Goal: Feedback & Contribution: Submit feedback/report problem

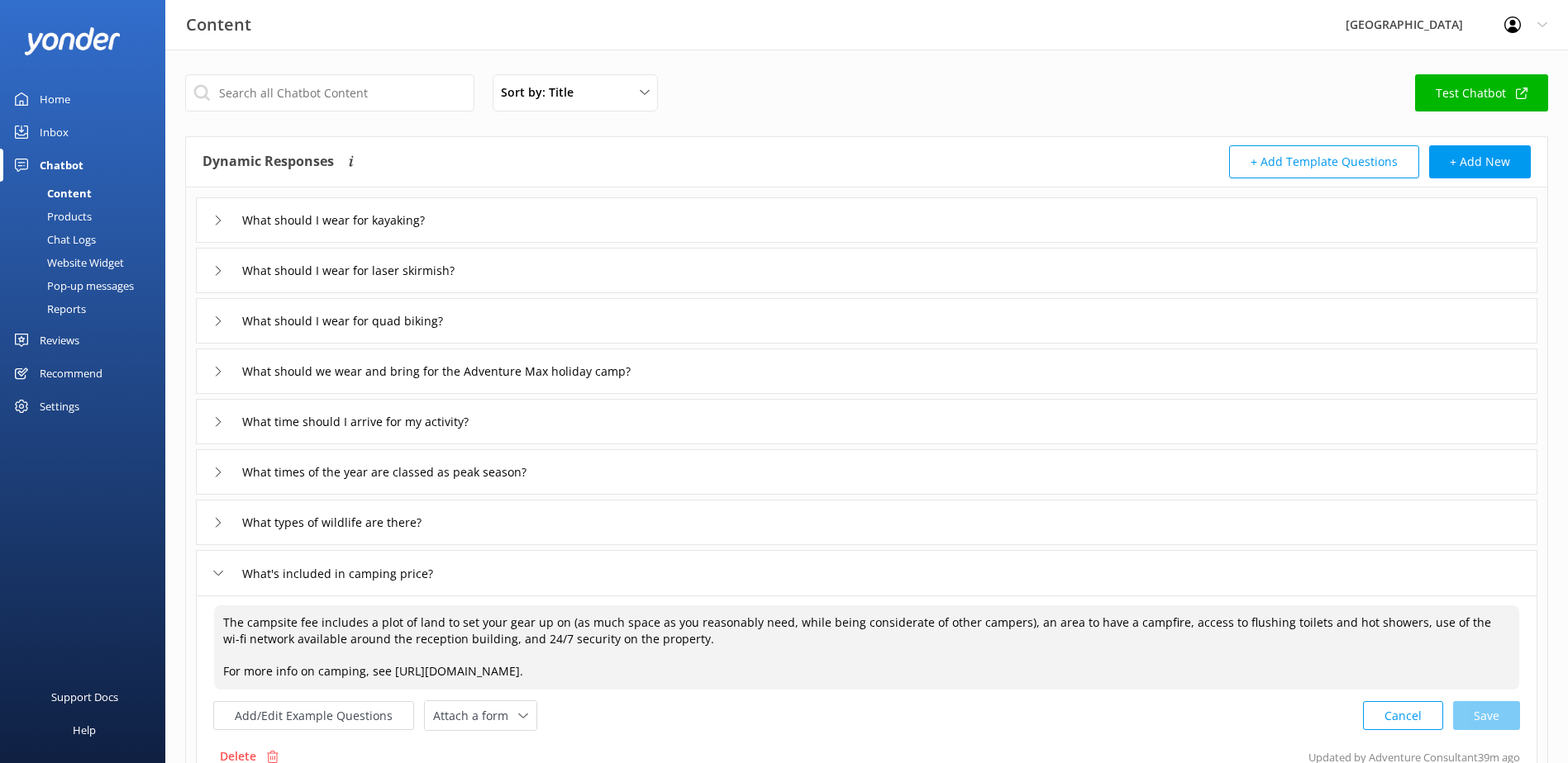
scroll to position [83, 0]
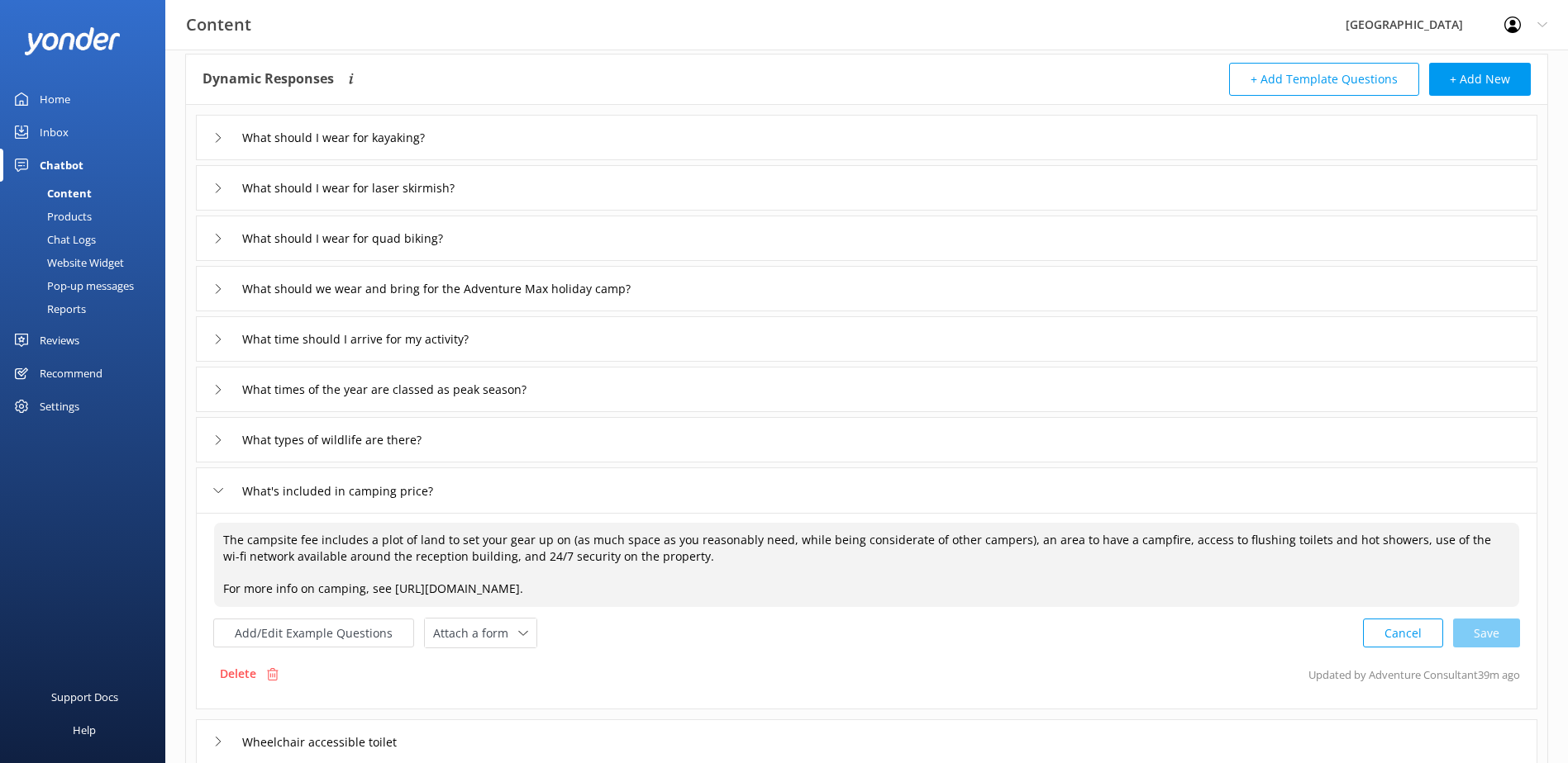
click at [709, 555] on textarea "The campsite fee includes a plot of land to set your gear up on (as much space …" at bounding box center [866, 565] width 1305 height 84
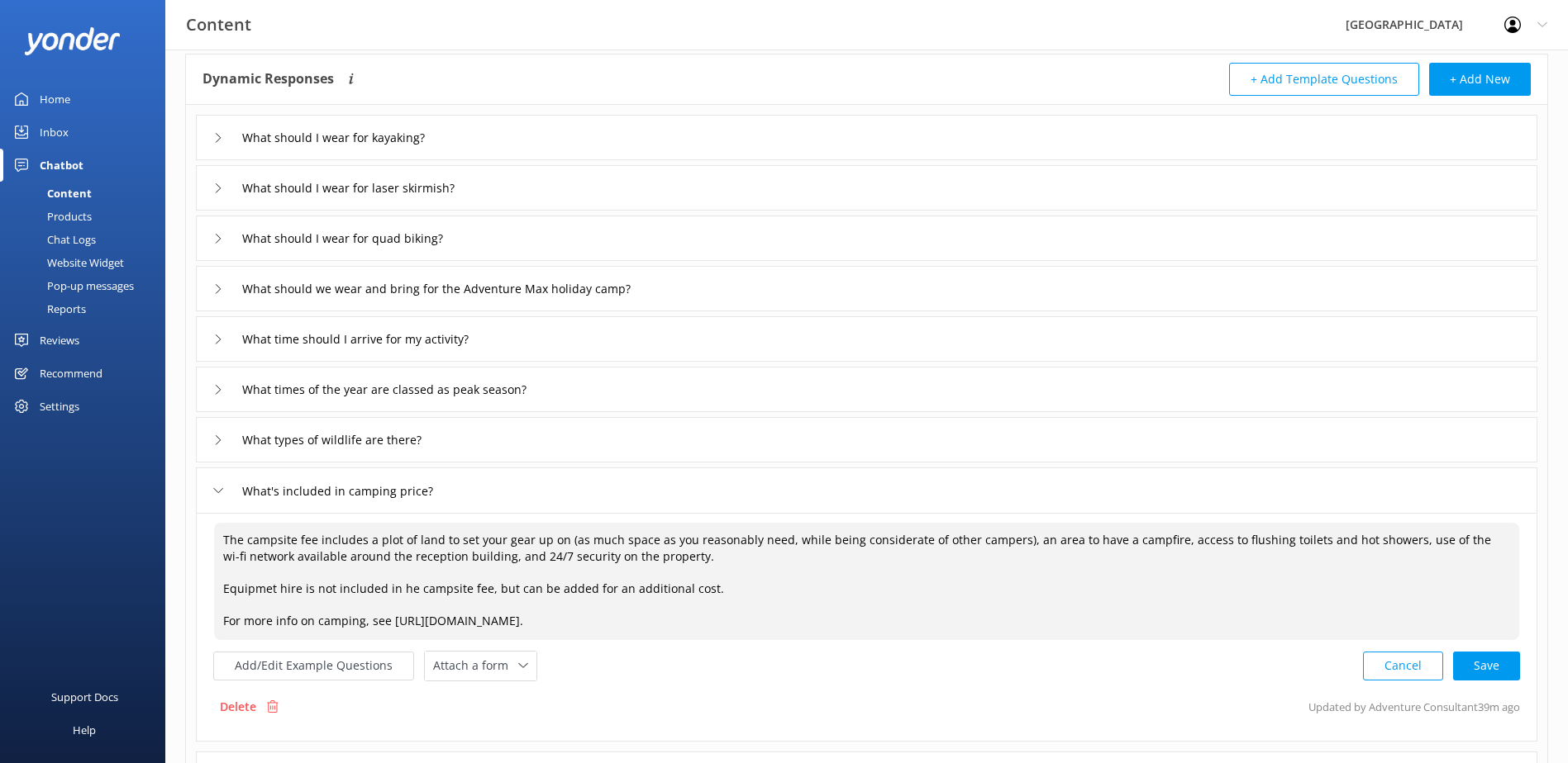
drag, startPoint x: 723, startPoint y: 589, endPoint x: 196, endPoint y: 594, distance: 527.0
click at [197, 594] on div "The campsite fee includes a plot of land to set your gear up on (as much space …" at bounding box center [866, 627] width 1341 height 228
click at [1500, 672] on div "Cancel Save" at bounding box center [1440, 666] width 157 height 31
type textarea "The campsite fee includes a plot of land to set your gear up on (as much space …"
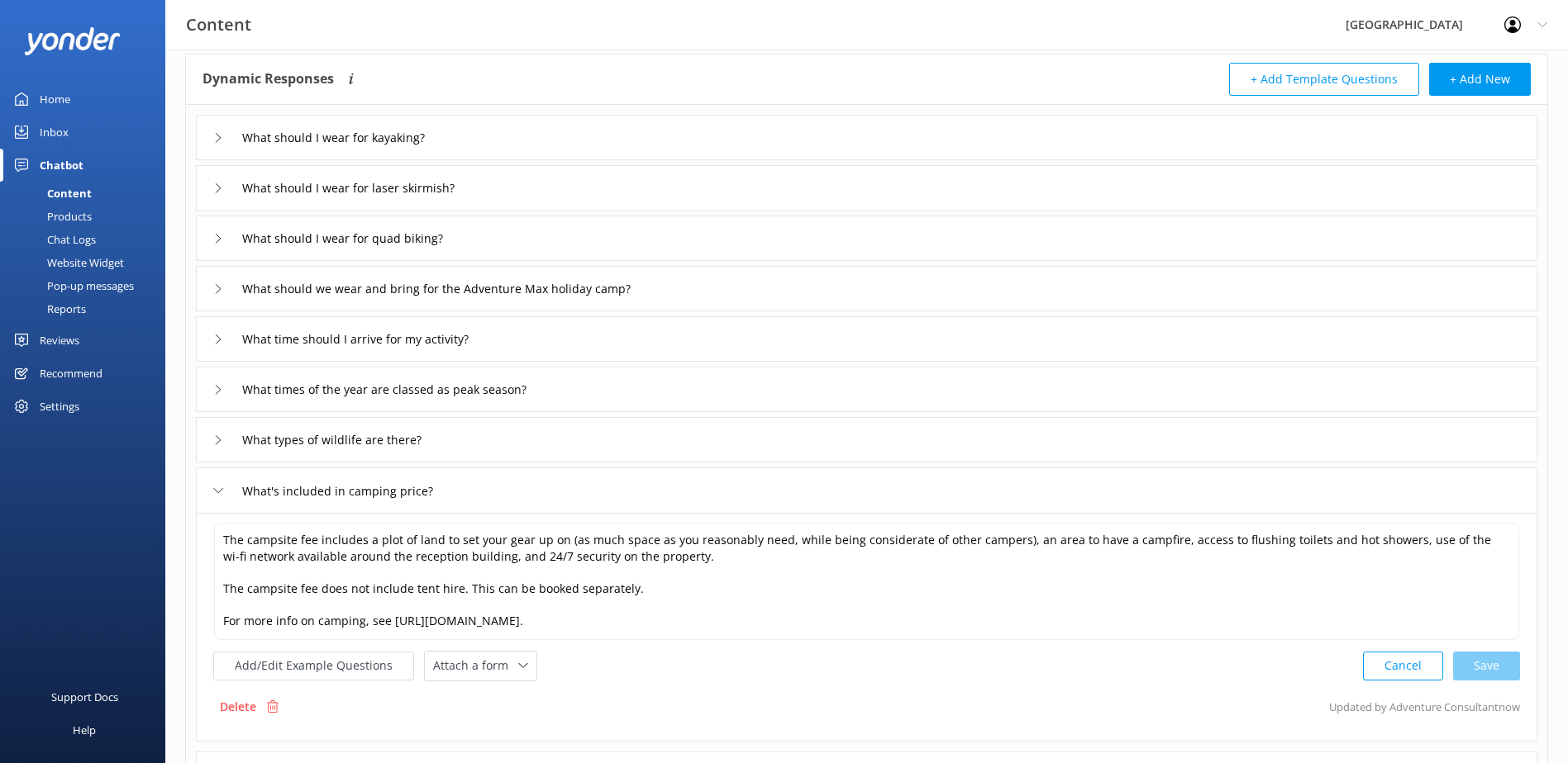
click at [220, 496] on div "What's included in camping price?" at bounding box center [332, 491] width 238 height 27
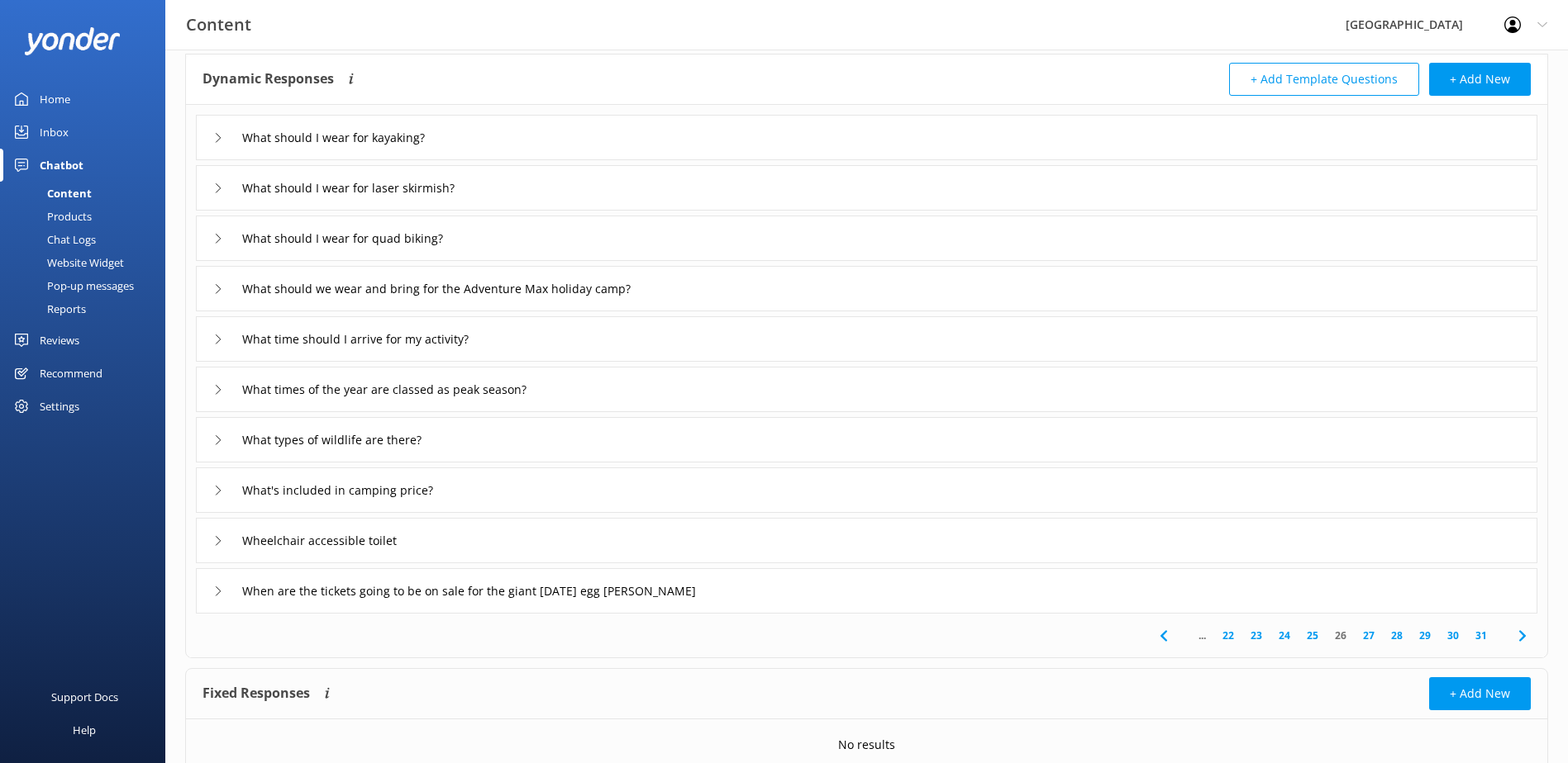
click at [217, 535] on div "Wheelchair accessible toilet" at bounding box center [315, 541] width 205 height 27
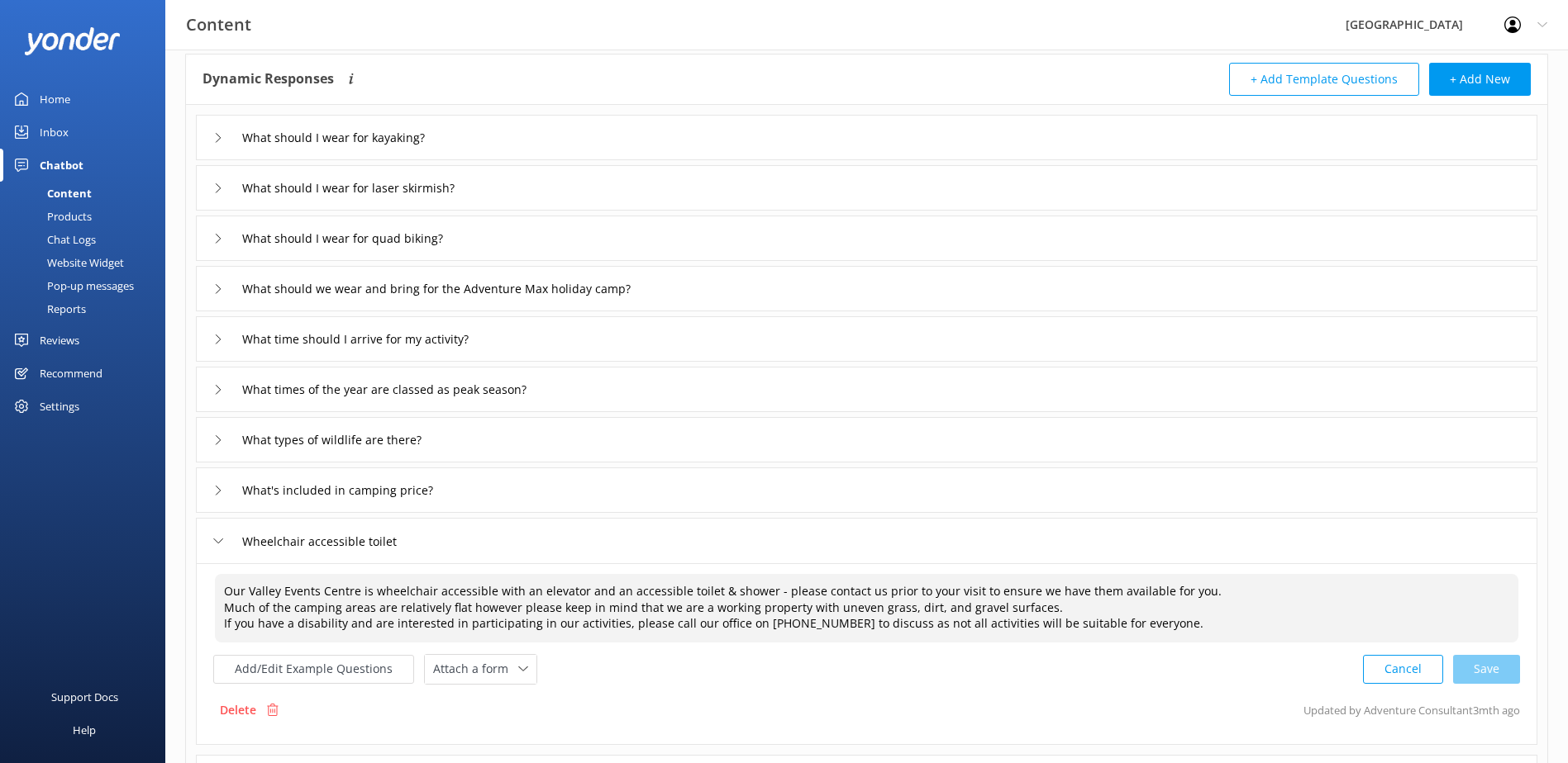
click at [466, 612] on textarea "Our Valley Events Centre is wheelchair accessible with an elevator and an acces…" at bounding box center [866, 608] width 1304 height 68
click at [753, 628] on textarea "Our Valley Events Centre is wheelchair accessible with an elevator and an acces…" at bounding box center [866, 608] width 1304 height 68
click at [886, 623] on textarea "Our Valley Events Centre is wheelchair accessible with an elevator and an acces…" at bounding box center [866, 608] width 1304 height 68
click at [1476, 660] on div "Cancel Save" at bounding box center [1440, 670] width 157 height 31
type textarea "Our Valley Events Centre is wheelchair accessible with an elevator and an acces…"
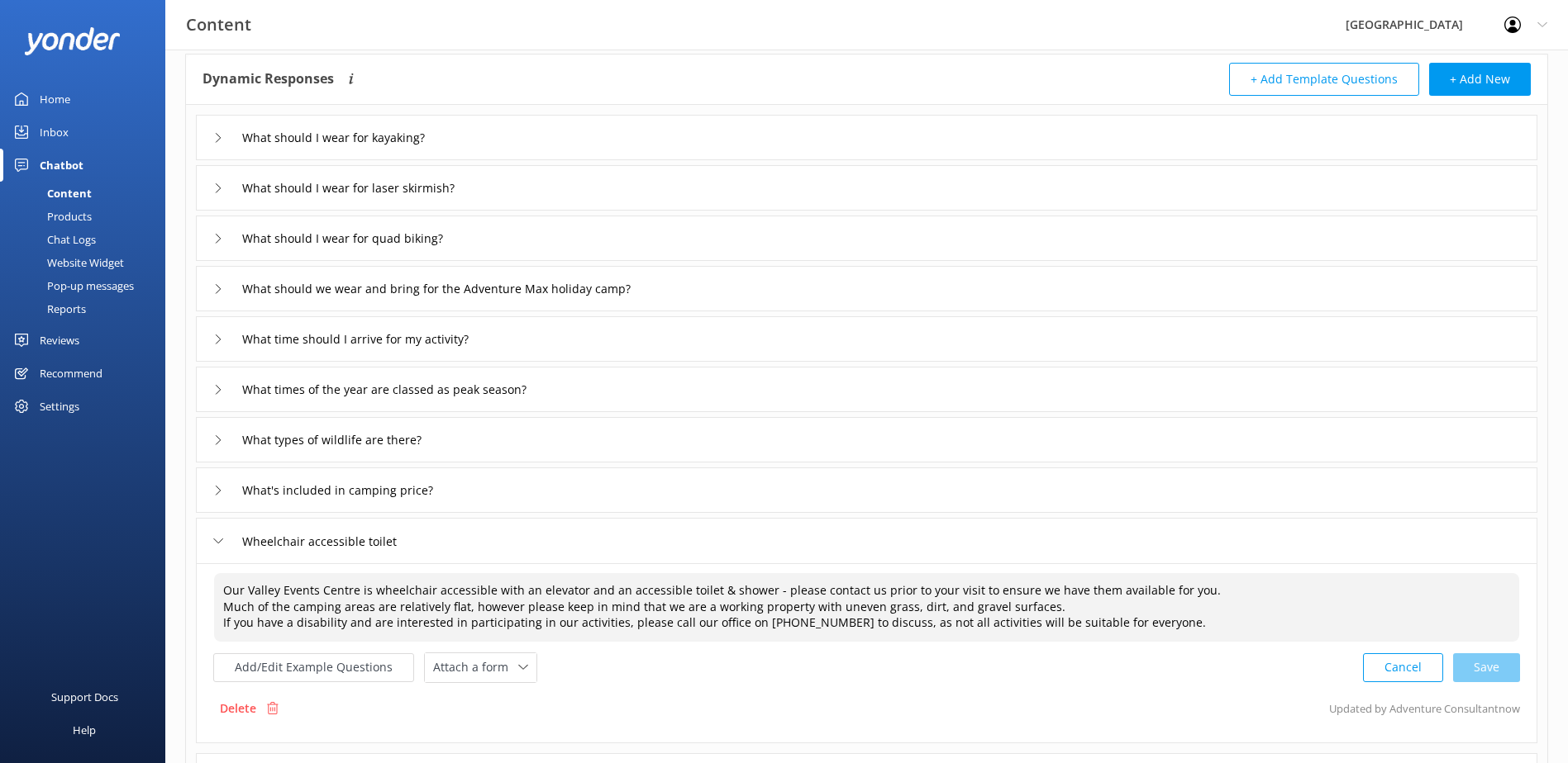
click at [222, 540] on icon at bounding box center [218, 541] width 10 height 10
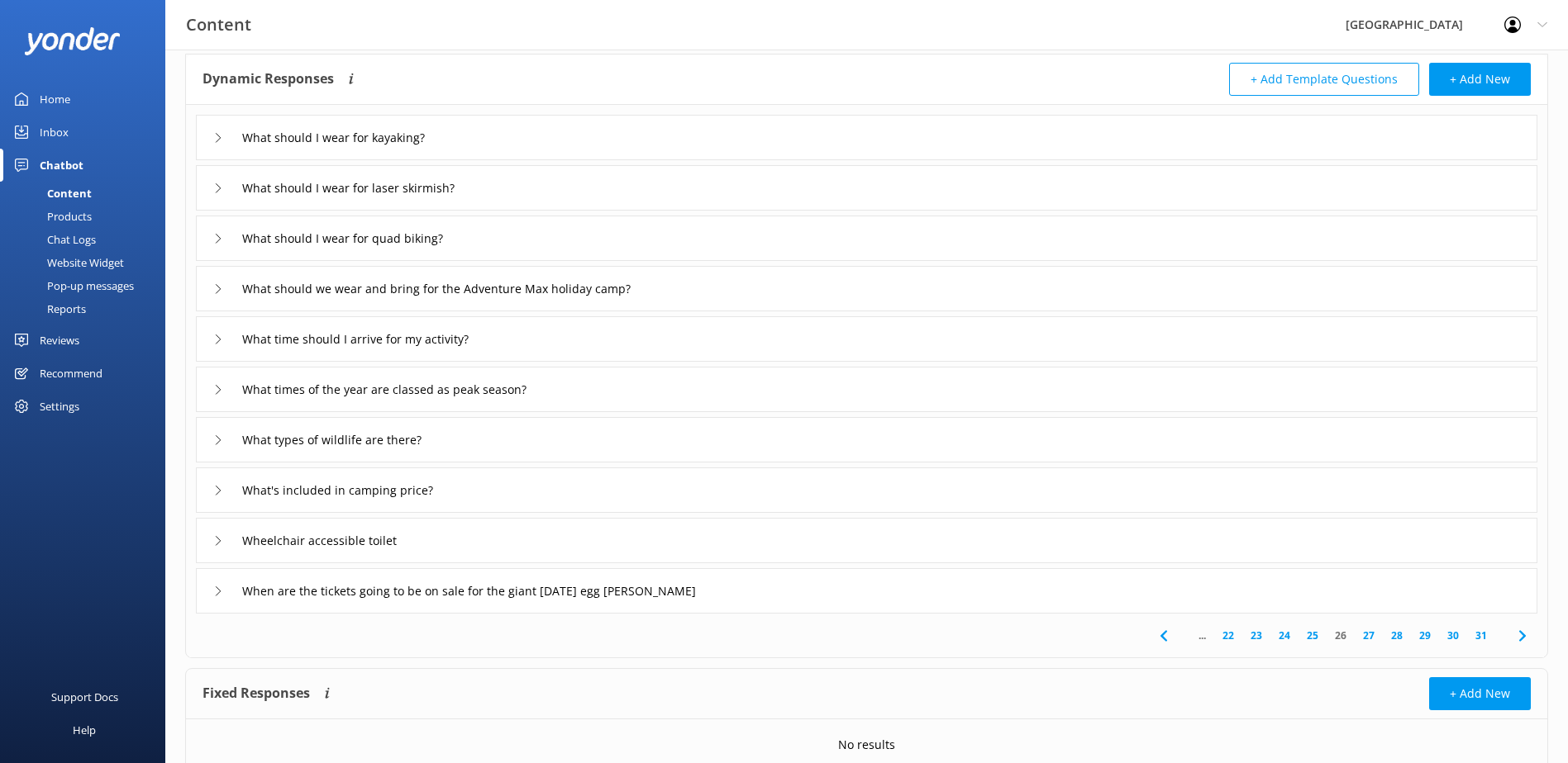
click at [221, 583] on div "When are the tickets going to be on sale for the giant Easter egg hunt" at bounding box center [454, 591] width 483 height 27
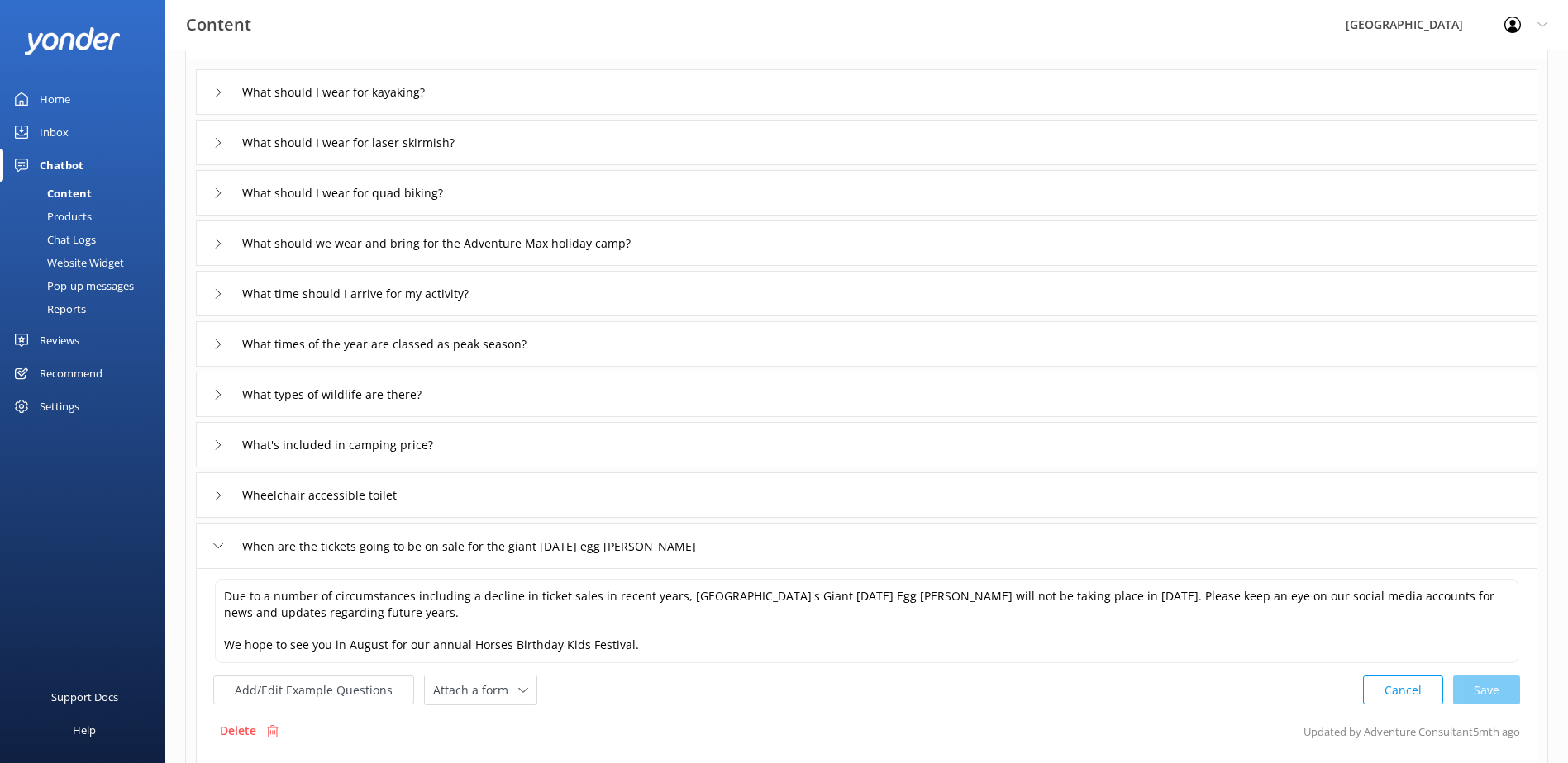
scroll to position [165, 0]
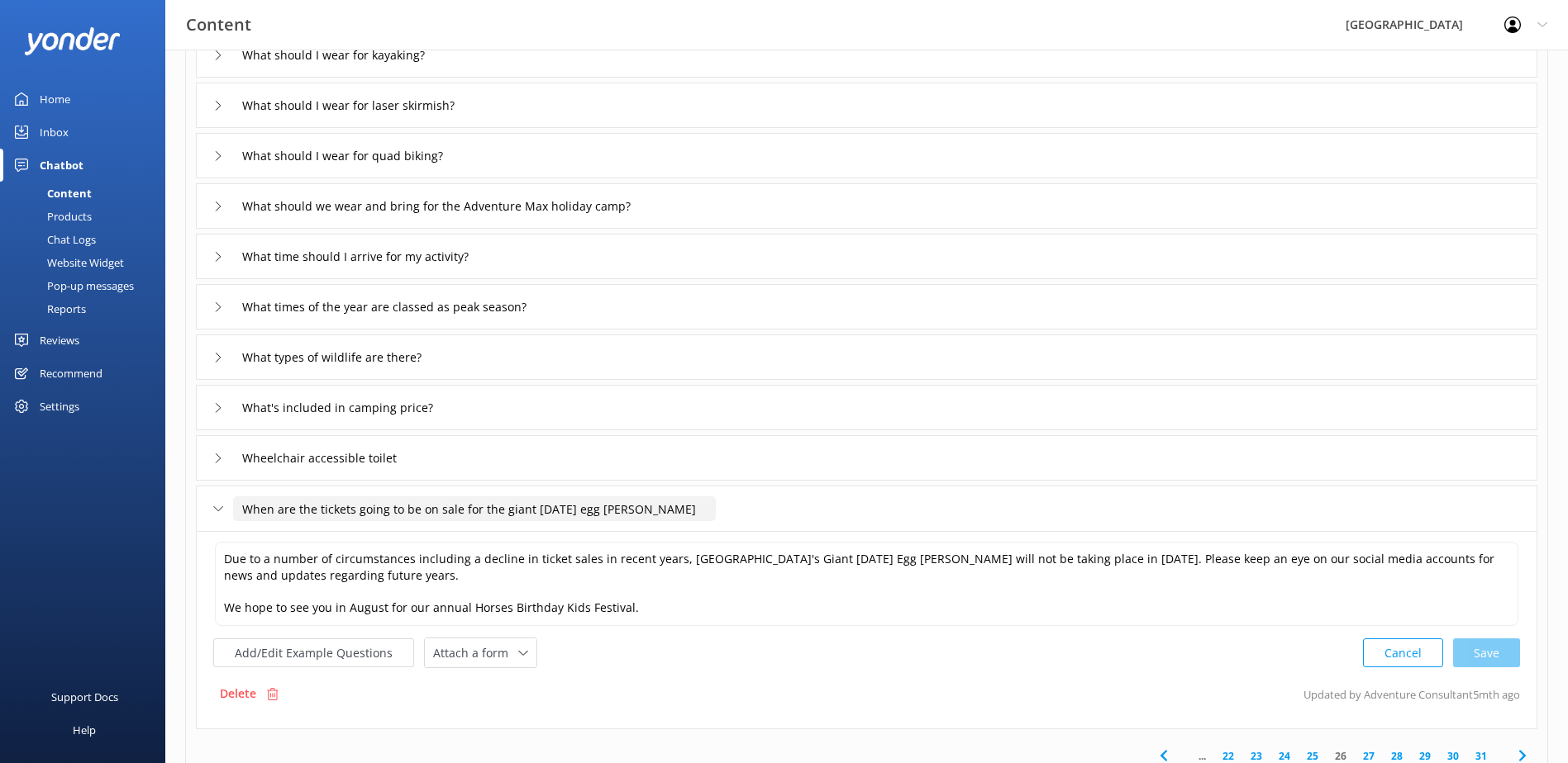
click at [503, 513] on input "When are the tickets going to be on sale for the giant Easter egg hunt" at bounding box center [474, 508] width 483 height 25
click at [598, 504] on input "When are the tickets going to be on sale for the Giant Easter egg hunt" at bounding box center [474, 508] width 483 height 25
click at [647, 506] on input "When are the tickets going to be on sale for the Giant Easter egg Hunt" at bounding box center [474, 508] width 483 height 25
type input "When are the tickets going to be on sale for the Giant Easter egg Hunt?"
click at [688, 531] on icon at bounding box center [689, 535] width 7 height 7
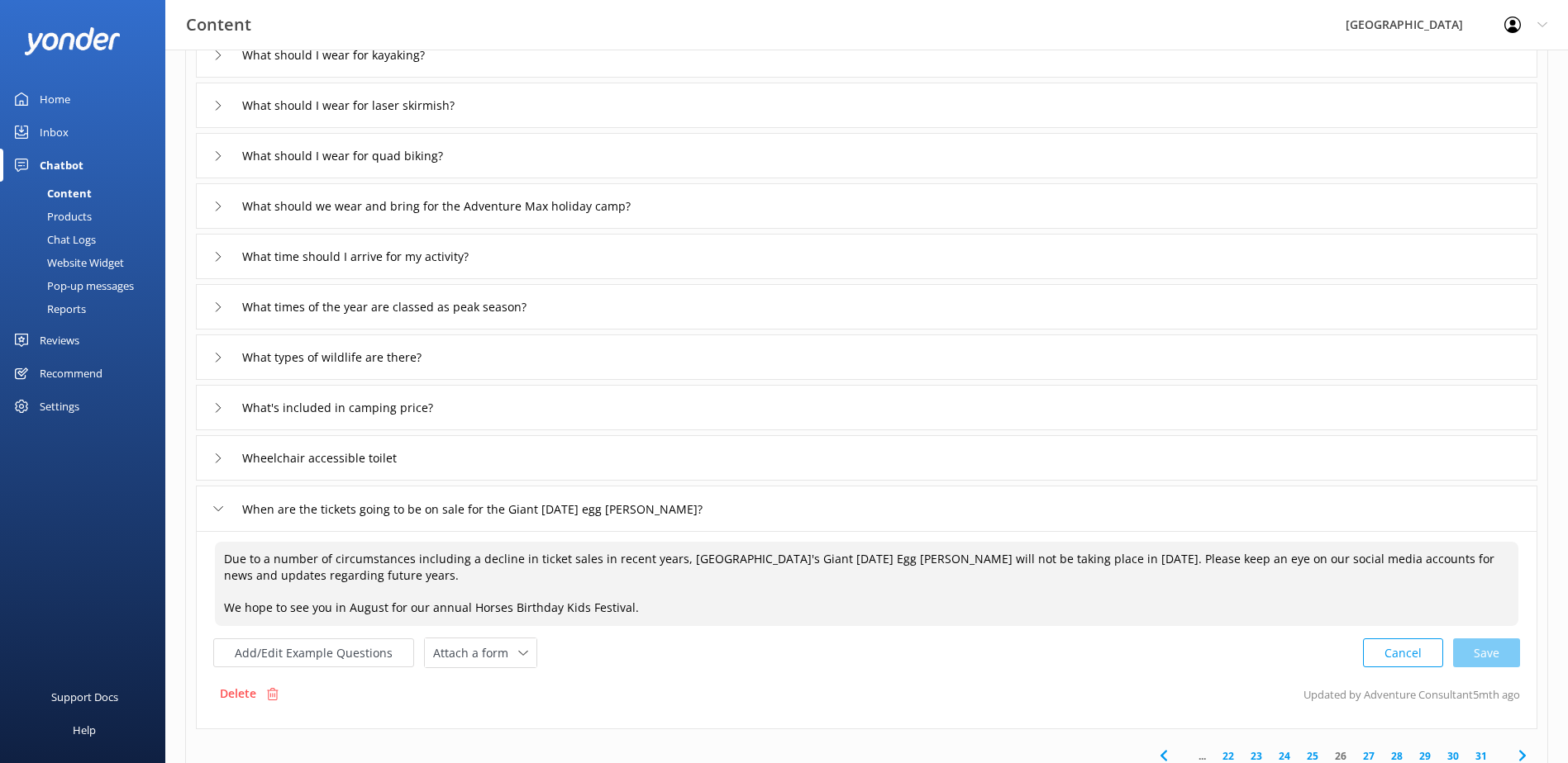
drag, startPoint x: 668, startPoint y: 606, endPoint x: 125, endPoint y: 548, distance: 546.1
click at [125, 548] on div "Content Glenworth Valley Profile Settings Logout Home Inbox Chatbot Content Pro…" at bounding box center [784, 418] width 1568 height 1068
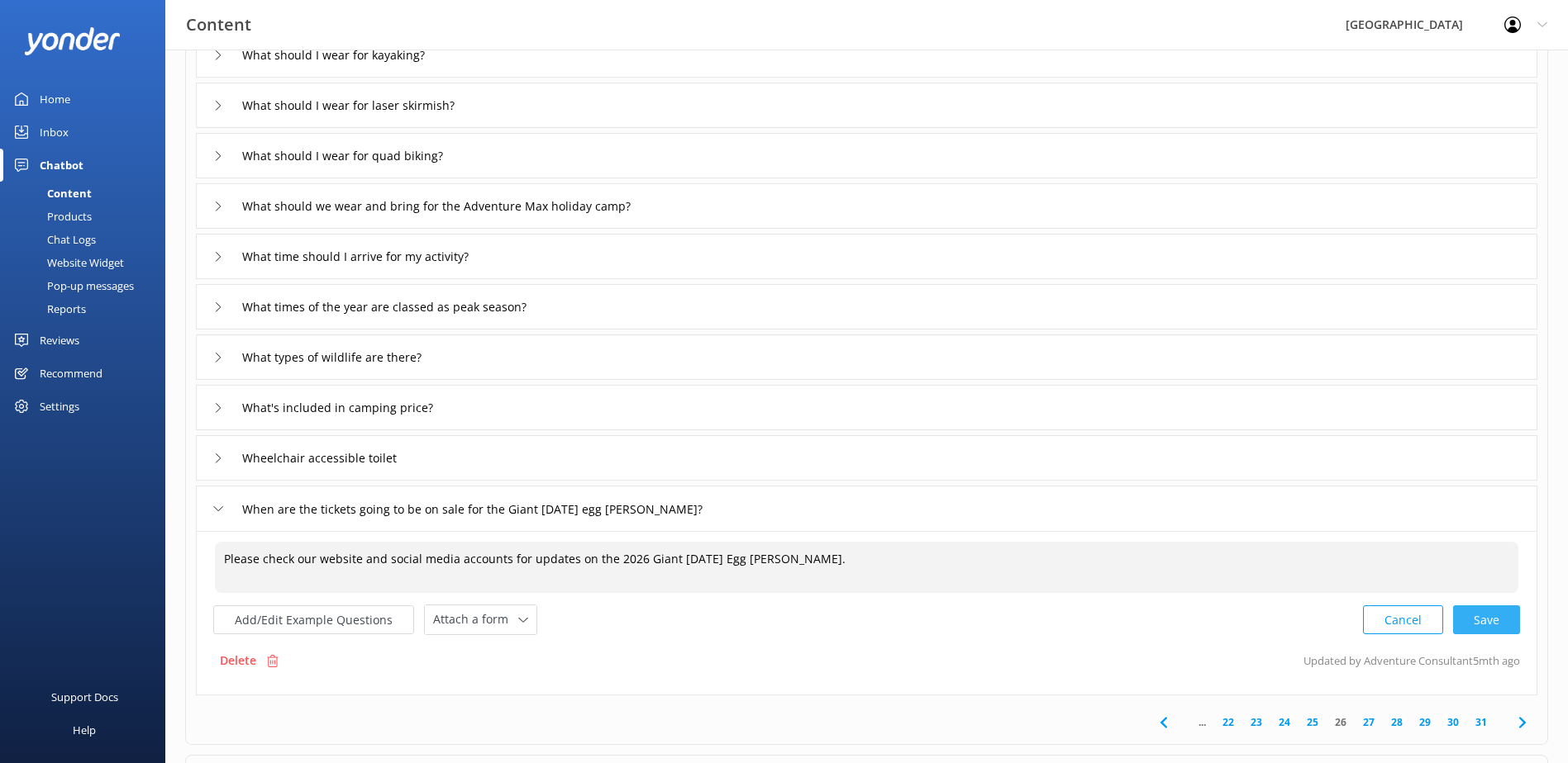
click at [1488, 619] on div "Cancel Save" at bounding box center [1440, 620] width 157 height 31
type textarea "Please check our website and social media accounts for updates on the 2026 Gian…"
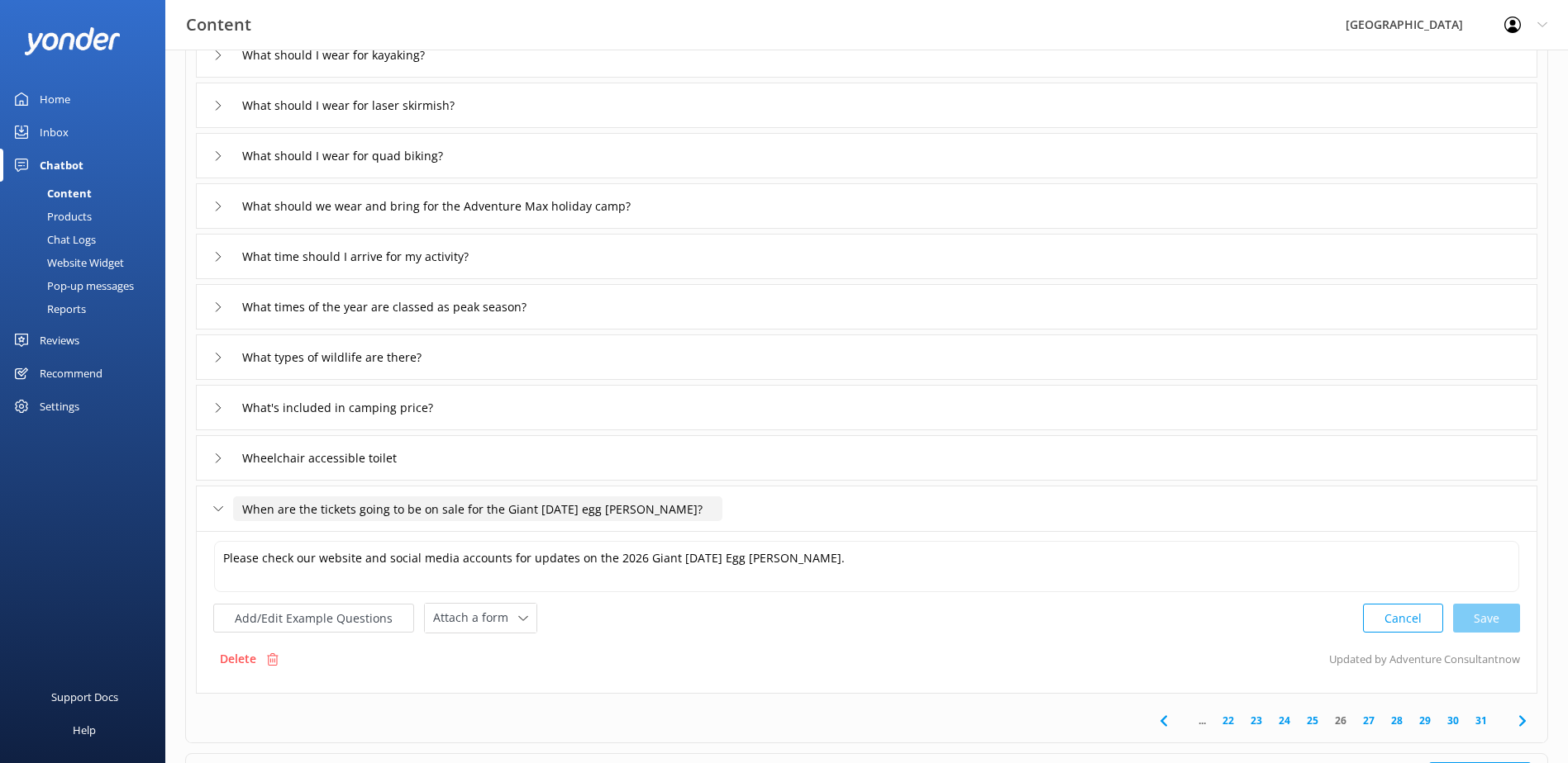
click at [311, 504] on input "When are the tickets going to be on sale for the Giant Easter egg Hunt?" at bounding box center [478, 508] width 490 height 25
click at [582, 510] on input "When are the tickets going to be on sale for the Giant Easter egg Hunt?" at bounding box center [478, 508] width 490 height 25
click at [576, 510] on input "When are the tickets going to be on sale for the Giant Easter egg Hunt?" at bounding box center [478, 508] width 490 height 25
drag, startPoint x: 277, startPoint y: 513, endPoint x: 312, endPoint y: 505, distance: 35.9
click at [312, 505] on input "When are the tickets going to be on sale for the Giant Easter Egg Hunt?" at bounding box center [478, 508] width 490 height 25
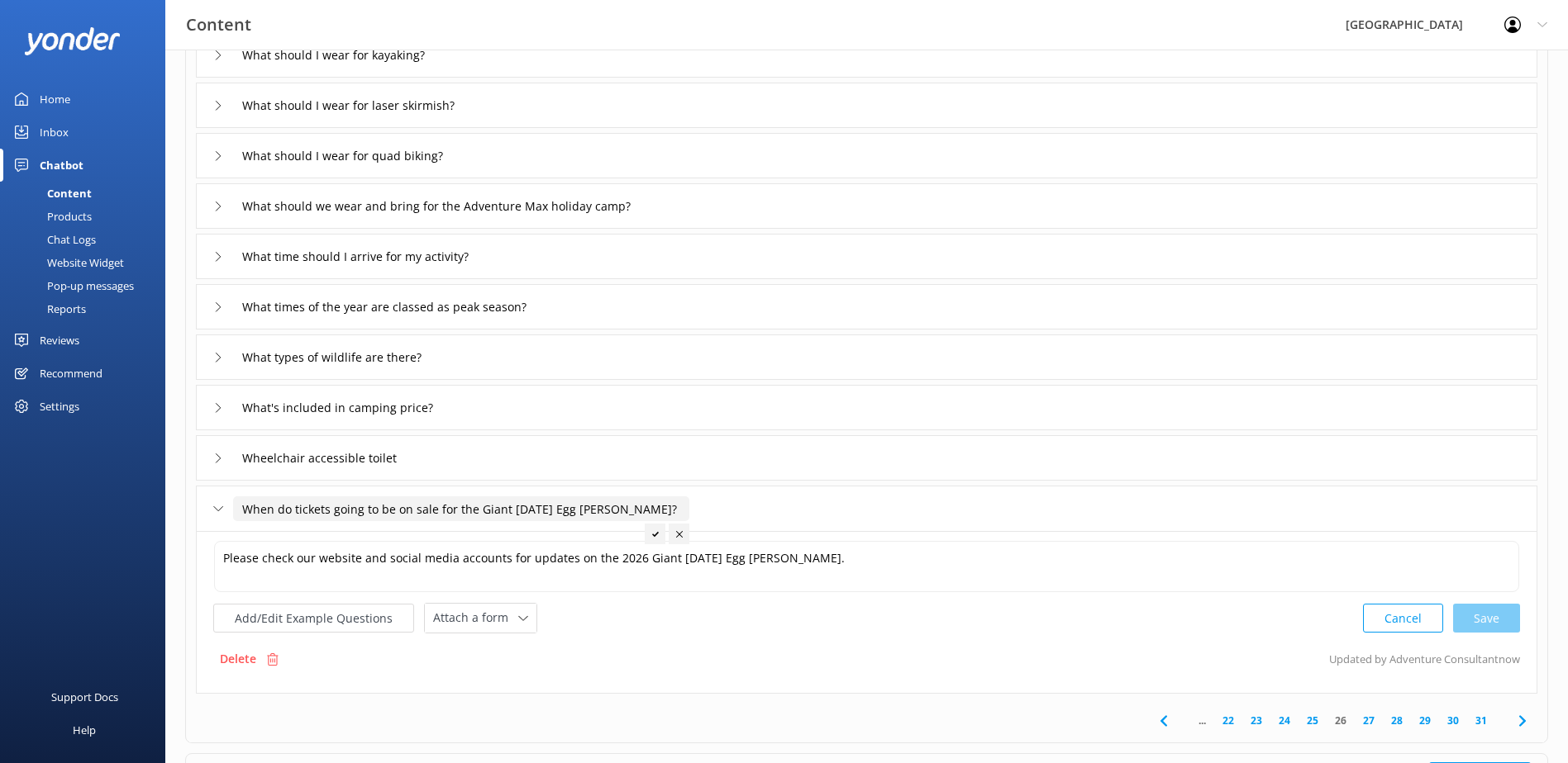
click at [345, 507] on input "When do tickets going to be on sale for the Giant Easter Egg Hunt?" at bounding box center [460, 508] width 456 height 25
type input "When do tickets go on sale for the Giant Easter Egg Hunt?"
click at [592, 535] on icon at bounding box center [596, 535] width 7 height 7
click at [1316, 718] on link "25" at bounding box center [1312, 720] width 28 height 15
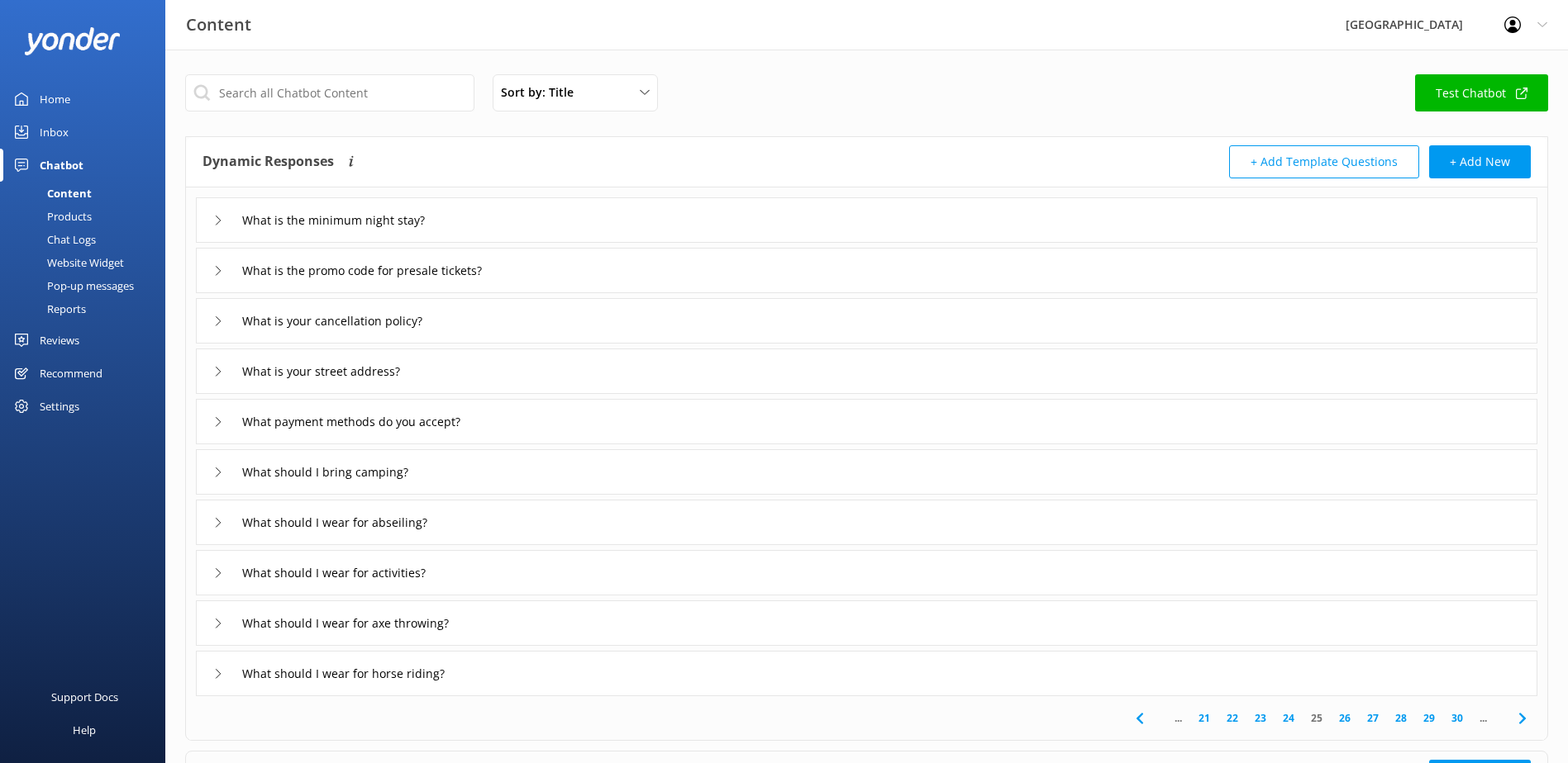
click at [1344, 718] on link "26" at bounding box center [1345, 718] width 28 height 15
click at [221, 678] on icon at bounding box center [218, 674] width 10 height 10
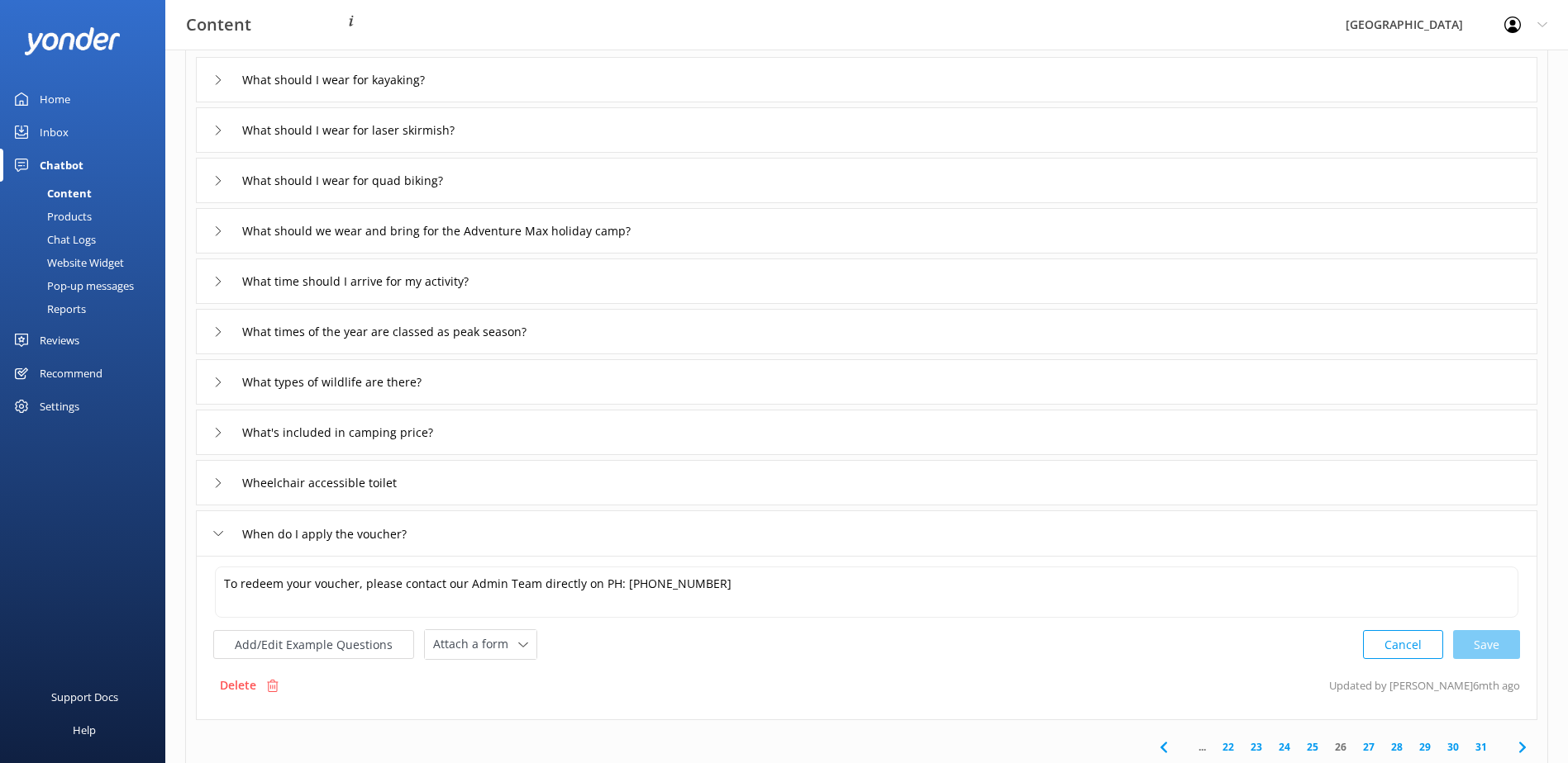
scroll to position [165, 0]
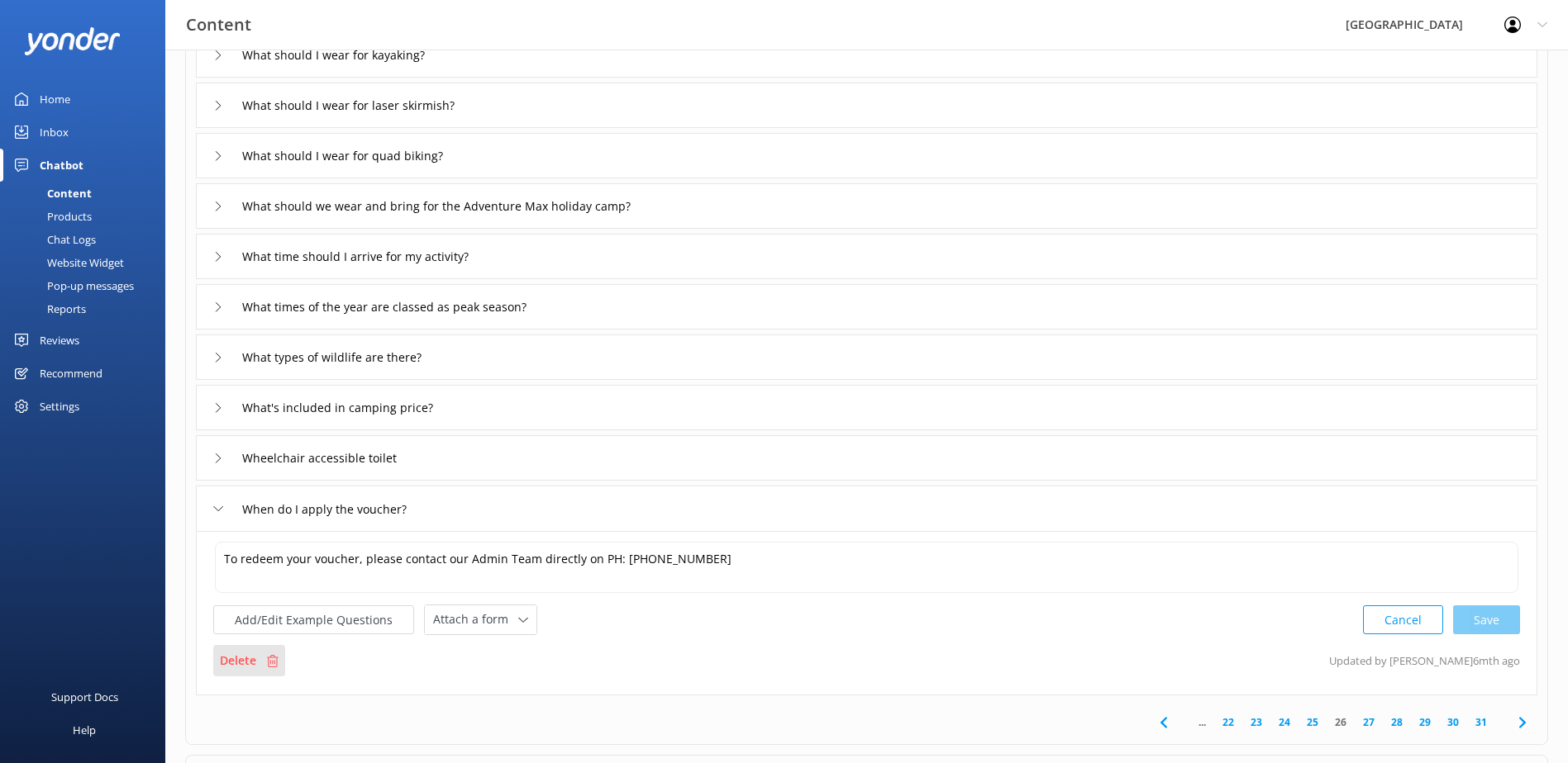
click at [235, 661] on p "Delete" at bounding box center [238, 660] width 36 height 18
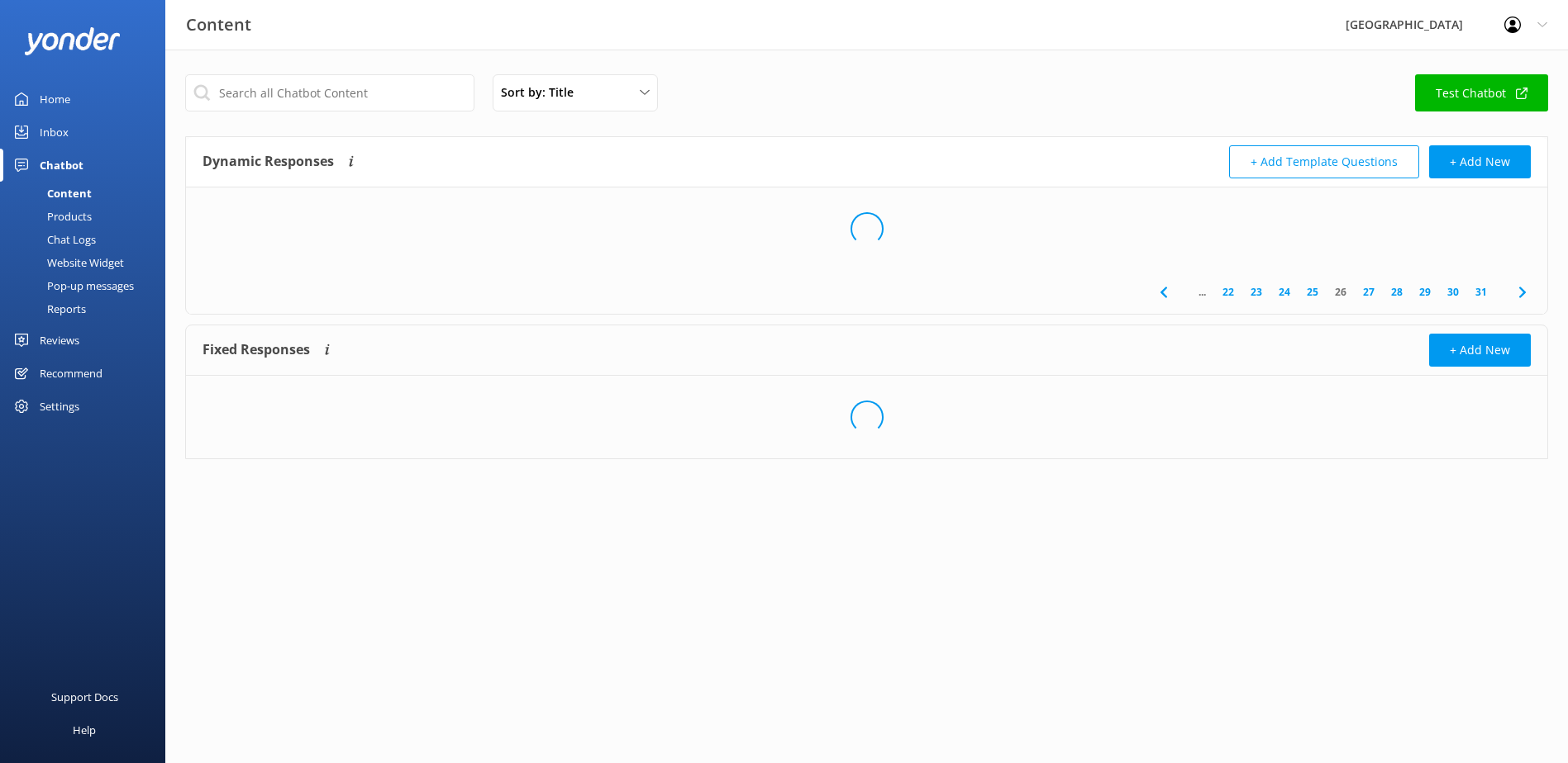
scroll to position [0, 0]
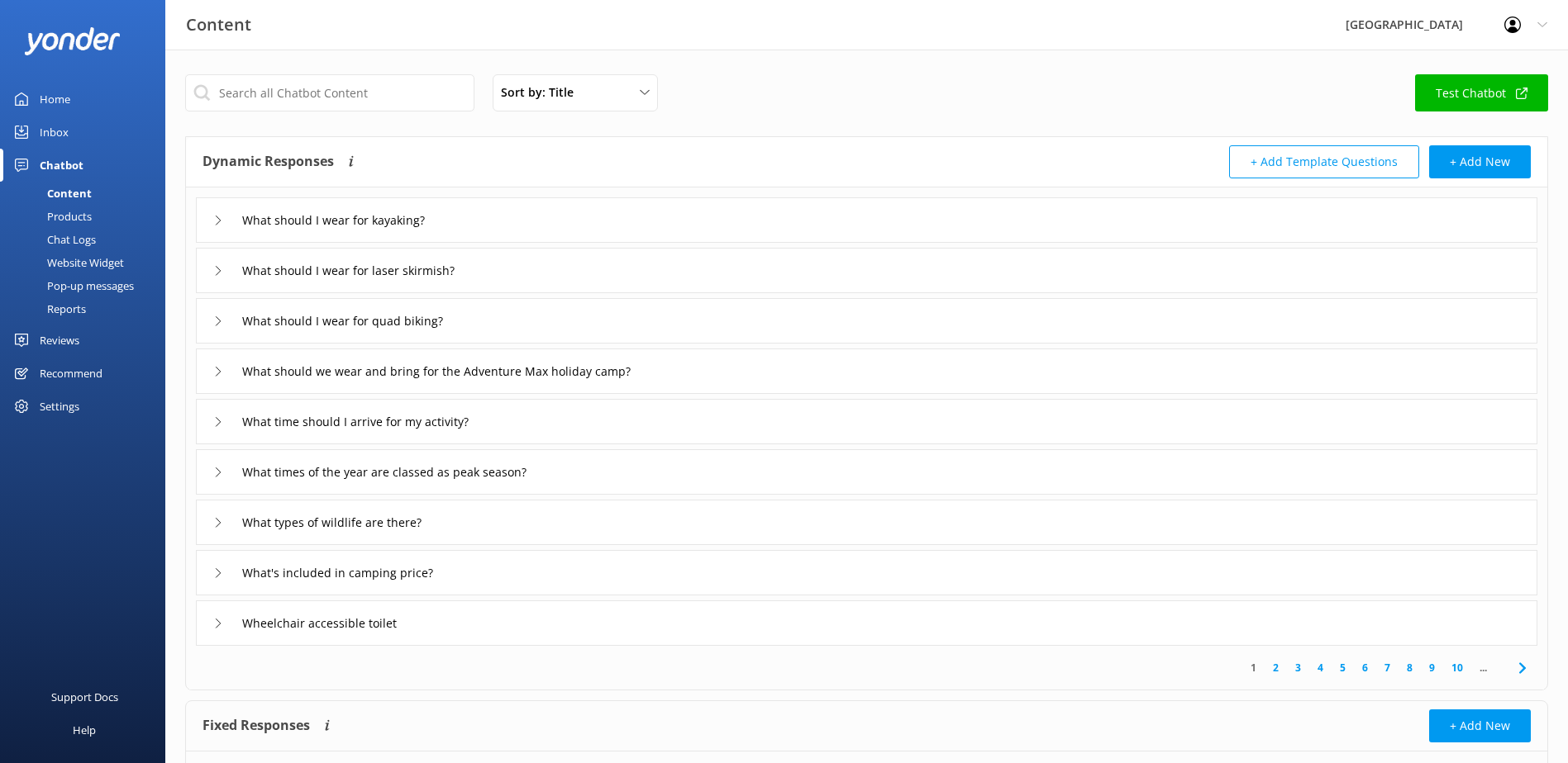
click at [1454, 668] on link "10" at bounding box center [1457, 668] width 28 height 15
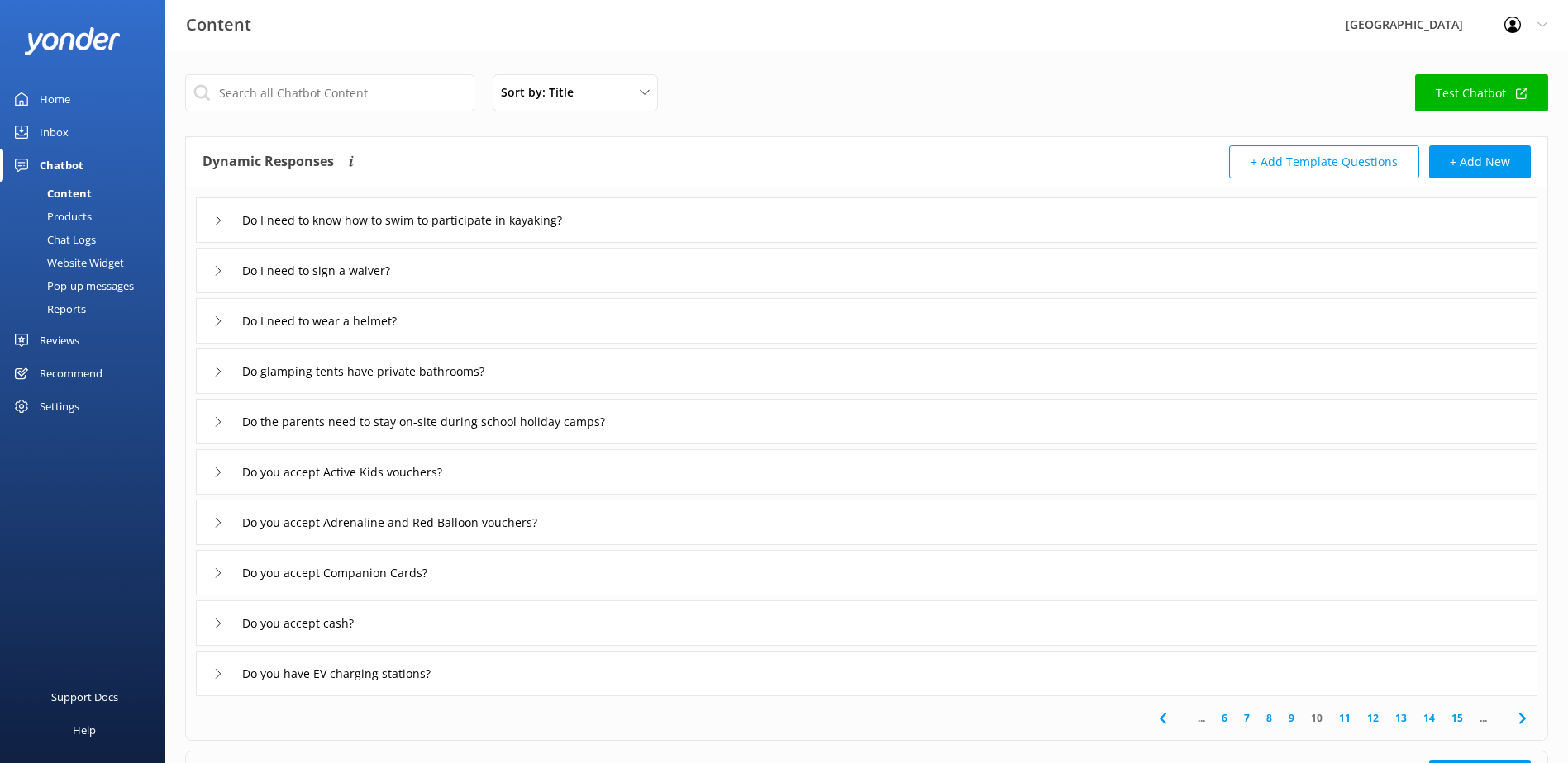
click at [1452, 712] on link "15" at bounding box center [1457, 718] width 28 height 15
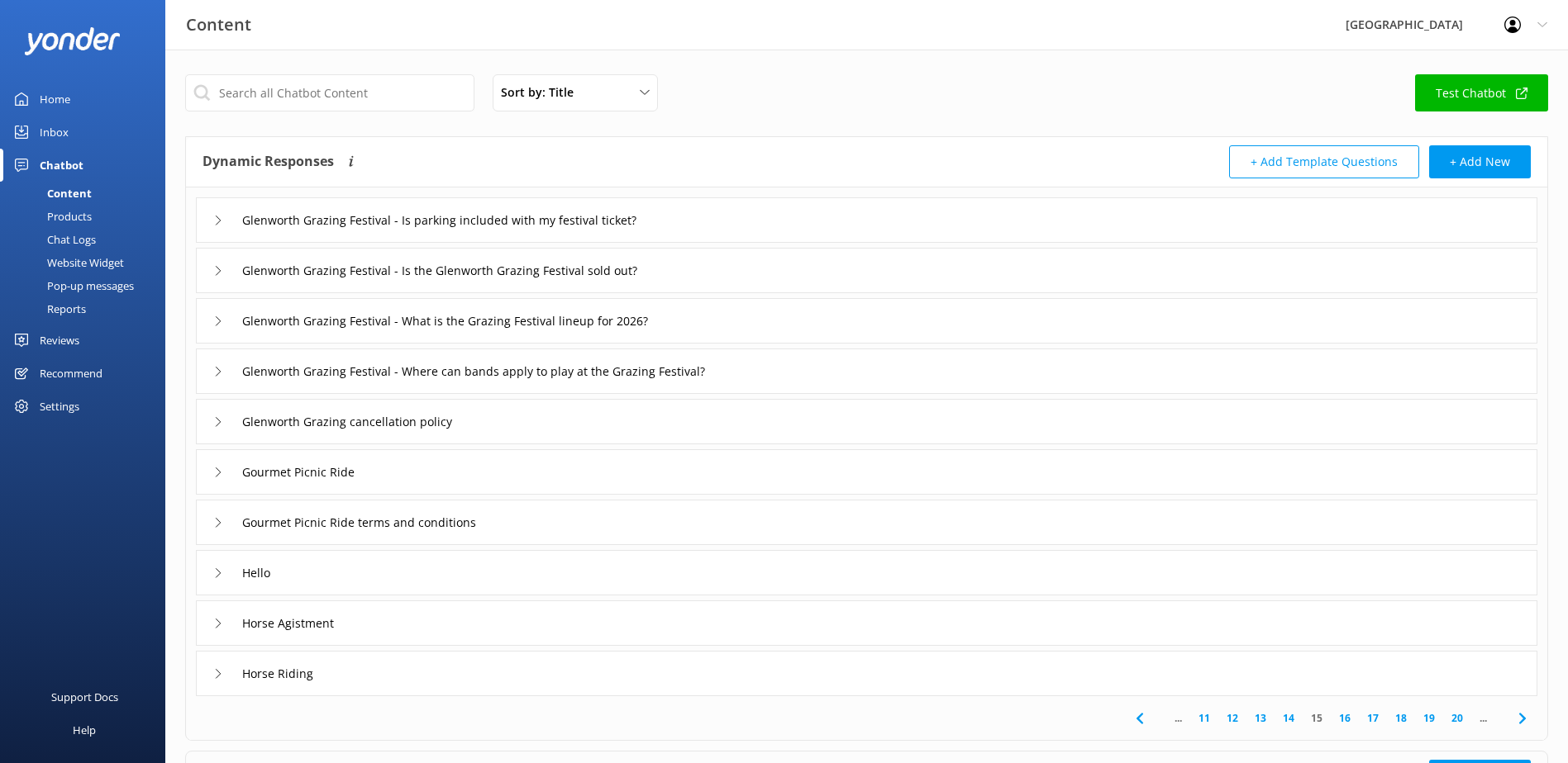
click at [1430, 722] on link "19" at bounding box center [1428, 718] width 28 height 15
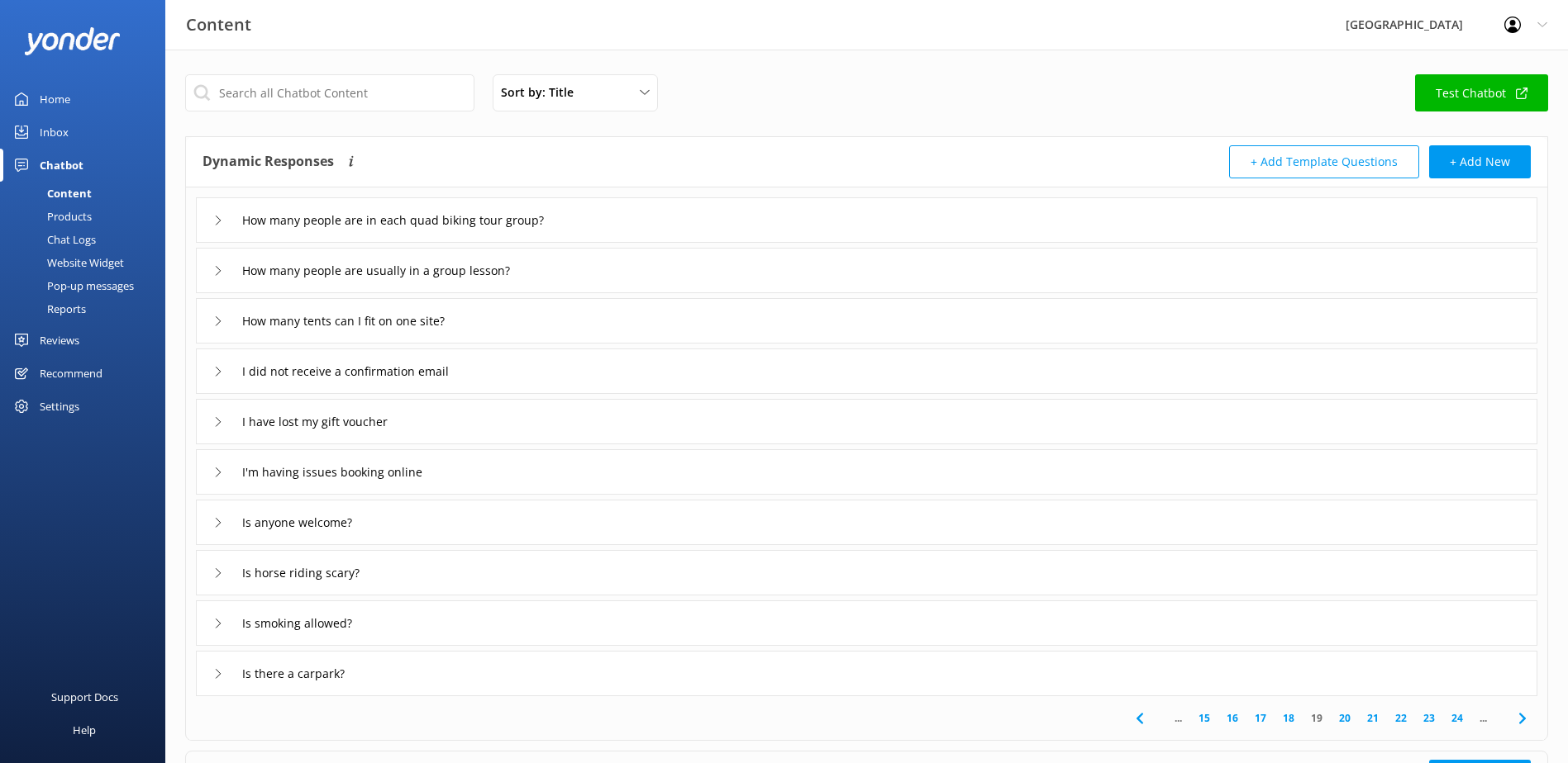
click at [1456, 722] on link "24" at bounding box center [1457, 718] width 28 height 15
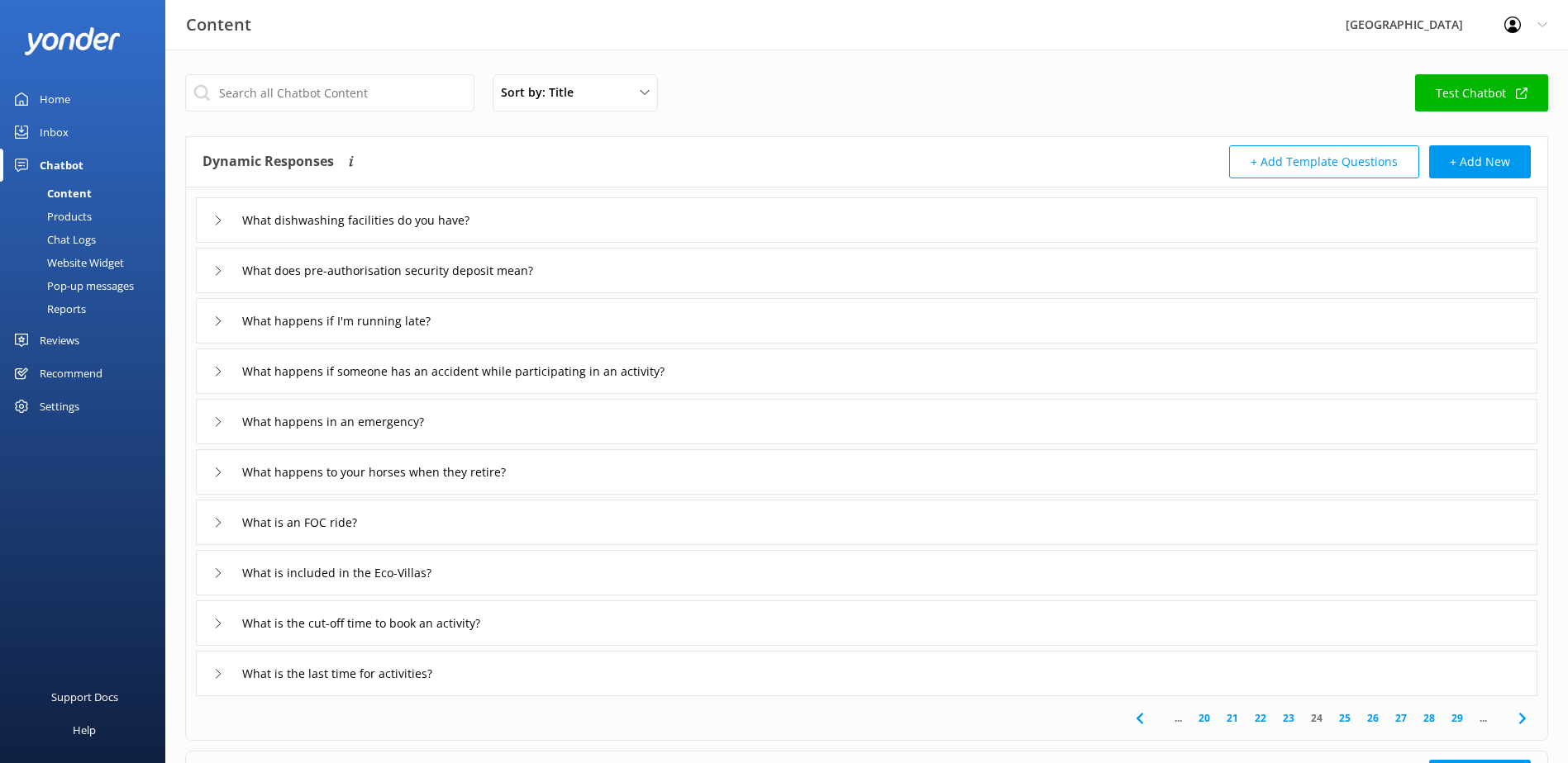
click at [1339, 717] on link "25" at bounding box center [1345, 718] width 28 height 15
click at [1340, 715] on link "26" at bounding box center [1345, 718] width 28 height 15
click at [1370, 716] on link "27" at bounding box center [1369, 718] width 28 height 15
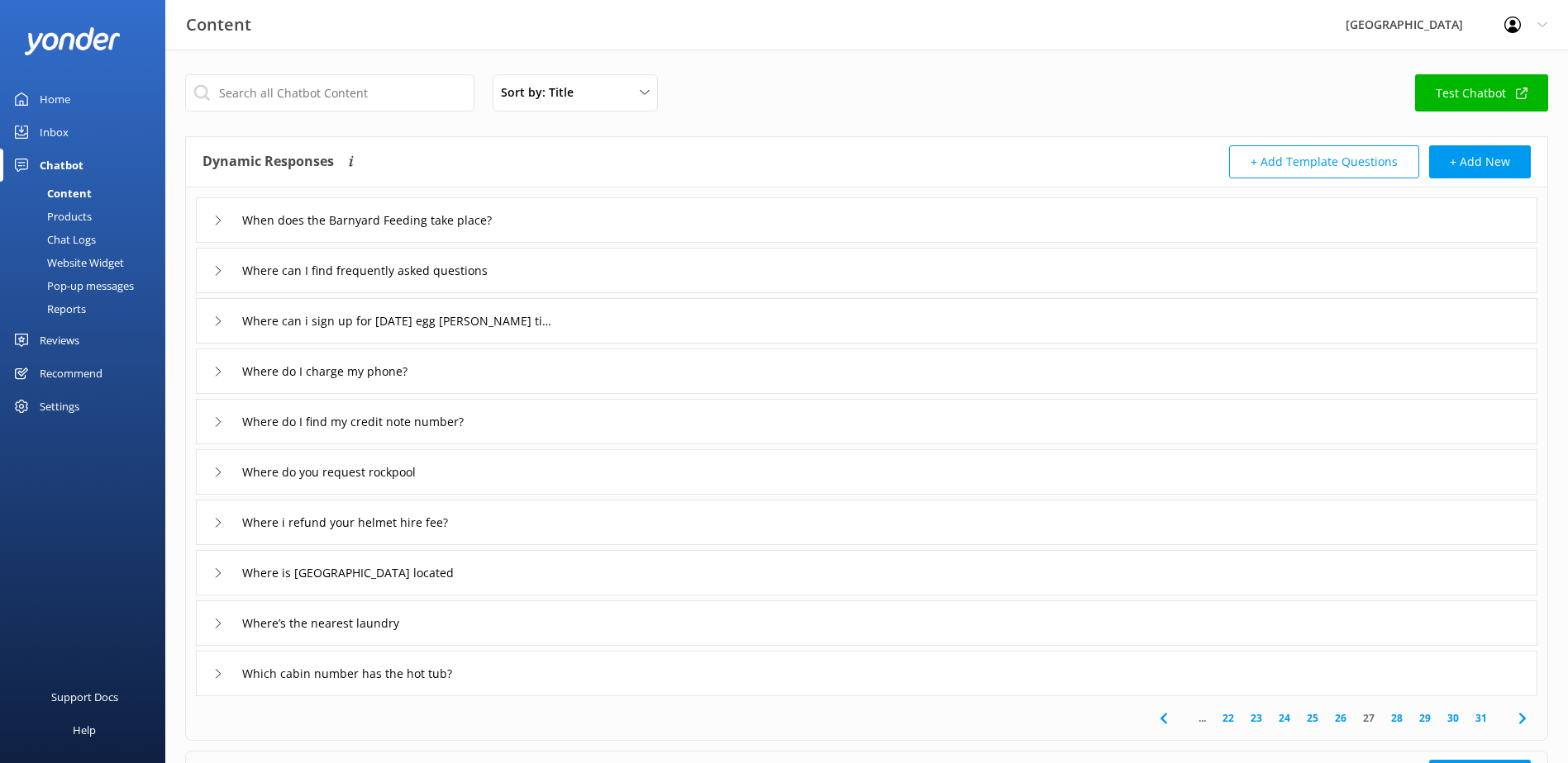
click at [553, 219] on div "When does the Barnyard Feeding take place?" at bounding box center [866, 220] width 1341 height 45
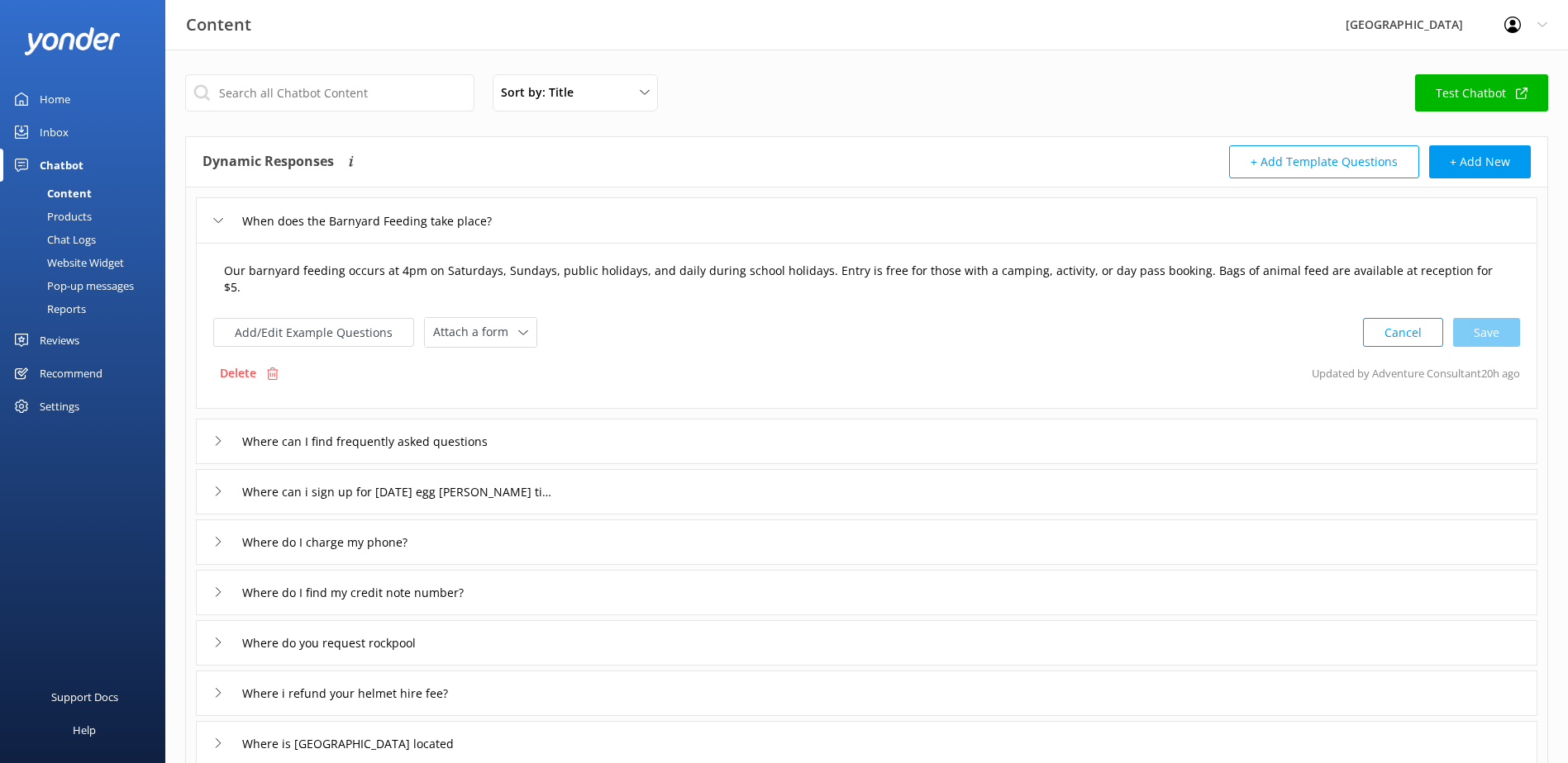
click at [809, 269] on textarea "Our barnyard feeding occurs at 4pm on Saturdays, Sundays, public holidays, and …" at bounding box center [866, 279] width 1304 height 52
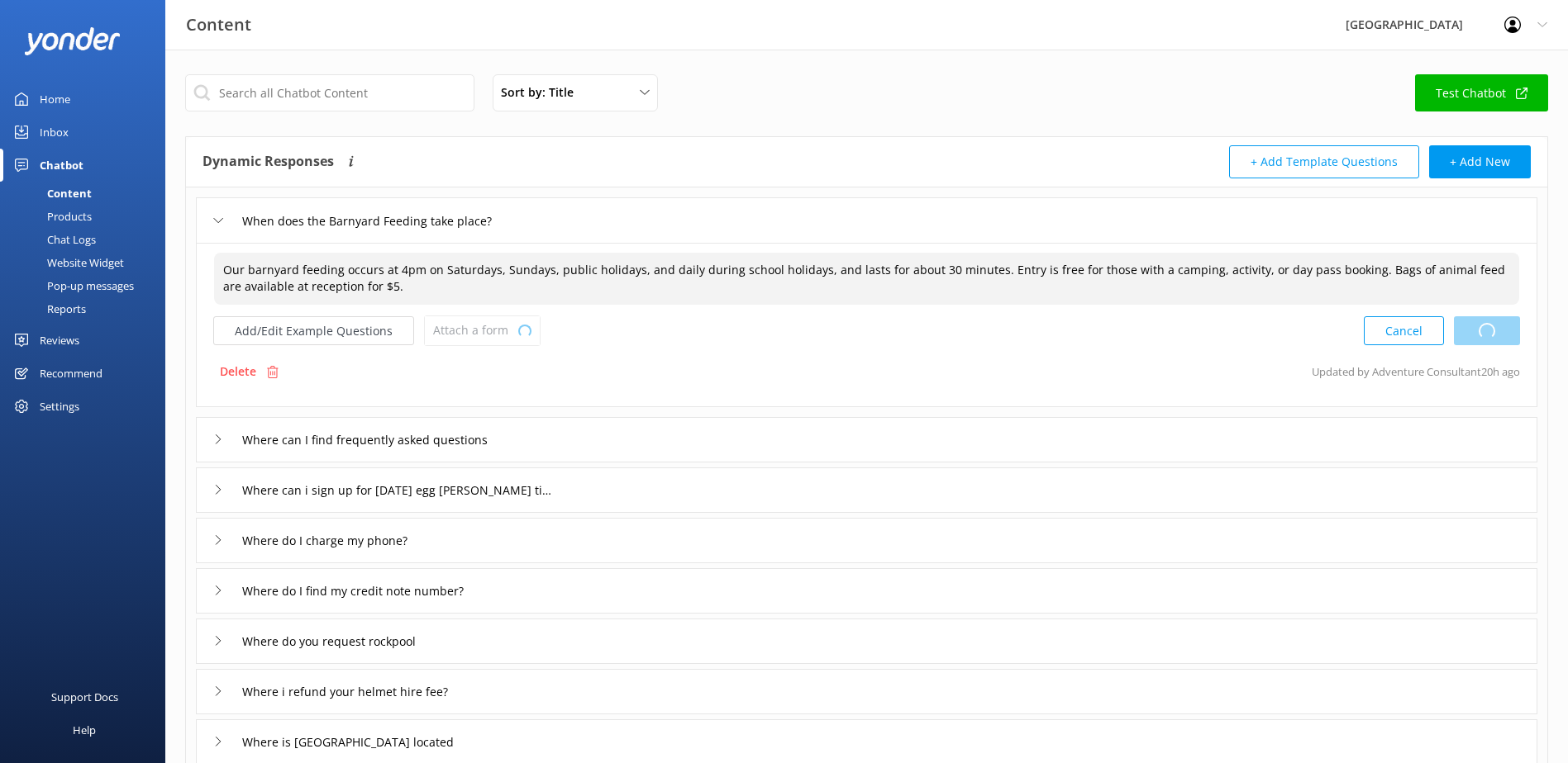
click at [1489, 342] on div "Cancel Loading.." at bounding box center [1441, 331] width 157 height 31
type textarea "Our barnyard feeding occurs at 4pm on Saturdays, Sundays, public holidays, and …"
click at [225, 221] on div "When does the Barnyard Feeding take place?" at bounding box center [362, 221] width 298 height 27
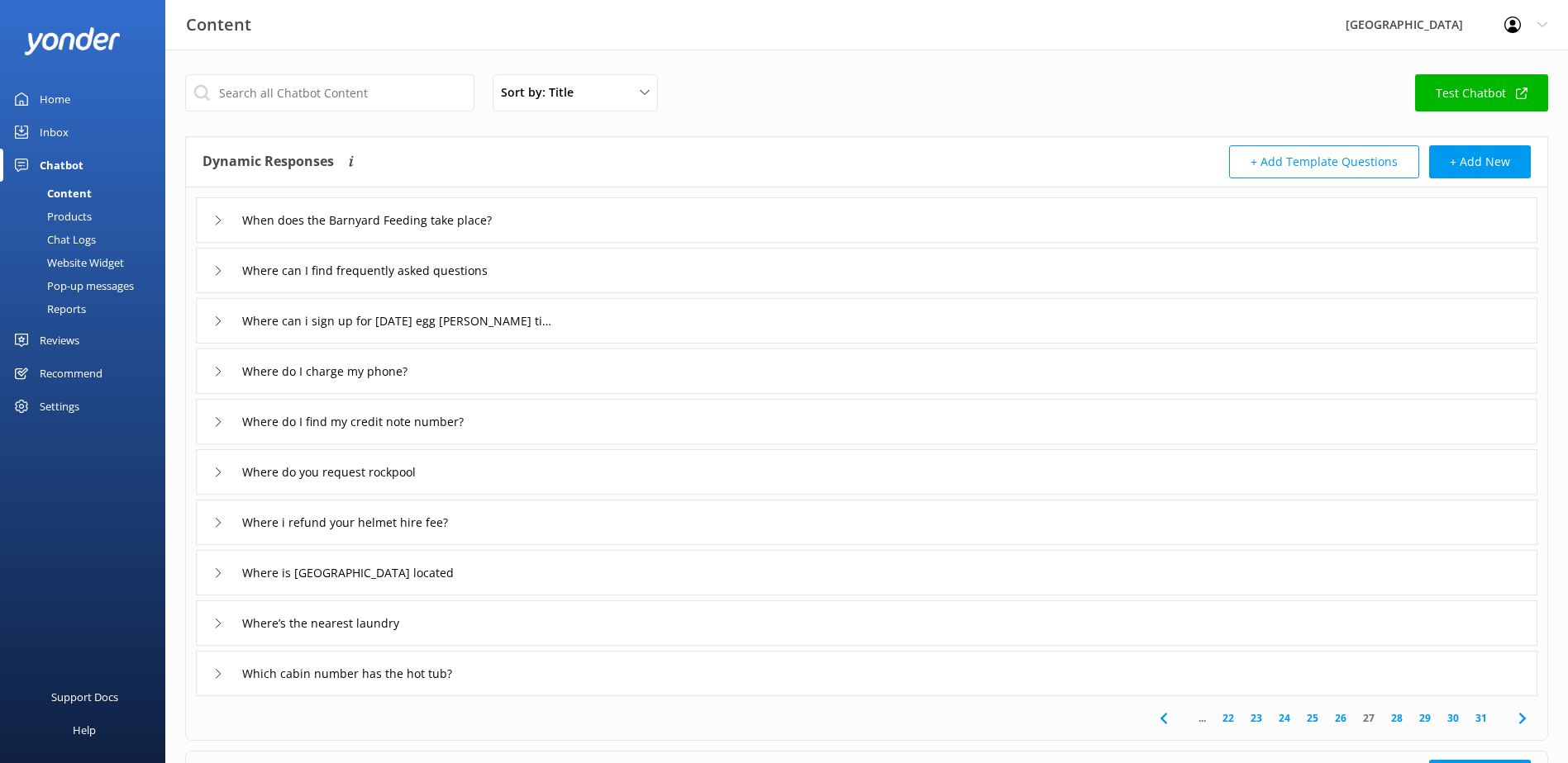
click at [216, 275] on icon at bounding box center [218, 271] width 10 height 10
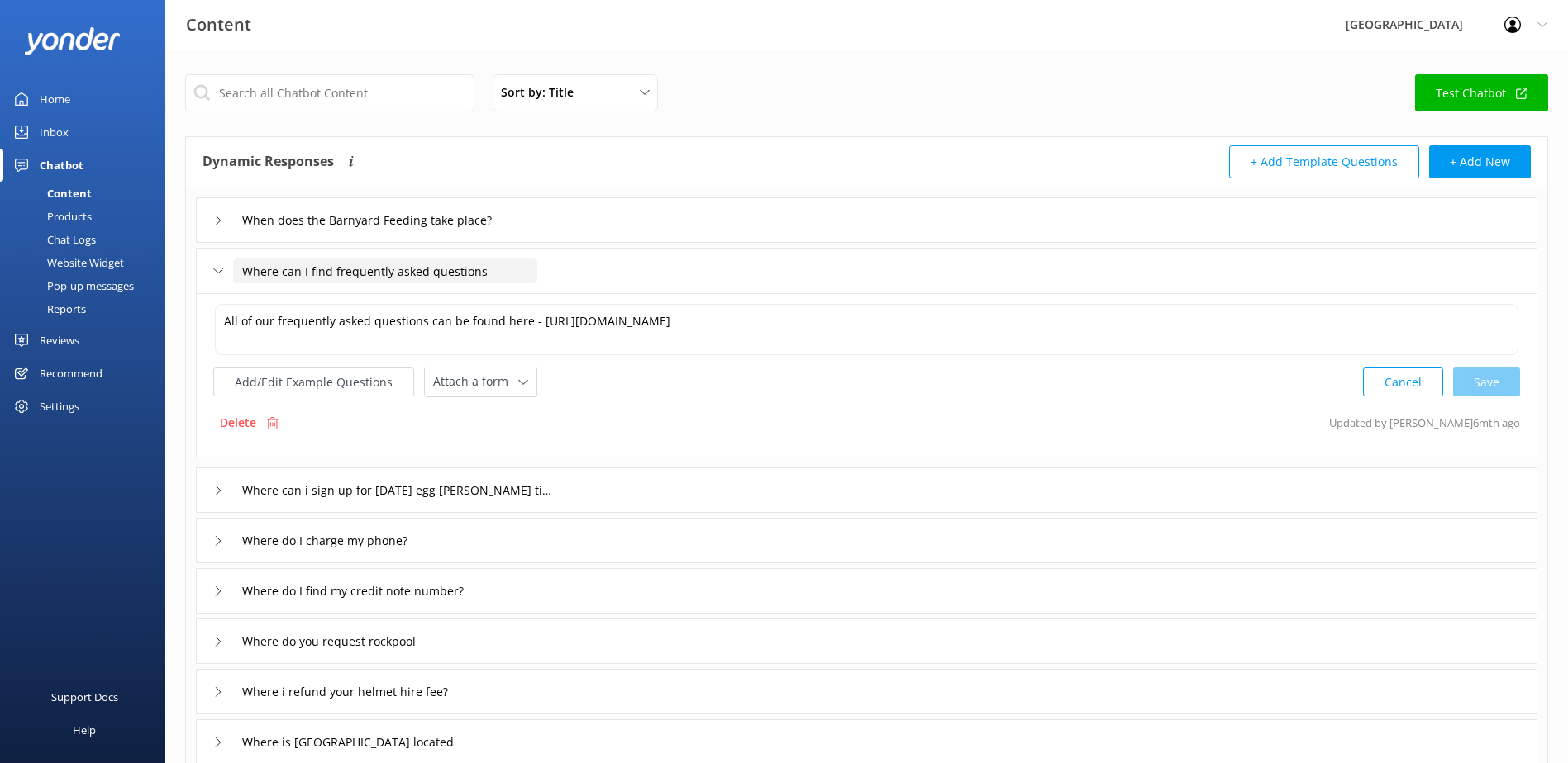
click at [490, 267] on input "Where can I find frequently asked questions" at bounding box center [384, 270] width 304 height 25
type input "Where can I find frequently asked questions?"
click at [509, 300] on div at bounding box center [509, 296] width 21 height 21
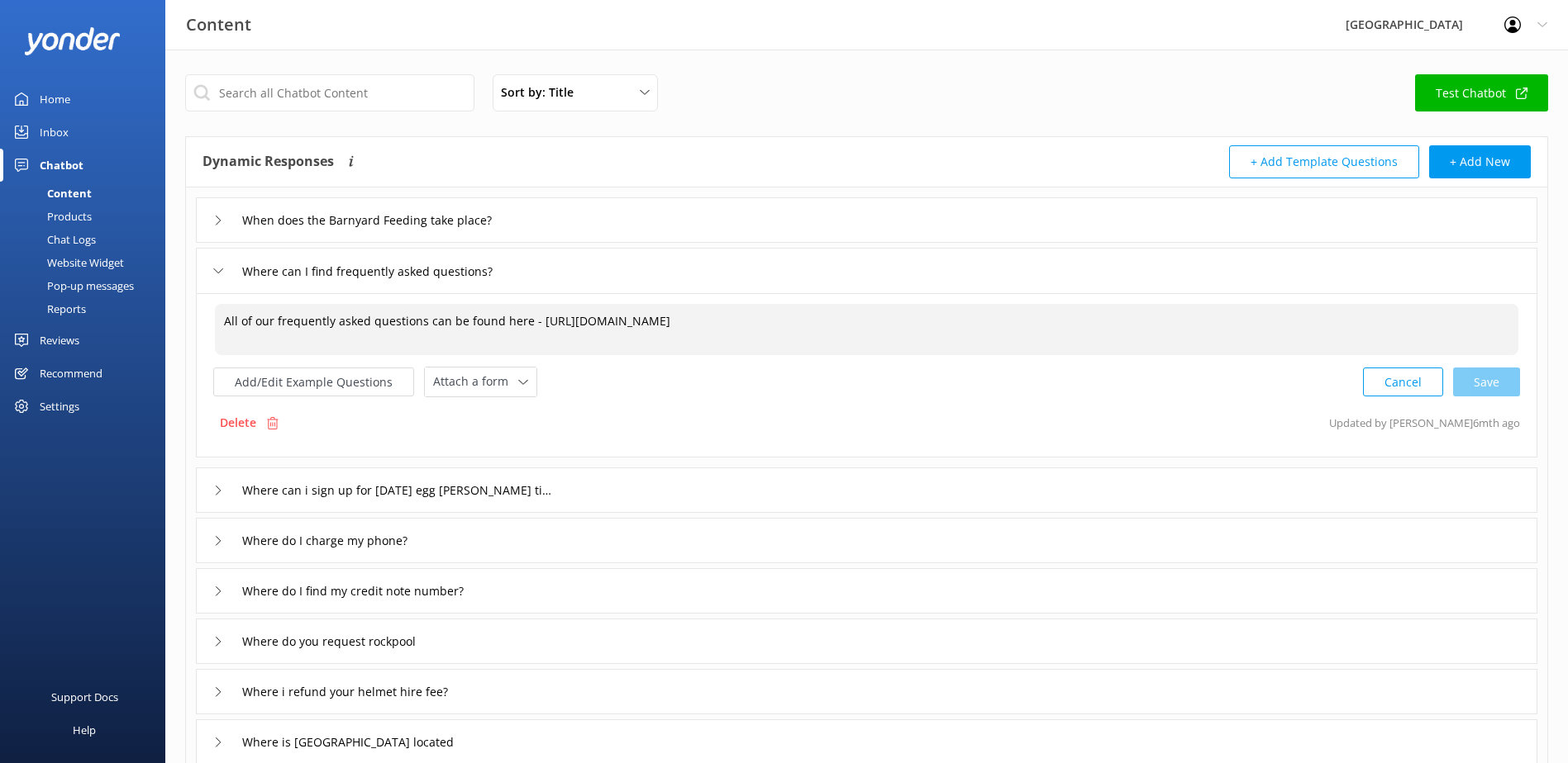
drag, startPoint x: 875, startPoint y: 322, endPoint x: 151, endPoint y: 324, distance: 724.0
click at [151, 324] on div "Content Glenworth Valley Profile Settings Logout Home Inbox Chatbot Content Pro…" at bounding box center [784, 566] width 1568 height 1034
paste textarea "https://glenworth.com.au/information-and-common-questions/"
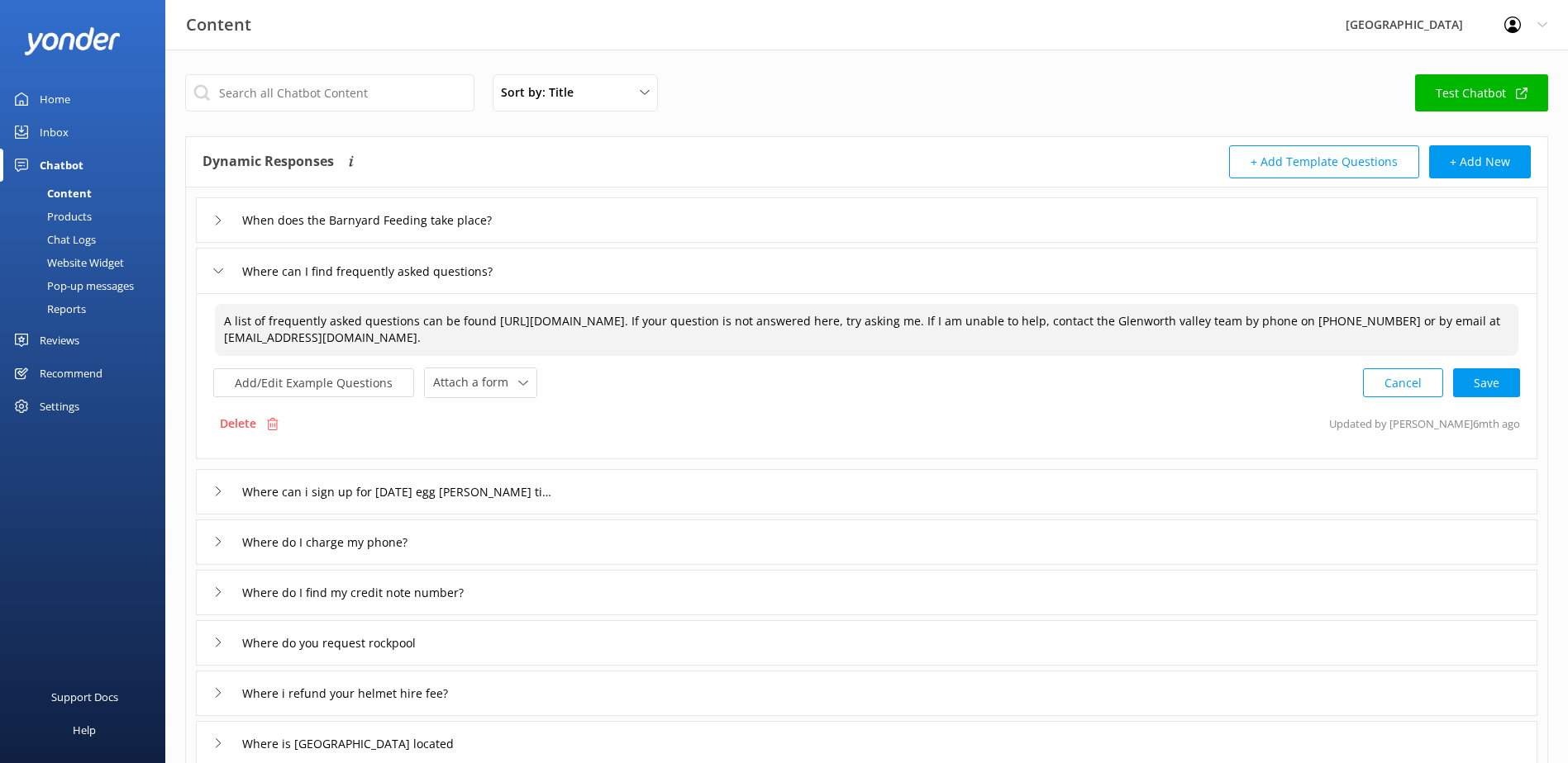
click at [1369, 312] on textarea "A list of frequently asked questions can be found https://glenworth.com.au/info…" at bounding box center [866, 329] width 1304 height 52
click at [1501, 378] on div "Cancel Save" at bounding box center [1440, 383] width 157 height 31
type textarea "A list of frequently asked questions can be found https://glenworth.com.au/info…"
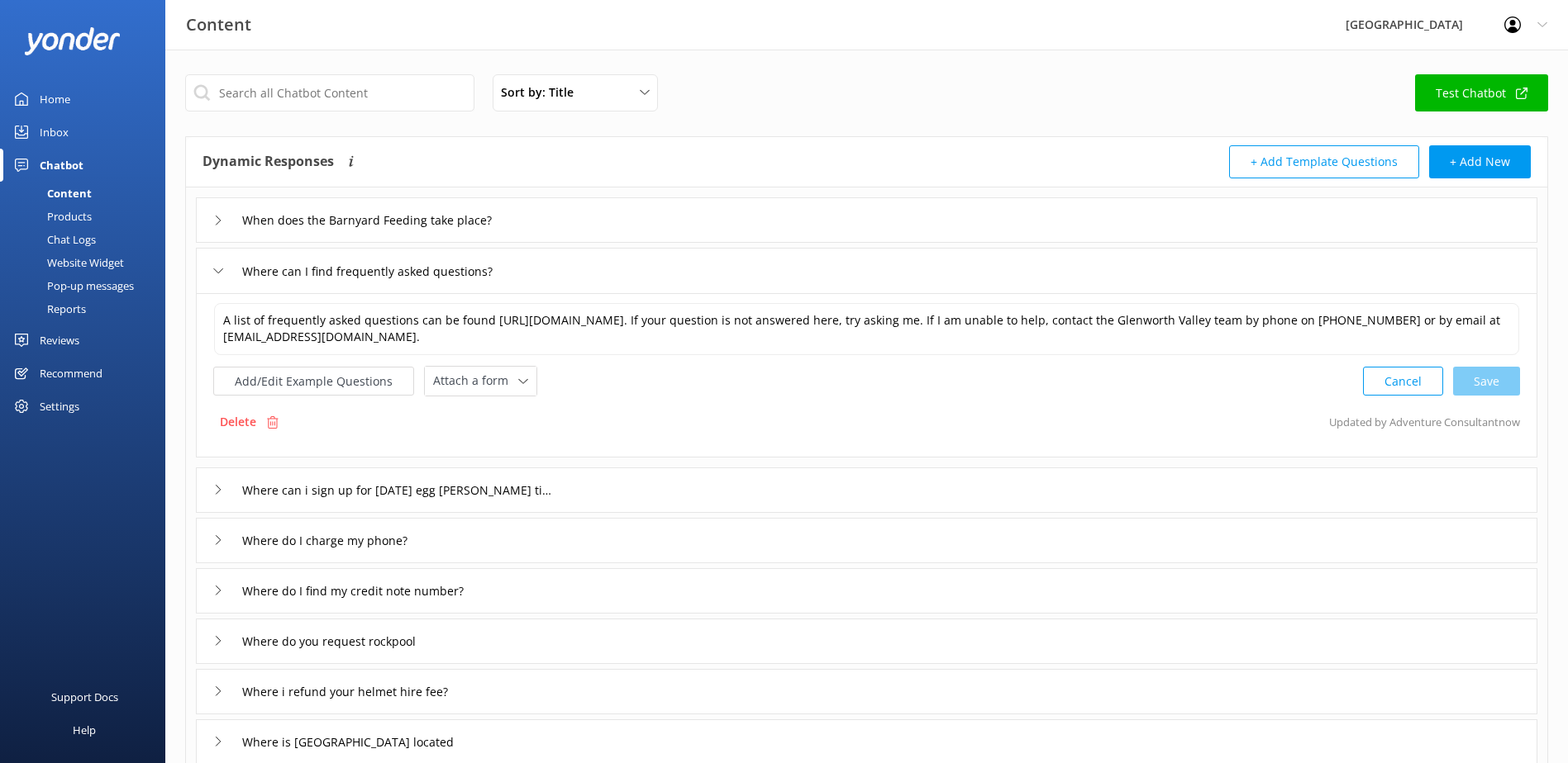
click at [212, 268] on div "Where can I find frequently asked questions?" at bounding box center [866, 270] width 1341 height 45
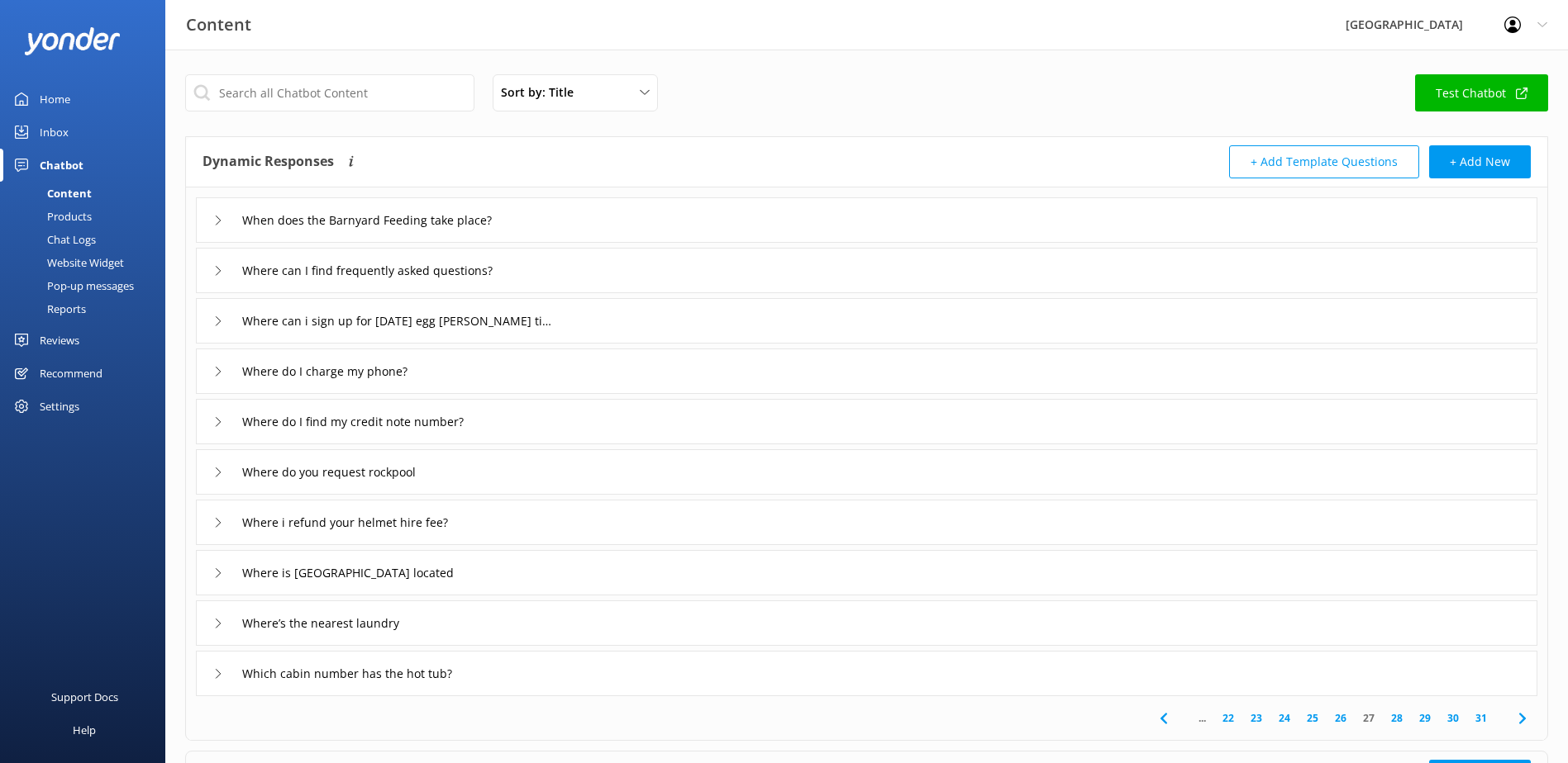
click at [222, 321] on icon at bounding box center [218, 322] width 10 height 10
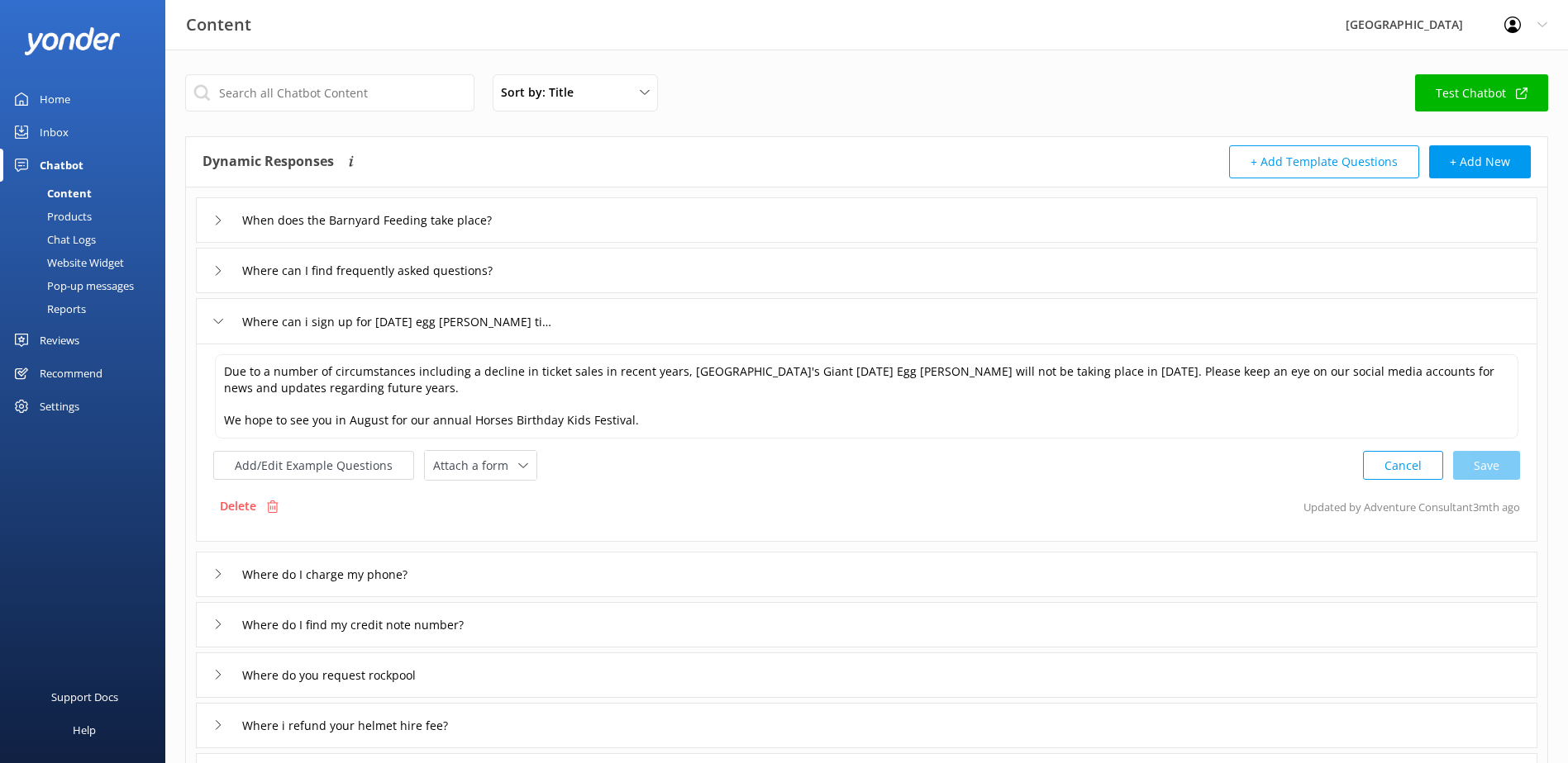
click at [222, 321] on use at bounding box center [218, 322] width 9 height 5
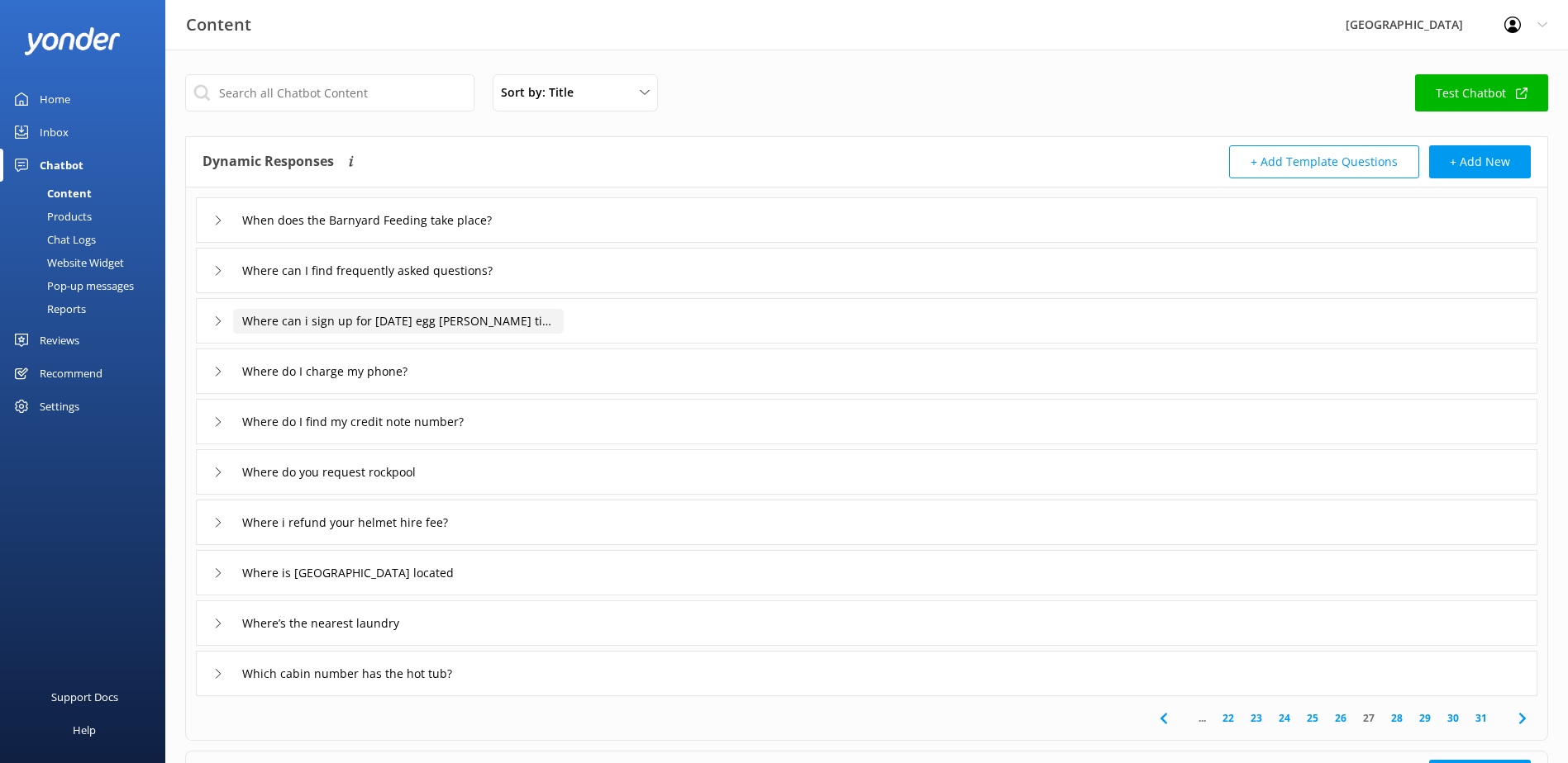
drag, startPoint x: 303, startPoint y: 320, endPoint x: 638, endPoint y: 329, distance: 335.1
click at [638, 329] on div "Where can i sign up for easter egg hunt tickets" at bounding box center [866, 321] width 1341 height 45
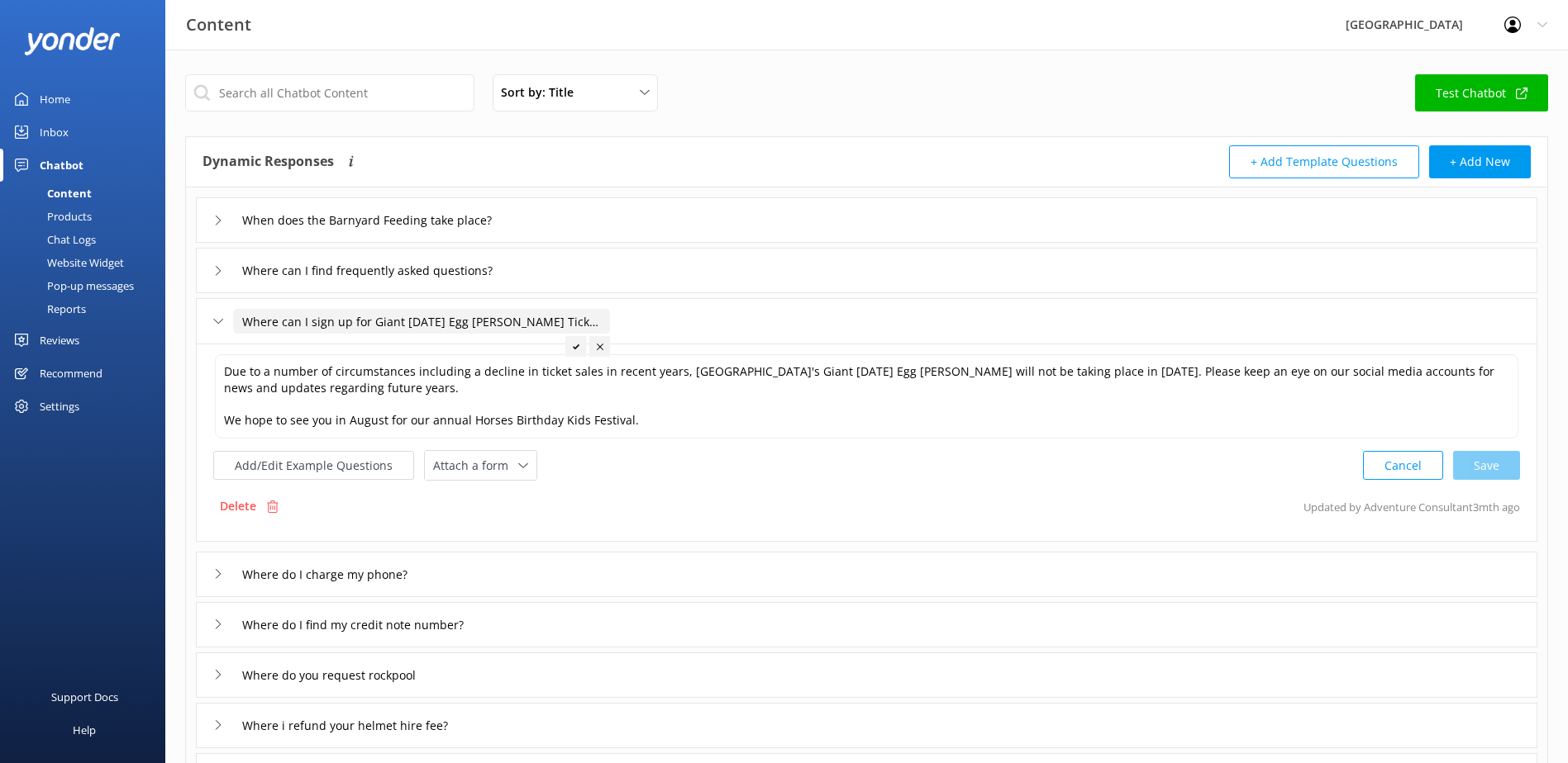
click at [238, 323] on input "Where can I sign up for Giant Easter Egg Hunt Tickets?" at bounding box center [421, 321] width 377 height 25
type input "Giant [DATE] Egg [PERSON_NAME] - Where can I sign up for Giant [DATE] Egg [PERS…"
click at [735, 348] on icon at bounding box center [735, 347] width 7 height 7
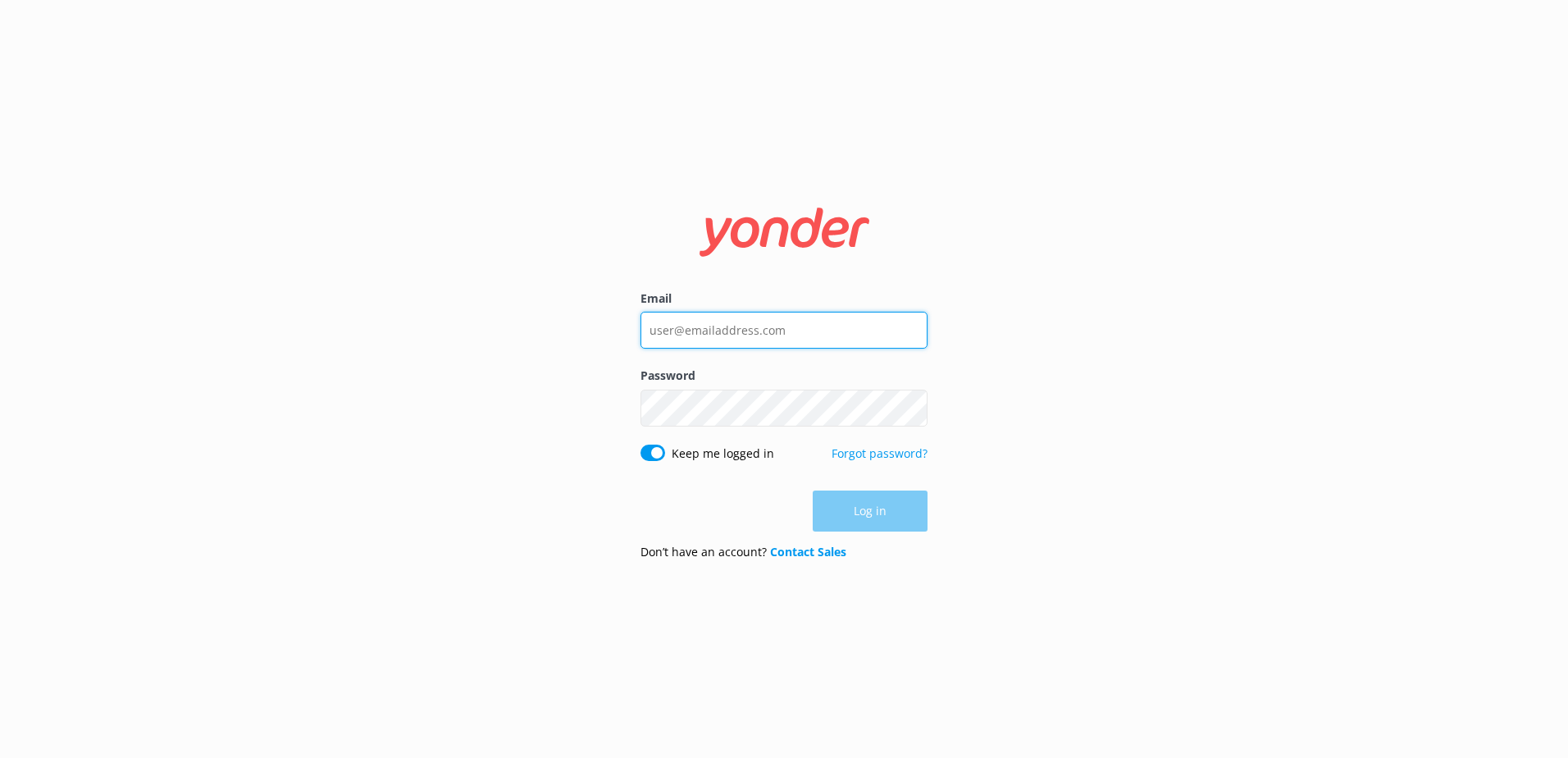
type input "[EMAIL_ADDRESS][DOMAIN_NAME]"
click at [877, 524] on div "Log in" at bounding box center [784, 511] width 287 height 41
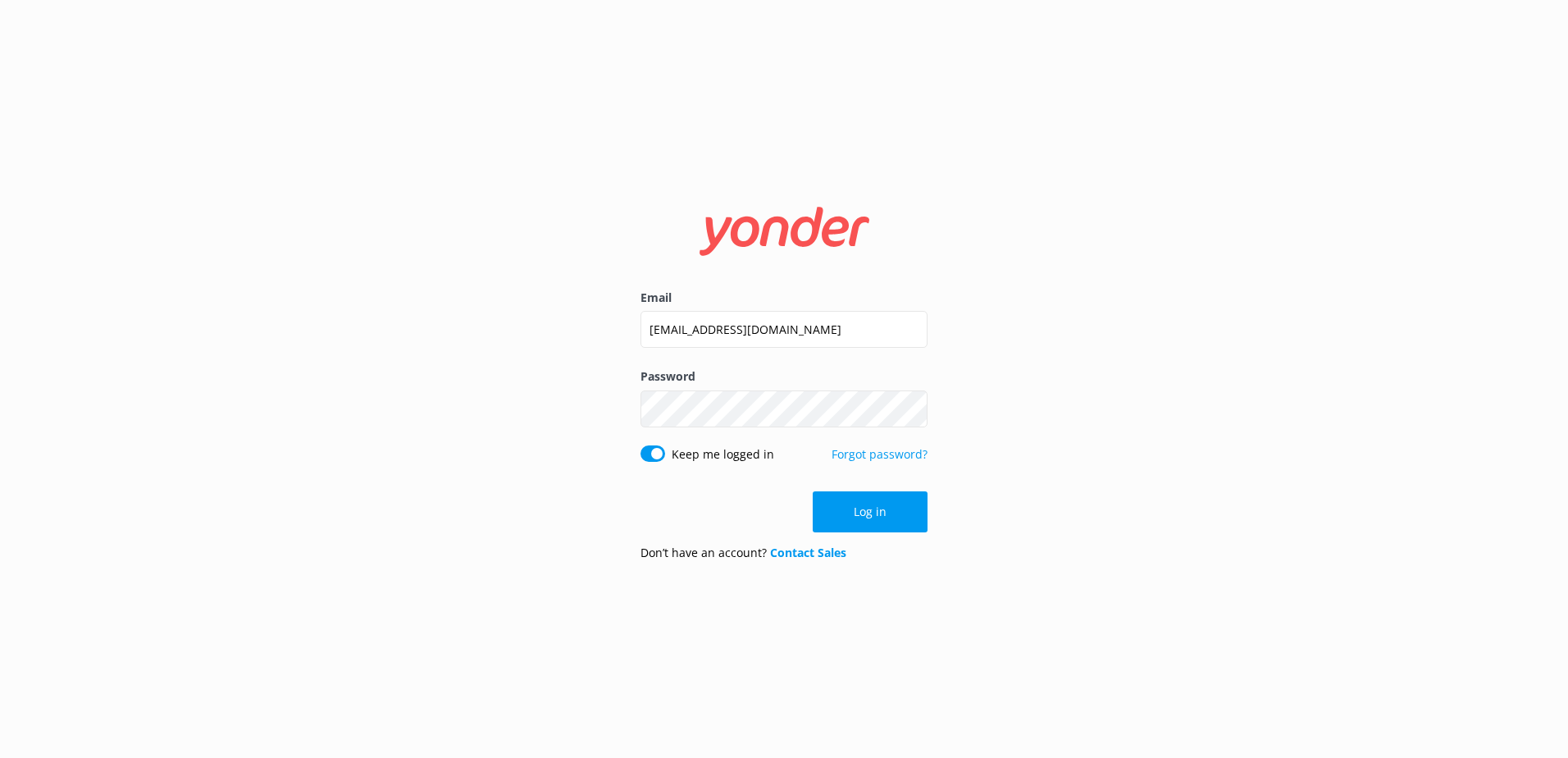
click at [878, 486] on form "Email [EMAIL_ADDRESS][DOMAIN_NAME] Password Show password Keep me logged in For…" at bounding box center [784, 379] width 287 height 390
click at [877, 494] on button "Log in" at bounding box center [870, 512] width 115 height 41
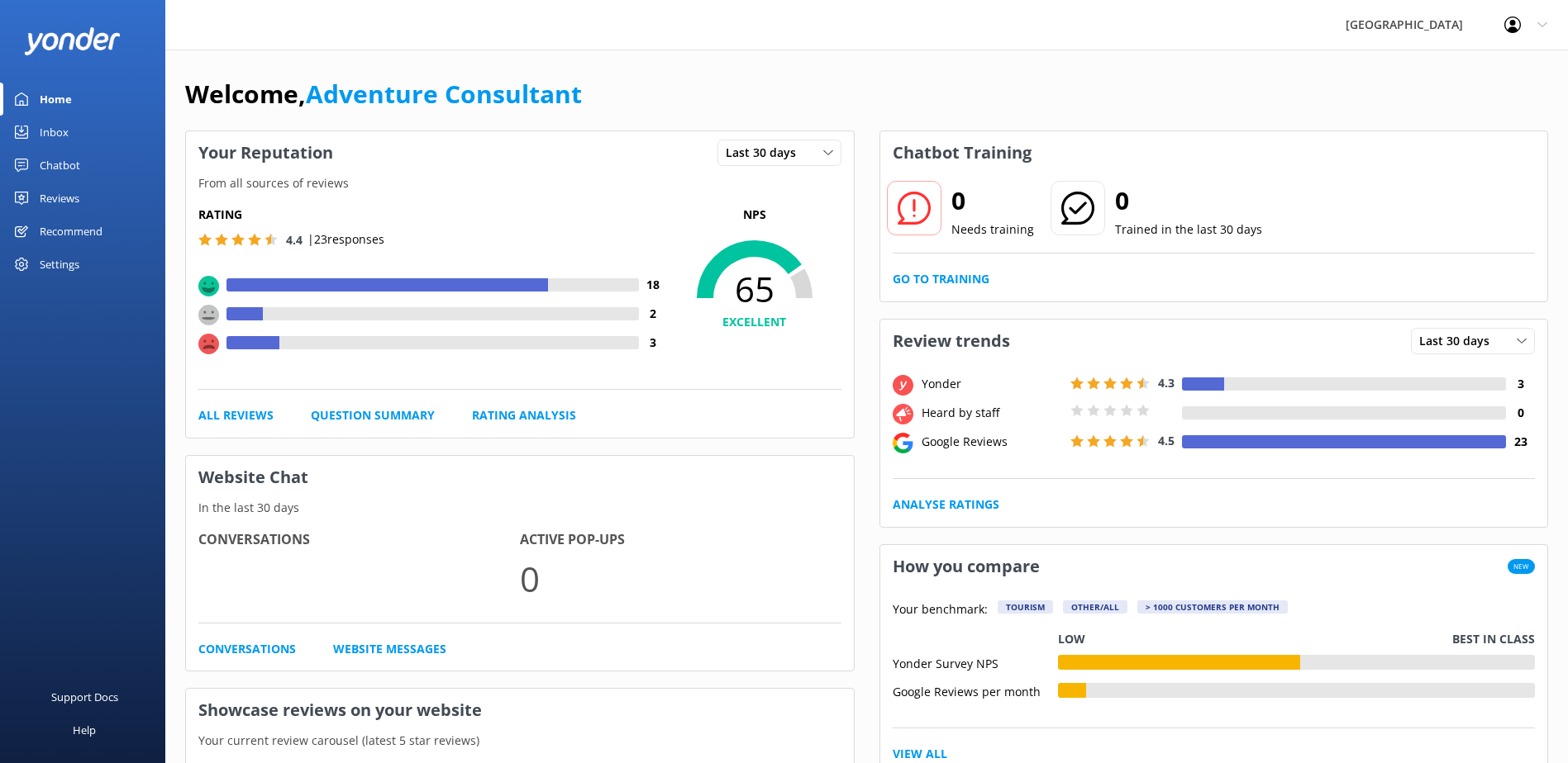
click at [57, 163] on div "Chatbot" at bounding box center [59, 165] width 40 height 33
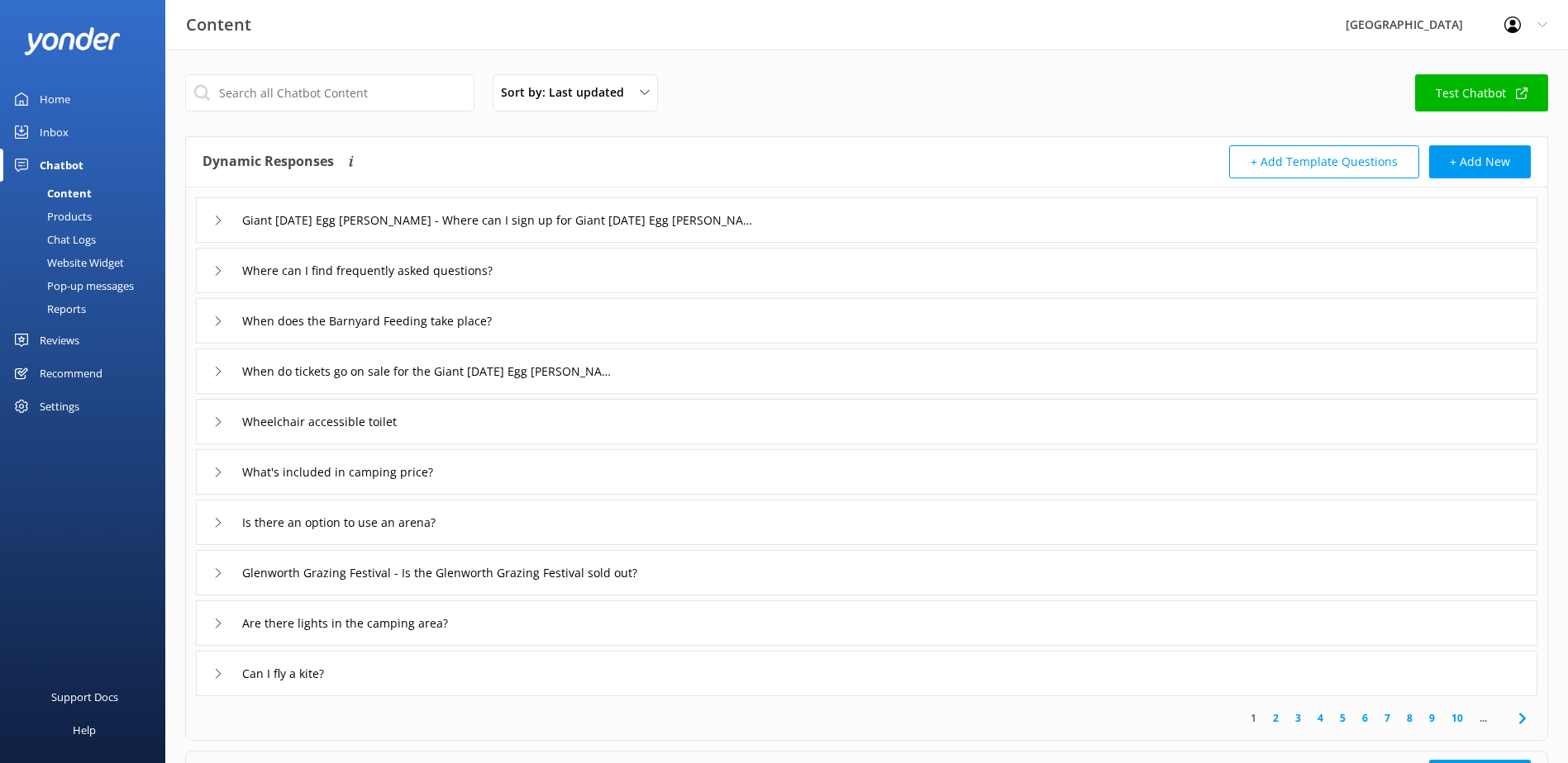
click at [80, 189] on div "Content" at bounding box center [51, 192] width 82 height 23
click at [275, 94] on input "text" at bounding box center [330, 92] width 289 height 37
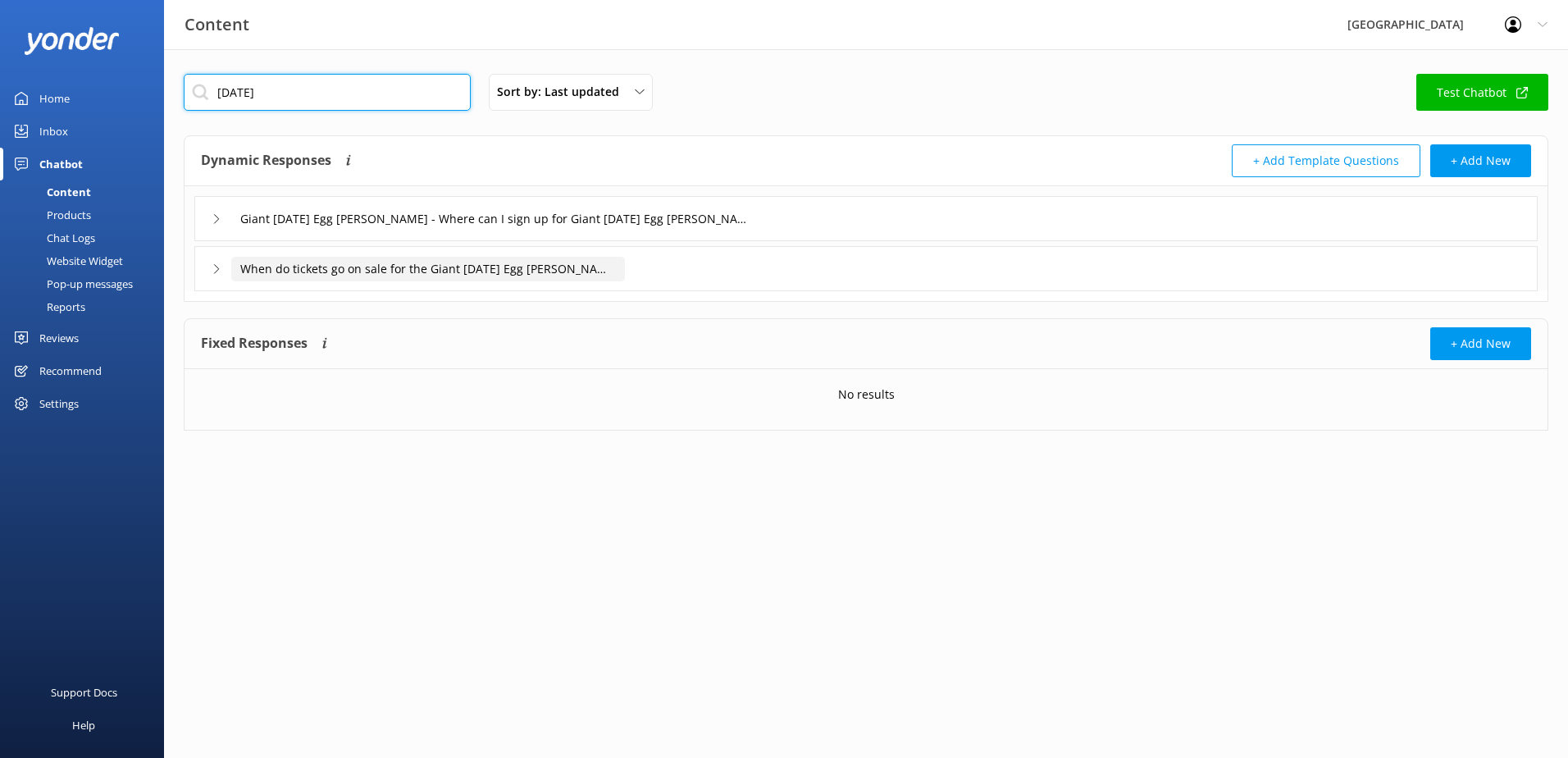
type input "[DATE]"
click at [240, 231] on input "When do tickets go on sale for the Giant [DATE] Egg [PERSON_NAME]?" at bounding box center [497, 218] width 532 height 25
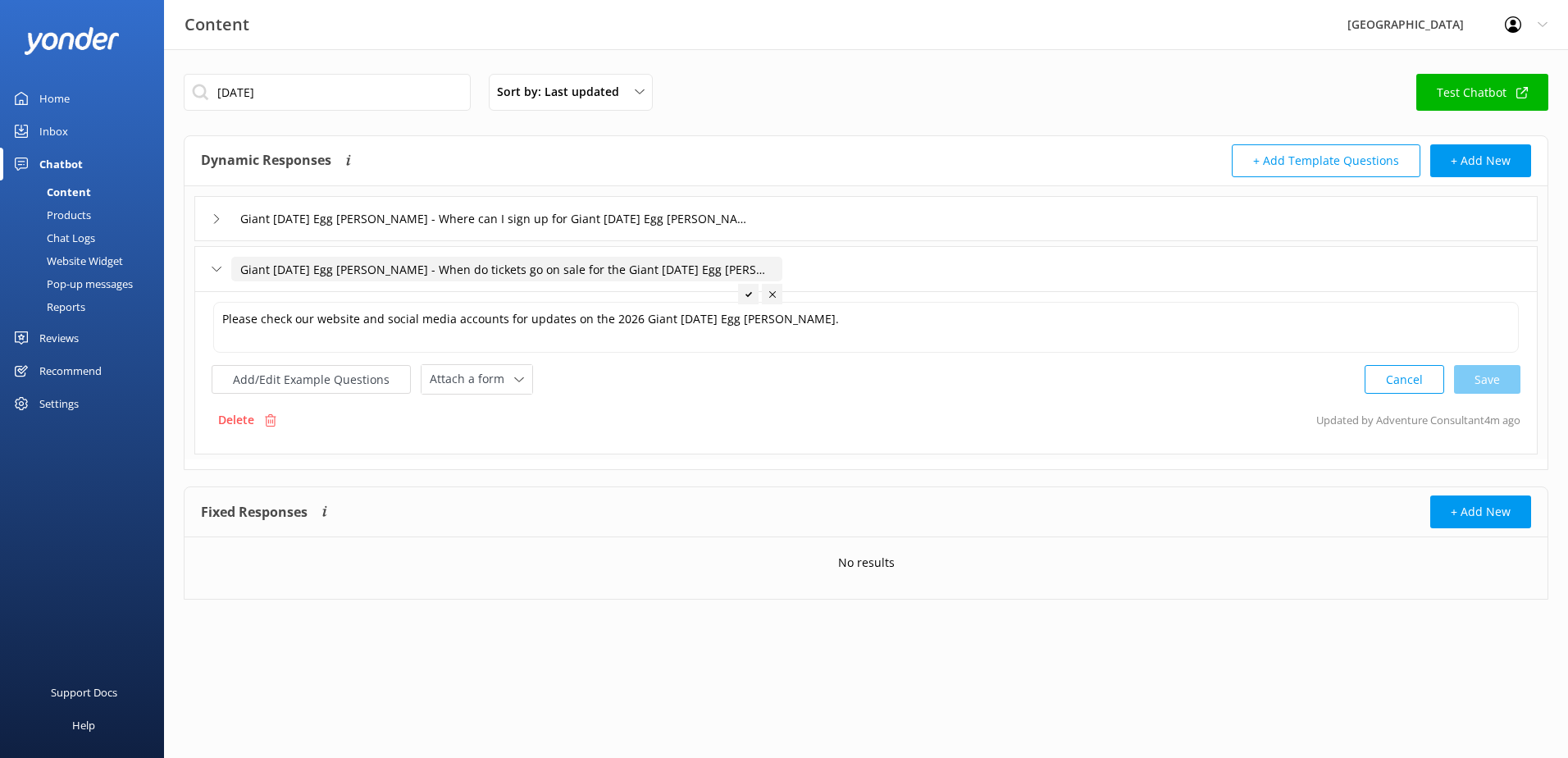
type input "Giant [DATE] Egg [PERSON_NAME] - When do tickets go on sale for the Giant [DATE…"
click at [749, 300] on div at bounding box center [748, 294] width 20 height 20
click at [217, 227] on div "Giant [DATE] Egg [PERSON_NAME] - Where can I sign up for Giant [DATE] Egg [PERS…" at bounding box center [477, 218] width 532 height 27
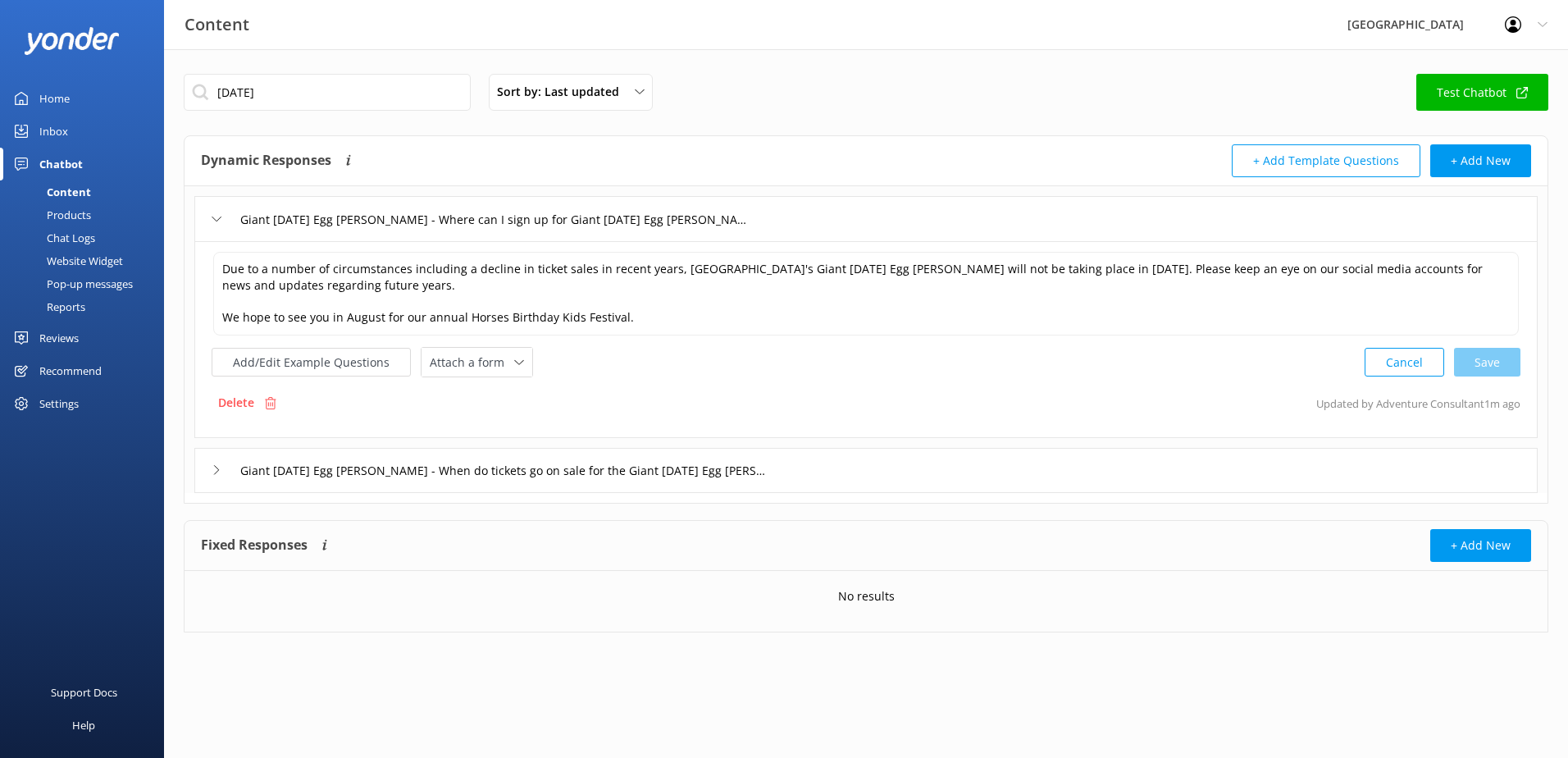
click at [217, 227] on div "Giant [DATE] Egg [PERSON_NAME] - Where can I sign up for Giant [DATE] Egg [PERS…" at bounding box center [477, 219] width 532 height 27
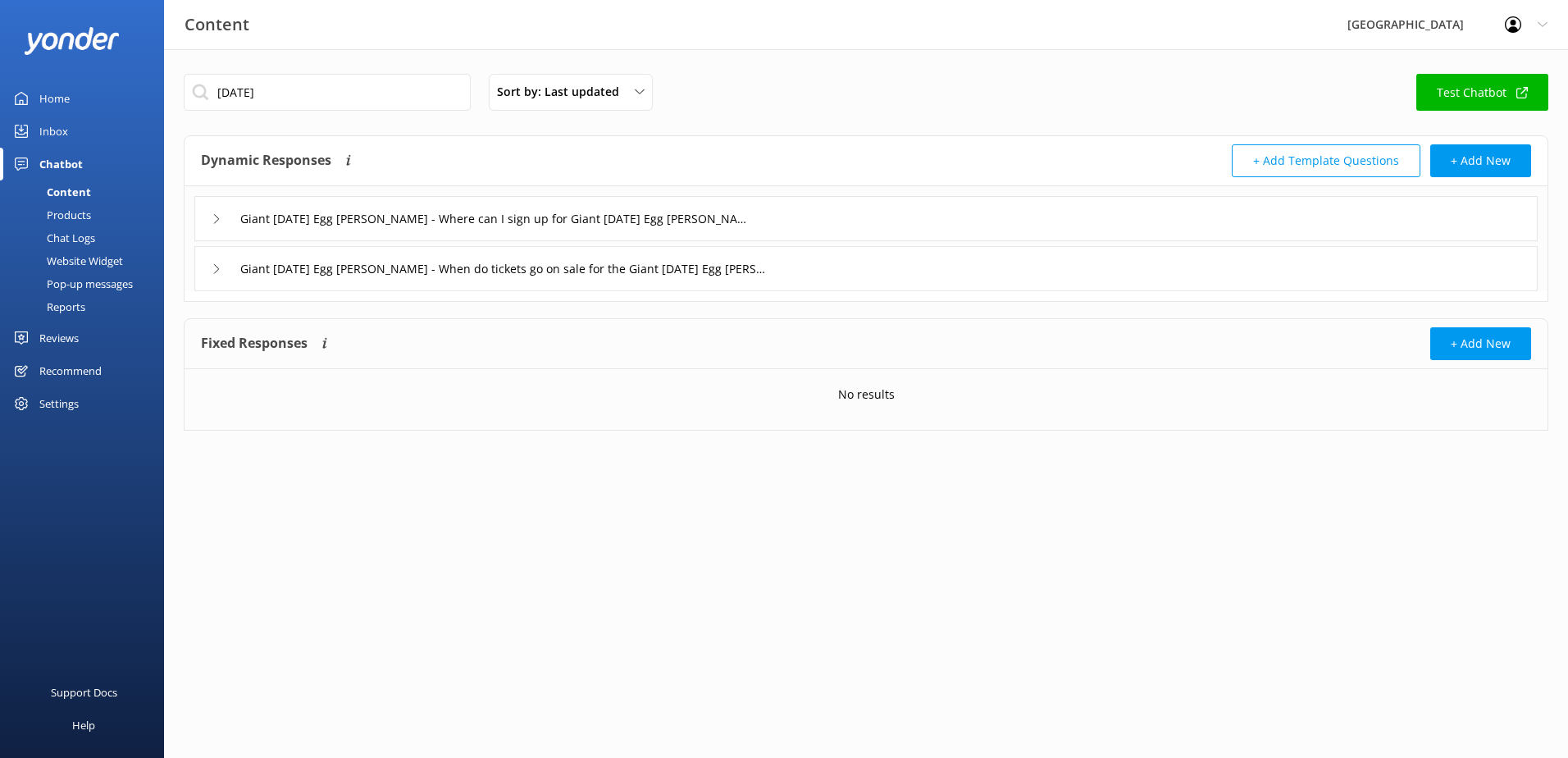
click at [212, 268] on icon at bounding box center [217, 269] width 10 height 10
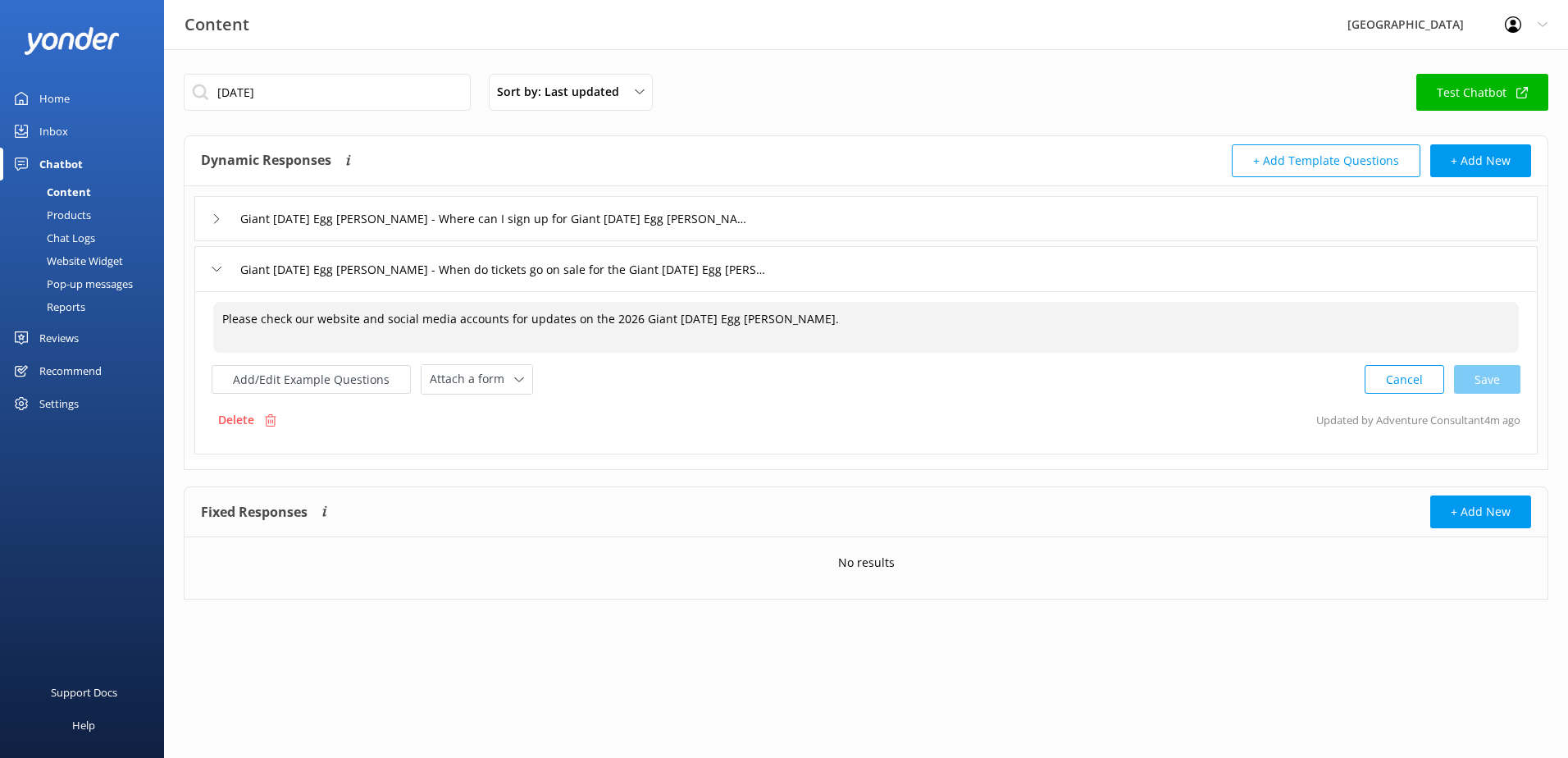
drag, startPoint x: 776, startPoint y: 316, endPoint x: -155, endPoint y: 307, distance: 931.0
click at [0, 307] on html "Content Glenworth Valley Profile Settings Logout Home Inbox Chatbot Content Pro…" at bounding box center [784, 379] width 1568 height 758
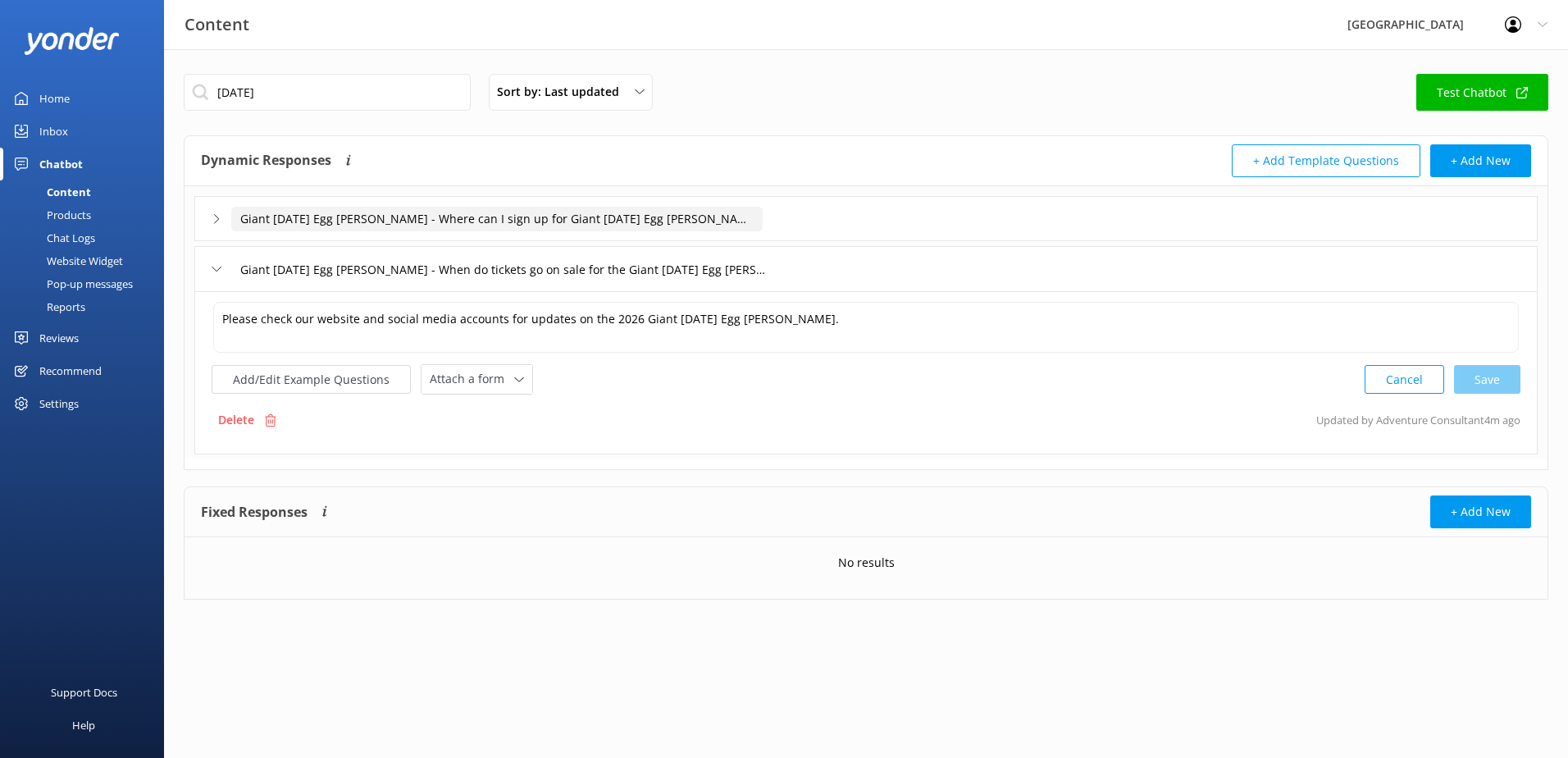
drag, startPoint x: 221, startPoint y: 206, endPoint x: 267, endPoint y: 229, distance: 51.4
click at [221, 206] on div "Giant [DATE] Egg [PERSON_NAME] - Where can I sign up for Giant [DATE] Egg [PERS…" at bounding box center [477, 218] width 532 height 27
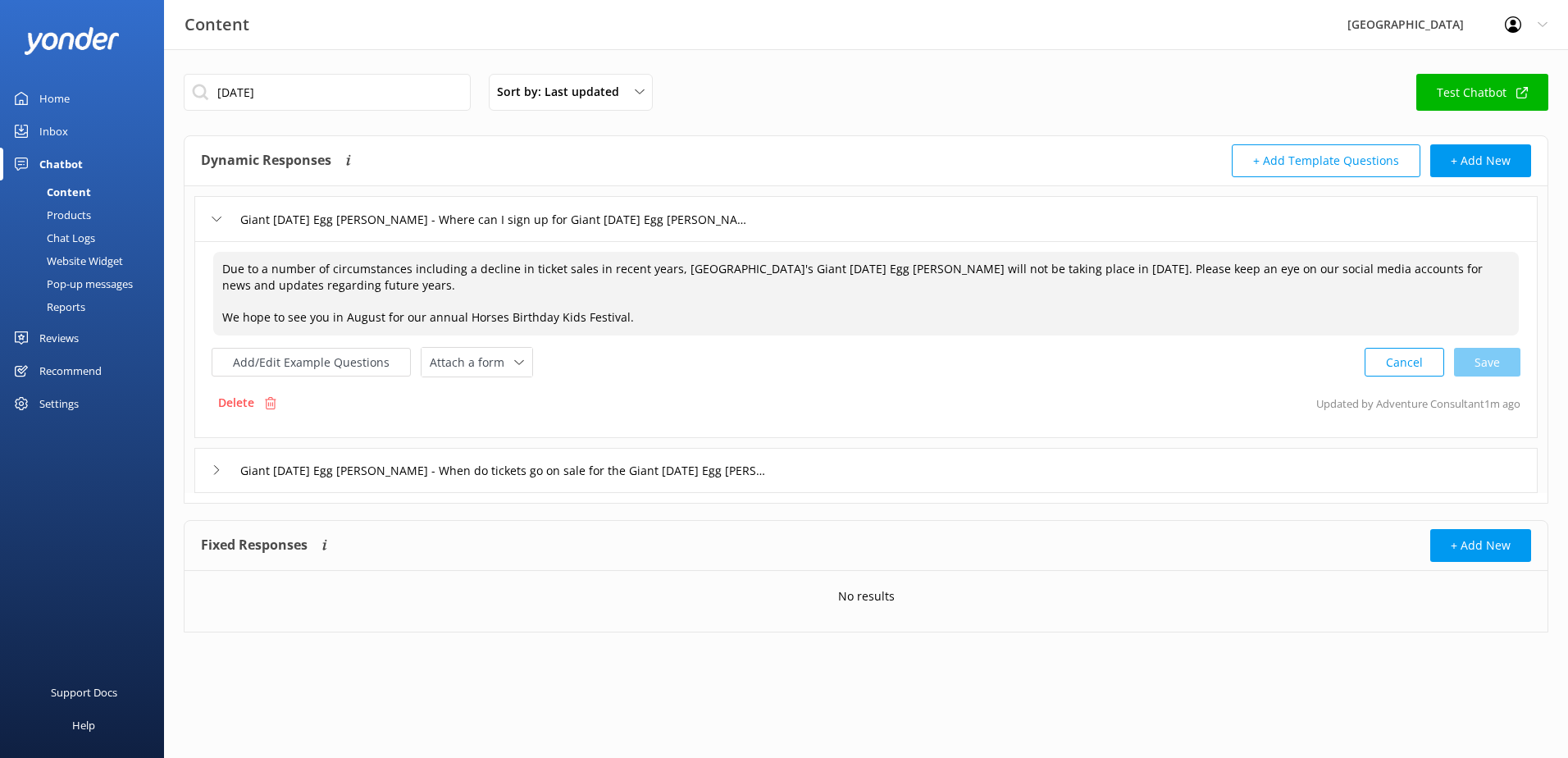
drag, startPoint x: 623, startPoint y: 315, endPoint x: -279, endPoint y: 164, distance: 914.6
click at [0, 164] on html "Content Glenworth Valley Profile Settings Logout Home Inbox Chatbot Content Pro…" at bounding box center [784, 379] width 1568 height 758
paste textarea "Please check our website and social media accounts for updates on the 2026 Gian…"
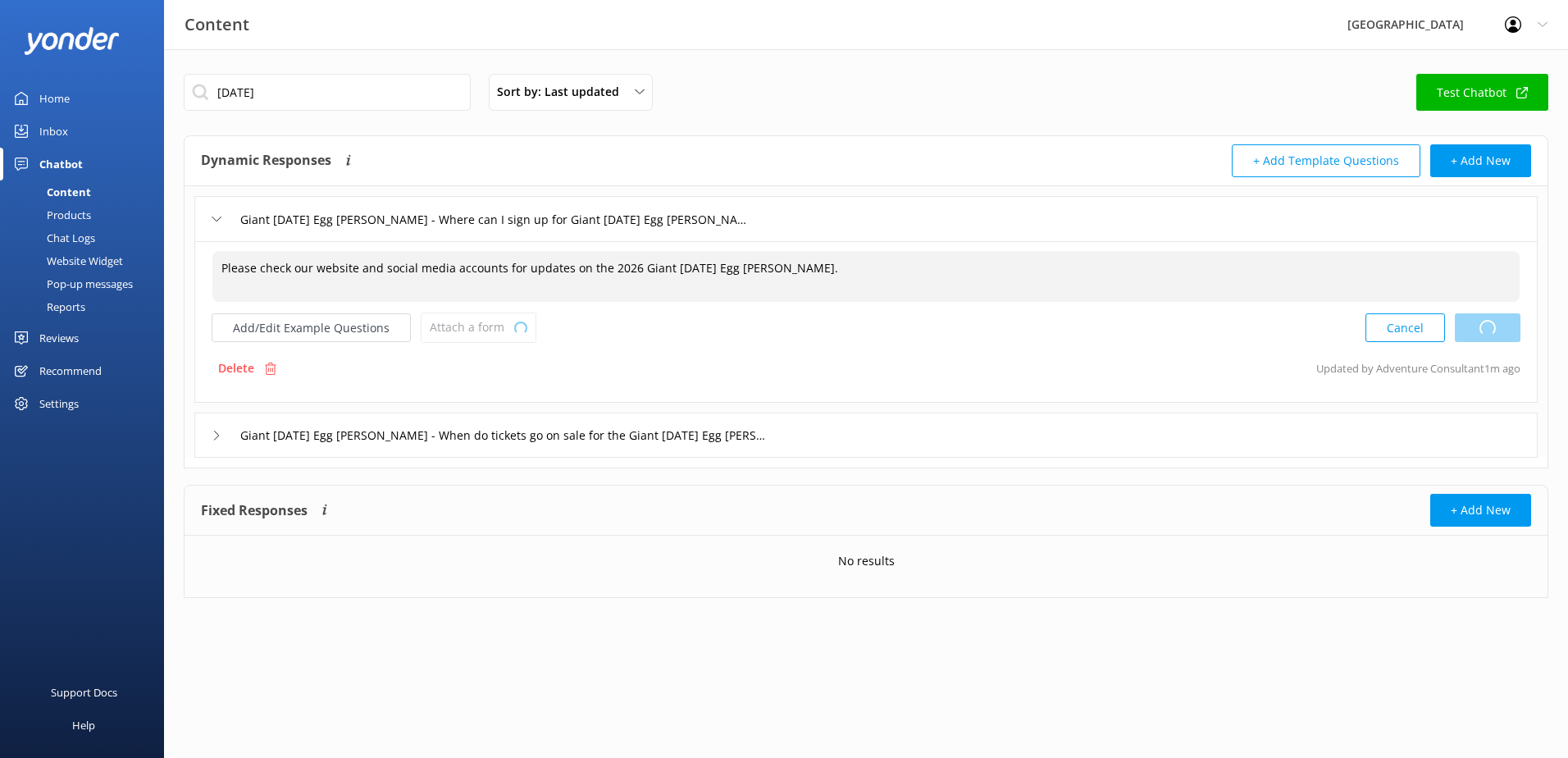
click at [1472, 334] on div "Cancel Loading.." at bounding box center [1443, 328] width 155 height 31
type textarea "Please check our website and social media accounts for updates on the 2026 Gian…"
click at [29, 132] on div "Content Glenworth Valley Profile Settings Logout Home Inbox Chatbot Content Pro…" at bounding box center [784, 348] width 1568 height 598
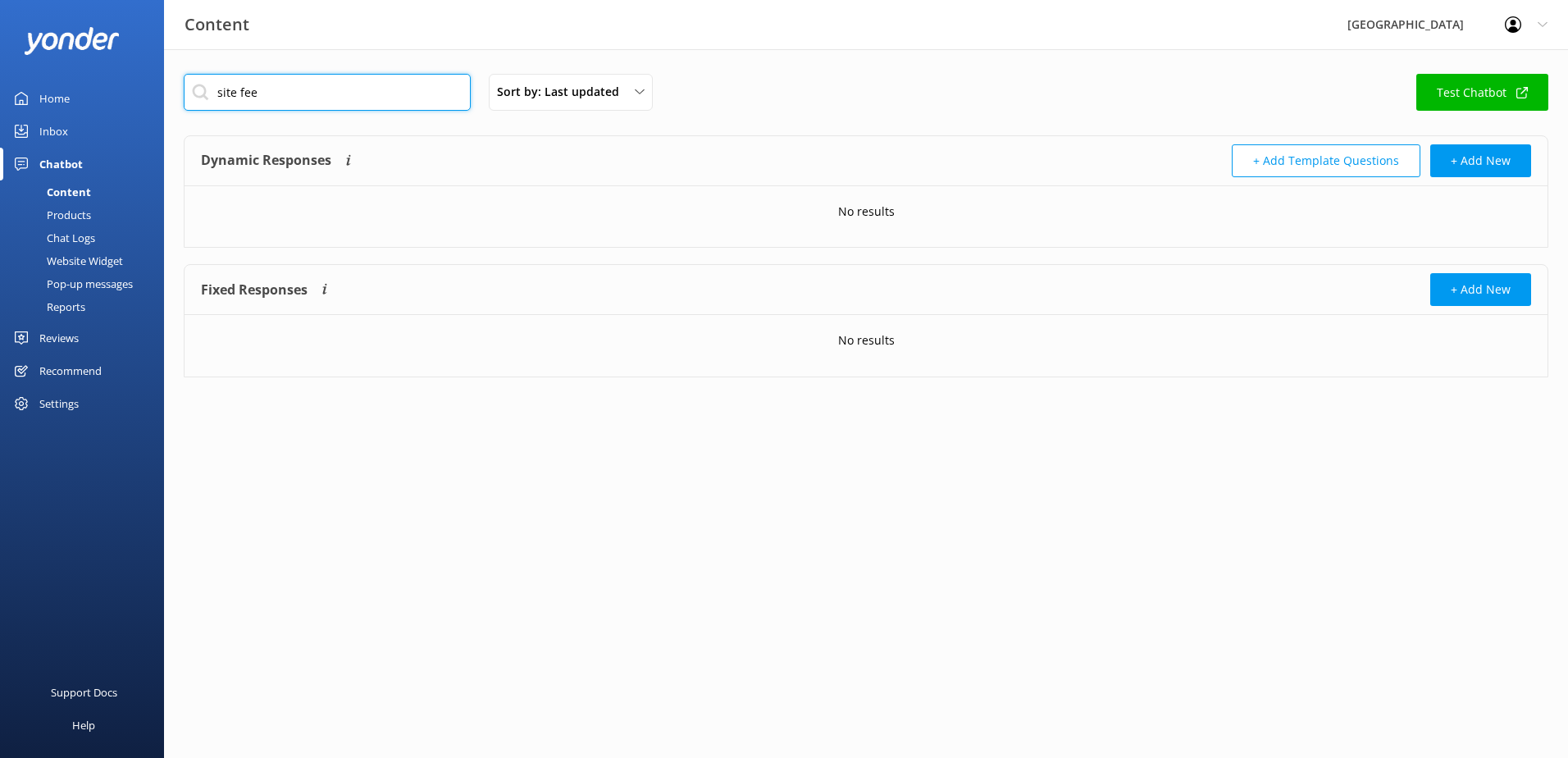
drag, startPoint x: 290, startPoint y: 93, endPoint x: 136, endPoint y: 93, distance: 154.0
click at [136, 93] on div "Content Glenworth Valley Profile Settings Logout Home Inbox Chatbot Content Pro…" at bounding box center [784, 238] width 1568 height 377
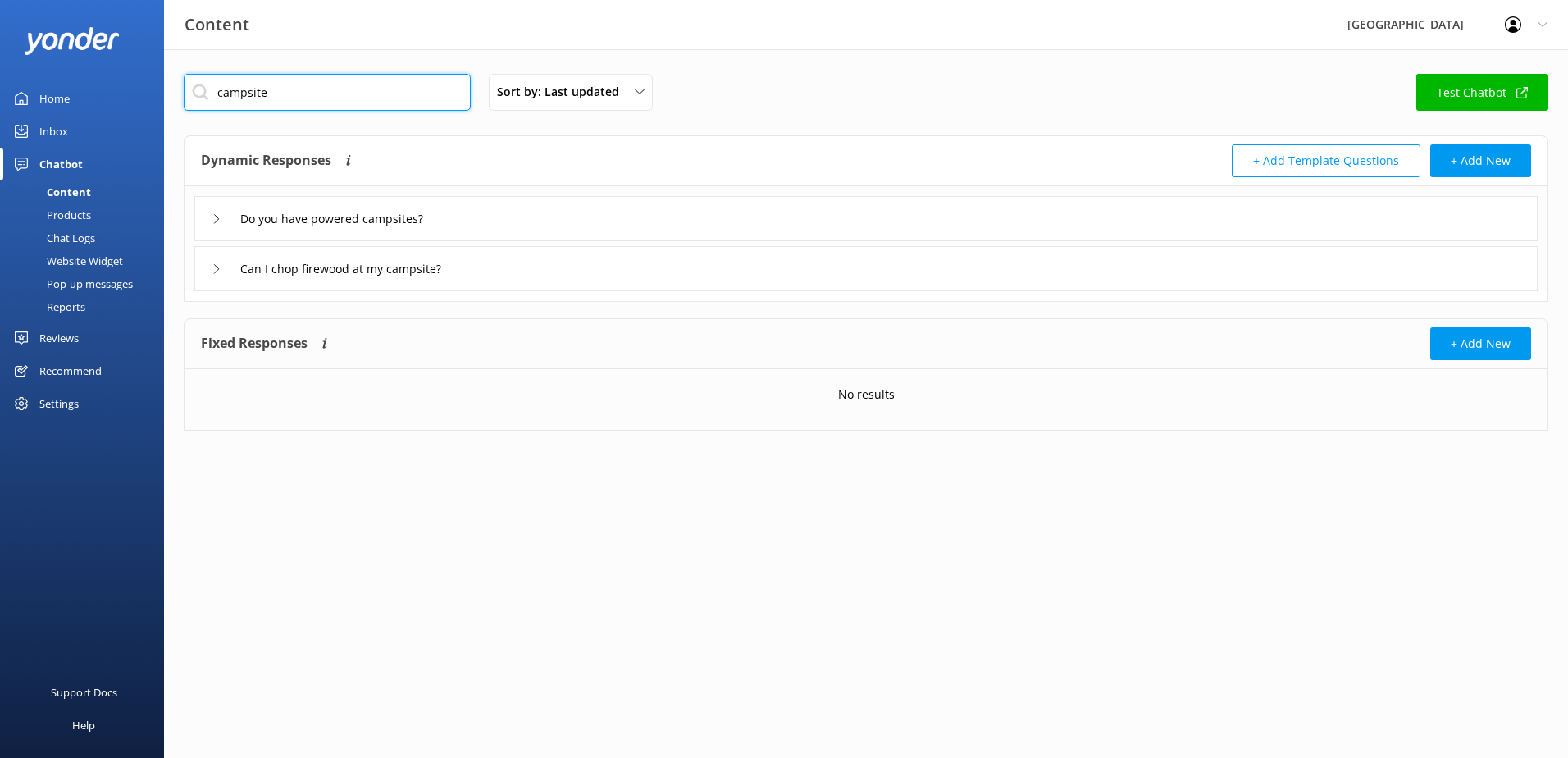
drag, startPoint x: 292, startPoint y: 97, endPoint x: 77, endPoint y: 97, distance: 215.0
click at [77, 97] on div "Content Glenworth Valley Profile Settings Logout Home Inbox Chatbot Content Pro…" at bounding box center [784, 264] width 1568 height 431
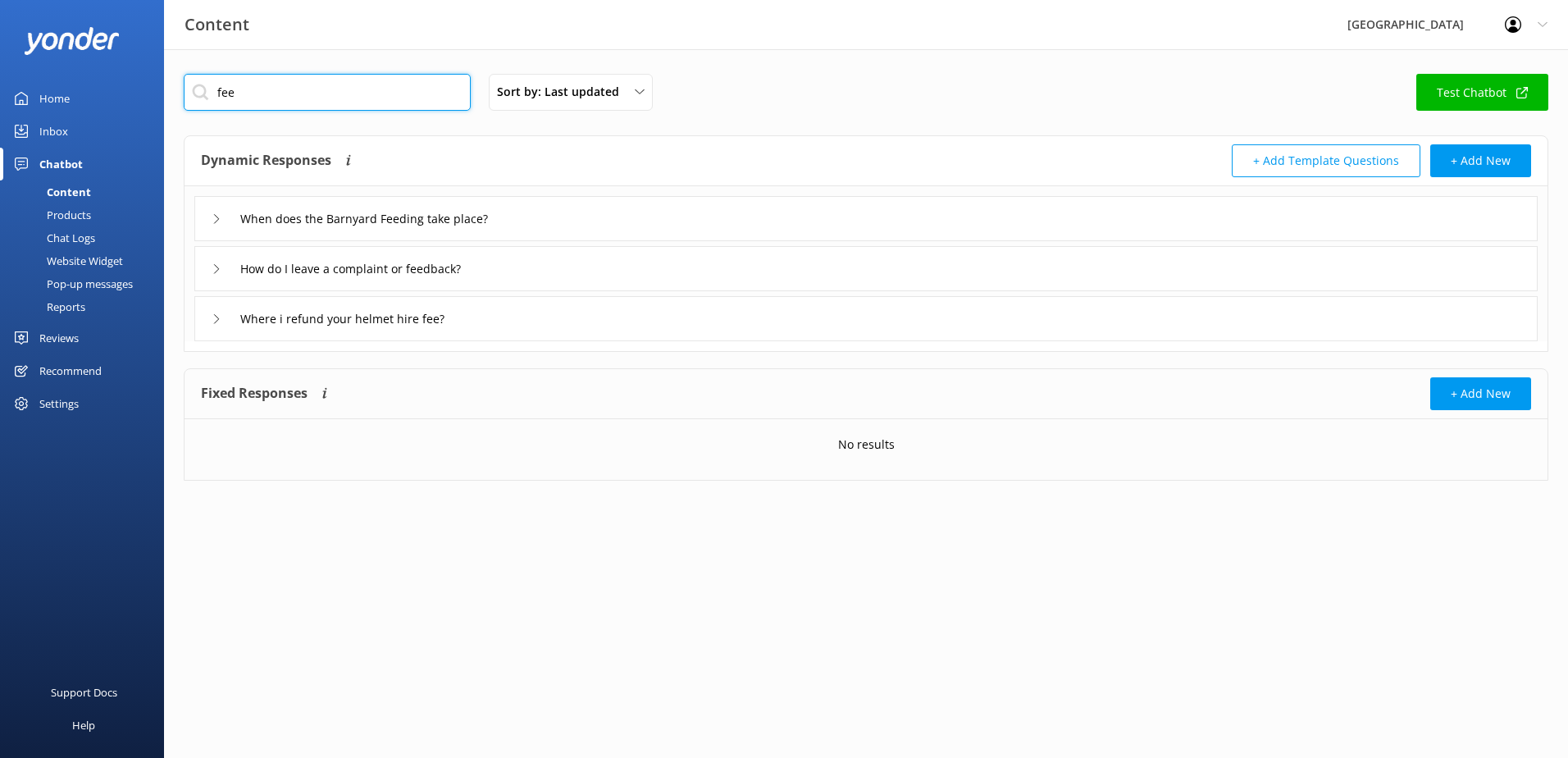
drag, startPoint x: 307, startPoint y: 88, endPoint x: 83, endPoint y: 95, distance: 224.1
click at [83, 95] on div "Content Glenworth Valley Profile Settings Logout Home Inbox Chatbot Content Pro…" at bounding box center [784, 290] width 1568 height 481
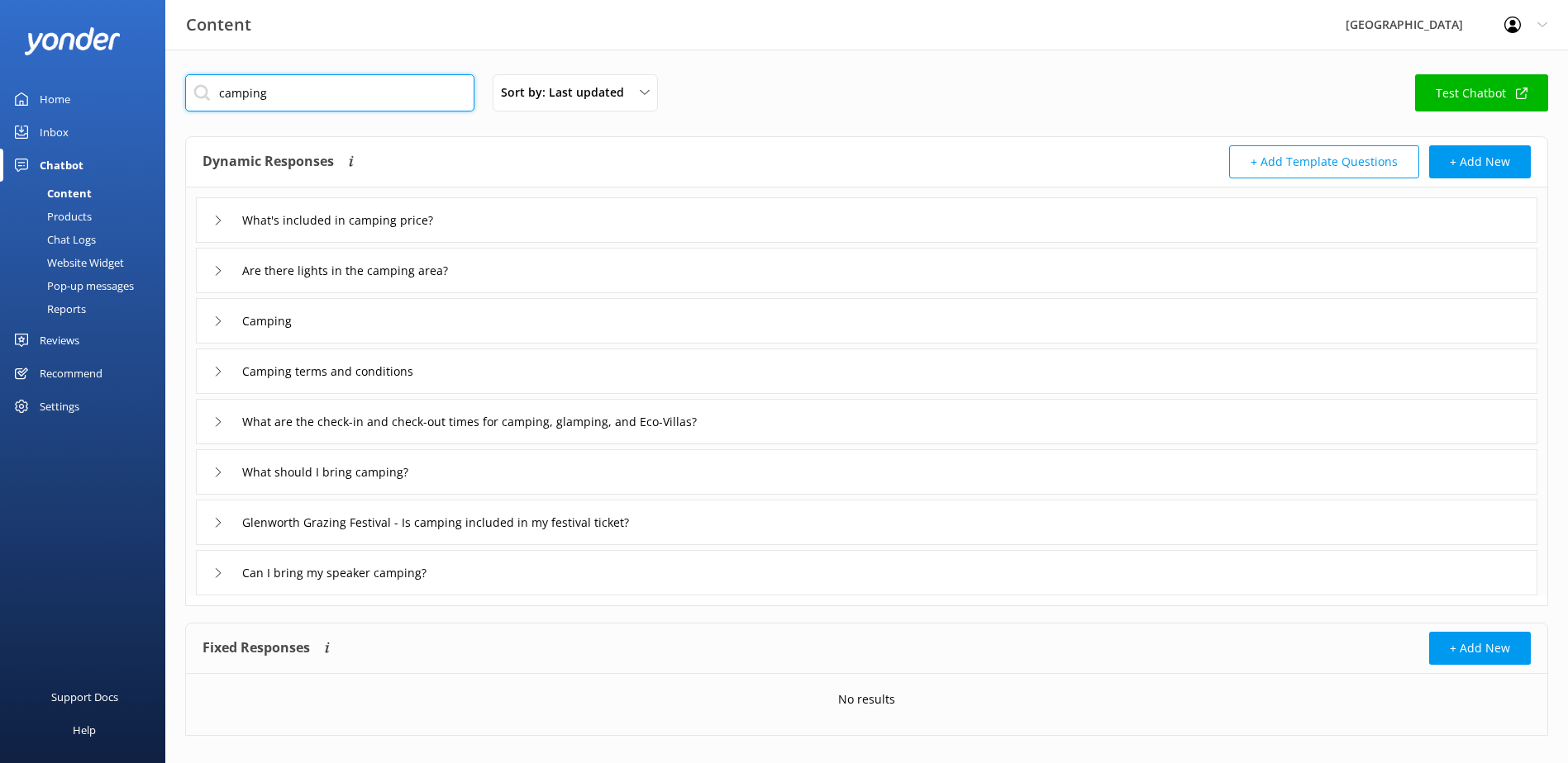
type input "camping"
click at [519, 213] on div "What's included in camping price?" at bounding box center [866, 220] width 1341 height 45
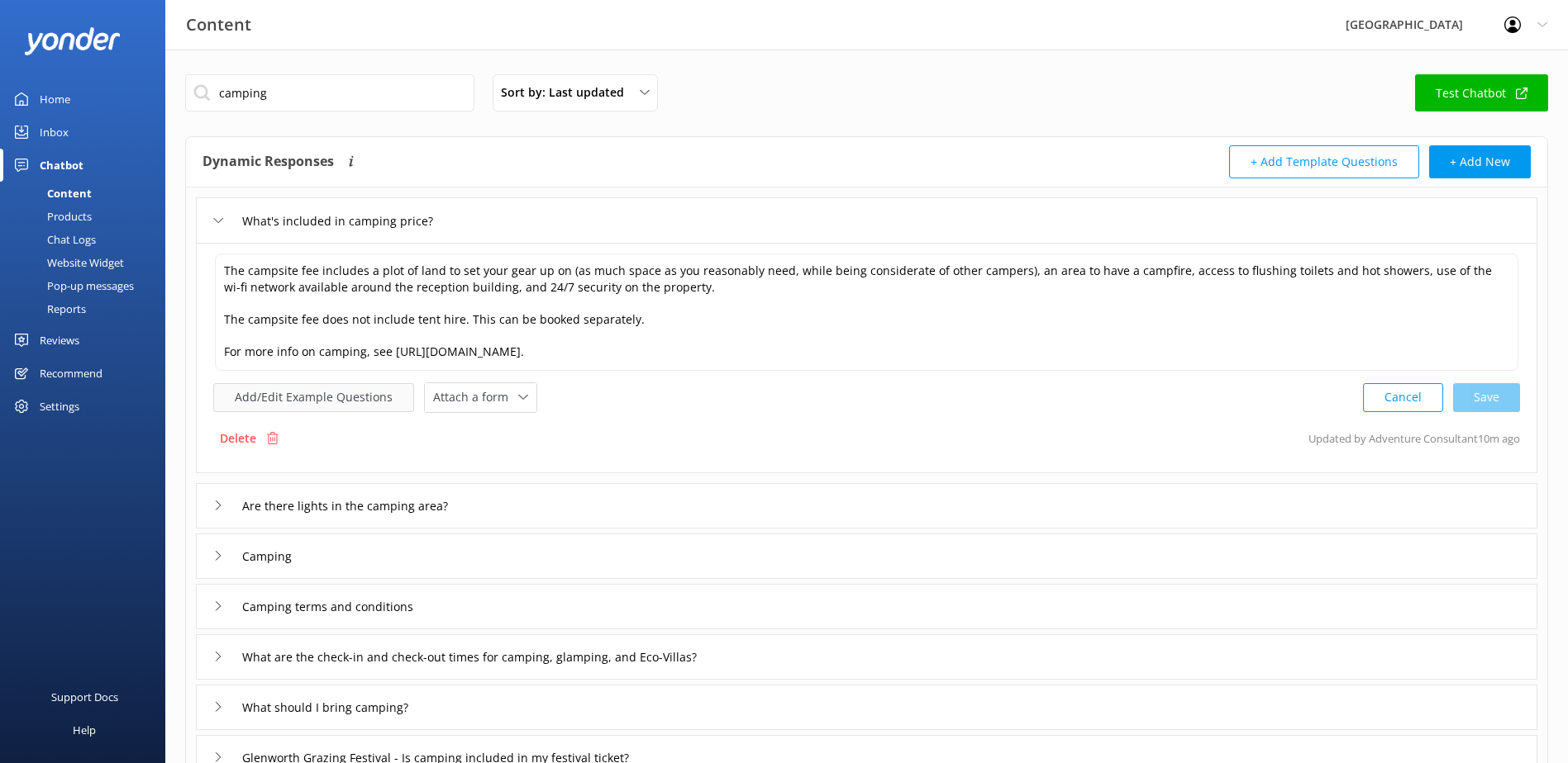
click at [269, 401] on button "Add/Edit Example Questions" at bounding box center [313, 398] width 201 height 29
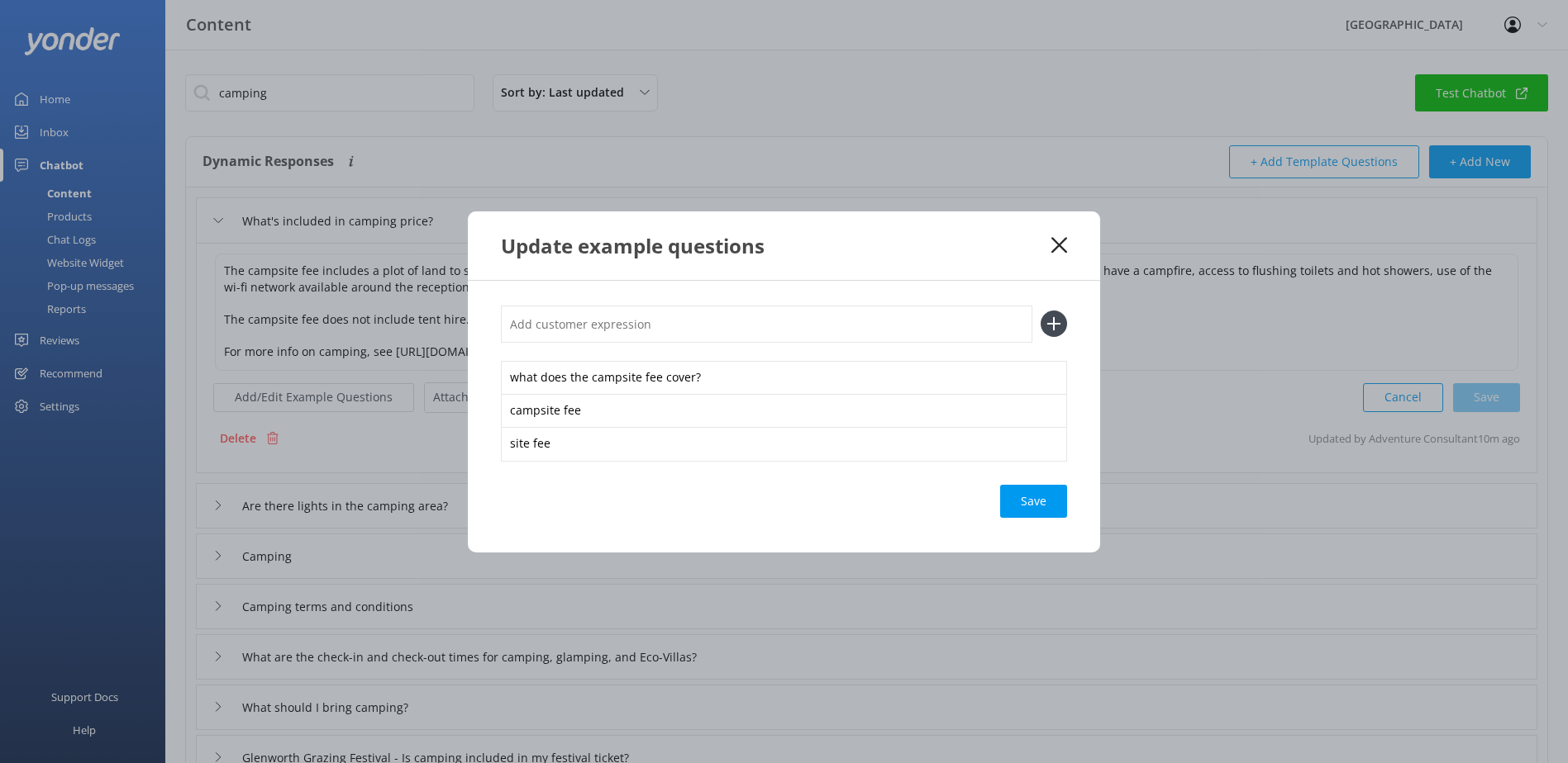
click at [601, 301] on div "what does the campsite fee cover? campsite fee site fee Save" at bounding box center [784, 417] width 633 height 272
click at [689, 324] on input "text" at bounding box center [766, 323] width 532 height 37
paste input "what amenities does clamping cost cover"
click at [631, 328] on input "what amenities does clamping cost cover" at bounding box center [766, 323] width 532 height 37
type input "what amenities does glamping cost cover"
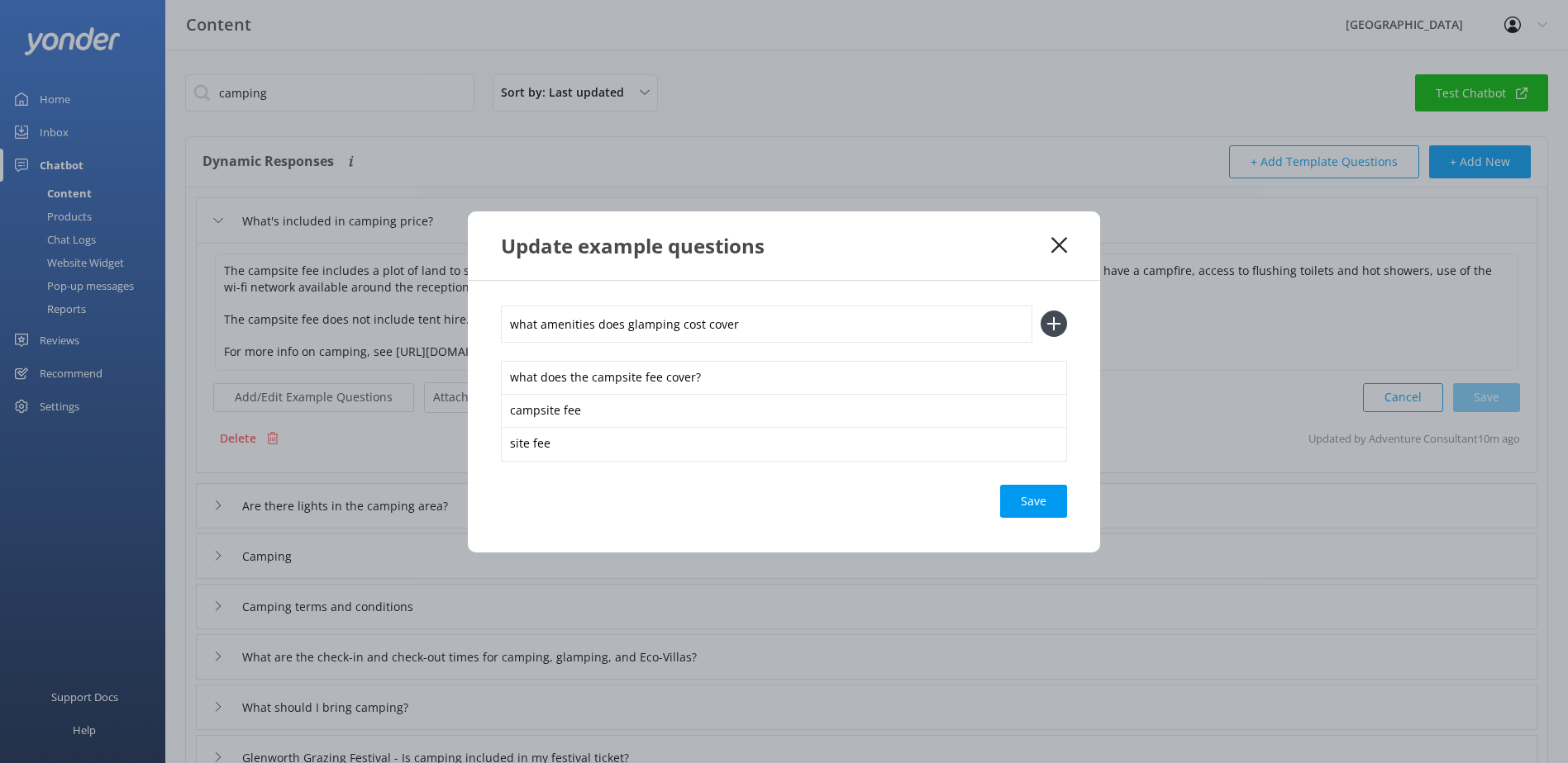
click at [1050, 318] on icon at bounding box center [1054, 323] width 27 height 27
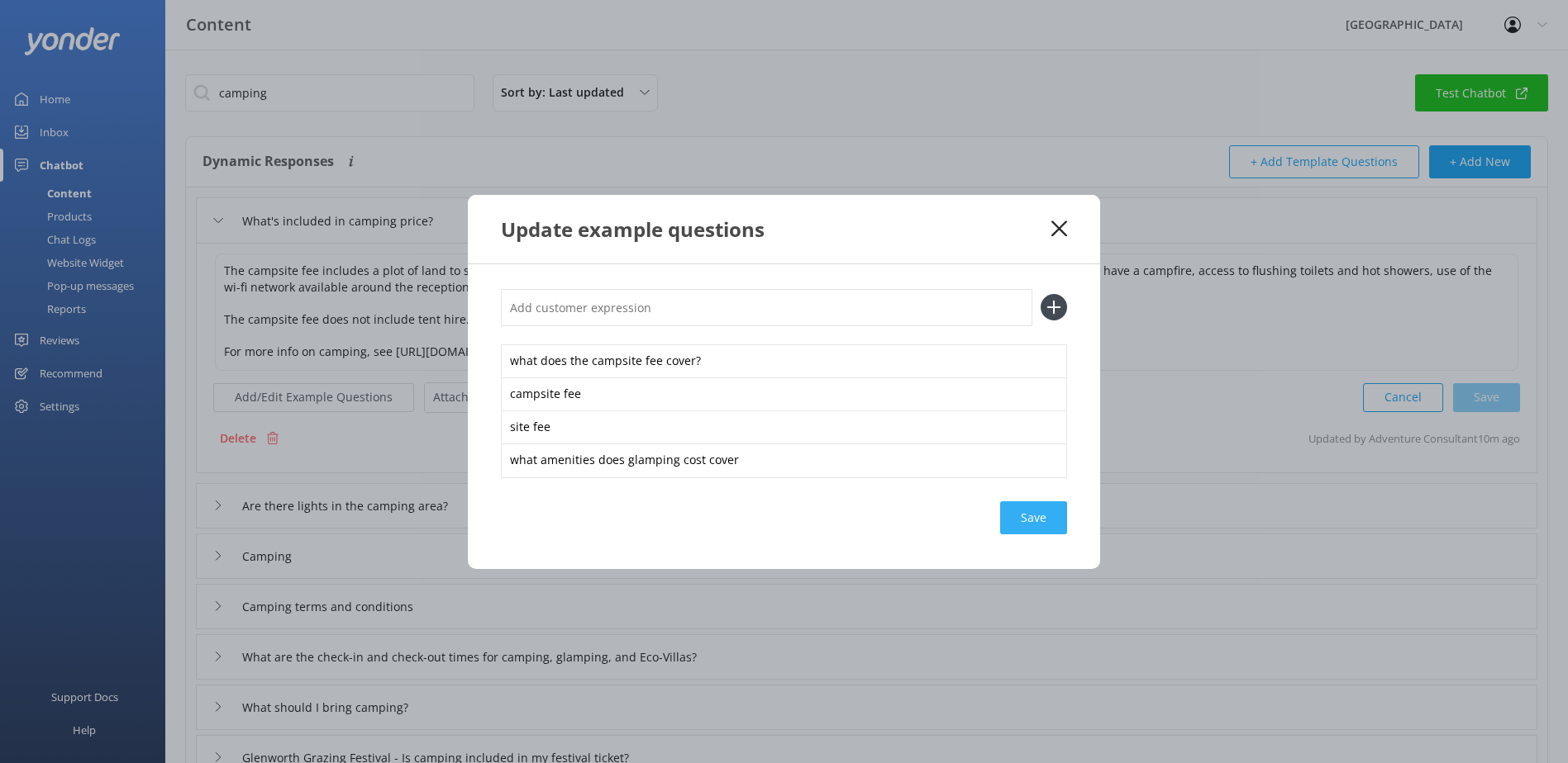
click at [1030, 504] on div "Save" at bounding box center [1033, 518] width 67 height 33
click at [1038, 228] on div "Update example questions" at bounding box center [775, 229] width 550 height 27
click at [1058, 225] on icon at bounding box center [1059, 228] width 15 height 16
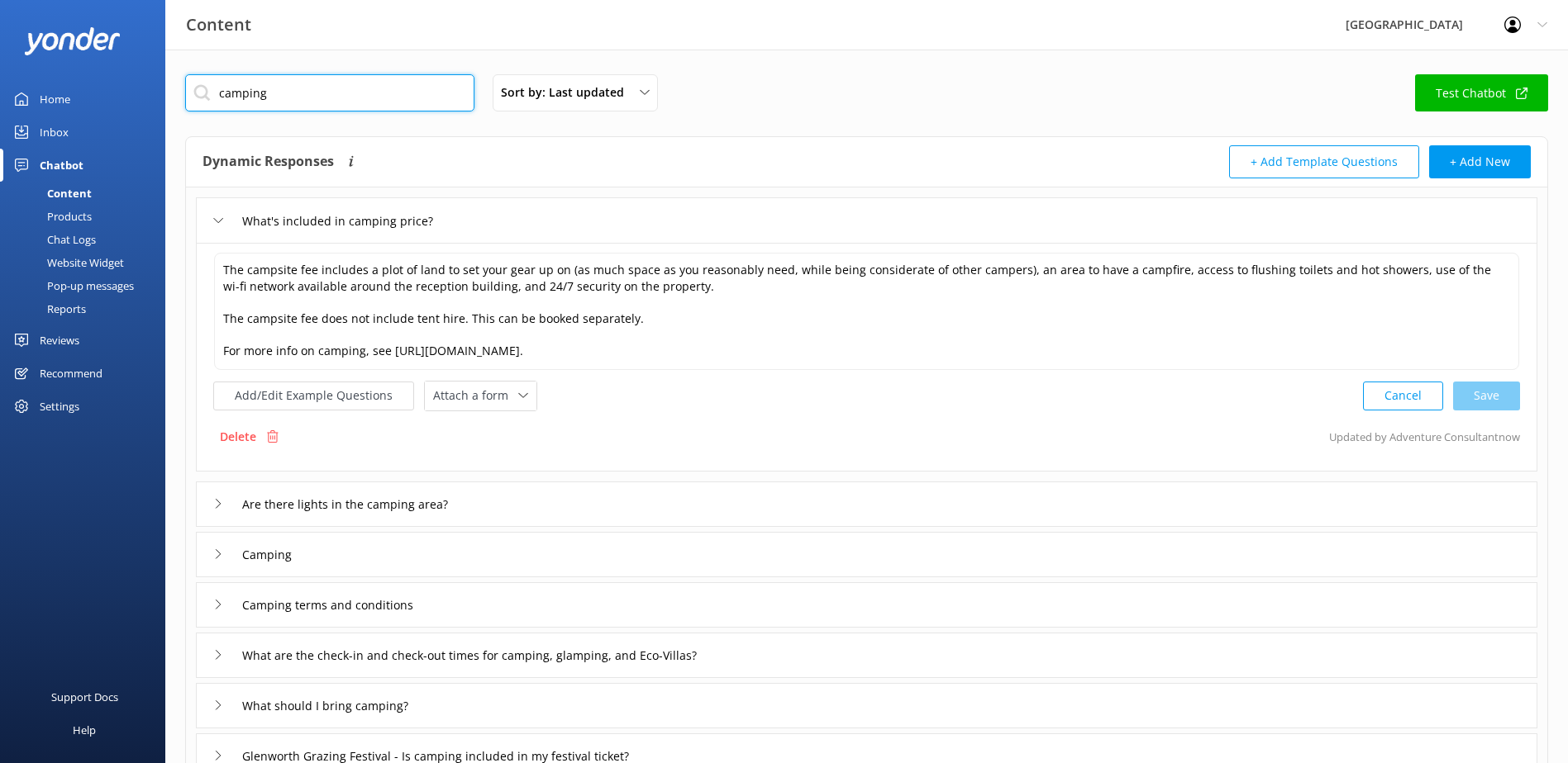
drag, startPoint x: 255, startPoint y: 105, endPoint x: -50, endPoint y: 93, distance: 305.2
click at [0, 93] on html "Content Glenworth Valley Profile Settings Logout Home Inbox Chatbot Content Pro…" at bounding box center [784, 510] width 1568 height 1020
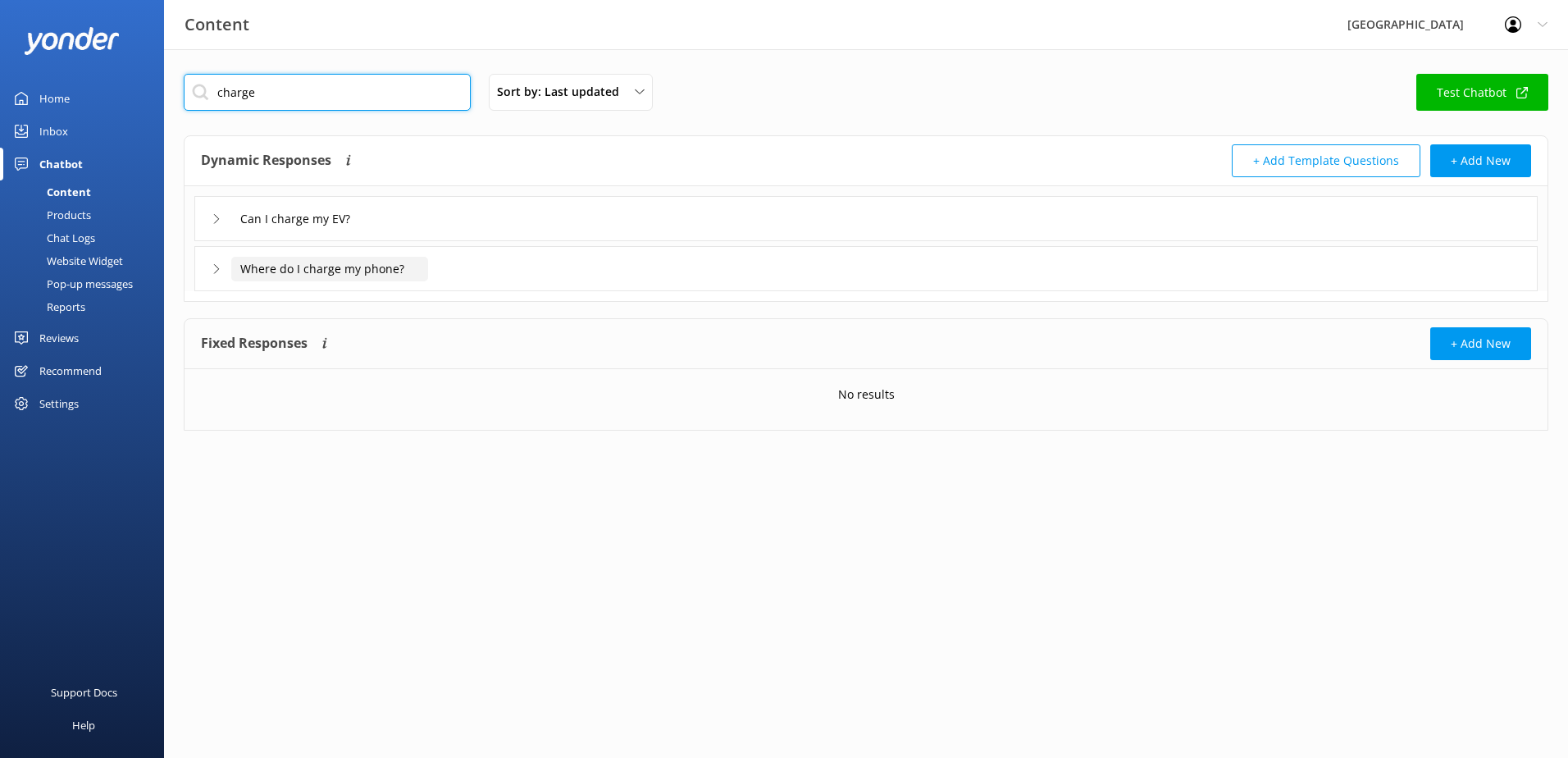
type input "charge"
click at [254, 231] on input "Where do I charge my phone?" at bounding box center [307, 218] width 151 height 25
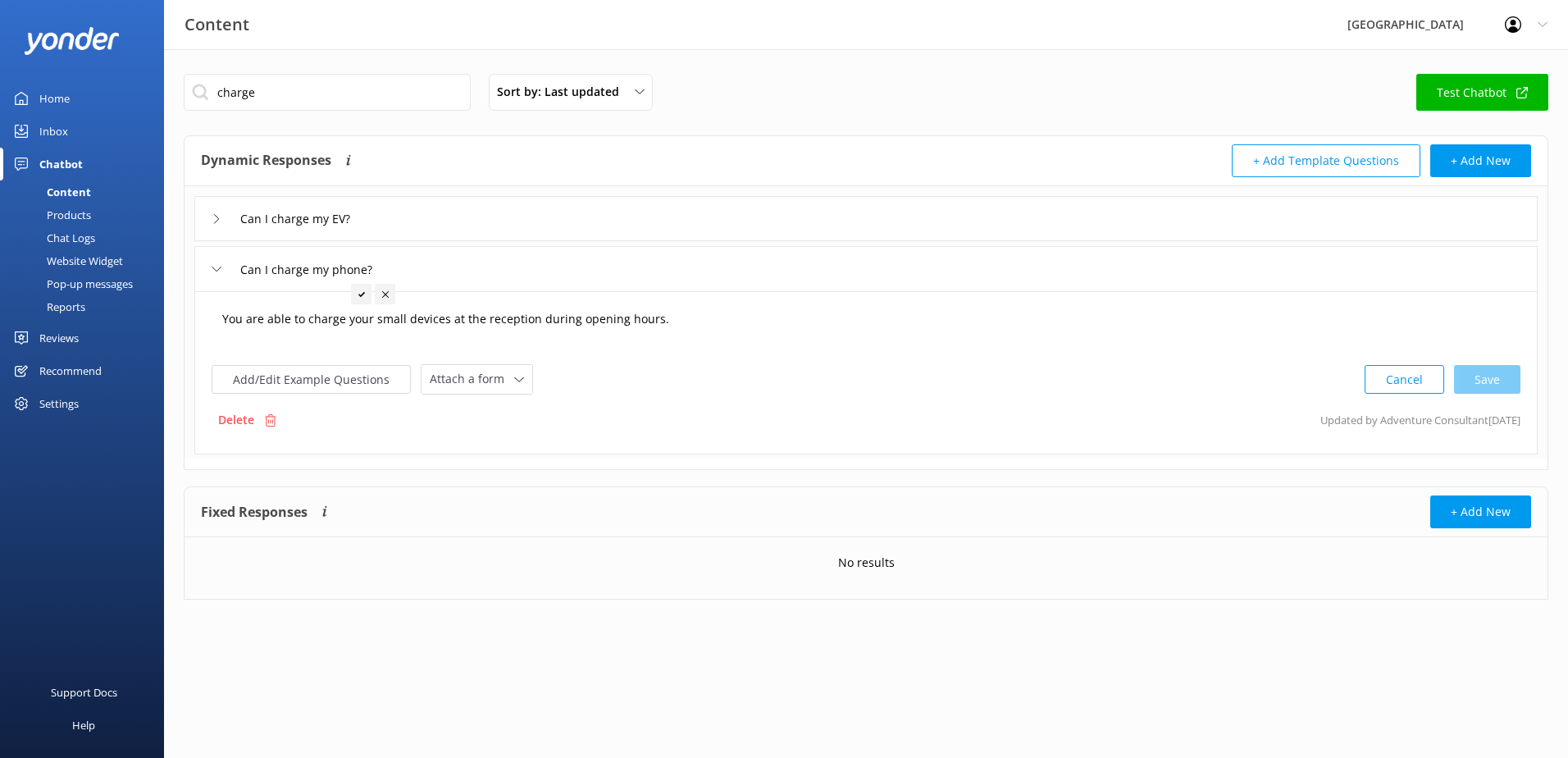
type input "Where do I charge my phone?"
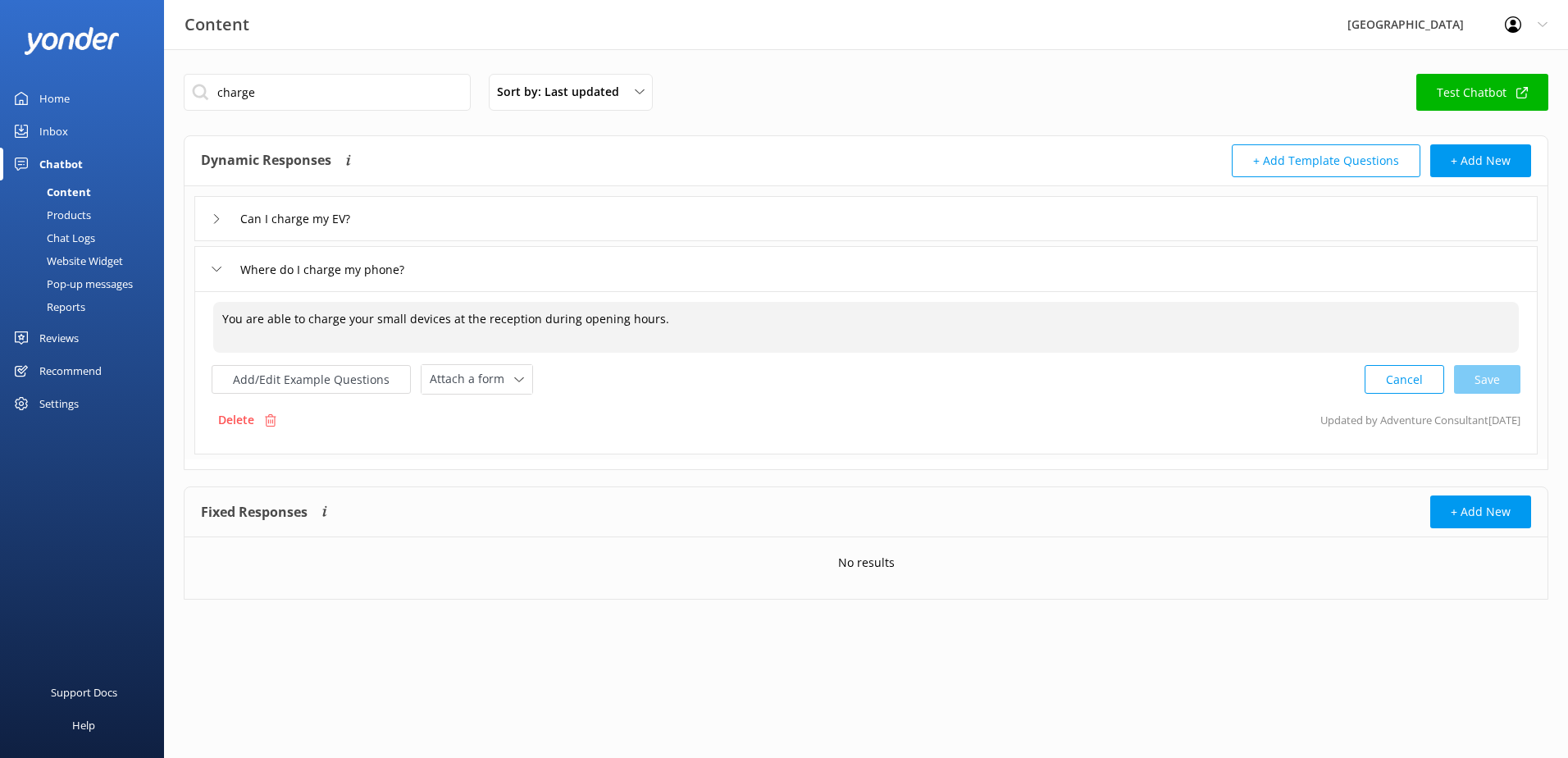
drag, startPoint x: 223, startPoint y: 320, endPoint x: 166, endPoint y: 320, distance: 57.0
click at [166, 320] on div "charge Sort by: Last updated Title Last updated Test Chatbot Dynamic Responses …" at bounding box center [866, 349] width 1404 height 600
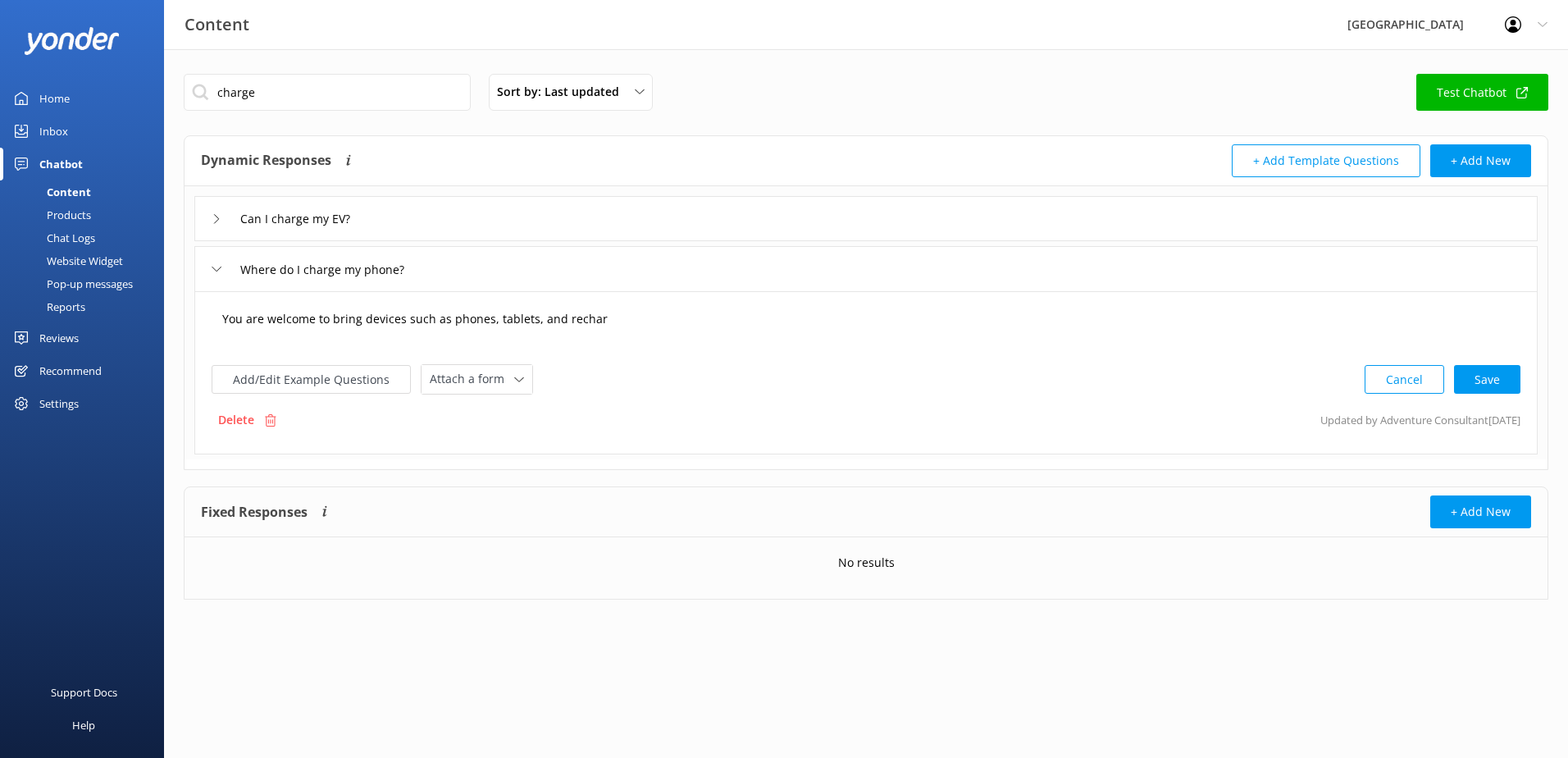
click at [629, 317] on textarea "You are welcome to bring devices such as phones, tablets, and rechar" at bounding box center [866, 327] width 1306 height 51
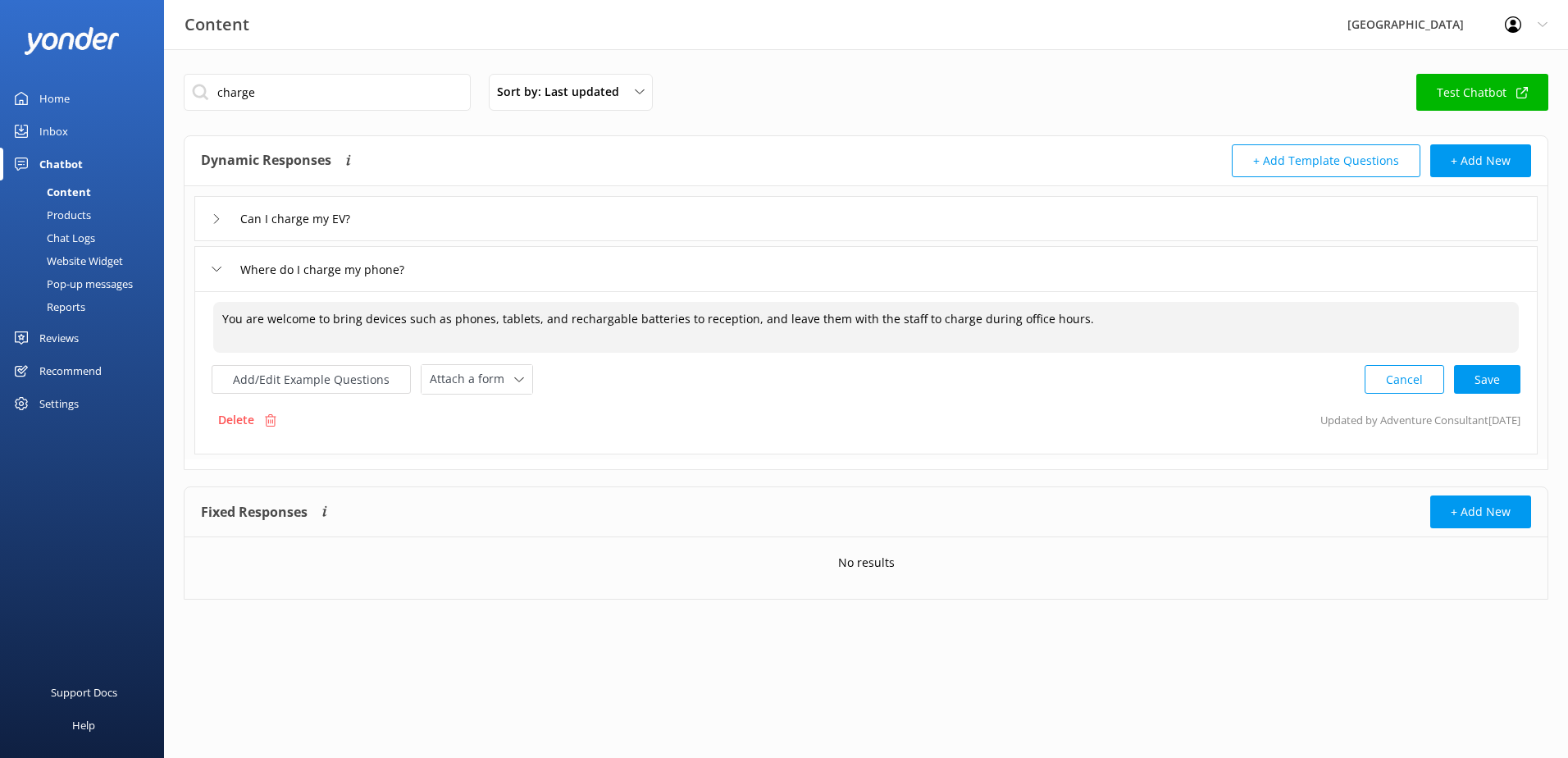
click at [884, 322] on textarea "You are welcome to bring devices such as phones, tablets, and rechargable batte…" at bounding box center [866, 327] width 1306 height 51
click at [1472, 376] on div "Cancel Loading.." at bounding box center [1443, 378] width 155 height 31
click at [297, 383] on button "Add/Edit Example Questions" at bounding box center [311, 378] width 200 height 29
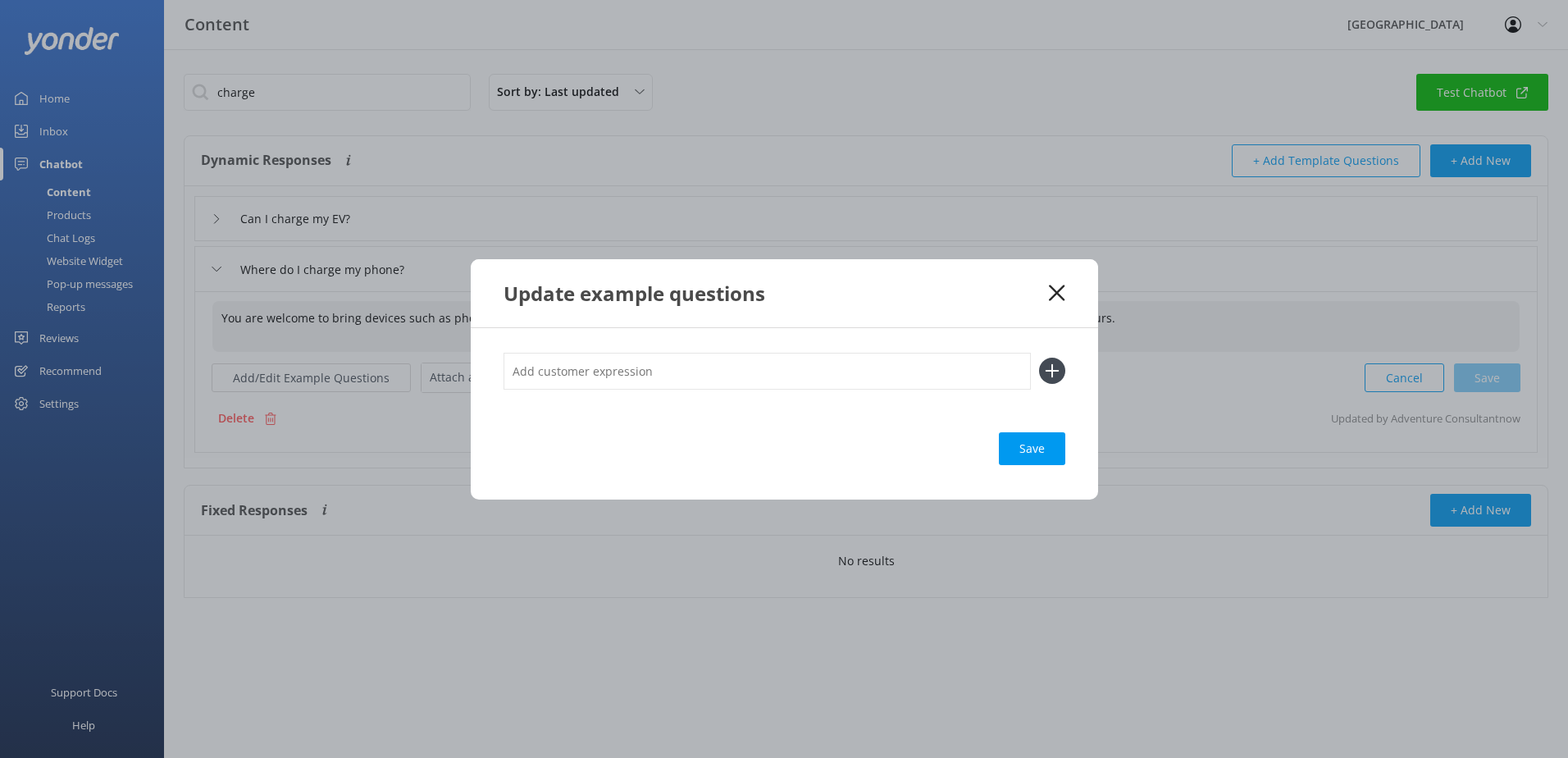
type textarea "You are welcome to bring devices such as phones, tablets, and rechargable batte…"
click at [531, 365] on input "text" at bounding box center [767, 371] width 527 height 37
type input "charge battery"
click at [1050, 376] on icon at bounding box center [1052, 371] width 26 height 26
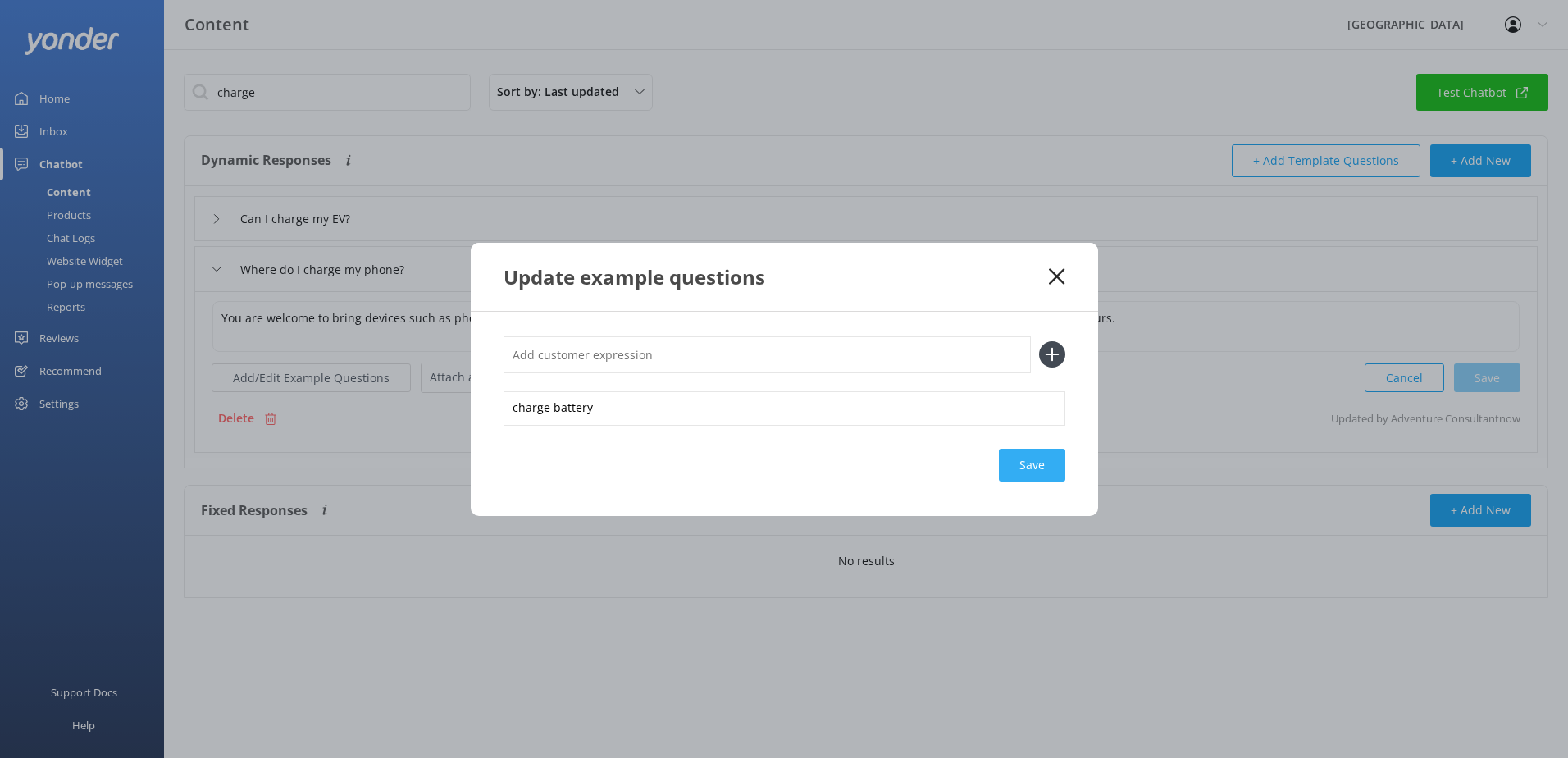
click at [1031, 466] on div "Save" at bounding box center [1032, 465] width 66 height 33
drag, startPoint x: 1060, startPoint y: 275, endPoint x: 966, endPoint y: 237, distance: 101.4
click at [1060, 275] on icon at bounding box center [1057, 276] width 15 height 16
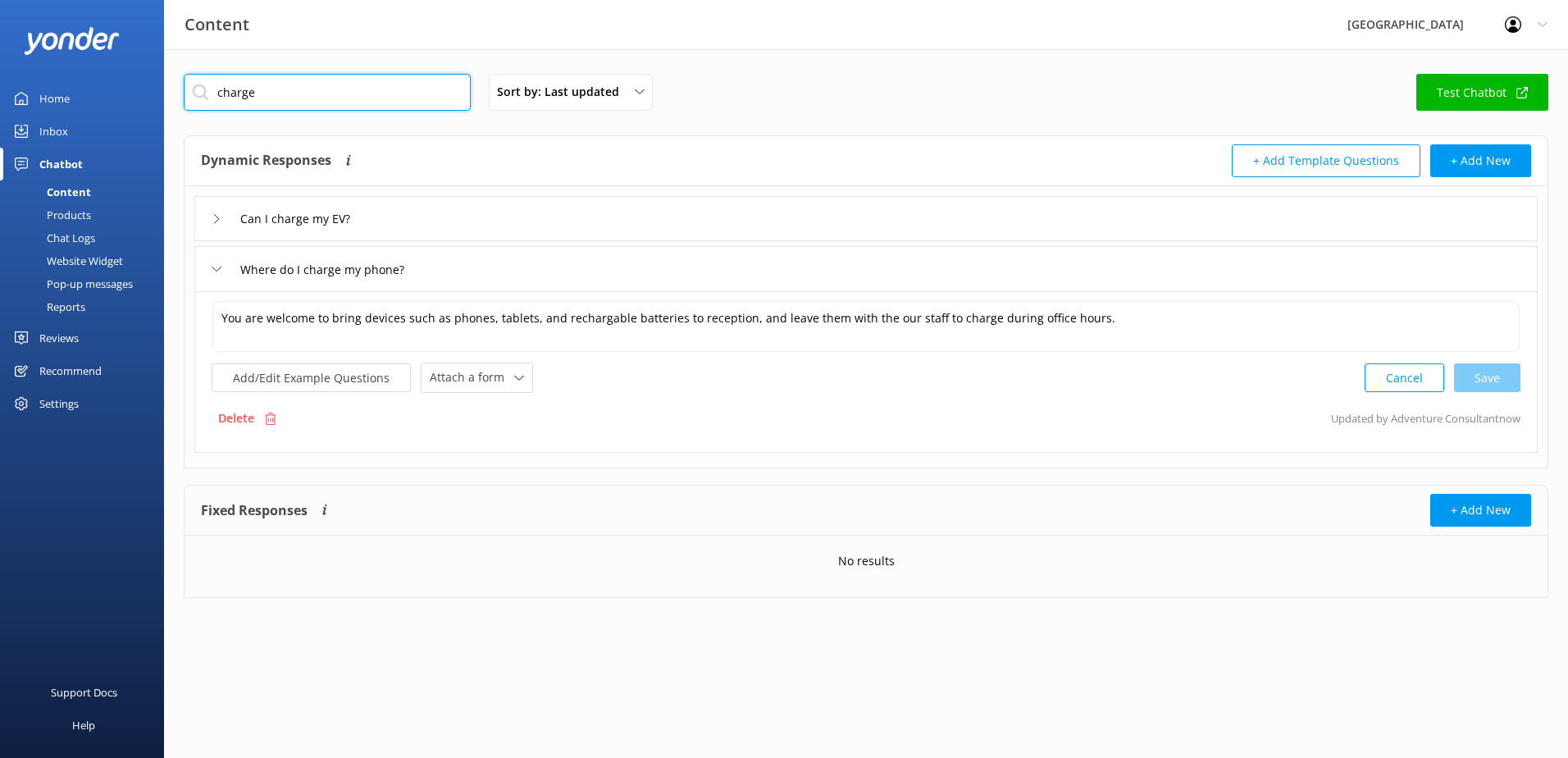
drag, startPoint x: 268, startPoint y: 92, endPoint x: 128, endPoint y: 98, distance: 140.1
click at [128, 98] on div "Content Glenworth Valley Profile Settings Logout Home Inbox Chatbot Content Pro…" at bounding box center [784, 348] width 1568 height 598
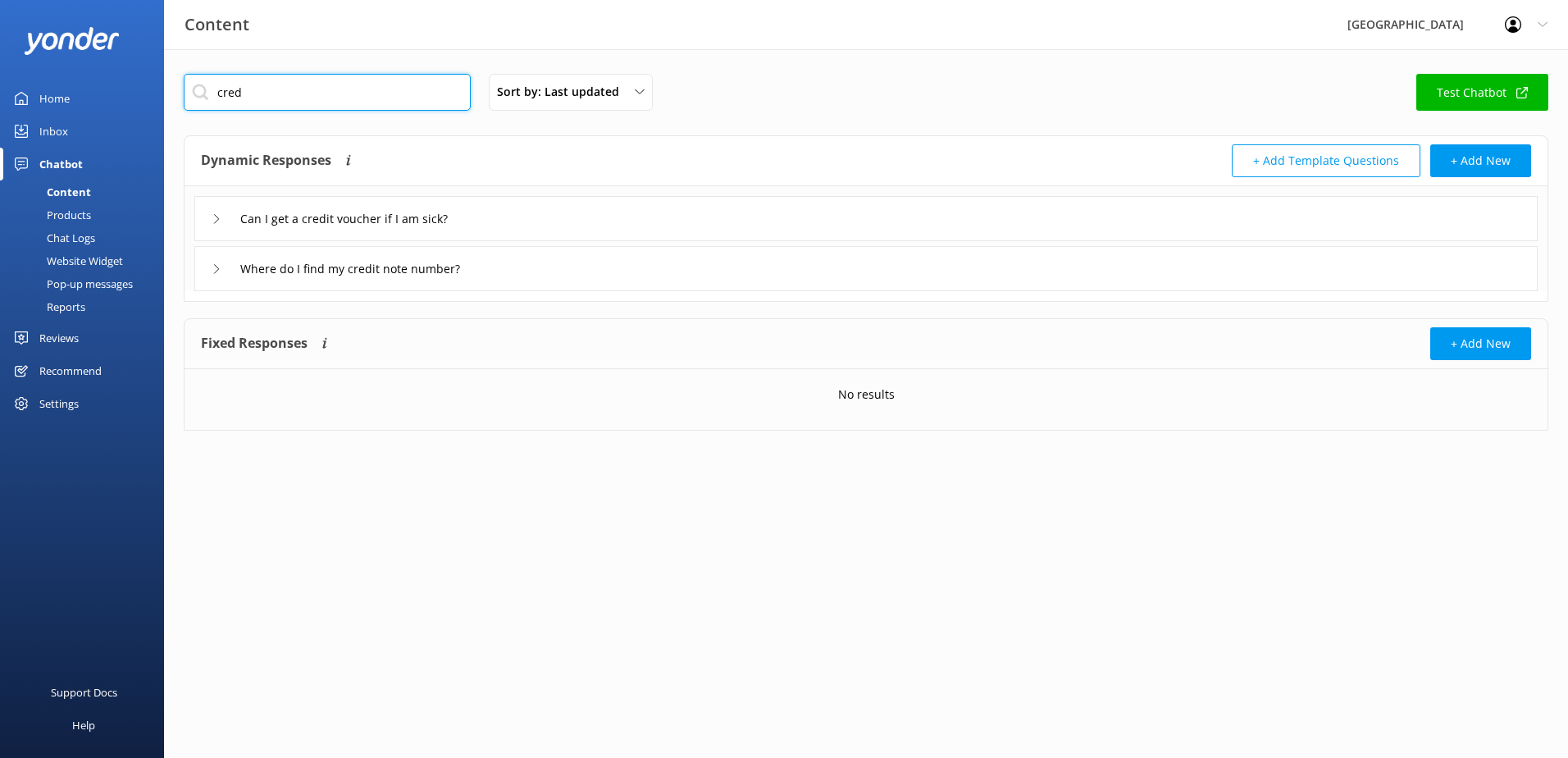
drag, startPoint x: 274, startPoint y: 88, endPoint x: 130, endPoint y: 93, distance: 144.1
click at [131, 93] on div "Content Glenworth Valley Profile Settings Logout Home Inbox Chatbot Content Pro…" at bounding box center [784, 264] width 1568 height 431
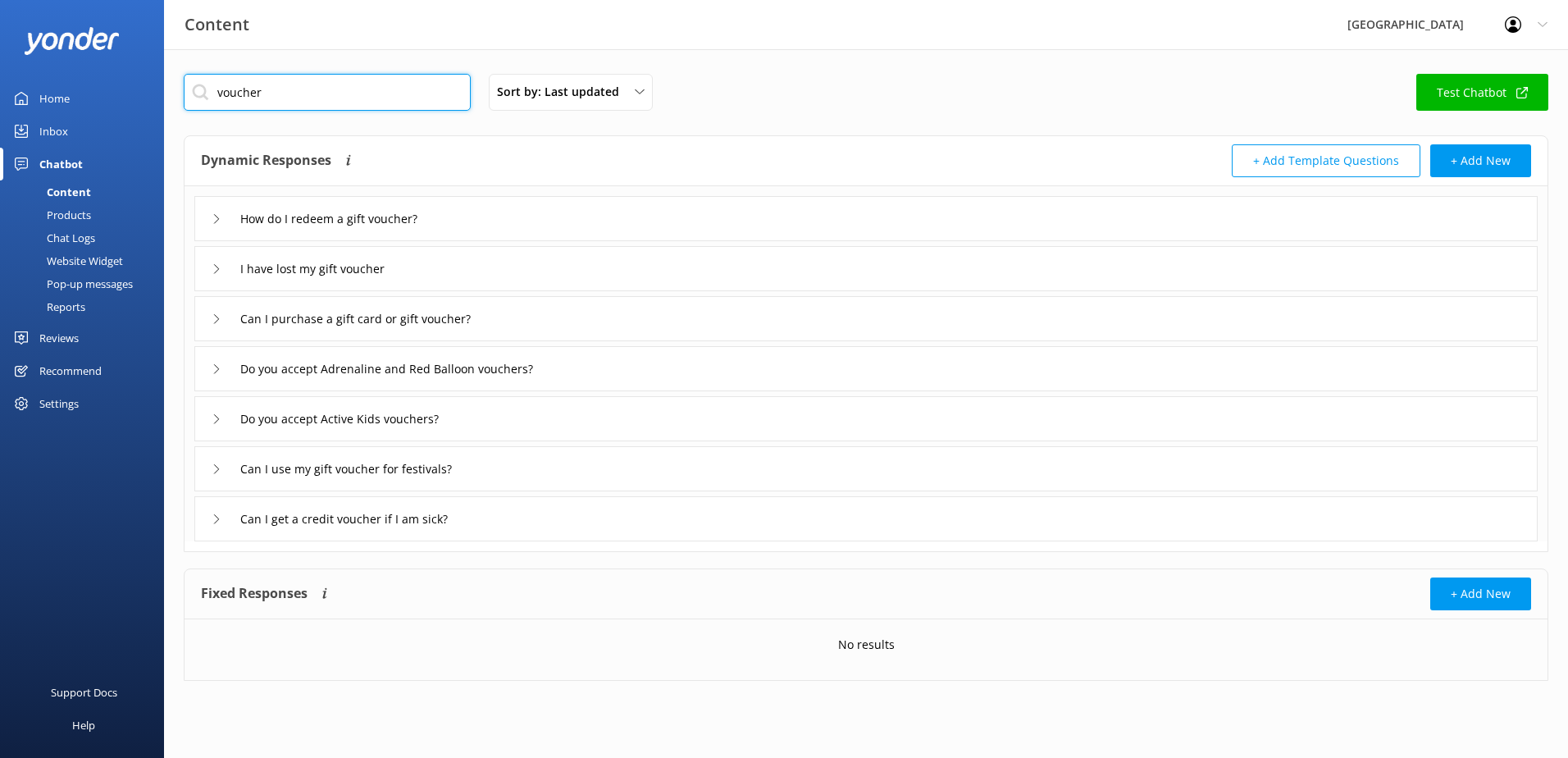
type input "voucher"
click at [473, 208] on div "How do I redeem a gift voucher?" at bounding box center [866, 218] width 1344 height 45
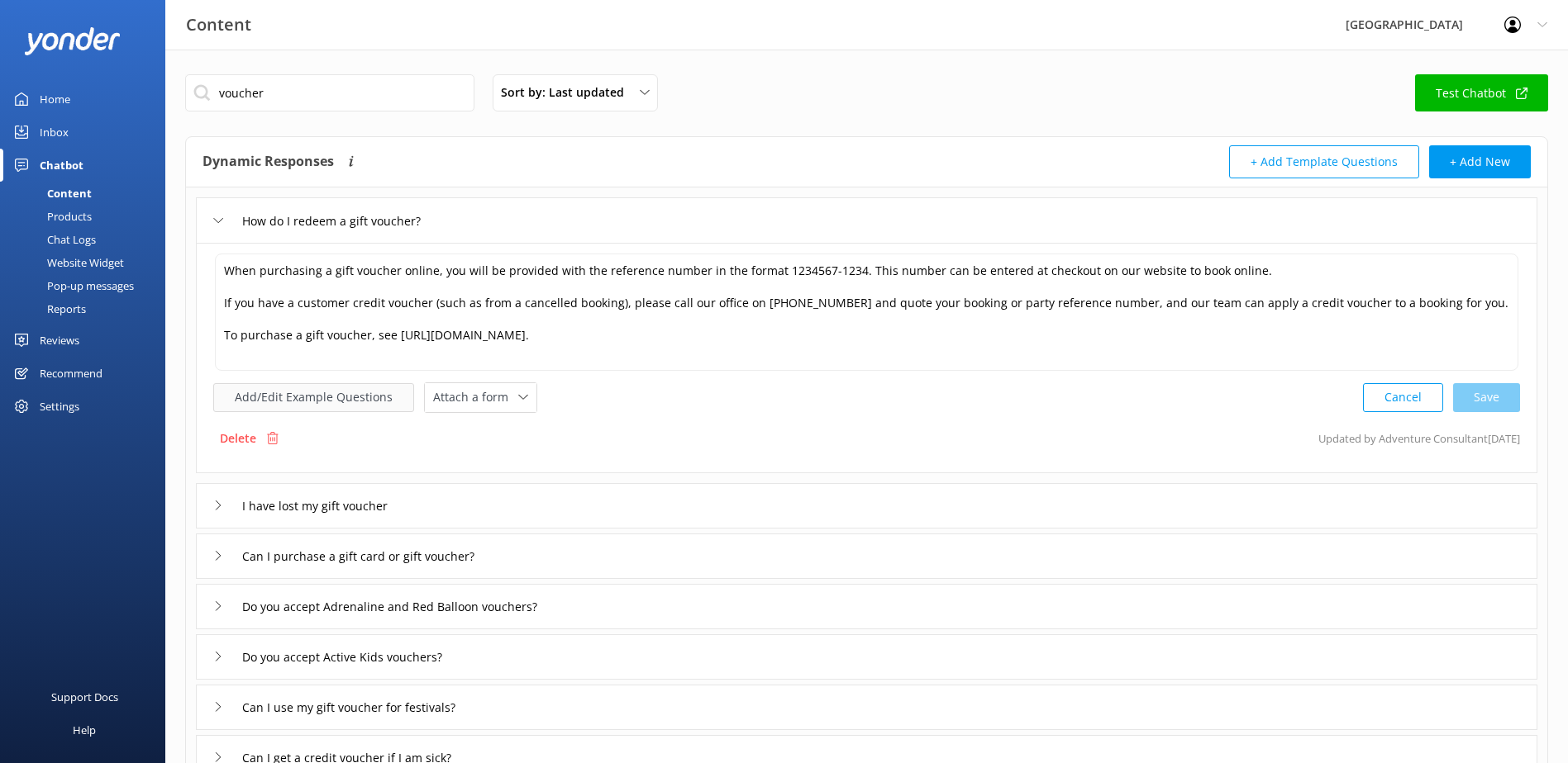
click at [252, 383] on button "Add/Edit Example Questions" at bounding box center [313, 398] width 201 height 29
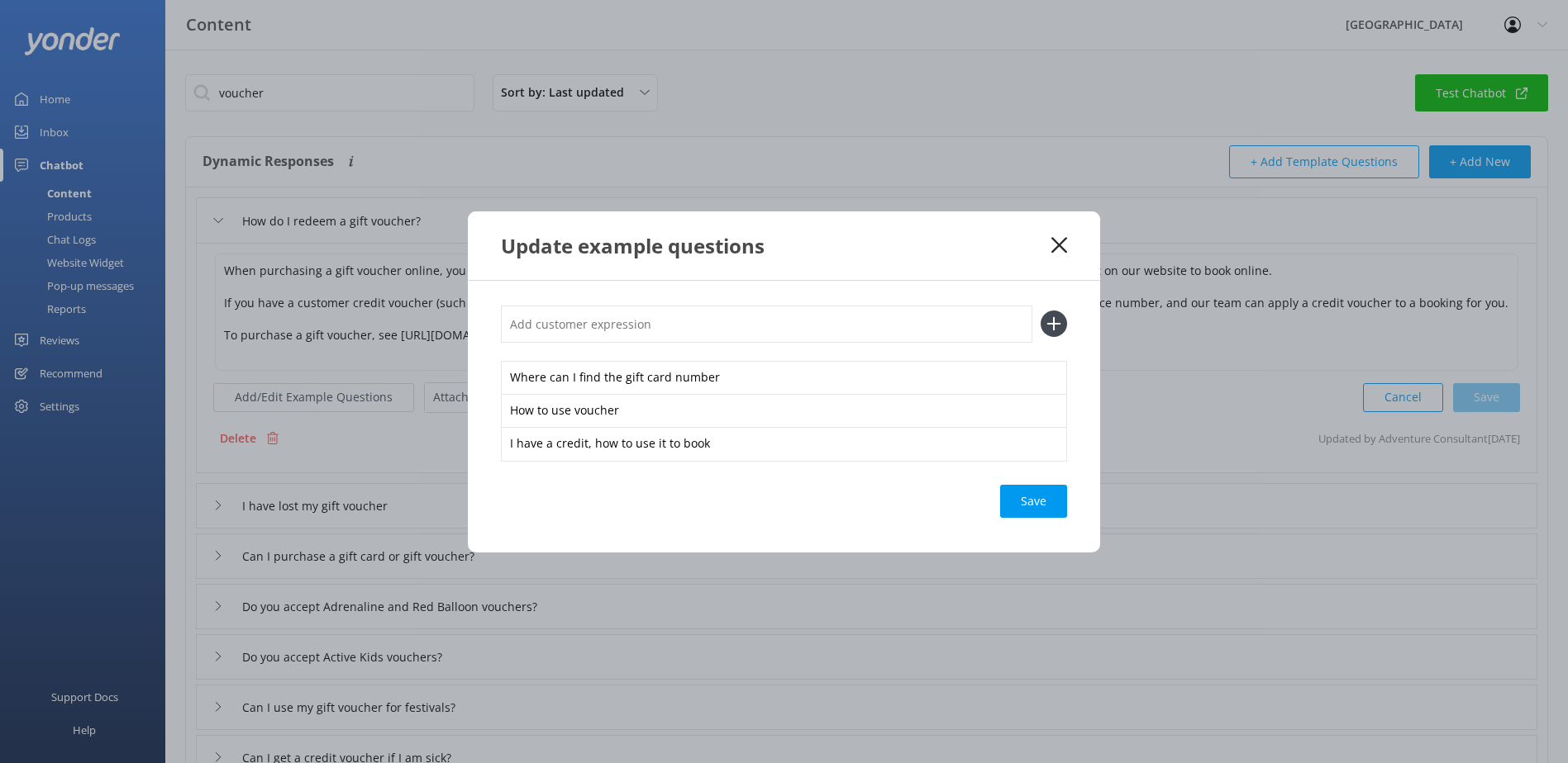
click at [532, 322] on input "text" at bounding box center [766, 323] width 532 height 37
paste input "Where do I find my credit note number?"
type input "Where do I find my credit note number?"
click at [1059, 322] on icon at bounding box center [1054, 323] width 27 height 27
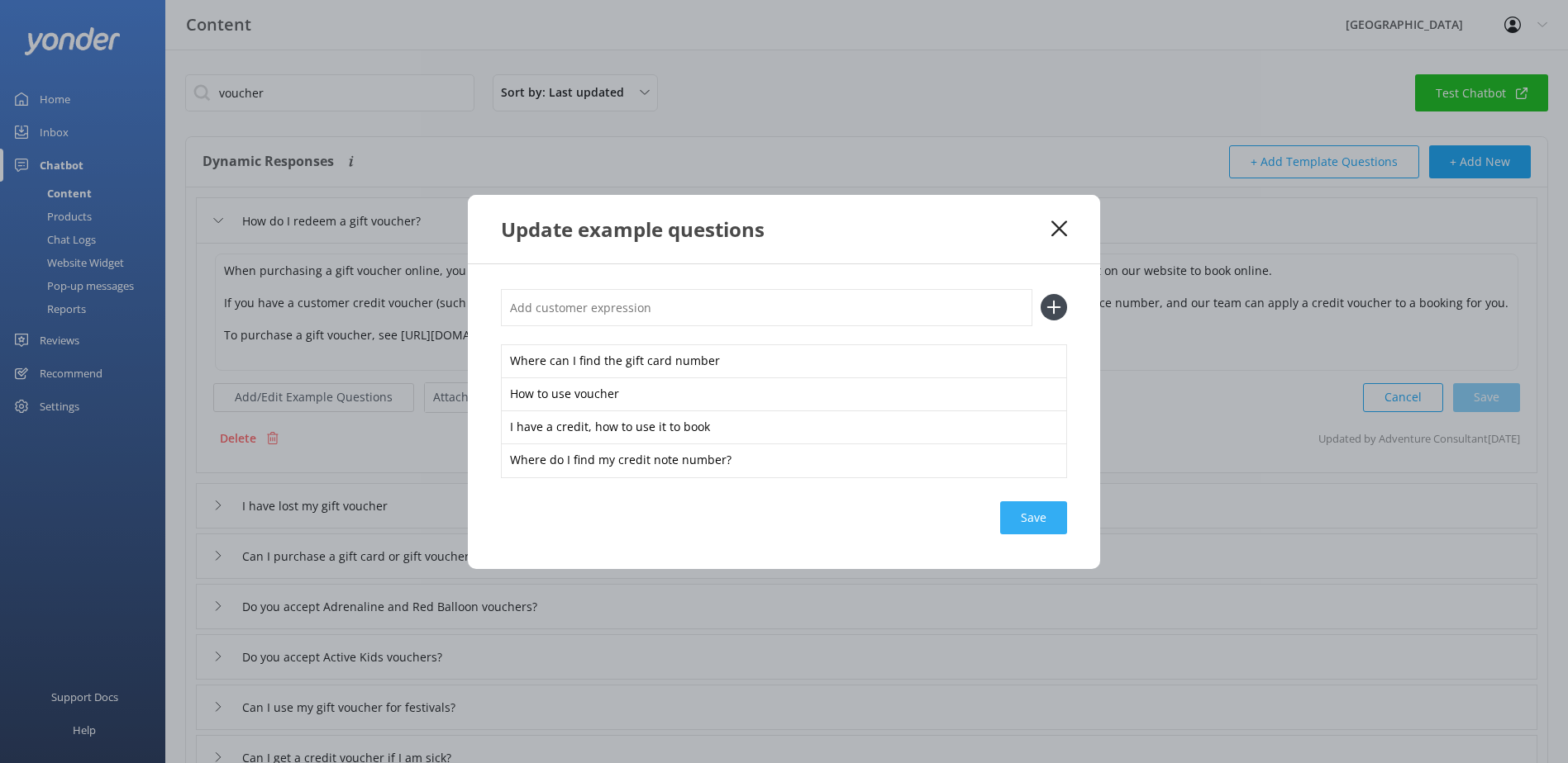
click at [1039, 513] on div "Save" at bounding box center [1033, 518] width 67 height 33
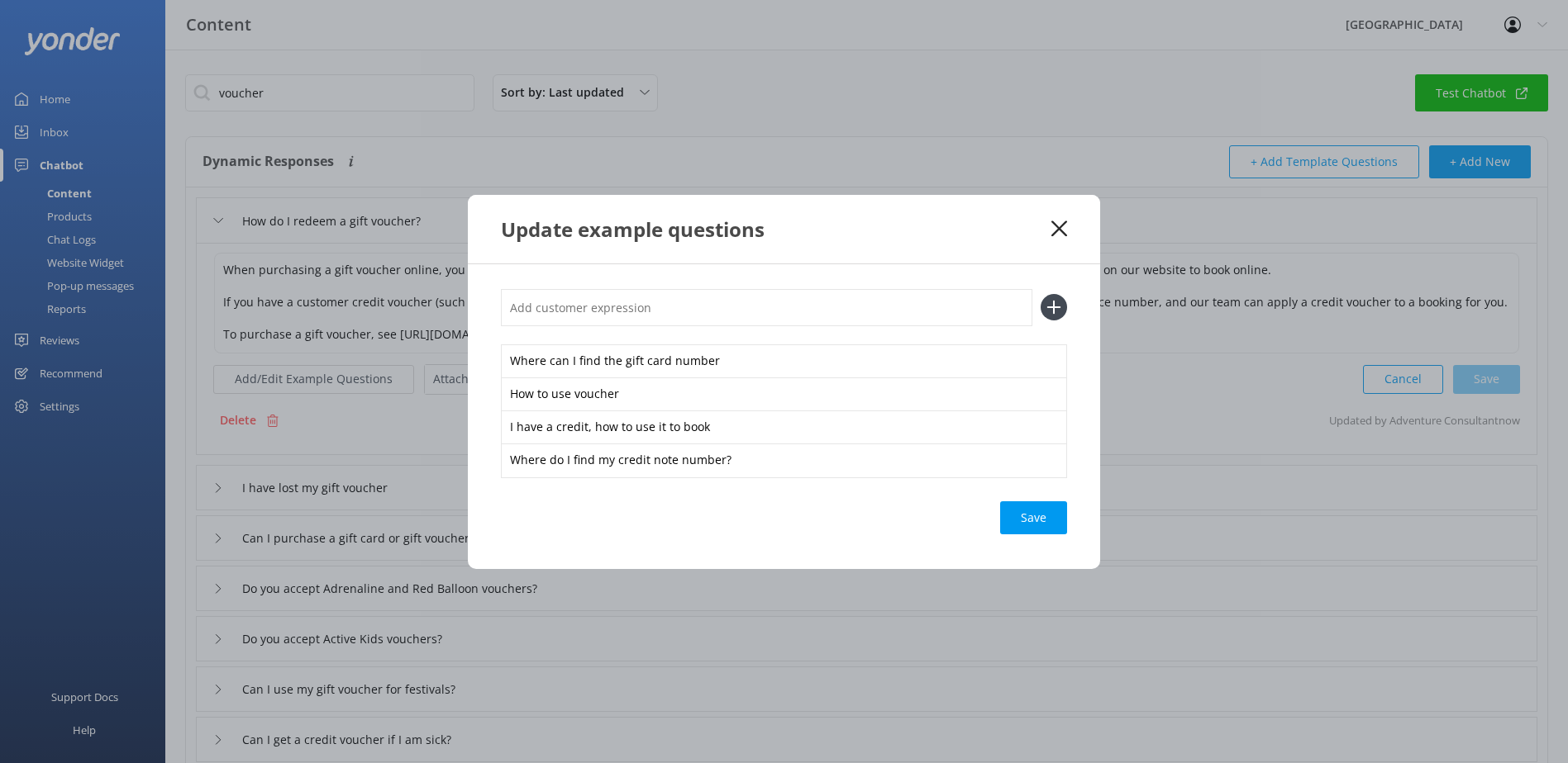
click at [1060, 236] on icon at bounding box center [1059, 228] width 15 height 16
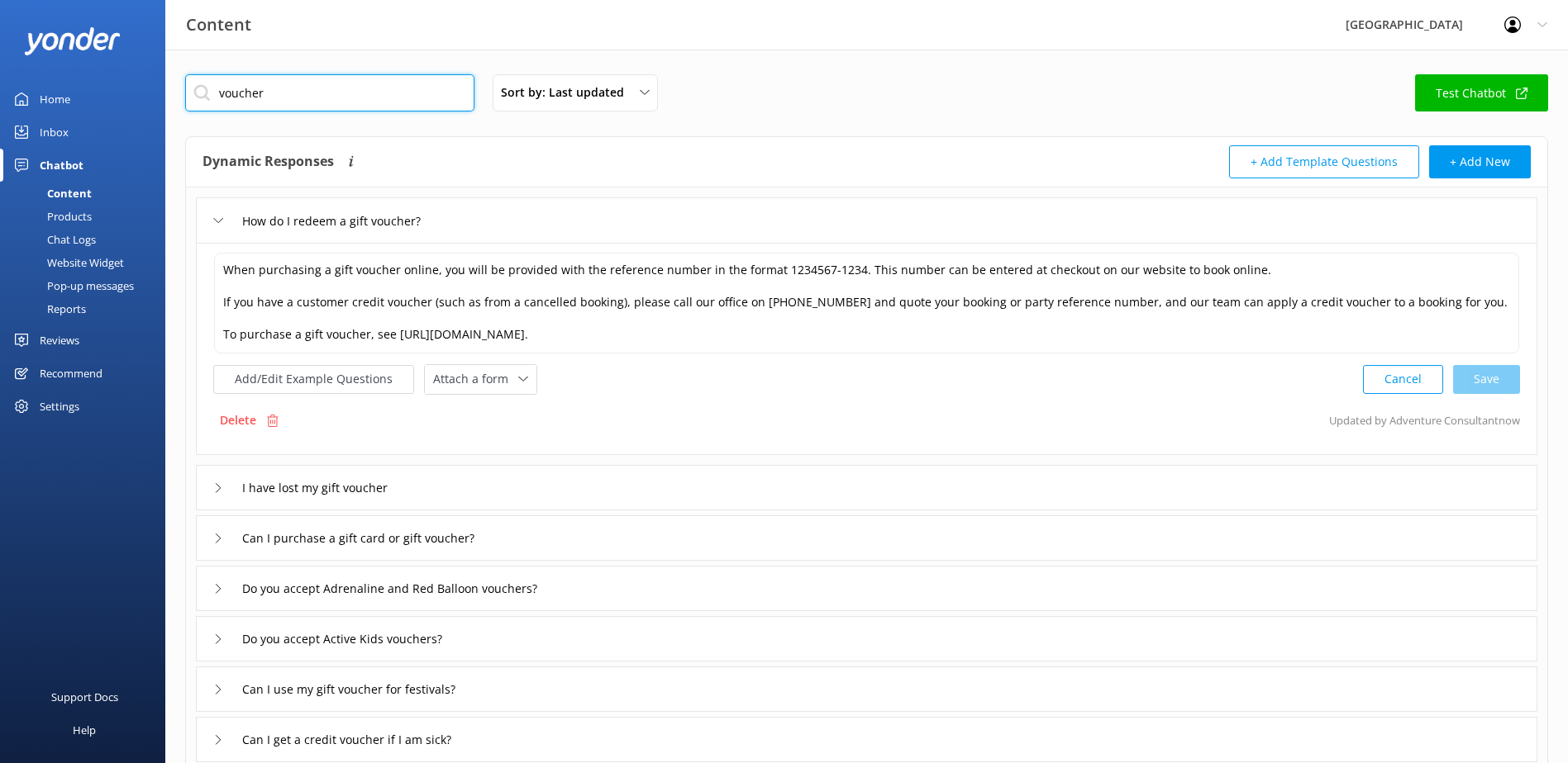
drag, startPoint x: 301, startPoint y: 92, endPoint x: 187, endPoint y: 101, distance: 114.4
click at [187, 101] on input "voucher" at bounding box center [330, 92] width 289 height 37
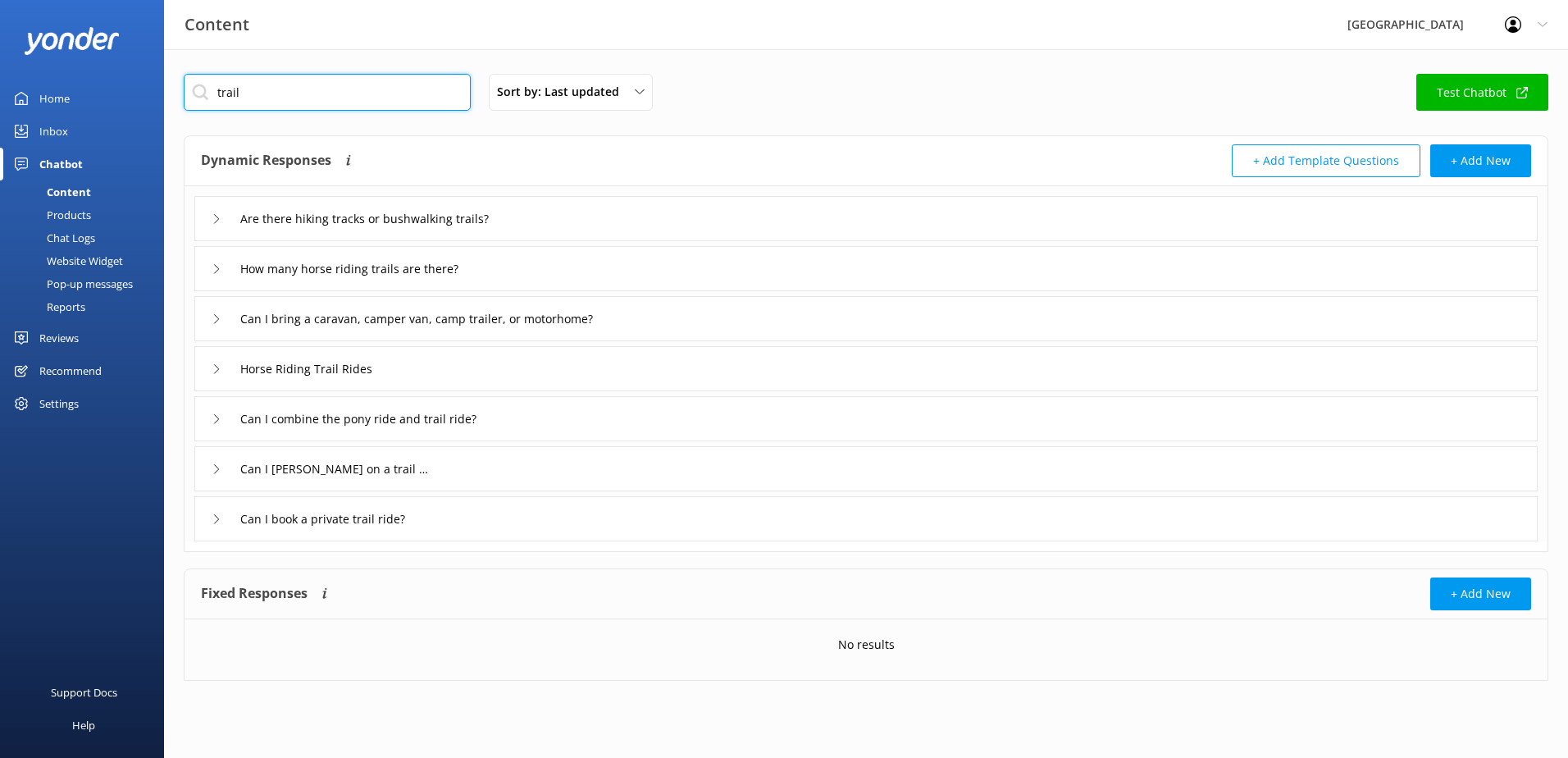
type input "trail"
click at [549, 265] on div "How many horse riding trails are there?" at bounding box center [866, 269] width 1344 height 45
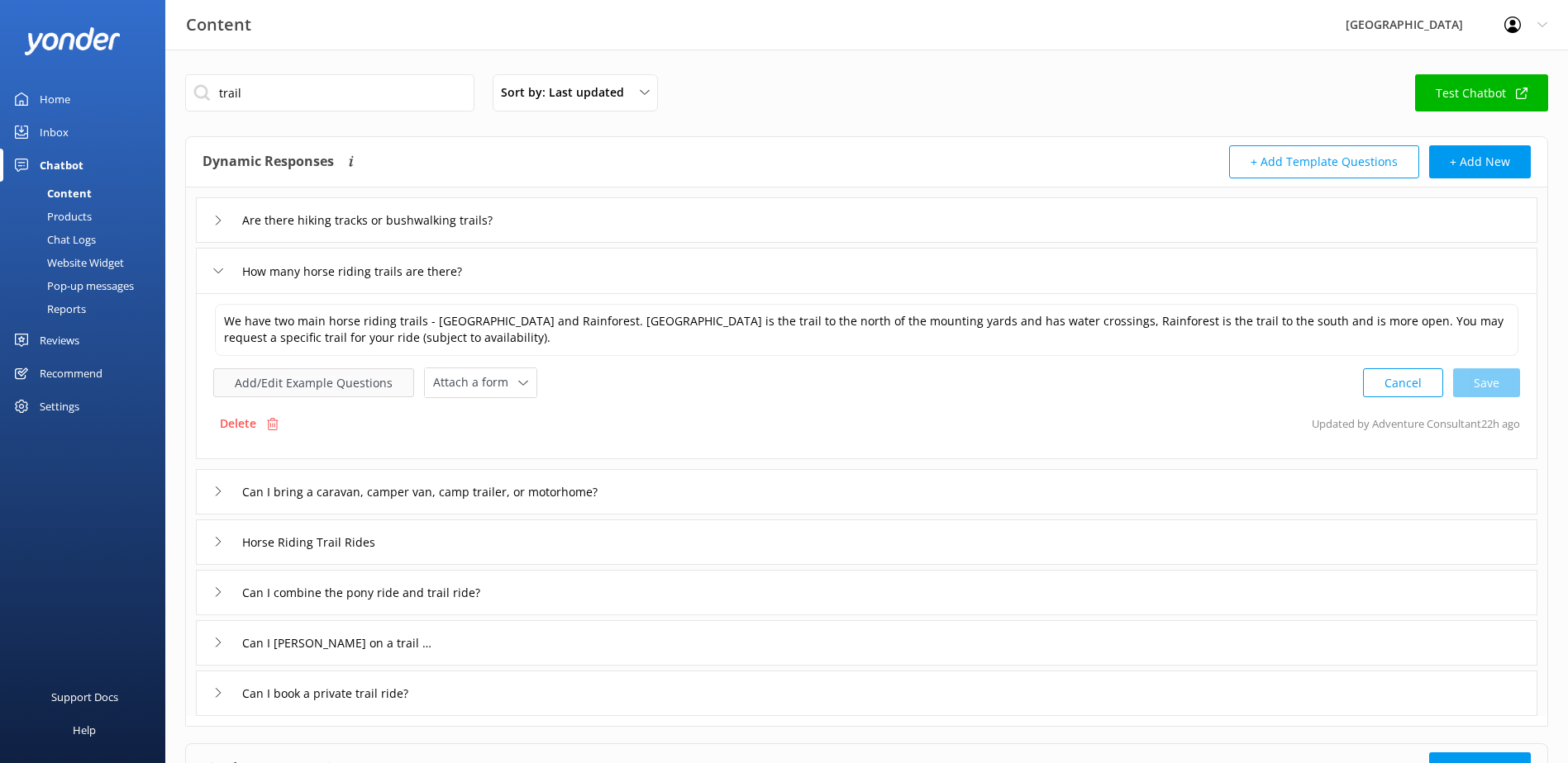
click at [339, 393] on button "Add/Edit Example Questions" at bounding box center [313, 383] width 201 height 29
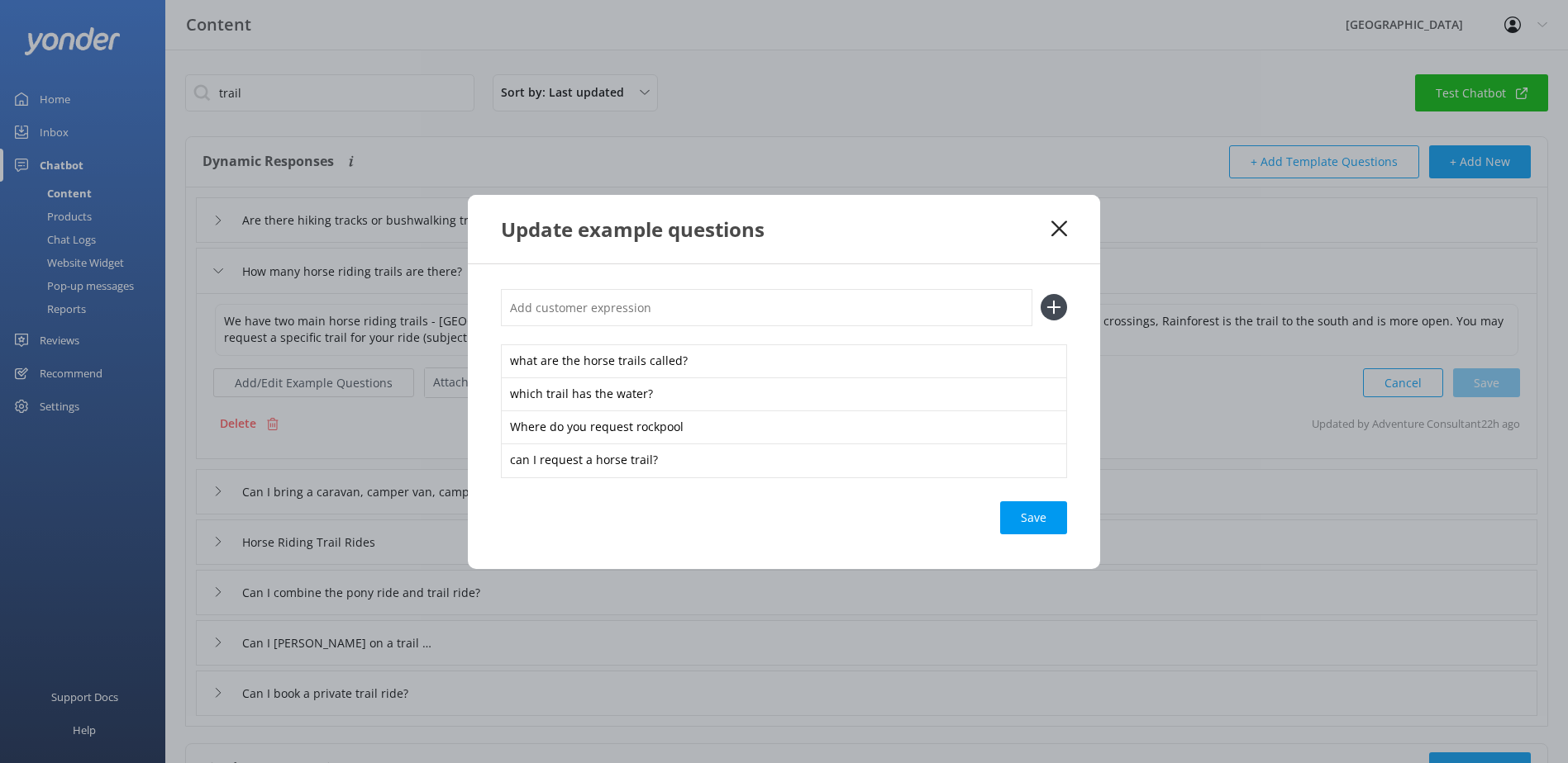
click at [1066, 228] on icon at bounding box center [1059, 228] width 15 height 16
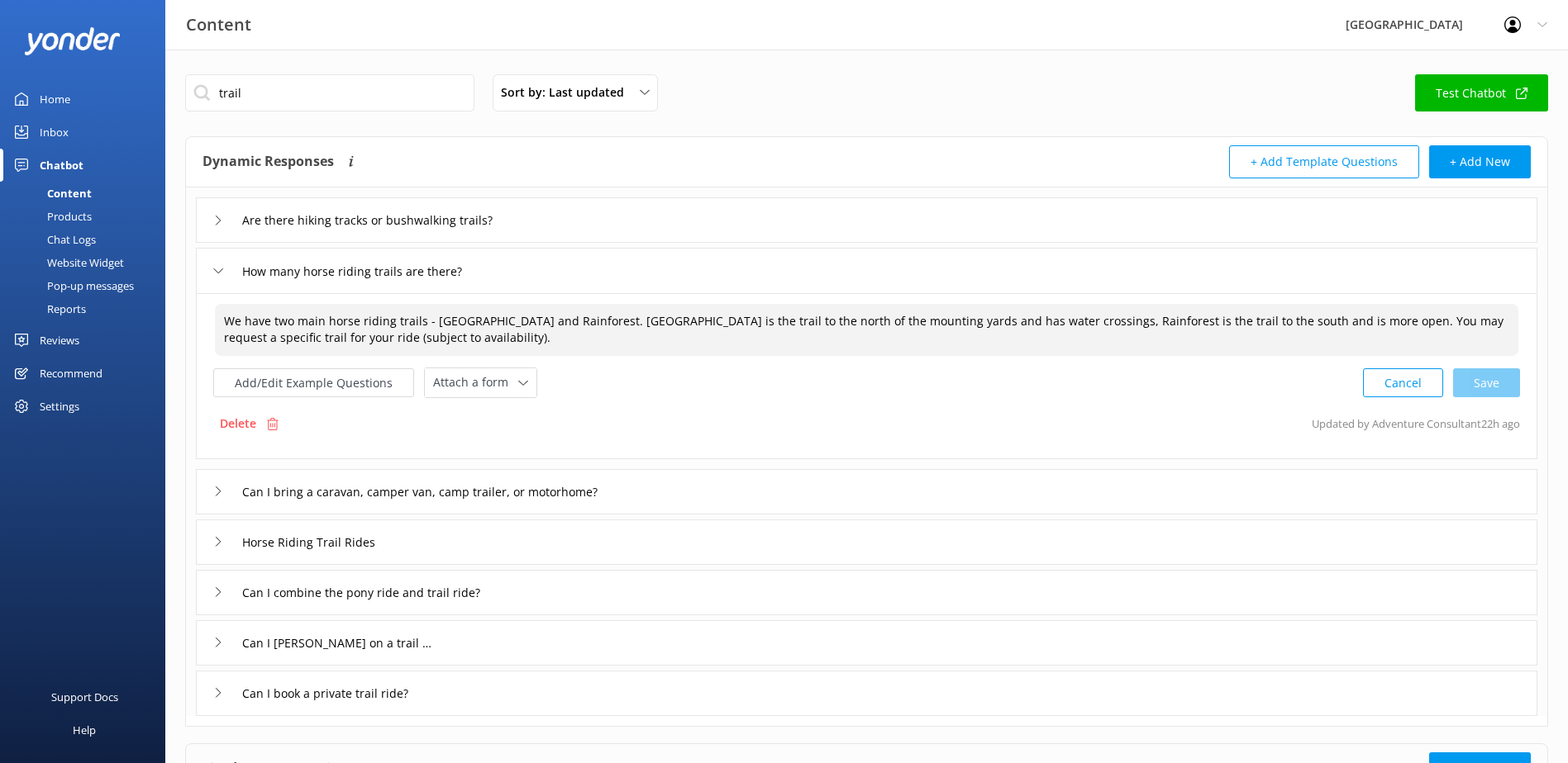
click at [414, 336] on textarea "We have two main horse riding trails - Rockpools and Rainforest. Rockpools is t…" at bounding box center [866, 329] width 1304 height 52
click at [1499, 382] on div "Cancel Loading.." at bounding box center [1441, 382] width 157 height 31
type textarea "We have two main horse riding trails - Rockpools and Rainforest. Rockpools is t…"
click at [294, 387] on button "Add/Edit Example Questions" at bounding box center [313, 382] width 201 height 29
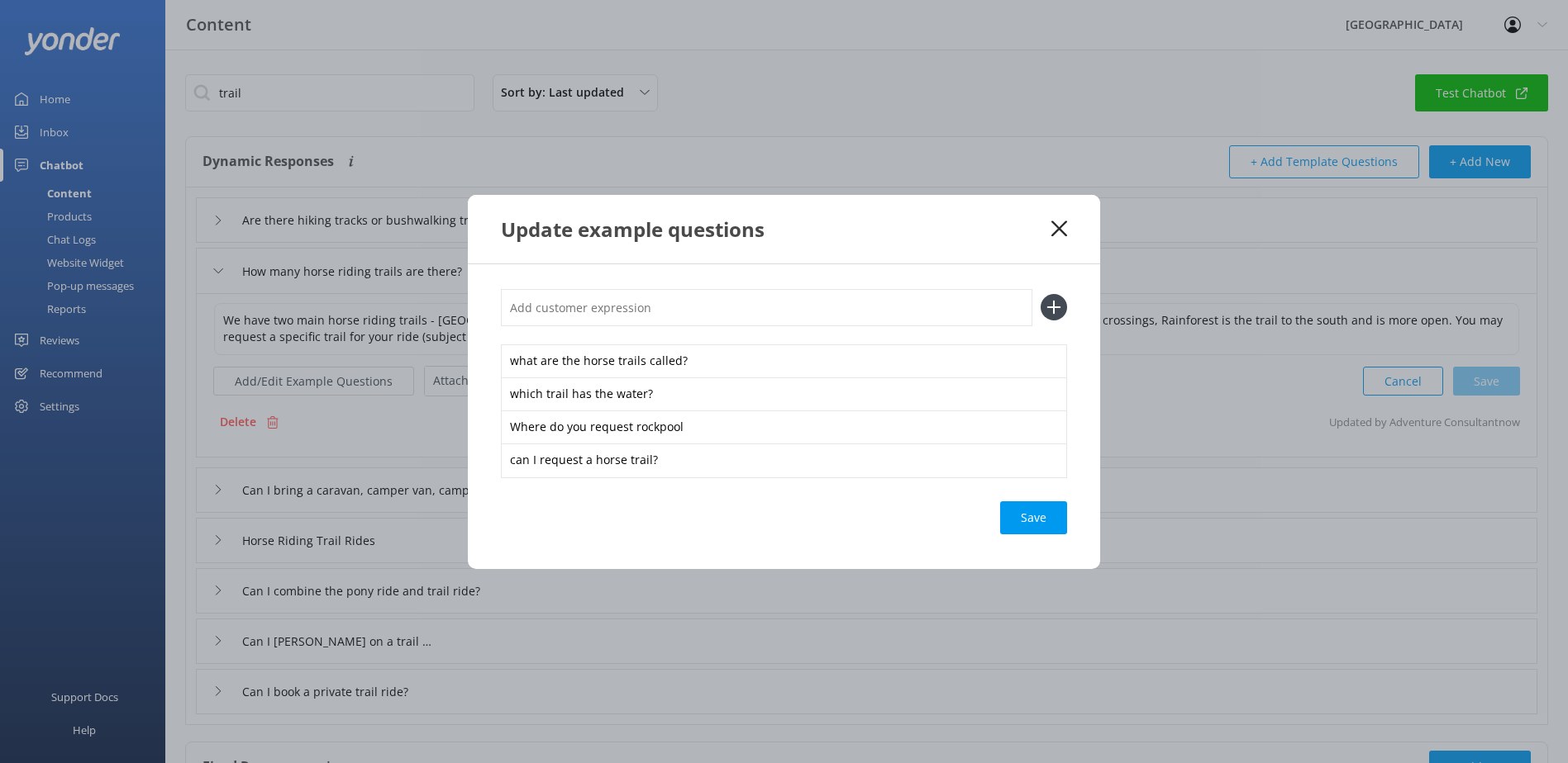
click at [571, 310] on input "text" at bounding box center [766, 307] width 532 height 37
paste input "Where do you request rockpool"
type input "Where do you request rockpool"
click at [1054, 306] on use at bounding box center [1054, 307] width 14 height 14
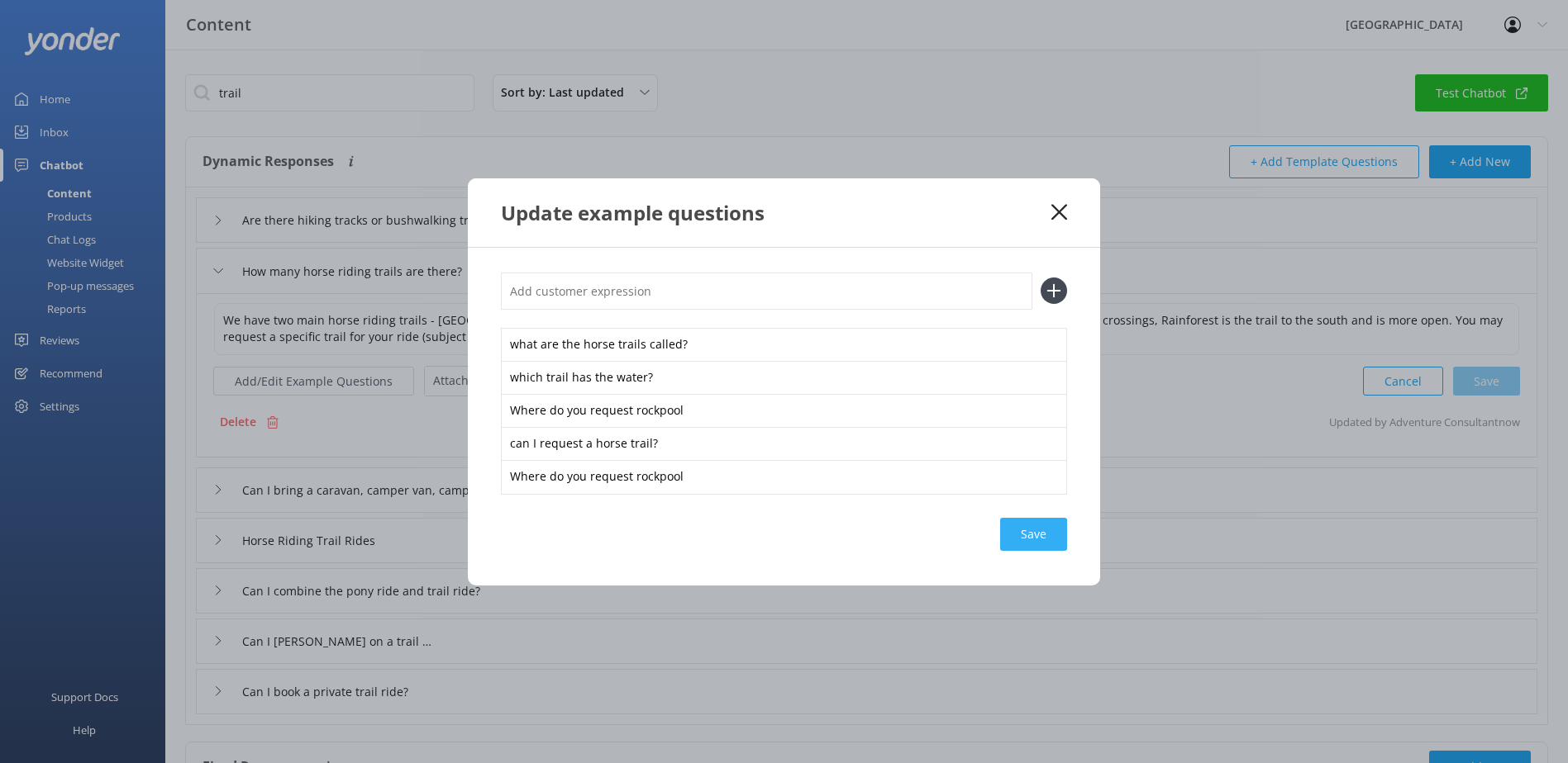
click at [1019, 540] on div "Save" at bounding box center [1033, 534] width 67 height 33
drag, startPoint x: 1068, startPoint y: 214, endPoint x: 553, endPoint y: 198, distance: 515.2
click at [1066, 214] on div "Update example questions" at bounding box center [784, 213] width 633 height 68
click at [1047, 214] on div "Update example questions" at bounding box center [775, 213] width 550 height 27
click at [1051, 213] on icon at bounding box center [1059, 212] width 15 height 16
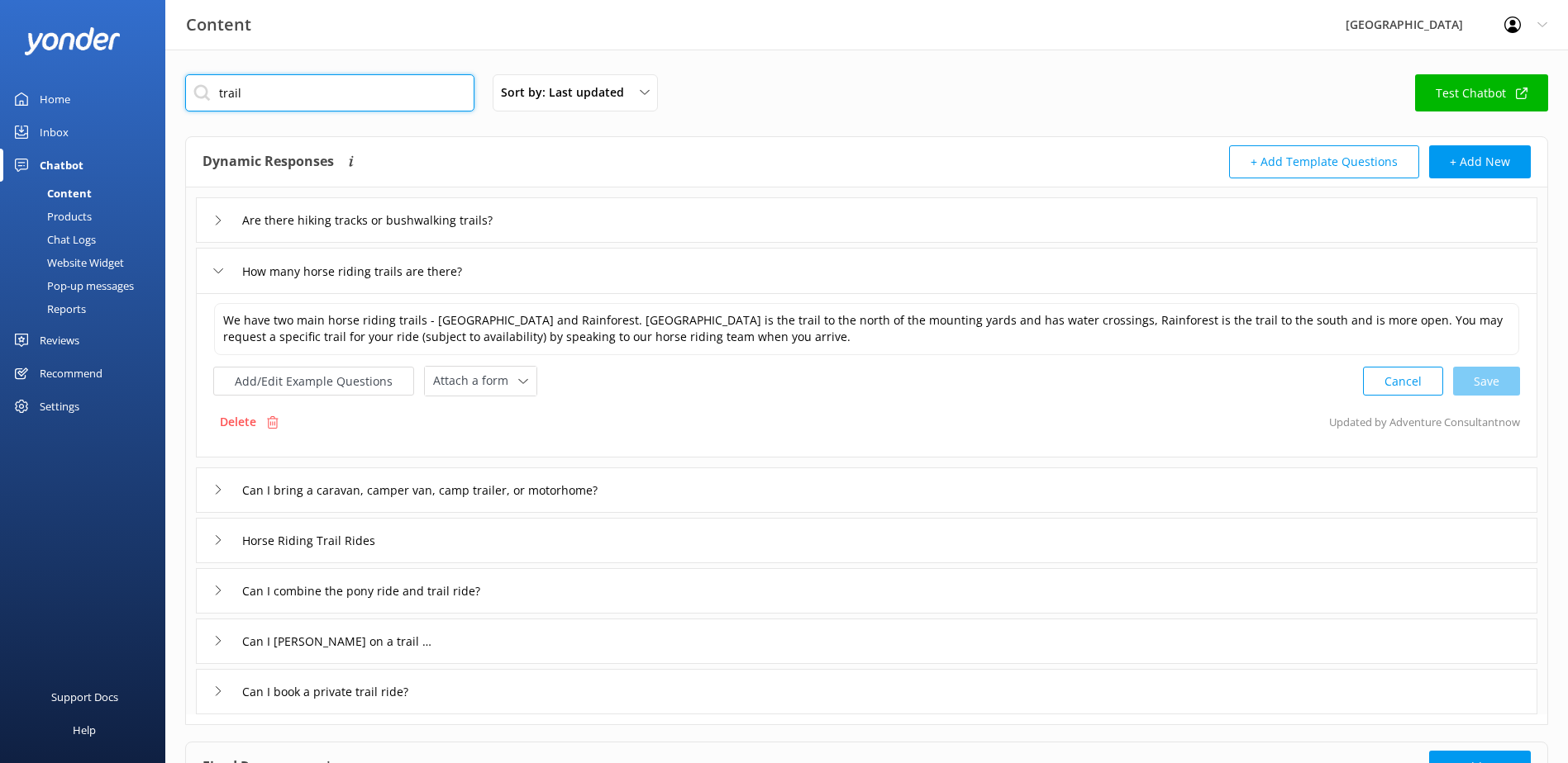
drag, startPoint x: 284, startPoint y: 97, endPoint x: 174, endPoint y: 101, distance: 110.1
click at [175, 101] on div "trail Sort by: Last updated Title Last updated Test Chatbot Dynamic Responses D…" at bounding box center [866, 476] width 1403 height 855
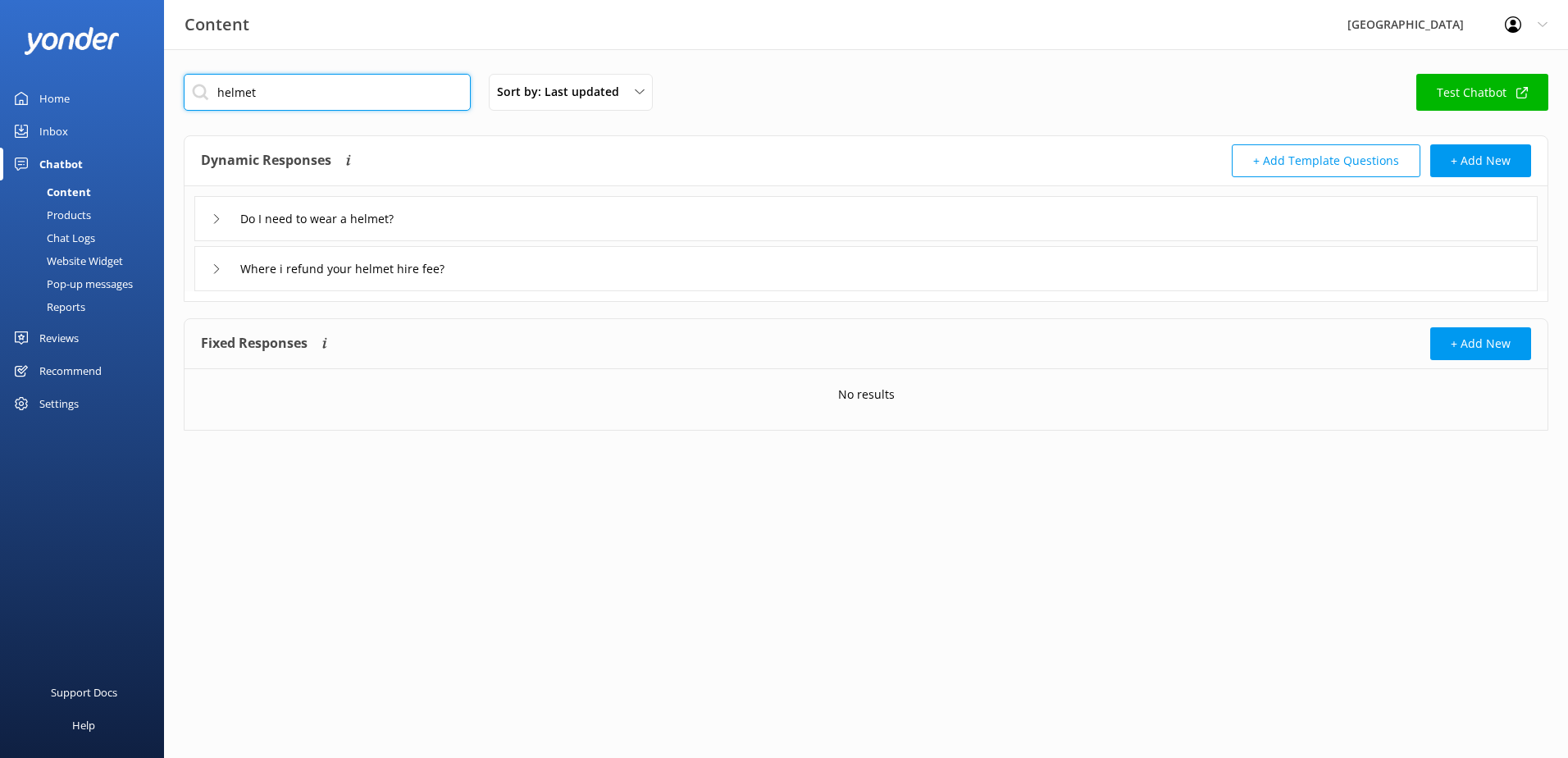
type input "helmet"
click at [465, 217] on div "Do I need to wear a helmet?" at bounding box center [866, 218] width 1344 height 45
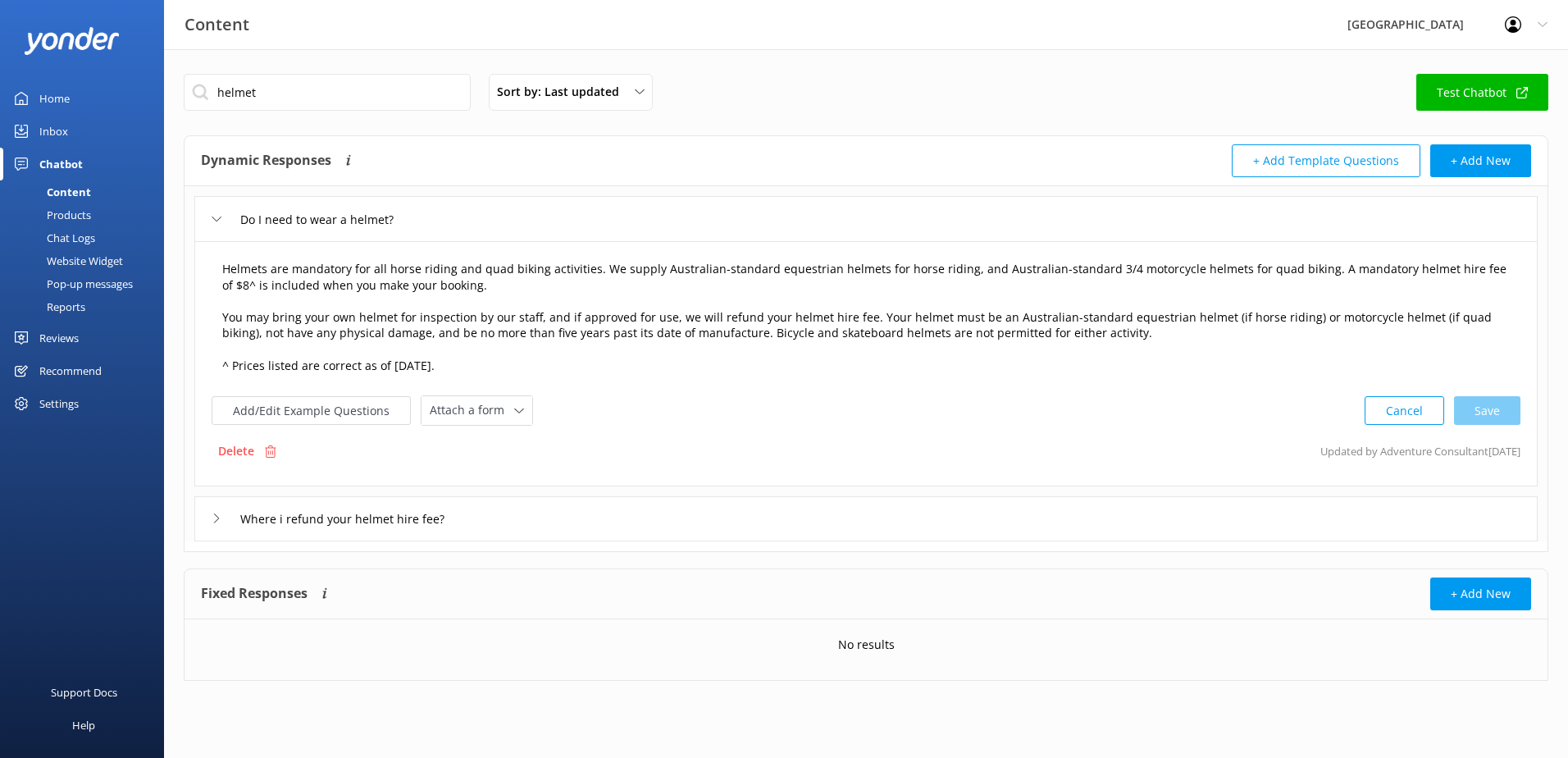
click at [855, 319] on textarea "Helmets are mandatory for all horse riding and quad biking activities. We suppl…" at bounding box center [866, 317] width 1306 height 132
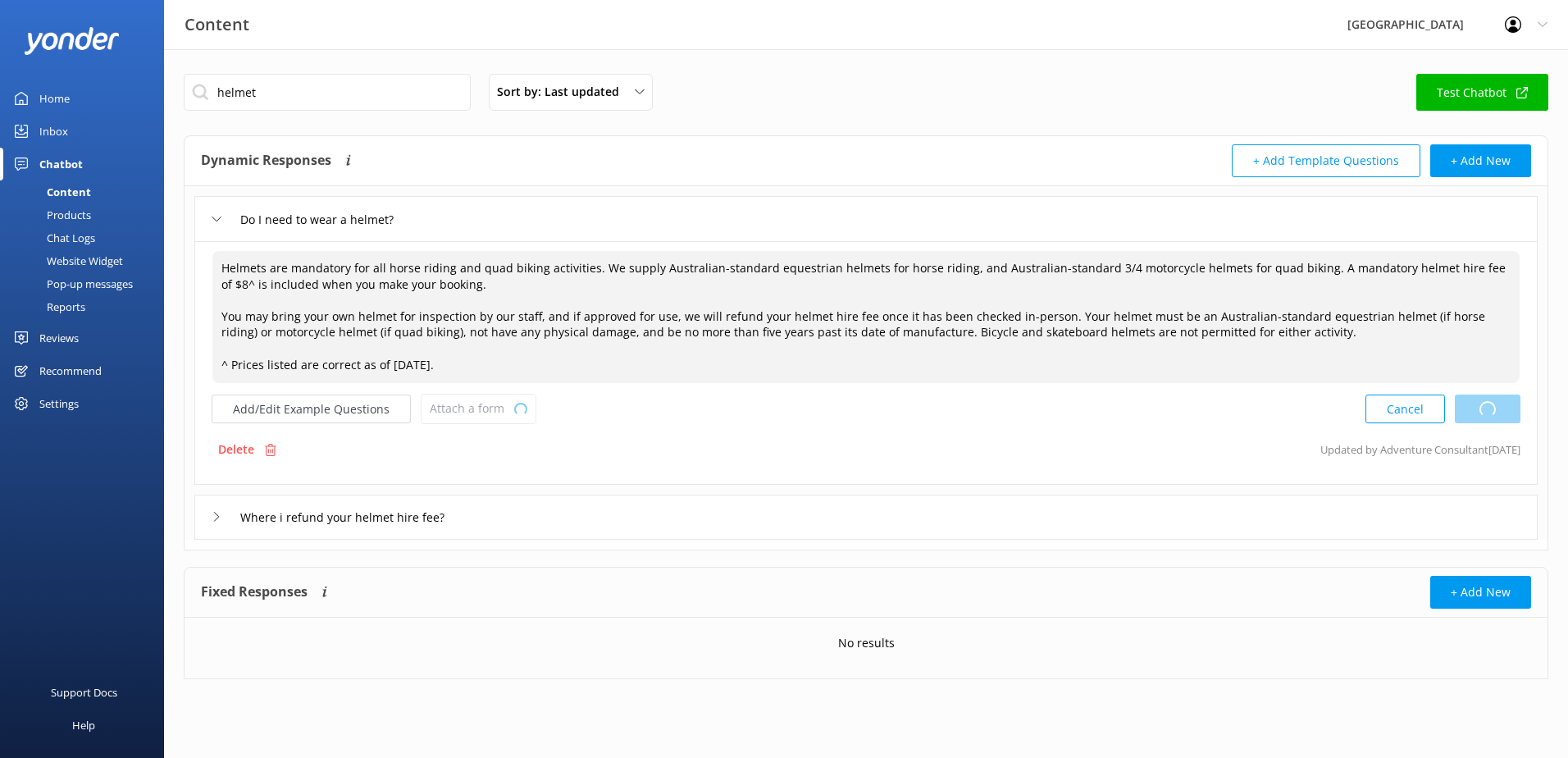
click at [1469, 401] on div "Cancel Loading.." at bounding box center [1443, 410] width 155 height 31
type textarea "Helmets are mandatory for all horse riding and quad biking activities. We suppl…"
click at [274, 407] on button "Add/Edit Example Questions" at bounding box center [311, 409] width 200 height 29
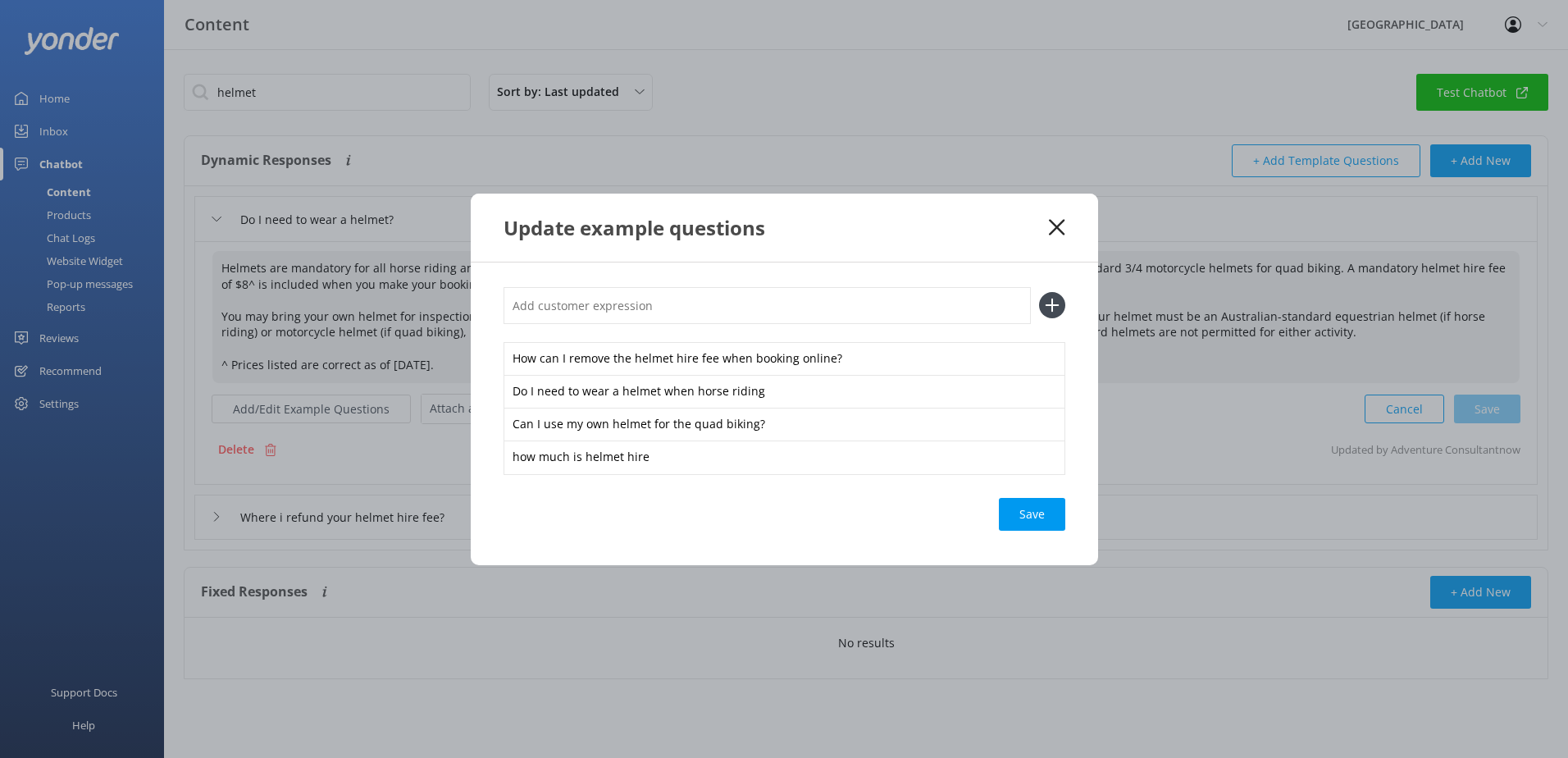
click at [600, 311] on input "text" at bounding box center [767, 305] width 527 height 37
paste input "Where i refund your helmet hire fee?"
type input "Where i refund your helmet hire fee?"
click at [1015, 512] on div "Save" at bounding box center [1032, 514] width 66 height 33
click at [1055, 226] on use at bounding box center [1057, 227] width 15 height 15
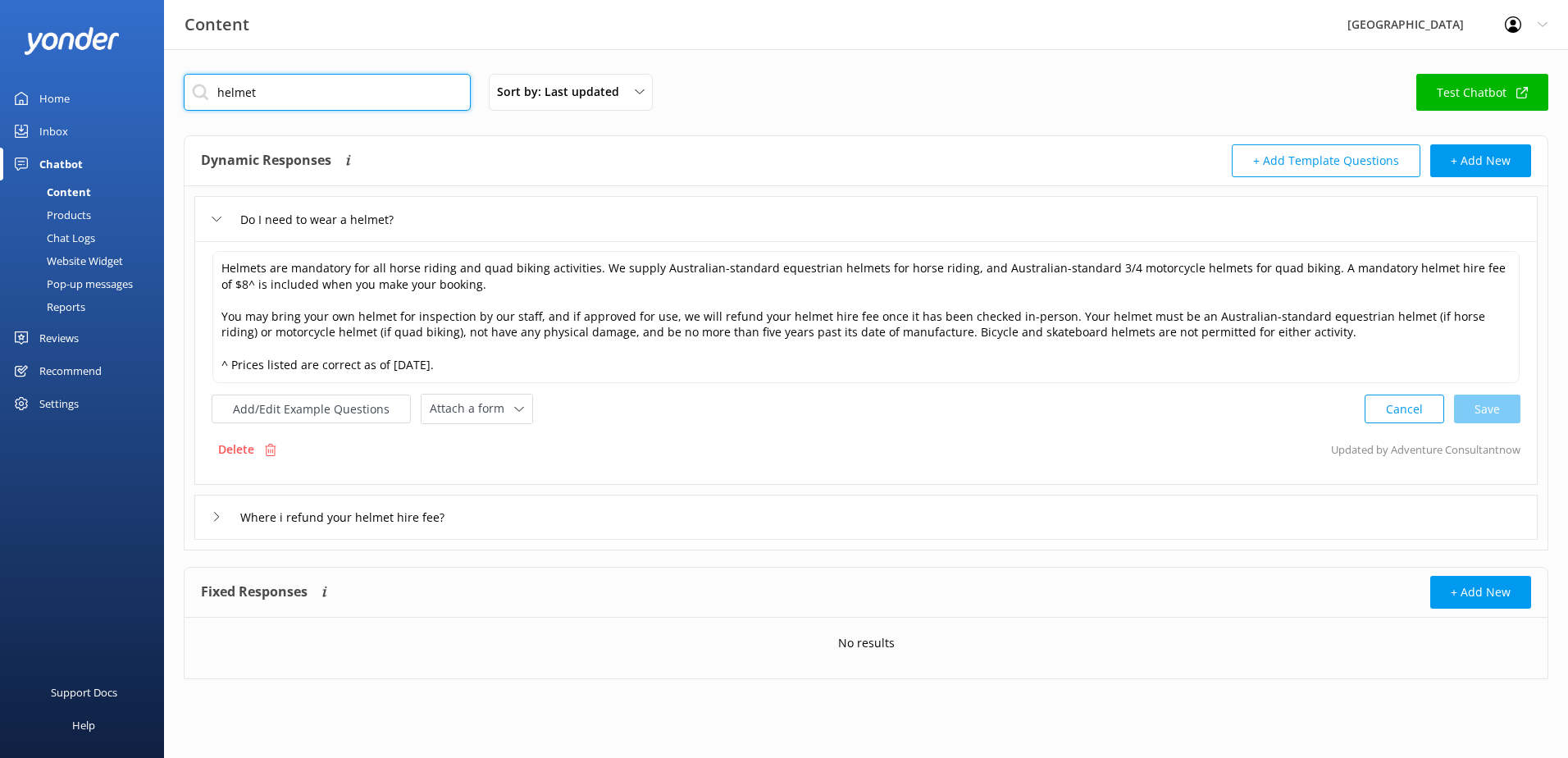
drag, startPoint x: 302, startPoint y: 81, endPoint x: 155, endPoint y: 85, distance: 147.1
click at [155, 85] on div "Content Glenworth Valley Profile Settings Logout Home Inbox Chatbot Content Pro…" at bounding box center [784, 389] width 1568 height 680
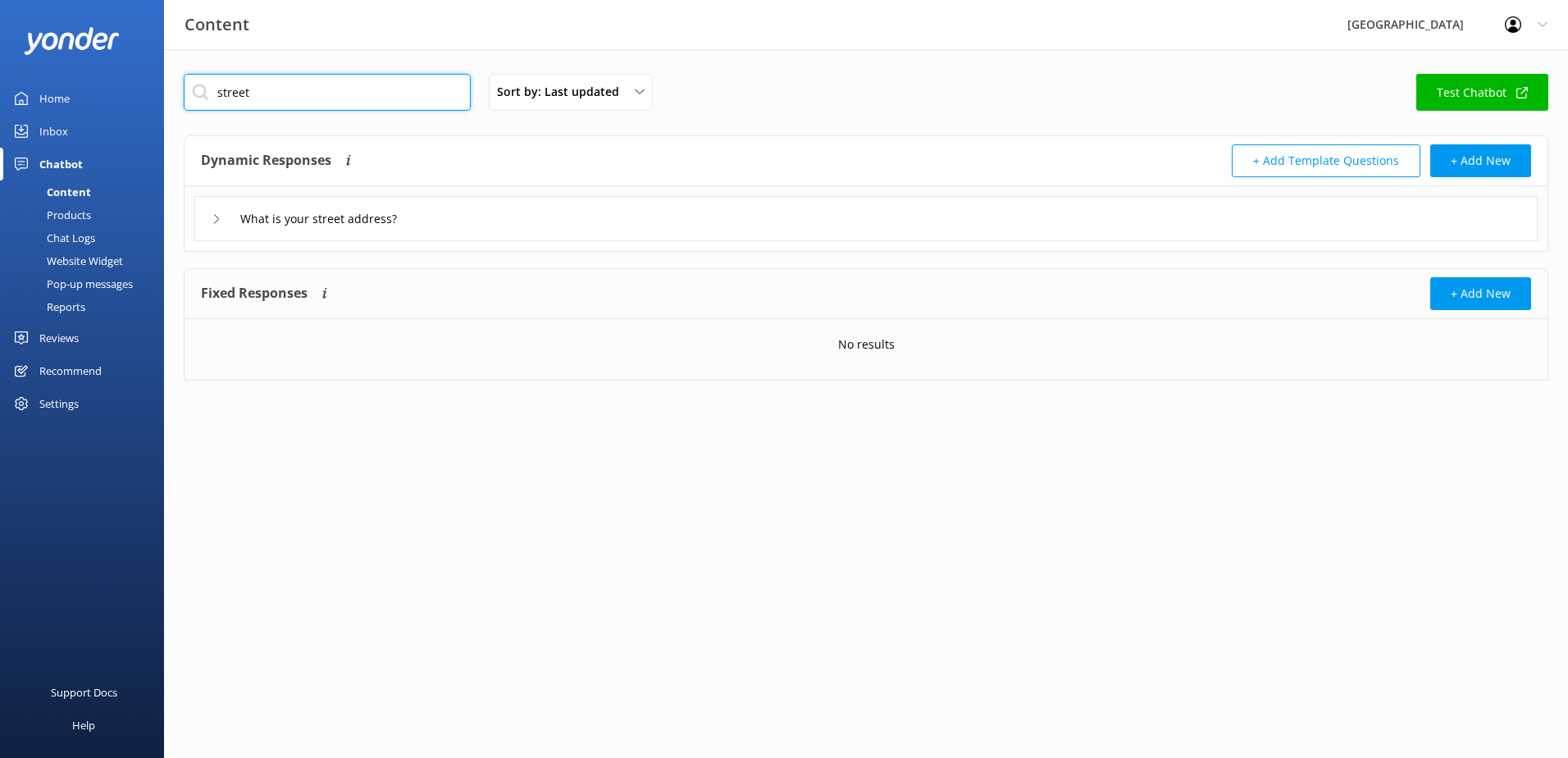
type input "street"
click at [472, 216] on div "What is your street address?" at bounding box center [866, 218] width 1344 height 45
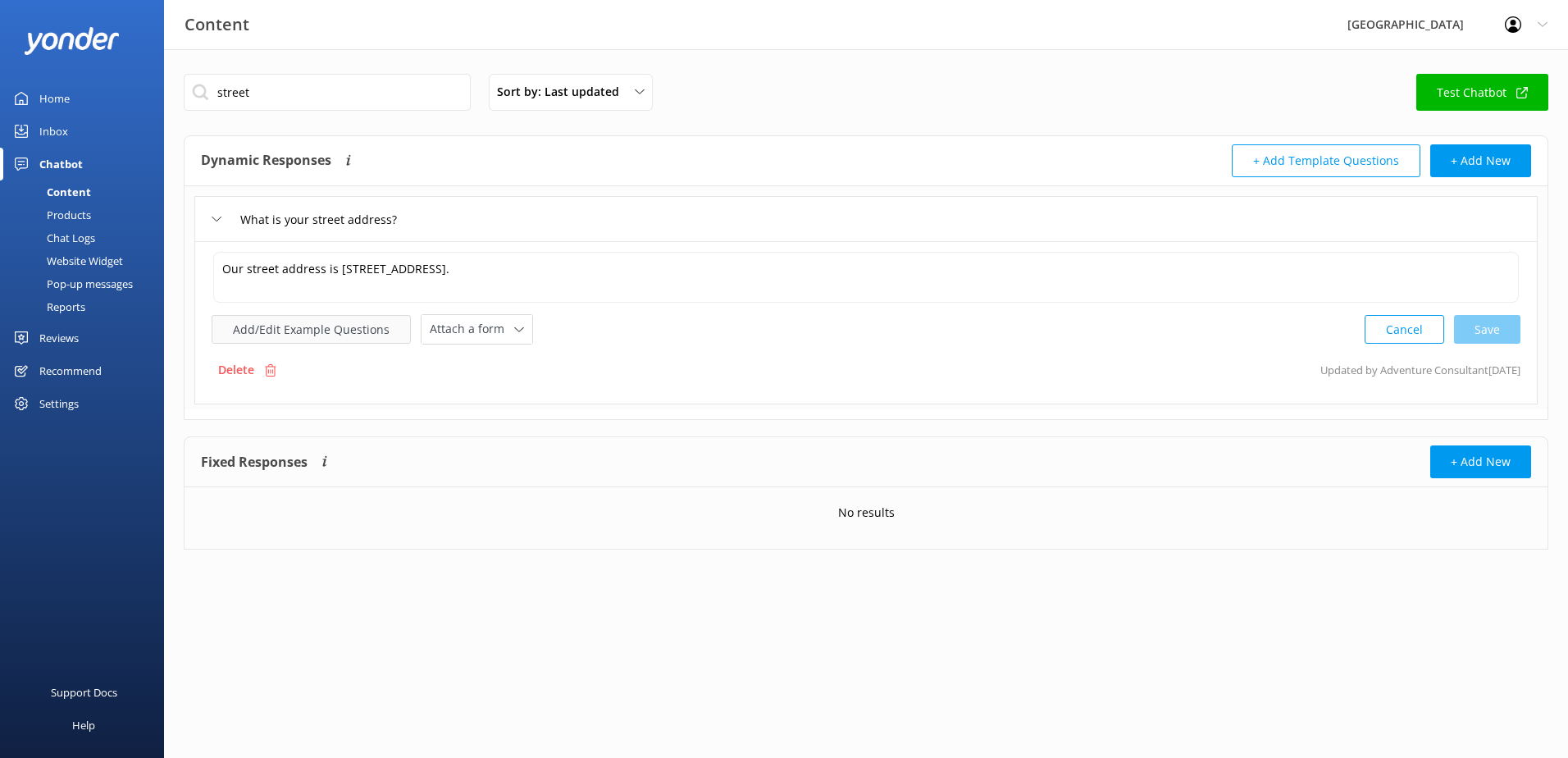
click at [379, 322] on button "Add/Edit Example Questions" at bounding box center [311, 330] width 200 height 29
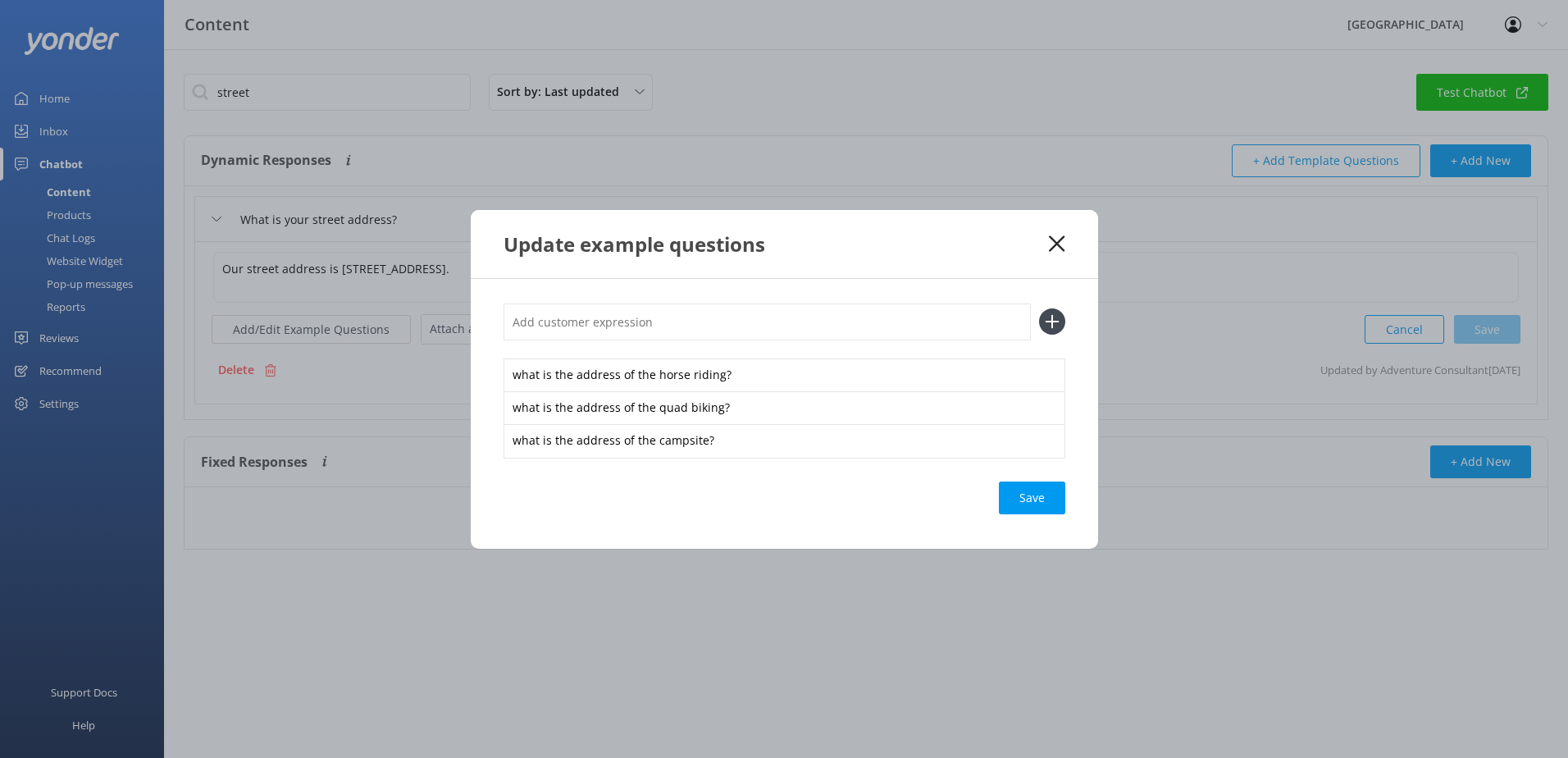
click at [1059, 242] on use at bounding box center [1057, 243] width 15 height 15
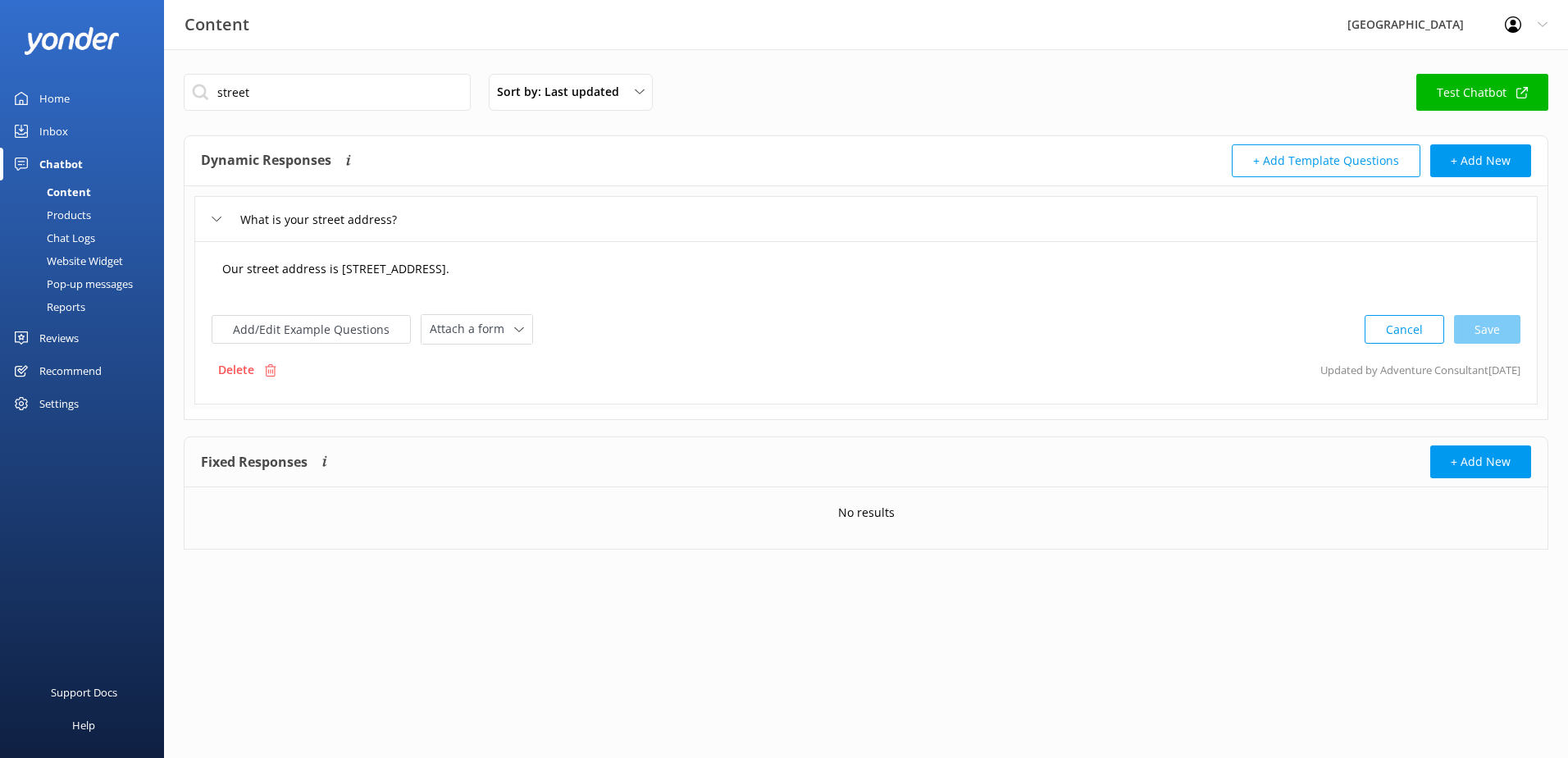
click at [606, 269] on textarea "Our street address is 69 Cooks Rd, Glenworth Valley NSW 2250." at bounding box center [866, 277] width 1306 height 51
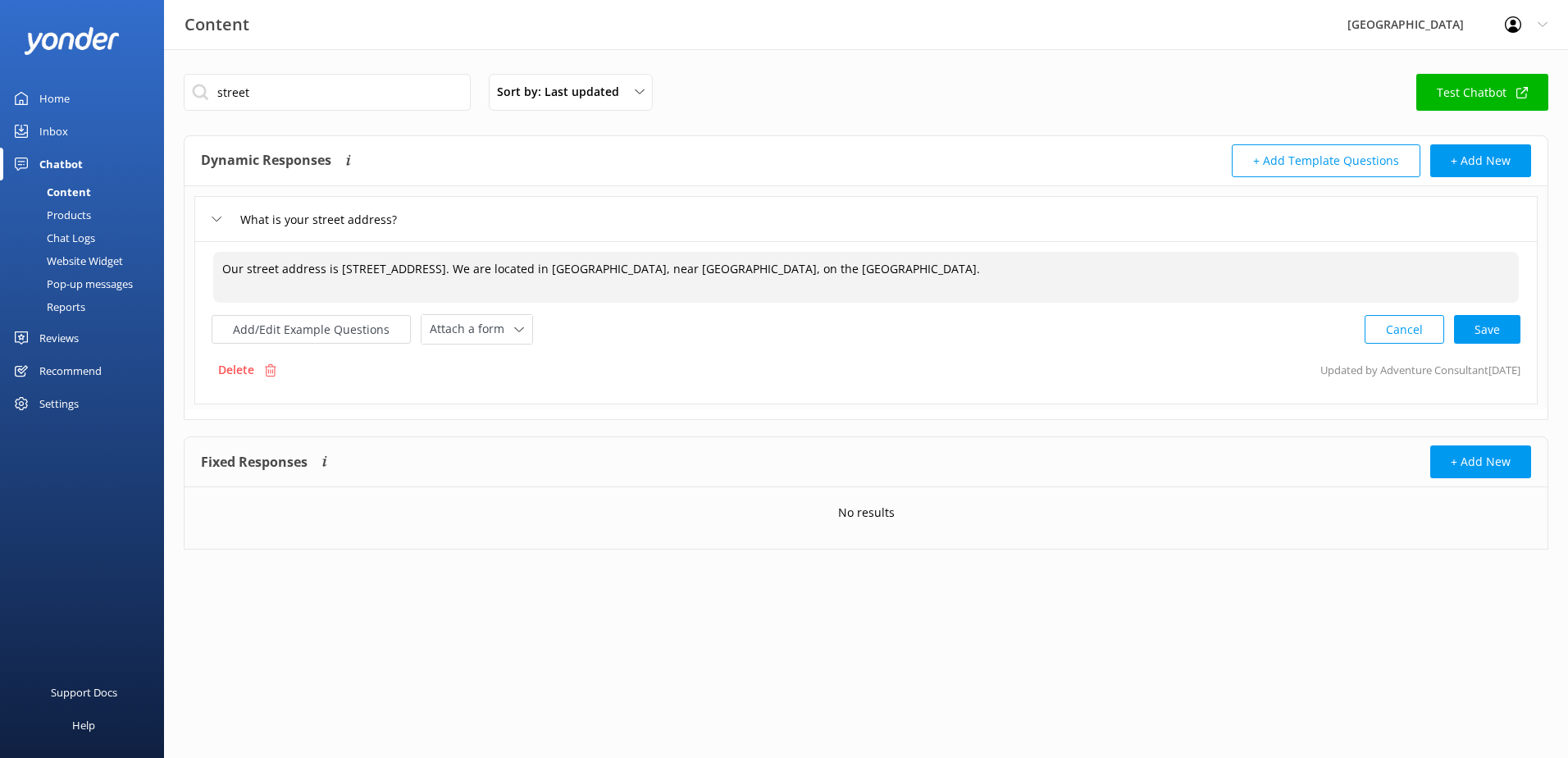
click at [956, 271] on textarea "Our street address is 69 Cooks Rd, Glenworth Valley NSW 2250. We are located in…" at bounding box center [866, 277] width 1306 height 51
click at [1050, 269] on textarea "Our street address is 69 Cooks Rd, Glenworth Valley NSW 2250. We are located in…" at bounding box center [866, 277] width 1306 height 51
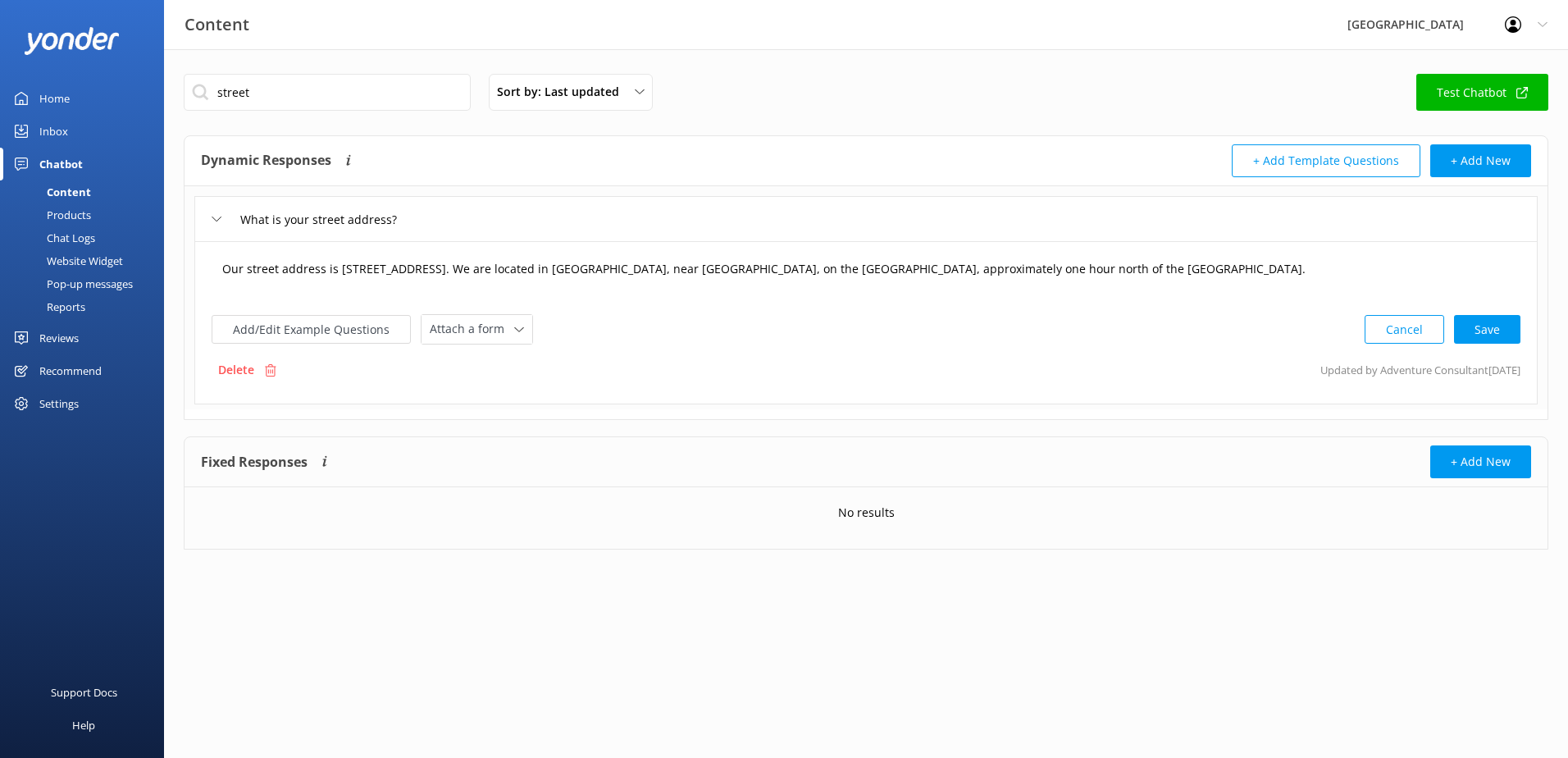
click at [721, 265] on textarea "Our street address is 69 Cooks Rd, Glenworth Valley NSW 2250. We are located in…" at bounding box center [866, 277] width 1306 height 51
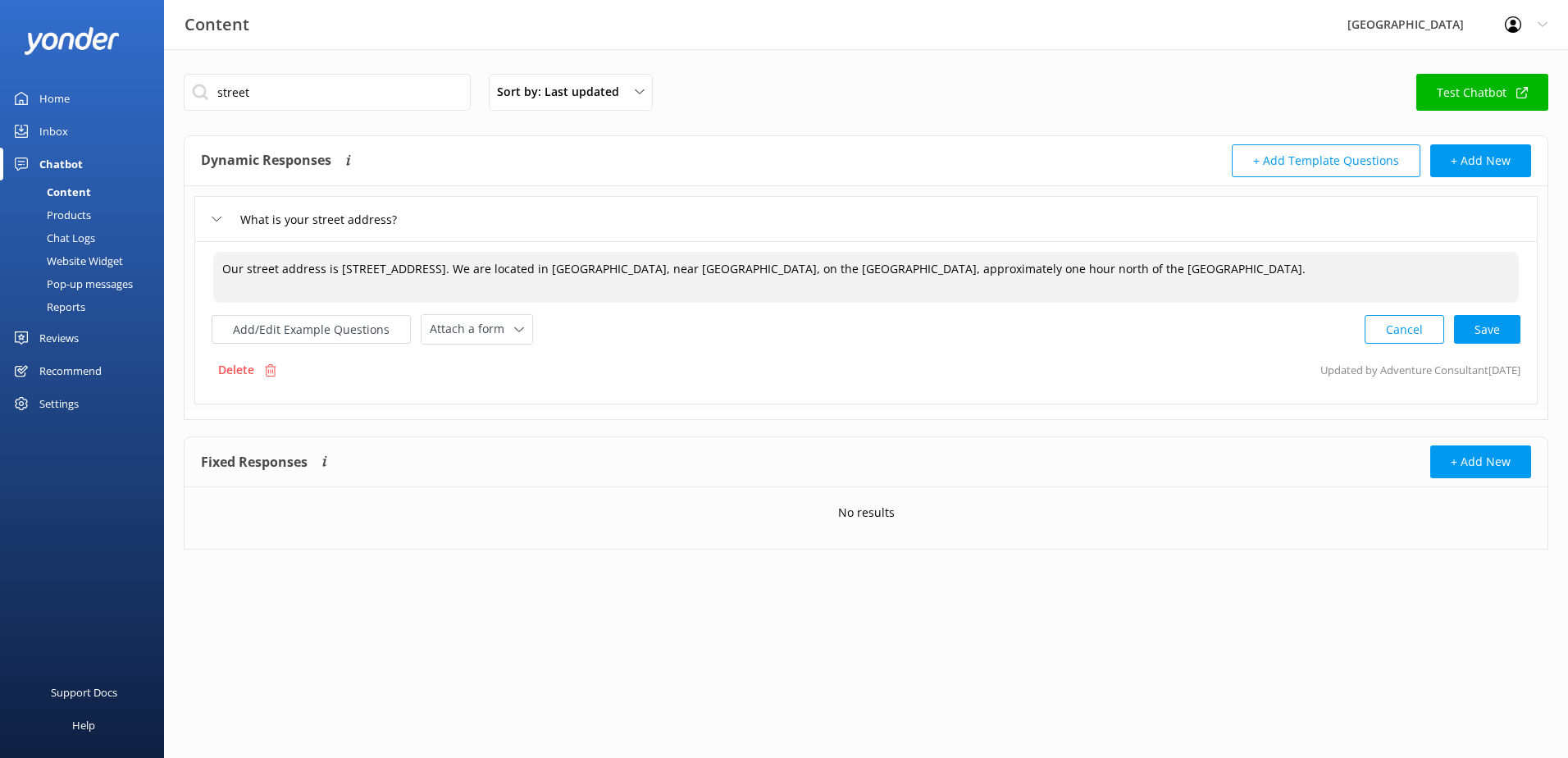
click at [721, 265] on textarea "Our street address is 69 Cooks Rd, Glenworth Valley NSW 2250. We are located in…" at bounding box center [866, 277] width 1306 height 51
click at [657, 273] on textarea "Our street address is 69 Cooks Rd, Glenworth Valley NSW 2250. We are located in…" at bounding box center [866, 277] width 1306 height 51
click at [1511, 328] on div "Cancel Loading.." at bounding box center [1443, 328] width 155 height 31
type textarea "Our street address is 69 Cooks Rd, Glenworth Valley NSW 2250. We are located in…"
click at [273, 335] on button "Add/Edit Example Questions" at bounding box center [311, 328] width 200 height 29
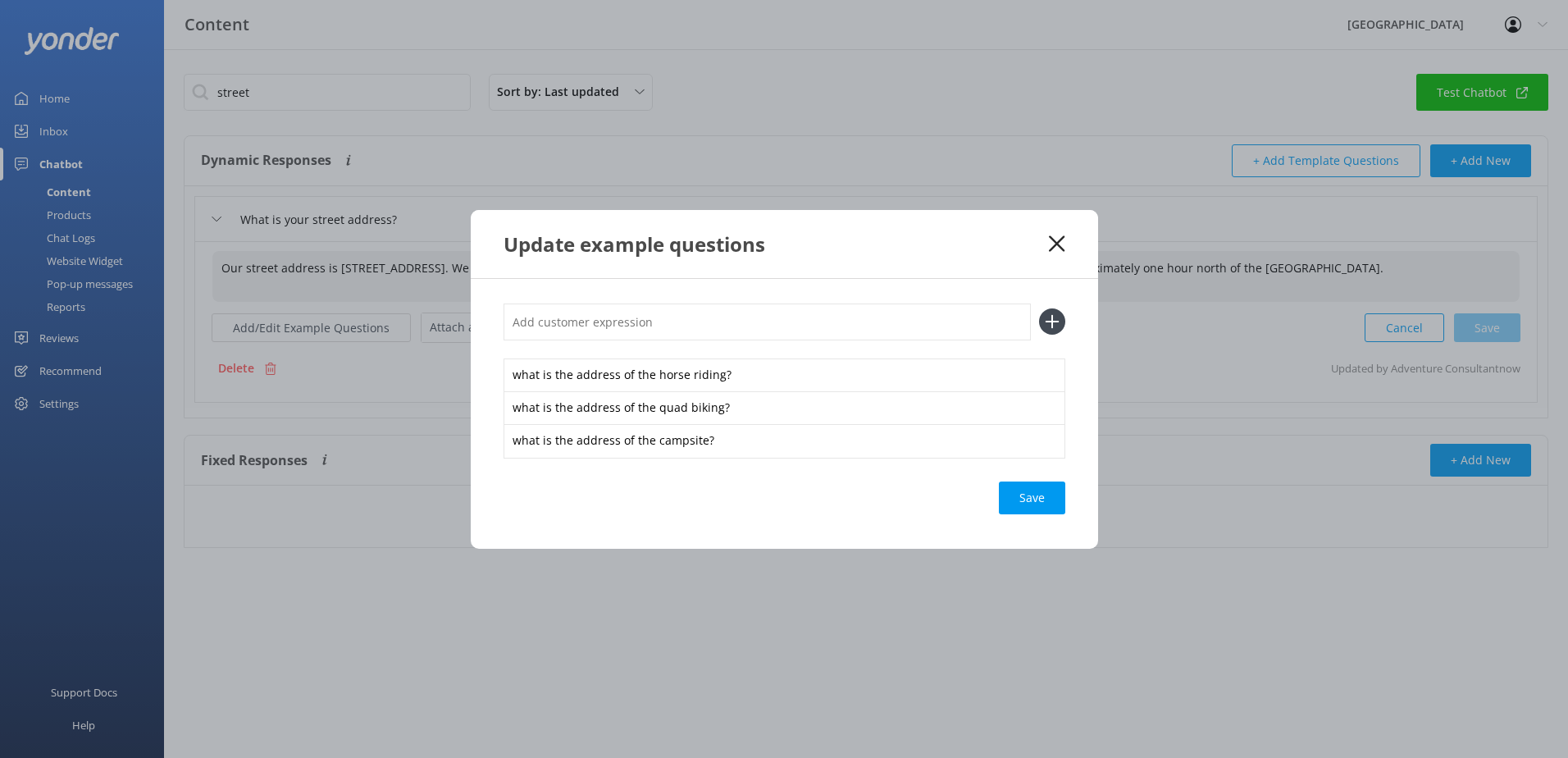
click at [586, 309] on input "text" at bounding box center [767, 321] width 527 height 37
paste input "Where is glenworth valley located"
type input "Where is glenworth valley located"
click at [1049, 325] on icon at bounding box center [1052, 321] width 26 height 26
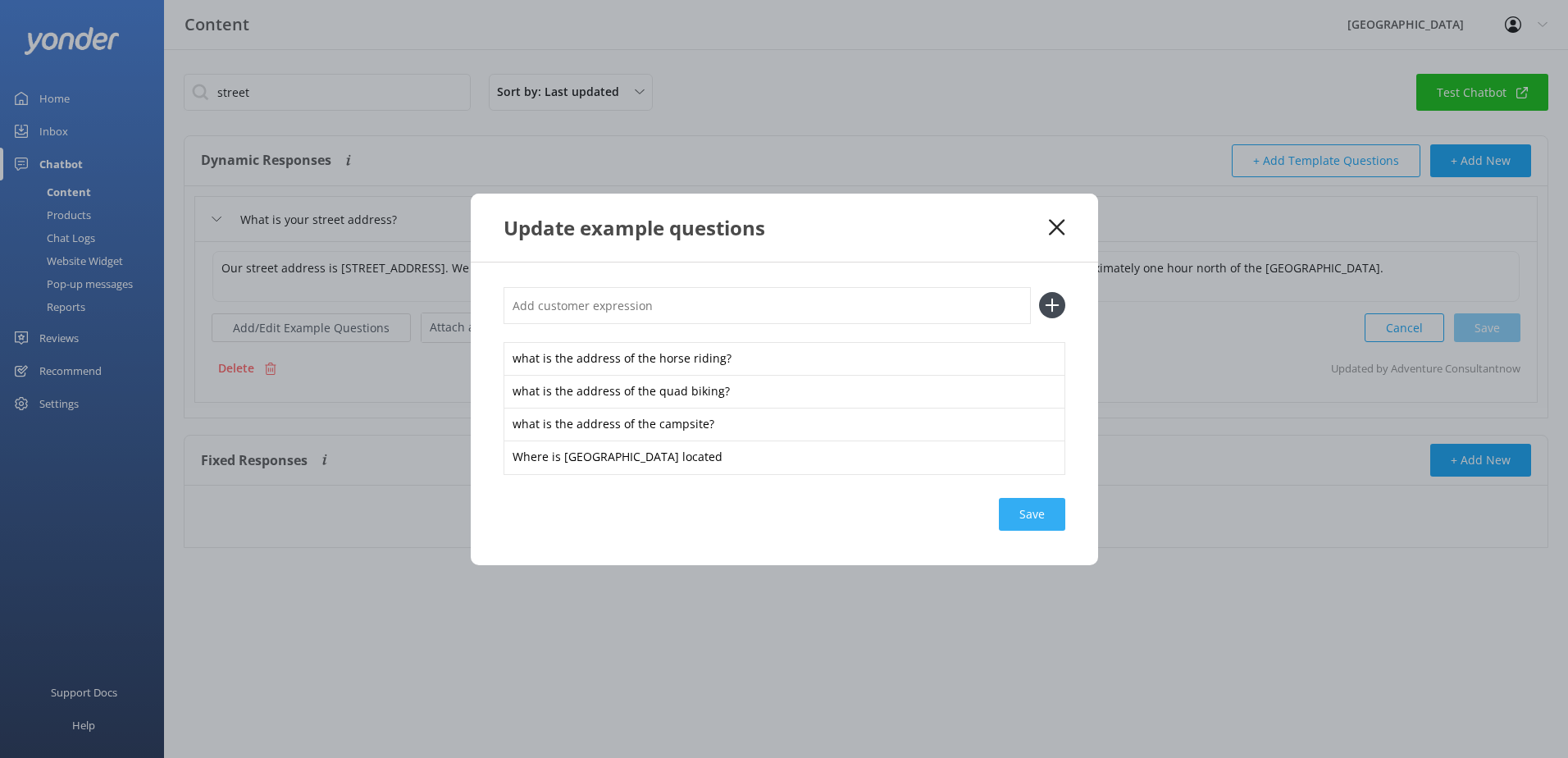
click at [1028, 510] on div "Save" at bounding box center [1032, 514] width 66 height 33
click at [1057, 230] on icon at bounding box center [1057, 227] width 15 height 16
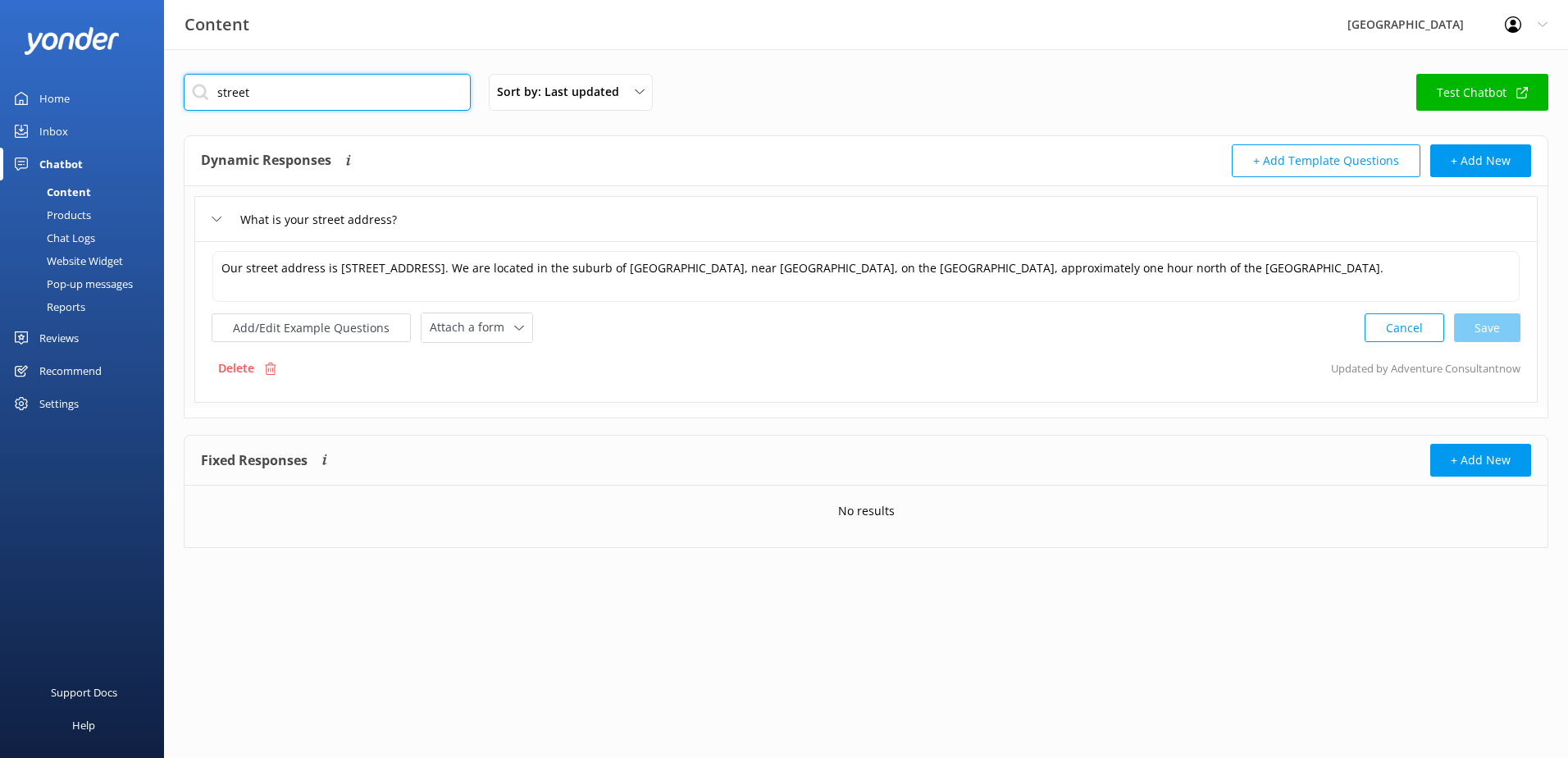
drag, startPoint x: 203, startPoint y: 99, endPoint x: 121, endPoint y: 83, distance: 83.5
click at [121, 83] on div "Content Glenworth Valley Profile Settings Logout Home Inbox Chatbot Content Pro…" at bounding box center [784, 323] width 1568 height 548
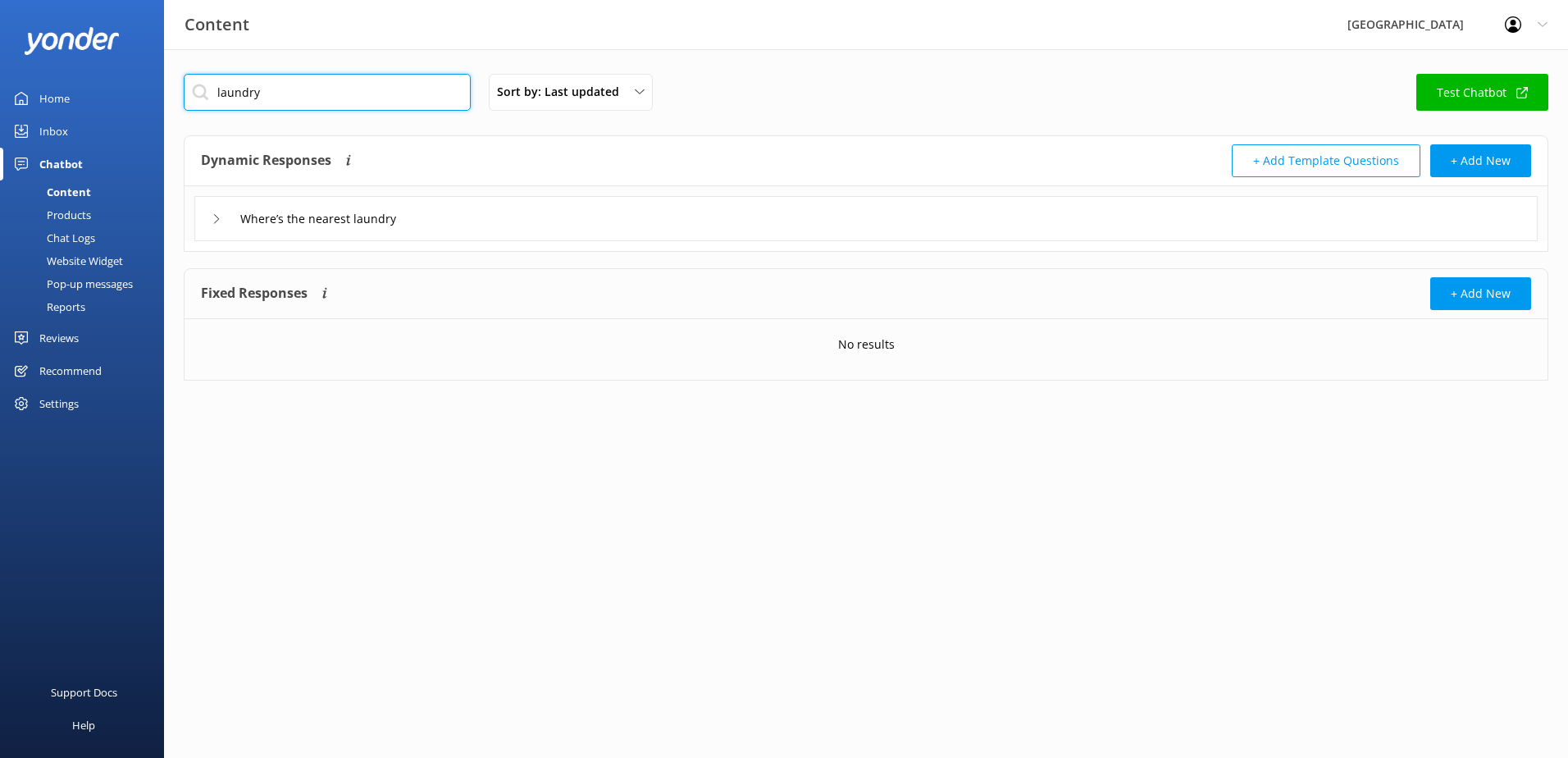
drag, startPoint x: 336, startPoint y: 84, endPoint x: 0, endPoint y: 97, distance: 336.3
click at [3, 98] on div "Content Glenworth Valley Profile Settings Logout Home Inbox Chatbot Content Pro…" at bounding box center [784, 240] width 1568 height 381
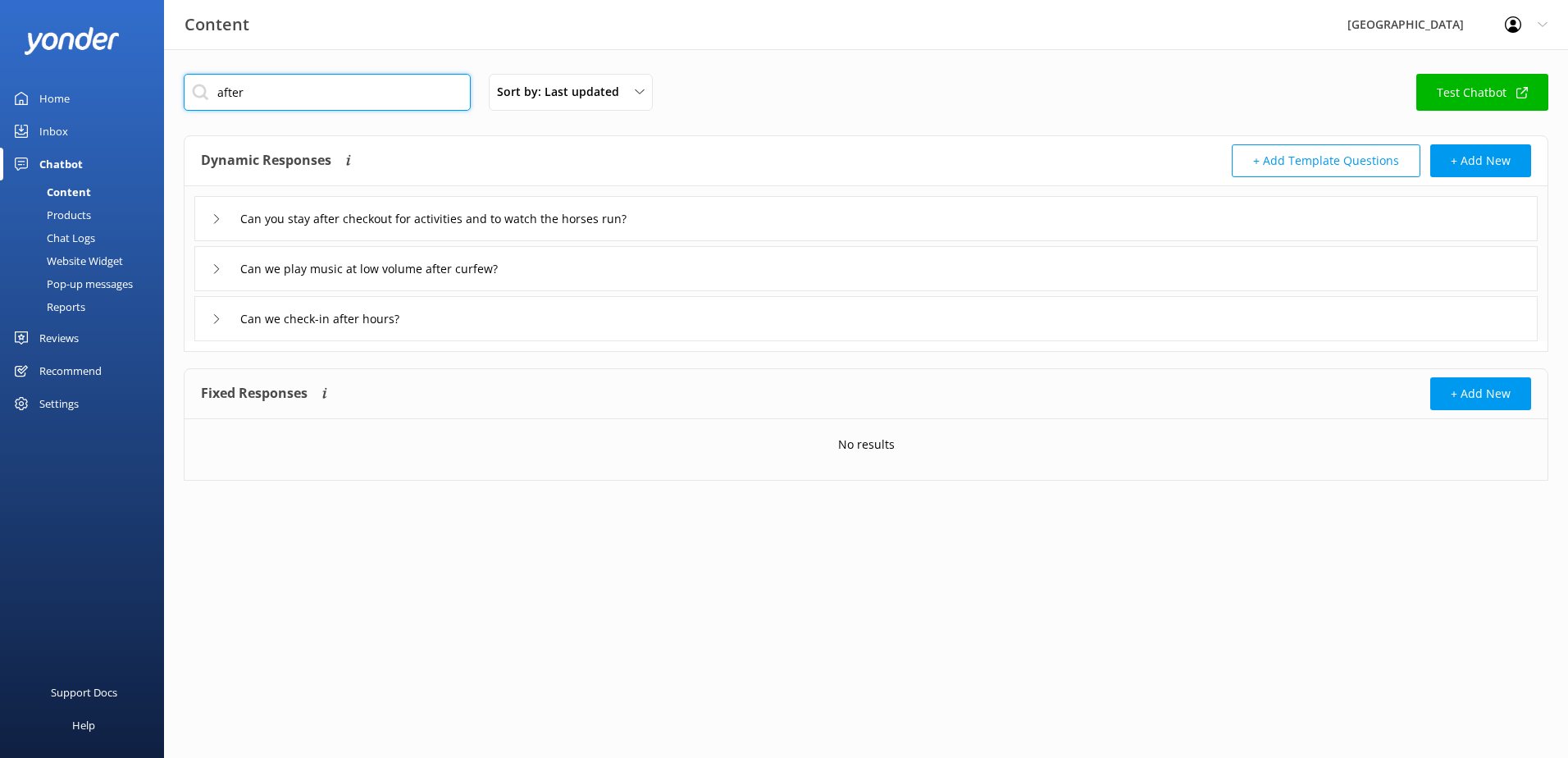
drag, startPoint x: 301, startPoint y: 94, endPoint x: 52, endPoint y: 103, distance: 249.2
click at [52, 103] on div "Content Glenworth Valley Profile Settings Logout Home Inbox Chatbot Content Pro…" at bounding box center [784, 290] width 1568 height 481
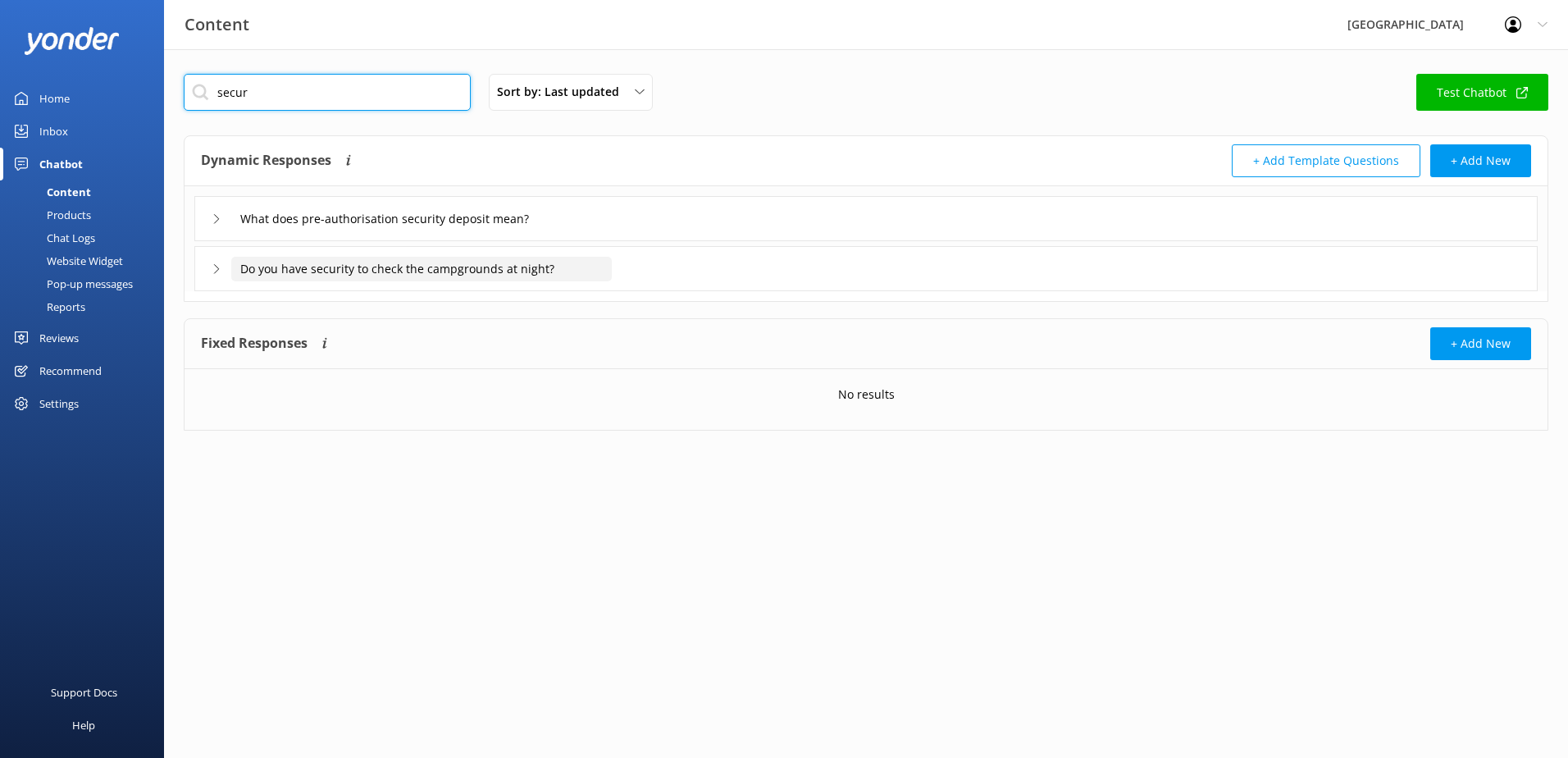
type input "secur"
click at [579, 231] on input "Do you have security to check the campgrounds at night?" at bounding box center [404, 218] width 347 height 25
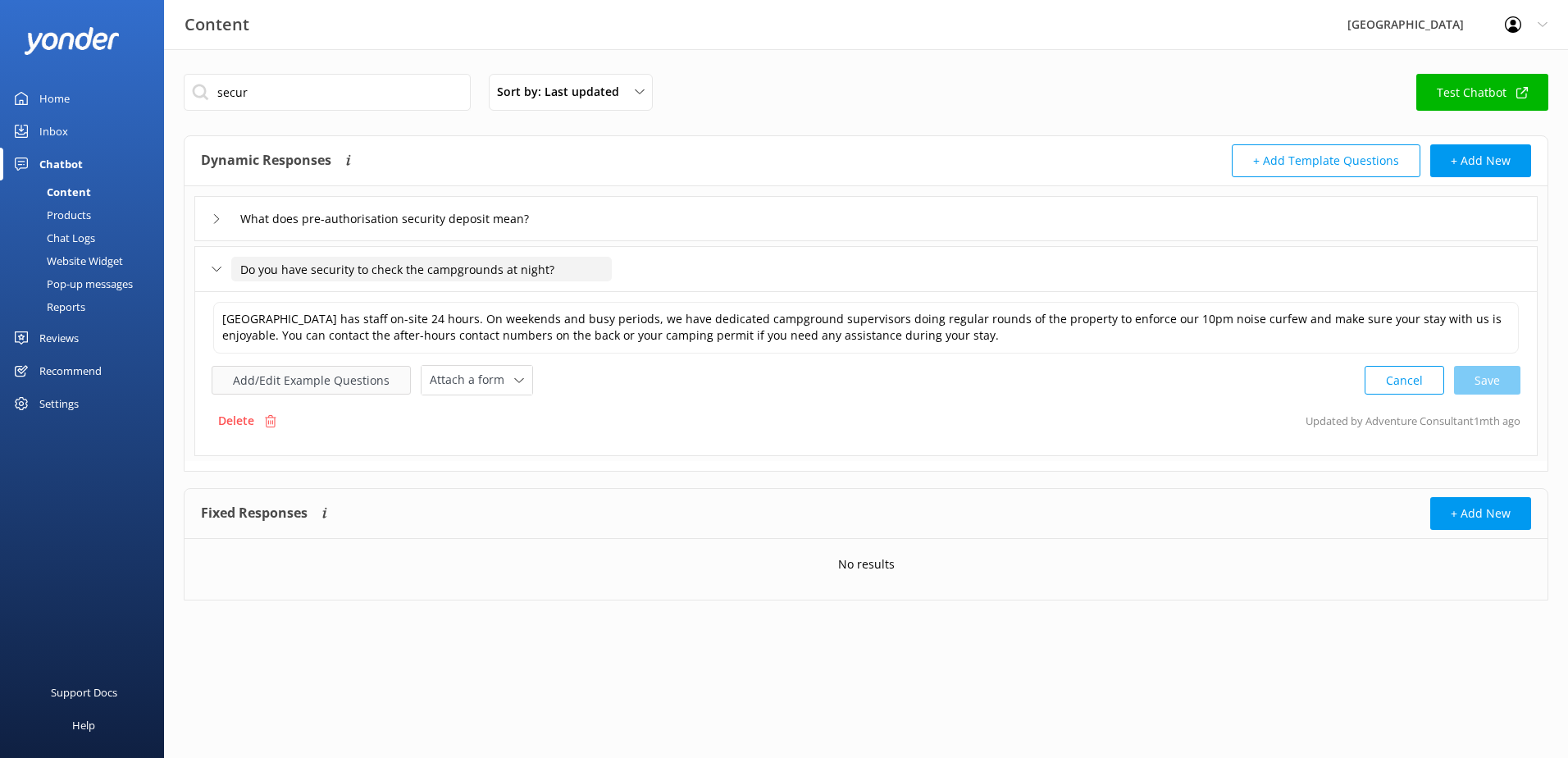
click at [251, 378] on button "Add/Edit Example Questions" at bounding box center [311, 381] width 200 height 29
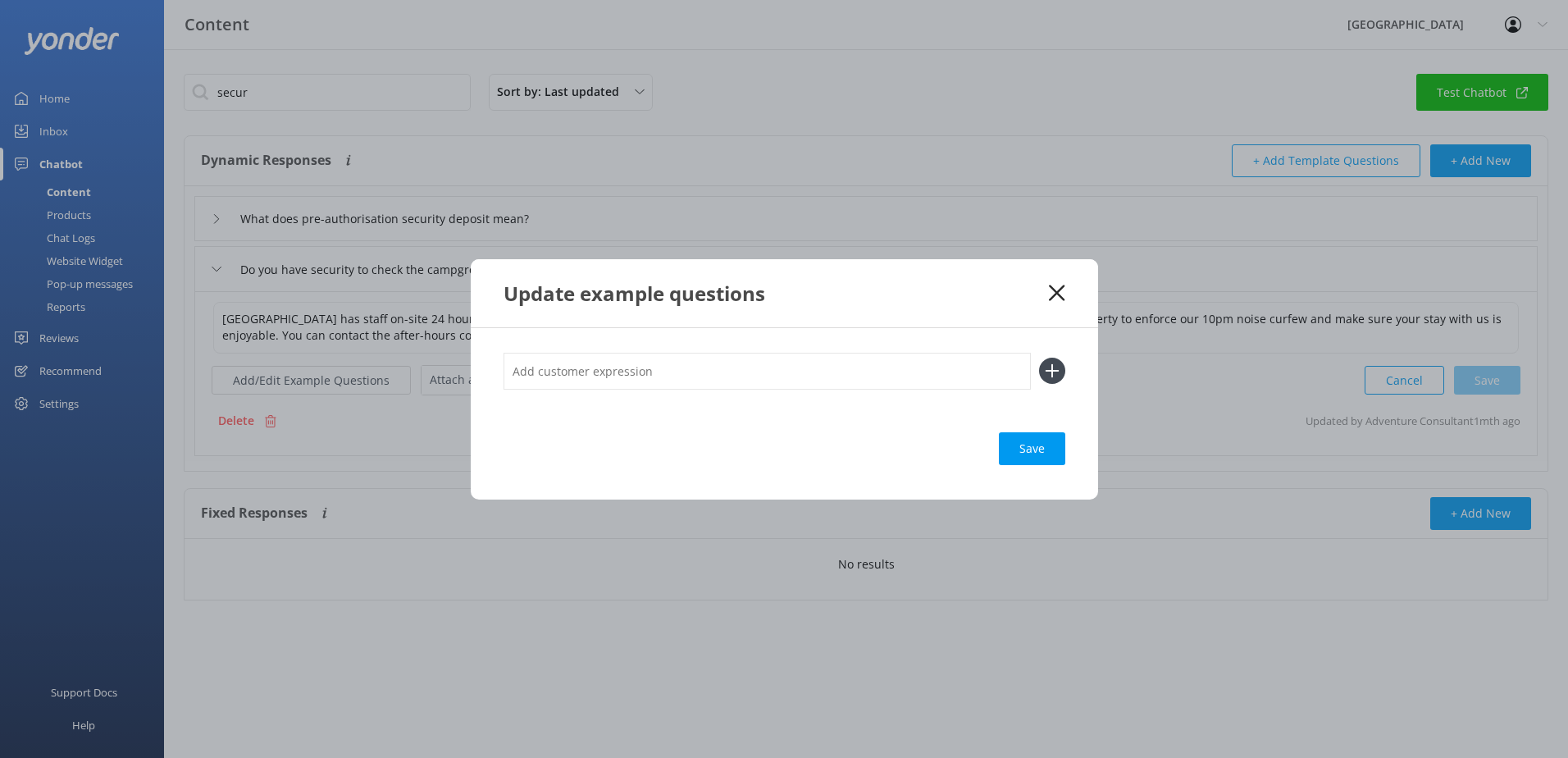
drag, startPoint x: 674, startPoint y: 368, endPoint x: 967, endPoint y: 382, distance: 293.3
click at [673, 368] on input "text" at bounding box center [767, 371] width 527 height 37
paste input "Who should I text to complain about noise"
type input "Who should I text to complain about noise"
click at [1061, 366] on icon at bounding box center [1052, 371] width 26 height 26
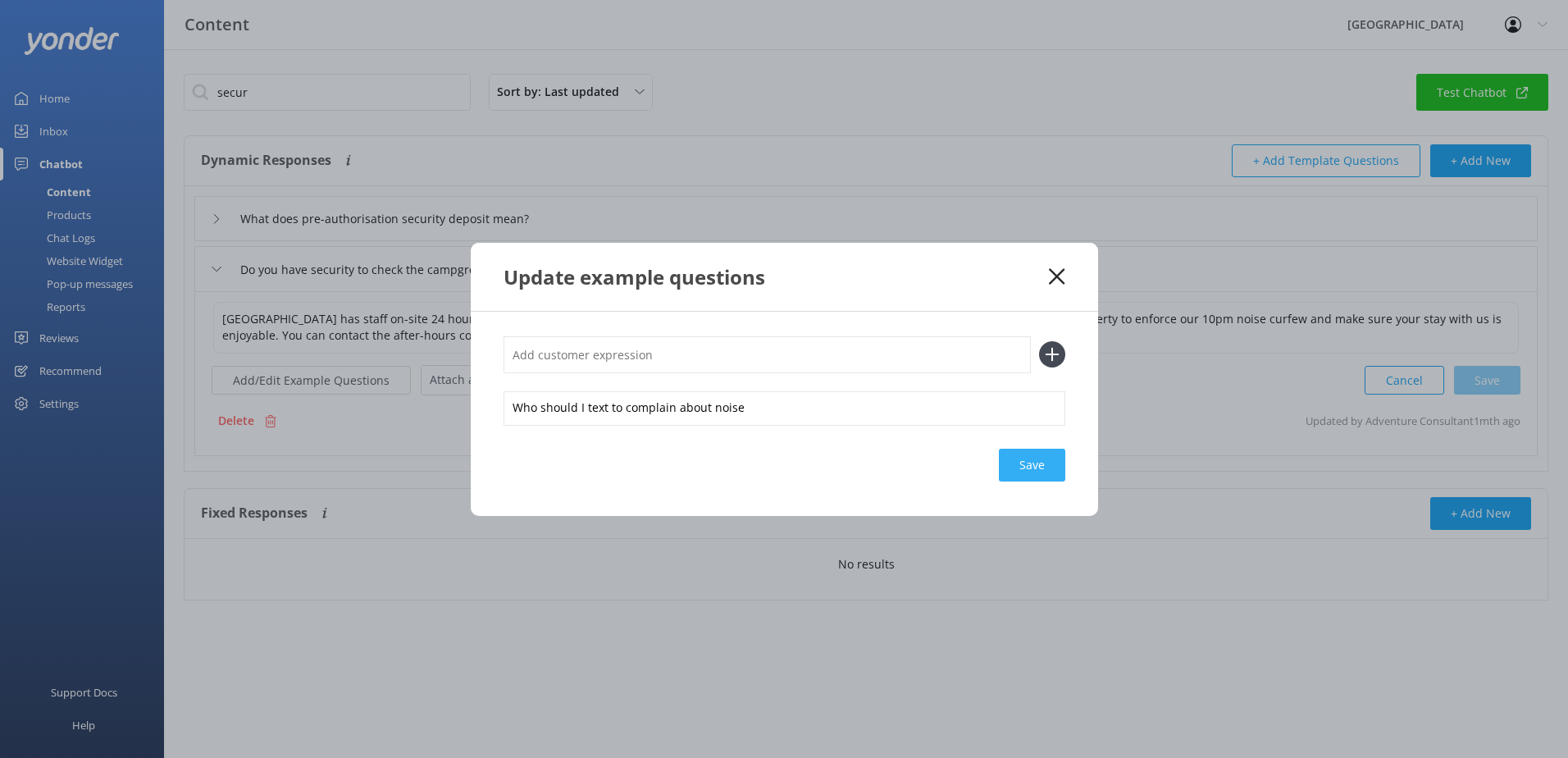
click at [1035, 459] on div "Save" at bounding box center [1032, 465] width 66 height 33
drag, startPoint x: 1059, startPoint y: 276, endPoint x: 864, endPoint y: 37, distance: 308.5
click at [1059, 276] on icon at bounding box center [1057, 276] width 15 height 16
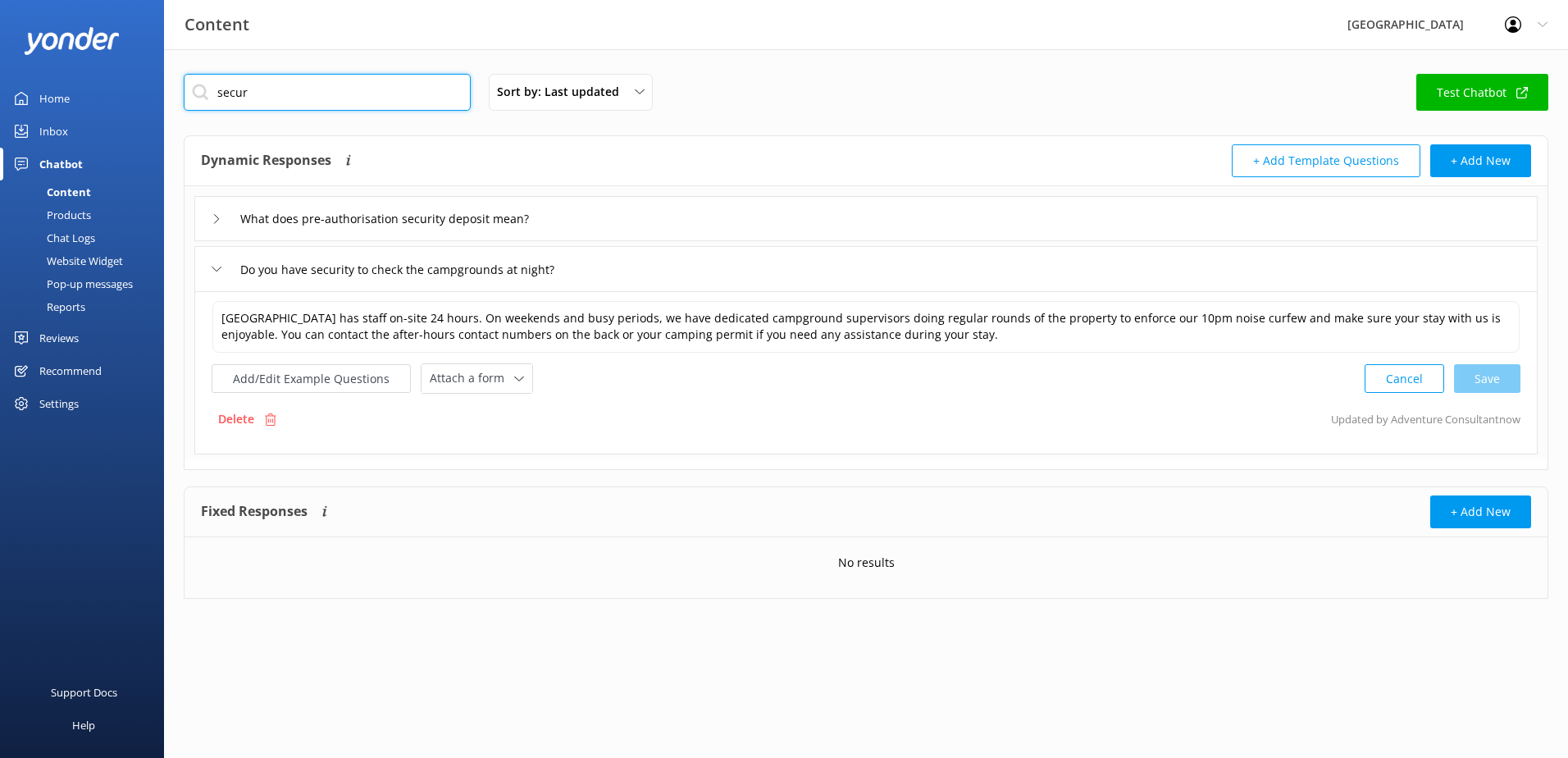
drag, startPoint x: 307, startPoint y: 98, endPoint x: 14, endPoint y: 130, distance: 294.7
click at [17, 130] on div "Content Glenworth Valley Profile Settings Logout Home Inbox Chatbot Content Pro…" at bounding box center [784, 348] width 1568 height 599
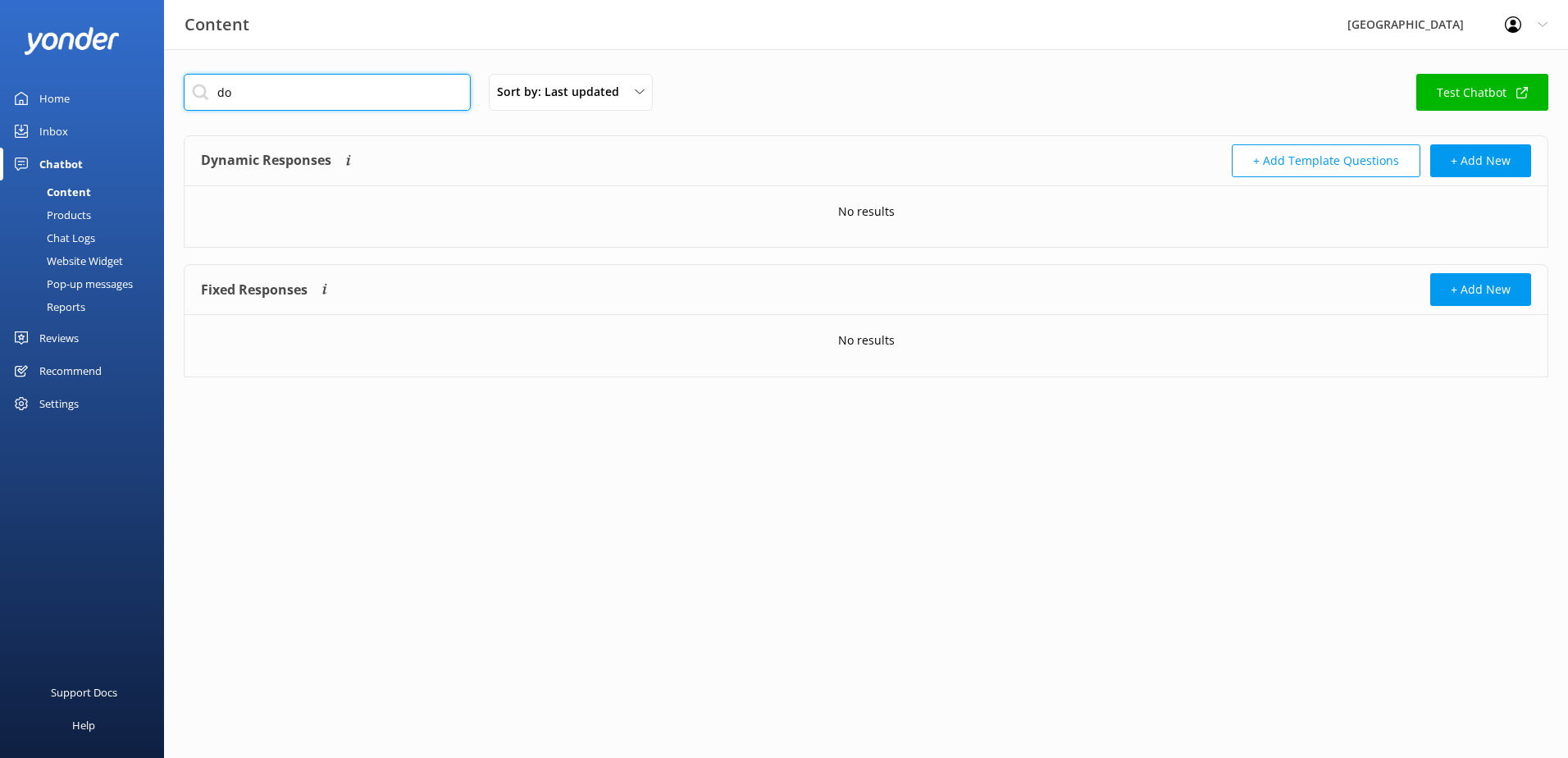
type input "d"
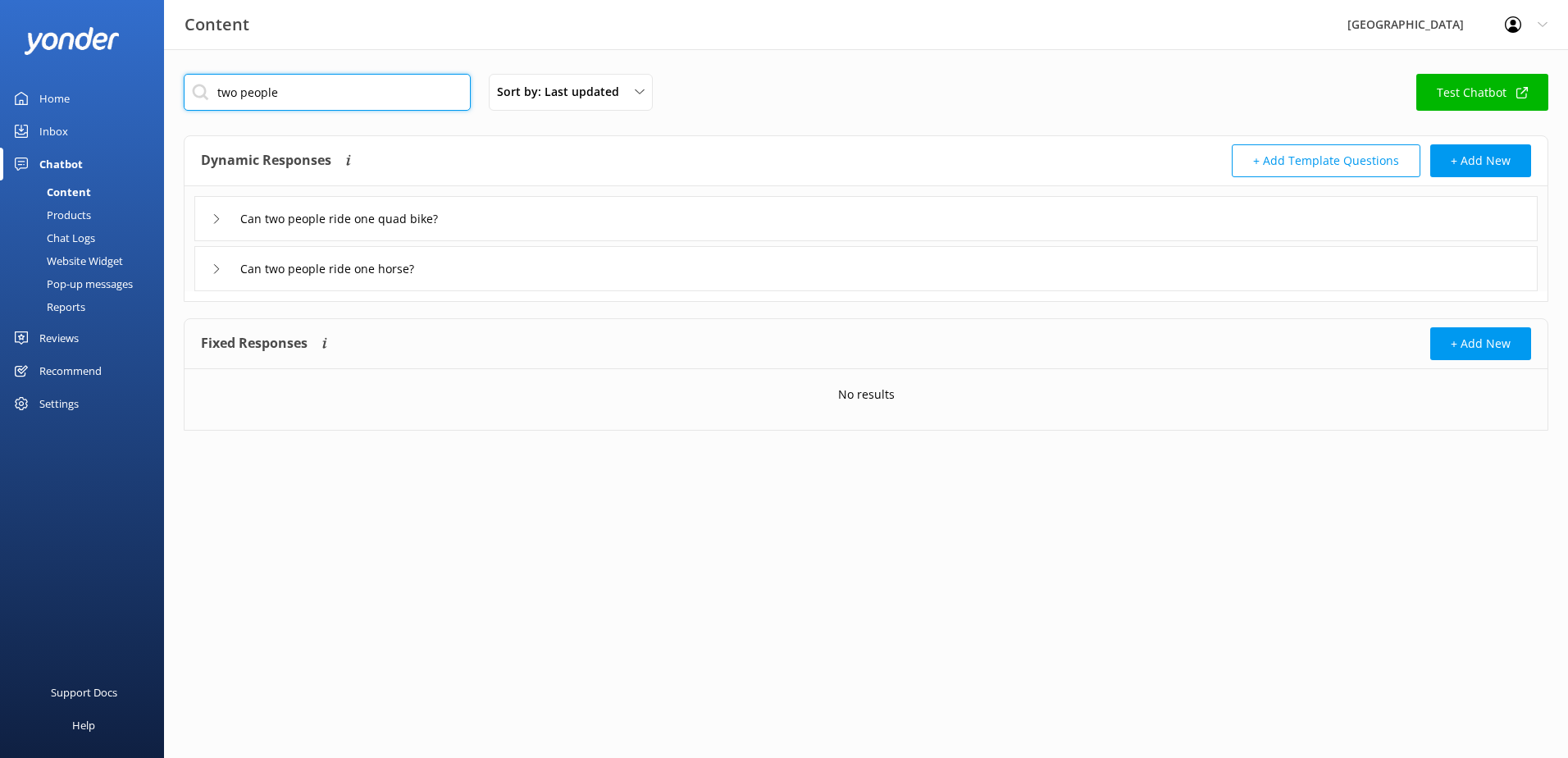
type input "two people"
click at [212, 273] on icon at bounding box center [217, 269] width 10 height 10
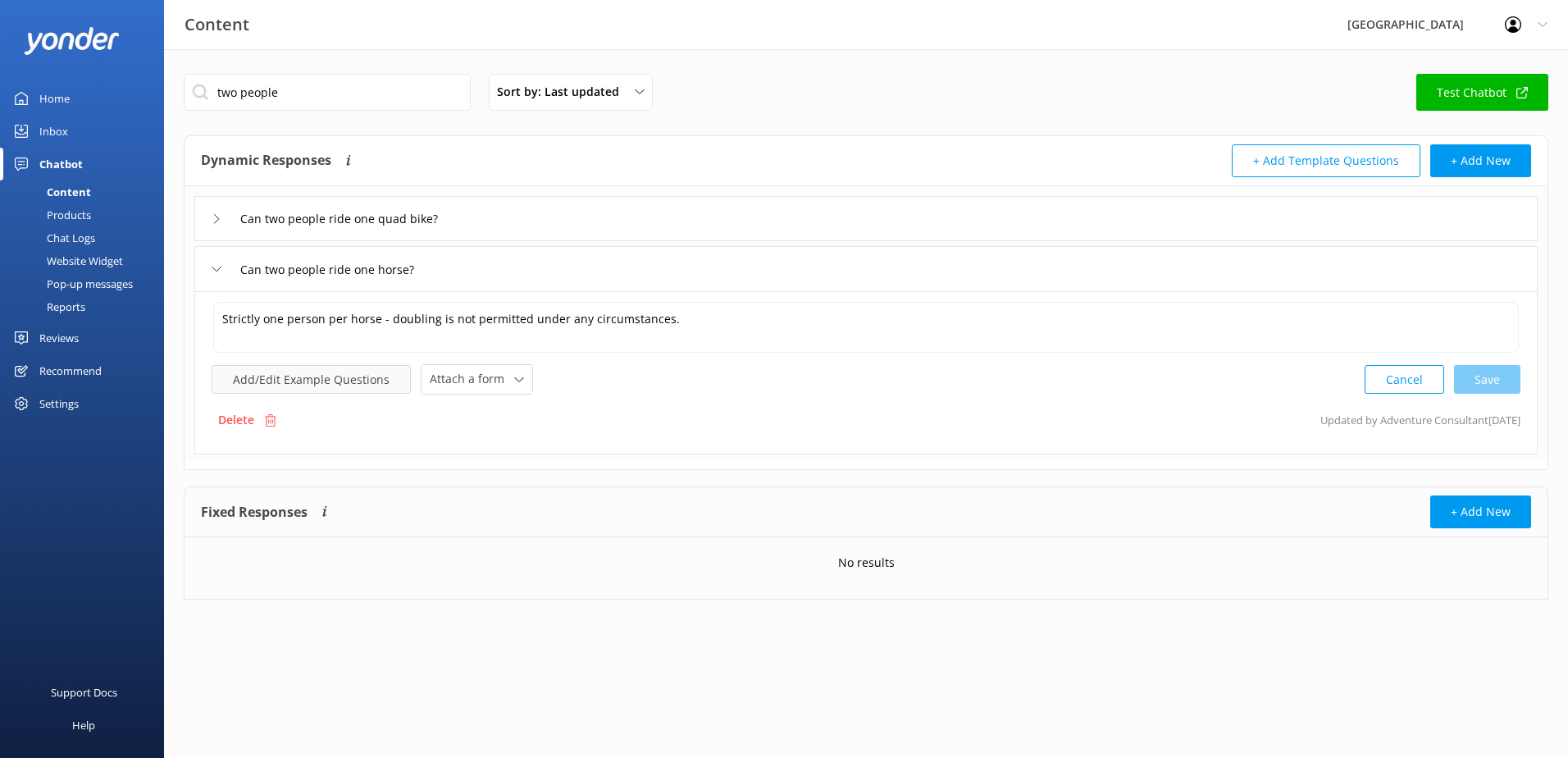
click at [288, 385] on button "Add/Edit Example Questions" at bounding box center [311, 380] width 200 height 29
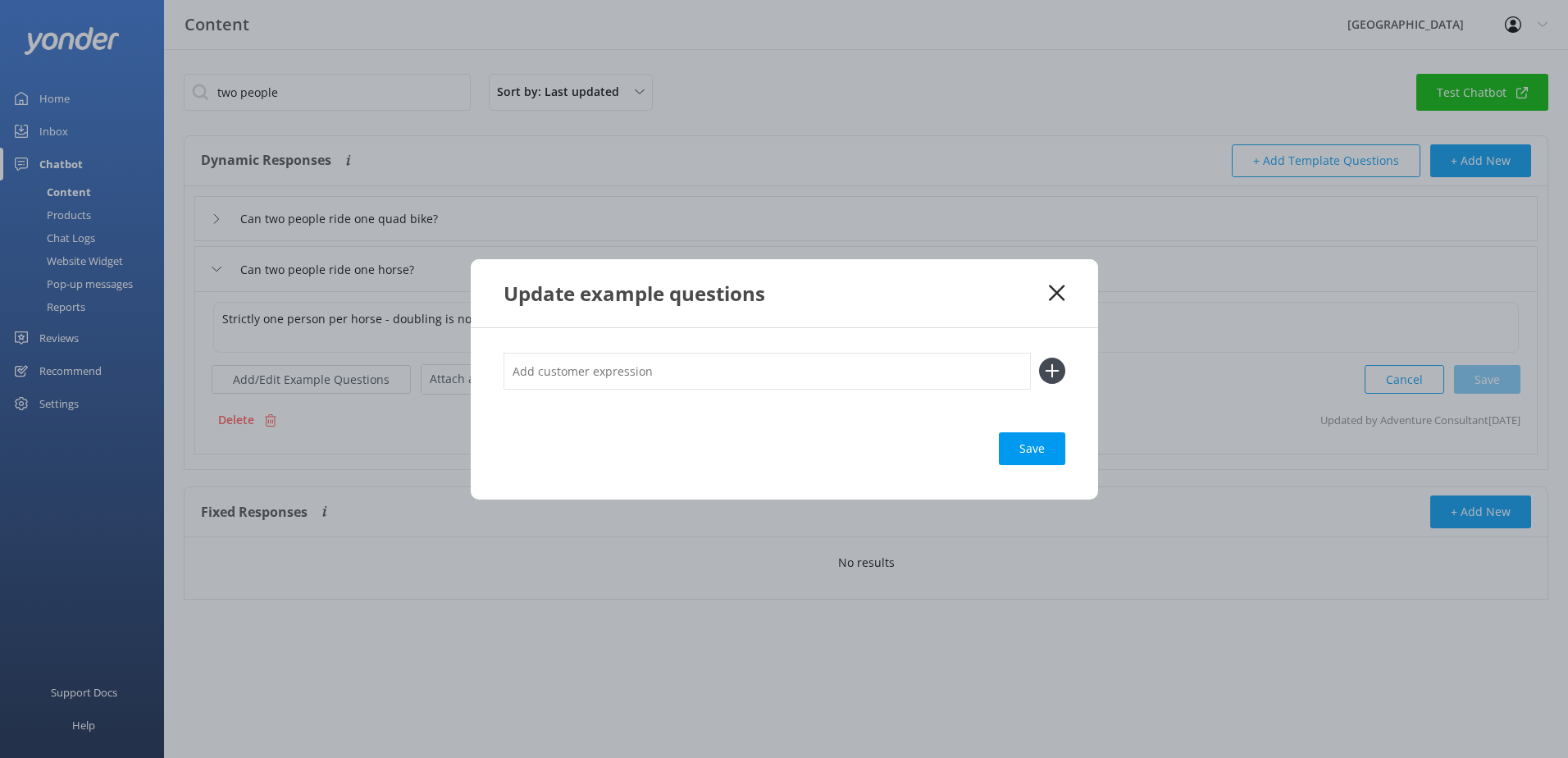
click at [552, 365] on input "text" at bounding box center [767, 371] width 527 height 37
paste input "Will adult sit with the kid"
type input "Will adult sit with the kid"
click at [1059, 367] on icon at bounding box center [1052, 371] width 26 height 26
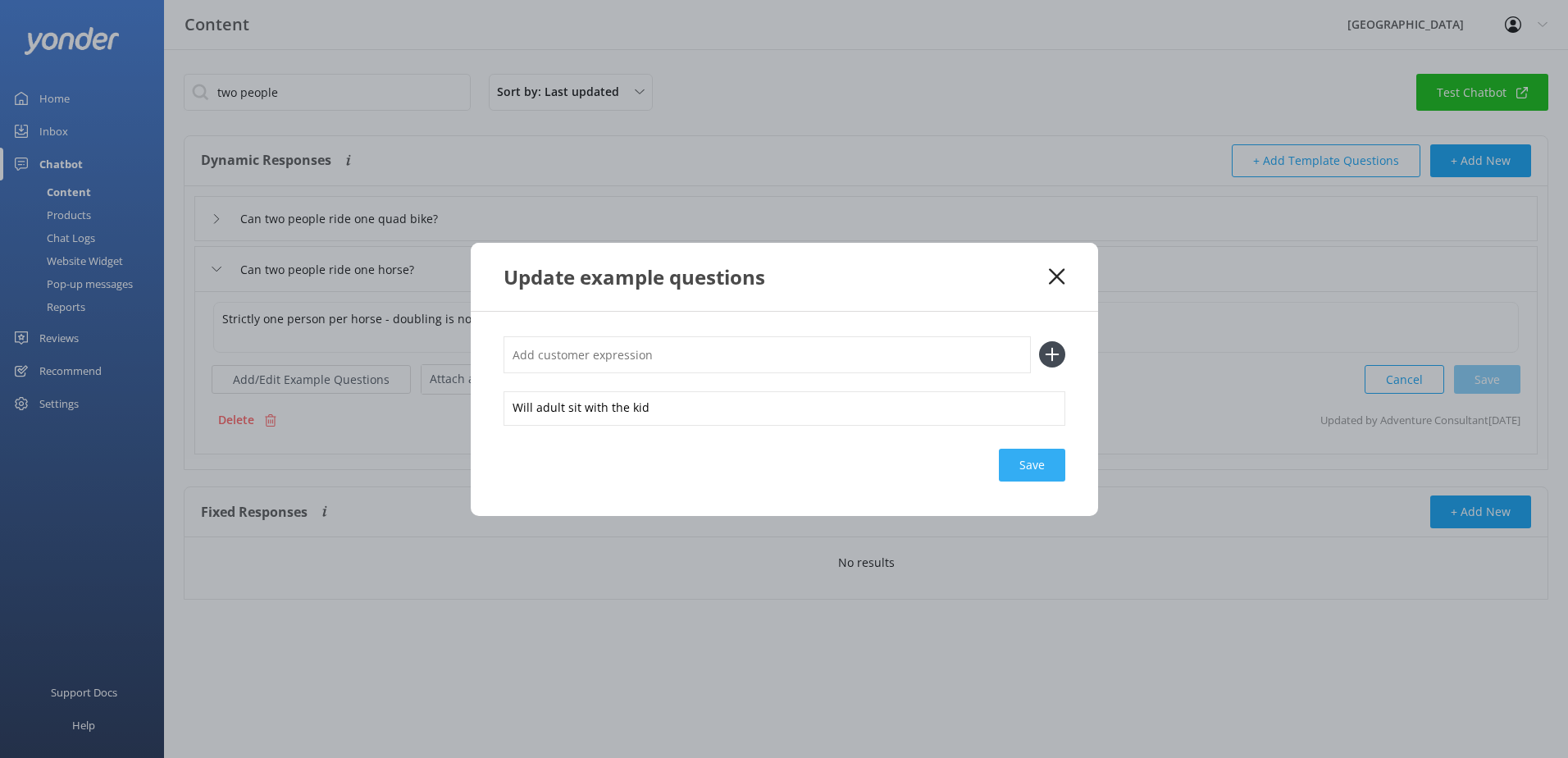
click at [1044, 474] on div "Save" at bounding box center [1032, 465] width 66 height 33
click at [1055, 278] on use at bounding box center [1057, 276] width 15 height 15
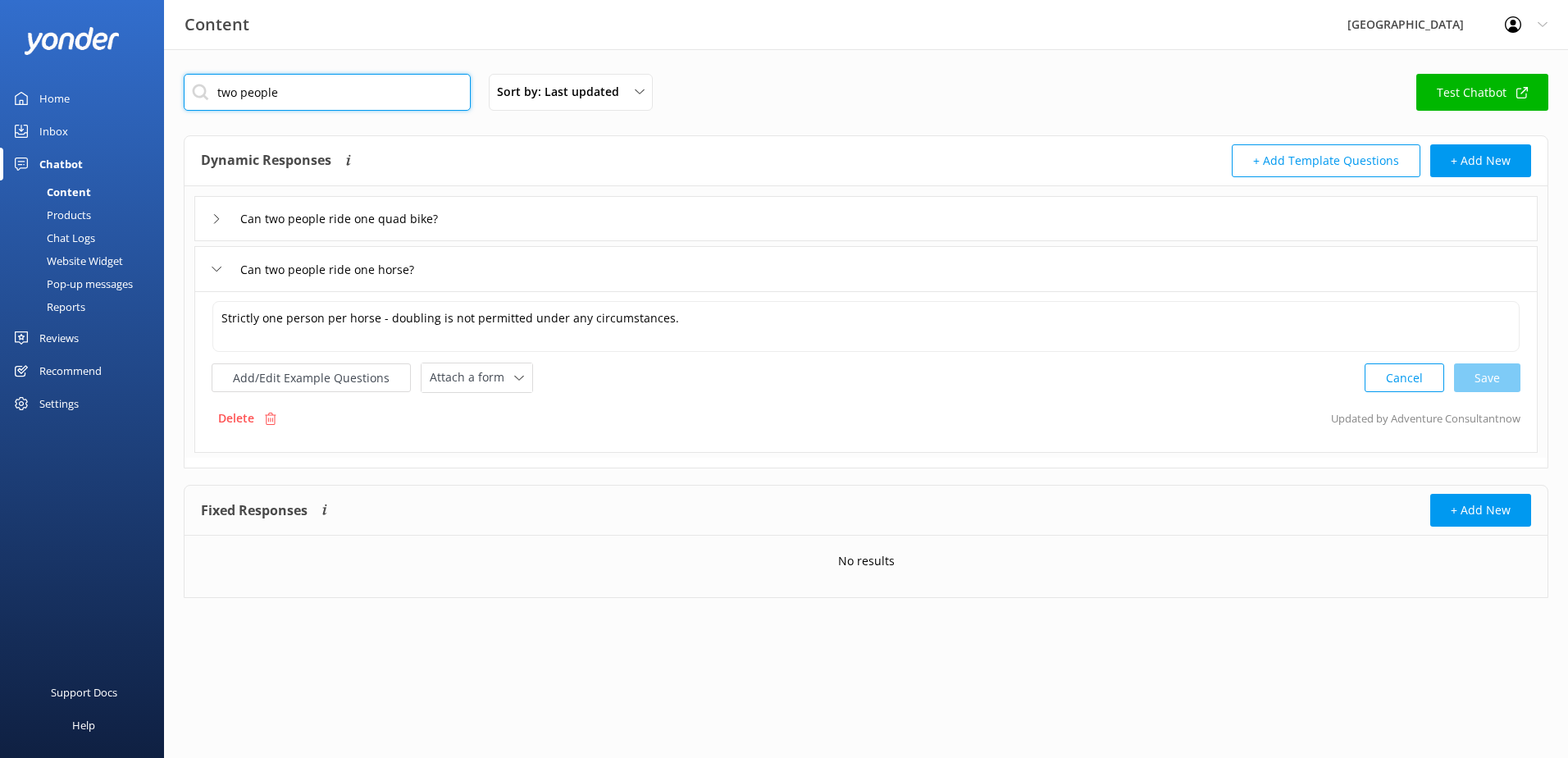
drag, startPoint x: 298, startPoint y: 95, endPoint x: -75, endPoint y: 91, distance: 373.0
click at [0, 91] on html "Content Glenworth Valley Profile Settings Logout Home Inbox Chatbot Content Pro…" at bounding box center [784, 379] width 1568 height 758
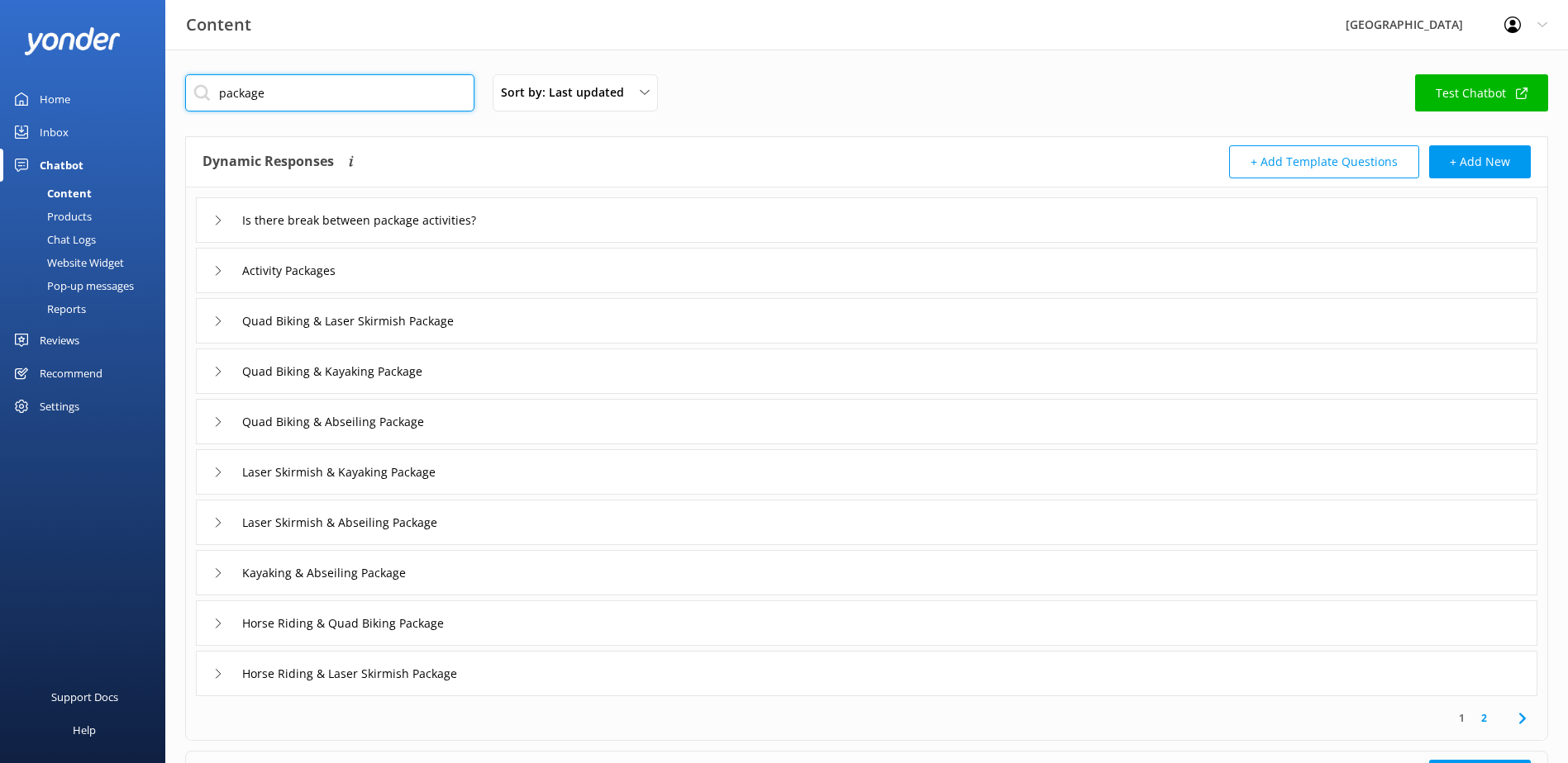
type input "package"
click at [388, 271] on div "Activity Packages" at bounding box center [866, 270] width 1341 height 45
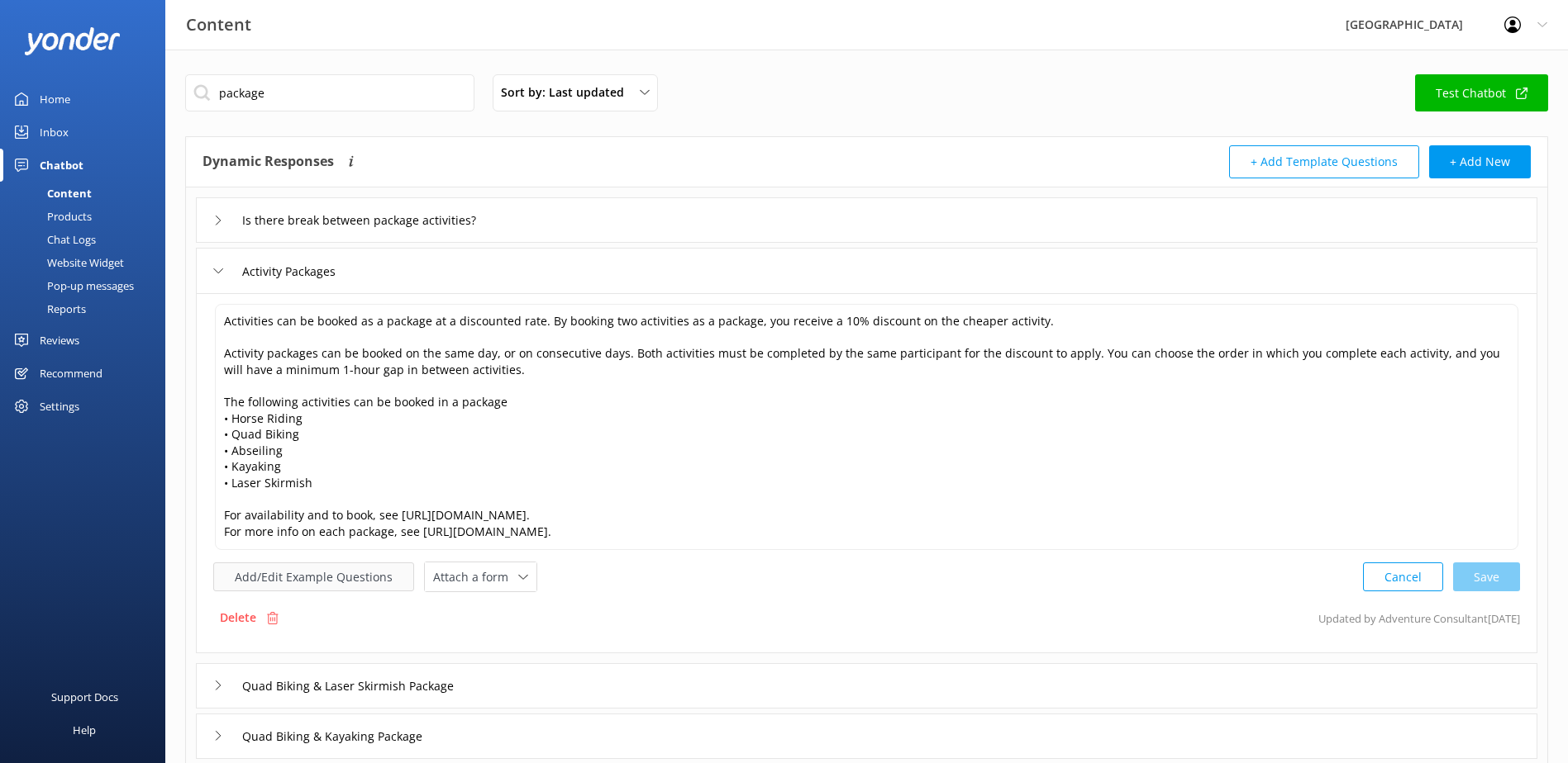
click at [269, 584] on button "Add/Edit Example Questions" at bounding box center [313, 577] width 201 height 29
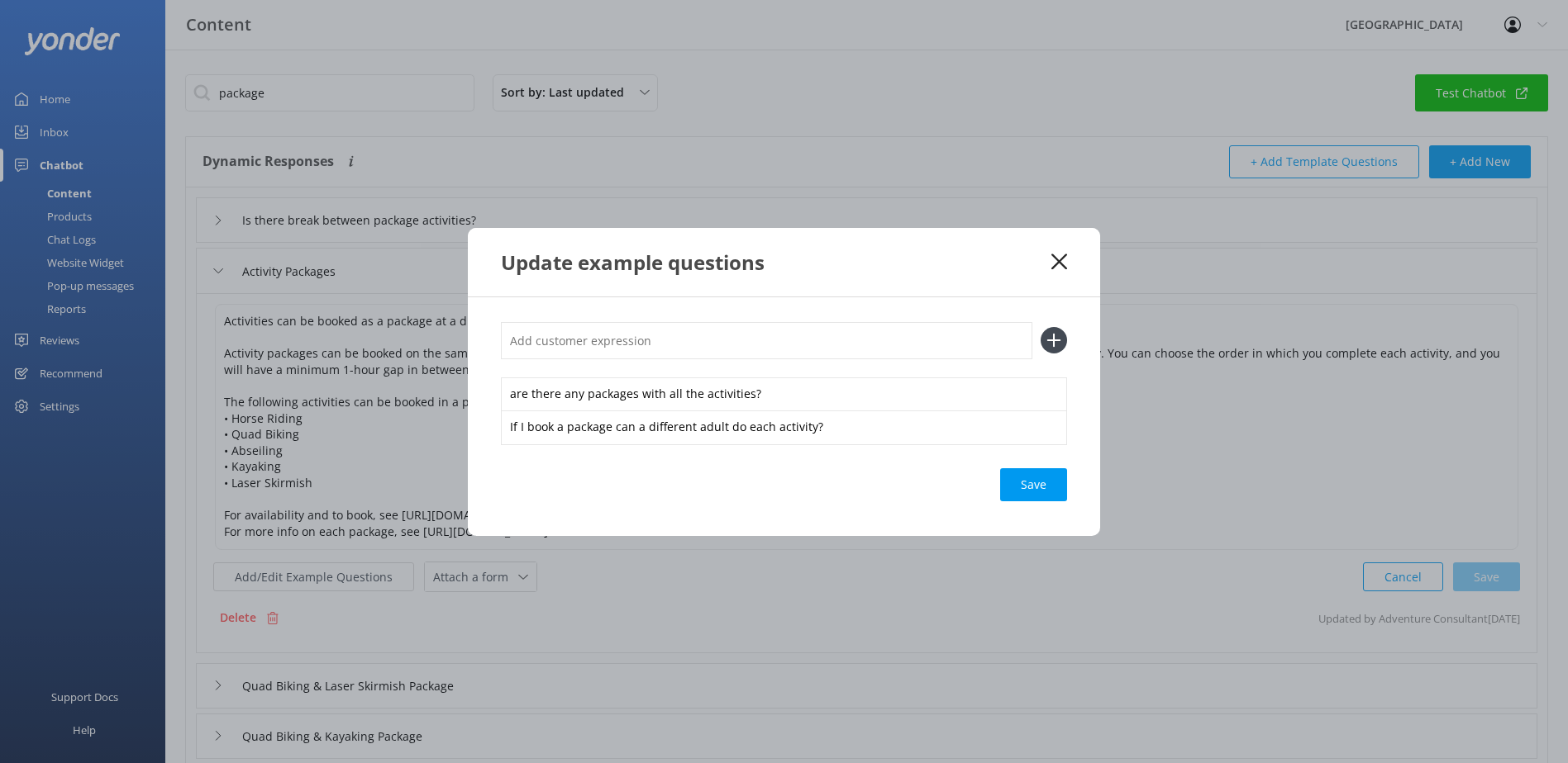
click at [656, 335] on input "text" at bounding box center [766, 340] width 532 height 37
paste input "With packages can we use it two different days?"
type input "With packages can we use it two different days?"
click at [1051, 346] on icon at bounding box center [1054, 340] width 27 height 27
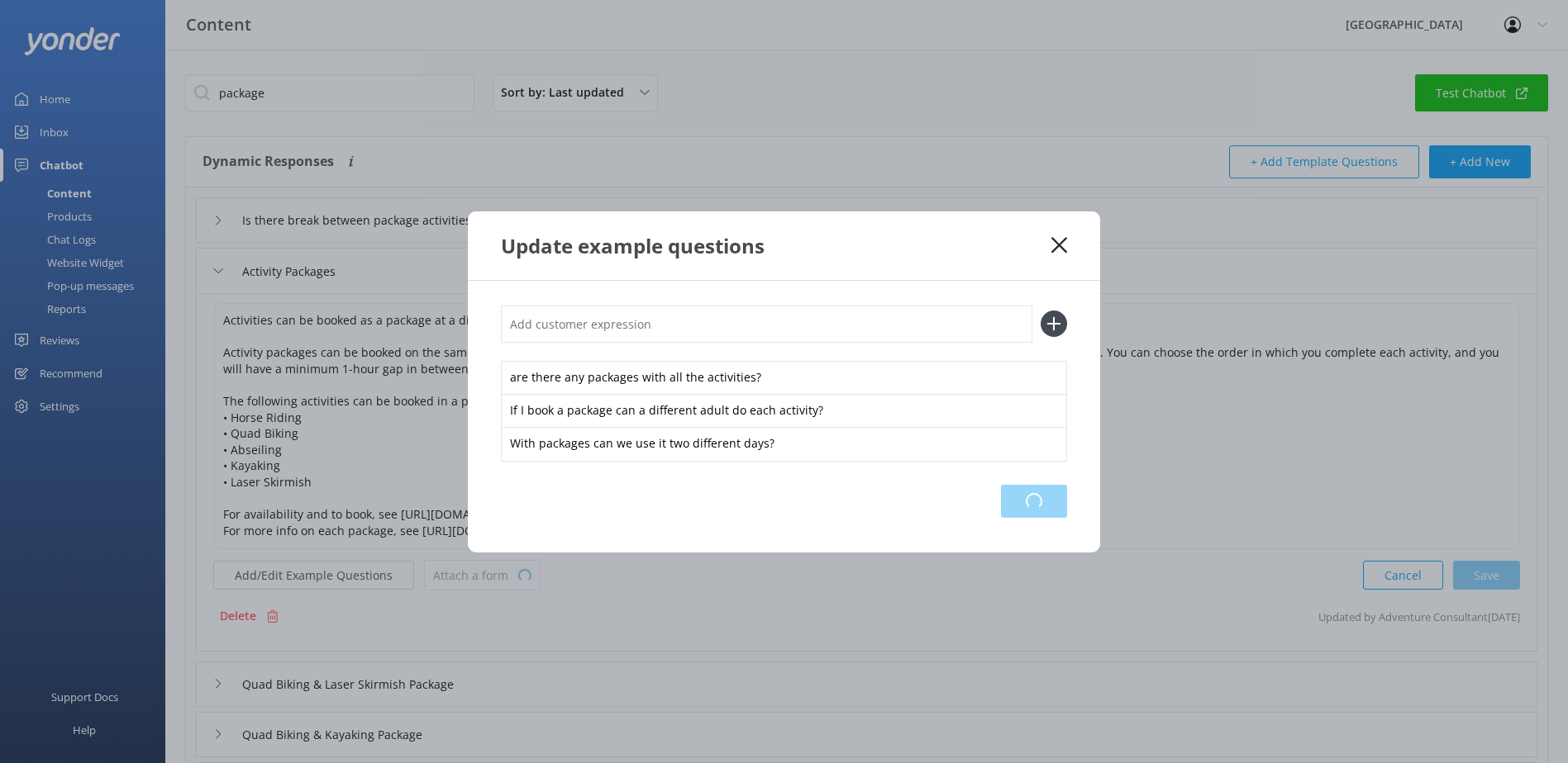
click at [1027, 500] on div "Loading.." at bounding box center [1033, 501] width 66 height 33
click at [1054, 243] on icon at bounding box center [1059, 245] width 15 height 16
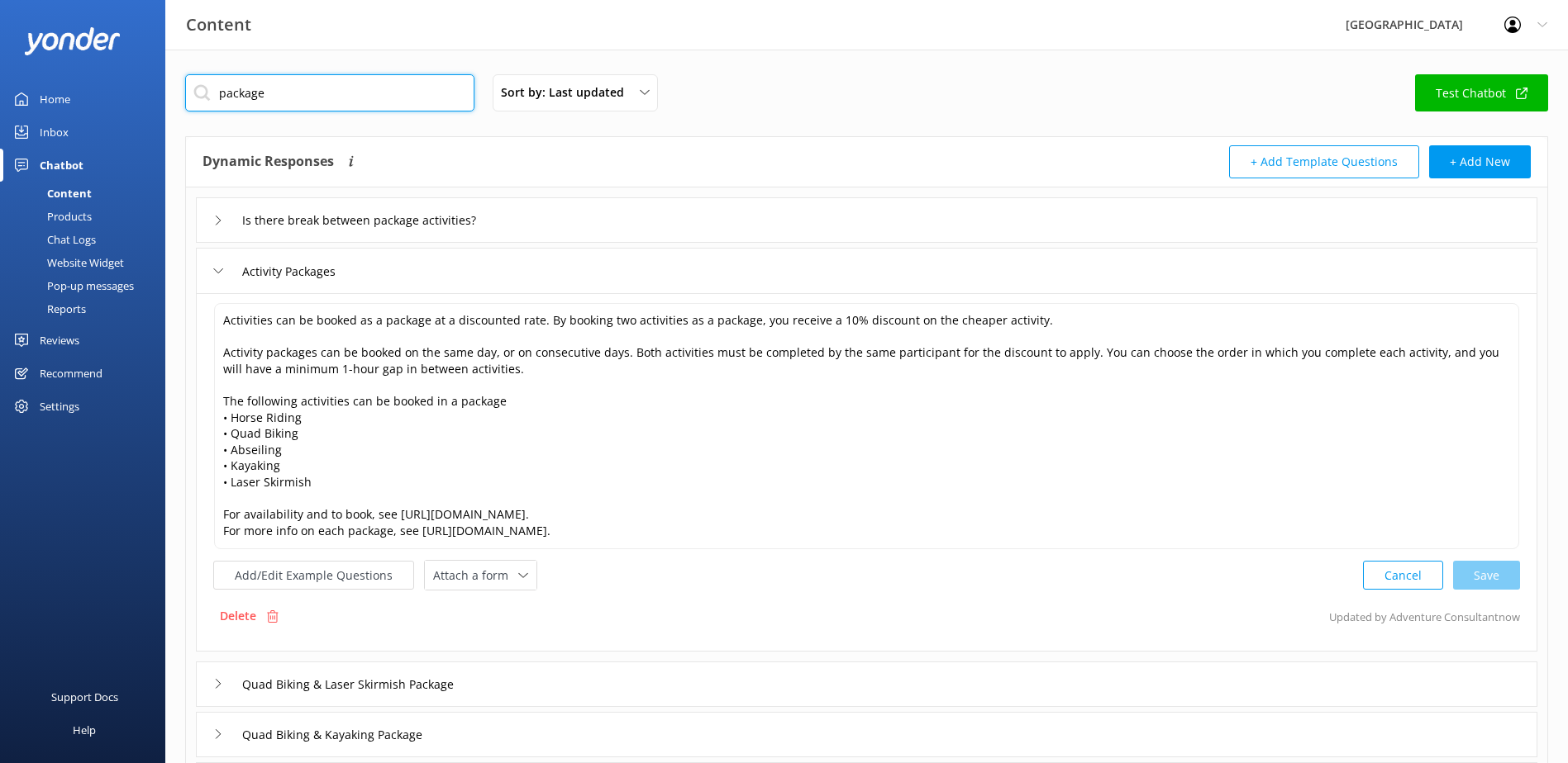
drag, startPoint x: 295, startPoint y: 94, endPoint x: 45, endPoint y: 88, distance: 250.1
click at [45, 89] on div "Content Glenworth Valley Profile Settings Logout Home Inbox Chatbot Content Pro…" at bounding box center [784, 663] width 1568 height 1227
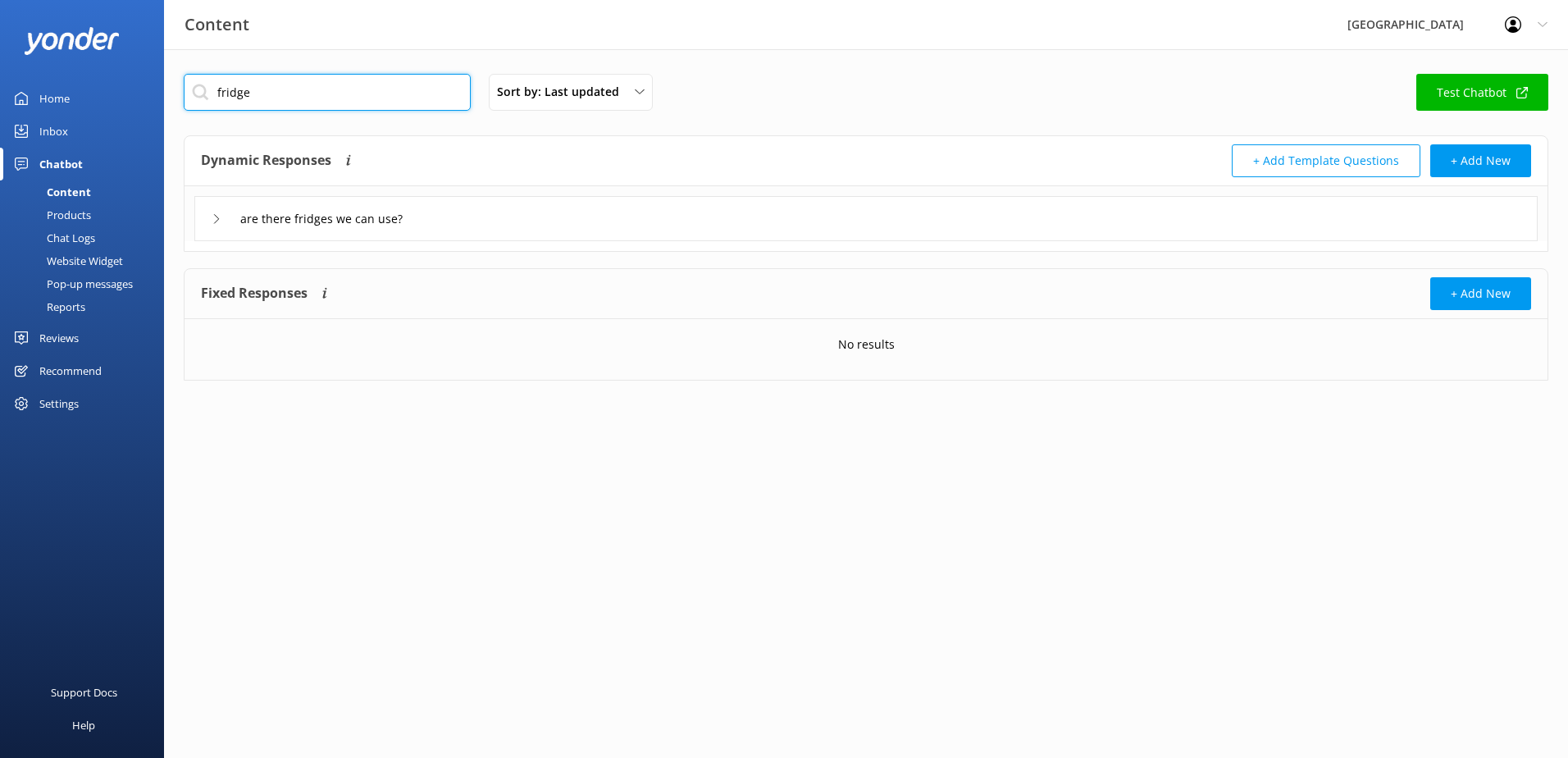
drag, startPoint x: 91, startPoint y: 99, endPoint x: 77, endPoint y: 99, distance: 14.0
click at [77, 99] on div "Content Glenworth Valley Profile Settings Logout Home Inbox Chatbot Content Pro…" at bounding box center [784, 240] width 1568 height 381
click at [39, 107] on div "Content Glenworth Valley Profile Settings Logout Home Inbox Chatbot Content Pro…" at bounding box center [784, 238] width 1568 height 377
click at [179, 87] on div "cook Sort by: Last updated Title Last updated Test Chatbot Dynamic Responses Dy…" at bounding box center [866, 238] width 1404 height 377
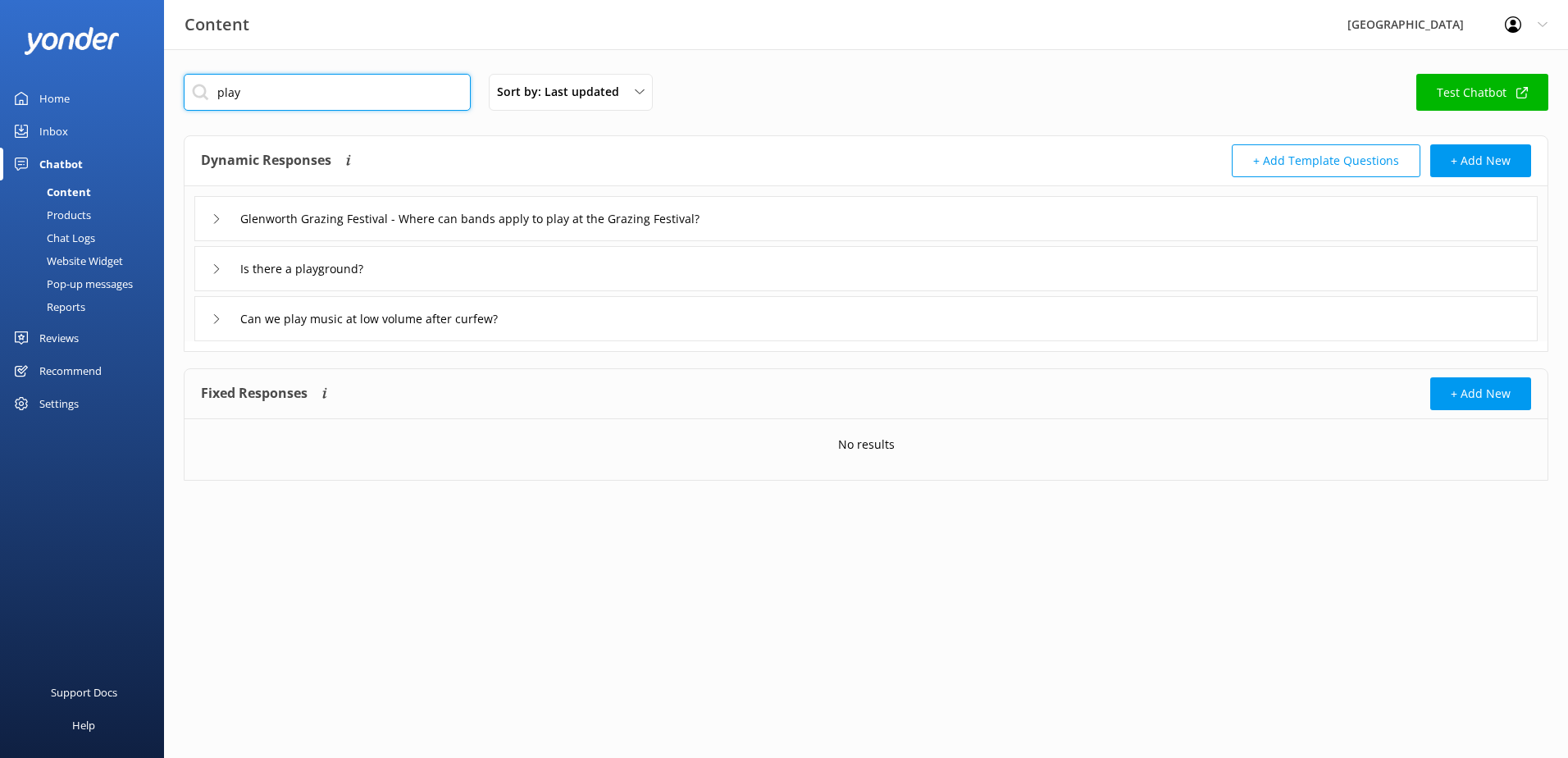
type input "play"
click at [210, 266] on div "Is there a playground?" at bounding box center [866, 269] width 1344 height 45
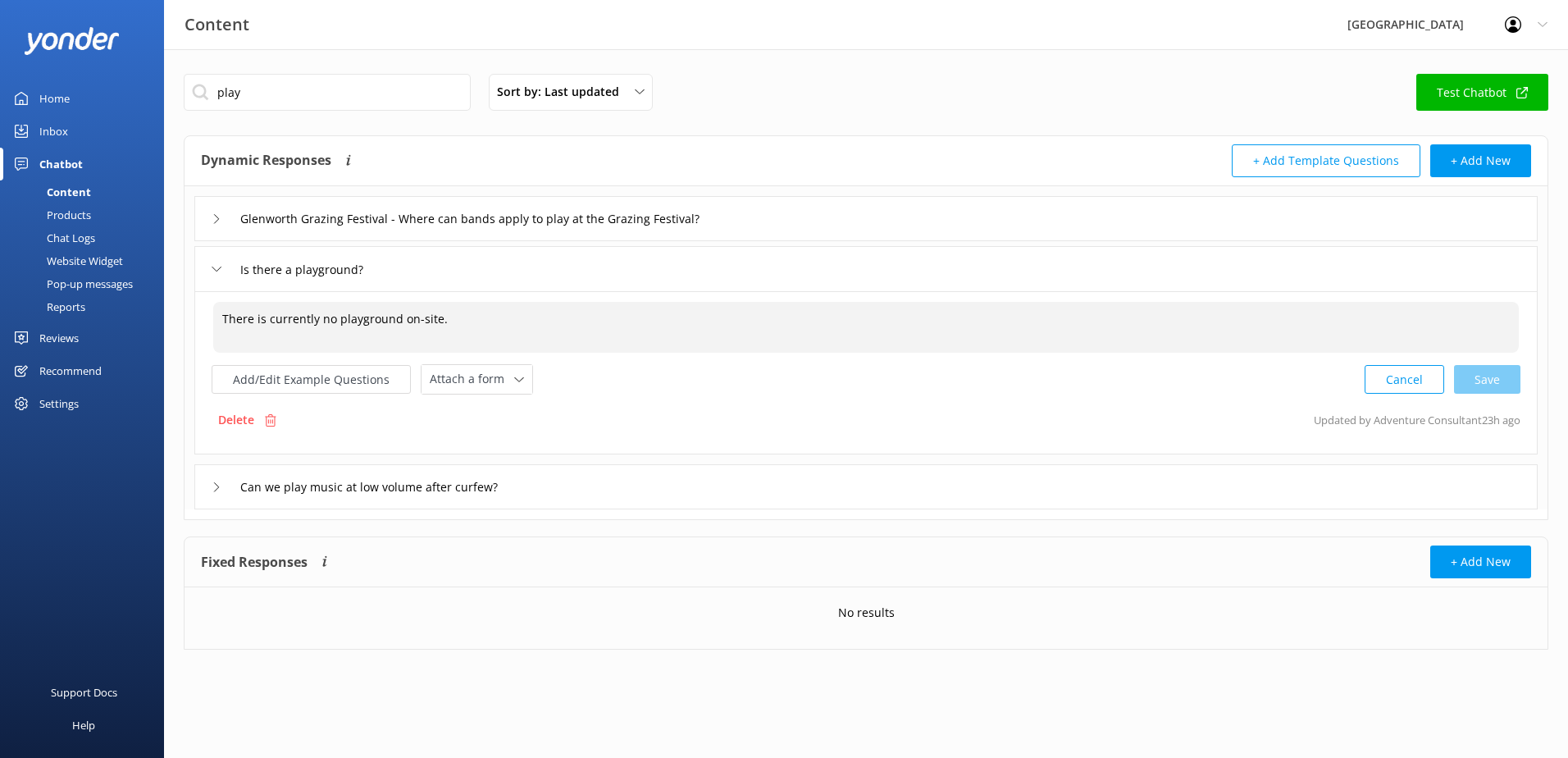
click at [402, 314] on textarea "There is currently no playground on-site." at bounding box center [866, 327] width 1306 height 51
click at [1489, 376] on div "Cancel Loading.." at bounding box center [1443, 378] width 155 height 31
type textarea "There is currently no playgrounds or sporting facilities at Glenworth Valley."
click at [270, 380] on button "Add/Edit Example Questions" at bounding box center [311, 378] width 200 height 29
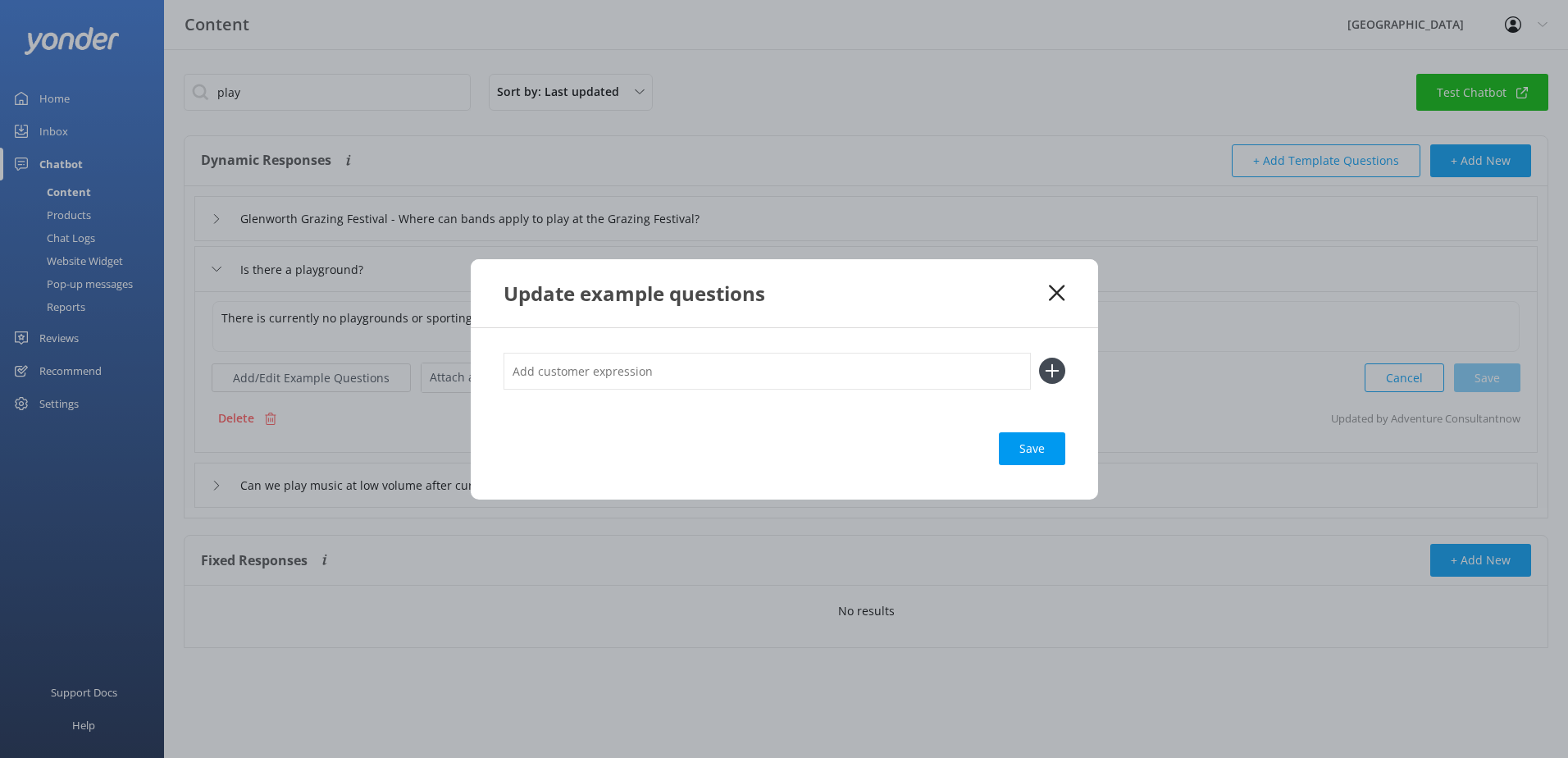
click at [584, 365] on input "text" at bounding box center [767, 371] width 527 height 37
paste input "are there tennis courts"
type input "are there tennis courts"
click at [1052, 363] on icon at bounding box center [1052, 371] width 26 height 26
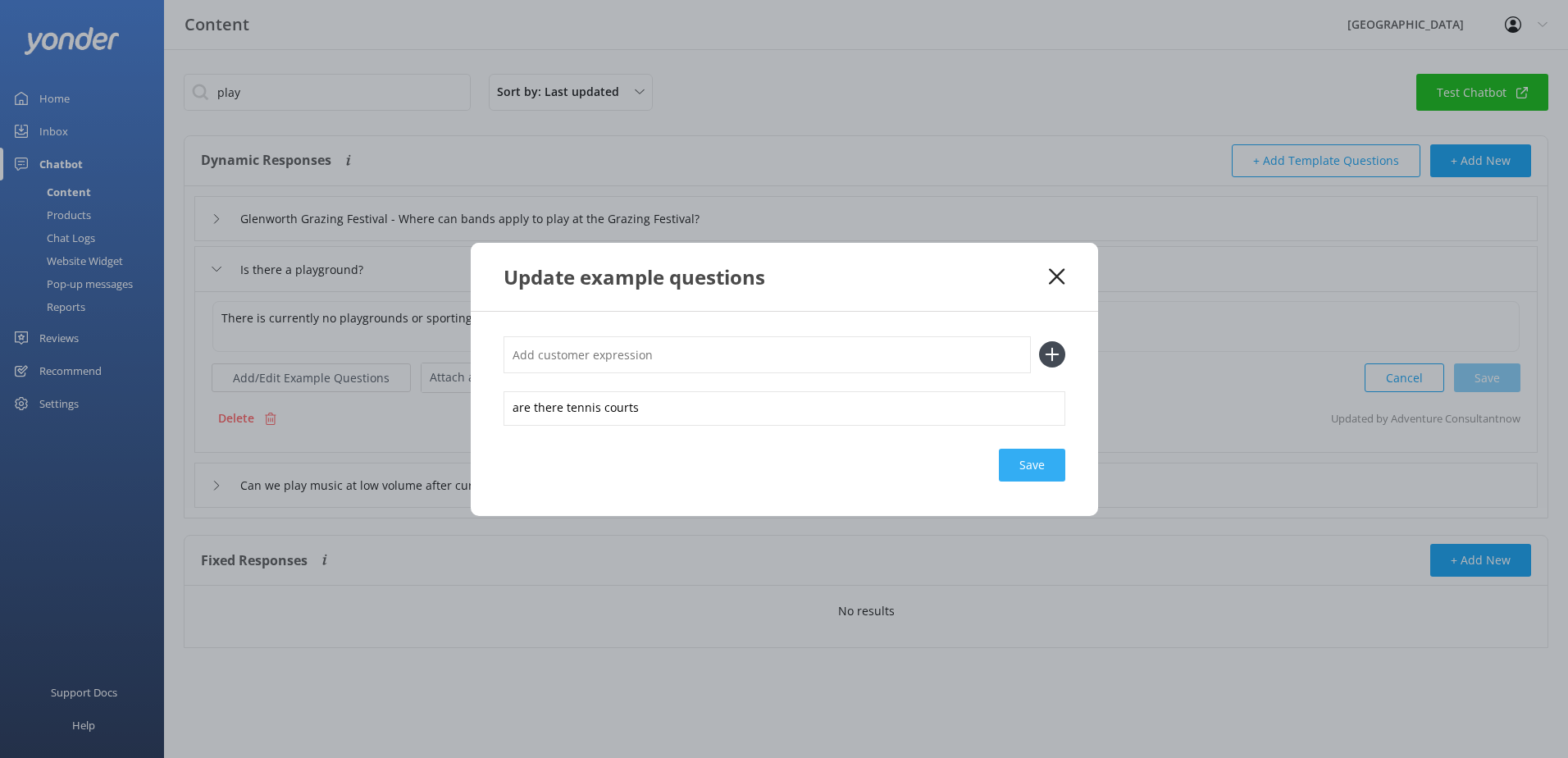
click at [1019, 470] on div "Save" at bounding box center [1032, 465] width 66 height 33
click at [1050, 468] on div "Save" at bounding box center [1032, 465] width 66 height 33
click at [1058, 274] on icon at bounding box center [1057, 276] width 15 height 16
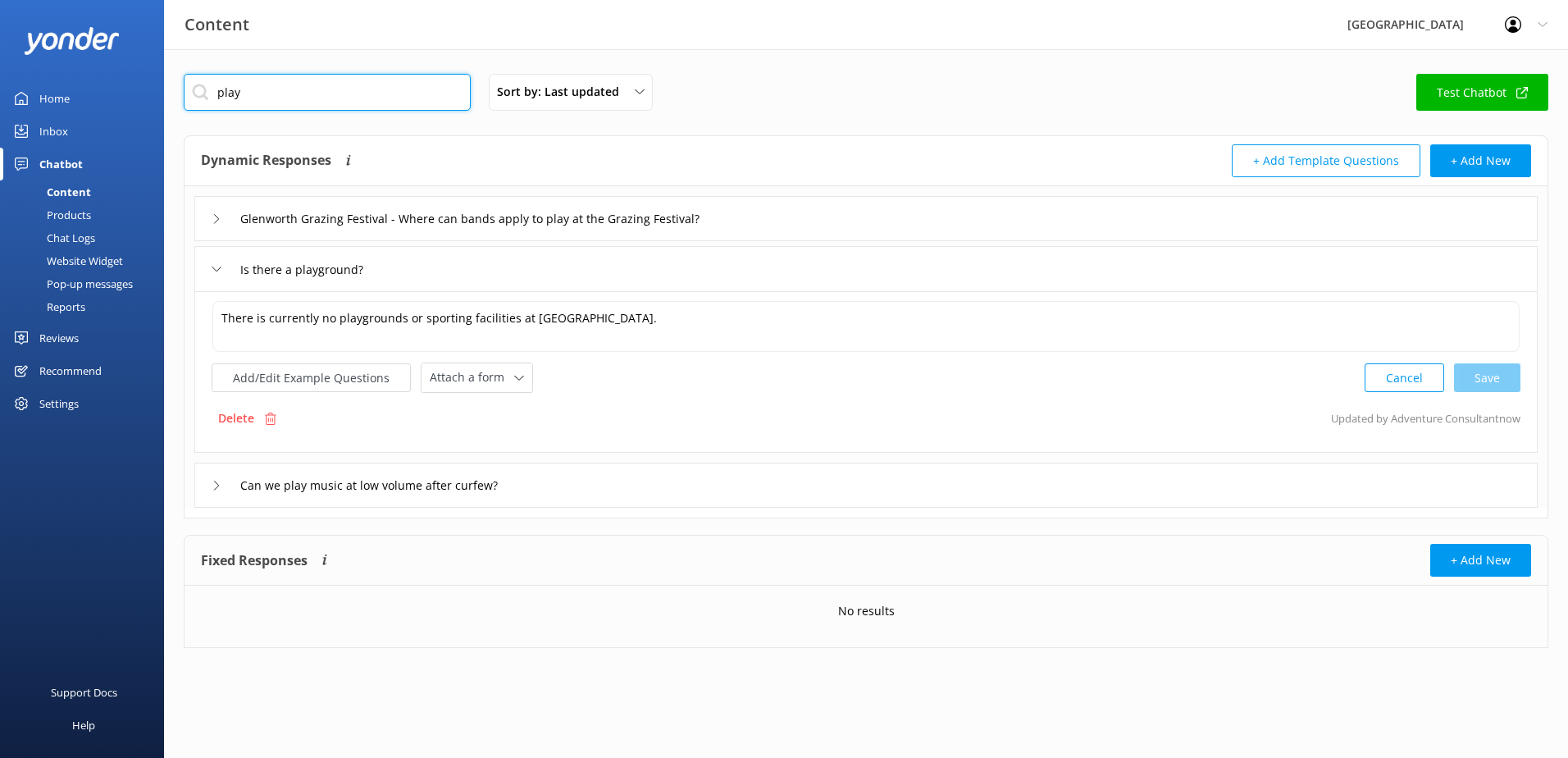
drag, startPoint x: 279, startPoint y: 84, endPoint x: 130, endPoint y: 97, distance: 149.6
click at [133, 99] on div "Content Glenworth Valley Profile Settings Logout Home Inbox Chatbot Content Pro…" at bounding box center [784, 373] width 1568 height 648
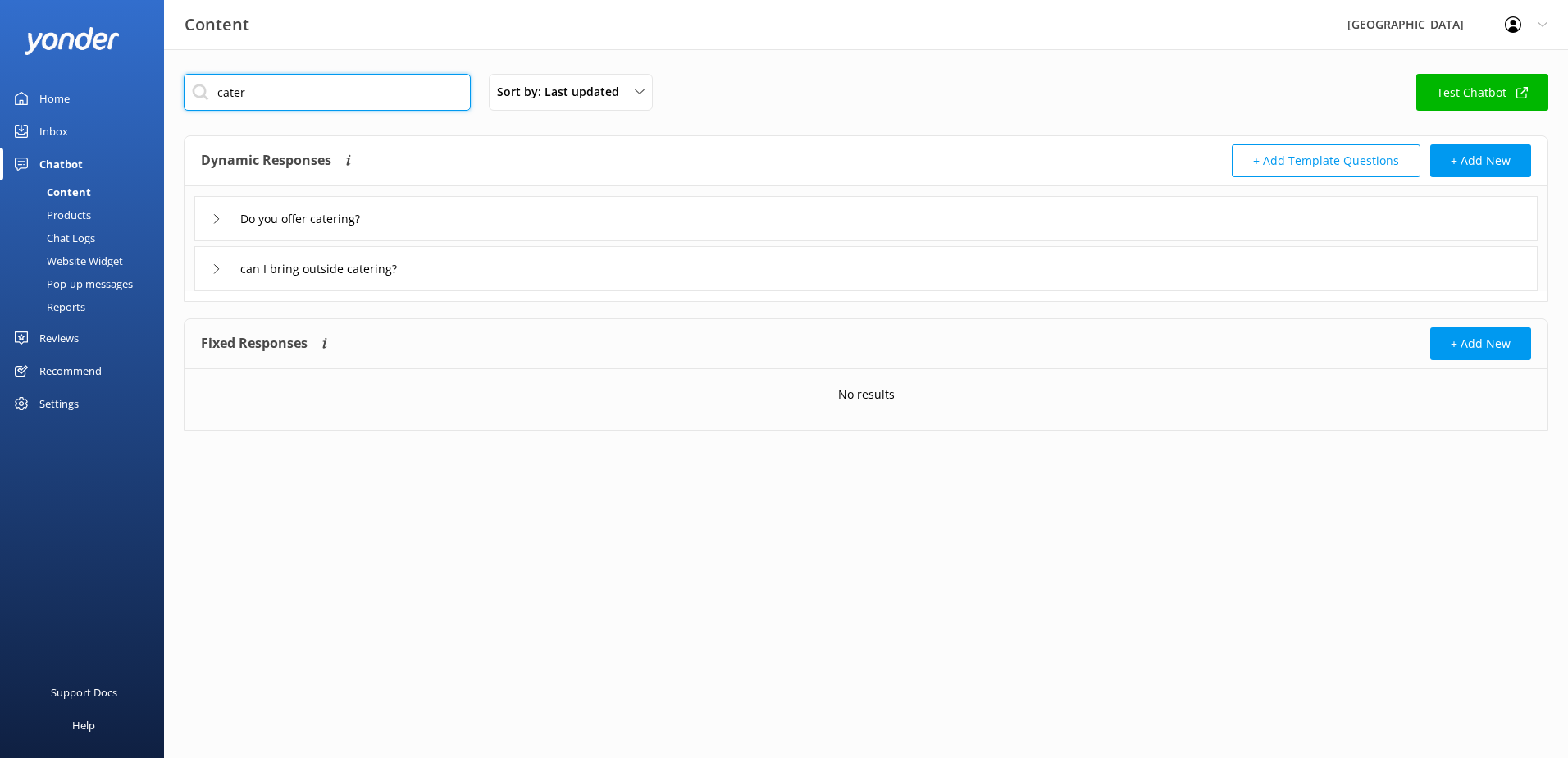
type input "cater"
click at [463, 229] on div "Do you offer catering?" at bounding box center [866, 218] width 1344 height 45
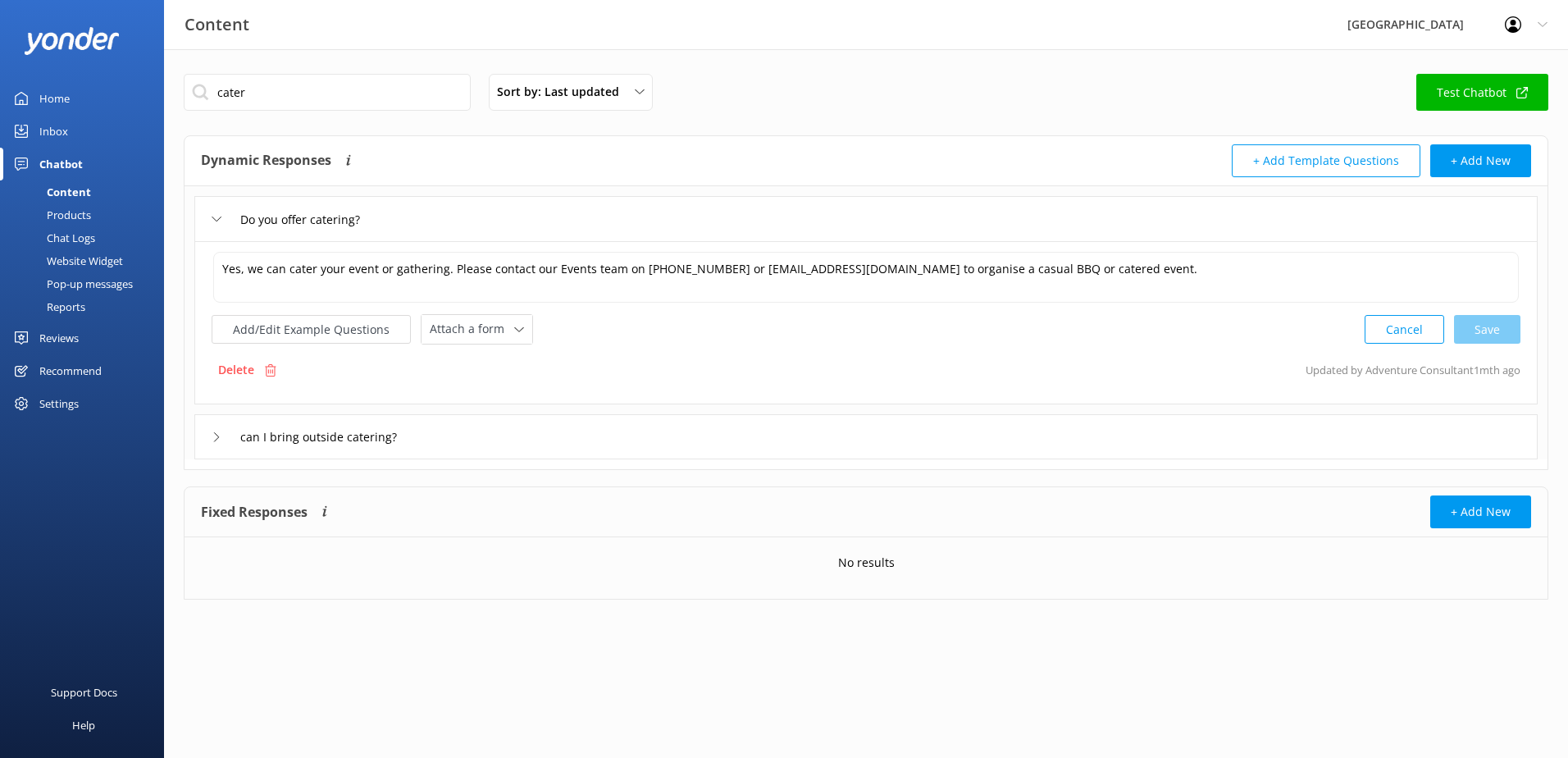
click at [482, 216] on div "Do you offer catering?" at bounding box center [866, 218] width 1344 height 45
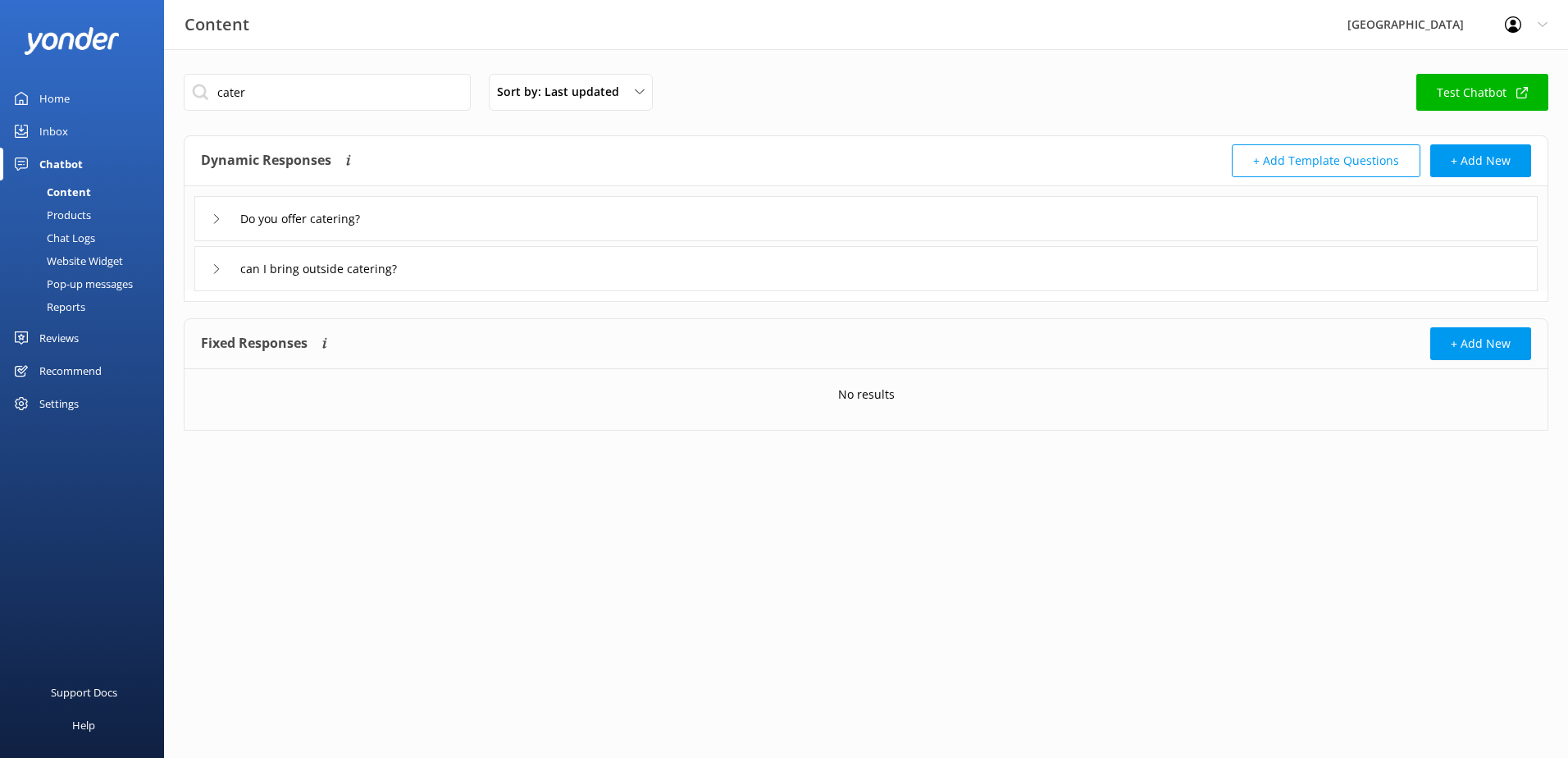
click at [520, 277] on div "can I bring outside catering?" at bounding box center [866, 269] width 1344 height 45
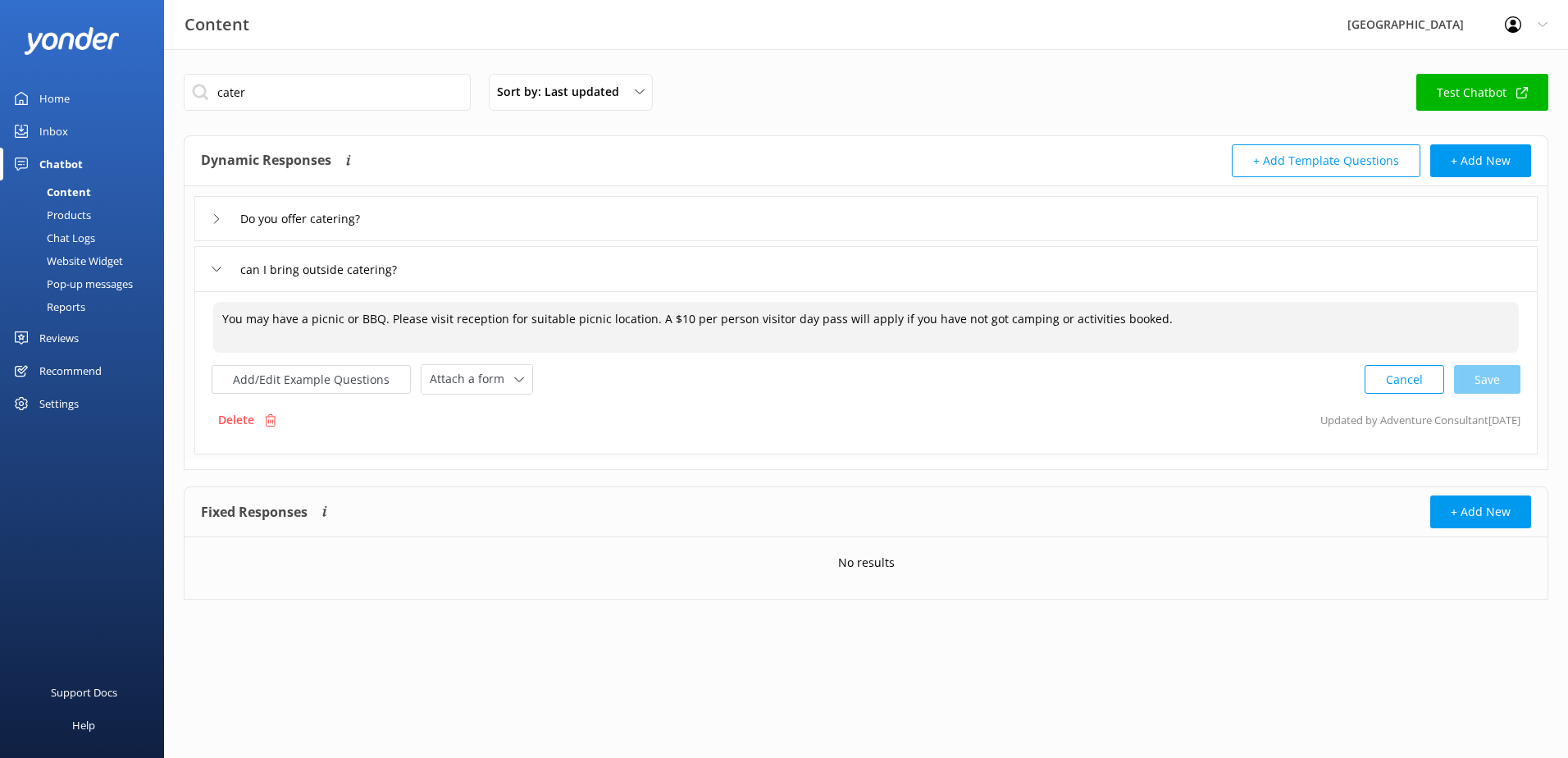
drag, startPoint x: 298, startPoint y: 304, endPoint x: 1232, endPoint y: 295, distance: 934.0
click at [1232, 295] on div "You may have a picnic or BBQ. Please visit reception for suitable picnic locati…" at bounding box center [866, 373] width 1344 height 163
drag, startPoint x: 516, startPoint y: 318, endPoint x: 671, endPoint y: 308, distance: 155.3
click at [671, 308] on textarea "If you are hosting an event or large group booking, please contac" at bounding box center [866, 327] width 1306 height 51
click at [1482, 376] on div "Cancel Save" at bounding box center [1442, 380] width 155 height 31
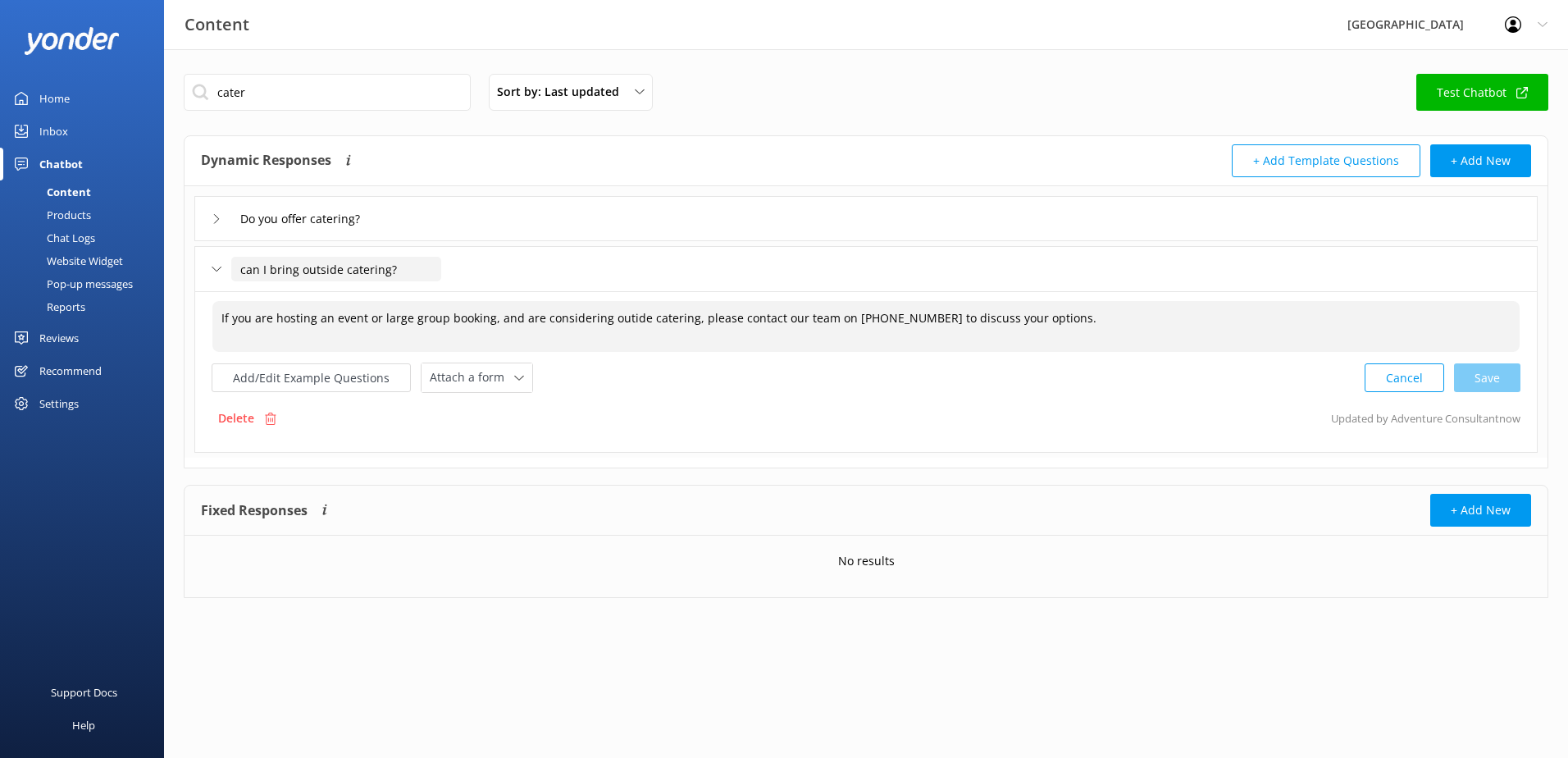
type textarea "If you are hosting an event or large group booking, and are considering outide …"
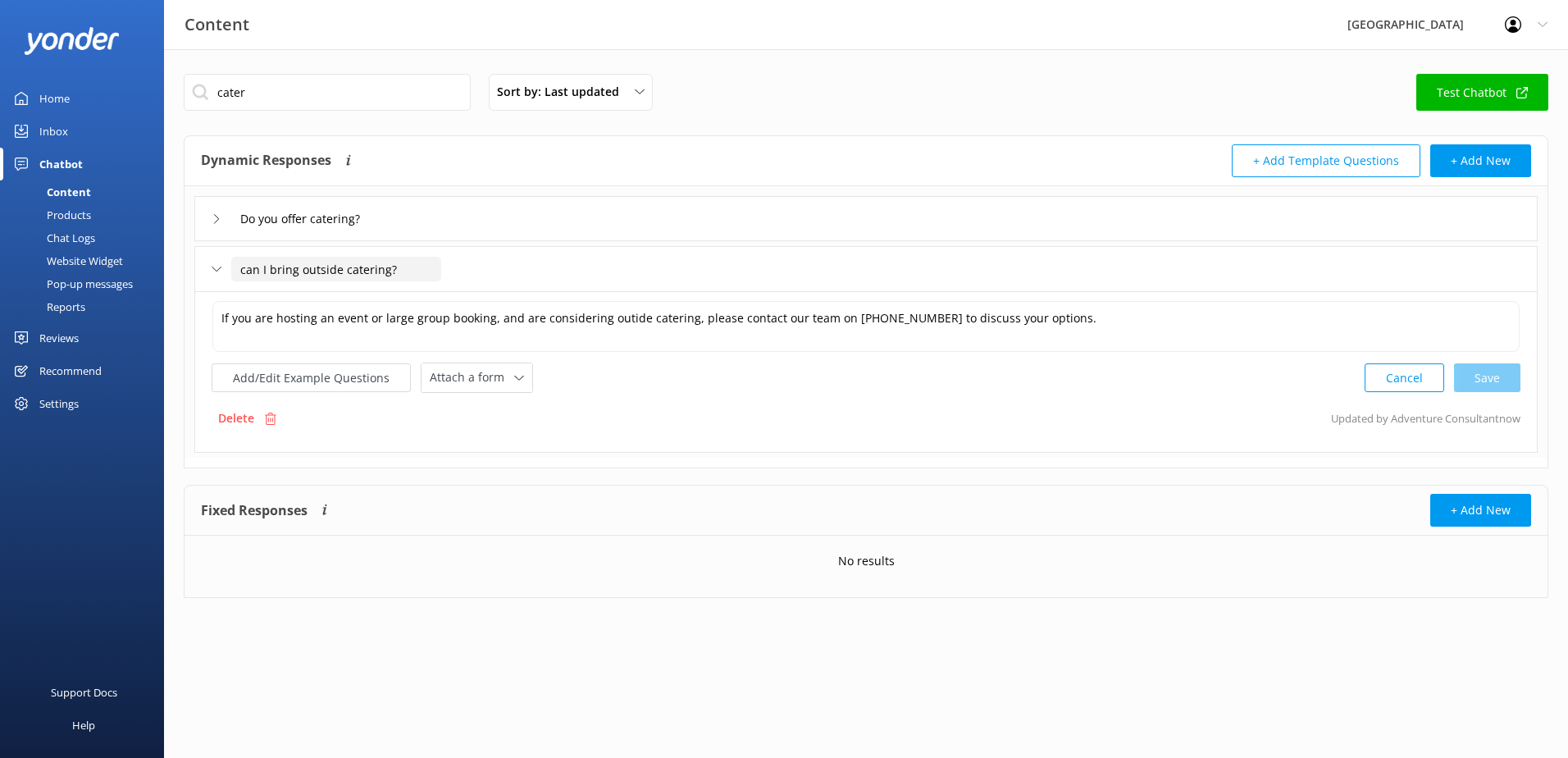
drag, startPoint x: 244, startPoint y: 265, endPoint x: 234, endPoint y: 267, distance: 10.2
click at [234, 267] on input "can I bring outside catering?" at bounding box center [336, 269] width 210 height 25
type input "Can I bring outside catering?"
click at [408, 298] on div at bounding box center [407, 294] width 20 height 20
click at [217, 268] on icon at bounding box center [217, 269] width 10 height 10
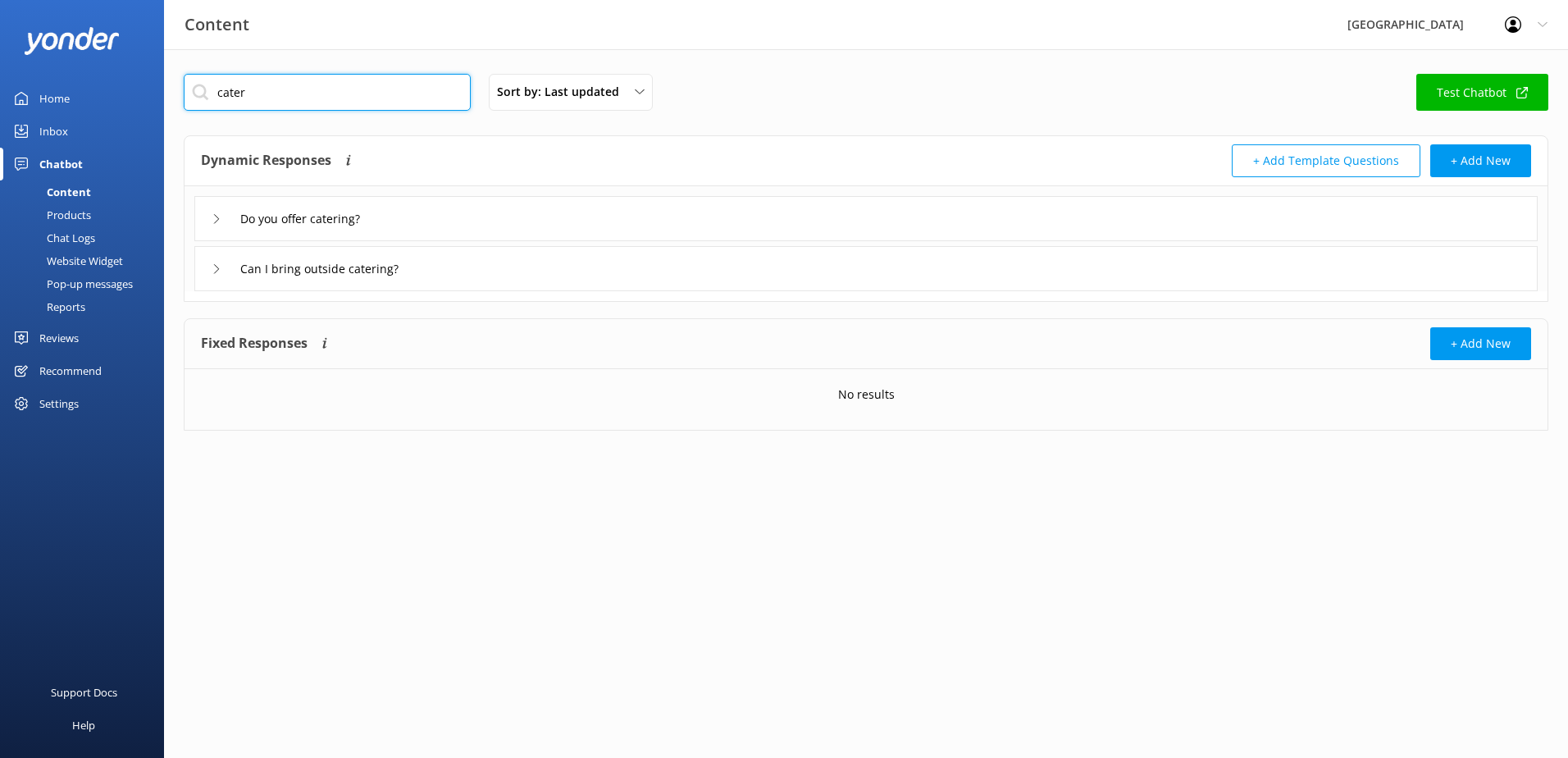
drag, startPoint x: 287, startPoint y: 83, endPoint x: 83, endPoint y: 107, distance: 205.4
click at [83, 108] on div "Content Glenworth Valley Profile Settings Logout Home Inbox Chatbot Content Pro…" at bounding box center [784, 264] width 1568 height 431
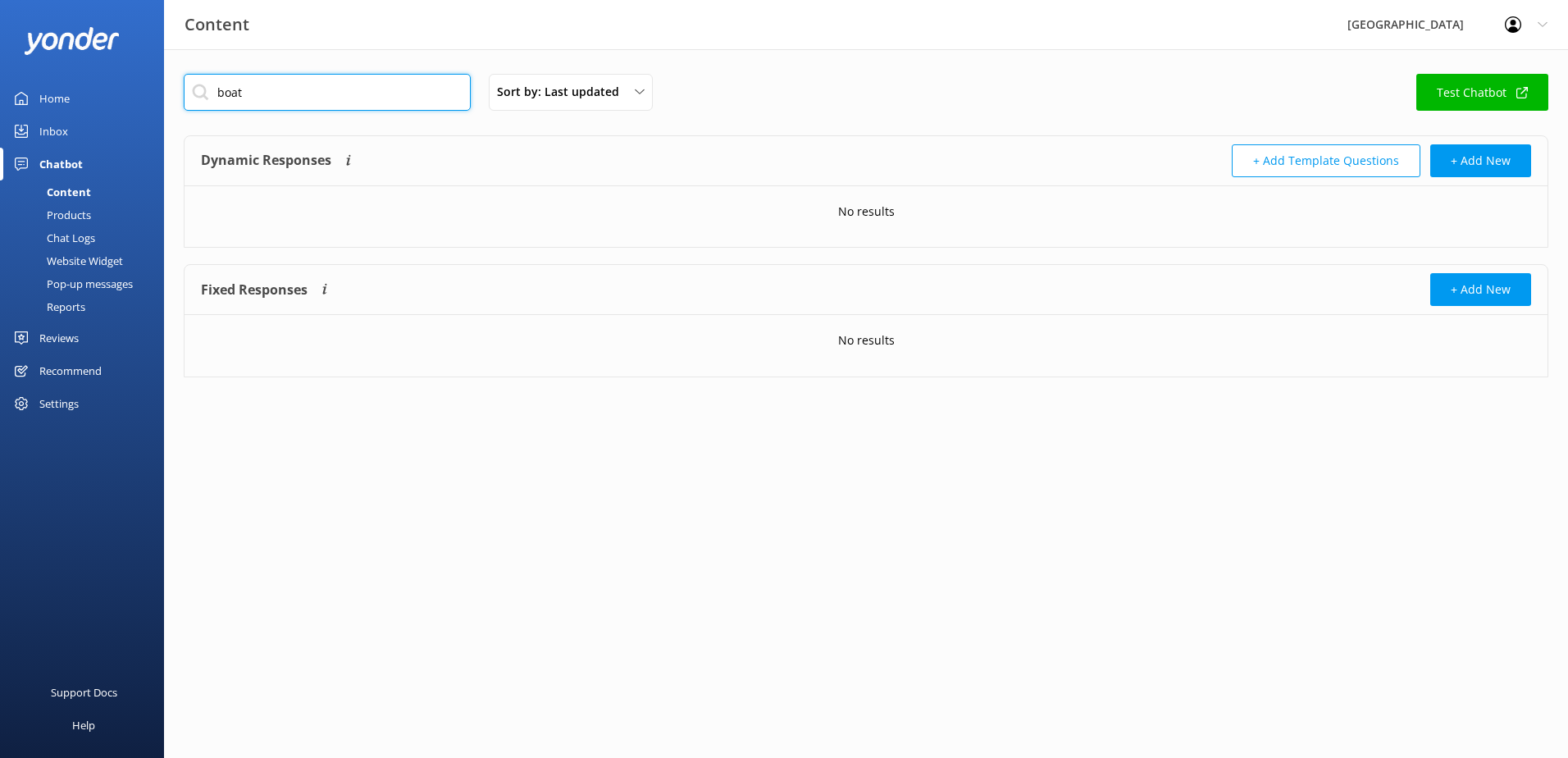
drag, startPoint x: 65, startPoint y: 122, endPoint x: 20, endPoint y: 118, distance: 45.2
click at [20, 118] on div "Content Glenworth Valley Profile Settings Logout Home Inbox Chatbot Content Pro…" at bounding box center [784, 238] width 1568 height 377
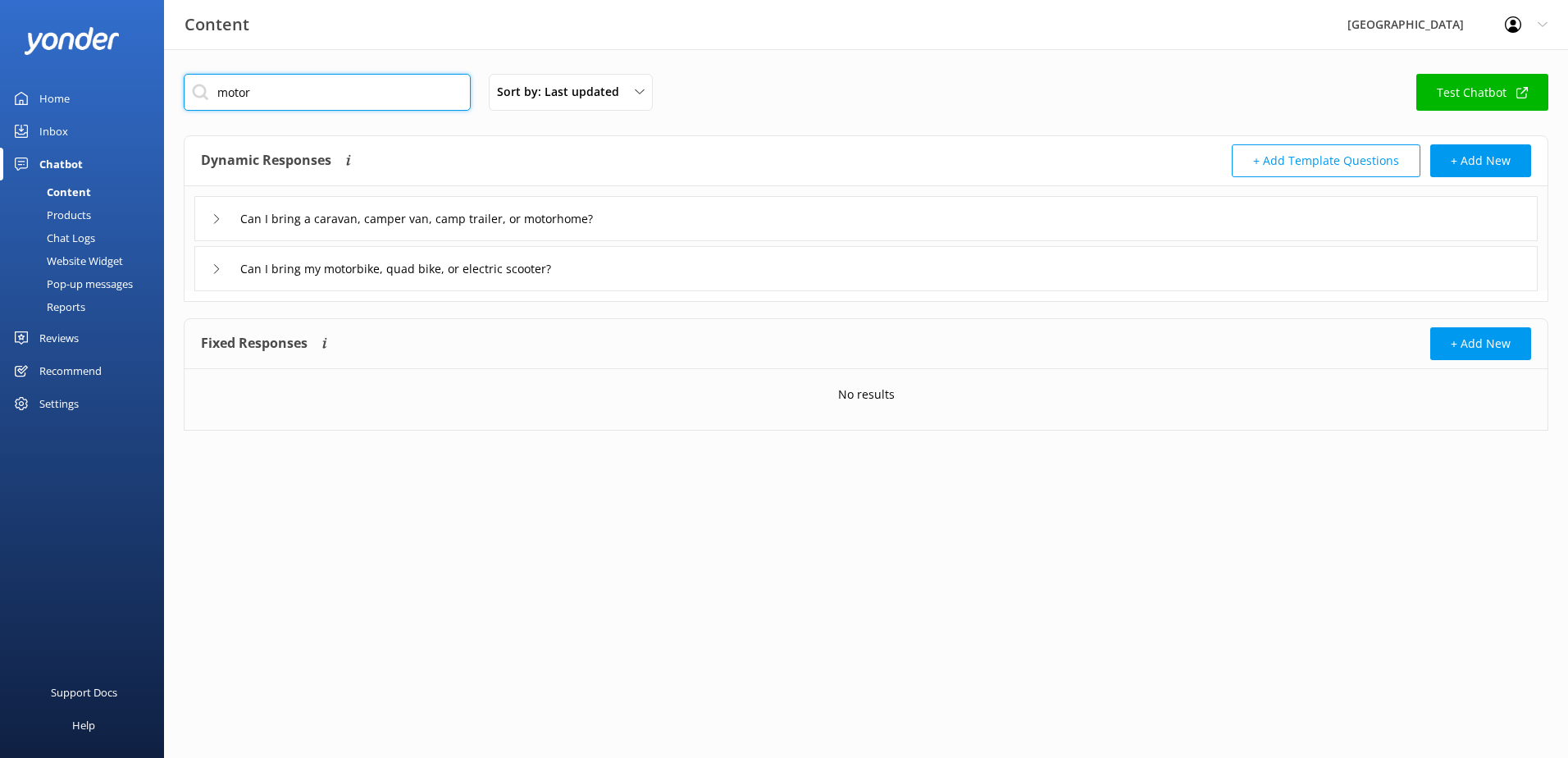
drag, startPoint x: 350, startPoint y: 88, endPoint x: 79, endPoint y: 89, distance: 271.0
click at [80, 89] on div "Content Glenworth Valley Profile Settings Logout Home Inbox Chatbot Content Pro…" at bounding box center [784, 264] width 1568 height 431
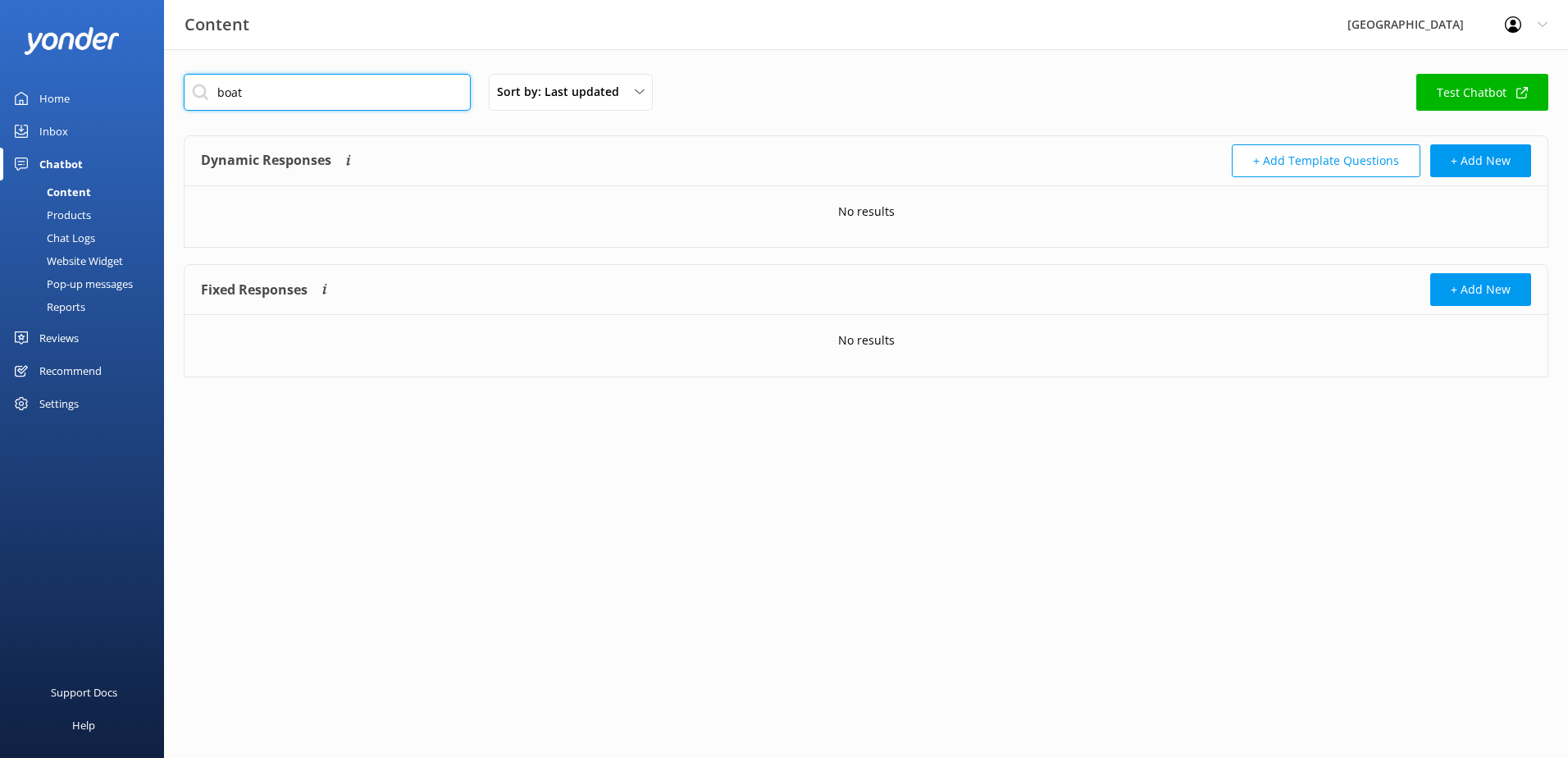
drag, startPoint x: 299, startPoint y: 93, endPoint x: -17, endPoint y: 92, distance: 316.0
click at [0, 92] on html "Content Glenworth Valley Profile Settings Logout Home Inbox Chatbot Content Pro…" at bounding box center [784, 379] width 1568 height 758
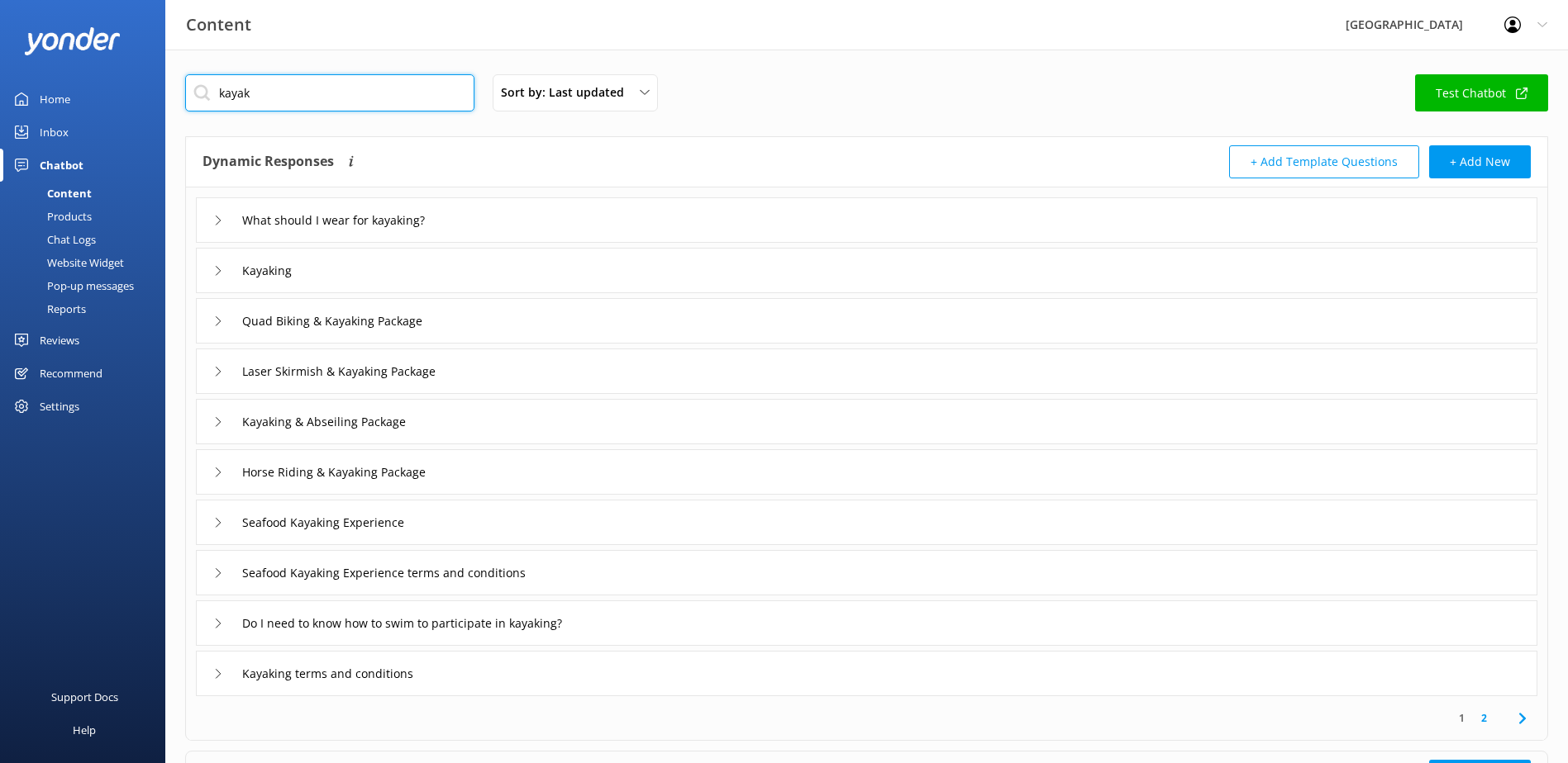
type input "kayak"
click at [1485, 719] on link "2" at bounding box center [1484, 718] width 22 height 15
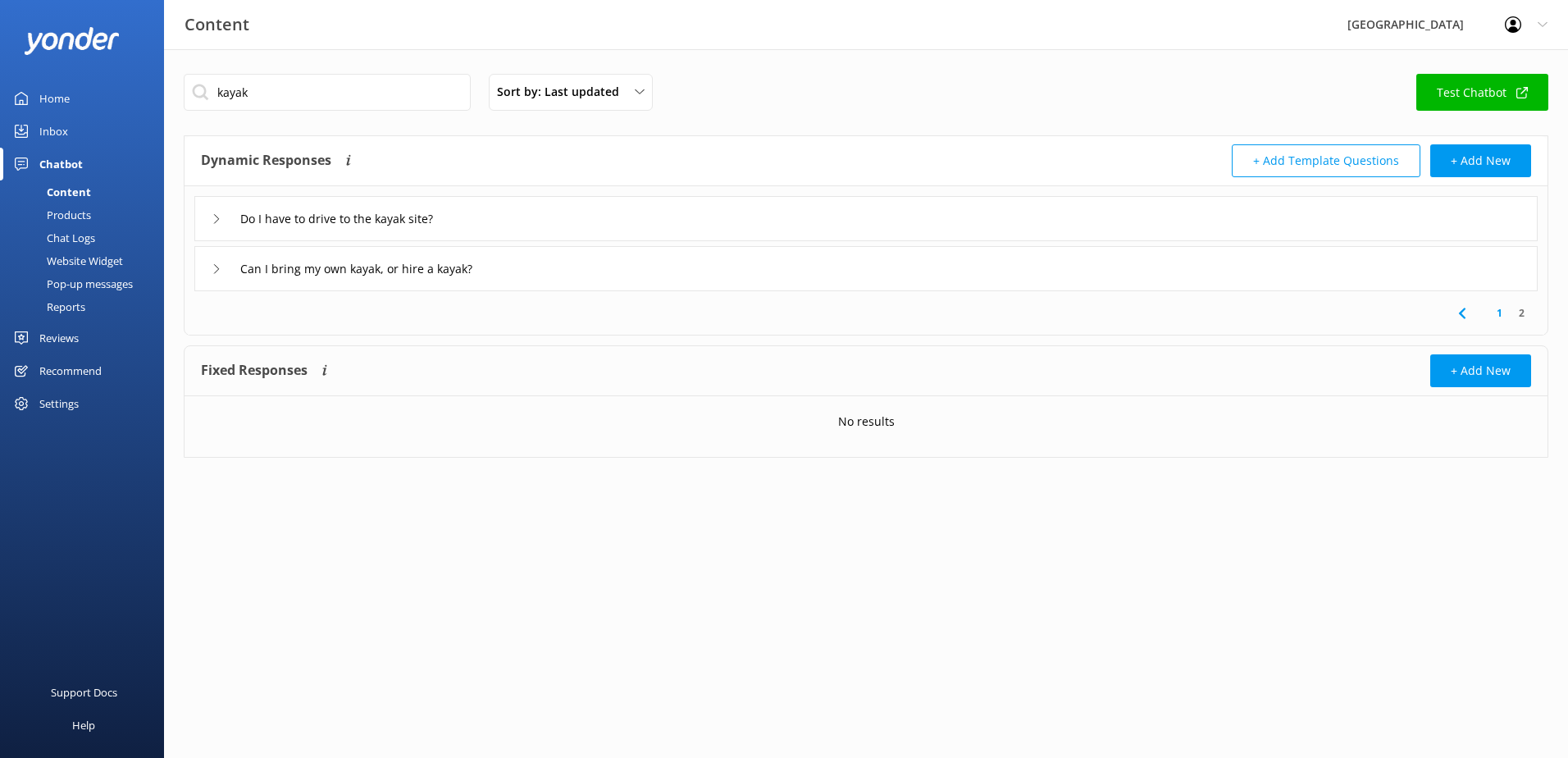
click at [553, 269] on div "Can I bring my own kayak, or hire a kayak?" at bounding box center [866, 269] width 1344 height 45
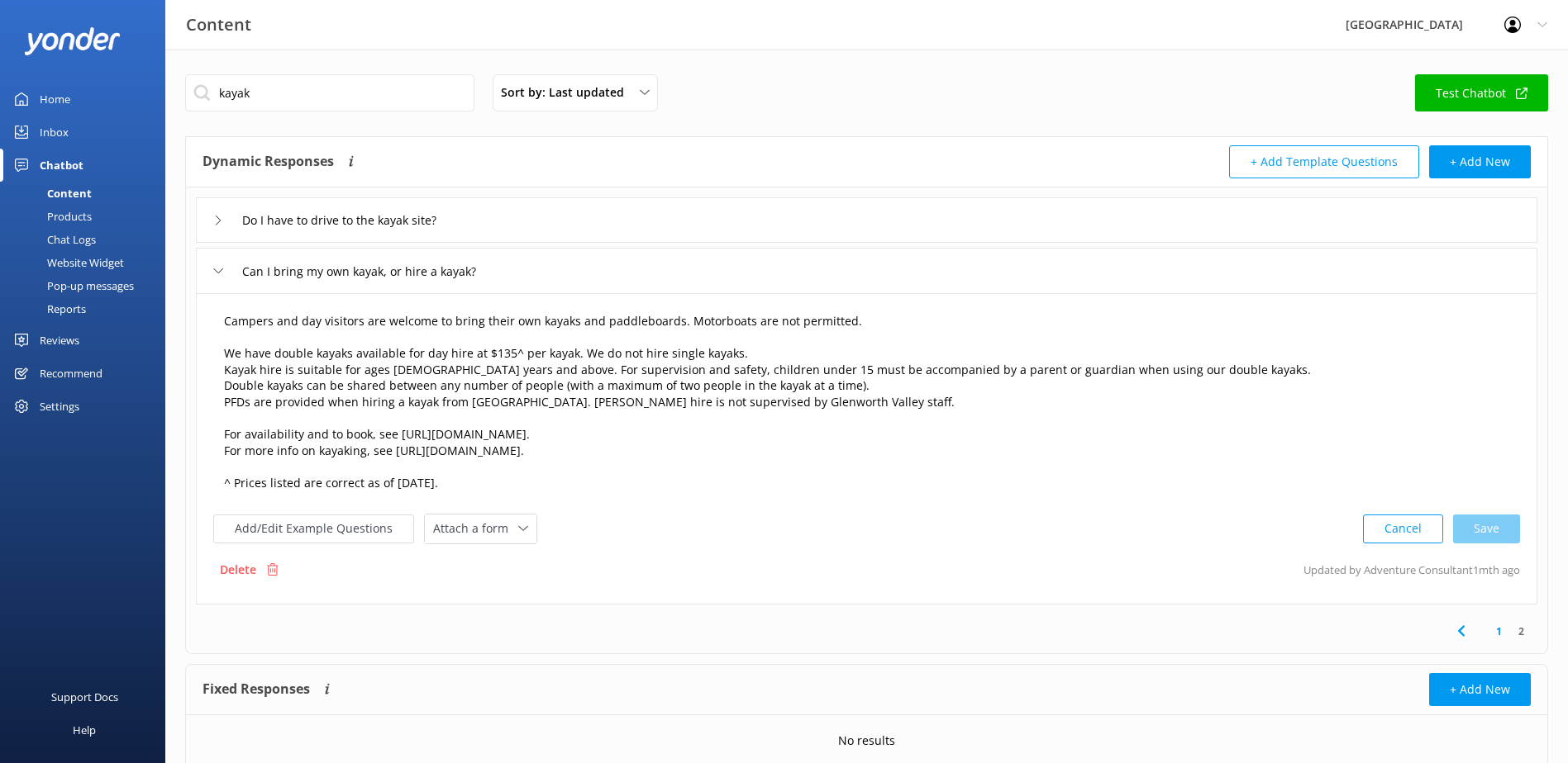
click at [742, 315] on textarea "Campers and day visitors are welcome to bring their own kayaks and paddleboards…" at bounding box center [866, 403] width 1304 height 198
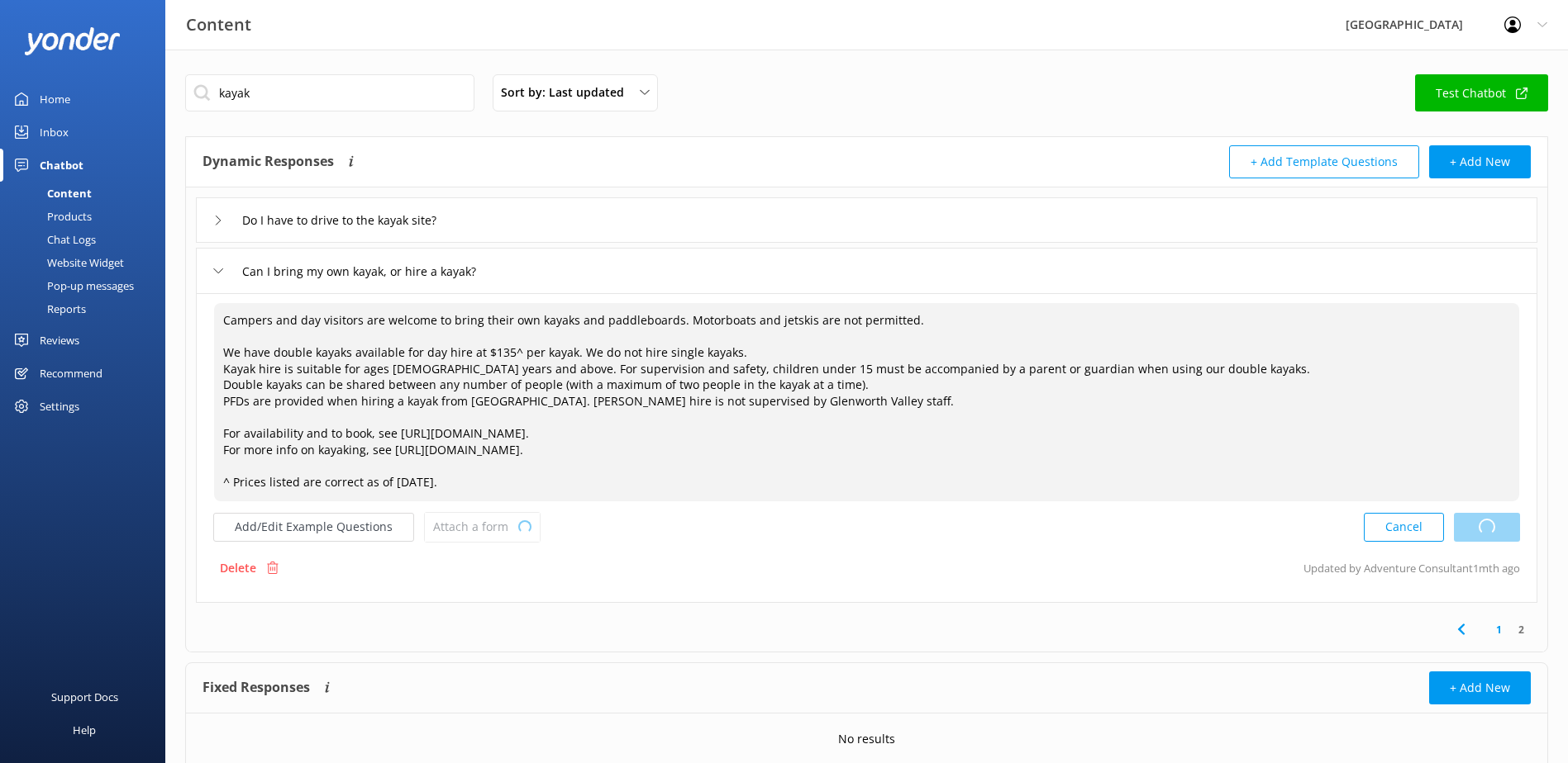
click at [1500, 528] on div "Cancel Loading.." at bounding box center [1441, 528] width 157 height 31
type textarea "Campers and day visitors are welcome to bring their own kayaks and paddleboards…"
click at [319, 522] on button "Add/Edit Example Questions" at bounding box center [313, 528] width 201 height 29
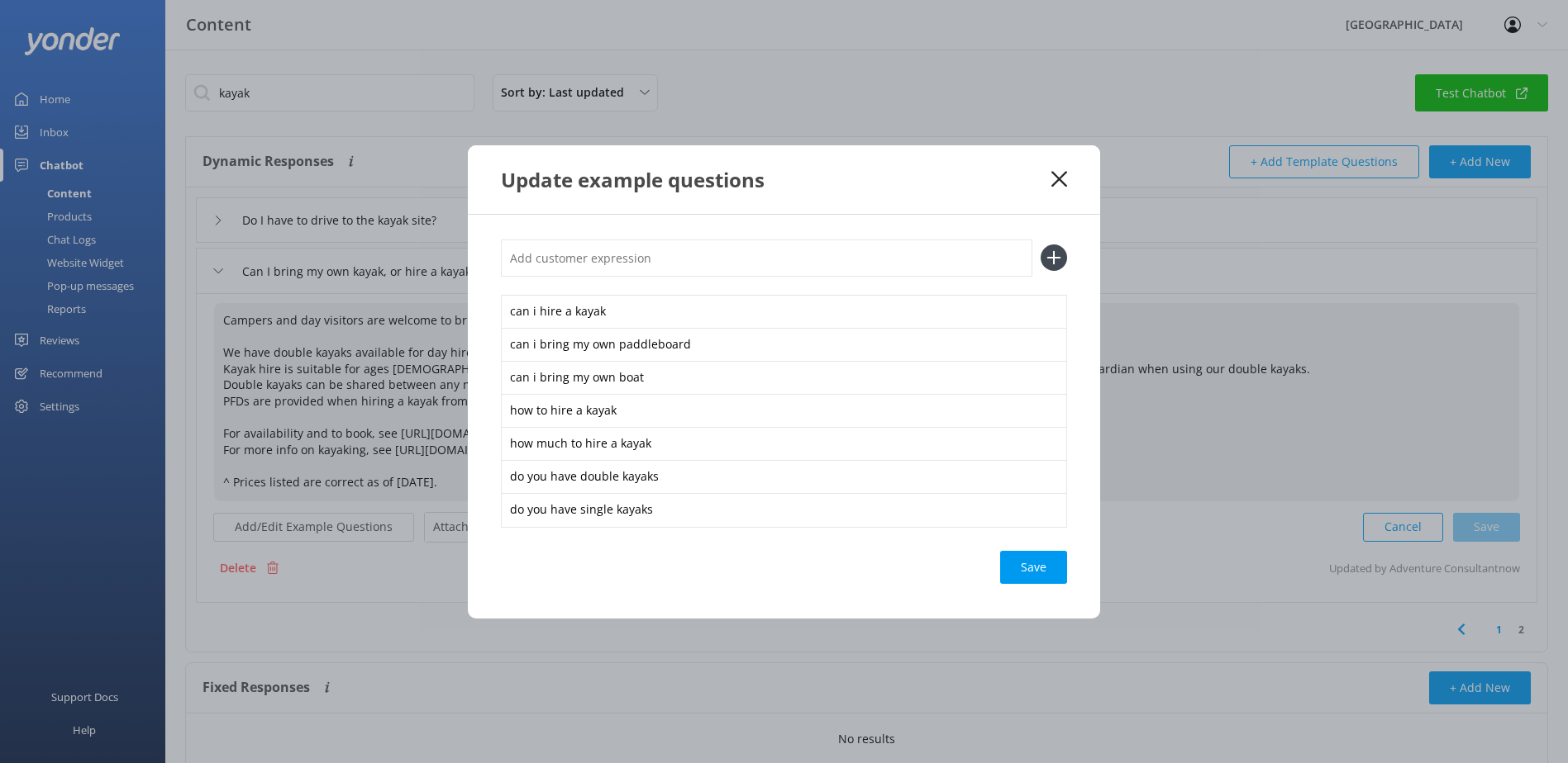
click at [638, 261] on input "text" at bounding box center [766, 257] width 532 height 37
paste input "can i bring my jetski"
type input "can i bring my jetski"
click at [1031, 571] on div "Save" at bounding box center [1033, 567] width 67 height 33
click at [1065, 181] on icon at bounding box center [1059, 179] width 15 height 16
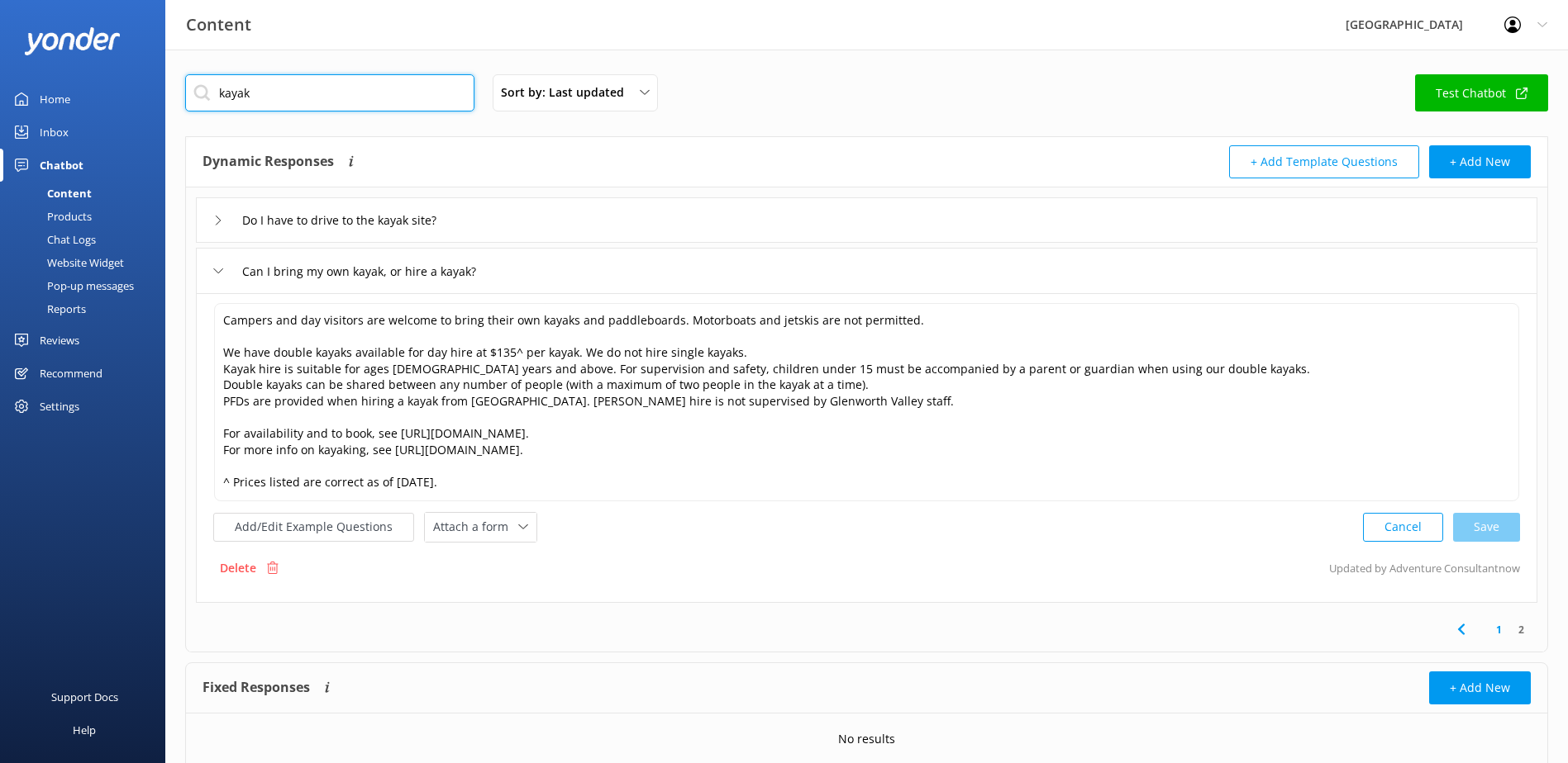
click at [106, 93] on div "Content Glenworth Valley Profile Settings Logout Home Inbox Chatbot Content Pro…" at bounding box center [784, 437] width 1568 height 776
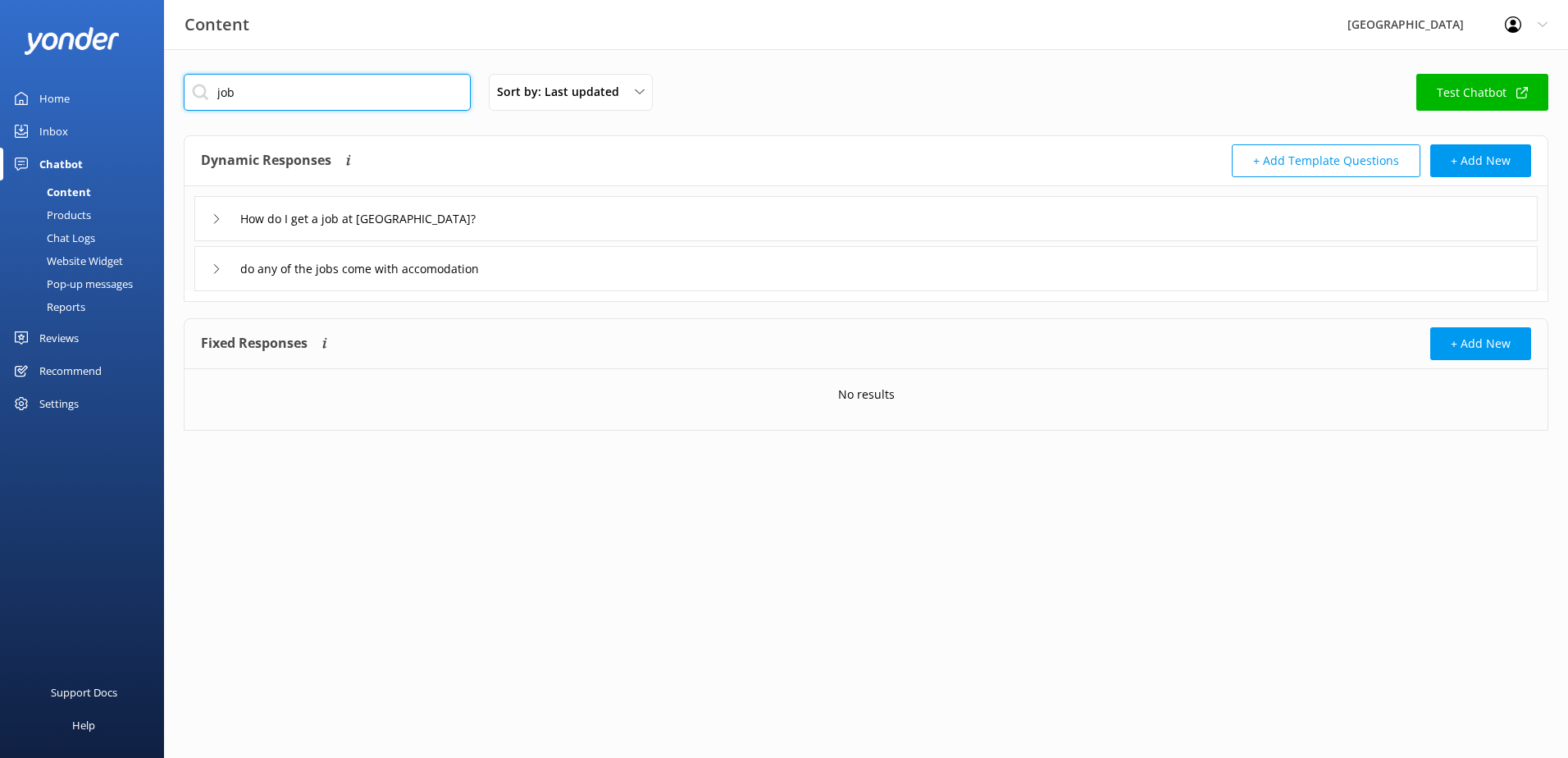
type input "job"
click at [220, 211] on div "How do I get a job at Glenworth Valley?" at bounding box center [349, 218] width 275 height 27
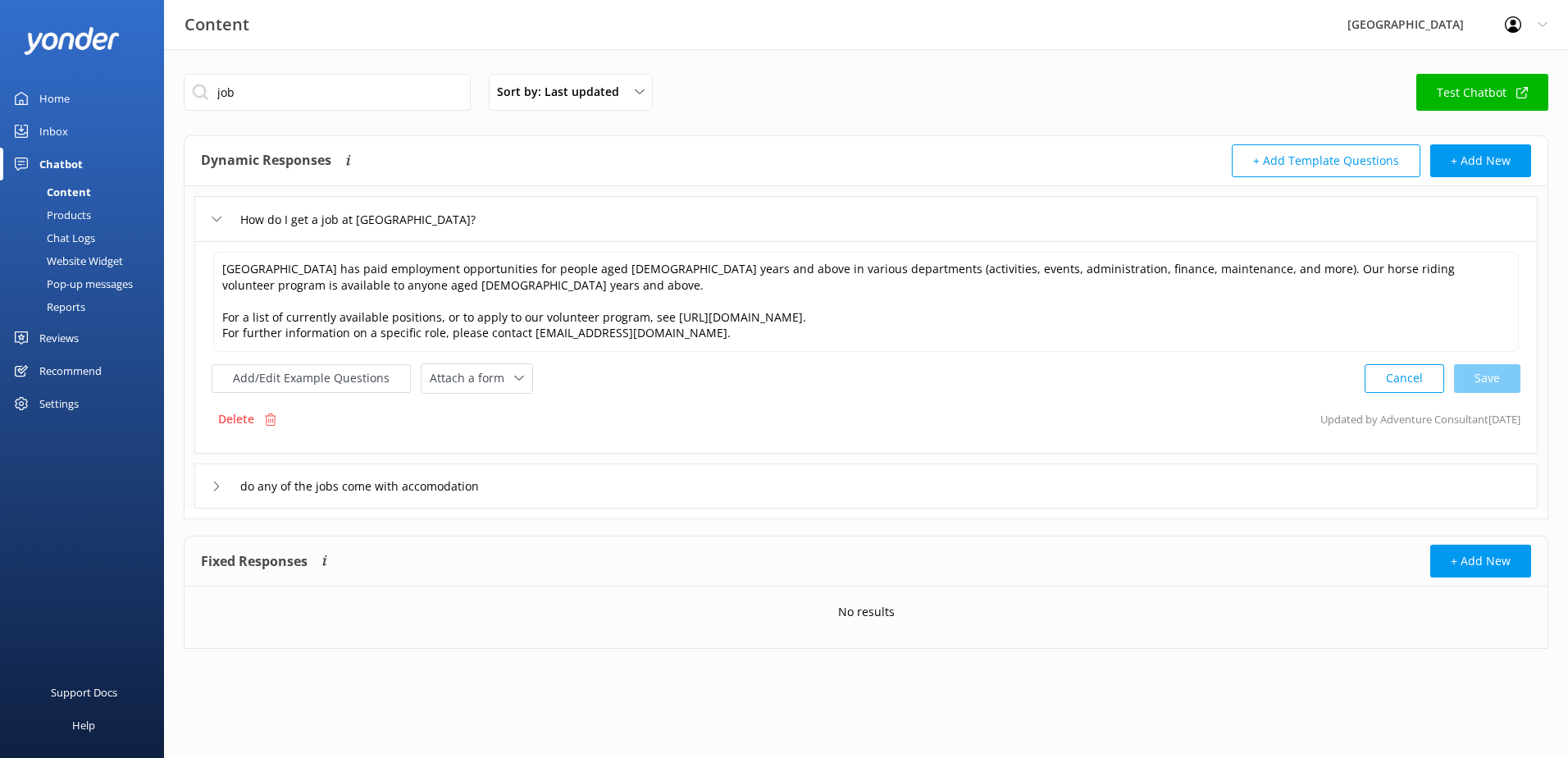
click at [206, 223] on div "How do I get a job at Glenworth Valley?" at bounding box center [866, 218] width 1344 height 45
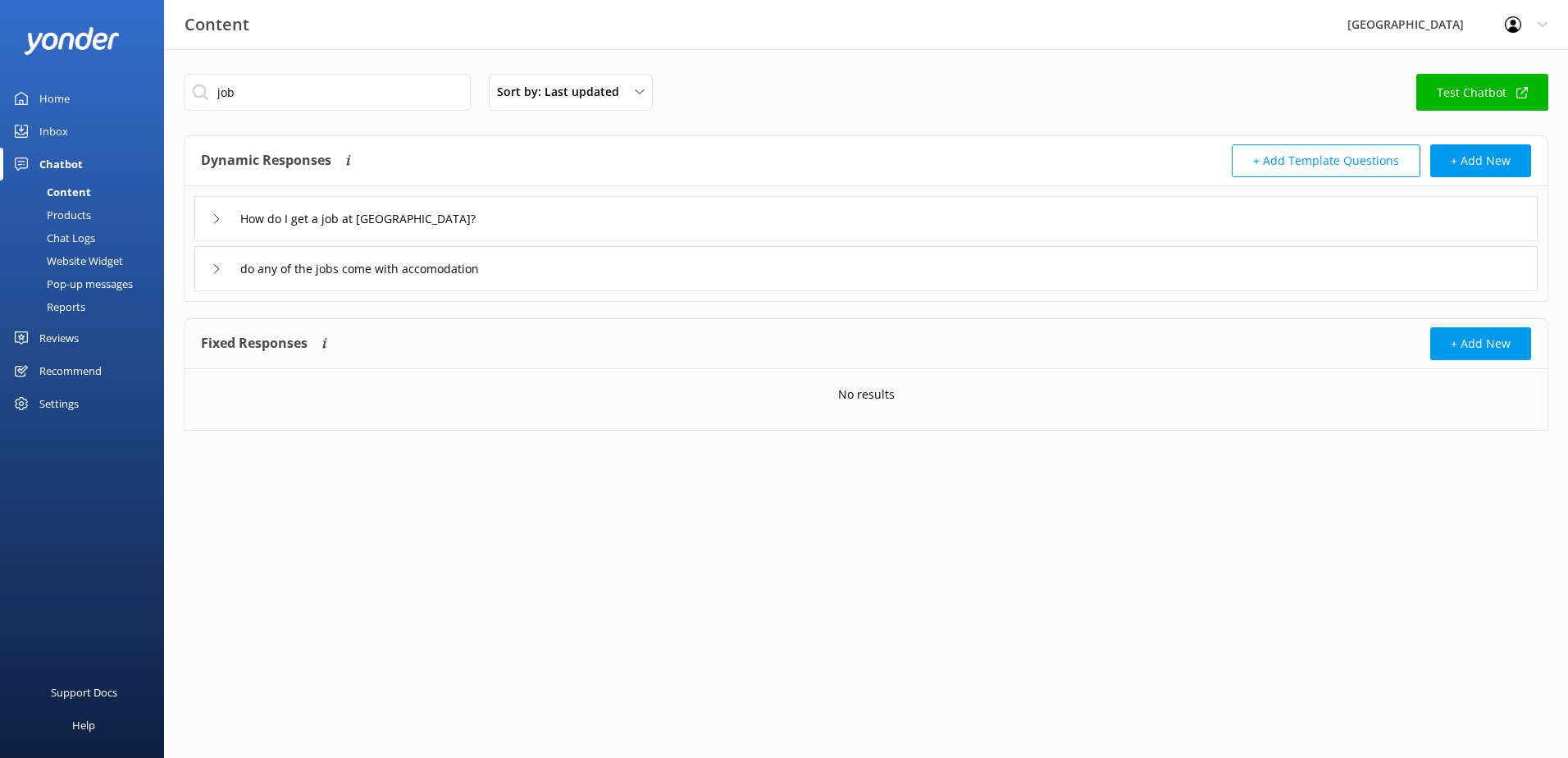
click at [222, 275] on div "do any of the jobs come with accomodation" at bounding box center [356, 269] width 289 height 27
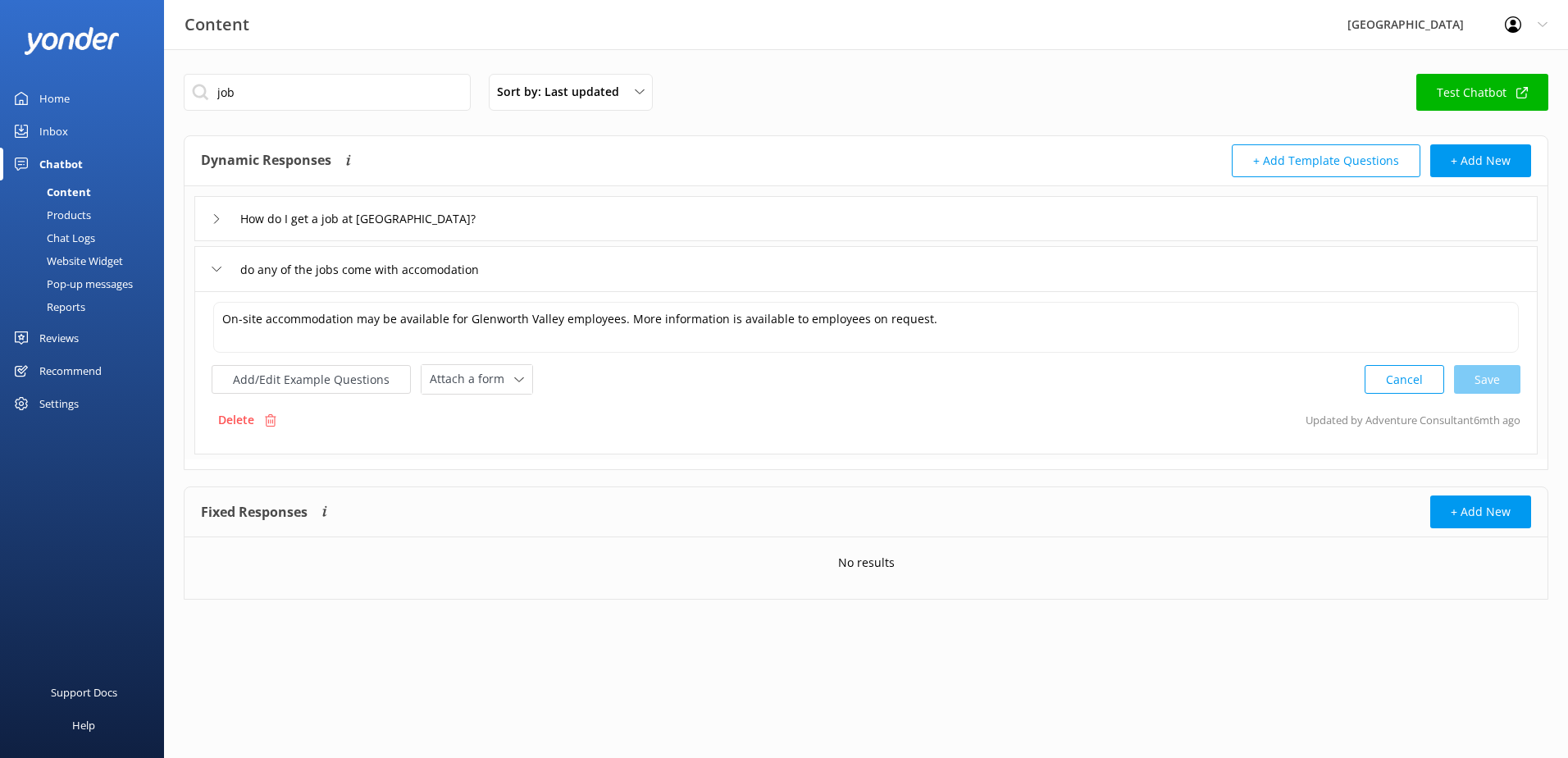
click at [222, 275] on div "do any of the jobs come with accomodation" at bounding box center [356, 269] width 289 height 27
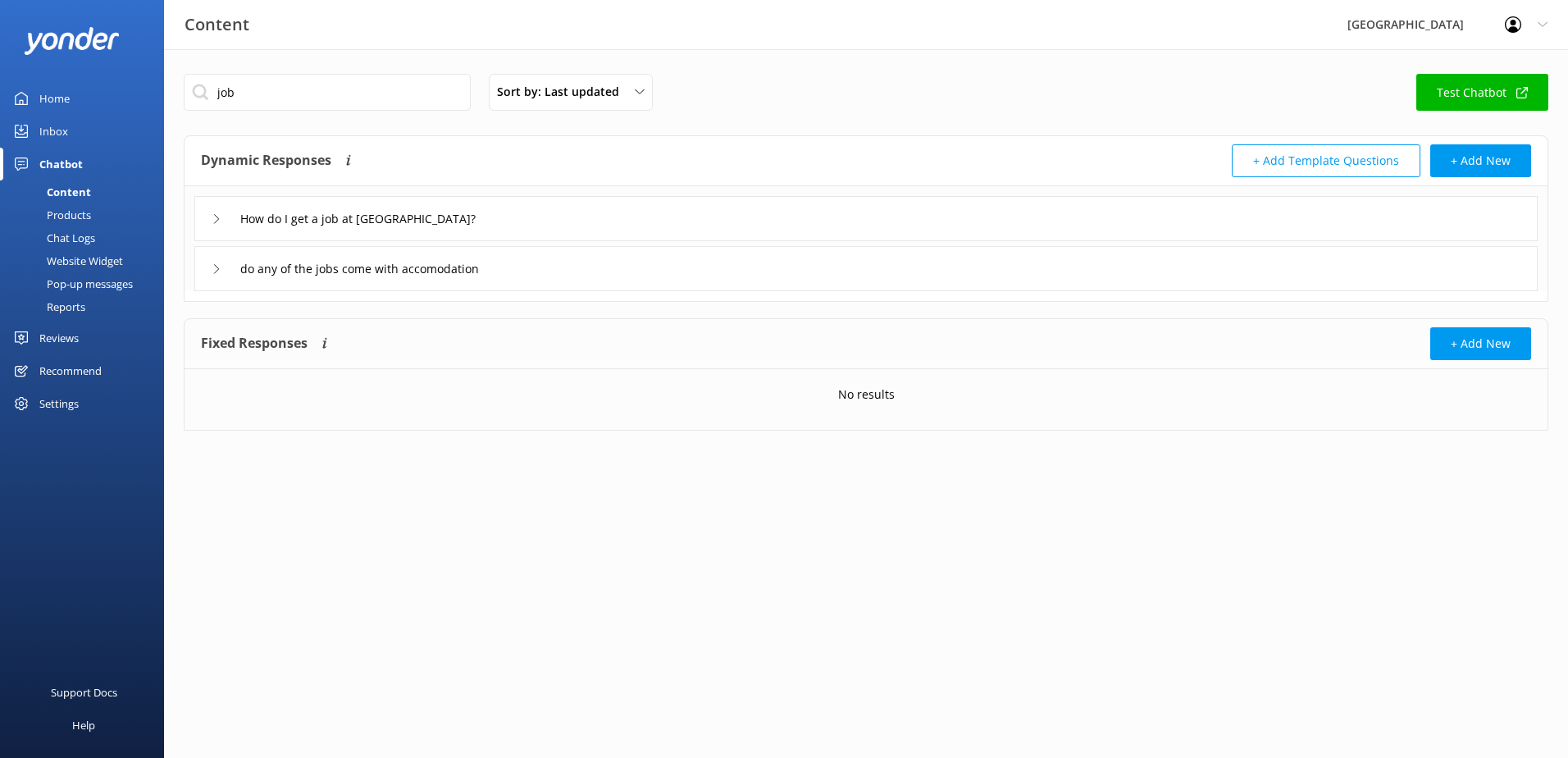
click at [223, 213] on div "How do I get a job at Glenworth Valley?" at bounding box center [349, 218] width 275 height 27
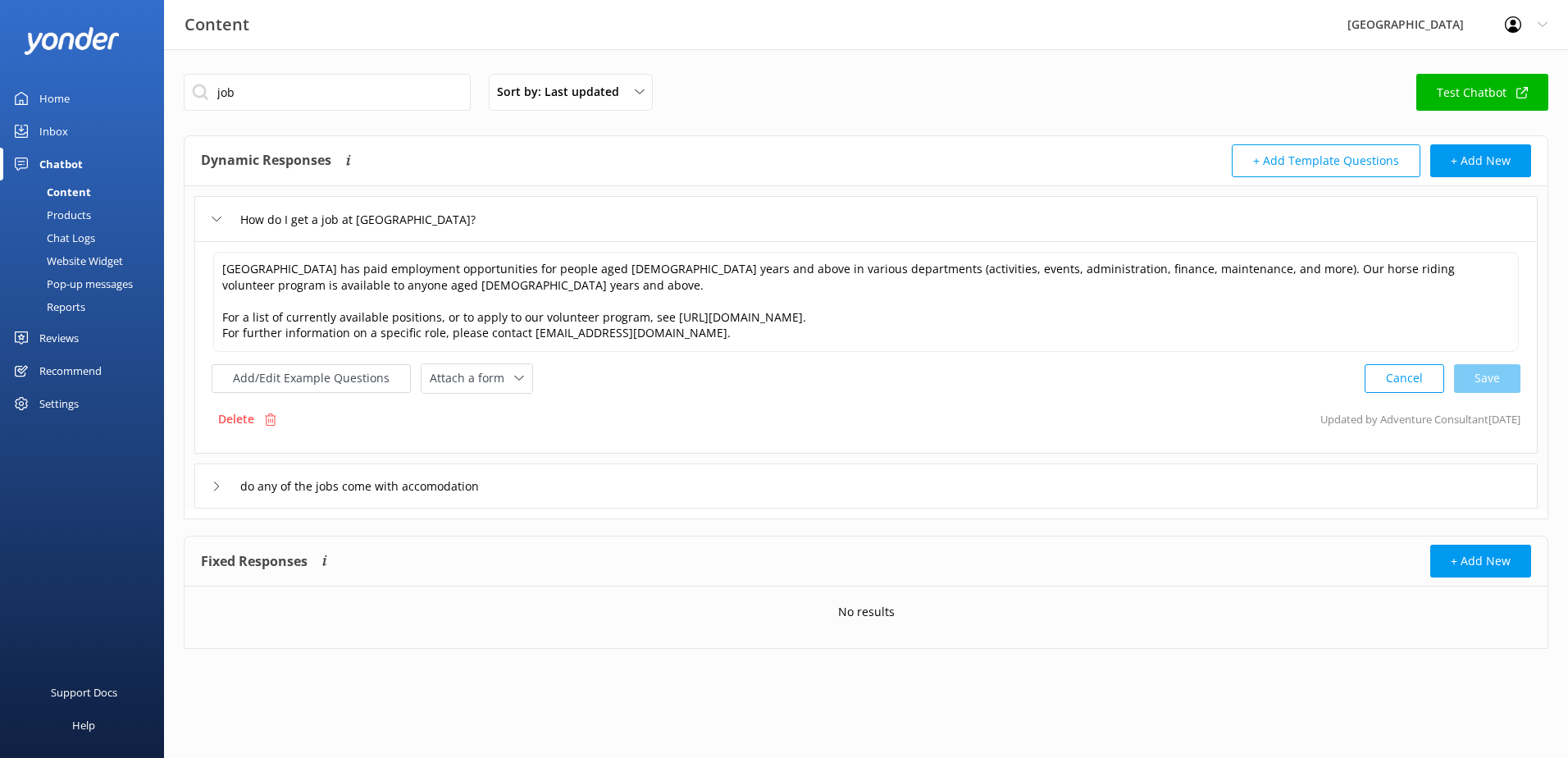
click at [214, 218] on use at bounding box center [217, 219] width 9 height 5
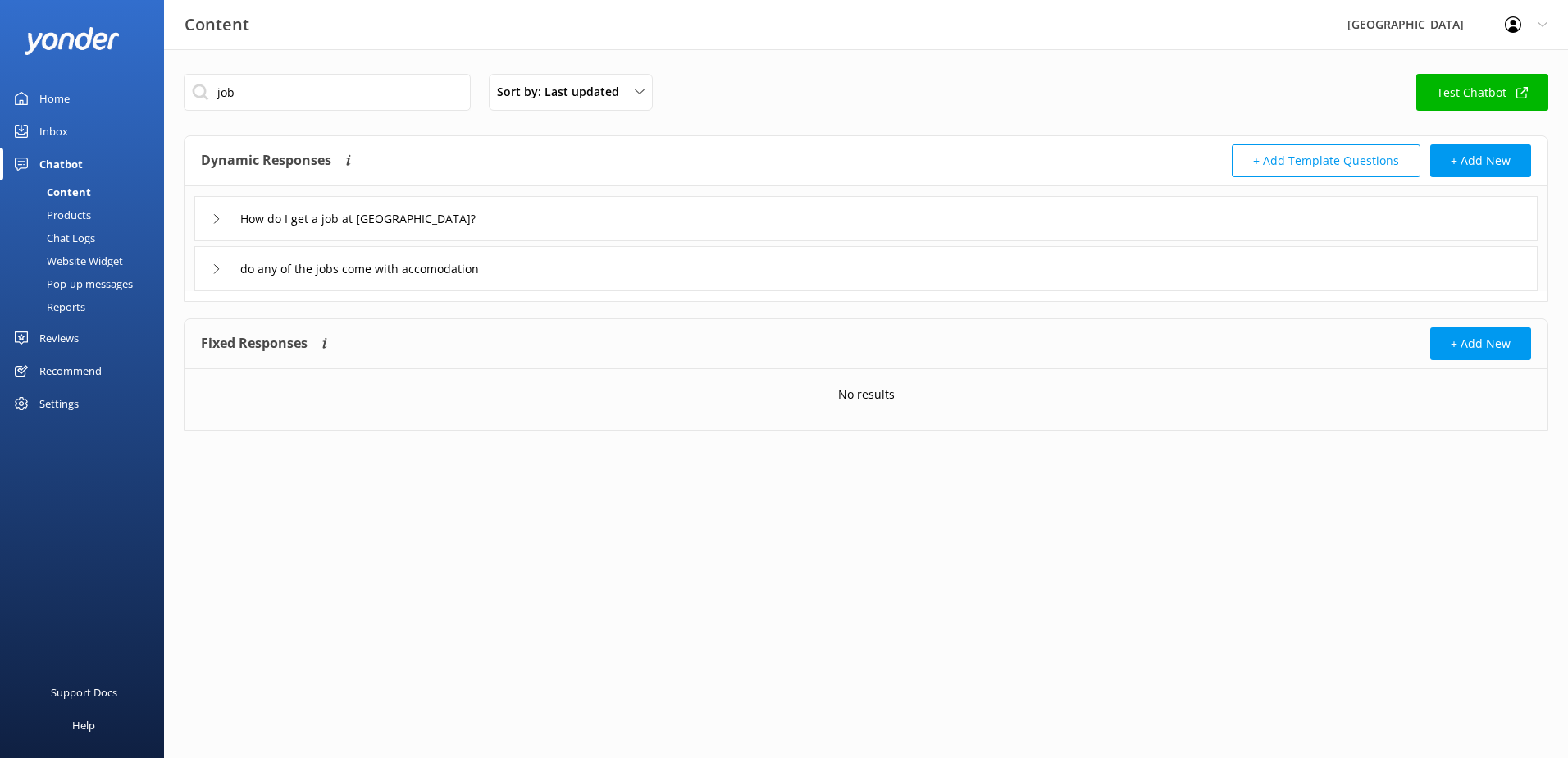
click at [212, 273] on icon at bounding box center [217, 269] width 10 height 10
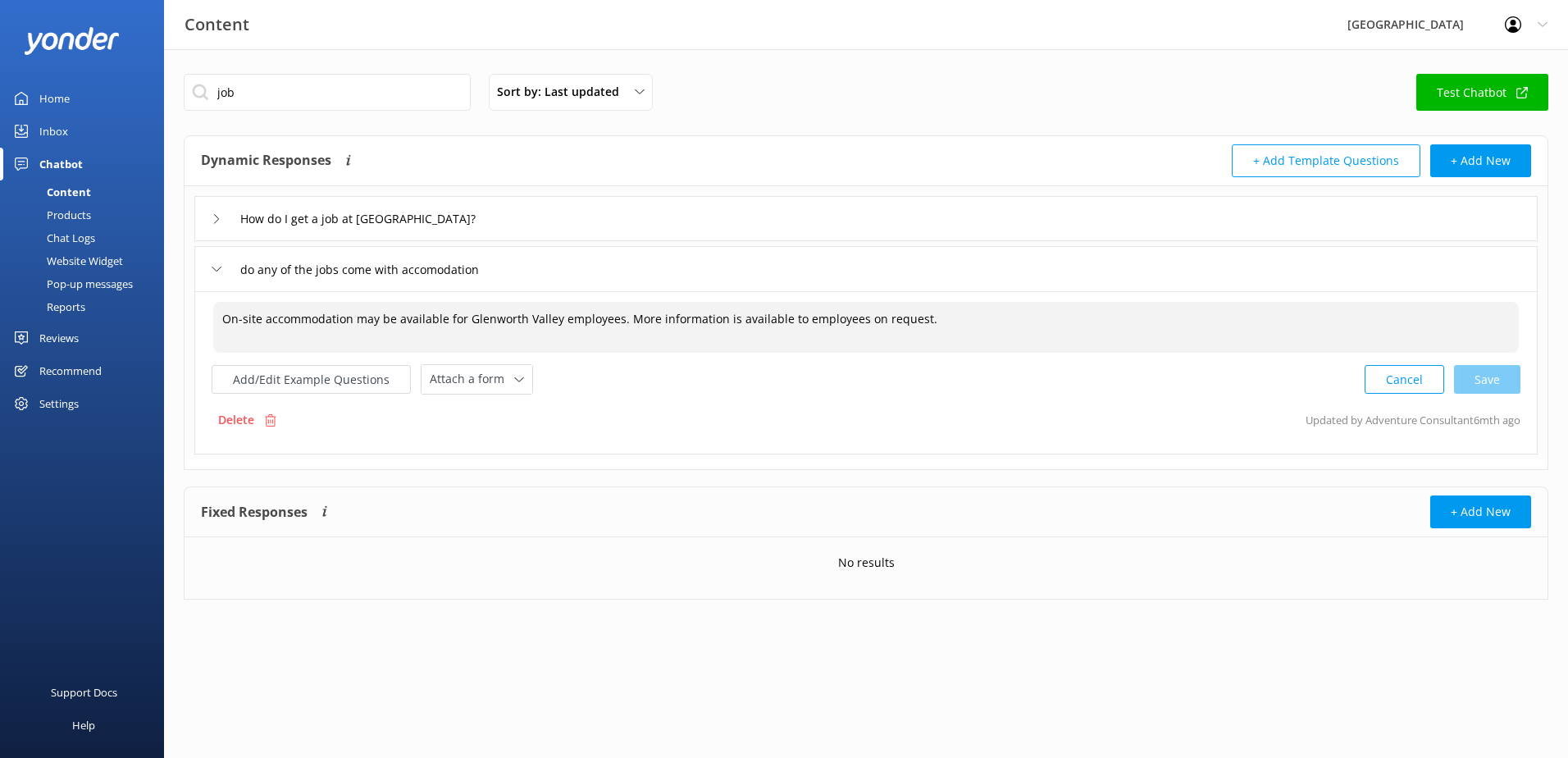
drag, startPoint x: 943, startPoint y: 312, endPoint x: -314, endPoint y: 300, distance: 1257.1
click at [0, 300] on html "Content Glenworth Valley Profile Settings Logout Home Inbox Chatbot Content Pro…" at bounding box center [784, 379] width 1568 height 758
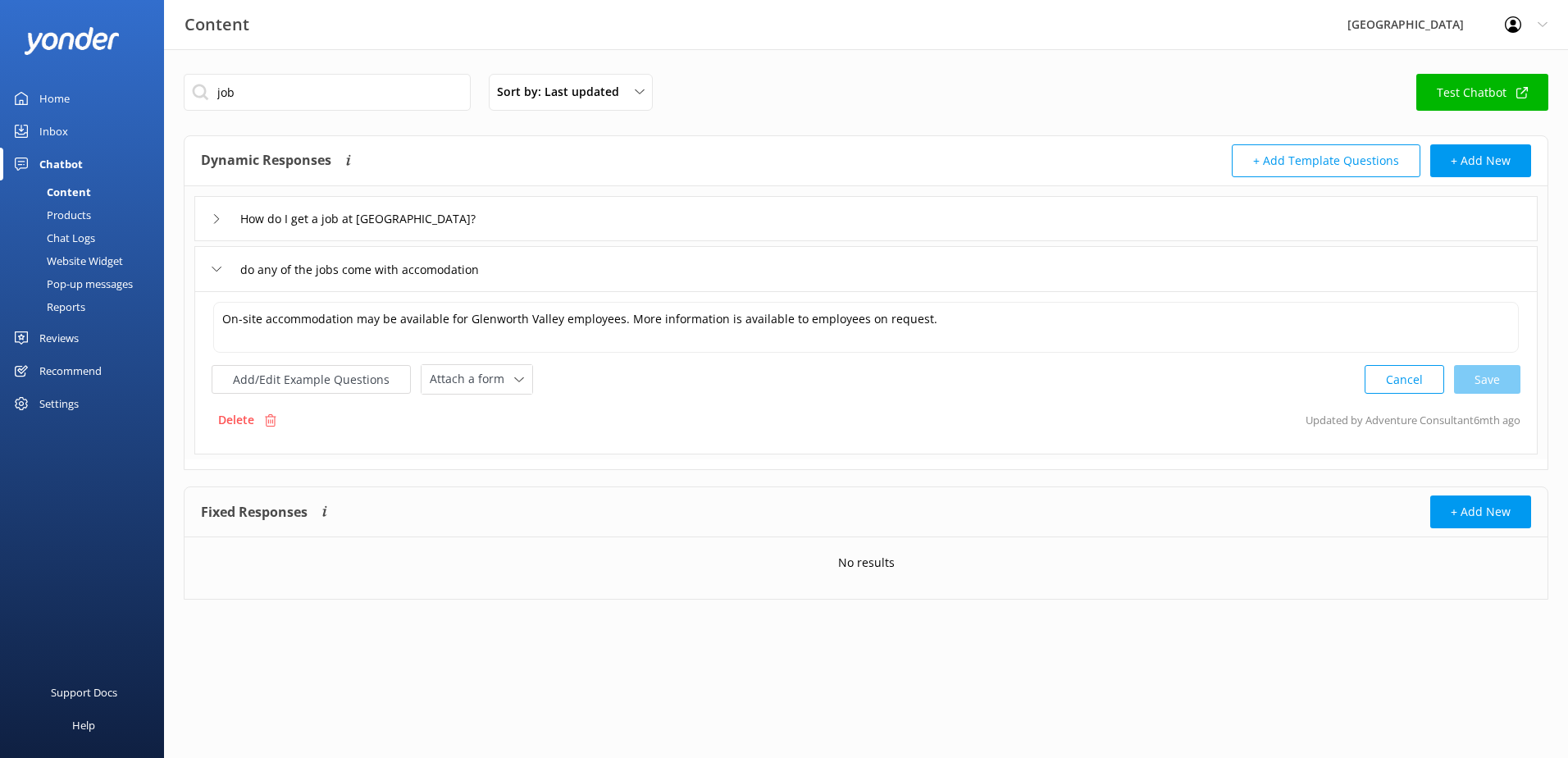
click at [217, 221] on use at bounding box center [217, 218] width 5 height 9
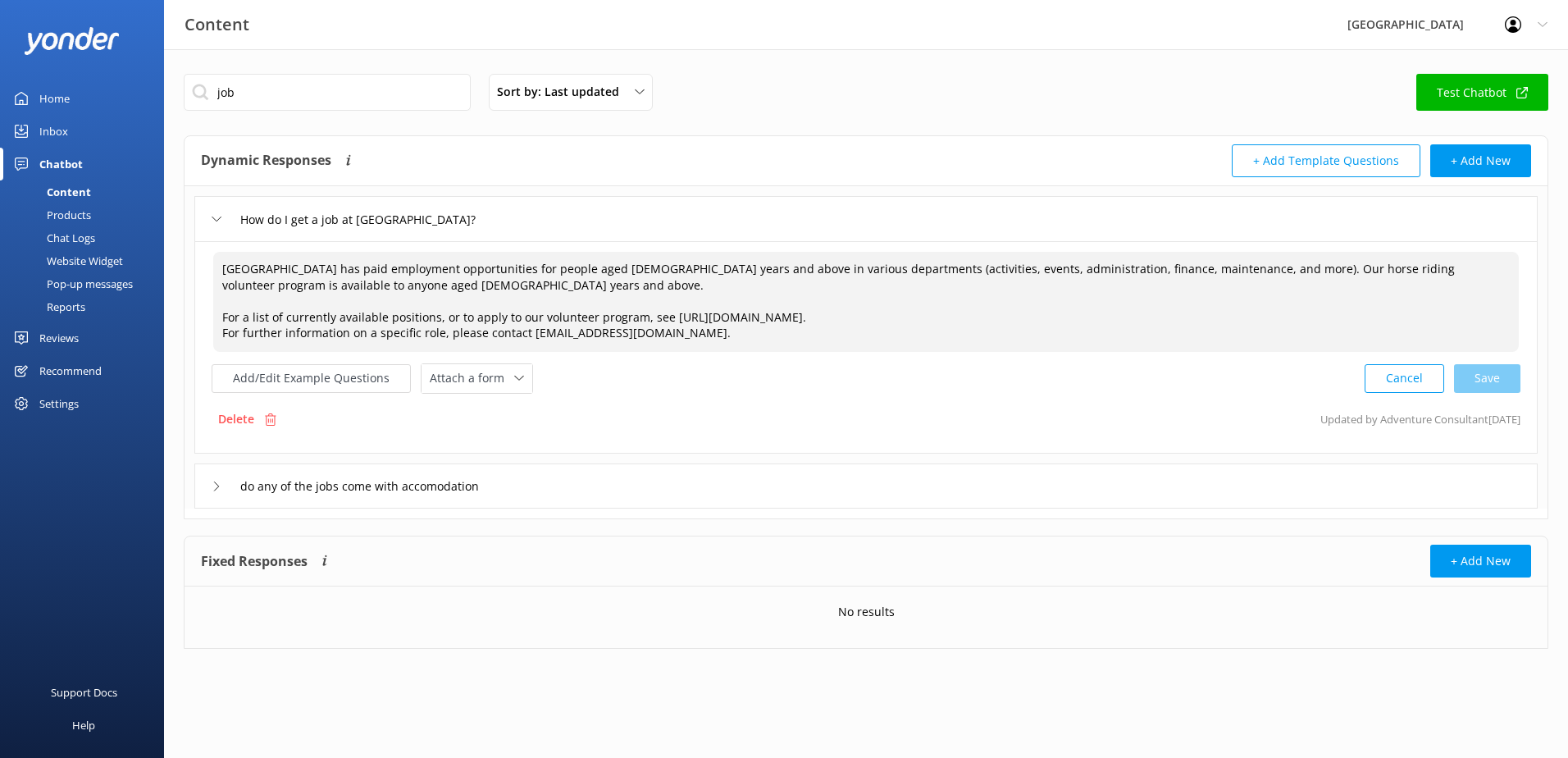
click at [397, 287] on textarea "Glenworth Valley has paid employment opportunities for people aged 18 years and…" at bounding box center [866, 302] width 1306 height 100
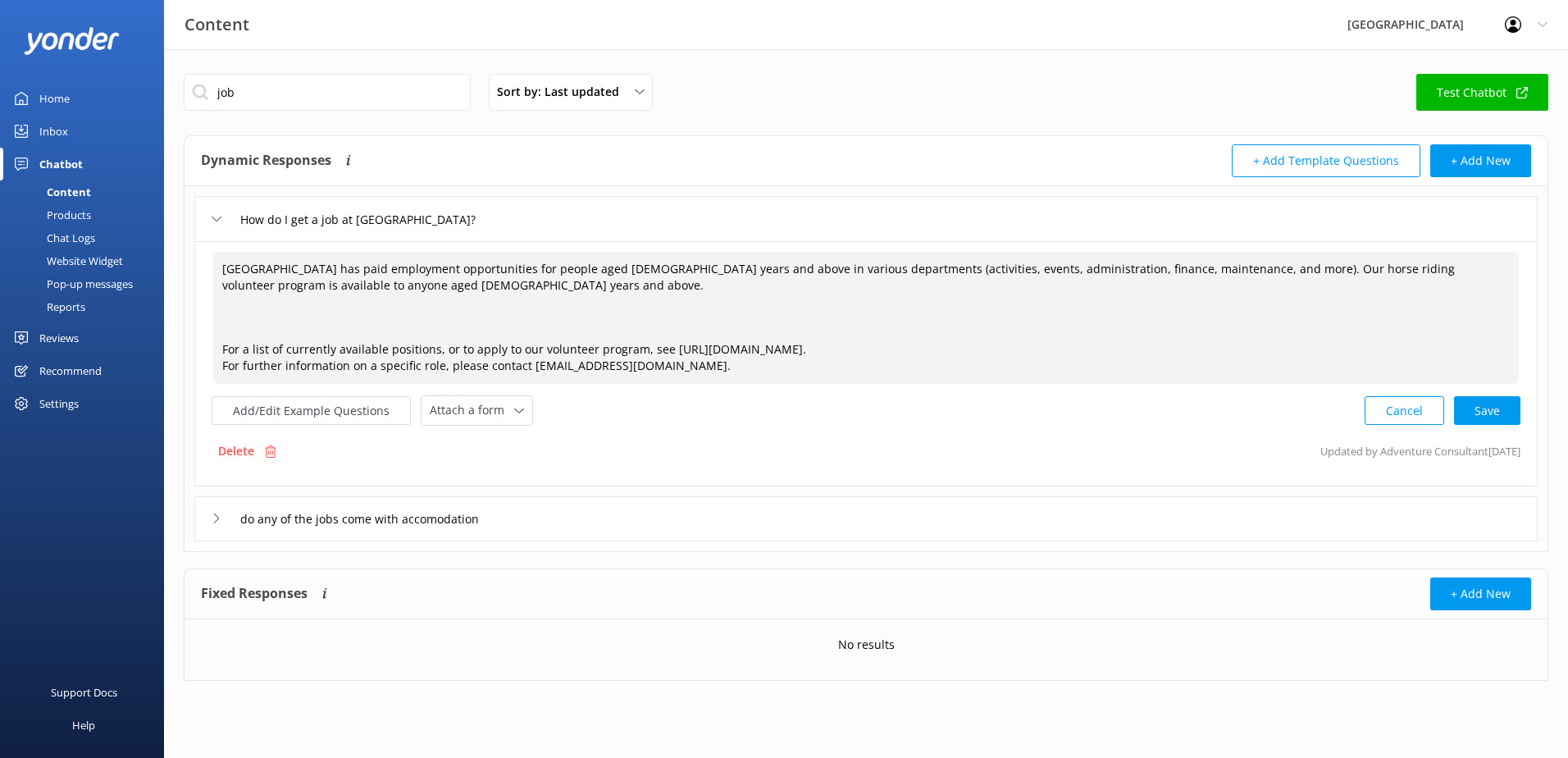
paste textarea "On-site accommodation may be available for Glenworth Valley employees. More inf…"
click at [223, 317] on textarea "Glenworth Valley has paid employment opportunities for people aged 18 years and…" at bounding box center [866, 317] width 1306 height 132
click at [1468, 408] on div "Cancel Save" at bounding box center [1442, 410] width 155 height 31
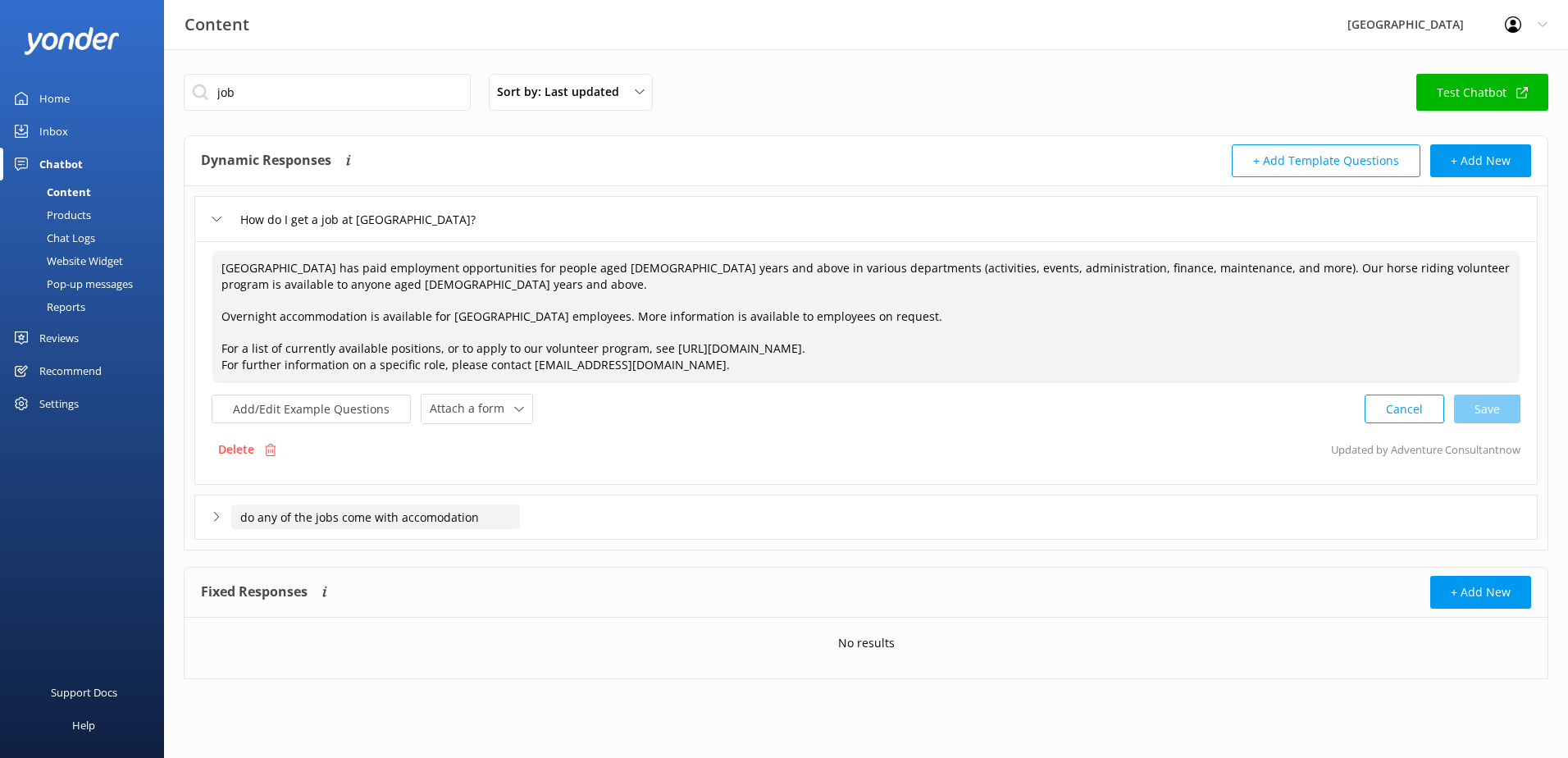
type textarea "Glenworth Valley has paid employment opportunities for people aged 18 years and…"
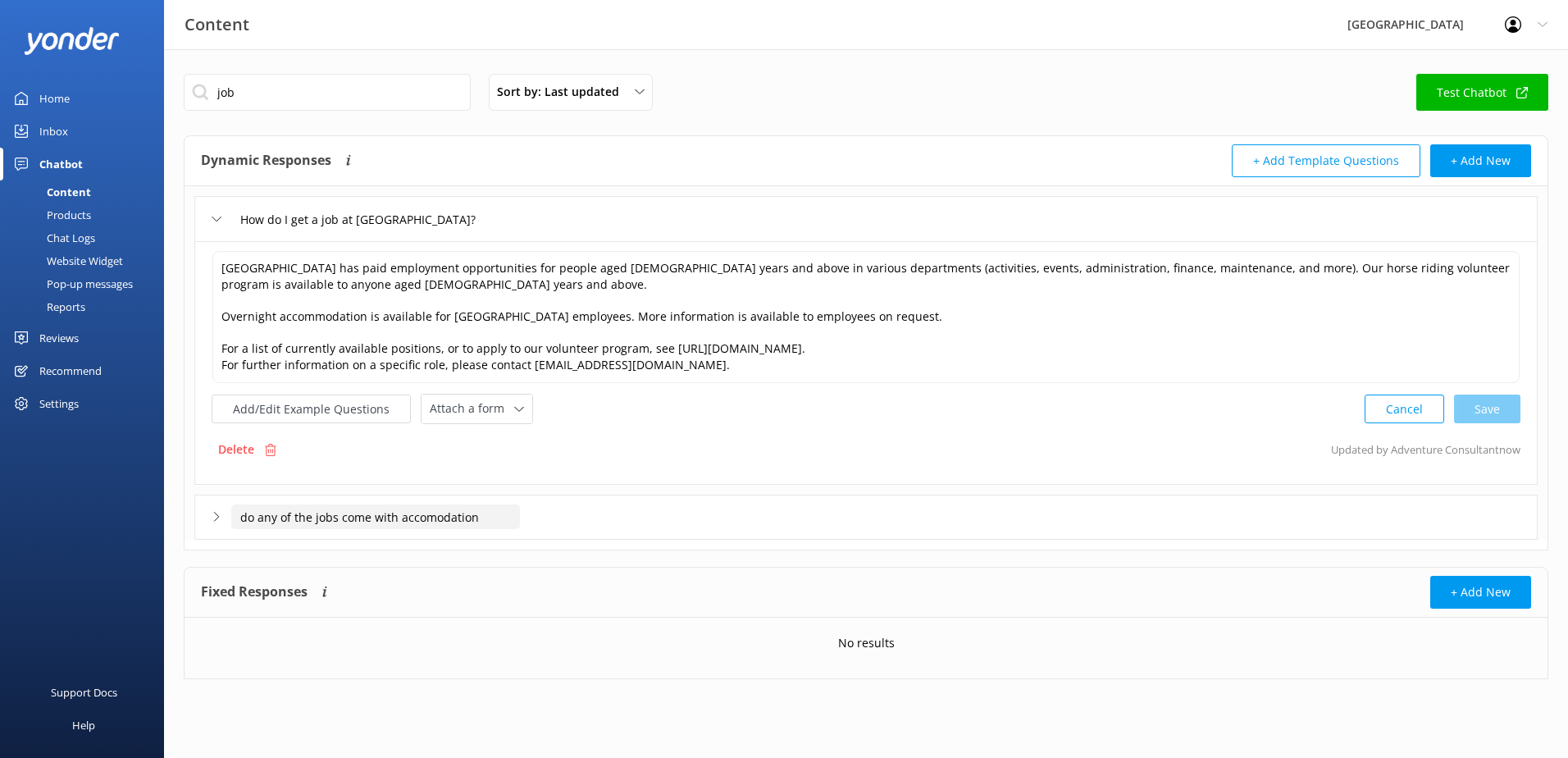
drag, startPoint x: 496, startPoint y: 519, endPoint x: -86, endPoint y: 503, distance: 582.2
click at [0, 503] on html "Content Glenworth Valley Profile Settings Logout Home Inbox Chatbot Content Pro…" at bounding box center [784, 379] width 1568 height 758
click at [257, 416] on button "Add/Edit Example Questions" at bounding box center [311, 409] width 200 height 29
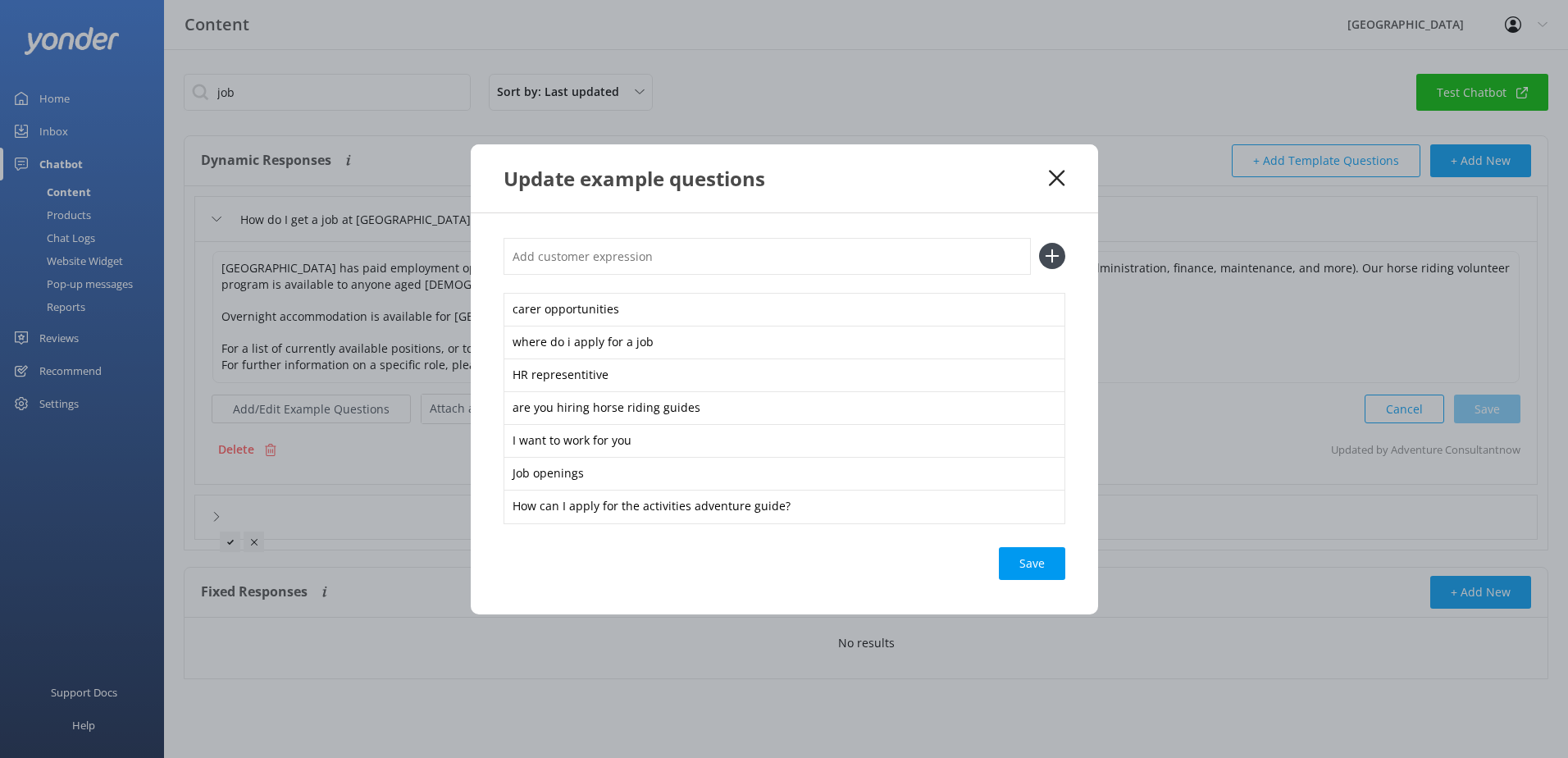
type input "do any of the jobs come with accomodation"
click at [569, 247] on input "text" at bounding box center [767, 256] width 527 height 37
paste input "do any of the jobs come with accomodation"
type input "do any of the jobs come with accomodation"
click at [1052, 257] on use at bounding box center [1052, 257] width 14 height 14
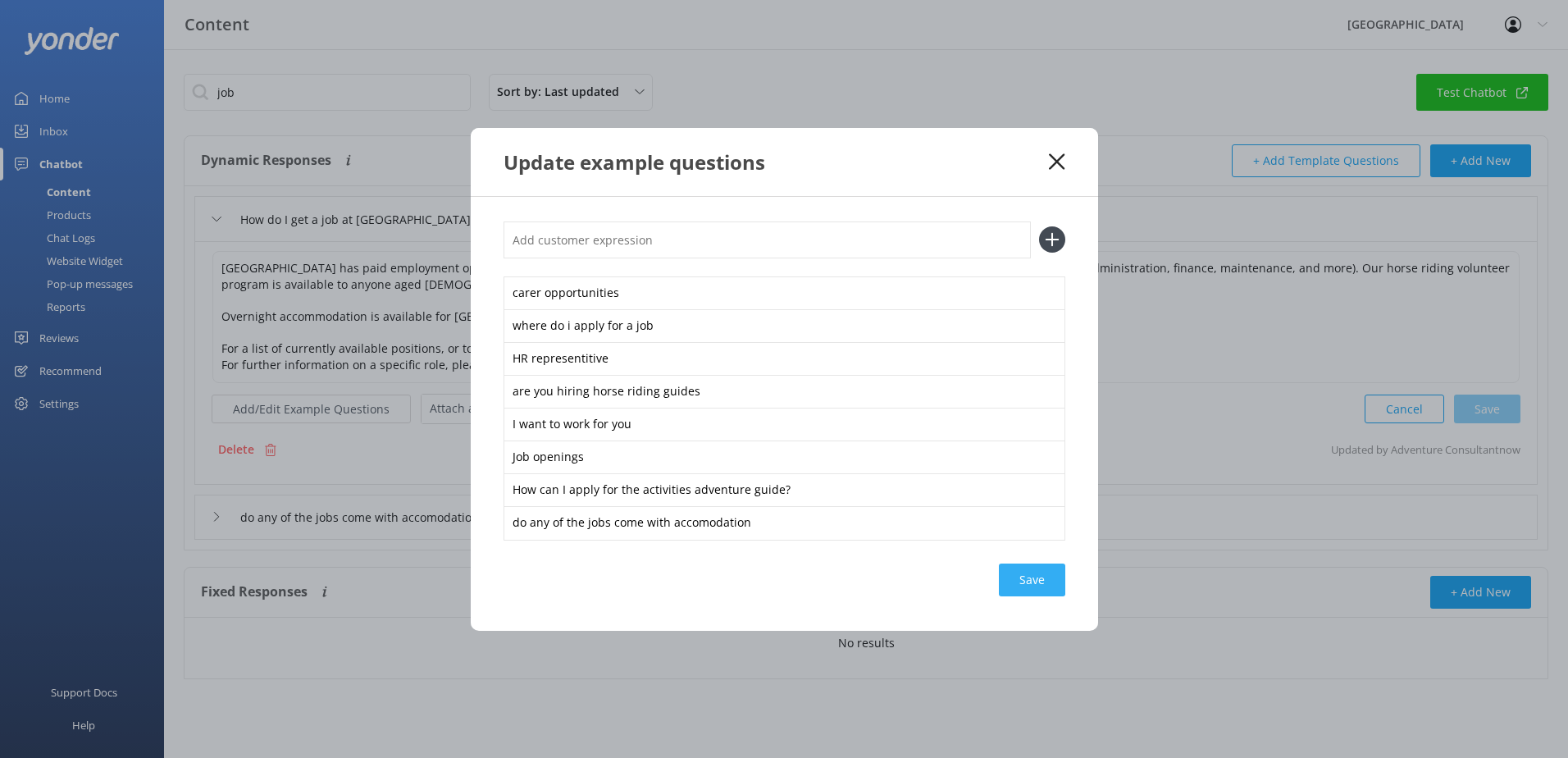
click at [1028, 577] on div "Save" at bounding box center [1032, 580] width 66 height 33
click at [1054, 162] on icon at bounding box center [1057, 161] width 15 height 16
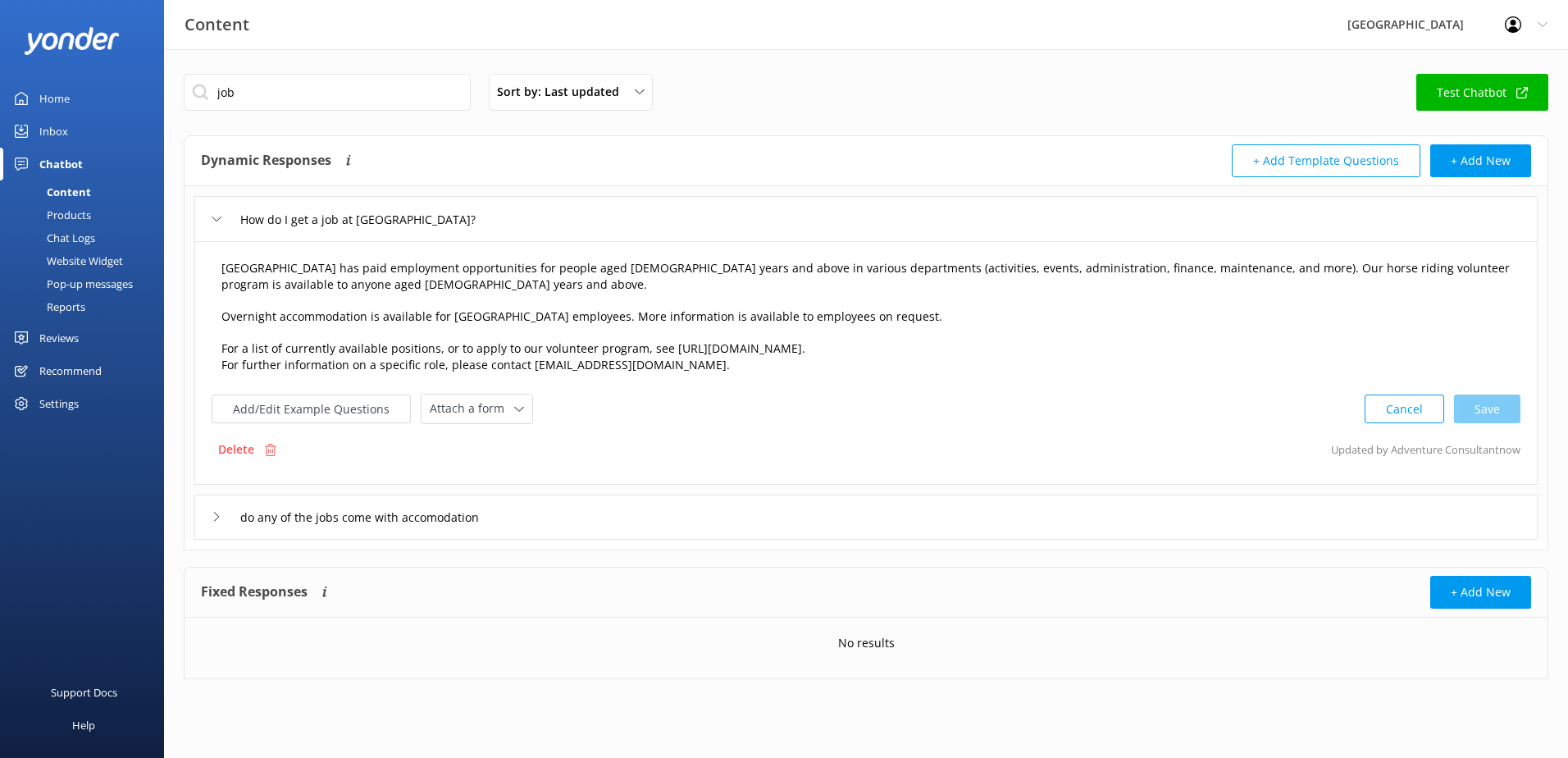
click at [602, 314] on textarea "Glenworth Valley has paid employment opportunities for people aged 18 years and…" at bounding box center [866, 316] width 1307 height 132
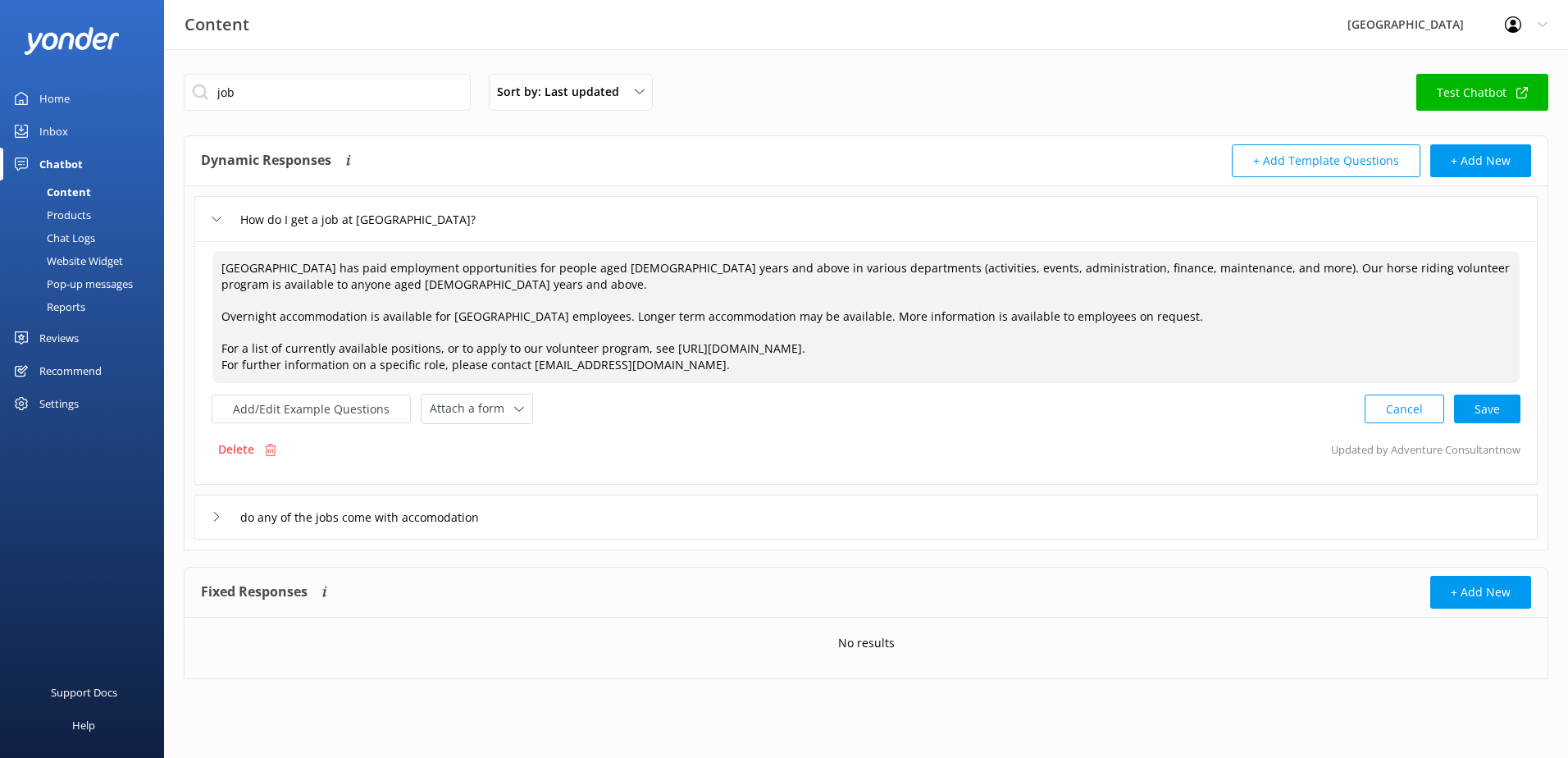
click at [788, 319] on textarea "Glenworth Valley has paid employment opportunities for people aged 18 years and…" at bounding box center [866, 316] width 1307 height 132
click at [1469, 397] on div "Cancel Save" at bounding box center [1442, 410] width 155 height 31
type textarea "Glenworth Valley has paid employment opportunities for people aged 18 years and…"
drag, startPoint x: 219, startPoint y: 99, endPoint x: 104, endPoint y: 107, distance: 115.3
click at [104, 107] on div "Content Glenworth Valley Profile Settings Logout Home Inbox Chatbot Content Pro…" at bounding box center [784, 389] width 1568 height 680
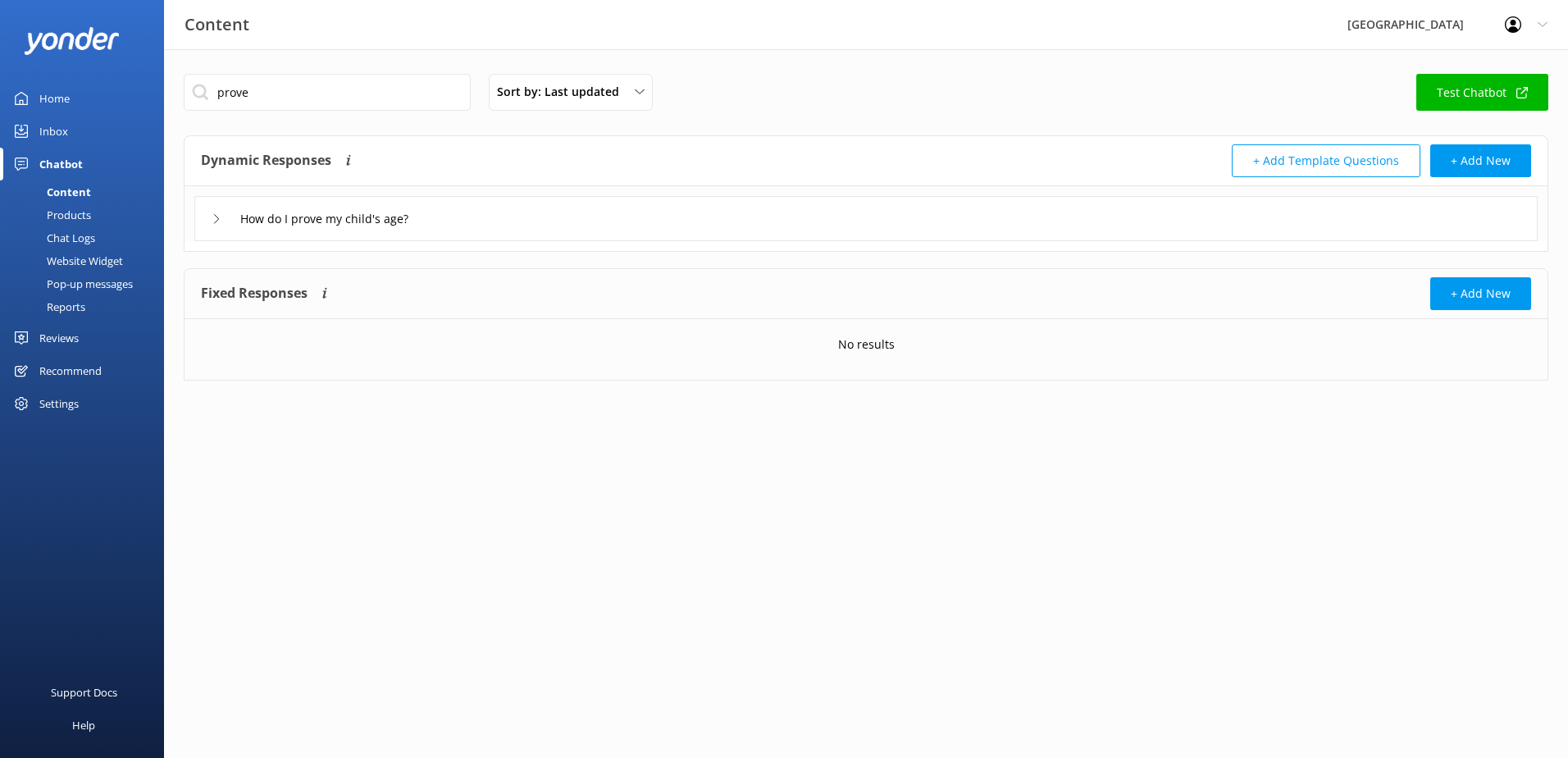
click at [457, 208] on div "How do I prove my child's age?" at bounding box center [866, 218] width 1344 height 45
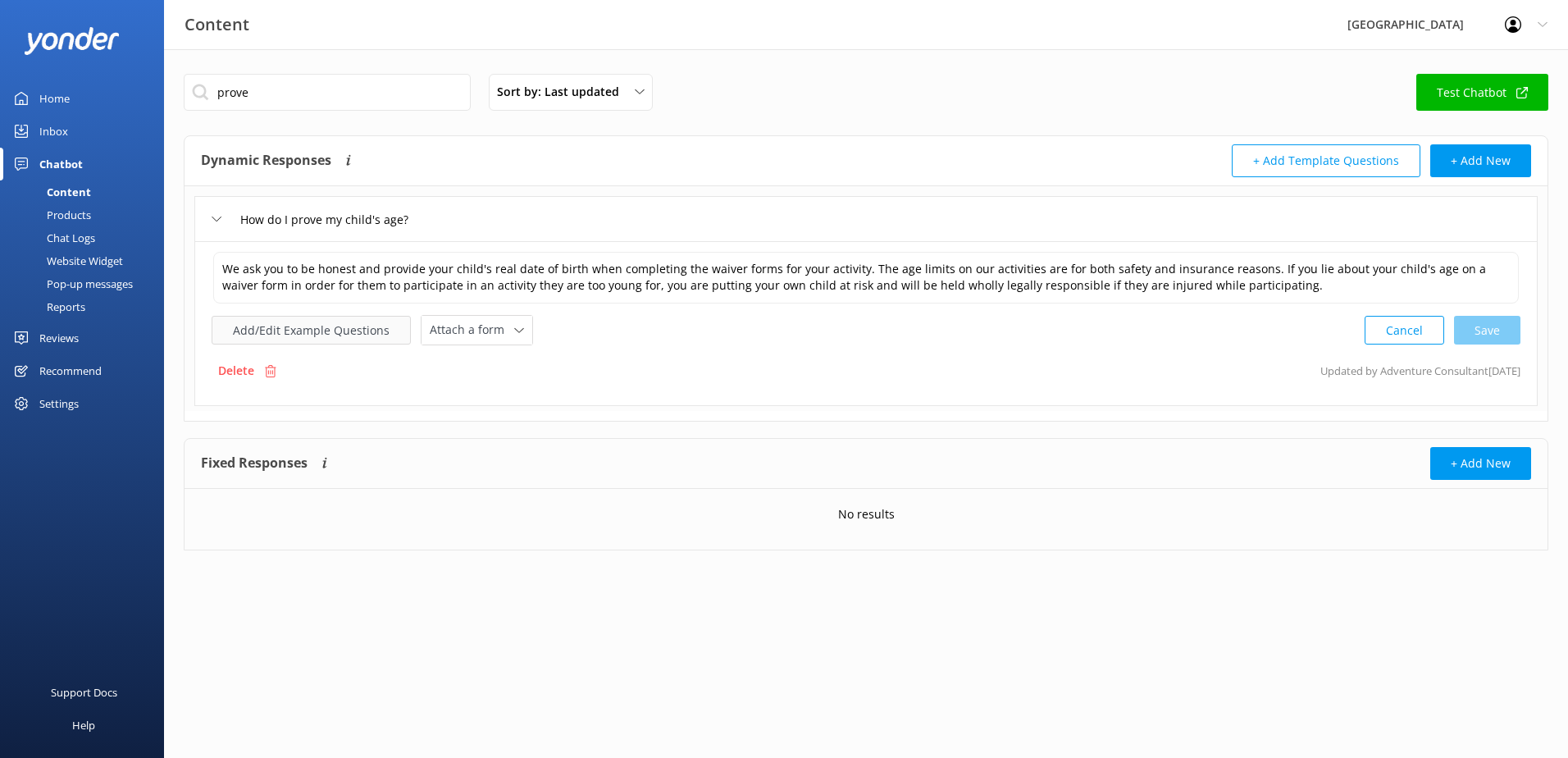
click at [360, 331] on button "Add/Edit Example Questions" at bounding box center [311, 331] width 200 height 29
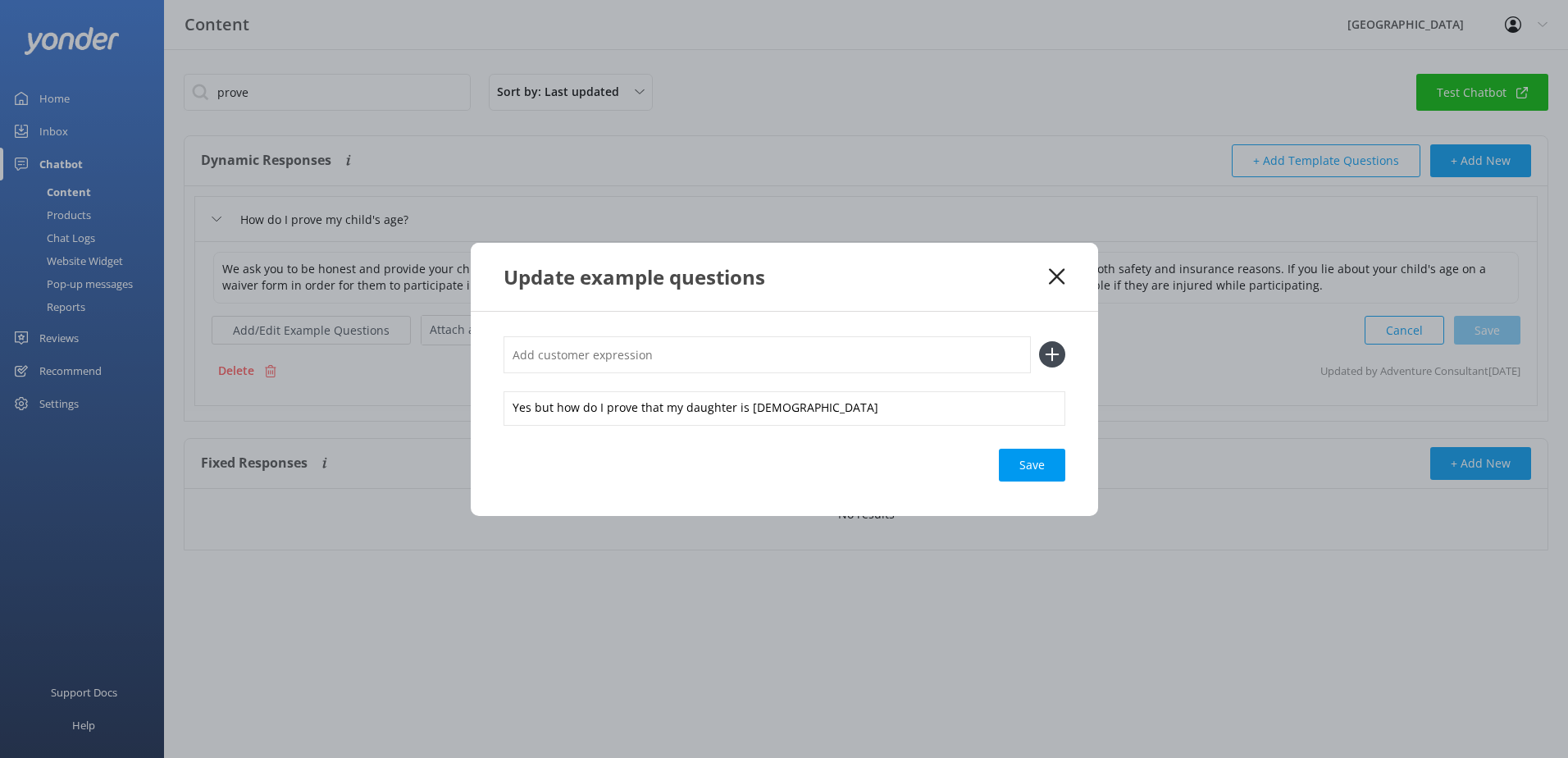
click at [1057, 282] on icon at bounding box center [1057, 276] width 15 height 16
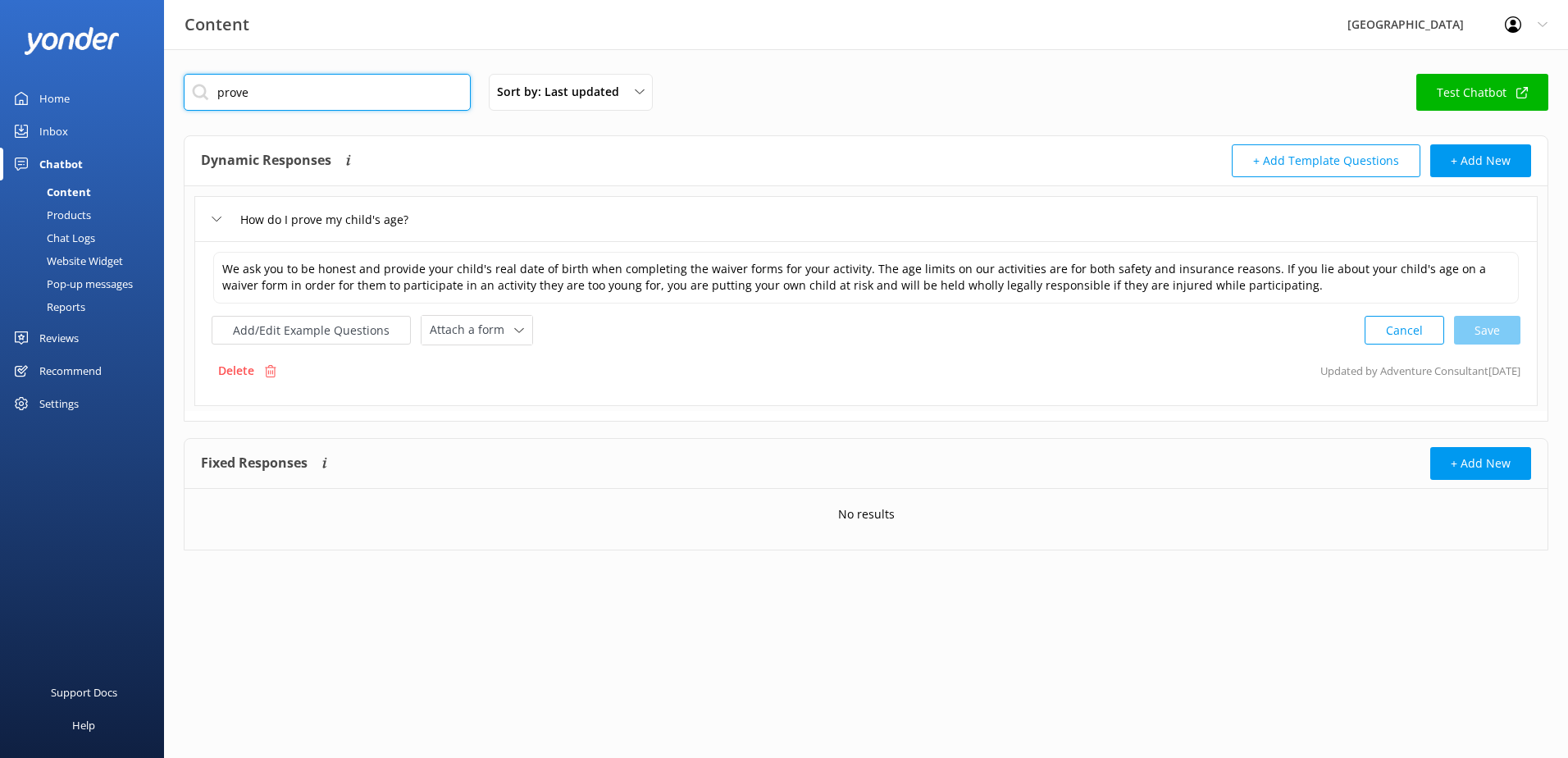
click at [65, 82] on div "Content Glenworth Valley Profile Settings Logout Home Inbox Chatbot Content Pro…" at bounding box center [784, 325] width 1568 height 551
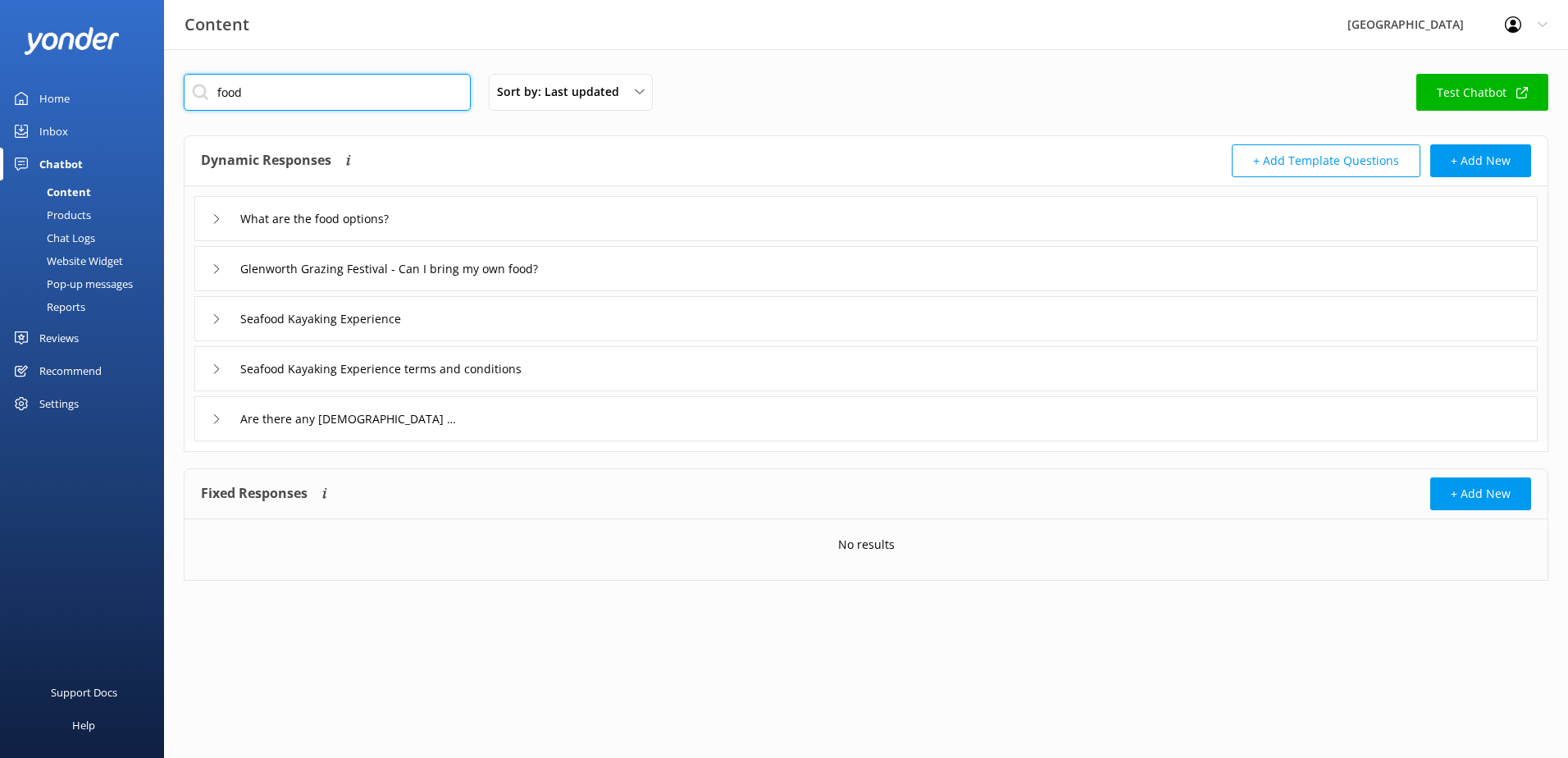
type input "food"
drag, startPoint x: 534, startPoint y: 219, endPoint x: 685, endPoint y: 1, distance: 265.2
click at [534, 219] on div "What are the food options?" at bounding box center [866, 218] width 1344 height 45
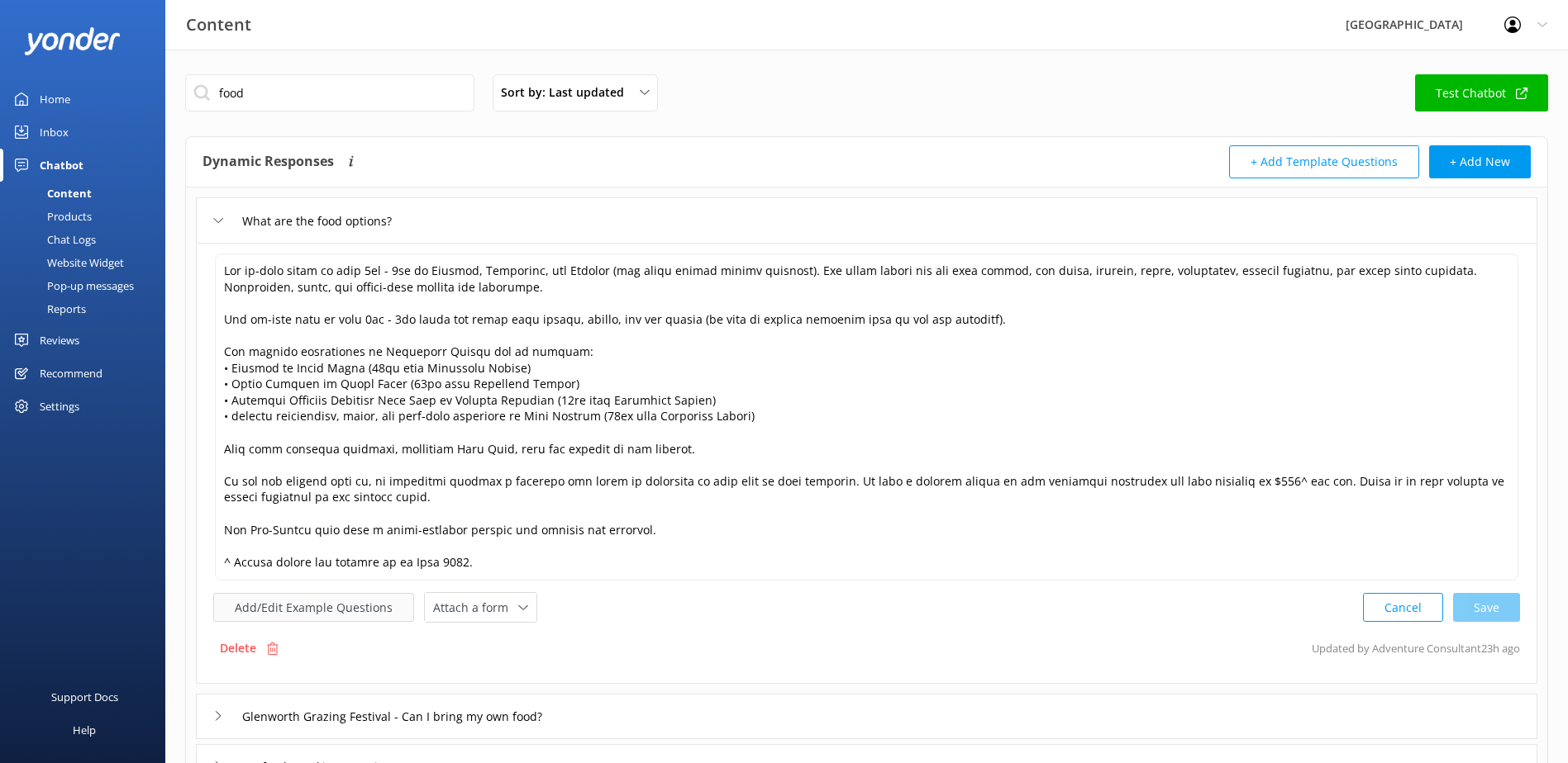
click at [258, 613] on button "Add/Edit Example Questions" at bounding box center [313, 607] width 201 height 29
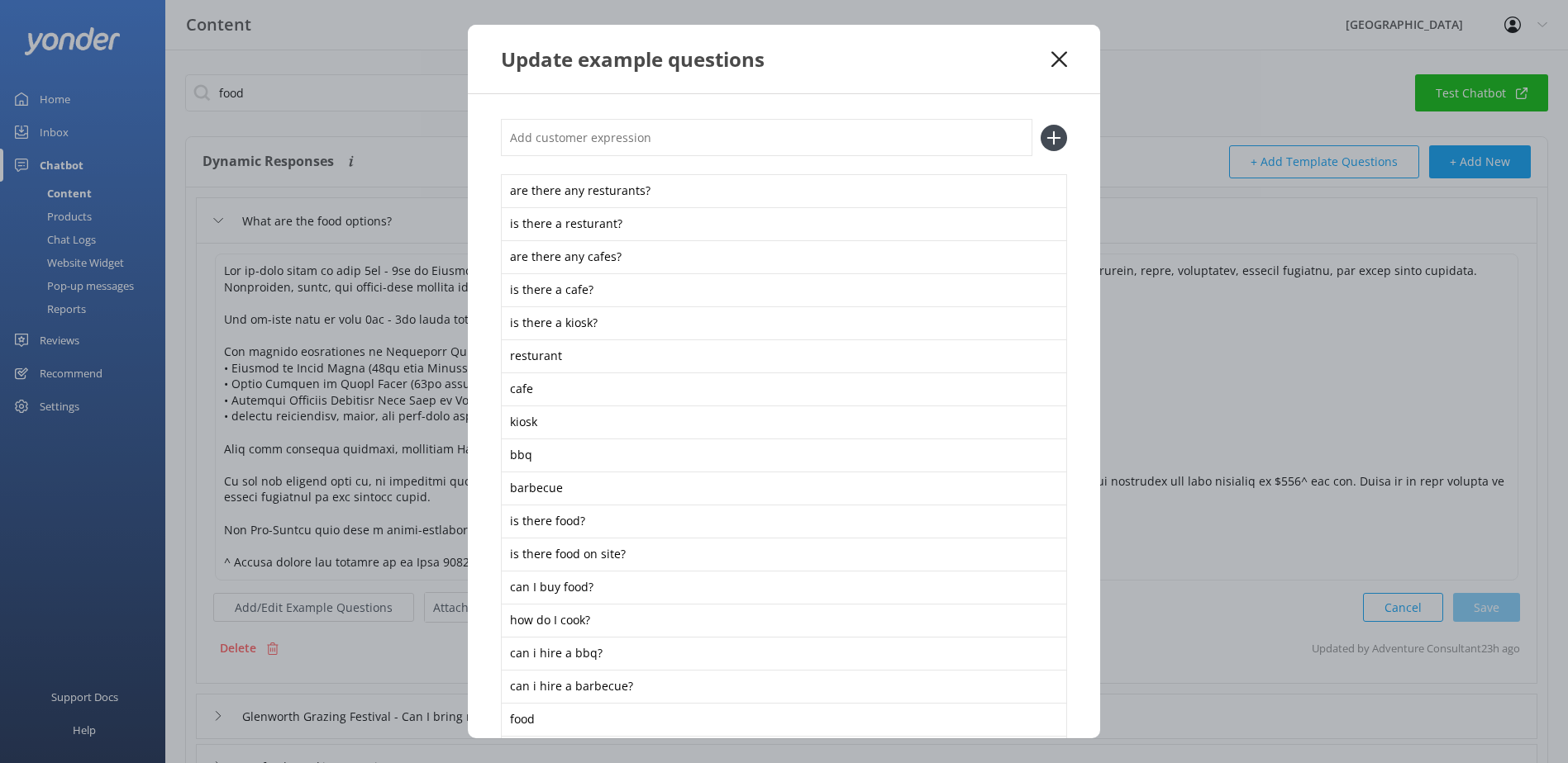
click at [616, 152] on input "text" at bounding box center [766, 137] width 532 height 37
paste input "do you offer bbq dinner if we plan to stay over night at your camp site"
type input "do you offer bbq dinner if we plan to stay over night at your camp site"
click at [1041, 135] on icon at bounding box center [1054, 138] width 27 height 27
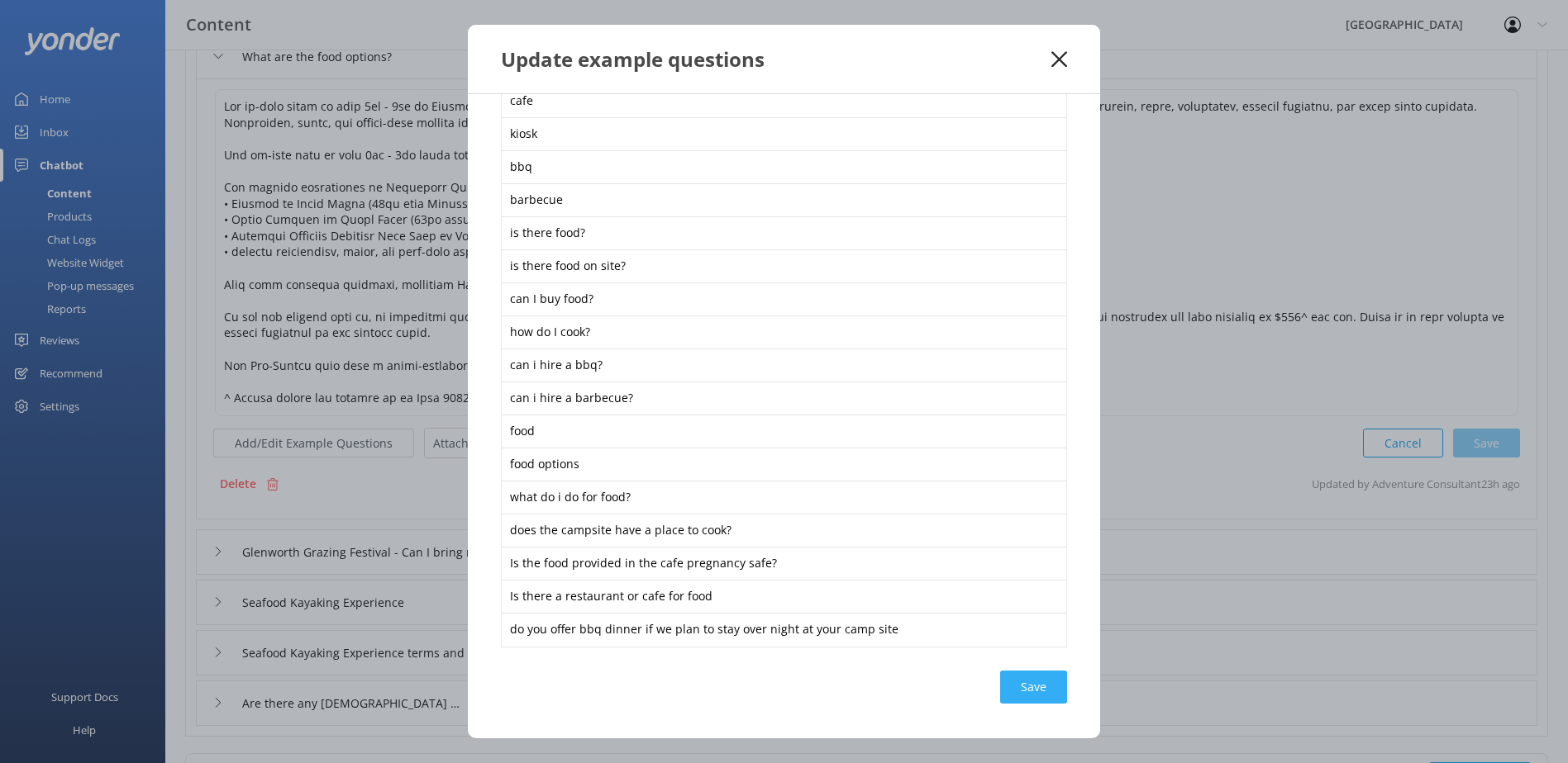
scroll to position [248, 0]
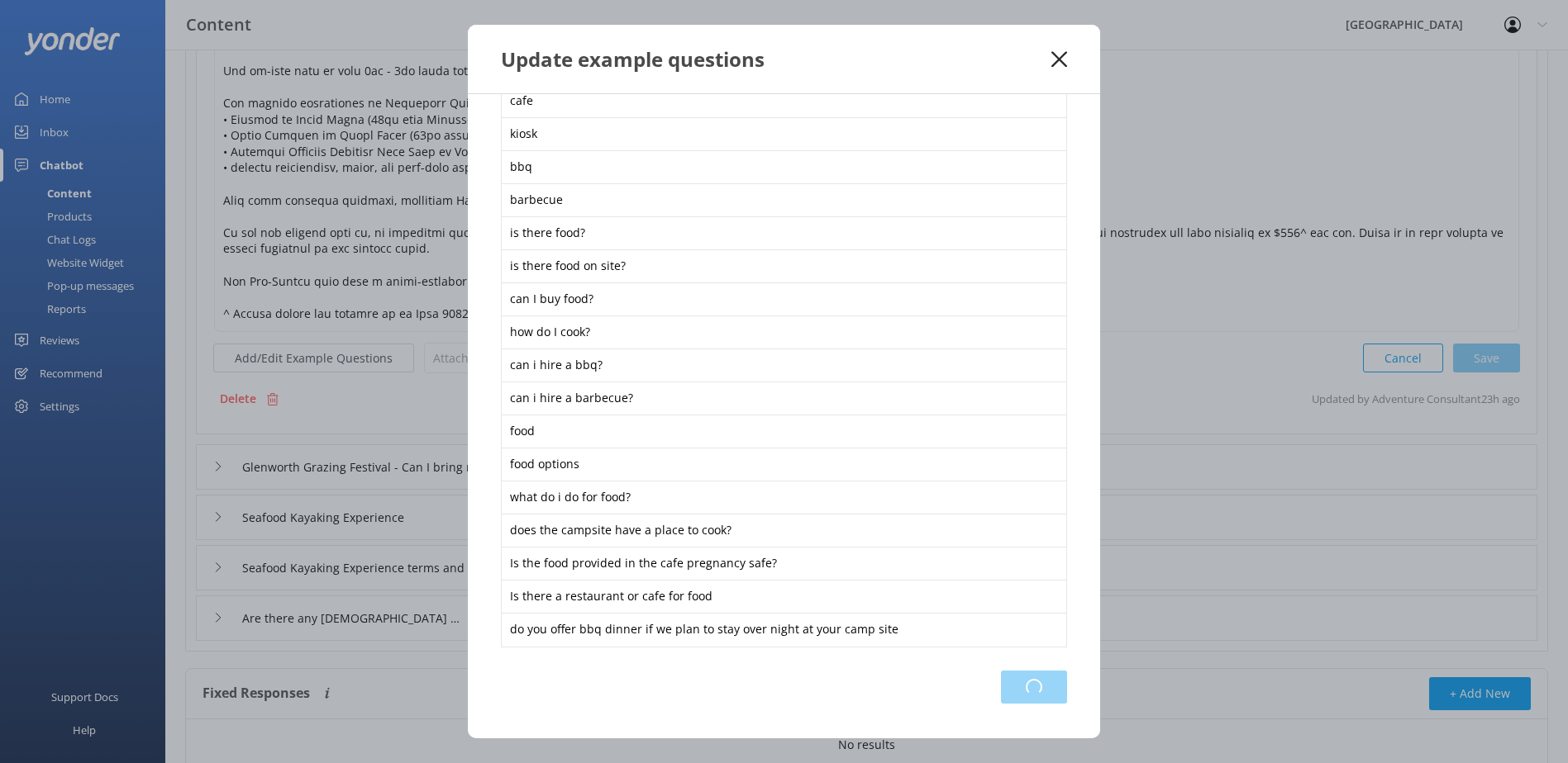
click at [1017, 701] on div "Loading.." at bounding box center [1033, 687] width 66 height 33
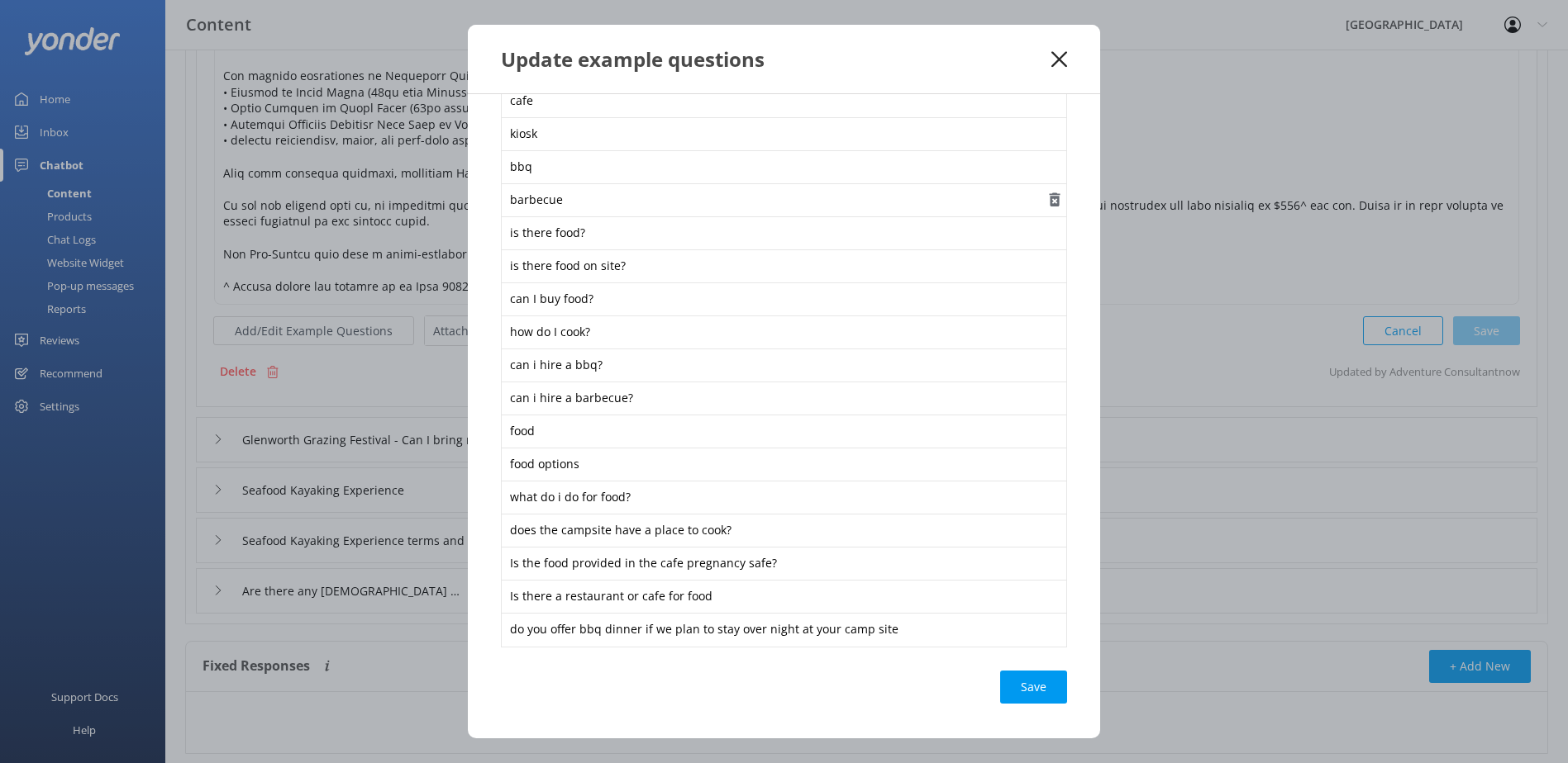
scroll to position [316, 0]
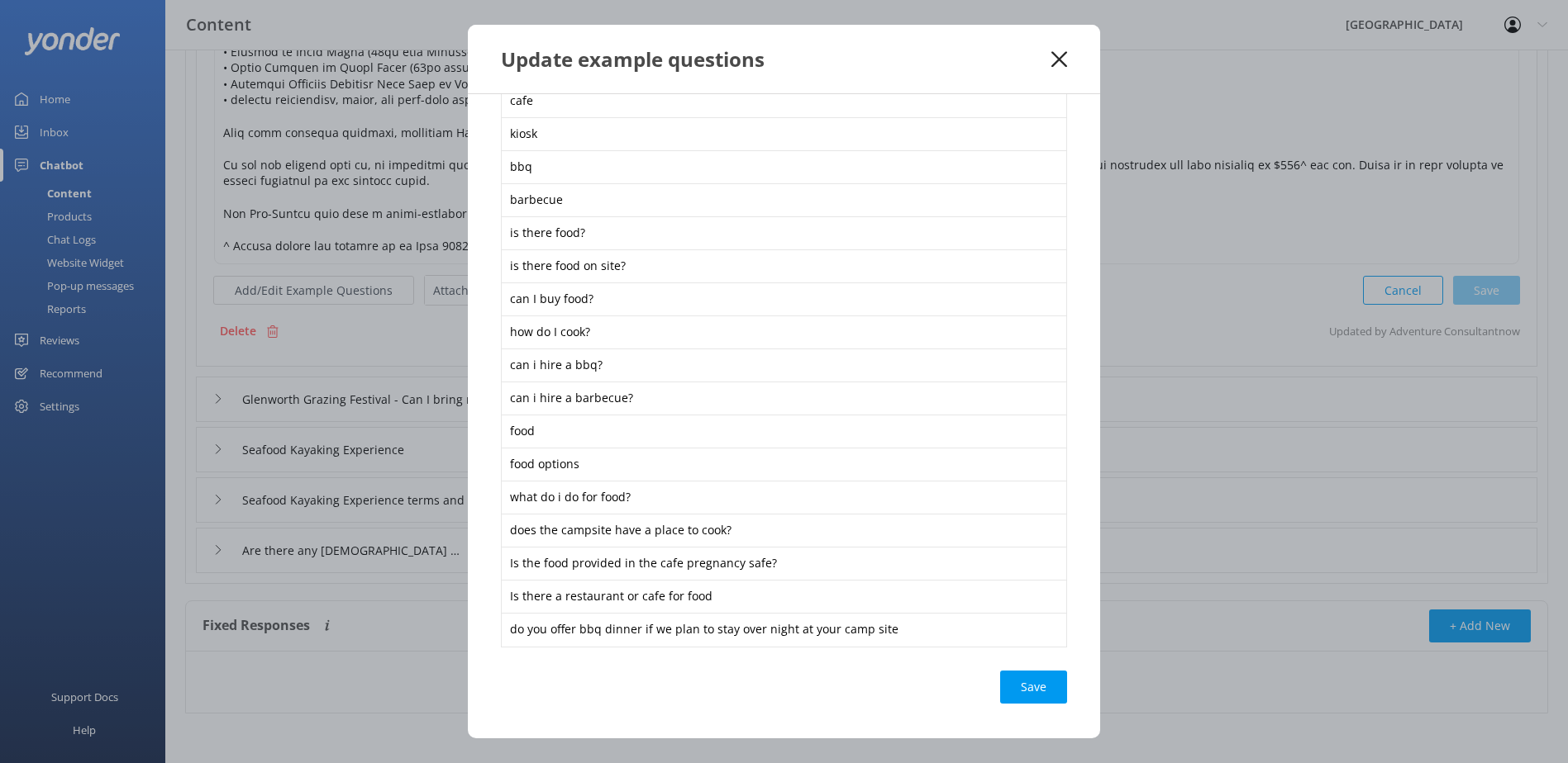
click at [1055, 62] on use at bounding box center [1059, 59] width 15 height 15
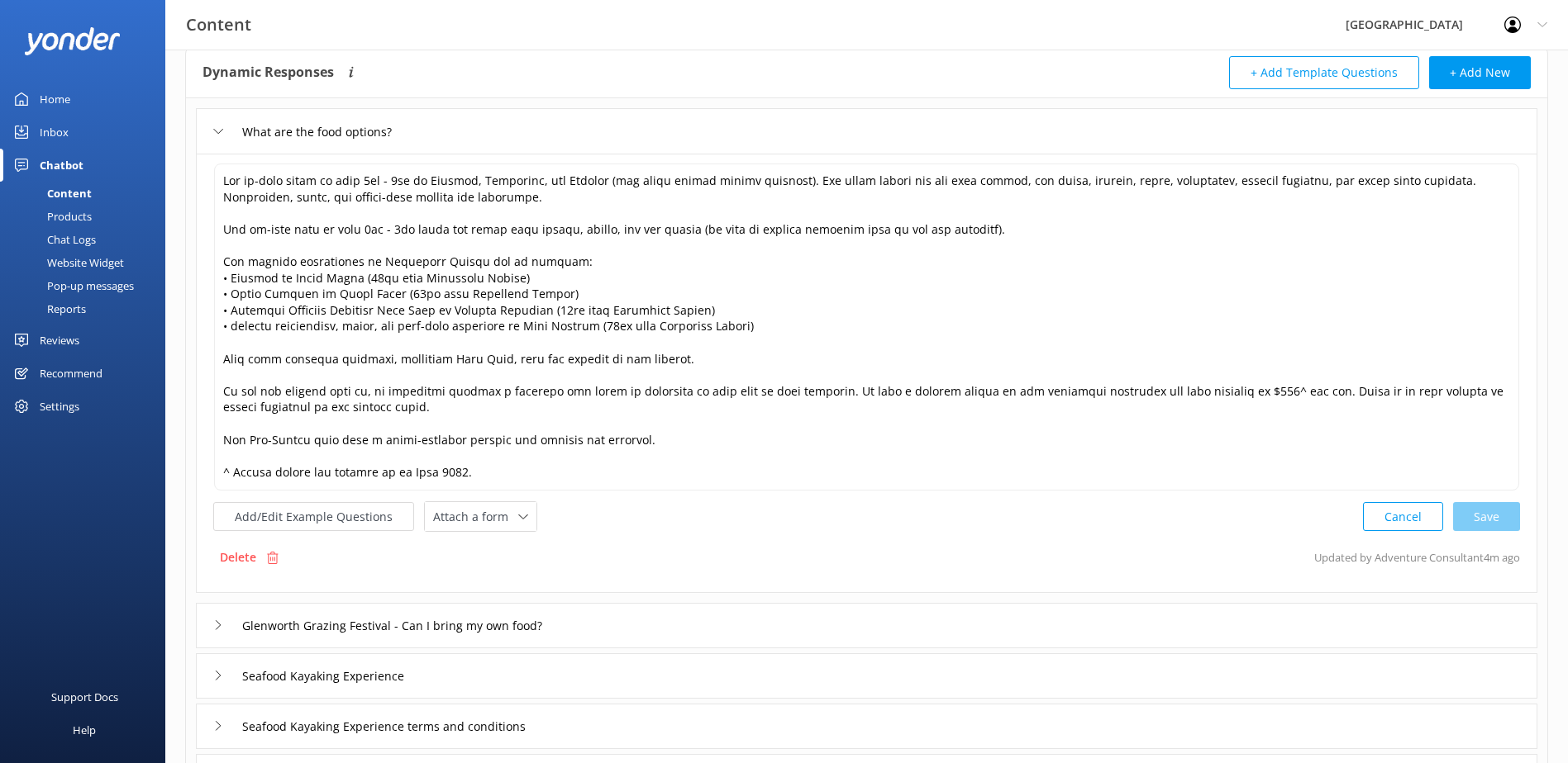
scroll to position [0, 0]
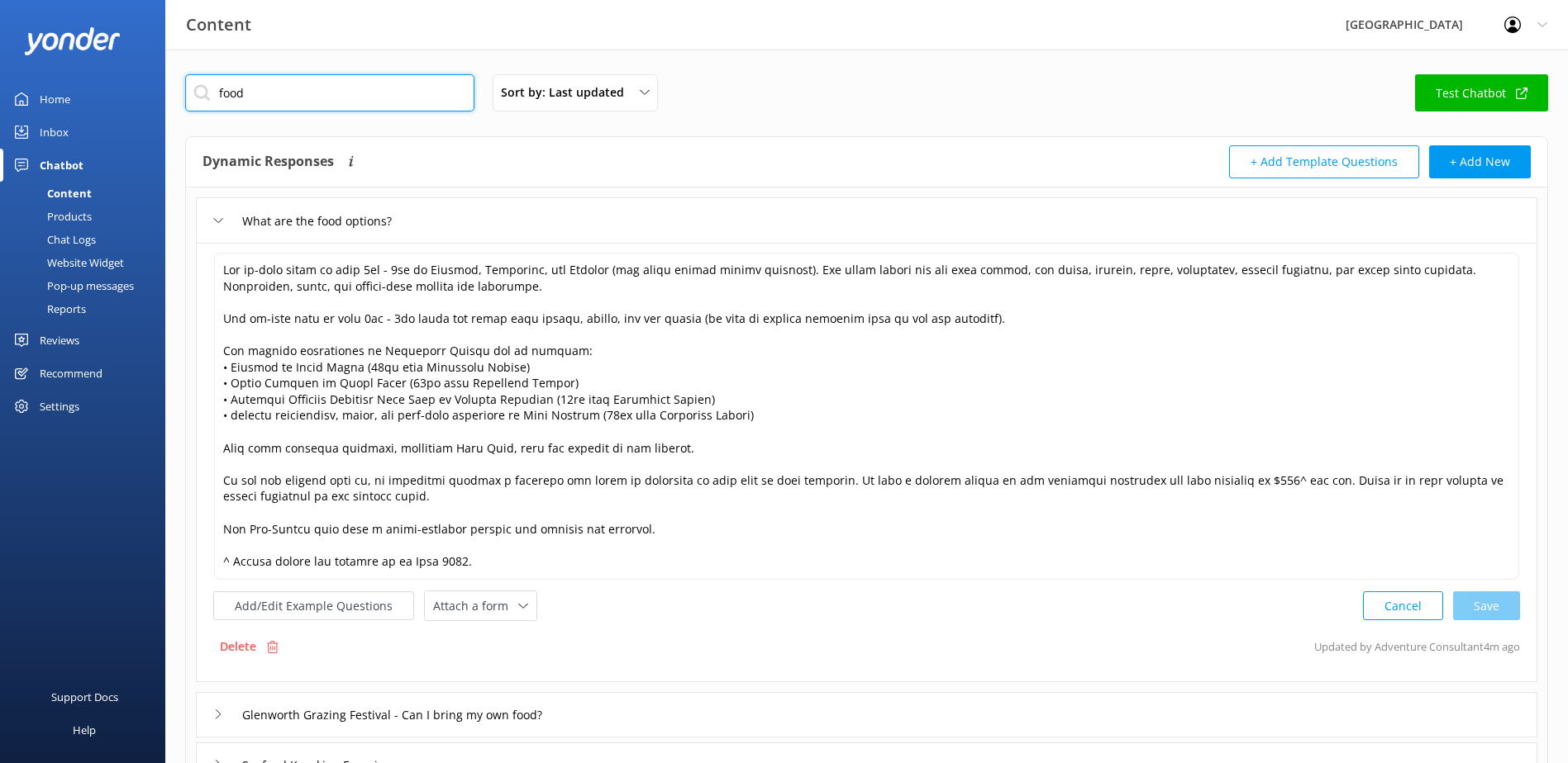
drag, startPoint x: 287, startPoint y: 103, endPoint x: -33, endPoint y: 105, distance: 320.0
click at [0, 105] on html "Content Glenworth Valley Profile Settings Logout Home Inbox Chatbot Content Pro…" at bounding box center [784, 539] width 1568 height 1079
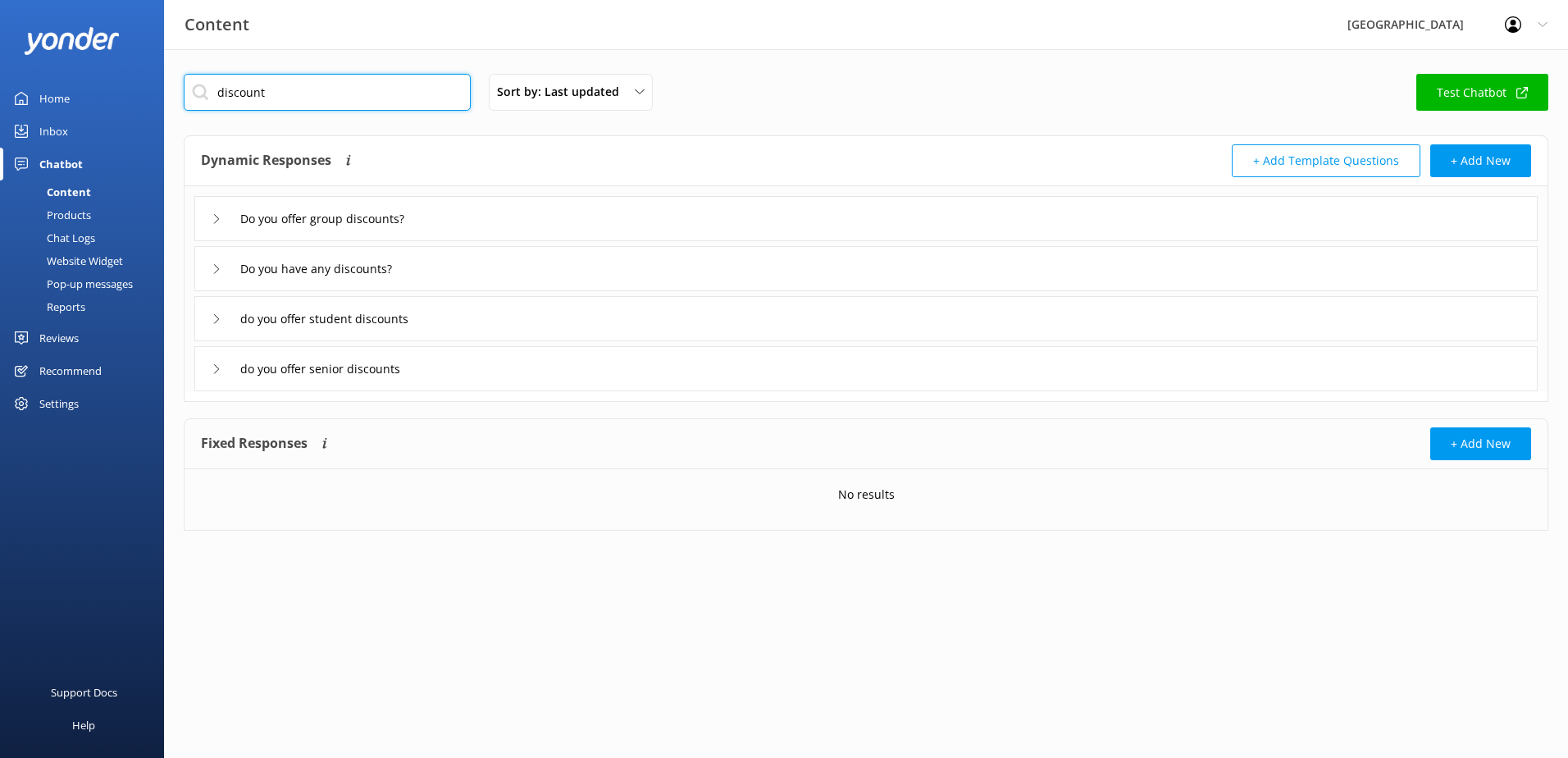
type input "discount"
click at [223, 274] on div "Do you have any discounts?" at bounding box center [307, 269] width 190 height 27
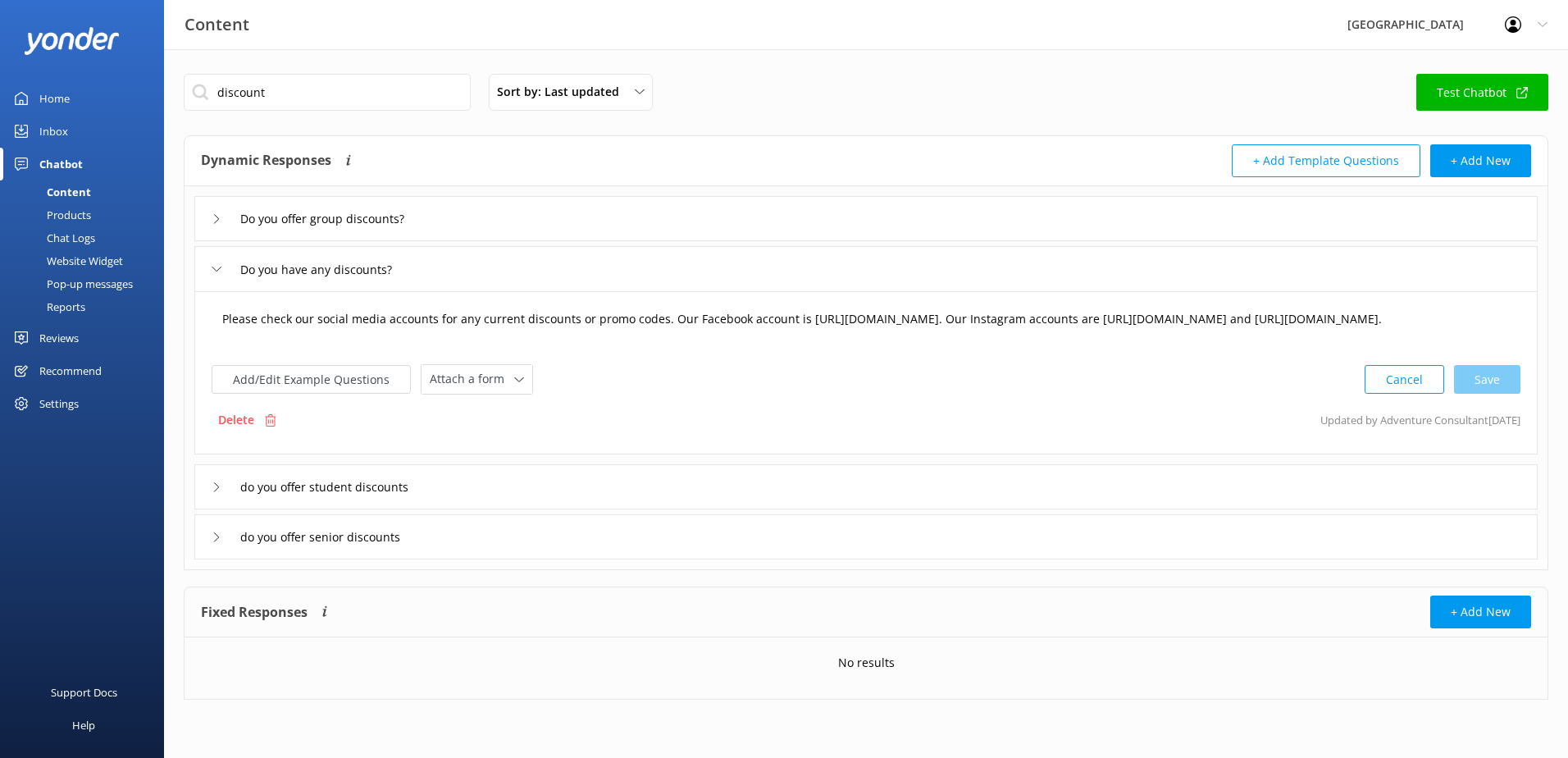
click at [220, 321] on textarea "Please check our social media accounts for any current discounts or promo codes…" at bounding box center [866, 327] width 1306 height 51
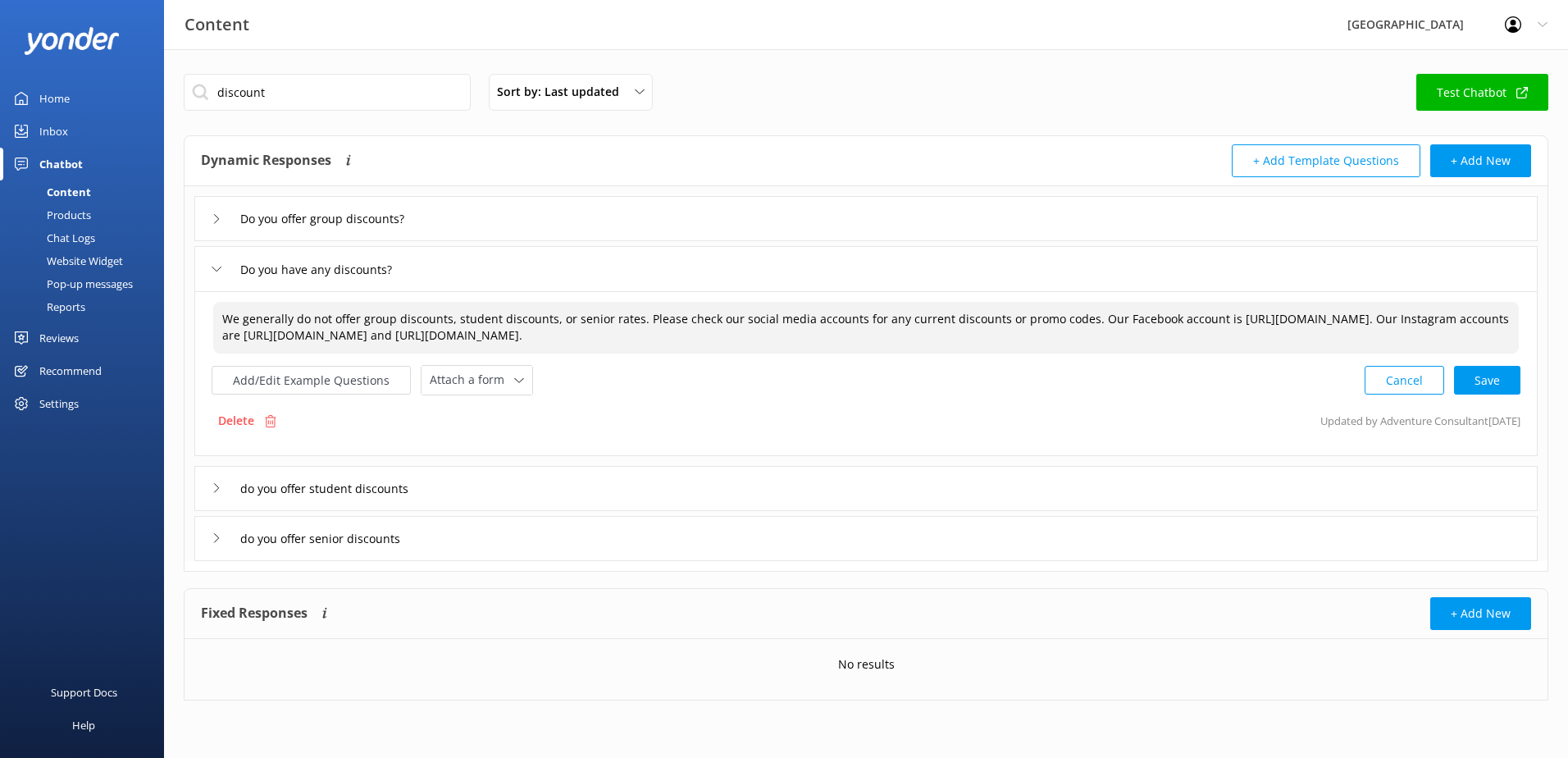
click at [1481, 370] on div "Cancel Save" at bounding box center [1442, 381] width 155 height 31
type textarea "We generally do not offer group discounts, student discounts, or senior rates. …"
click at [1483, 373] on div "Cancel Save" at bounding box center [1442, 379] width 155 height 31
click at [270, 385] on button "Add/Edit Example Questions" at bounding box center [311, 379] width 200 height 29
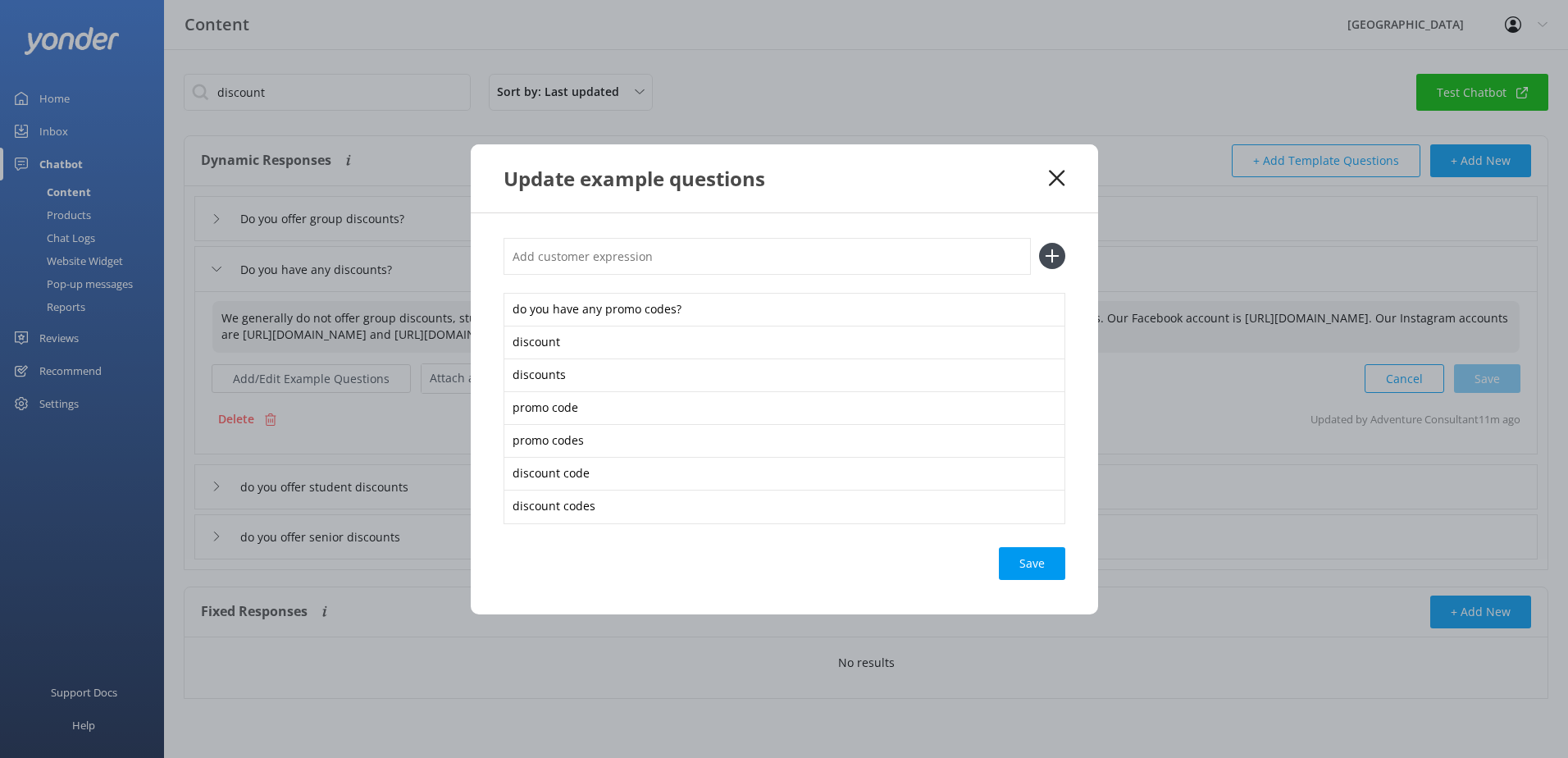
click at [606, 249] on input "text" at bounding box center [767, 256] width 527 height 37
type input "do you offer group discounts"
click at [1041, 254] on icon at bounding box center [1052, 256] width 26 height 26
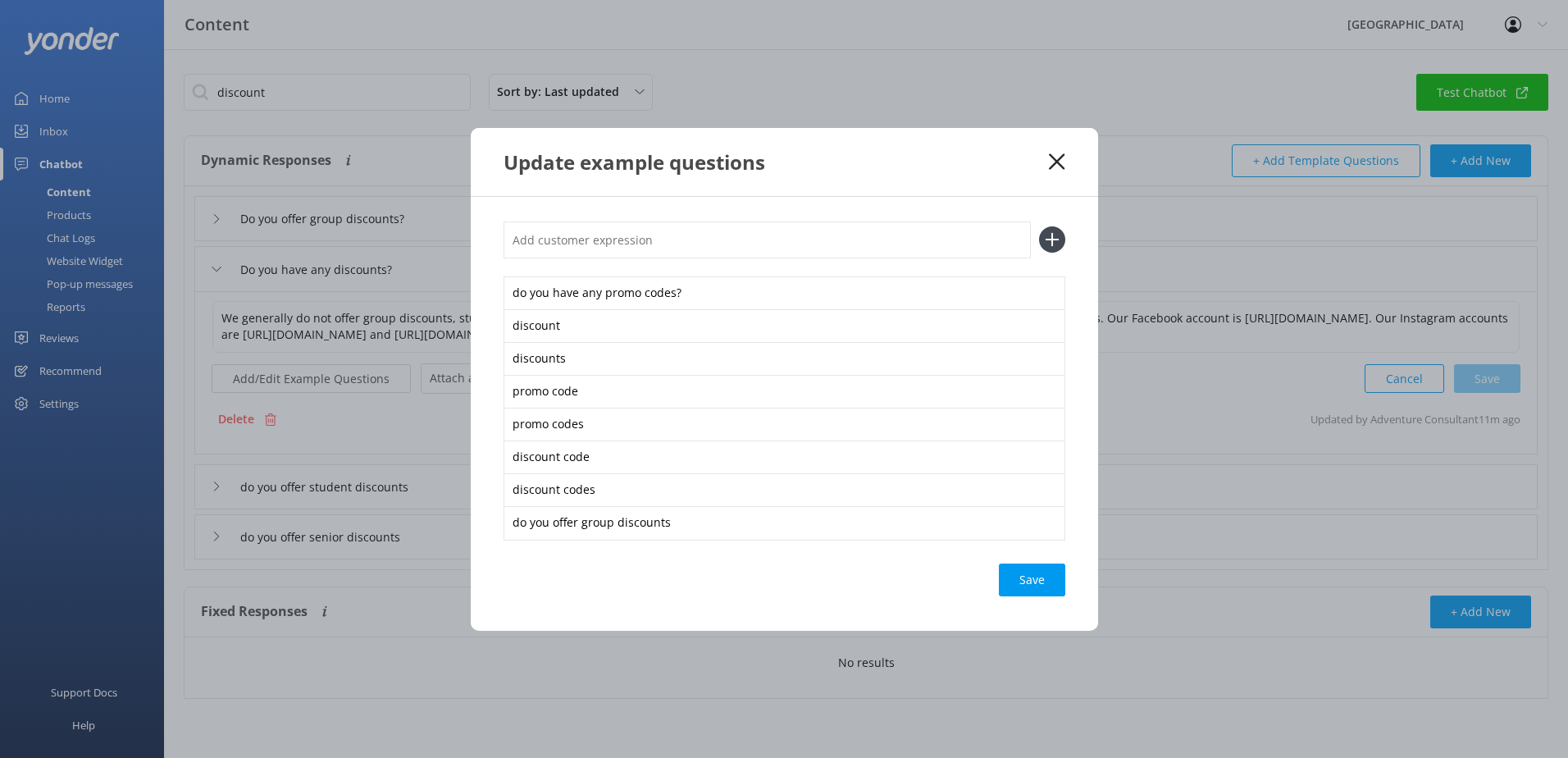
click at [730, 244] on input "text" at bounding box center [767, 240] width 527 height 37
type input "do you offer student discounts"
click at [1052, 246] on use at bounding box center [1052, 240] width 14 height 14
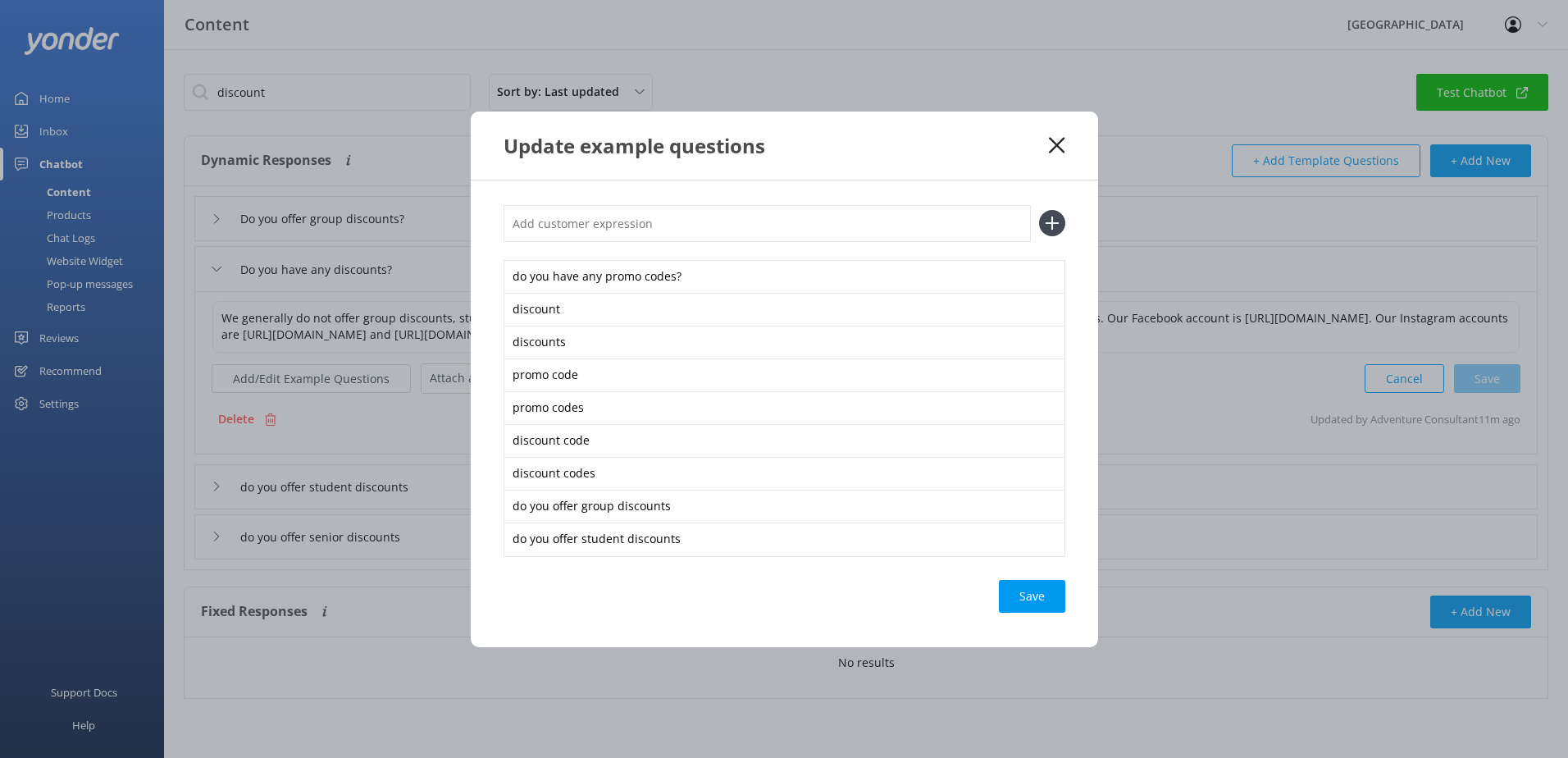
click at [667, 232] on input "text" at bounding box center [767, 223] width 527 height 37
type input "do you offer seniors discounts"
click at [1050, 222] on icon at bounding box center [1052, 223] width 26 height 26
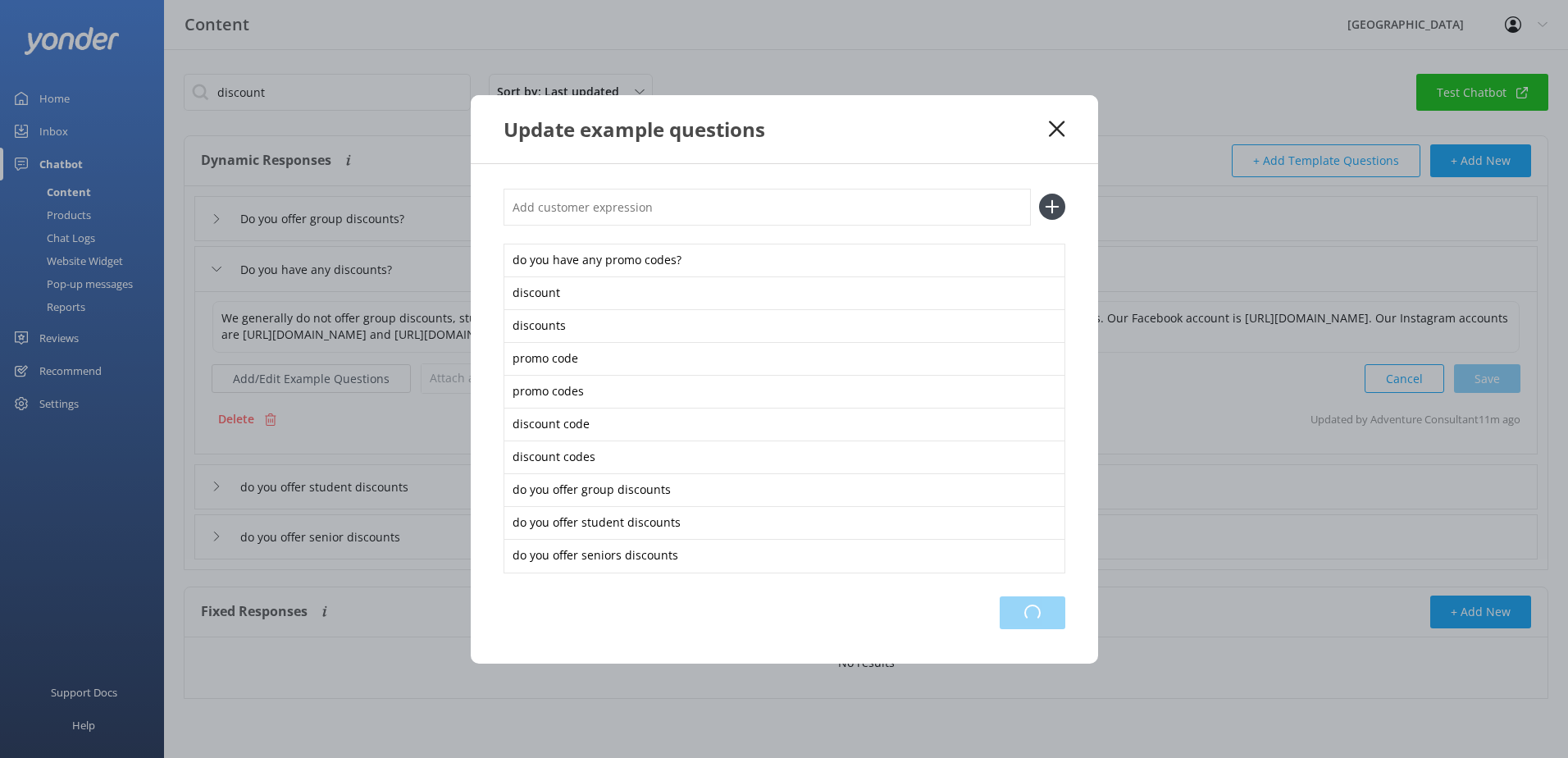
click at [1013, 607] on div "Loading.." at bounding box center [1032, 613] width 65 height 33
click at [1061, 126] on use at bounding box center [1057, 128] width 15 height 15
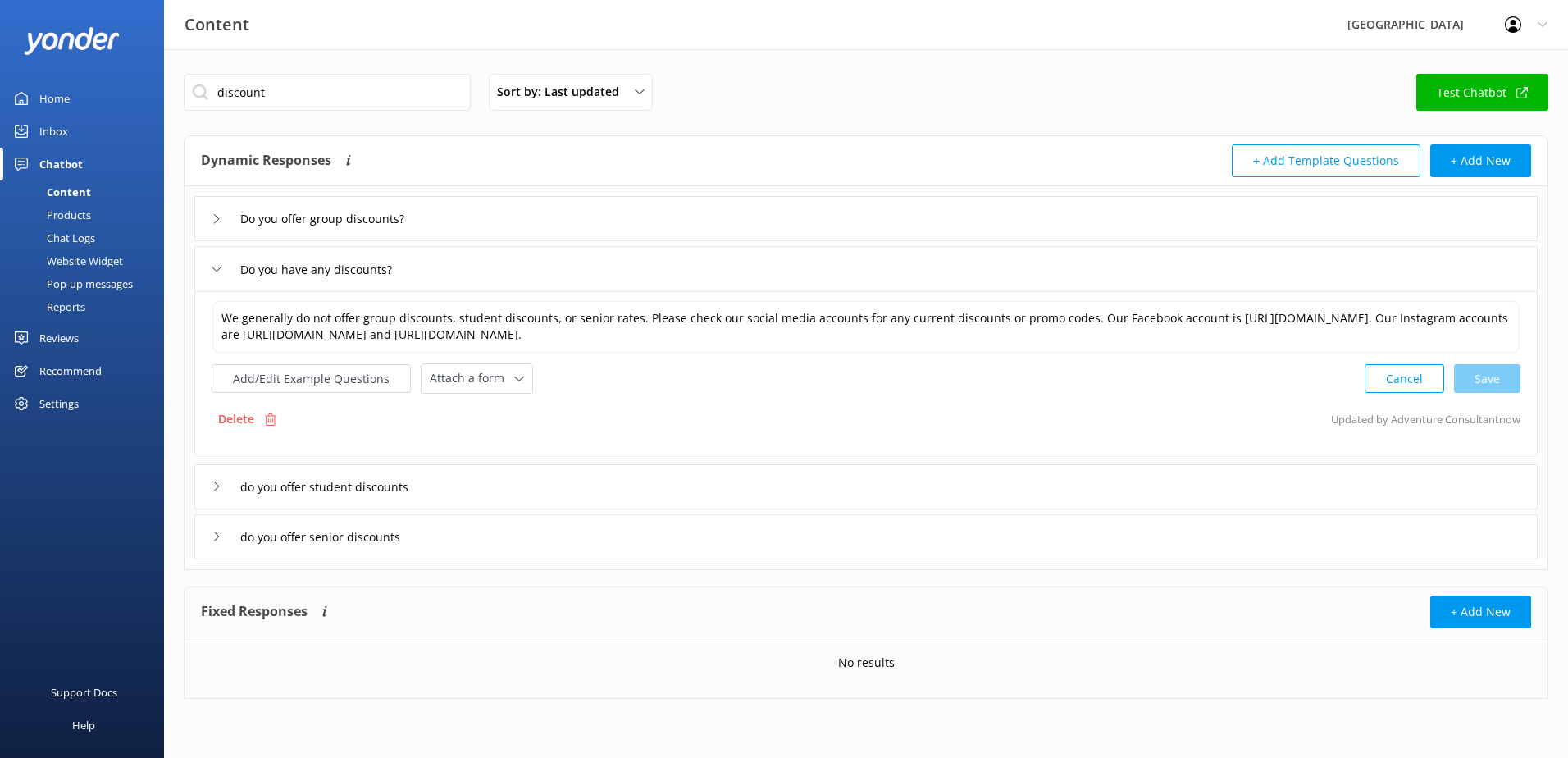
click at [208, 221] on div "Do you offer group discounts?" at bounding box center [866, 218] width 1344 height 45
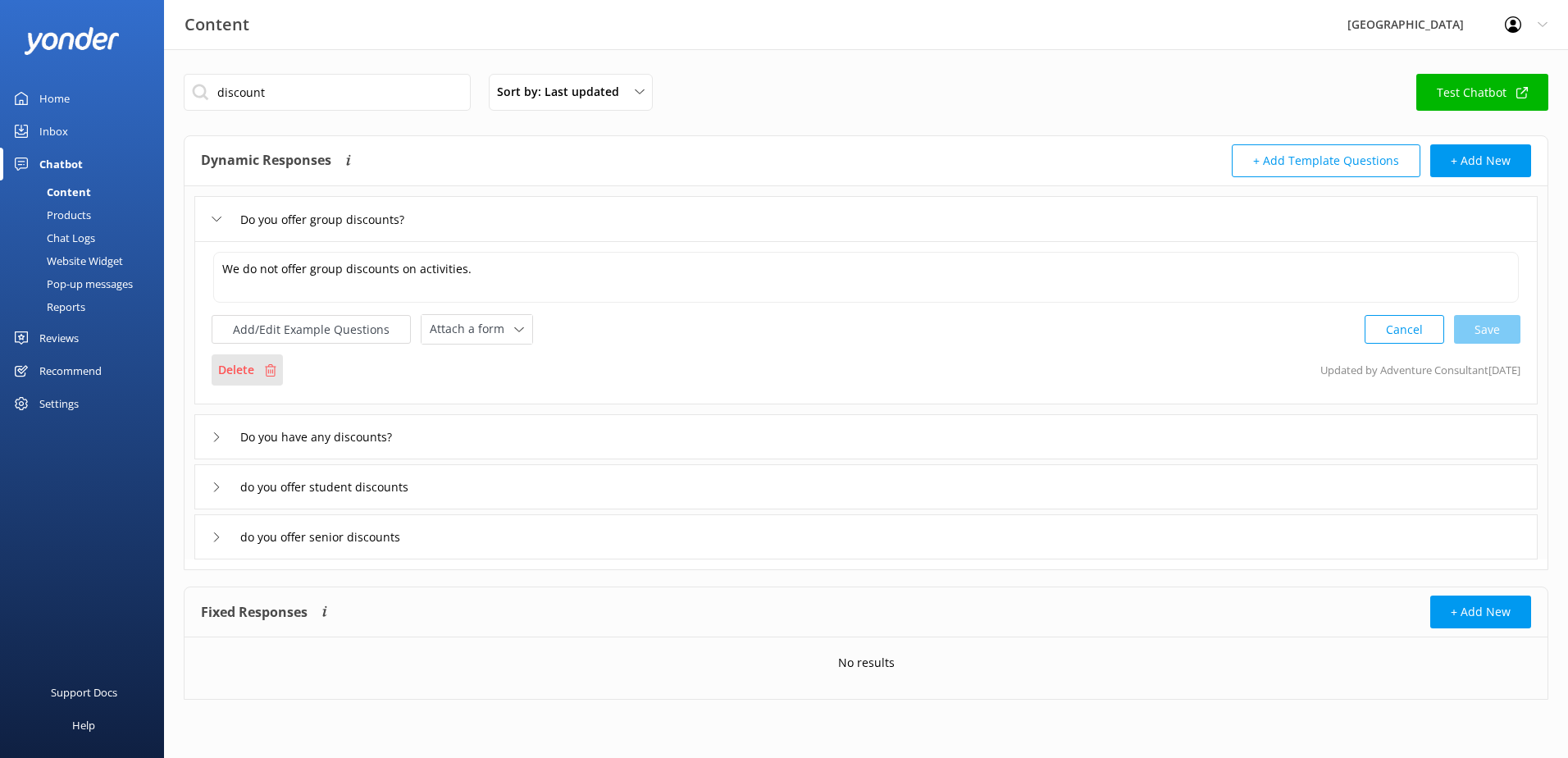
click at [253, 371] on p "Delete" at bounding box center [236, 370] width 36 height 18
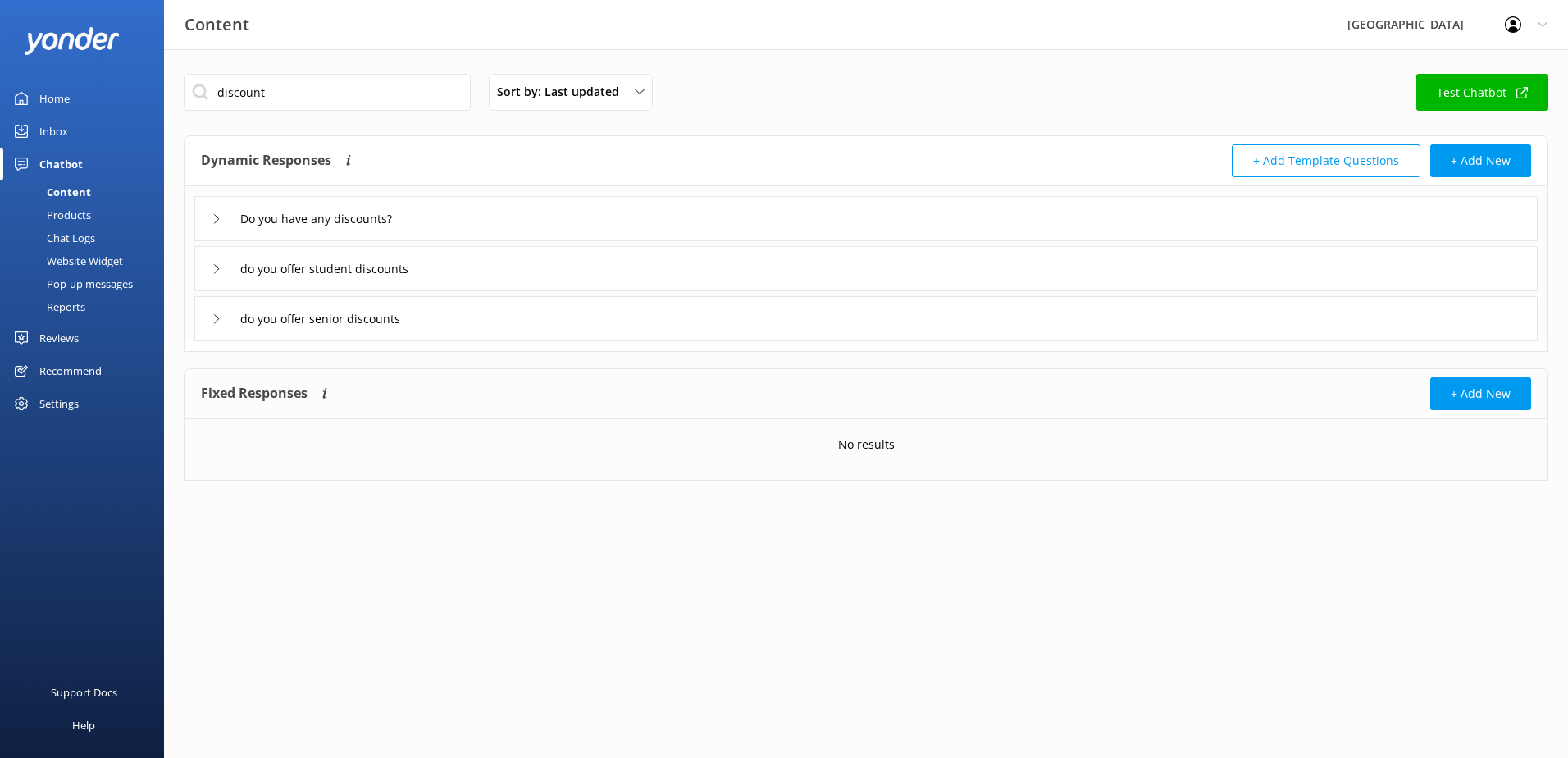
click at [216, 280] on div "do you offer student discounts" at bounding box center [319, 269] width 217 height 27
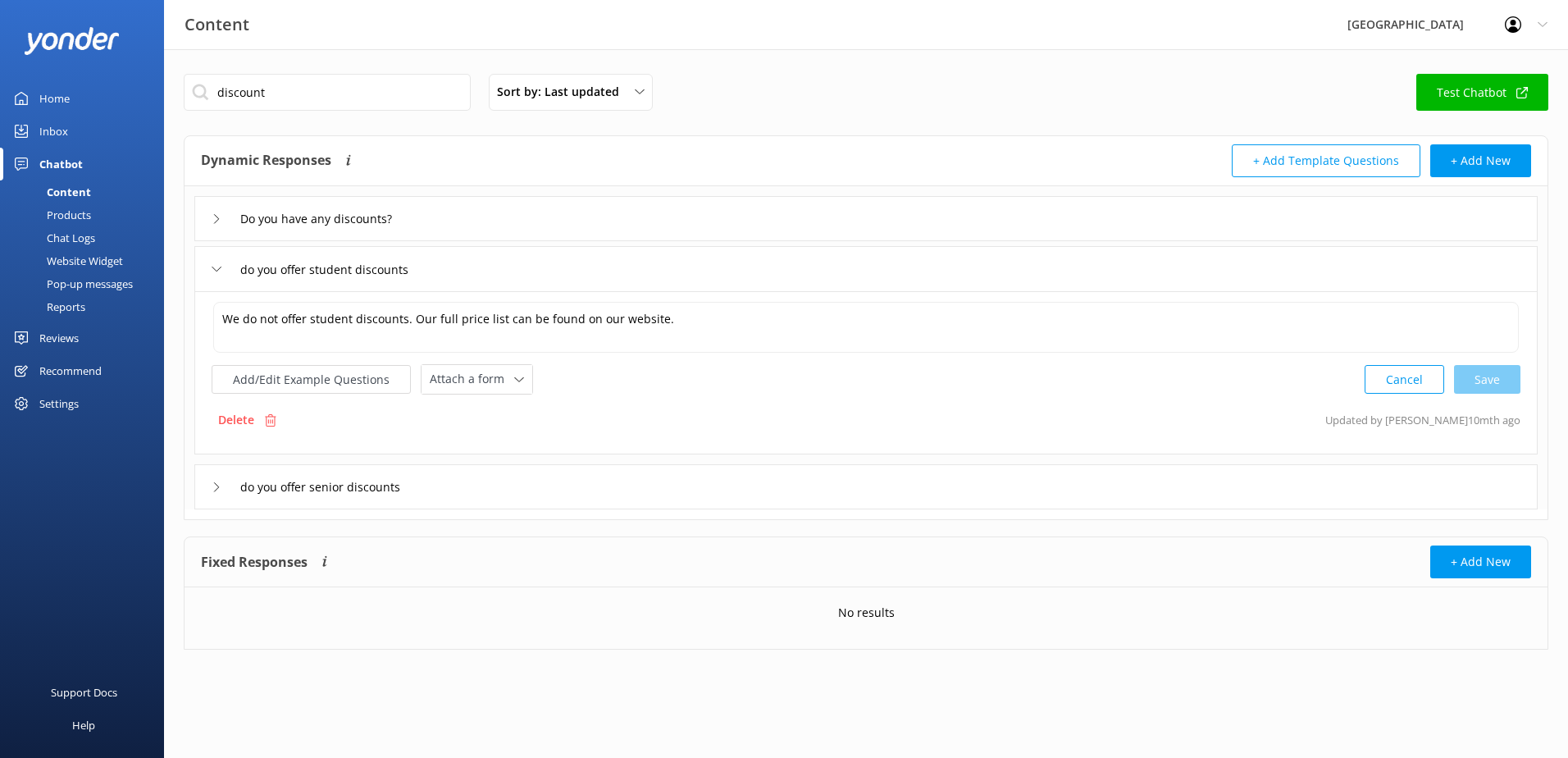
click at [238, 416] on p "Delete" at bounding box center [236, 420] width 36 height 18
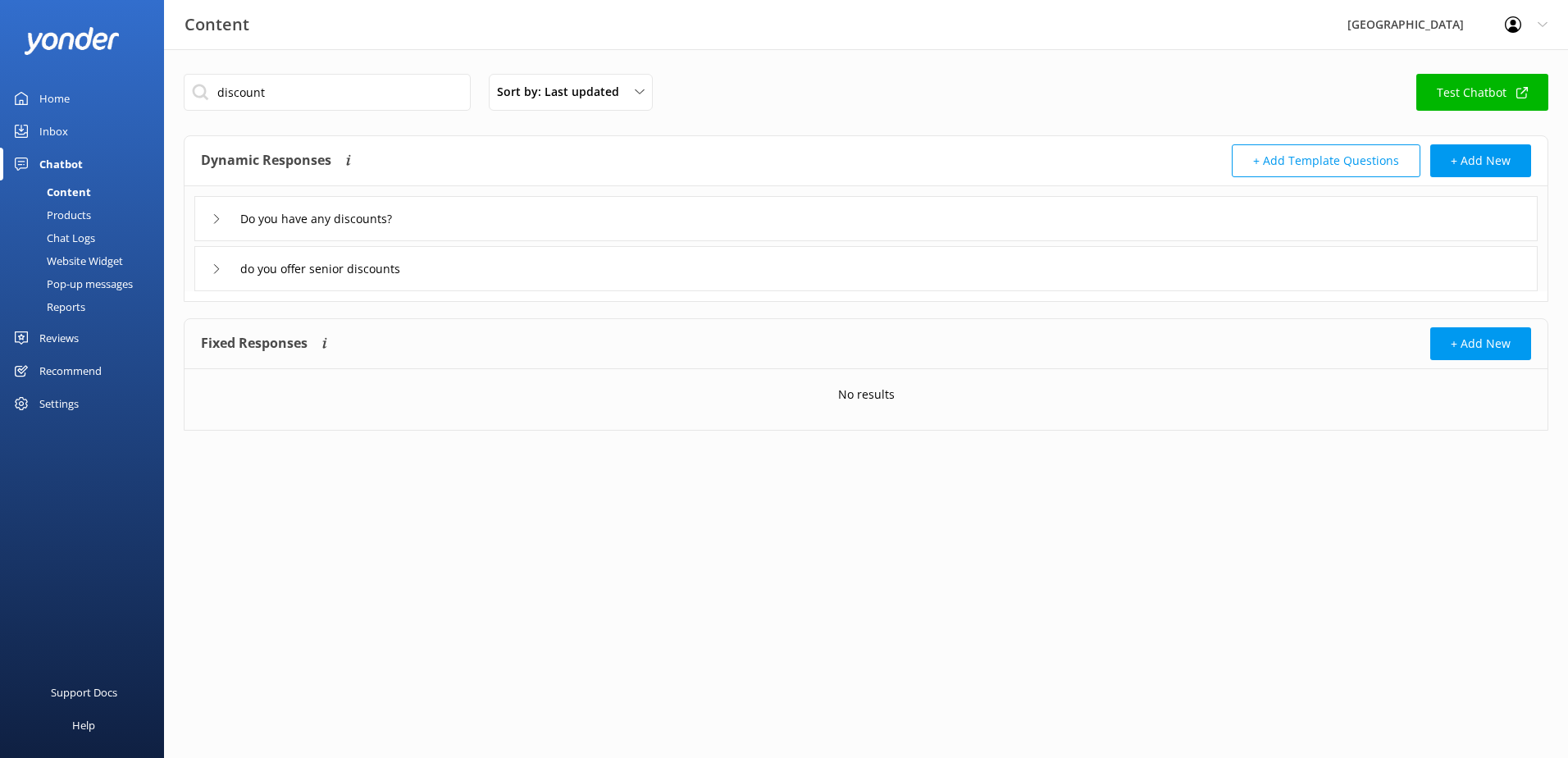
click at [229, 269] on div "do you offer senior discounts" at bounding box center [316, 269] width 210 height 27
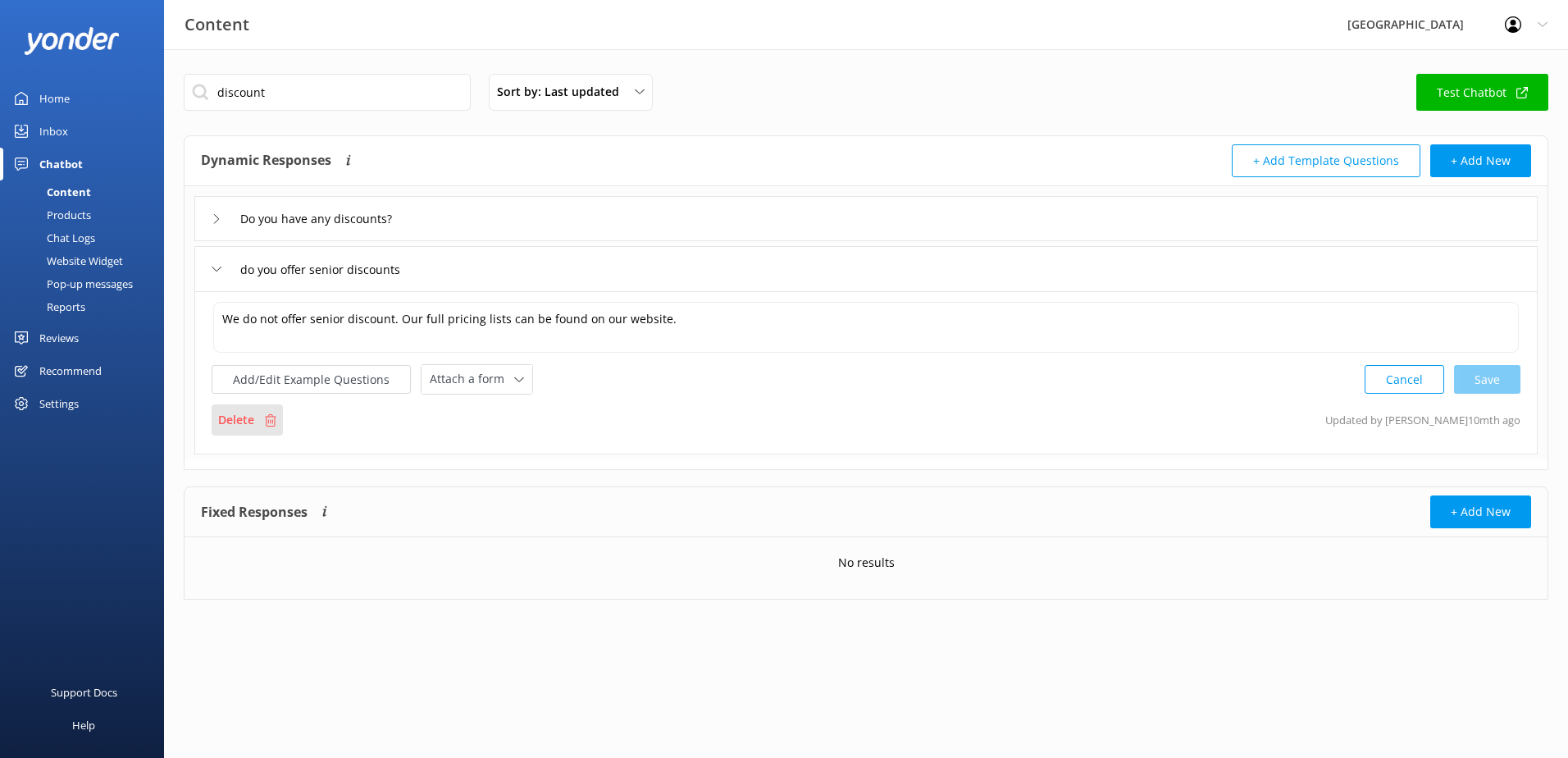
click at [254, 427] on div "Delete" at bounding box center [247, 420] width 71 height 31
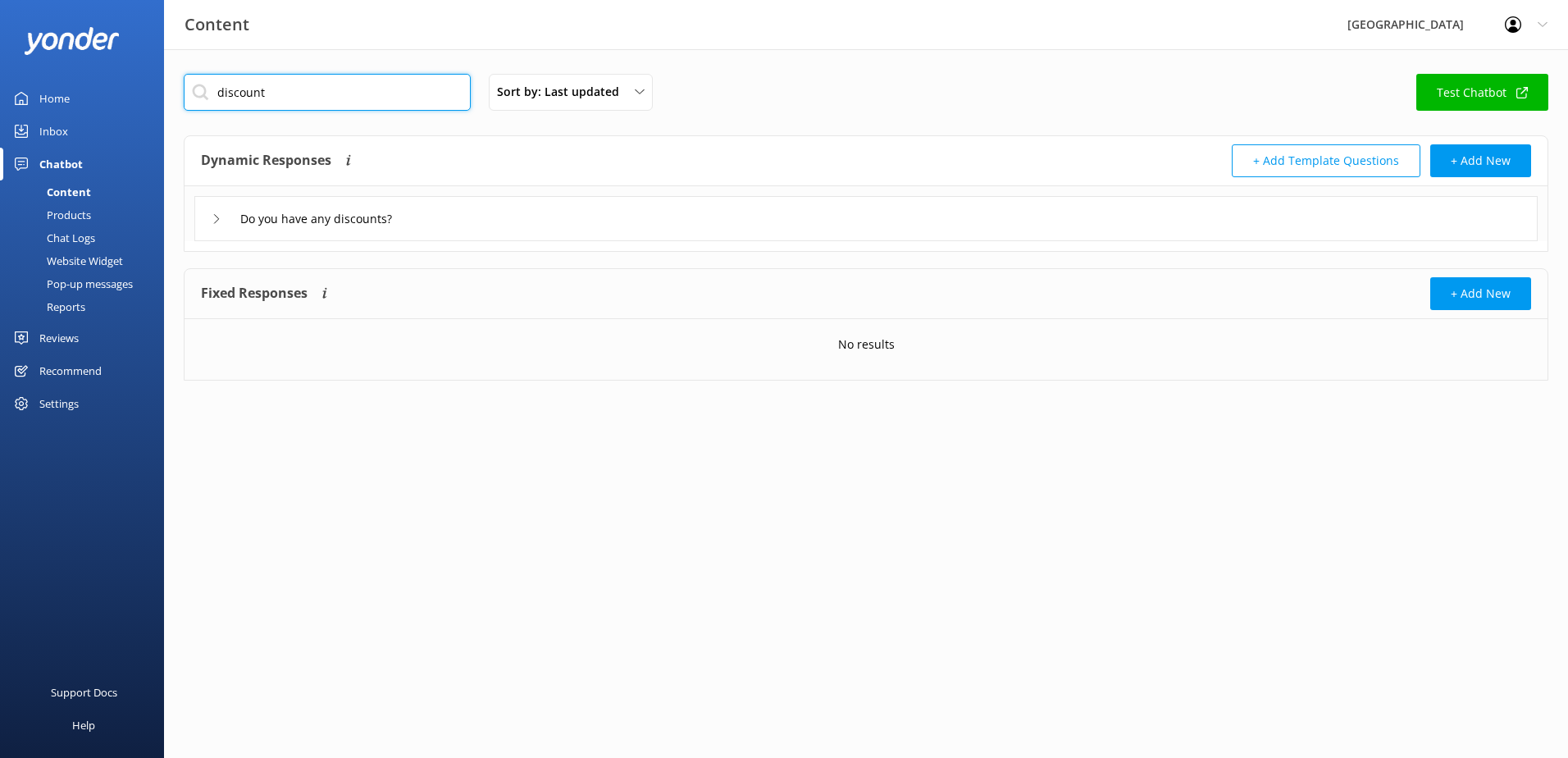
drag, startPoint x: 309, startPoint y: 87, endPoint x: 26, endPoint y: 127, distance: 285.8
click at [27, 127] on div "Content Glenworth Valley Profile Settings Logout Home Inbox Chatbot Content Pro…" at bounding box center [784, 240] width 1568 height 381
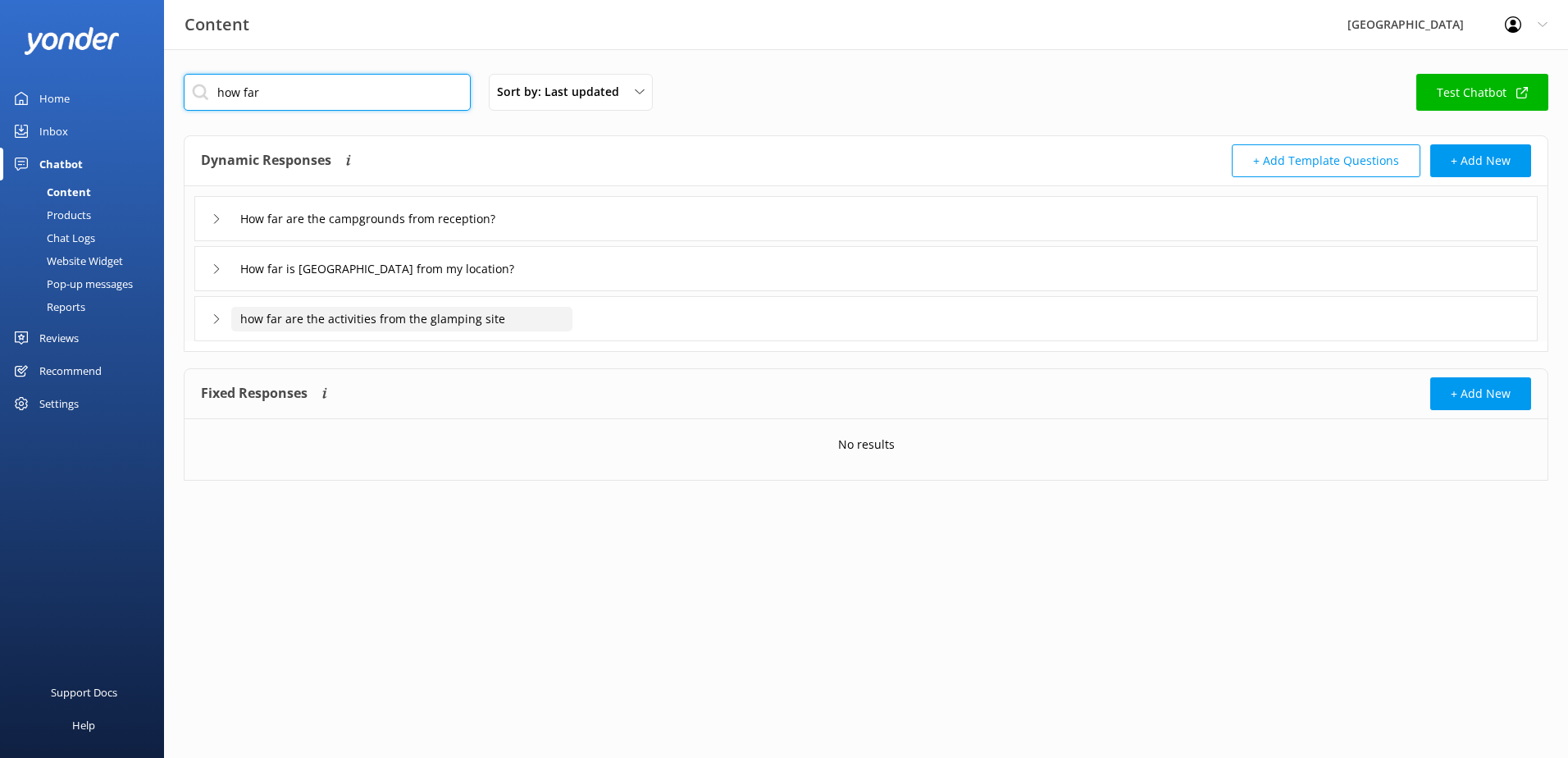
type input "how far"
drag, startPoint x: 543, startPoint y: 314, endPoint x: 529, endPoint y: 329, distance: 20.5
click at [530, 231] on input "how far are the activities from the glamping site" at bounding box center [381, 218] width 302 height 25
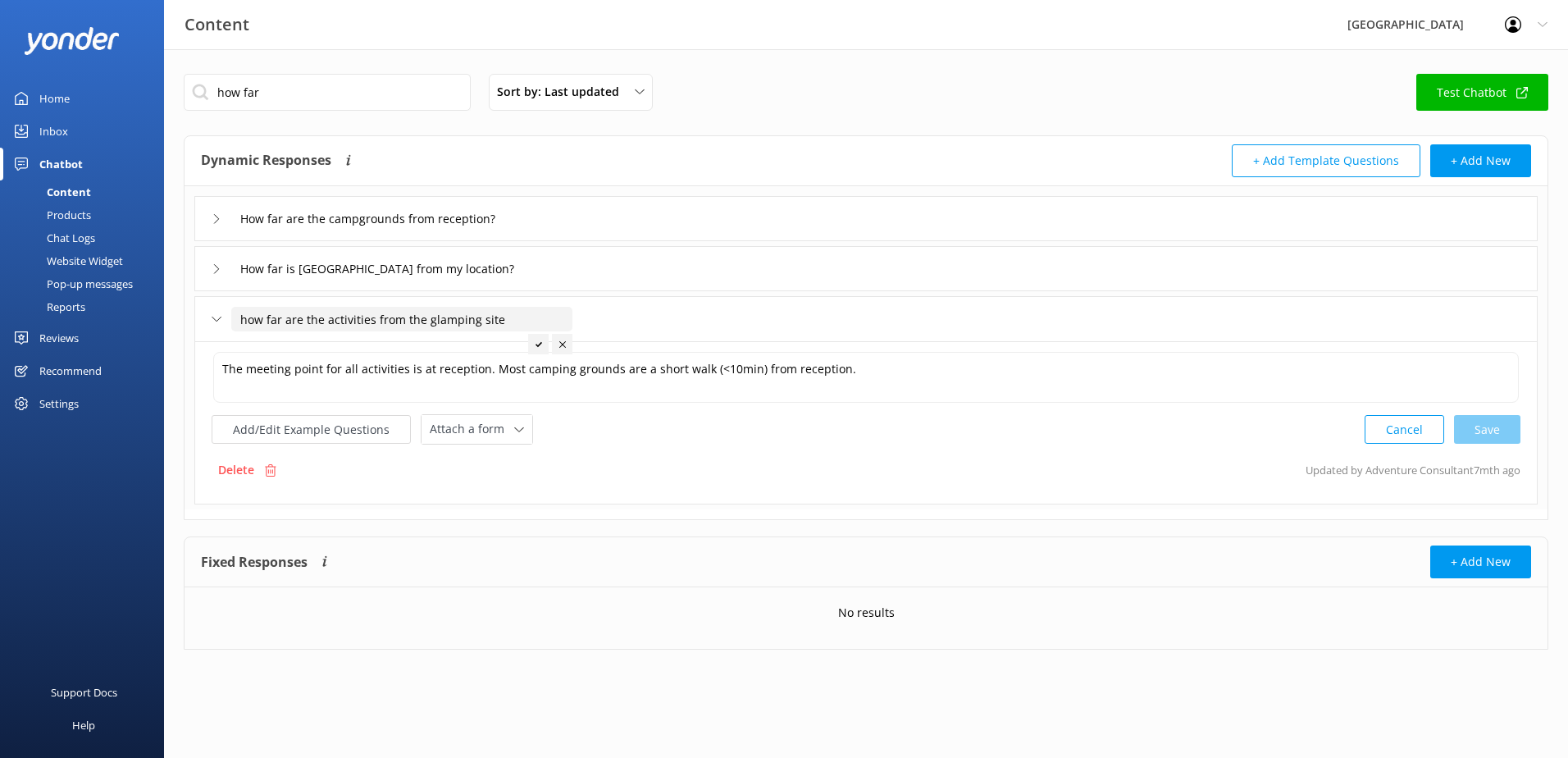
drag, startPoint x: 561, startPoint y: 314, endPoint x: -56, endPoint y: 309, distance: 617.0
click at [0, 309] on html "Content Glenworth Valley Profile Settings Logout Home Inbox Chatbot Content Pro…" at bounding box center [784, 379] width 1568 height 758
drag, startPoint x: 217, startPoint y: 213, endPoint x: 223, endPoint y: 229, distance: 17.1
click at [217, 213] on div "How far are the campgrounds from reception?" at bounding box center [362, 218] width 302 height 27
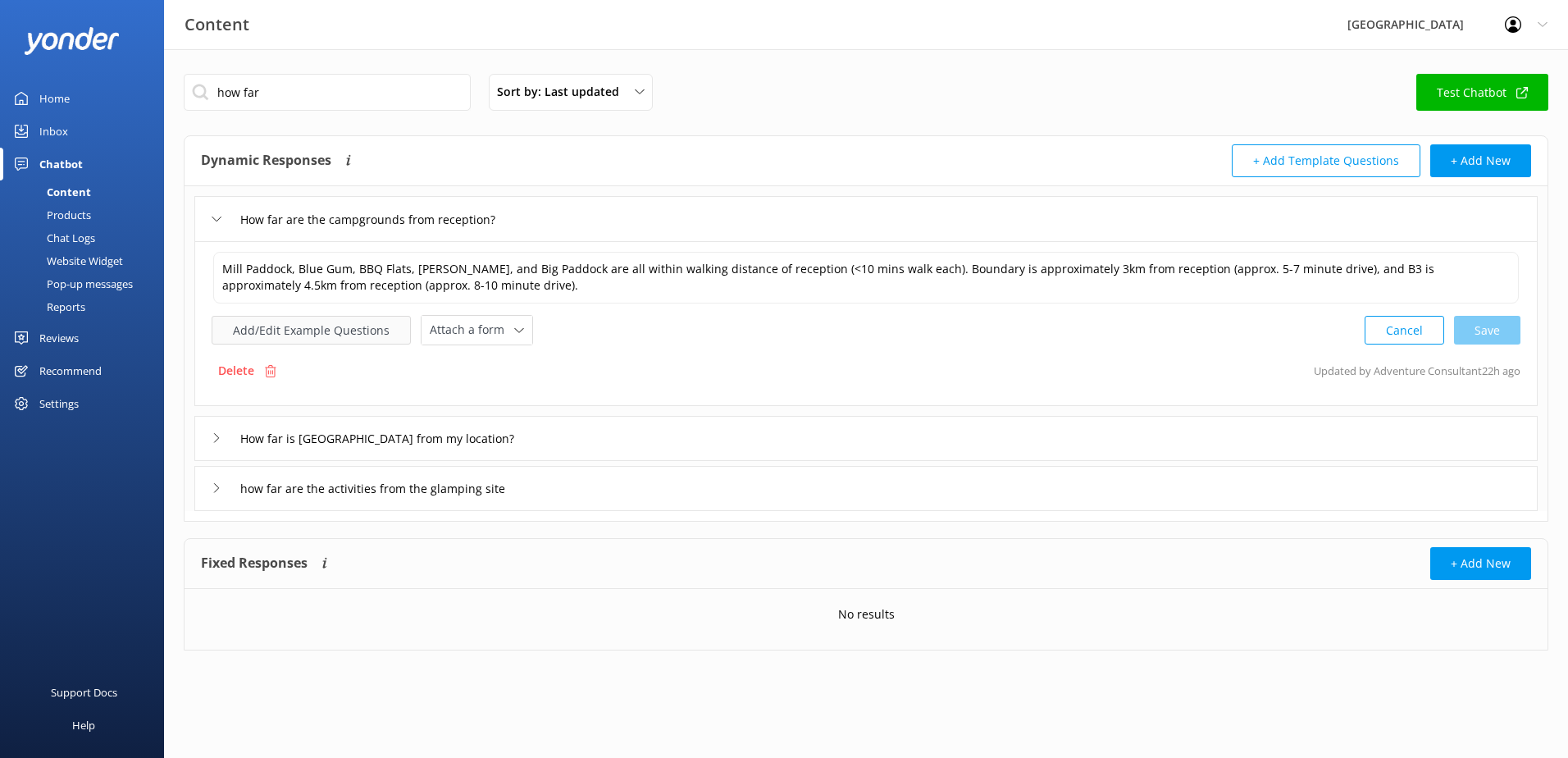
click at [247, 325] on button "Add/Edit Example Questions" at bounding box center [311, 331] width 200 height 29
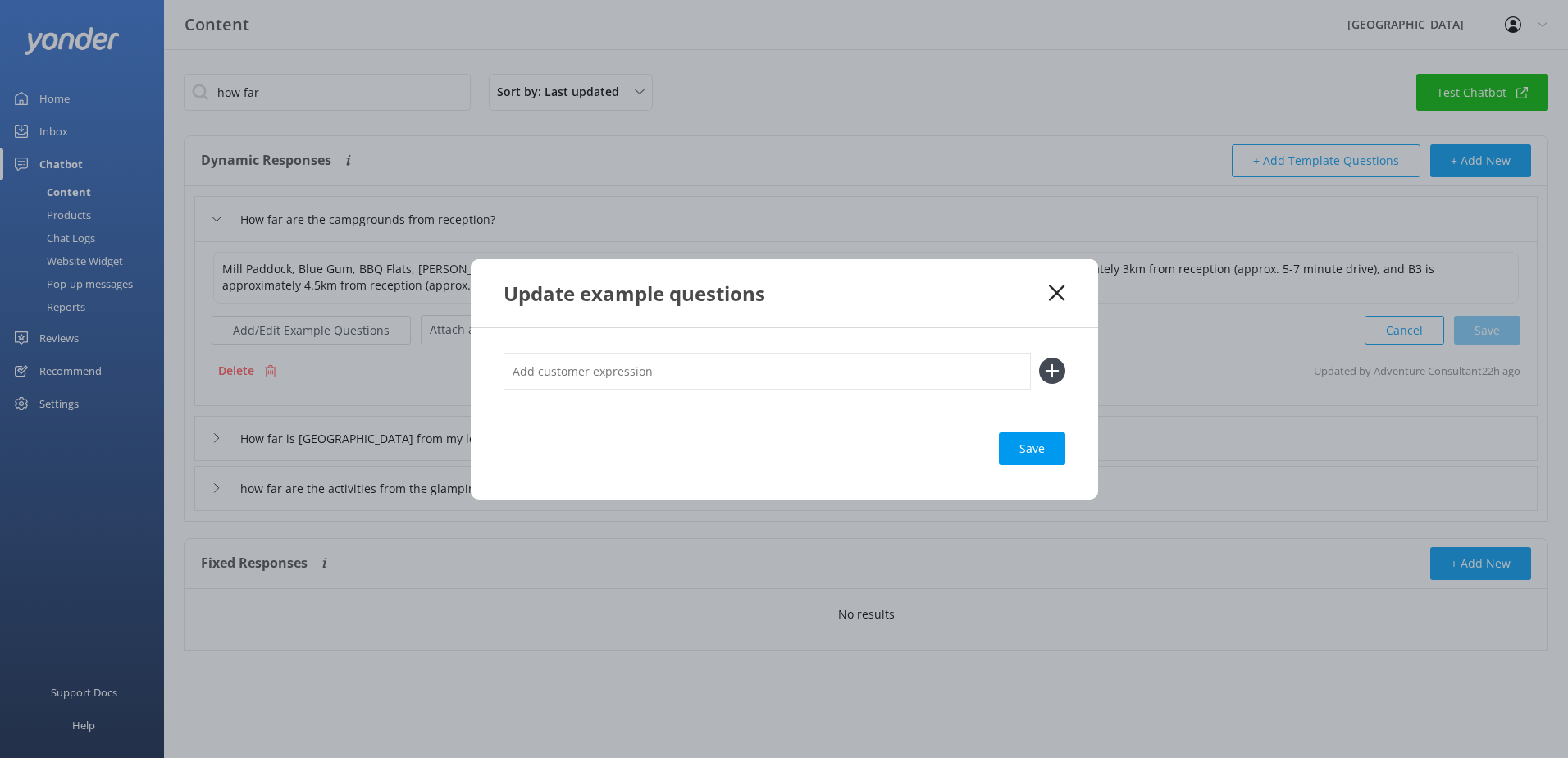
click at [563, 384] on input "text" at bounding box center [767, 371] width 527 height 37
paste input "how far are the activities from the glamping site"
type input "how far are the activities from the glamping site"
click at [1051, 368] on icon at bounding box center [1052, 371] width 26 height 26
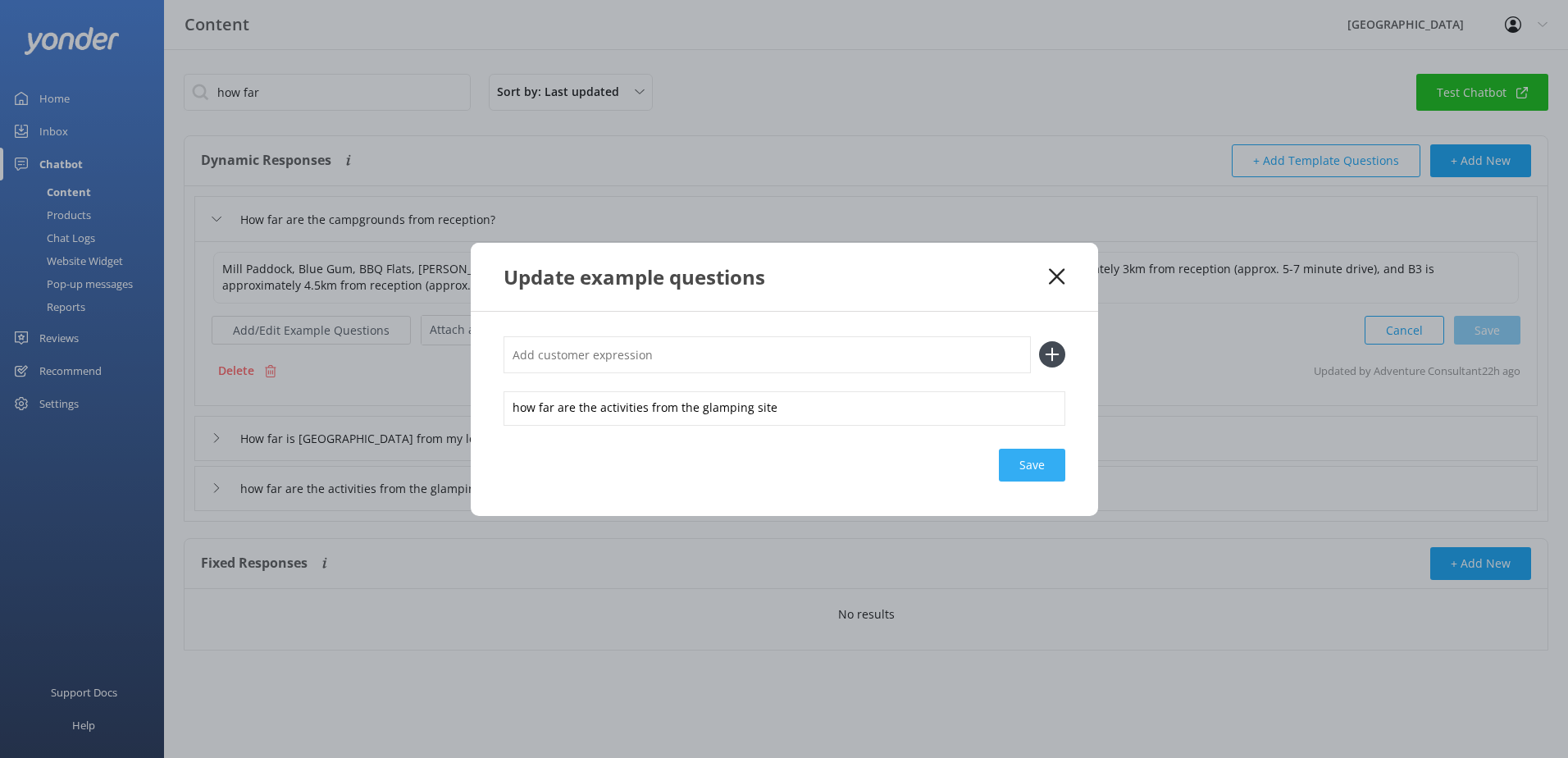
click at [1033, 461] on div "Save" at bounding box center [1032, 465] width 66 height 33
click at [1052, 274] on icon at bounding box center [1057, 276] width 15 height 16
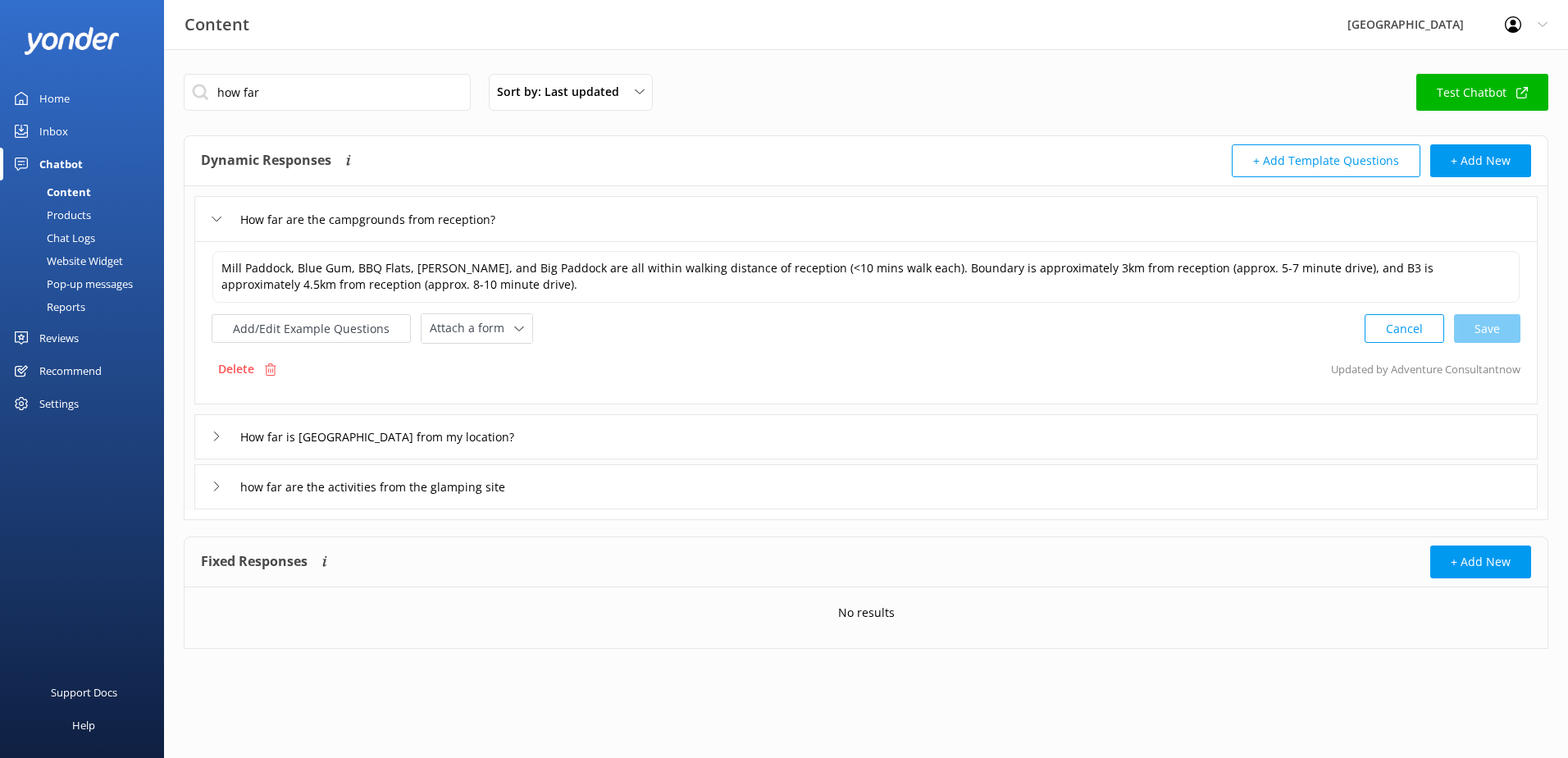
click at [212, 488] on icon at bounding box center [217, 487] width 10 height 10
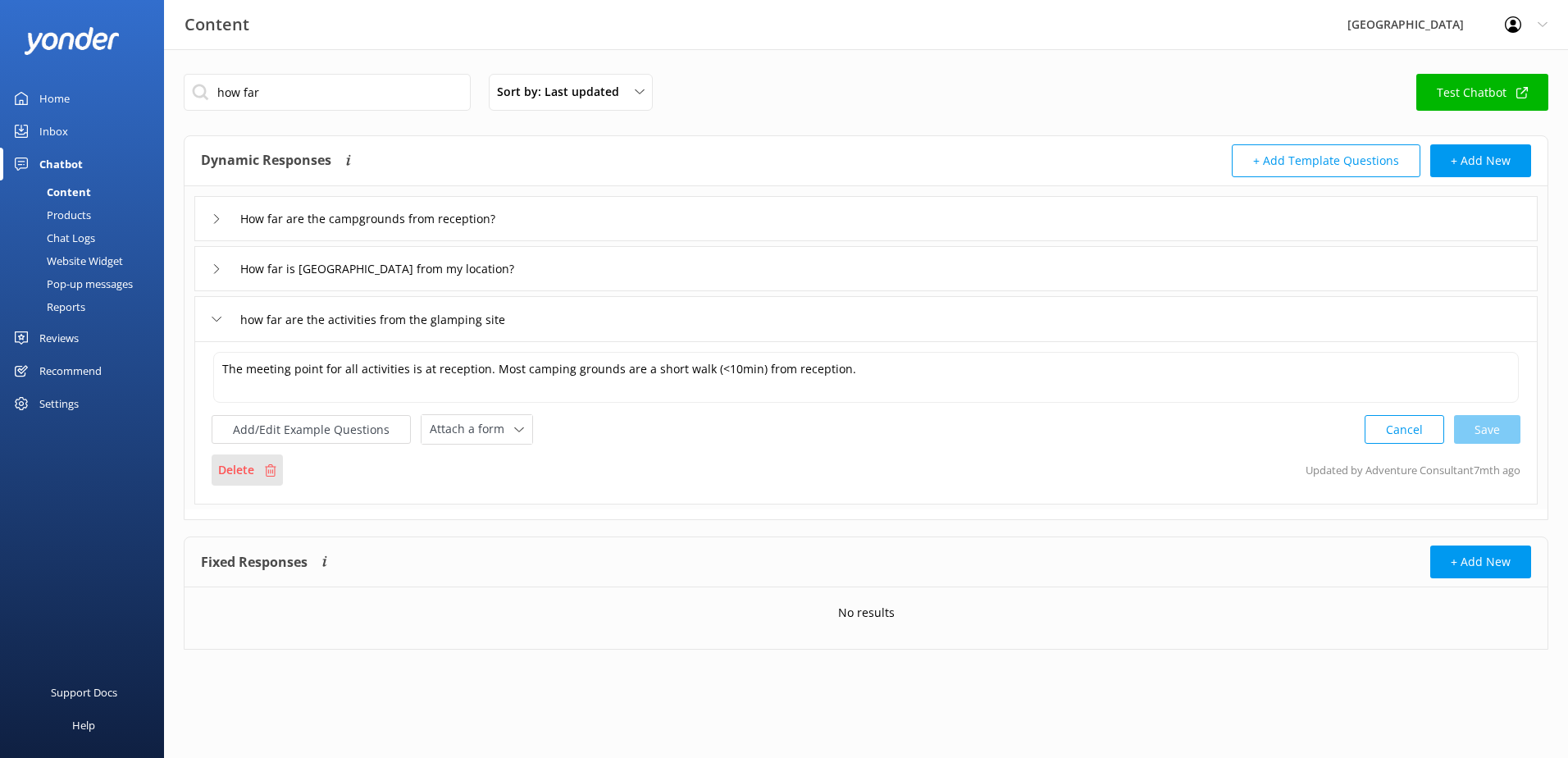
click at [235, 469] on p "Delete" at bounding box center [236, 470] width 36 height 18
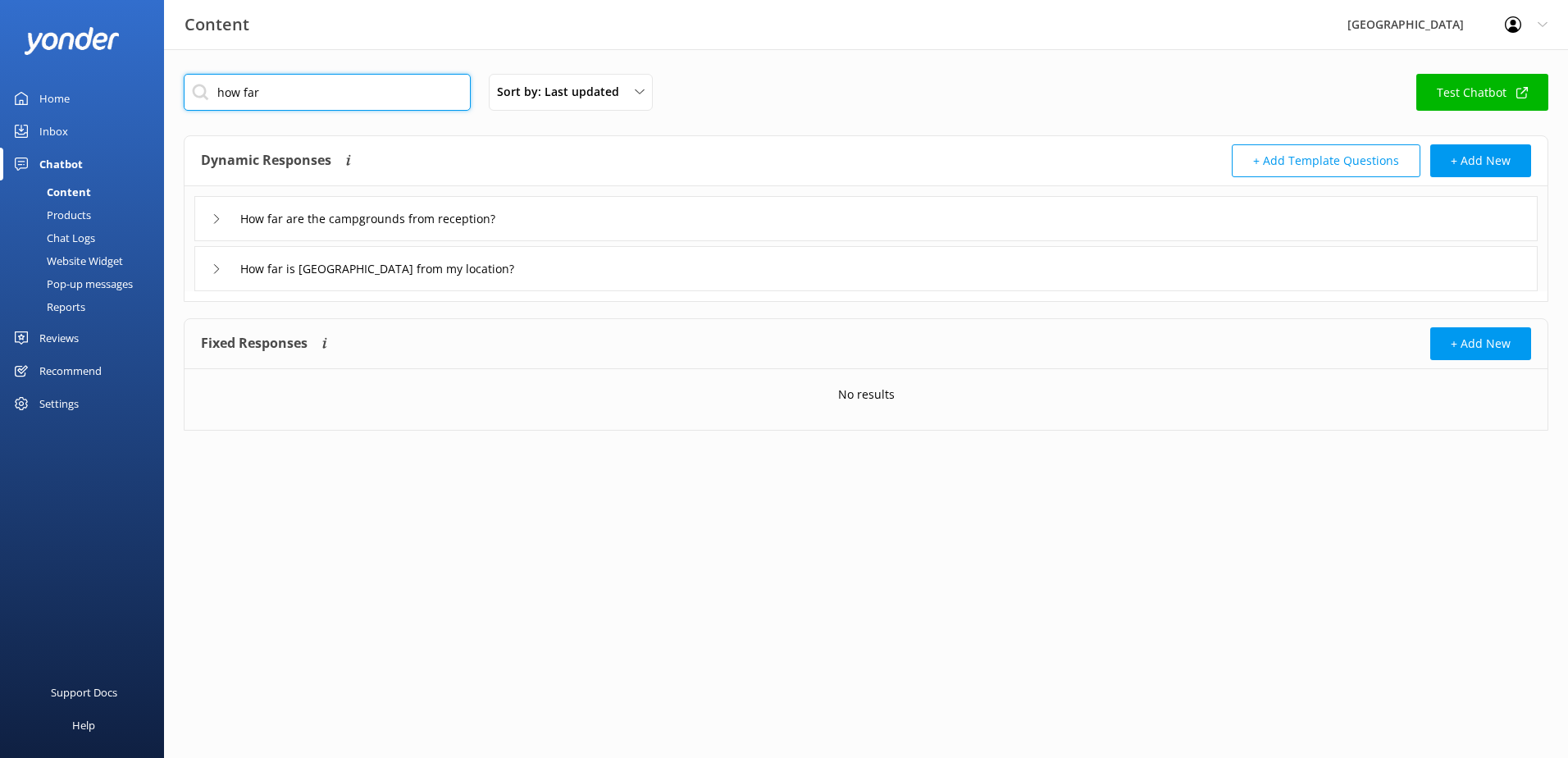
drag, startPoint x: 332, startPoint y: 100, endPoint x: 82, endPoint y: 107, distance: 250.1
click at [82, 107] on div "Content Glenworth Valley Profile Settings Logout Home Inbox Chatbot Content Pro…" at bounding box center [784, 264] width 1568 height 431
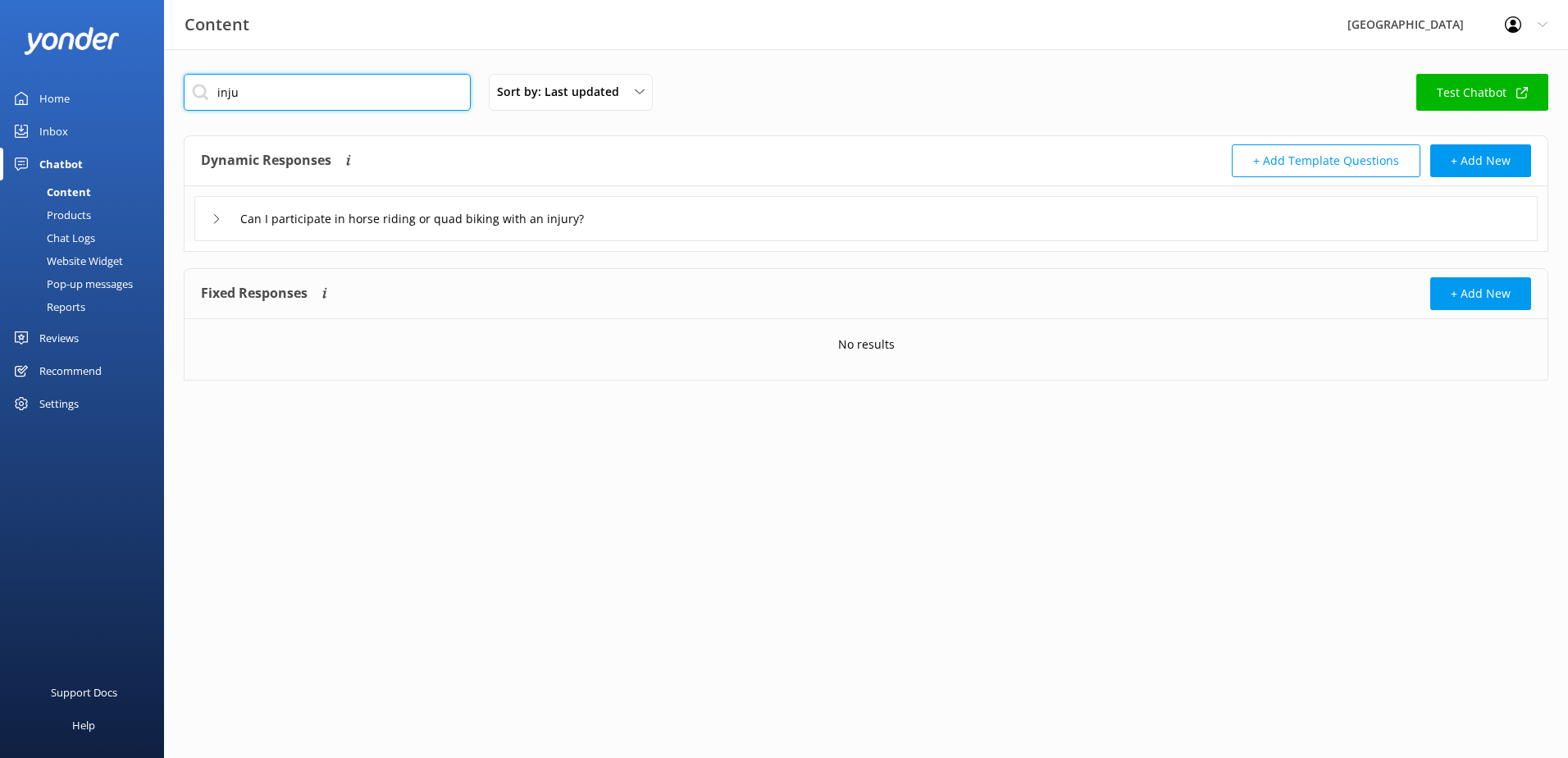
drag, startPoint x: 312, startPoint y: 96, endPoint x: 155, endPoint y: 89, distance: 157.2
click at [156, 90] on div "Content Glenworth Valley Profile Settings Logout Home Inbox Chatbot Content Pro…" at bounding box center [784, 240] width 1568 height 381
type input "safe"
drag, startPoint x: 242, startPoint y: 93, endPoint x: 106, endPoint y: 93, distance: 136.0
click at [109, 93] on div "Content Glenworth Valley Profile Settings Logout Home Inbox Chatbot Content Pro…" at bounding box center [784, 240] width 1568 height 381
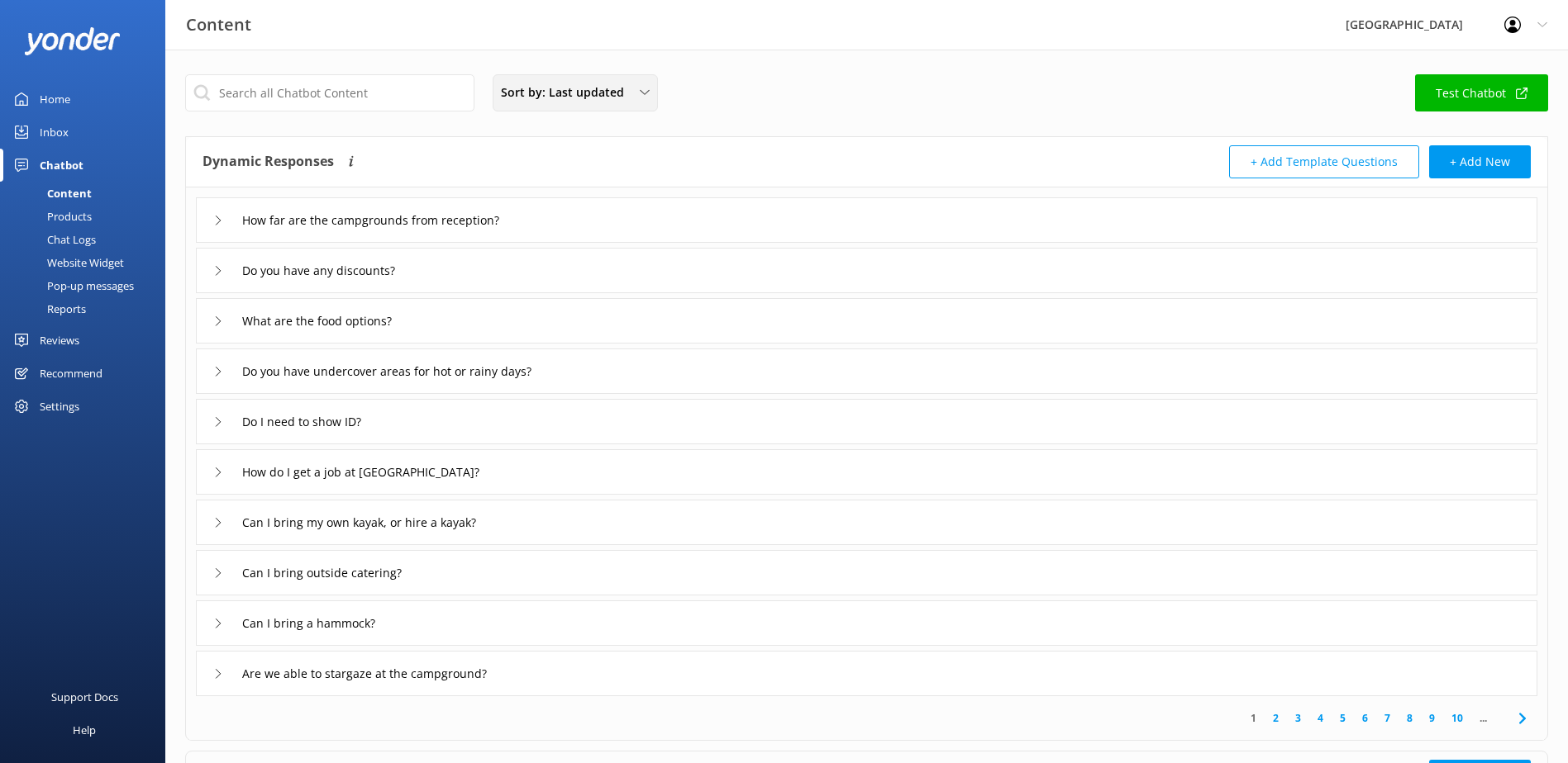
click at [598, 85] on span "Sort by: Last updated" at bounding box center [567, 92] width 133 height 18
click at [550, 157] on link "Last updated" at bounding box center [574, 165] width 163 height 33
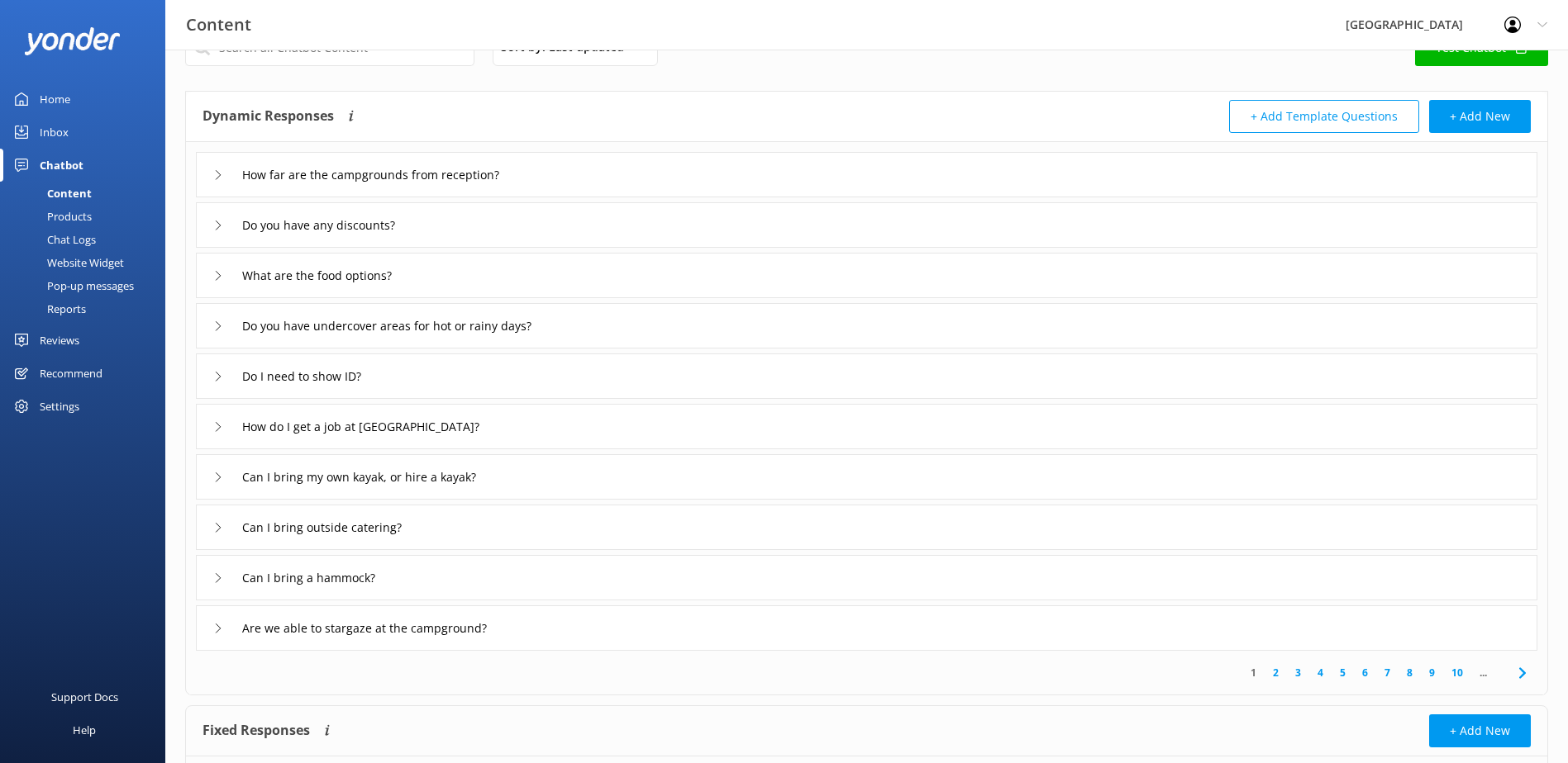
scroll to position [83, 0]
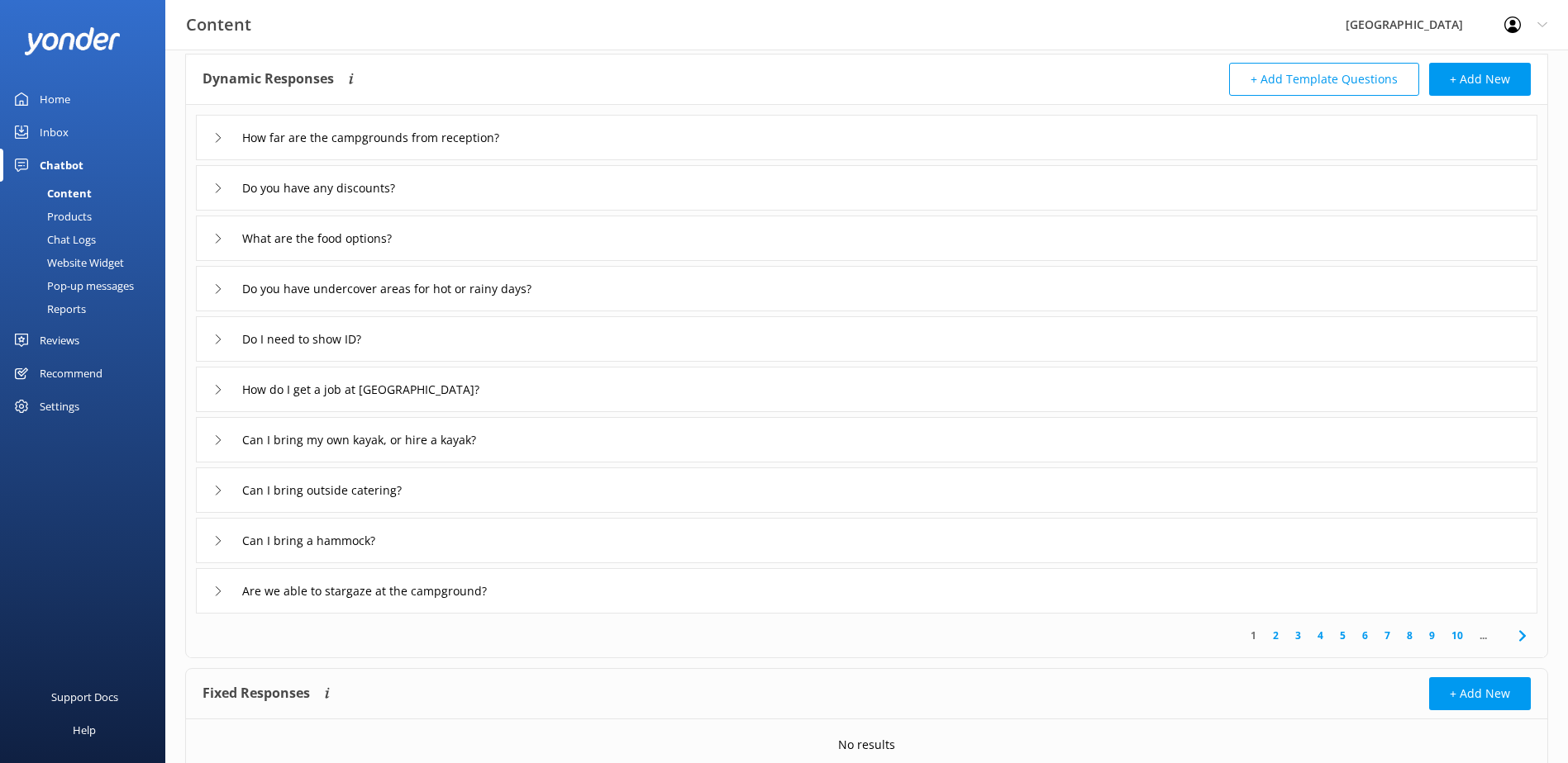
click at [1295, 634] on link "3" at bounding box center [1298, 636] width 22 height 15
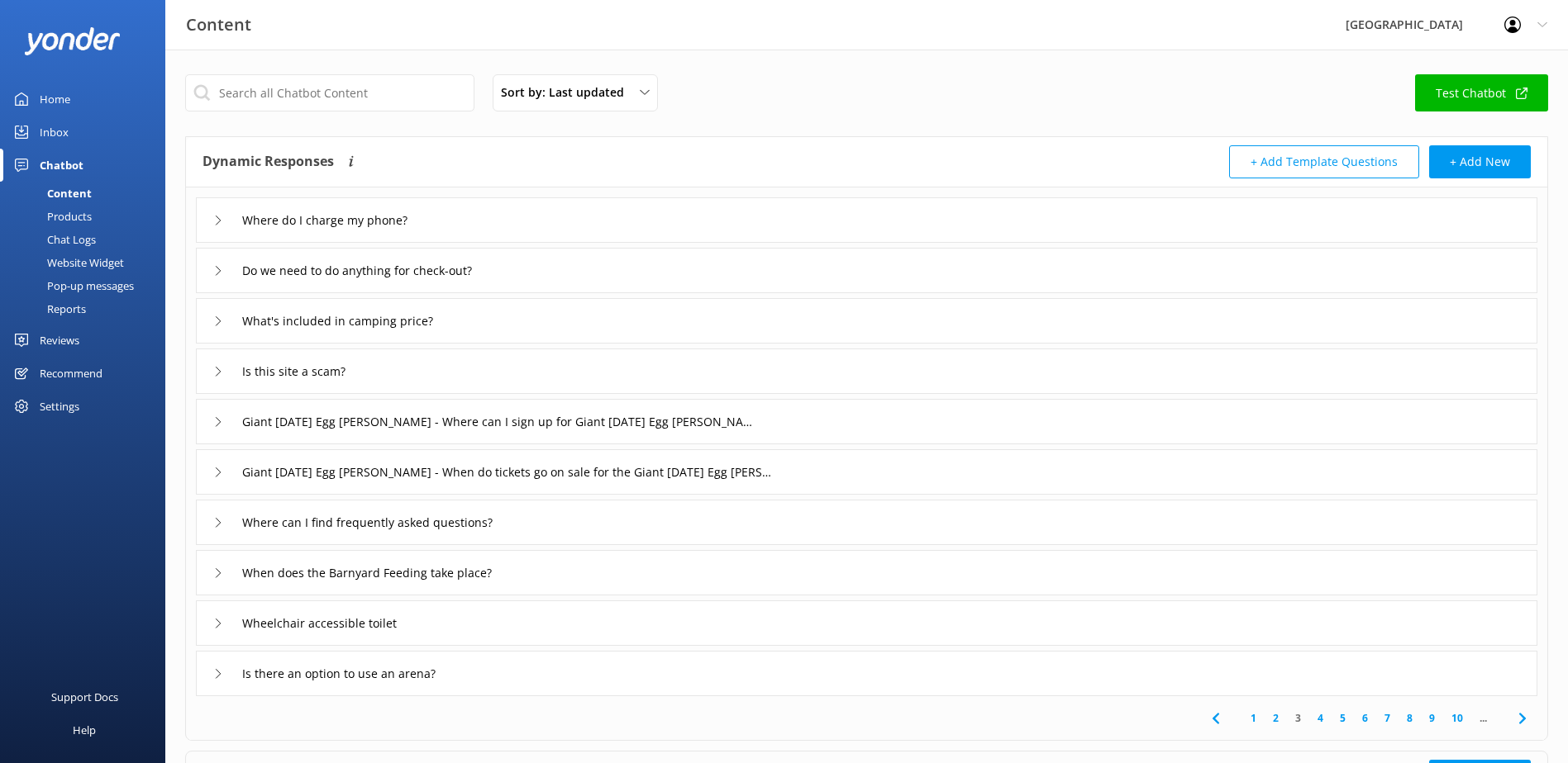
click at [1326, 711] on link "4" at bounding box center [1321, 718] width 22 height 15
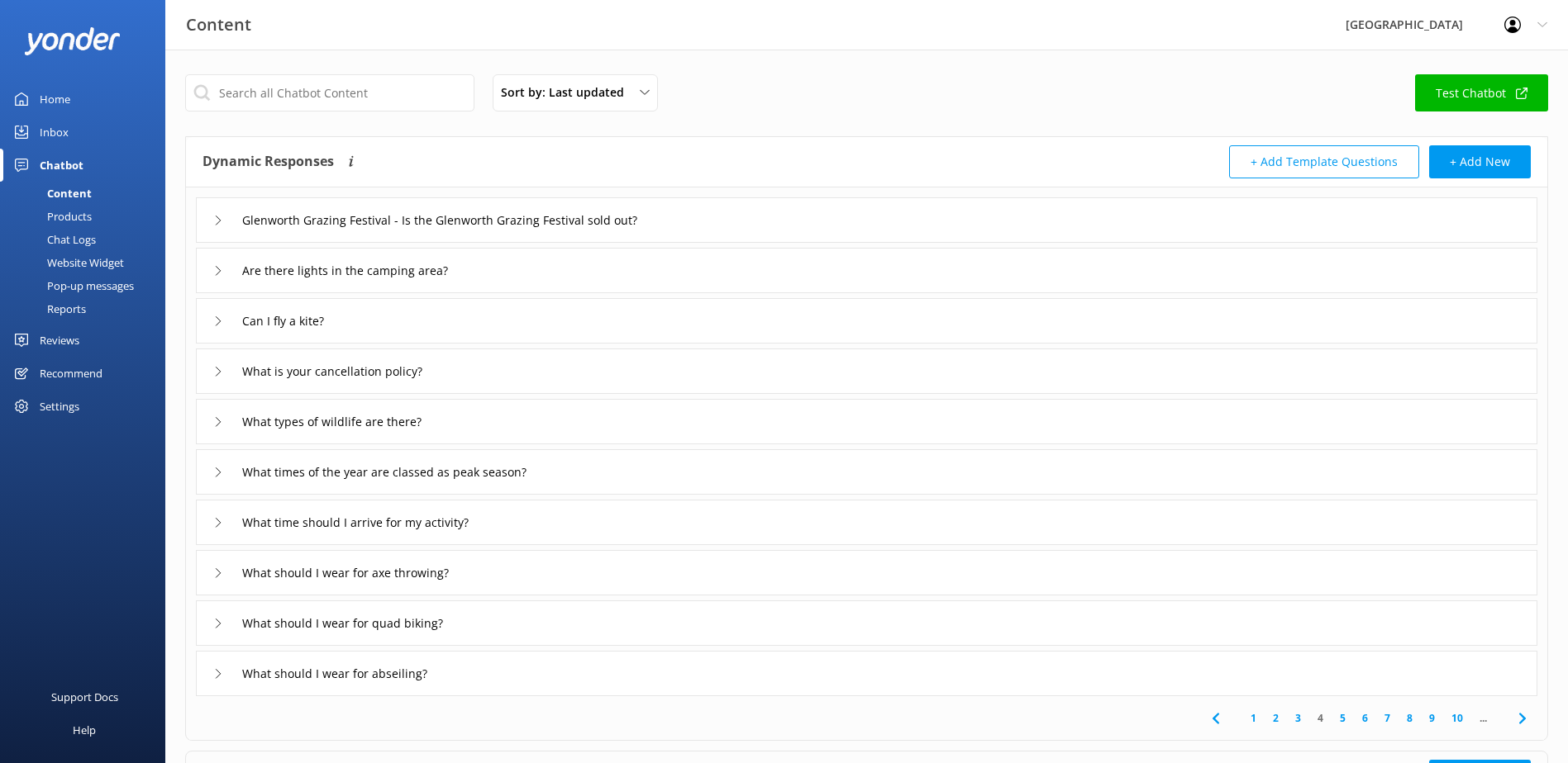
click at [1339, 713] on link "5" at bounding box center [1343, 718] width 22 height 15
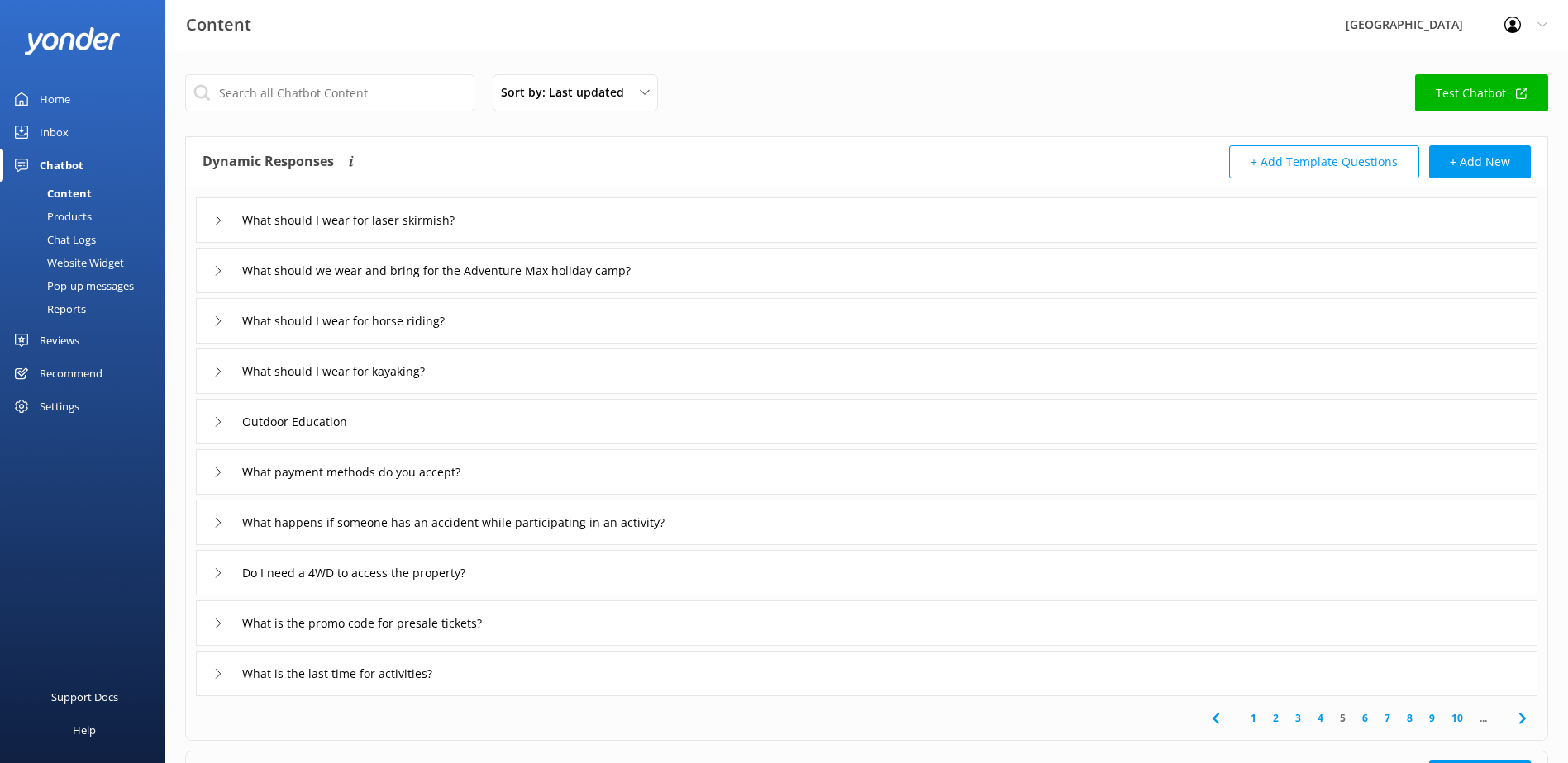
click at [810, 523] on div "What happens if someone has an accident while participating in an activity?" at bounding box center [866, 522] width 1341 height 45
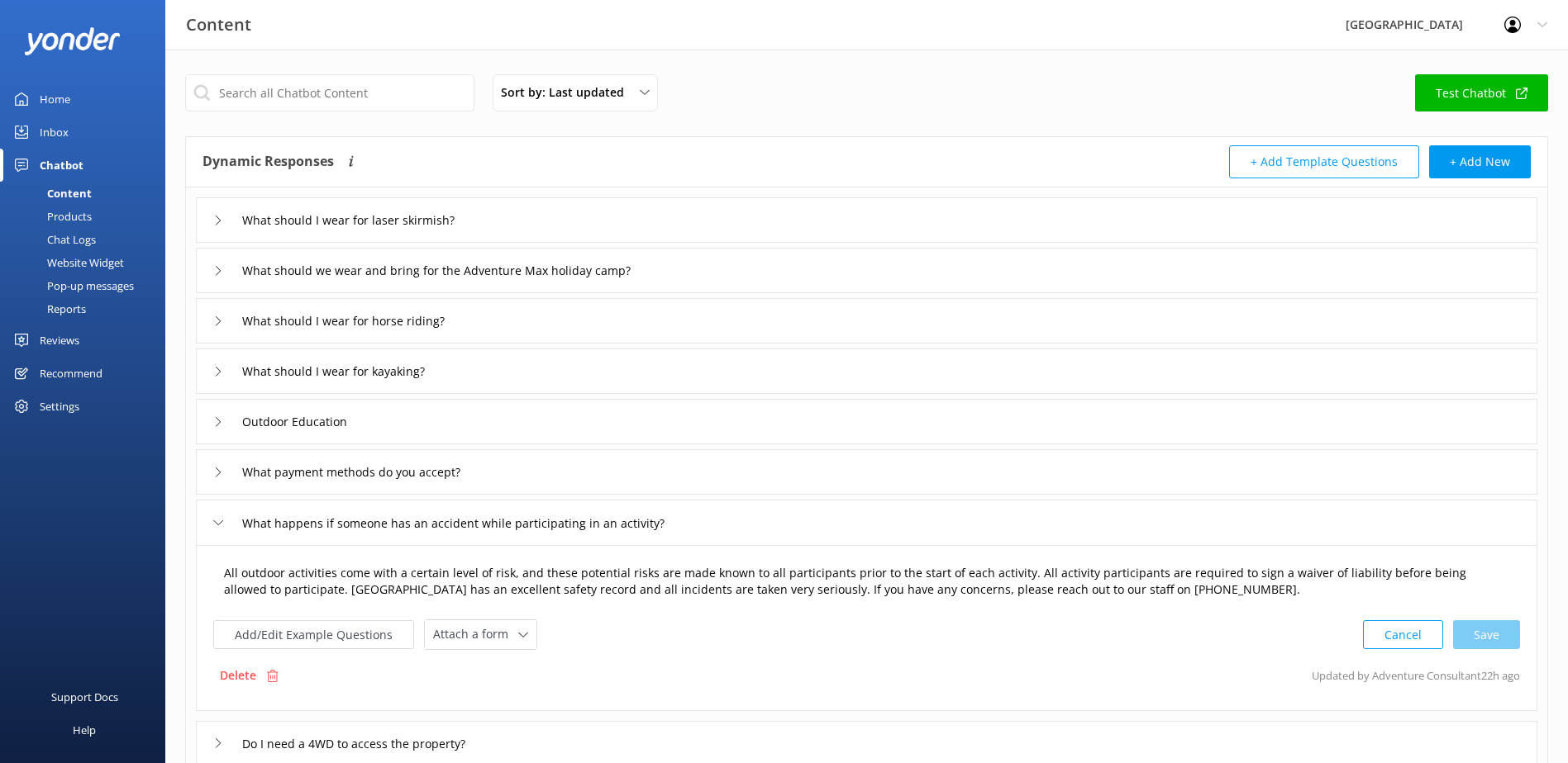
click at [283, 591] on textarea "All outdoor activities come with a certain level of risk, and these potential r…" at bounding box center [866, 582] width 1304 height 52
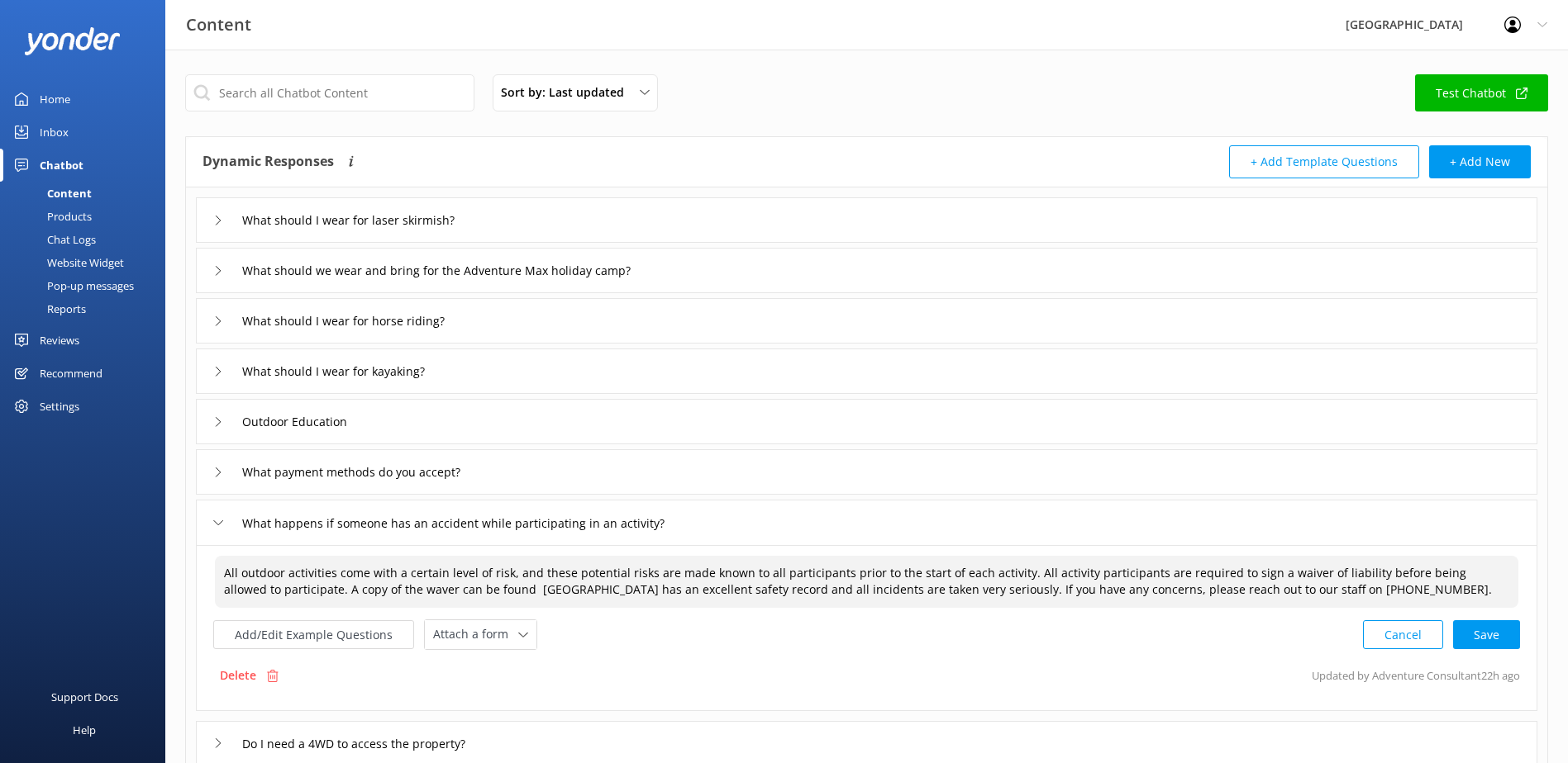
paste textarea "https://glenworth.com.au/wp-content/uploads/2025/06/Glenworth-Leisure-PL-Risk-W…"
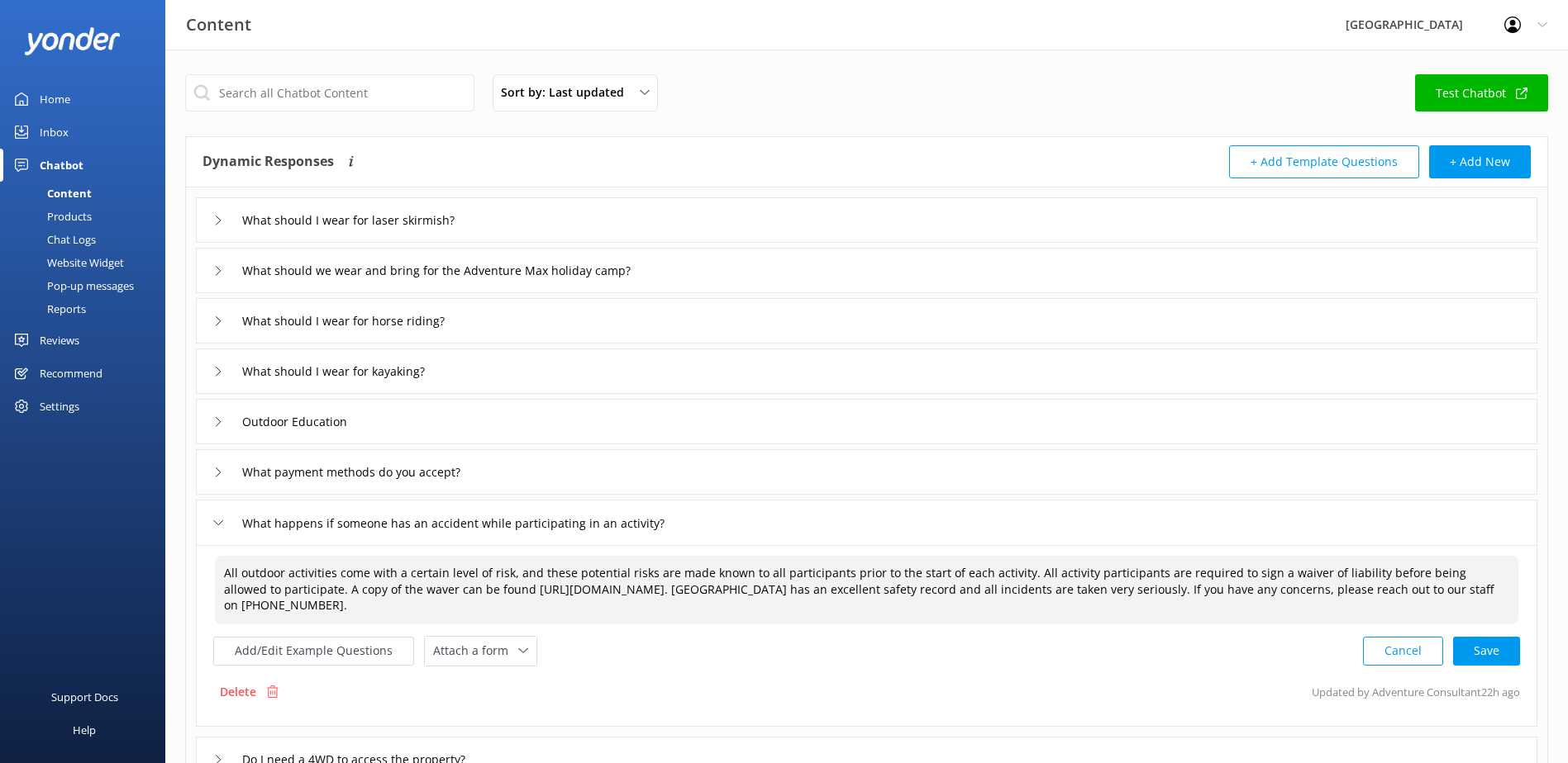
type textarea "All outdoor activities come with a certain level of risk, and these potential r…"
click at [1506, 643] on div "Cancel Save" at bounding box center [1440, 652] width 157 height 31
click at [347, 654] on button "Add/Edit Example Questions" at bounding box center [313, 650] width 201 height 29
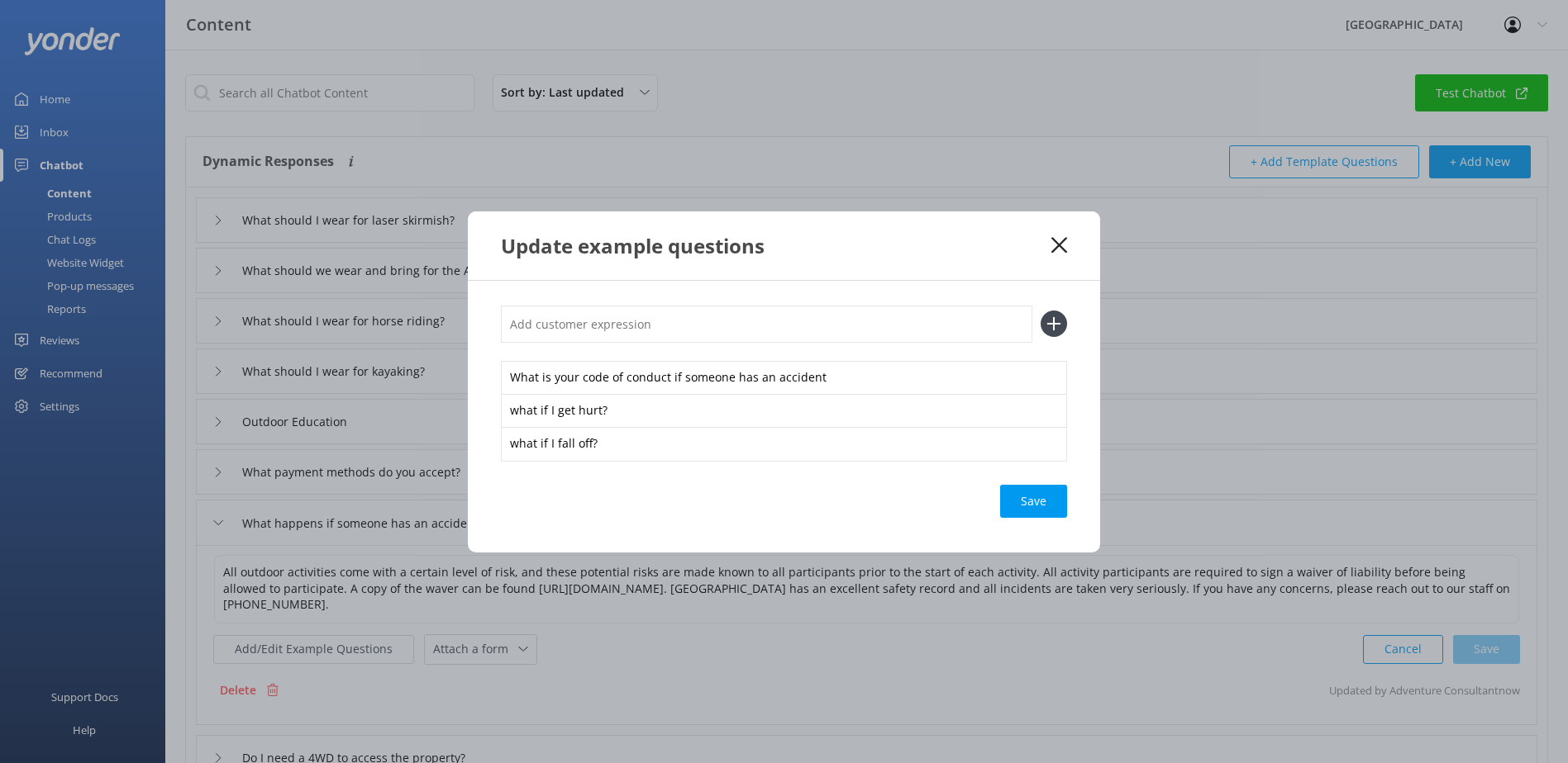
click at [604, 341] on input "text" at bounding box center [766, 323] width 532 height 37
paste input "how is this safe and what are the risks"
type input "how is this safe and what are the risks"
click at [1053, 332] on icon at bounding box center [1054, 323] width 27 height 27
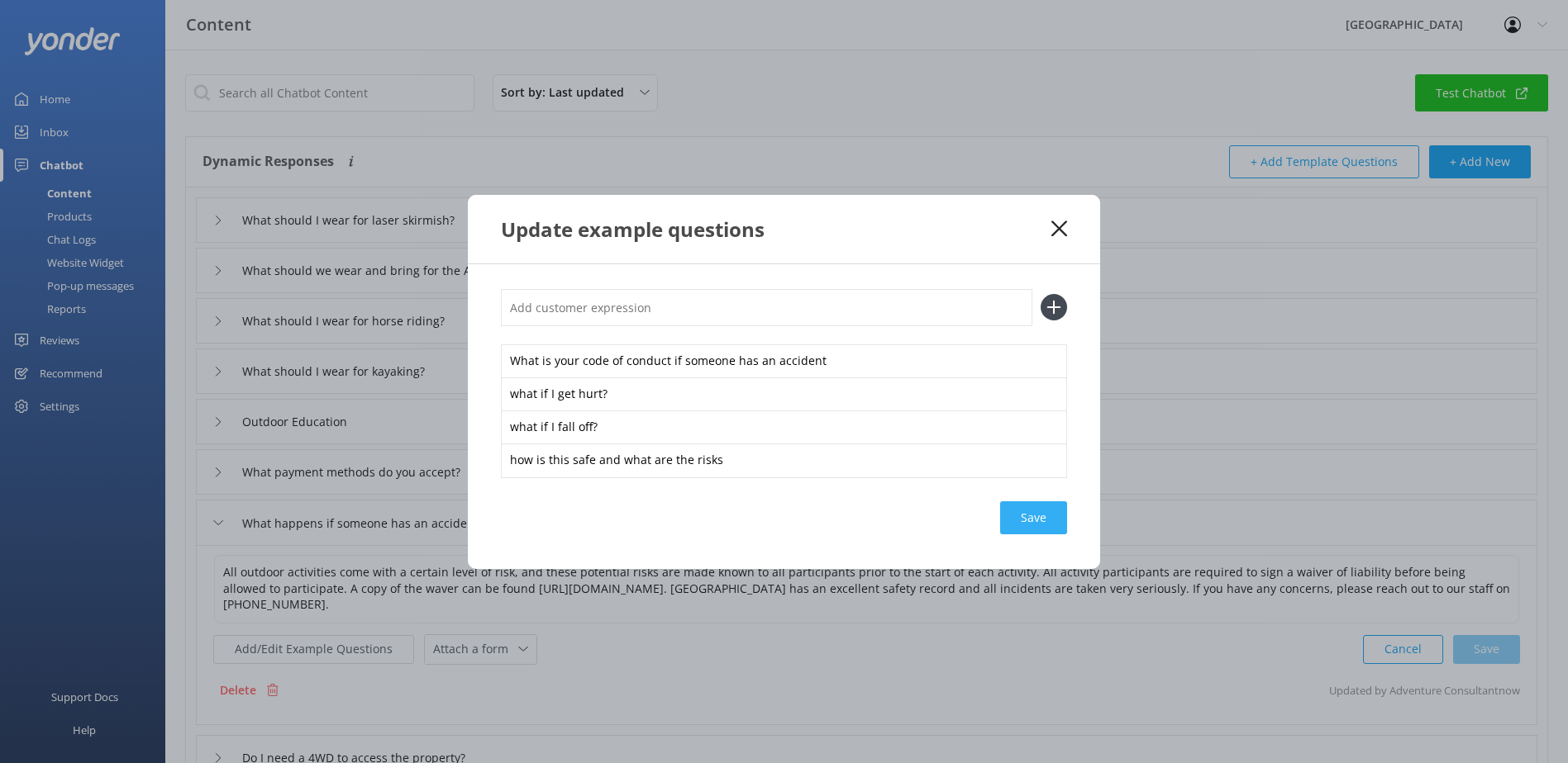
click at [1026, 506] on div "Save" at bounding box center [1033, 518] width 67 height 33
click at [1061, 230] on use at bounding box center [1059, 228] width 15 height 15
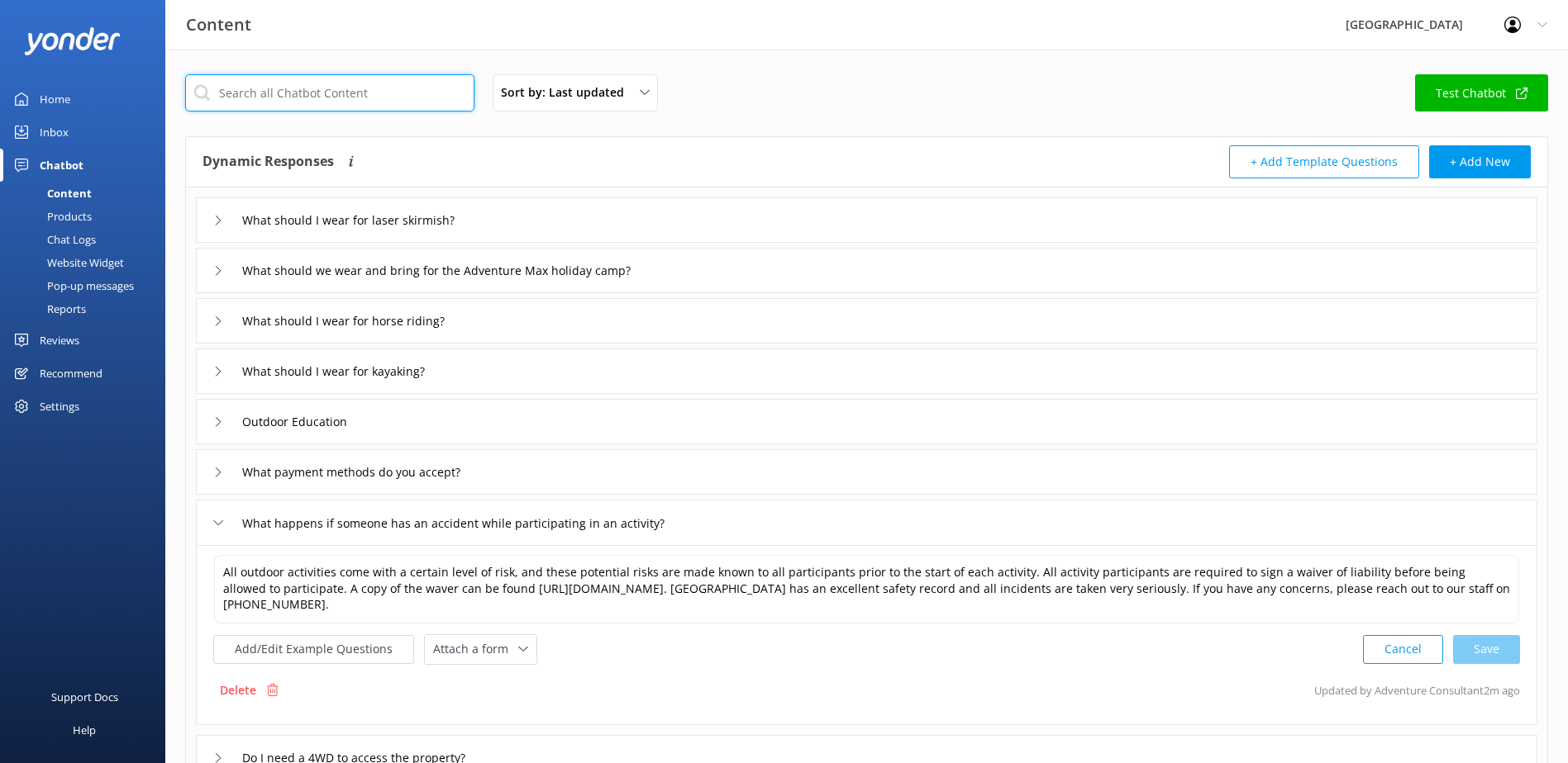
click at [359, 97] on input "text" at bounding box center [330, 92] width 289 height 37
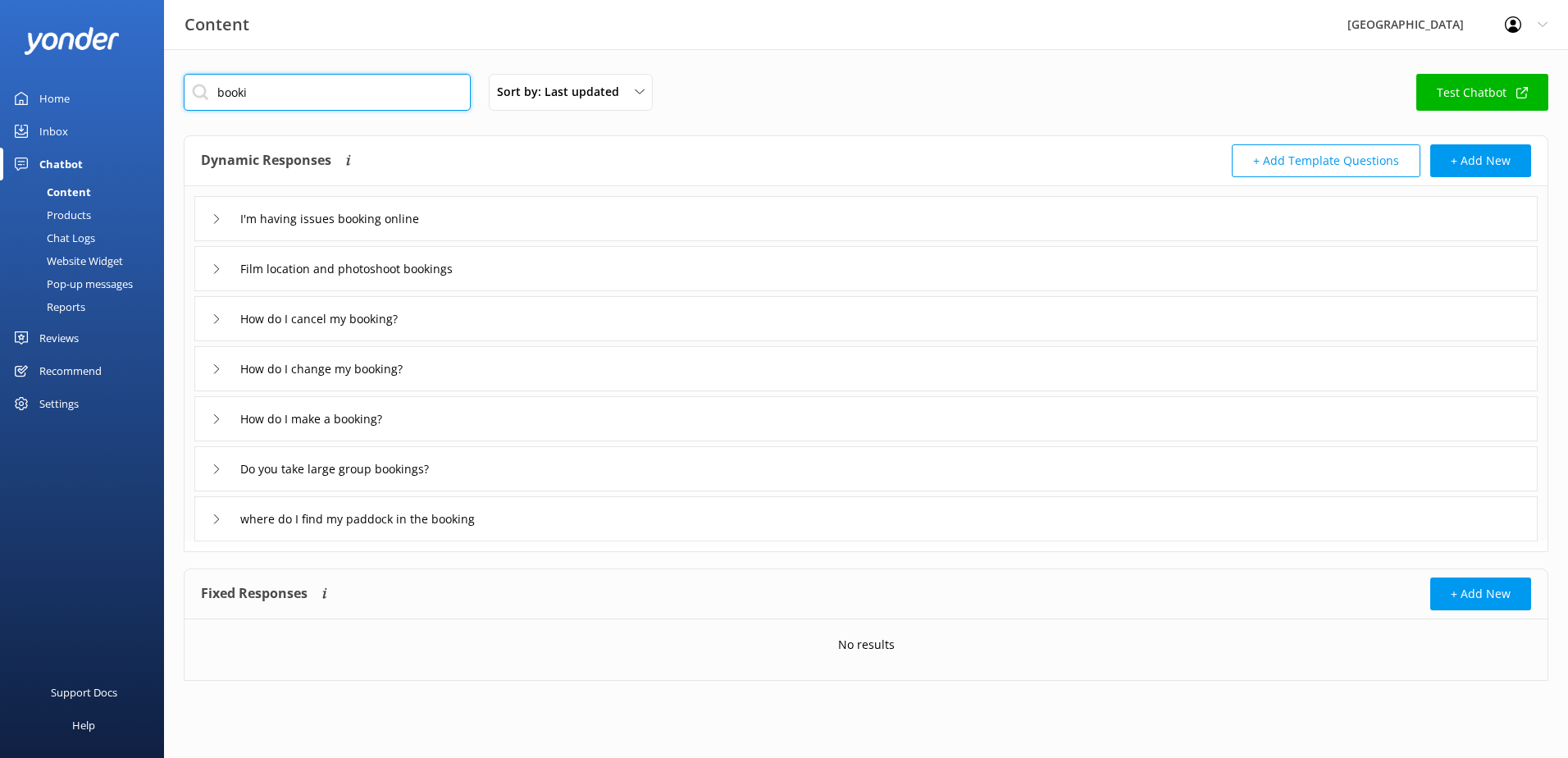
type input "booki"
click at [521, 217] on div "I'm having issues booking online" at bounding box center [866, 218] width 1344 height 45
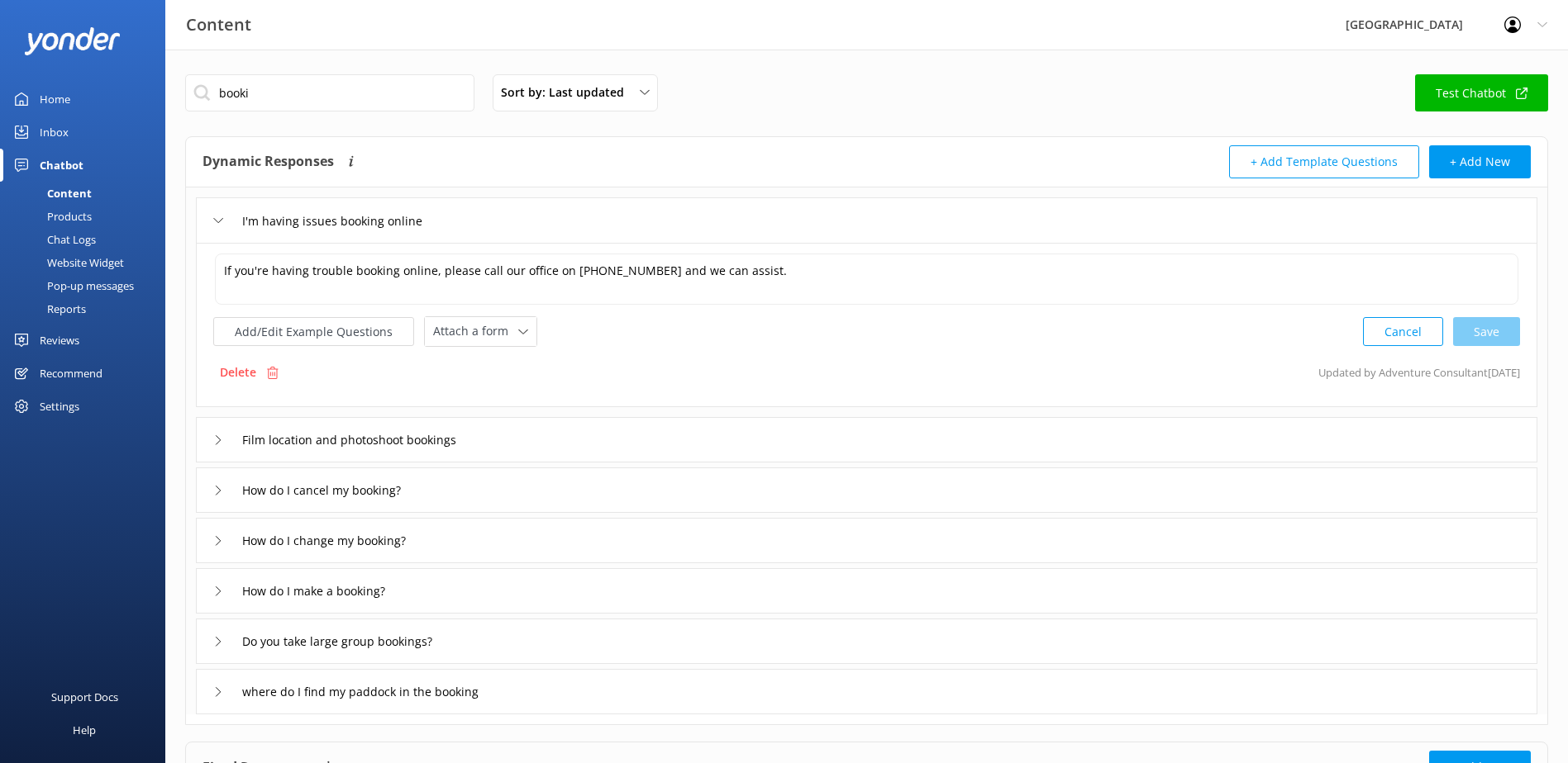
click at [525, 218] on div "I'm having issues booking online" at bounding box center [866, 220] width 1341 height 45
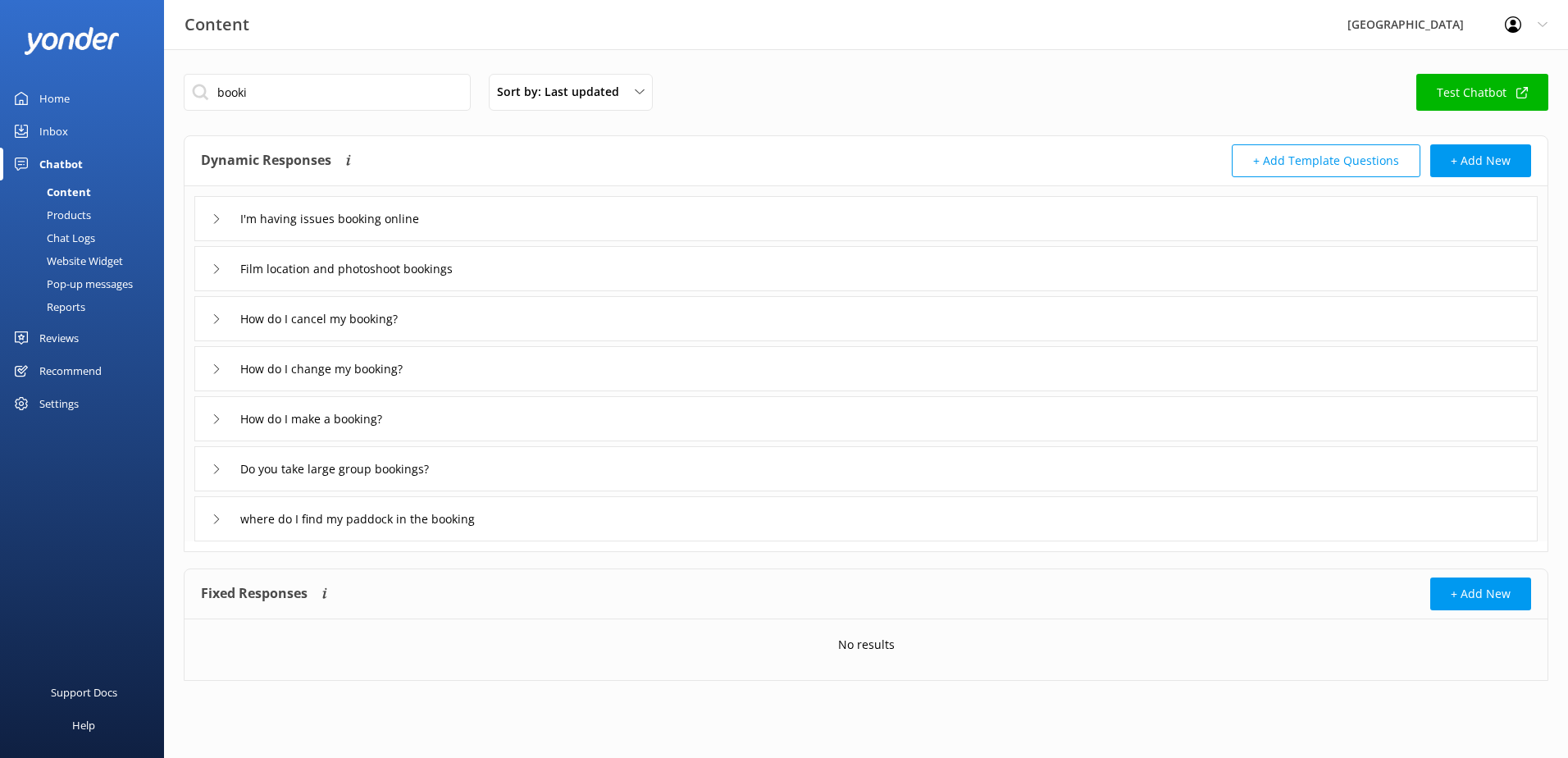
click at [207, 221] on div "I'm having issues booking online" at bounding box center [866, 218] width 1344 height 45
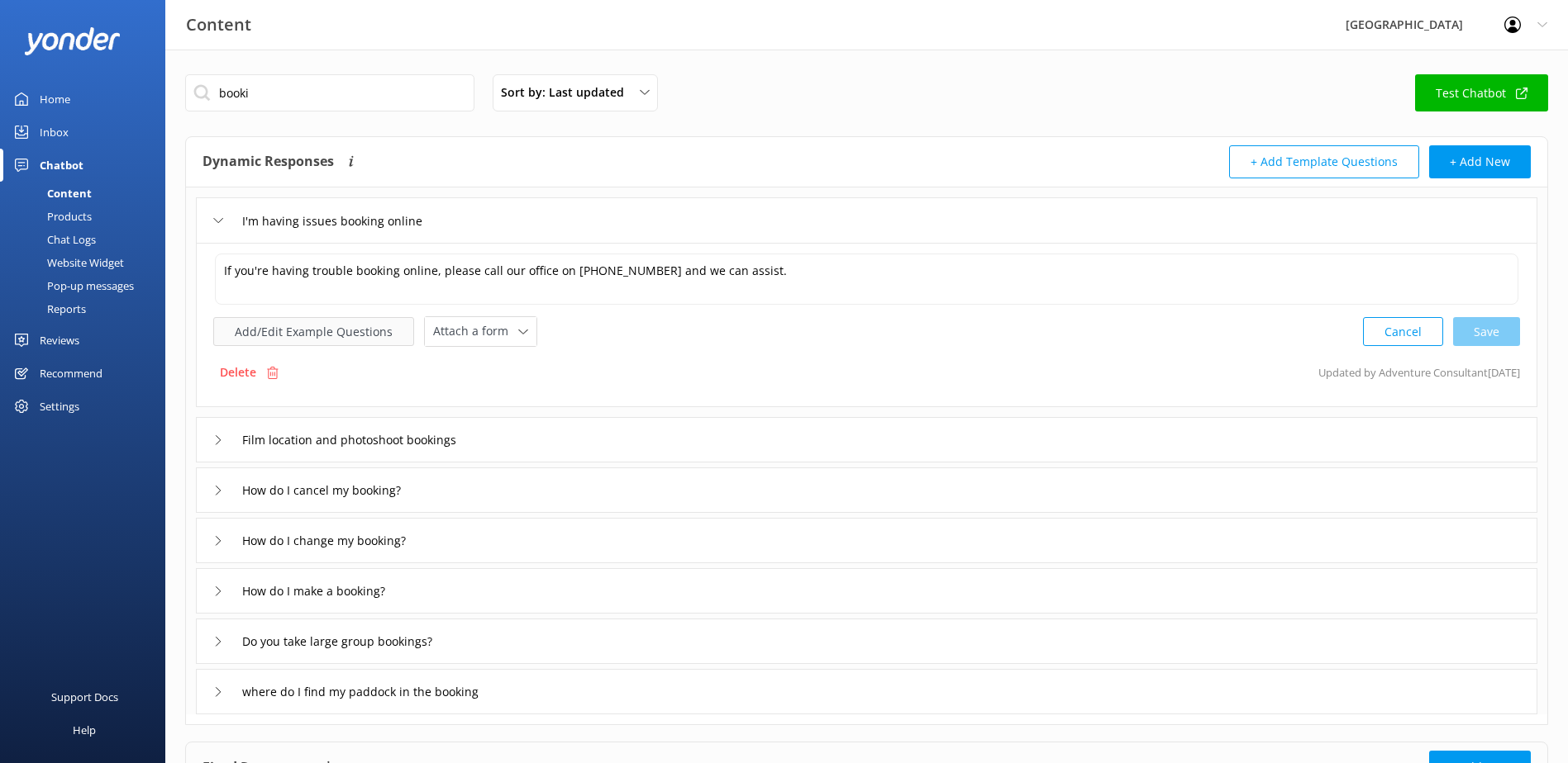
click at [258, 337] on button "Add/Edit Example Questions" at bounding box center [313, 332] width 201 height 29
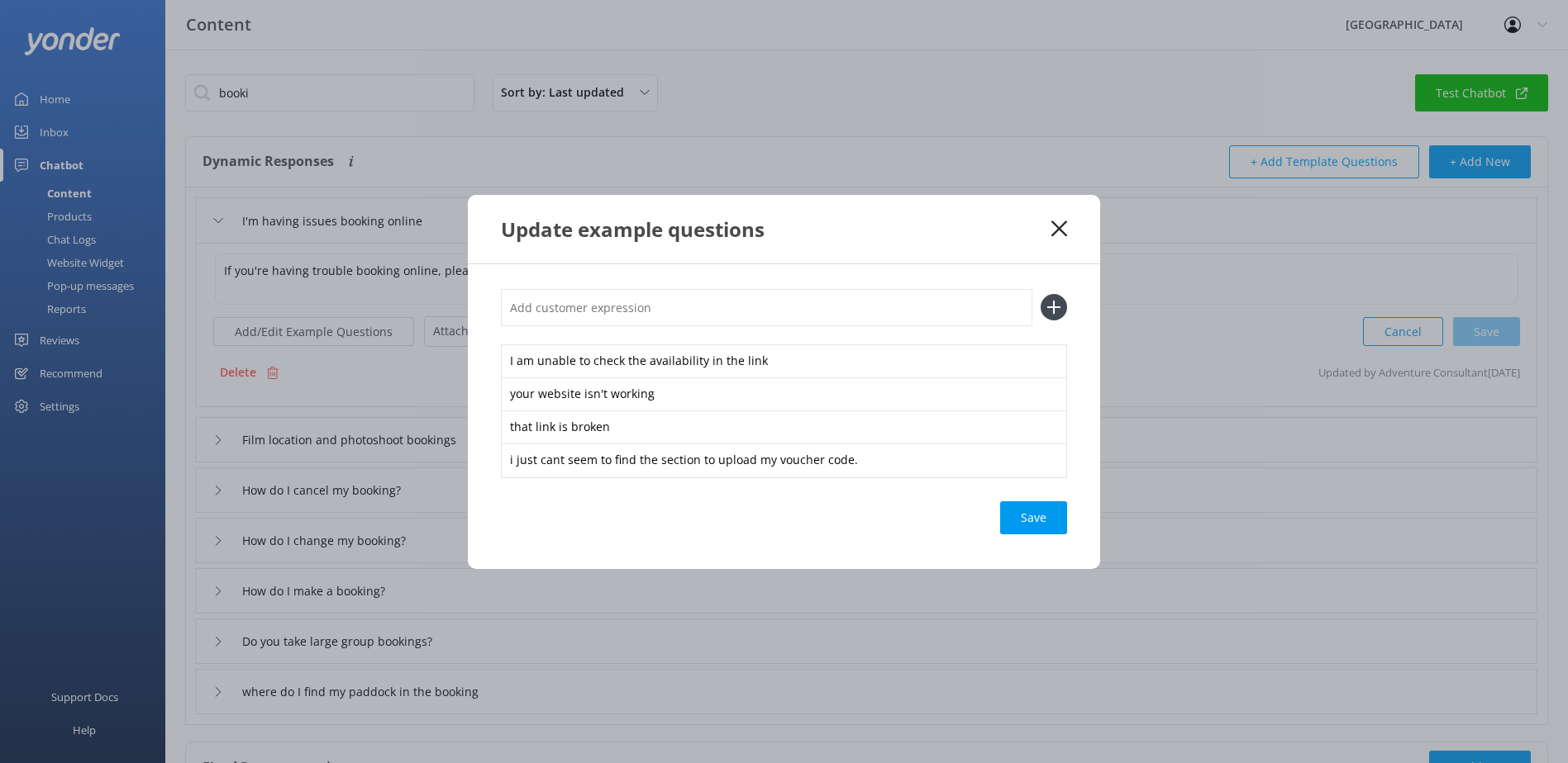
click at [615, 304] on input "text" at bounding box center [766, 307] width 532 height 37
paste input "how to book a ride that is on request only"
type input "how to book a ride that is on request only"
click at [1054, 303] on use at bounding box center [1054, 307] width 14 height 14
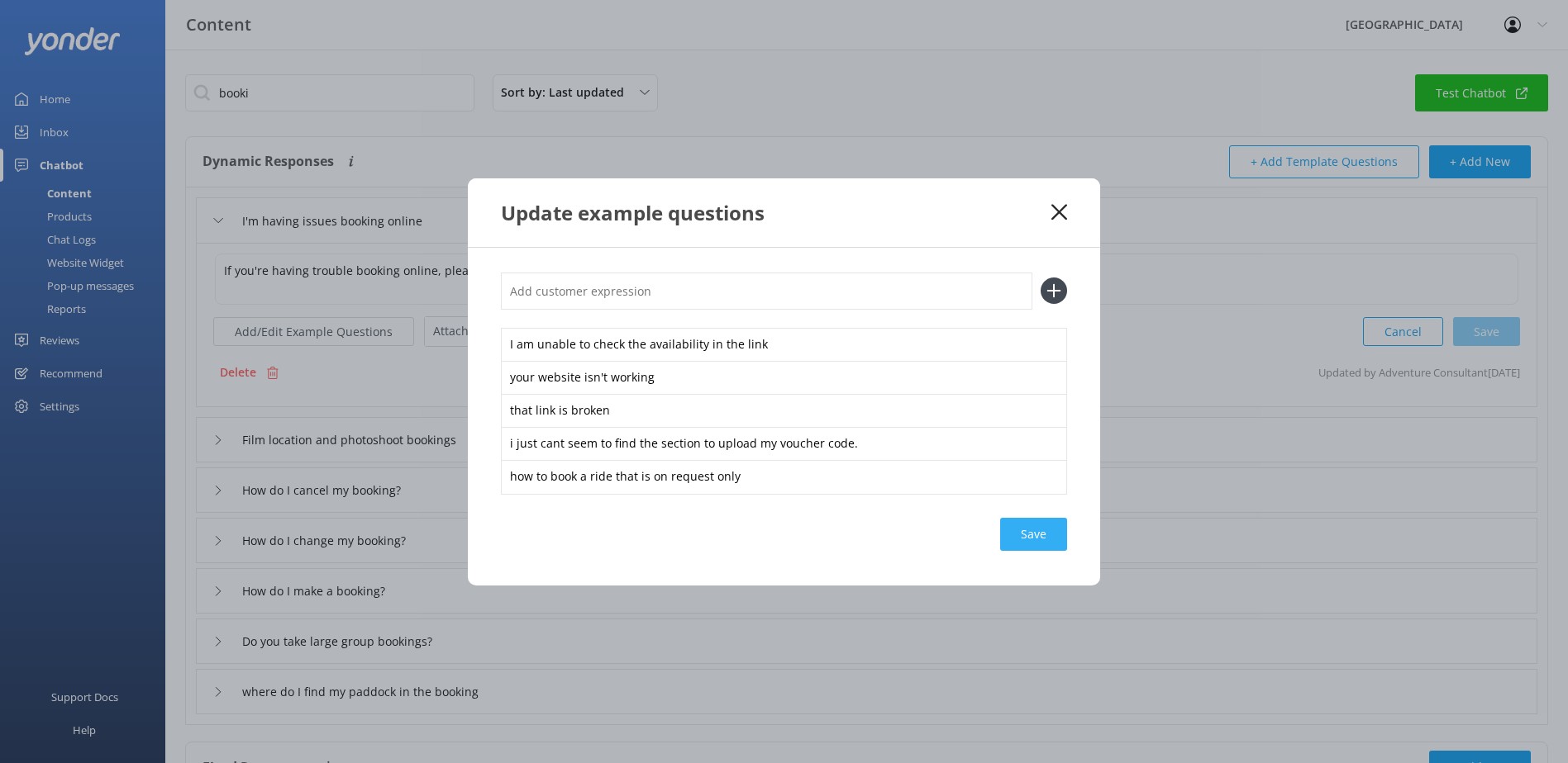
click at [1036, 529] on div "Save" at bounding box center [1033, 534] width 67 height 33
click at [1060, 215] on use at bounding box center [1059, 212] width 15 height 15
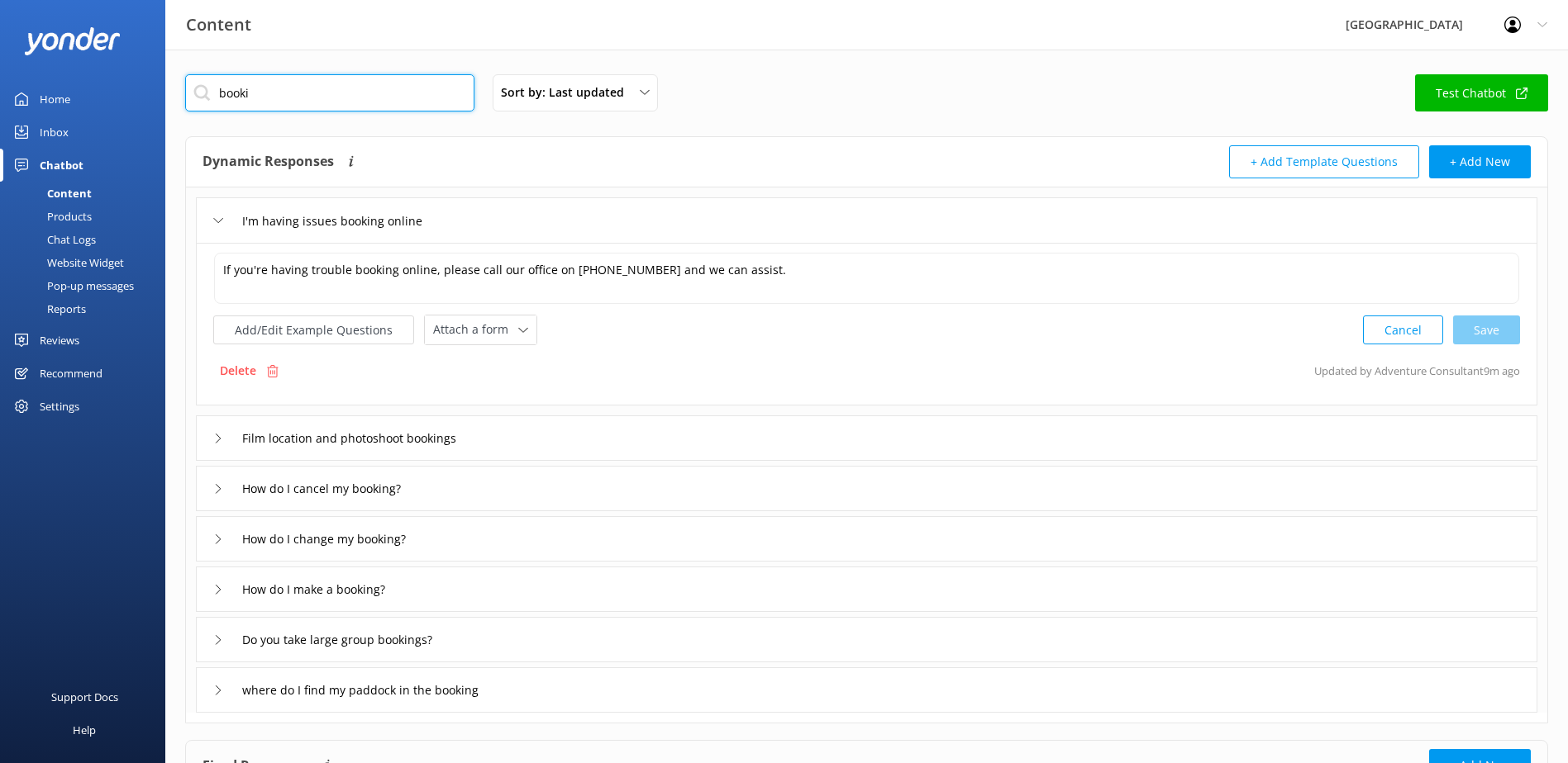
drag, startPoint x: 310, startPoint y: 91, endPoint x: -122, endPoint y: 123, distance: 433.2
click at [0, 123] on html "Content Glenworth Valley Profile Settings Logout Home Inbox Chatbot Content Pro…" at bounding box center [784, 452] width 1568 height 903
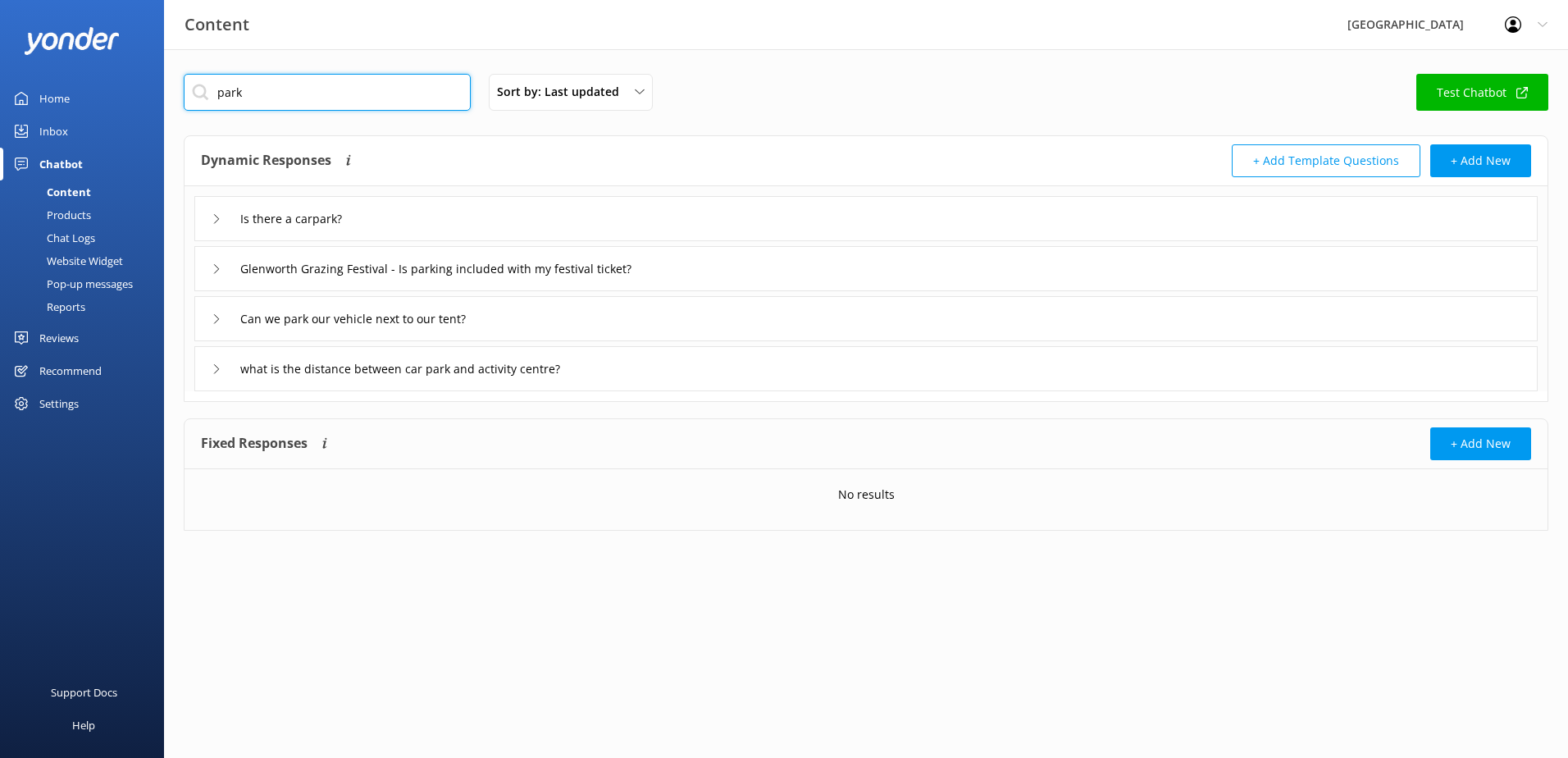
type input "park"
click at [434, 224] on div "Is there a carpark?" at bounding box center [866, 218] width 1344 height 45
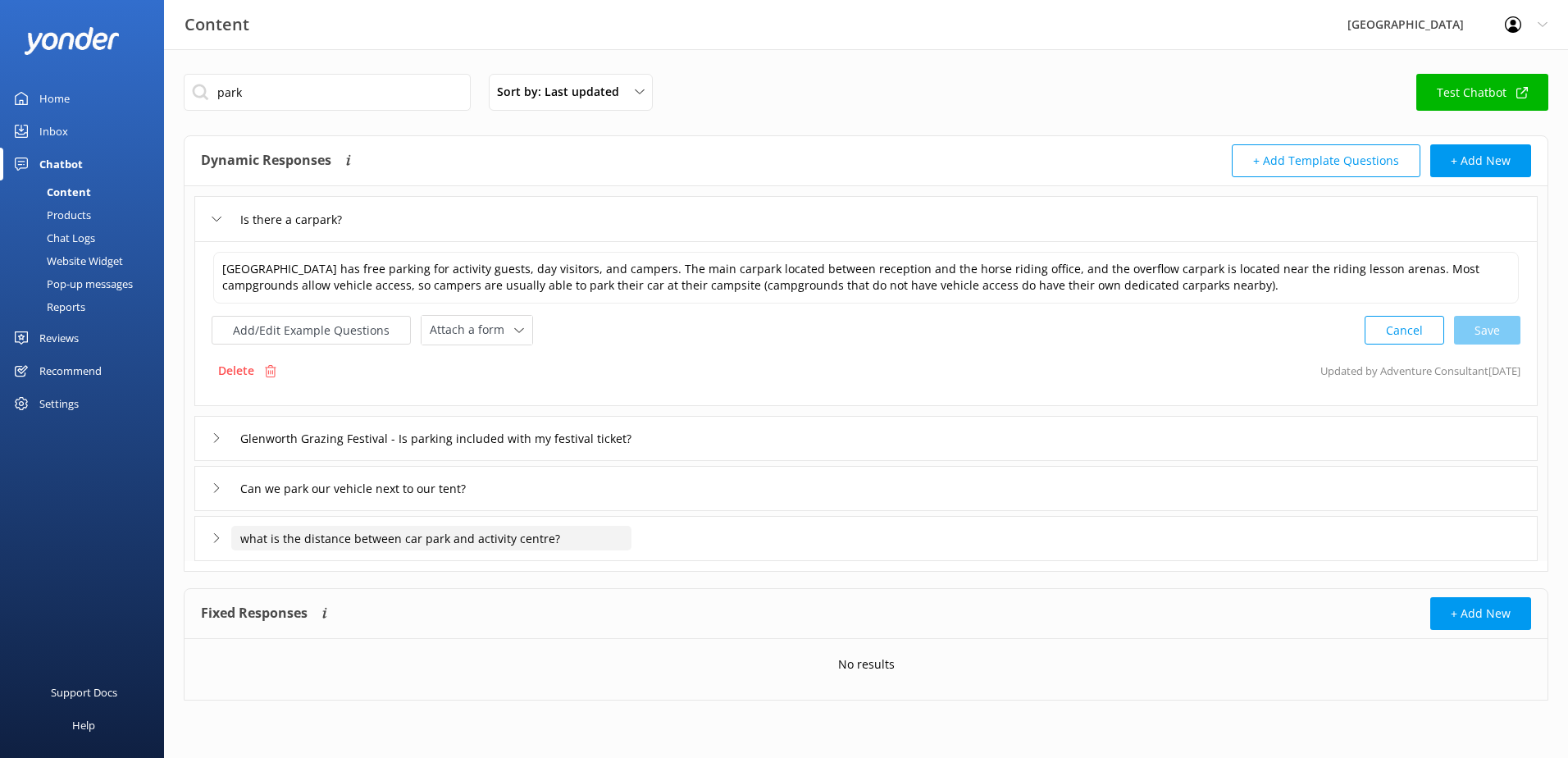
drag, startPoint x: 291, startPoint y: 541, endPoint x: 0, endPoint y: 533, distance: 291.1
click at [0, 535] on div "Content Glenworth Valley Profile Settings Logout Home Inbox Chatbot Content Pro…" at bounding box center [784, 399] width 1568 height 701
click at [234, 331] on button "Add/Edit Example Questions" at bounding box center [311, 331] width 200 height 29
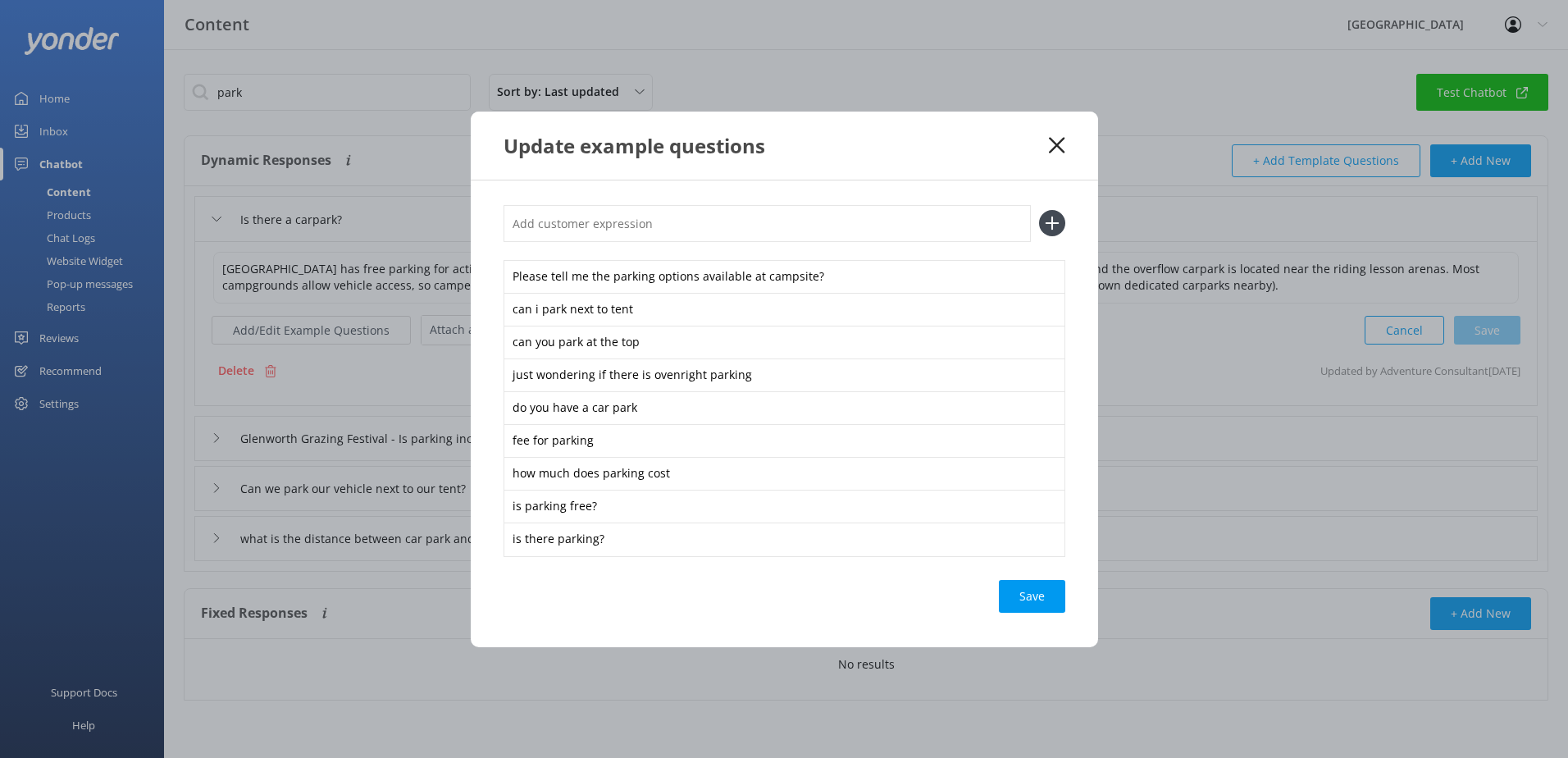
click at [634, 228] on input "text" at bounding box center [767, 223] width 527 height 37
paste input "what is the distance between car park and activity centre?"
type input "what is the distance between car park and activity centre?"
click at [1051, 225] on icon at bounding box center [1052, 223] width 26 height 26
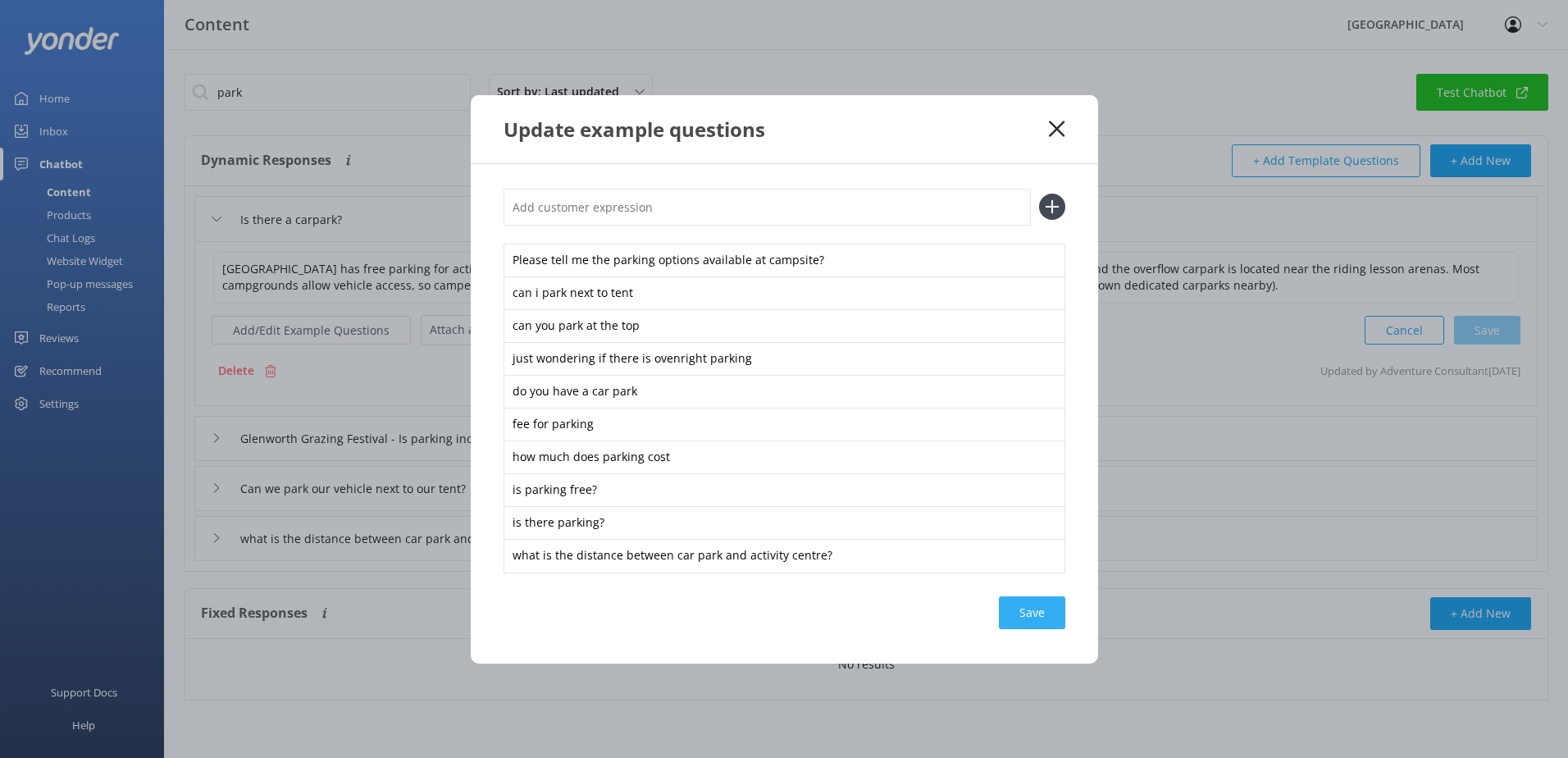
click at [1025, 614] on div "Save" at bounding box center [1032, 613] width 66 height 33
click at [1054, 126] on use at bounding box center [1057, 128] width 15 height 15
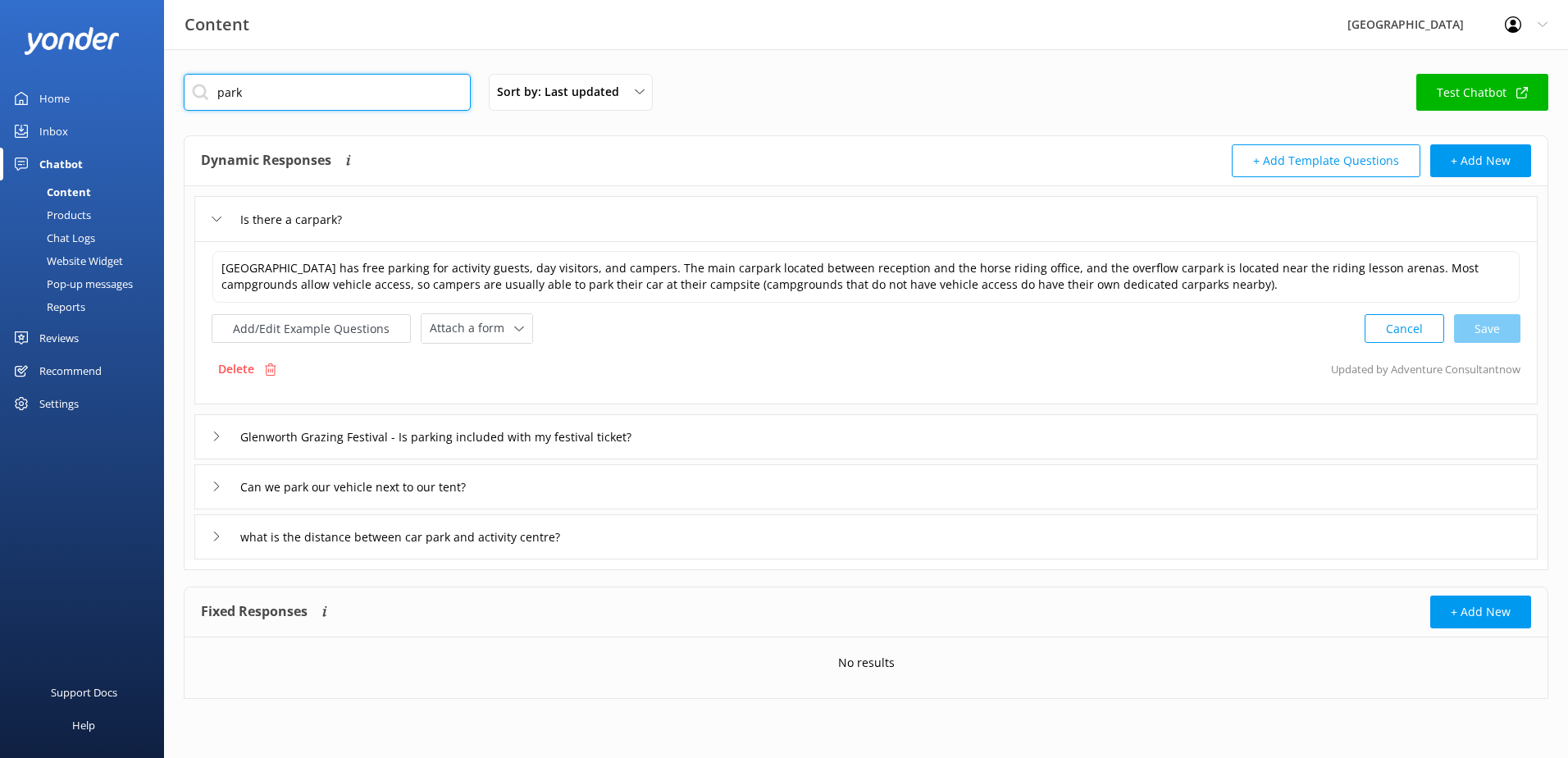
drag, startPoint x: 230, startPoint y: 106, endPoint x: 96, endPoint y: 104, distance: 134.0
click at [96, 106] on div "Content Glenworth Valley Profile Settings Logout Home Inbox Chatbot Content Pro…" at bounding box center [784, 399] width 1568 height 699
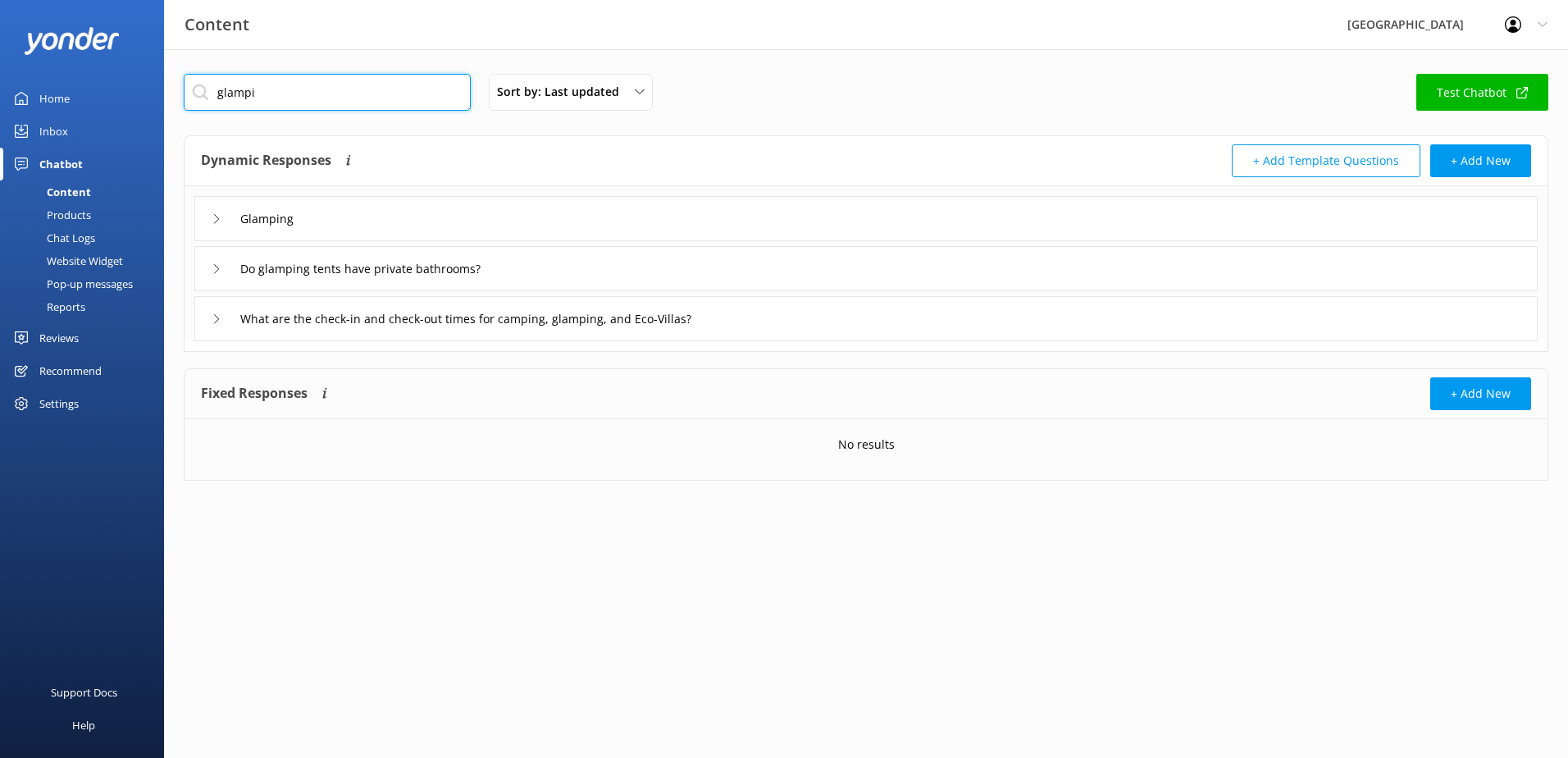
type input "glampi"
click at [440, 227] on div "Glamping" at bounding box center [866, 218] width 1344 height 45
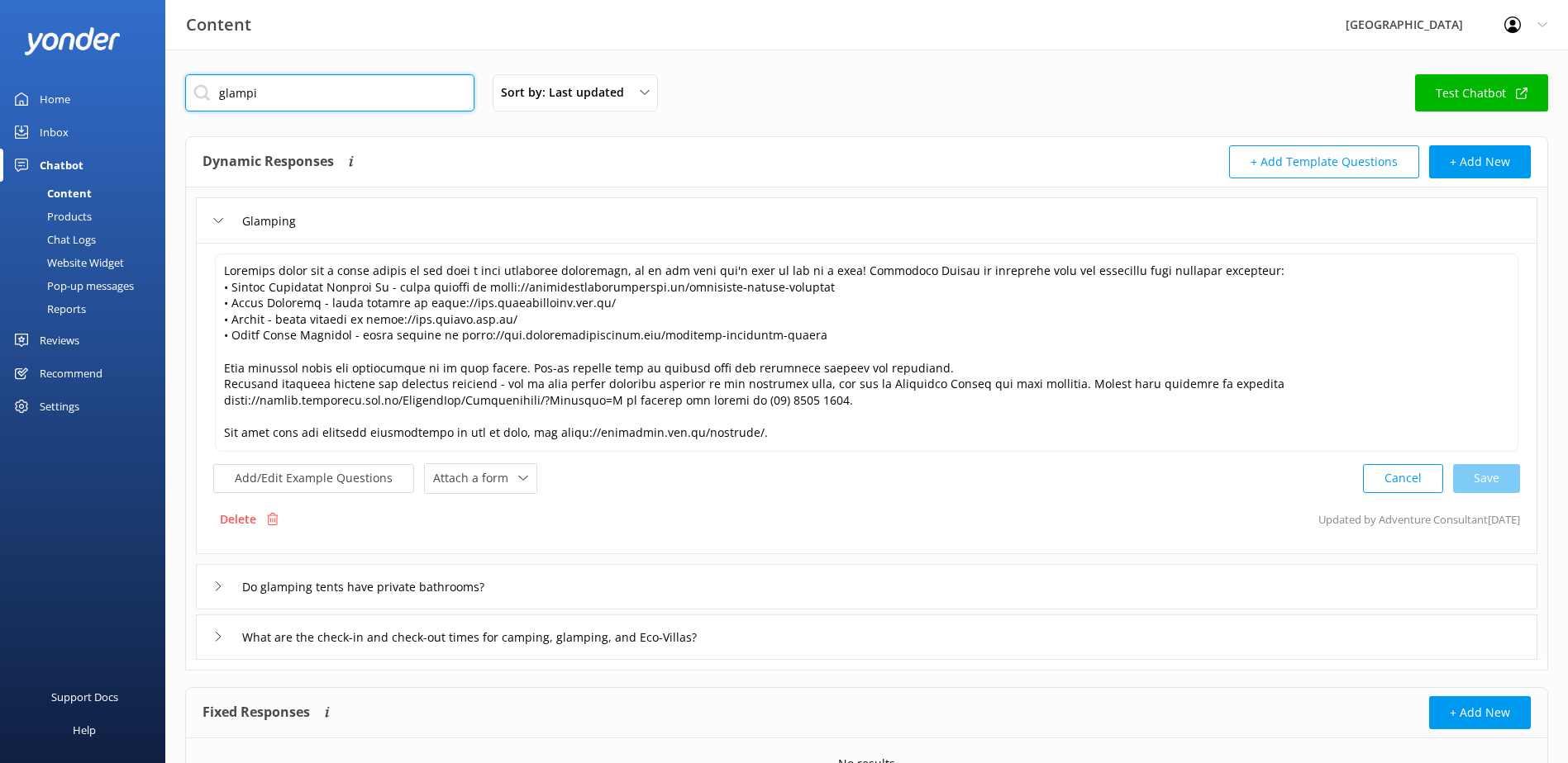
click at [0, 86] on html "Content Glenworth Valley Profile Settings Logout Home Inbox Chatbot Content Pro…" at bounding box center [784, 425] width 1568 height 850
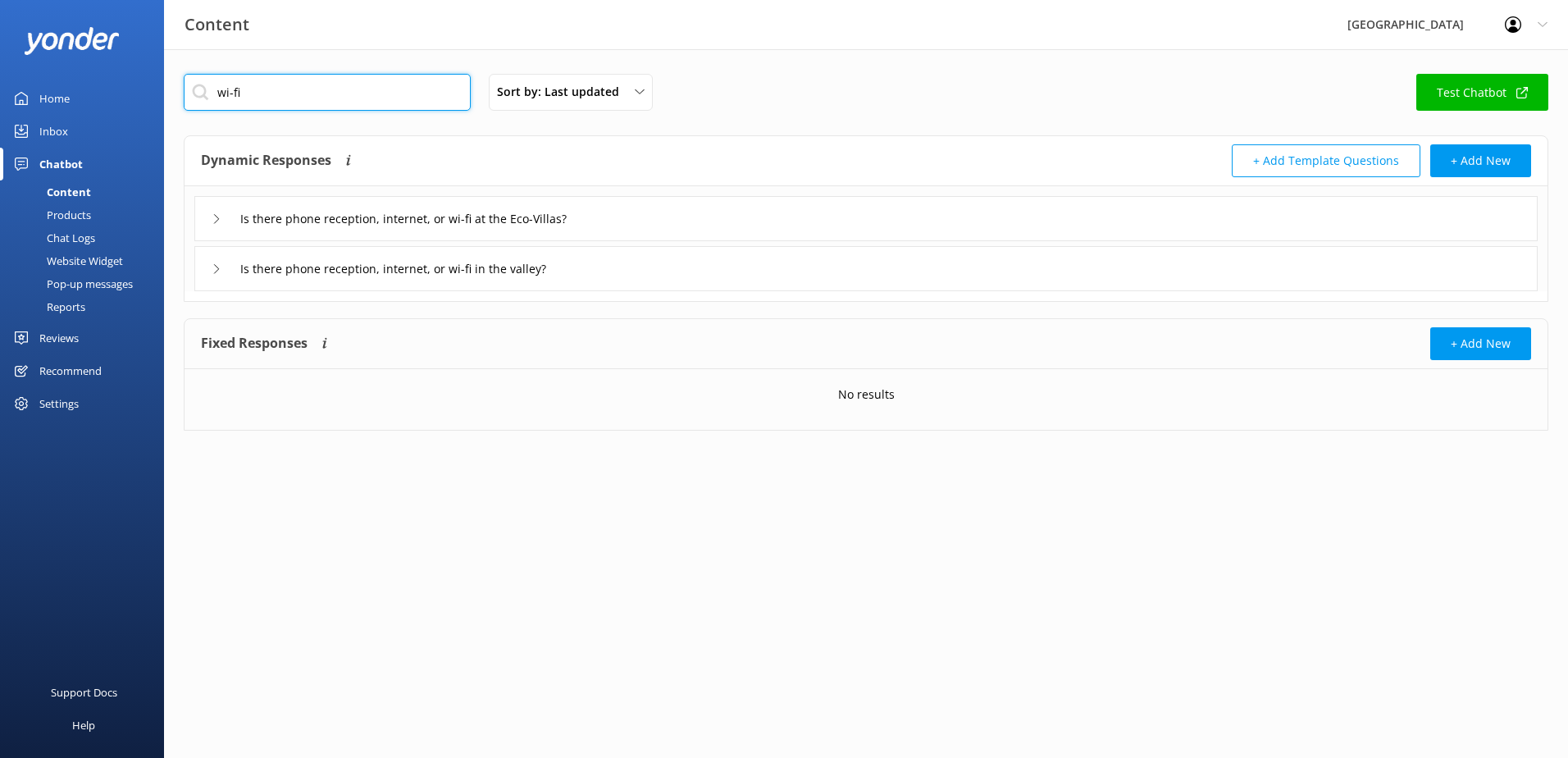
type input "wi-fi"
click at [223, 274] on div "Is there phone reception, internet, or wi-fi in the valley?" at bounding box center [415, 269] width 407 height 27
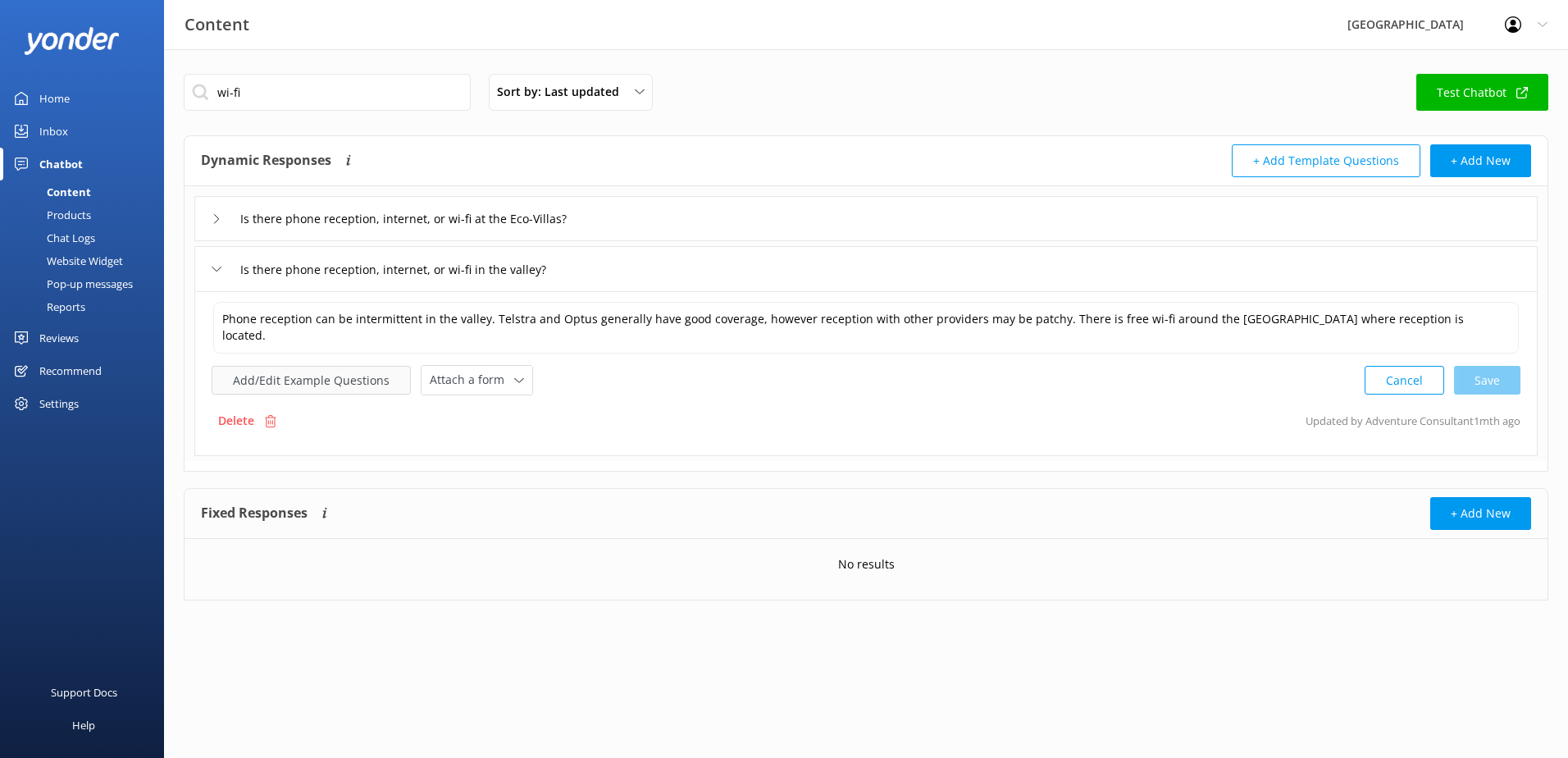
click at [288, 371] on button "Add/Edit Example Questions" at bounding box center [311, 381] width 200 height 29
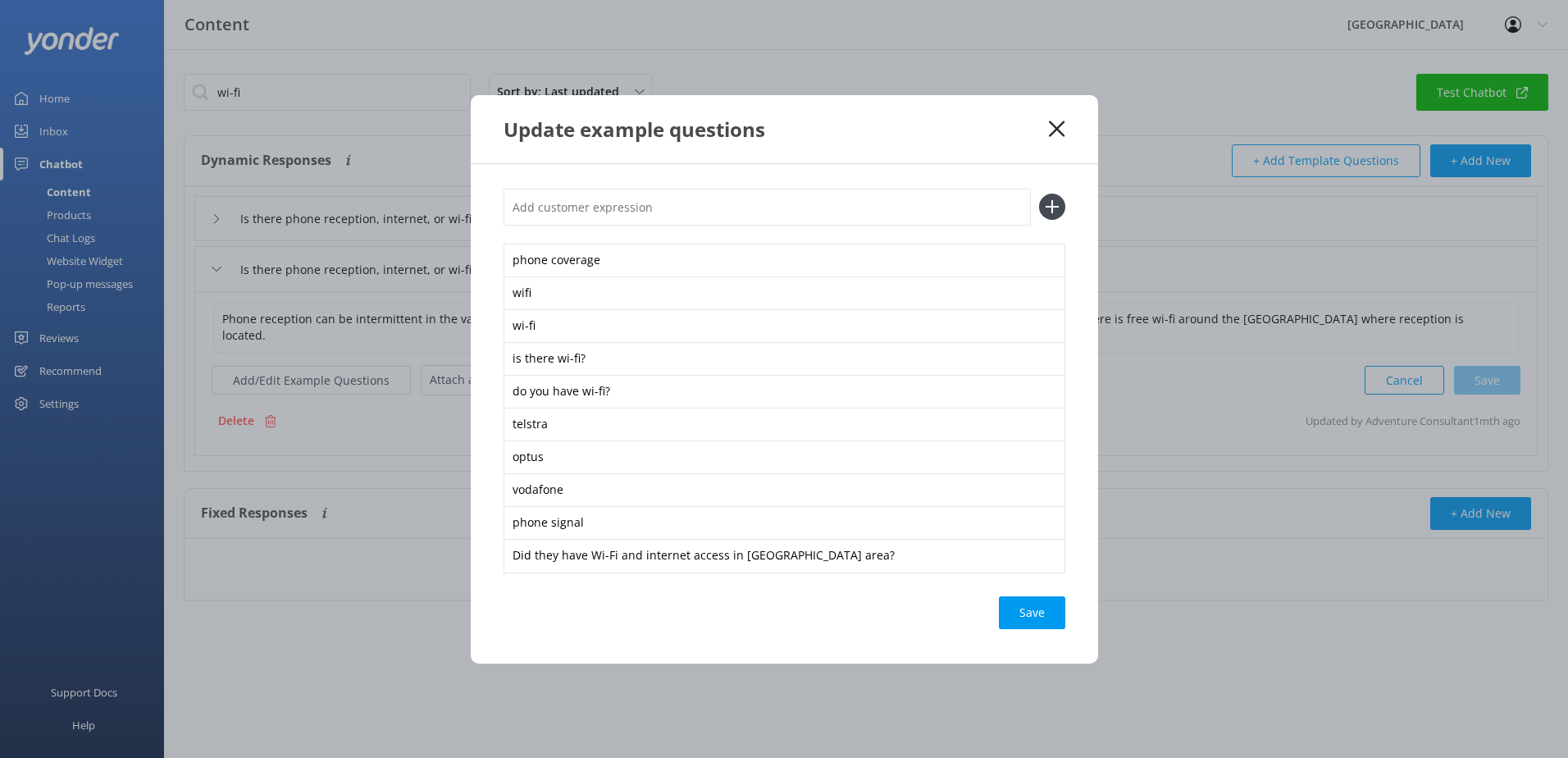
click at [596, 217] on input "text" at bounding box center [767, 206] width 527 height 37
paste input "whats the wifi password"
type input "whats the wifi password"
click at [1057, 213] on icon at bounding box center [1052, 206] width 26 height 26
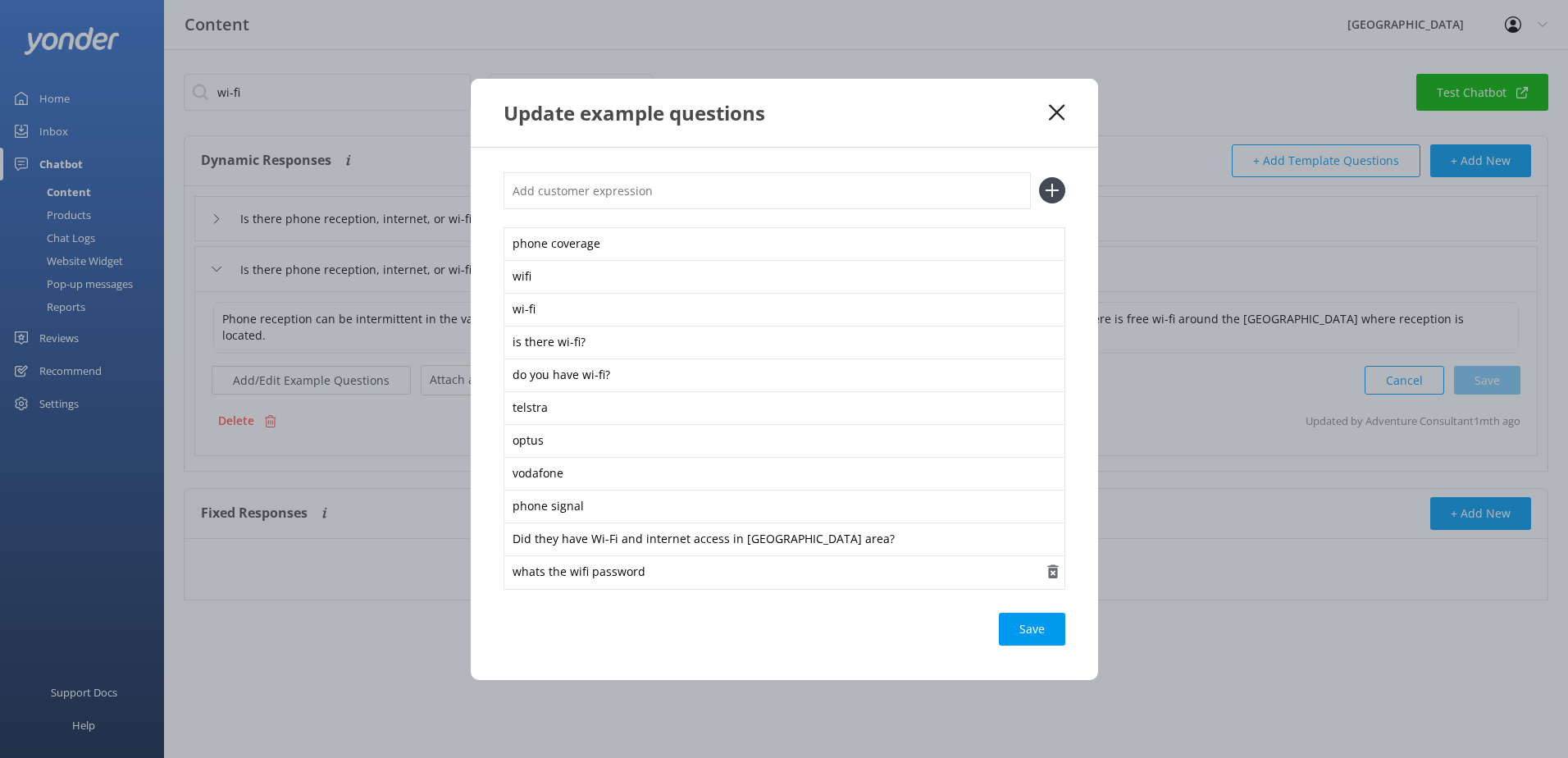
drag, startPoint x: 1033, startPoint y: 636, endPoint x: 829, endPoint y: 563, distance: 216.7
click at [1032, 635] on div "Save" at bounding box center [1032, 629] width 66 height 33
click at [1046, 115] on div "Update example questions" at bounding box center [776, 113] width 546 height 27
click at [1055, 109] on use at bounding box center [1057, 112] width 15 height 15
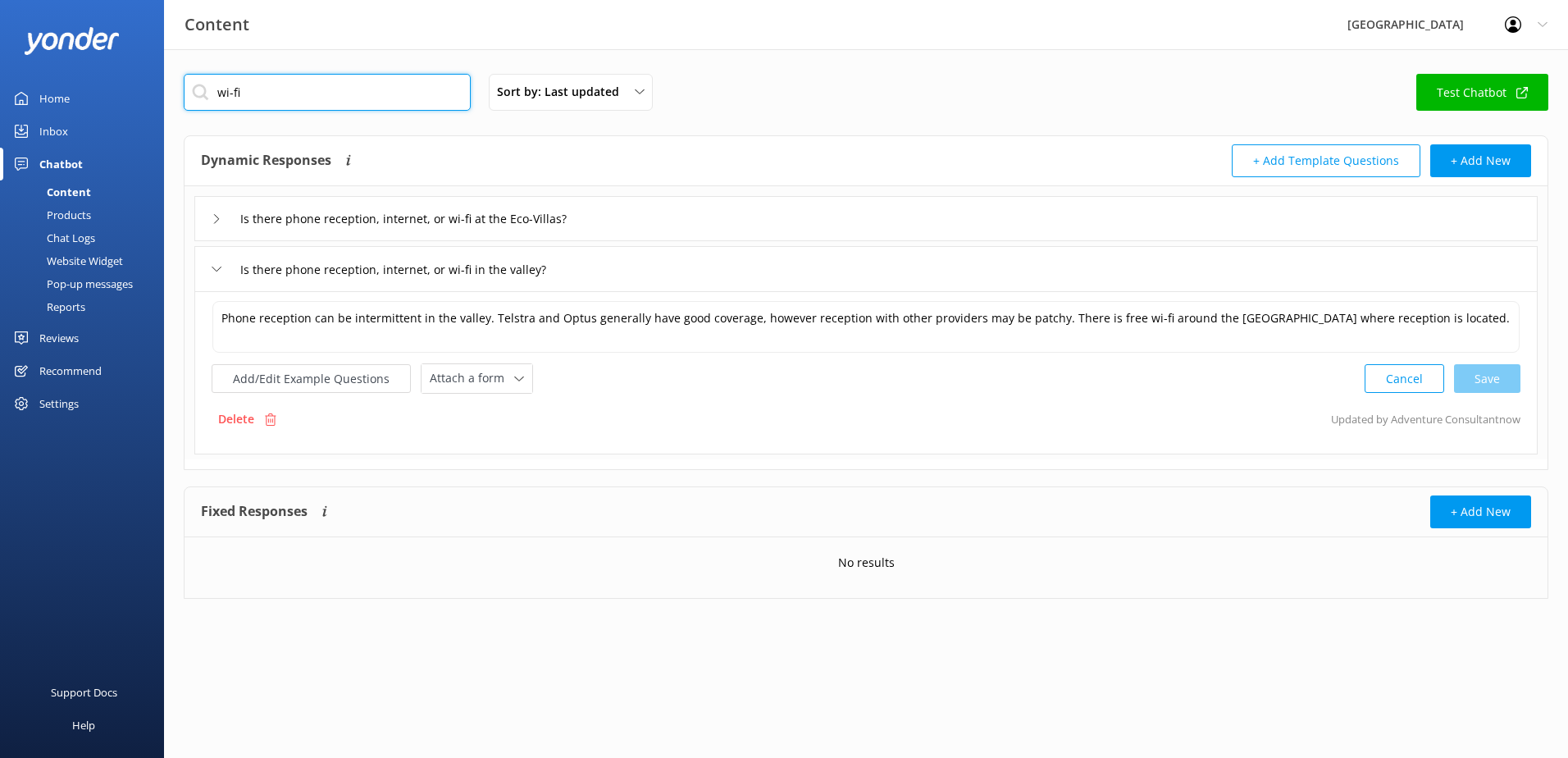
drag, startPoint x: 334, startPoint y: 100, endPoint x: 65, endPoint y: 104, distance: 269.0
click at [66, 112] on div "Content Glenworth Valley Profile Settings Logout Home Inbox Chatbot Content Pro…" at bounding box center [784, 348] width 1568 height 599
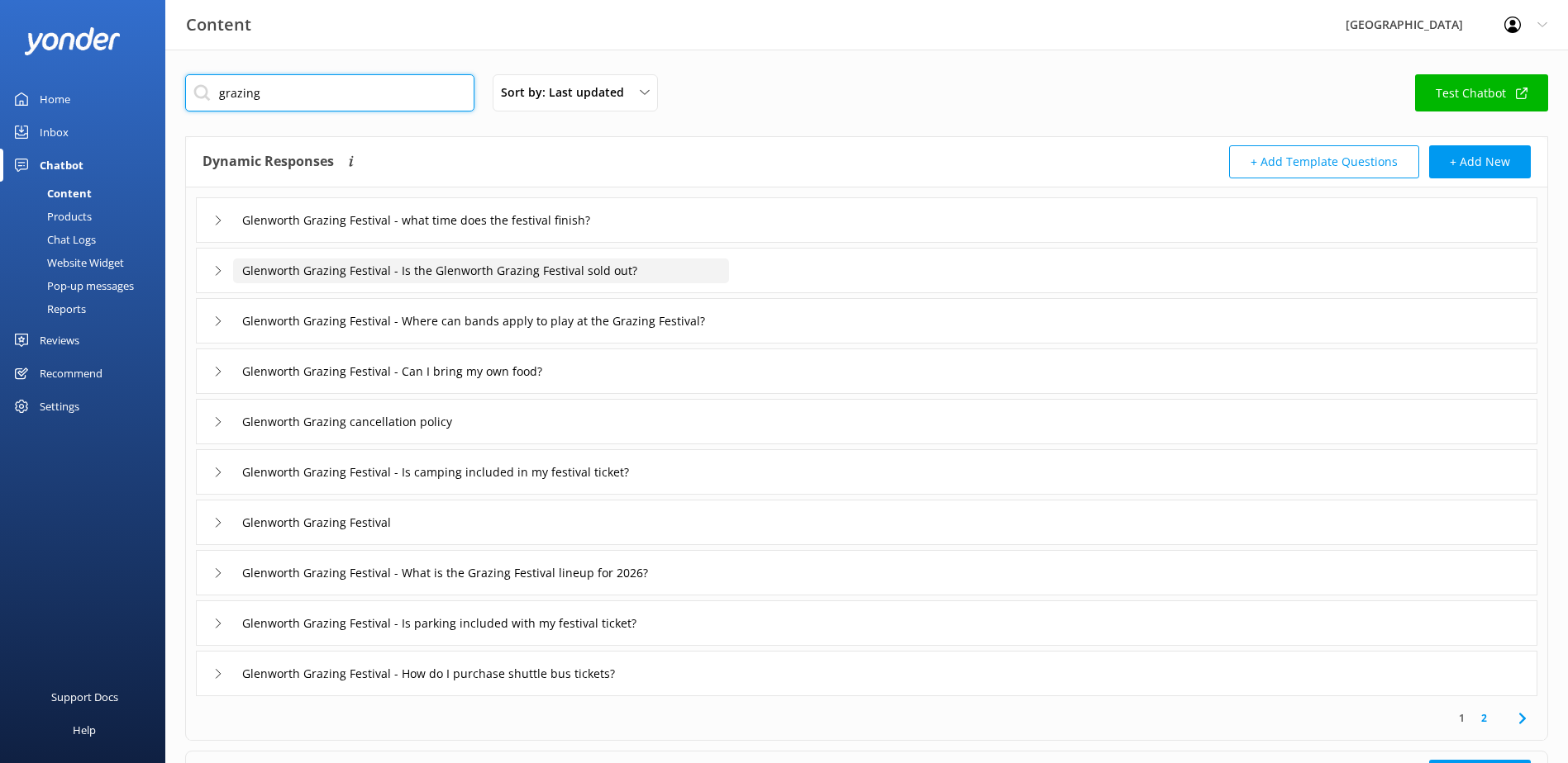
type input "grazing"
click at [401, 233] on input "Glenworth Grazing Festival - Is the Glenworth Grazing Festival sold out?" at bounding box center [454, 220] width 443 height 25
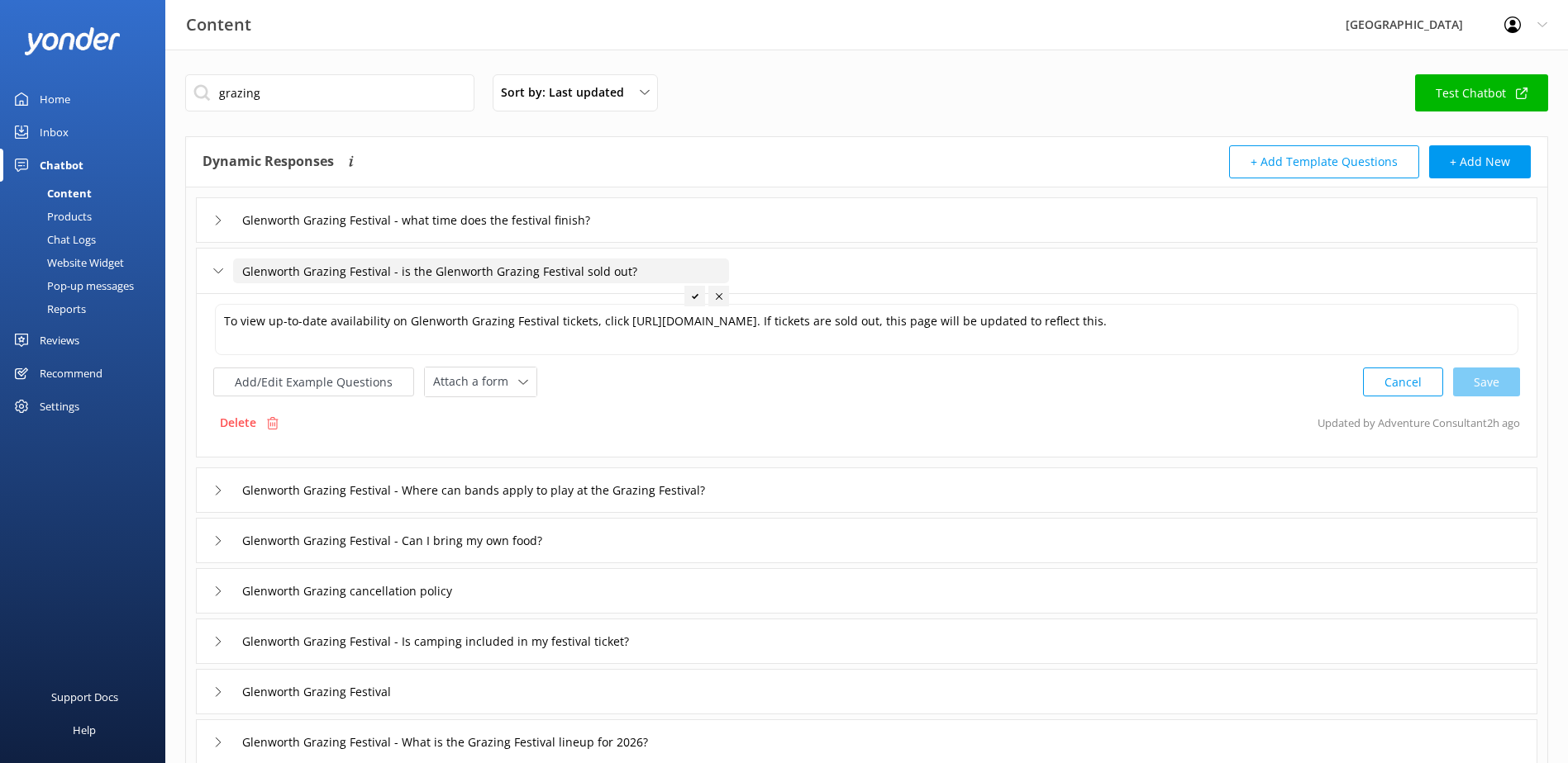
type input "Glenworth Grazing Festival - is the Glenworth Grazing Festival sold out?"
click at [688, 300] on div at bounding box center [695, 296] width 21 height 21
click at [405, 233] on input "Glenworth Grazing Festival - Where can bands apply to play at the Grazing Festi…" at bounding box center [454, 220] width 443 height 25
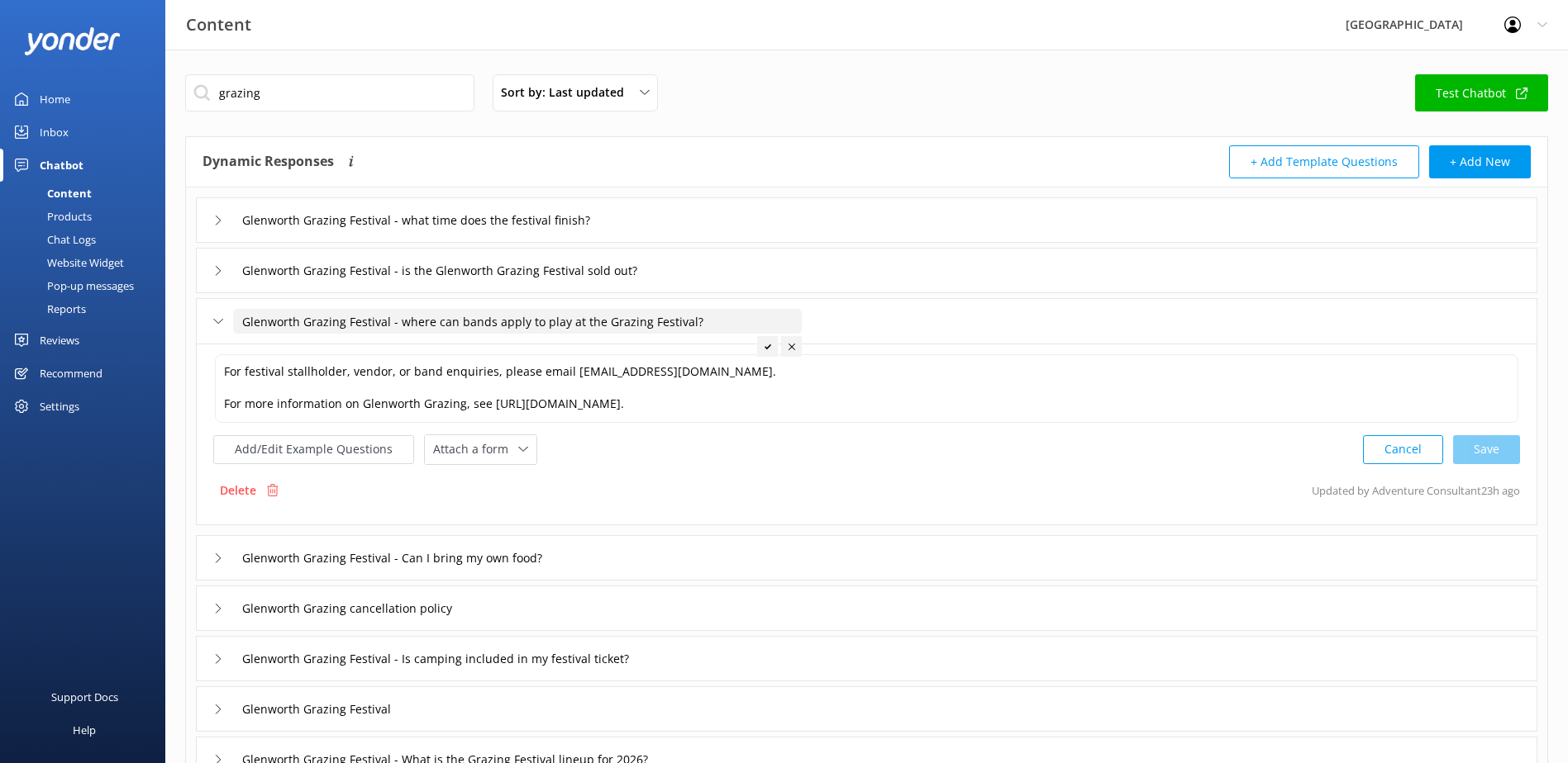
click at [467, 321] on input "Glenworth Grazing Festival - where can bands apply to play at the Grazing Festi…" at bounding box center [517, 321] width 568 height 25
drag, startPoint x: 586, startPoint y: 322, endPoint x: 661, endPoint y: 320, distance: 75.0
click at [661, 320] on input "Glenworth Grazing Festival - where can bands and vedors apply to play at the Gr…" at bounding box center [553, 321] width 641 height 25
click at [527, 320] on input "Glenworth Grazing Festival - where can bands and vedors apply for the Grazing F…" at bounding box center [530, 321] width 595 height 25
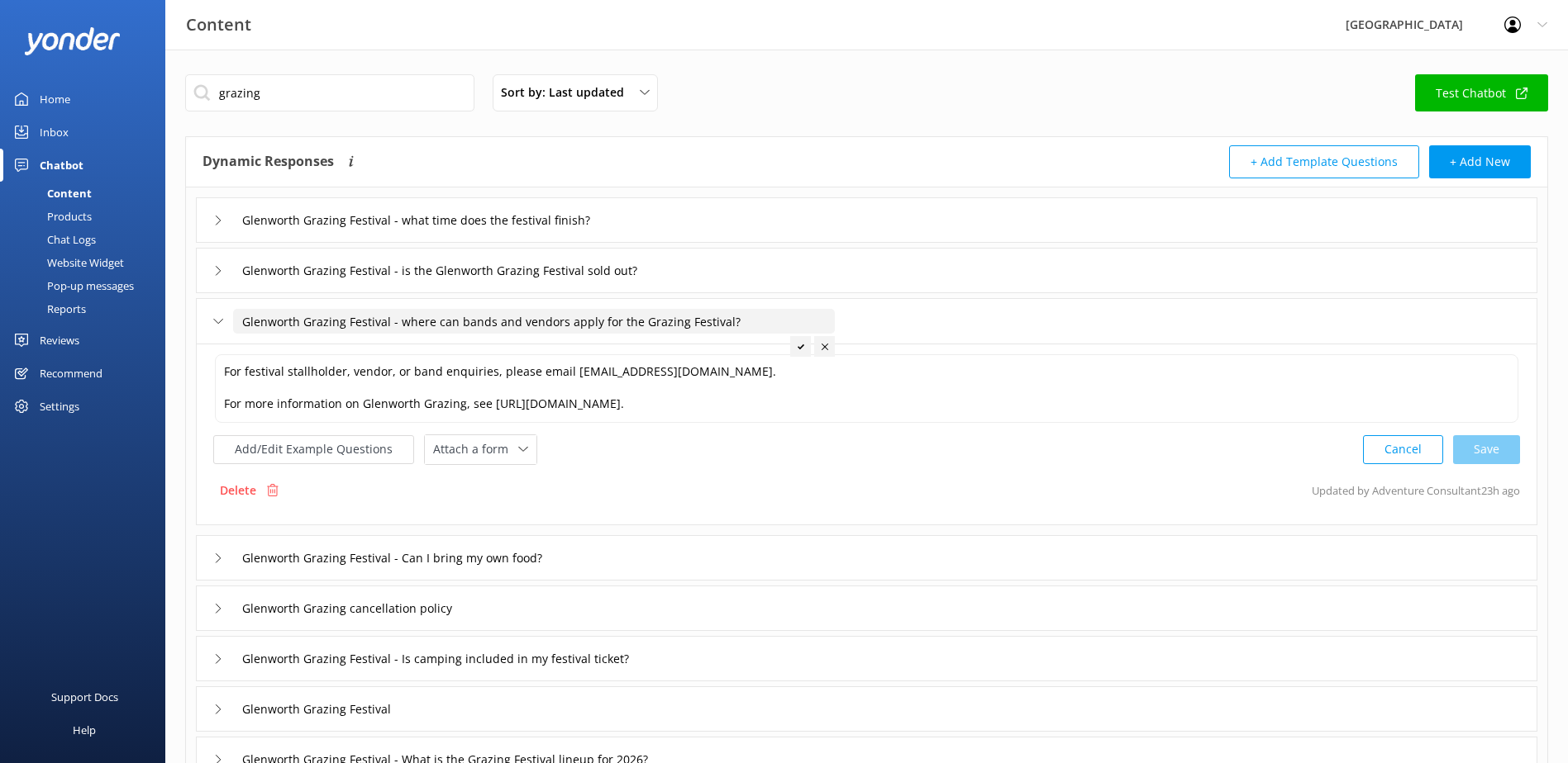
click at [535, 321] on input "Glenworth Grazing Festival - where can bands and vendors apply for the Grazing …" at bounding box center [533, 321] width 602 height 25
type input "Glenworth Grazing Festival - where can bands and stallholders apply for the Gra…"
click at [832, 344] on icon at bounding box center [834, 347] width 7 height 7
click at [407, 233] on input "Glenworth Grazing Festival - Can I bring my own food?" at bounding box center [454, 220] width 443 height 25
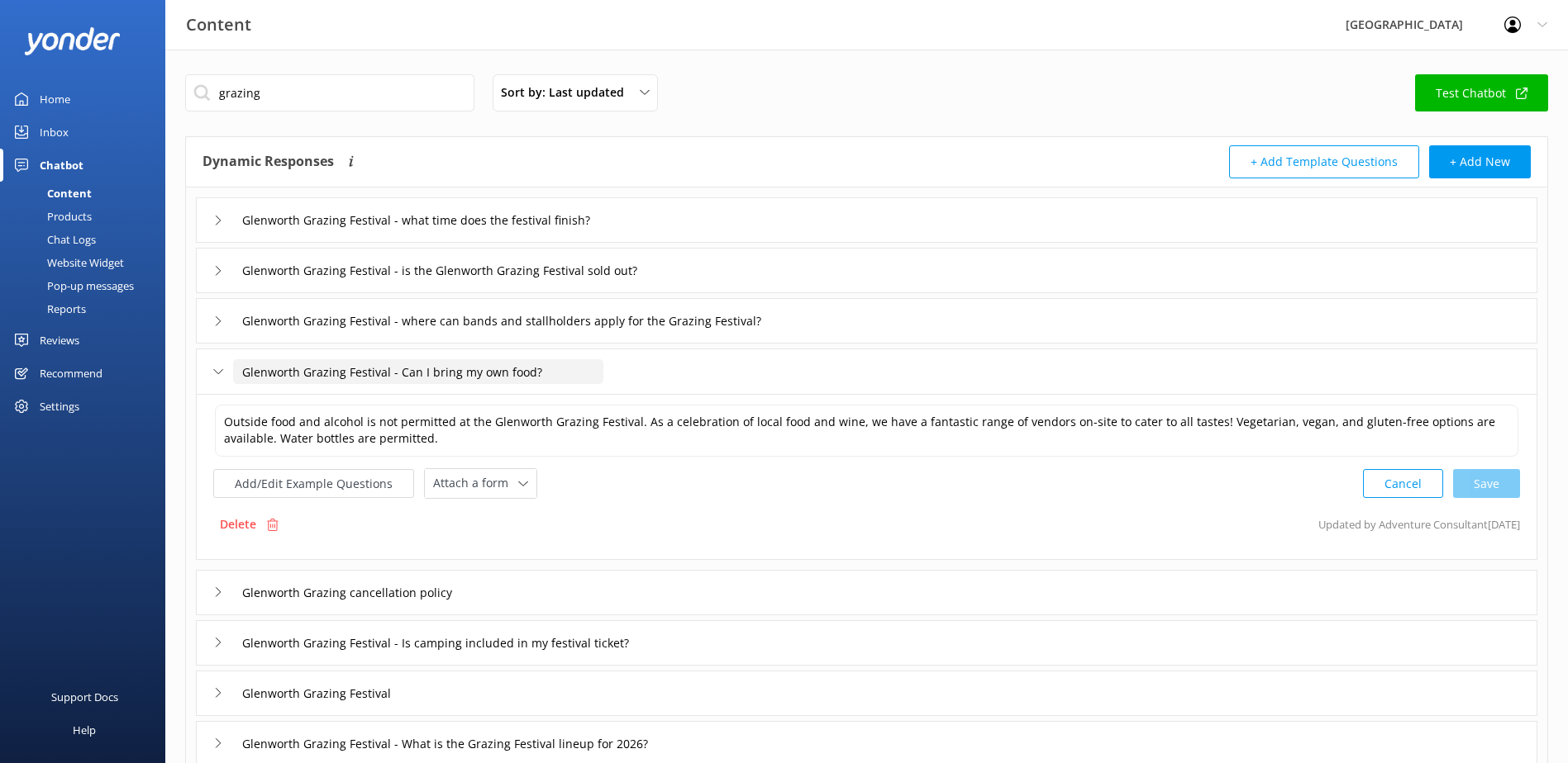
click at [404, 370] on input "Glenworth Grazing Festival - Can I bring my own food?" at bounding box center [418, 371] width 371 height 25
type input "Glenworth Grazing Festival - can I bring my own food?"
click at [565, 397] on div at bounding box center [569, 397] width 21 height 21
click at [431, 233] on input "Glenworth Grazing Festival - Is camping included in my festival ticket?" at bounding box center [454, 220] width 443 height 25
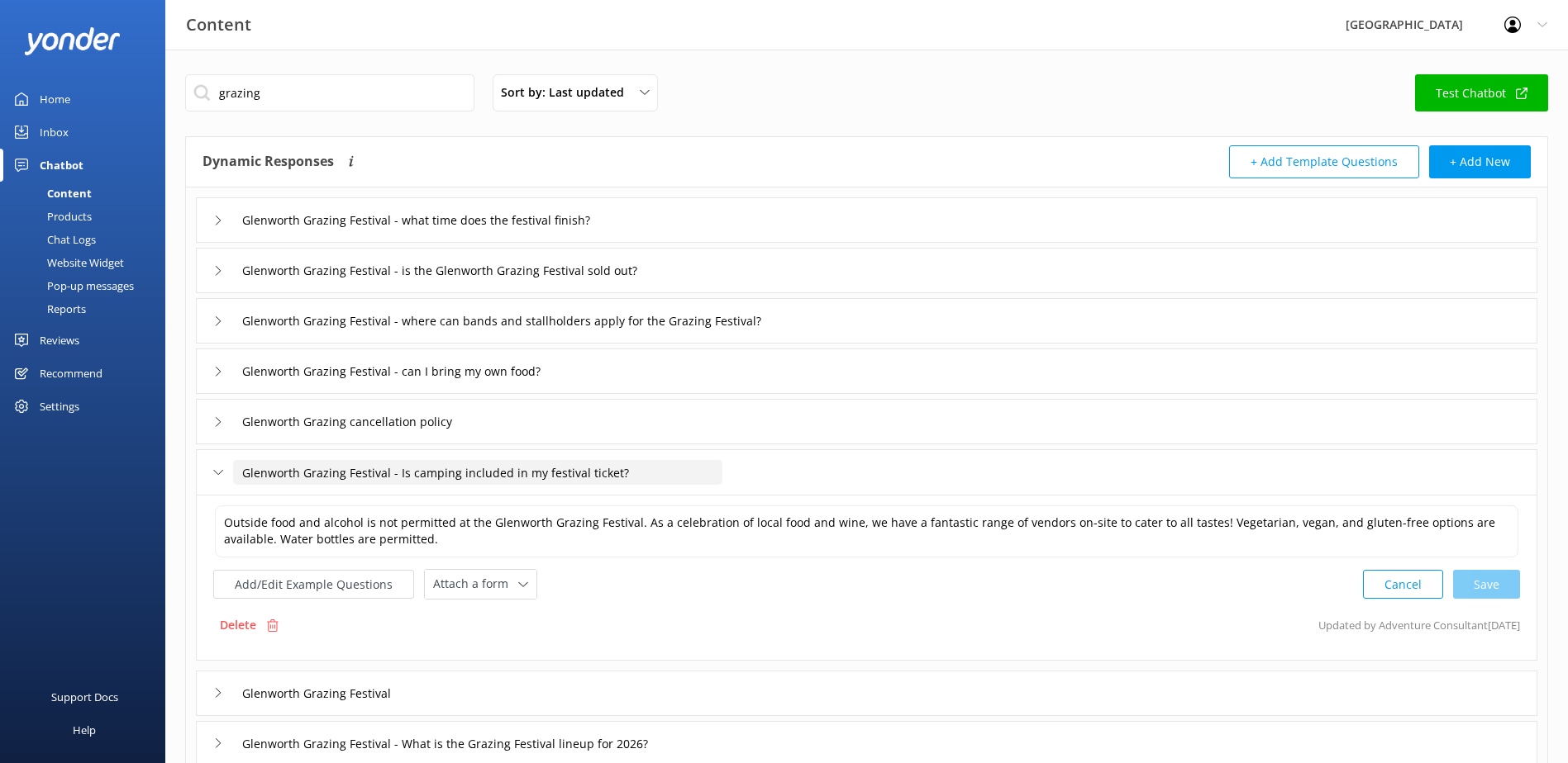
click at [399, 476] on input "Glenworth Grazing Festival - Is camping included in my festival ticket?" at bounding box center [478, 472] width 490 height 25
type input "Glenworth Grazing Festival - is camping included in my festival ticket?"
click at [690, 502] on div at bounding box center [688, 498] width 21 height 21
type textarea "In previous years, Glenworth Grazing Festival tickets and camping for that week…"
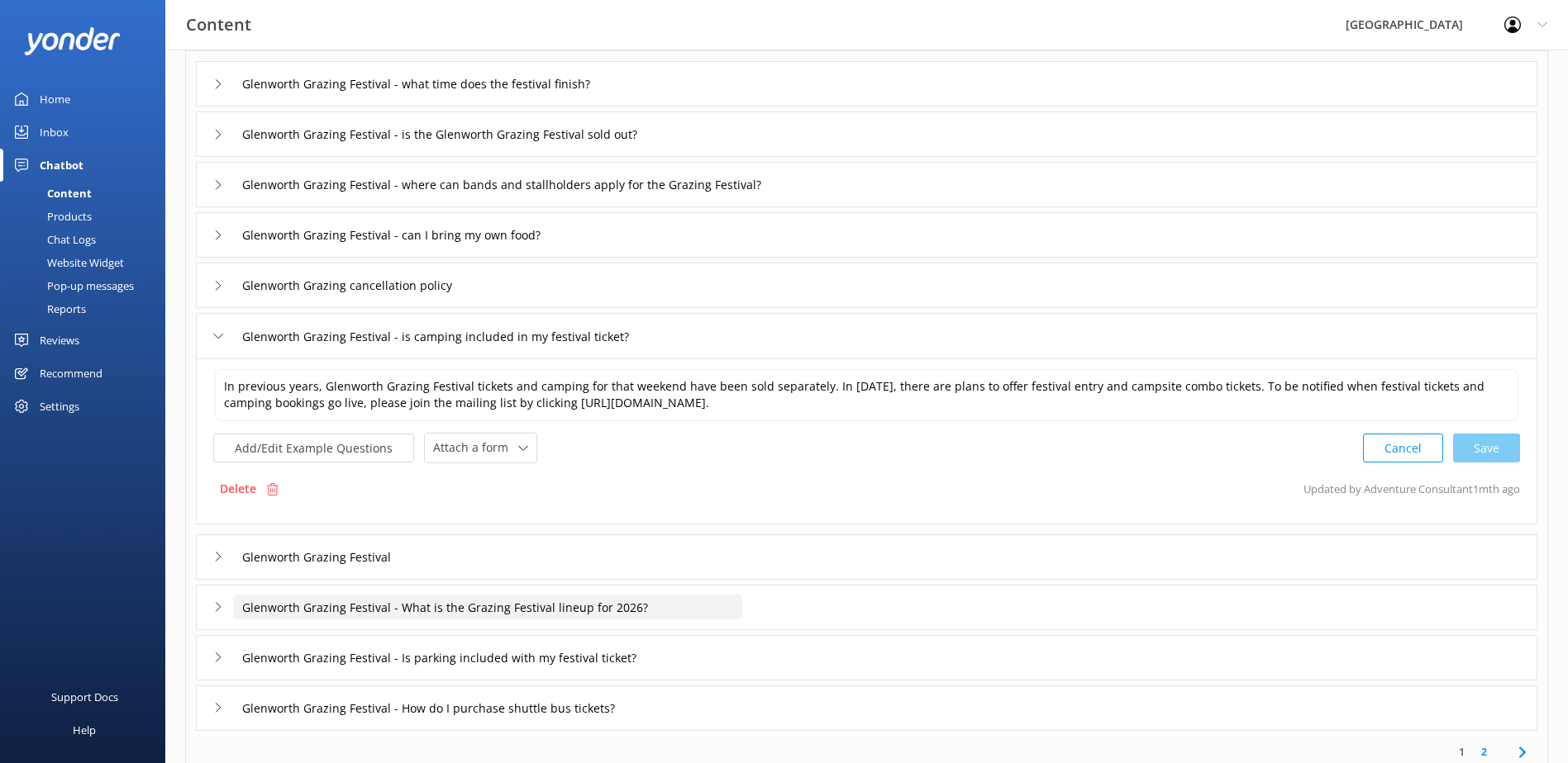
scroll to position [165, 0]
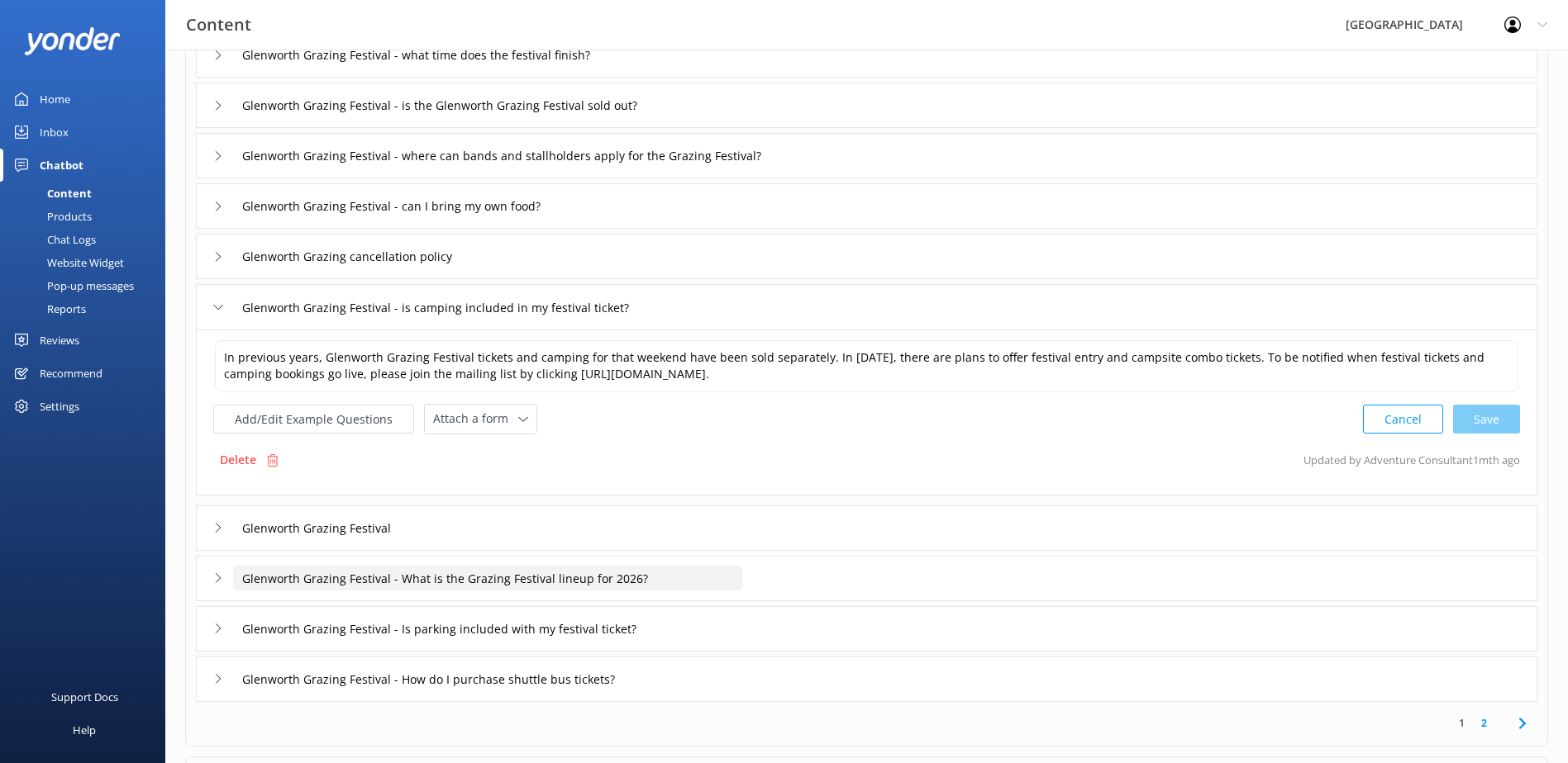
click at [405, 68] on input "Glenworth Grazing Festival - What is the Grazing Festival lineup for 2026?" at bounding box center [454, 55] width 443 height 25
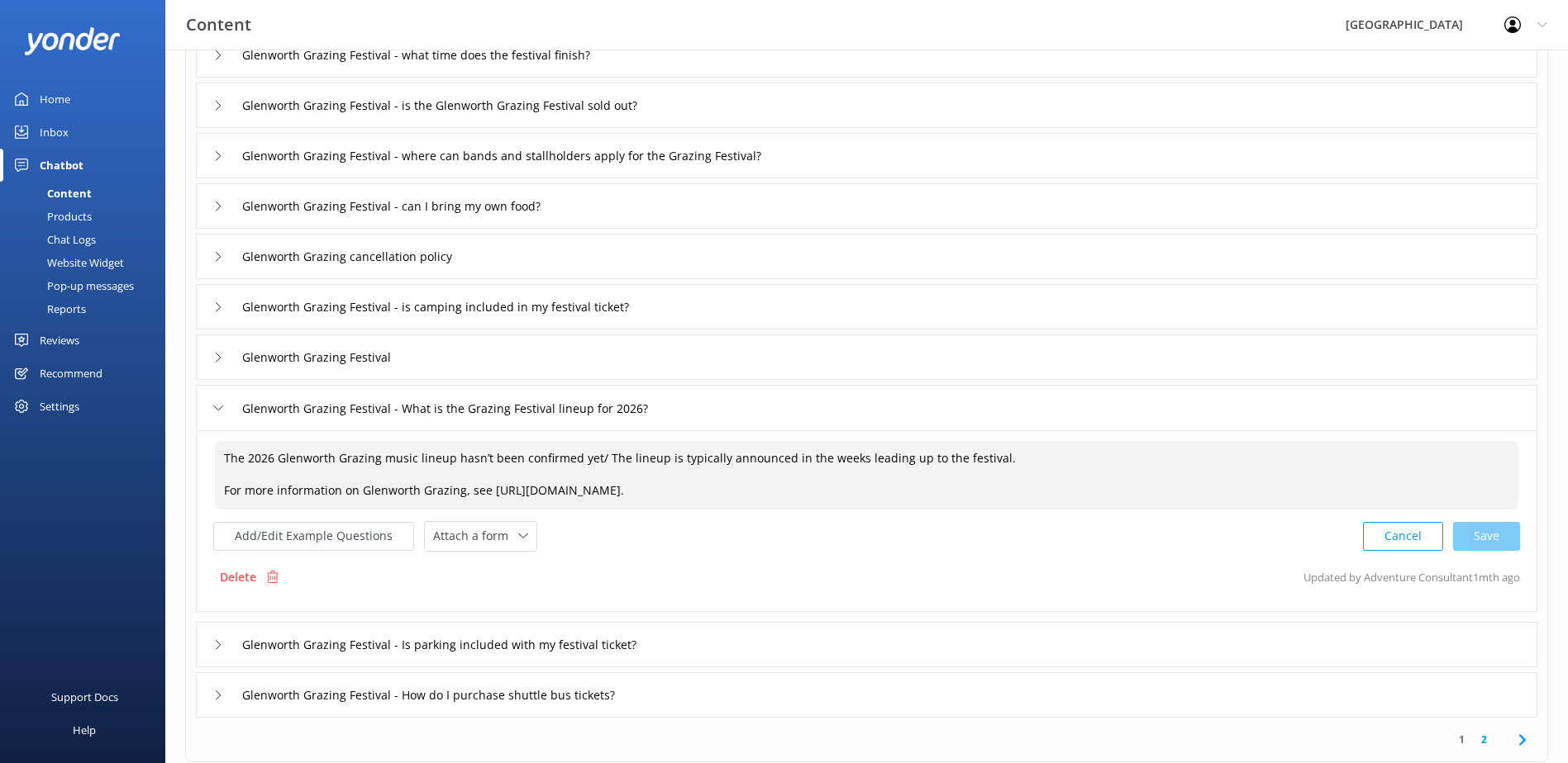
click at [596, 456] on textarea "The 2026 Glenworth Grazing music lineup hasn’t been confirmed yet/ The lineup i…" at bounding box center [866, 476] width 1304 height 68
click at [1485, 535] on div "Cancel Save" at bounding box center [1440, 536] width 157 height 31
type textarea "The 2026 Glenworth Grazing music lineup hasn’t been confirmed yet. The lineup i…"
click at [408, 412] on input "Glenworth Grazing Festival - What is the Grazing Festival lineup for 2026?" at bounding box center [487, 408] width 509 height 25
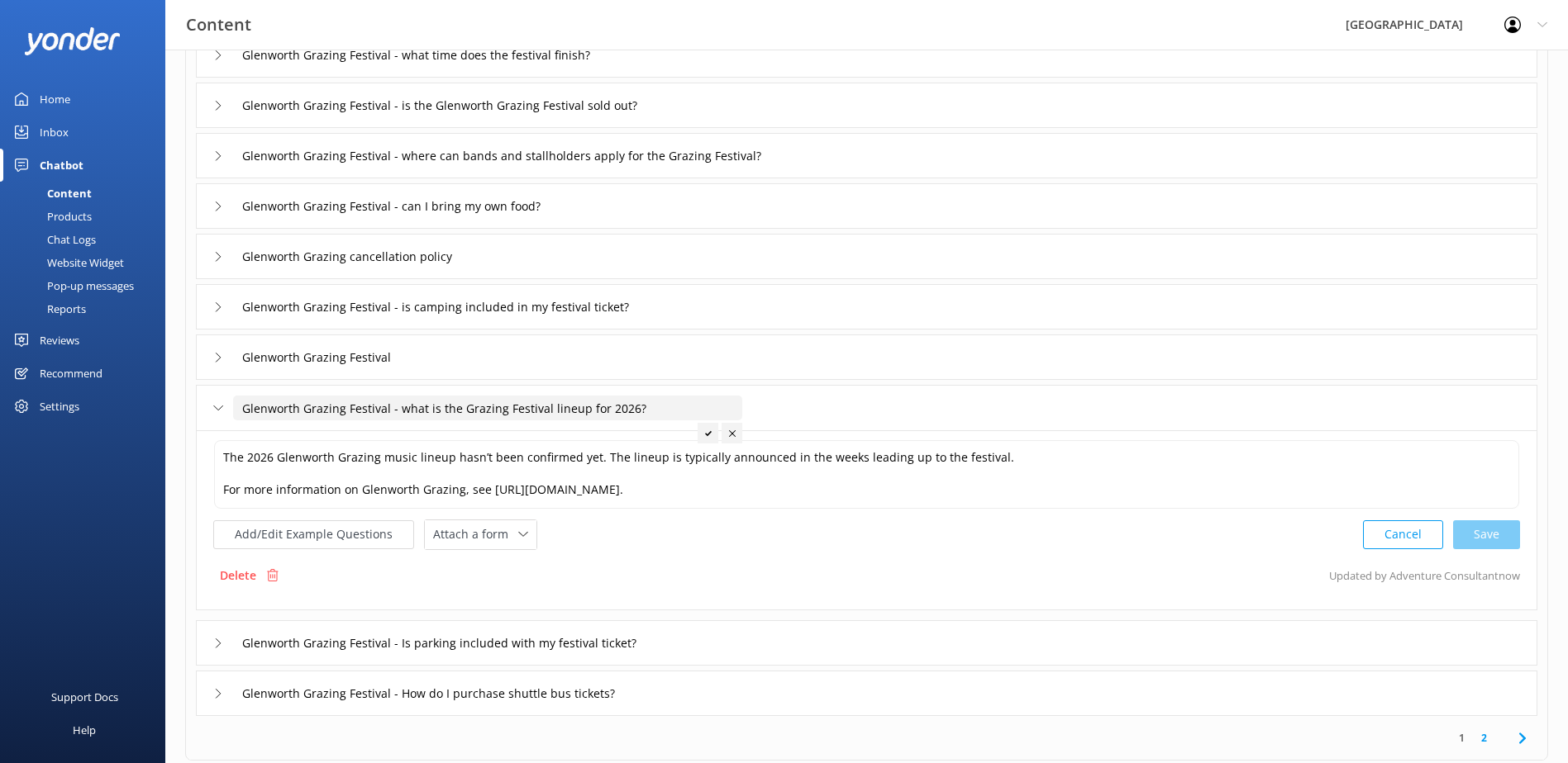
type input "Glenworth Grazing Festival - what is the Grazing Festival lineup for 2026?"
click at [710, 438] on div at bounding box center [708, 433] width 21 height 21
click at [288, 531] on button "Add/Edit Example Questions" at bounding box center [313, 535] width 201 height 29
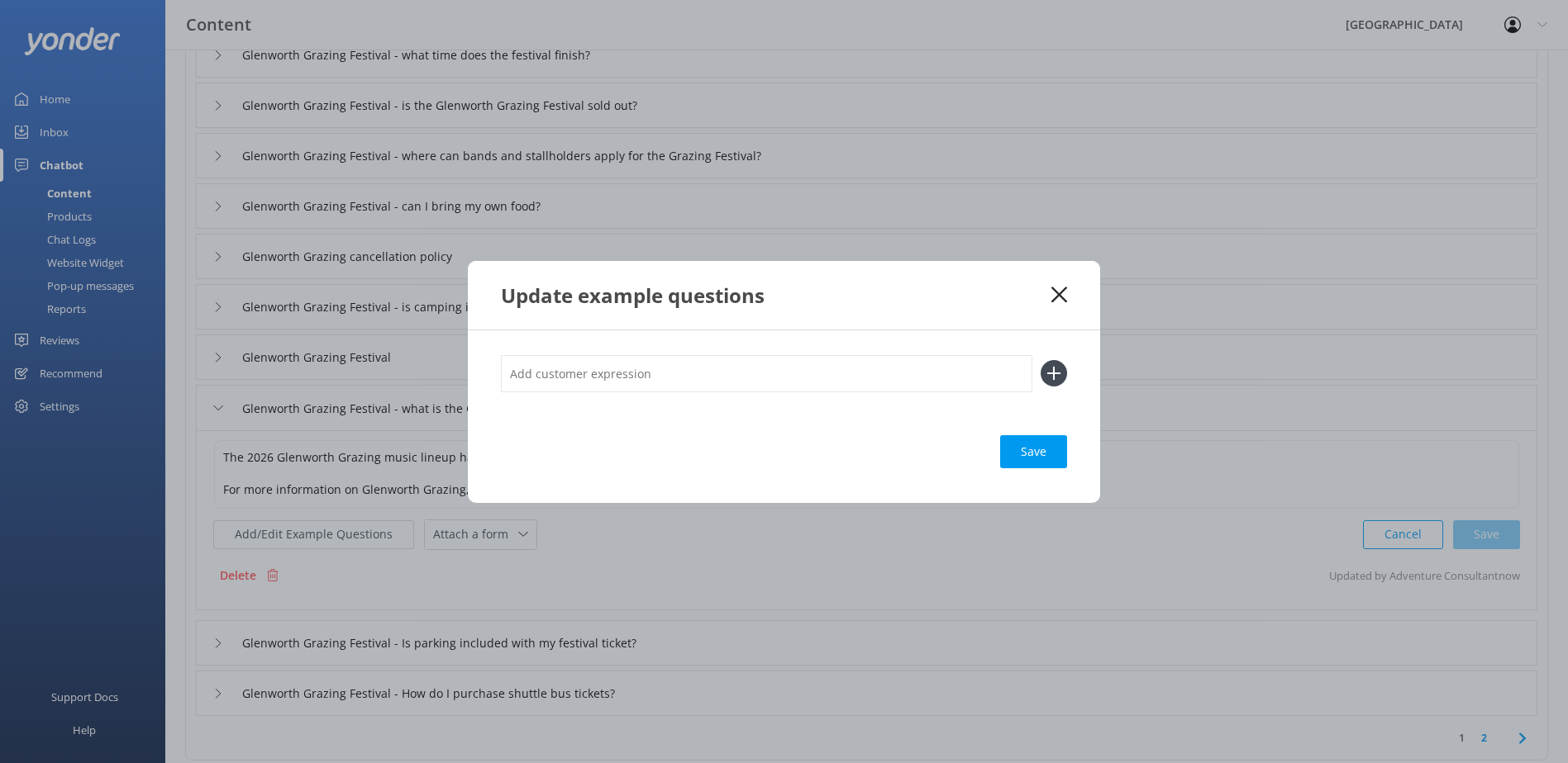
click at [527, 368] on input "text" at bounding box center [766, 373] width 532 height 37
paste input "when will bands be released for the festival?"
type input "when will bands be released for the festival?"
click at [1047, 370] on icon at bounding box center [1054, 373] width 27 height 27
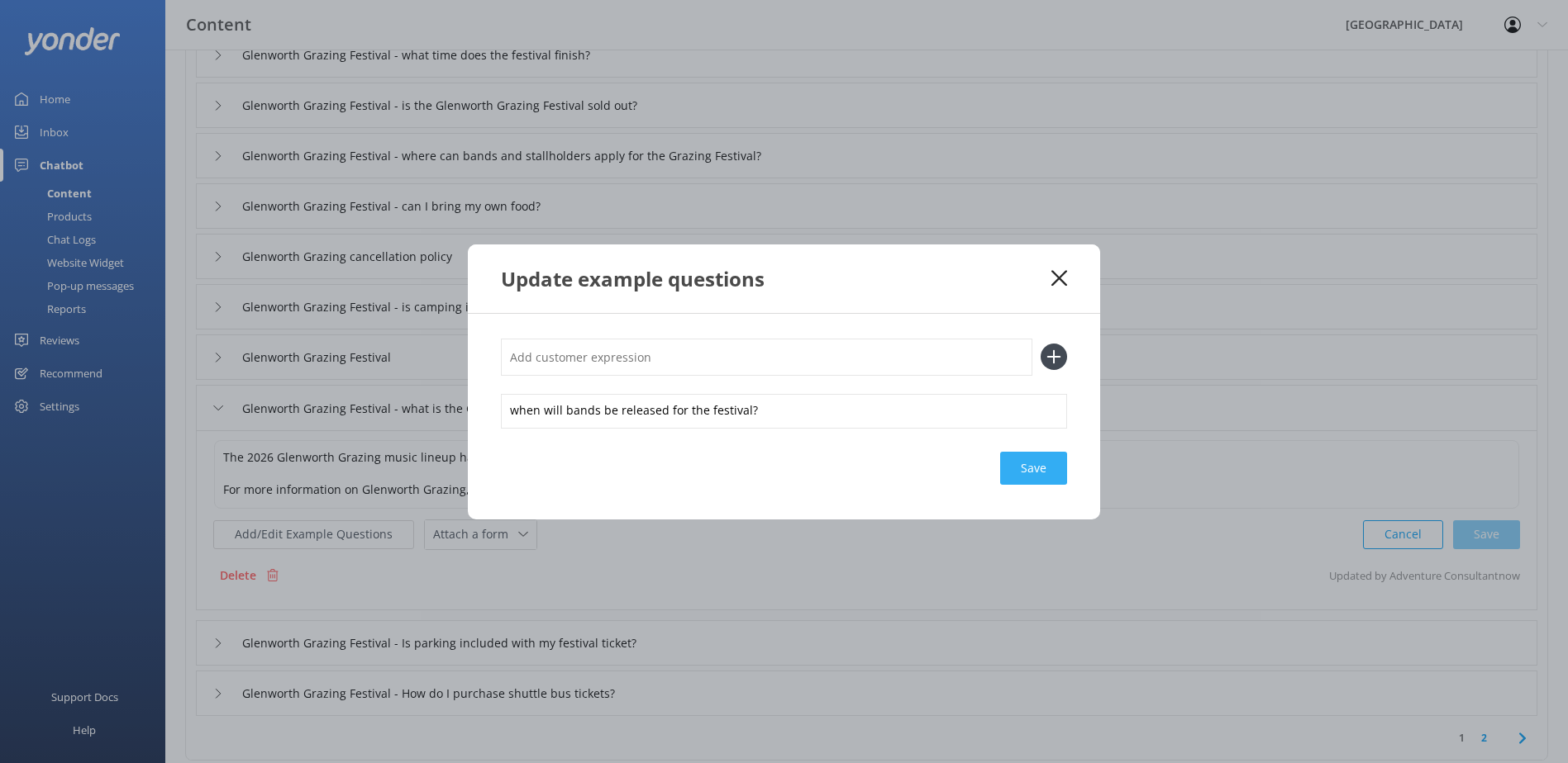
click at [1034, 459] on div "Save" at bounding box center [1033, 468] width 67 height 33
click at [1054, 277] on icon at bounding box center [1059, 278] width 15 height 16
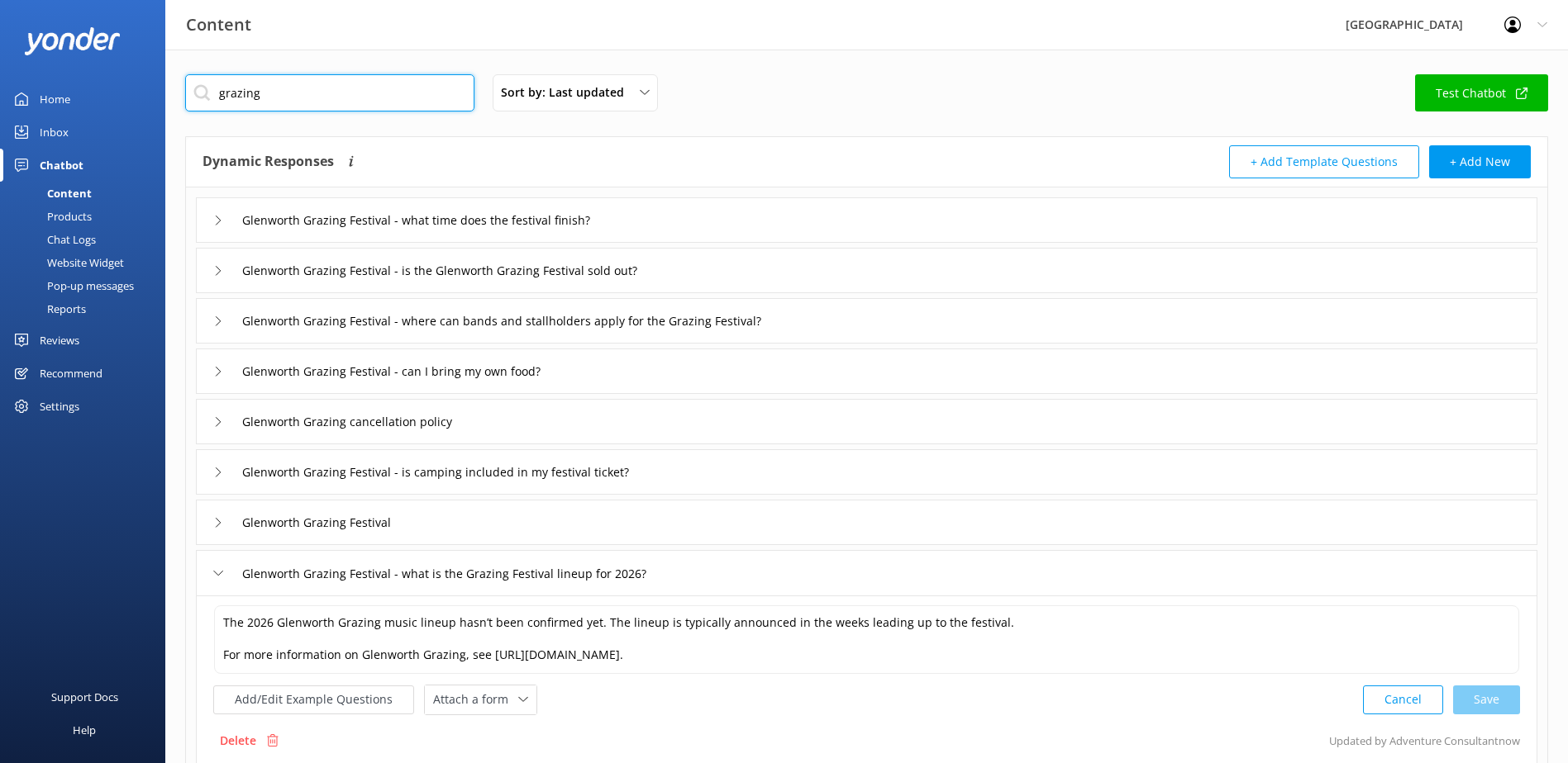
click at [307, 94] on input "grazing" at bounding box center [330, 92] width 289 height 37
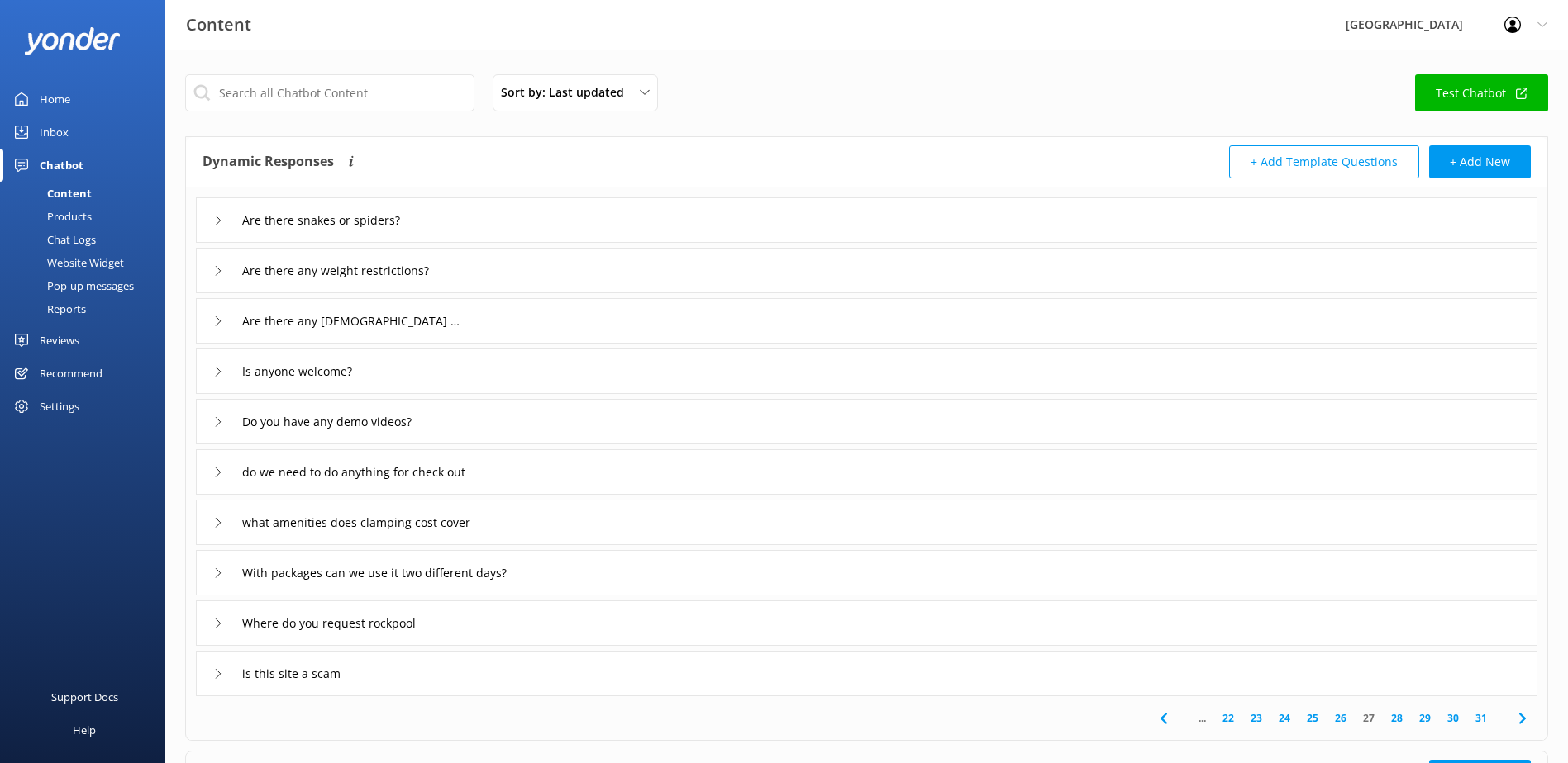
click at [389, 677] on div "is this site a scam" at bounding box center [866, 673] width 1341 height 45
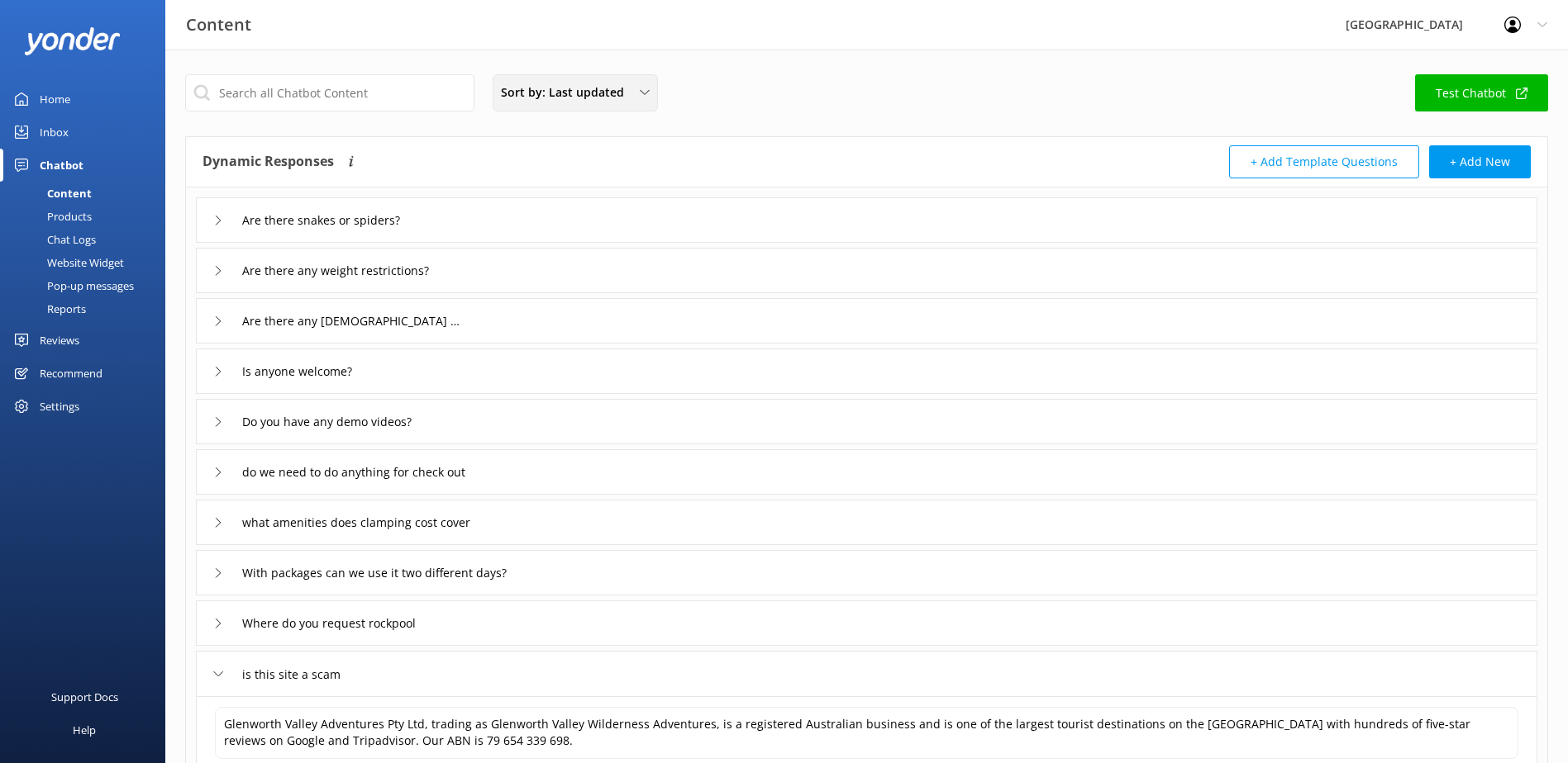
click at [565, 100] on span "Sort by: Last updated" at bounding box center [567, 92] width 133 height 18
click at [563, 92] on span "Sort by: Last updated" at bounding box center [567, 92] width 133 height 18
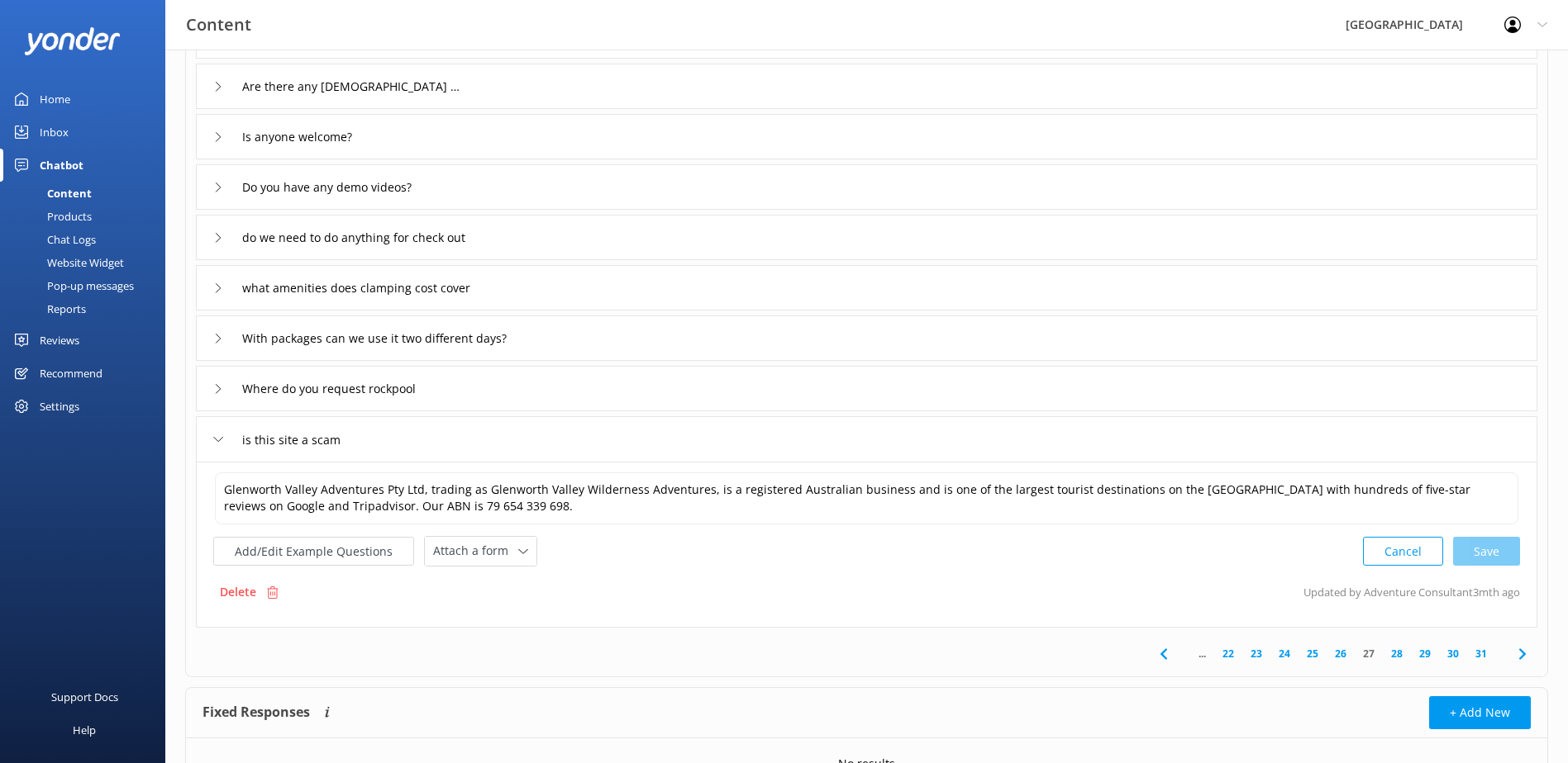
scroll to position [248, 0]
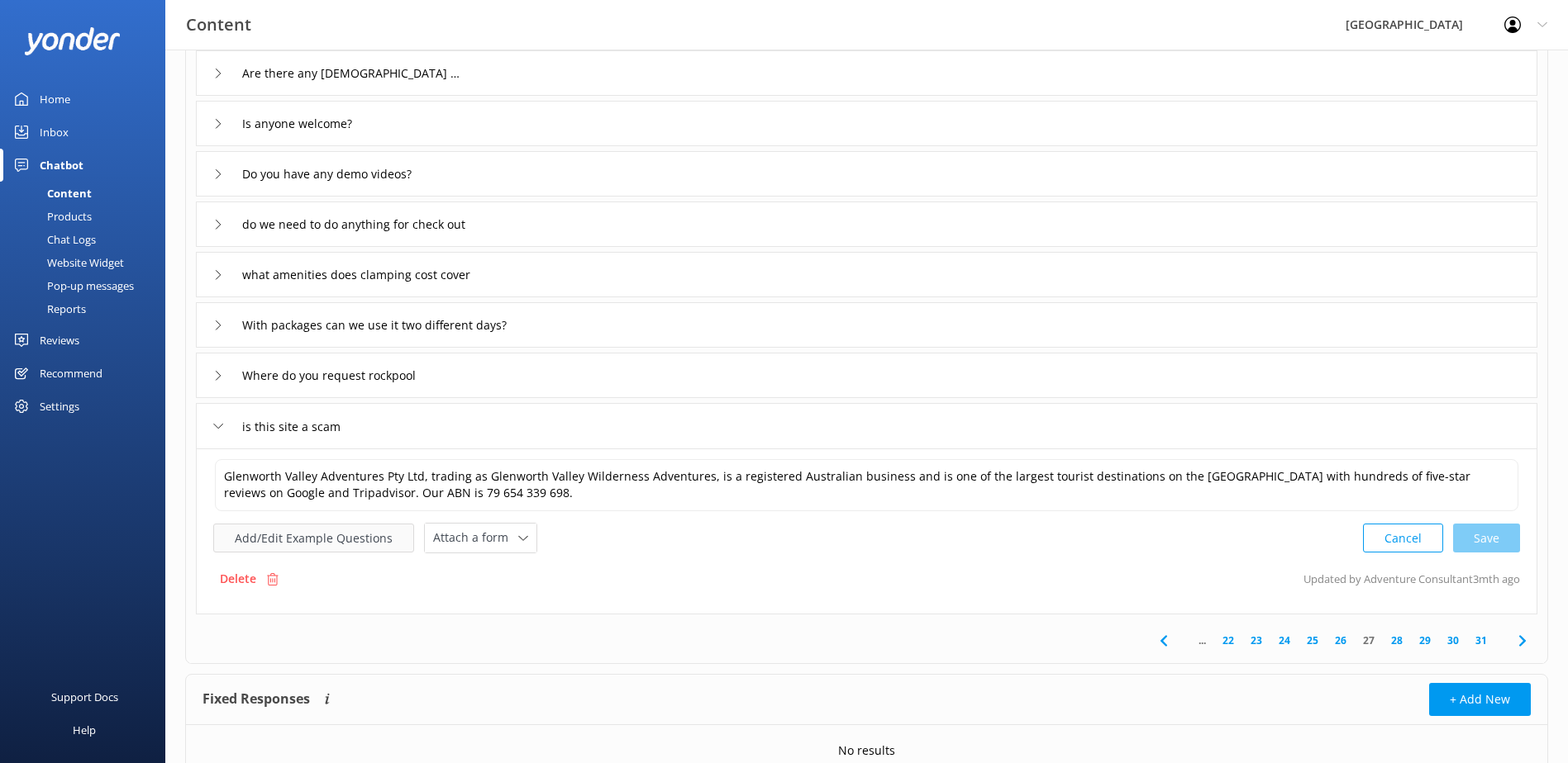
click at [322, 537] on button "Add/Edit Example Questions" at bounding box center [313, 538] width 201 height 29
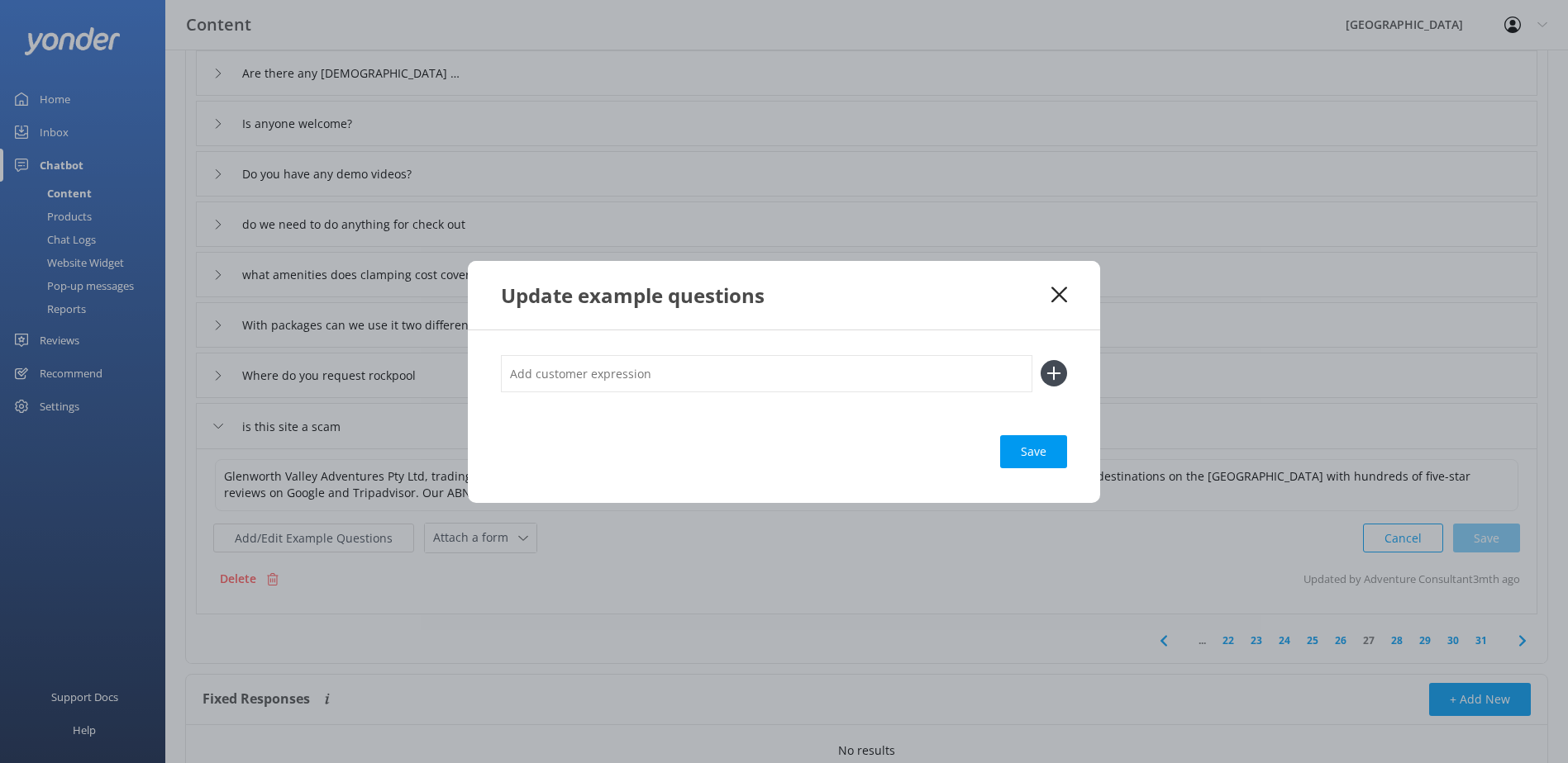
click at [1060, 297] on use at bounding box center [1059, 294] width 15 height 15
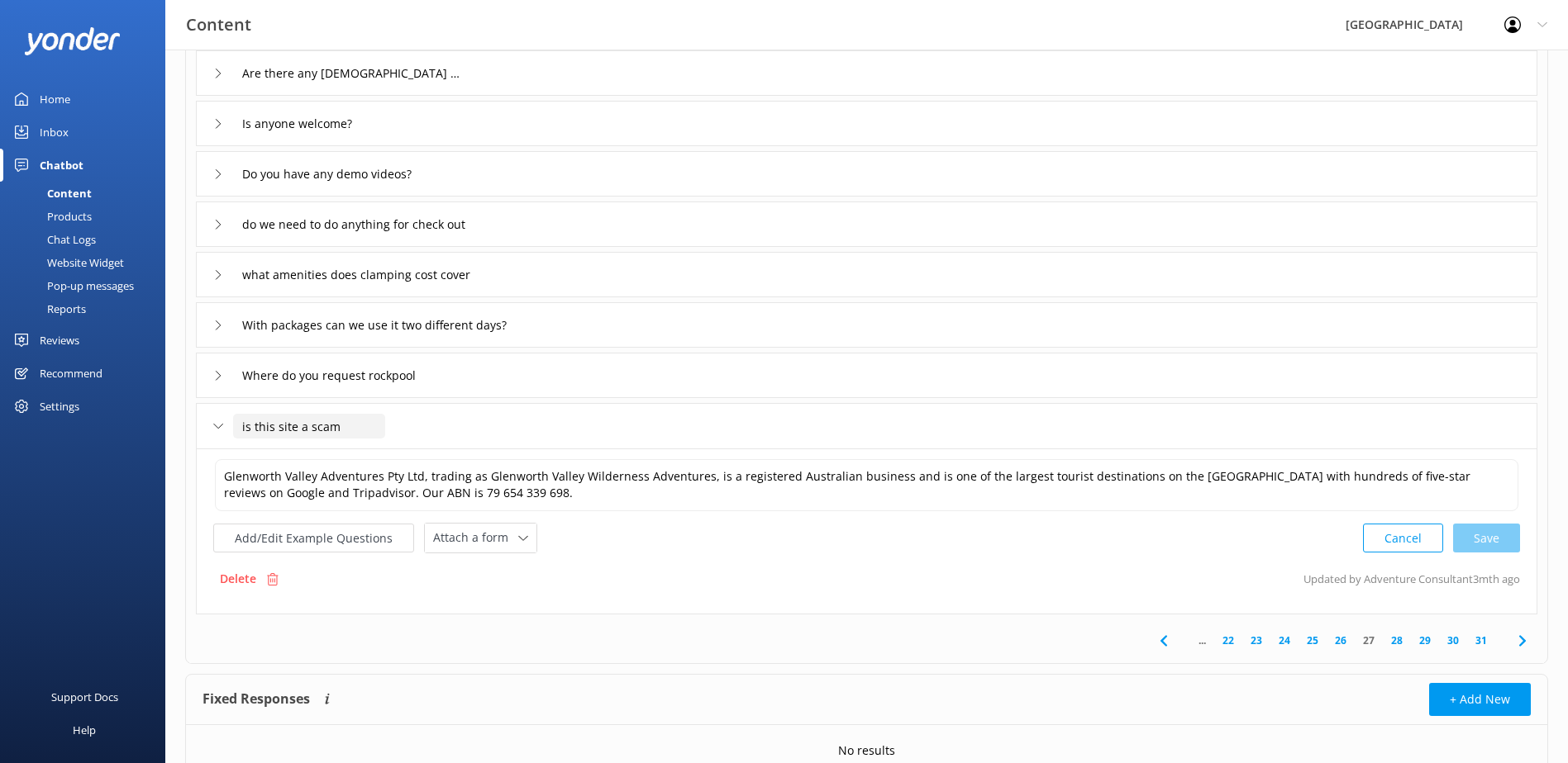
click at [246, 423] on input "is this site a scam" at bounding box center [309, 426] width 152 height 25
click at [365, 425] on input "Is this site a scam" at bounding box center [309, 426] width 152 height 25
type input "Is this site a scam?"
click at [350, 452] on use at bounding box center [352, 451] width 7 height 5
click at [1273, 475] on textarea "Glenworth Valley Adventures Pty Ltd, trading as Glenworth Valley Wilderness Adv…" at bounding box center [866, 485] width 1304 height 52
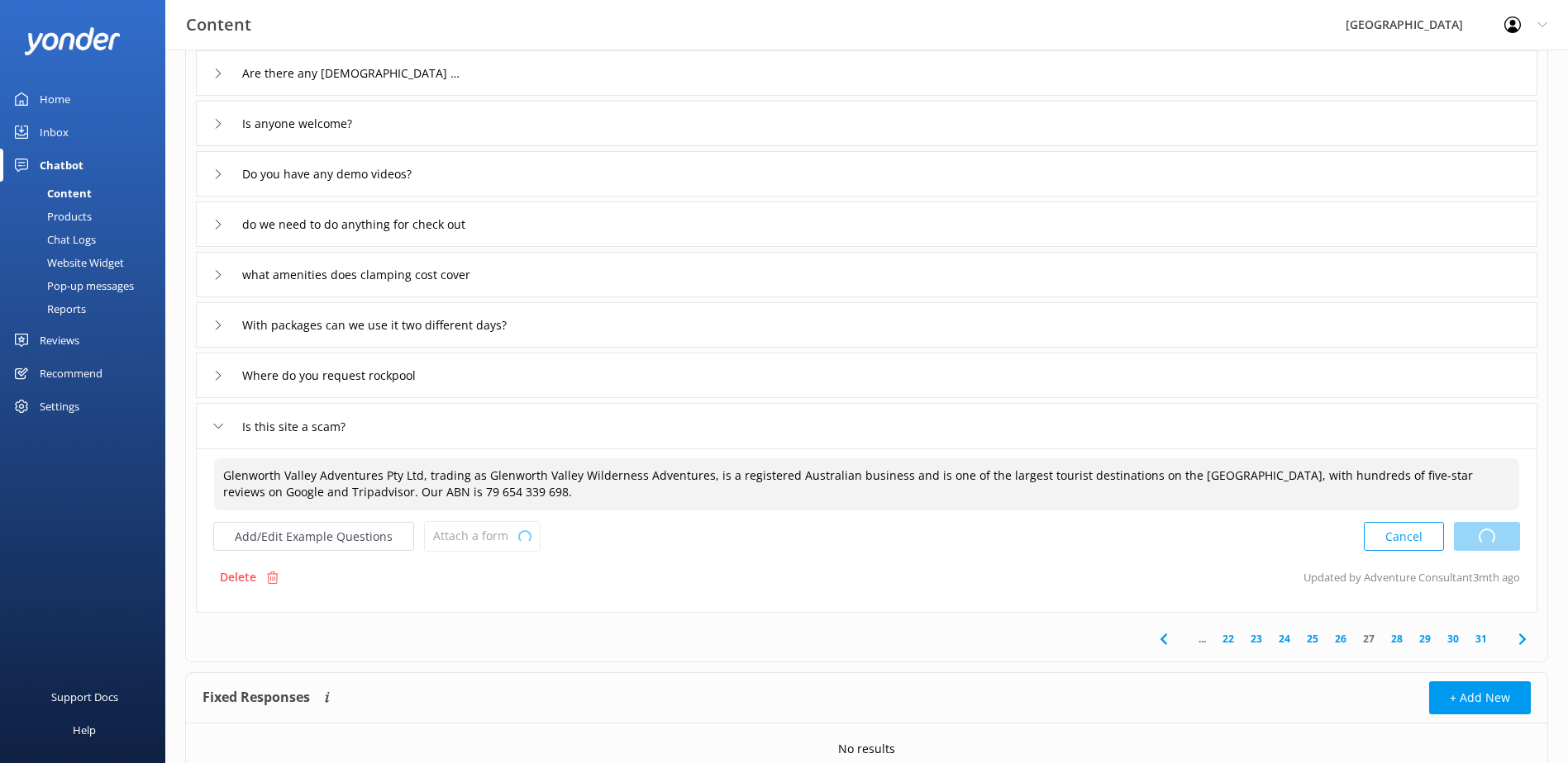
click at [1475, 535] on div "Cancel Loading.." at bounding box center [1441, 536] width 157 height 31
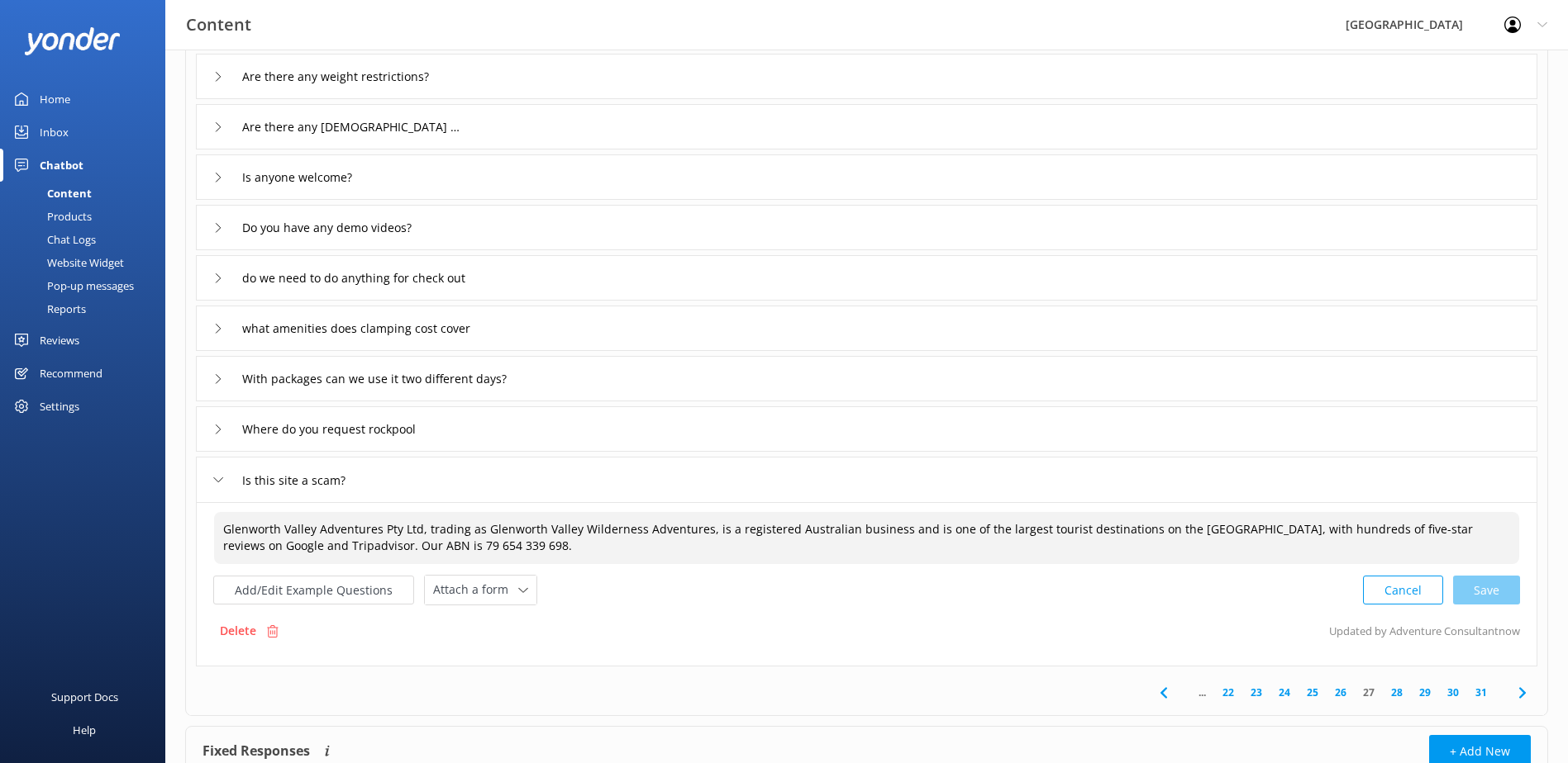
scroll to position [165, 0]
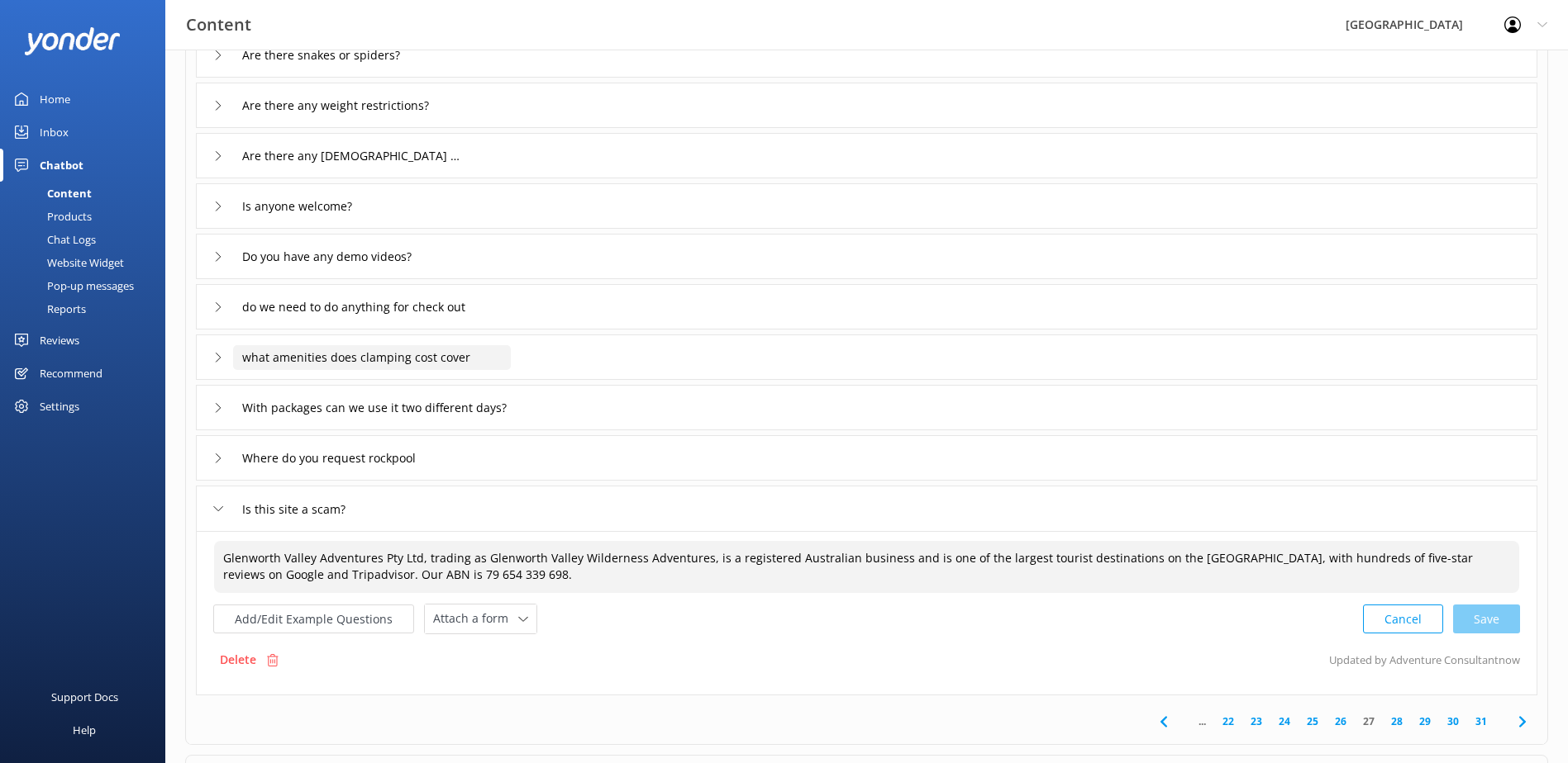
type textarea "Glenworth Valley Adventures Pty Ltd, trading as Glenworth Valley Wilderness Adv…"
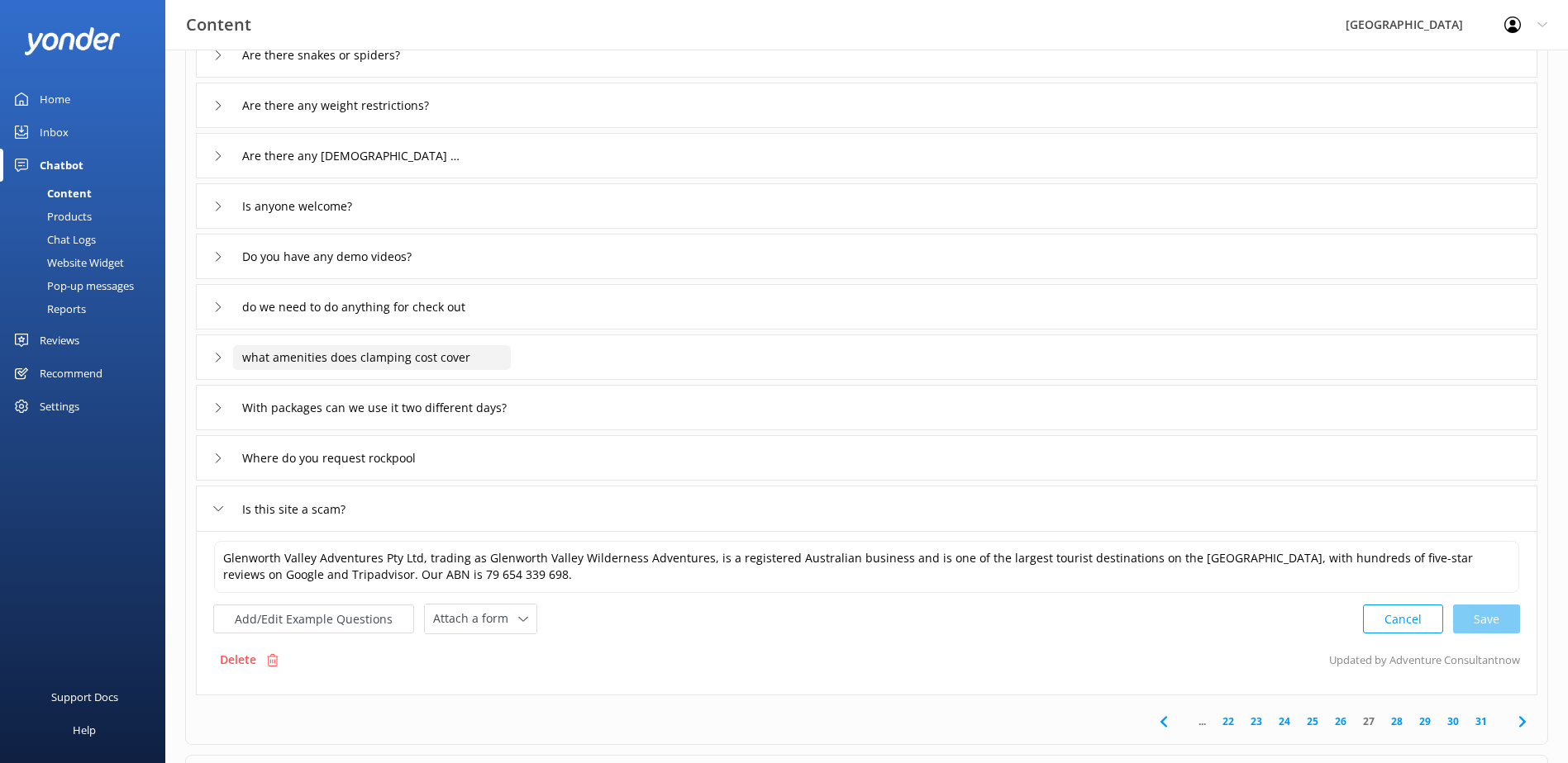
drag, startPoint x: 478, startPoint y: 358, endPoint x: -56, endPoint y: 395, distance: 535.3
click at [0, 395] on html "Content Glenworth Valley Profile Settings Logout Home Inbox Chatbot Content Pro…" at bounding box center [784, 376] width 1568 height 1083
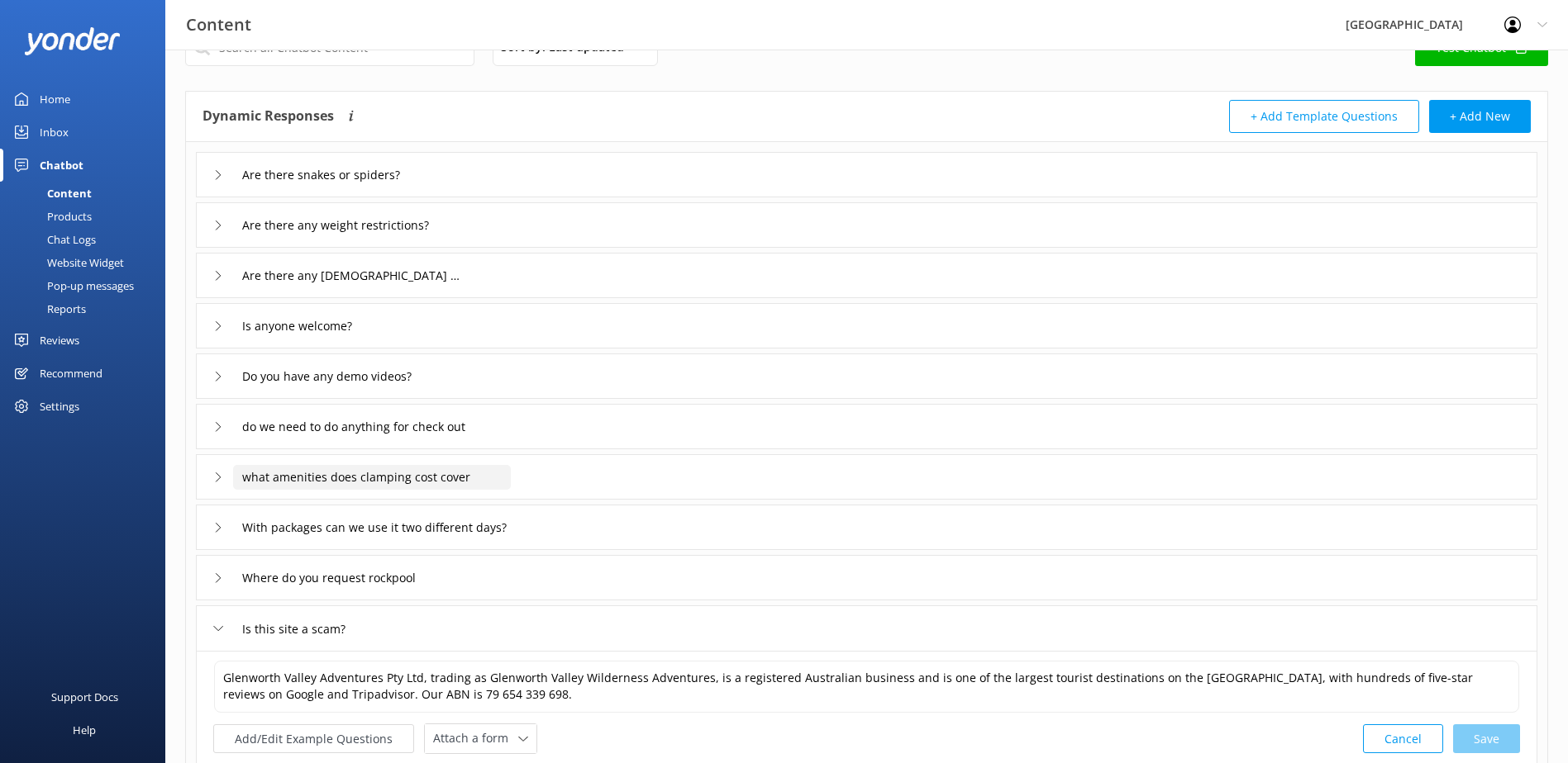
scroll to position [83, 0]
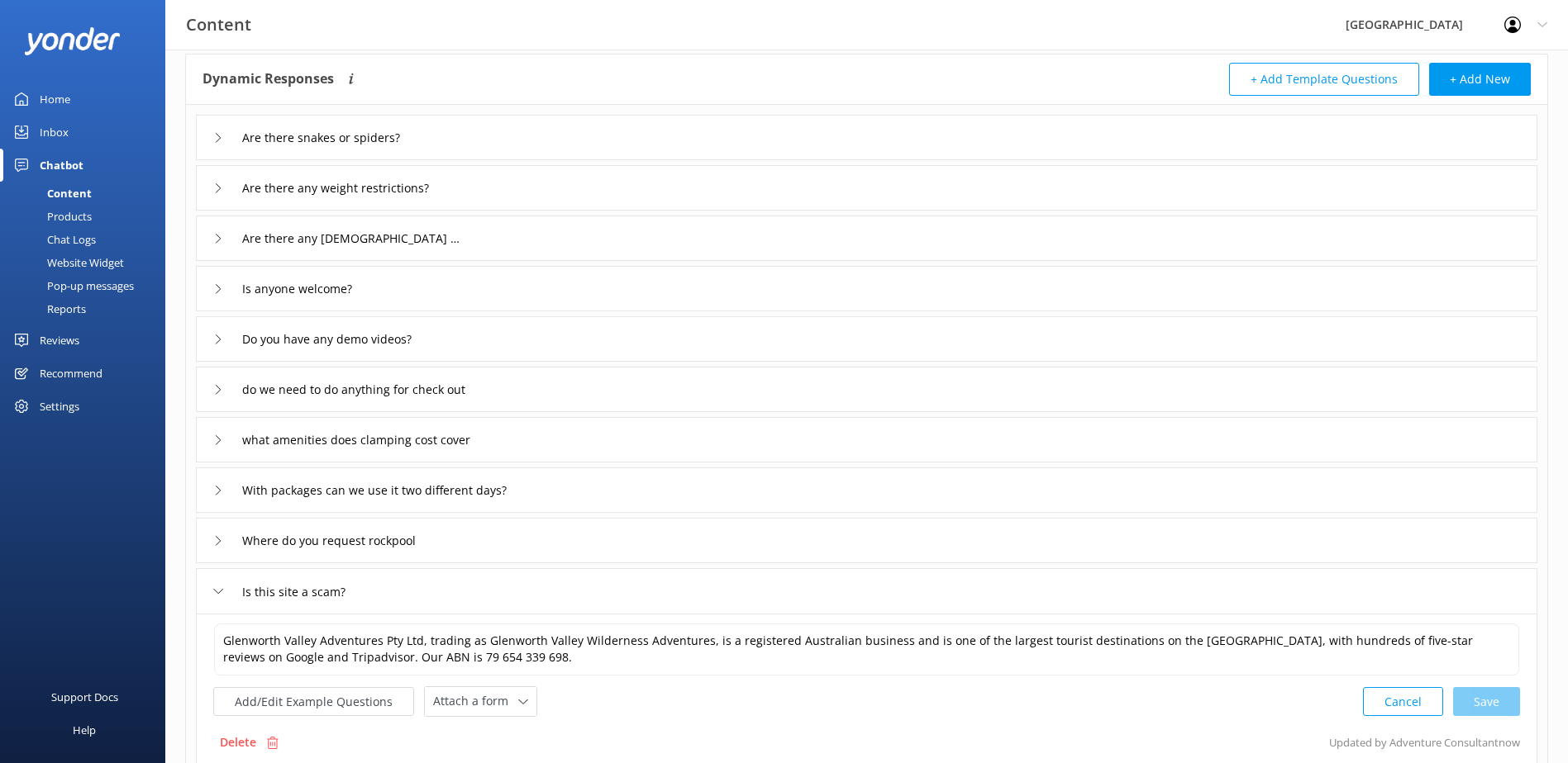
click at [210, 443] on div "what amenities does clamping cost cover" at bounding box center [866, 440] width 1341 height 45
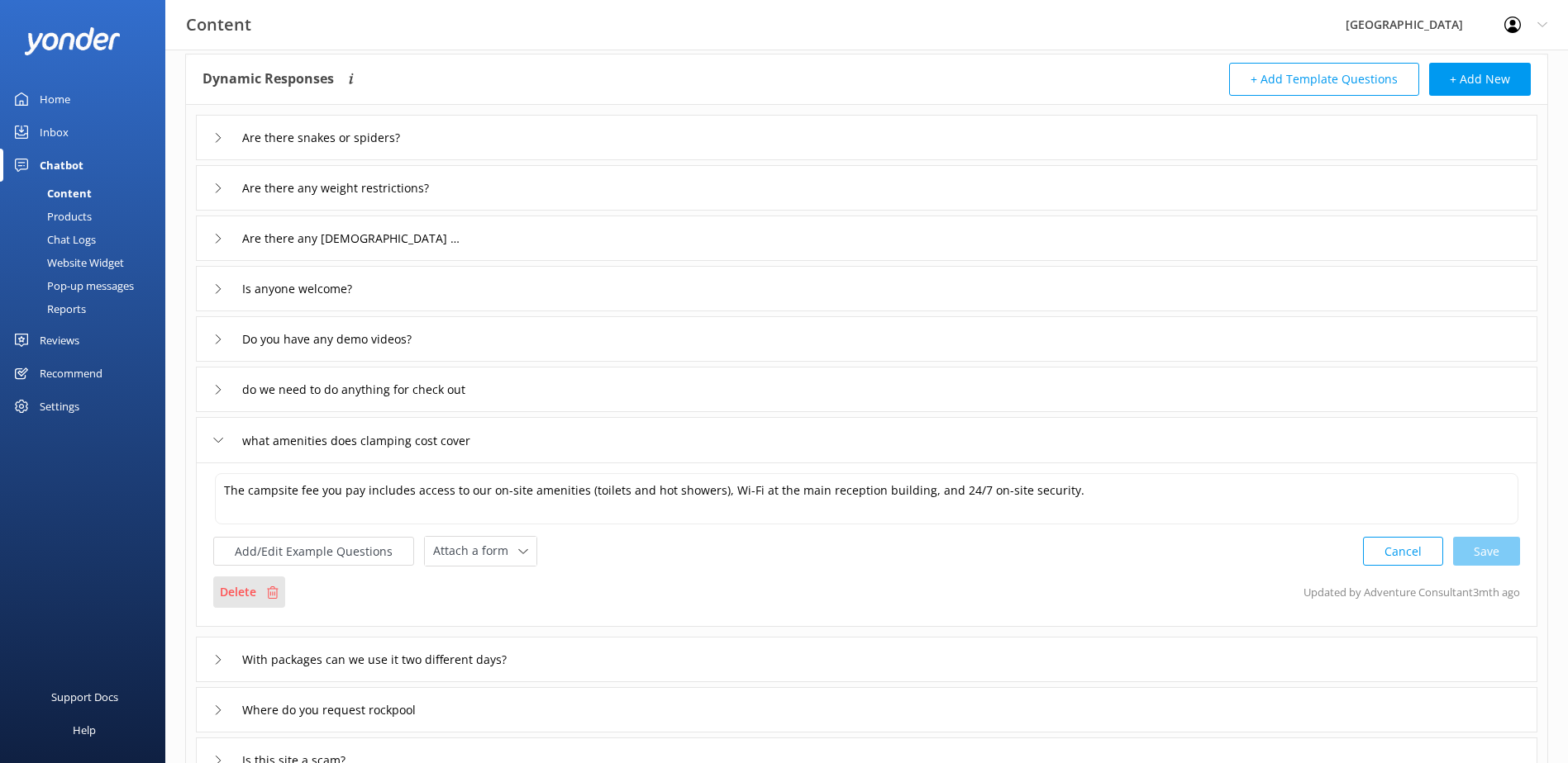
click at [249, 589] on p "Delete" at bounding box center [238, 592] width 36 height 18
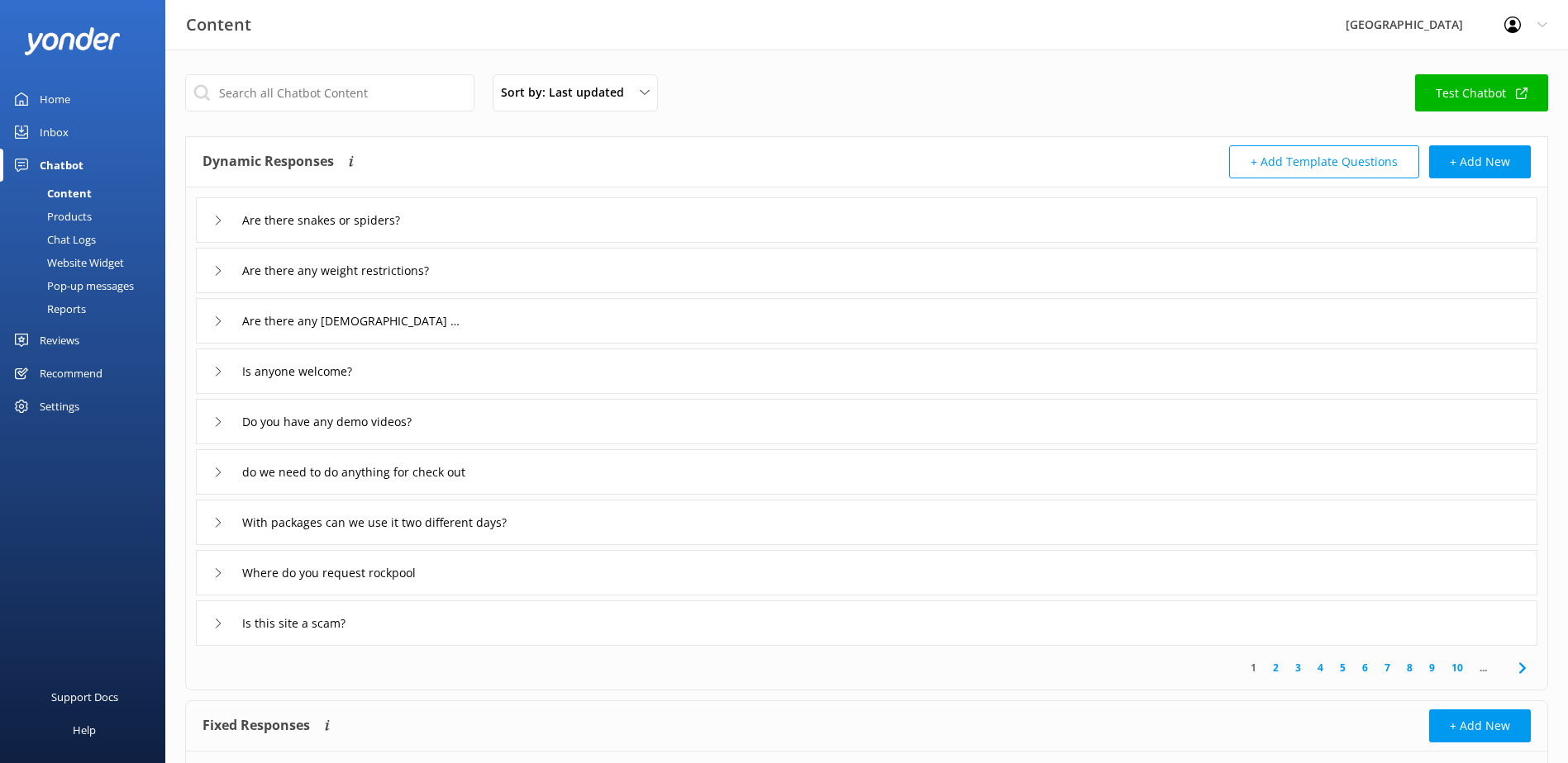
click at [518, 470] on div "do we need to do anything for check out" at bounding box center [866, 471] width 1341 height 45
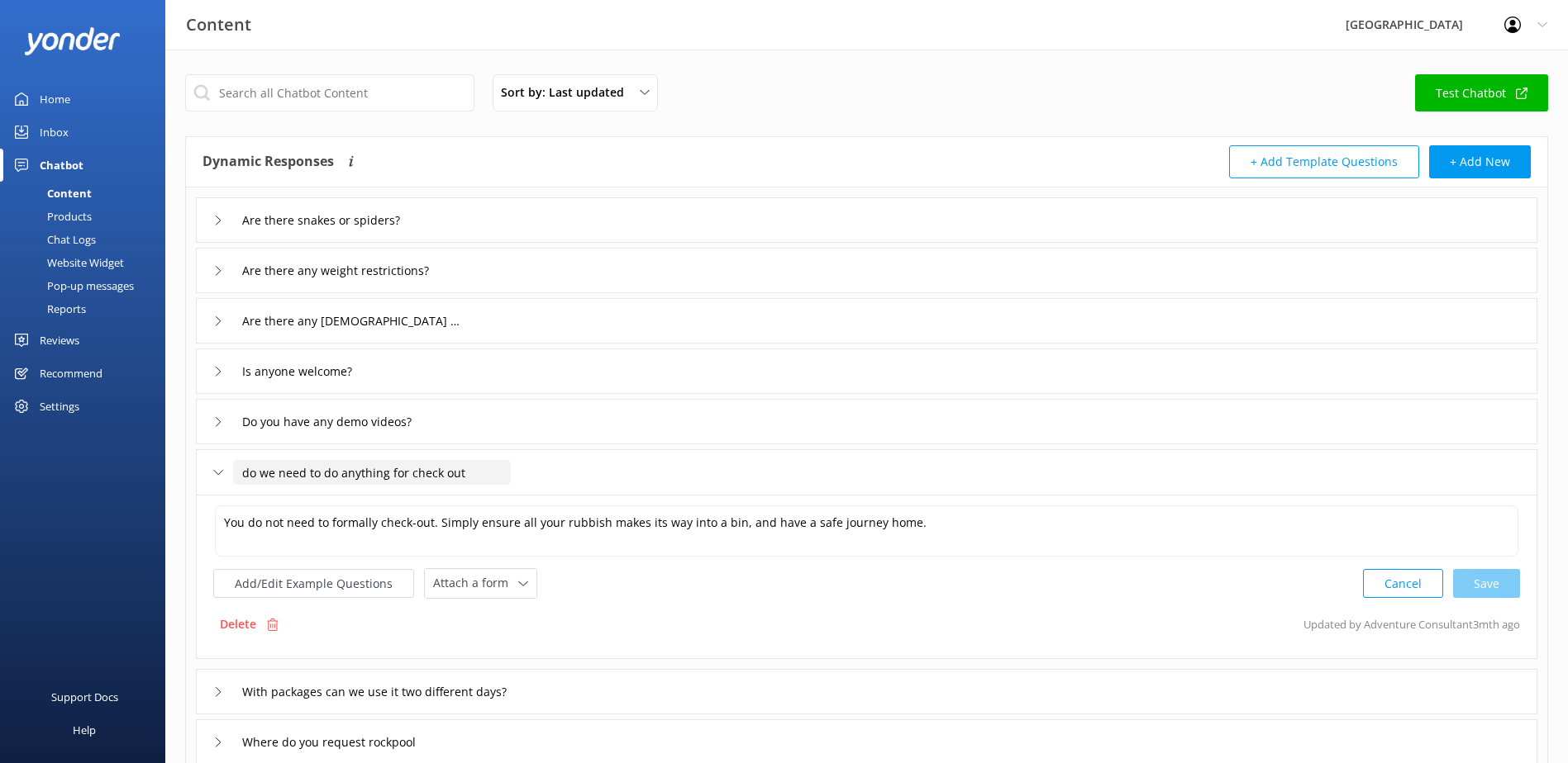
click at [251, 469] on input "do we need to do anything for check out" at bounding box center [371, 472] width 277 height 25
click at [468, 477] on input "Do we need to do anything for check out" at bounding box center [371, 472] width 277 height 25
click at [441, 477] on input "Do we need to do anything for check out" at bounding box center [371, 472] width 277 height 25
click at [482, 471] on input "Do we need to do anything for check-out" at bounding box center [371, 472] width 277 height 25
type input "Do we need to do anything for check-out?"
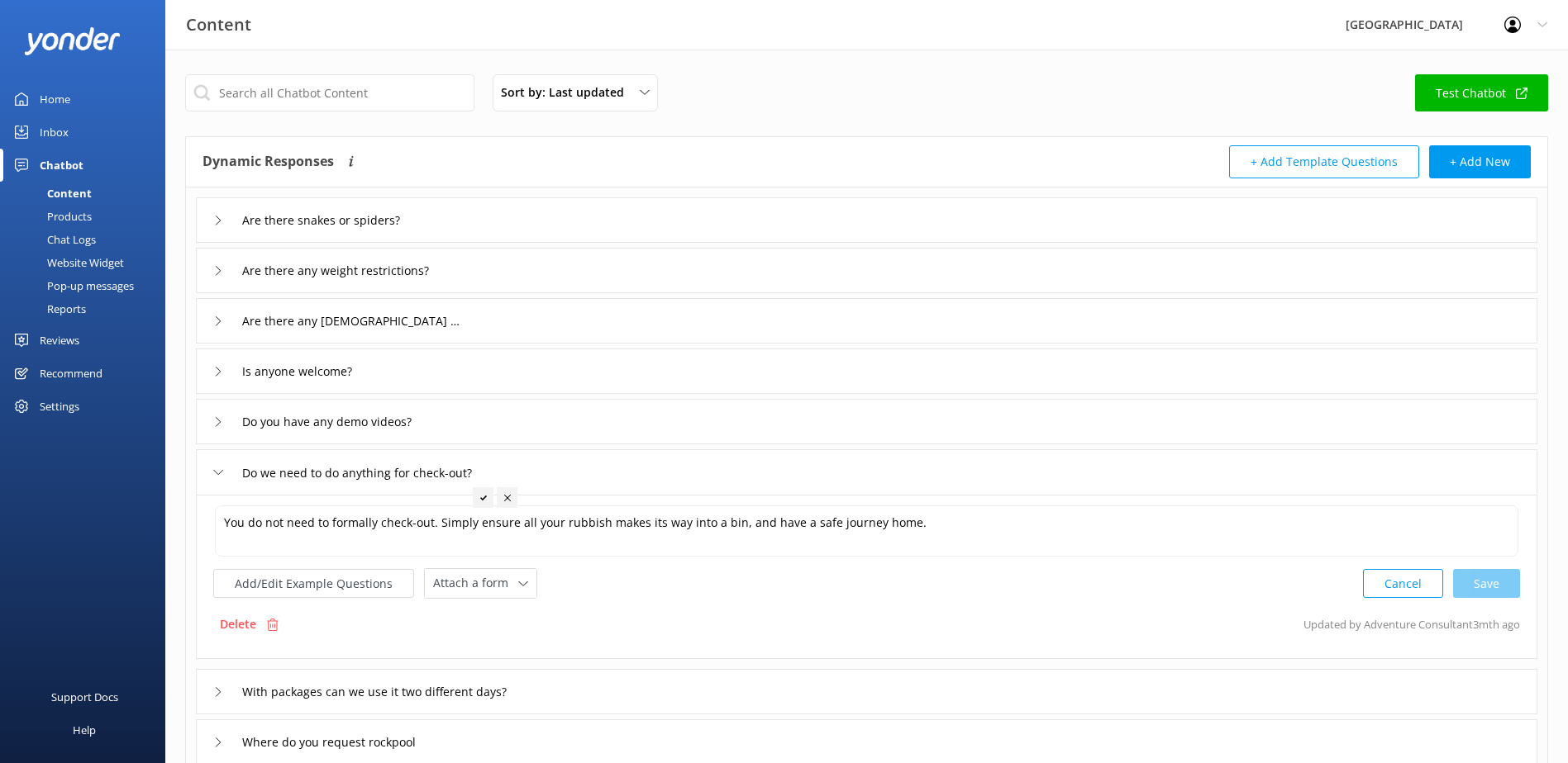
click at [482, 494] on icon at bounding box center [484, 498] width 7 height 7
click at [603, 97] on span "Sort by: Last updated" at bounding box center [567, 92] width 133 height 18
click at [526, 163] on div "Last updated" at bounding box center [532, 164] width 62 height 16
click at [584, 102] on span "Sort by: Last updated" at bounding box center [567, 92] width 133 height 18
click at [530, 139] on link "Title" at bounding box center [574, 132] width 163 height 33
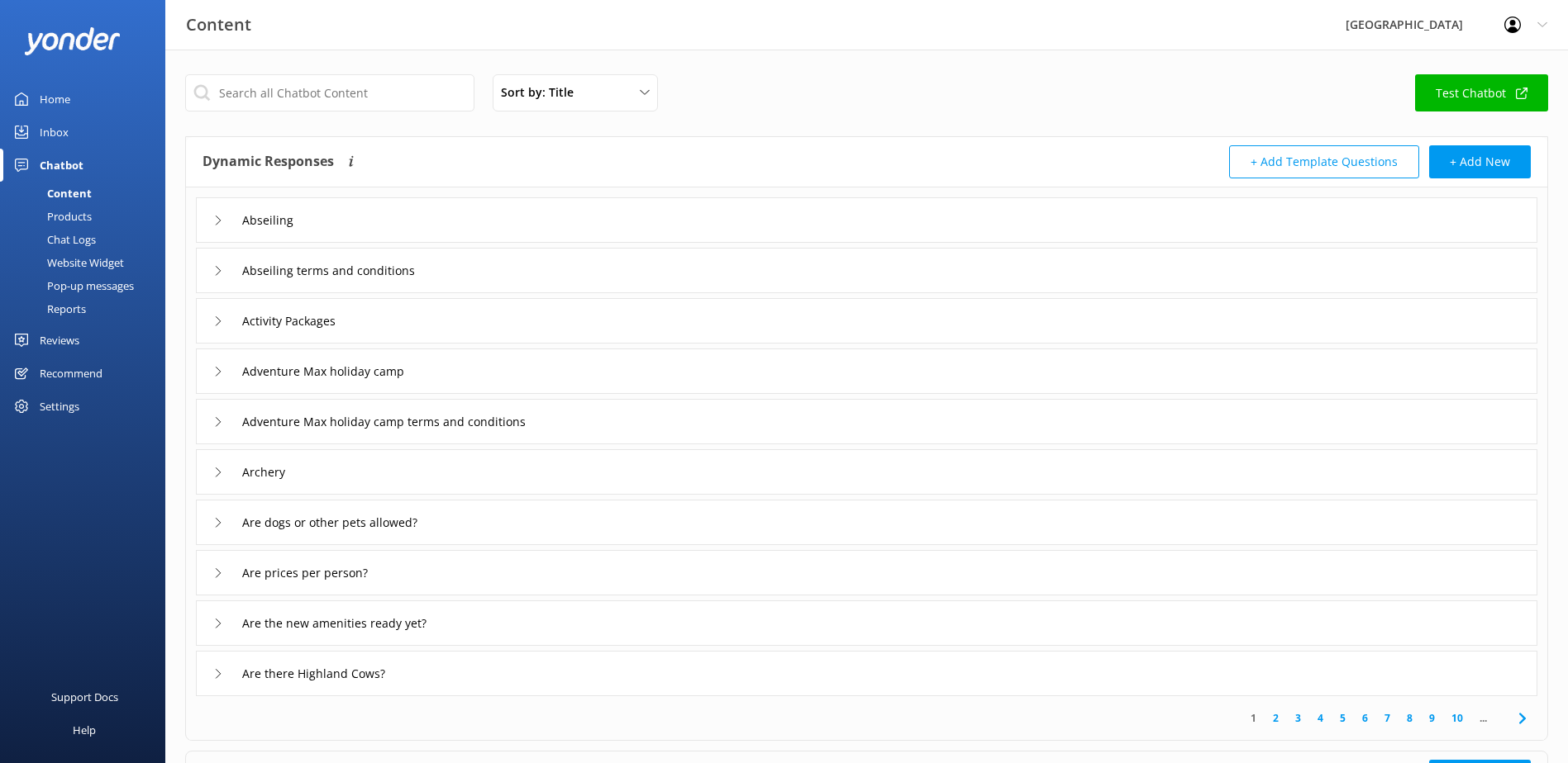
click at [1456, 716] on link "10" at bounding box center [1457, 718] width 28 height 15
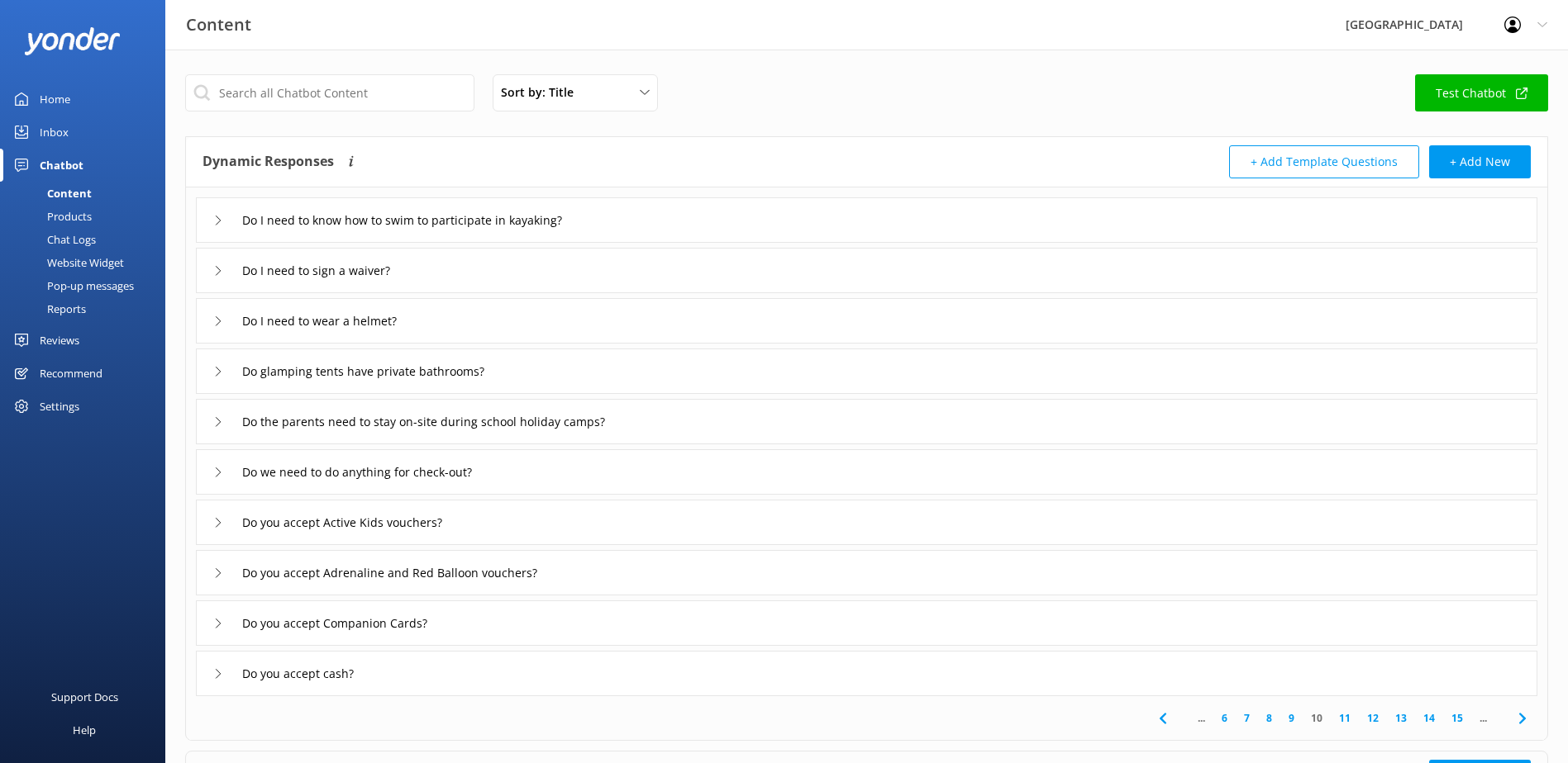
click at [1456, 716] on link "15" at bounding box center [1457, 718] width 28 height 15
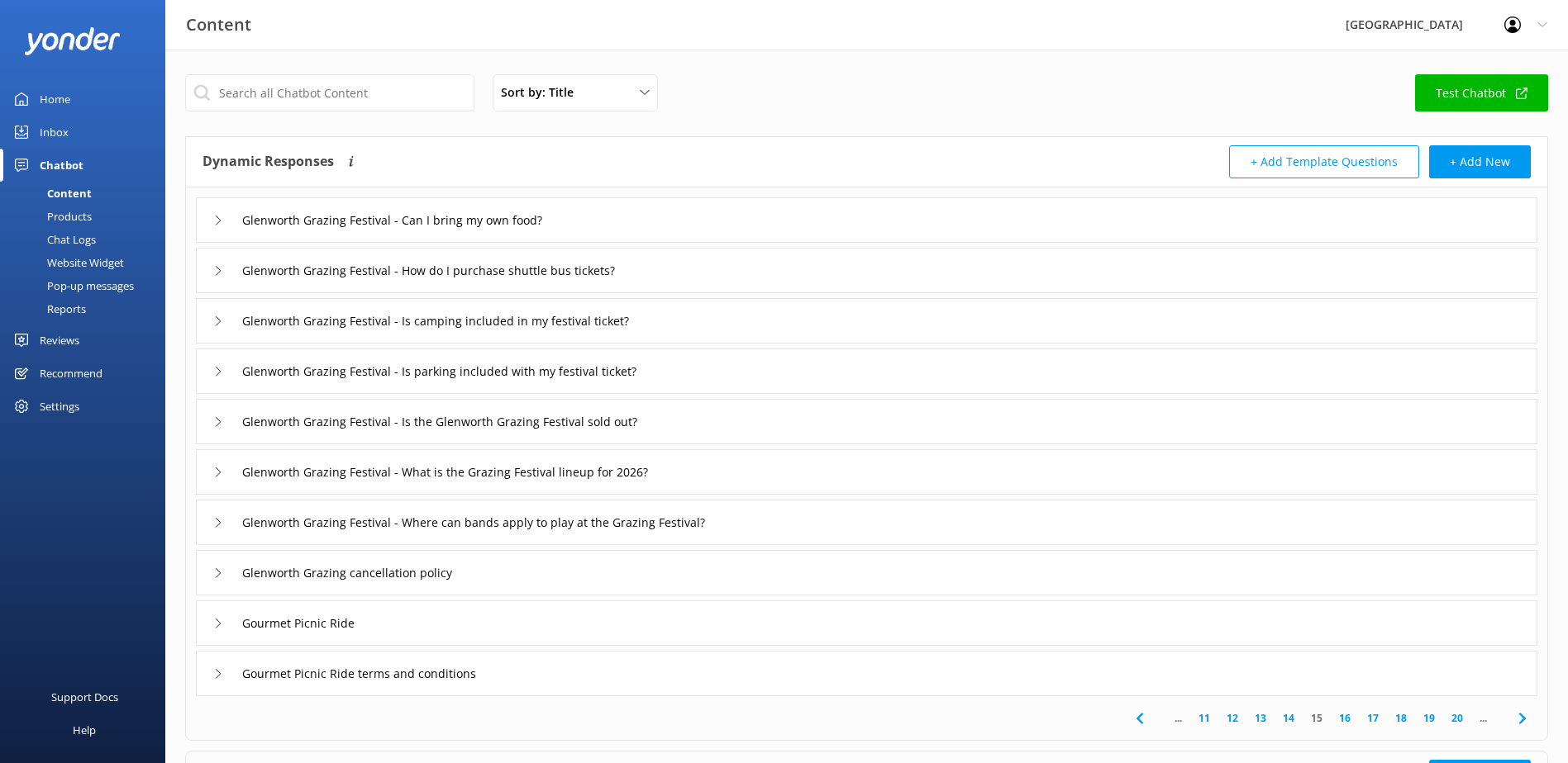
click at [1456, 716] on link "20" at bounding box center [1457, 718] width 28 height 15
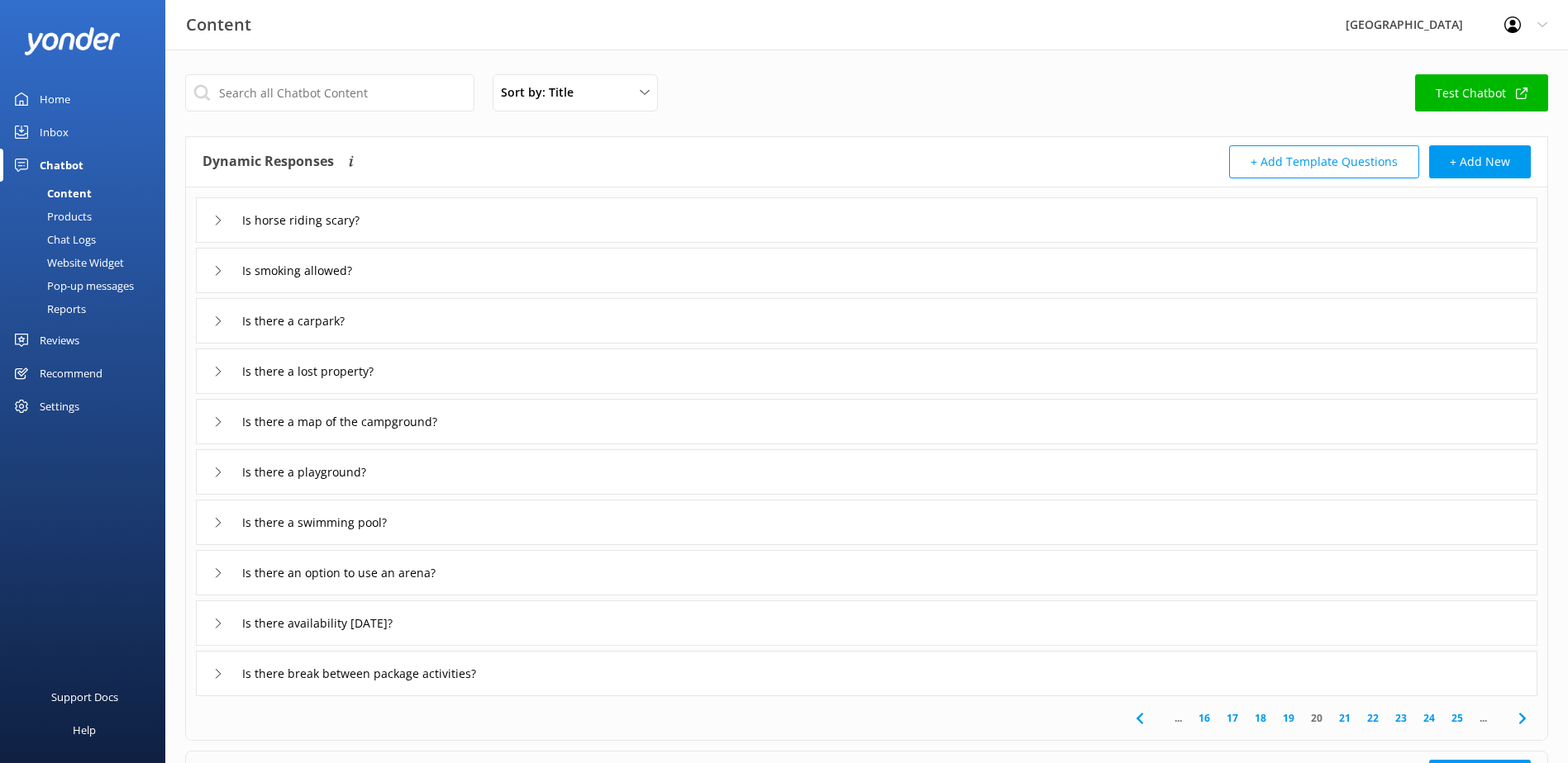
click at [1456, 716] on link "25" at bounding box center [1457, 718] width 28 height 15
click at [1345, 716] on link "26" at bounding box center [1345, 718] width 28 height 15
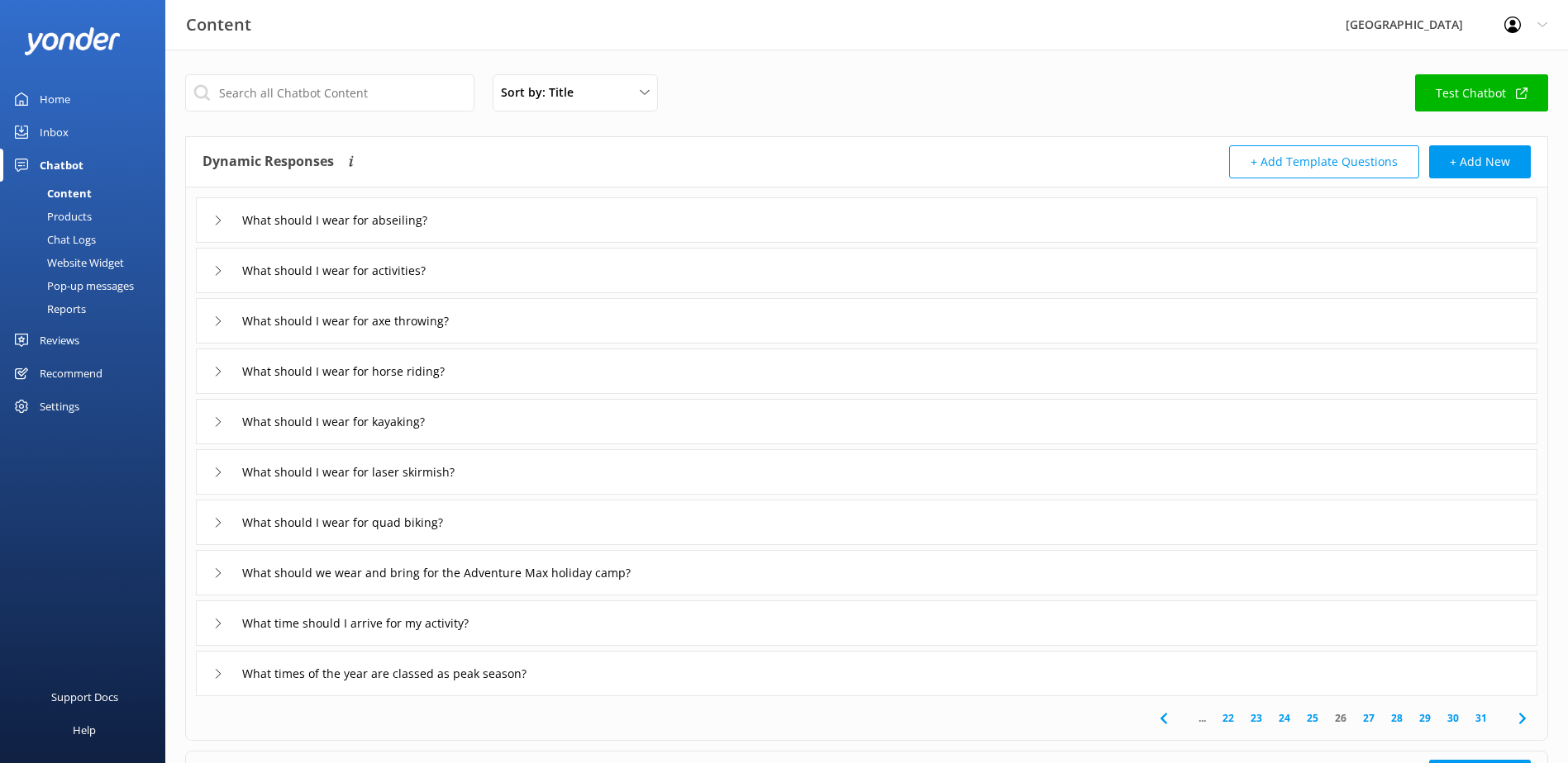
click at [1367, 713] on link "27" at bounding box center [1369, 718] width 28 height 15
click at [481, 465] on div "Where do I charge my phone?" at bounding box center [866, 471] width 1341 height 45
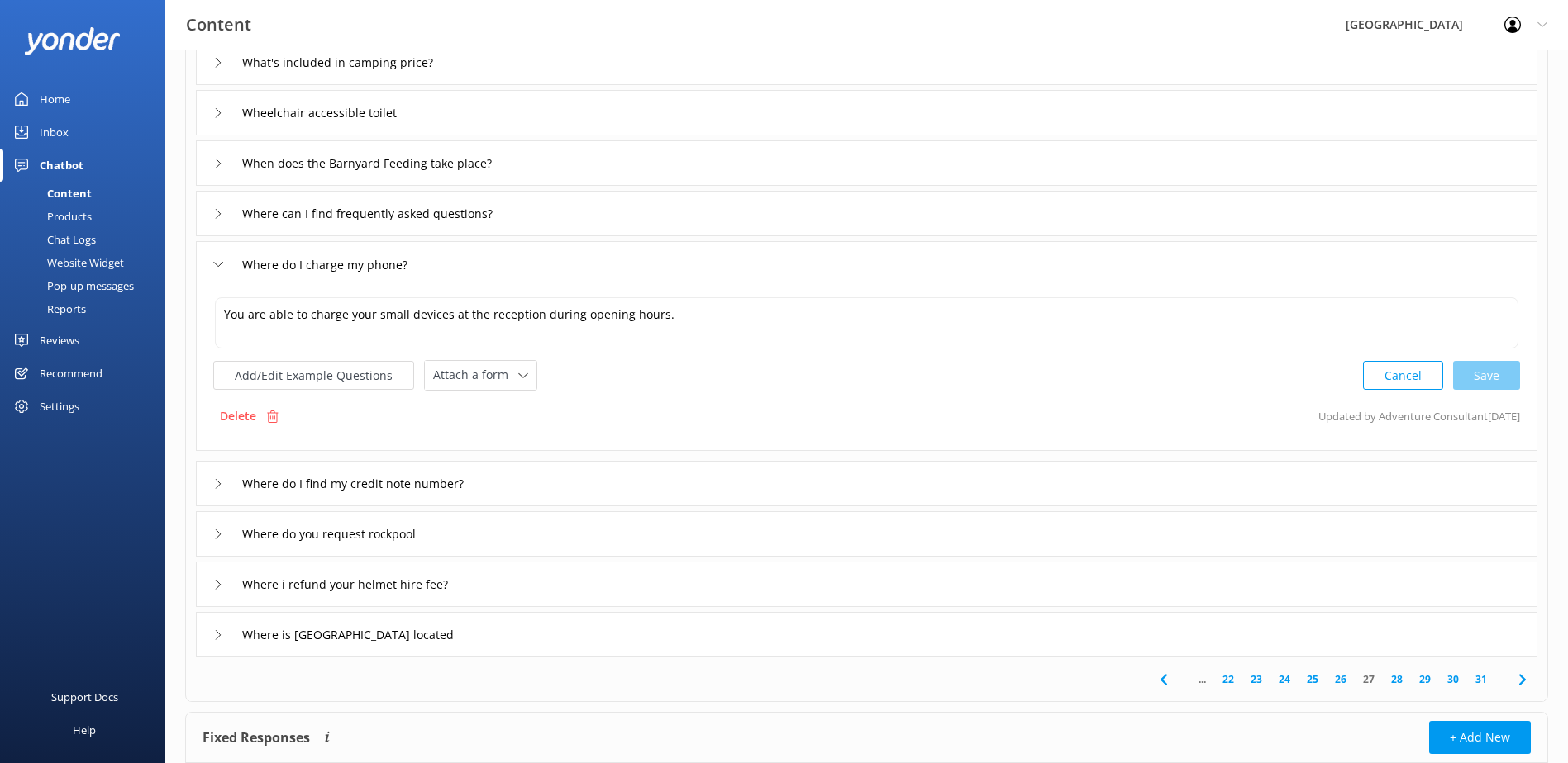
scroll to position [248, 0]
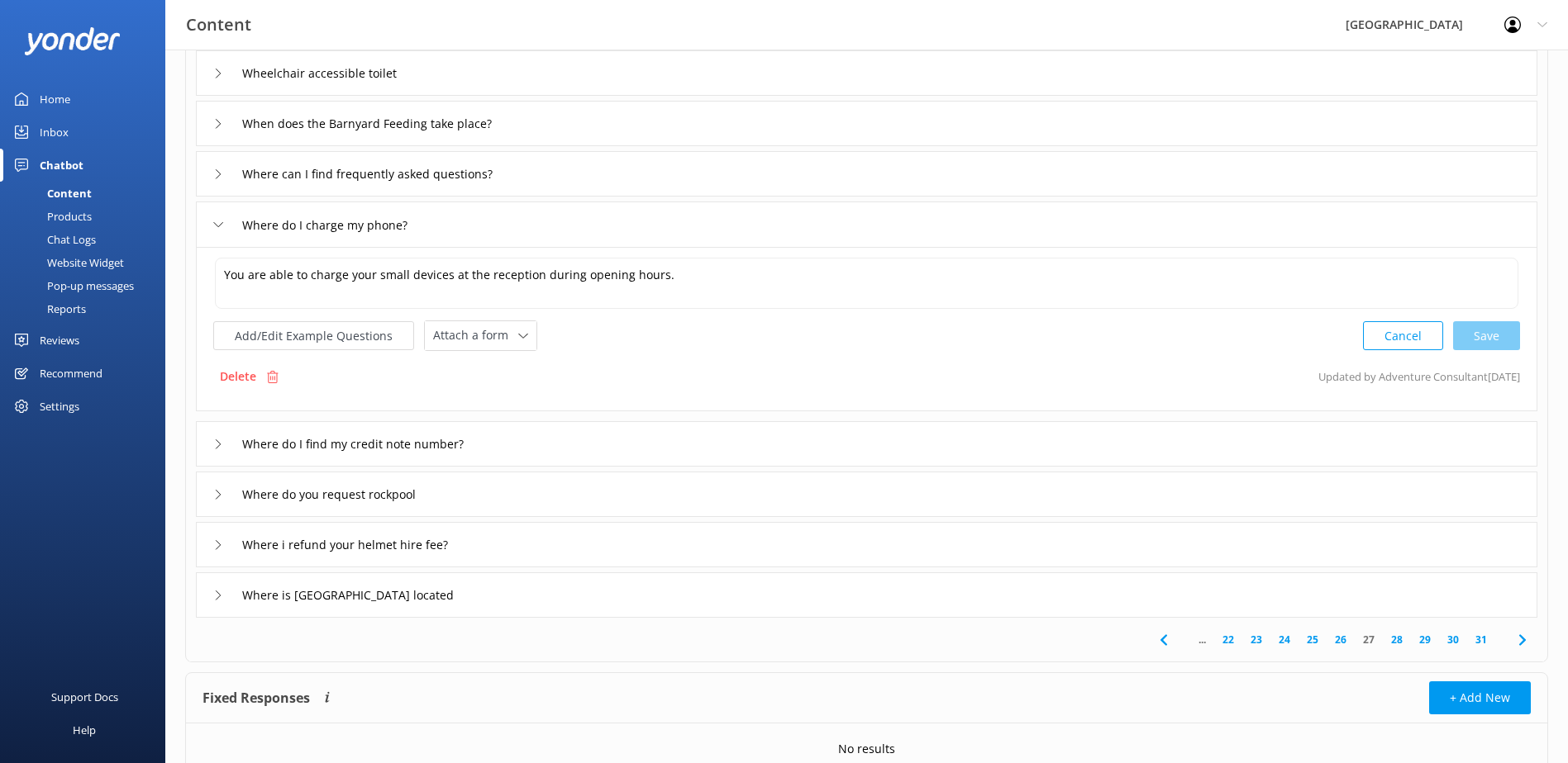
click at [531, 441] on div "Where do I find my credit note number?" at bounding box center [866, 443] width 1341 height 45
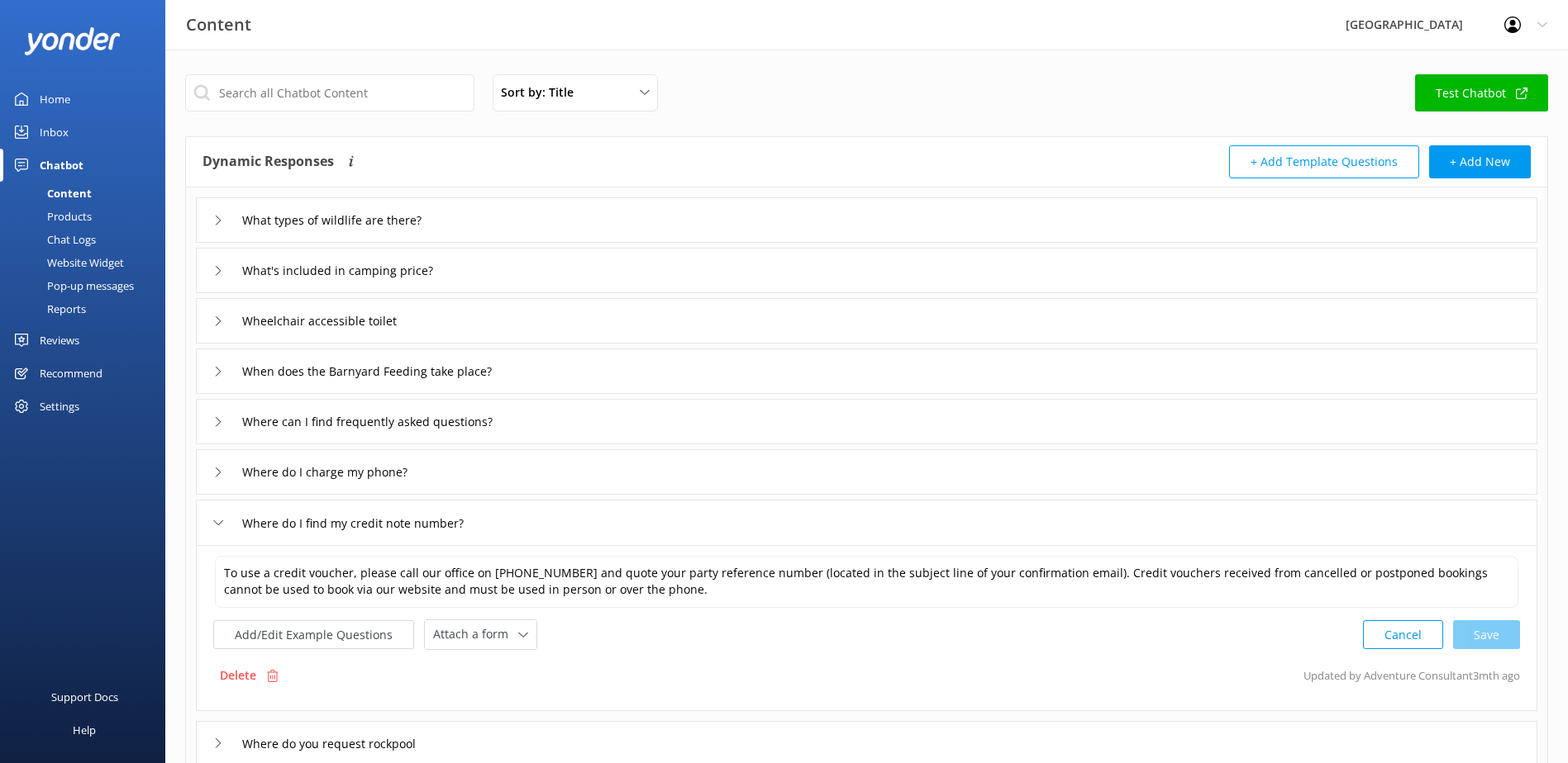
click at [504, 467] on div "Where do I charge my phone?" at bounding box center [866, 471] width 1341 height 45
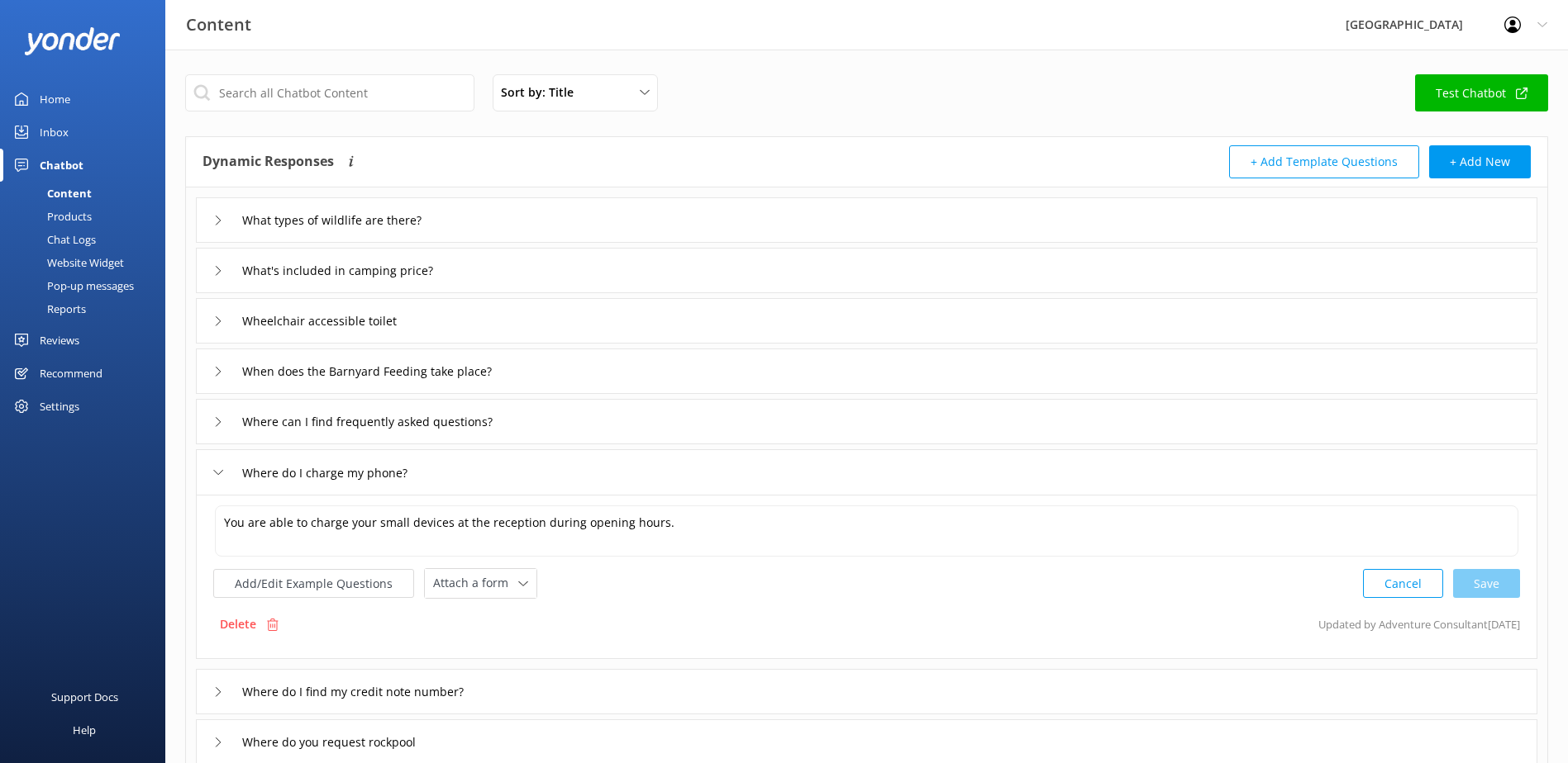
click at [215, 479] on div "Where do I charge my phone?" at bounding box center [312, 473] width 199 height 27
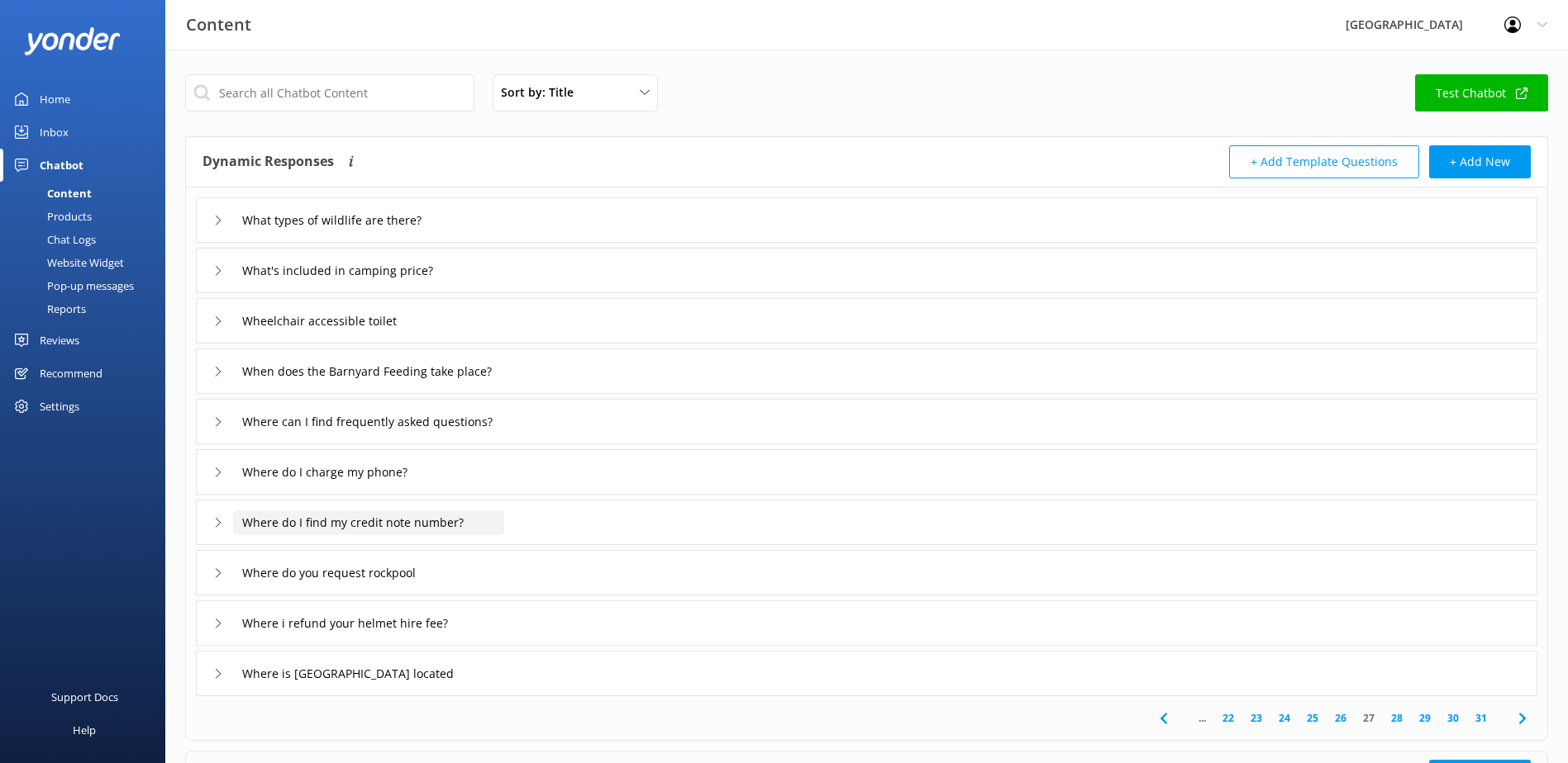
drag, startPoint x: 464, startPoint y: 520, endPoint x: 154, endPoint y: 529, distance: 310.1
click at [155, 529] on div "Content Glenworth Valley Profile Settings Logout Home Inbox Chatbot Content Pro…" at bounding box center [784, 482] width 1568 height 864
click at [220, 516] on div "Where do I find my credit note number?" at bounding box center [348, 523] width 271 height 27
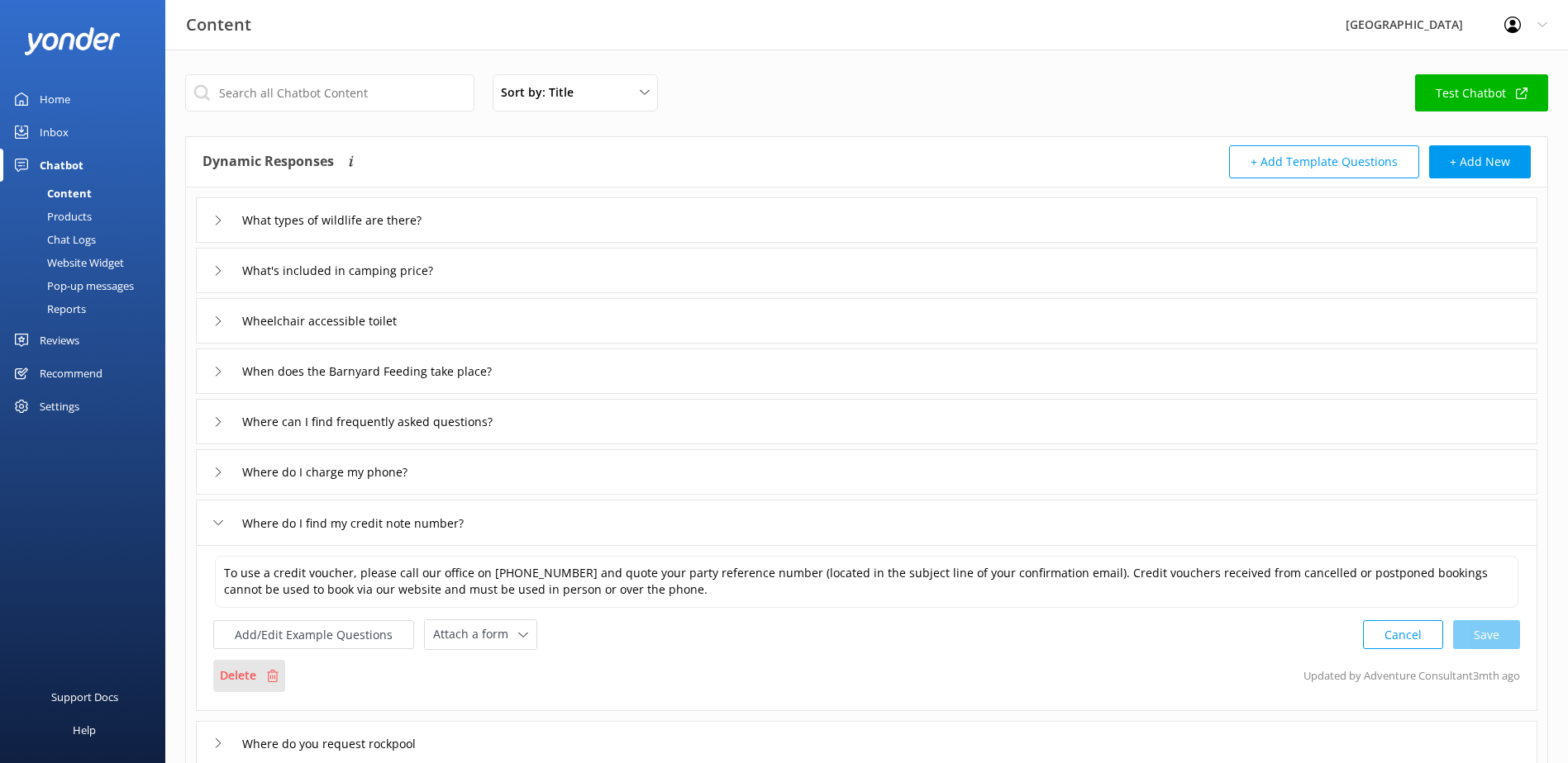
click at [234, 669] on p "Delete" at bounding box center [238, 675] width 36 height 18
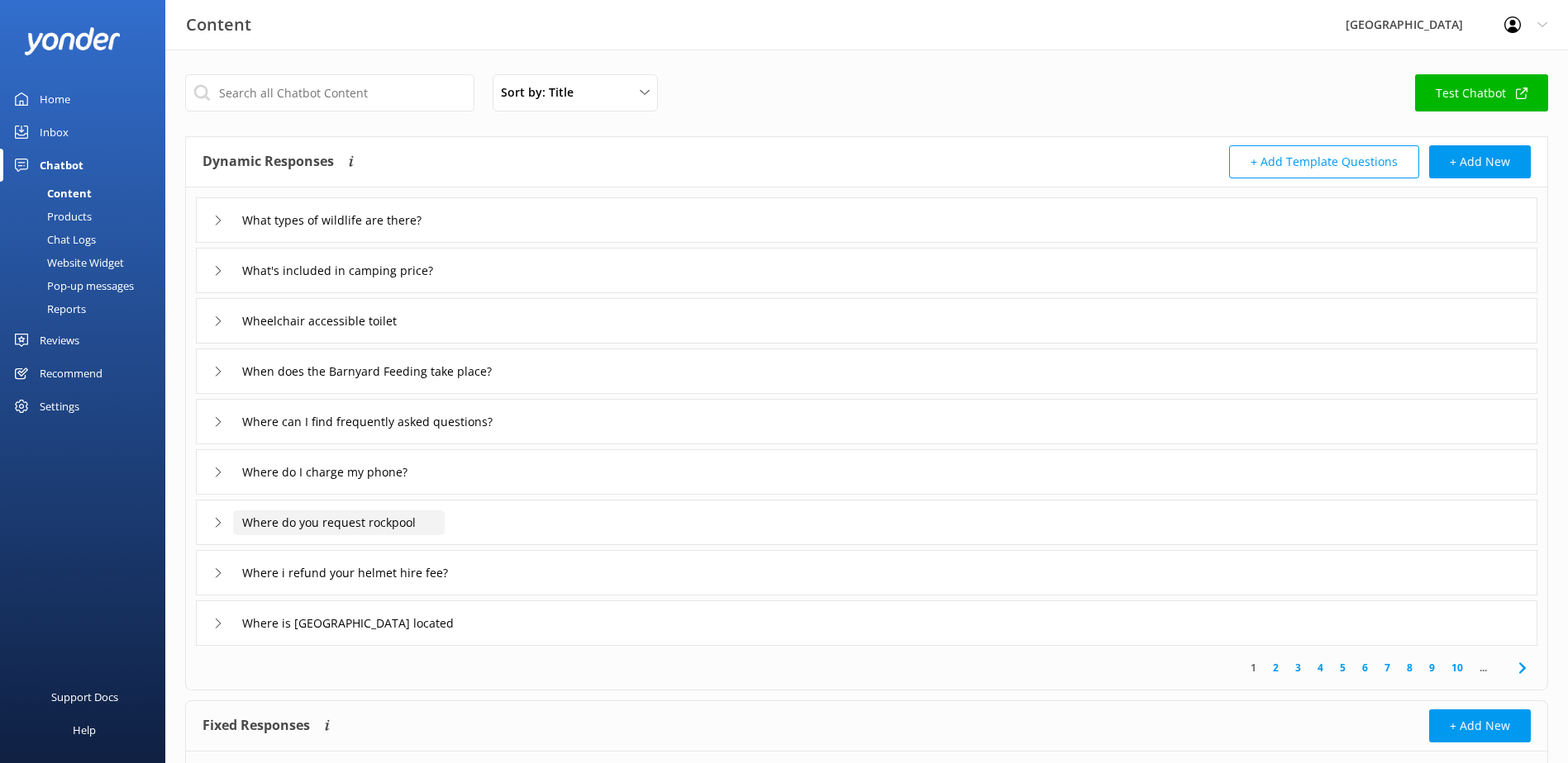
drag, startPoint x: 258, startPoint y: 518, endPoint x: 133, endPoint y: 508, distance: 125.4
click at [134, 508] on div "Content Glenworth Valley Profile Settings Logout Home Inbox Chatbot Content Pro…" at bounding box center [784, 456] width 1568 height 813
click at [209, 529] on div "Where do you request rockpool" at bounding box center [866, 522] width 1341 height 45
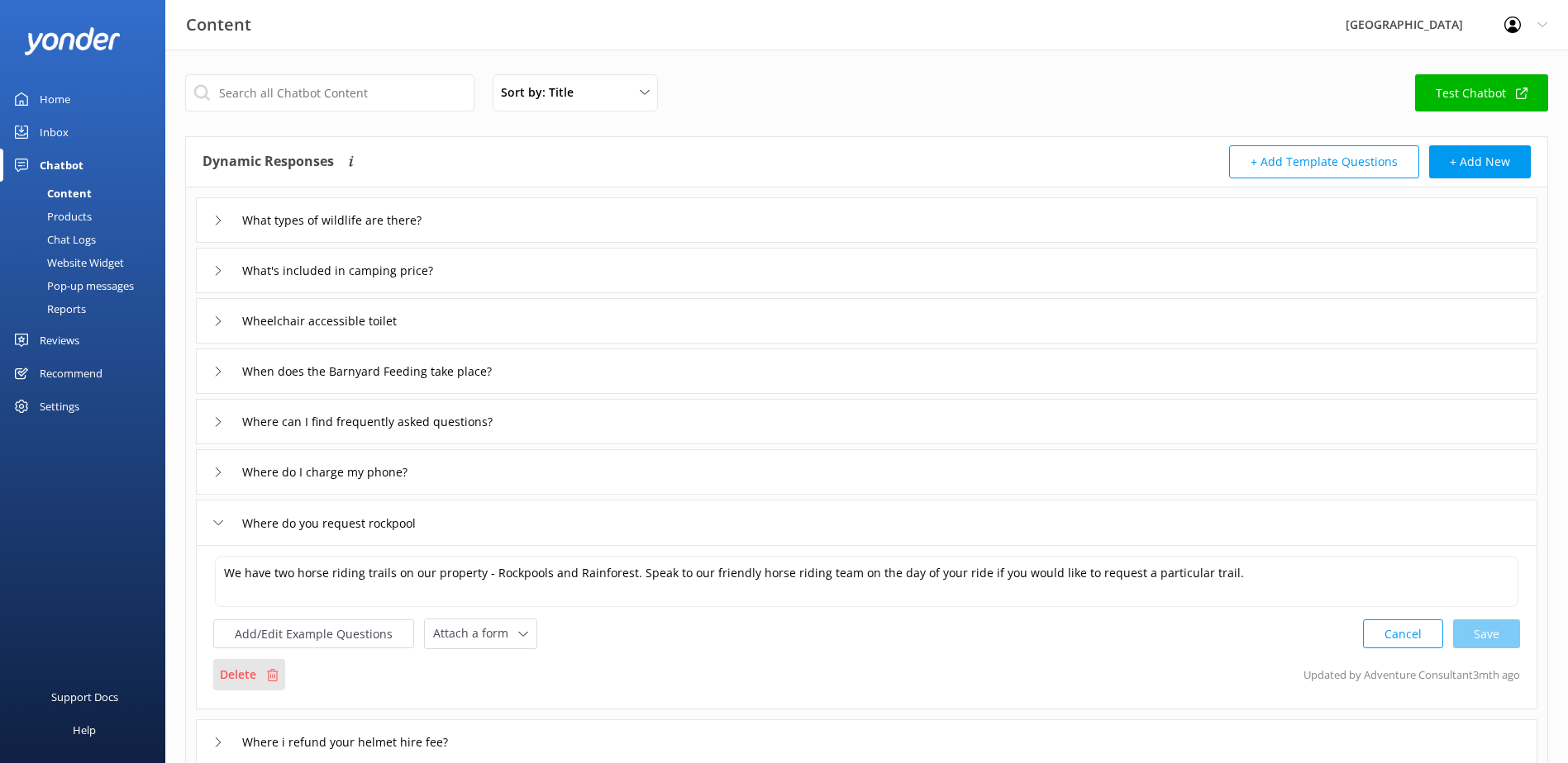
click at [244, 667] on p "Delete" at bounding box center [238, 674] width 36 height 18
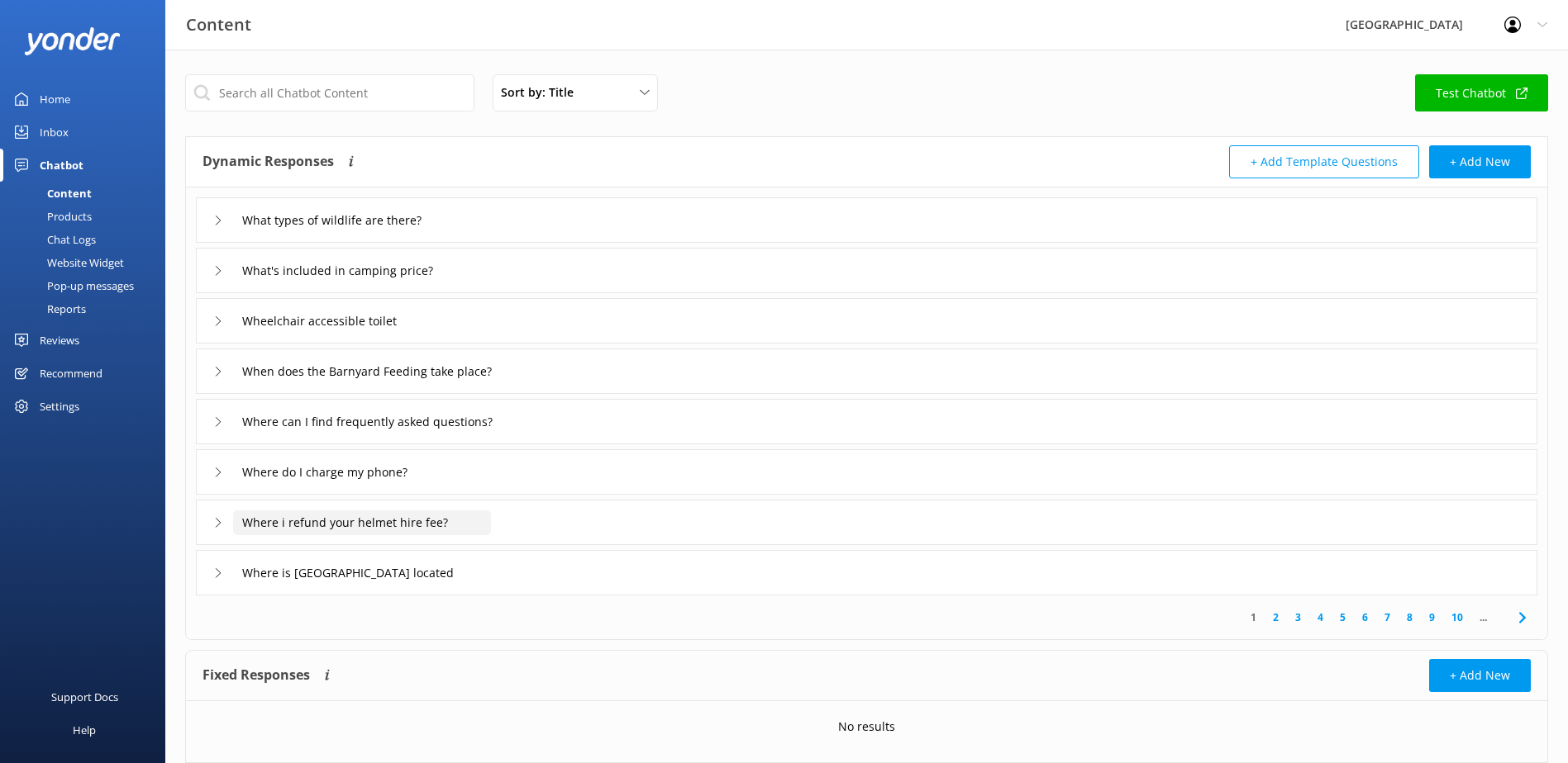
click at [471, 233] on input "Where i refund your helmet hire fee?" at bounding box center [352, 220] width 238 height 25
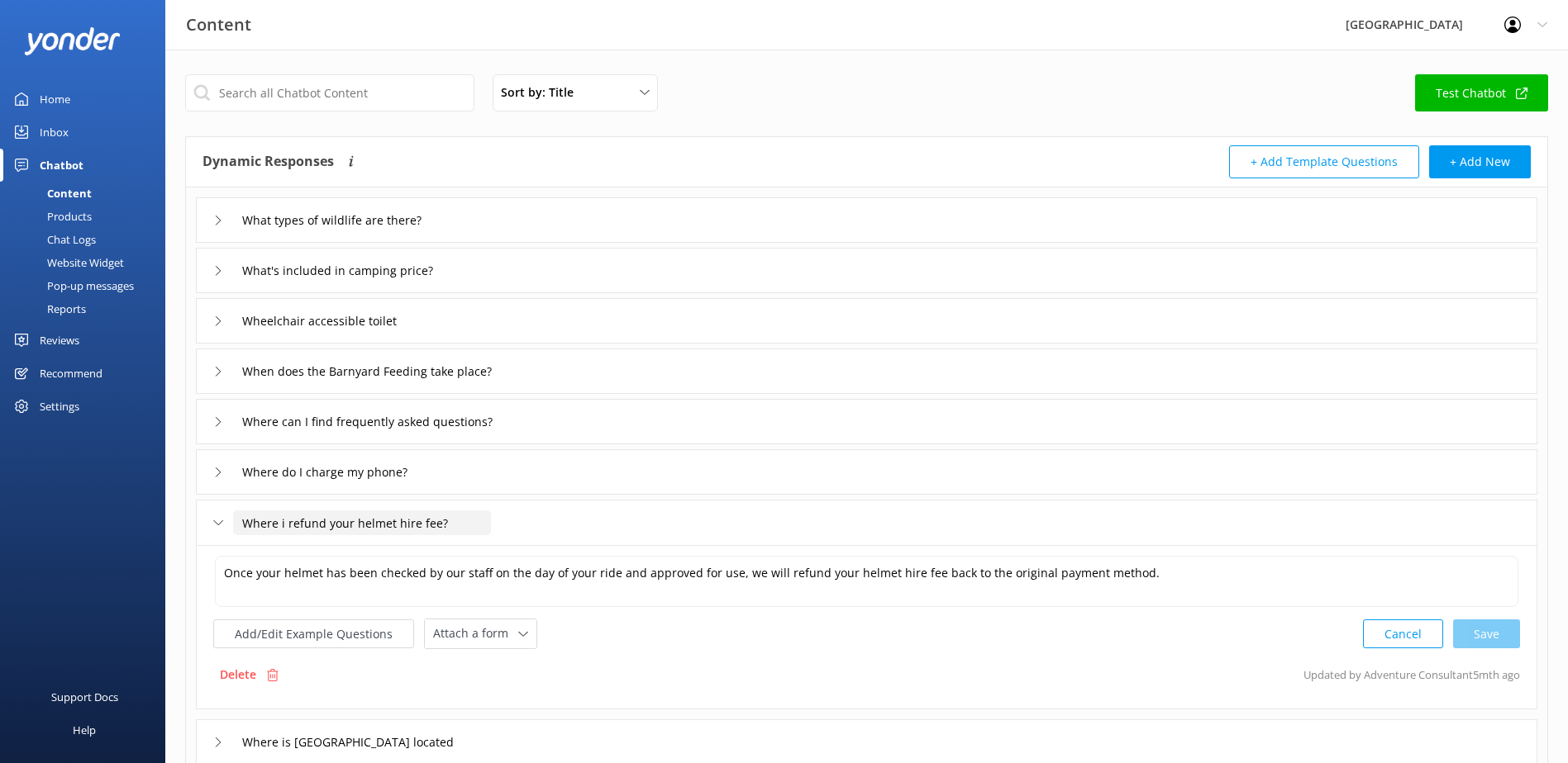
drag, startPoint x: 389, startPoint y: 520, endPoint x: 116, endPoint y: 507, distance: 273.3
click at [117, 507] on div "Content Glenworth Valley Profile Settings Logout Home Inbox Chatbot Content Pro…" at bounding box center [784, 516] width 1568 height 933
click at [248, 665] on div "Delete" at bounding box center [249, 675] width 72 height 32
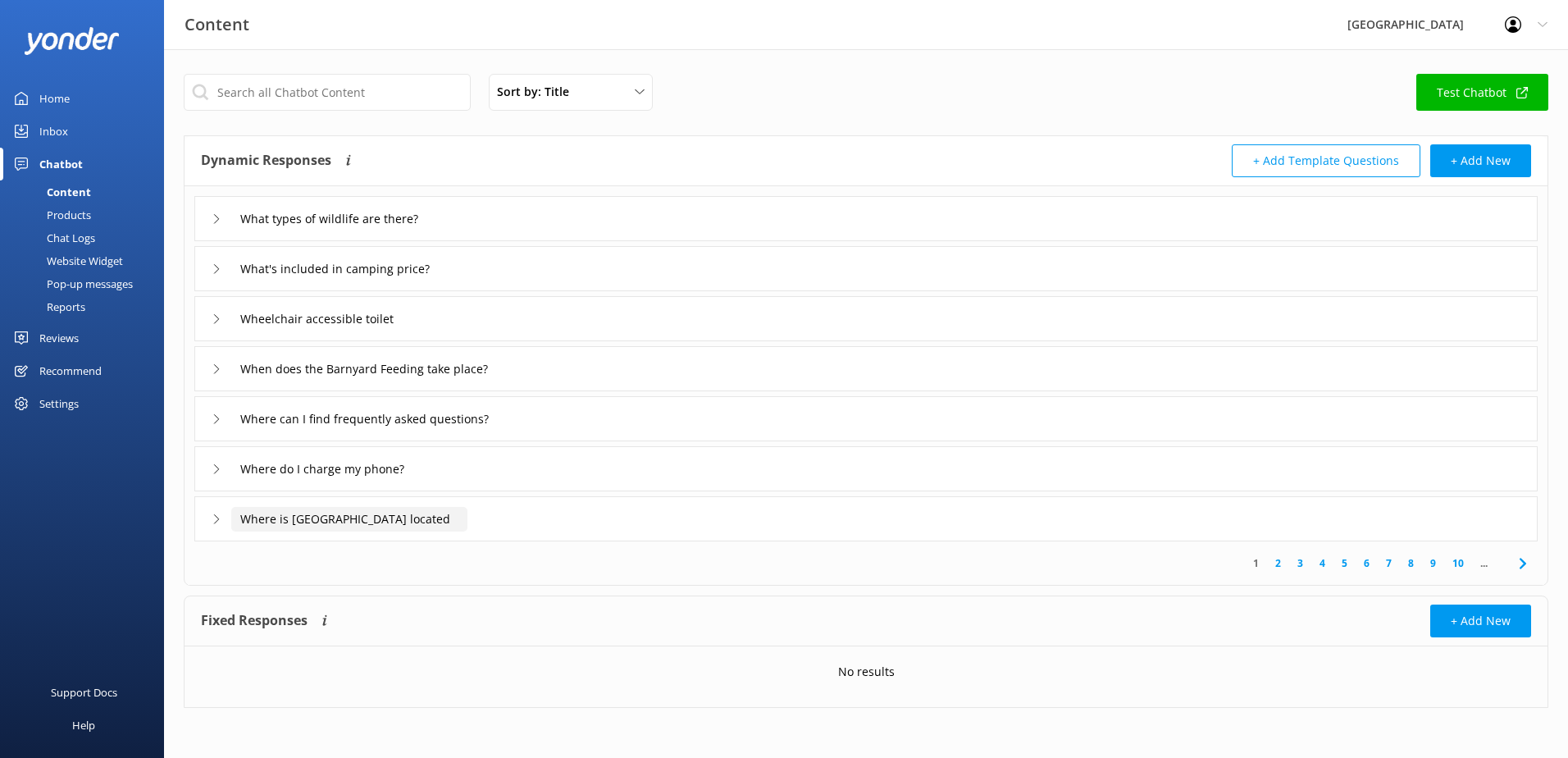
drag, startPoint x: 415, startPoint y: 518, endPoint x: 126, endPoint y: 517, distance: 289.0
click at [127, 518] on div "Content Glenworth Valley Profile Settings Logout Home Inbox Chatbot Content Pro…" at bounding box center [784, 403] width 1568 height 708
click at [200, 514] on div "Where is glenworth valley located" at bounding box center [866, 518] width 1344 height 45
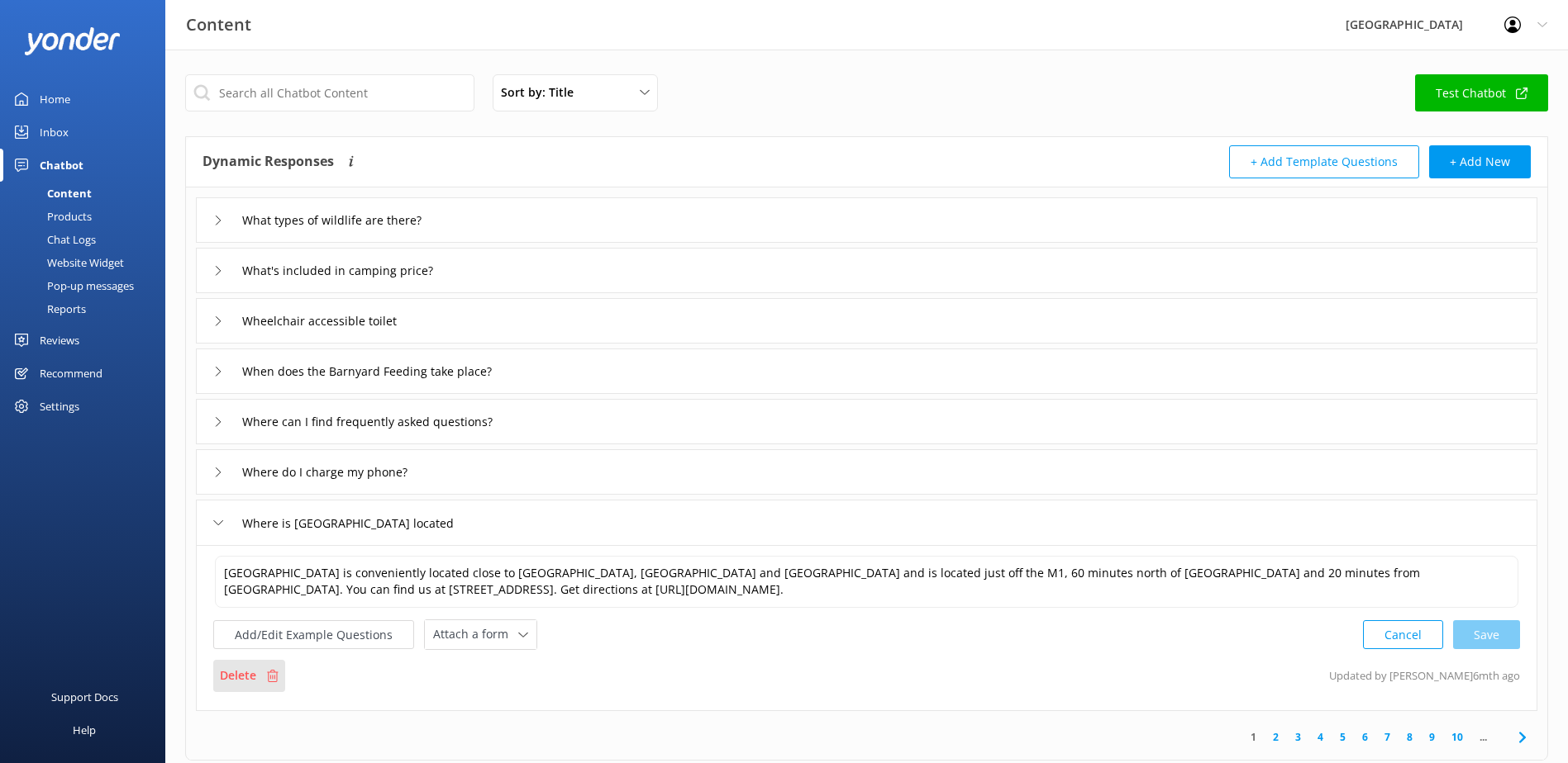
click at [256, 667] on div "Delete" at bounding box center [249, 676] width 72 height 32
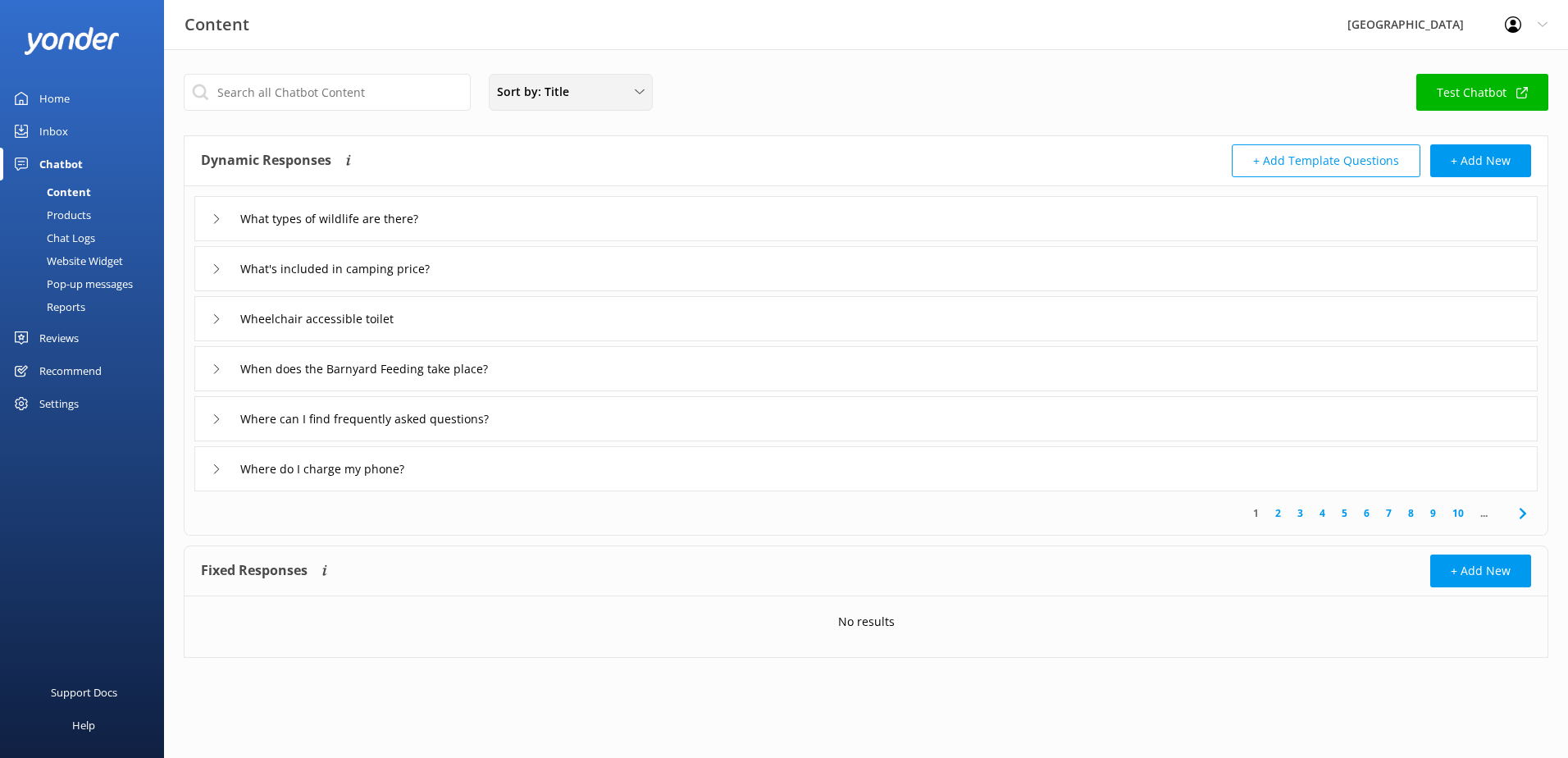
click at [577, 88] on div "Sort by: Title" at bounding box center [570, 92] width 155 height 18
click at [537, 133] on link "Title" at bounding box center [570, 131] width 161 height 33
click at [1458, 513] on link "10" at bounding box center [1458, 513] width 28 height 15
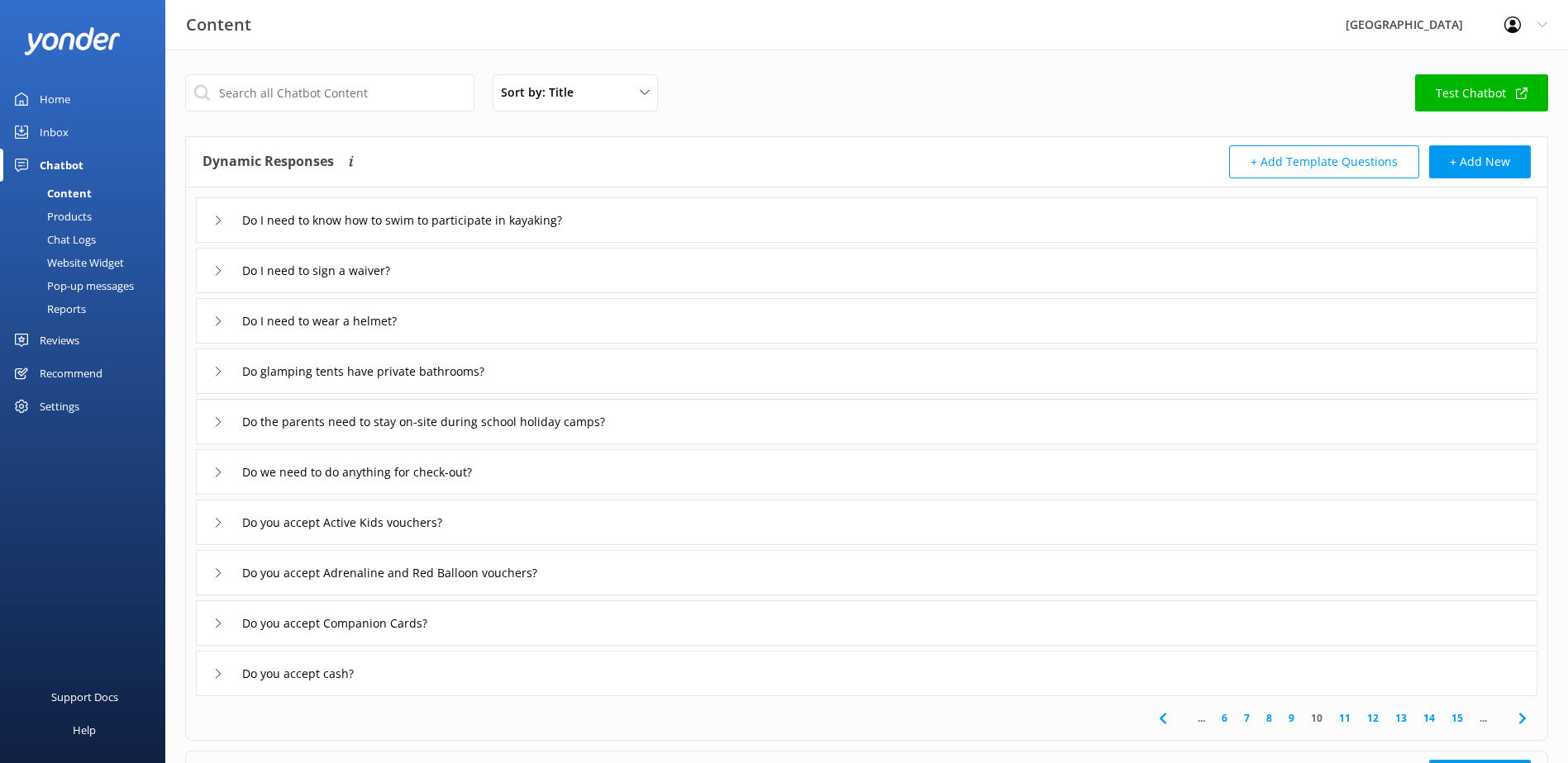
drag, startPoint x: 1452, startPoint y: 714, endPoint x: 1460, endPoint y: 715, distance: 8.1
click at [1453, 714] on link "15" at bounding box center [1457, 718] width 28 height 15
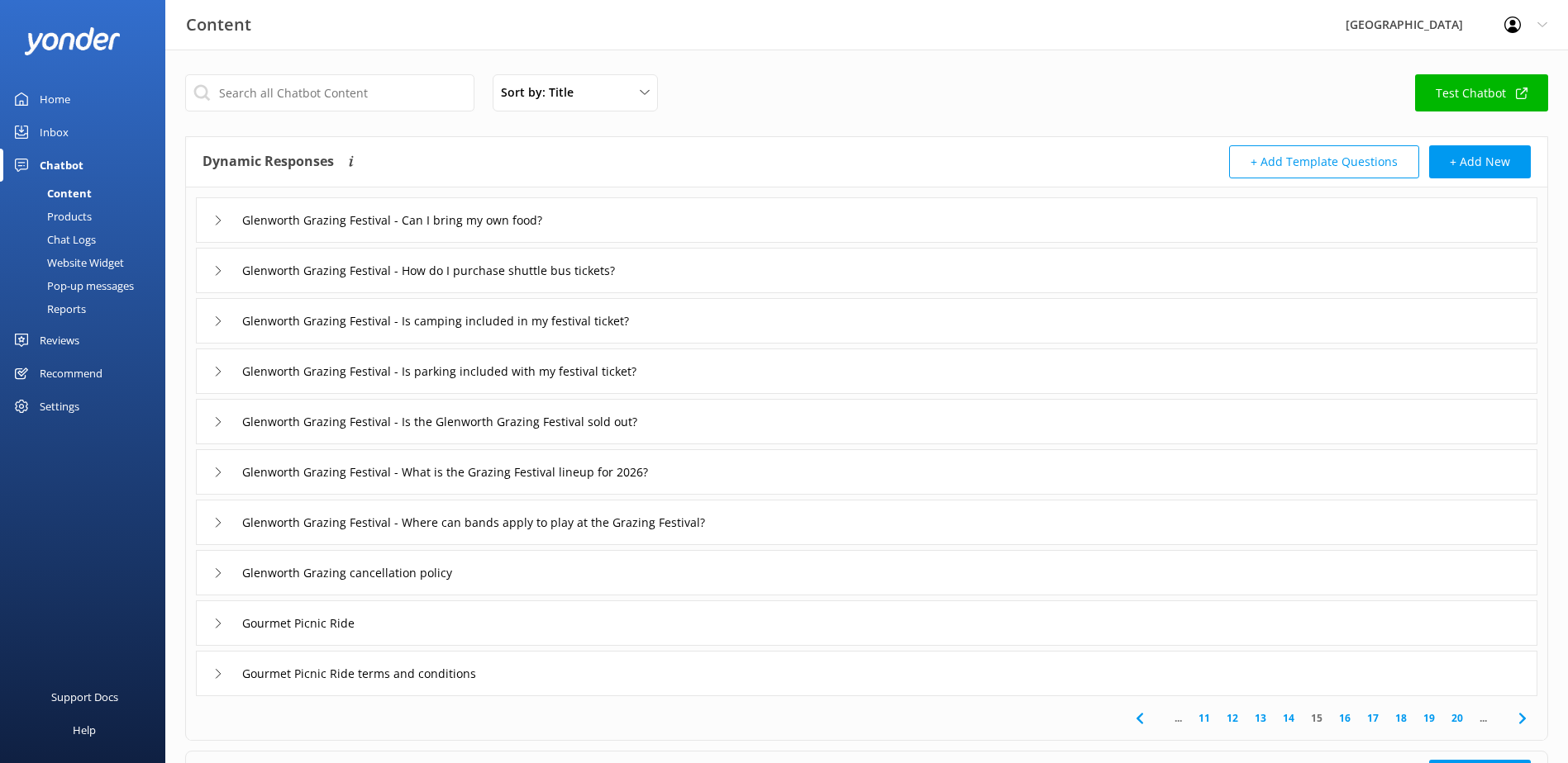
click at [1456, 722] on link "20" at bounding box center [1457, 718] width 28 height 15
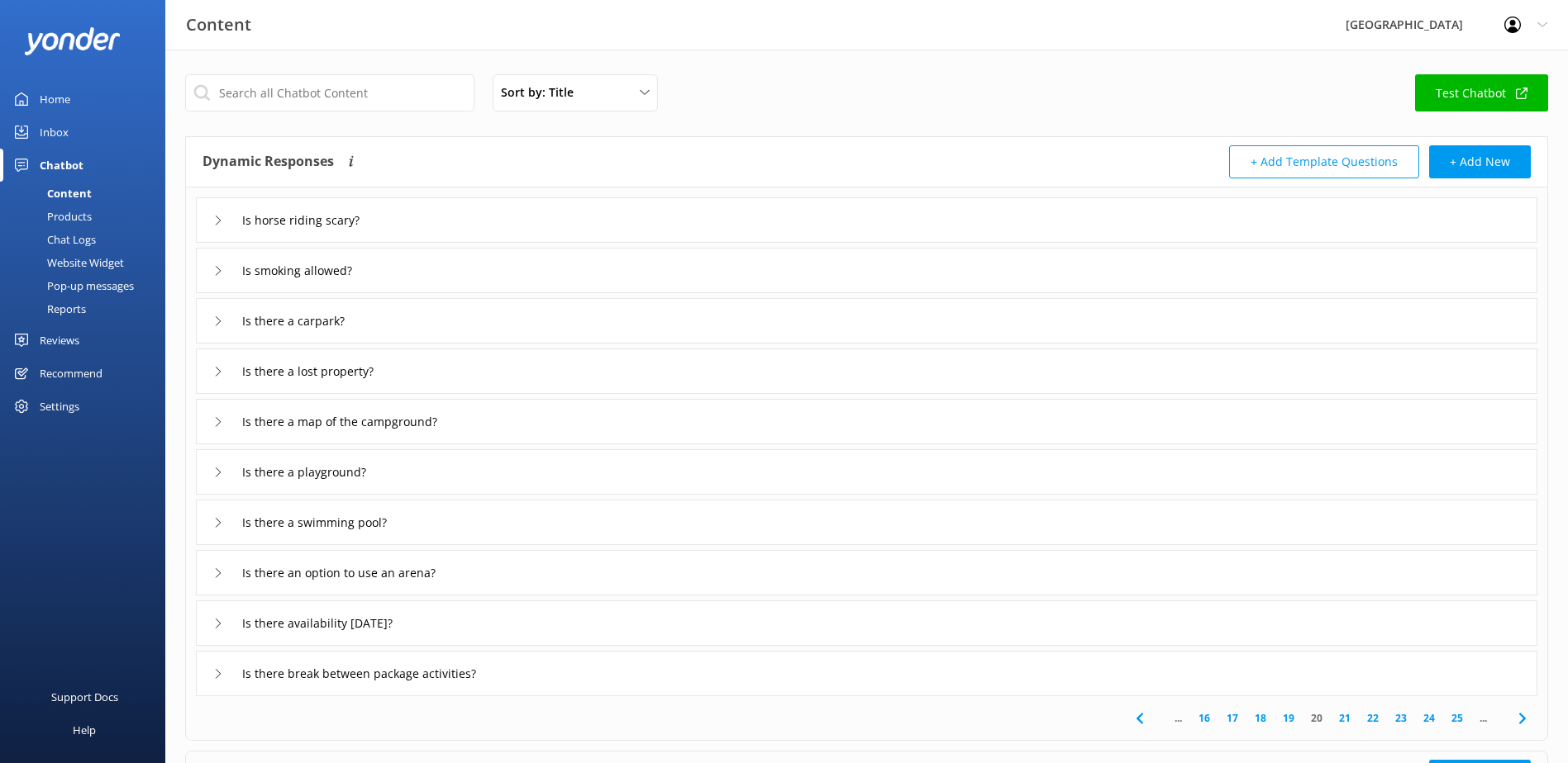
click at [1456, 722] on link "25" at bounding box center [1457, 718] width 28 height 15
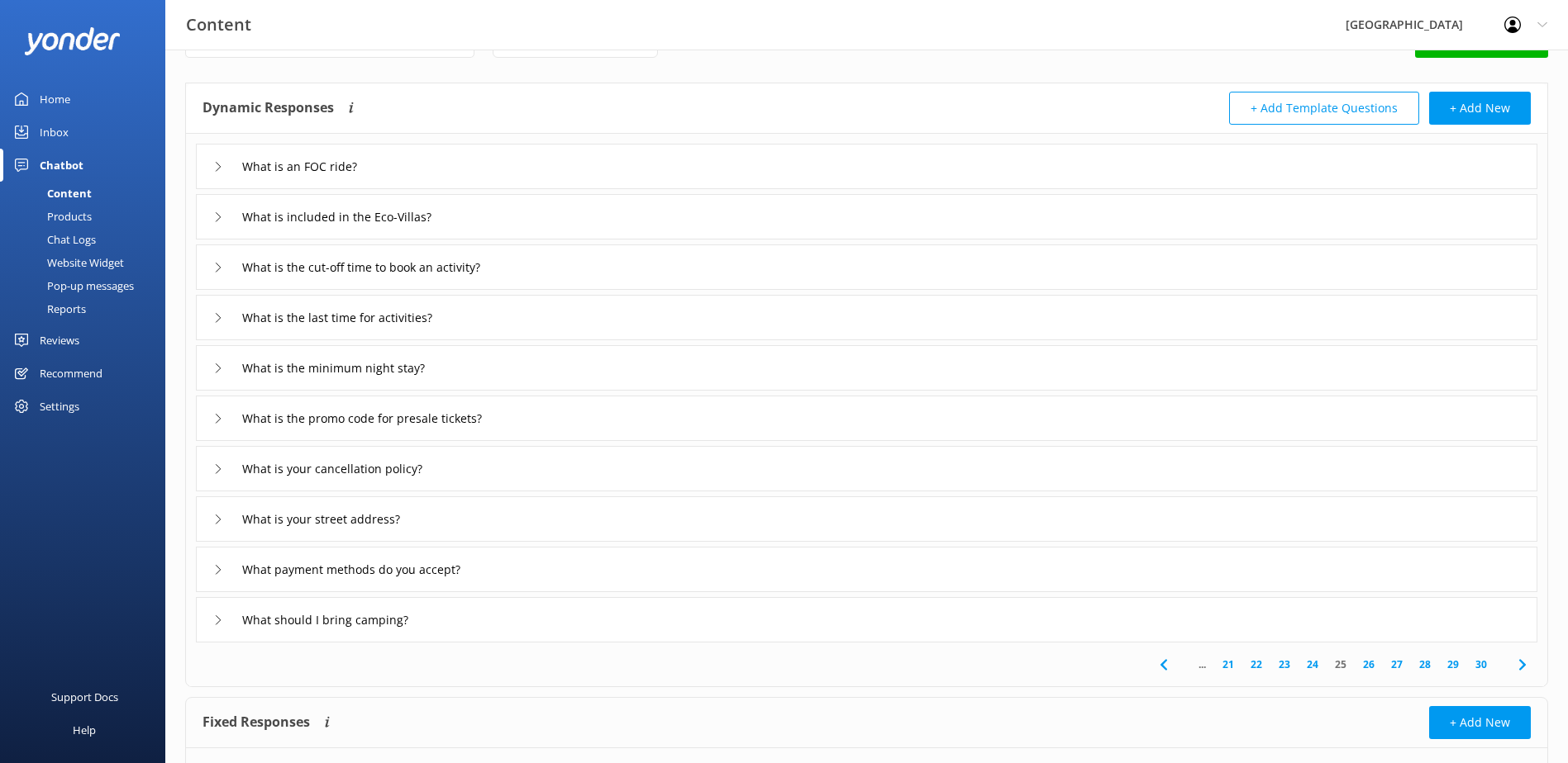
scroll to position [83, 0]
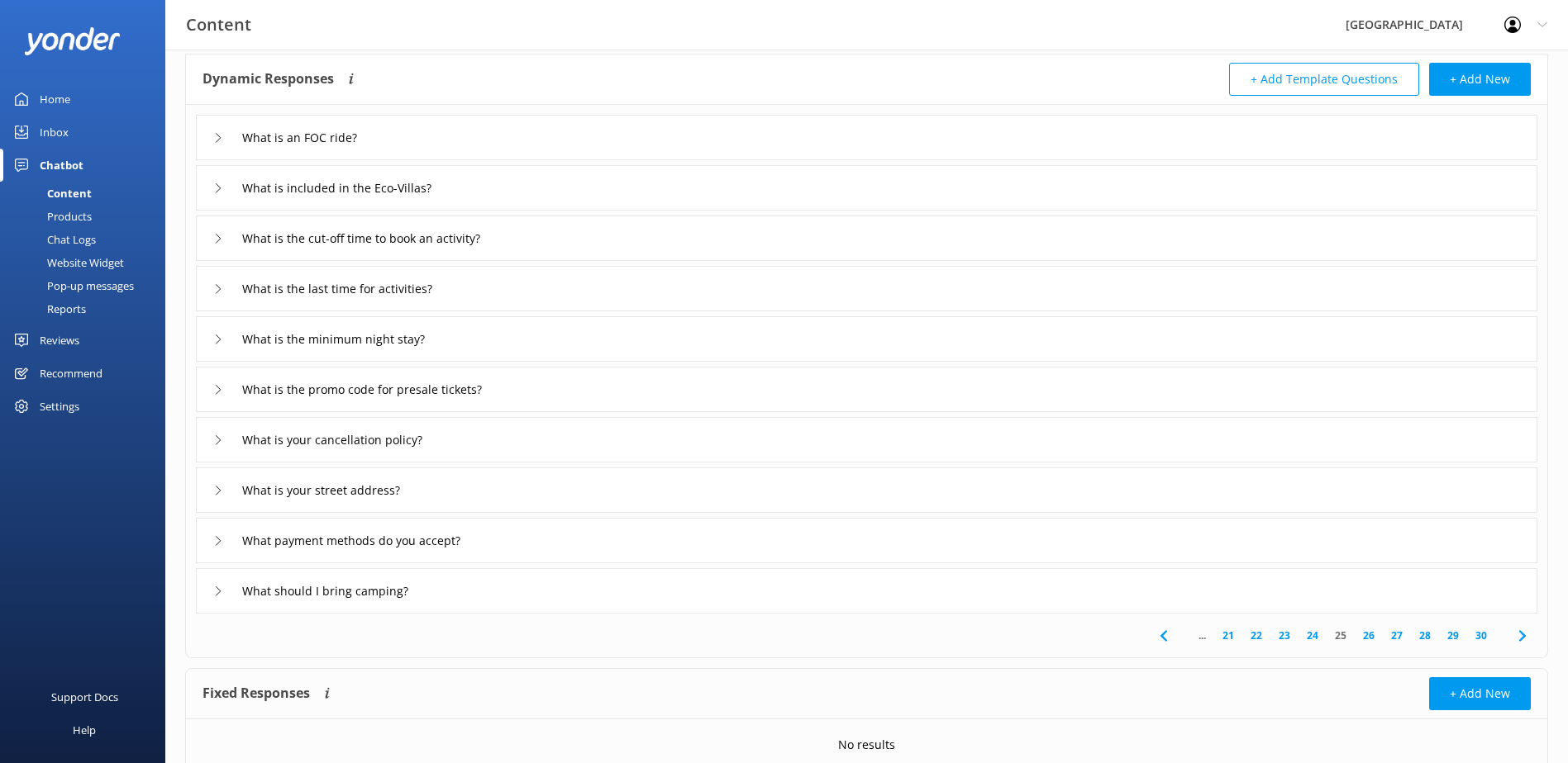
click at [1396, 636] on link "27" at bounding box center [1397, 636] width 28 height 15
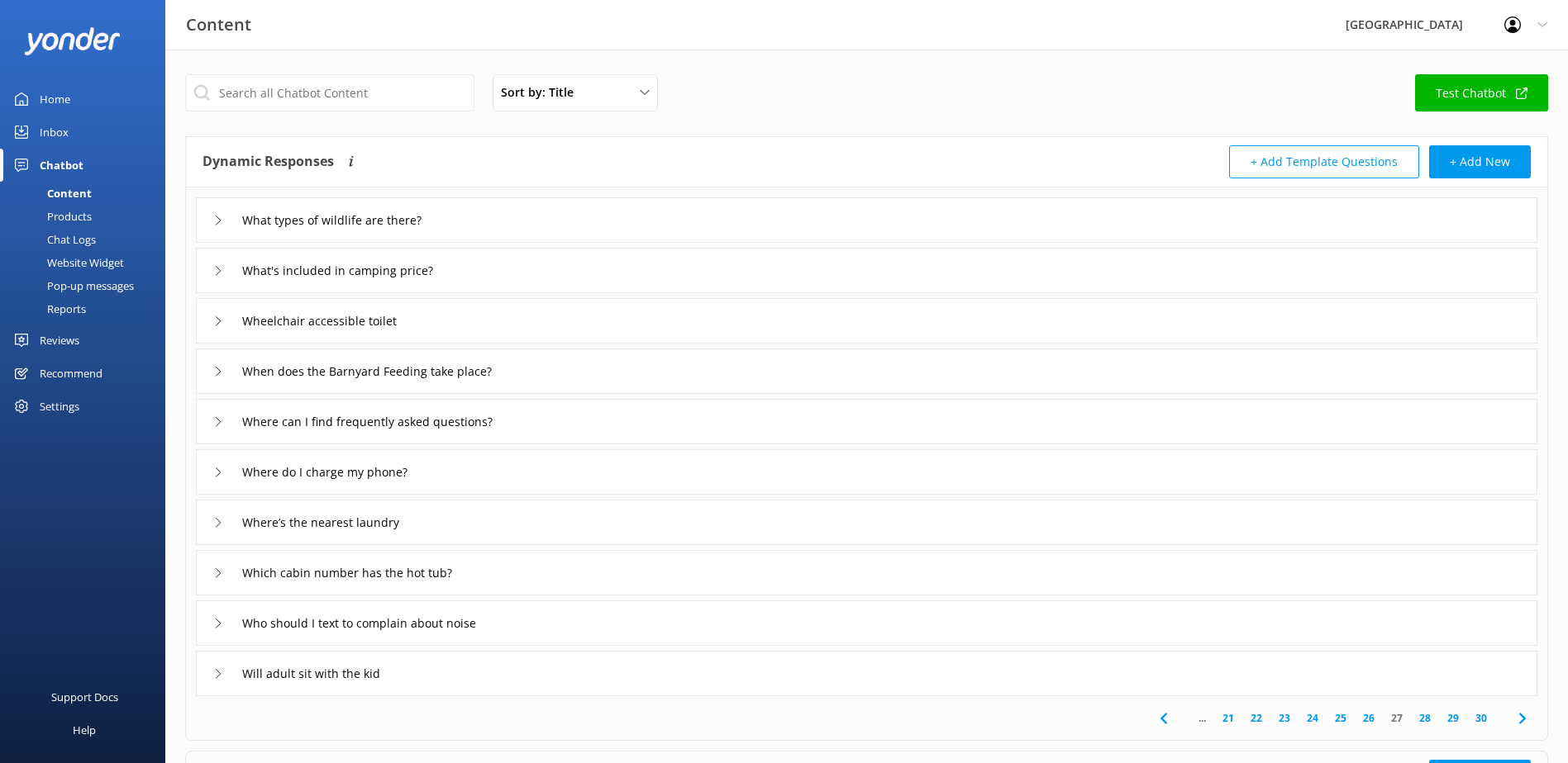
click at [446, 518] on div "Where’s the nearest laundry" at bounding box center [866, 522] width 1341 height 45
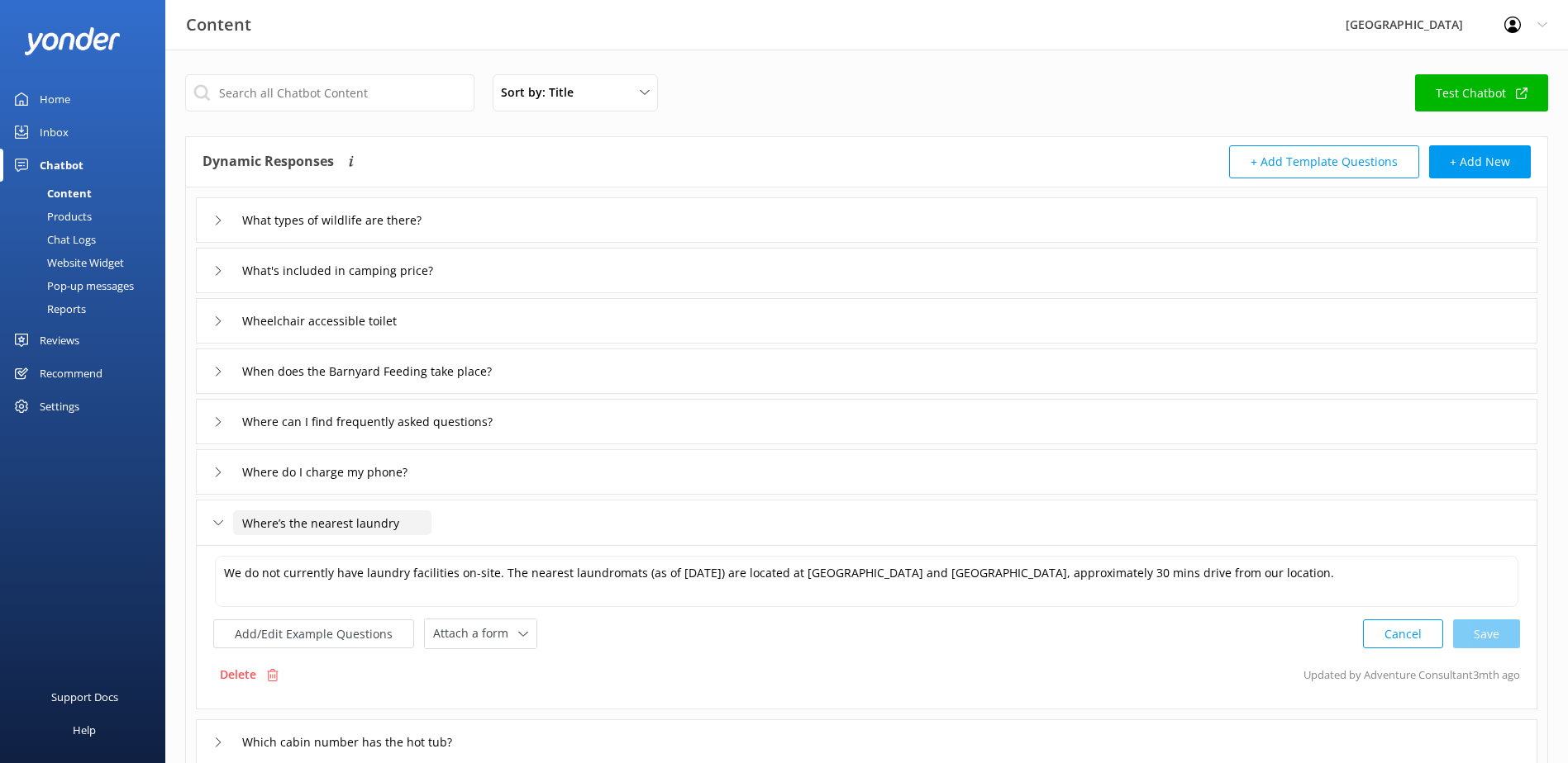
click at [282, 518] on input "Where’s the nearest laundry" at bounding box center [332, 523] width 199 height 25
drag, startPoint x: 361, startPoint y: 521, endPoint x: 104, endPoint y: 514, distance: 257.1
click at [104, 514] on div "Content Glenworth Valley Profile Settings Logout Home Inbox Chatbot Content Pro…" at bounding box center [784, 566] width 1568 height 1034
type input "Do you have laundry facilities?"
click at [423, 547] on icon at bounding box center [425, 548] width 7 height 7
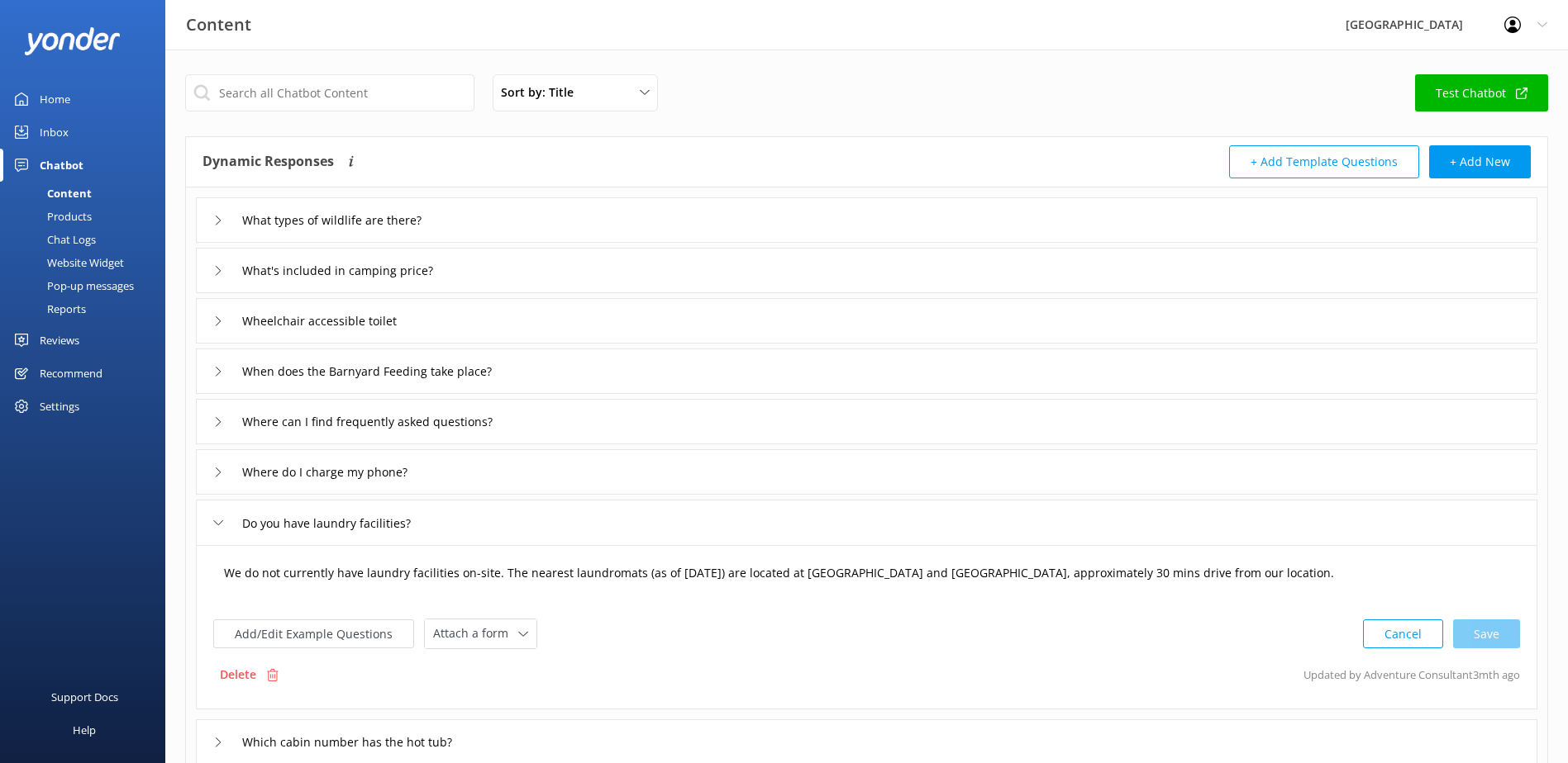
click at [229, 575] on textarea "We do not currently have laundry facilities on-site. The nearest laundromats (a…" at bounding box center [866, 582] width 1304 height 51
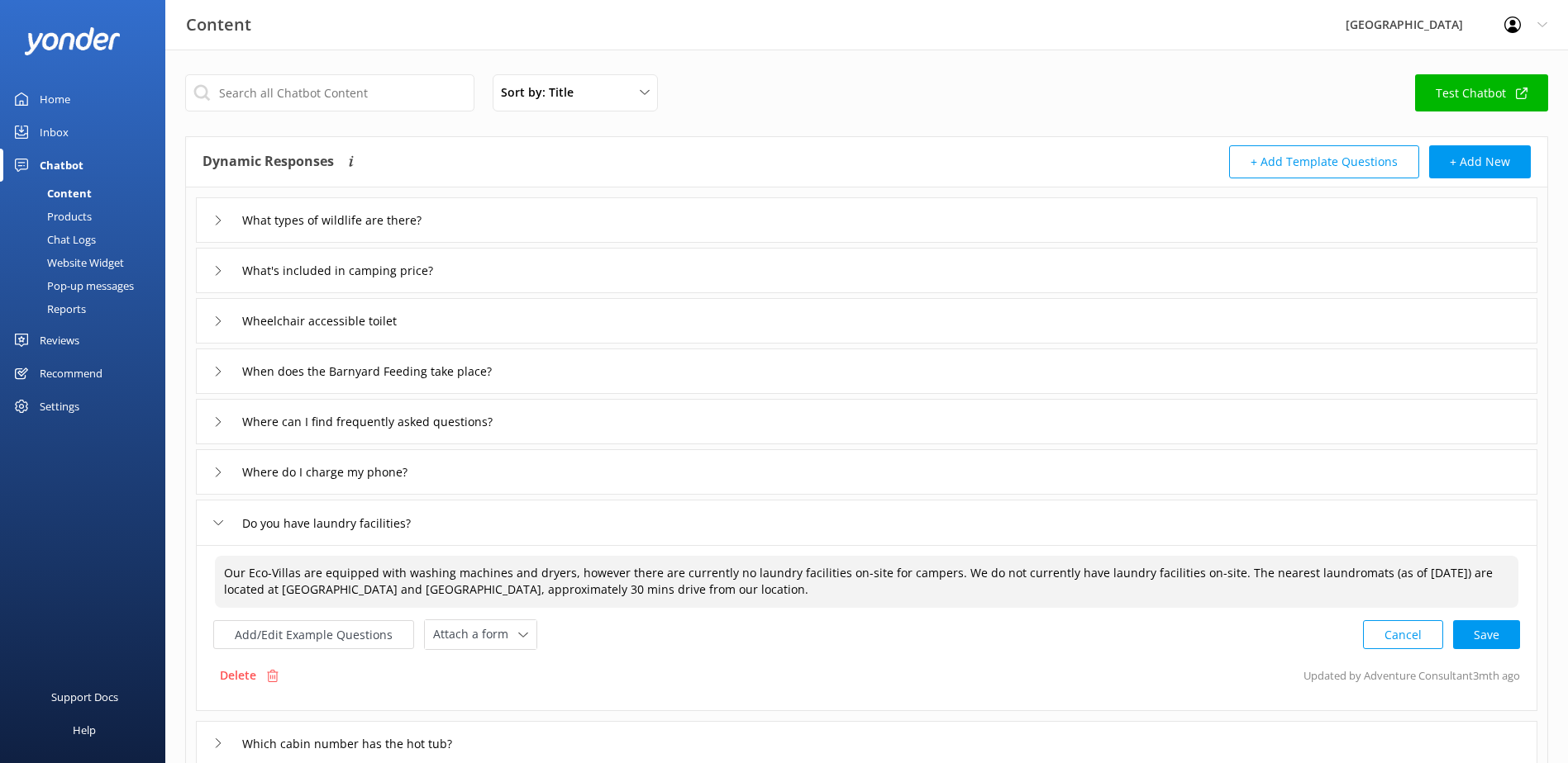
drag, startPoint x: 937, startPoint y: 574, endPoint x: 1210, endPoint y: 565, distance: 273.1
click at [1210, 565] on textarea "Our Eco-Villas are equipped with washing machines and dryers, however there are…" at bounding box center [866, 582] width 1304 height 52
click at [1501, 569] on textarea "Our Eco-Villas are equipped with washing machines and dryers, however there are…" at bounding box center [866, 582] width 1304 height 52
click at [1378, 577] on textarea "Our Eco-Villas are equipped with washing machines and dryers, however there are…" at bounding box center [866, 582] width 1304 height 52
click at [230, 589] on textarea "Our Eco-Villas are equipped with washing machines and dryers, however there are…" at bounding box center [866, 582] width 1304 height 52
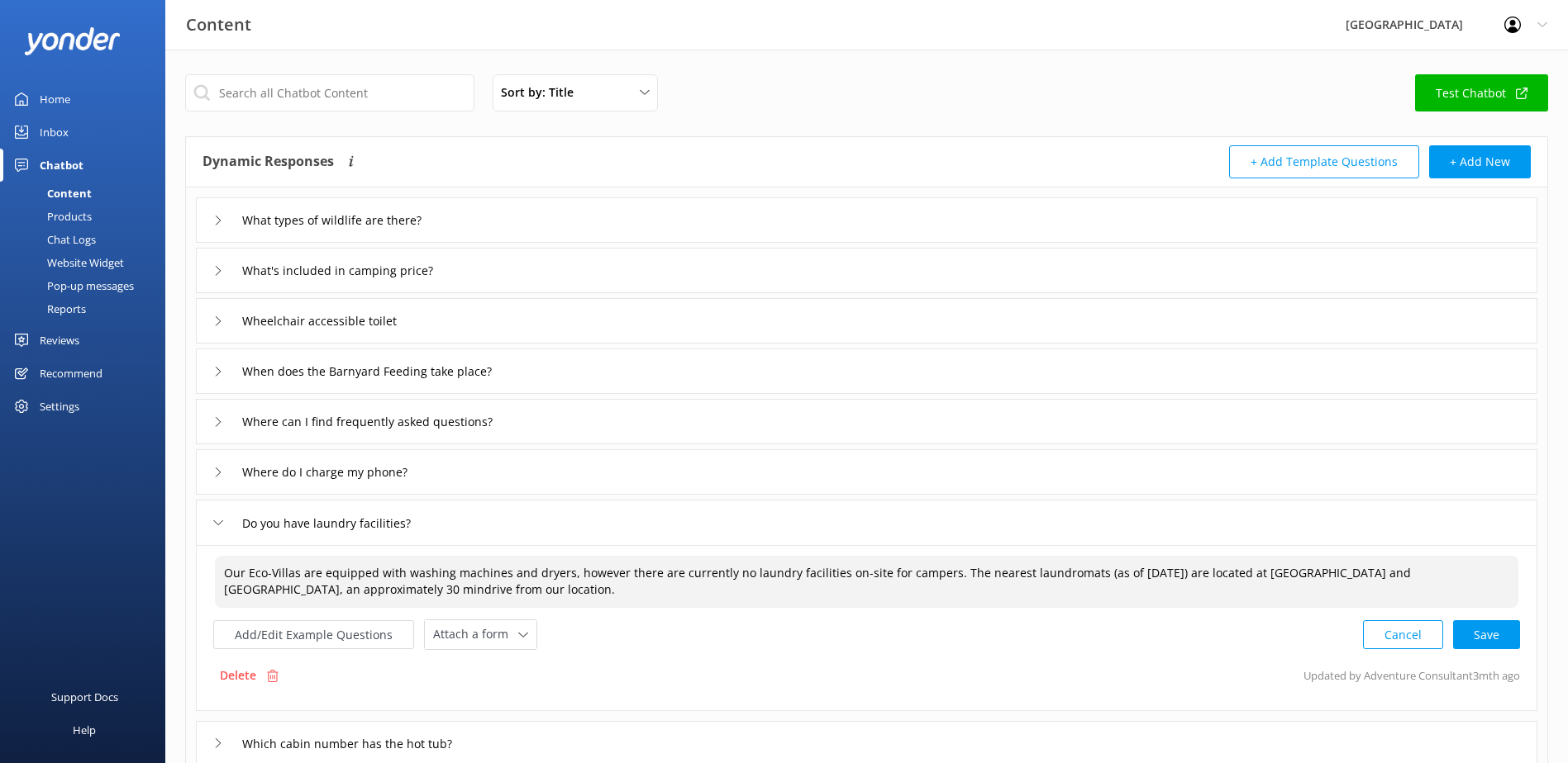
click at [230, 589] on textarea "Our Eco-Villas are equipped with washing machines and dryers, however there are…" at bounding box center [866, 582] width 1304 height 52
click at [1123, 575] on textarea "Our Eco-Villas are equipped with washing machines and dryers, however there are…" at bounding box center [866, 582] width 1304 height 52
click at [1501, 638] on div "Cancel Loading.." at bounding box center [1441, 633] width 157 height 31
type textarea "Our Eco-Villas are equipped with washing machines and dryers, however there are…"
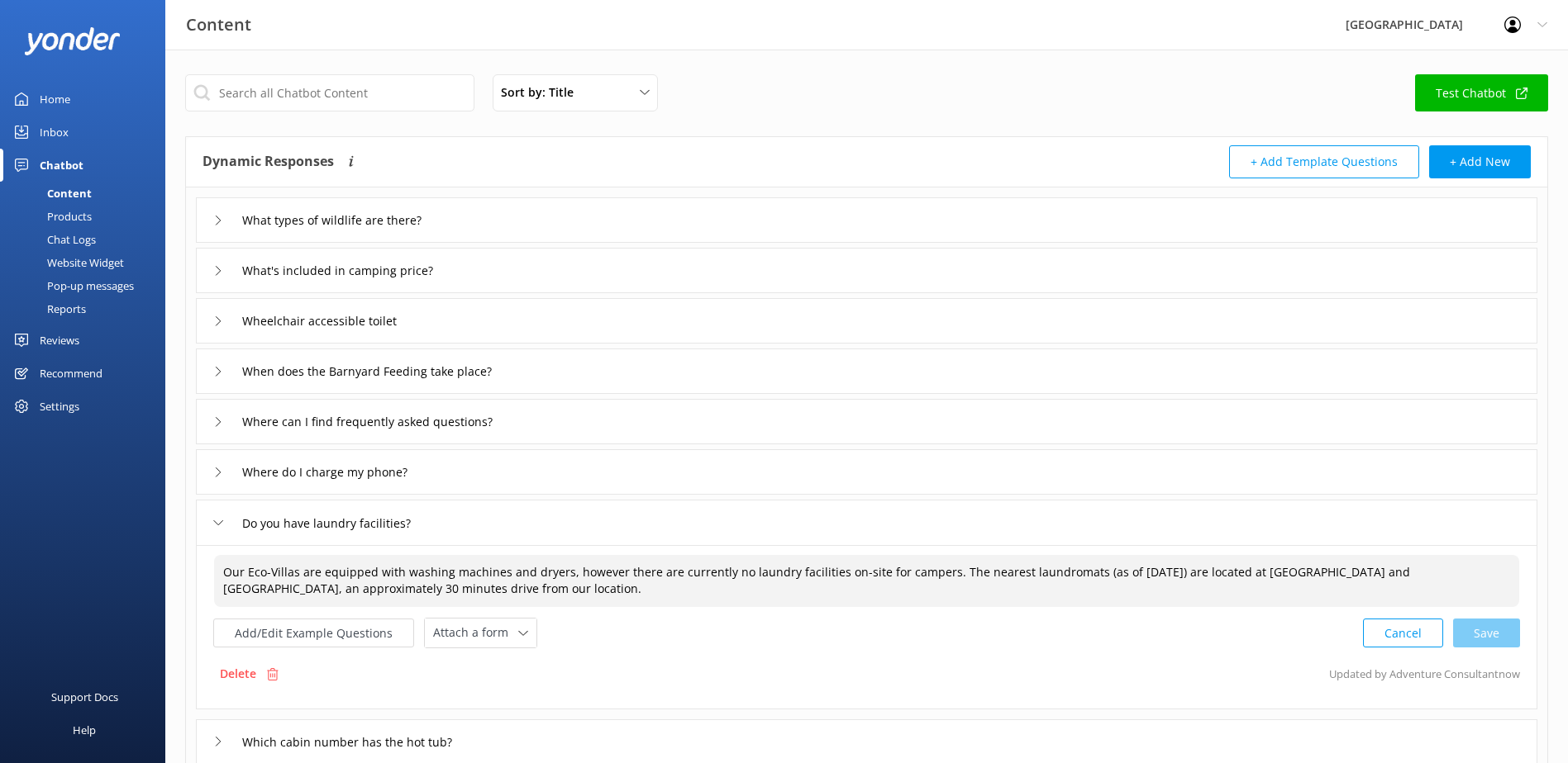
click at [218, 523] on icon at bounding box center [218, 523] width 10 height 10
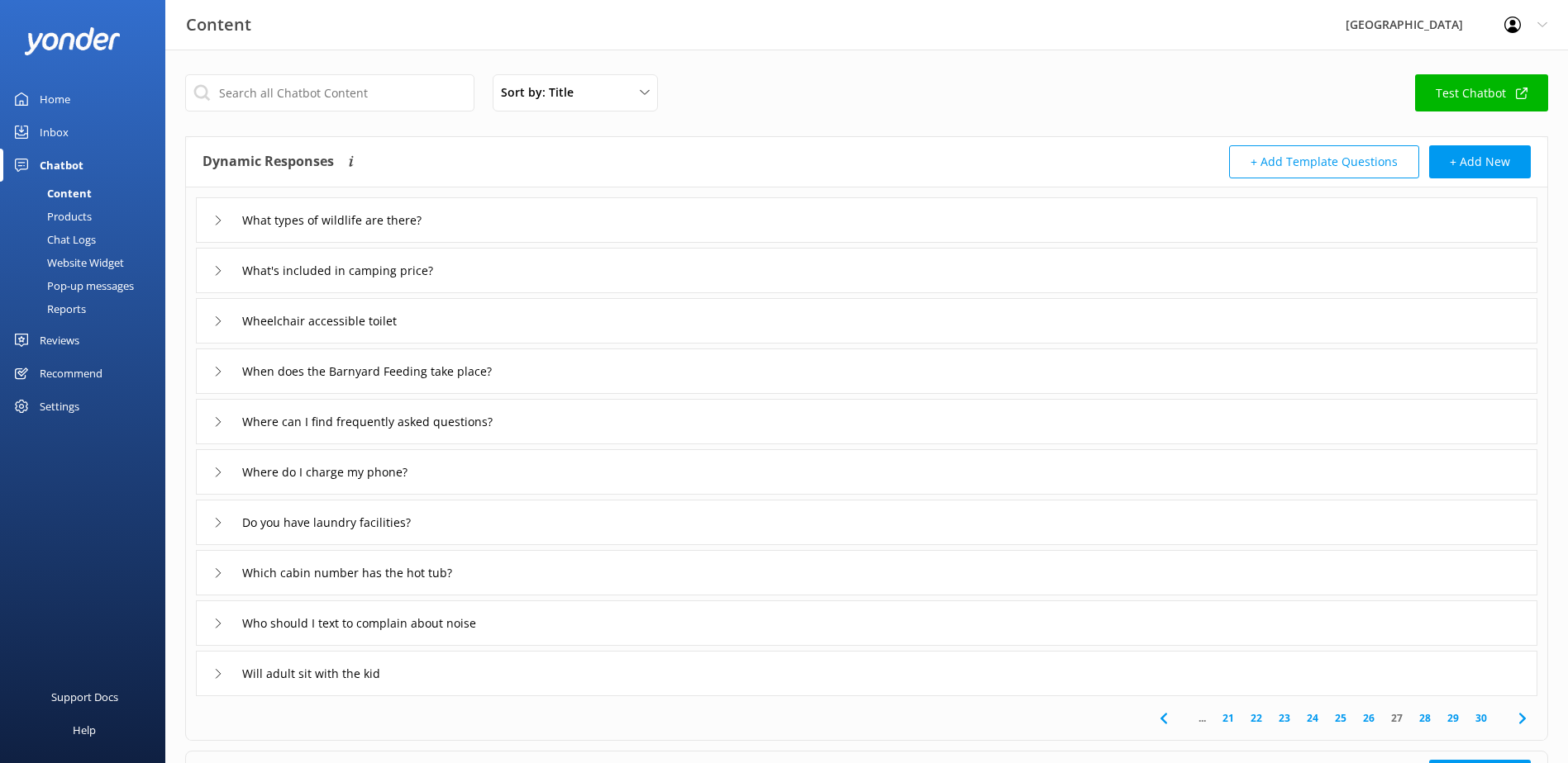
click at [223, 571] on icon at bounding box center [218, 573] width 10 height 10
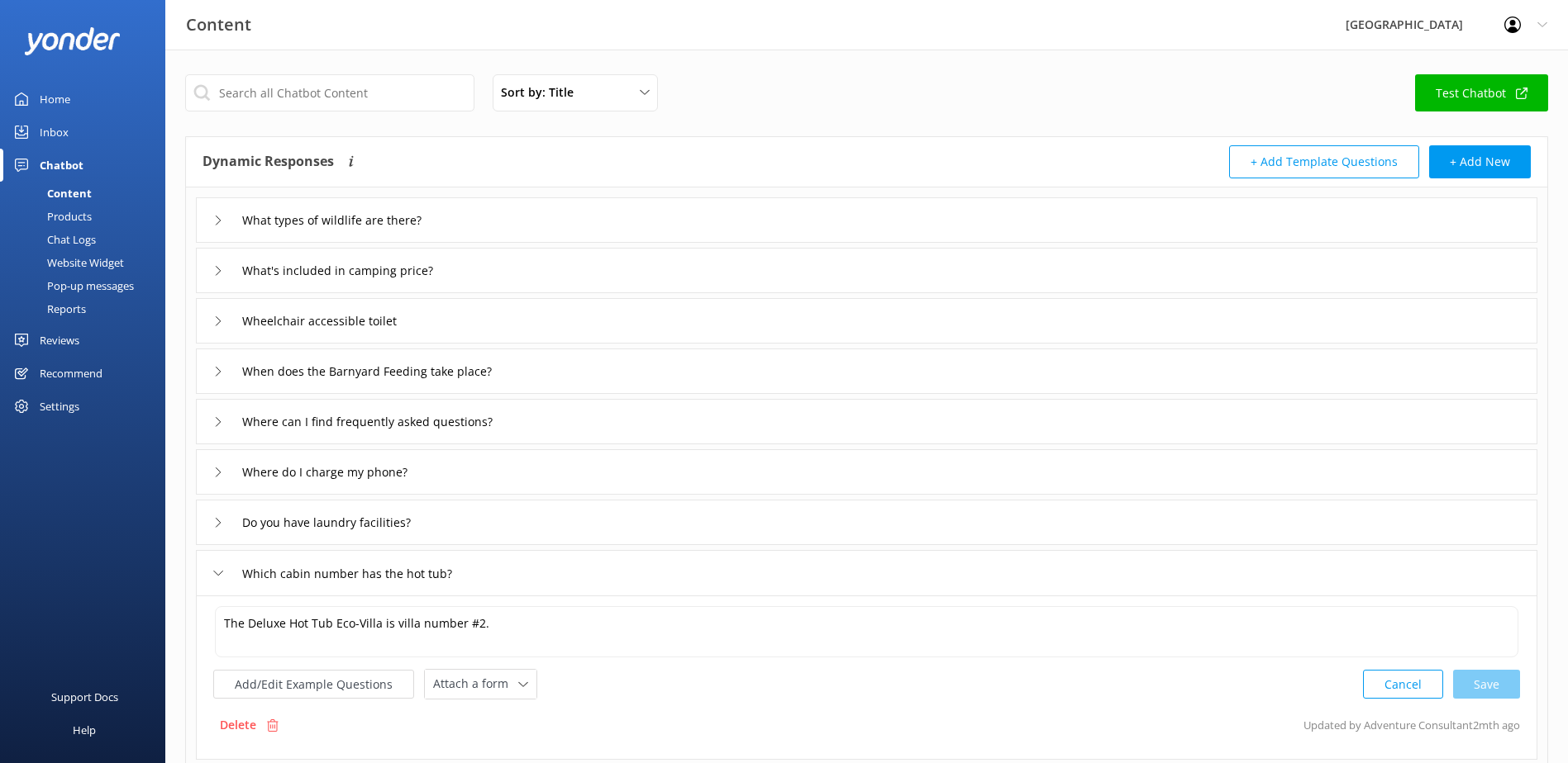
click at [215, 571] on use at bounding box center [218, 573] width 9 height 5
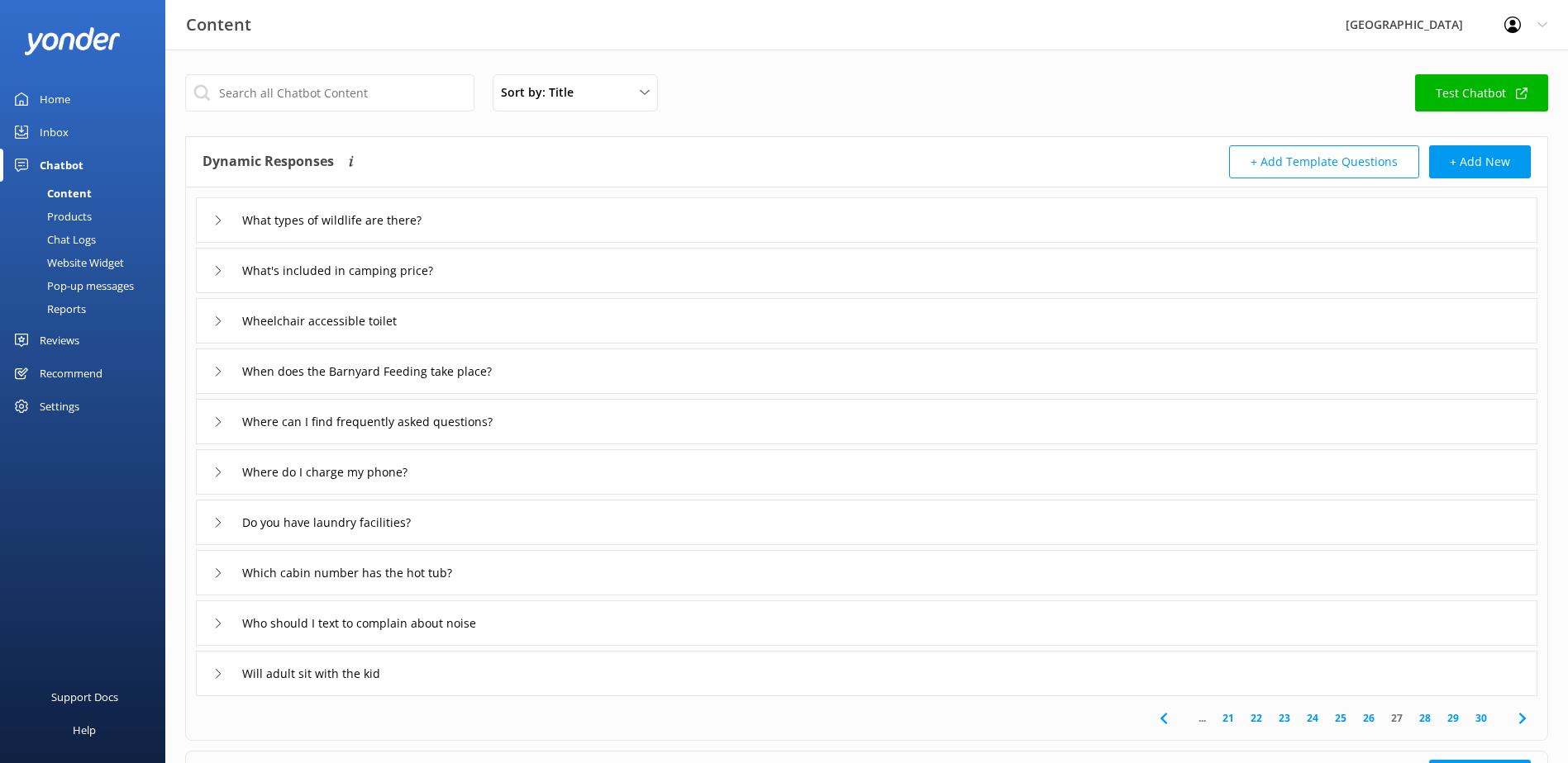
click at [222, 620] on icon at bounding box center [218, 624] width 10 height 10
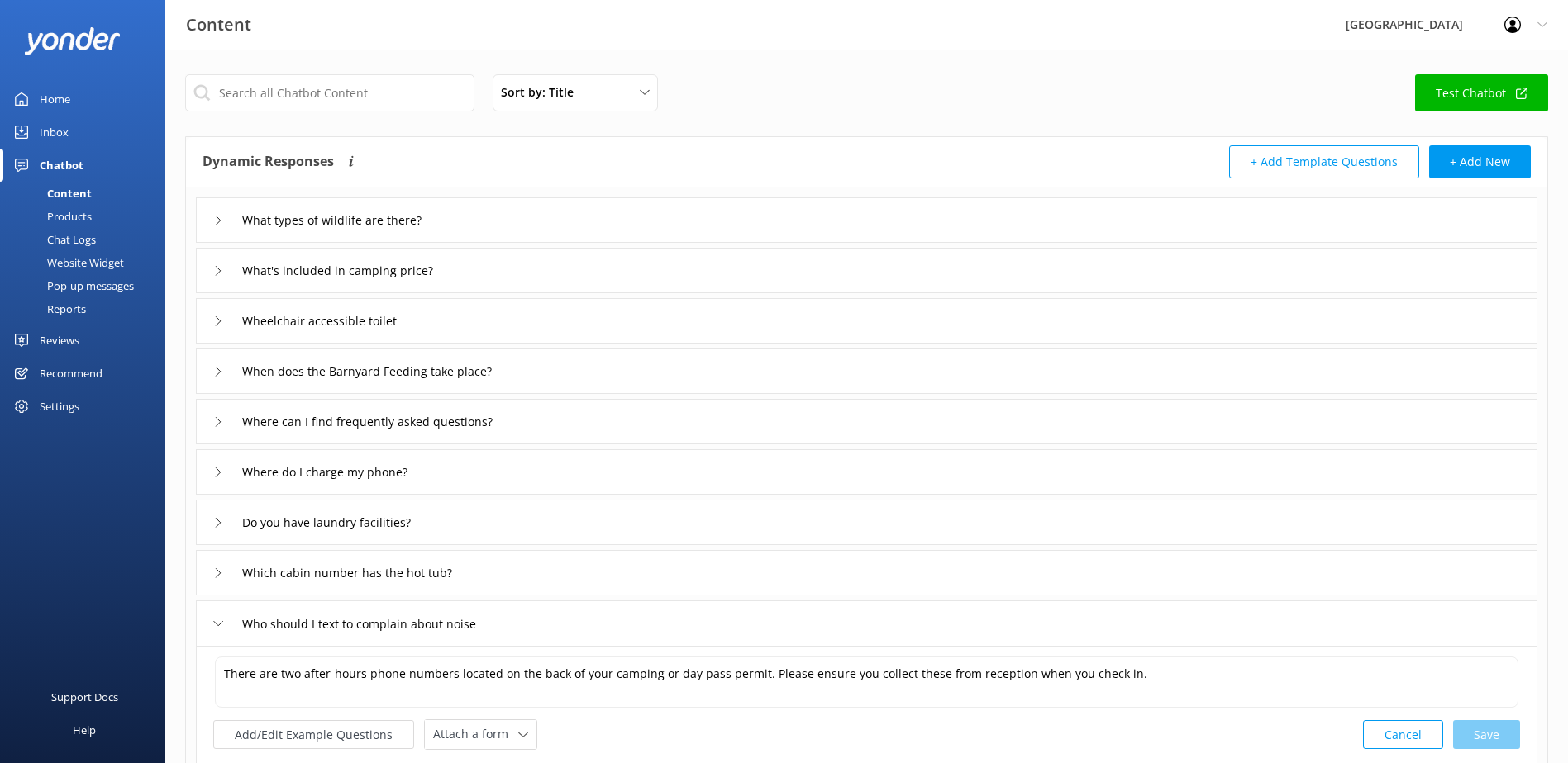
click at [222, 620] on icon at bounding box center [218, 624] width 10 height 10
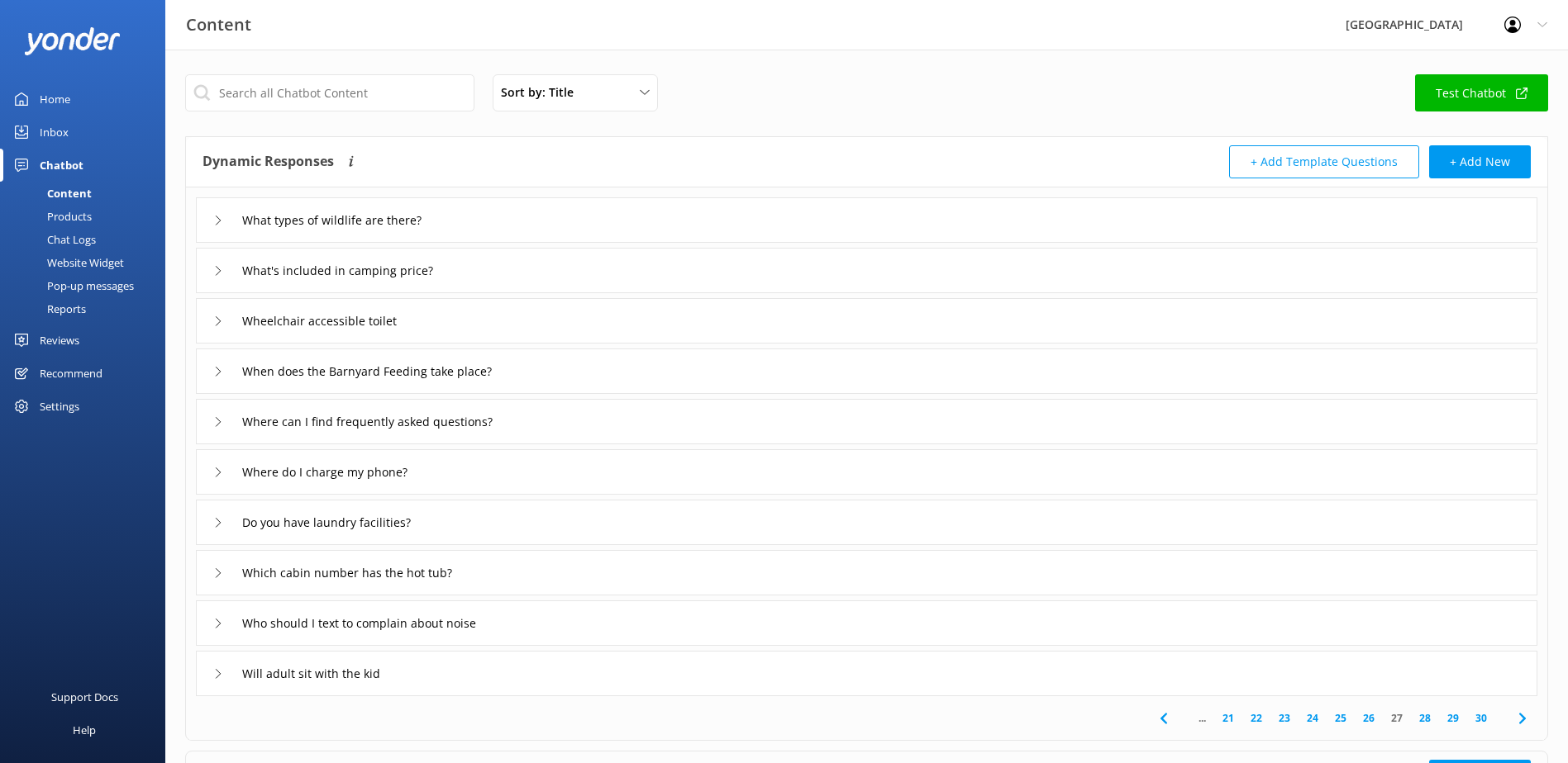
click at [216, 630] on div "Who should I text to complain about noise" at bounding box center [359, 624] width 291 height 27
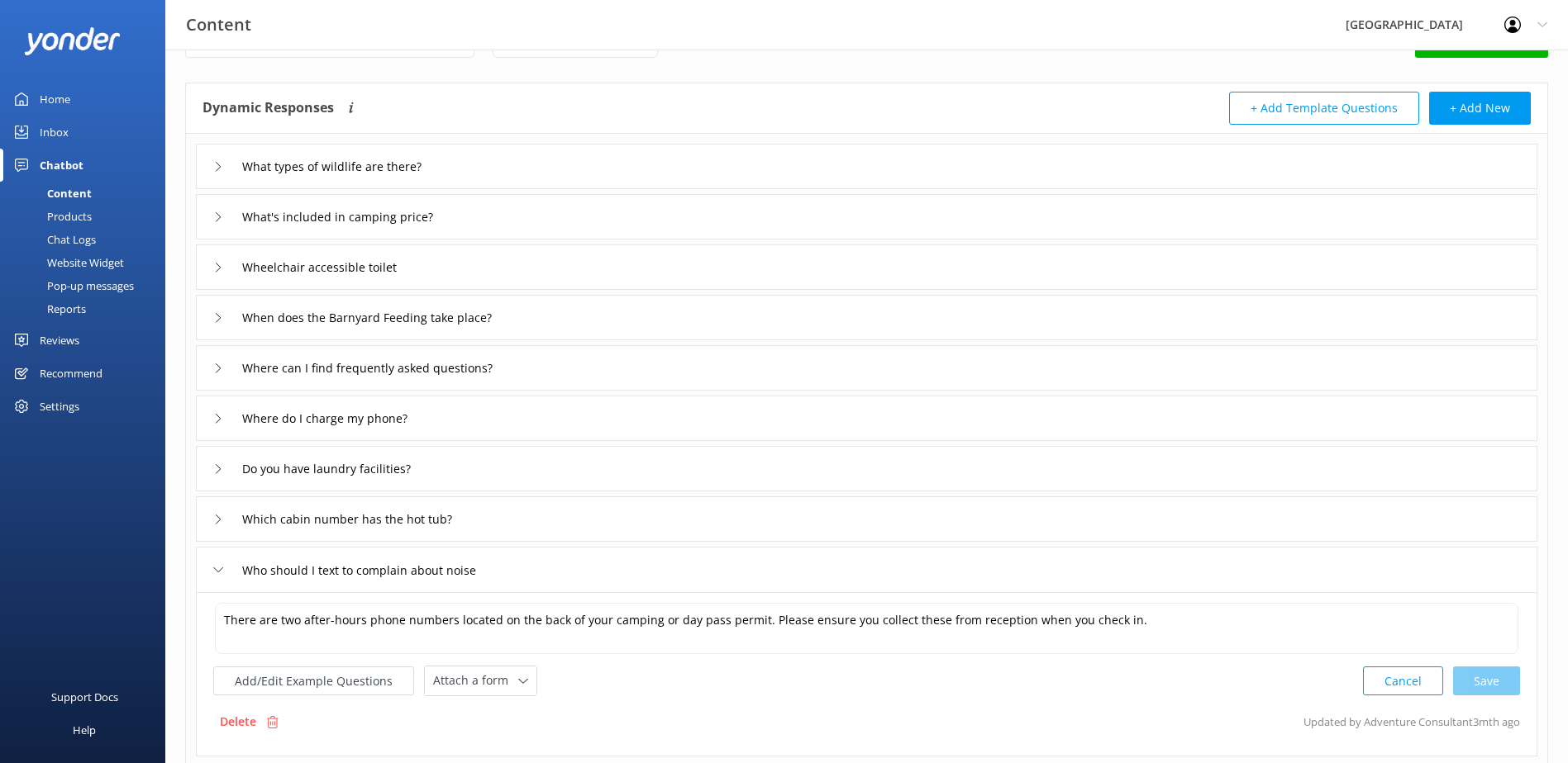
scroll to position [83, 0]
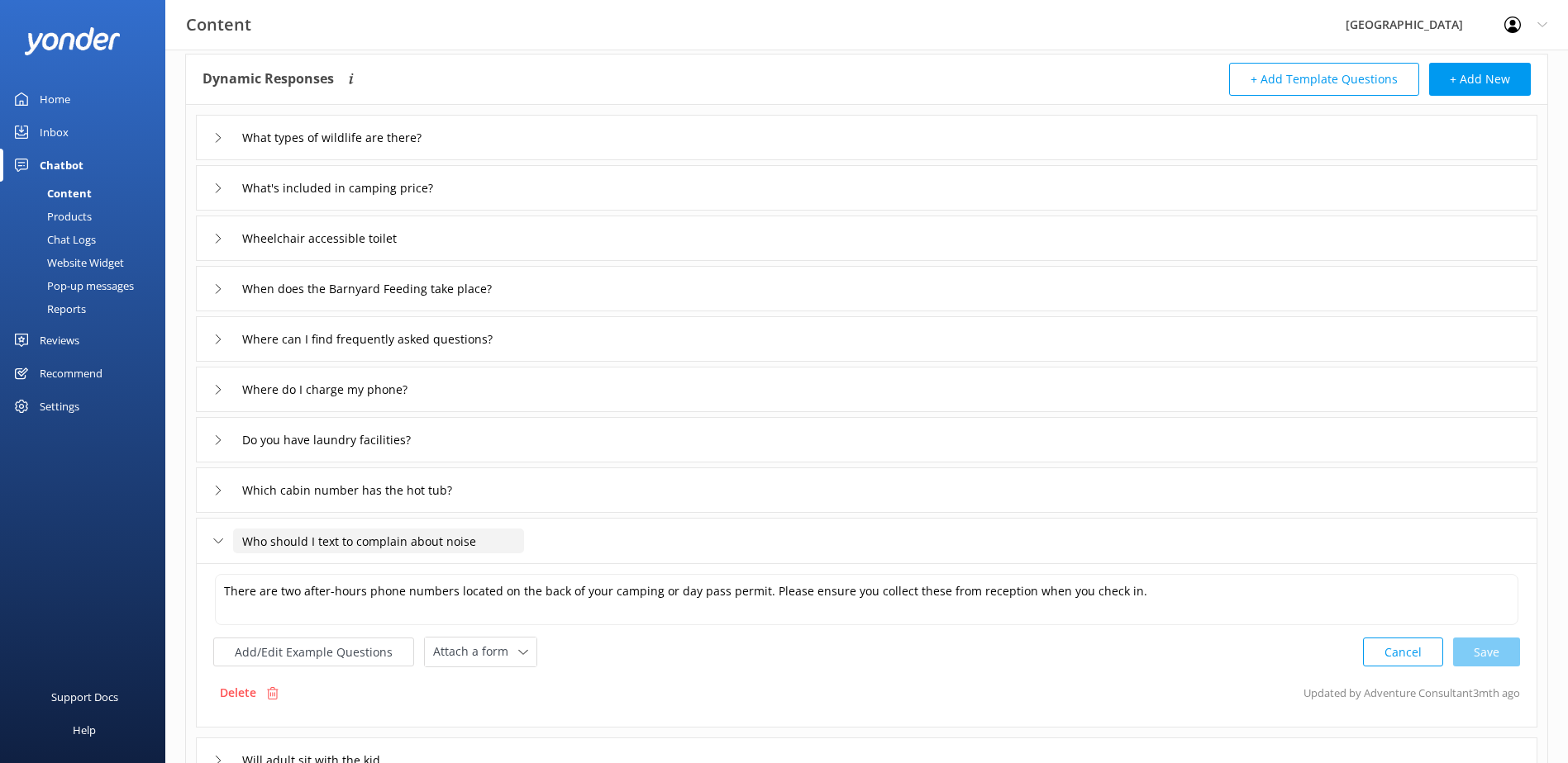
drag, startPoint x: 506, startPoint y: 544, endPoint x: 71, endPoint y: 543, distance: 435.0
click at [71, 543] on div "Content Glenworth Valley Profile Settings Logout Home Inbox Chatbot Content Pro…" at bounding box center [784, 483] width 1568 height 1034
click at [236, 683] on div "Delete" at bounding box center [249, 693] width 72 height 32
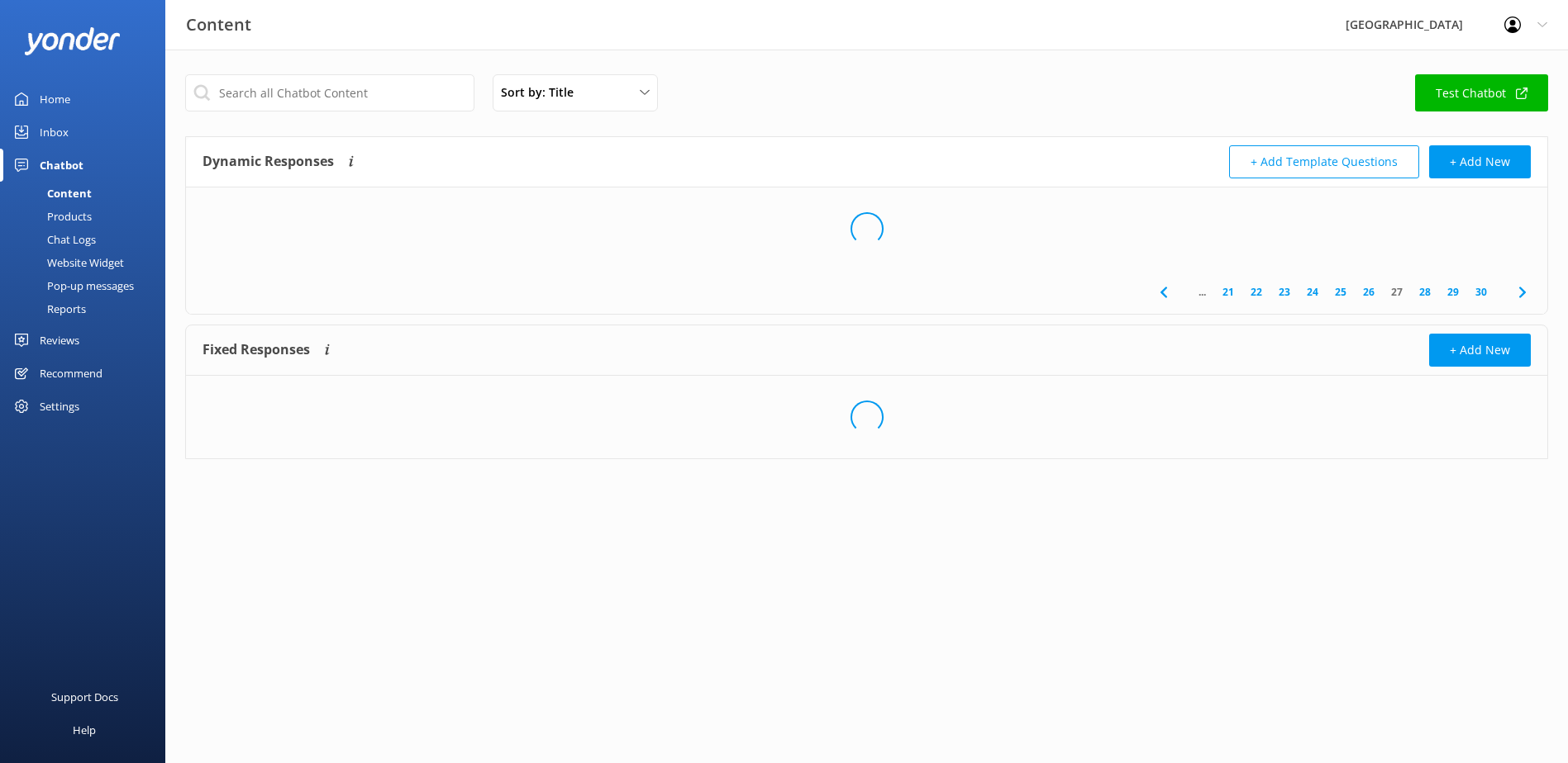
scroll to position [0, 0]
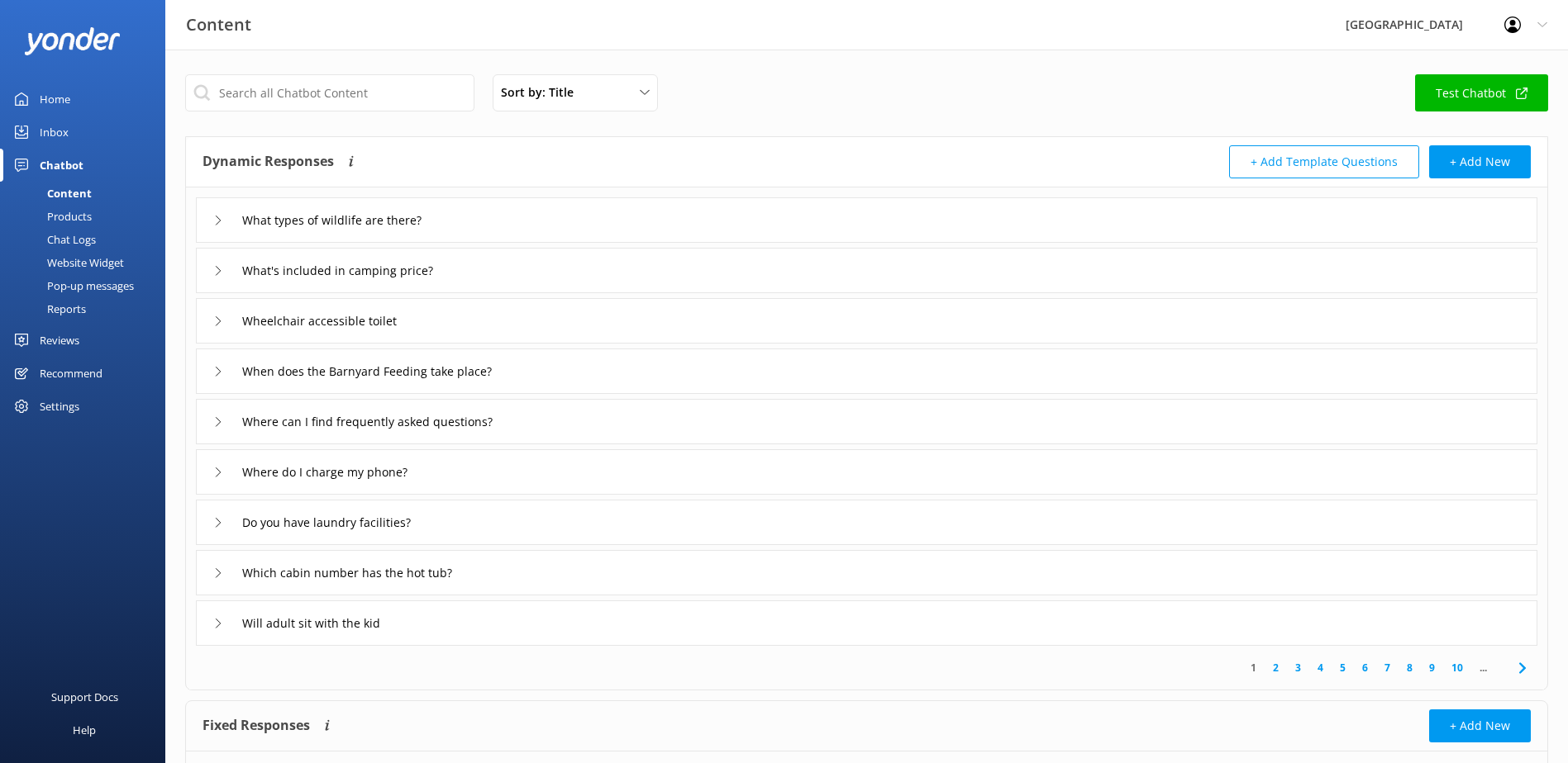
click at [223, 627] on div "Will adult sit with the kid" at bounding box center [312, 624] width 199 height 27
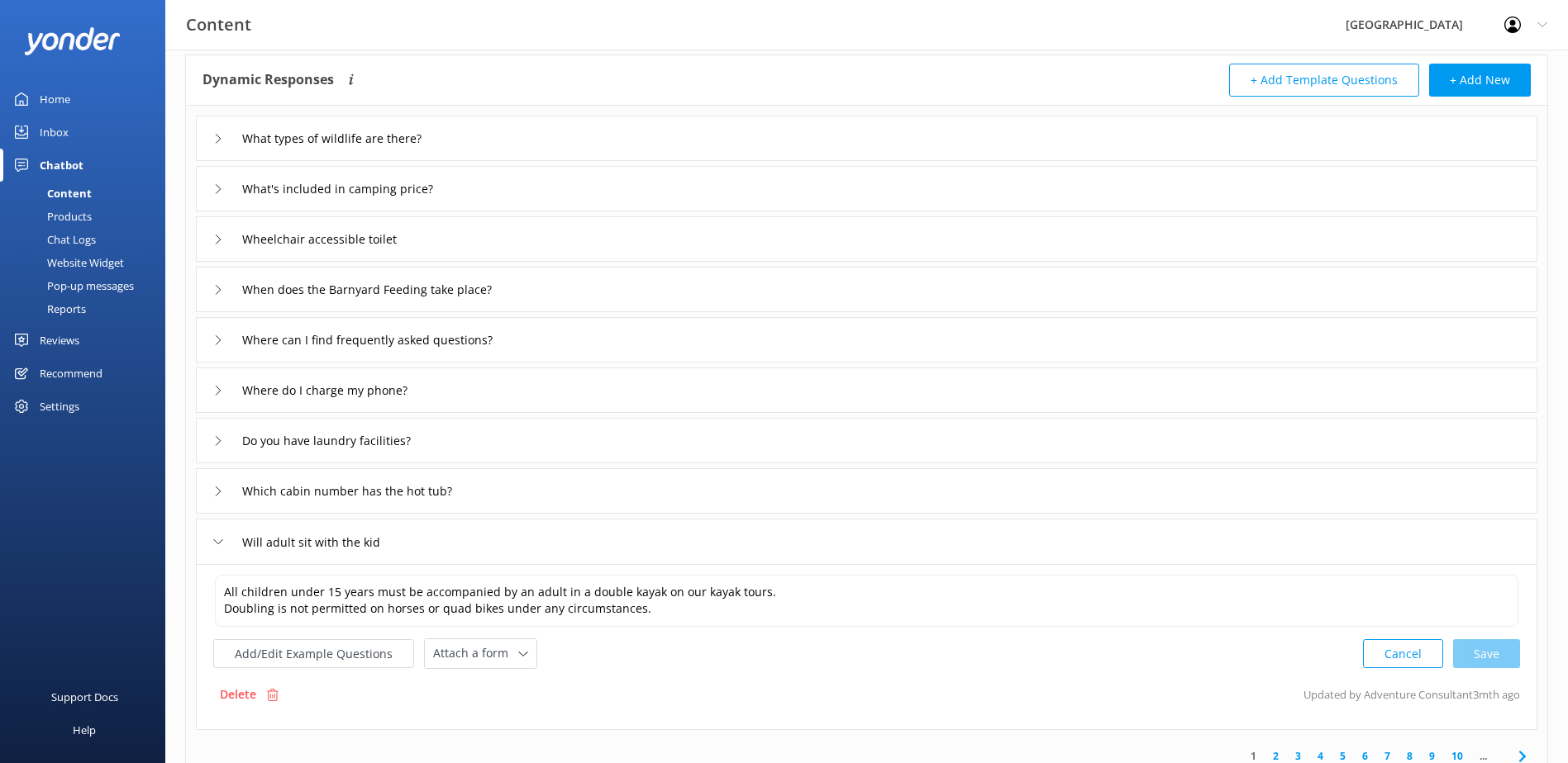
scroll to position [83, 0]
drag, startPoint x: 393, startPoint y: 543, endPoint x: 43, endPoint y: 549, distance: 350.1
click at [57, 549] on div "Content Glenworth Valley Profile Settings Logout Home Inbox Chatbot Content Pro…" at bounding box center [784, 458] width 1568 height 985
type input "Will adult sit with the kid"
click at [227, 696] on p "Delete" at bounding box center [238, 694] width 36 height 18
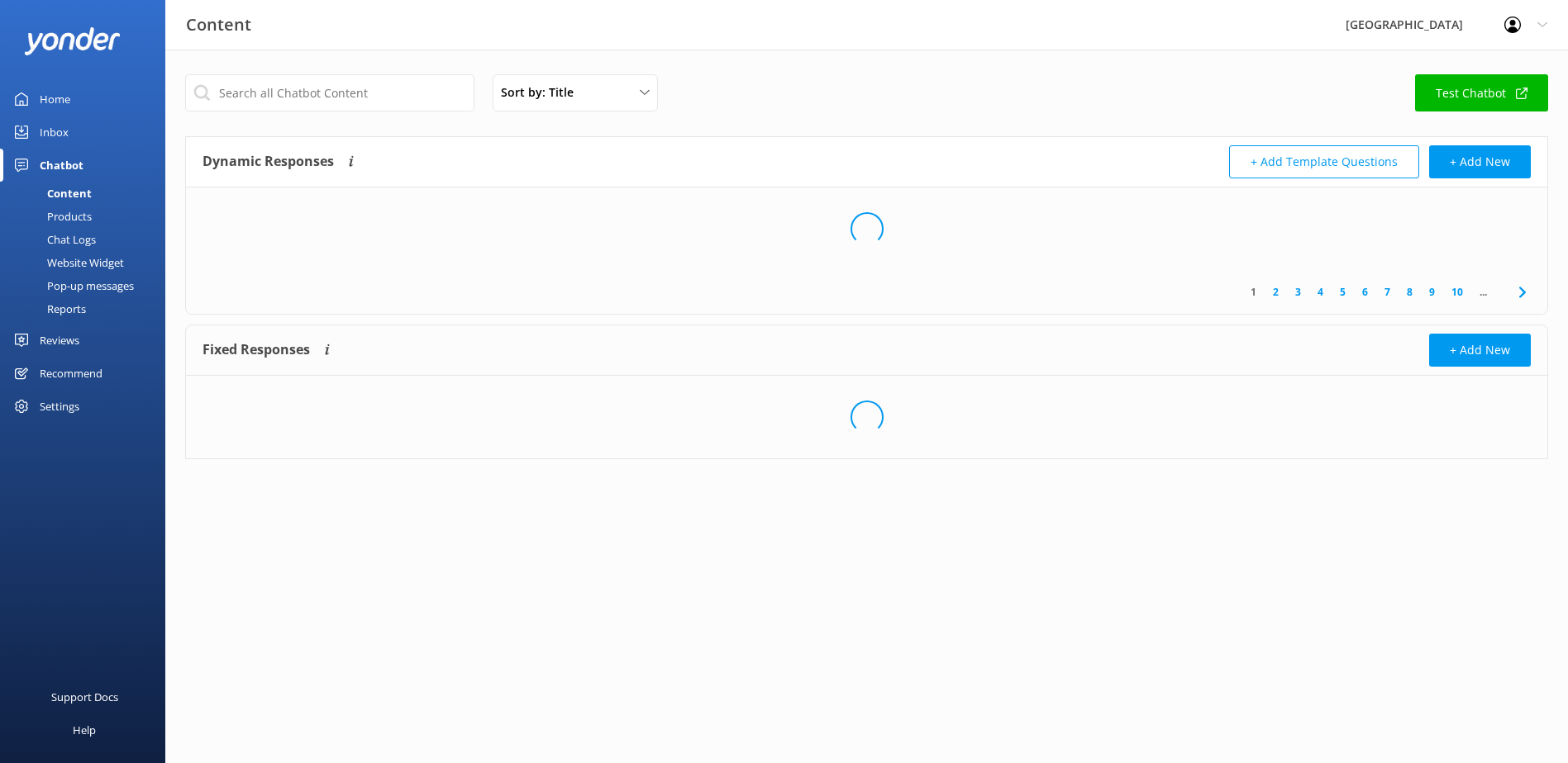
scroll to position [0, 0]
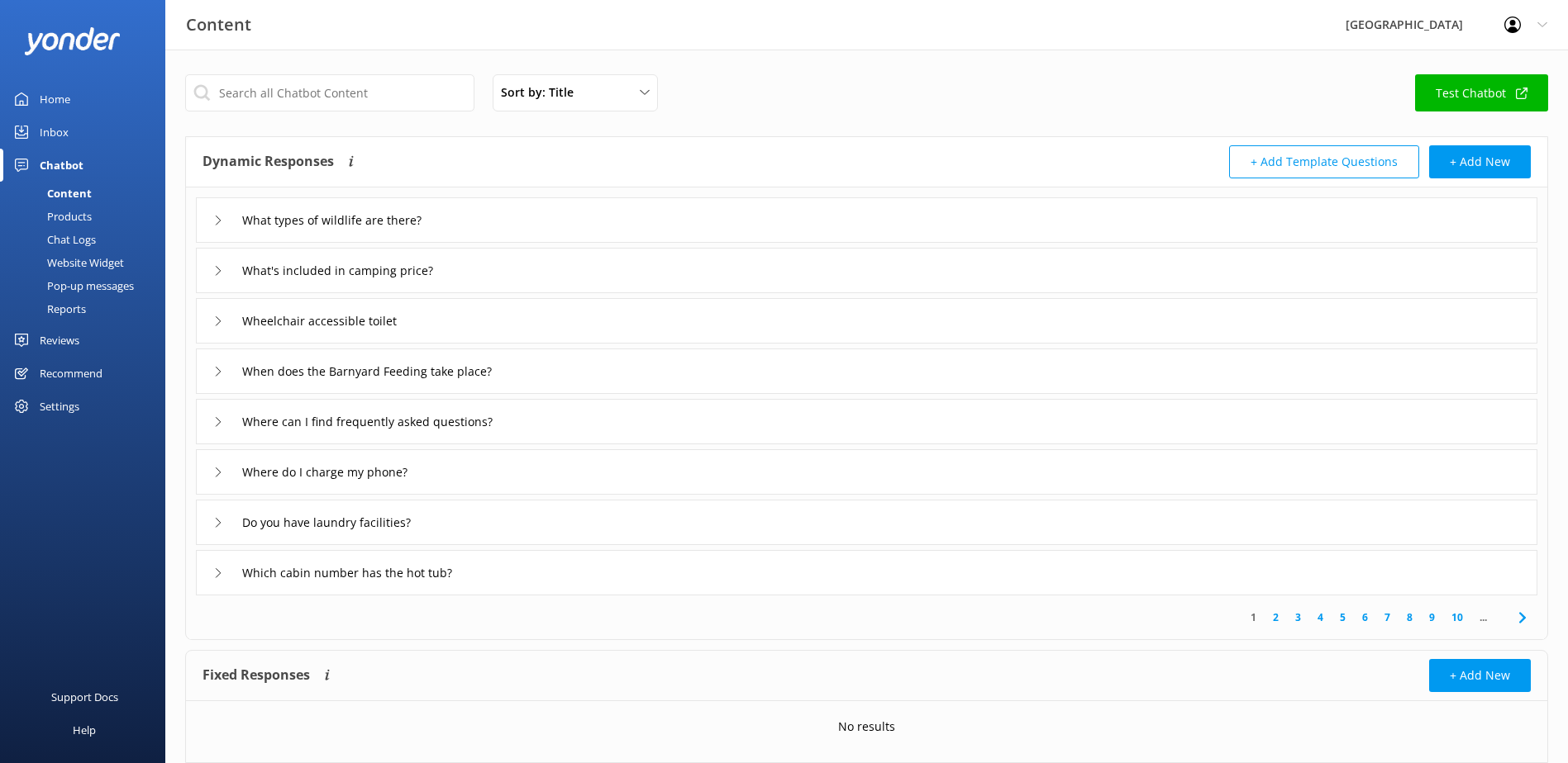
click at [1459, 614] on link "10" at bounding box center [1457, 618] width 28 height 15
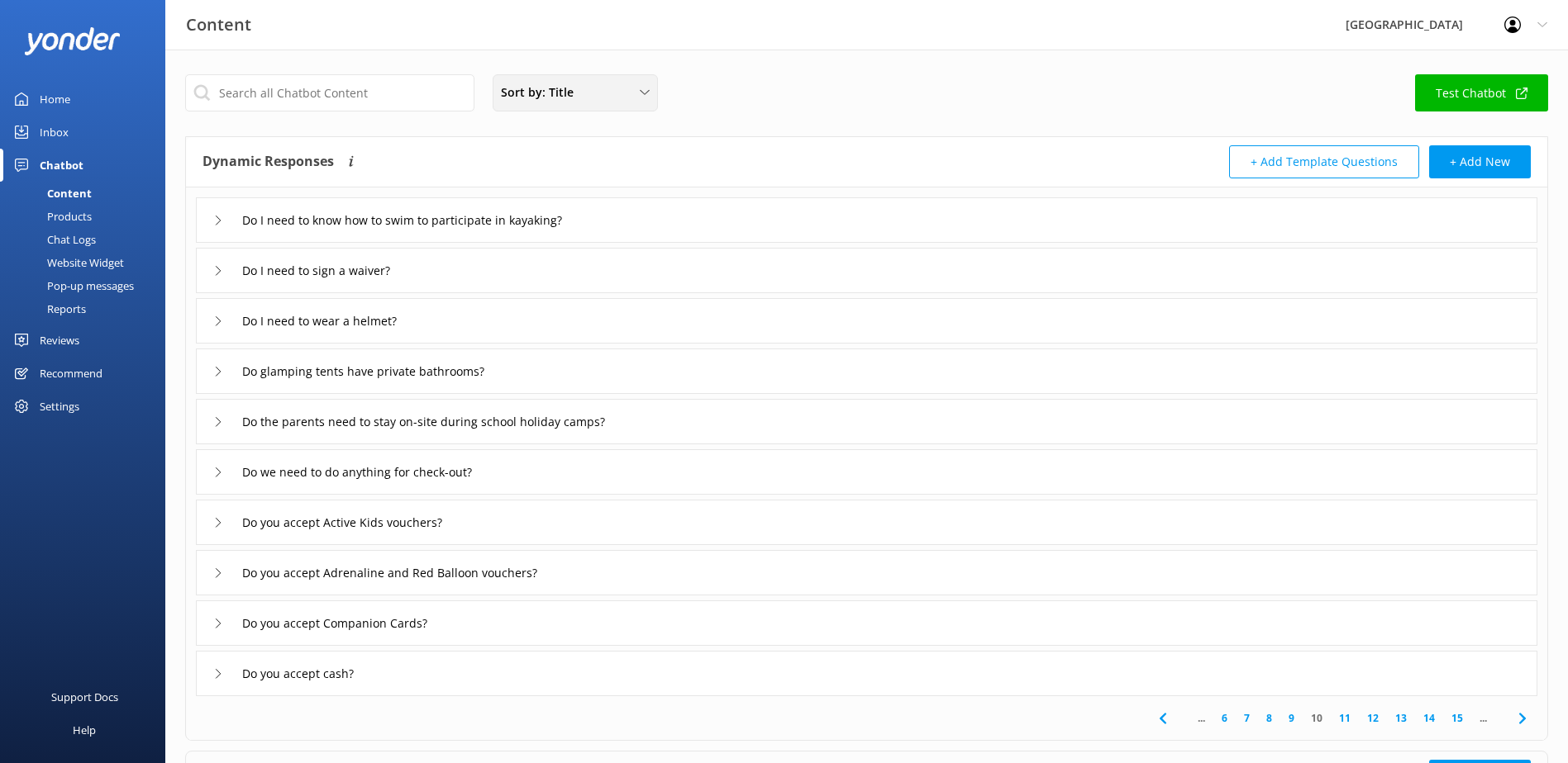
click at [598, 95] on div "Sort by: Title" at bounding box center [574, 92] width 157 height 18
click at [555, 146] on link "Title" at bounding box center [574, 132] width 163 height 33
click at [1456, 714] on link "15" at bounding box center [1457, 718] width 28 height 15
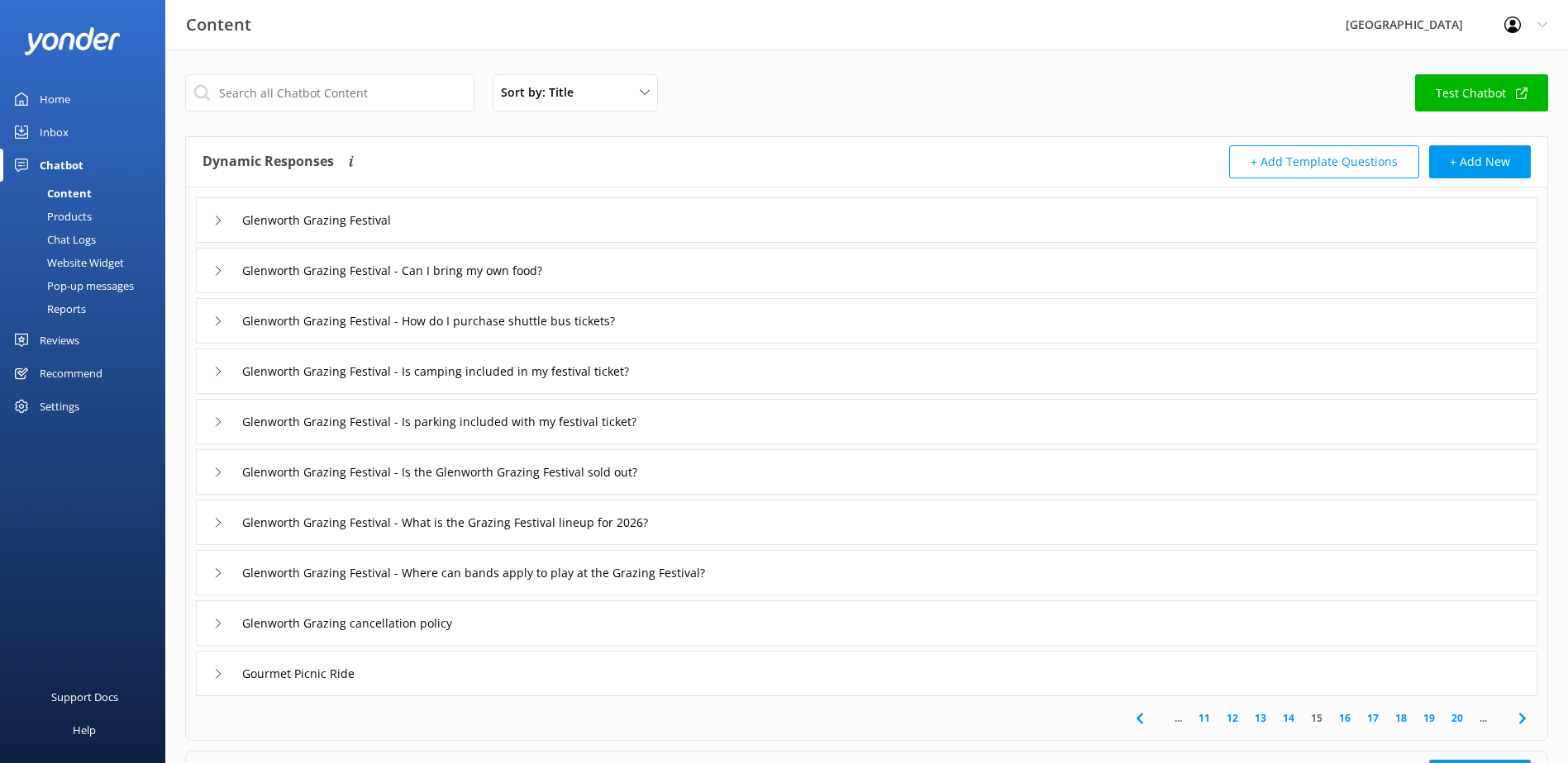
click at [1456, 715] on link "20" at bounding box center [1457, 718] width 28 height 15
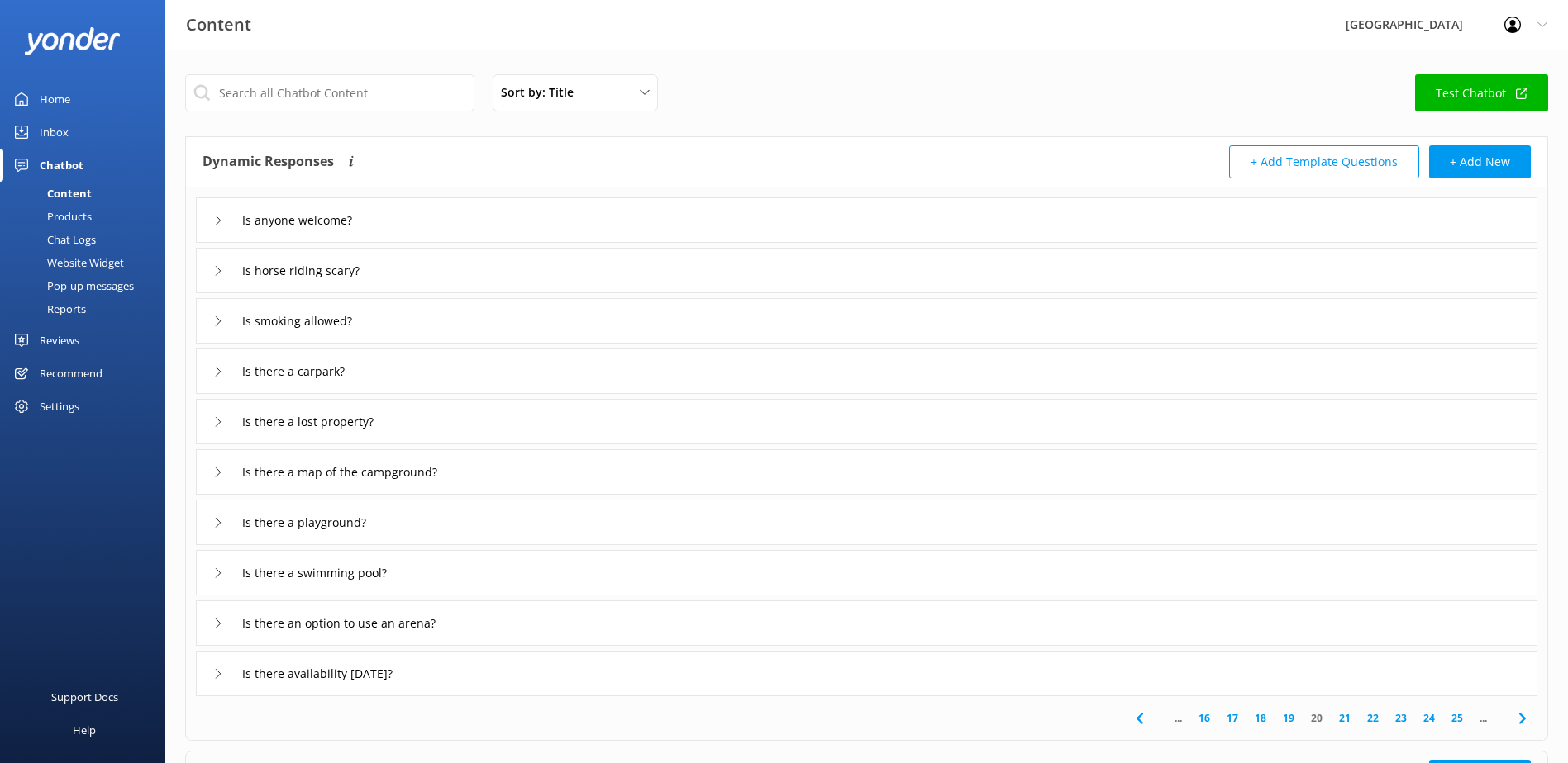
click at [1456, 715] on link "25" at bounding box center [1457, 718] width 28 height 15
click at [1372, 721] on link "26" at bounding box center [1369, 718] width 28 height 15
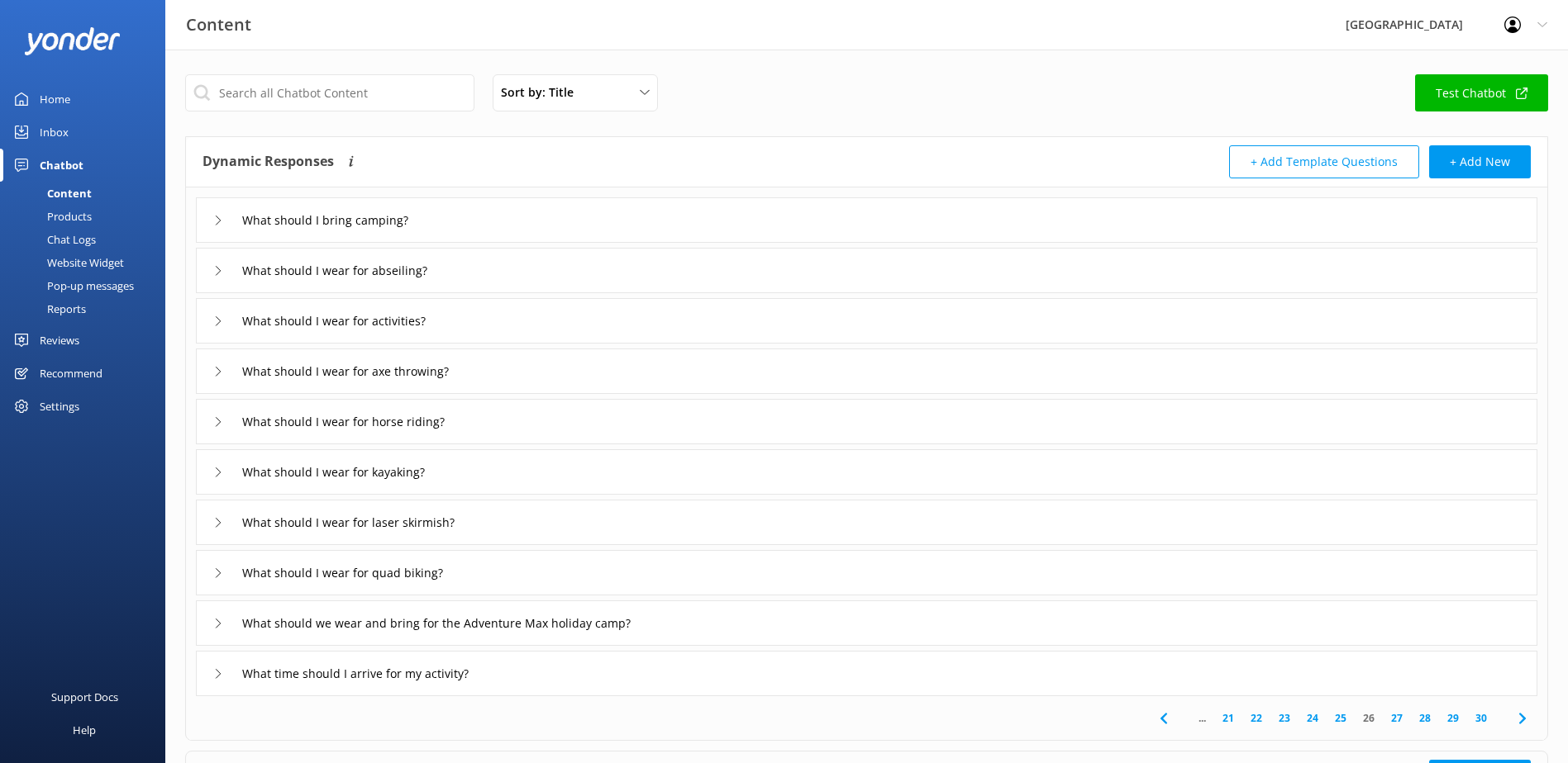
click at [1402, 719] on link "27" at bounding box center [1397, 718] width 28 height 15
click at [622, 621] on div "With packages can we use it two different days?" at bounding box center [866, 623] width 1341 height 45
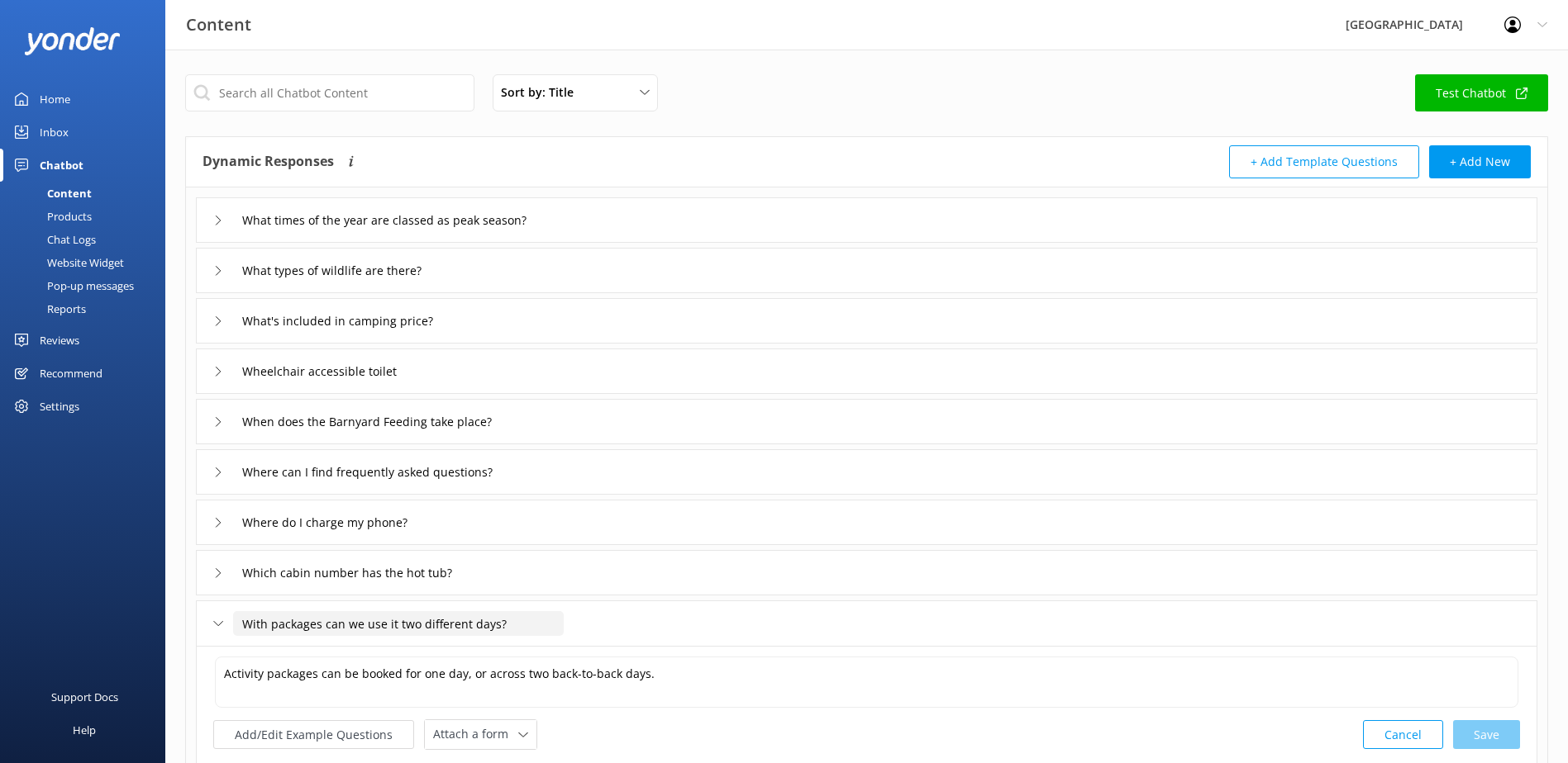
drag, startPoint x: 506, startPoint y: 619, endPoint x: 55, endPoint y: 624, distance: 451.0
click at [56, 624] on div "Content Glenworth Valley Profile Settings Logout Home Inbox Chatbot Content Pro…" at bounding box center [784, 566] width 1568 height 1034
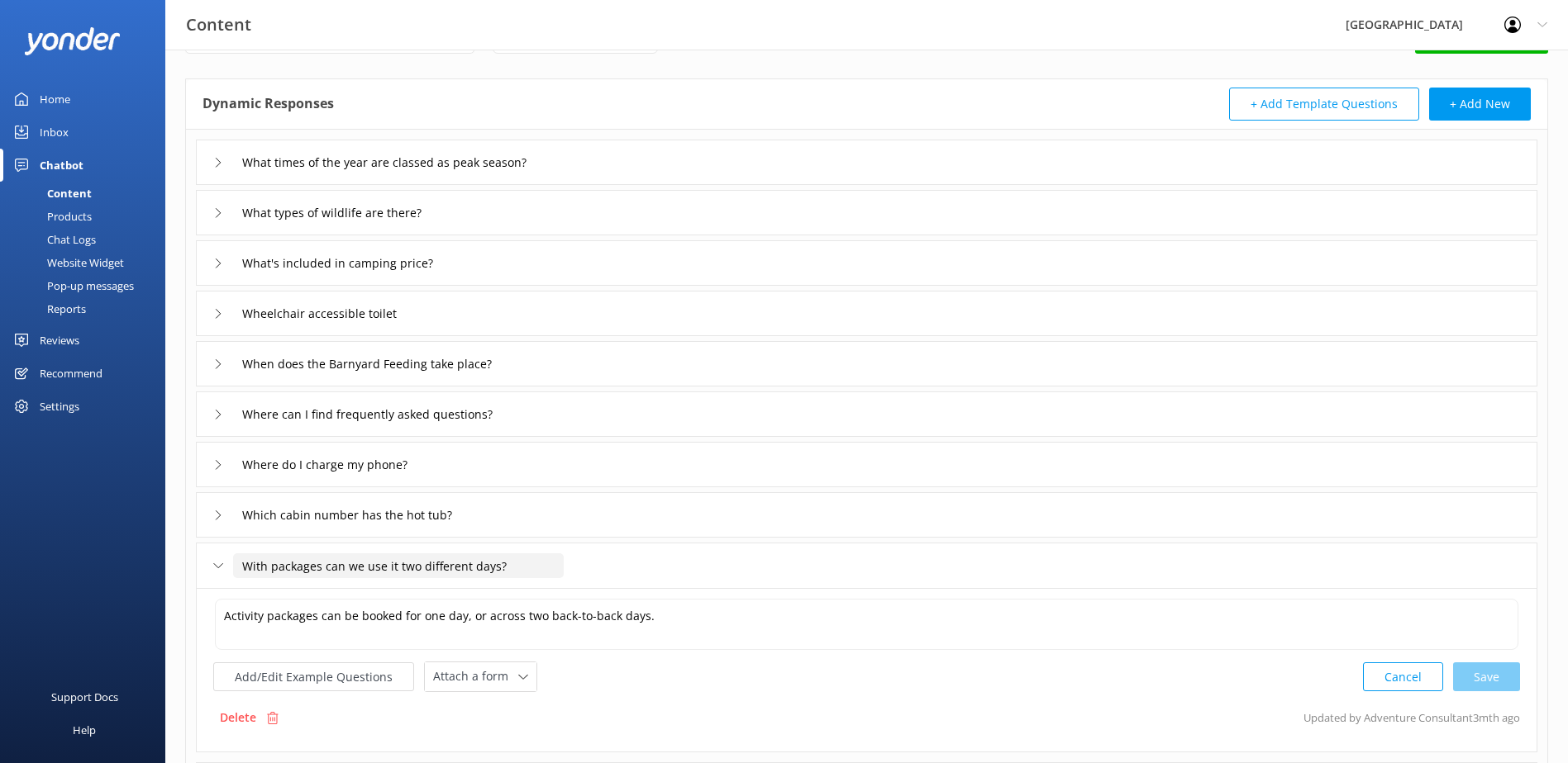
scroll to position [165, 0]
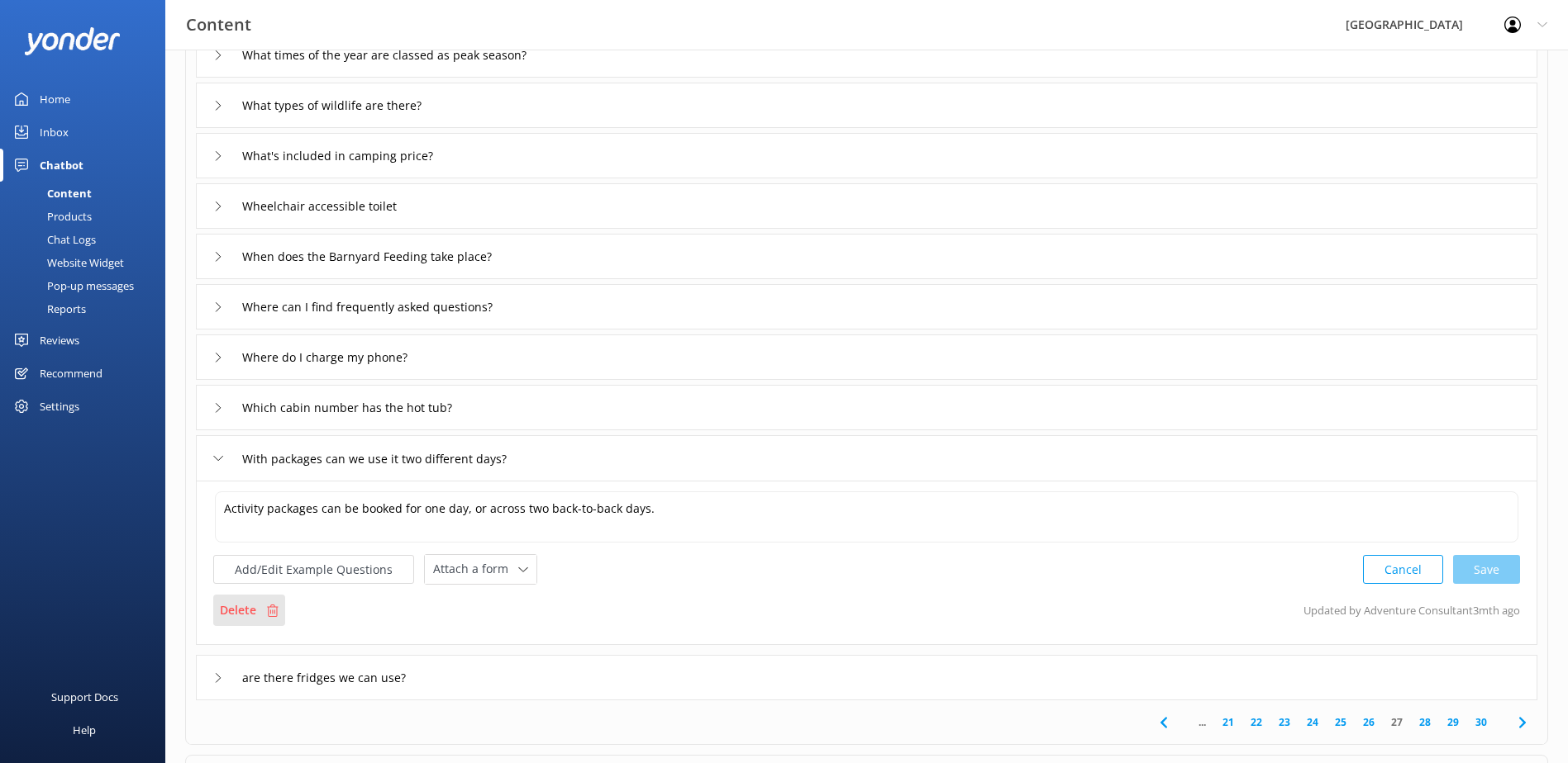
click at [250, 610] on p "Delete" at bounding box center [238, 610] width 36 height 18
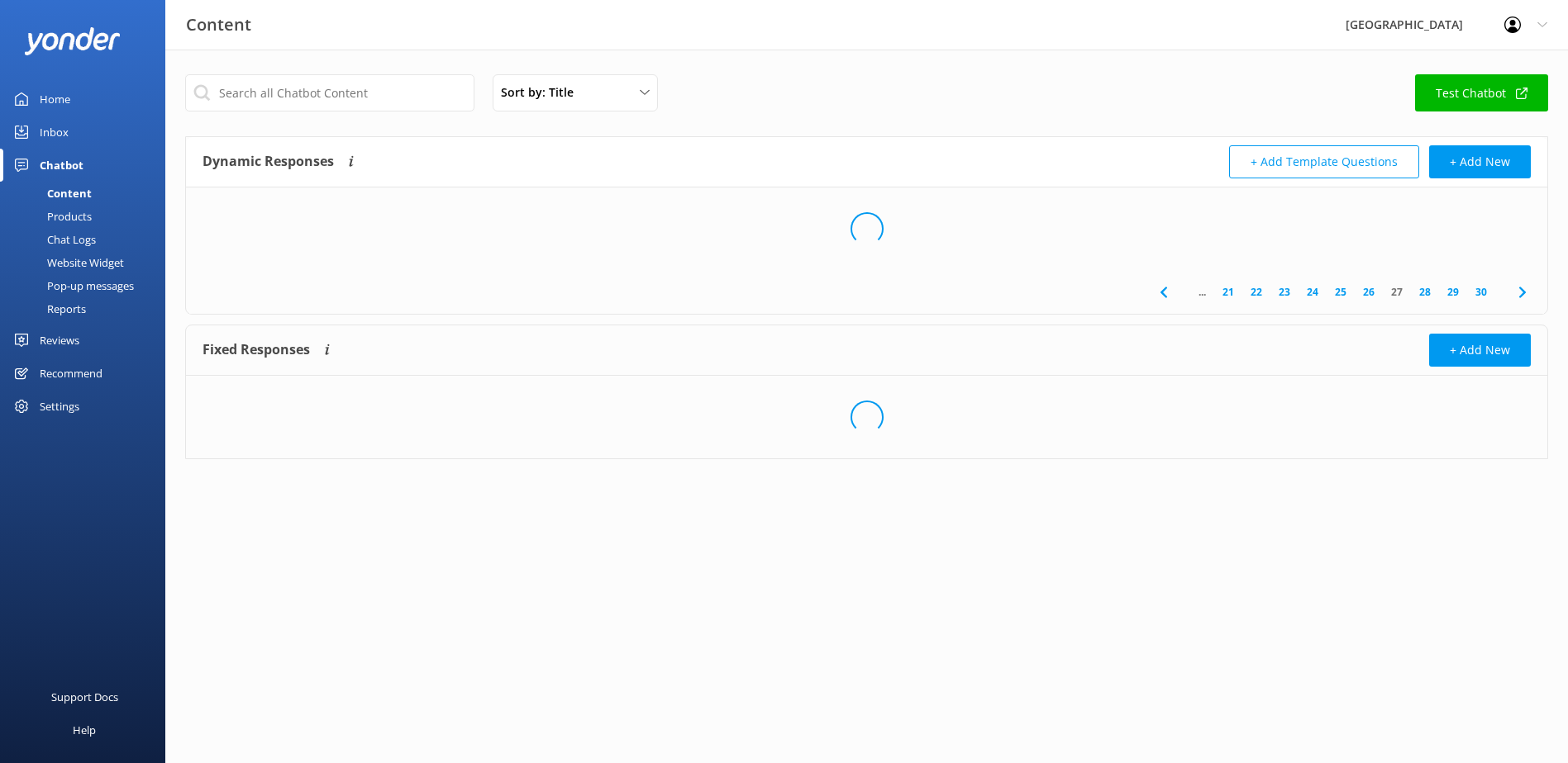
scroll to position [0, 0]
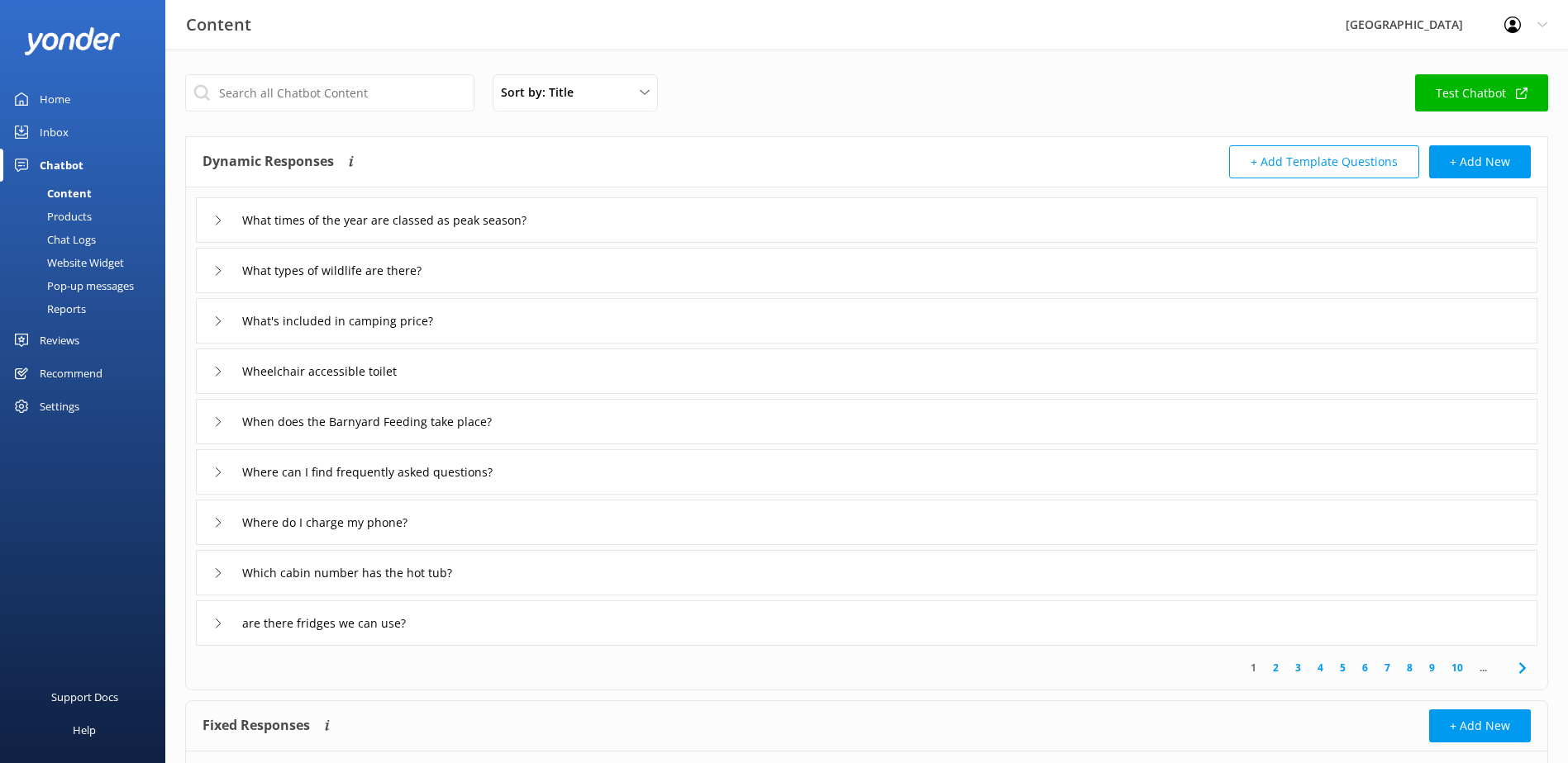
click at [228, 625] on div "are there fridges we can use?" at bounding box center [318, 624] width 211 height 27
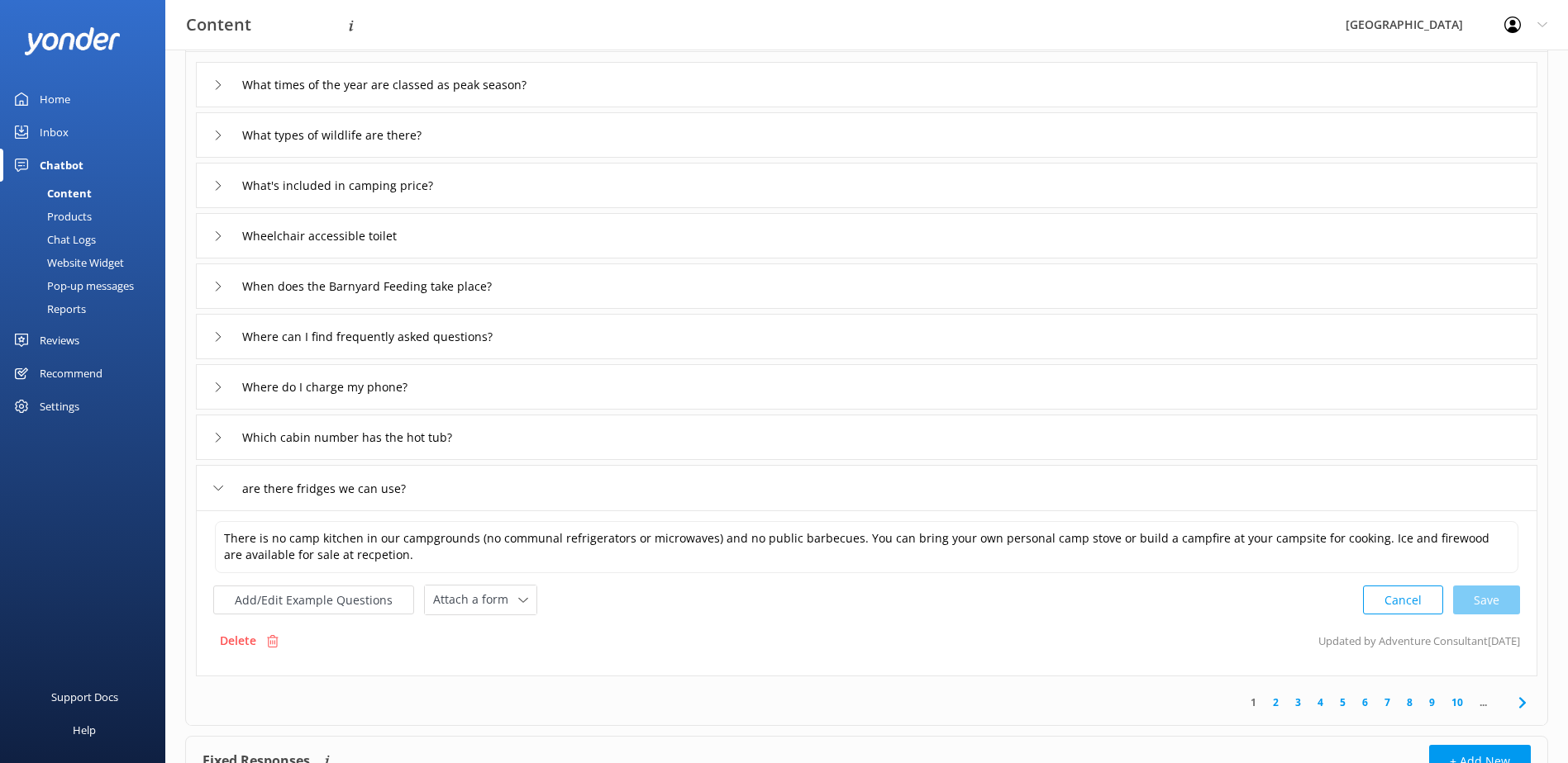
scroll to position [165, 0]
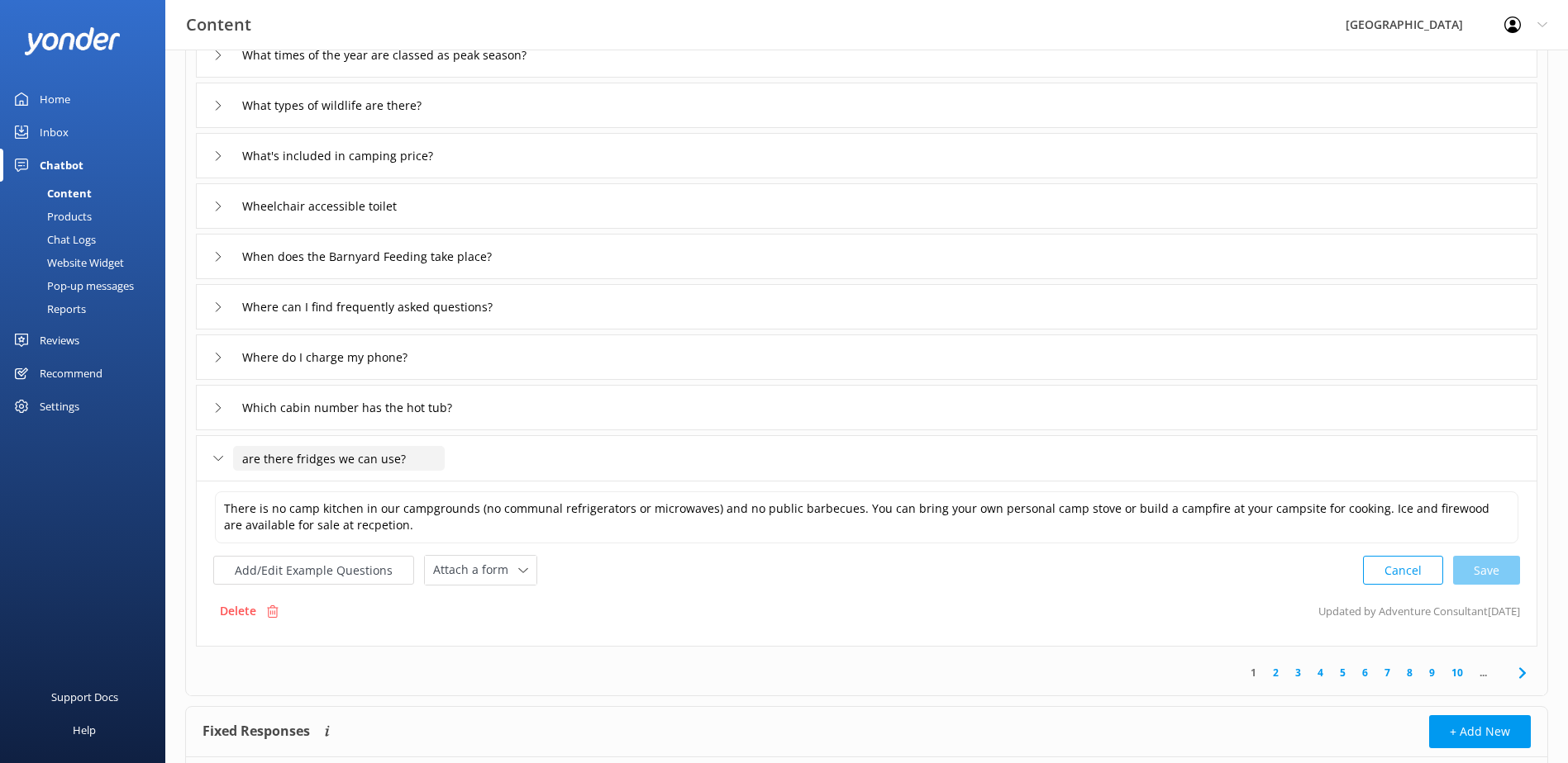
click at [249, 458] on input "are there fridges we can use?" at bounding box center [338, 458] width 211 height 25
click at [410, 486] on use at bounding box center [411, 483] width 7 height 5
click at [336, 453] on input "Are there fridges we can use?" at bounding box center [338, 458] width 211 height 25
type input "Are there fridges or micorwaves we can use?"
click at [497, 477] on div at bounding box center [503, 483] width 21 height 21
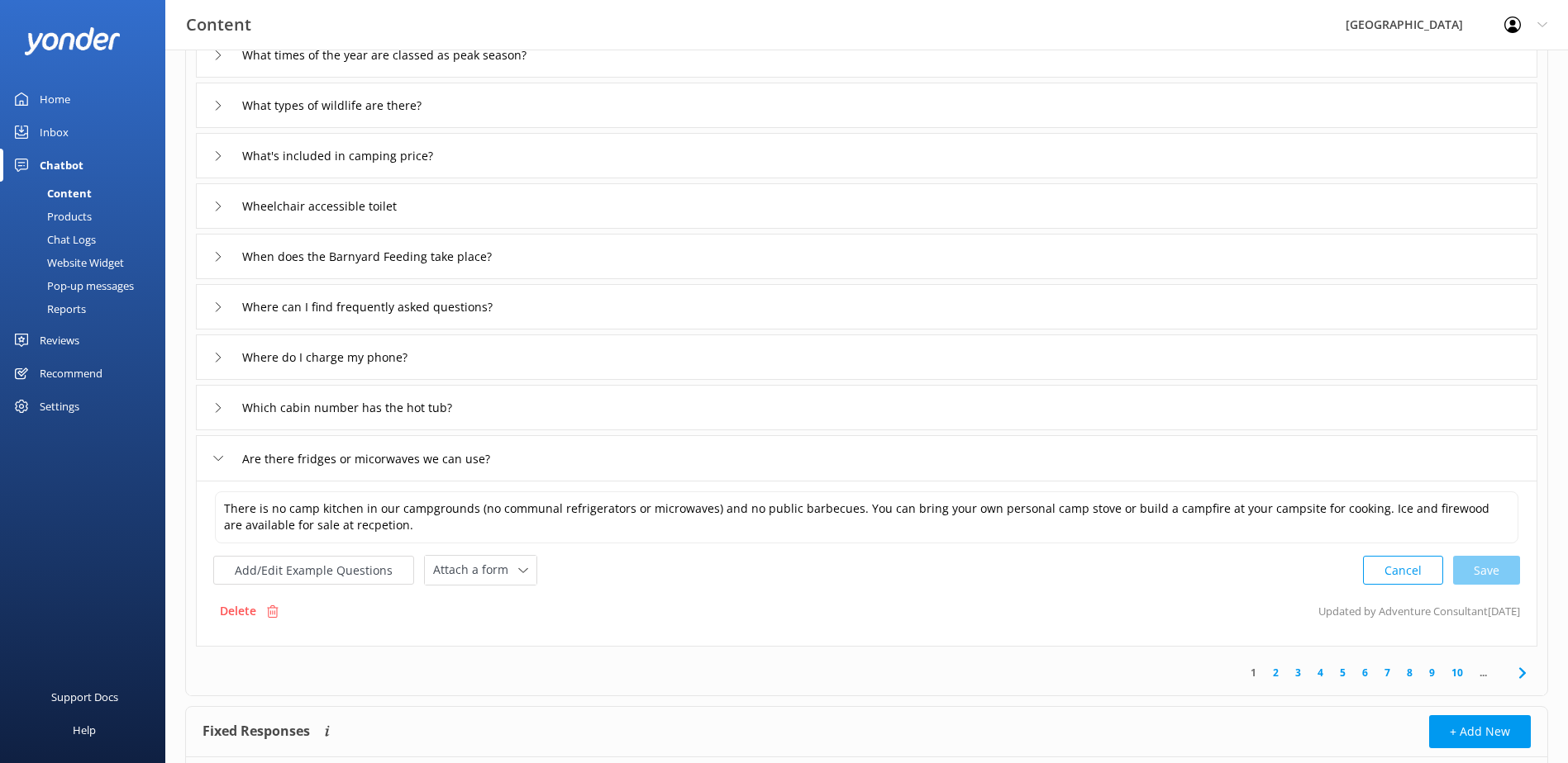
click at [212, 466] on div "Are there fridges or micorwaves we can use?" at bounding box center [866, 458] width 1341 height 45
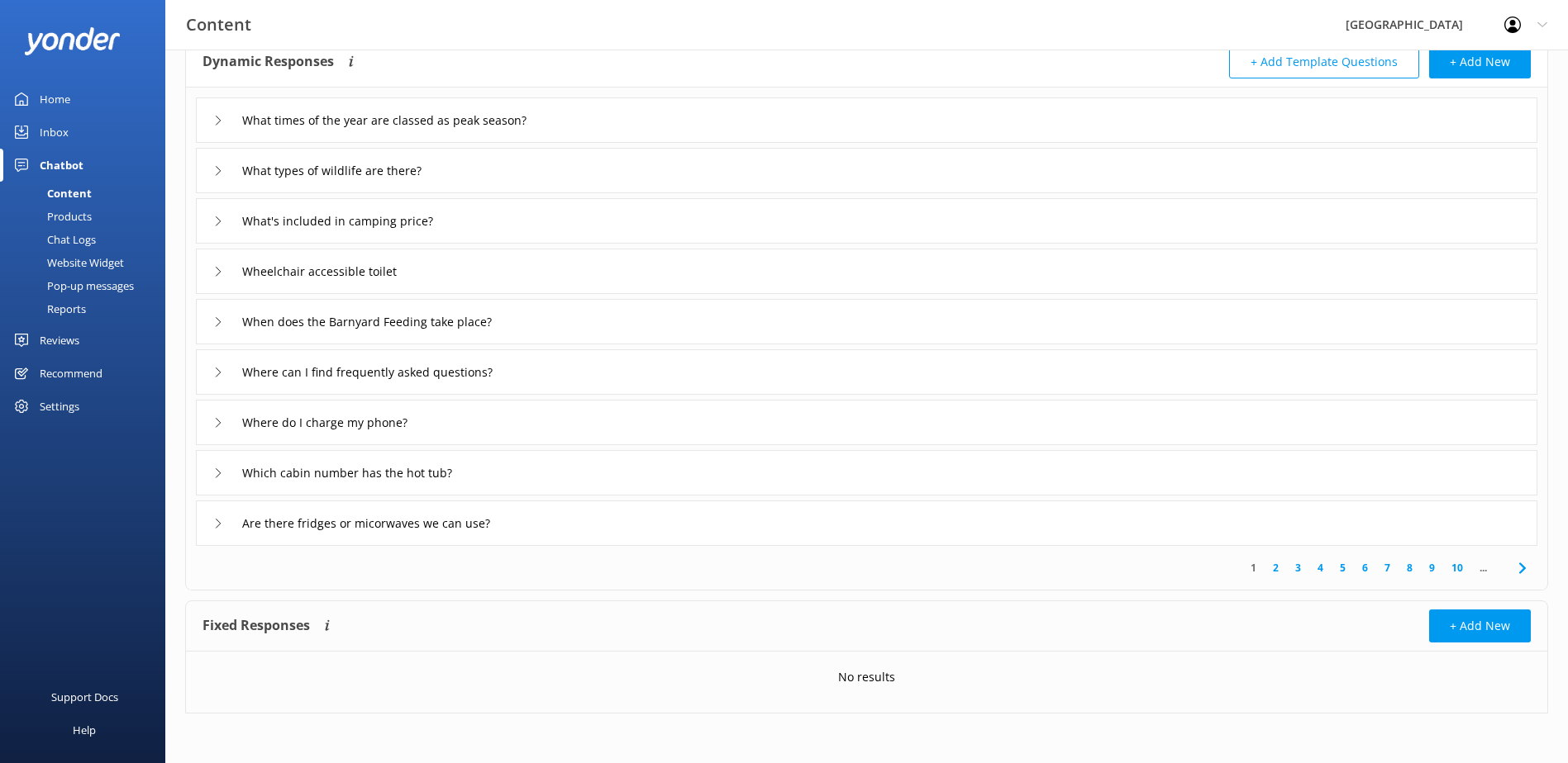
scroll to position [100, 0]
click at [1456, 570] on link "10" at bounding box center [1457, 568] width 28 height 15
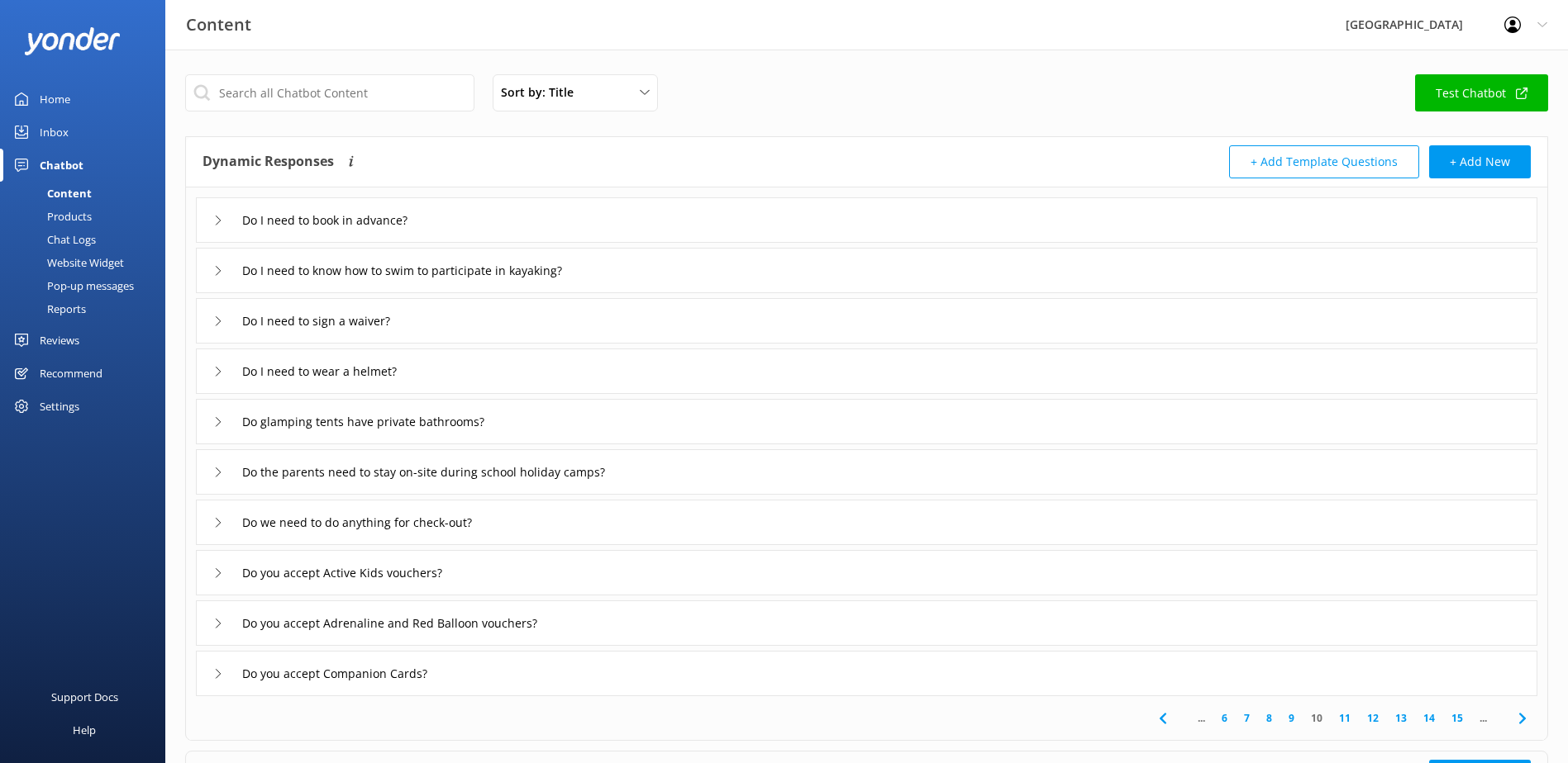
click at [1454, 714] on link "15" at bounding box center [1457, 718] width 28 height 15
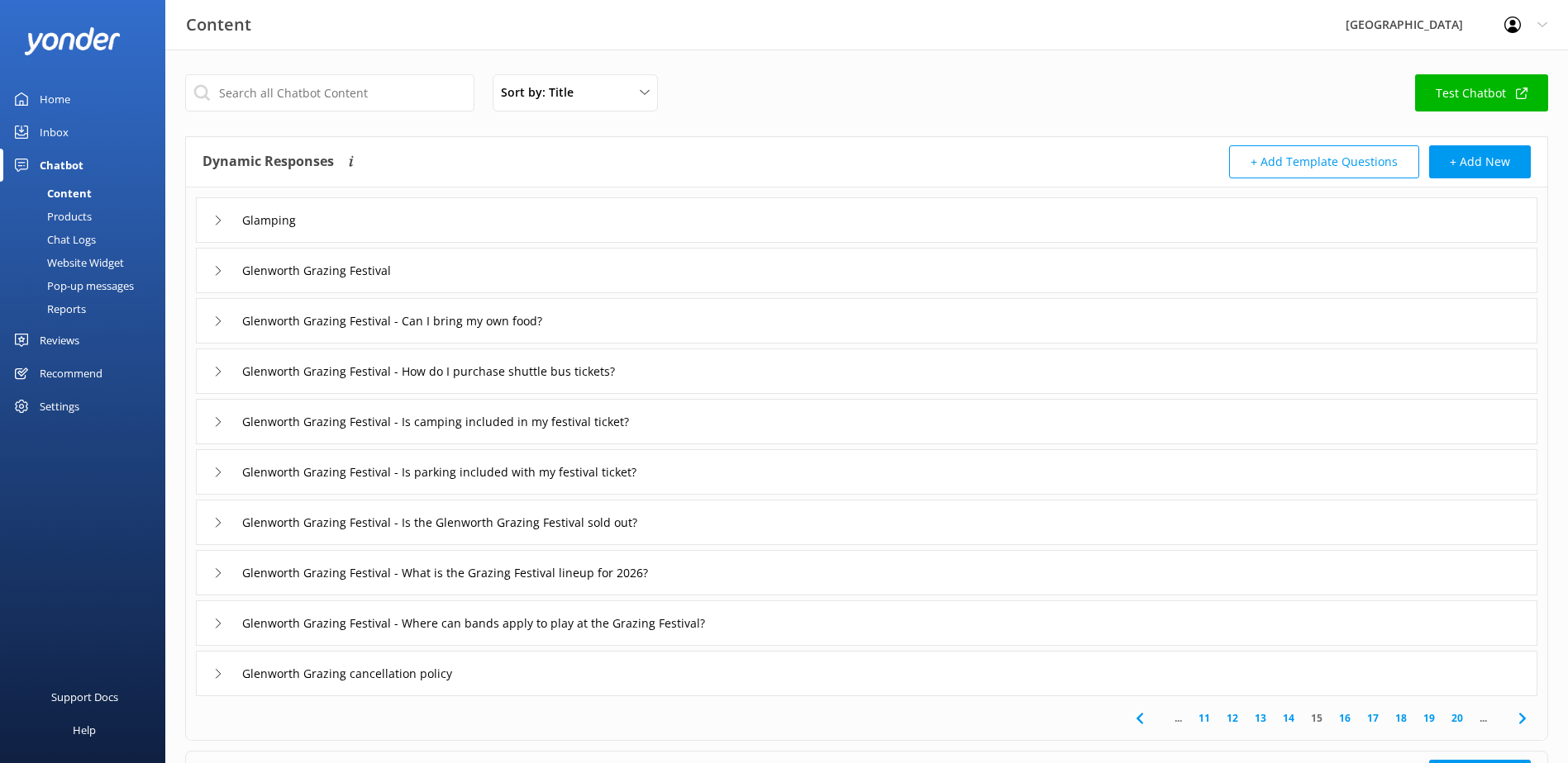
click at [1456, 724] on link "20" at bounding box center [1457, 718] width 28 height 15
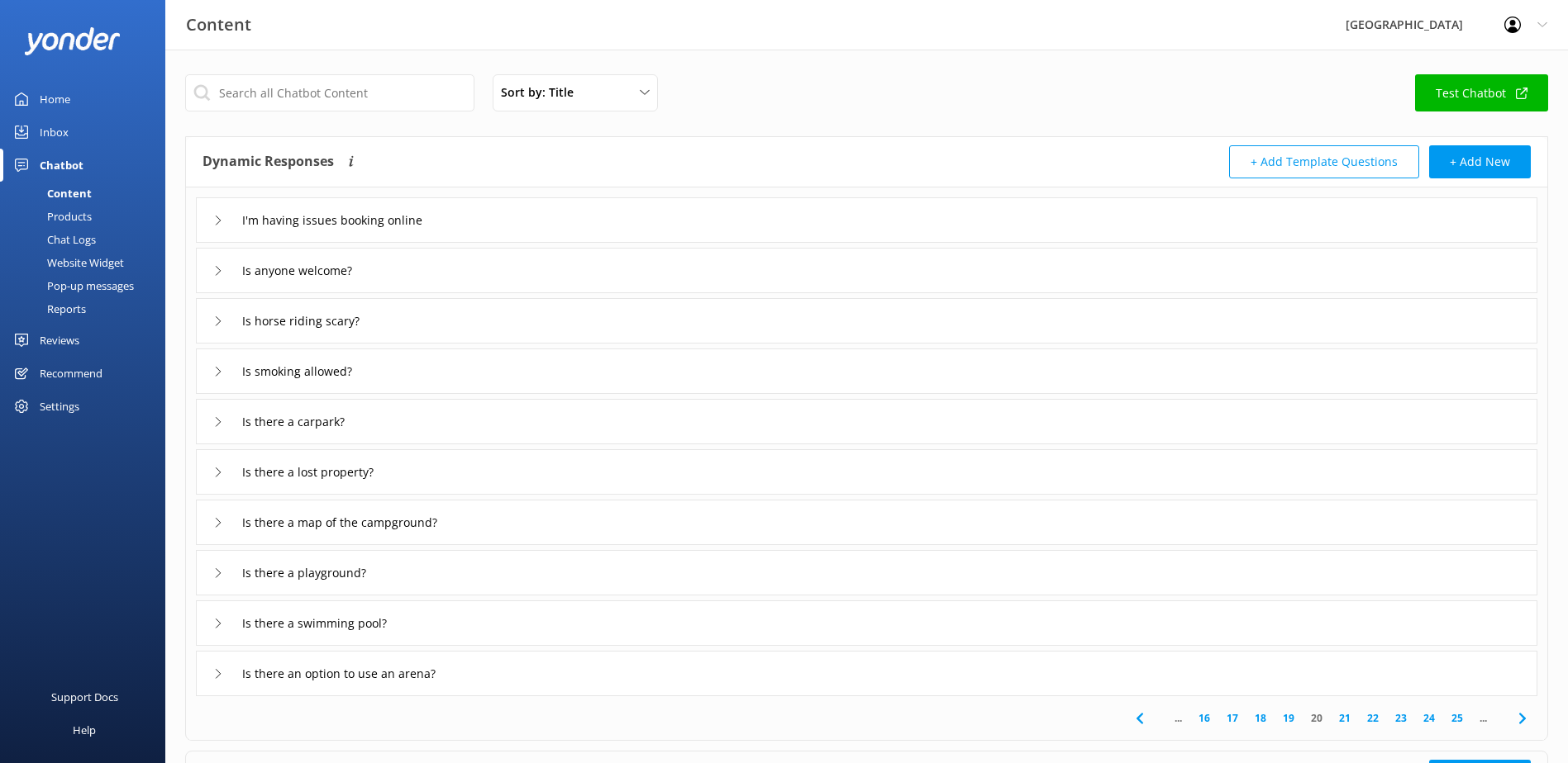
click at [1455, 721] on link "25" at bounding box center [1457, 718] width 28 height 15
click at [1405, 724] on link "27" at bounding box center [1397, 718] width 28 height 15
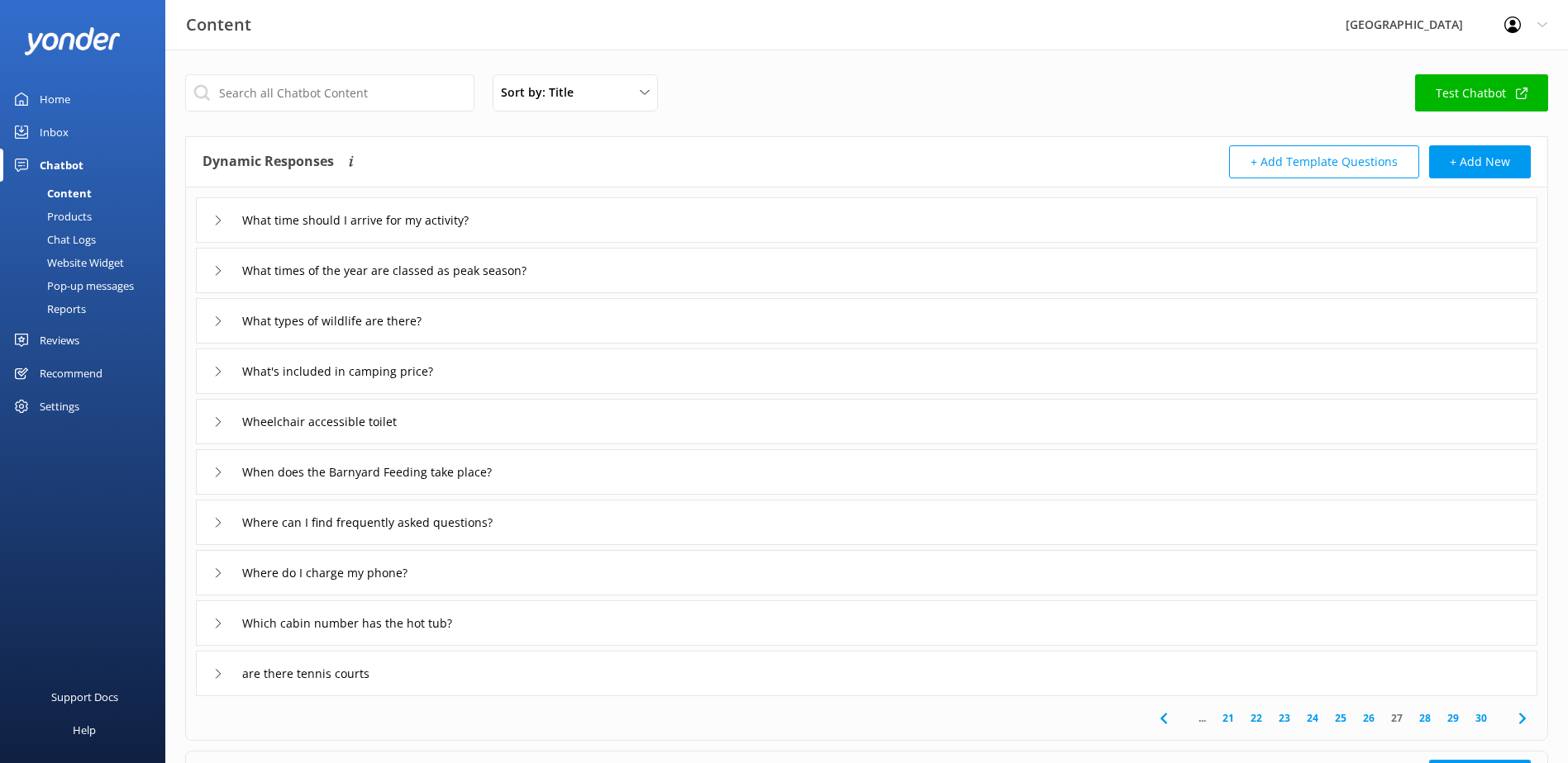
click at [221, 679] on div "are there tennis courts" at bounding box center [299, 674] width 172 height 27
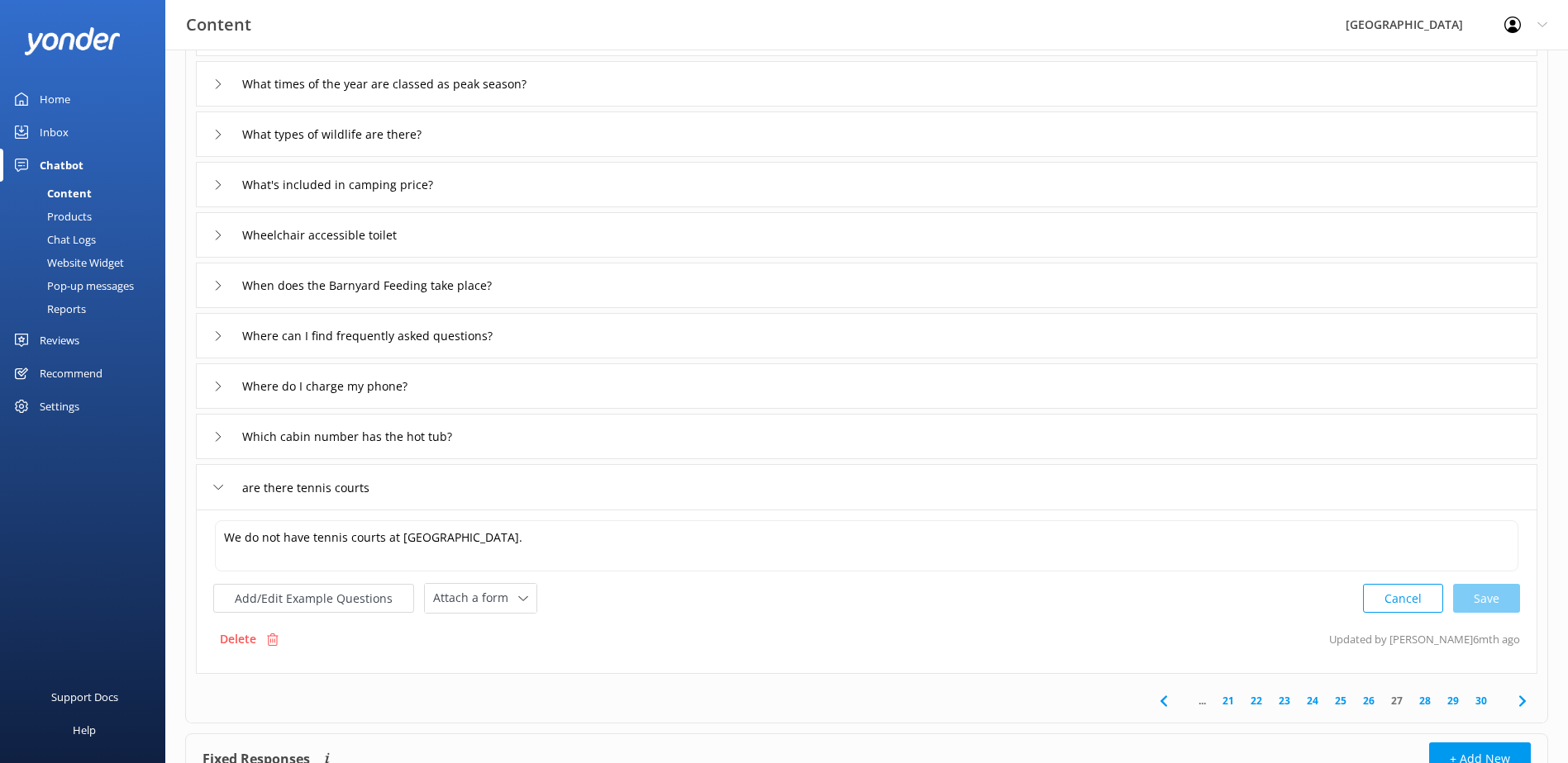
scroll to position [248, 0]
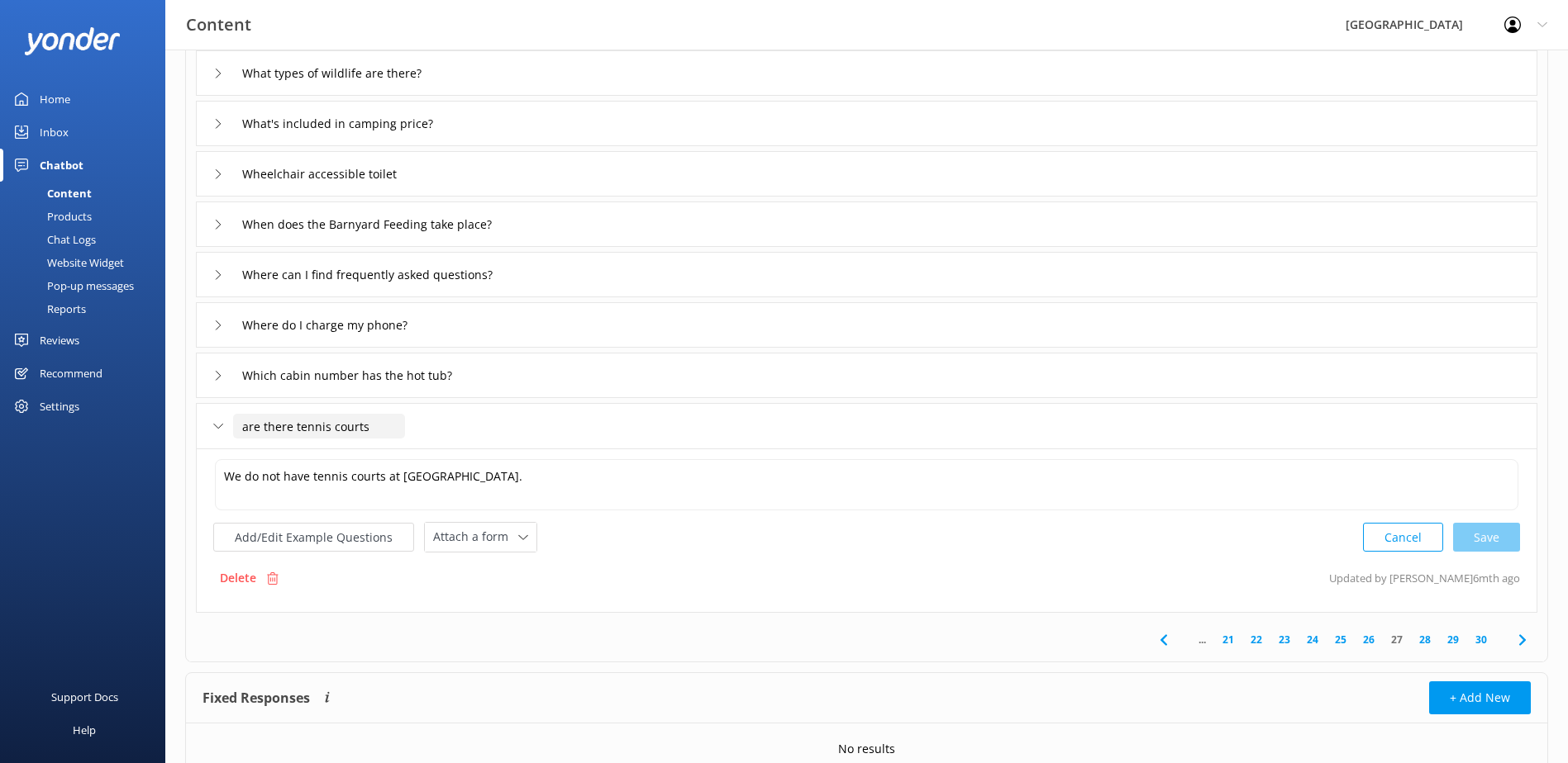
drag, startPoint x: 378, startPoint y: 430, endPoint x: -49, endPoint y: 429, distance: 427.0
click at [0, 429] on html "Content Glenworth Valley Profile Settings Logout Home Inbox Chatbot Content Pro…" at bounding box center [784, 293] width 1568 height 1084
type input "are there tennis courts"
click at [248, 573] on p "Delete" at bounding box center [238, 577] width 36 height 18
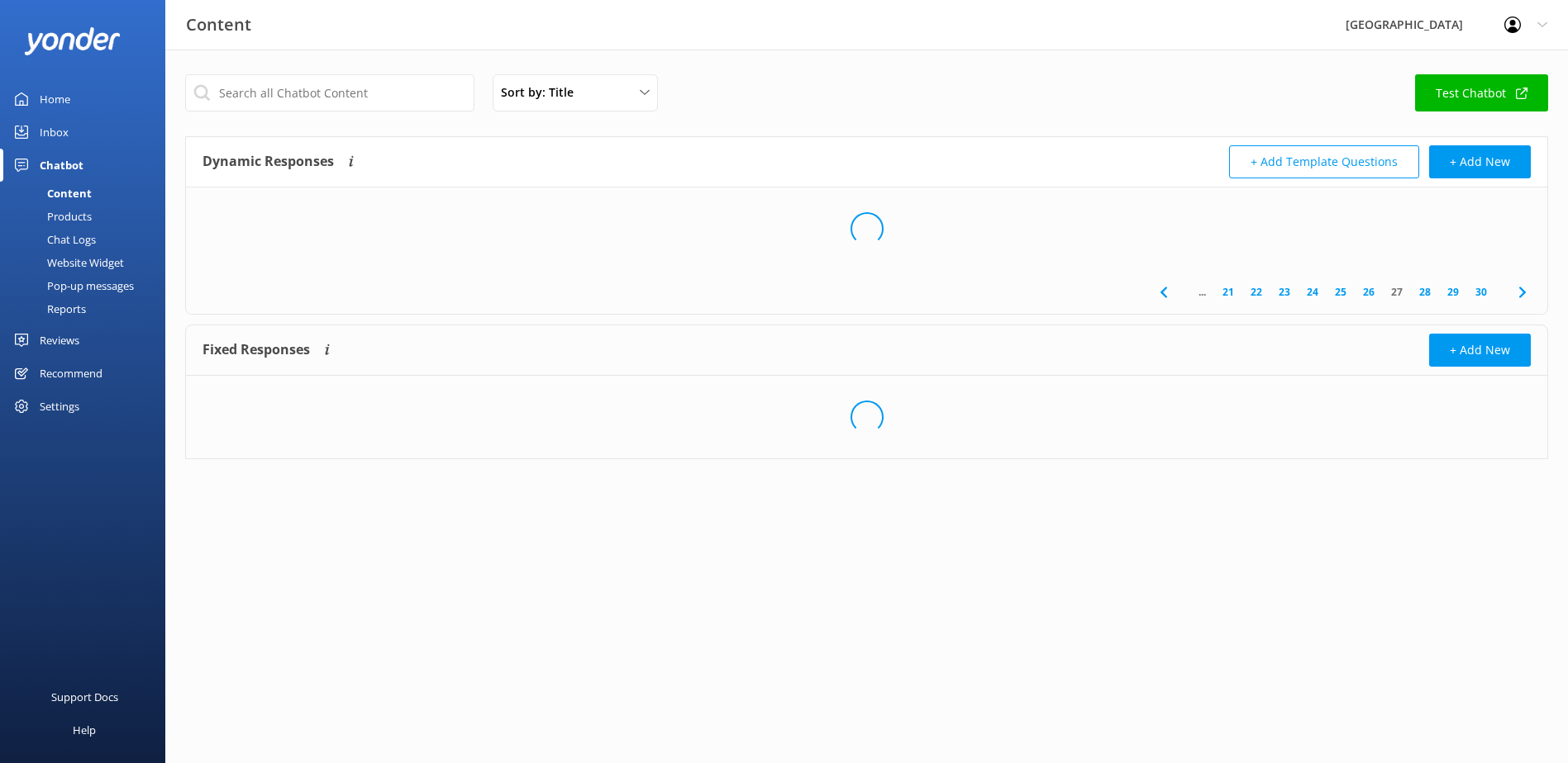
scroll to position [0, 0]
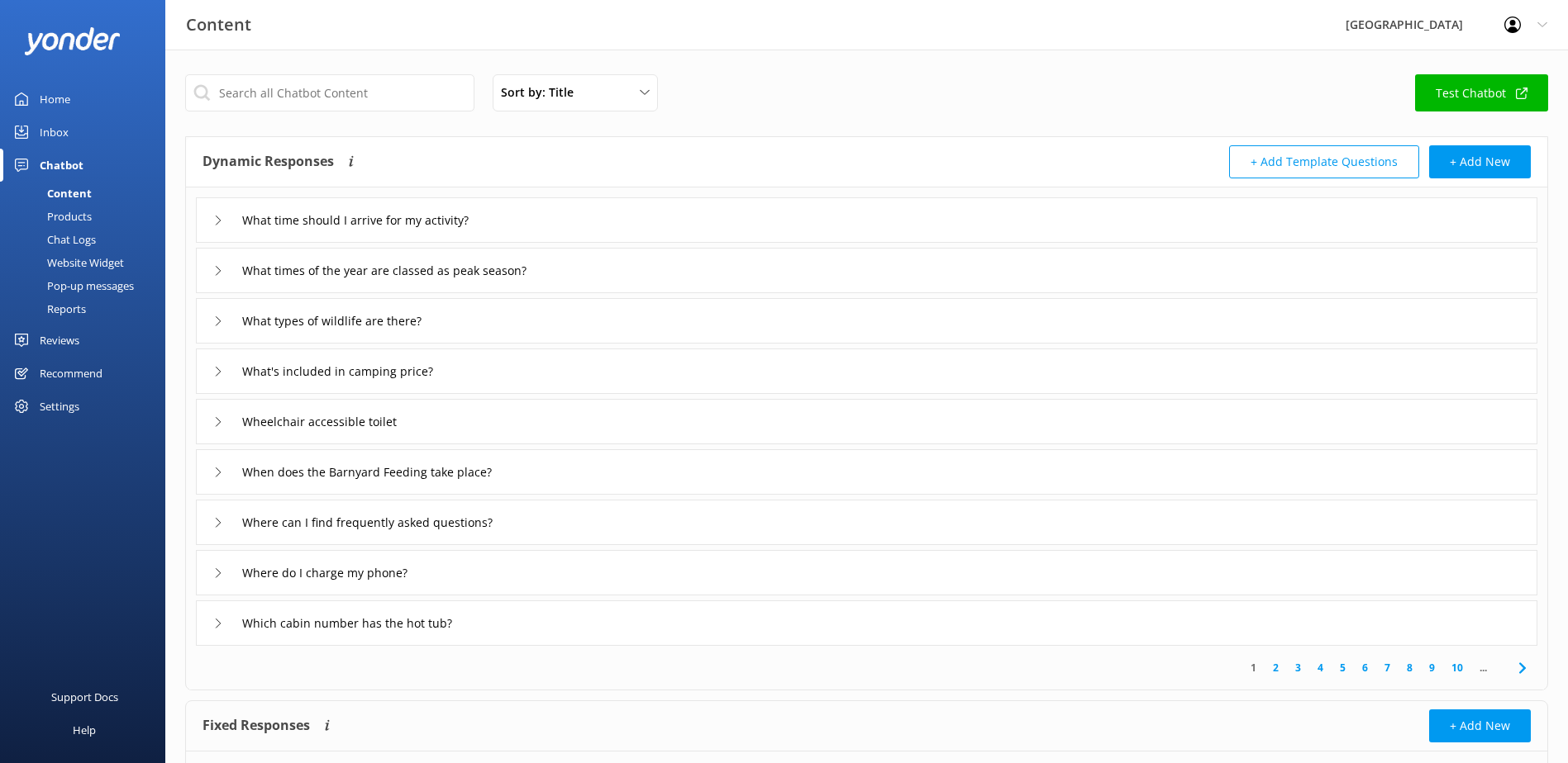
click at [1458, 671] on link "10" at bounding box center [1457, 668] width 28 height 15
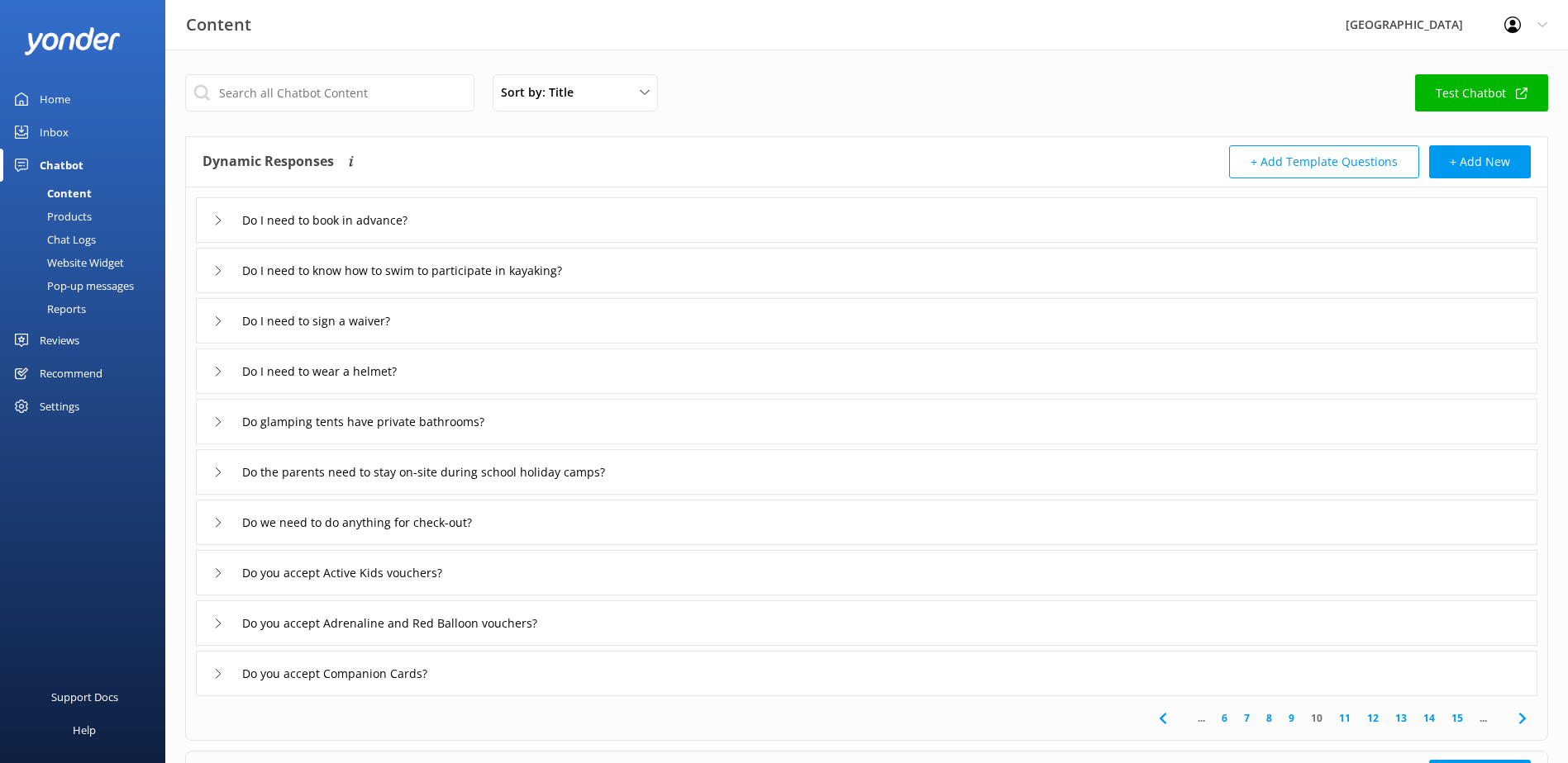
click at [1452, 725] on link "15" at bounding box center [1457, 718] width 28 height 15
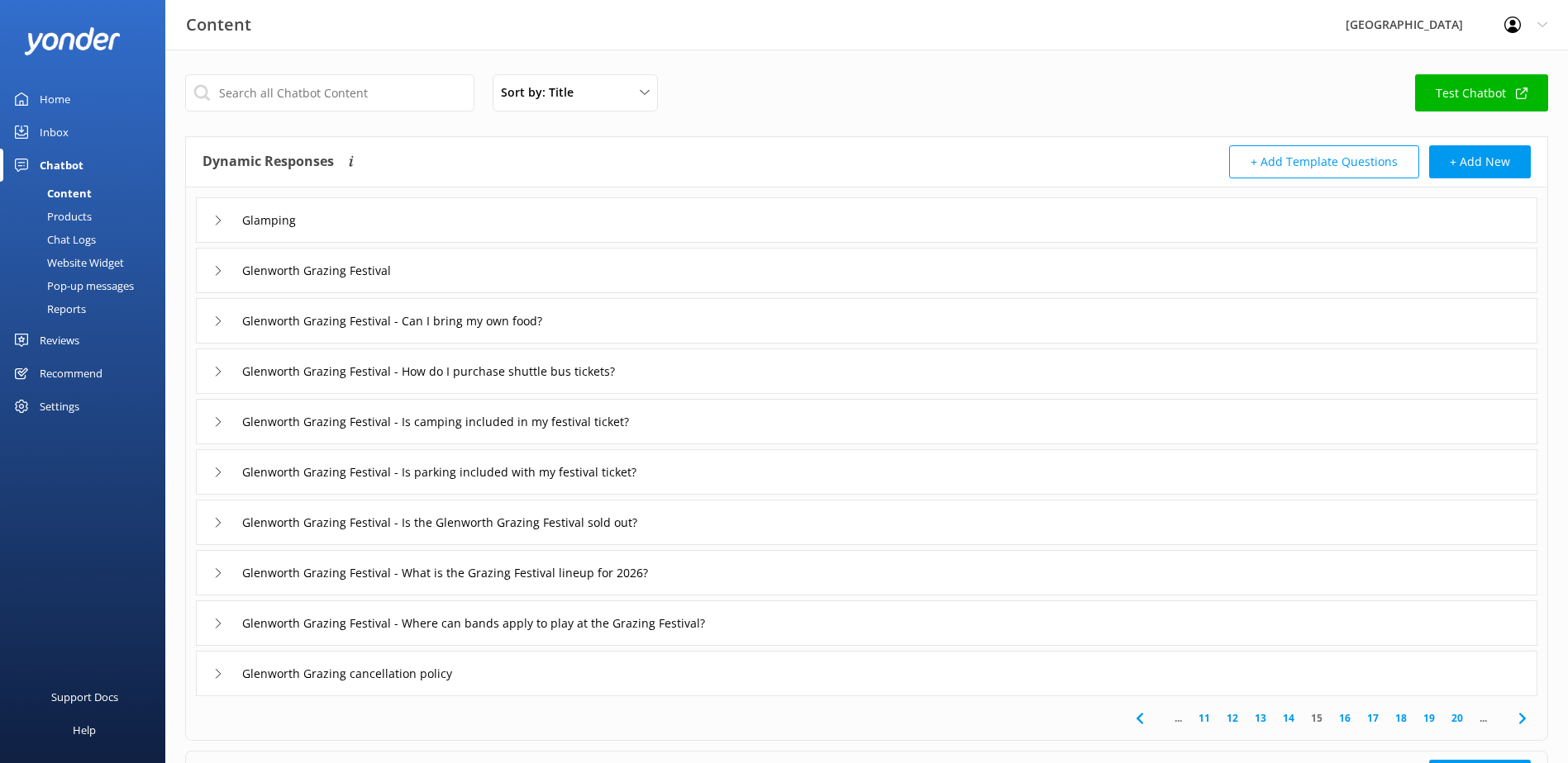
click at [1453, 724] on link "20" at bounding box center [1457, 718] width 28 height 15
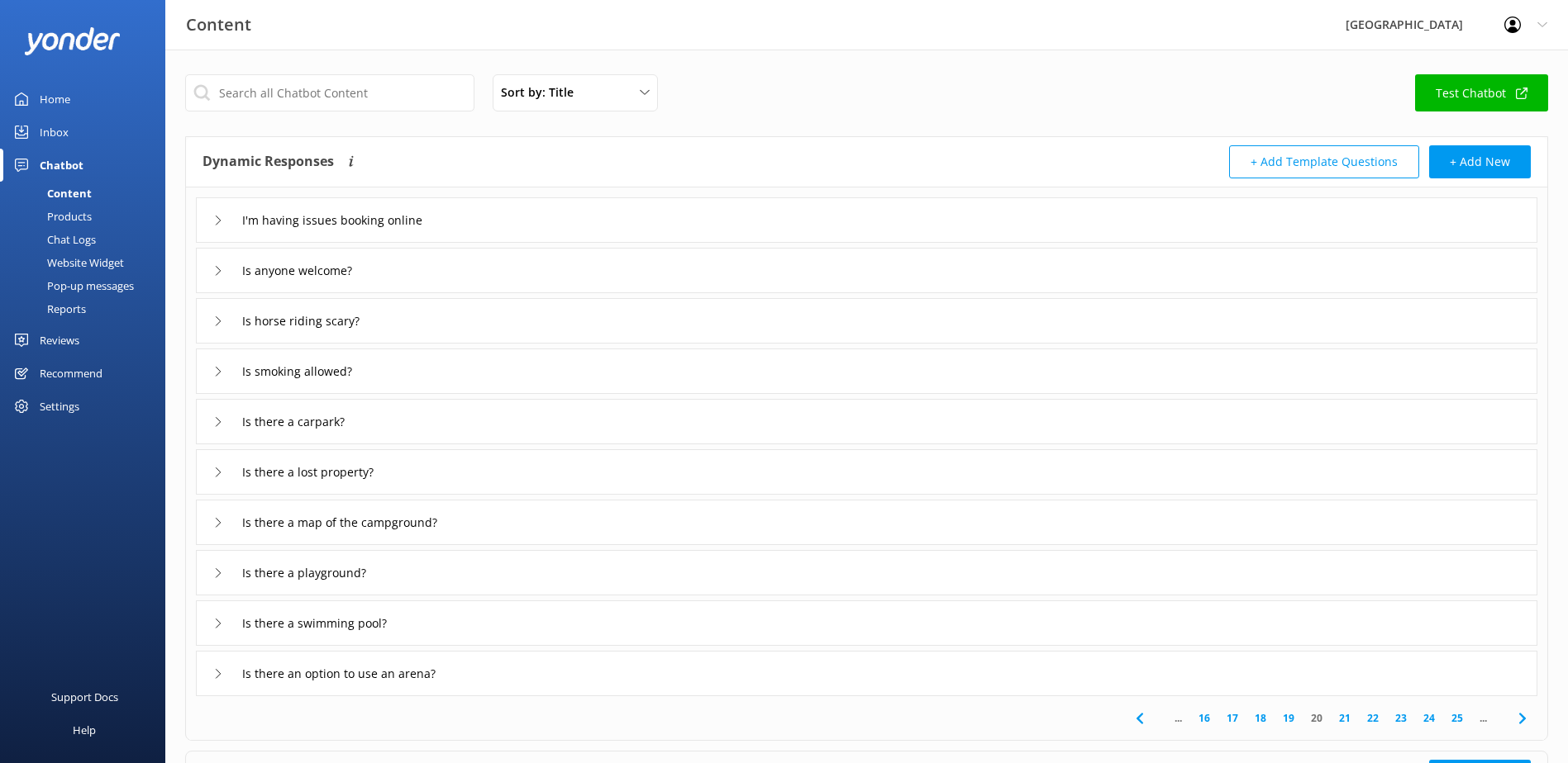
click at [1455, 723] on link "25" at bounding box center [1457, 718] width 28 height 15
click at [1368, 721] on link "26" at bounding box center [1369, 718] width 28 height 15
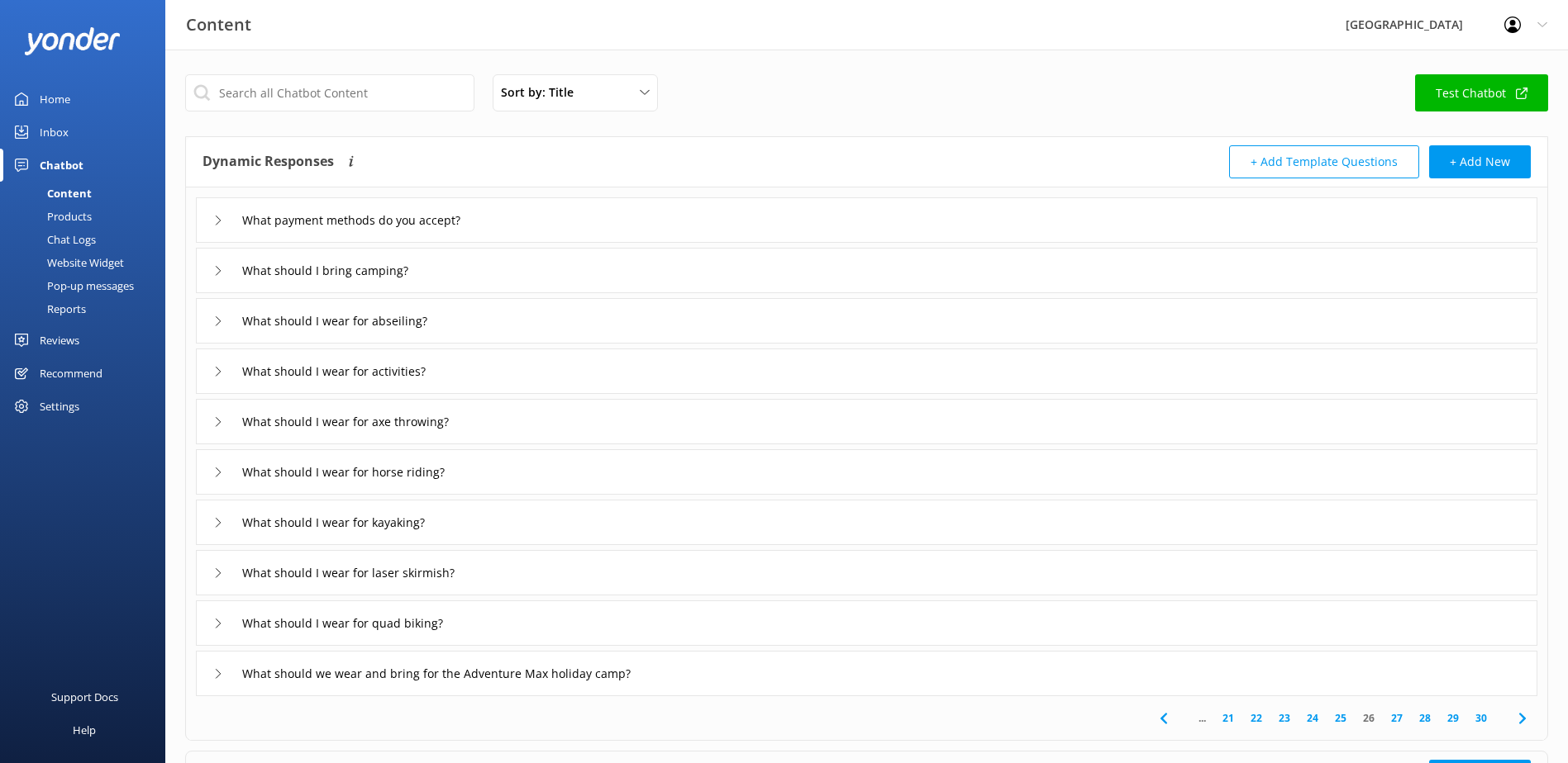
click at [1398, 719] on link "27" at bounding box center [1397, 718] width 28 height 15
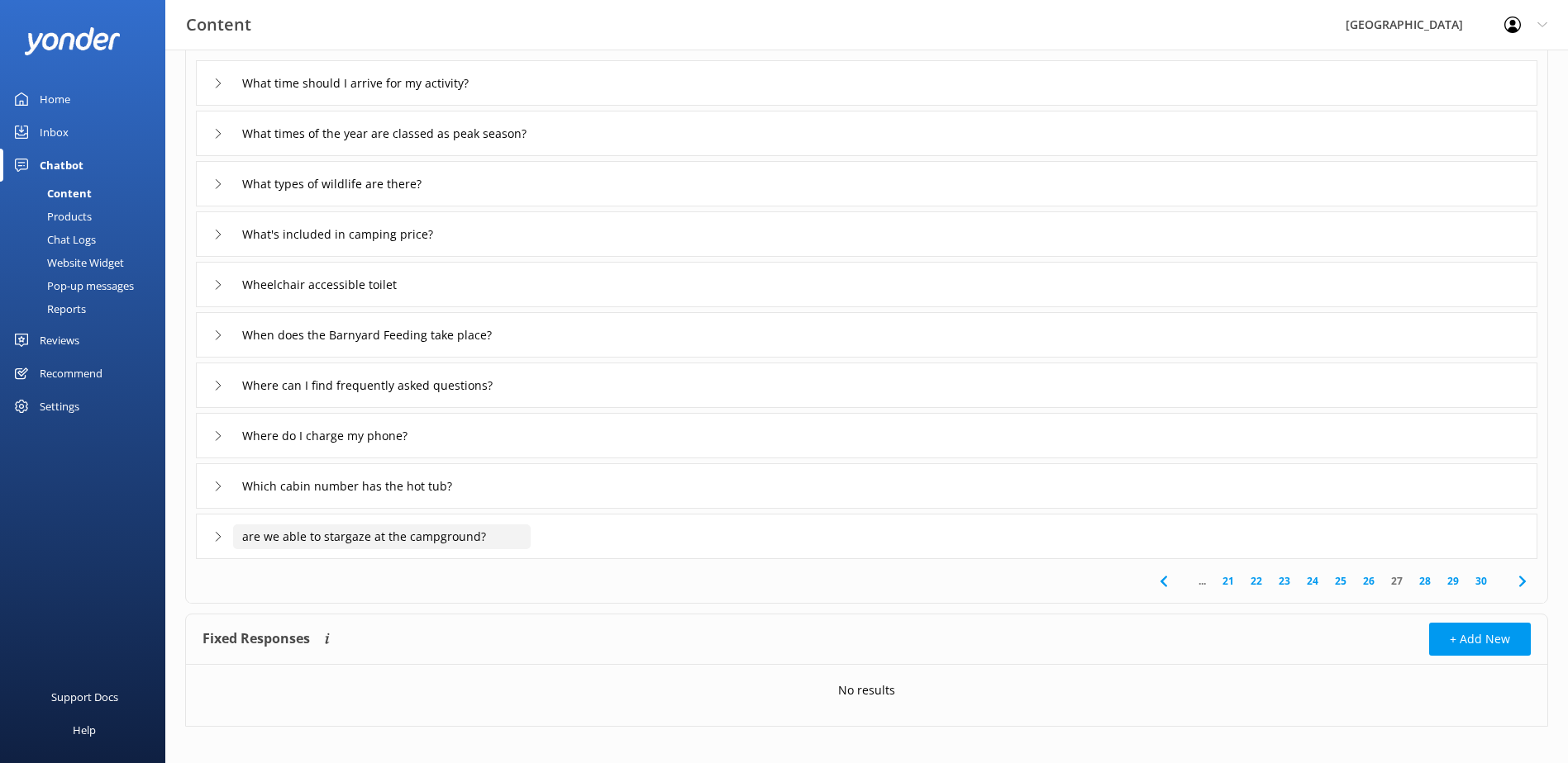
scroll to position [151, 0]
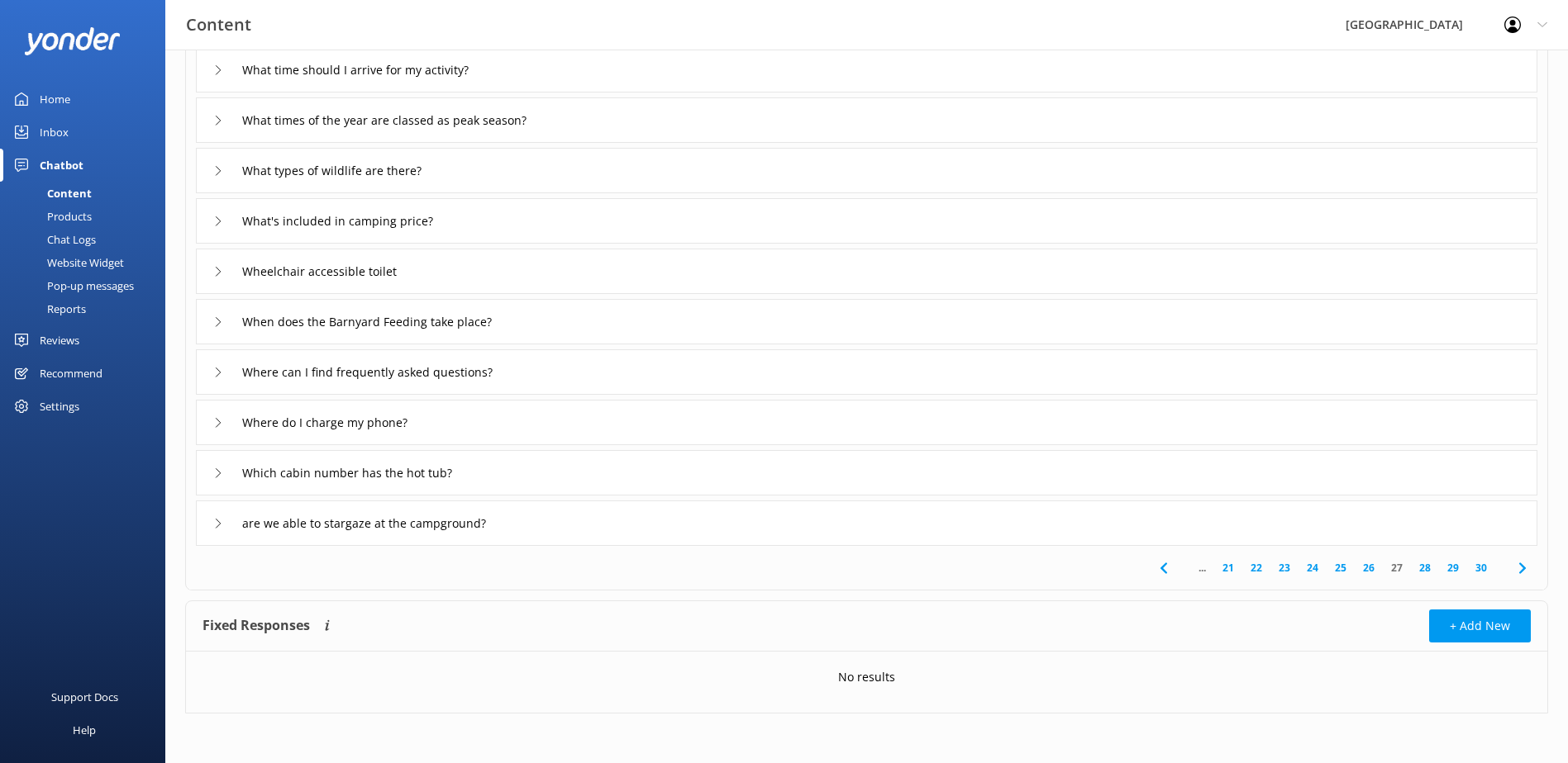
click at [218, 527] on icon at bounding box center [218, 523] width 10 height 10
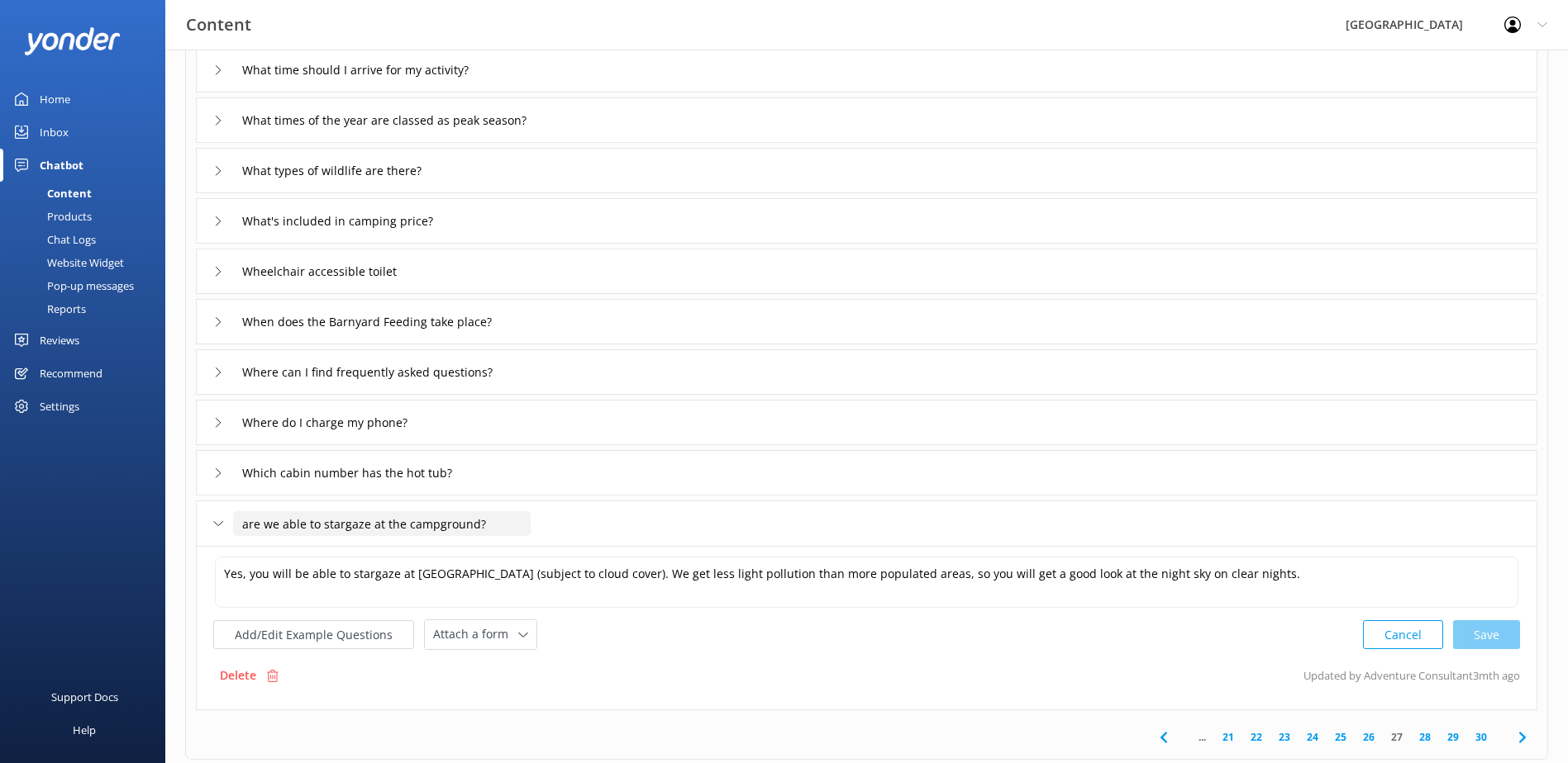
click at [243, 524] on input "are we able to stargaze at the campground?" at bounding box center [382, 523] width 298 height 25
type input "Are we able to stargaze at the campground?"
click at [495, 551] on use at bounding box center [496, 548] width 7 height 5
click at [222, 525] on icon at bounding box center [218, 523] width 10 height 10
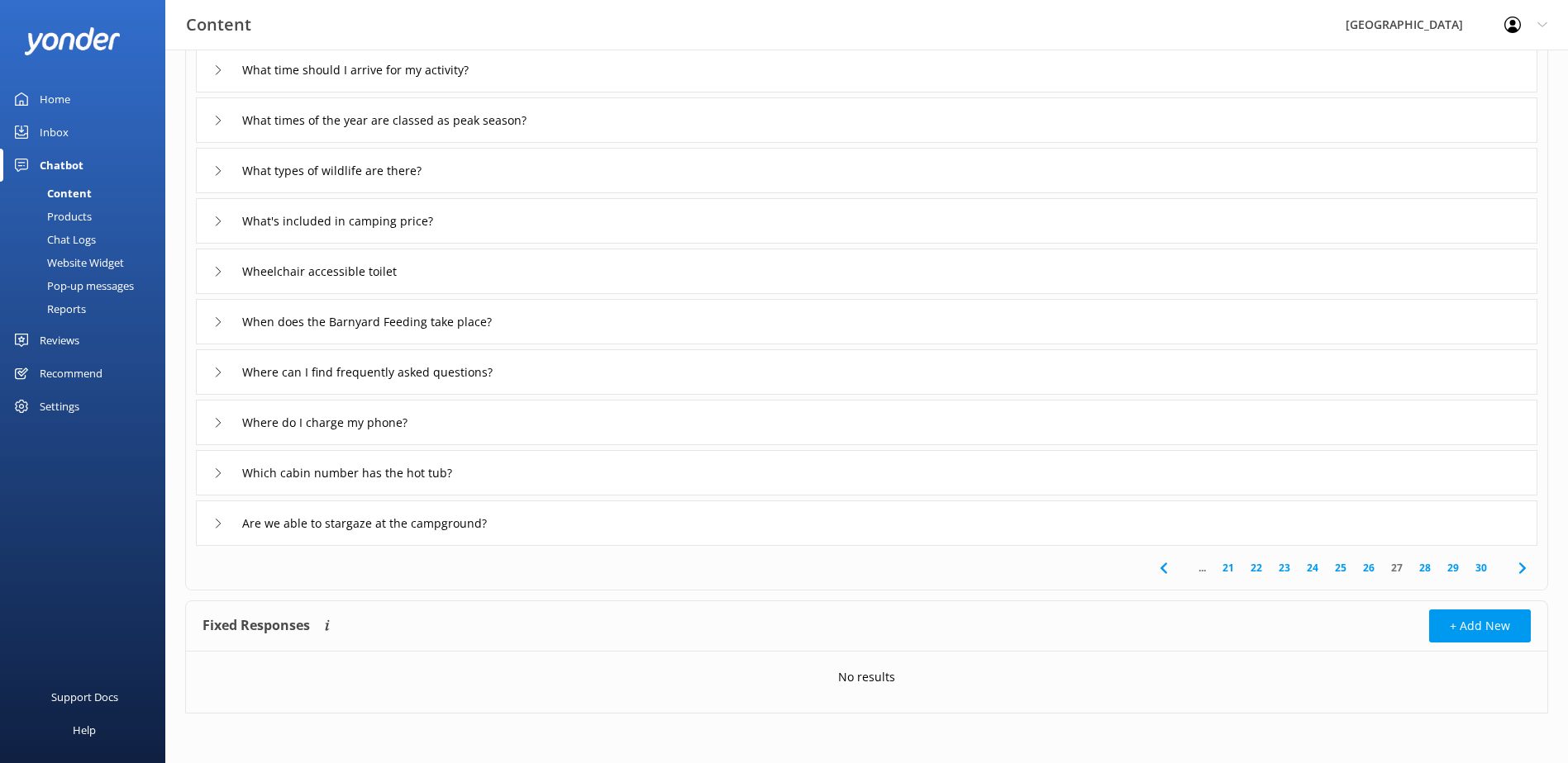
click at [1372, 571] on link "26" at bounding box center [1369, 568] width 28 height 15
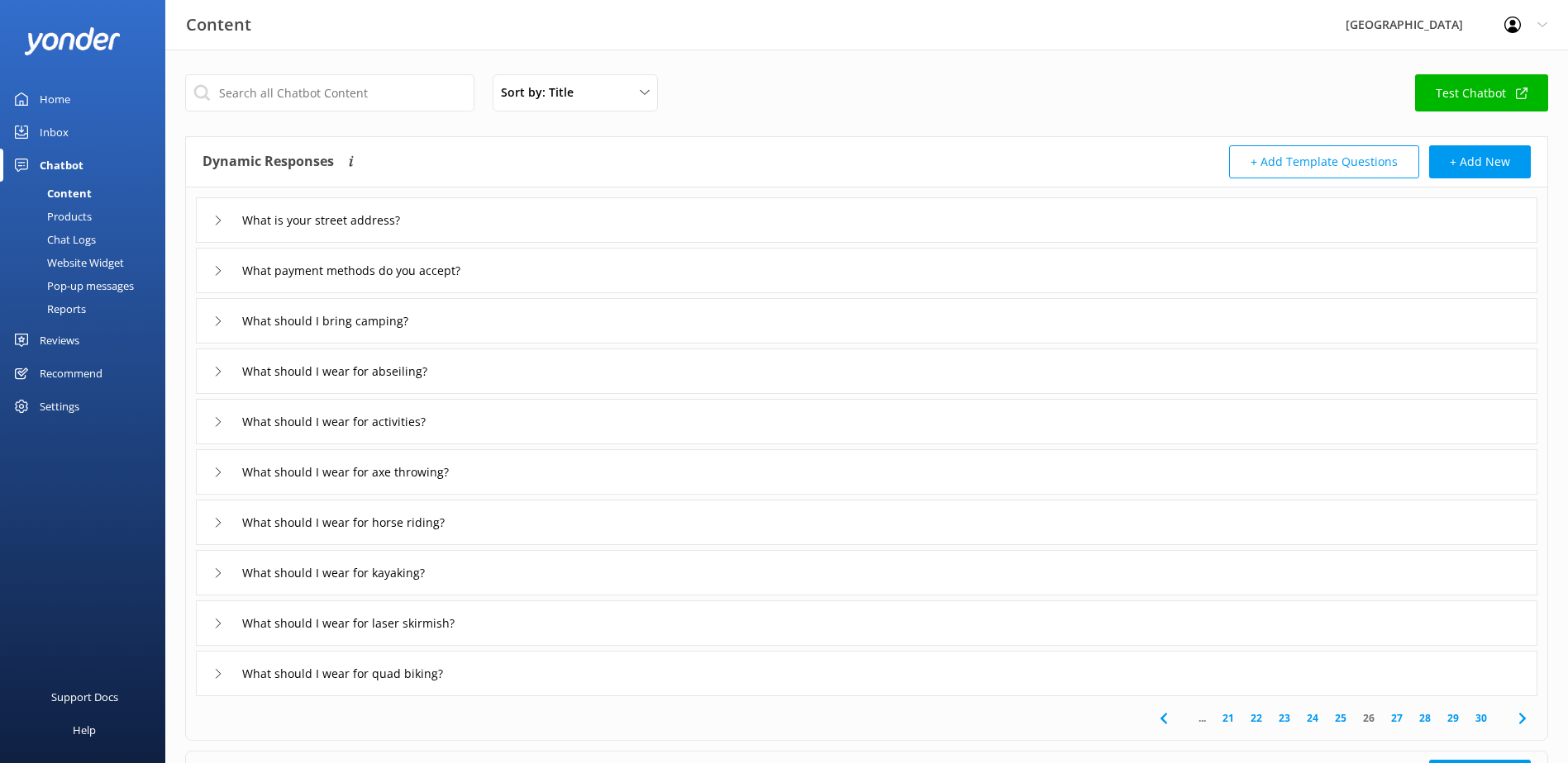
click at [1391, 715] on link "27" at bounding box center [1397, 718] width 28 height 15
click at [1426, 716] on link "28" at bounding box center [1424, 718] width 28 height 15
click at [442, 273] on div "can i bring my hammock" at bounding box center [866, 270] width 1341 height 45
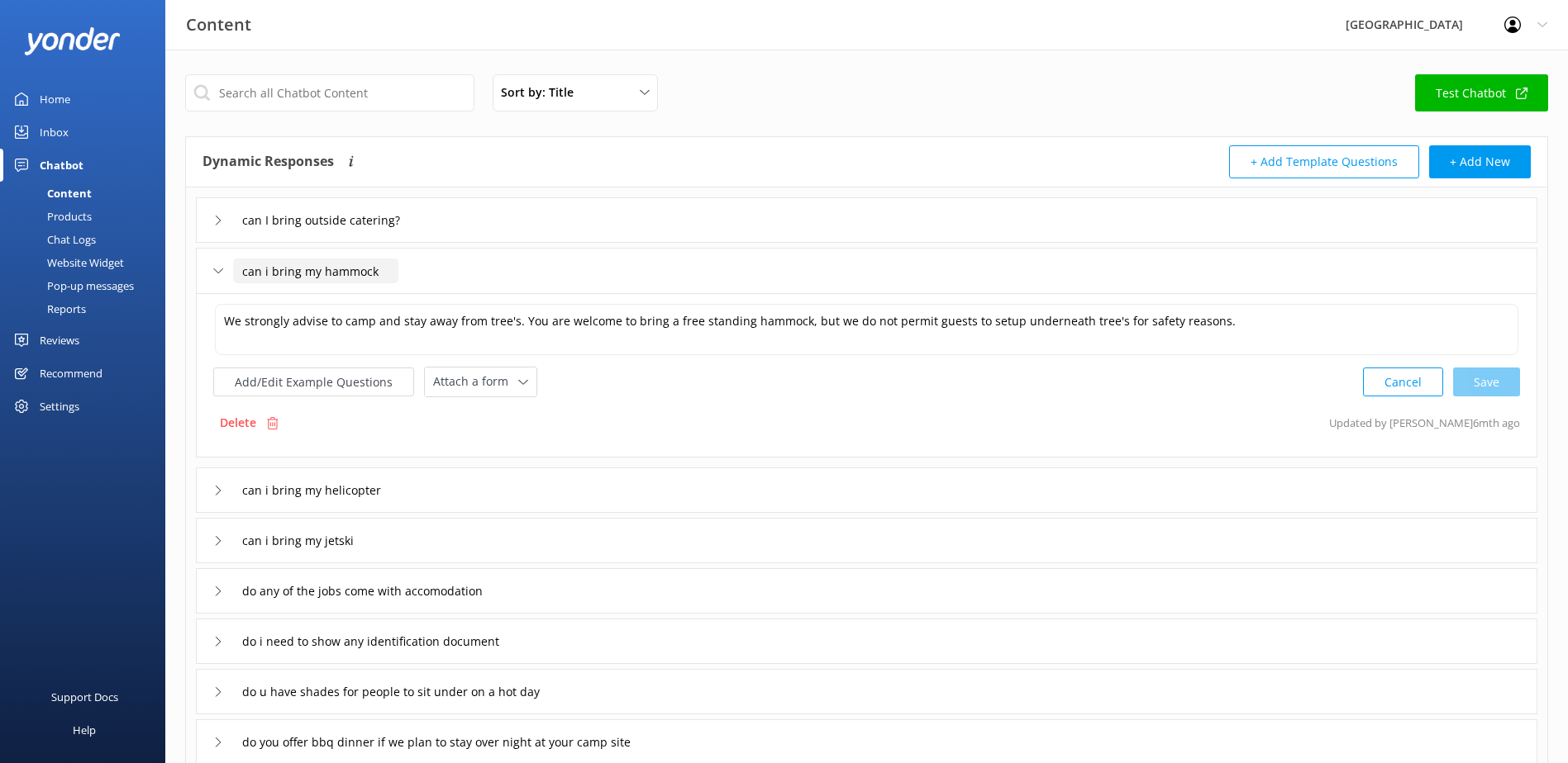
drag, startPoint x: 249, startPoint y: 275, endPoint x: 223, endPoint y: 274, distance: 26.0
click at [227, 275] on div "can i bring my hammock" at bounding box center [295, 271] width 165 height 27
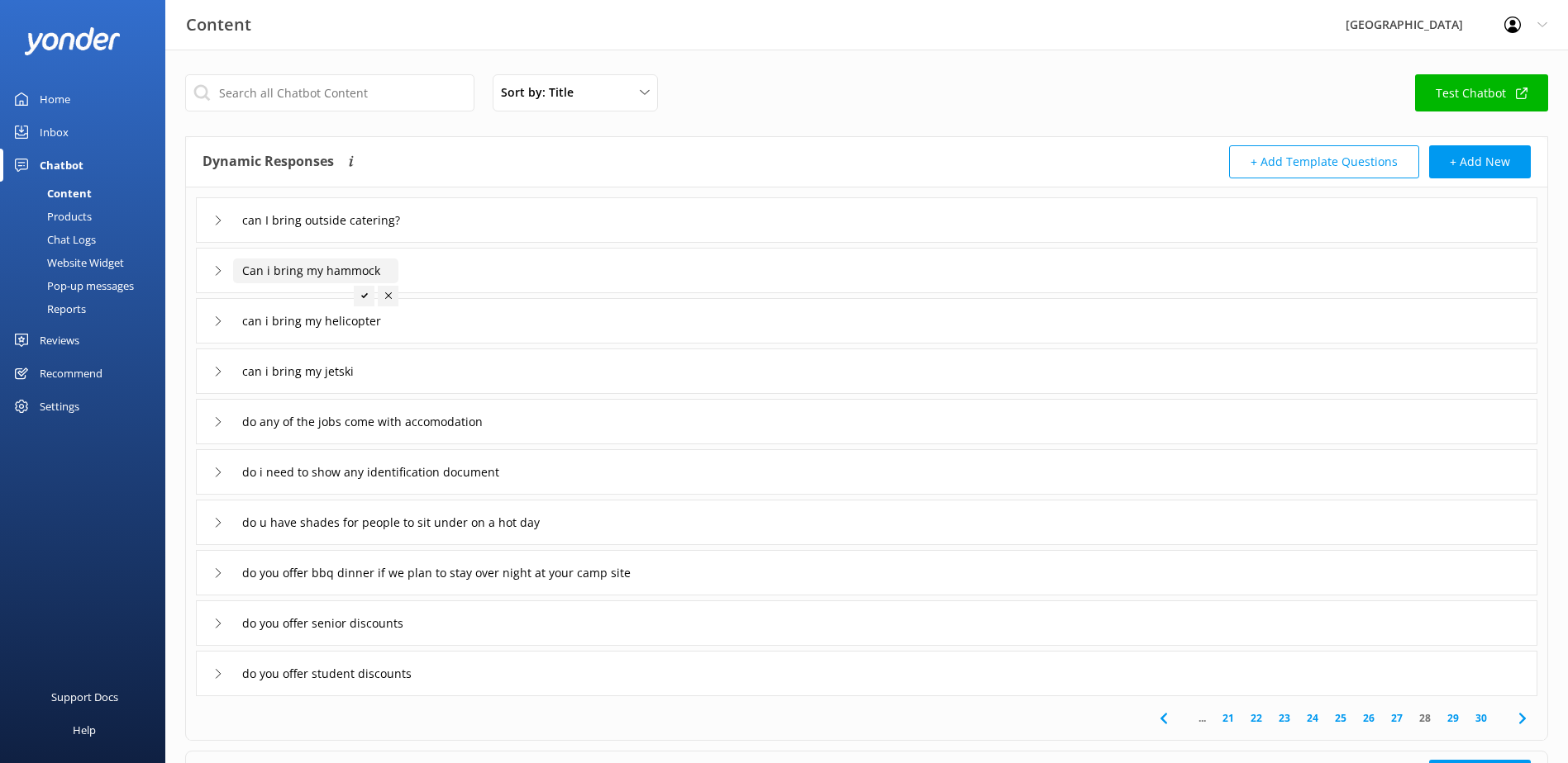
click at [266, 233] on input "Can i bring my hammock" at bounding box center [338, 220] width 211 height 25
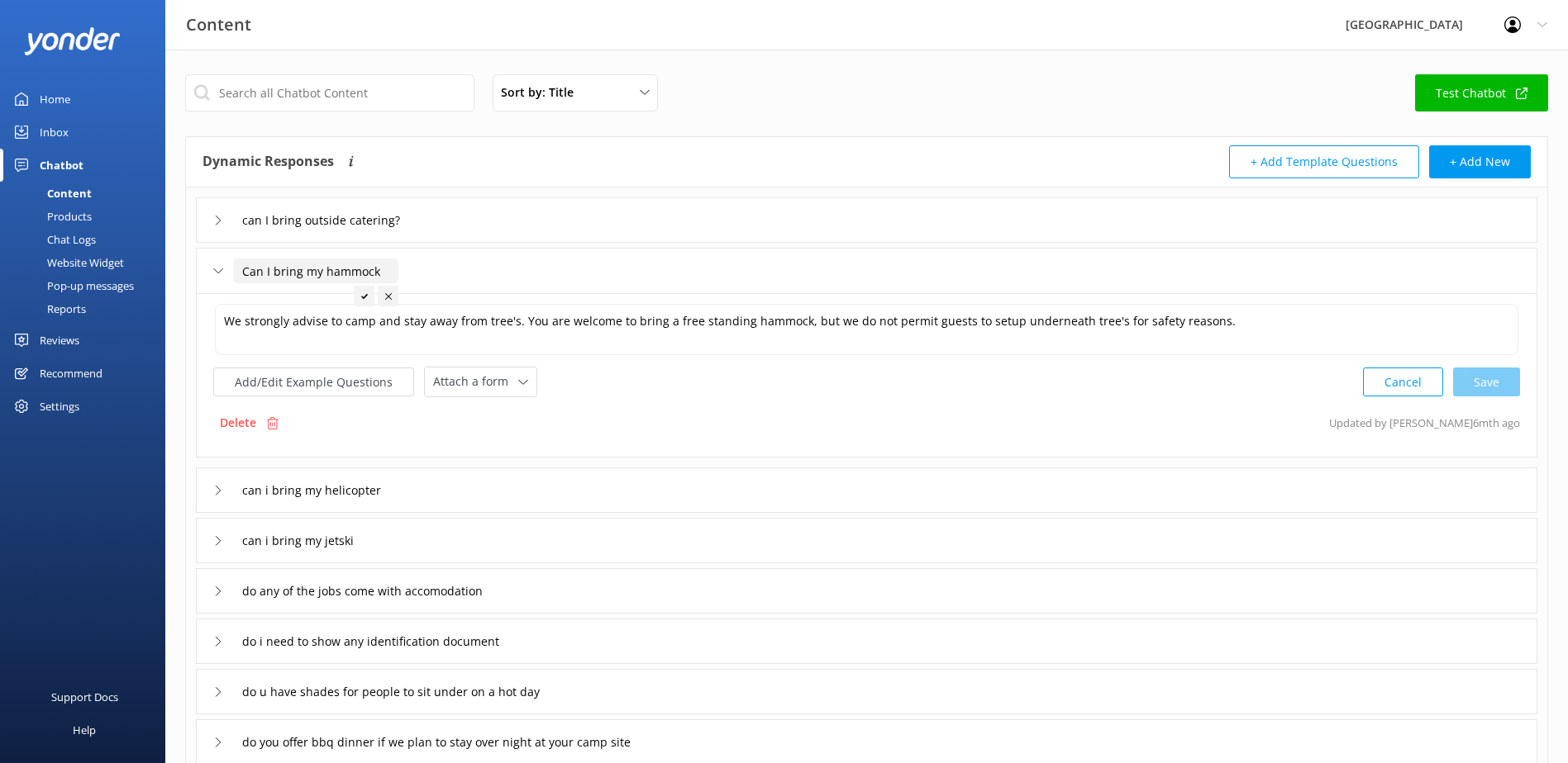
click at [316, 274] on input "Can I bring my hammock" at bounding box center [315, 270] width 165 height 25
click at [374, 272] on input "Can I bring a hammock" at bounding box center [312, 270] width 158 height 25
type input "Can I bring a hammock?"
click at [359, 291] on div at bounding box center [364, 296] width 21 height 21
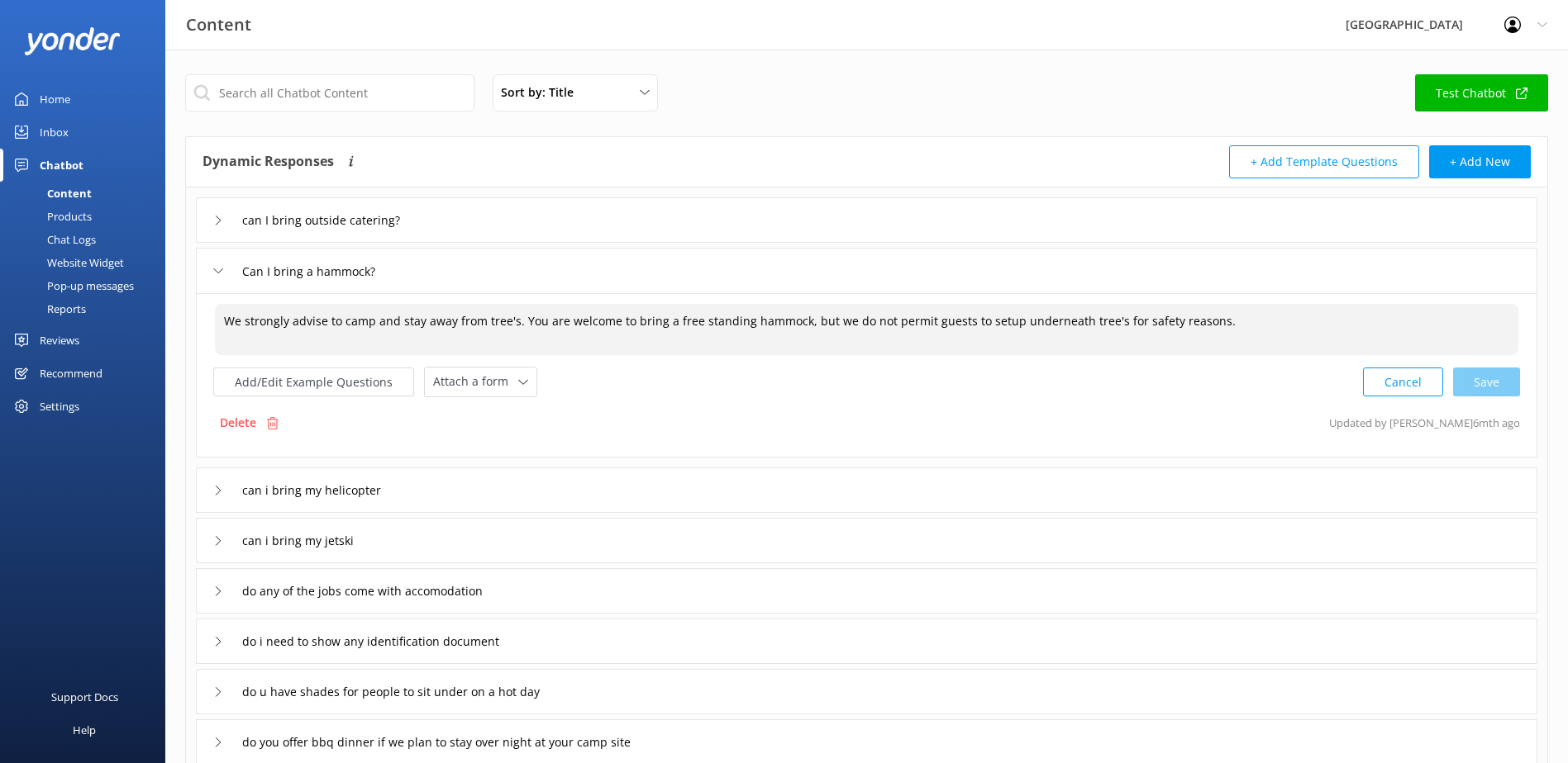
click at [223, 322] on textarea "We strongly advise to camp and stay away from tree's. You are welcome to bring …" at bounding box center [866, 329] width 1304 height 51
drag, startPoint x: 546, startPoint y: 322, endPoint x: 676, endPoint y: 339, distance: 131.1
click at [676, 339] on textarea "Setting up underneath trees in strongly discouraged due to safety concerns We s…" at bounding box center [866, 329] width 1304 height 52
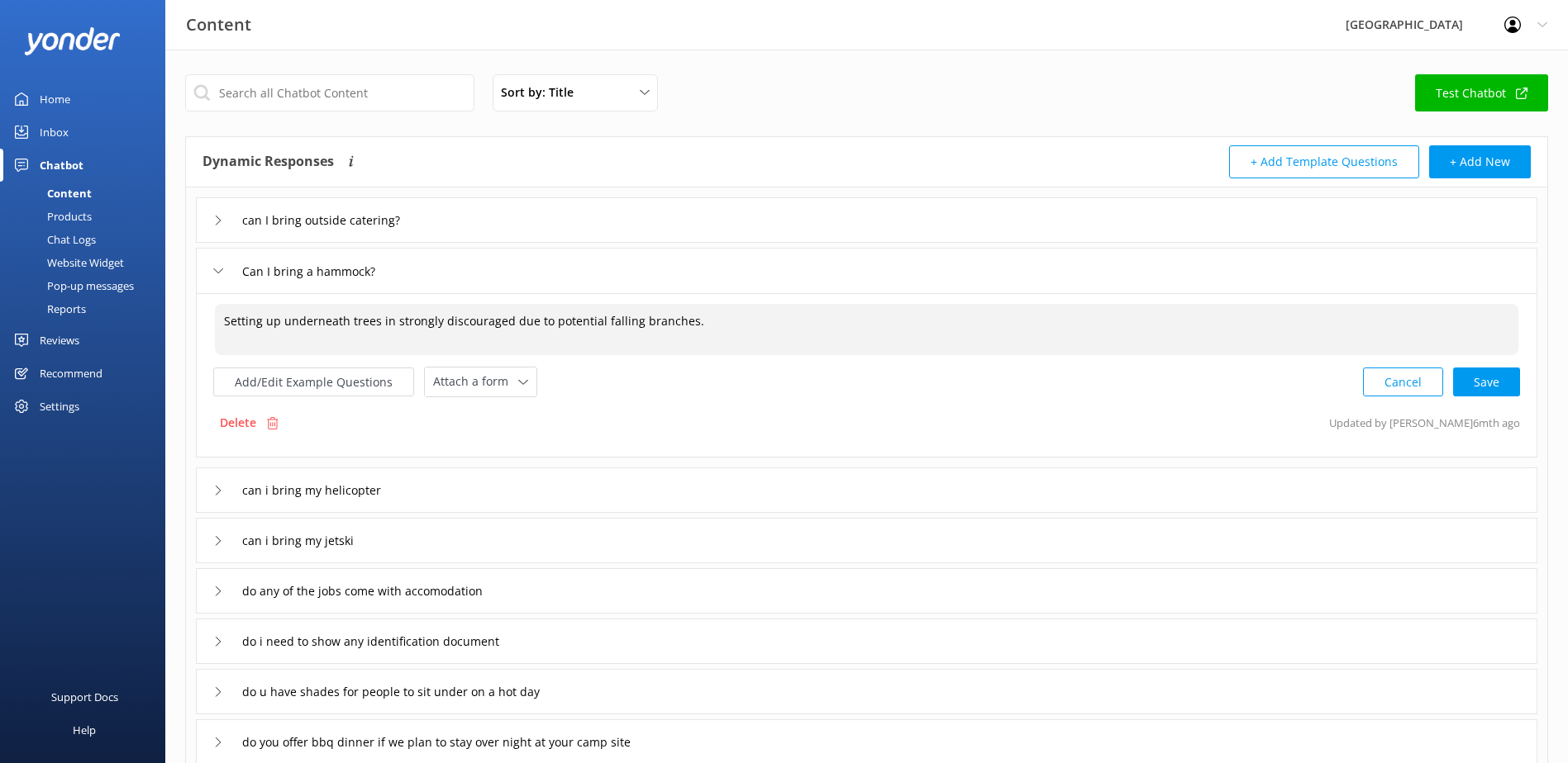
click at [389, 317] on textarea "Setting up underneath trees in strongly discouraged due to potential falling br…" at bounding box center [866, 329] width 1304 height 51
click at [690, 317] on textarea "Setting up underneath trees is strongly discouraged due to potential falling br…" at bounding box center [866, 329] width 1304 height 51
click at [1500, 379] on div "Cancel Save" at bounding box center [1440, 382] width 157 height 31
type textarea "Setting up underneath trees is strongly discouraged due to potential falling br…"
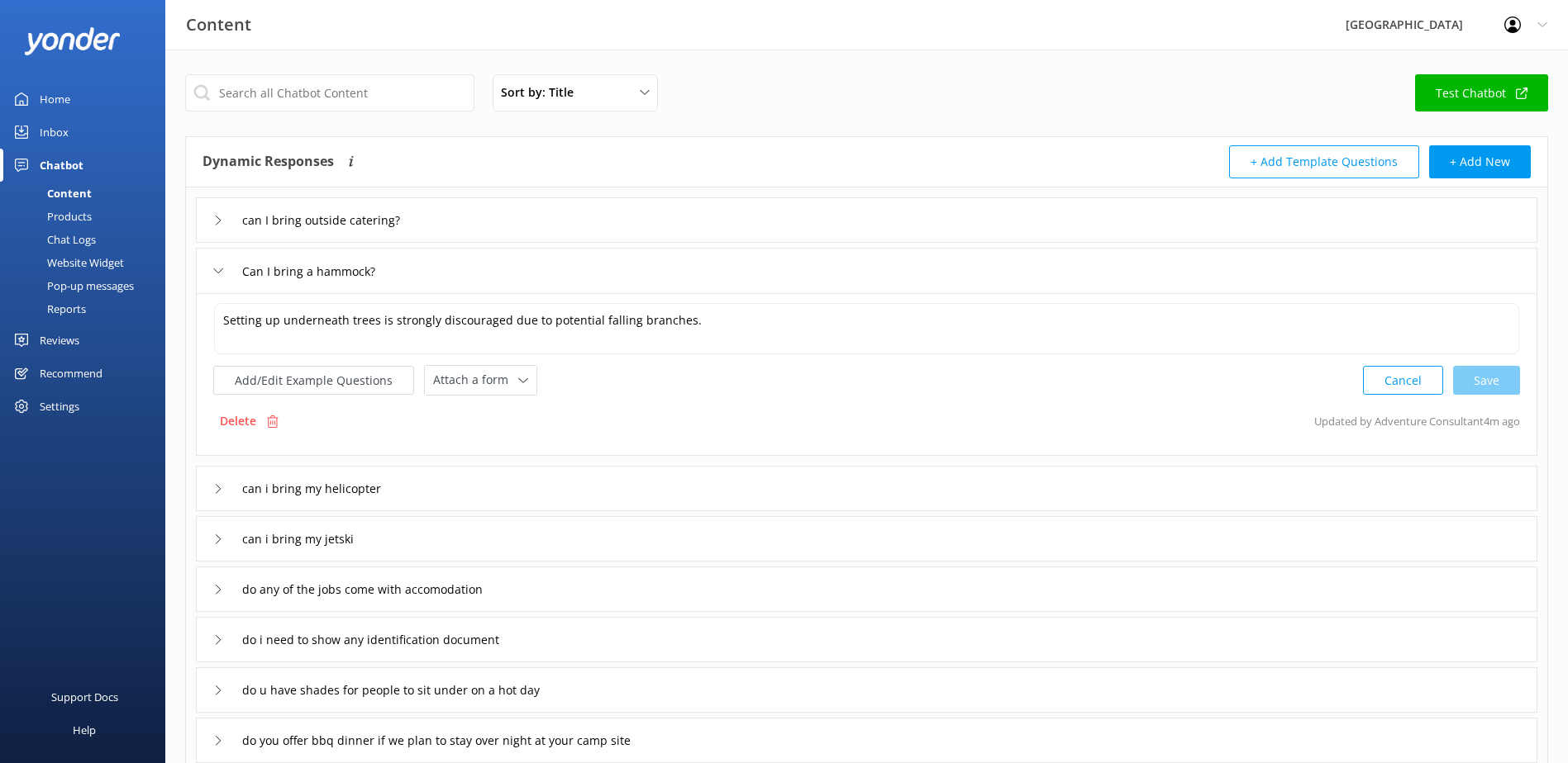
click at [211, 273] on div "Can I bring a hammock?" at bounding box center [866, 270] width 1341 height 45
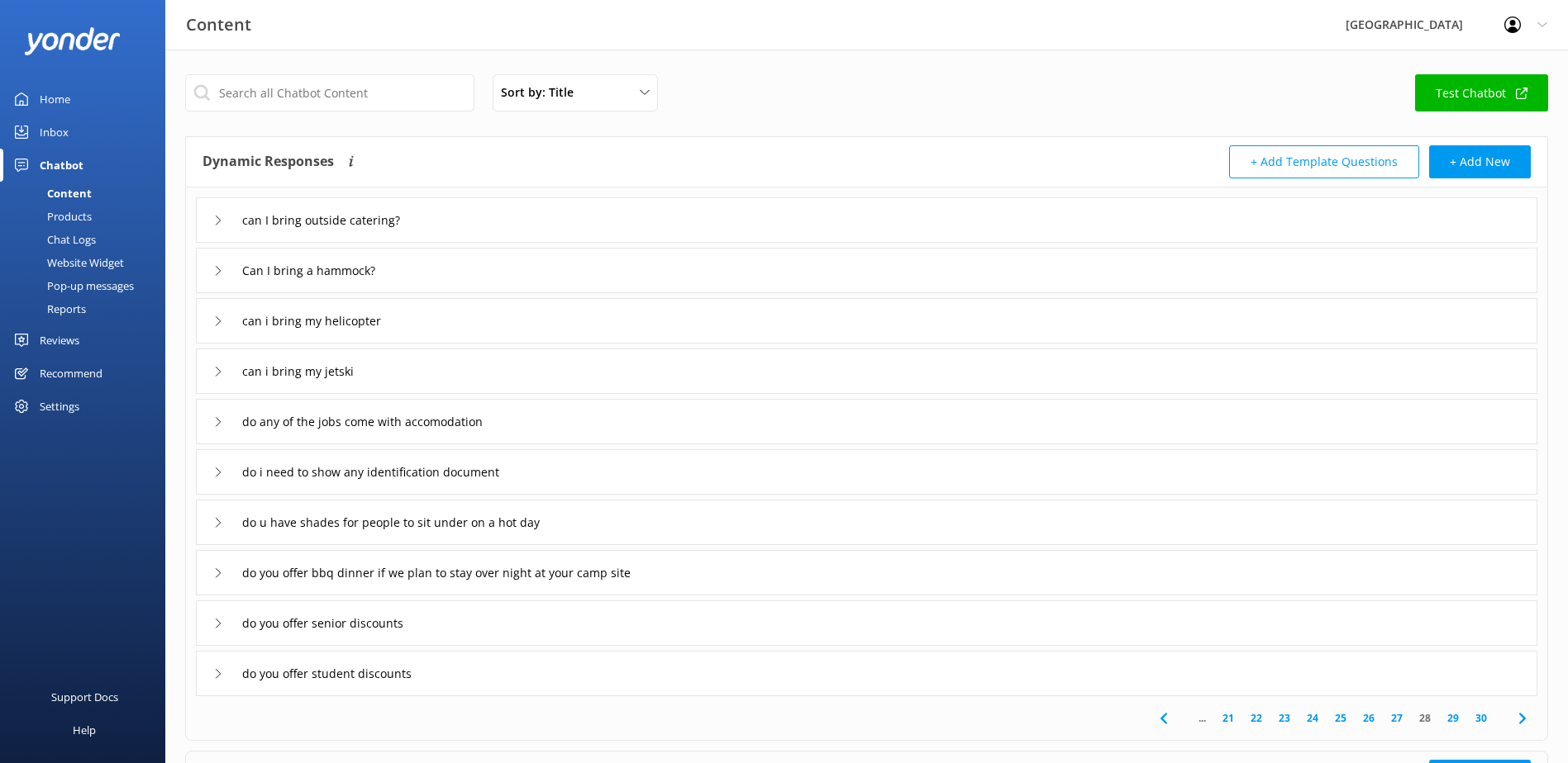
click at [221, 321] on icon at bounding box center [218, 322] width 10 height 10
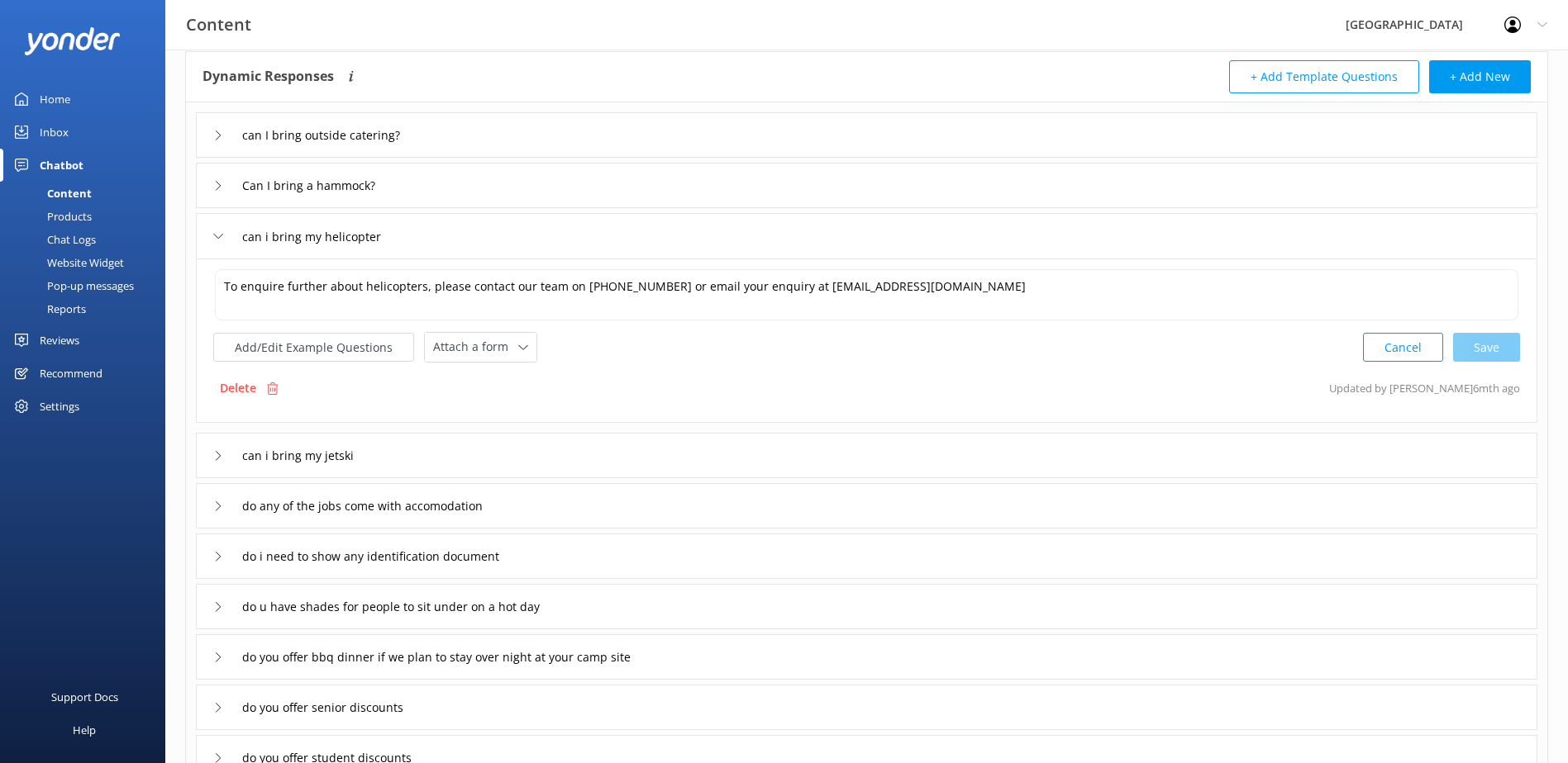
scroll to position [73, 0]
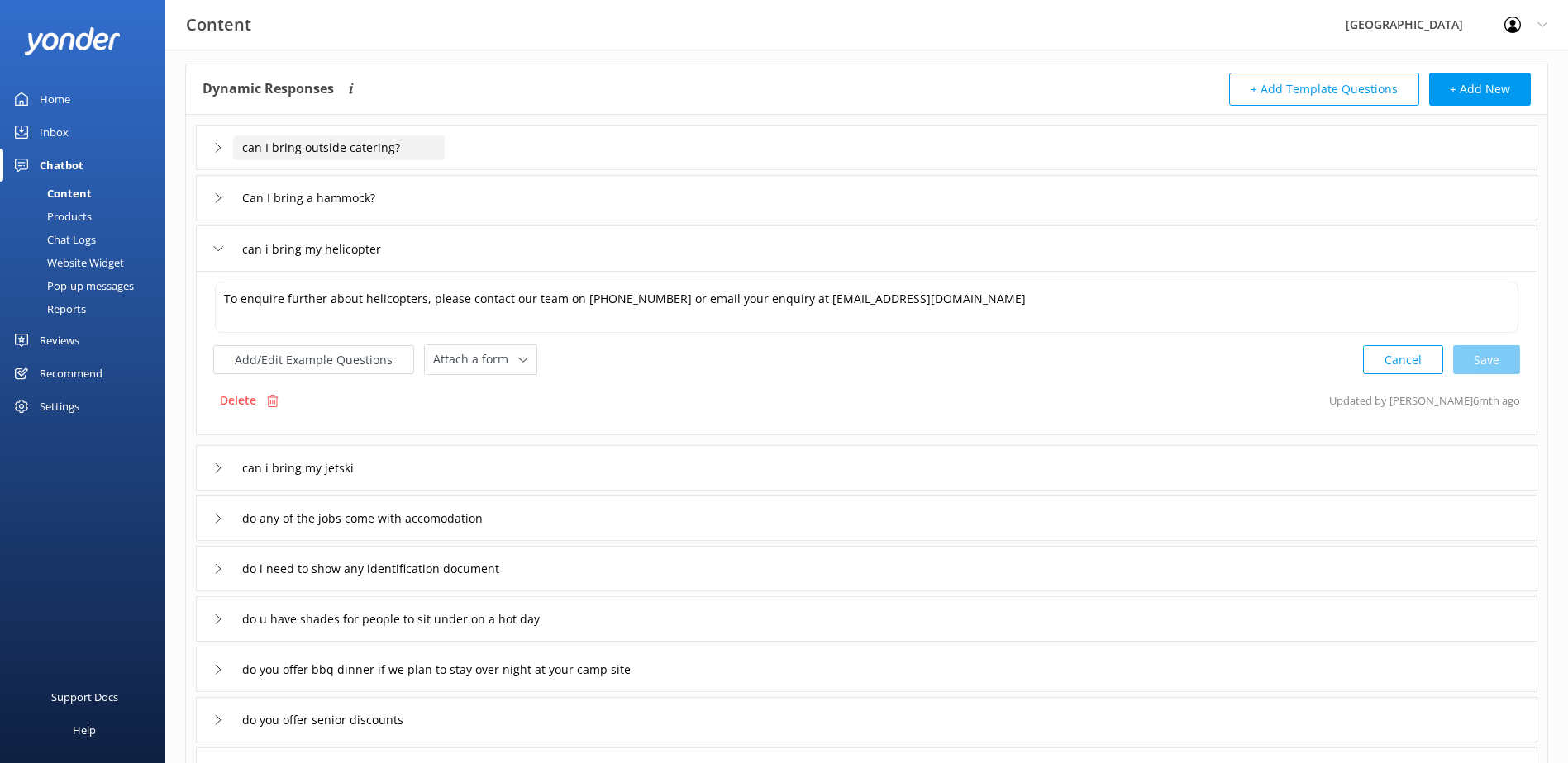
click at [250, 149] on input "can I bring outside catering?" at bounding box center [338, 147] width 211 height 25
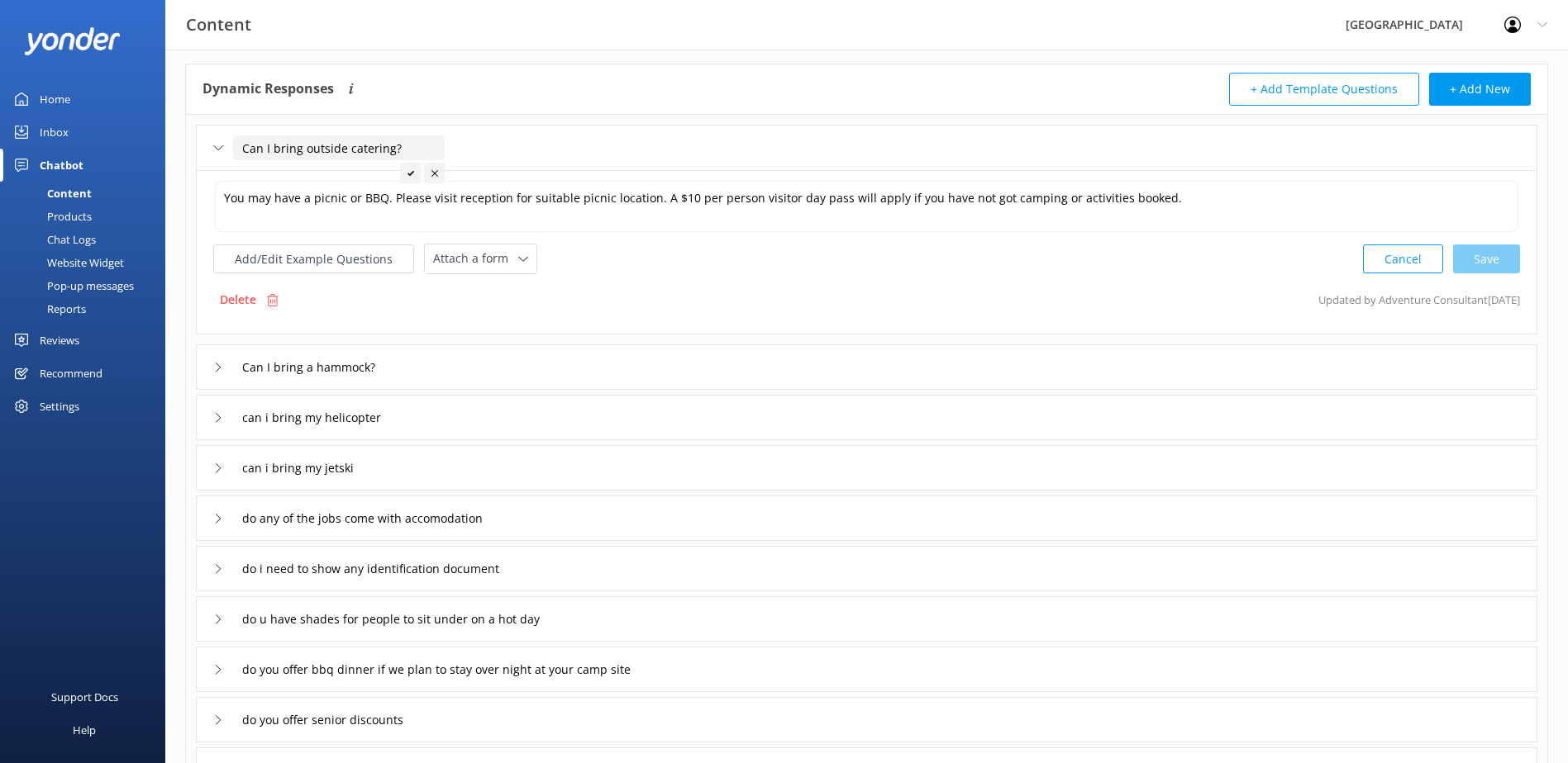
type input "Can I bring outside catering?"
click at [411, 172] on icon at bounding box center [411, 174] width 7 height 7
click at [436, 413] on div "can i bring my helicopter" at bounding box center [866, 417] width 1341 height 45
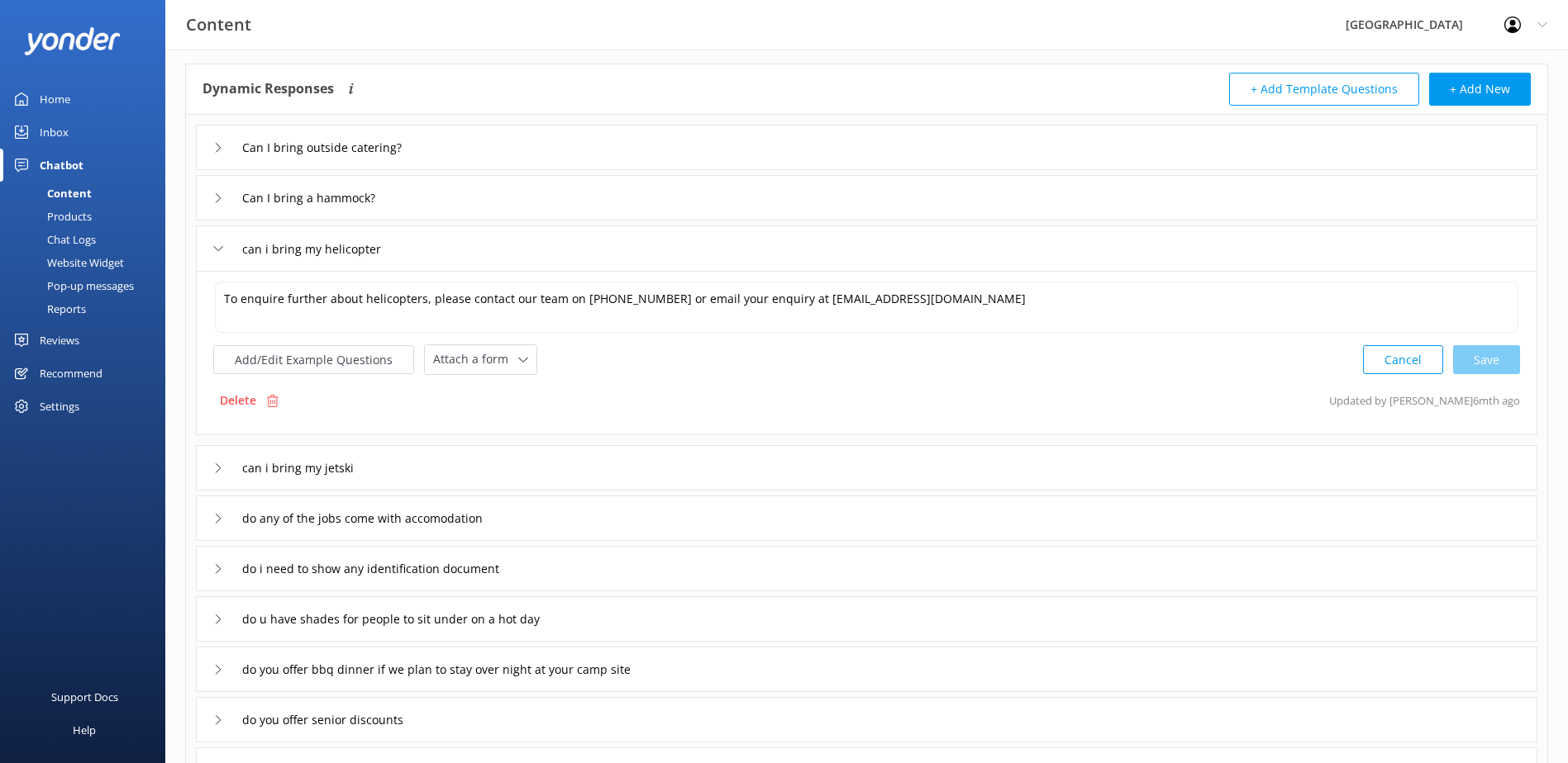
click at [214, 470] on icon at bounding box center [218, 469] width 10 height 10
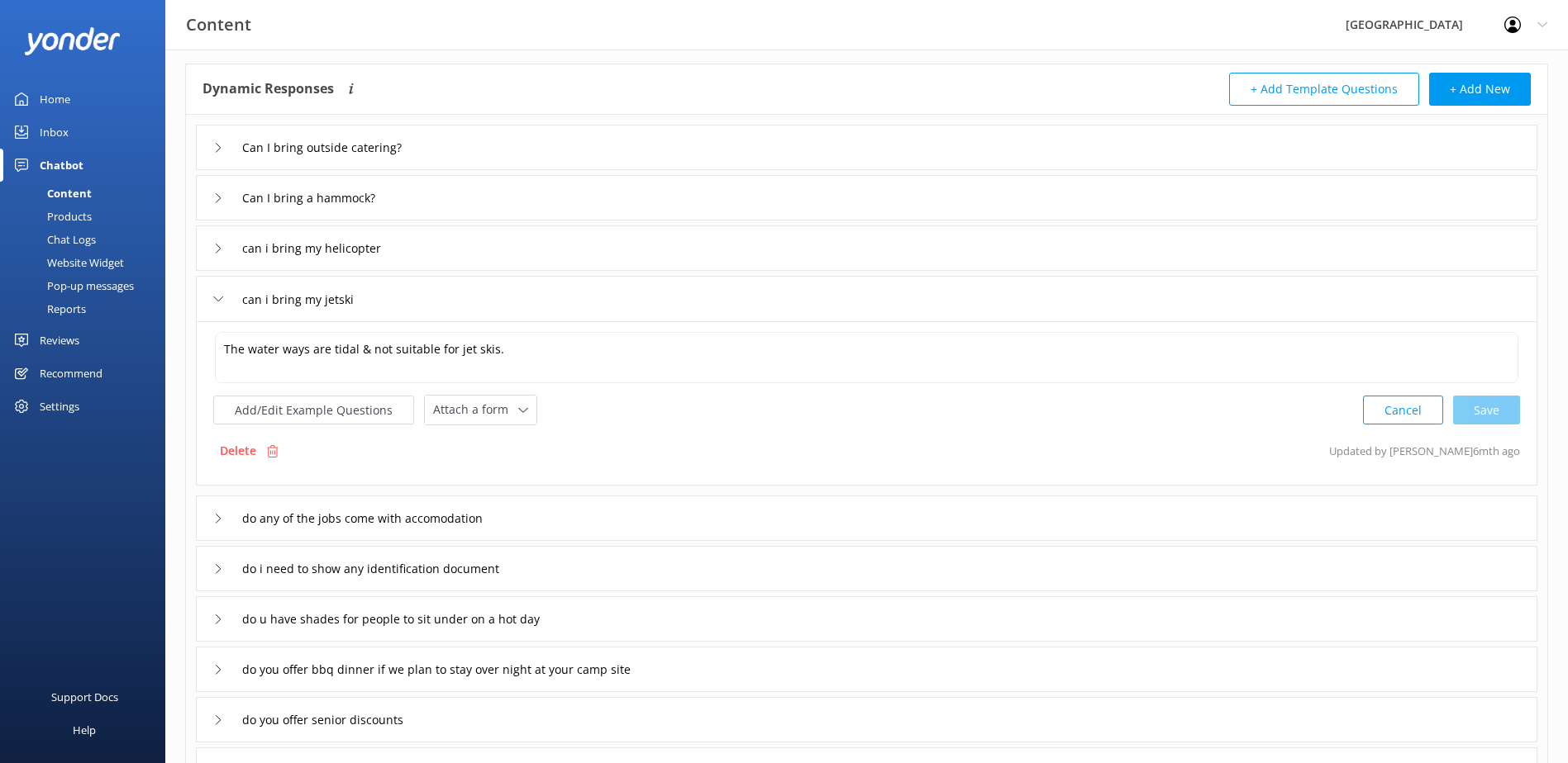
click at [210, 300] on div "can i bring my jetski" at bounding box center [866, 299] width 1341 height 45
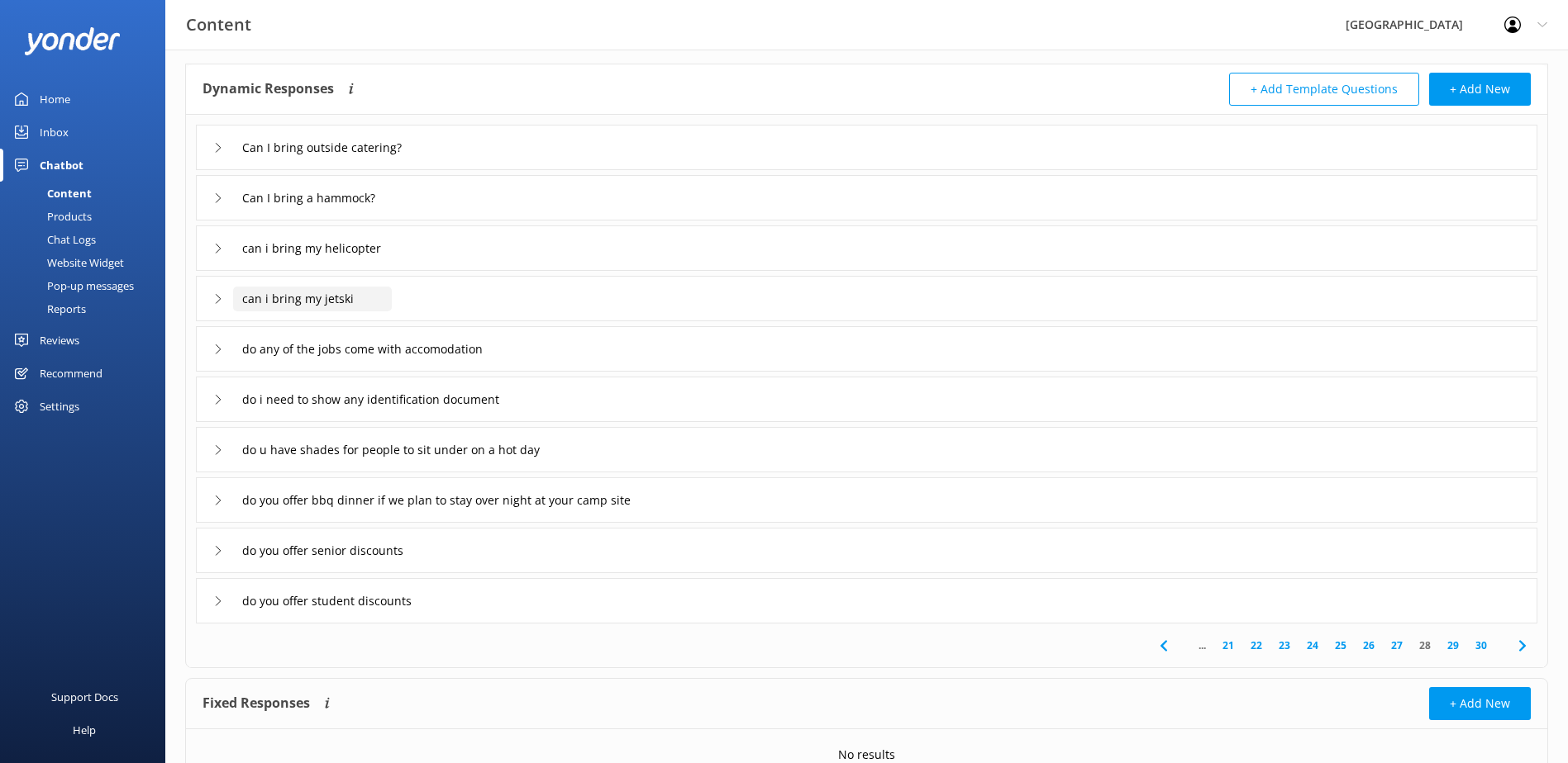
drag, startPoint x: 387, startPoint y: 301, endPoint x: 84, endPoint y: 281, distance: 303.7
click at [75, 285] on div "Content Glenworth Valley Profile Settings Logout Home Inbox Chatbot Content Pro…" at bounding box center [784, 409] width 1568 height 864
click at [220, 304] on div "can i bring my jetski" at bounding box center [292, 299] width 158 height 27
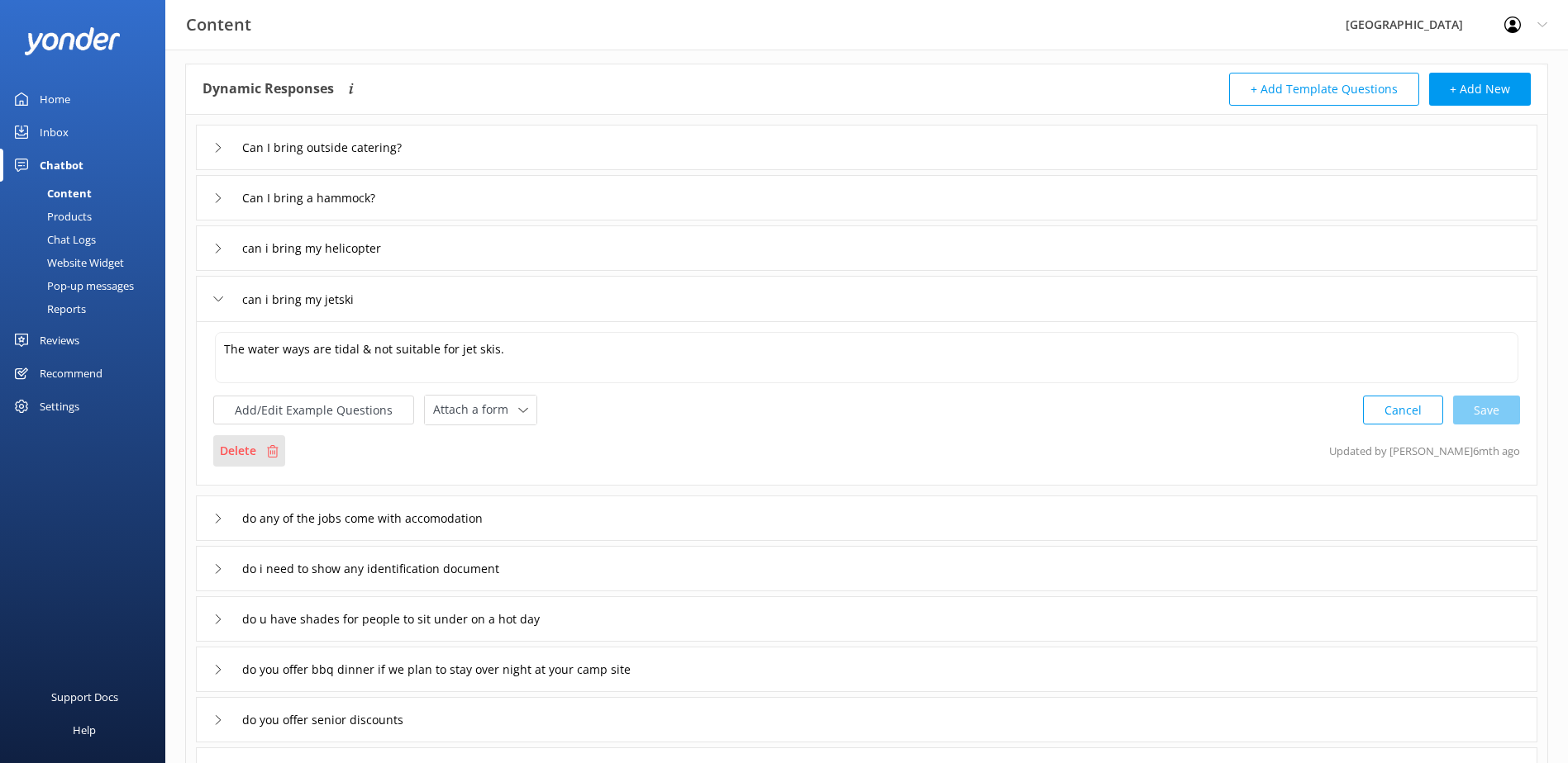
click at [253, 451] on p "Delete" at bounding box center [238, 451] width 36 height 18
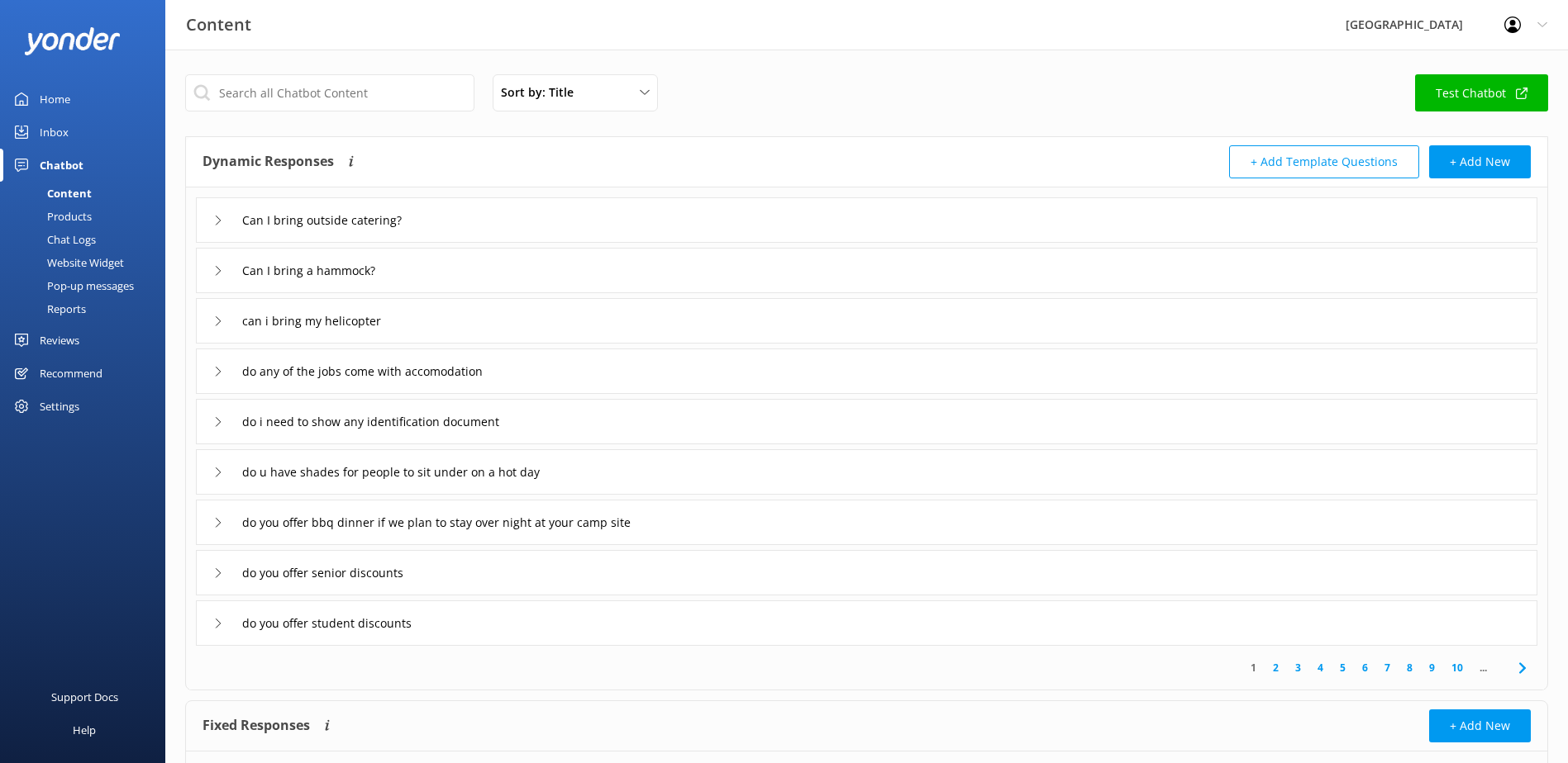
click at [230, 316] on div "can i bring my helicopter" at bounding box center [306, 321] width 185 height 27
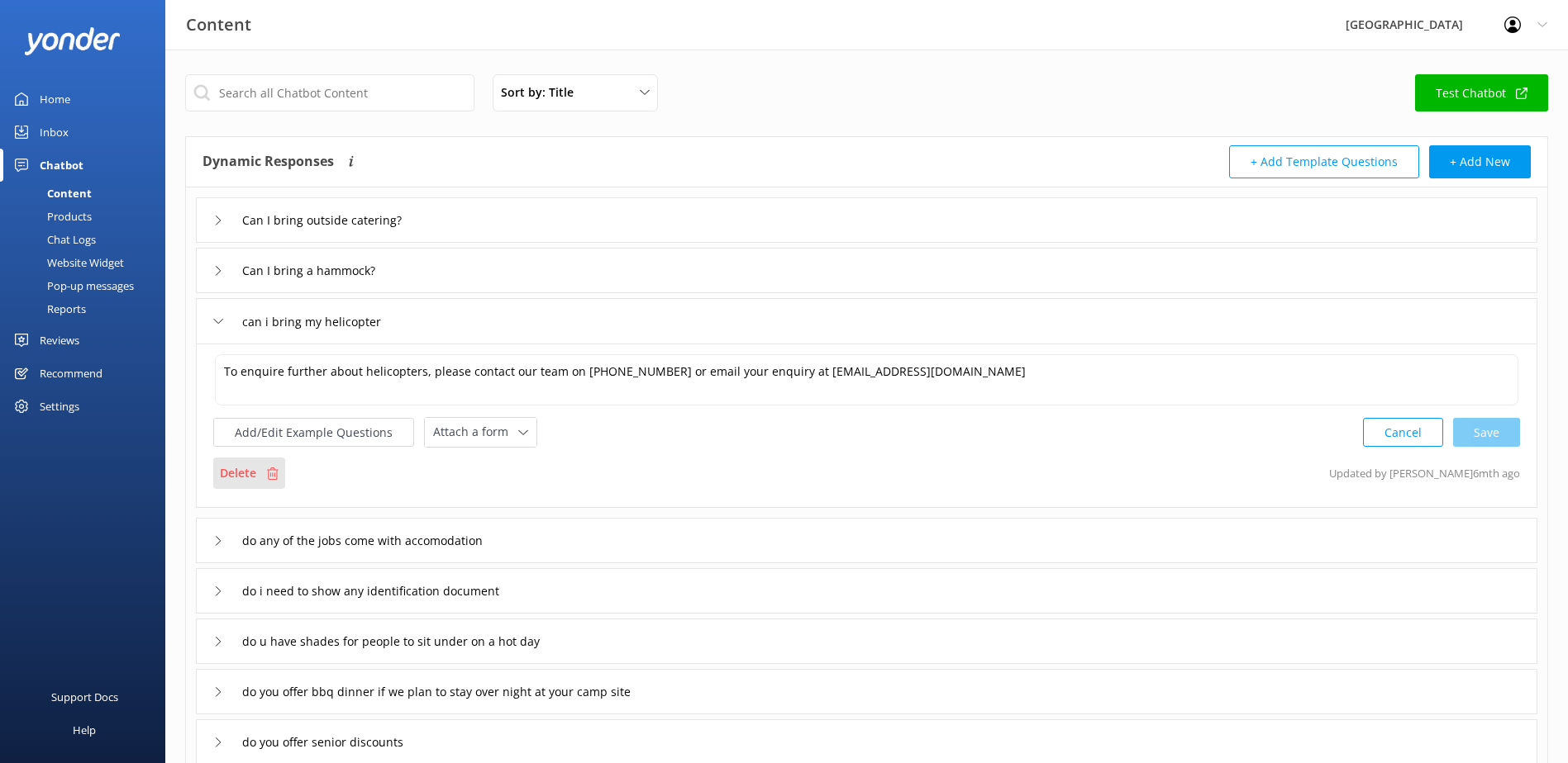
click at [237, 468] on p "Delete" at bounding box center [238, 473] width 36 height 18
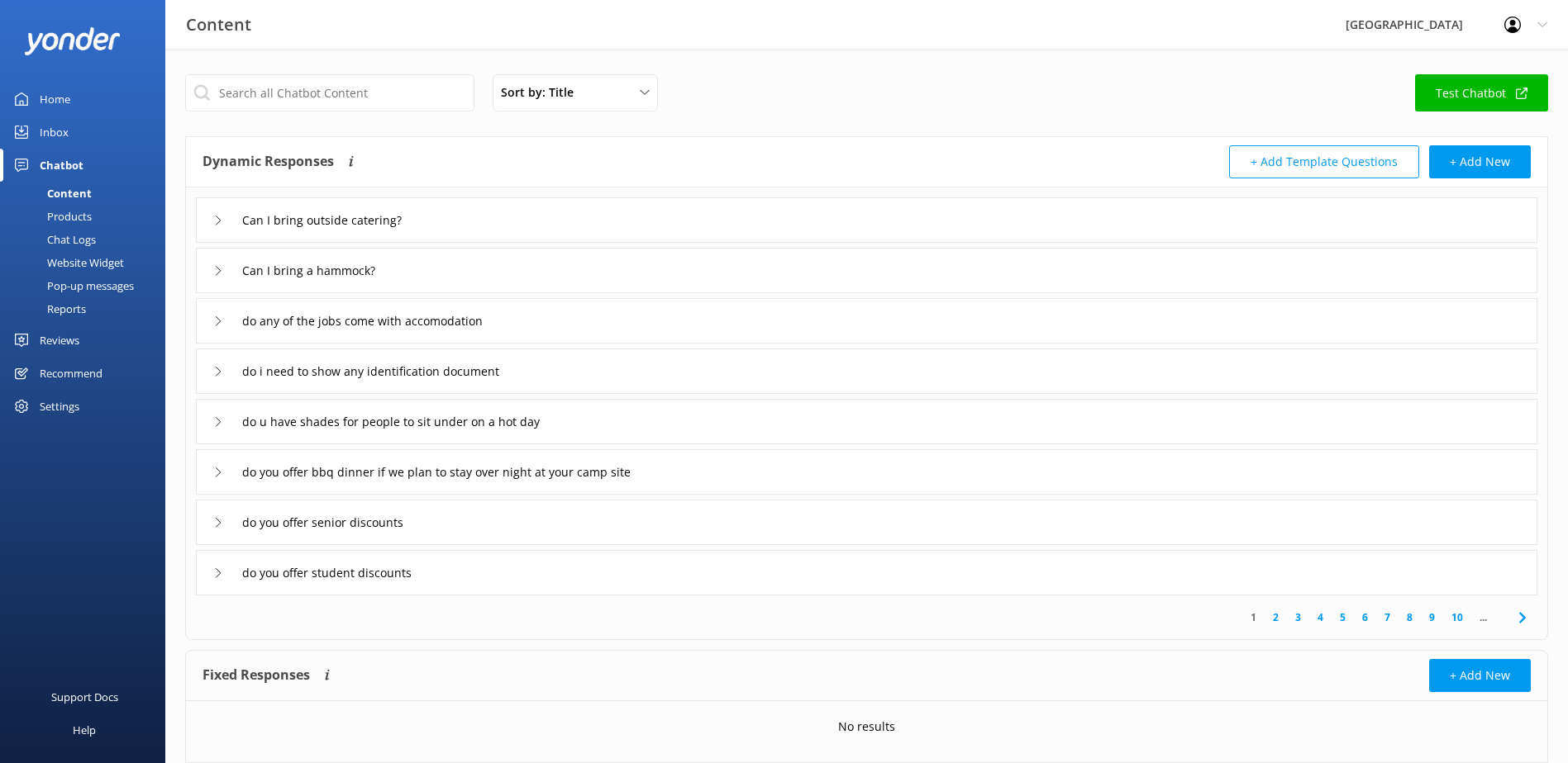
click at [220, 325] on icon at bounding box center [218, 322] width 10 height 10
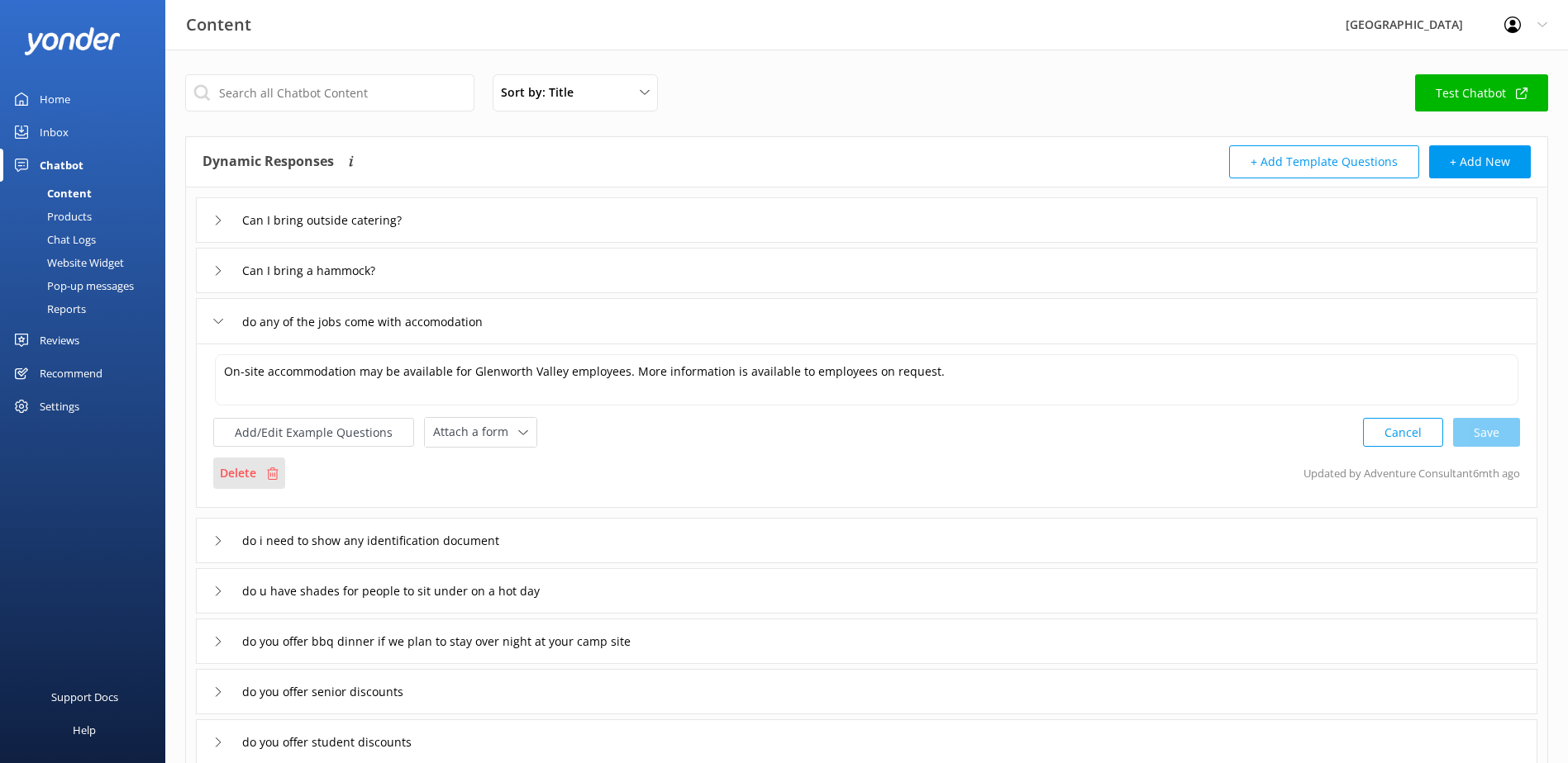
click at [252, 460] on div "Delete" at bounding box center [249, 473] width 72 height 32
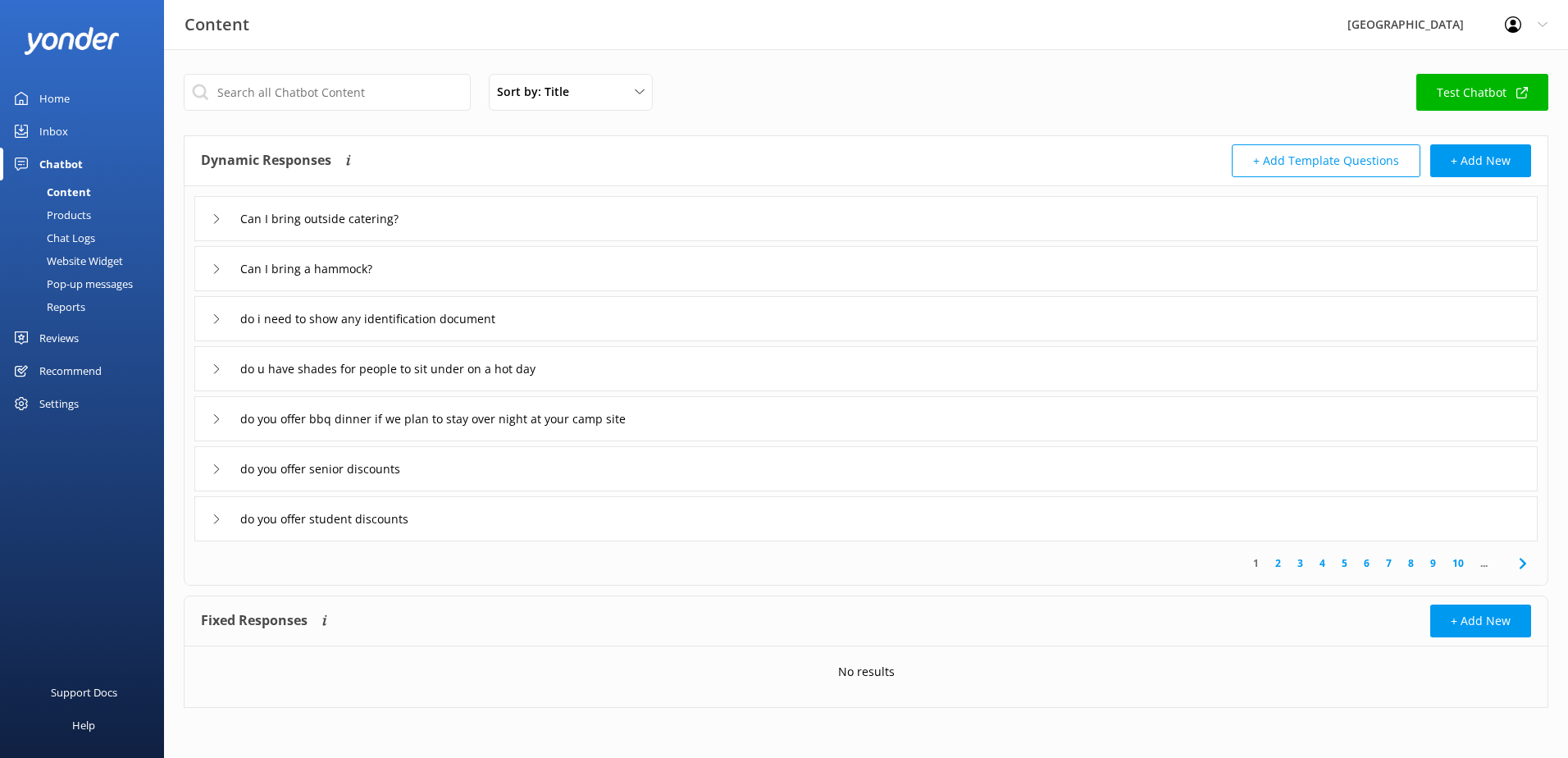
click at [221, 323] on icon at bounding box center [217, 320] width 10 height 10
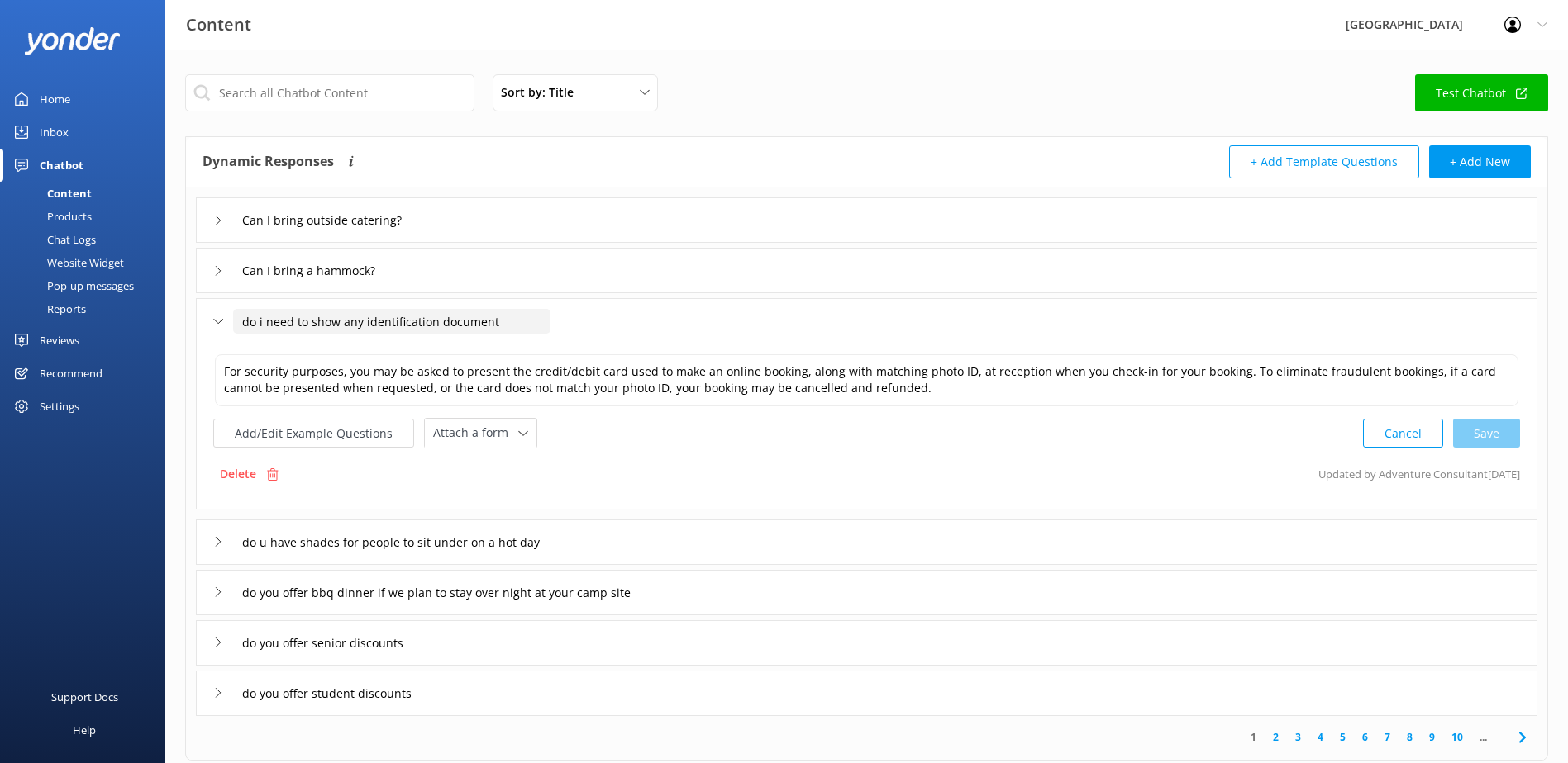
click at [247, 317] on input "do i need to show any identification document" at bounding box center [391, 321] width 318 height 25
click at [263, 317] on input "Do i need to show any identification document" at bounding box center [391, 321] width 318 height 25
drag, startPoint x: 342, startPoint y: 322, endPoint x: 521, endPoint y: 313, distance: 179.2
click at [521, 313] on input "Do I need to show any identification document" at bounding box center [391, 321] width 318 height 25
type input "Do I need to show ID?"
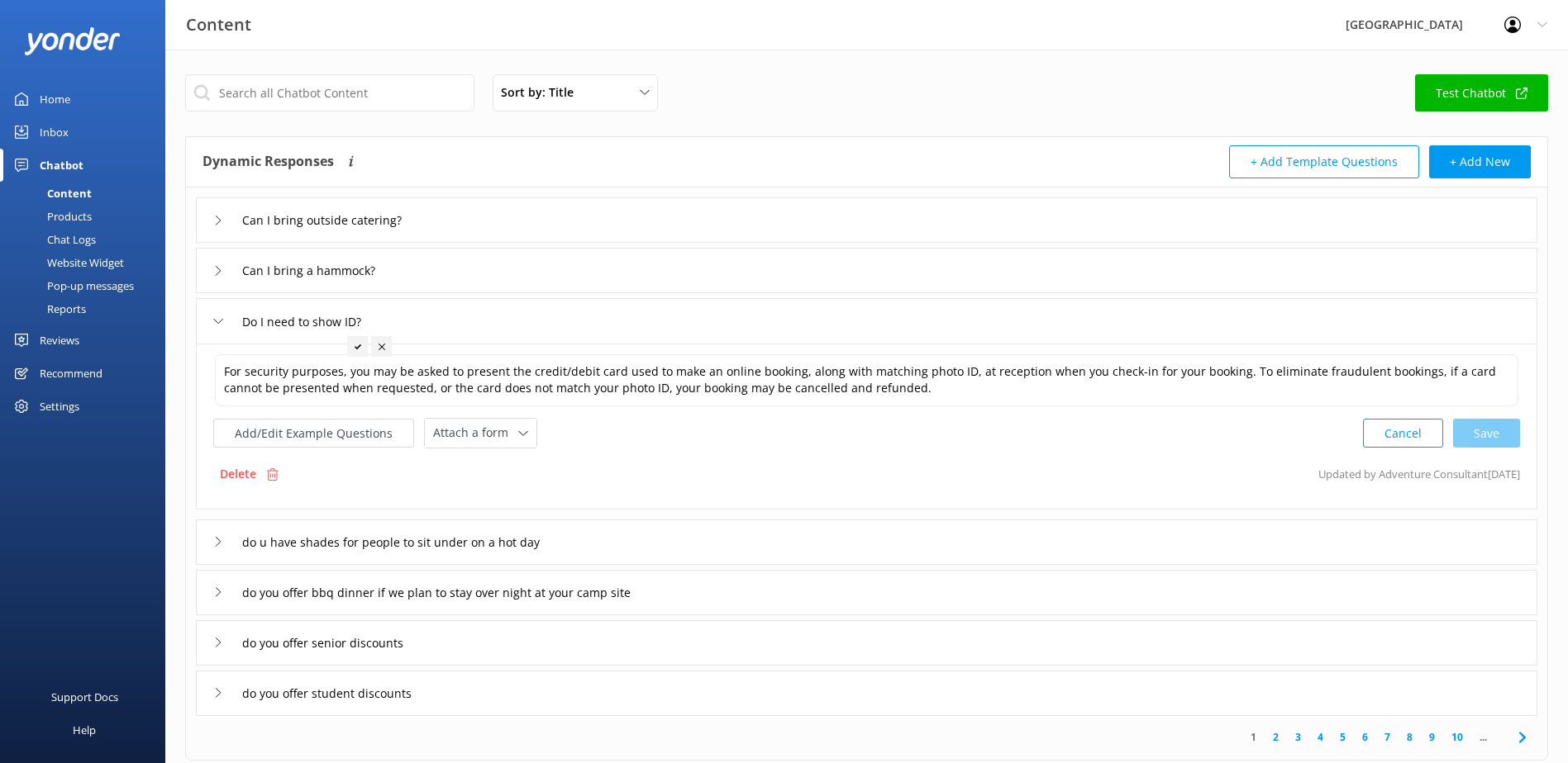
click at [361, 346] on div at bounding box center [358, 346] width 21 height 21
click at [335, 423] on button "Add/Edit Example Questions" at bounding box center [313, 434] width 201 height 29
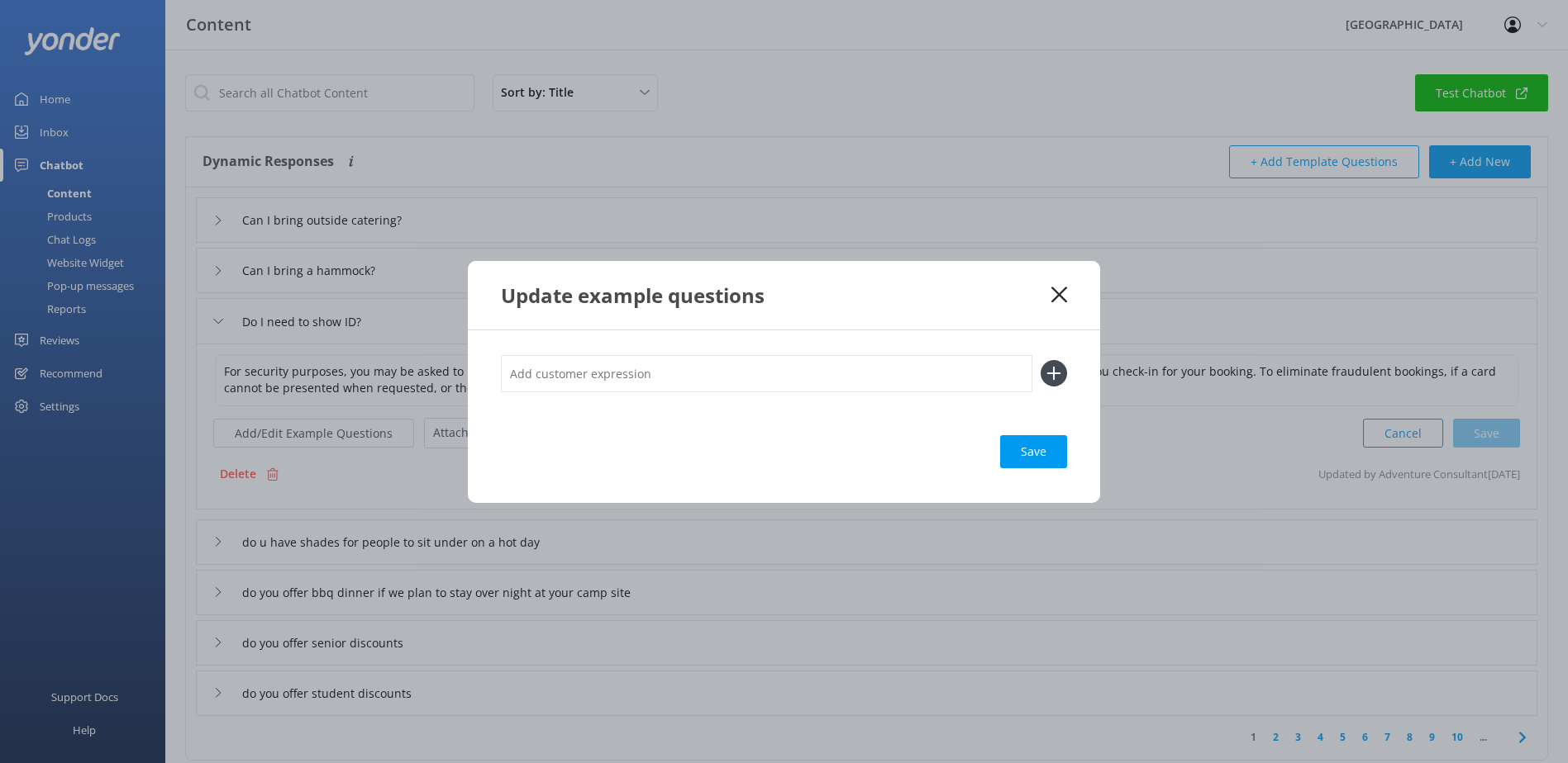
click at [539, 382] on input "text" at bounding box center [766, 373] width 532 height 37
type input "do I need to show identification document"
click at [1059, 366] on icon at bounding box center [1054, 373] width 27 height 27
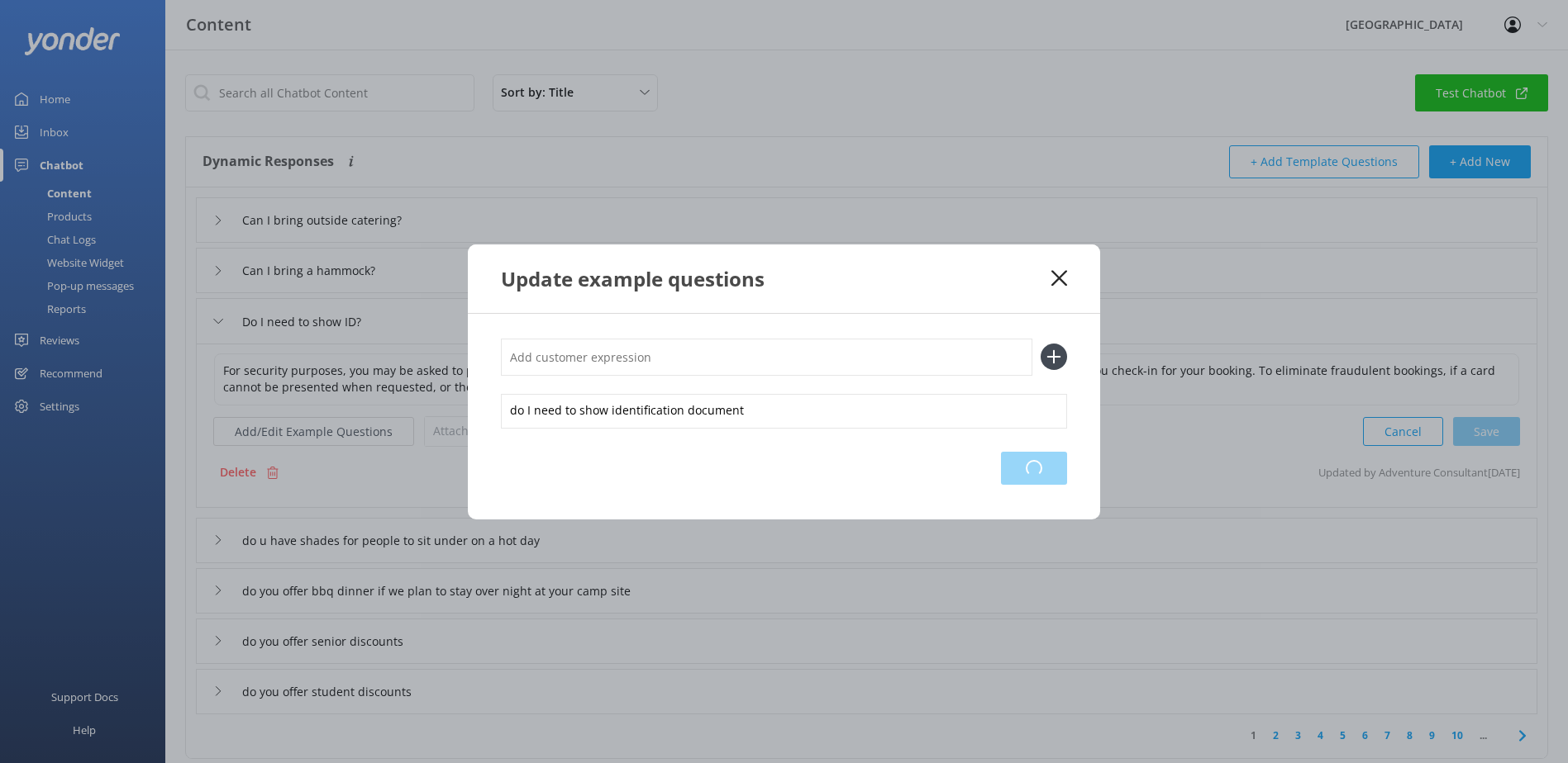
click at [1033, 464] on div "Loading.." at bounding box center [1033, 468] width 66 height 33
click at [1060, 280] on use at bounding box center [1059, 278] width 15 height 15
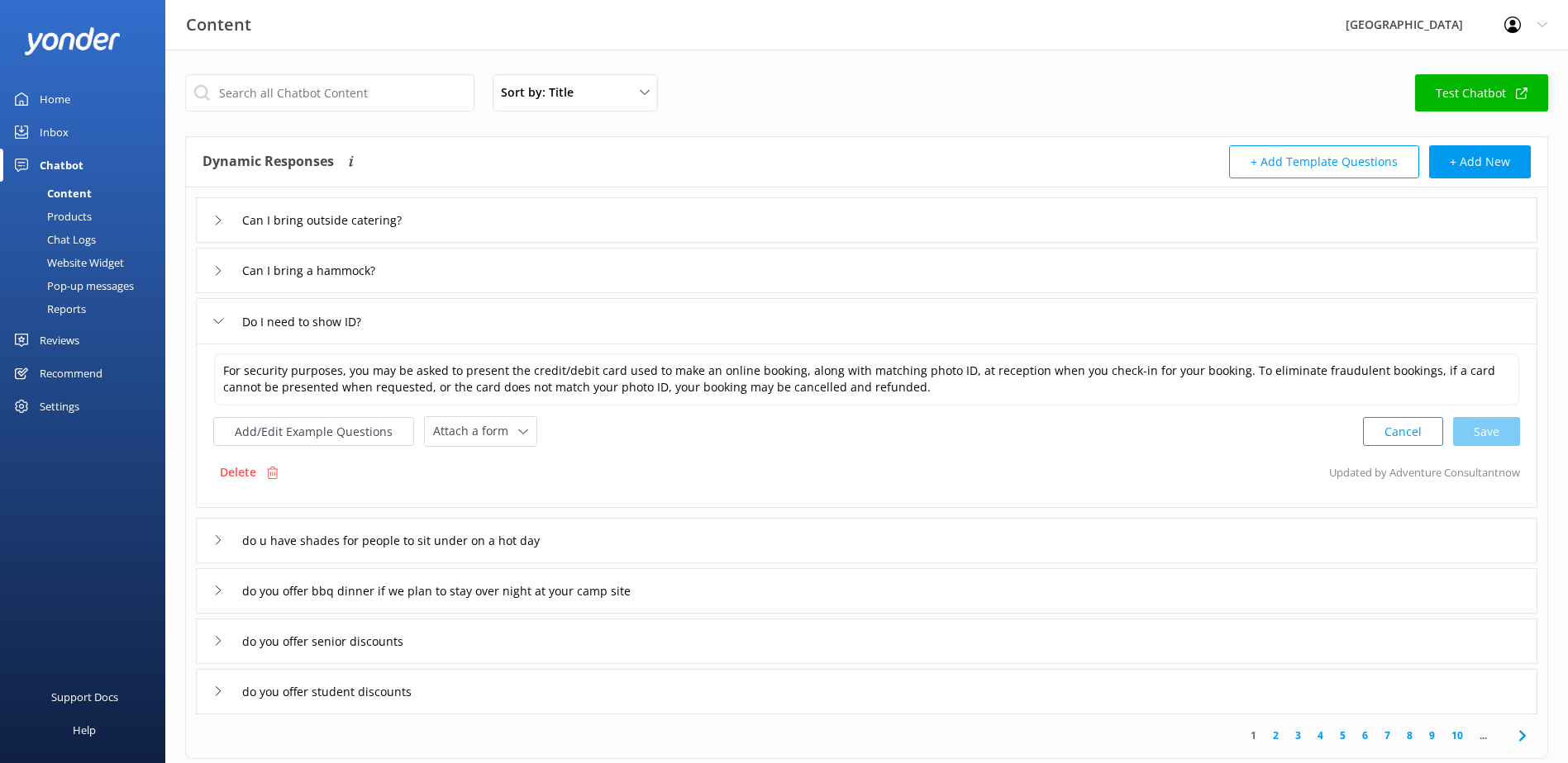
click at [221, 326] on div "Do I need to show ID?" at bounding box center [292, 322] width 158 height 27
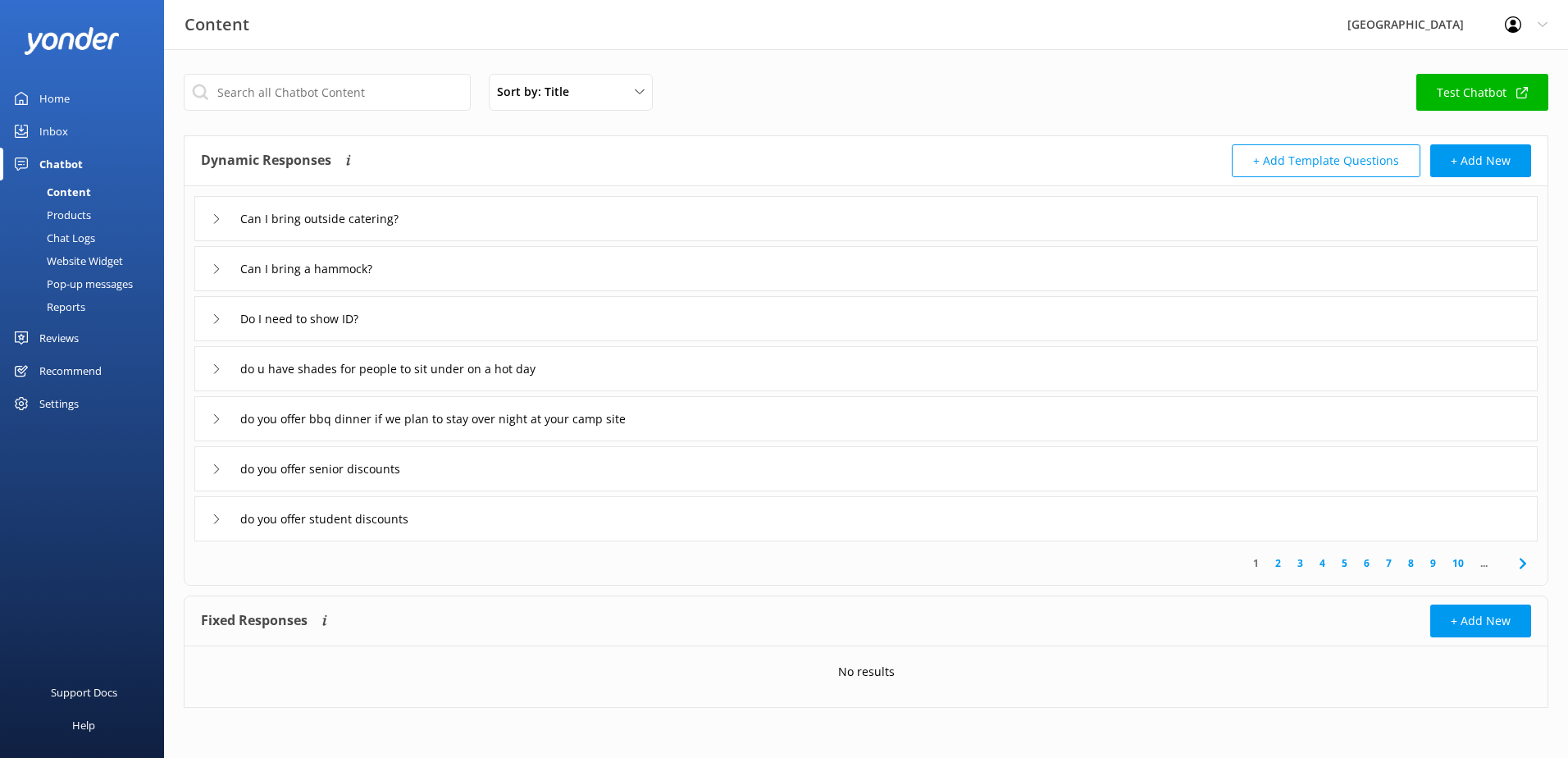
click at [217, 367] on use at bounding box center [217, 369] width 5 height 9
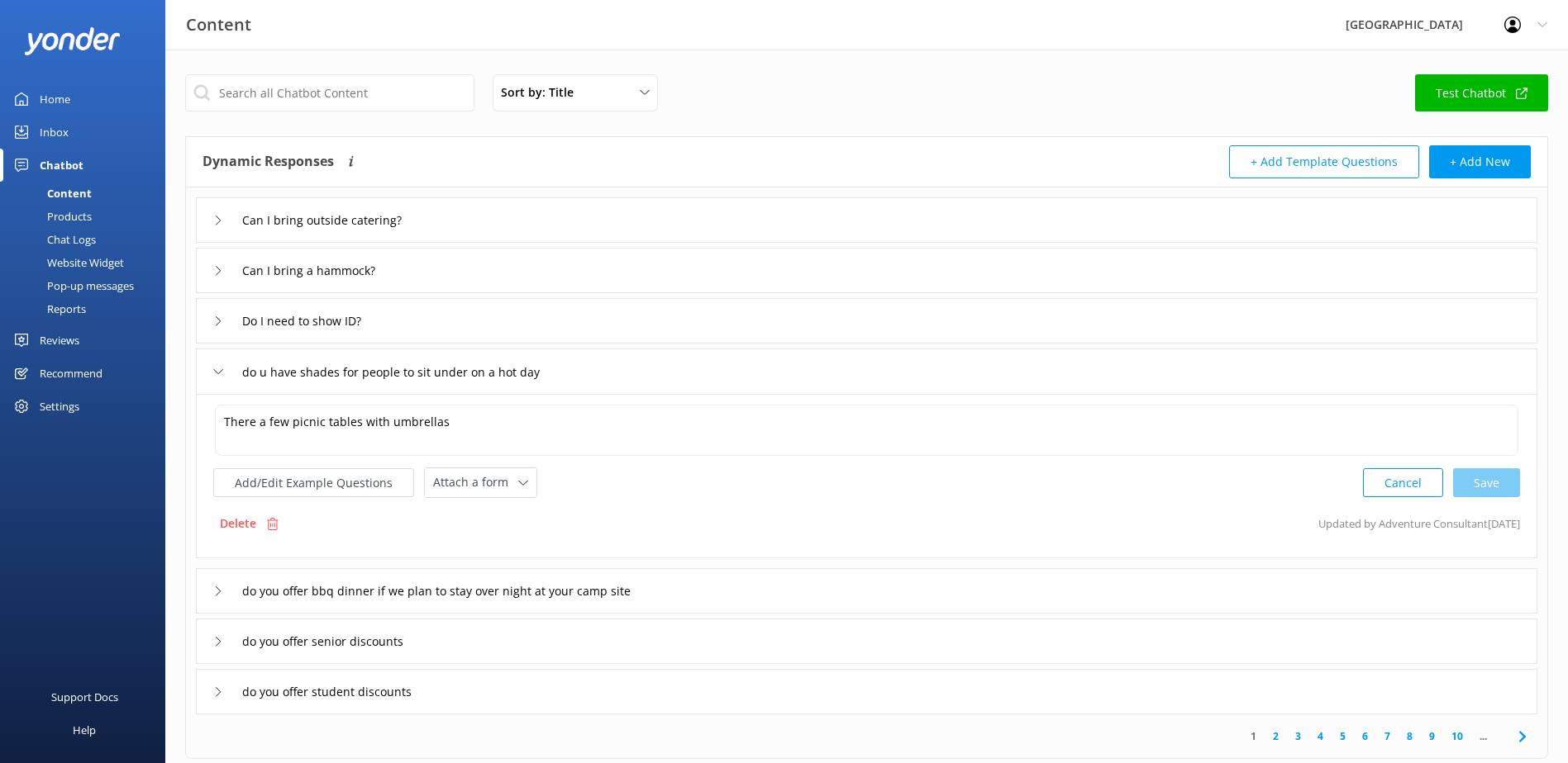
click at [218, 370] on icon at bounding box center [218, 372] width 10 height 10
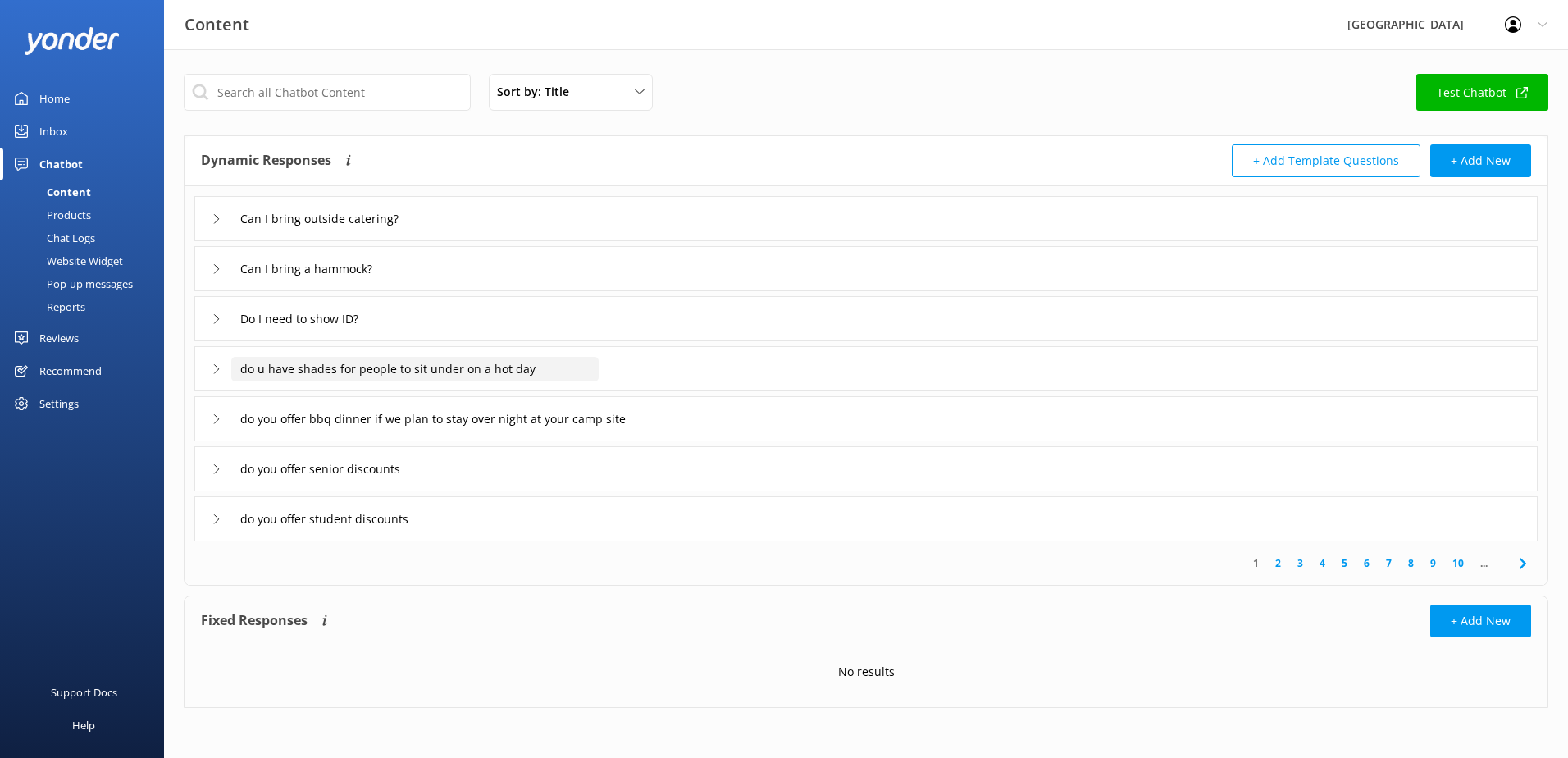
drag, startPoint x: 249, startPoint y: 370, endPoint x: 235, endPoint y: 371, distance: 14.0
click at [235, 231] on input "do u have shades for people to sit under on a hot day" at bounding box center [336, 218] width 210 height 25
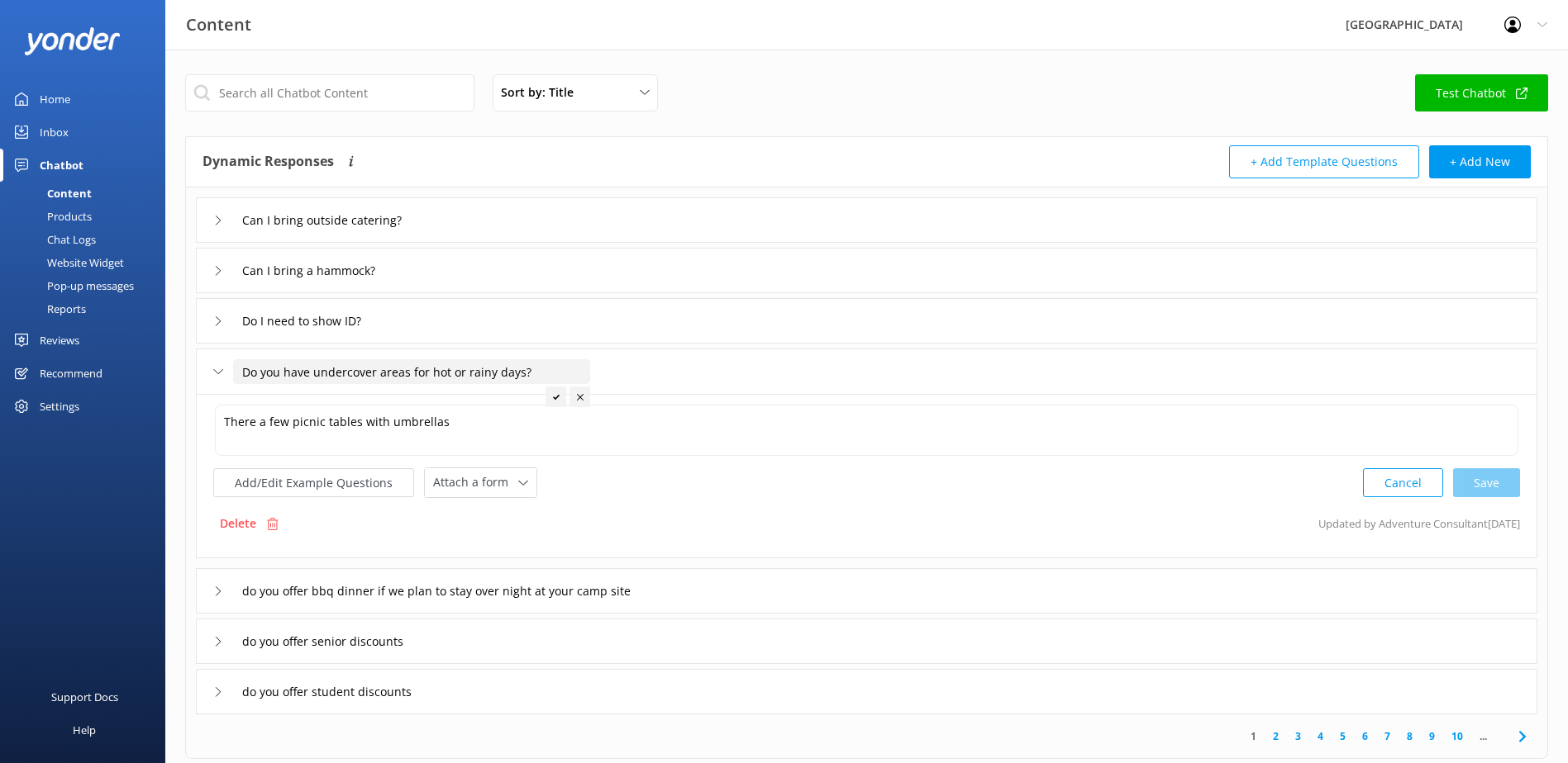
type input "Do you have undercover areas for hot or rainy days?"
click at [556, 394] on icon at bounding box center [556, 398] width 7 height 7
click at [517, 420] on textarea "There a few picnic tables with umbrellas" at bounding box center [866, 430] width 1304 height 51
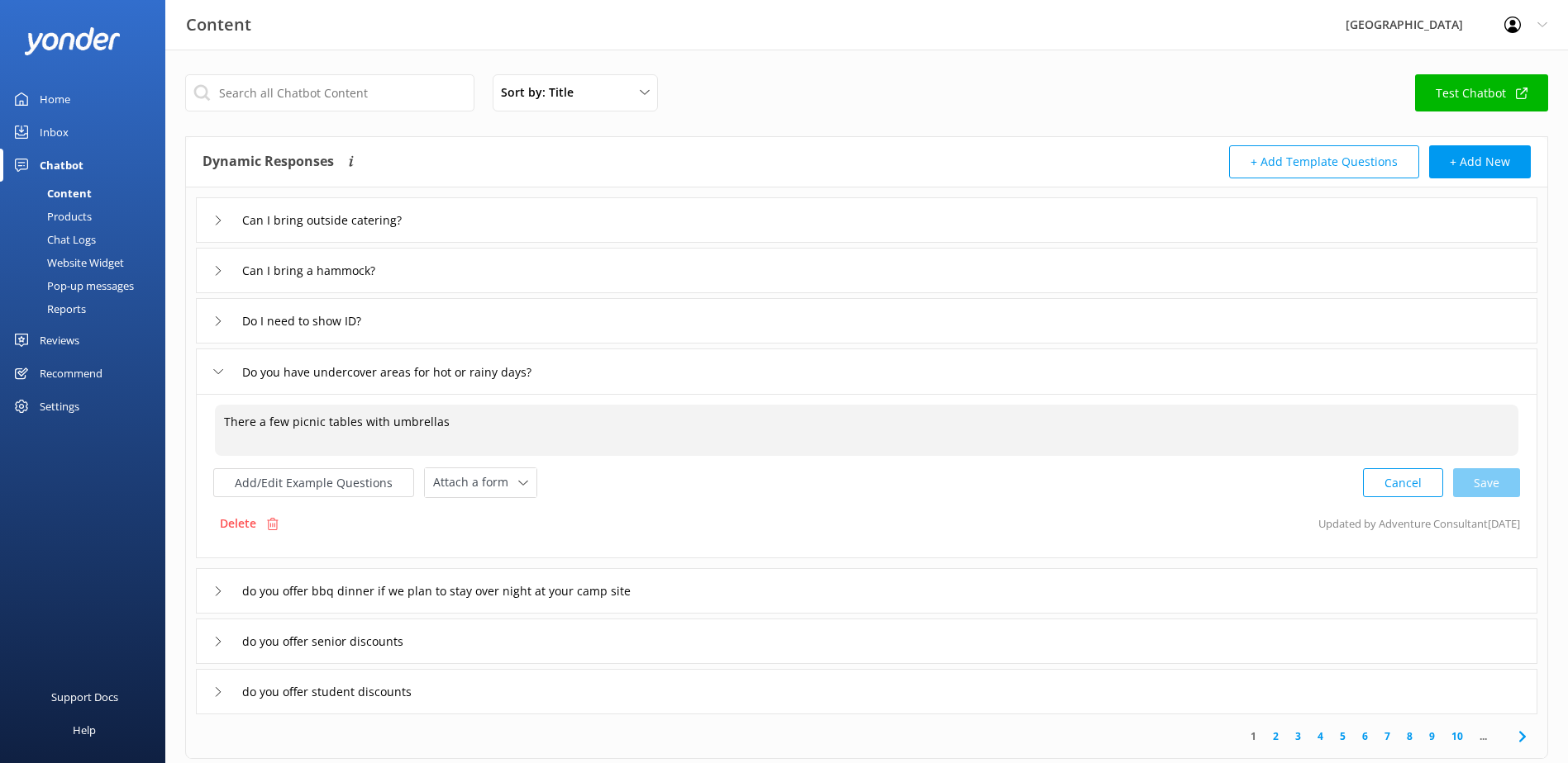
drag, startPoint x: 513, startPoint y: 421, endPoint x: 22, endPoint y: 427, distance: 491.0
click at [22, 427] on div "Content Glenworth Valley Profile Settings Logout Home Inbox Chatbot Content Pro…" at bounding box center [784, 491] width 1568 height 883
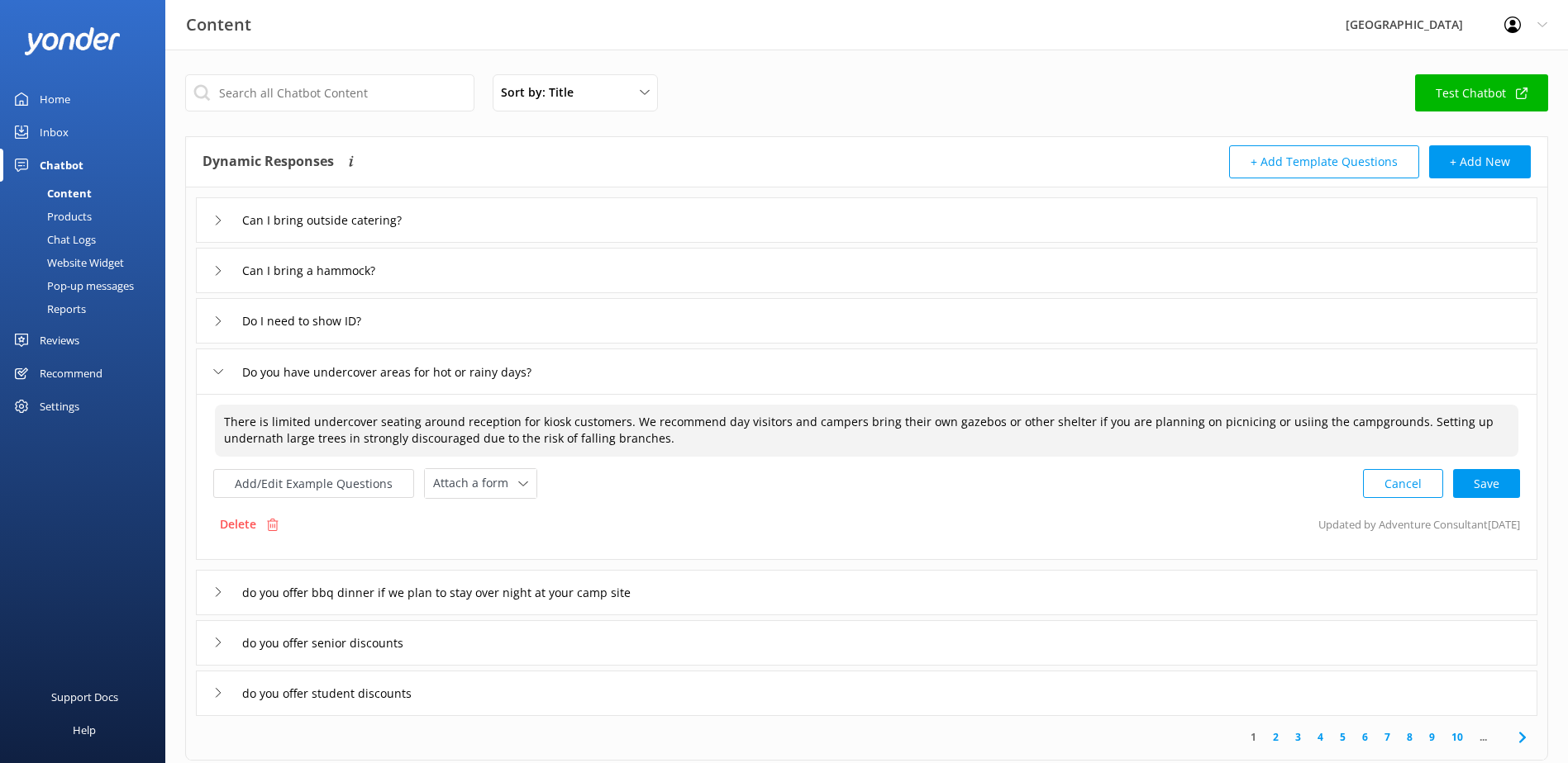
click at [1275, 420] on textarea "There is limited undercover seating around reception for kiosk customers. We re…" at bounding box center [866, 430] width 1304 height 52
drag, startPoint x: 1071, startPoint y: 422, endPoint x: 1194, endPoint y: 429, distance: 123.2
click at [1194, 429] on textarea "There is limited undercover seating around reception for kiosk customers. We re…" at bounding box center [866, 430] width 1304 height 52
click at [1388, 423] on textarea "There is limited undercover seating around reception for kiosk customers. We re…" at bounding box center [866, 430] width 1304 height 52
click at [1488, 423] on textarea "There is limited undercover seating around reception for kiosk customers. We re…" at bounding box center [866, 430] width 1304 height 52
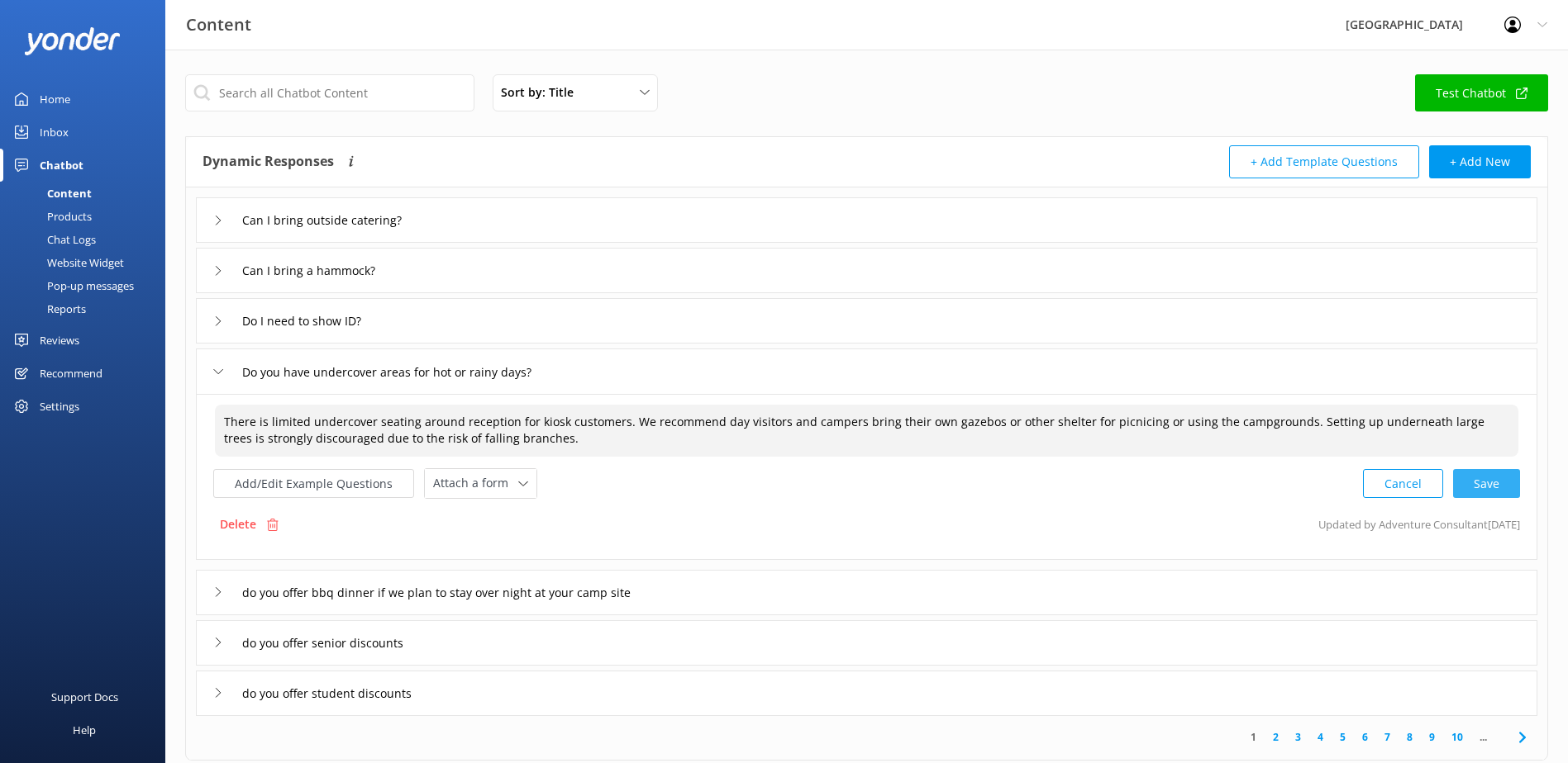
click at [1470, 477] on div "Cancel Save" at bounding box center [1440, 484] width 157 height 31
type textarea "There is limited undercover seating around reception for kiosk customers. We re…"
click at [207, 373] on div "Do you have undercover areas for hot or rainy days?" at bounding box center [866, 371] width 1341 height 45
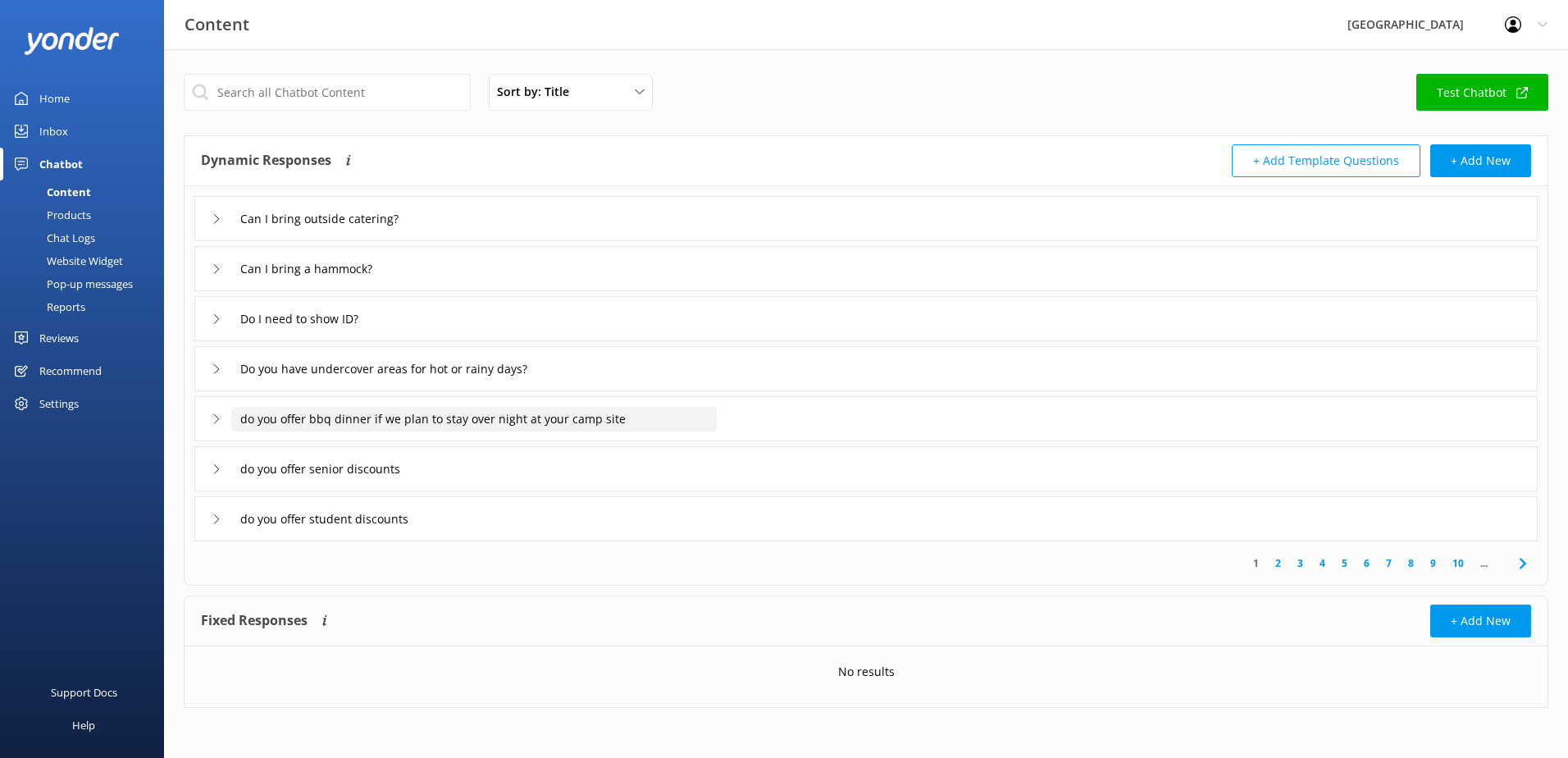
drag, startPoint x: 632, startPoint y: 420, endPoint x: -61, endPoint y: 416, distance: 693.0
click at [0, 416] on html "Content Glenworth Valley Profile Settings Logout Home Inbox Chatbot Content Pro…" at bounding box center [784, 379] width 1568 height 758
click at [220, 418] on icon at bounding box center [217, 420] width 10 height 10
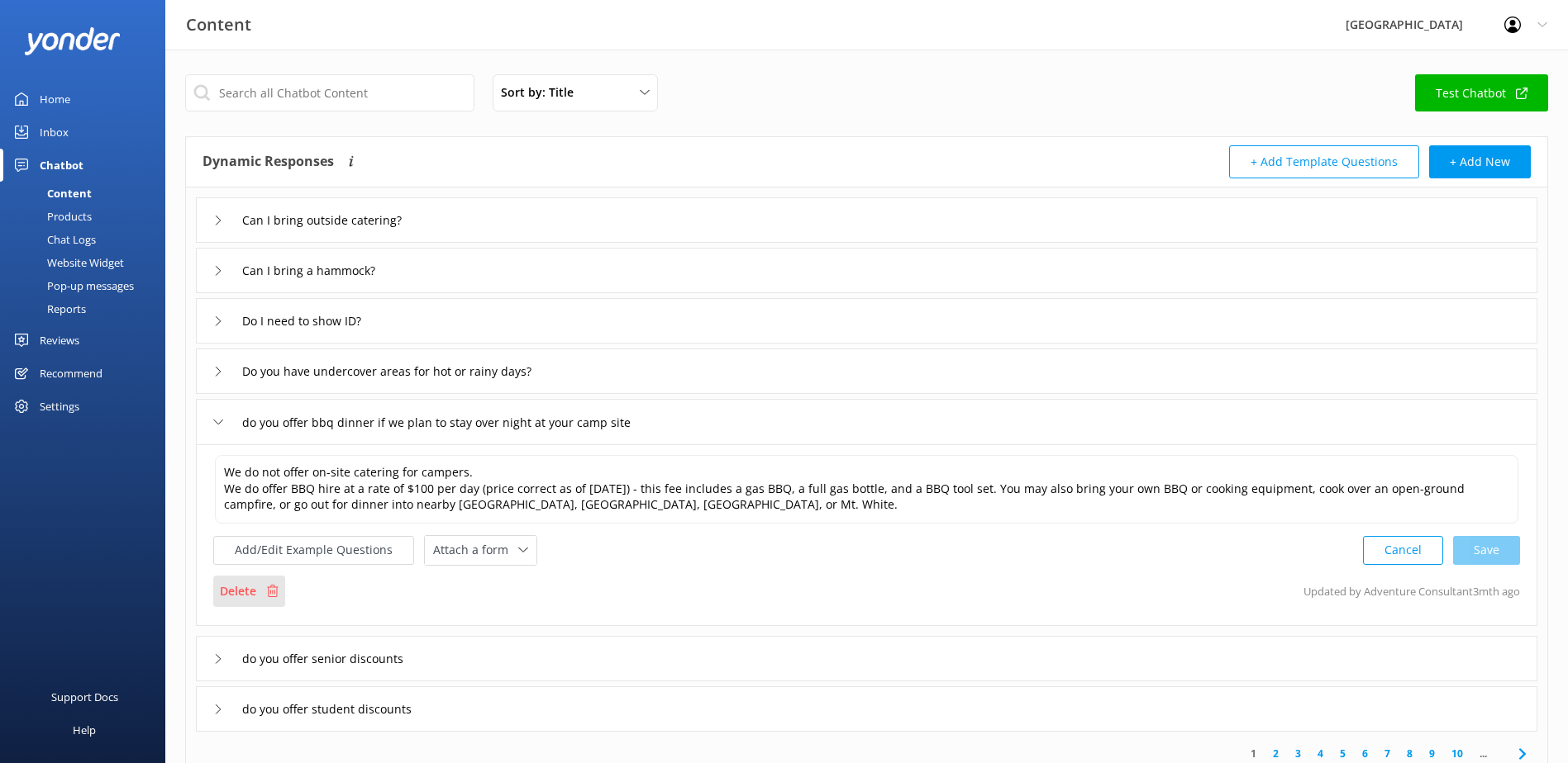
click at [246, 598] on p "Delete" at bounding box center [238, 591] width 36 height 18
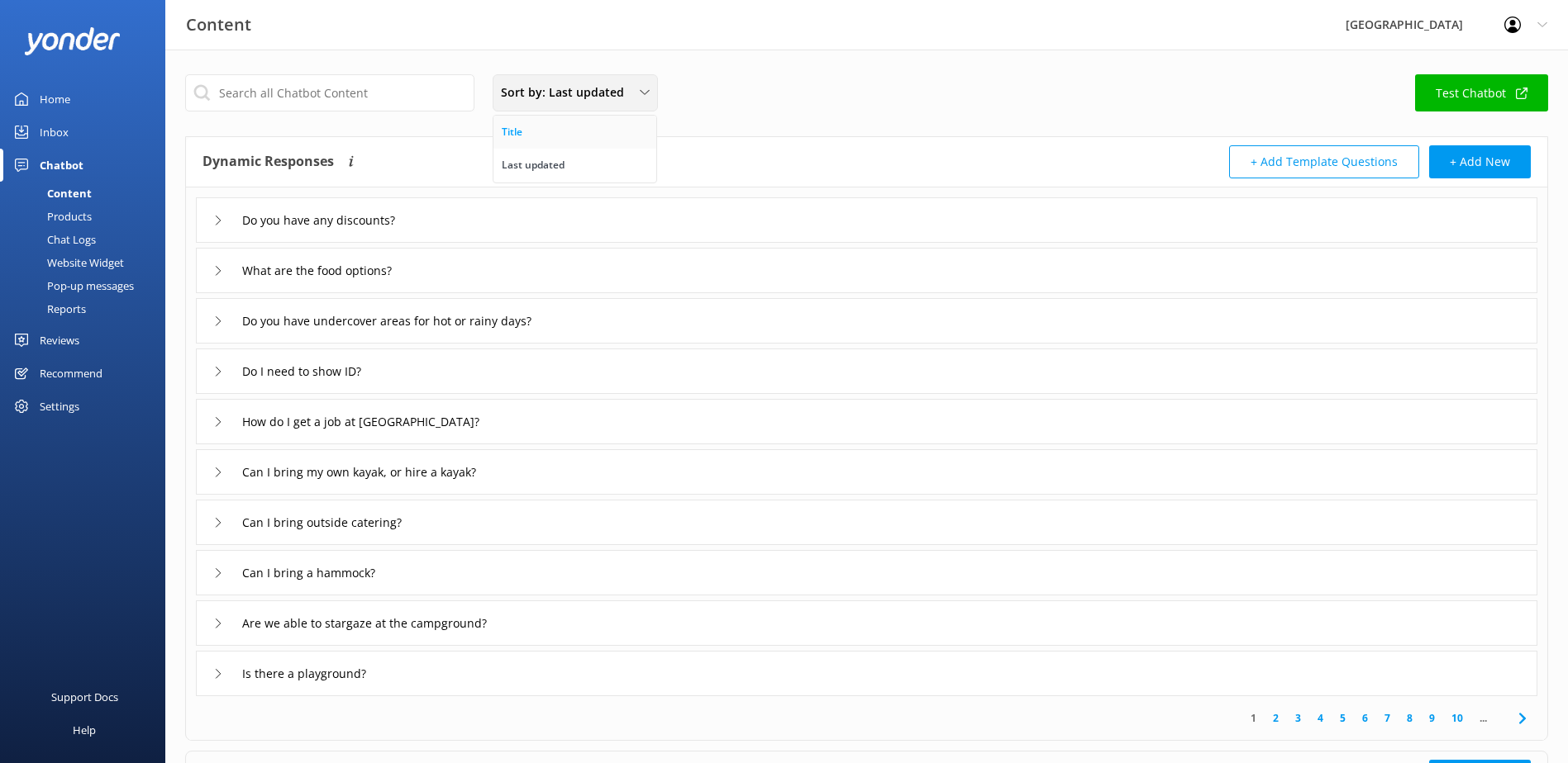
click at [537, 136] on link "Title" at bounding box center [574, 132] width 163 height 33
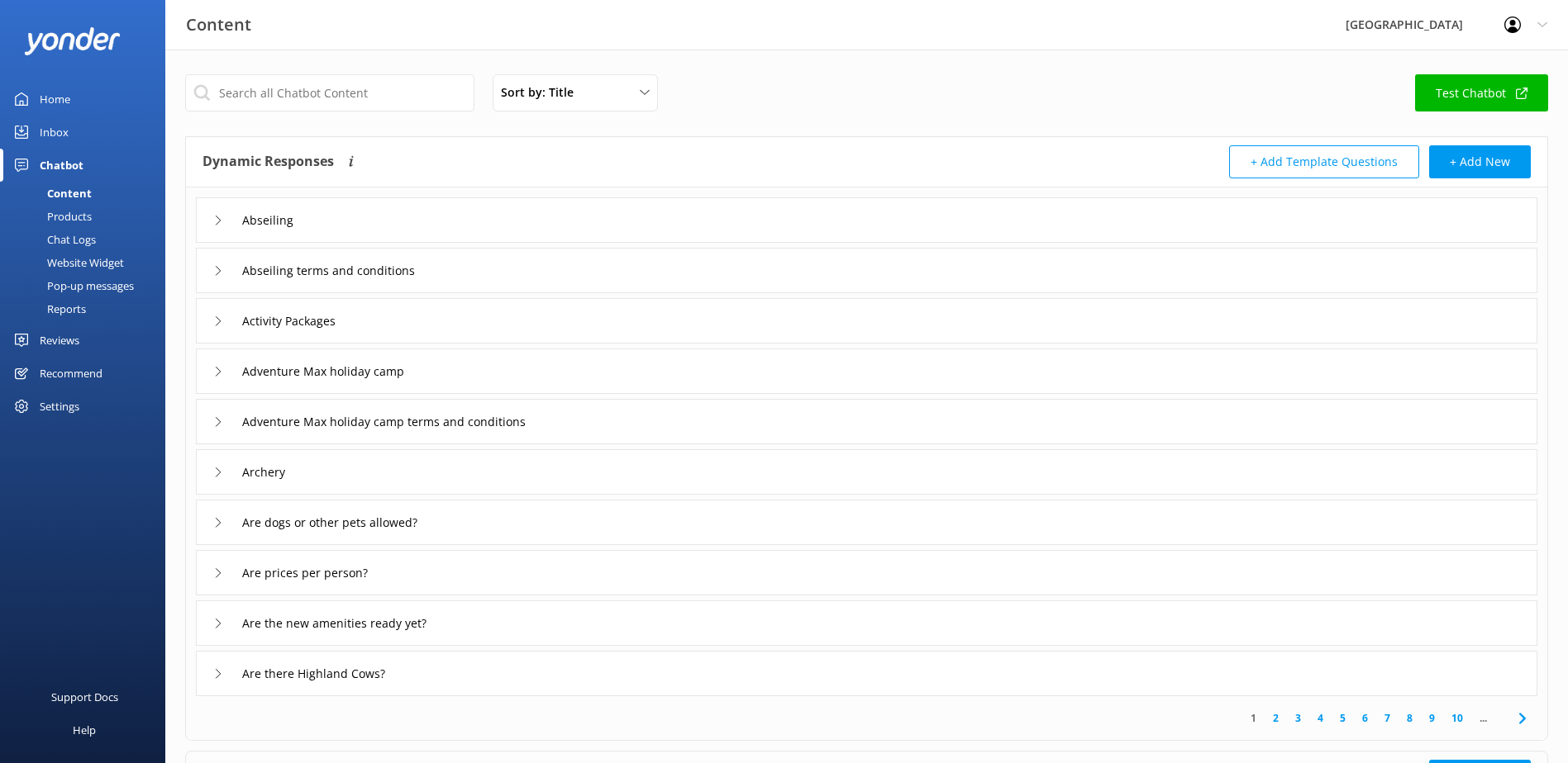
click at [1457, 715] on link "10" at bounding box center [1457, 718] width 28 height 15
click at [1457, 715] on link "15" at bounding box center [1457, 718] width 28 height 15
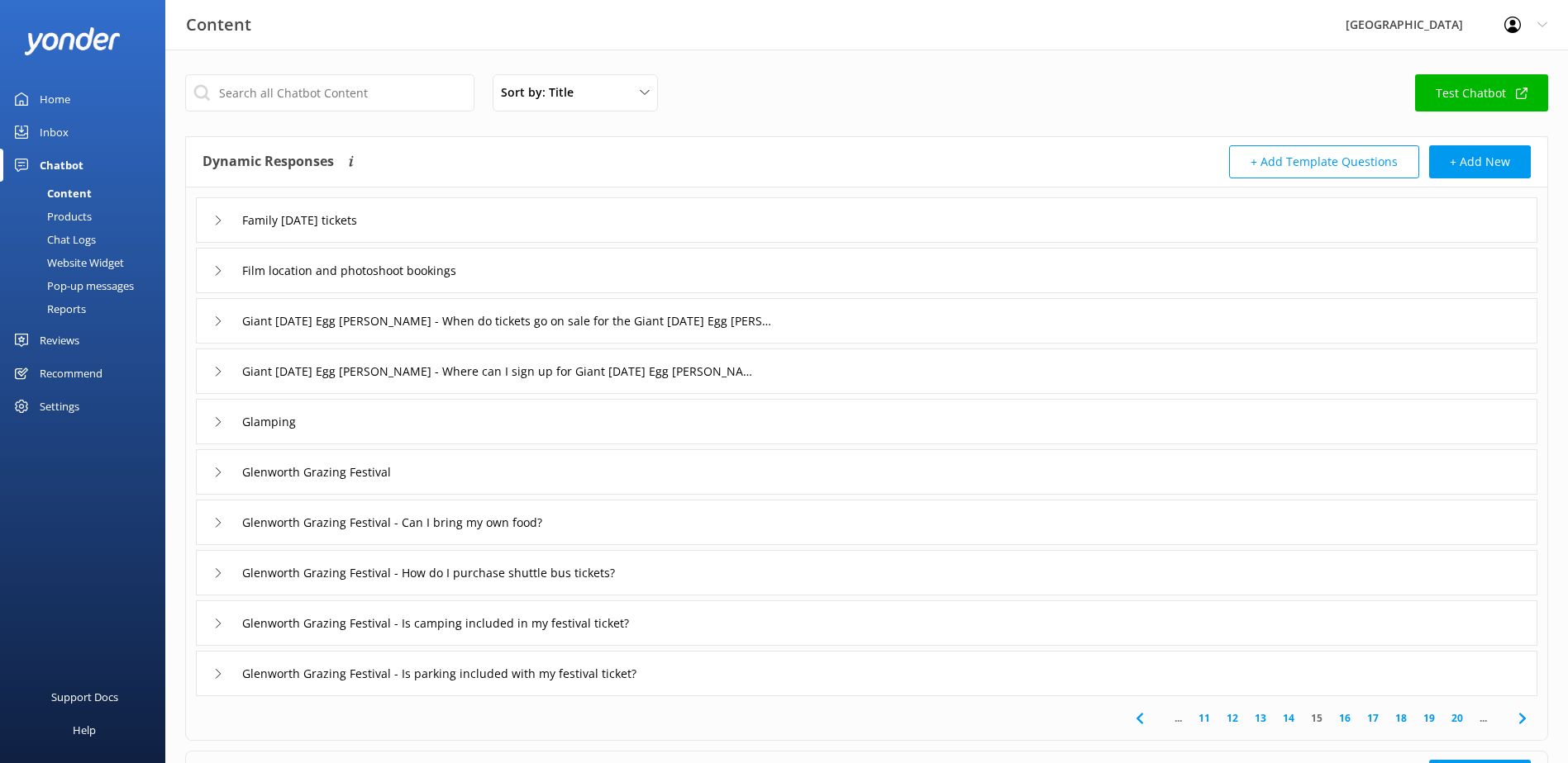
click at [1458, 718] on link "20" at bounding box center [1457, 718] width 28 height 15
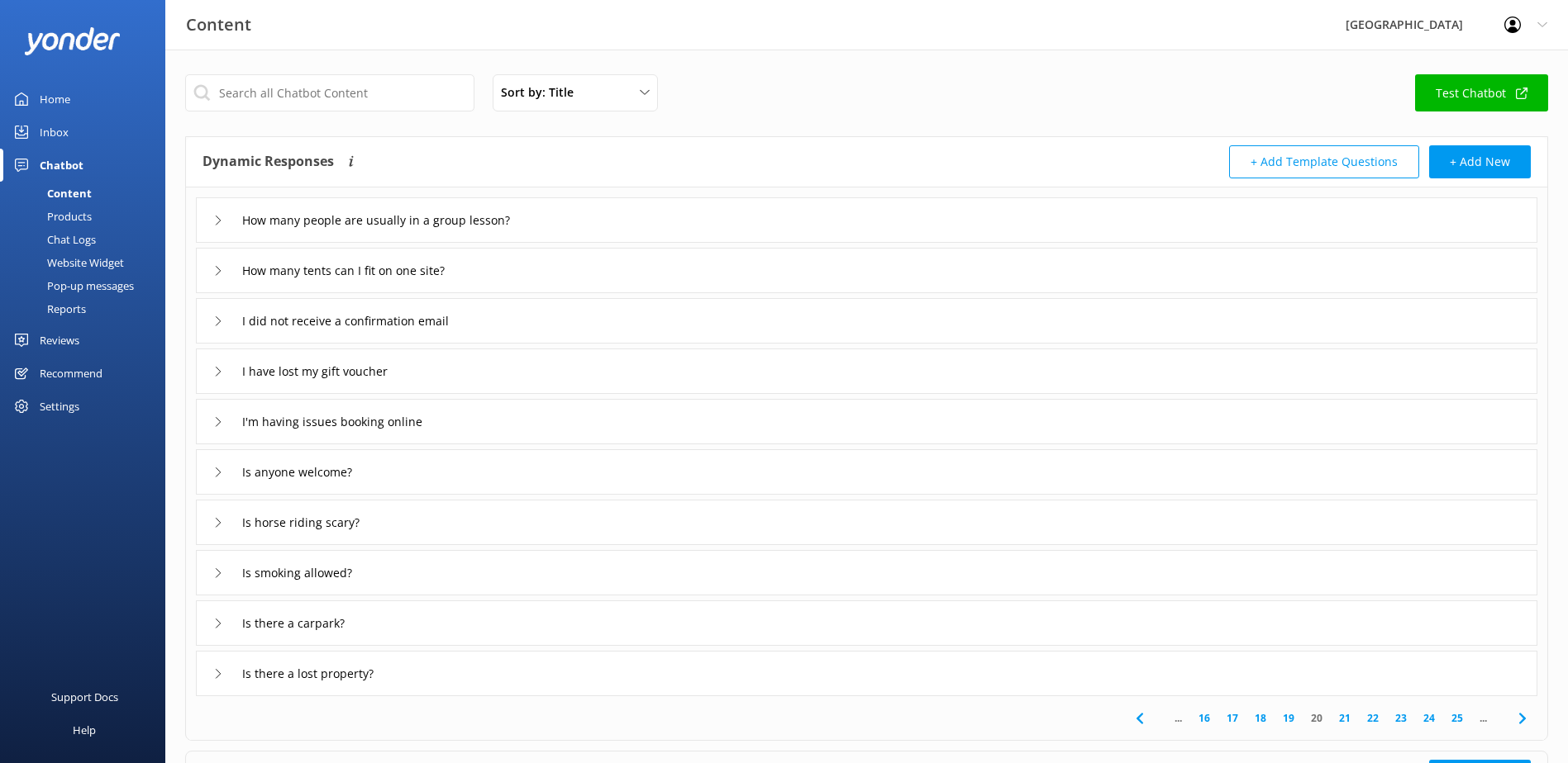
click at [1458, 719] on link "25" at bounding box center [1457, 718] width 28 height 15
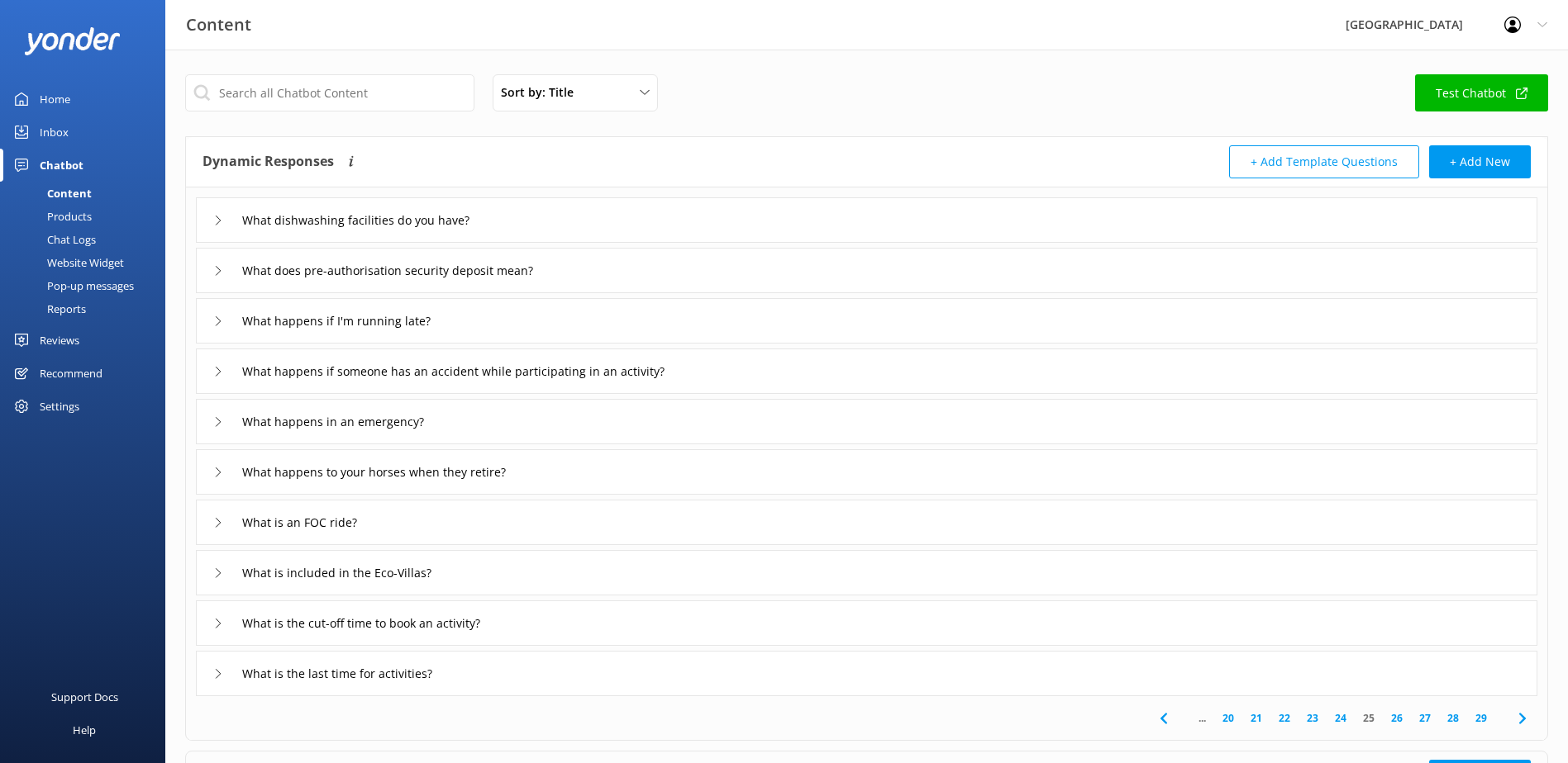
click at [1393, 714] on link "26" at bounding box center [1397, 718] width 28 height 15
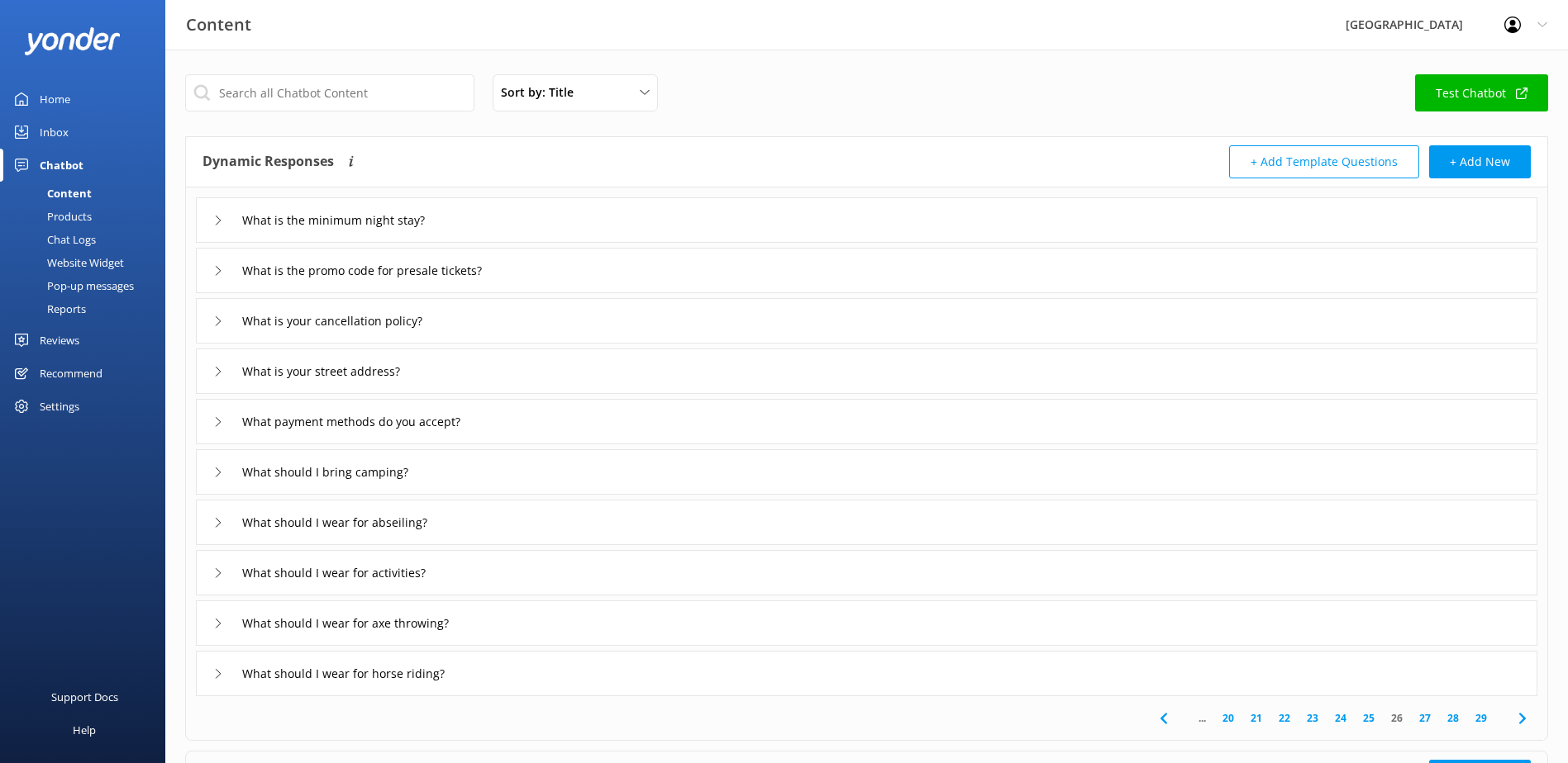
click at [1424, 717] on link "27" at bounding box center [1424, 718] width 28 height 15
click at [1446, 717] on link "28" at bounding box center [1452, 718] width 28 height 15
click at [583, 367] on div "how far are the activities from the glamping site" at bounding box center [866, 371] width 1341 height 45
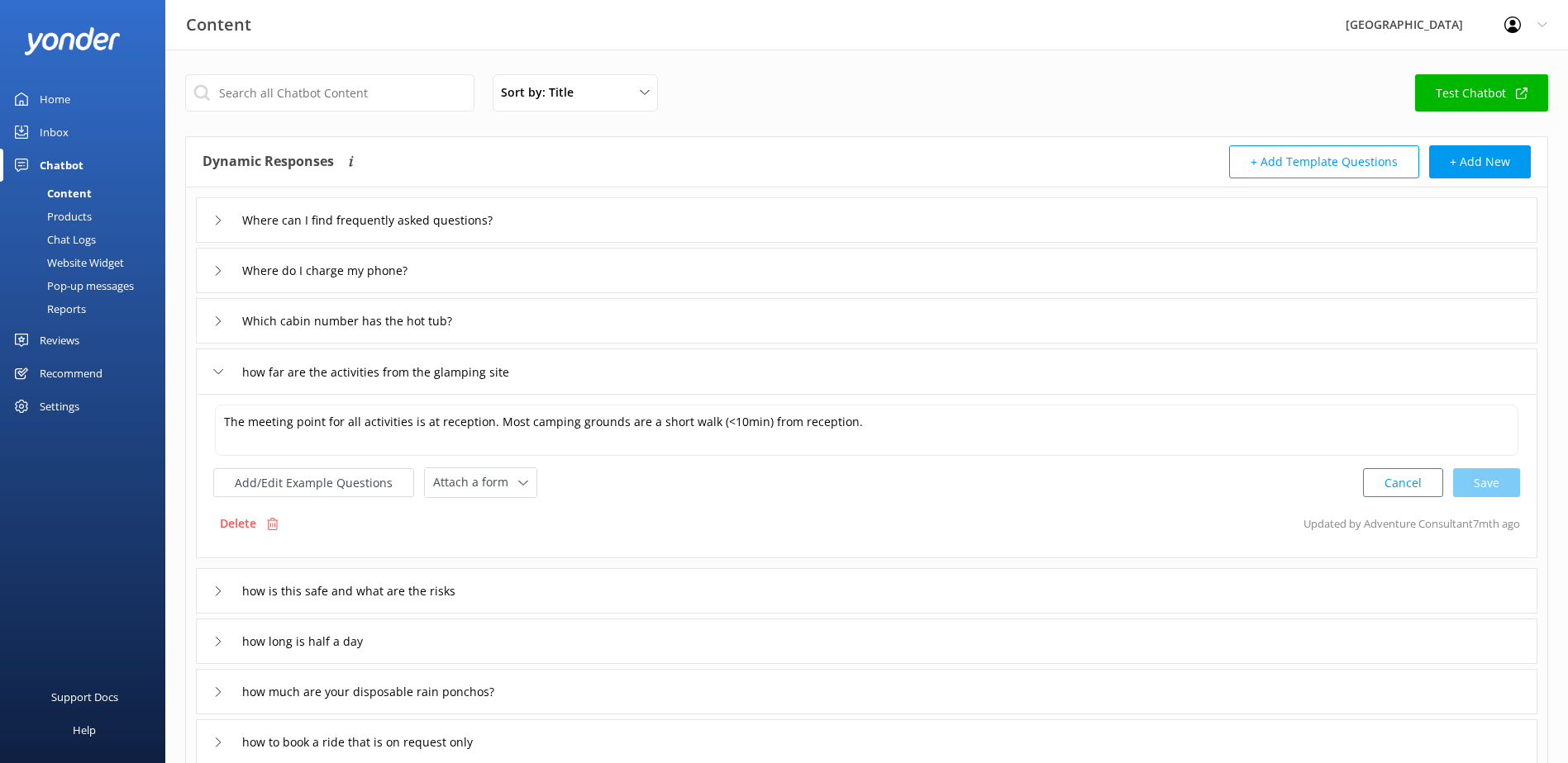
click at [604, 366] on div "how far are the activities from the glamping site" at bounding box center [866, 371] width 1341 height 45
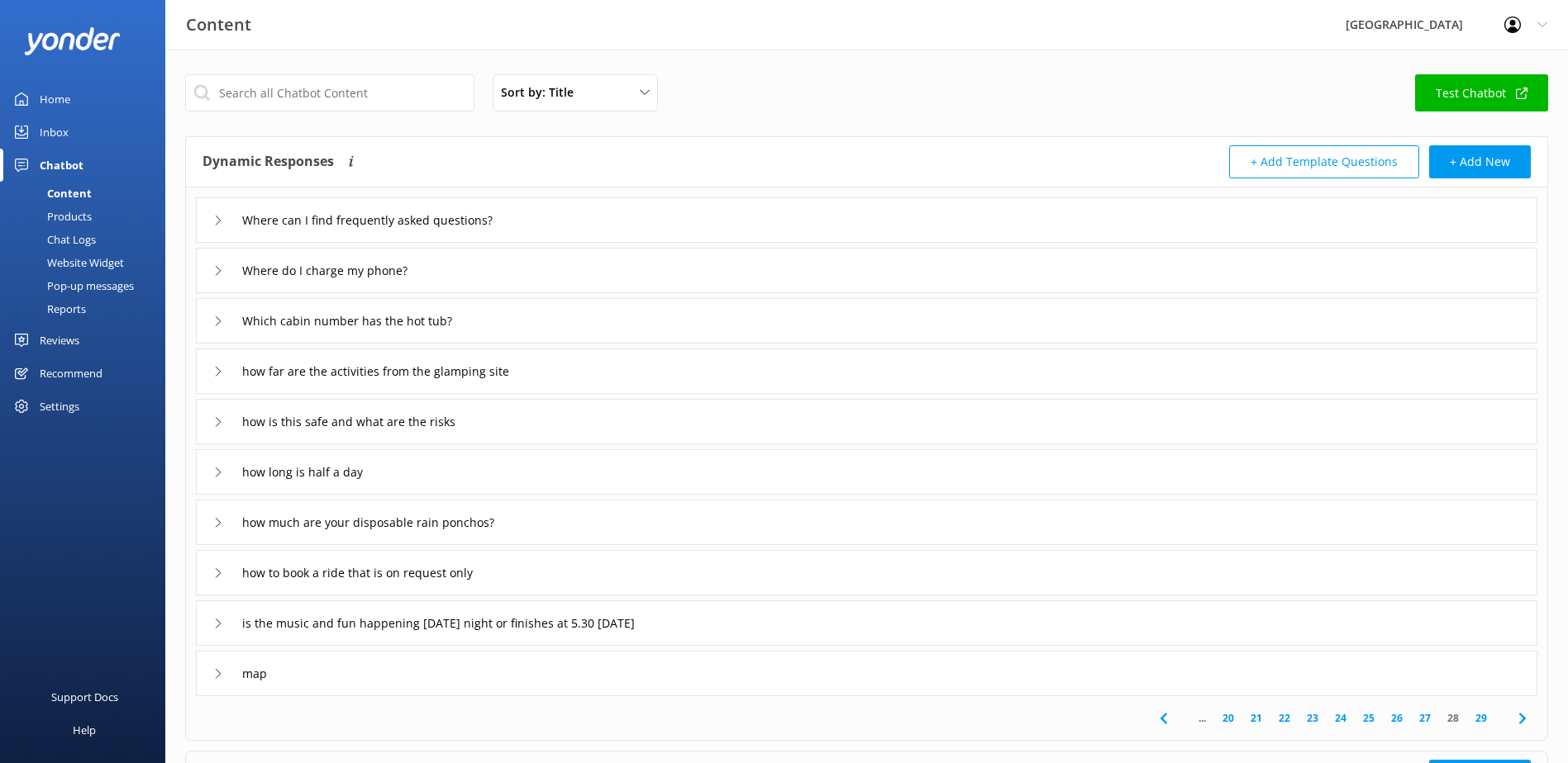
click at [517, 423] on div "how is this safe and what are the risks" at bounding box center [866, 421] width 1341 height 45
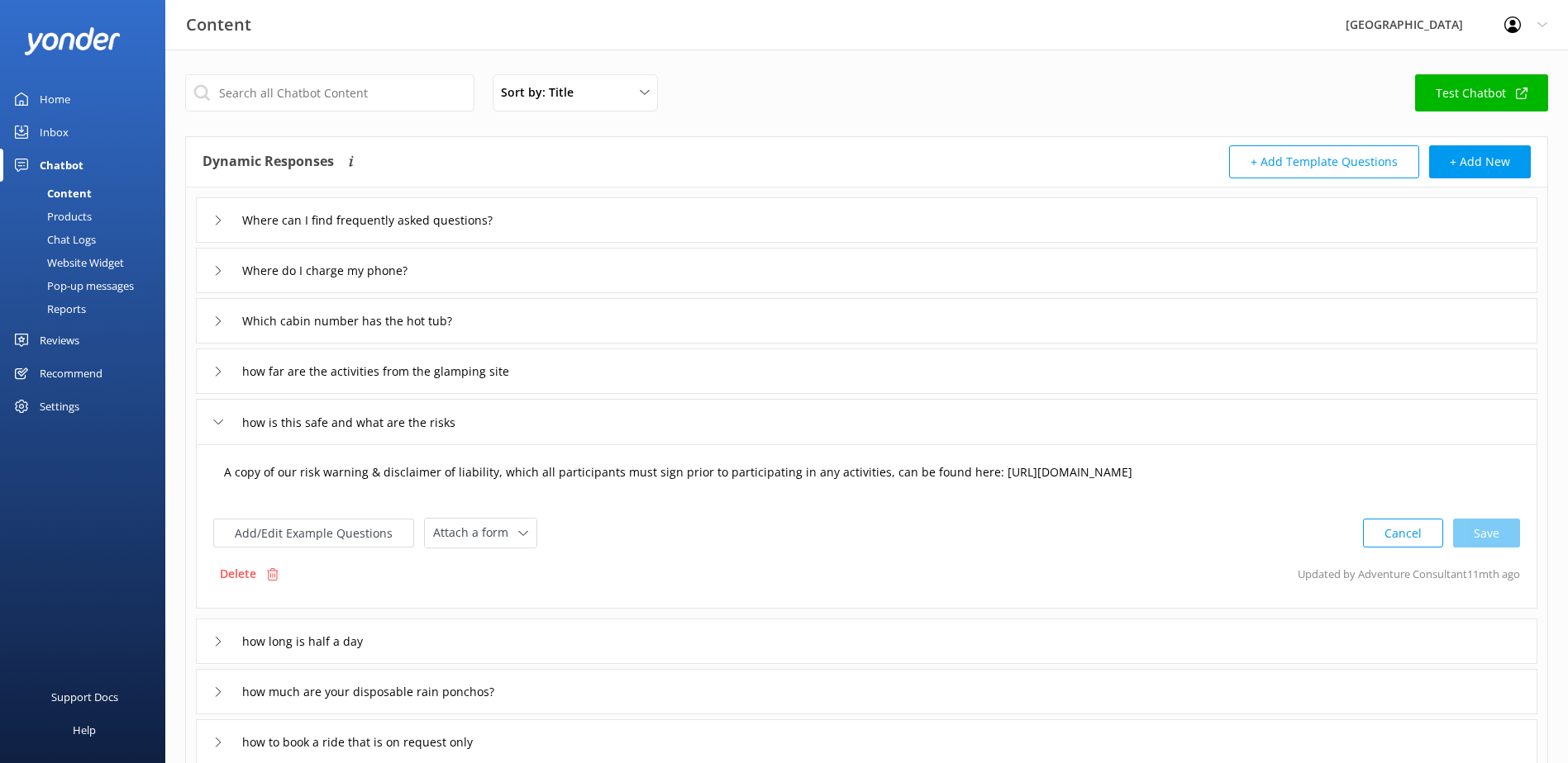
click at [223, 467] on textarea "A copy of our risk warning & disclaimer of liability, which all participants mu…" at bounding box center [866, 481] width 1304 height 51
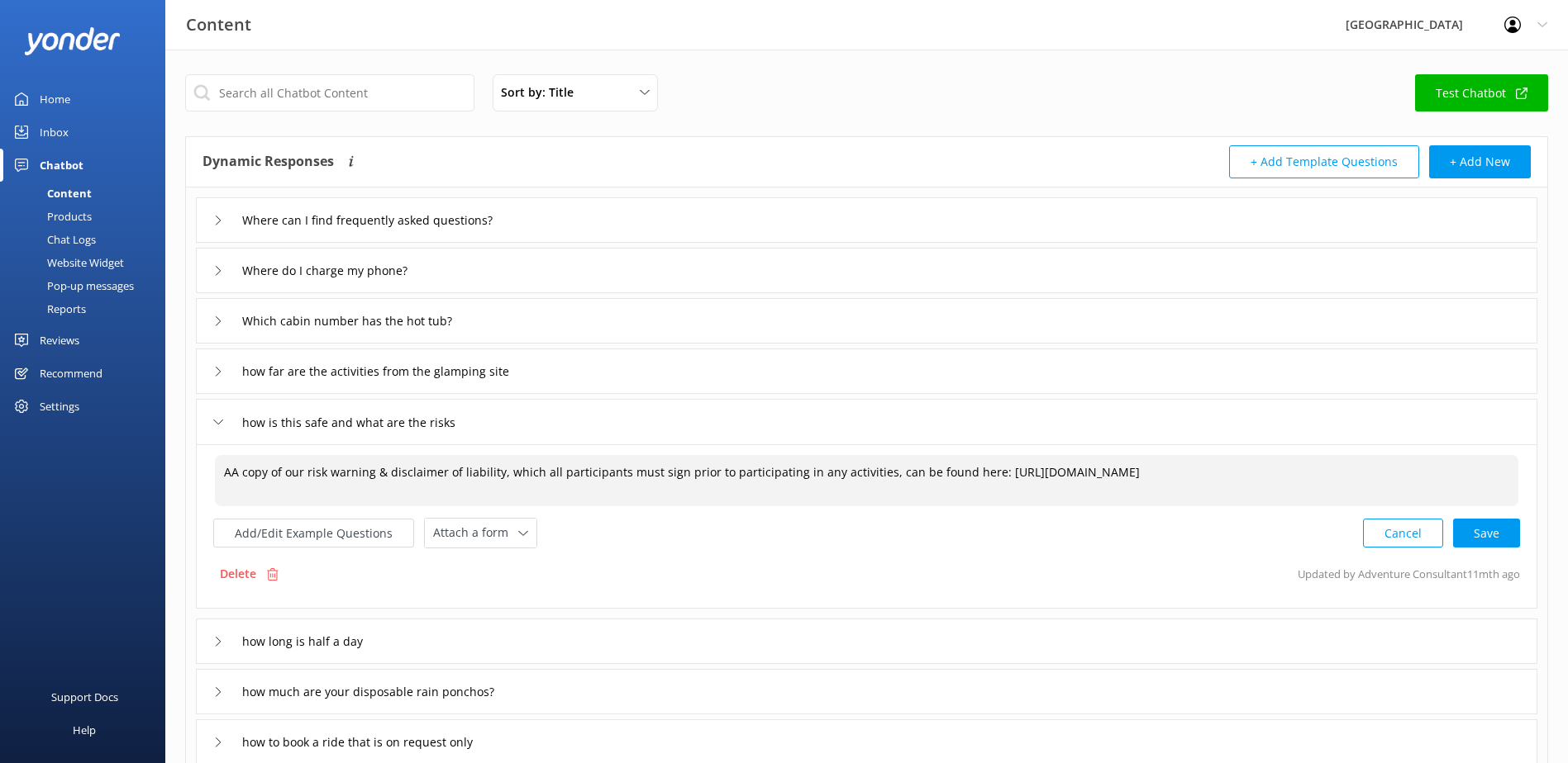
type textarea "A copy of our risk warning & disclaimer of liability, which all participants mu…"
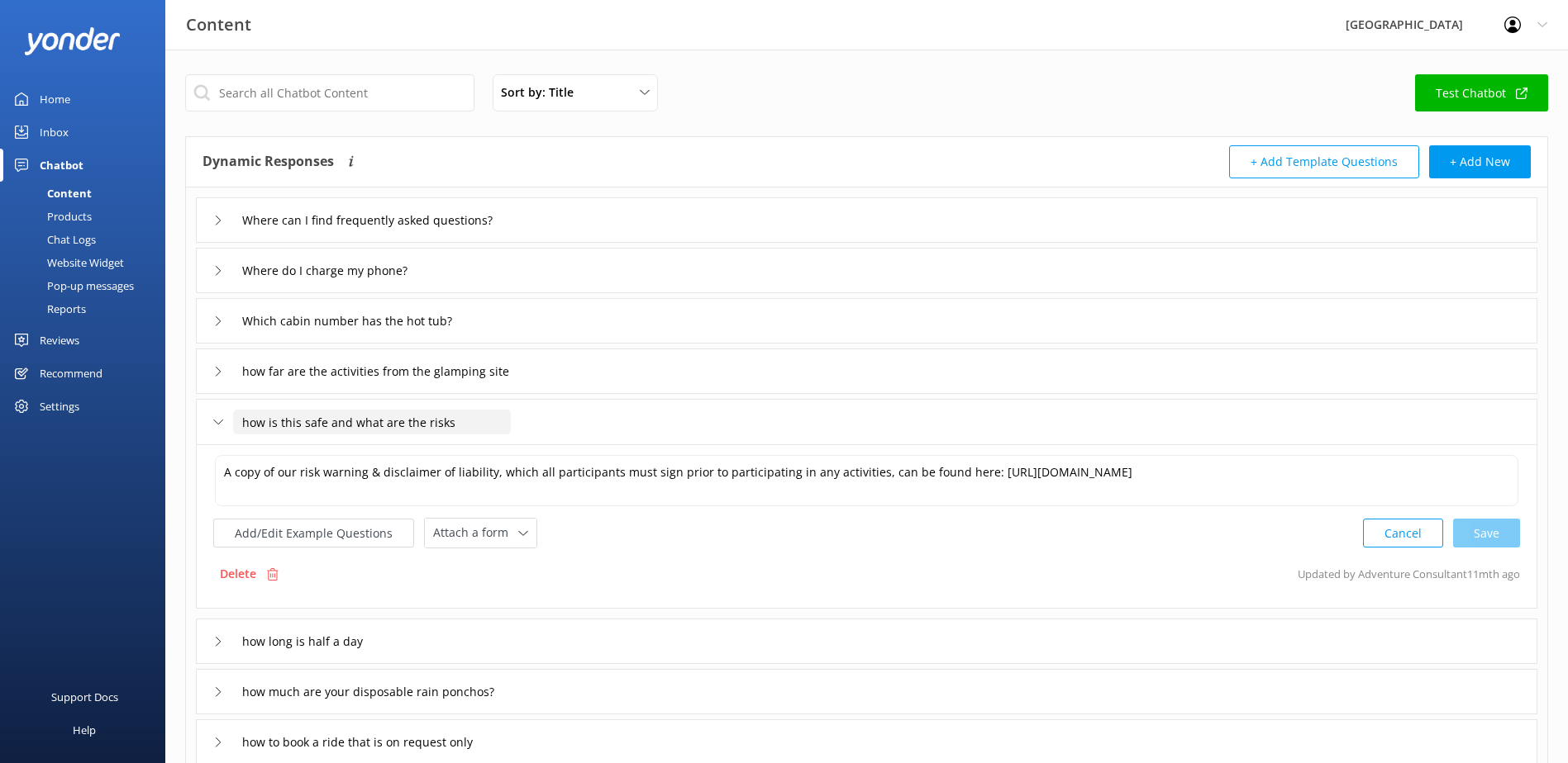
drag, startPoint x: 454, startPoint y: 428, endPoint x: -102, endPoint y: 421, distance: 556.0
click at [0, 421] on html "Content Glenworth Valley Profile Settings Logout Home Inbox Chatbot Content Pro…" at bounding box center [784, 541] width 1568 height 1084
click at [244, 570] on p "Delete" at bounding box center [238, 574] width 36 height 18
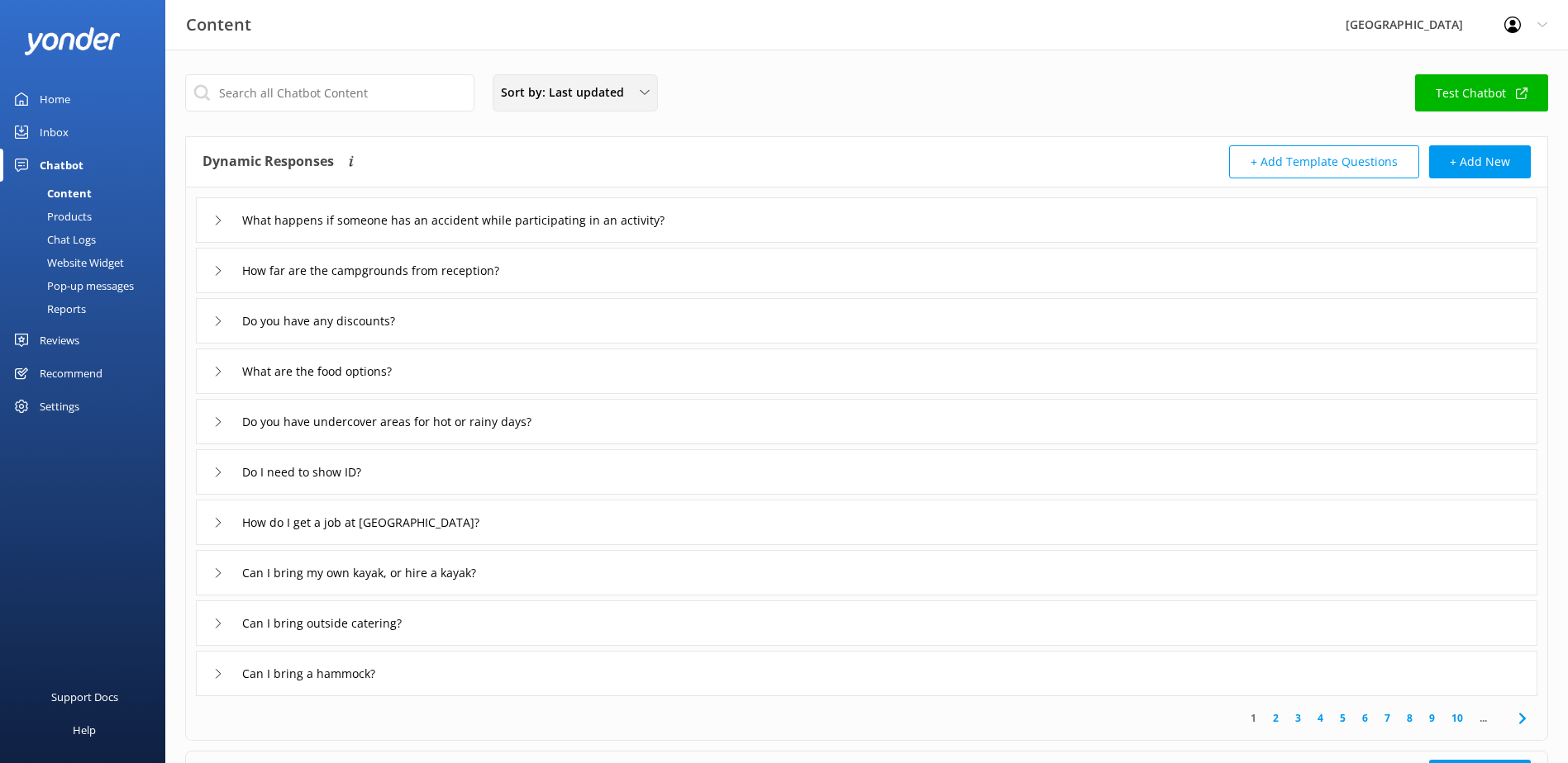
drag, startPoint x: 589, startPoint y: 90, endPoint x: 551, endPoint y: 126, distance: 52.3
click at [589, 90] on span "Sort by: Last updated" at bounding box center [567, 92] width 133 height 18
click at [538, 140] on link "Title" at bounding box center [574, 132] width 163 height 33
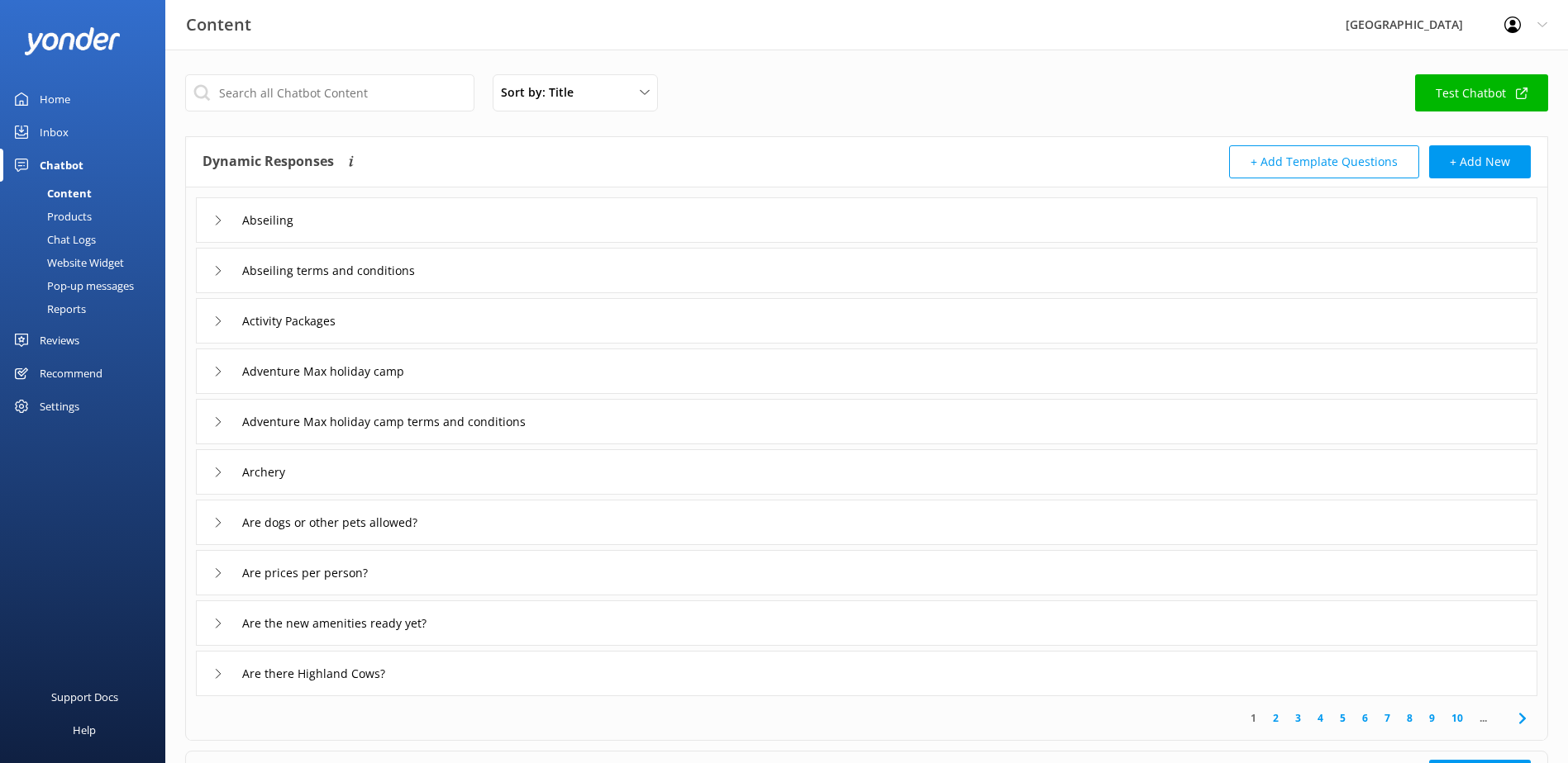
click at [1459, 719] on link "10" at bounding box center [1457, 718] width 28 height 15
click at [1461, 719] on link "15" at bounding box center [1457, 718] width 28 height 15
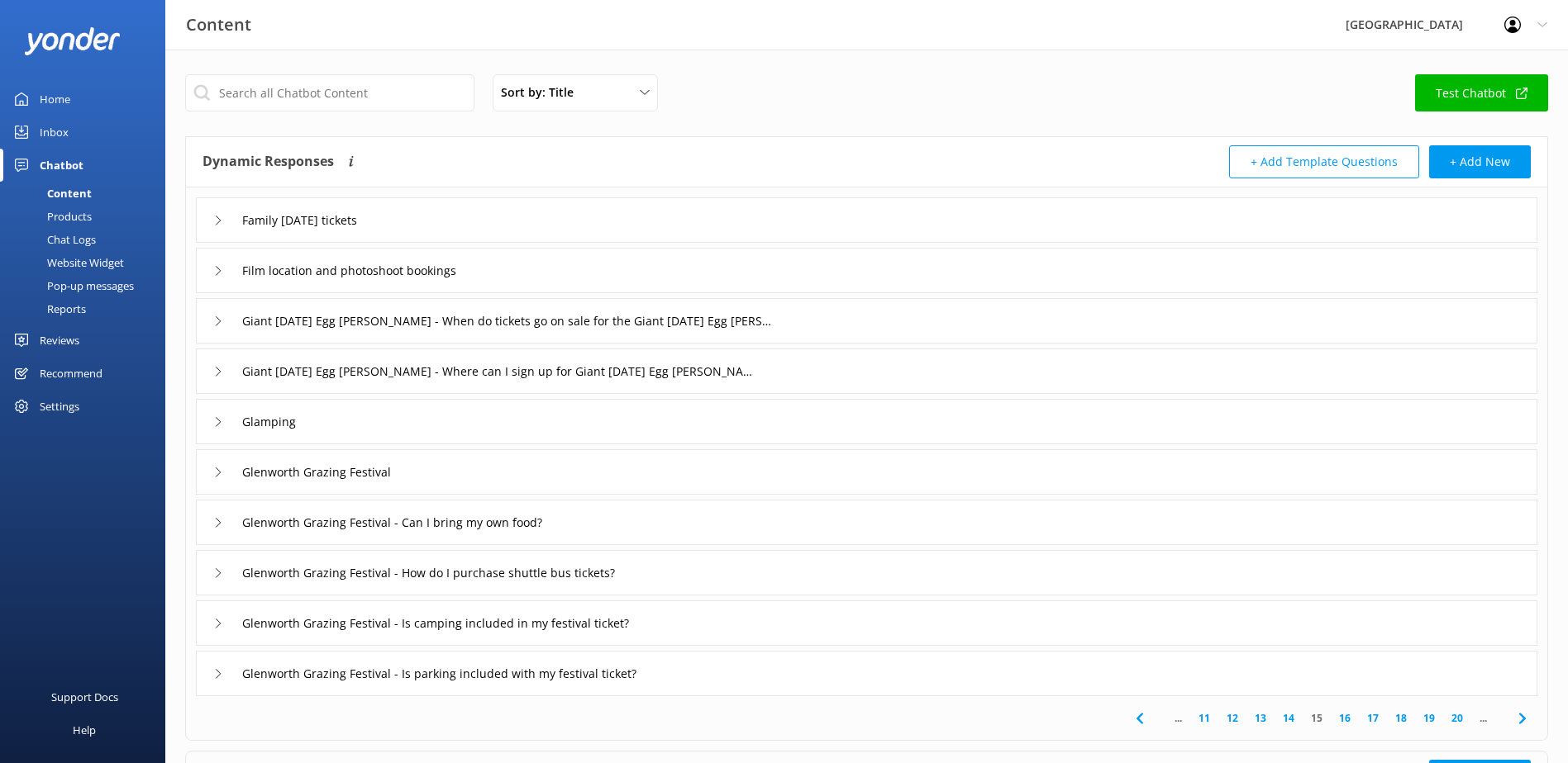
click at [1461, 719] on link "20" at bounding box center [1457, 718] width 28 height 15
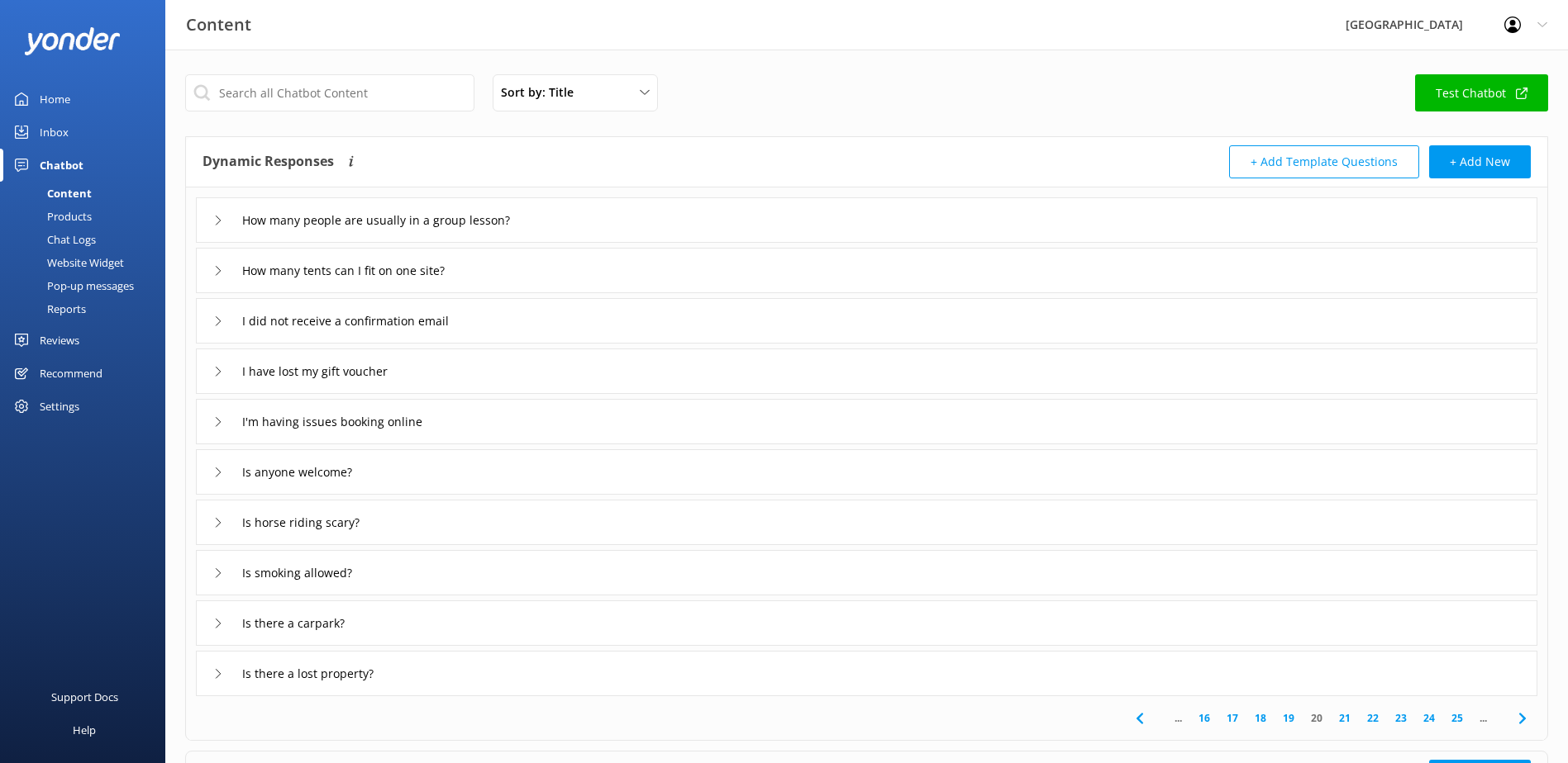
click at [1461, 719] on link "25" at bounding box center [1457, 718] width 28 height 15
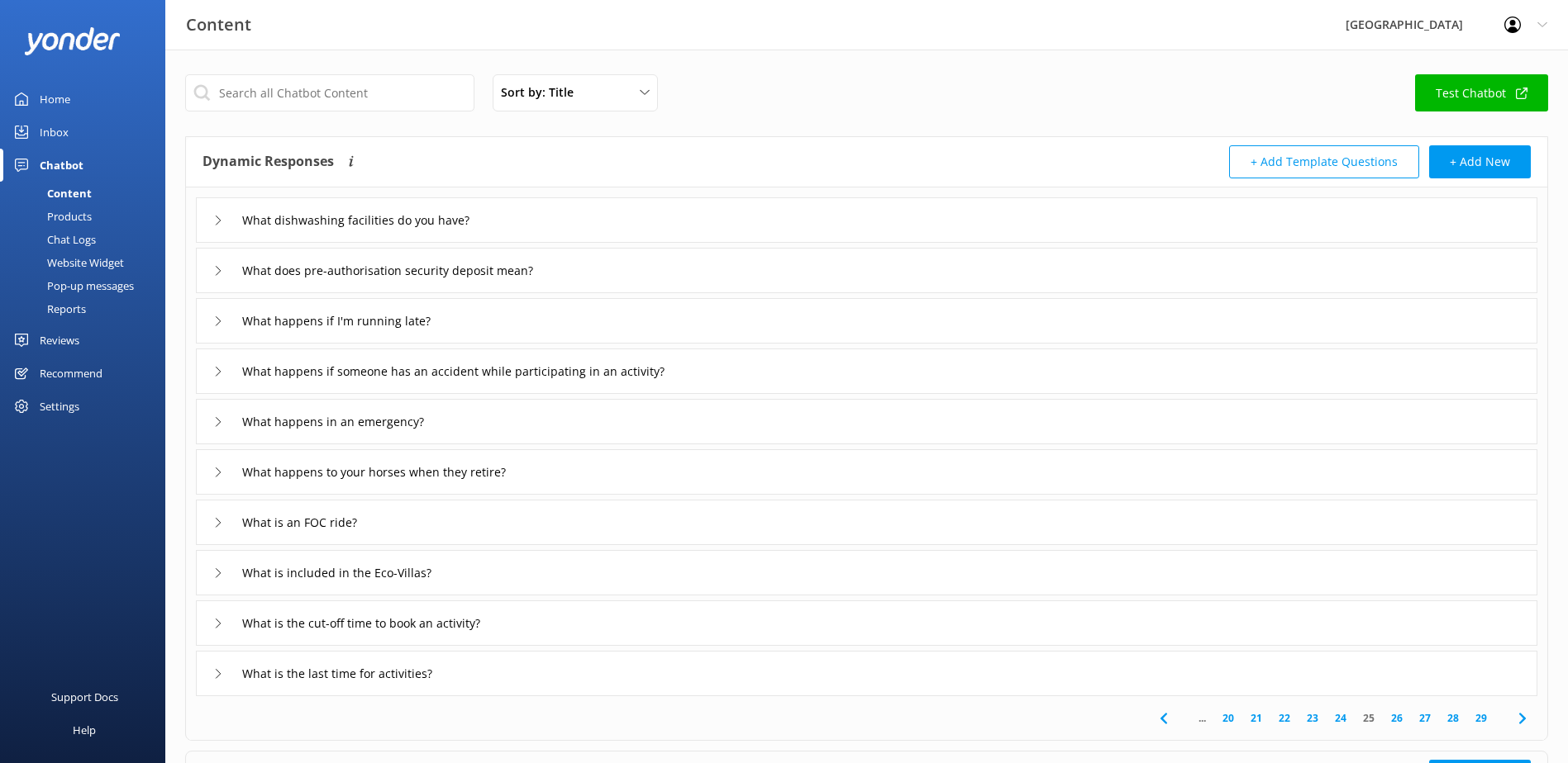
click at [1461, 719] on link "28" at bounding box center [1452, 718] width 28 height 15
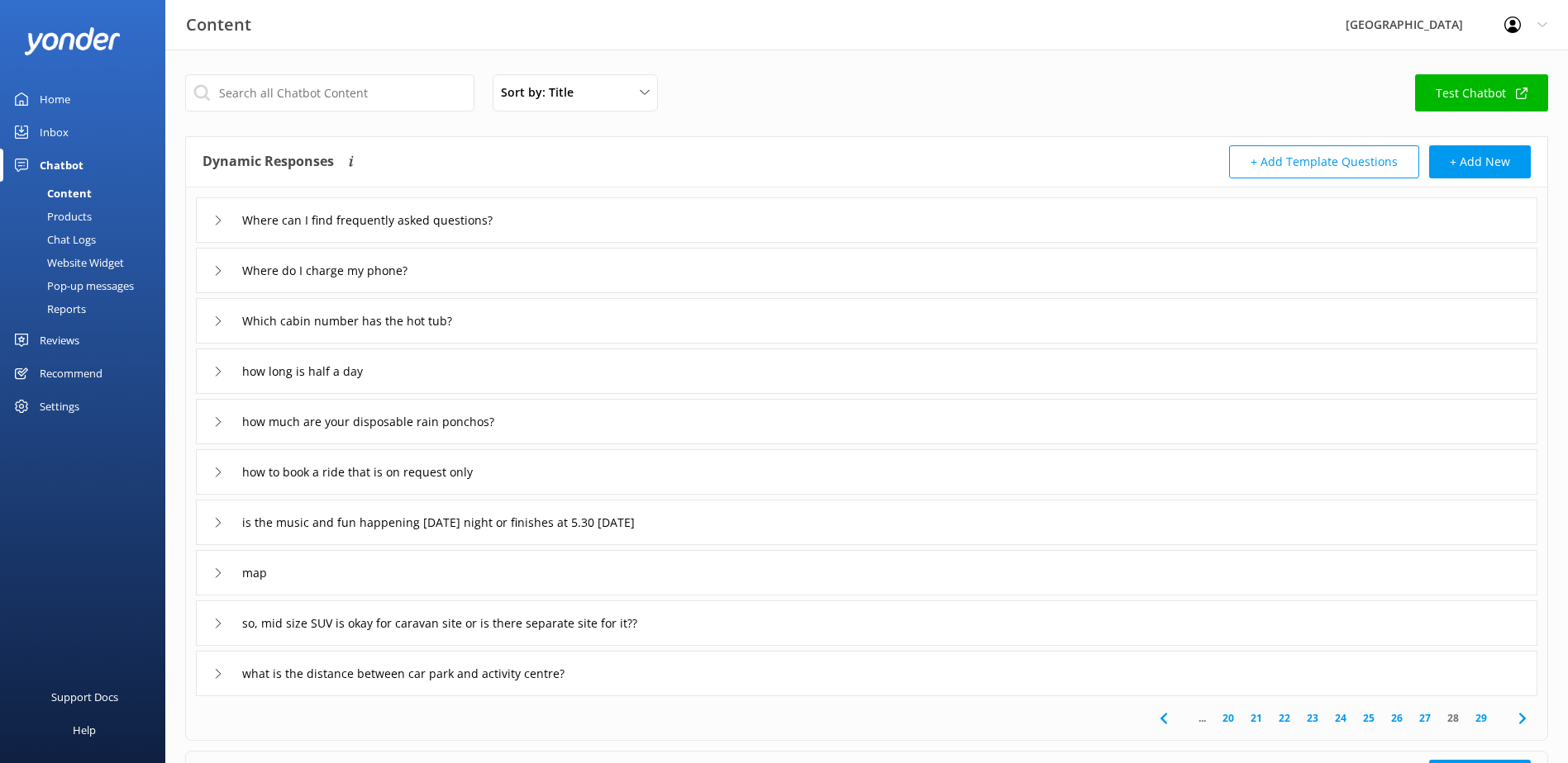
click at [1525, 717] on icon at bounding box center [1522, 719] width 20 height 20
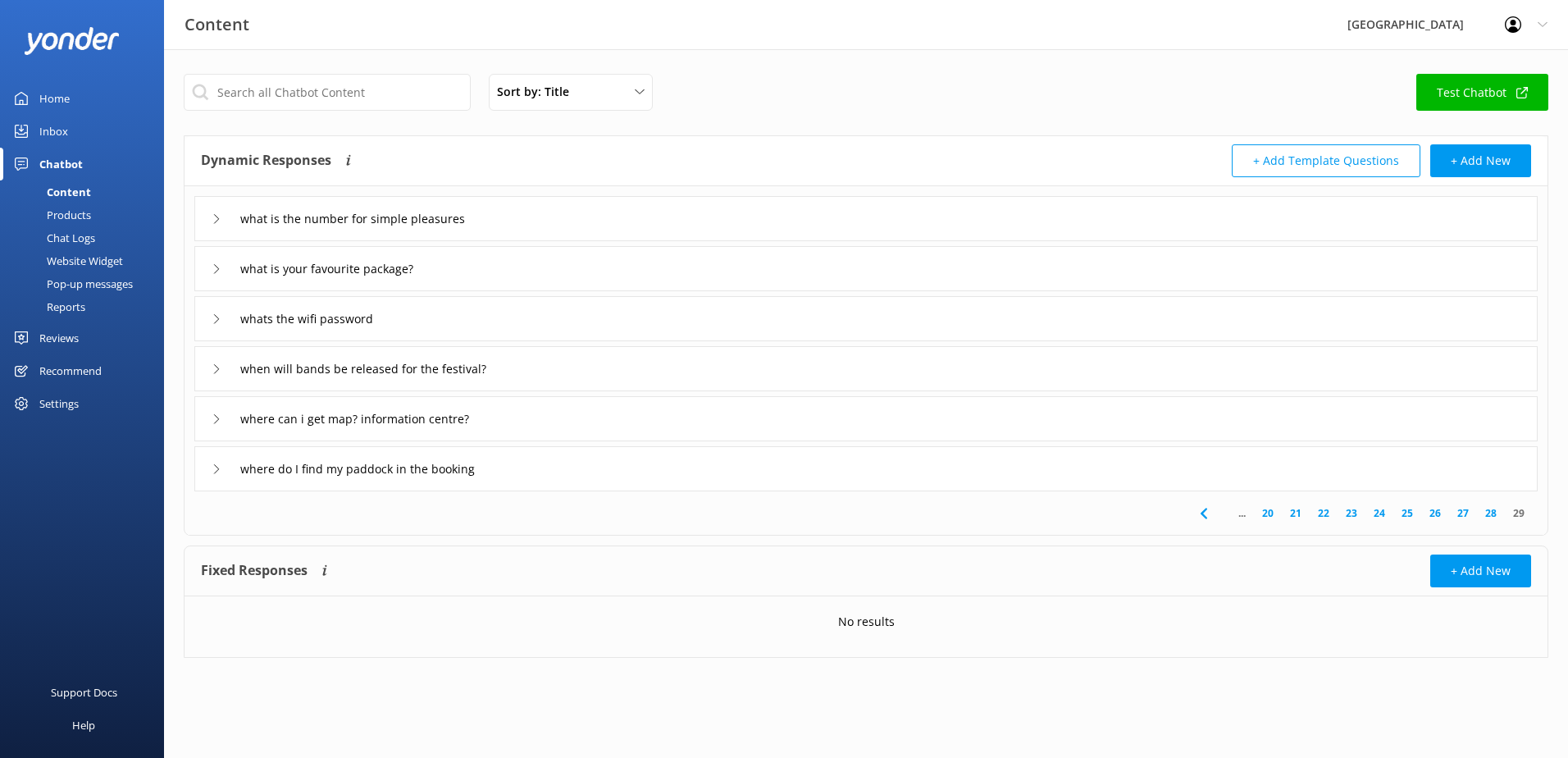
click at [1196, 513] on icon at bounding box center [1204, 513] width 20 height 20
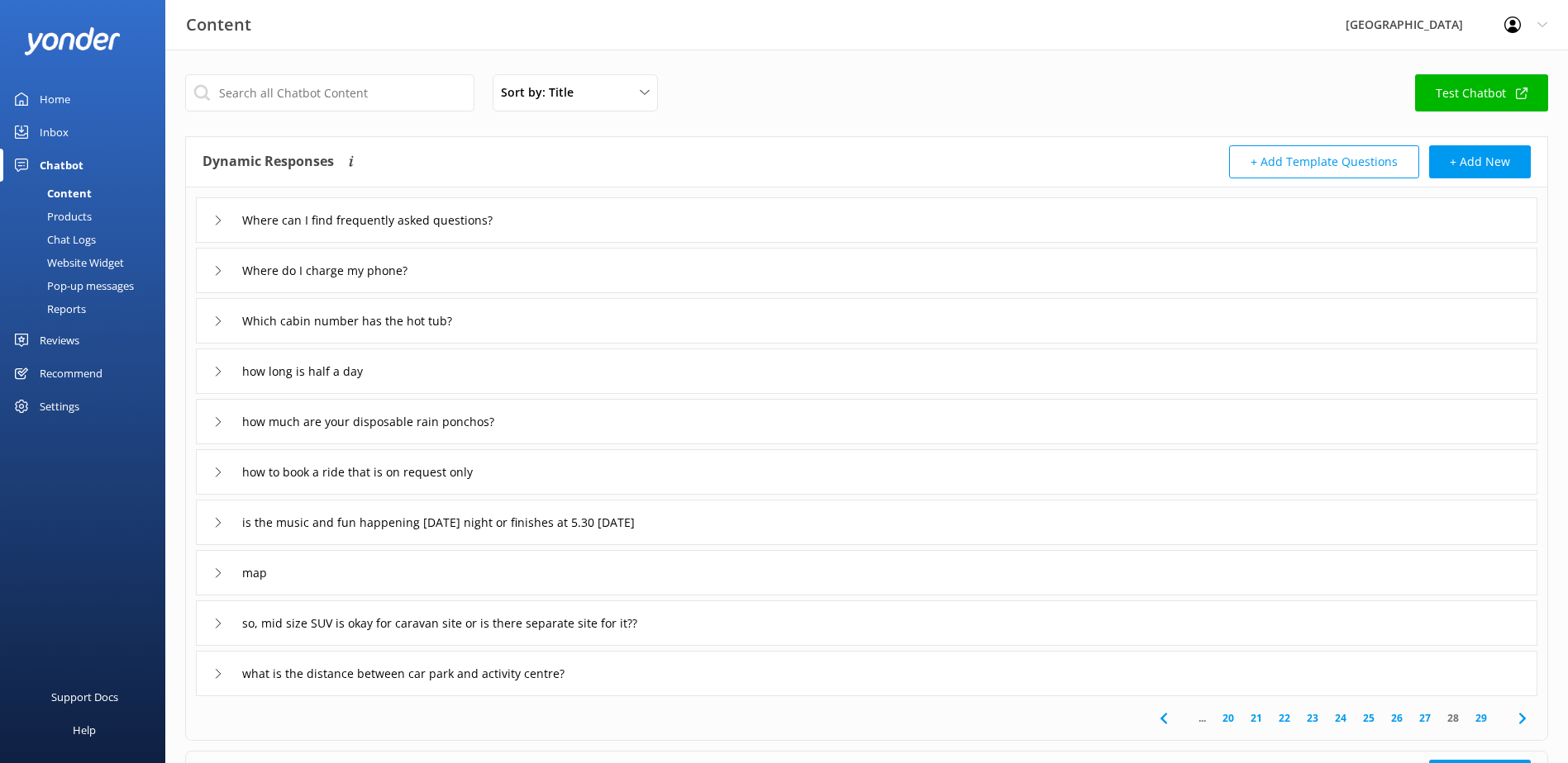
click at [541, 369] on div "how long is half a day" at bounding box center [866, 371] width 1341 height 45
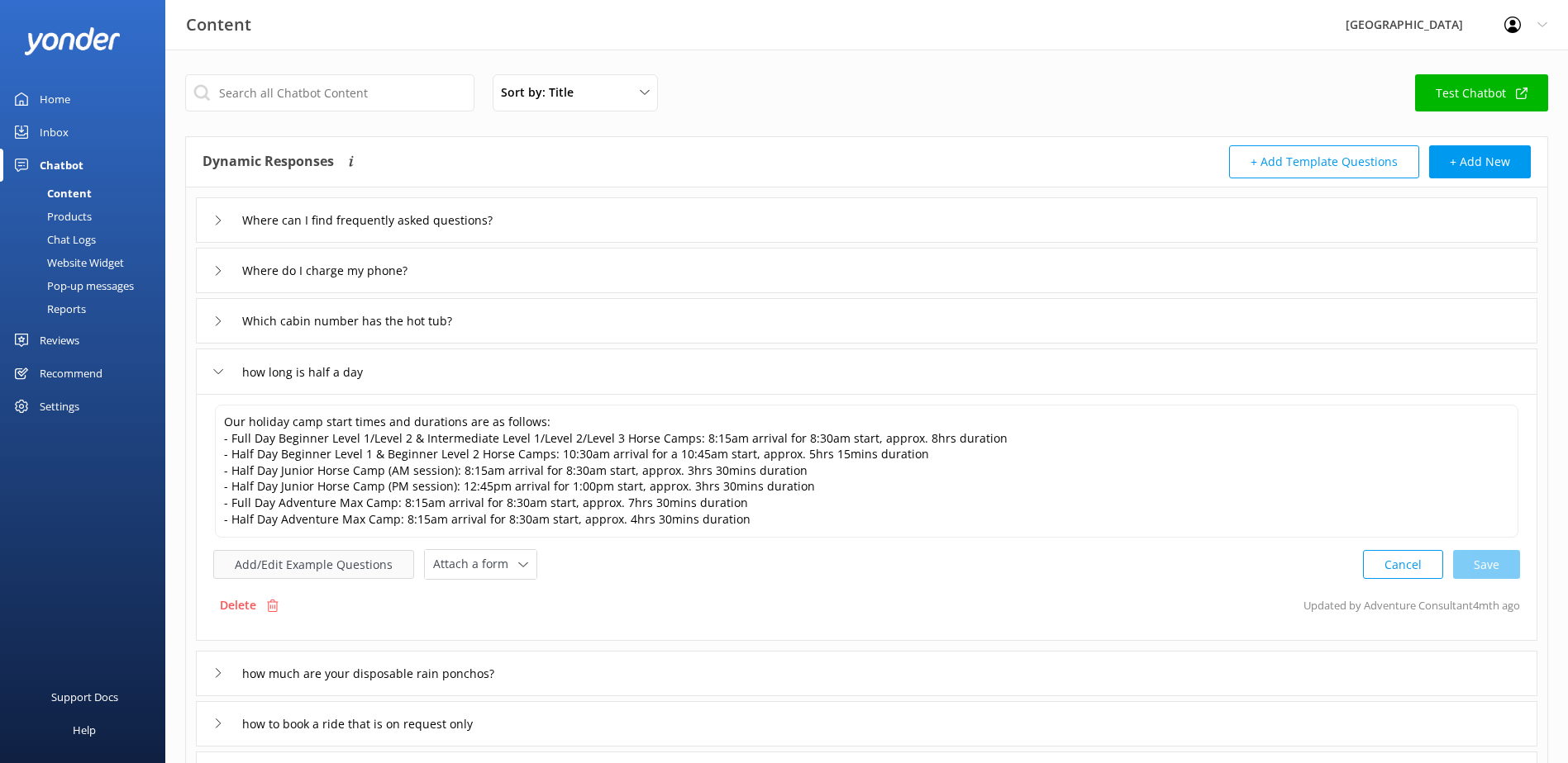
click at [358, 576] on button "Add/Edit Example Questions" at bounding box center [313, 565] width 201 height 29
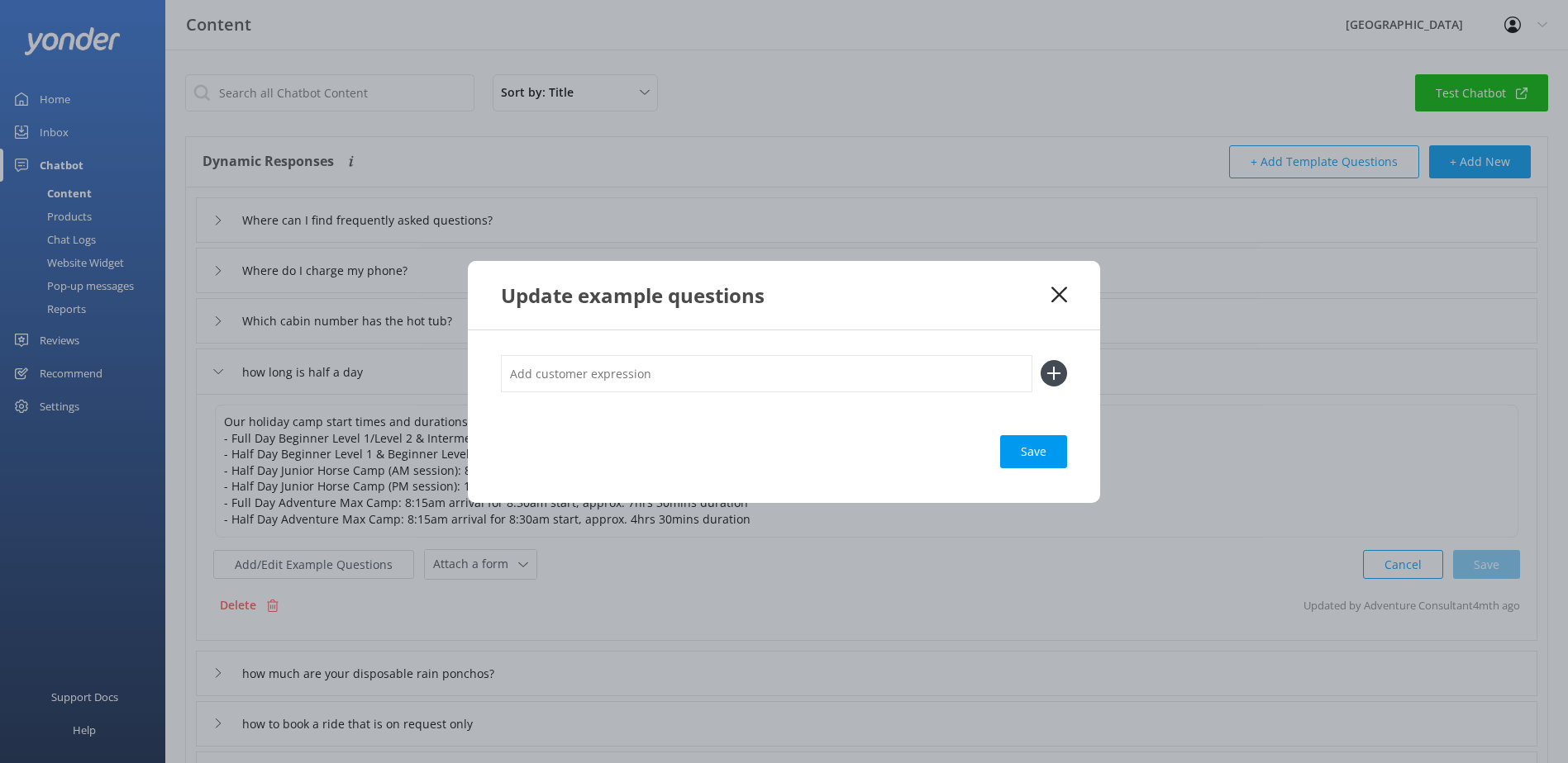
click at [1062, 290] on icon at bounding box center [1059, 294] width 15 height 16
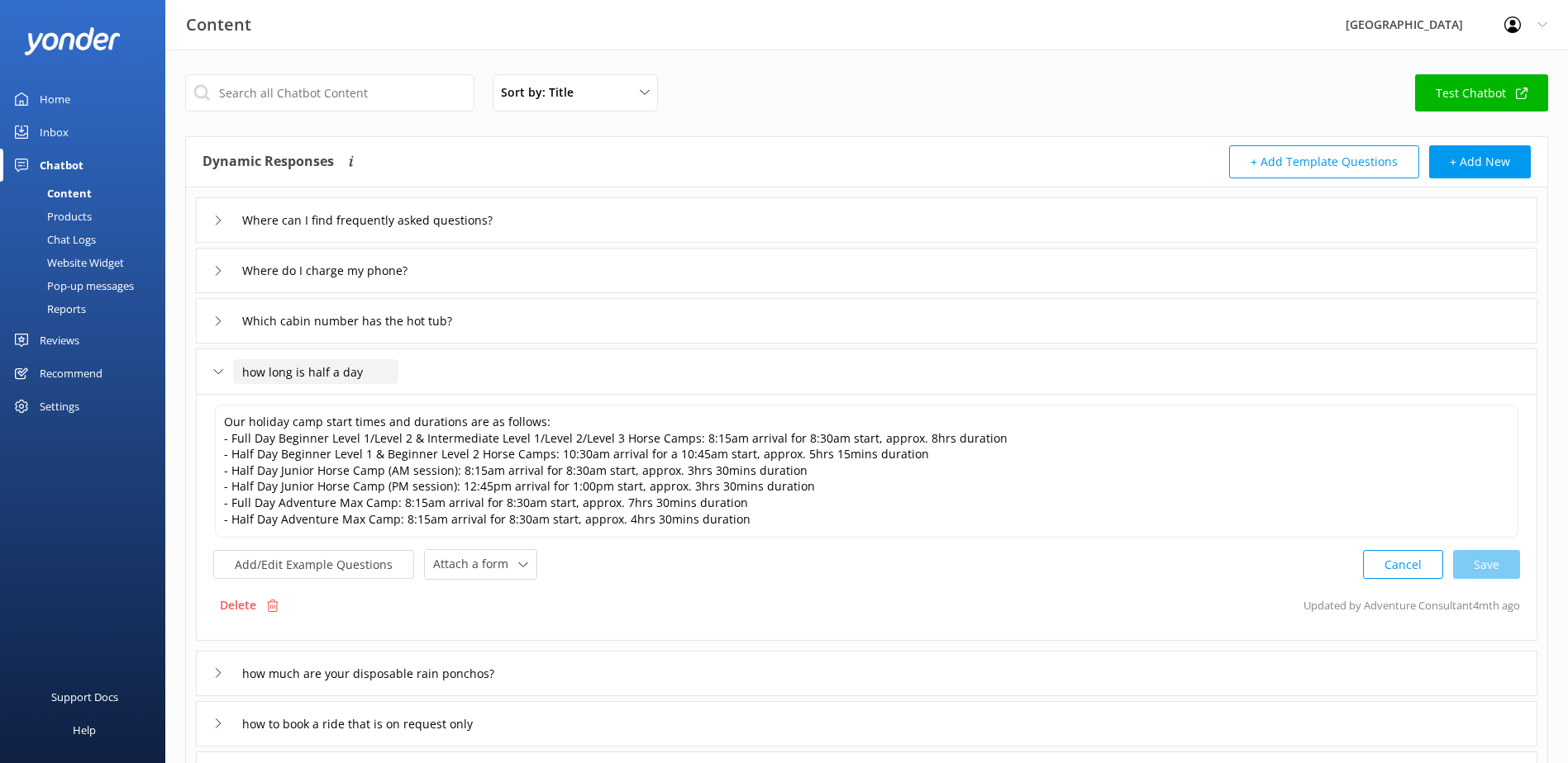
drag, startPoint x: 389, startPoint y: 370, endPoint x: 104, endPoint y: 372, distance: 285.0
click at [104, 372] on div "Content Glenworth Valley Profile Settings Logout Home Inbox Chatbot Content Pro…" at bounding box center [784, 607] width 1568 height 1116
click at [310, 562] on button "Add/Edit Example Questions" at bounding box center [313, 565] width 201 height 29
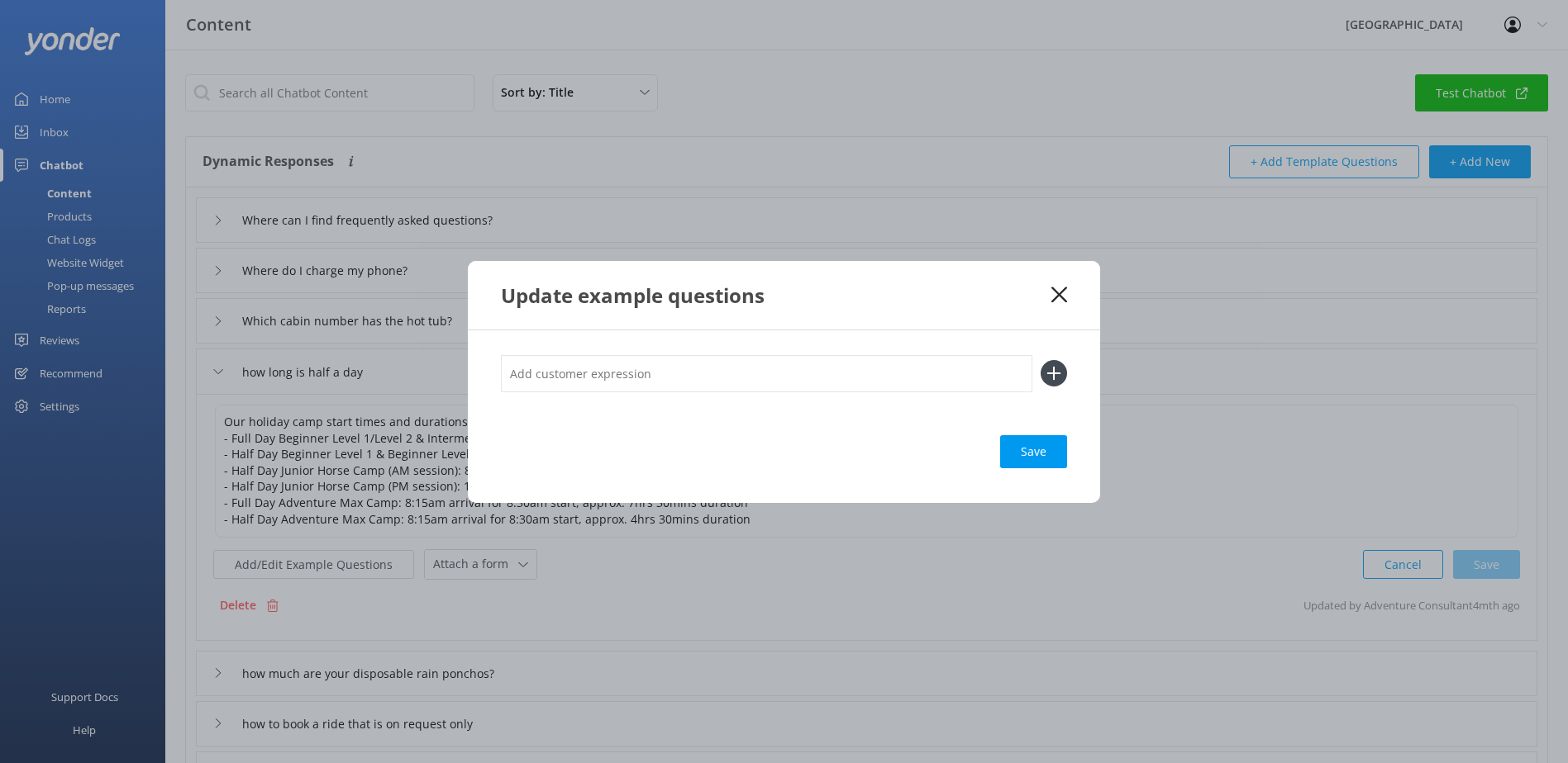
click at [577, 388] on input "text" at bounding box center [766, 373] width 532 height 37
paste input "how long is half a day"
type input "how long is half a day"
click at [1060, 366] on icon at bounding box center [1054, 373] width 27 height 27
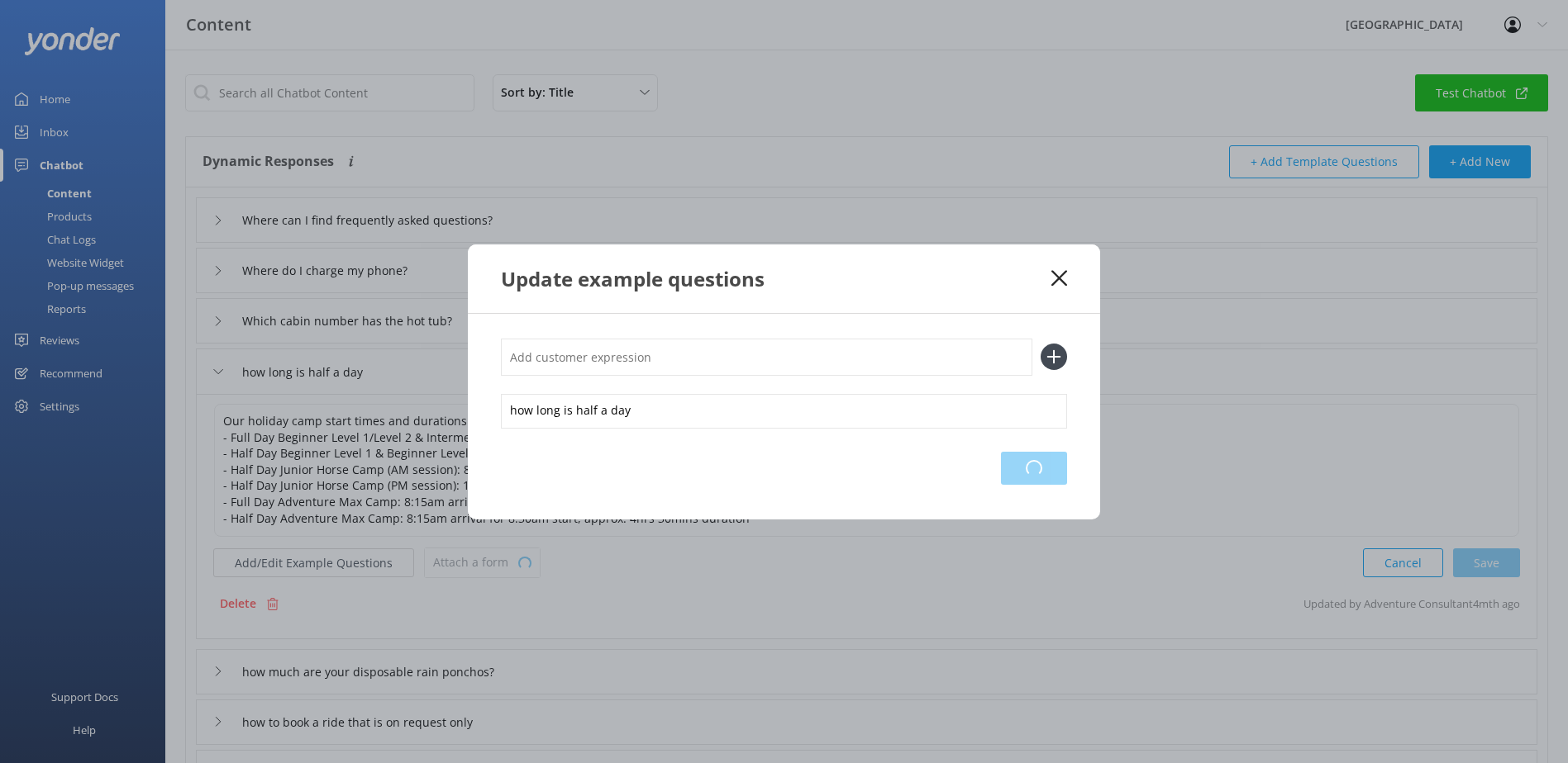
click at [1042, 462] on div "Loading.." at bounding box center [1033, 468] width 66 height 33
click at [1052, 281] on icon at bounding box center [1059, 278] width 15 height 16
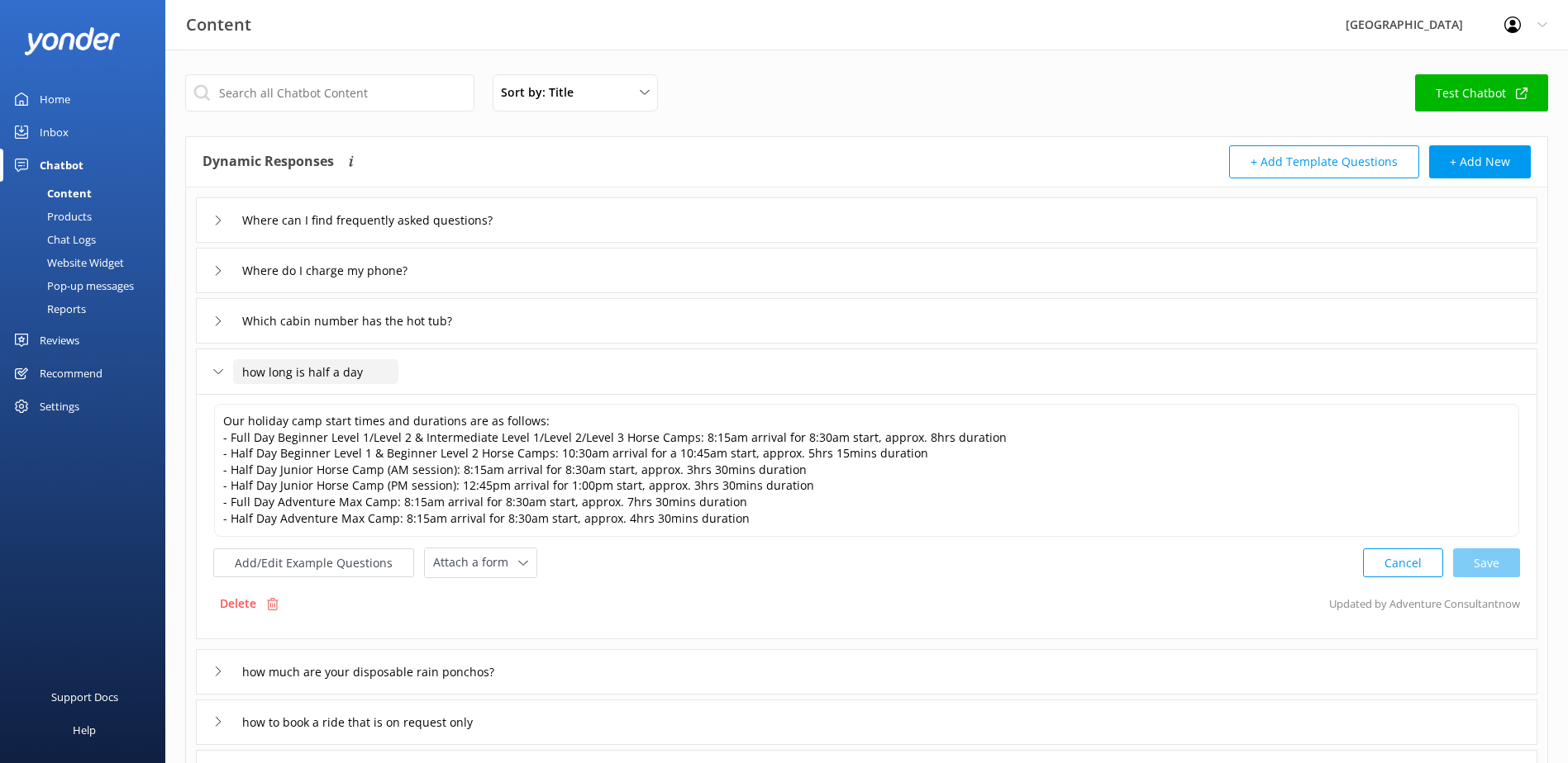
drag, startPoint x: 373, startPoint y: 366, endPoint x: 217, endPoint y: 372, distance: 156.1
click at [217, 372] on div "how long is half a day" at bounding box center [295, 372] width 165 height 27
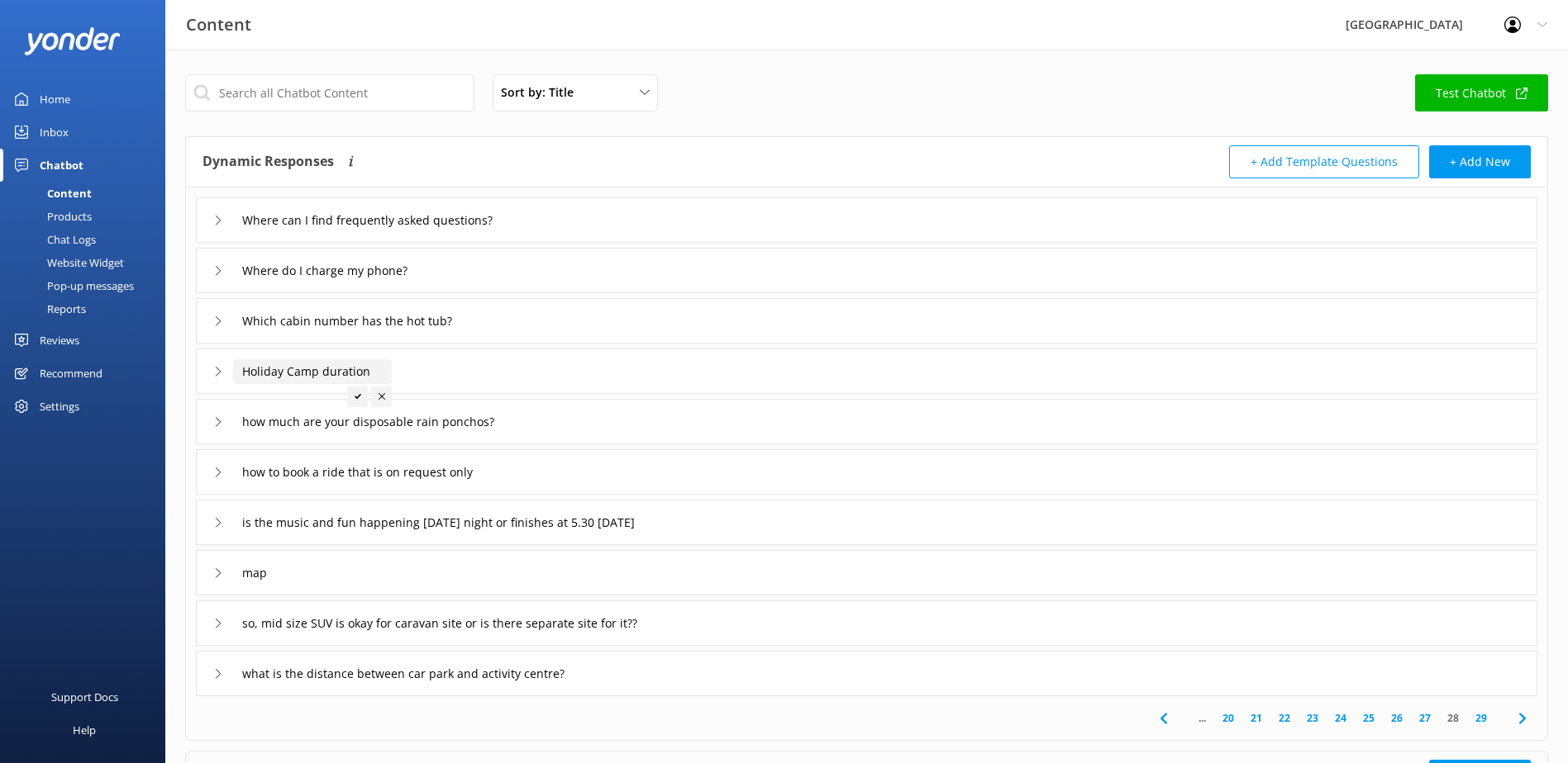
drag, startPoint x: 378, startPoint y: 368, endPoint x: 187, endPoint y: 362, distance: 191.1
click at [187, 362] on div "Where can I find frequently asked questions? Where do I charge my phone? Which …" at bounding box center [866, 441] width 1361 height 509
type input "How long and what are the start times for the Horse Riding and Adveture Max Hol…"
click at [808, 398] on div at bounding box center [814, 397] width 21 height 21
click at [215, 367] on icon at bounding box center [218, 372] width 10 height 10
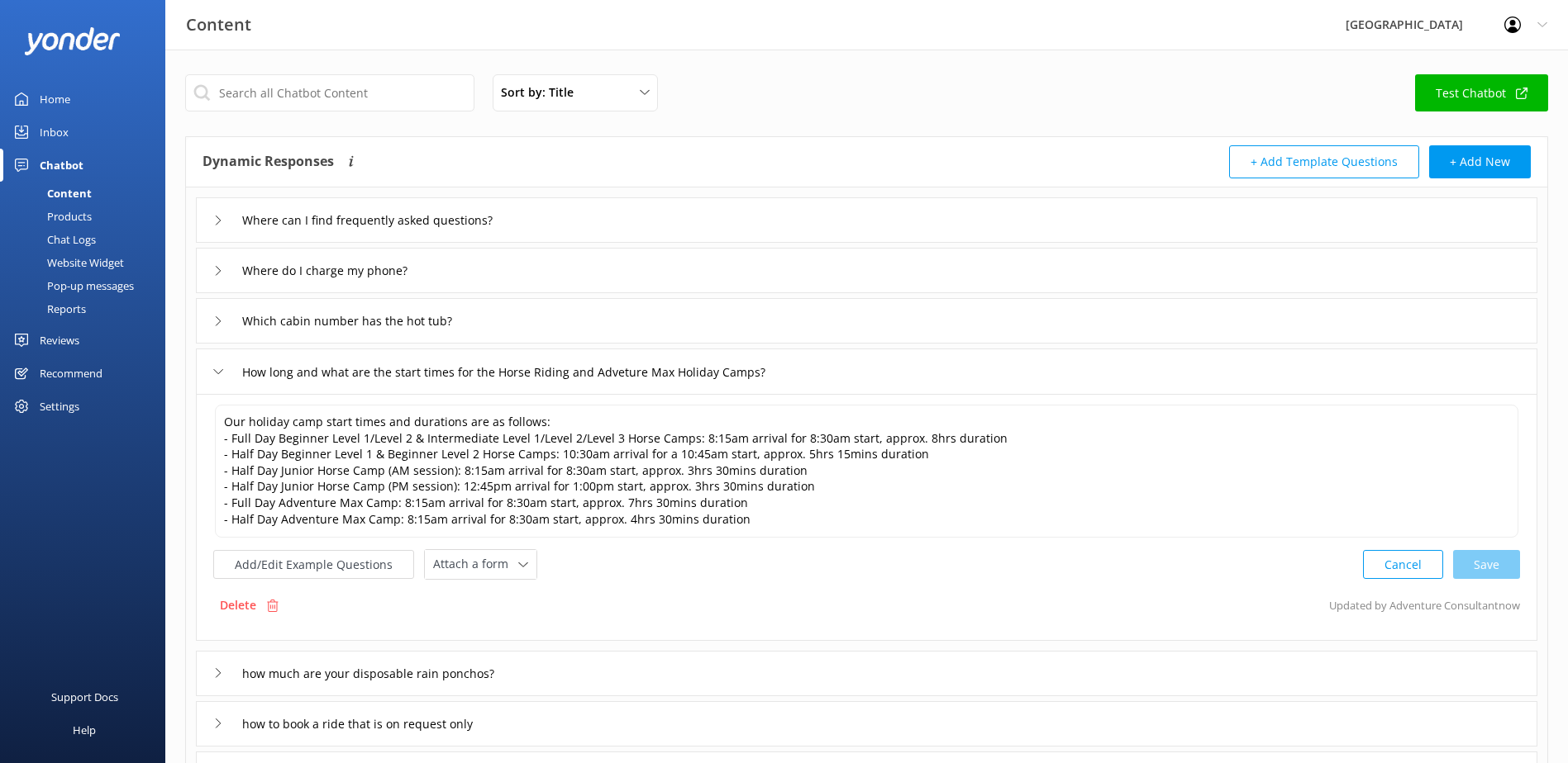
click at [217, 374] on icon at bounding box center [218, 372] width 10 height 10
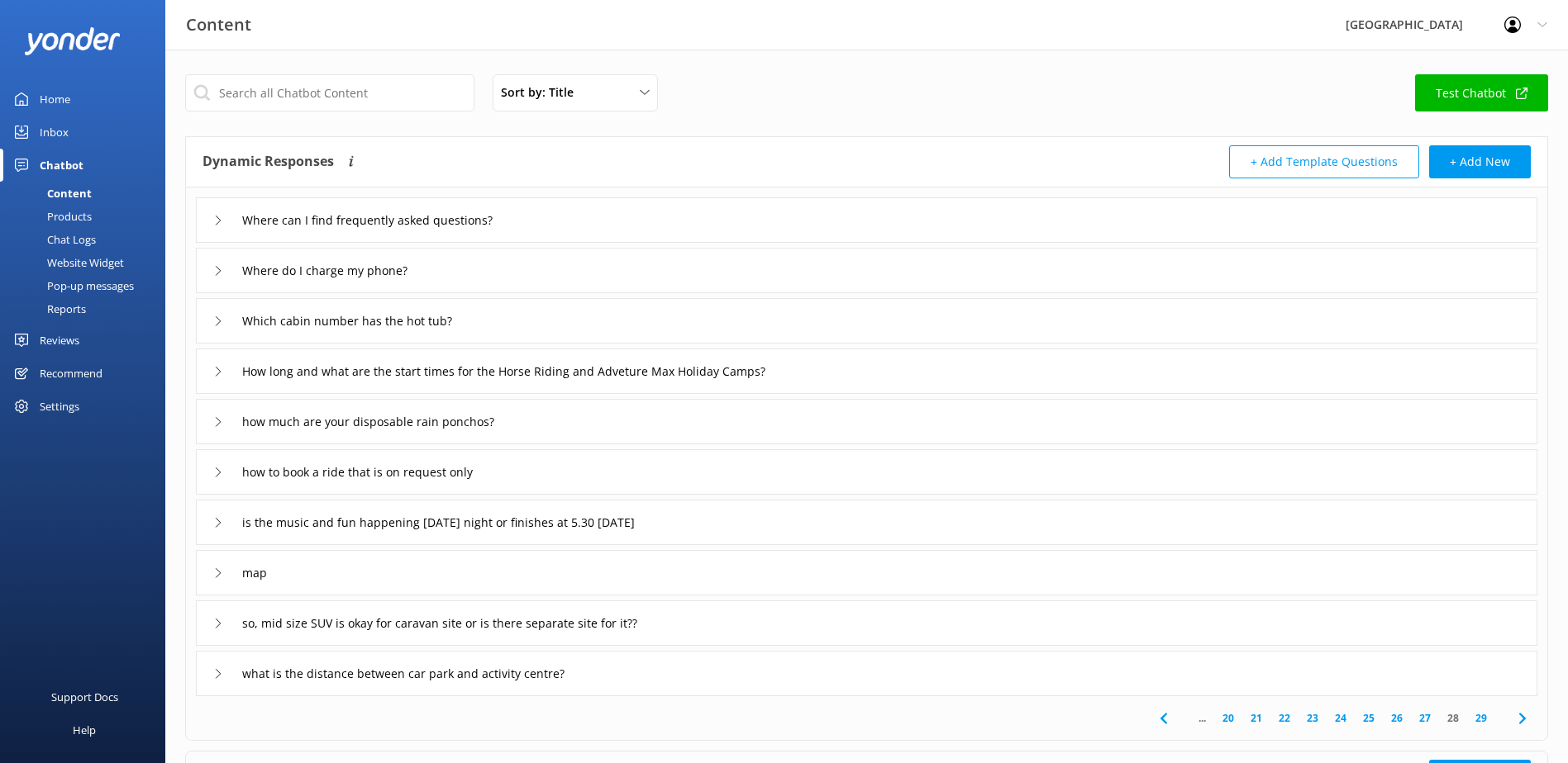
click at [226, 420] on div "how much are your disposable rain ponchos?" at bounding box center [362, 422] width 298 height 27
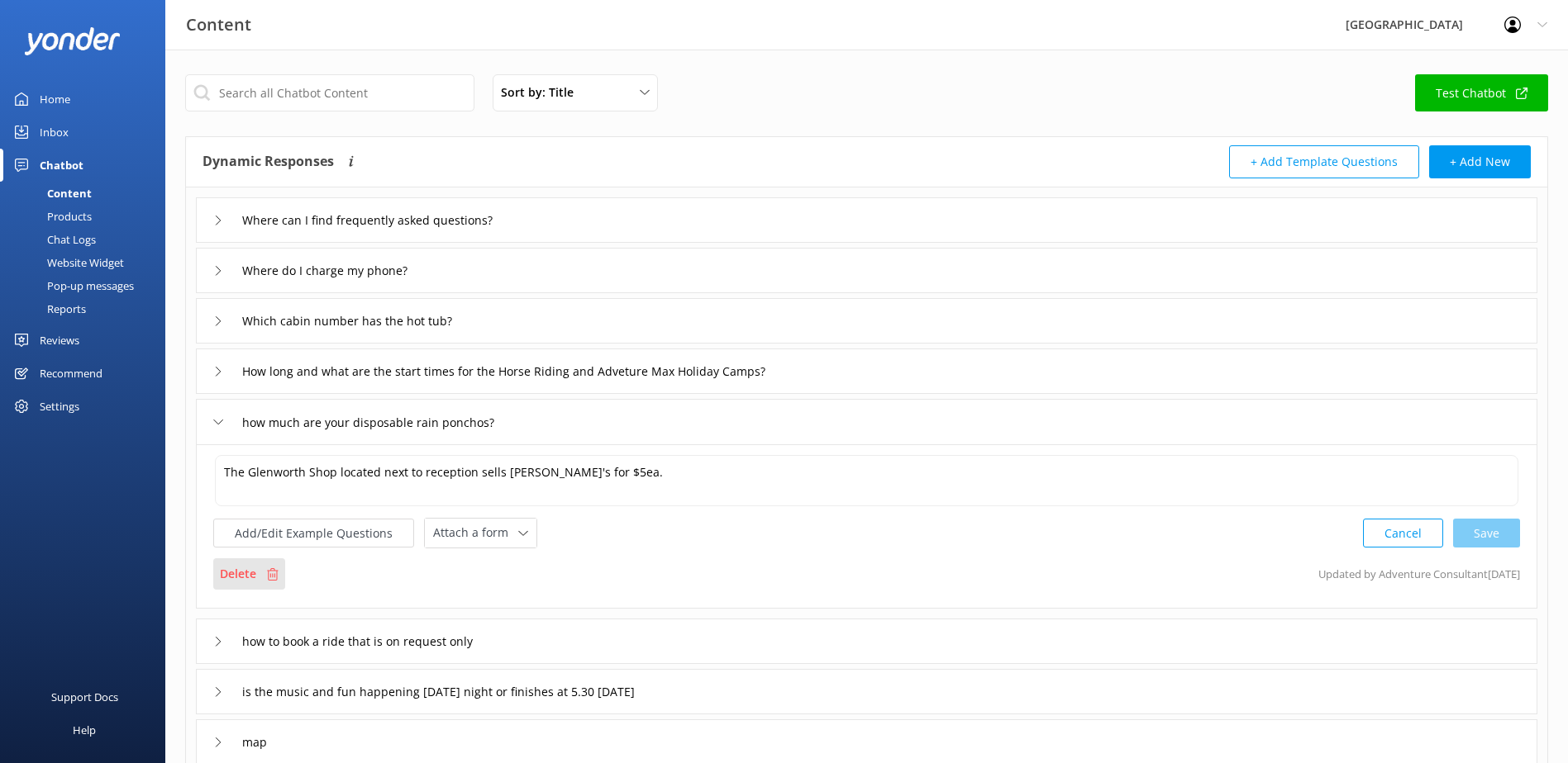
click at [223, 580] on p "Delete" at bounding box center [238, 574] width 36 height 18
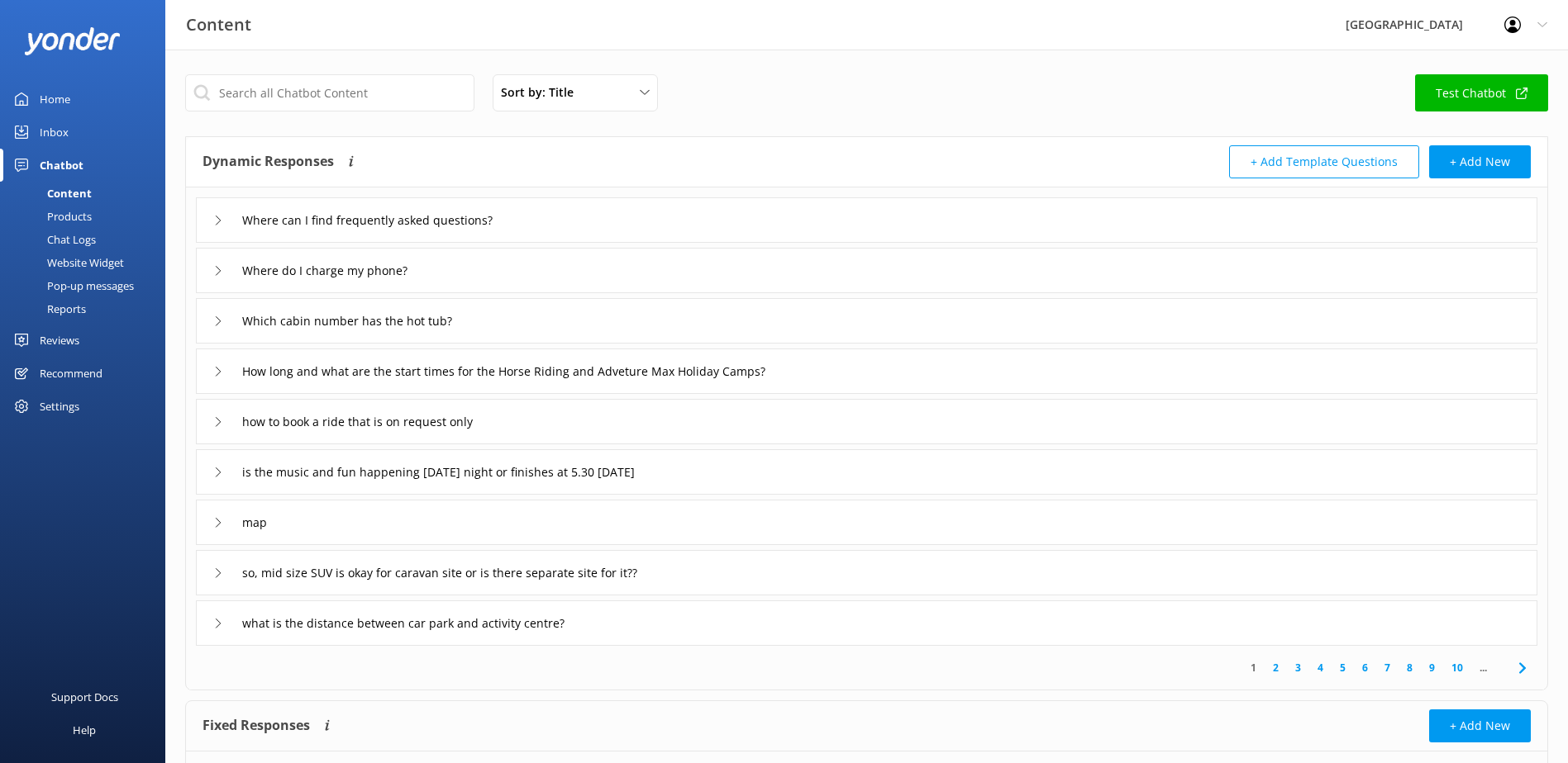
click at [225, 427] on div "how to book a ride that is on request only" at bounding box center [362, 422] width 298 height 27
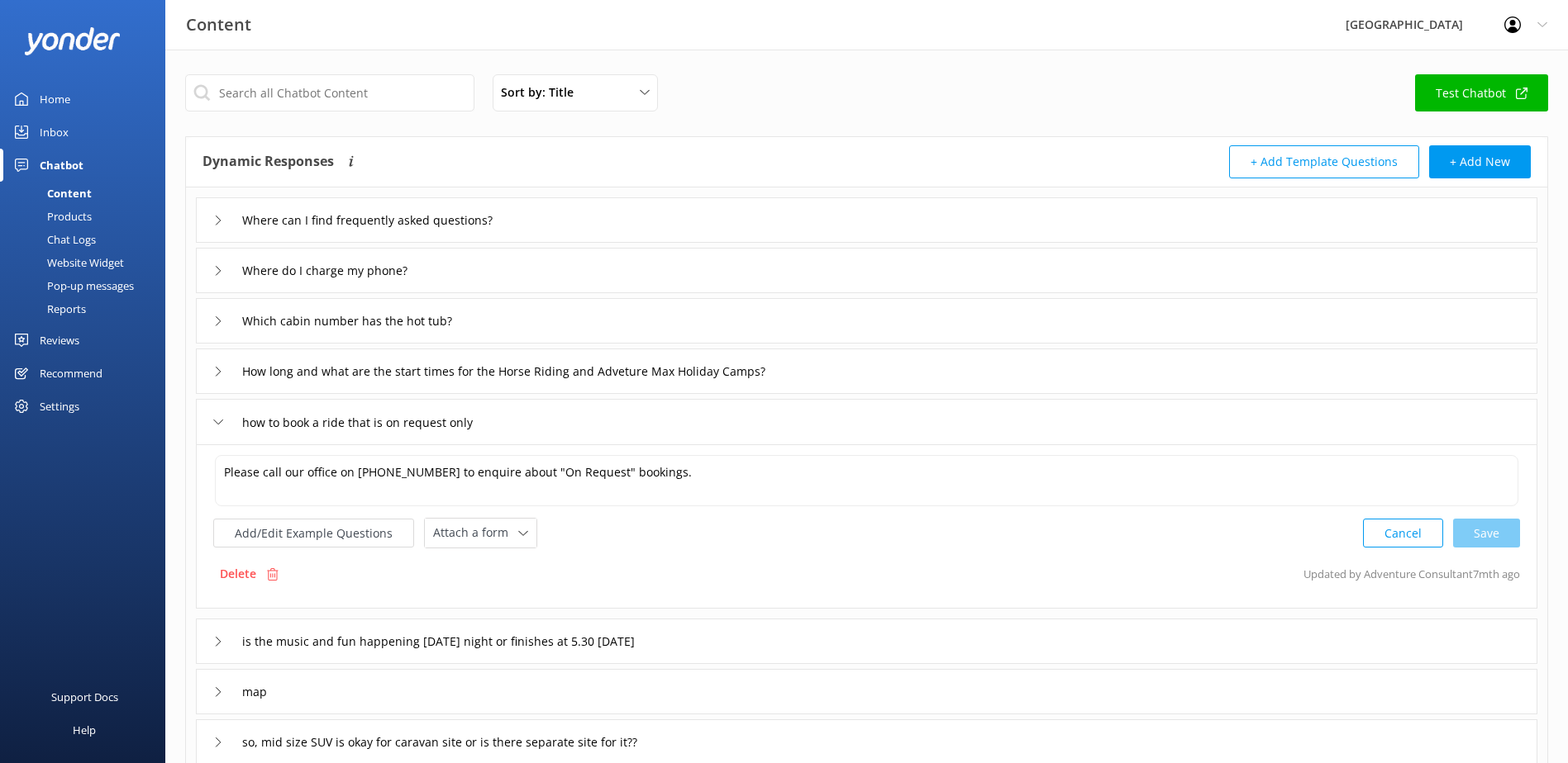
click at [225, 427] on div "how to book a ride that is on request only" at bounding box center [362, 423] width 298 height 27
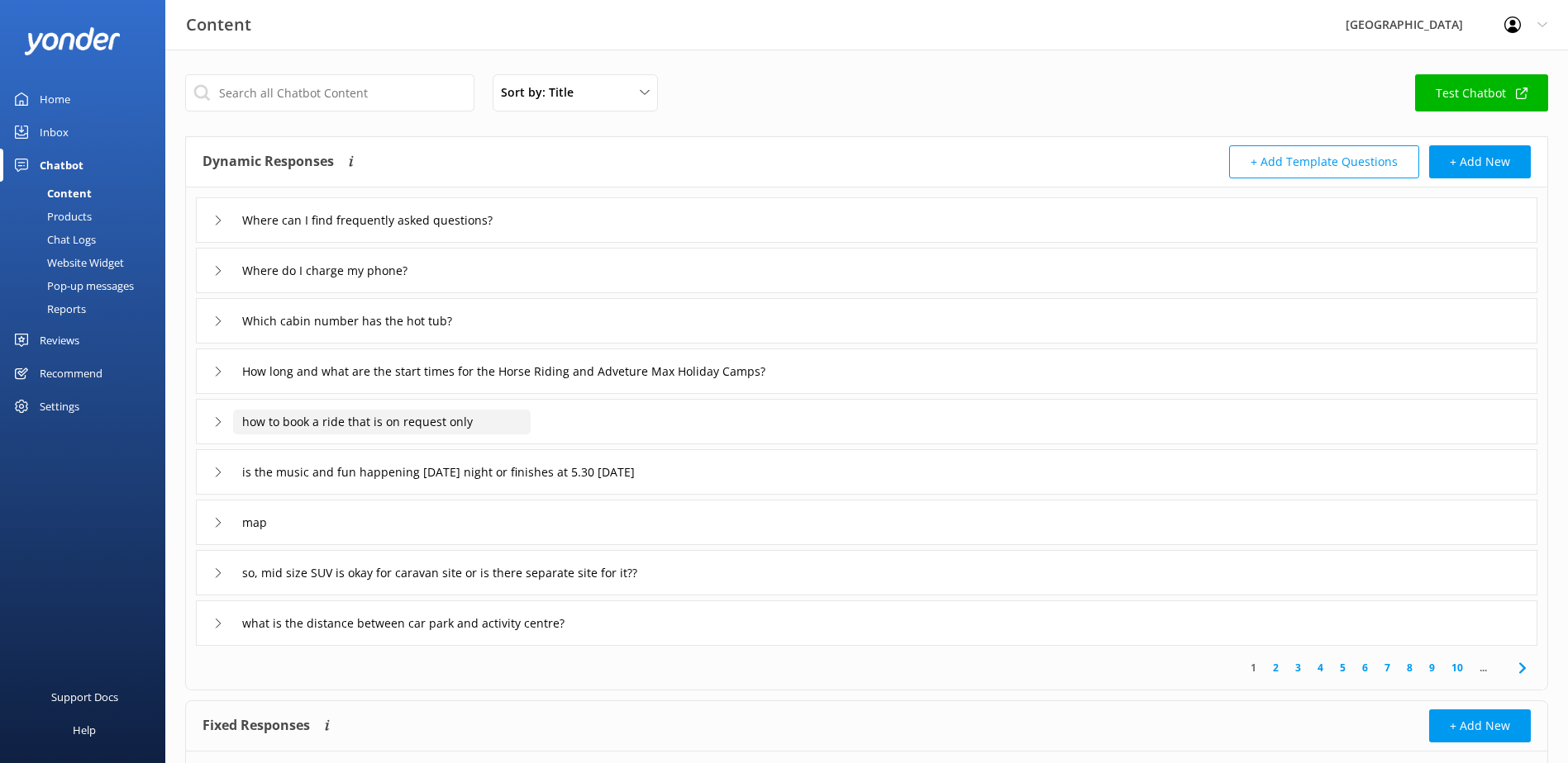
drag, startPoint x: 479, startPoint y: 422, endPoint x: -115, endPoint y: 453, distance: 594.8
click at [0, 453] on html "Content Glenworth Valley Profile Settings Logout Home Inbox Chatbot Content Pro…" at bounding box center [784, 431] width 1568 height 863
click at [221, 416] on div "how to book a ride that is on request only" at bounding box center [362, 422] width 298 height 27
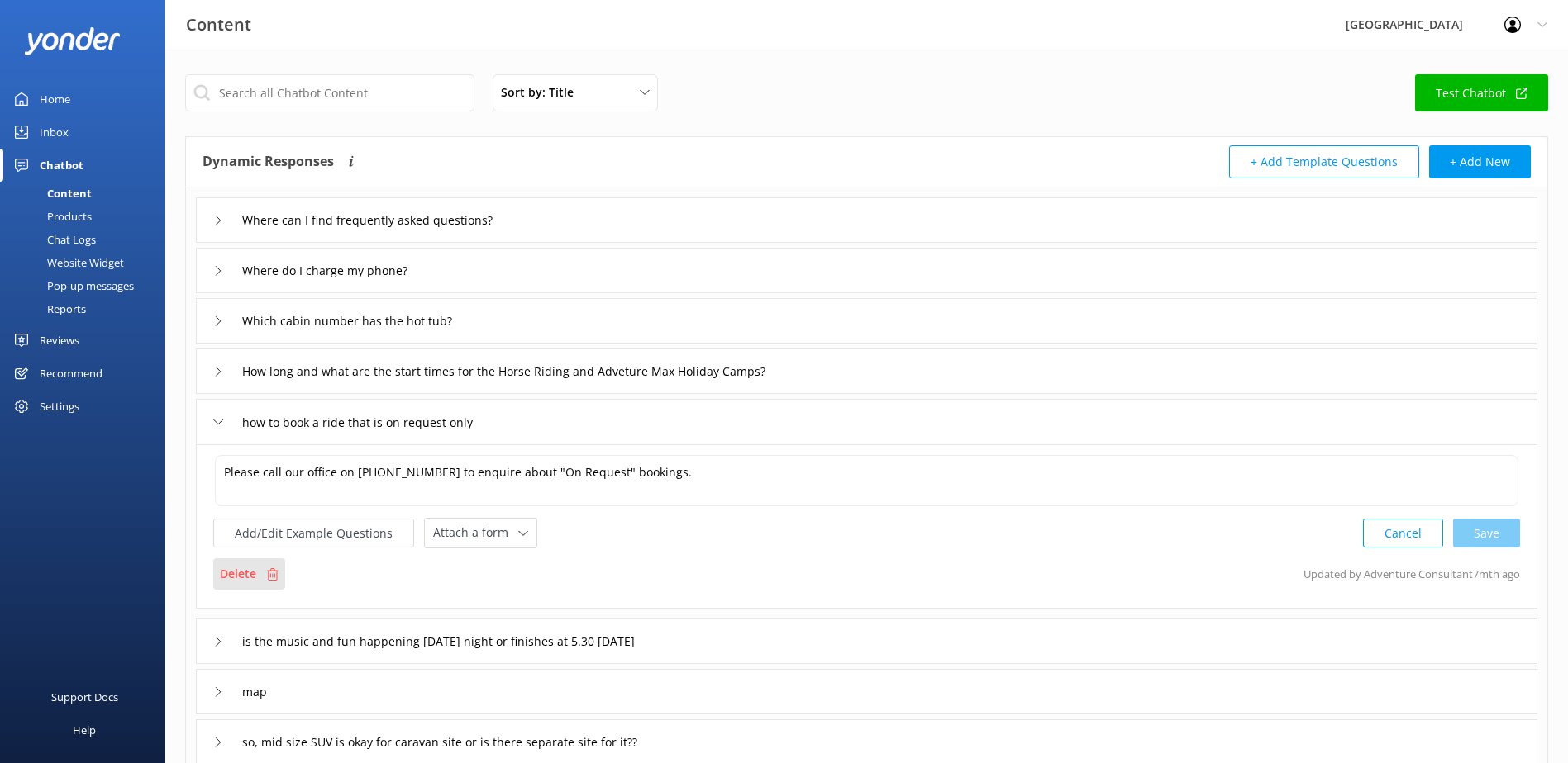
click at [246, 577] on p "Delete" at bounding box center [238, 574] width 36 height 18
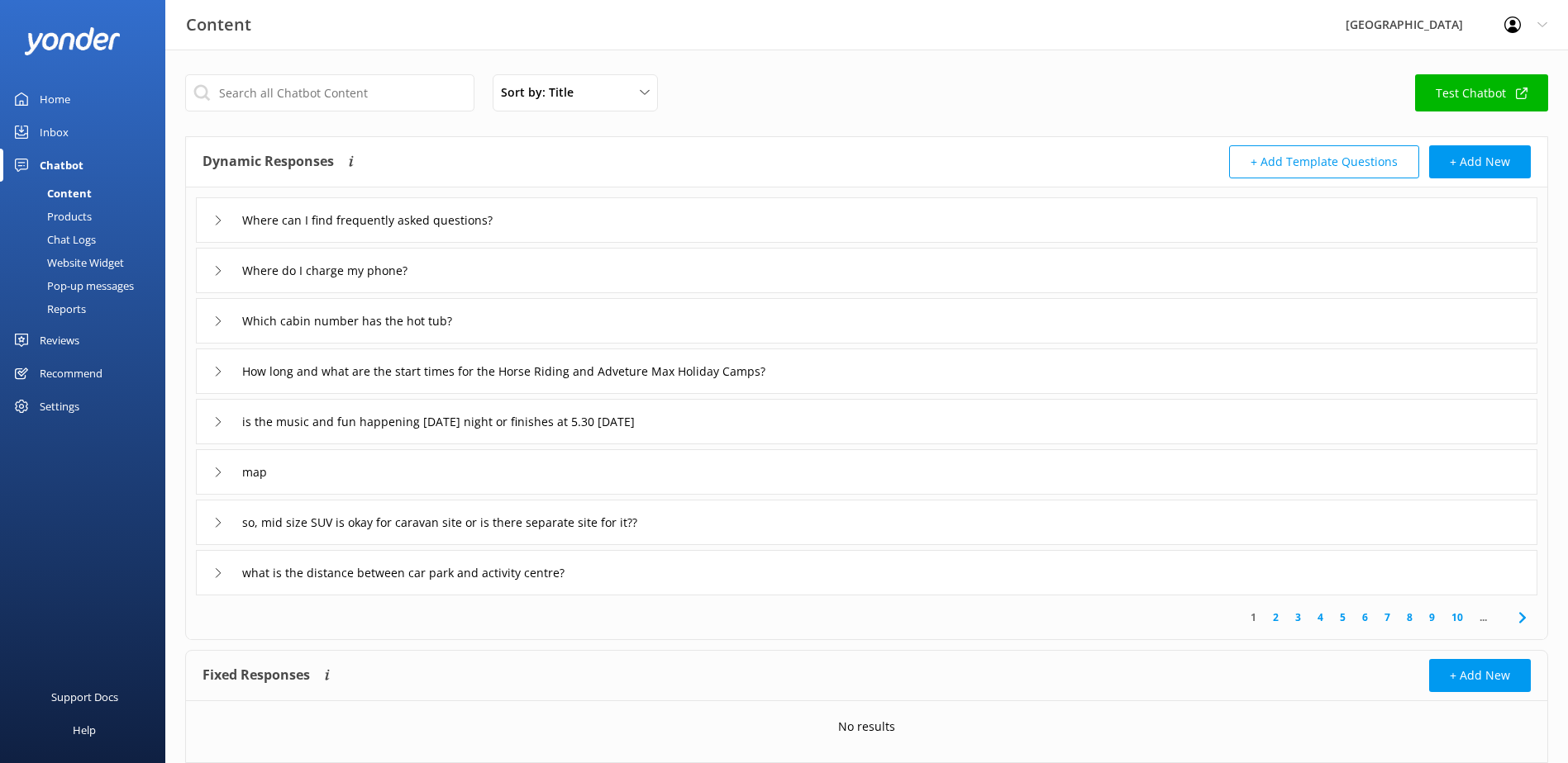
click at [211, 422] on div "is the music and fun happening on Saturday night or finishes at 5.30 Saturday" at bounding box center [866, 421] width 1341 height 45
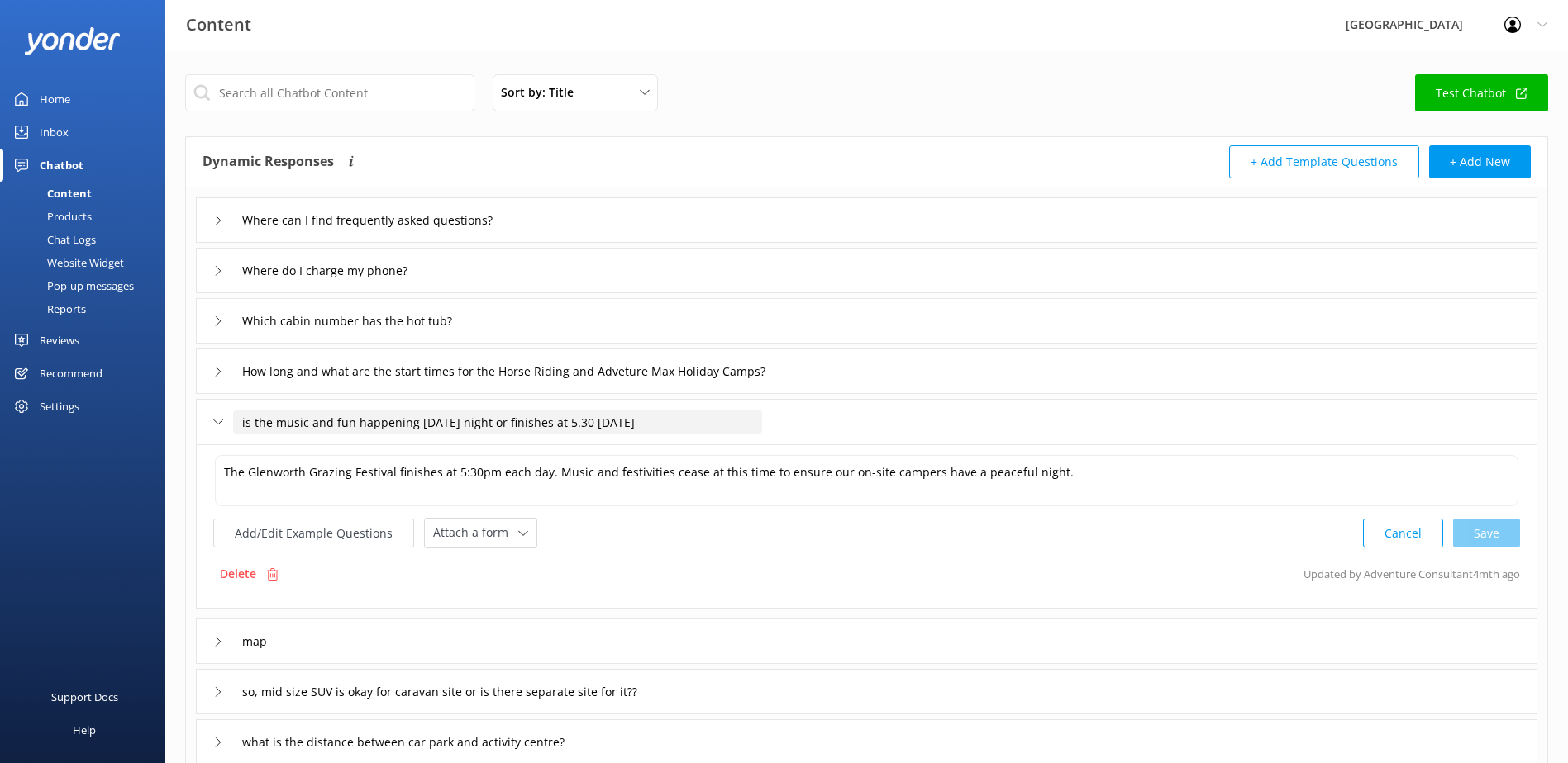
click at [241, 421] on input "is the music and fun happening on Saturday night or finishes at 5.30 Saturday" at bounding box center [497, 422] width 529 height 25
type input "Glenworth Grazing Festival - what time does the festival finish?"
click at [635, 445] on div at bounding box center [642, 447] width 21 height 21
click at [206, 423] on div "Glenworth Grazing Festival - what time does the festival finish?" at bounding box center [866, 421] width 1341 height 45
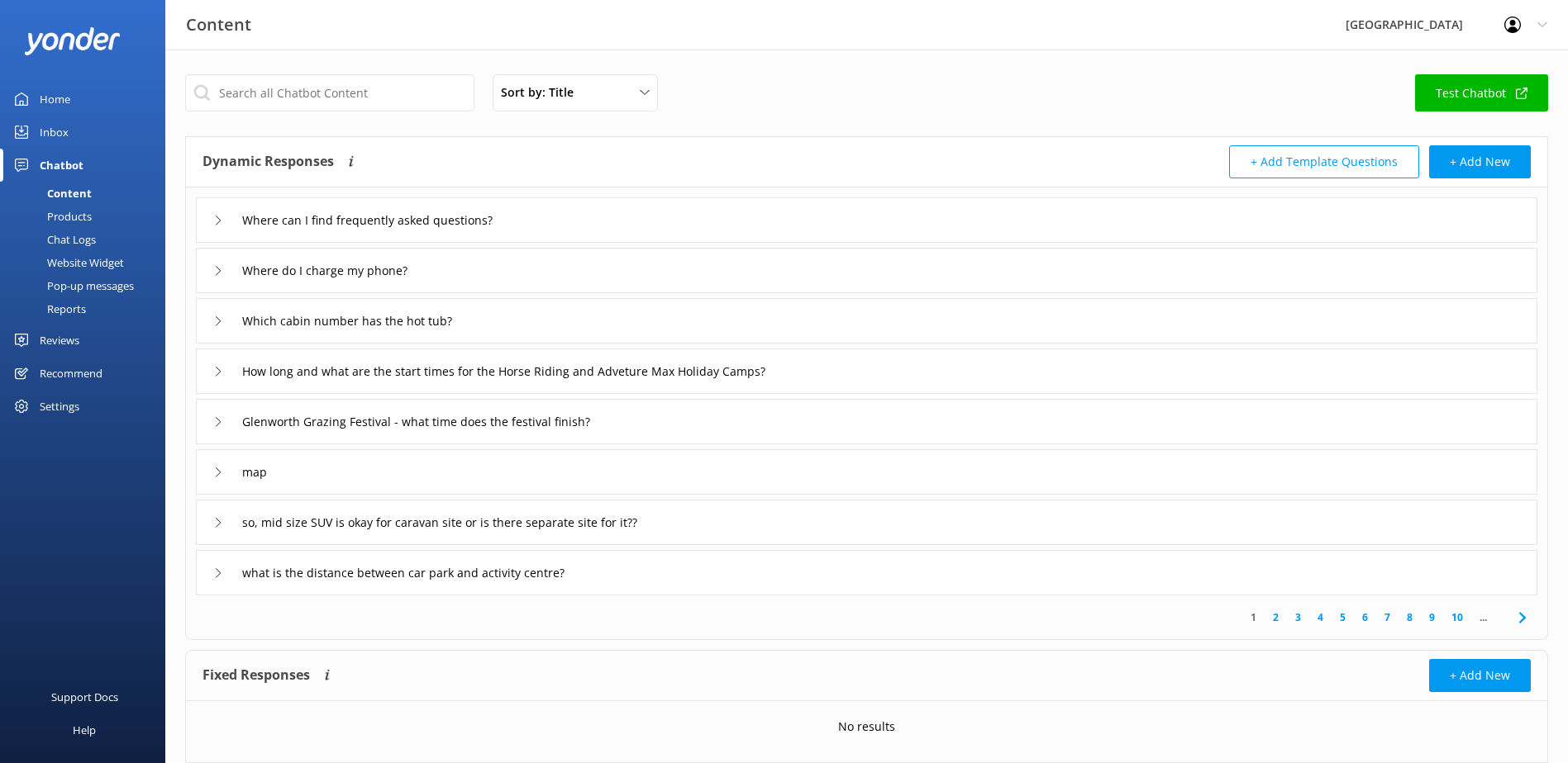
click at [216, 475] on icon at bounding box center [218, 473] width 10 height 10
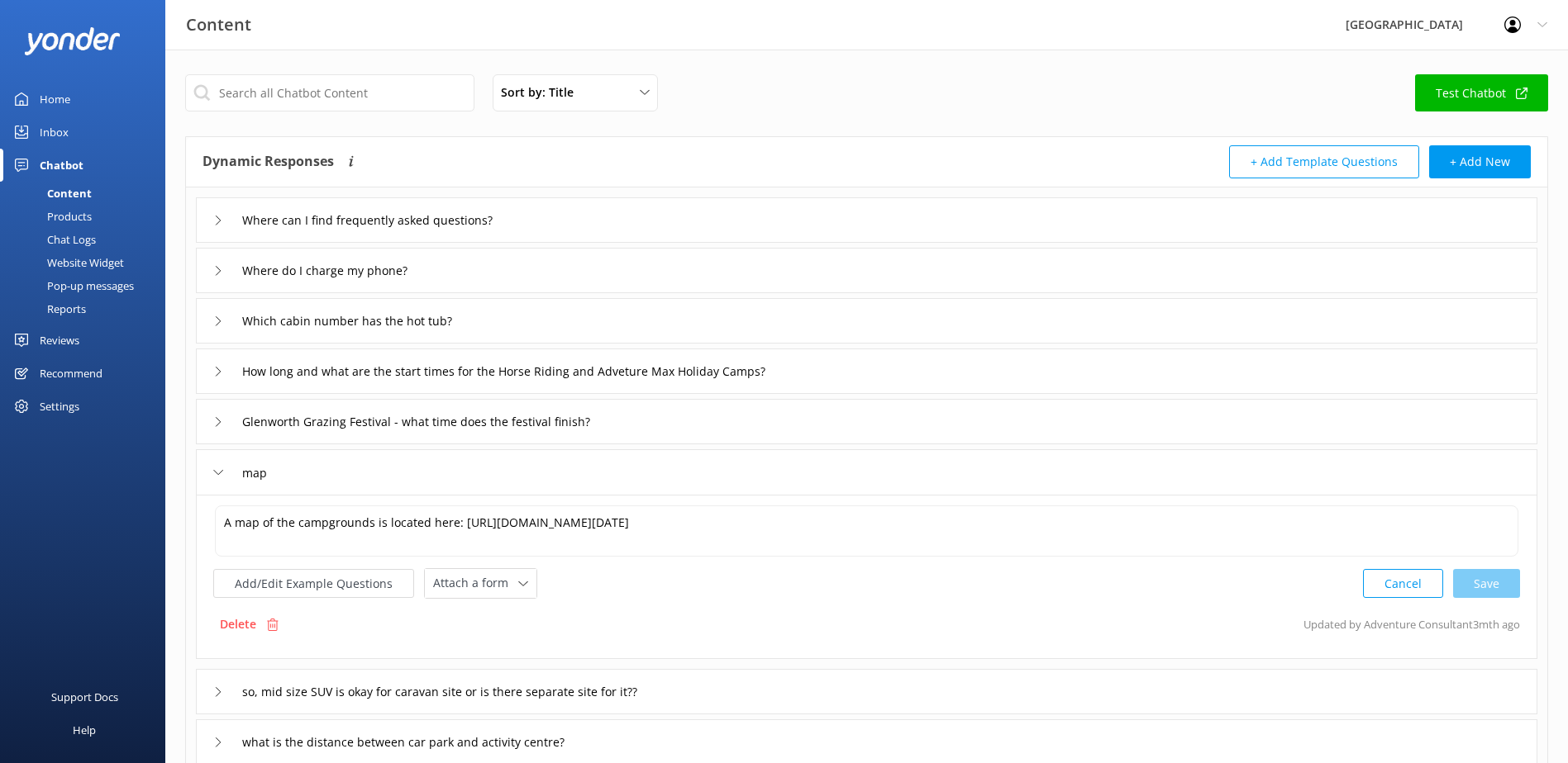
click at [216, 468] on icon at bounding box center [218, 473] width 10 height 10
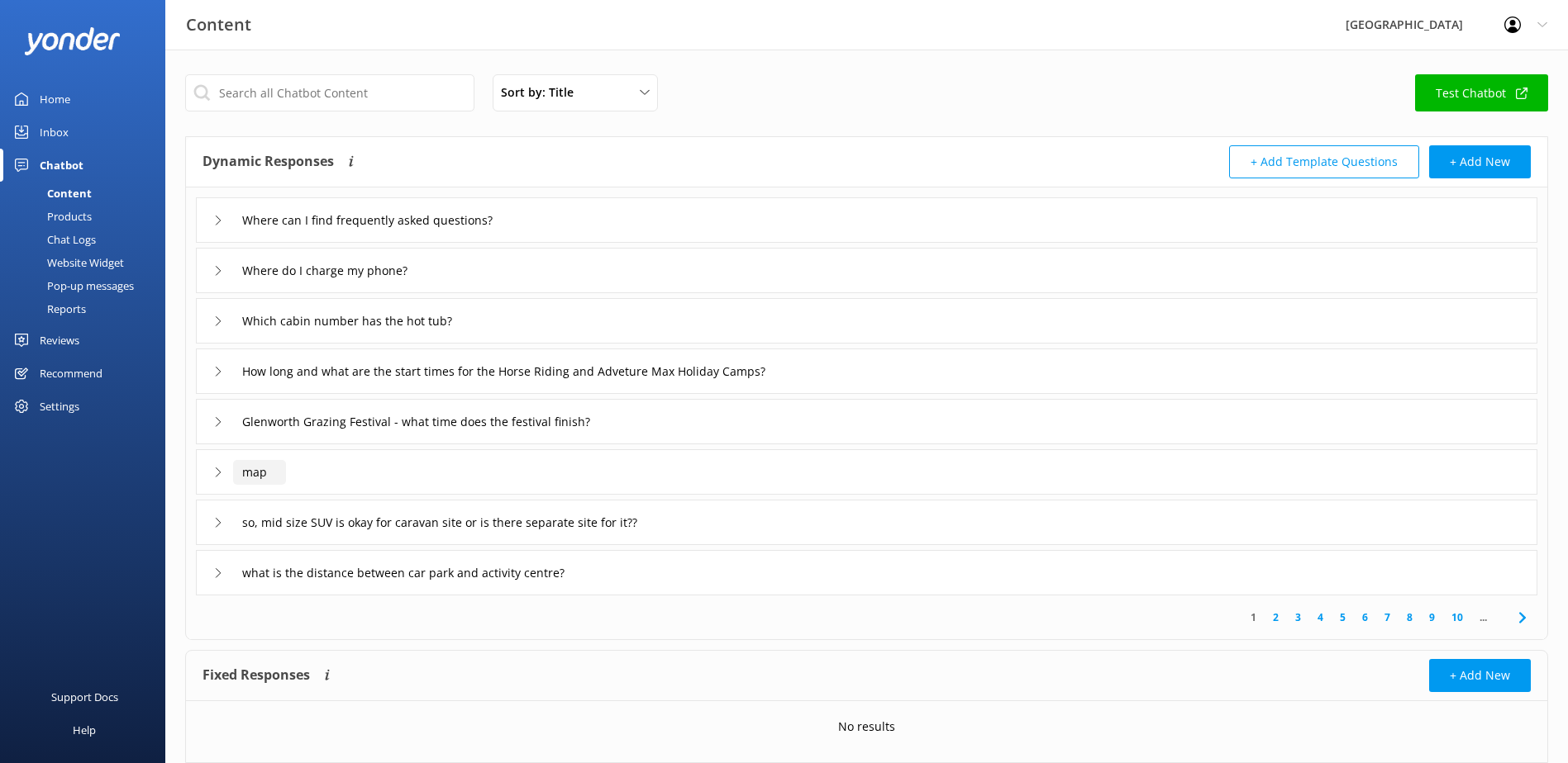
drag, startPoint x: 270, startPoint y: 467, endPoint x: 210, endPoint y: 466, distance: 60.0
click at [210, 466] on div "map" at bounding box center [866, 471] width 1341 height 45
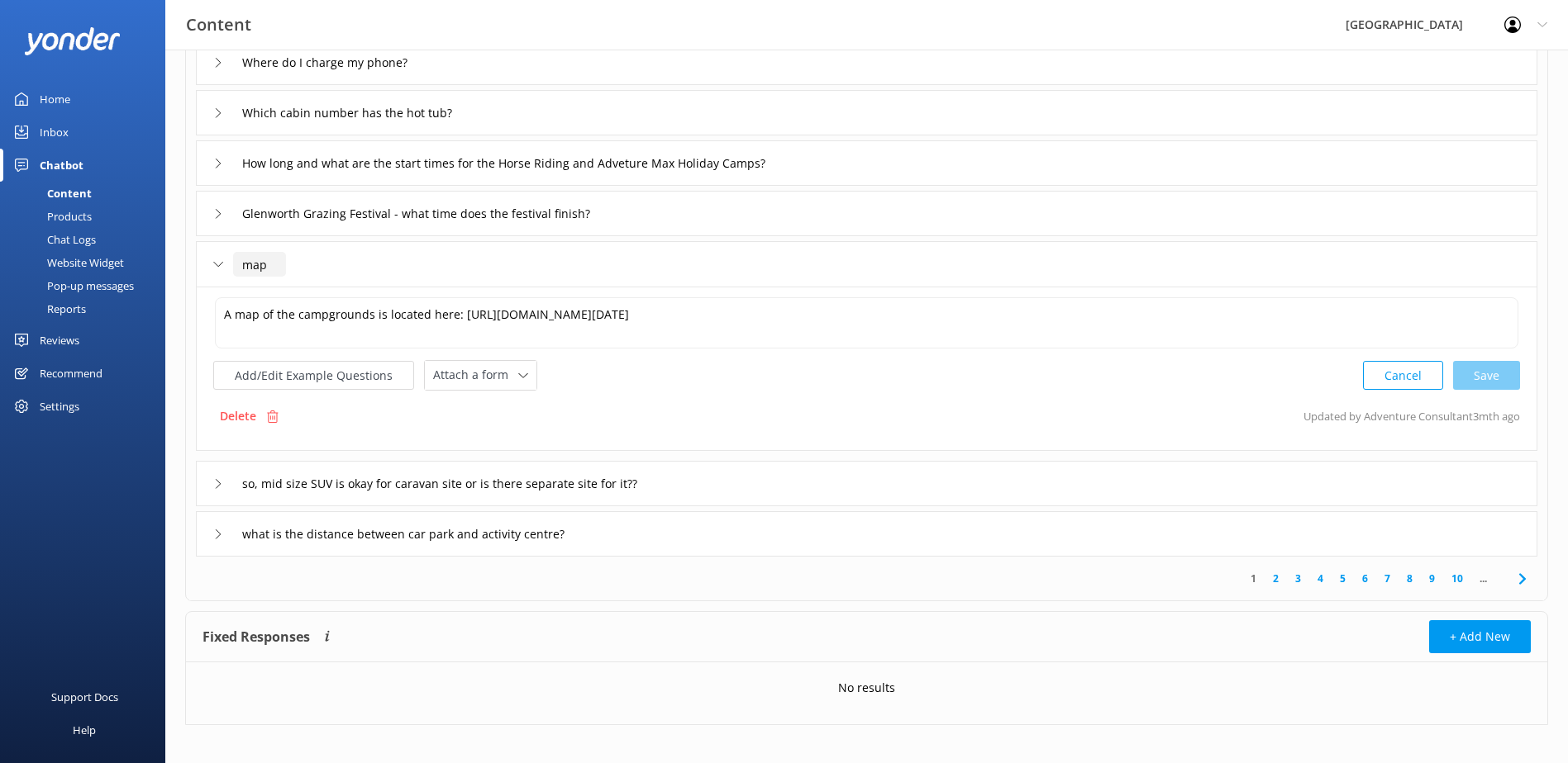
scroll to position [220, 0]
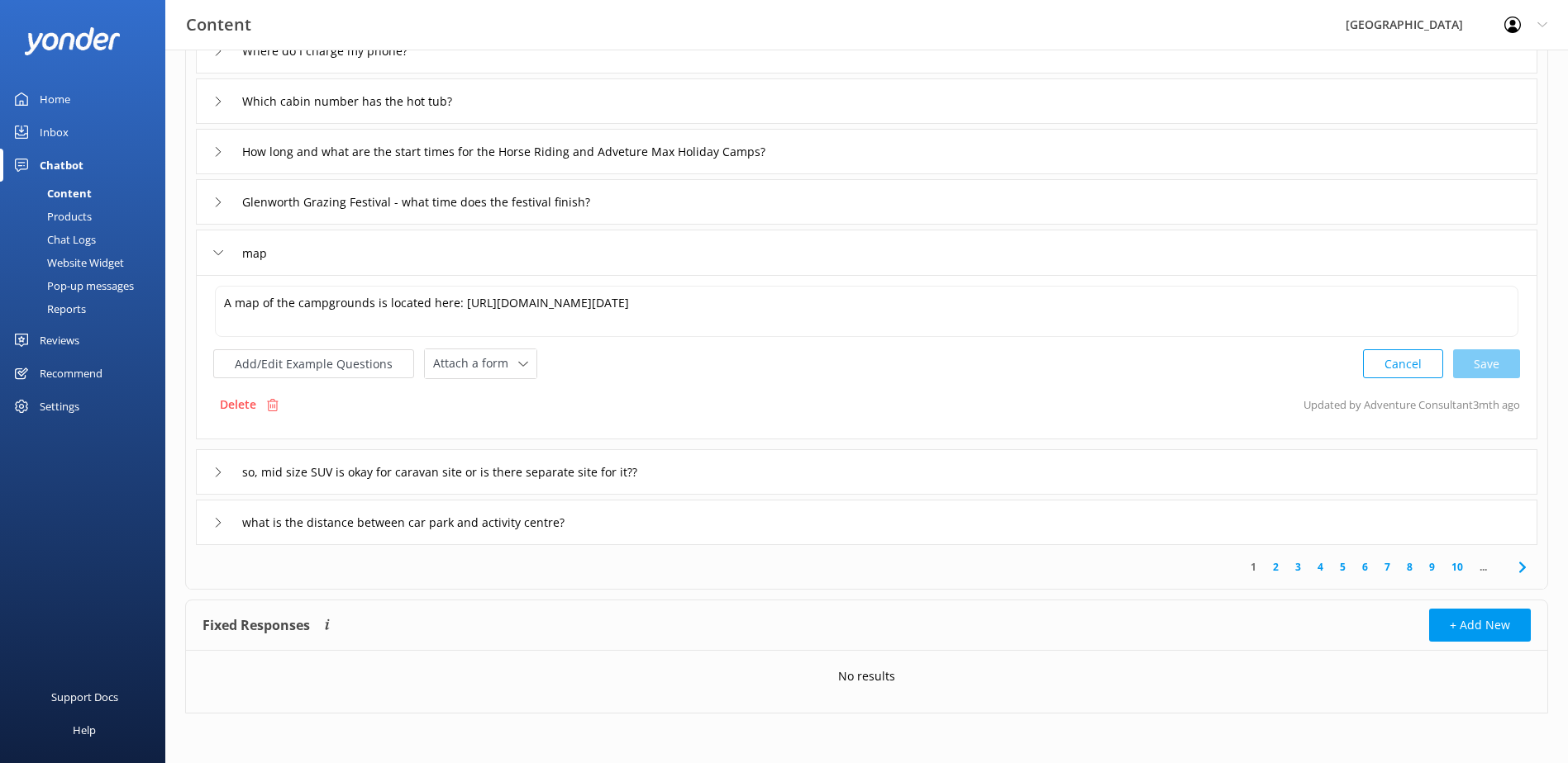
click at [218, 474] on use at bounding box center [218, 472] width 5 height 9
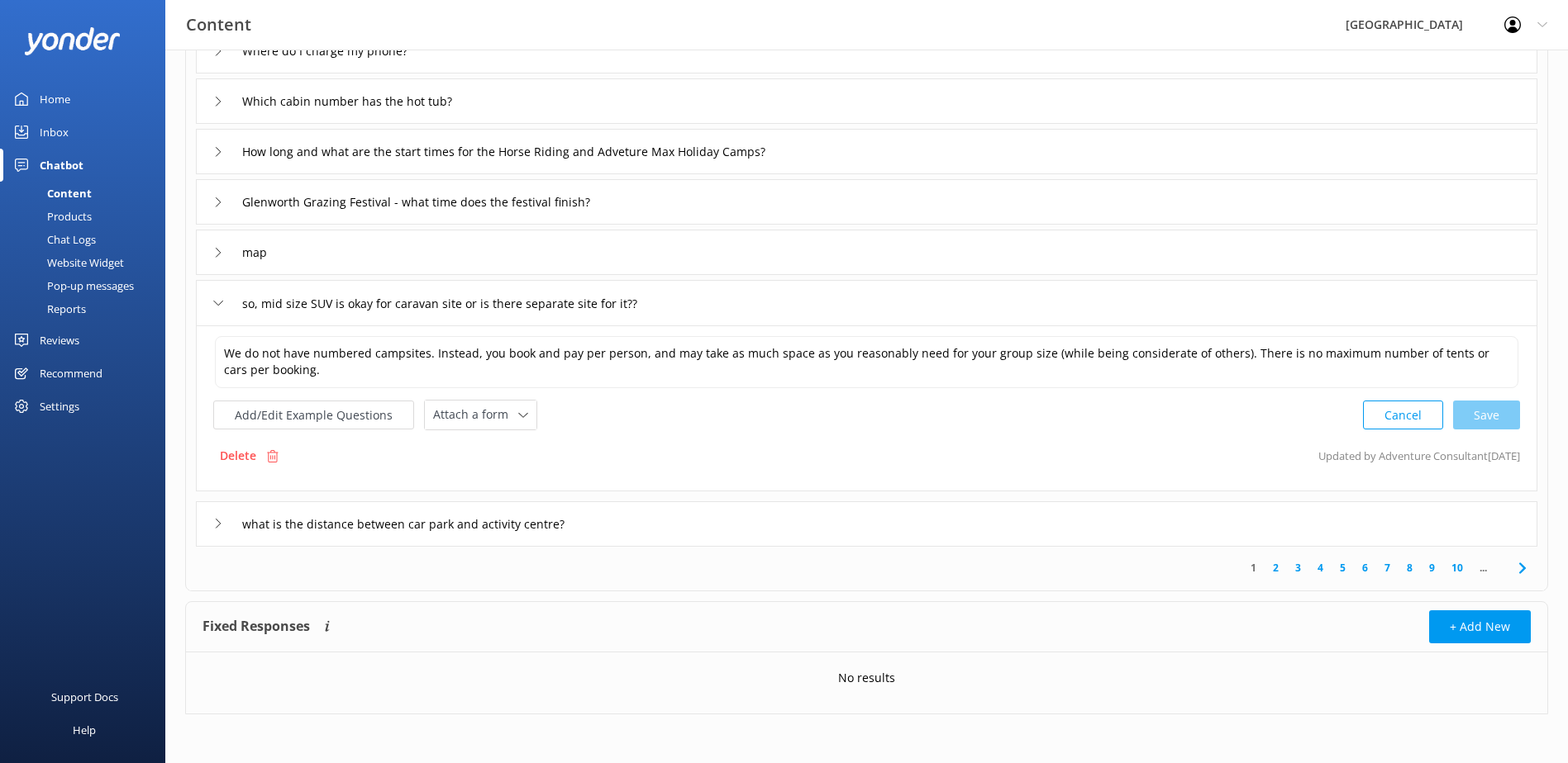
click at [218, 474] on div "We do not have numbered campsites. Instead, you book and pay per person, and ma…" at bounding box center [866, 408] width 1341 height 166
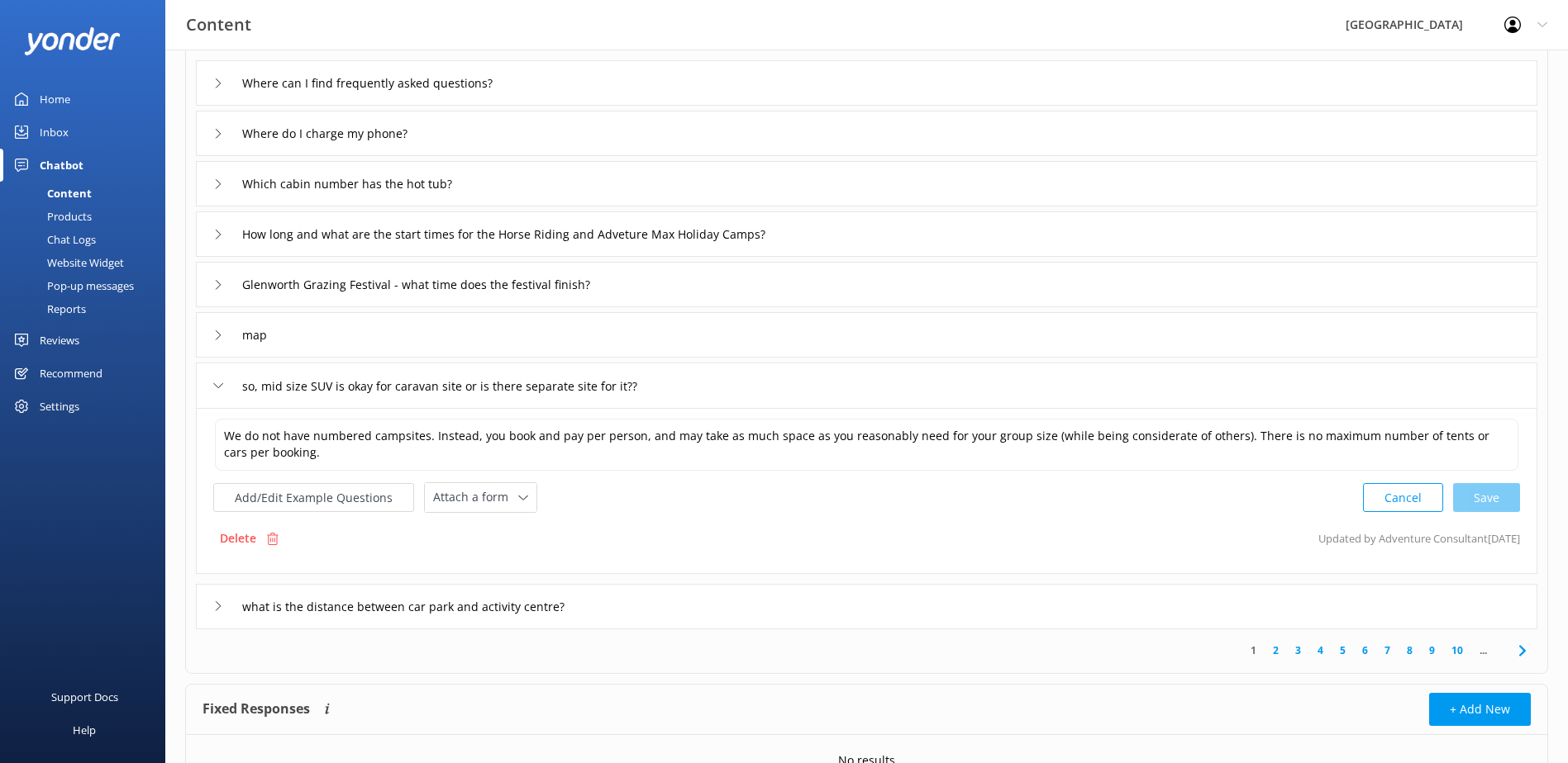
click at [227, 379] on div "so, mid size SUV is okay for caravan site or is there separate site for it??" at bounding box center [474, 387] width 522 height 27
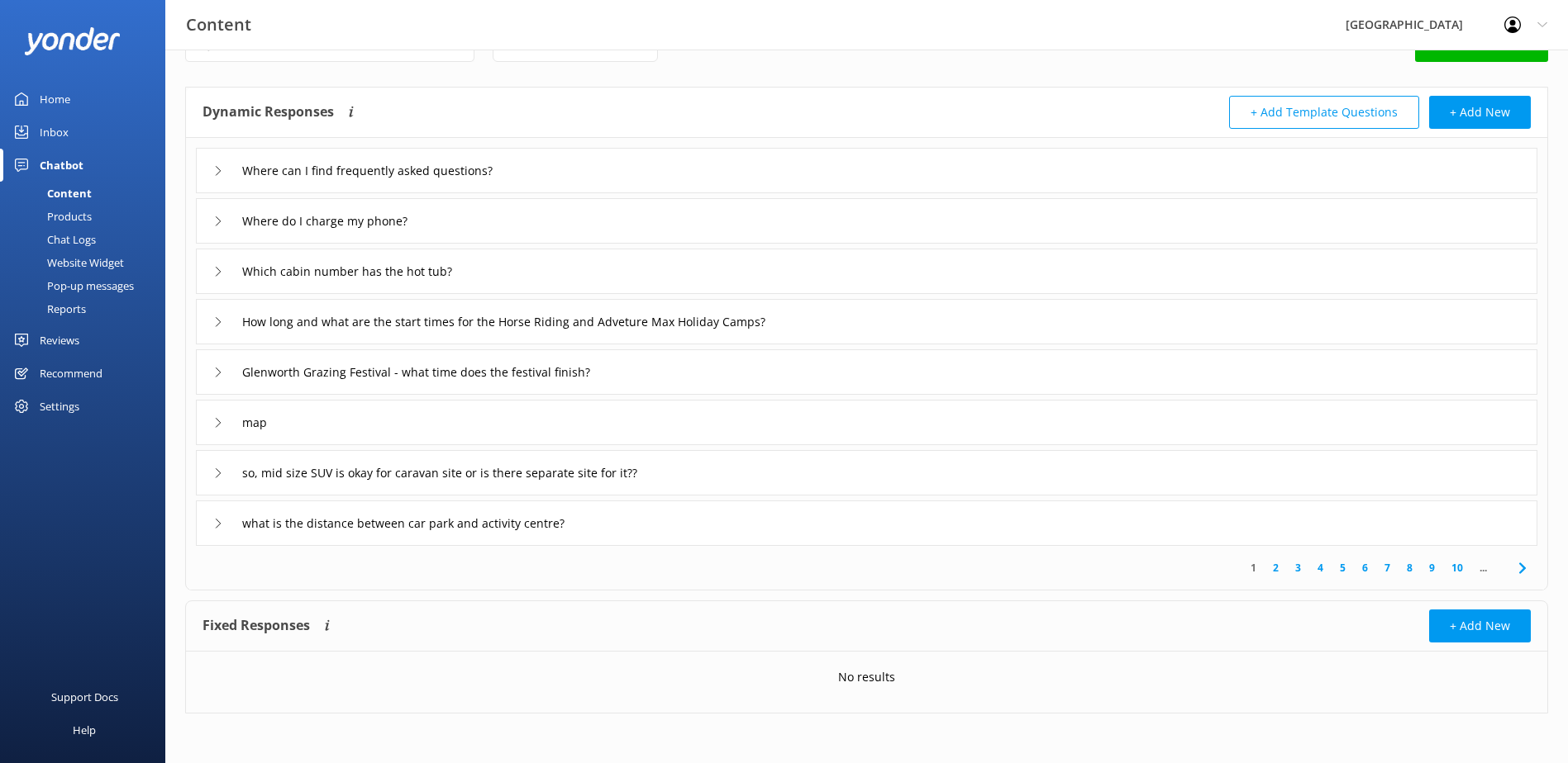
scroll to position [50, 0]
click at [208, 469] on div "so, mid size SUV is okay for caravan site or is there separate site for it??" at bounding box center [866, 472] width 1341 height 45
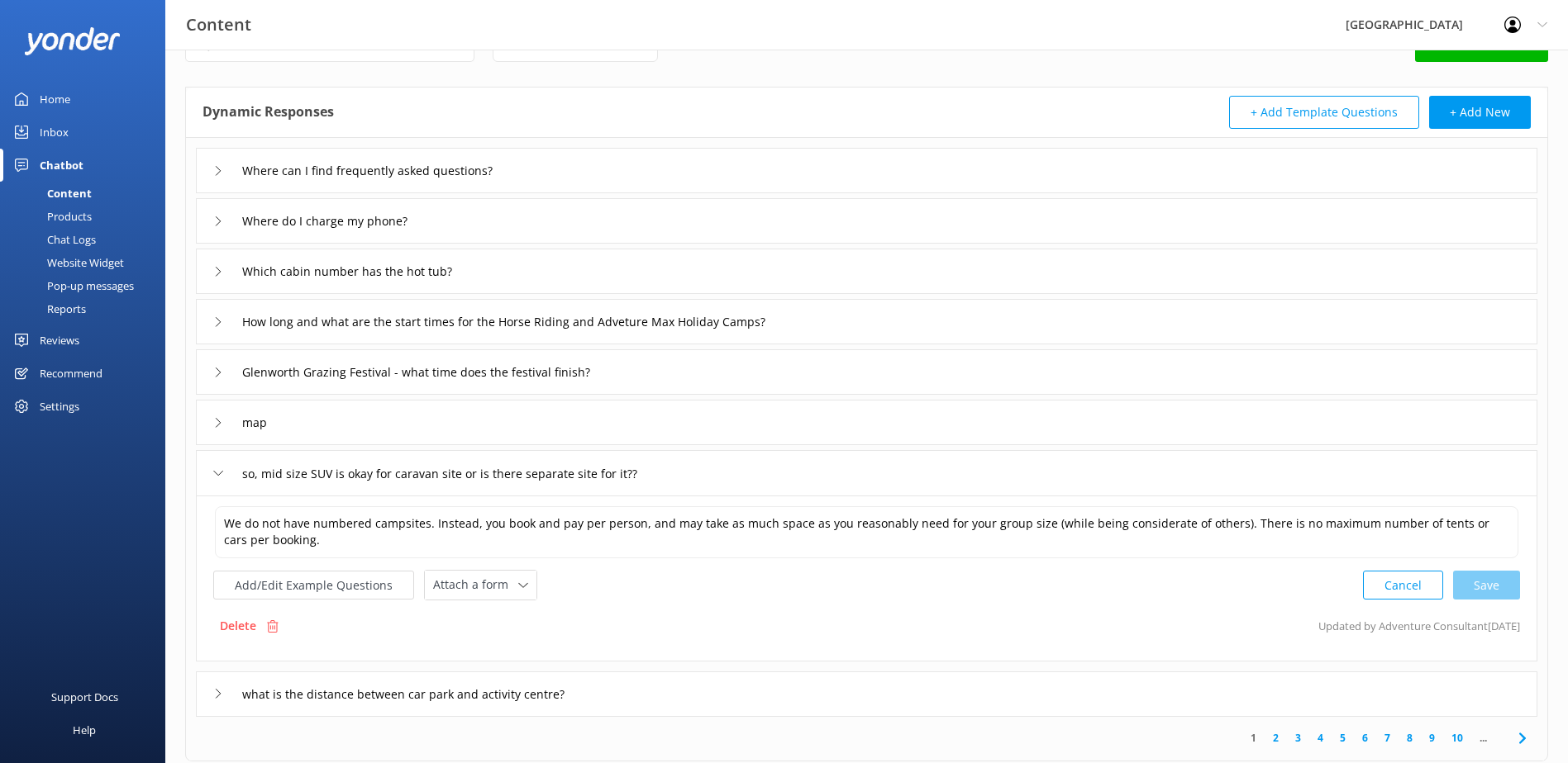
scroll to position [137, 0]
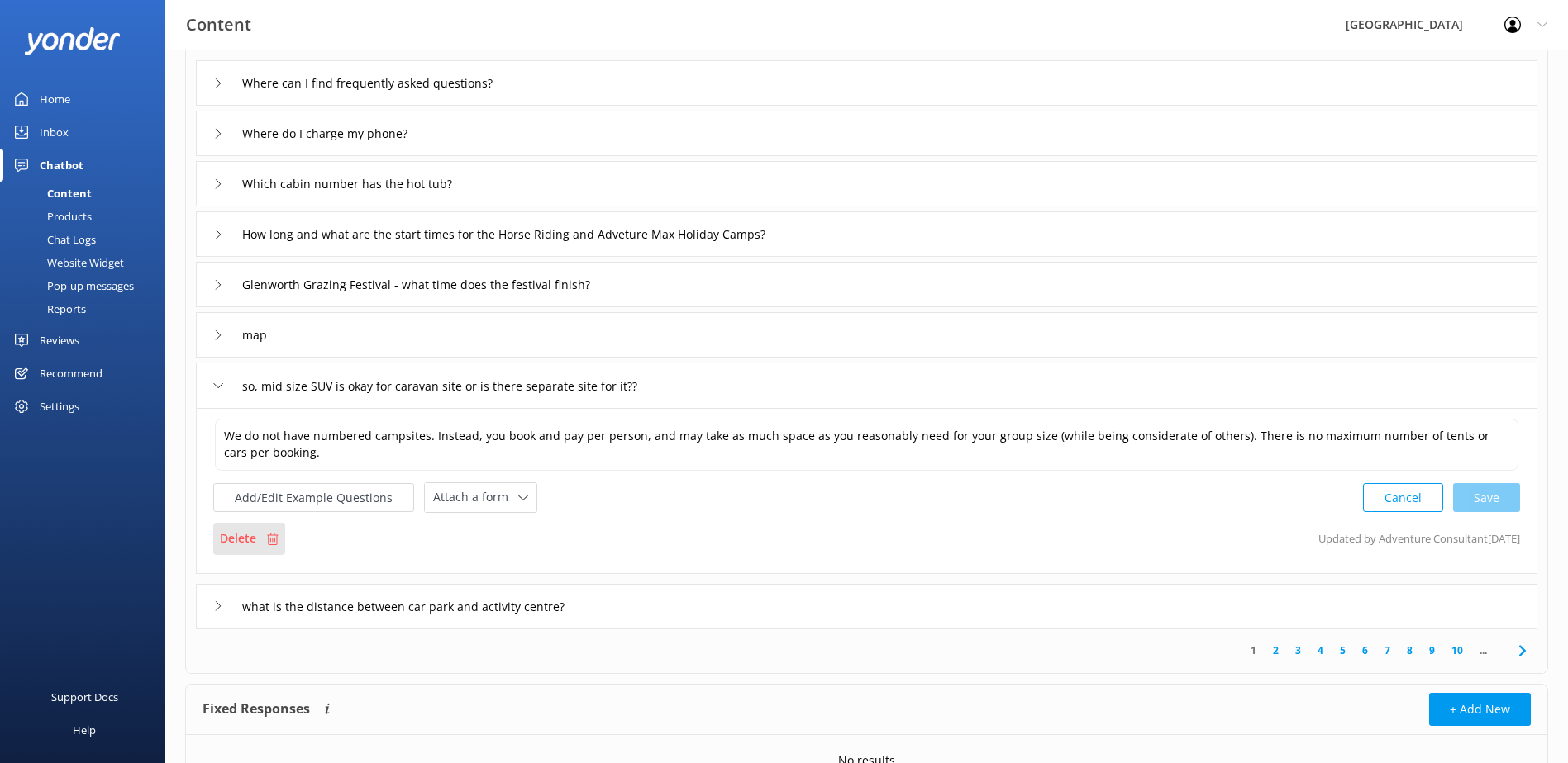
click at [241, 539] on p "Delete" at bounding box center [238, 538] width 36 height 18
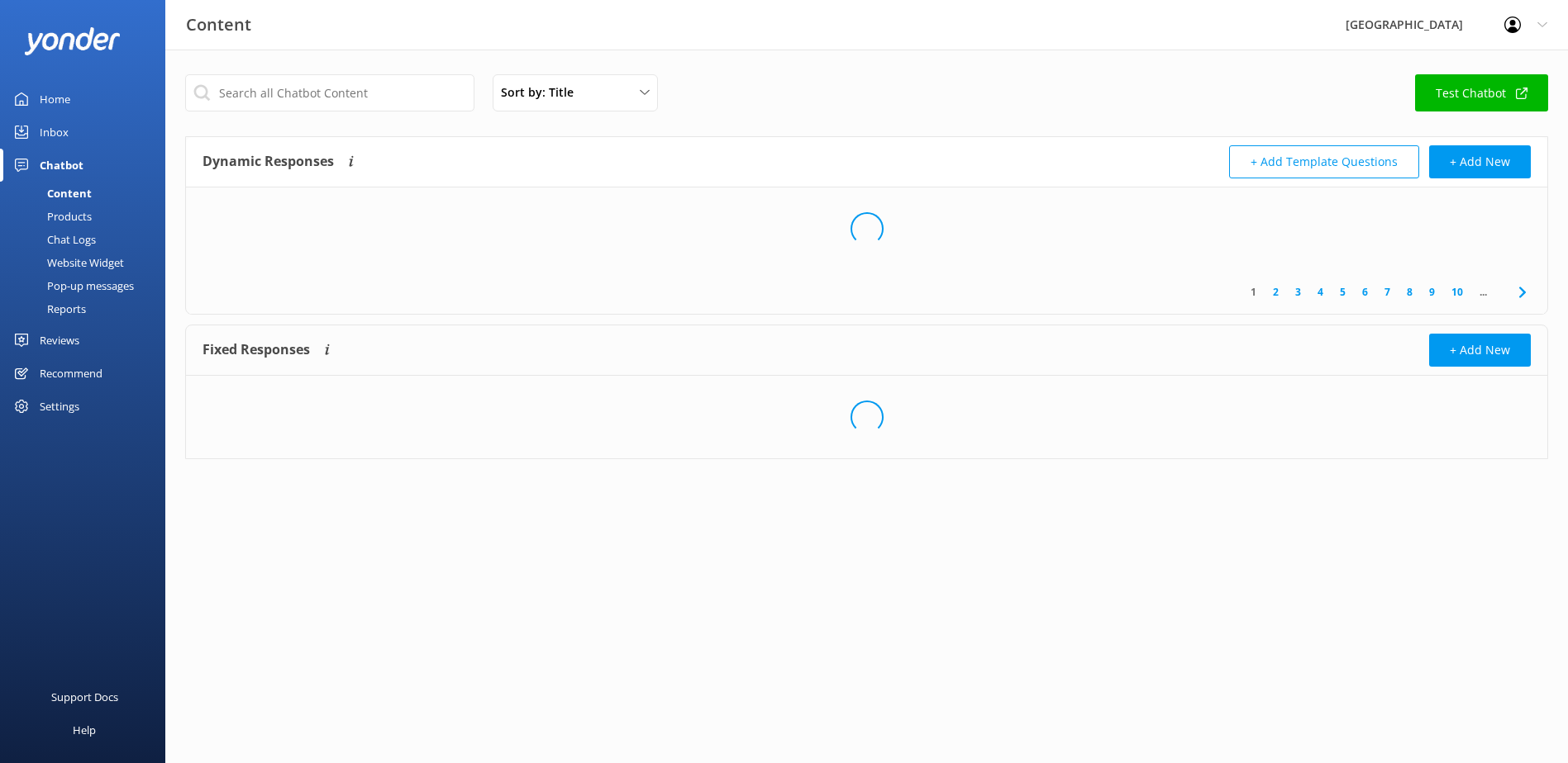
scroll to position [0, 0]
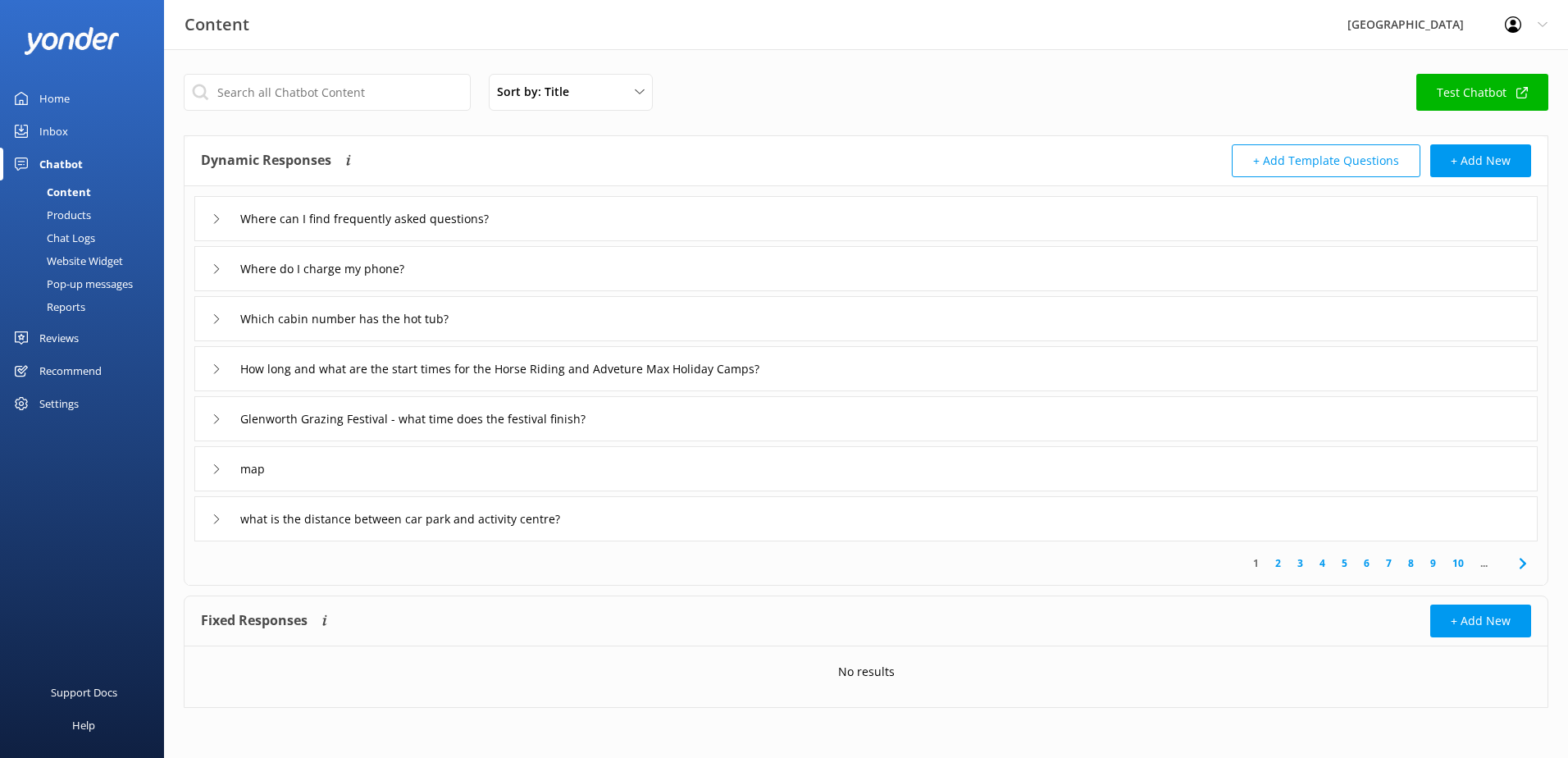
click at [210, 515] on div "what is the distance between car park and activity centre?" at bounding box center [866, 518] width 1344 height 45
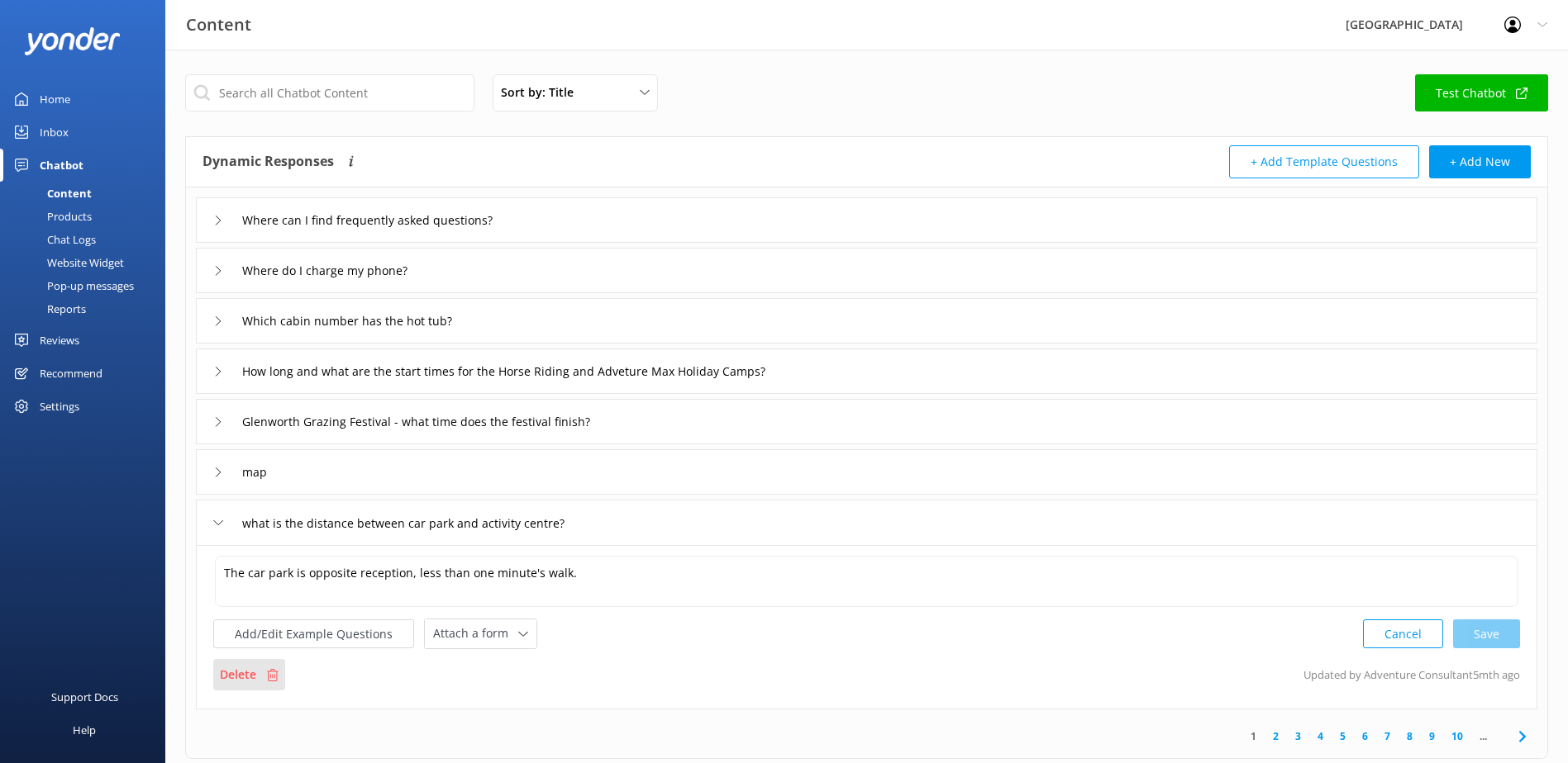
click at [258, 662] on div "Delete" at bounding box center [249, 675] width 72 height 32
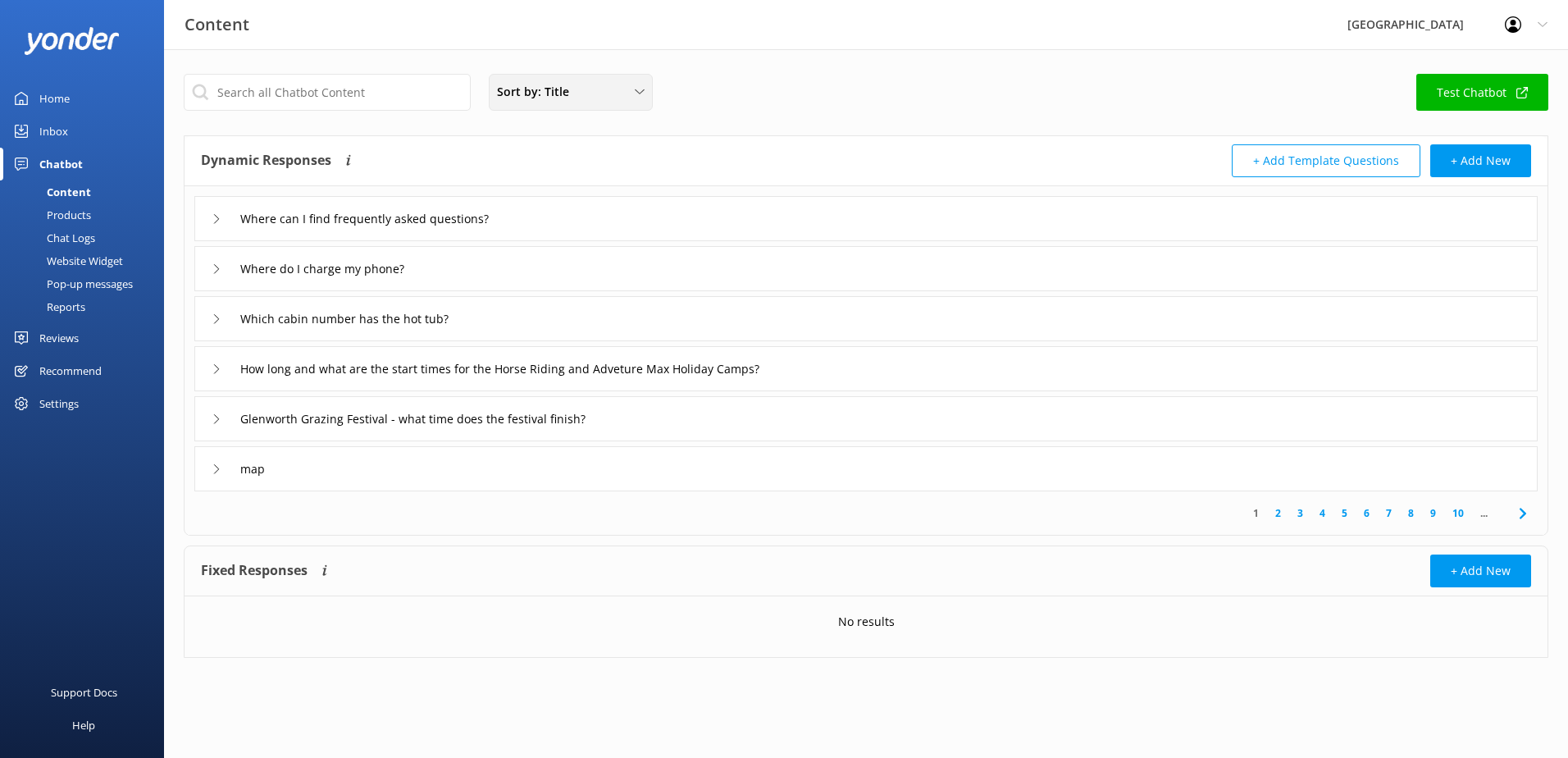
click at [577, 89] on div "Sort by: Title" at bounding box center [570, 92] width 155 height 18
click at [525, 128] on link "Title" at bounding box center [570, 131] width 161 height 33
click at [1458, 511] on link "10" at bounding box center [1458, 513] width 28 height 15
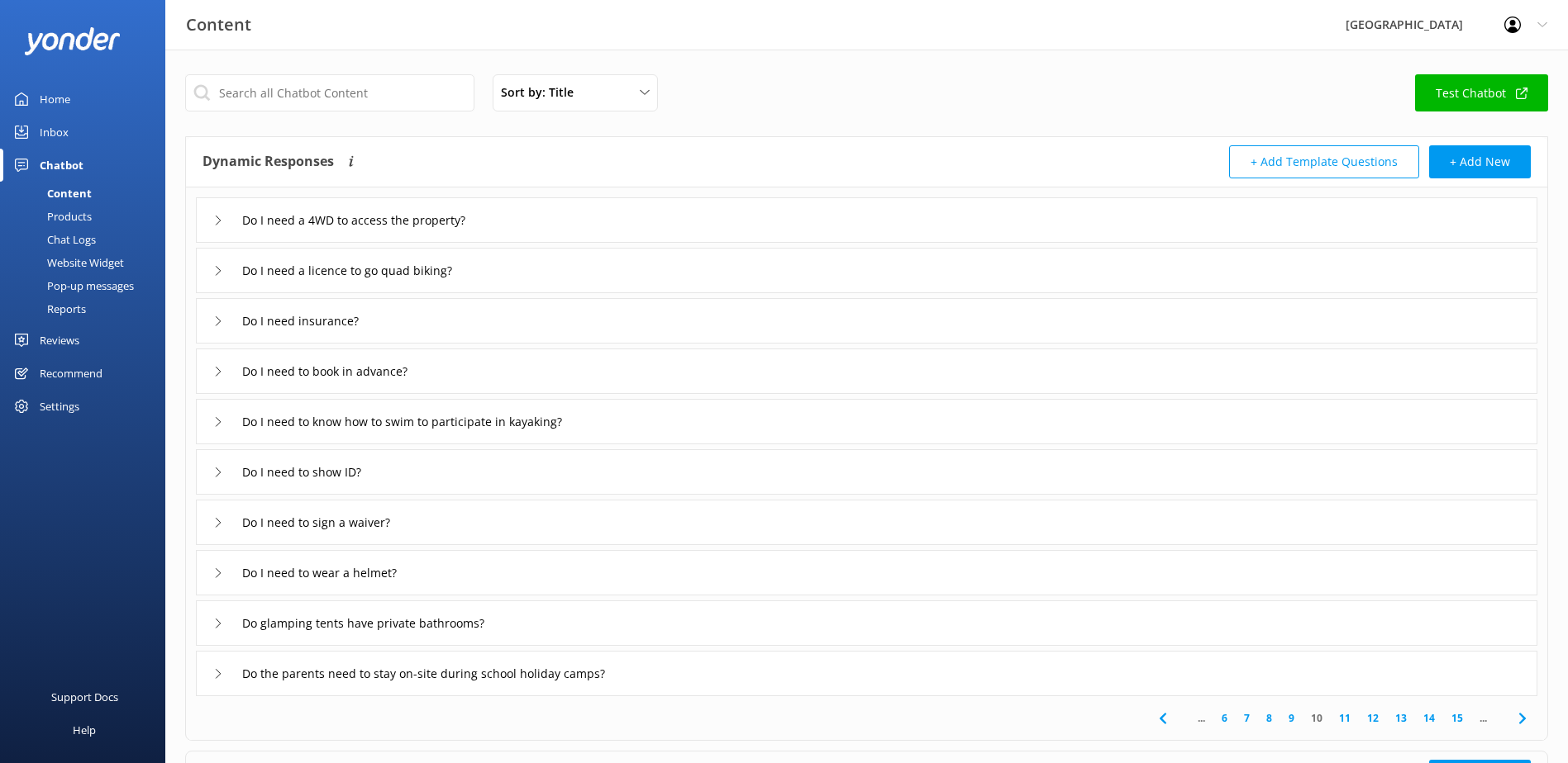
click at [1455, 719] on link "15" at bounding box center [1457, 718] width 28 height 15
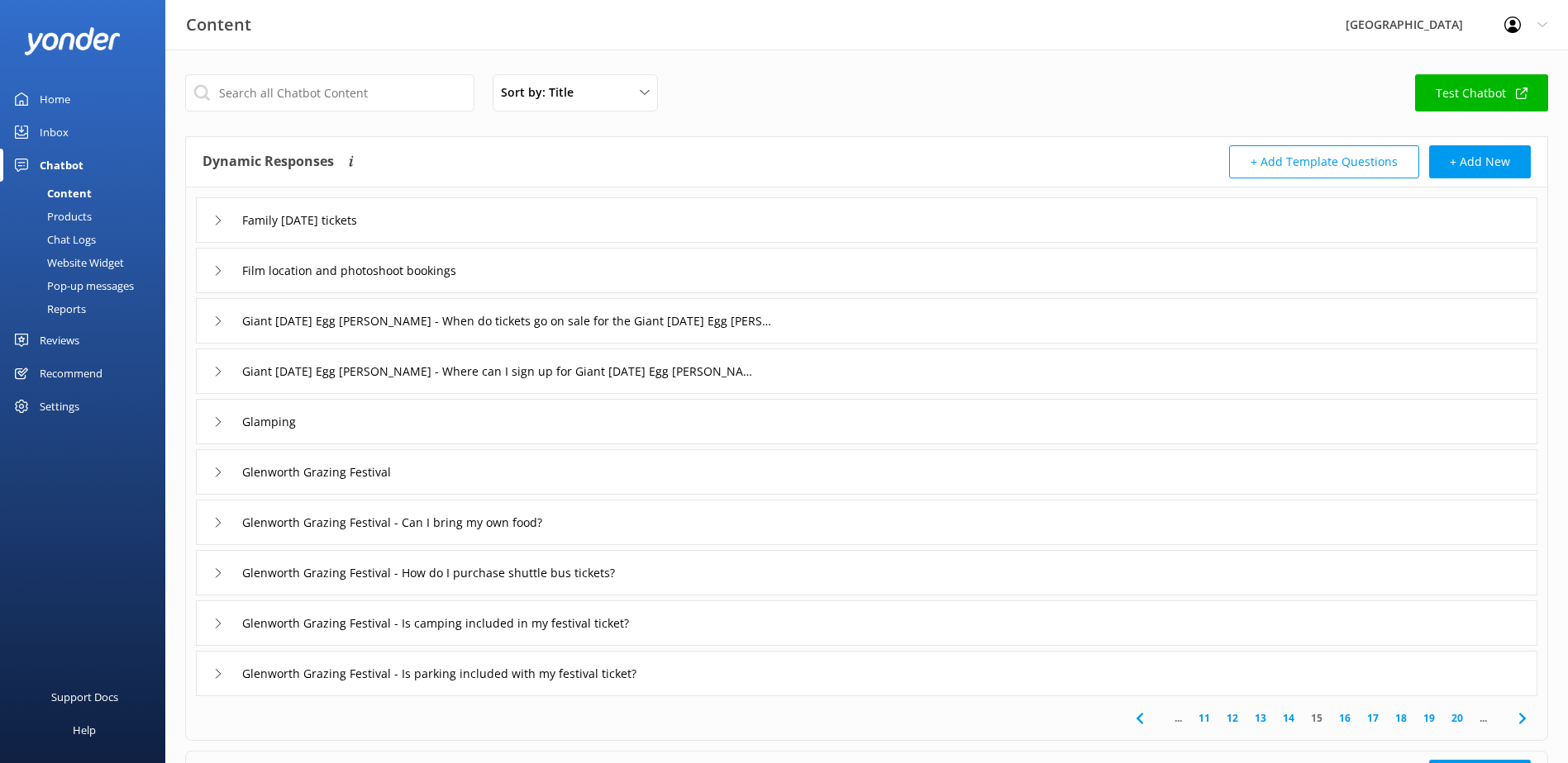
click at [1454, 719] on link "20" at bounding box center [1457, 718] width 28 height 15
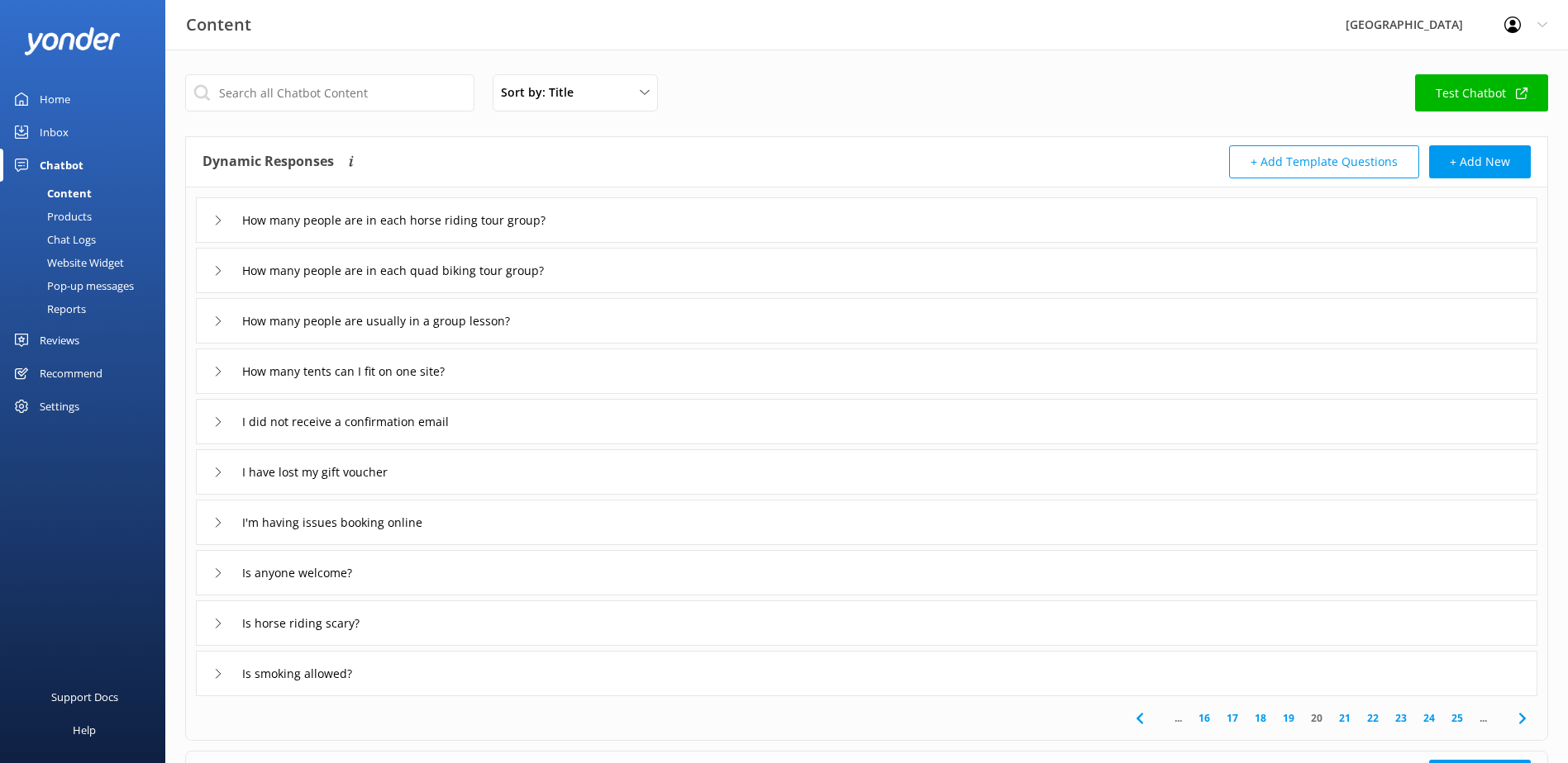
click at [1454, 719] on link "25" at bounding box center [1457, 718] width 28 height 15
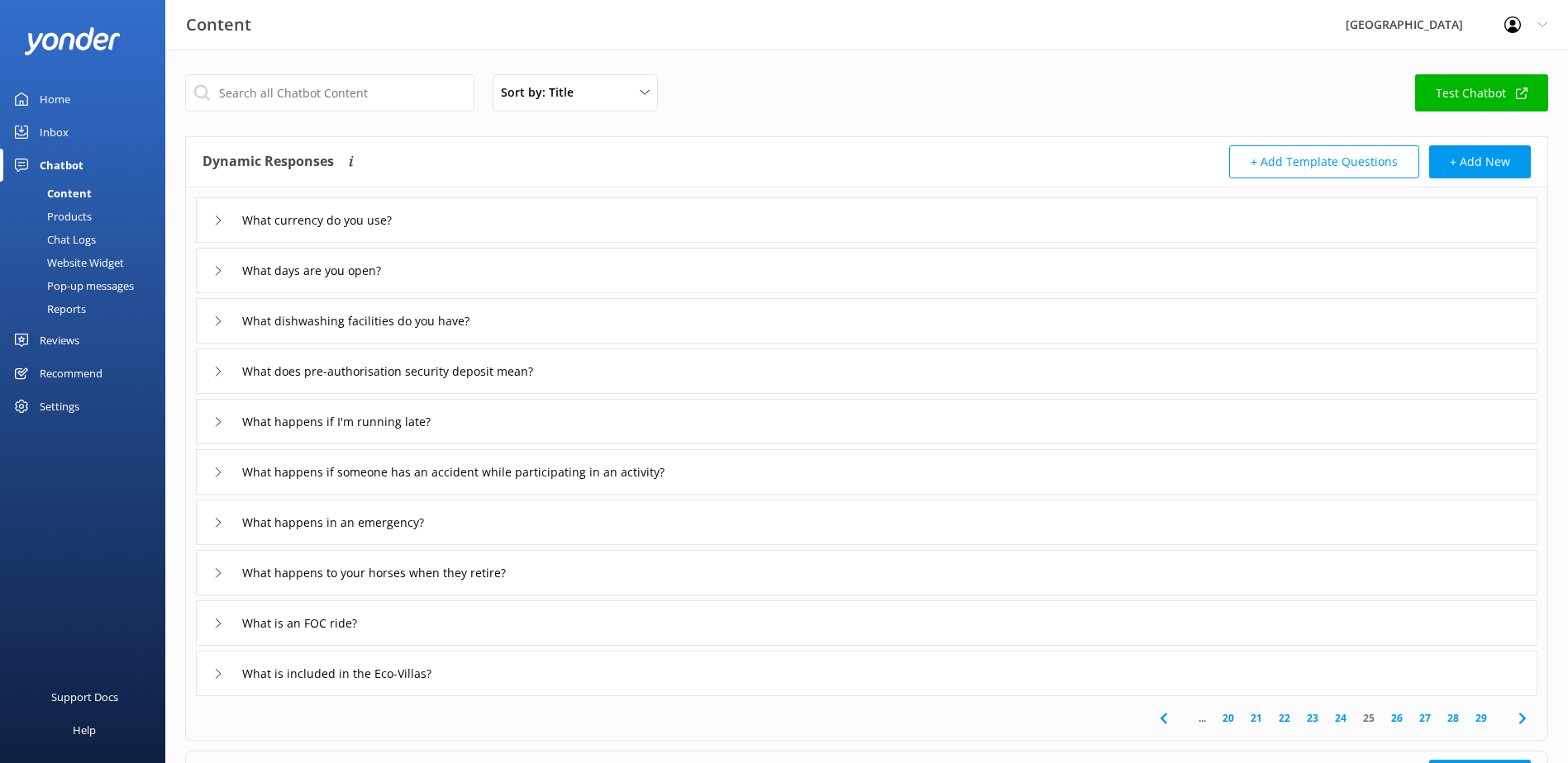
click at [1460, 716] on link "28" at bounding box center [1452, 718] width 28 height 15
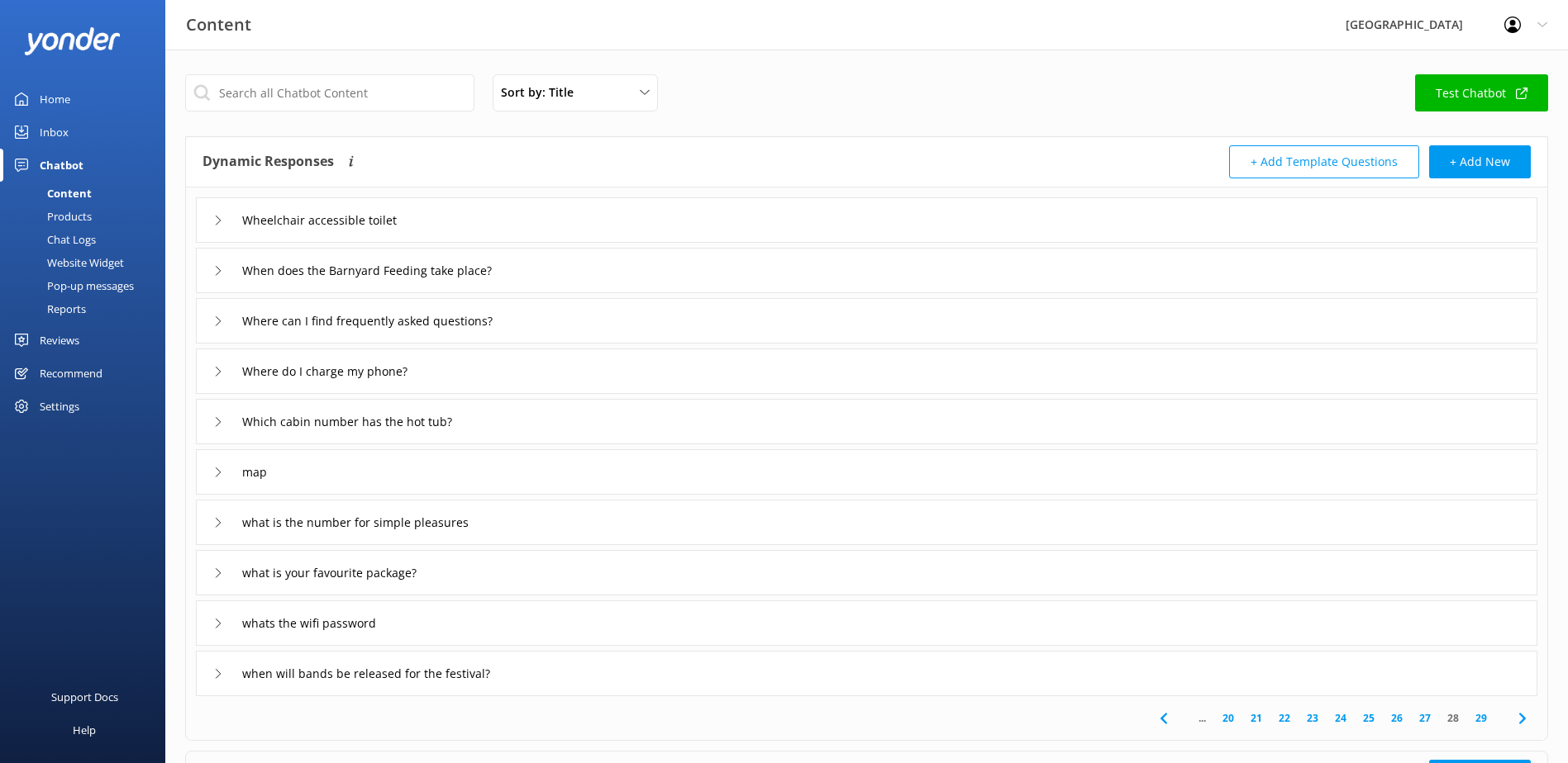
click at [217, 526] on use at bounding box center [218, 522] width 5 height 9
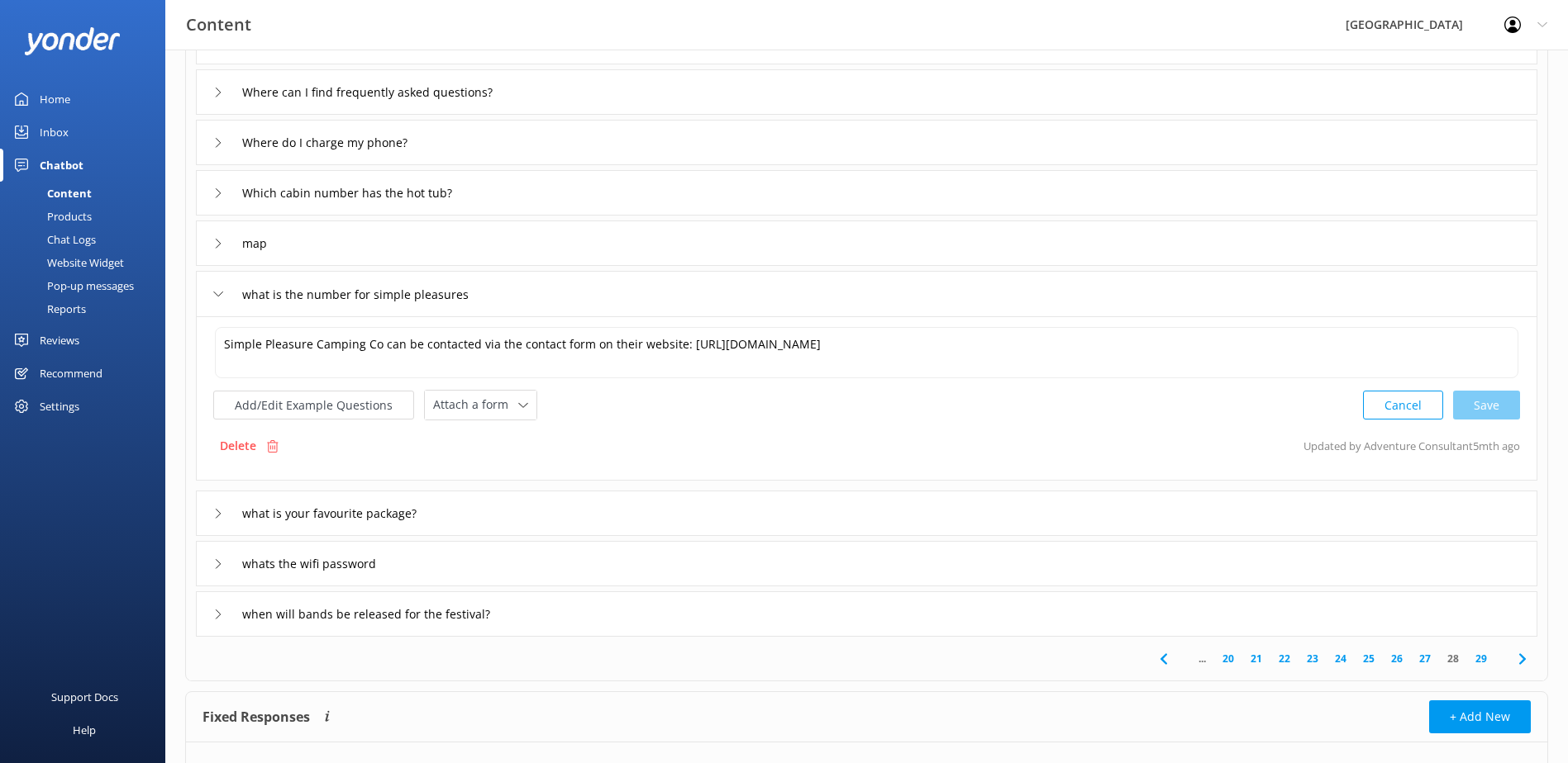
scroll to position [248, 0]
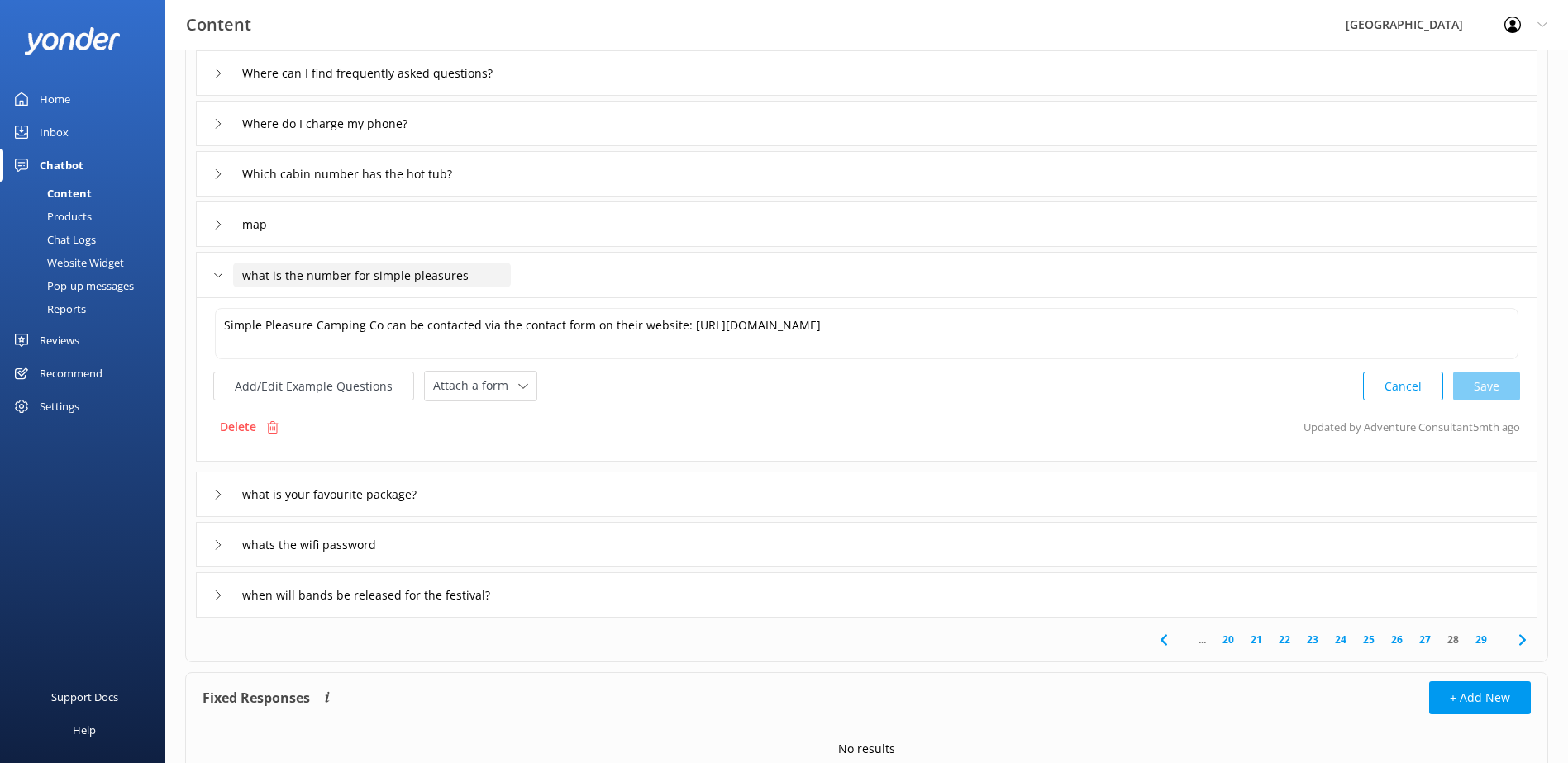
click at [249, 278] on input "what is the number for simple pleasures" at bounding box center [371, 275] width 277 height 25
click at [372, 276] on input "What is the number for simple pleasures" at bounding box center [371, 275] width 277 height 25
click at [416, 273] on input "What is the number for Simple pleasures" at bounding box center [371, 275] width 277 height 25
click at [469, 269] on input "What is the number for Simple Pleasures" at bounding box center [371, 275] width 277 height 25
type input "What is the number for Simple Pleasures?"
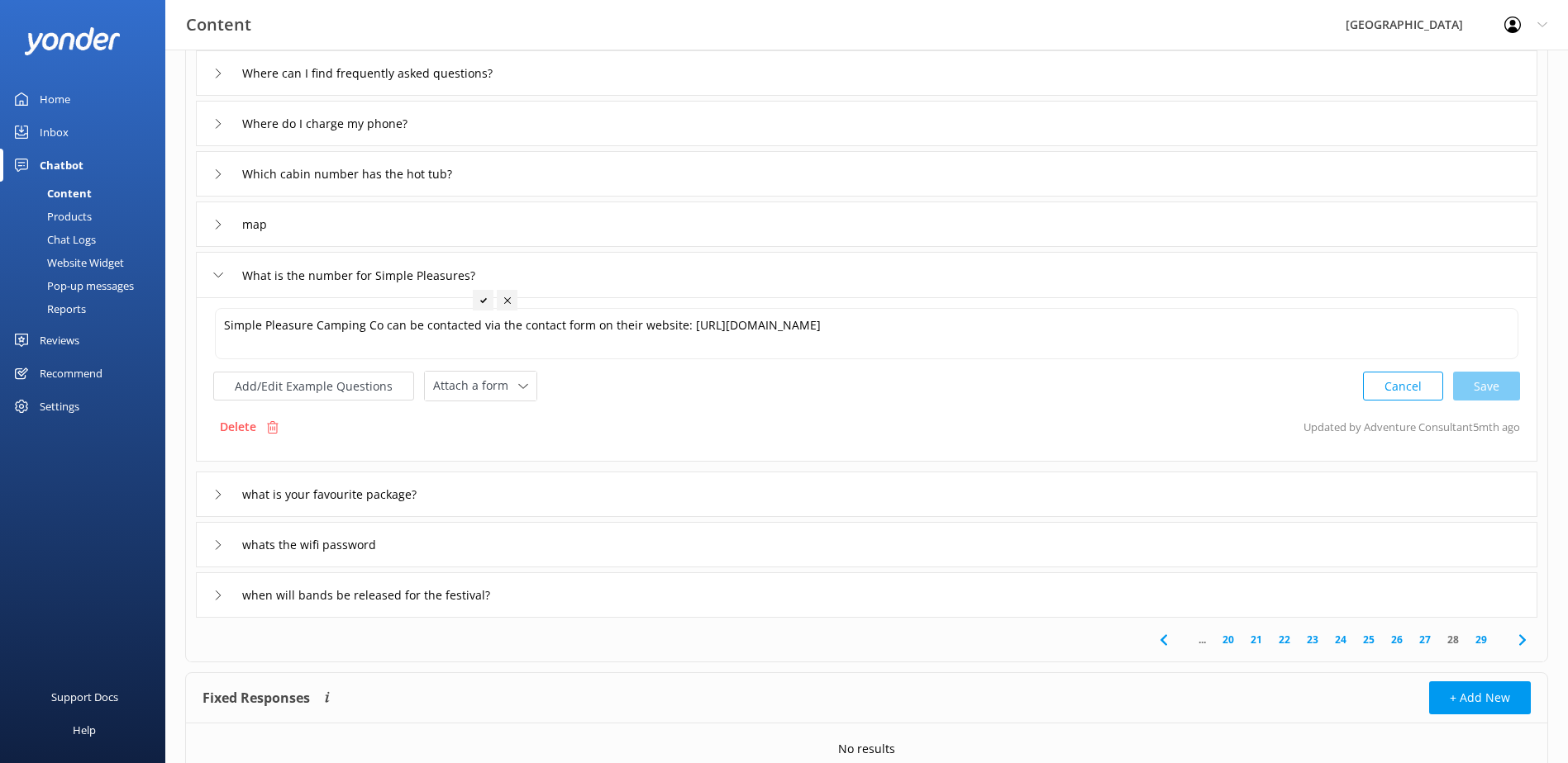
click at [480, 303] on icon at bounding box center [484, 301] width 7 height 7
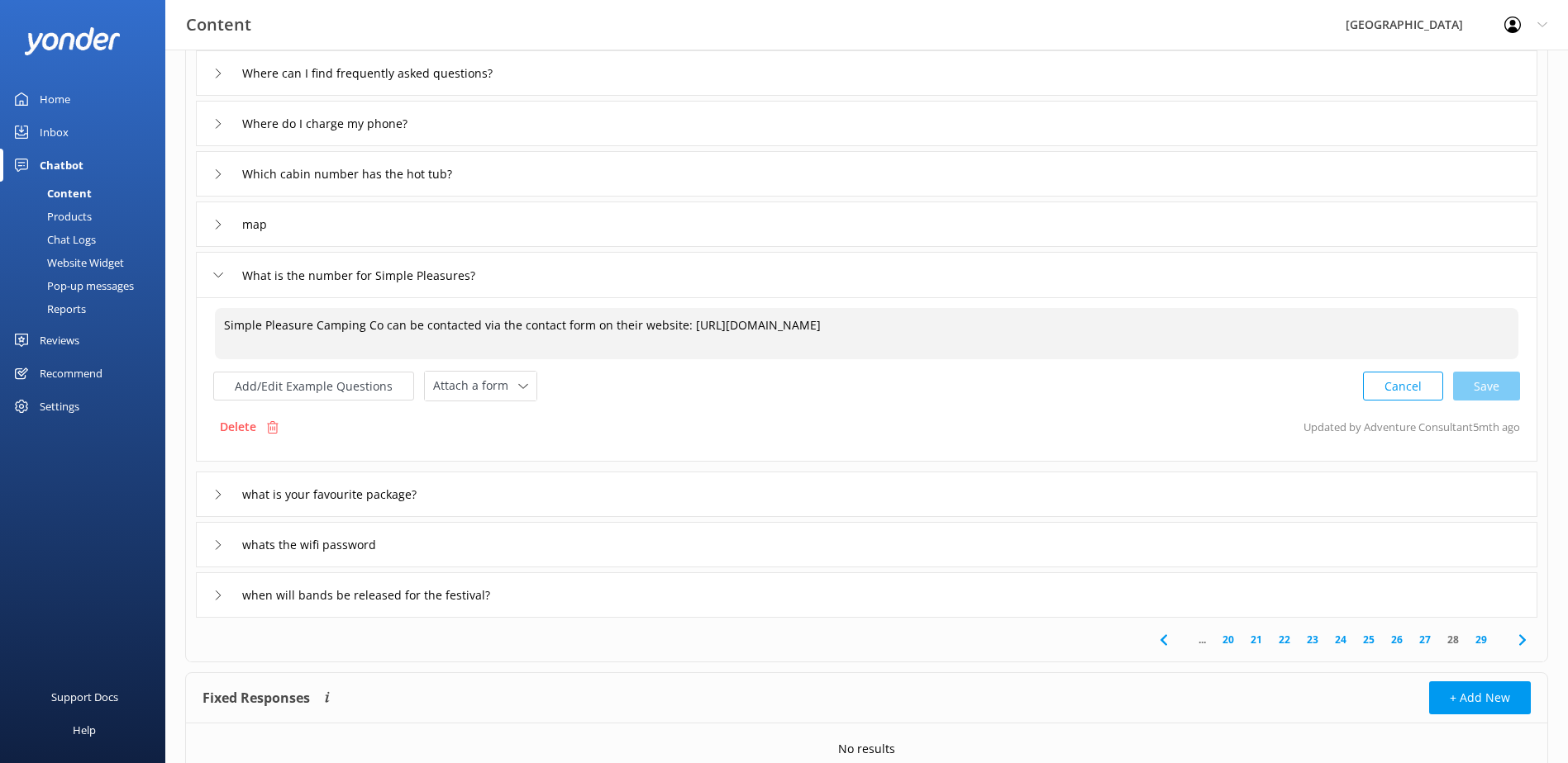
click at [679, 324] on textarea "Simple Pleasure Camping Co can be contacted via the contact form on their websi…" at bounding box center [866, 334] width 1304 height 51
click at [984, 336] on textarea "Simple Pleasure Camping Co can be contacted via the contact form on their websi…" at bounding box center [866, 334] width 1304 height 51
click at [307, 325] on textarea "Simple Pleasure Camping Co can be contacted via the contact form on their websi…" at bounding box center [866, 334] width 1304 height 51
type textarea "Simple Pleasures Camping Co can be contacted via the contact form on their webs…"
click at [306, 278] on input "What is the number for Simple Pleasures?" at bounding box center [375, 275] width 284 height 25
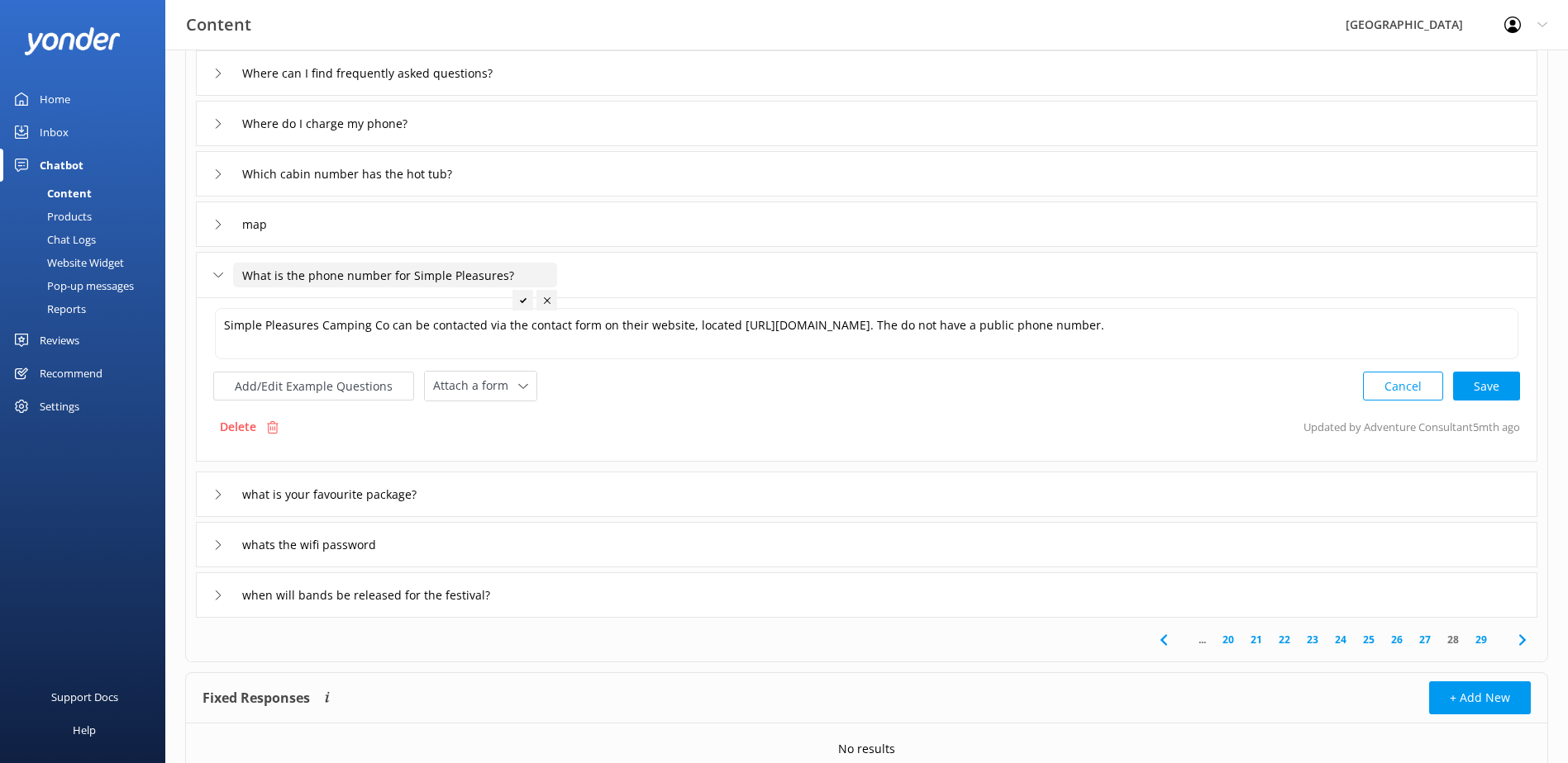
type input "What is the phone number for Simple Pleasures?"
click at [525, 303] on icon at bounding box center [523, 301] width 7 height 7
click at [308, 325] on textarea "Simple Pleasure Camping Co can be contacted via the contact form on their websi…" at bounding box center [866, 334] width 1304 height 51
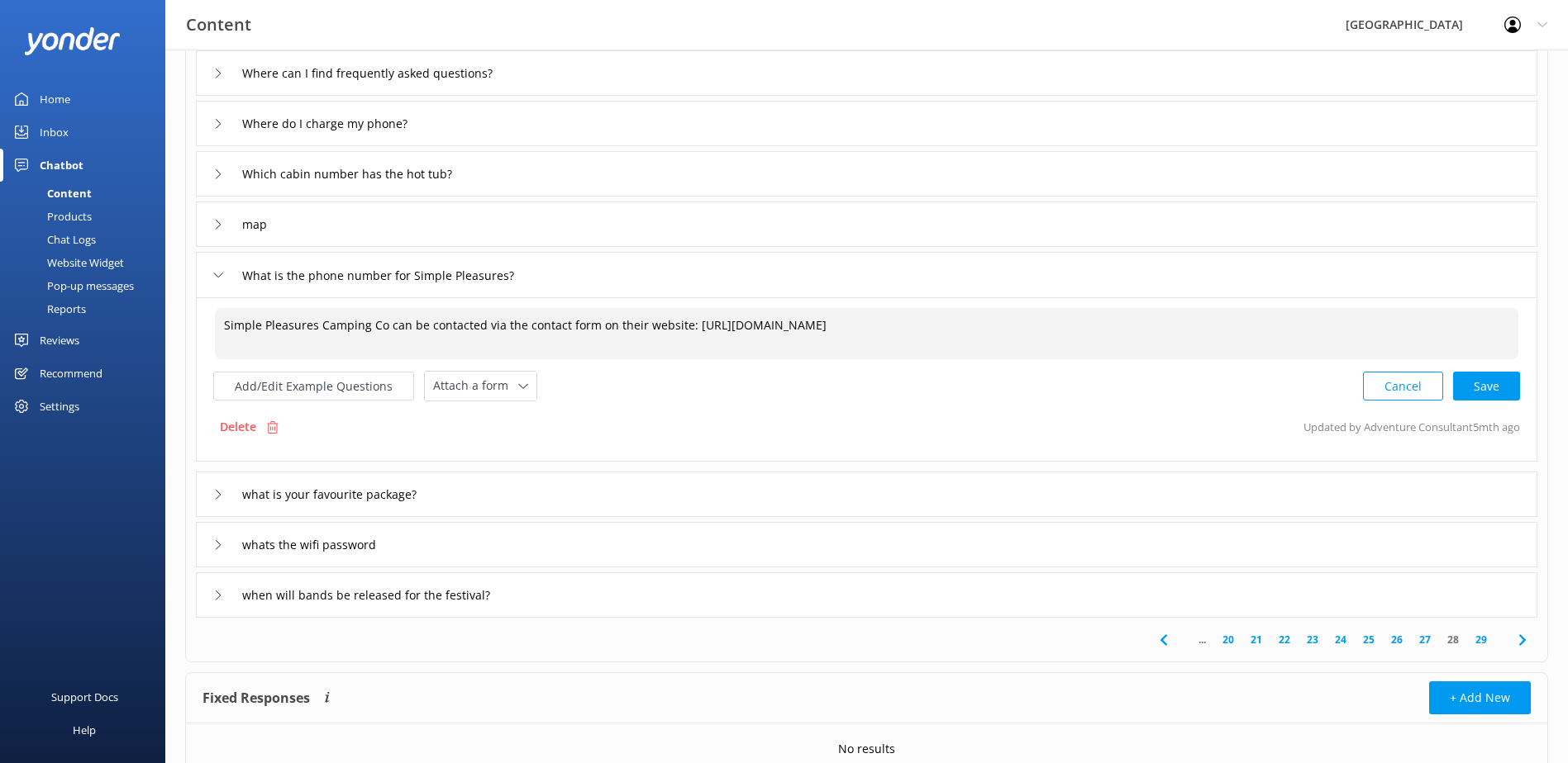
click at [683, 325] on textarea "Simple Pleasures Camping Co can be contacted via the contact form on their webs…" at bounding box center [866, 334] width 1304 height 51
click at [1002, 325] on textarea "Simple Pleasures Camping Co can be contacted via the contact form on their webs…" at bounding box center [866, 334] width 1304 height 51
click at [1127, 322] on textarea "Simple Pleasures Camping Co can be contacted via the contact form on their webs…" at bounding box center [866, 334] width 1304 height 51
click at [1463, 375] on div "Cancel Loading.." at bounding box center [1441, 385] width 157 height 31
type textarea "Simple Pleasures Camping Co can be contacted via the contact form on their webs…"
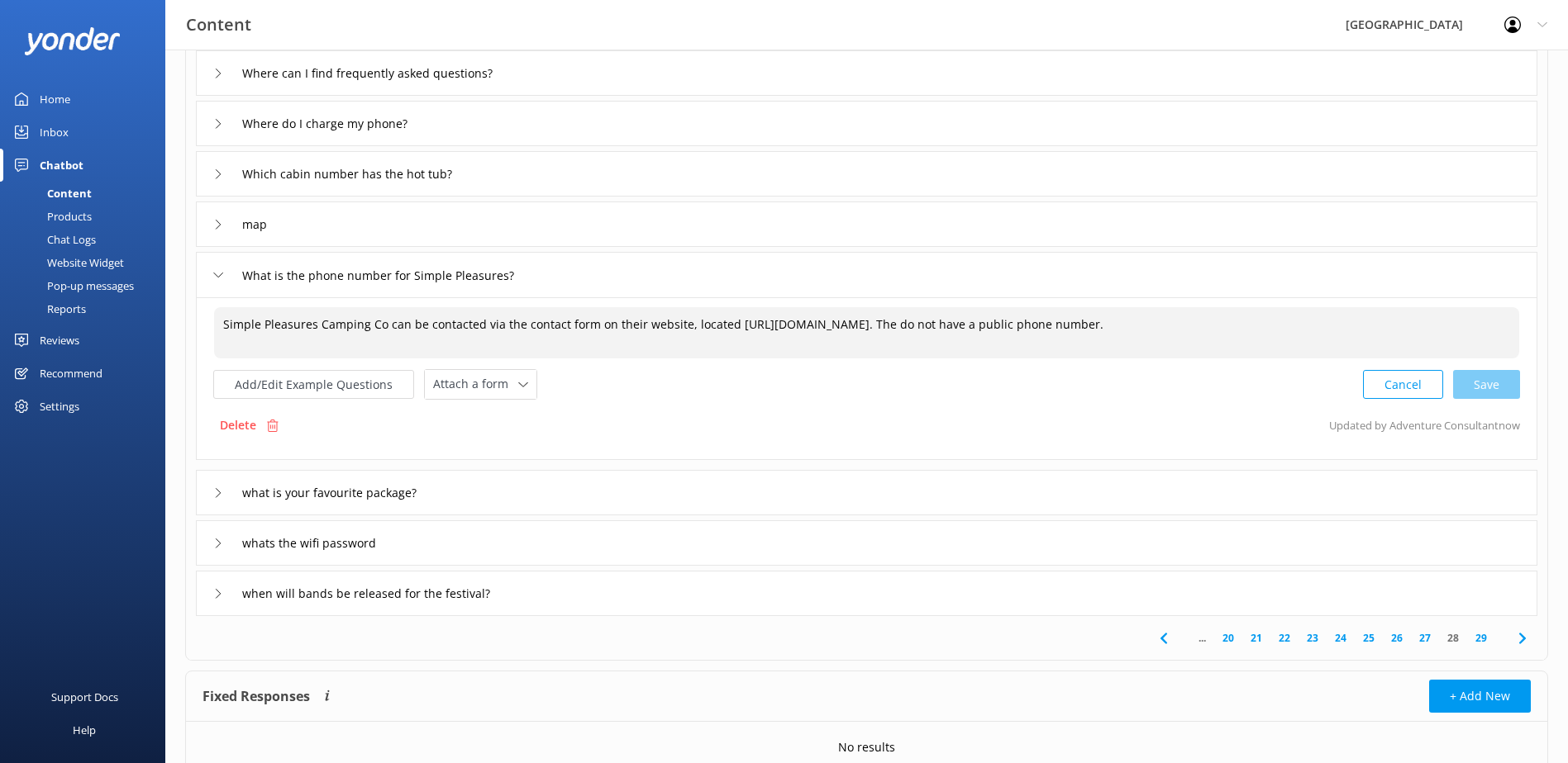
click at [223, 275] on icon at bounding box center [218, 275] width 10 height 10
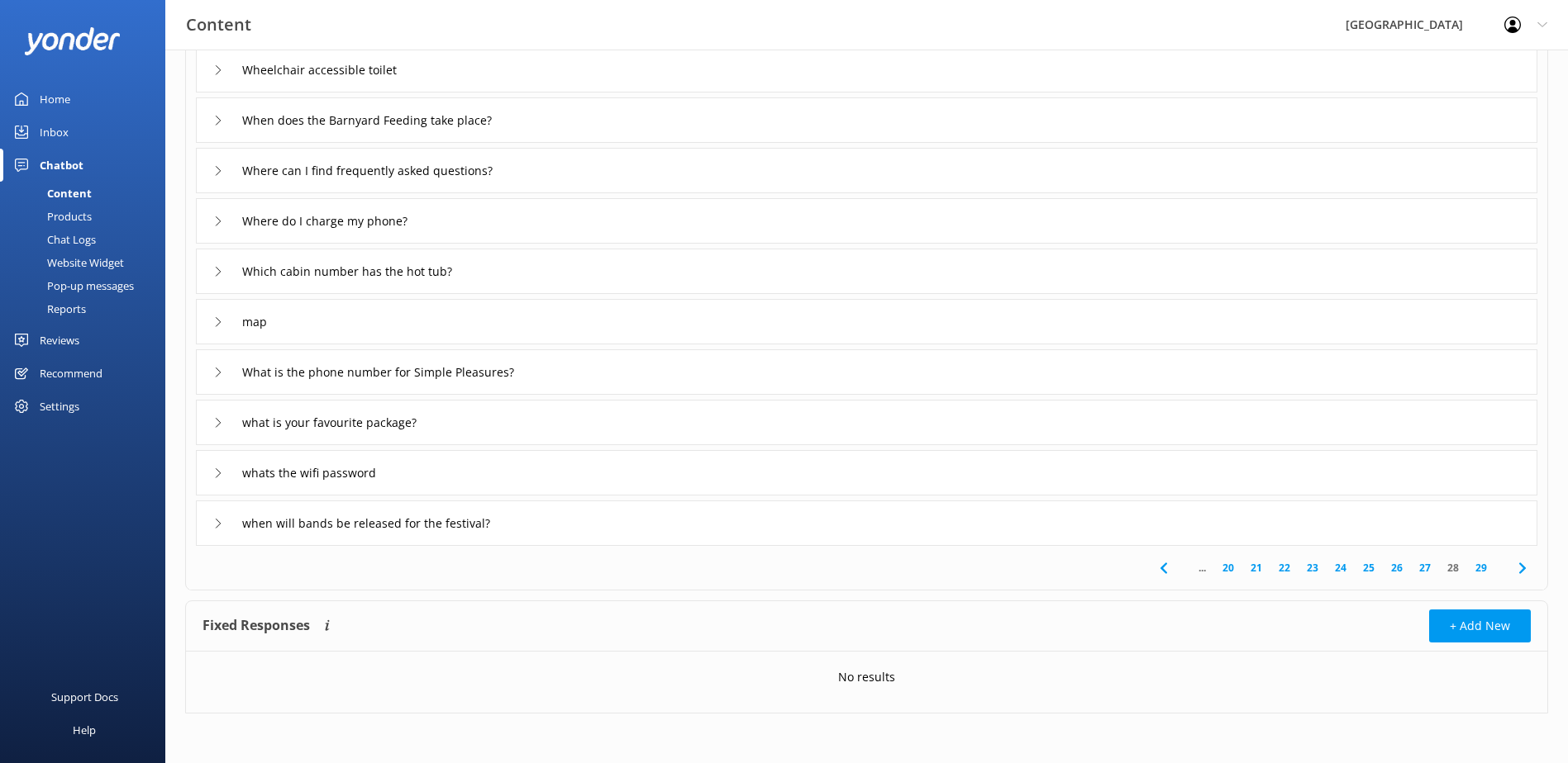
click at [214, 421] on icon at bounding box center [218, 423] width 10 height 10
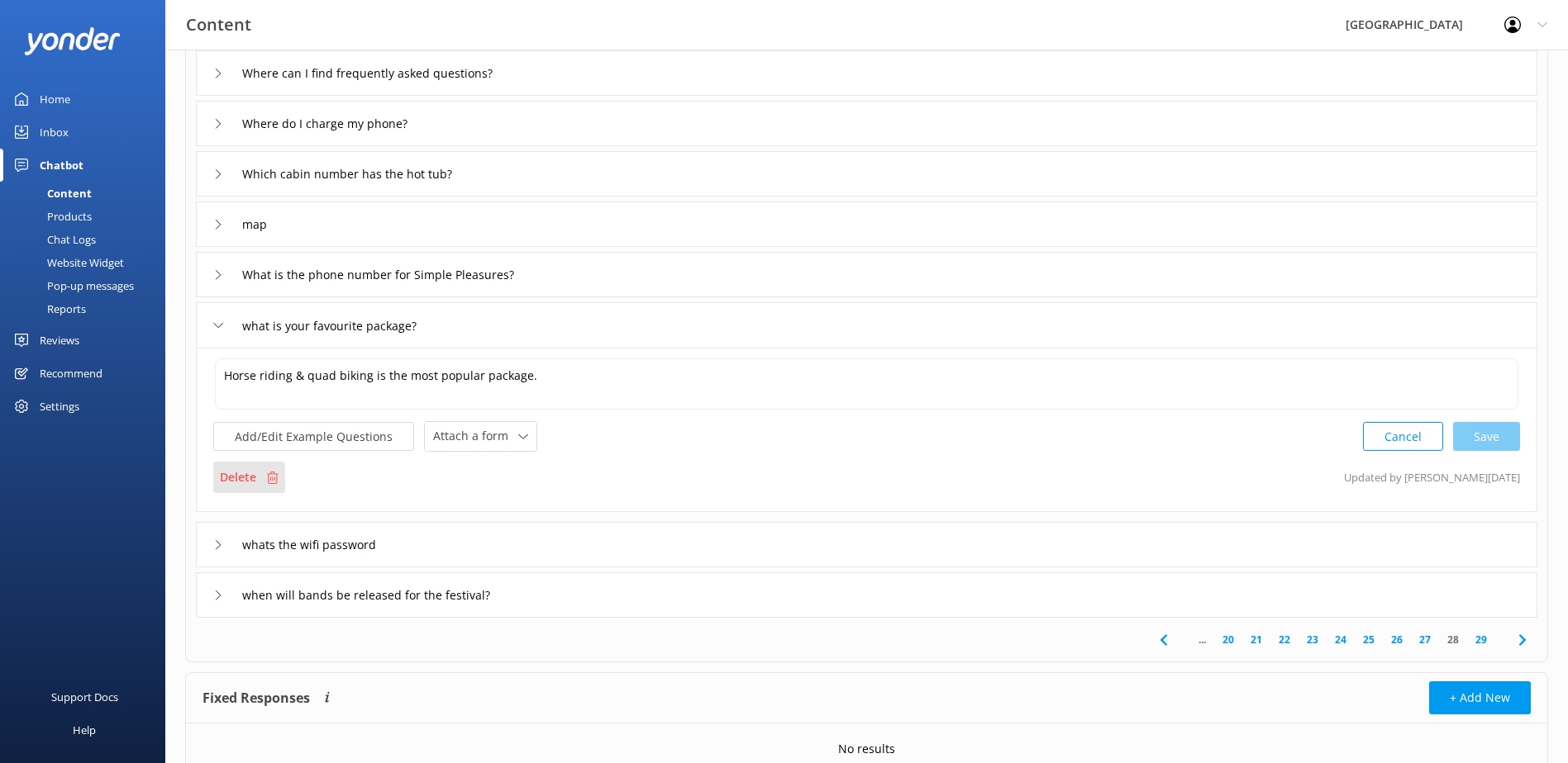
click at [255, 474] on p "Delete" at bounding box center [238, 477] width 36 height 18
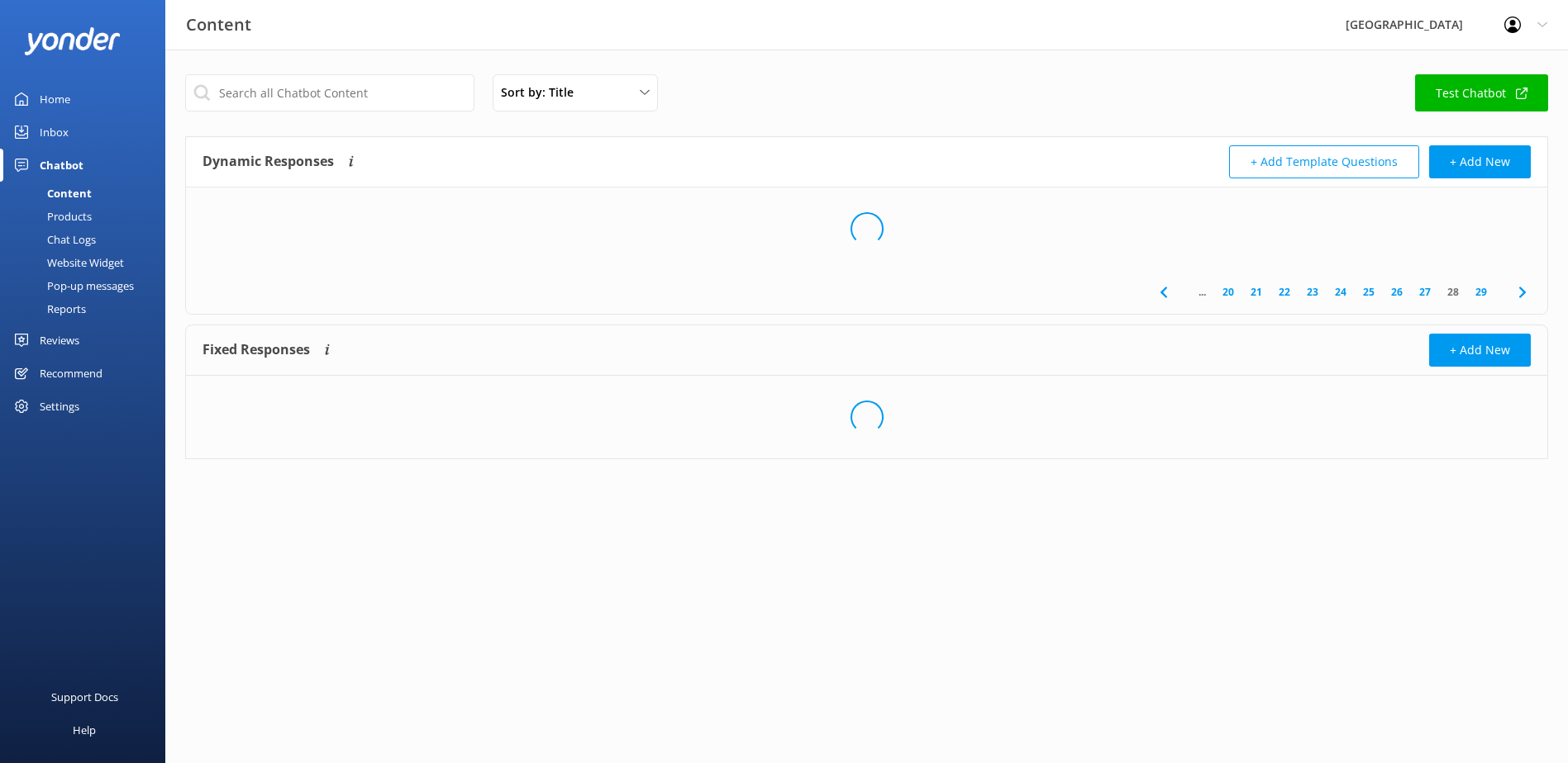
scroll to position [0, 0]
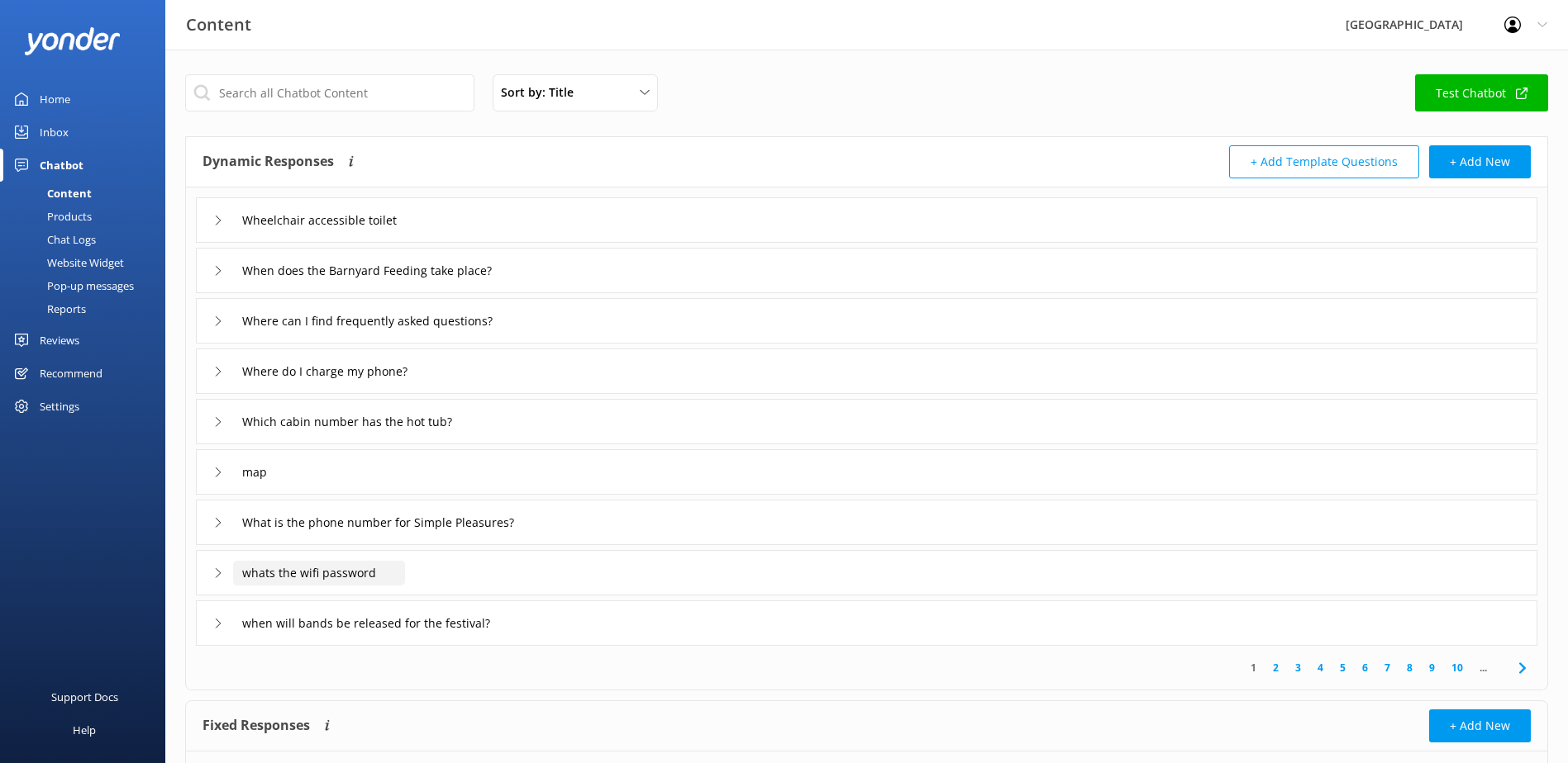
drag, startPoint x: 293, startPoint y: 573, endPoint x: 176, endPoint y: 572, distance: 117.0
click at [176, 572] on div "Sort by: Title Title Last updated Test Chatbot Dynamic Responses Dynamic respon…" at bounding box center [866, 456] width 1403 height 813
click at [217, 574] on icon at bounding box center [218, 573] width 10 height 10
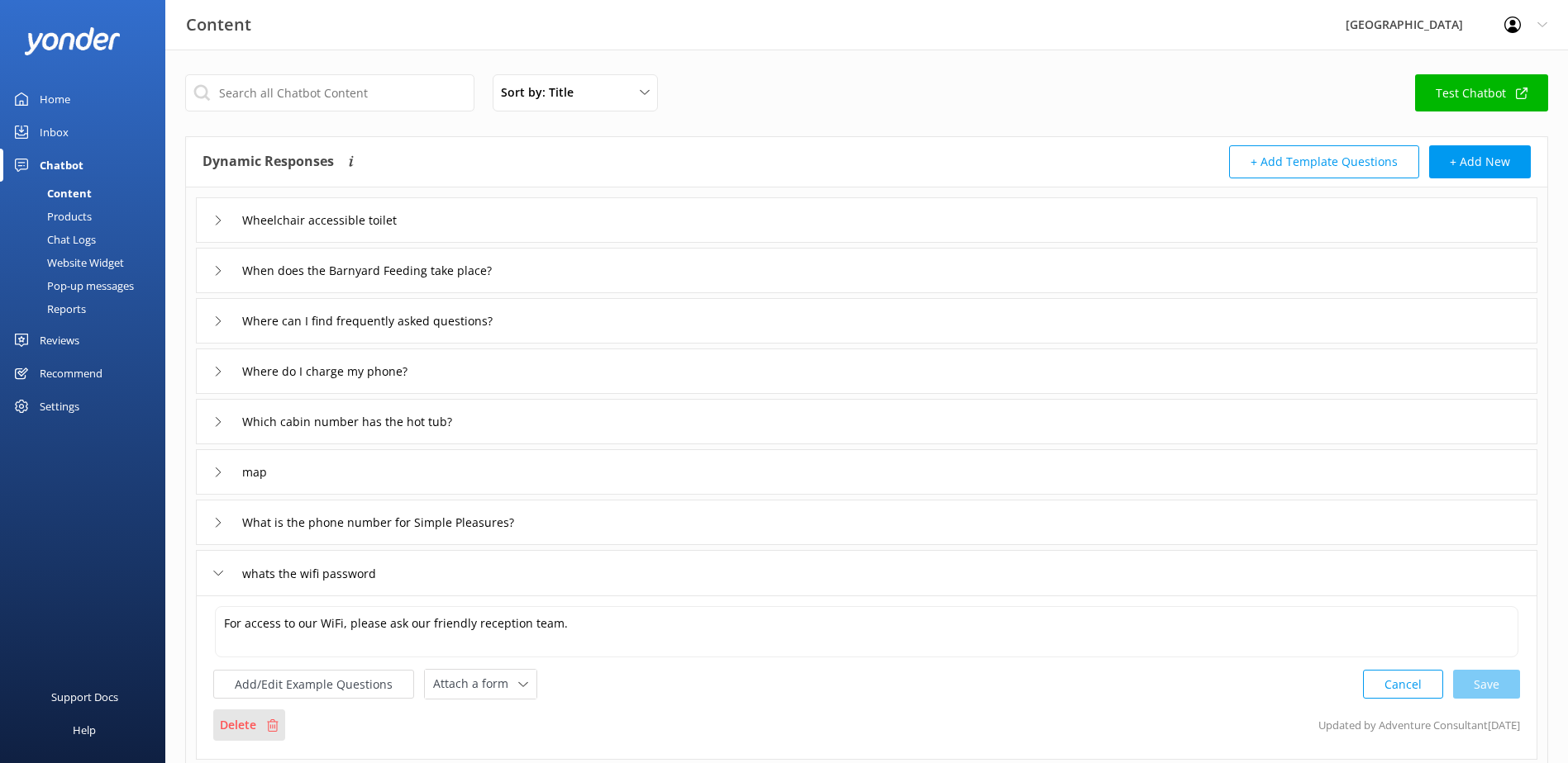
click at [238, 717] on p "Delete" at bounding box center [238, 725] width 36 height 18
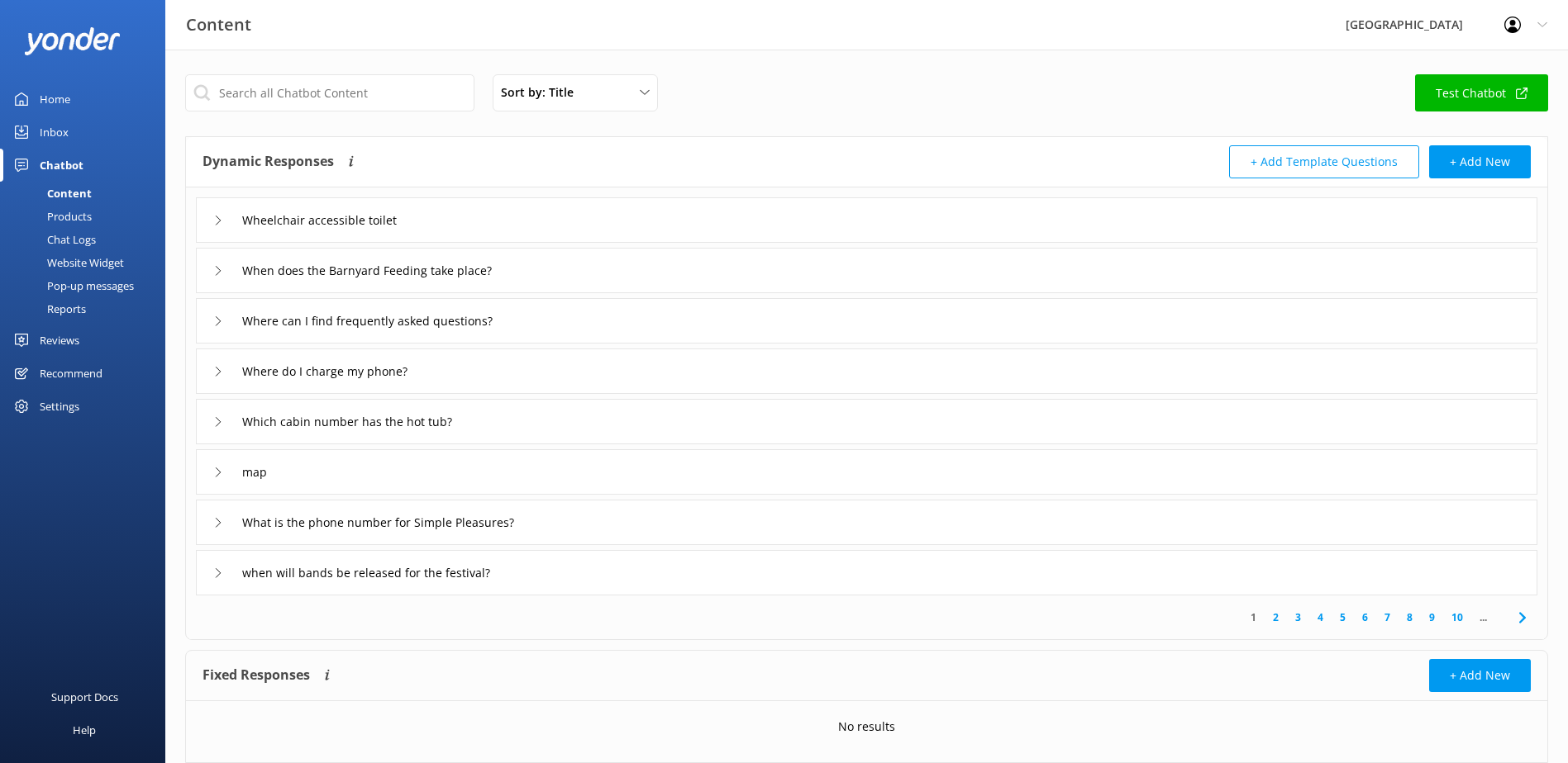
click at [223, 572] on div "when will bands be released for the festival?" at bounding box center [371, 573] width 318 height 27
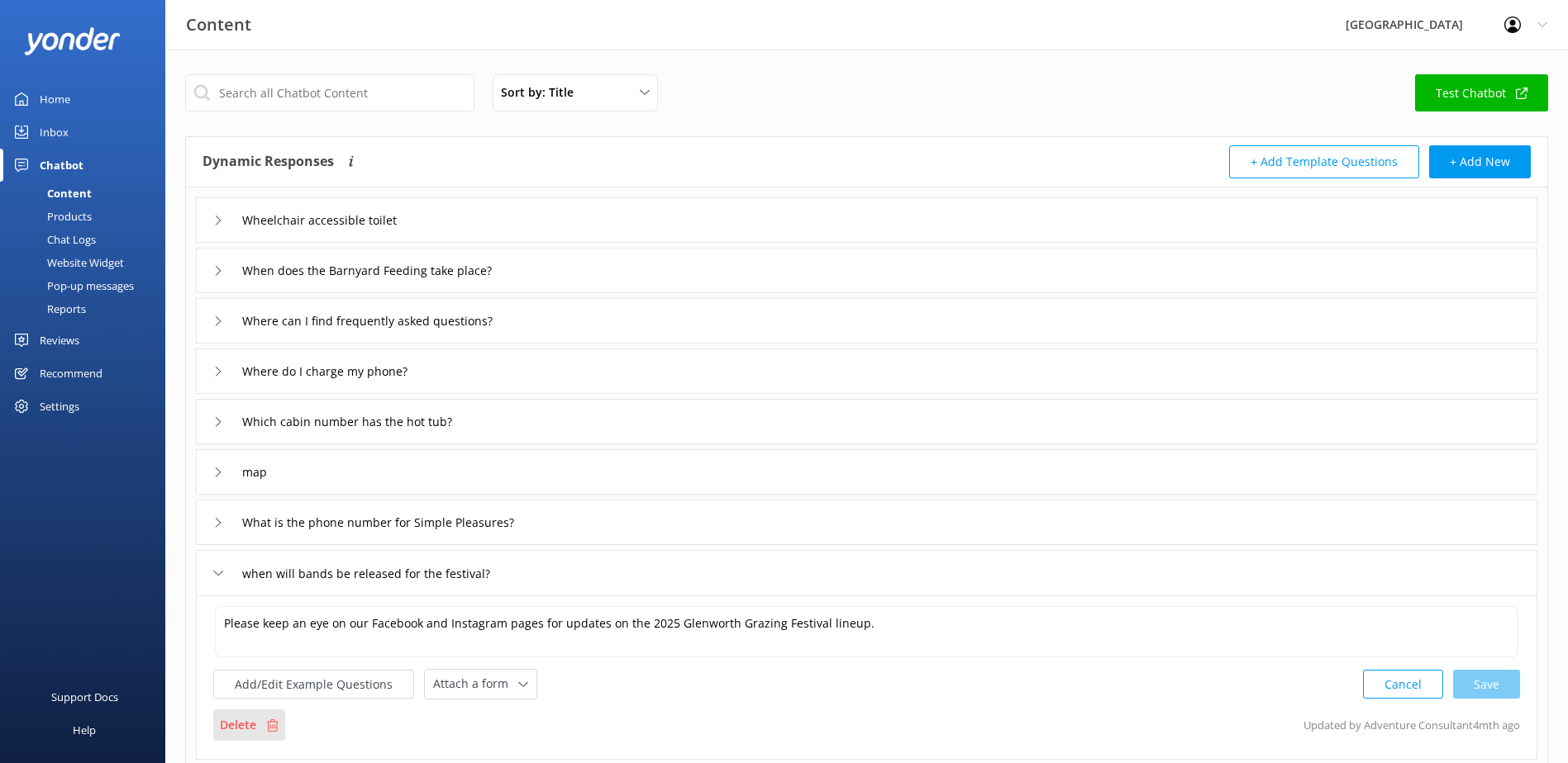
click at [235, 724] on p "Delete" at bounding box center [238, 725] width 36 height 18
drag, startPoint x: 501, startPoint y: 577, endPoint x: 9, endPoint y: 562, distance: 492.2
click at [9, 562] on div "Content Glenworth Valley Profile Settings Logout Home Inbox Chatbot Content Pro…" at bounding box center [784, 516] width 1568 height 933
click at [243, 718] on p "Delete" at bounding box center [238, 725] width 36 height 18
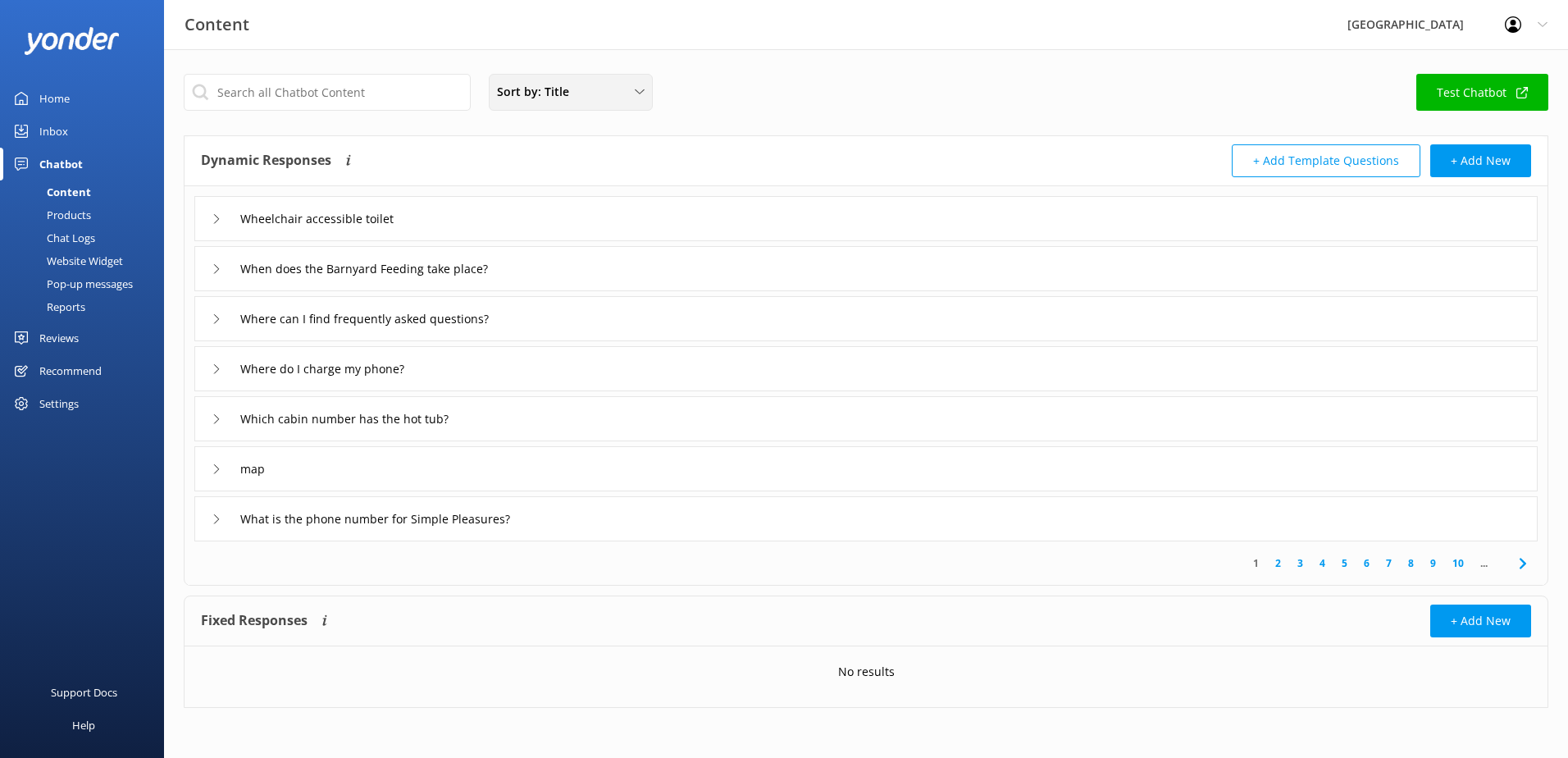
click at [579, 110] on div "Sort by: Title Title Last updated" at bounding box center [571, 92] width 164 height 37
click at [518, 131] on div "Title" at bounding box center [508, 131] width 20 height 16
click at [1457, 563] on link "10" at bounding box center [1458, 563] width 28 height 15
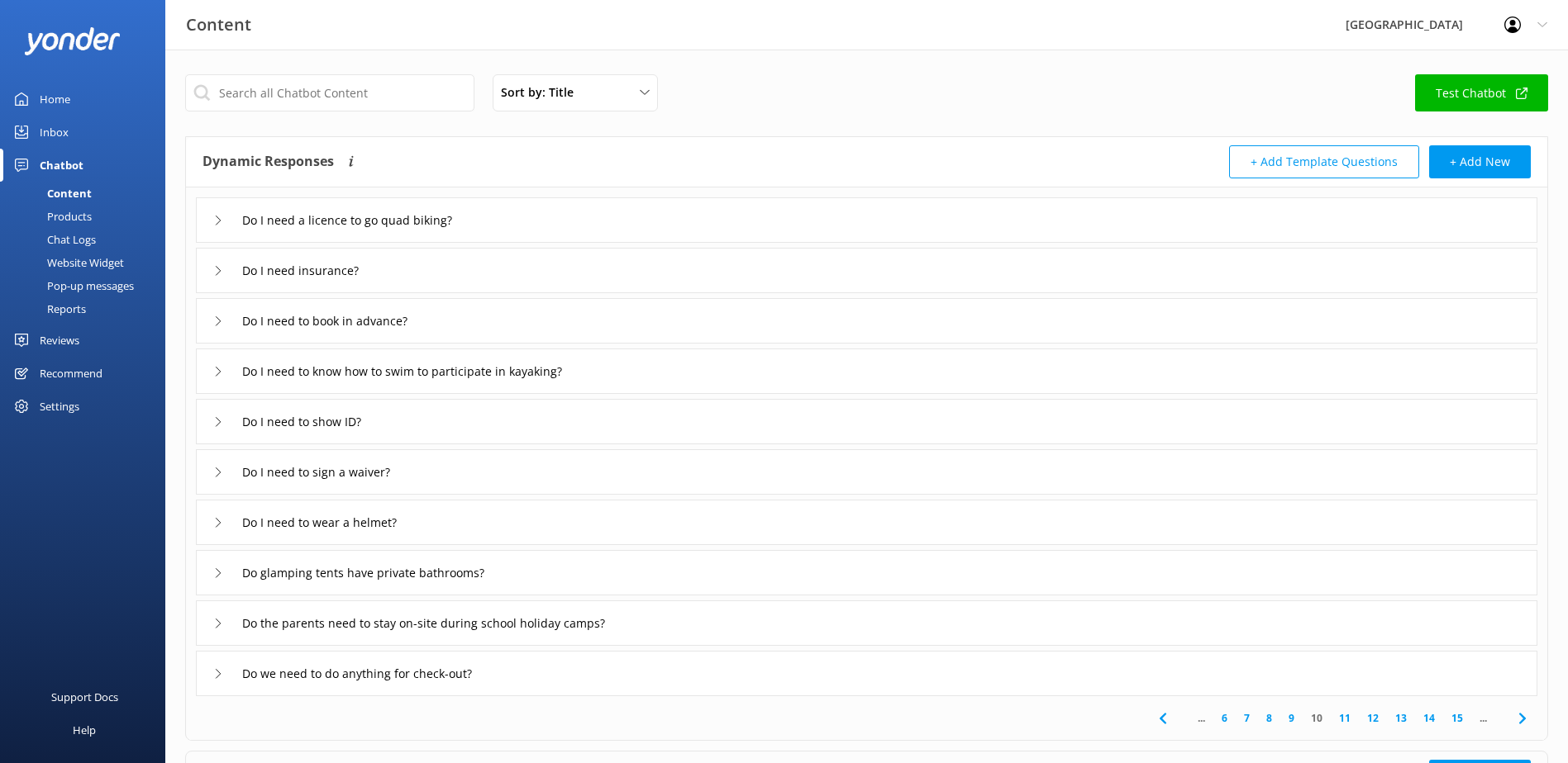
click at [1455, 718] on link "15" at bounding box center [1457, 718] width 28 height 15
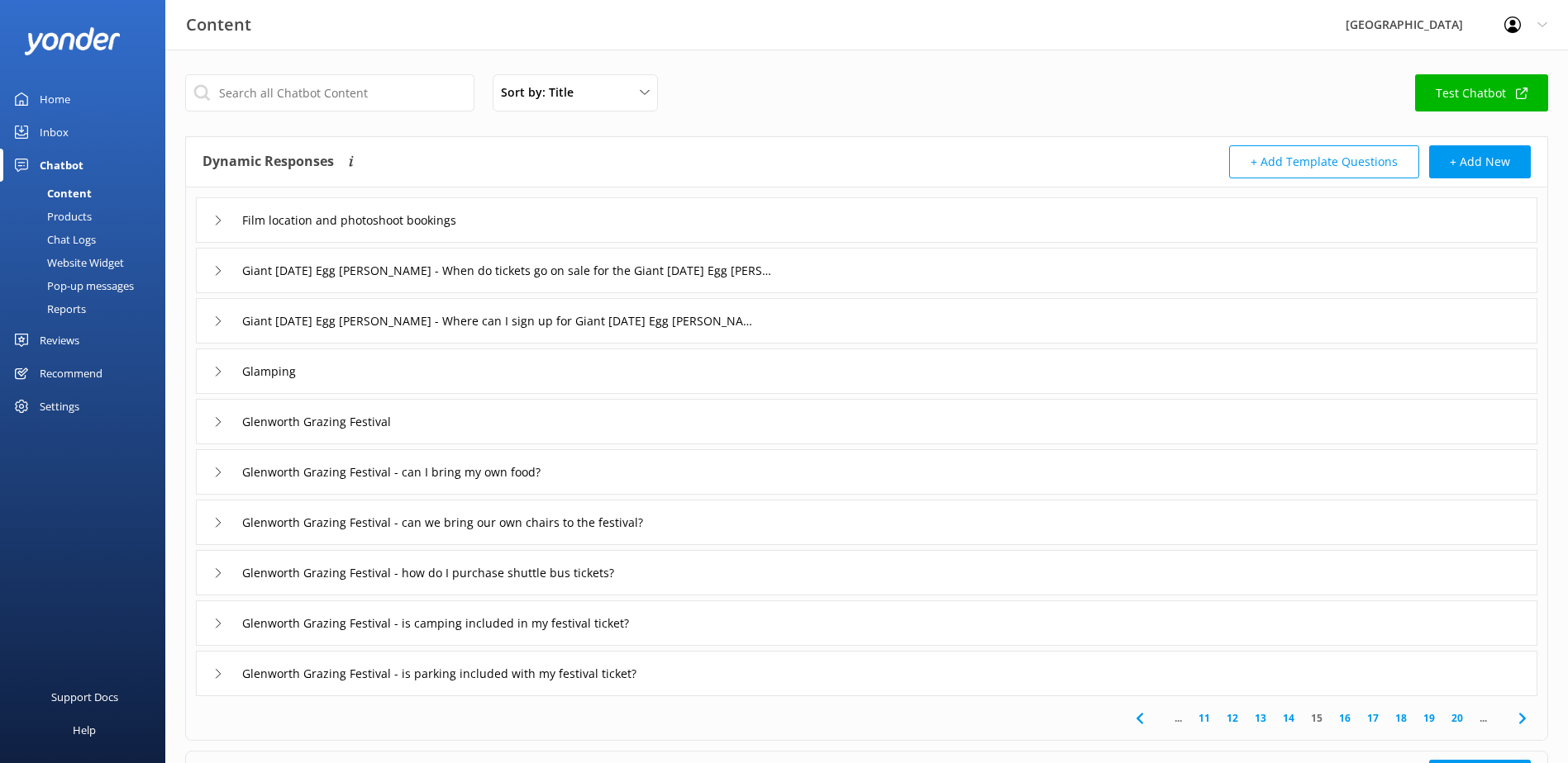
click at [1455, 718] on link "20" at bounding box center [1457, 718] width 28 height 15
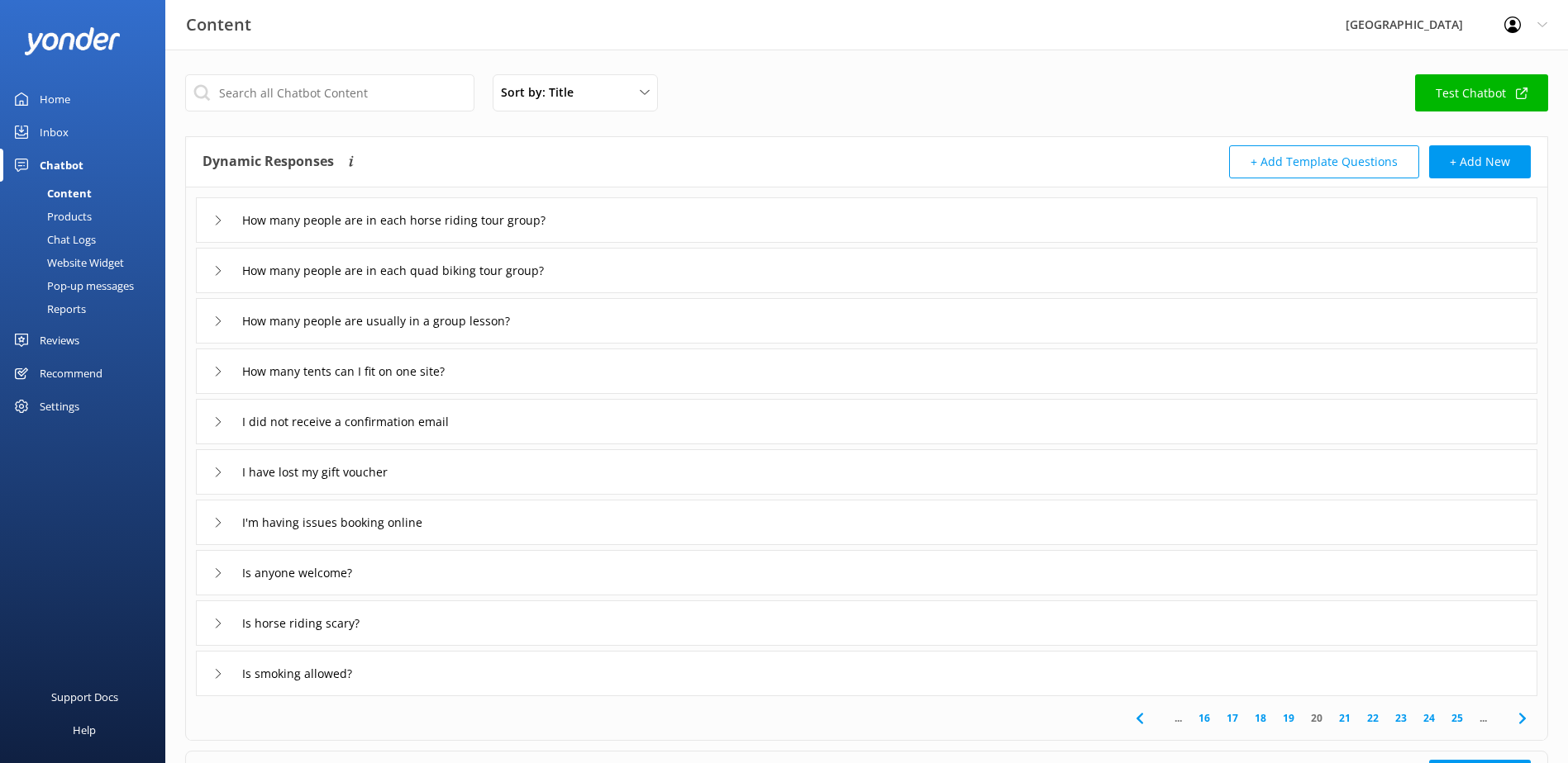
click at [1455, 718] on link "25" at bounding box center [1457, 718] width 28 height 15
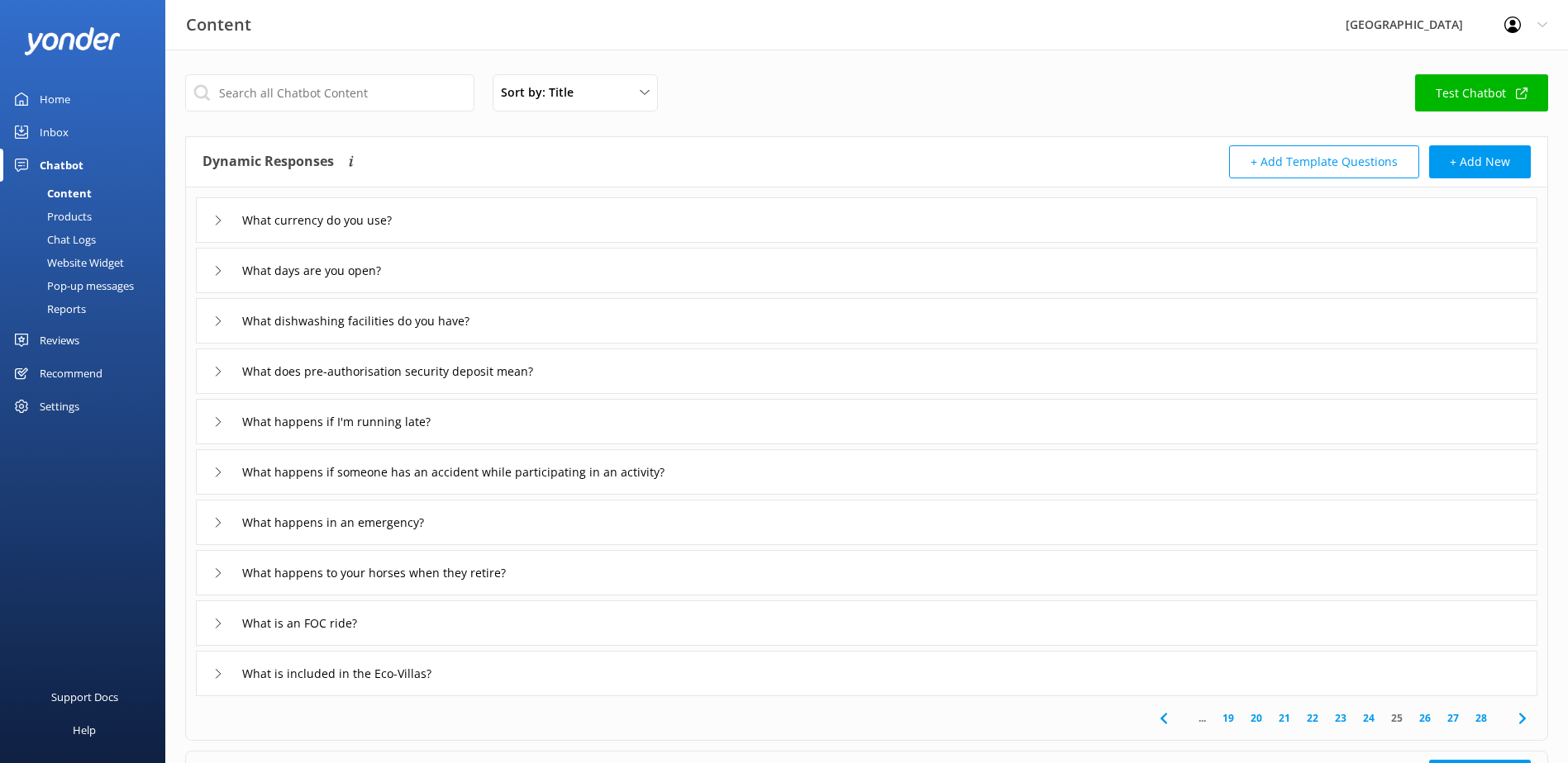
click at [1455, 718] on link "27" at bounding box center [1452, 718] width 28 height 15
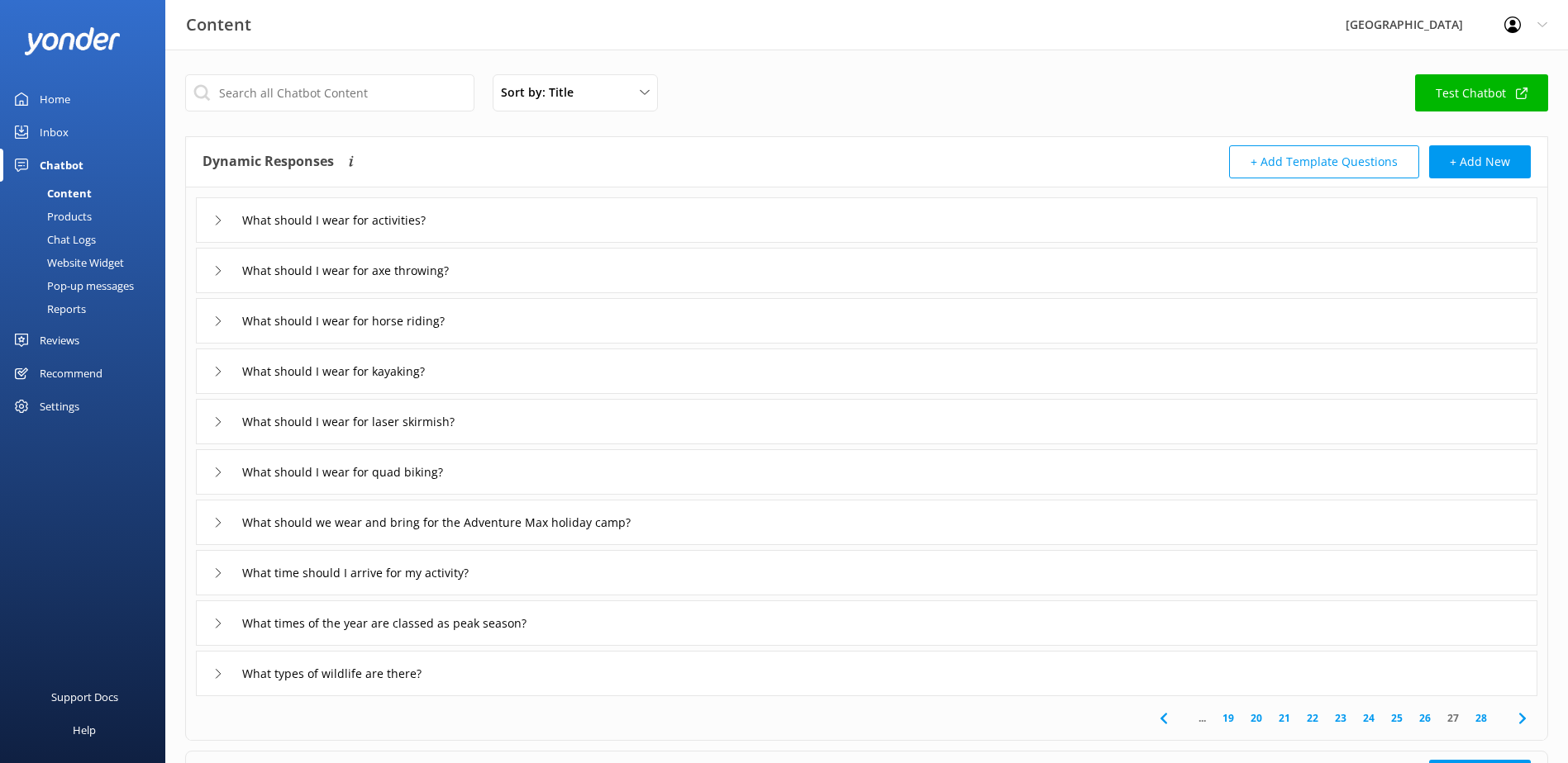
click at [1480, 720] on link "28" at bounding box center [1481, 718] width 28 height 15
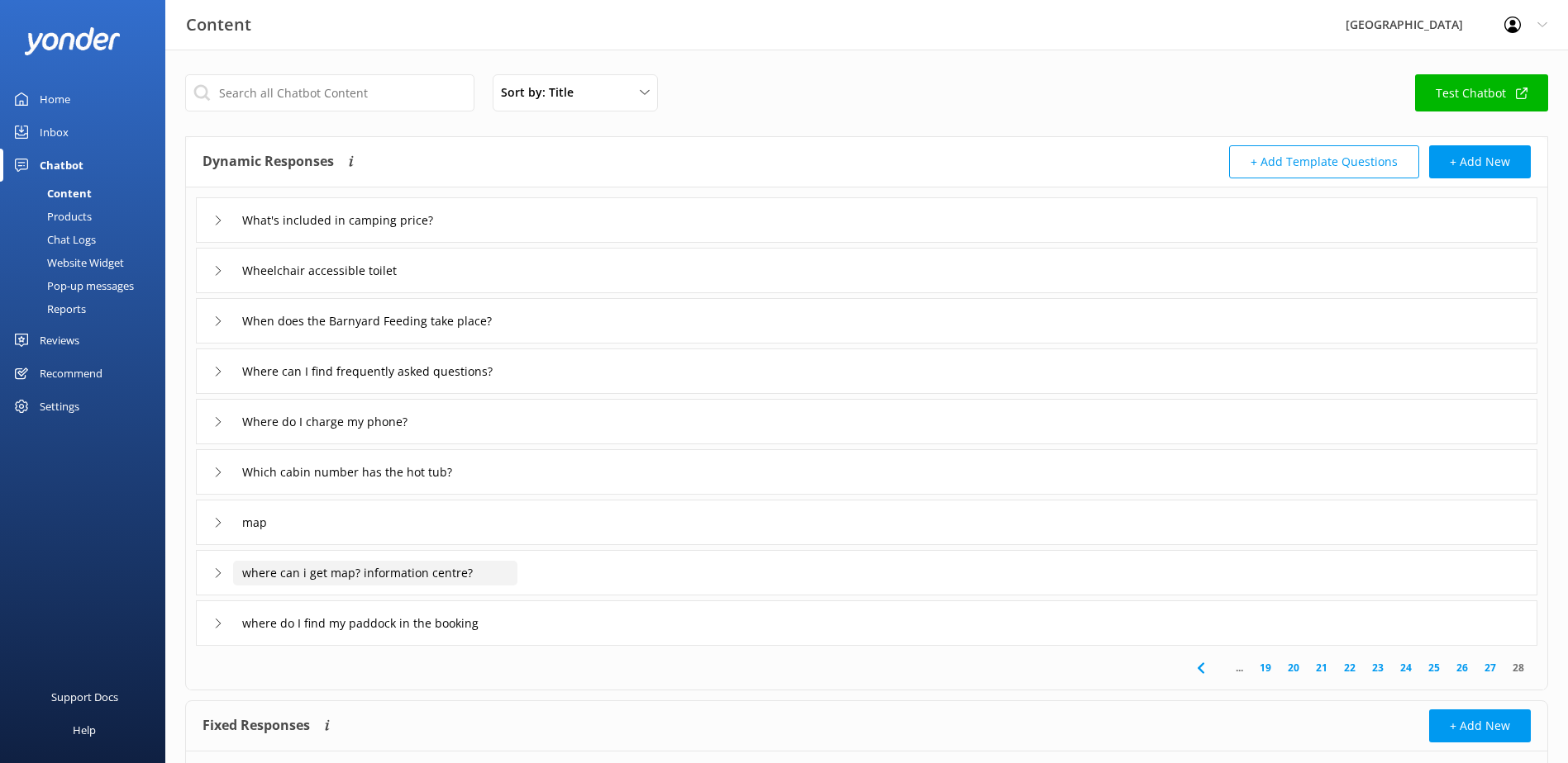
drag, startPoint x: 453, startPoint y: 570, endPoint x: 154, endPoint y: 563, distance: 299.1
click at [154, 563] on div "Content Glenworth Valley Profile Settings Logout Home Inbox Chatbot Content Pro…" at bounding box center [784, 456] width 1568 height 813
click at [211, 520] on div "map" at bounding box center [866, 522] width 1341 height 45
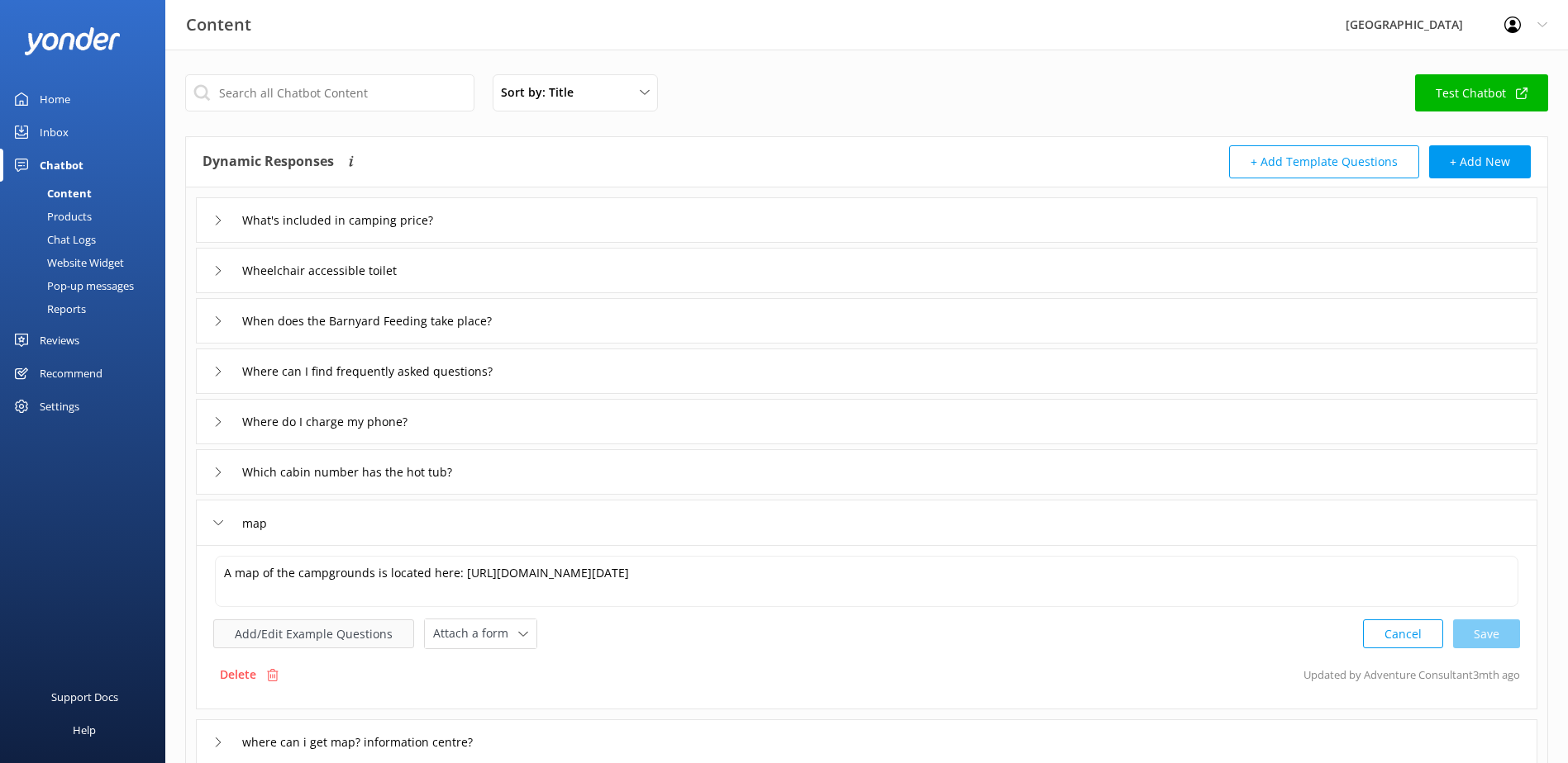
click at [254, 630] on button "Add/Edit Example Questions" at bounding box center [313, 634] width 201 height 29
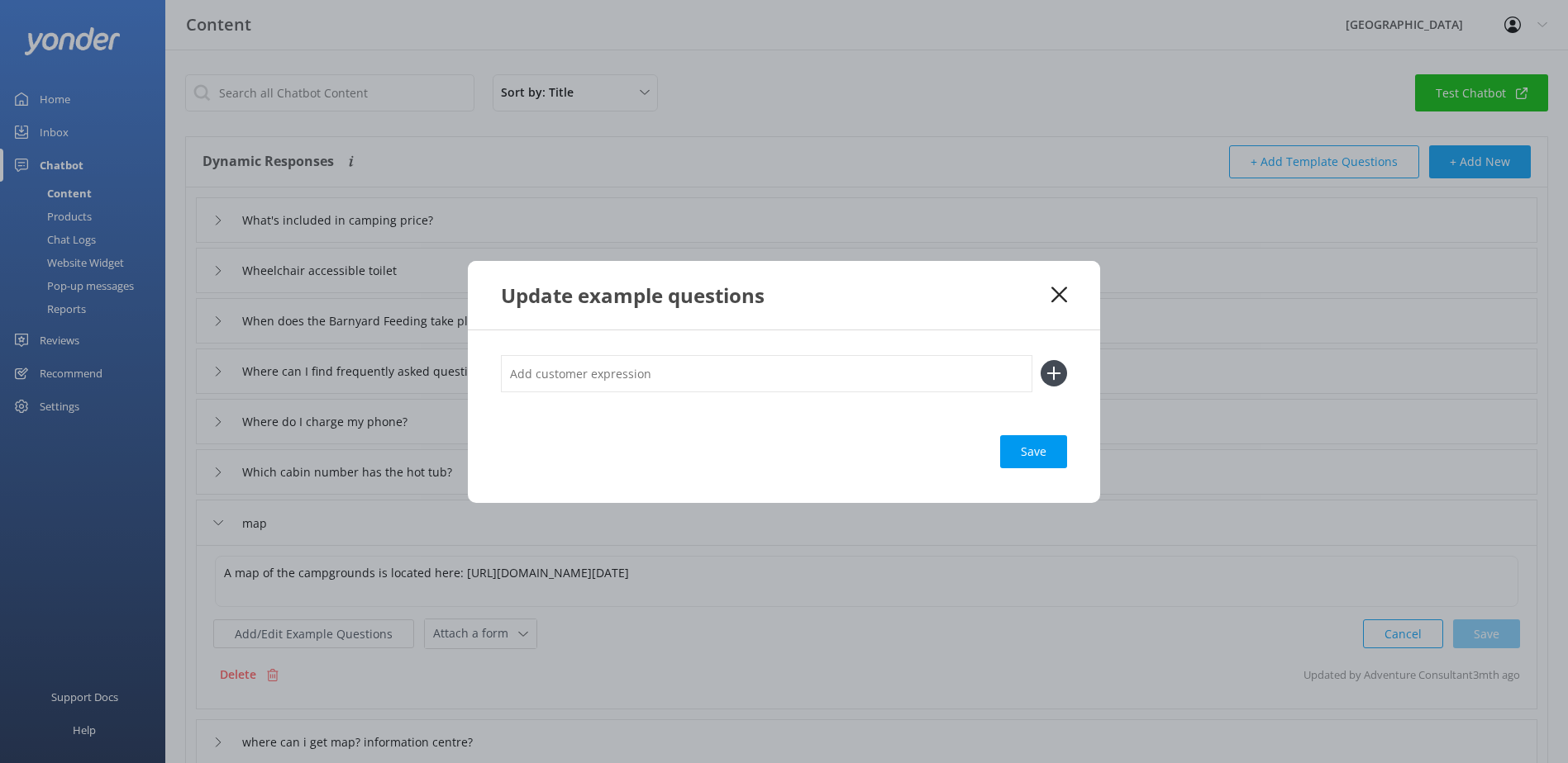
click at [594, 378] on input "text" at bounding box center [766, 373] width 532 height 37
paste input "where can i get map? information centre?"
drag, startPoint x: 629, startPoint y: 372, endPoint x: 1060, endPoint y: 361, distance: 431.1
click at [1060, 361] on div "where can i get map? information centre?" at bounding box center [783, 373] width 566 height 37
type input "where can i get map?"
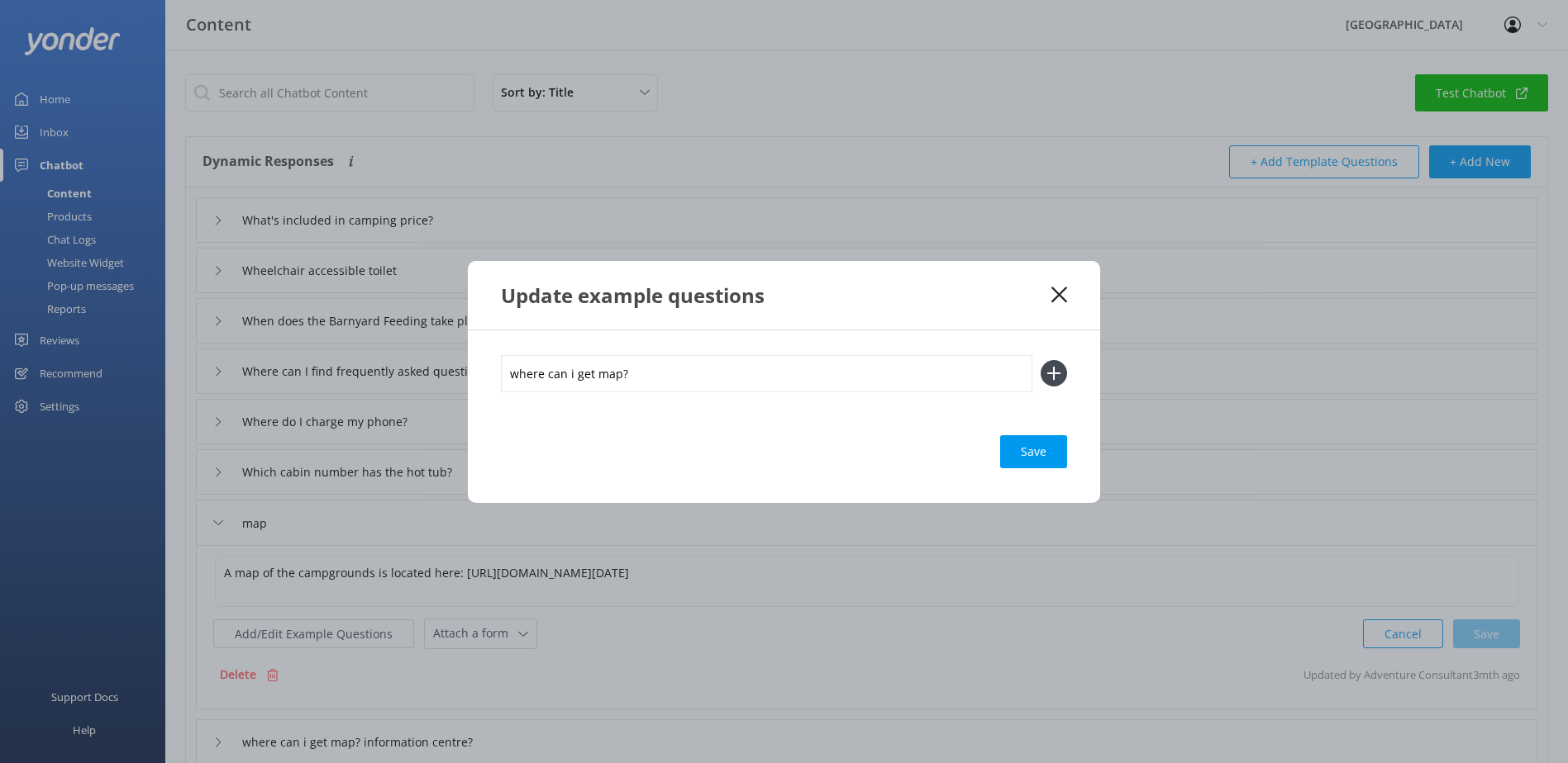
click at [1053, 374] on use at bounding box center [1054, 374] width 14 height 14
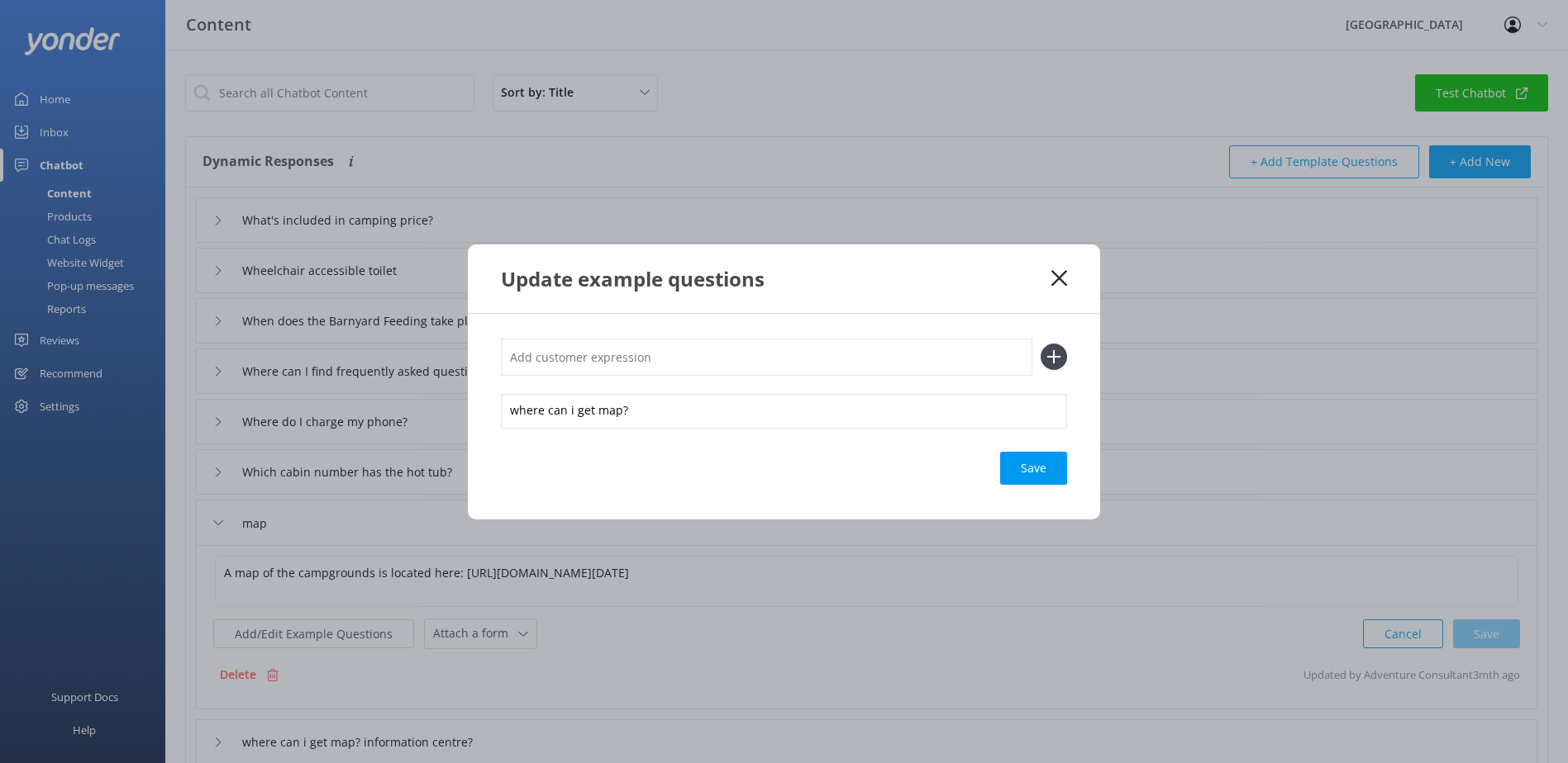
click at [569, 352] on input "text" at bounding box center [766, 357] width 532 height 37
type input "campground map"
click at [1050, 350] on icon at bounding box center [1054, 357] width 27 height 27
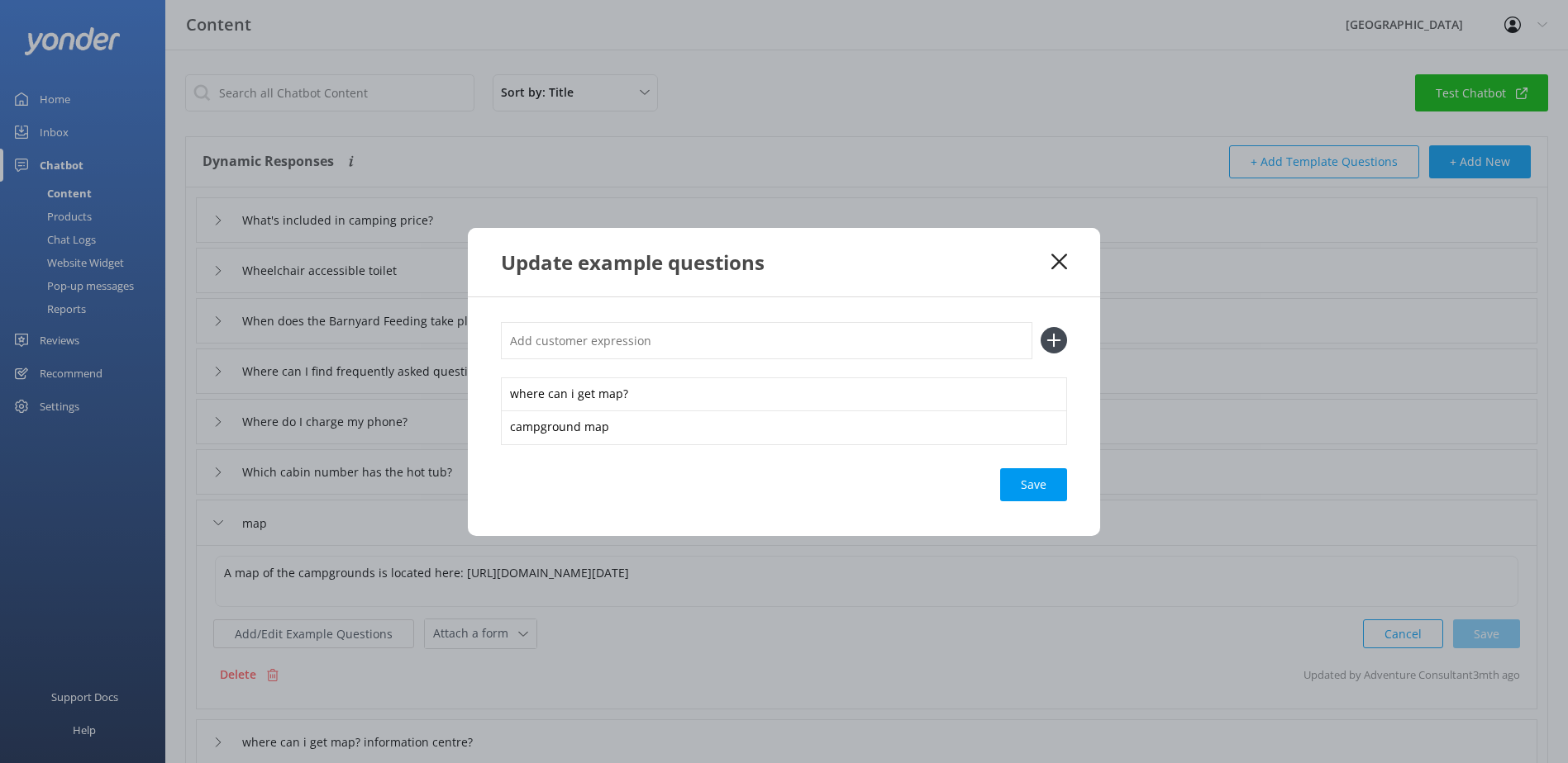
click at [636, 352] on input "text" at bounding box center [766, 340] width 532 height 37
type input "camping map"
drag, startPoint x: 1042, startPoint y: 342, endPoint x: 1081, endPoint y: 332, distance: 40.3
click at [1044, 342] on icon at bounding box center [1054, 340] width 27 height 27
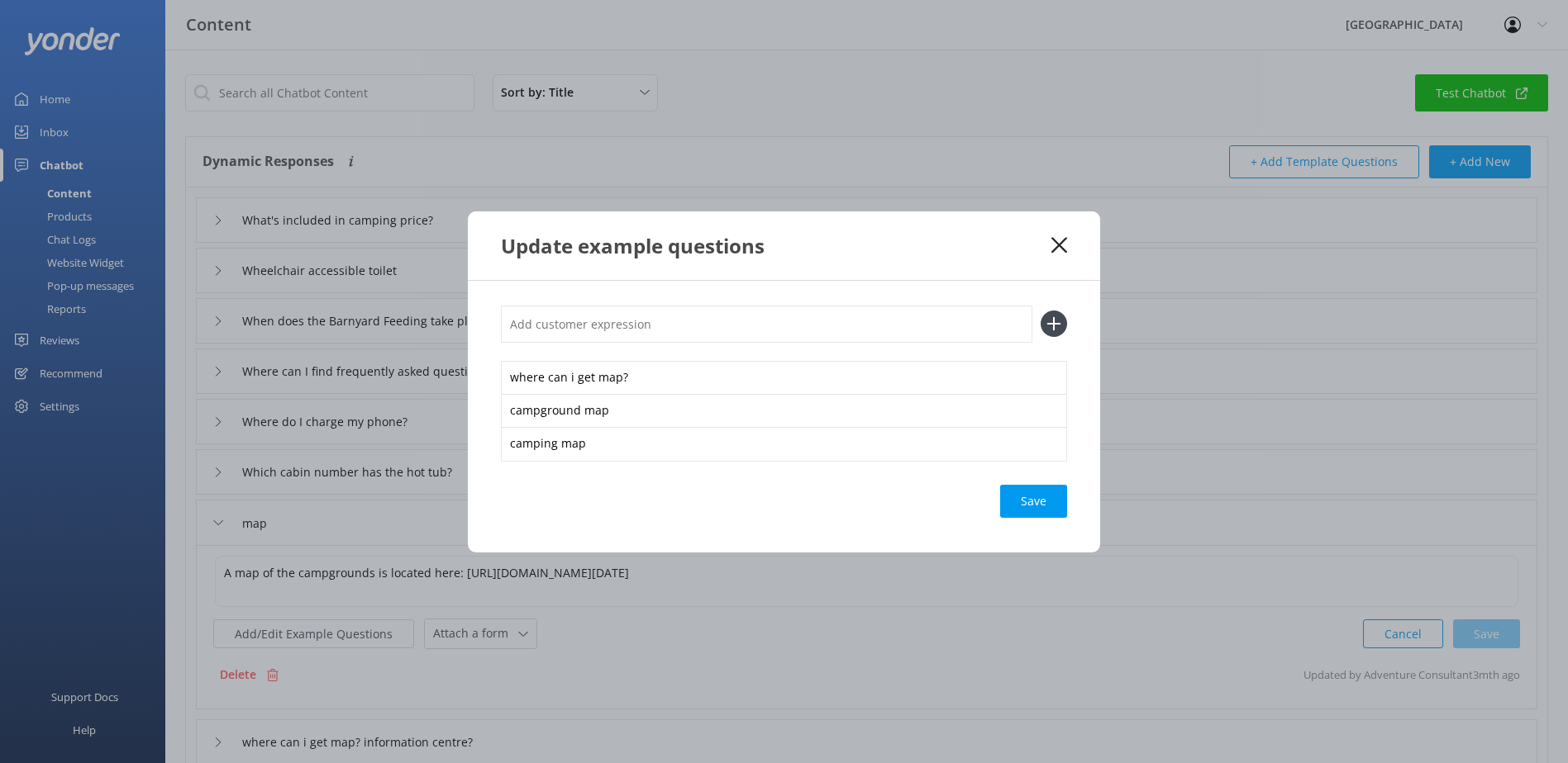
click at [588, 338] on input "text" at bounding box center [766, 323] width 532 height 37
type input "map of glenworth"
click at [1053, 321] on use at bounding box center [1054, 324] width 14 height 14
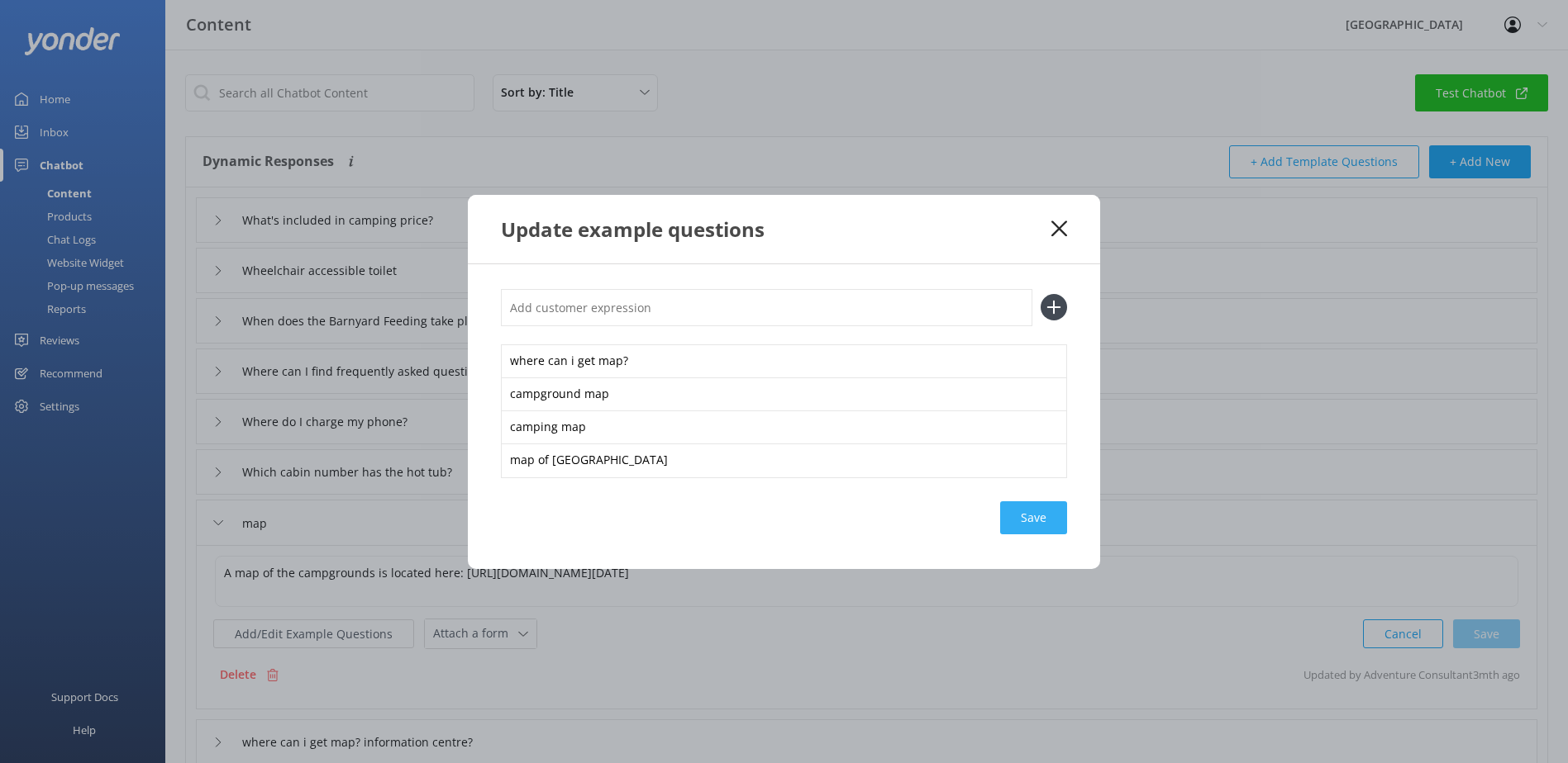
click at [1041, 513] on div "Save" at bounding box center [1033, 518] width 67 height 33
click at [1063, 229] on icon at bounding box center [1059, 228] width 15 height 16
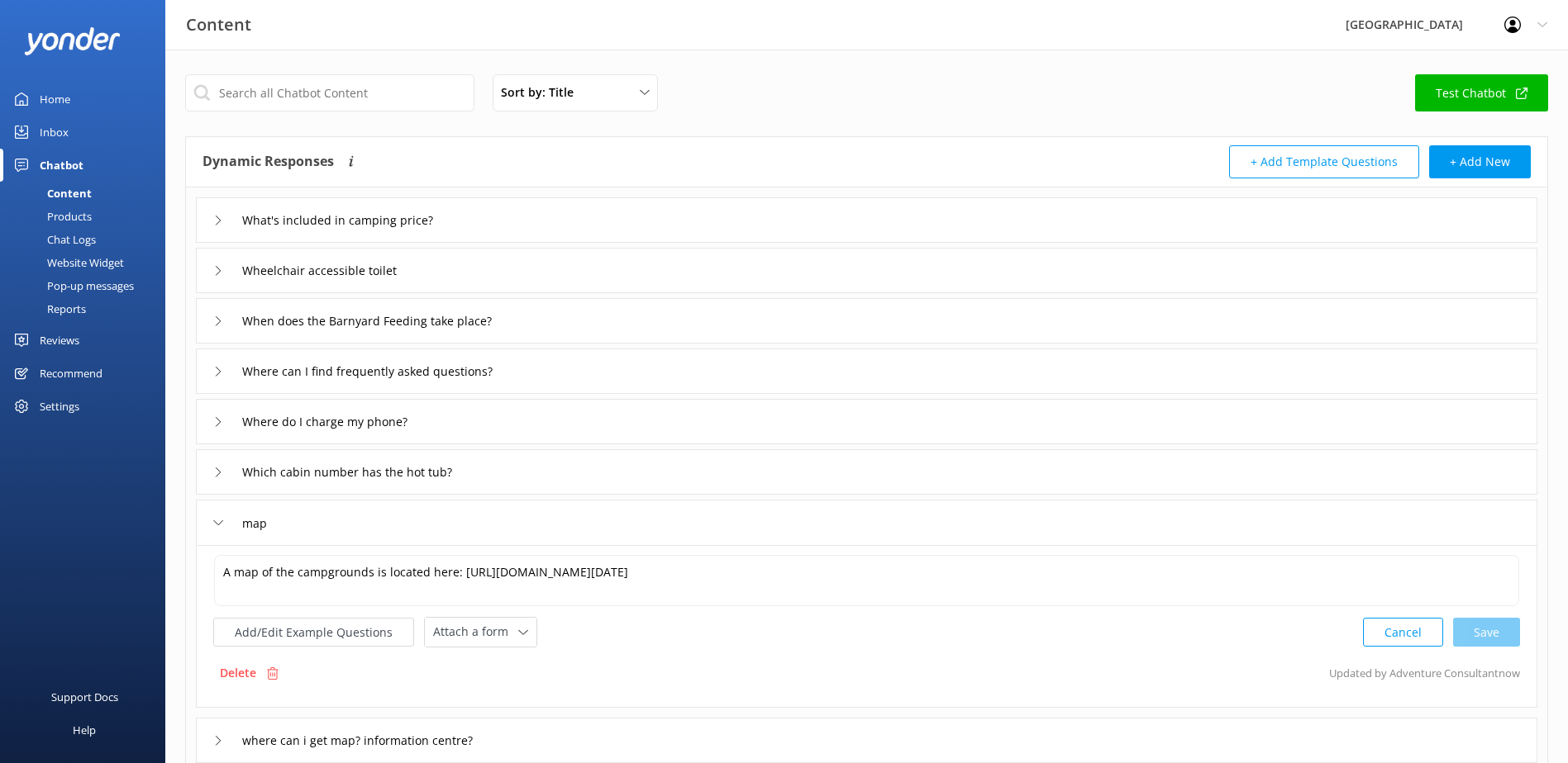
click at [223, 522] on div "map" at bounding box center [240, 523] width 53 height 27
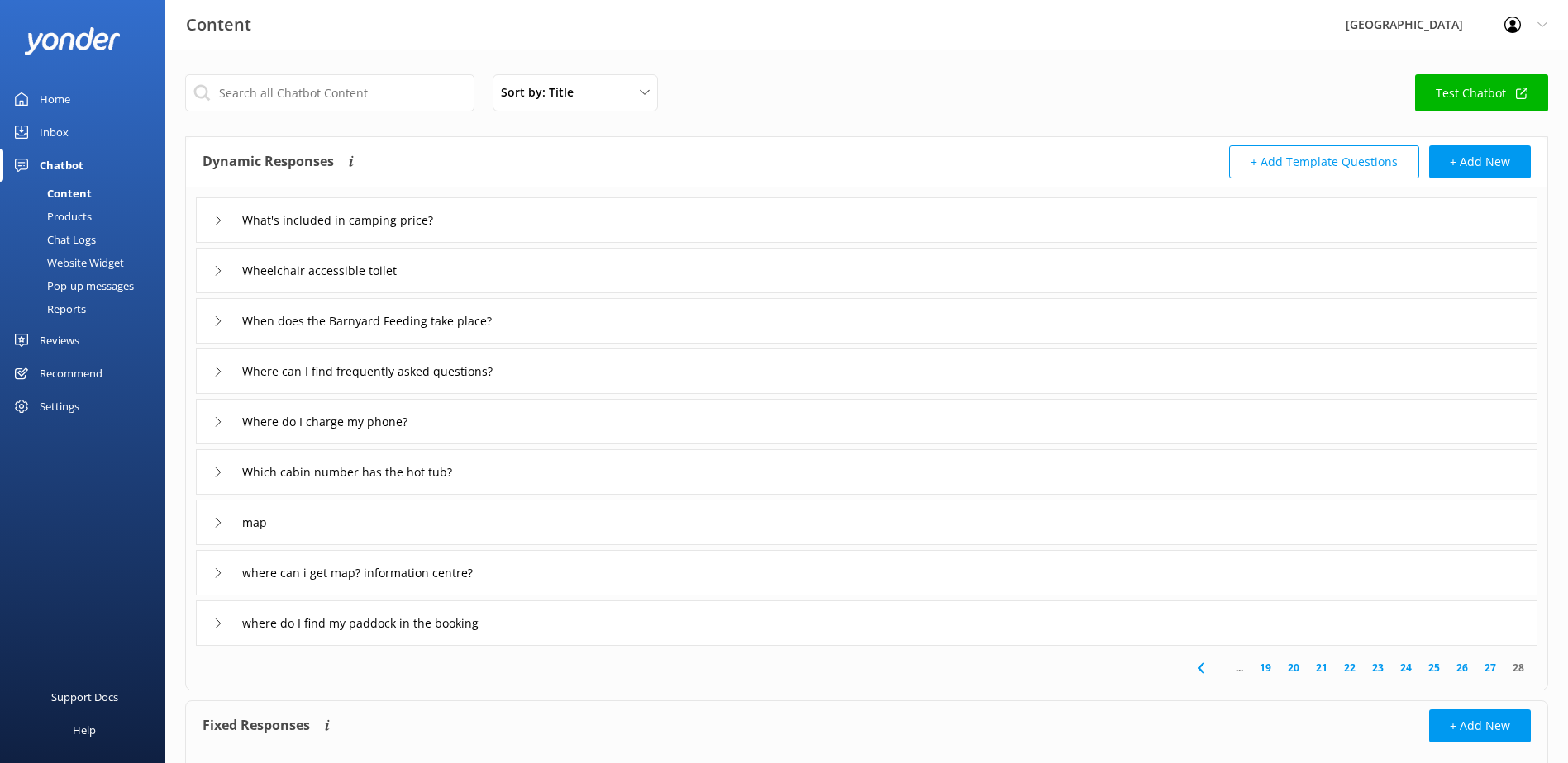
click at [219, 573] on icon at bounding box center [218, 573] width 10 height 10
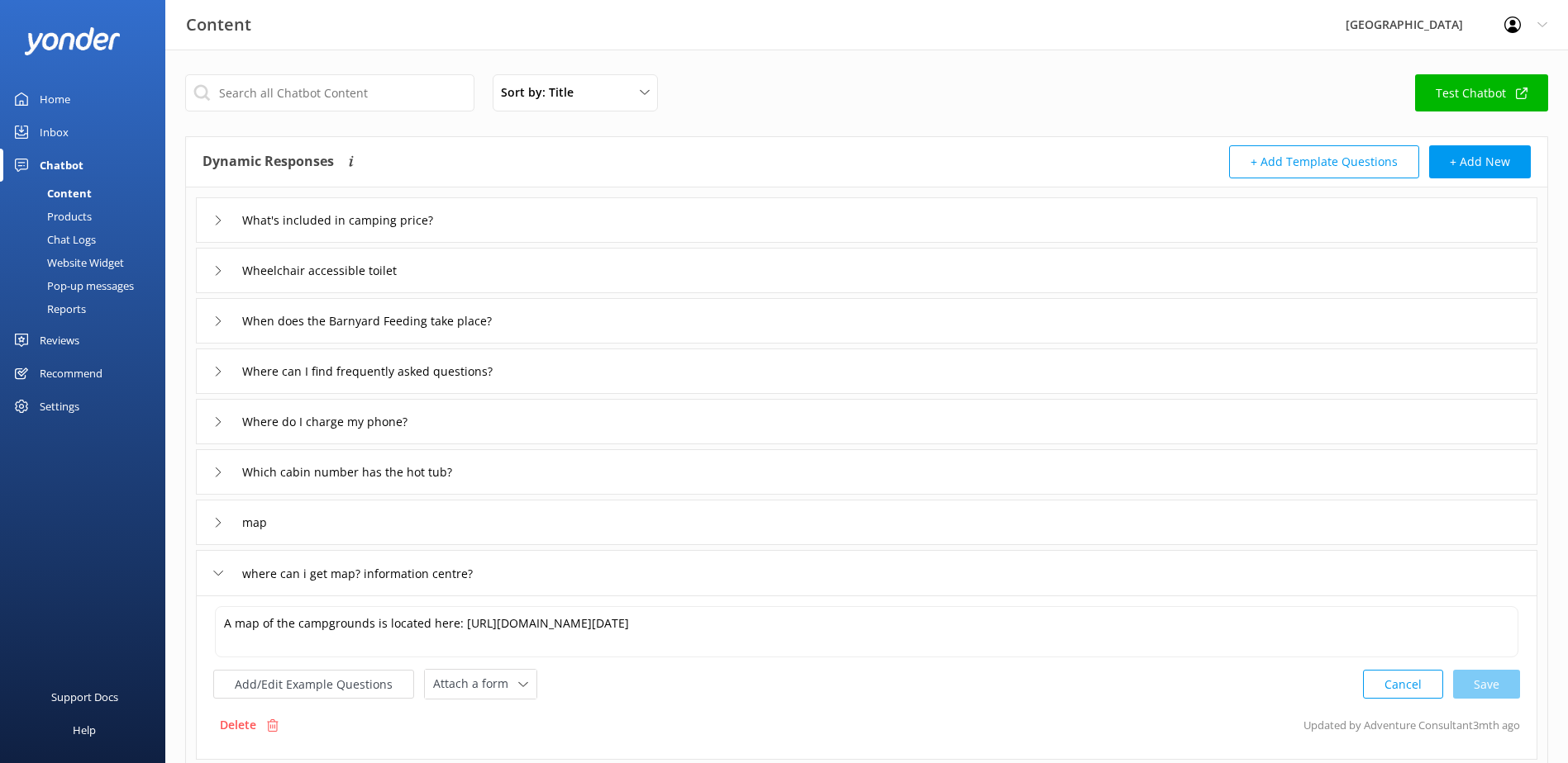
click at [243, 718] on p "Delete" at bounding box center [238, 725] width 36 height 18
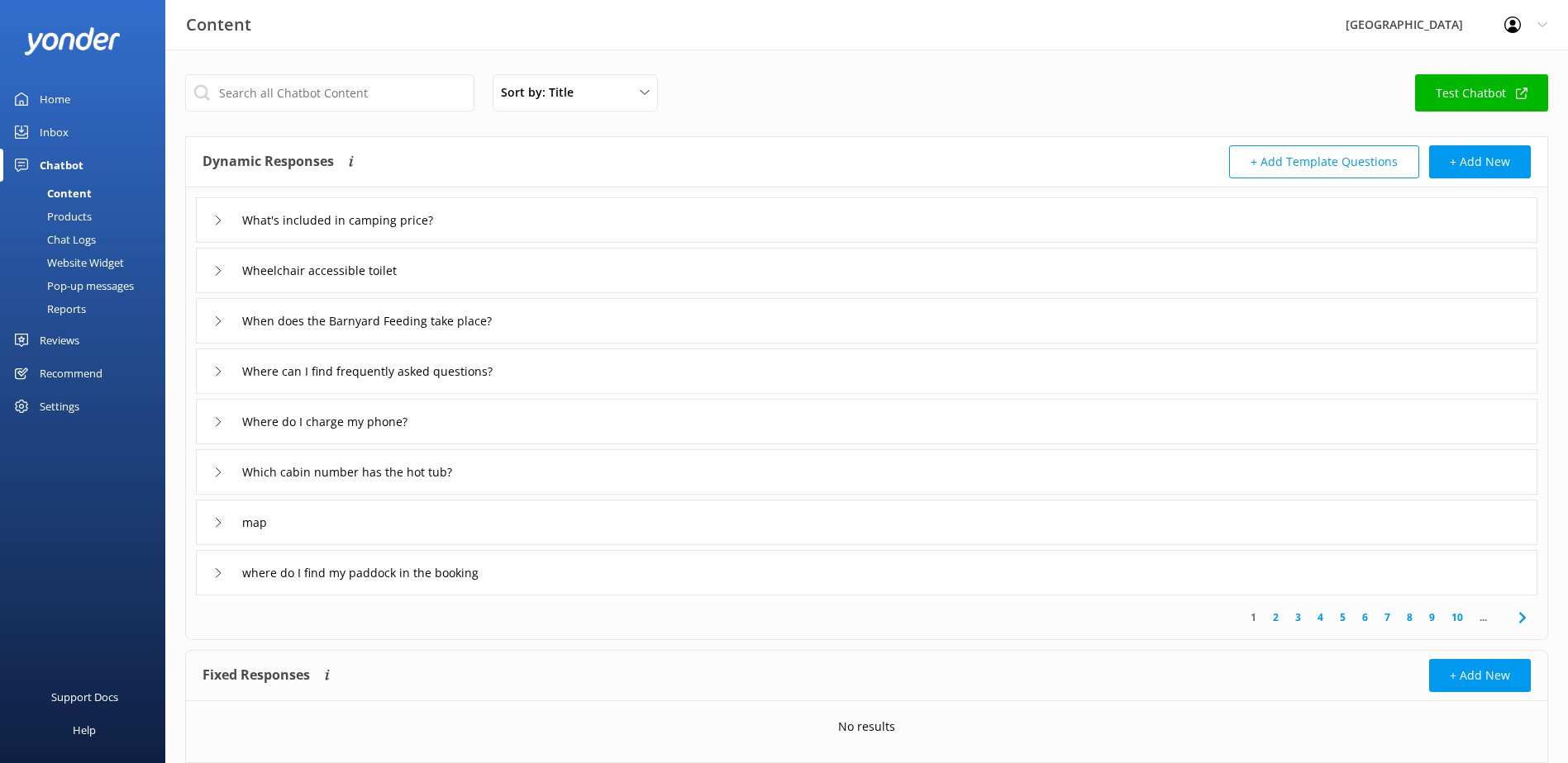
click at [211, 573] on div "where do I find my paddock in the booking" at bounding box center [866, 572] width 1341 height 45
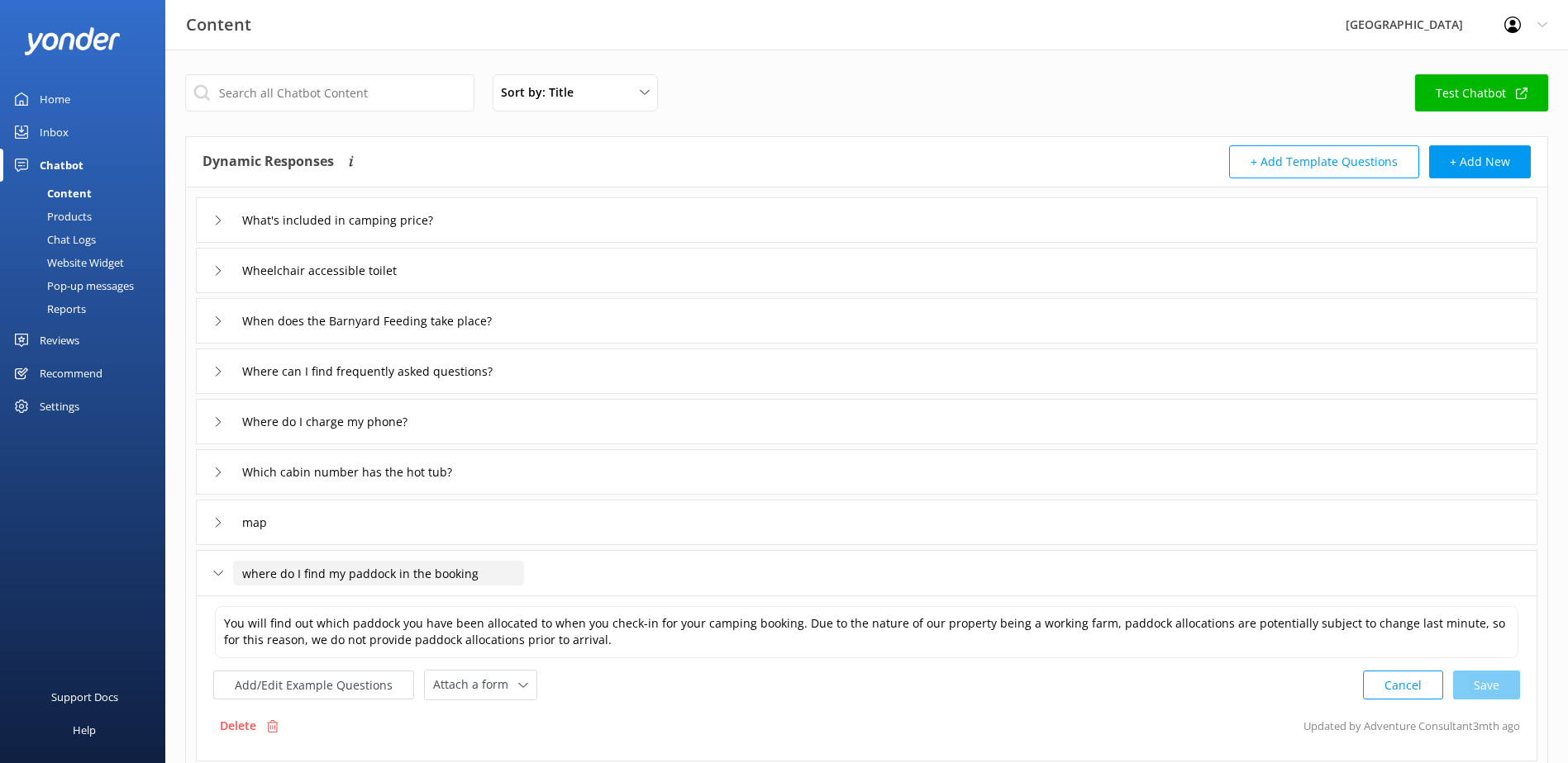
drag, startPoint x: 491, startPoint y: 571, endPoint x: 52, endPoint y: 559, distance: 439.2
click at [52, 559] on div "Content Glenworth Valley Profile Settings Logout Home Inbox Chatbot Content Pro…" at bounding box center [784, 517] width 1568 height 934
click at [256, 88] on input "text" at bounding box center [330, 92] width 289 height 37
drag, startPoint x: 213, startPoint y: 26, endPoint x: 200, endPoint y: 36, distance: 16.4
click at [213, 26] on h3 "Content" at bounding box center [218, 25] width 65 height 27
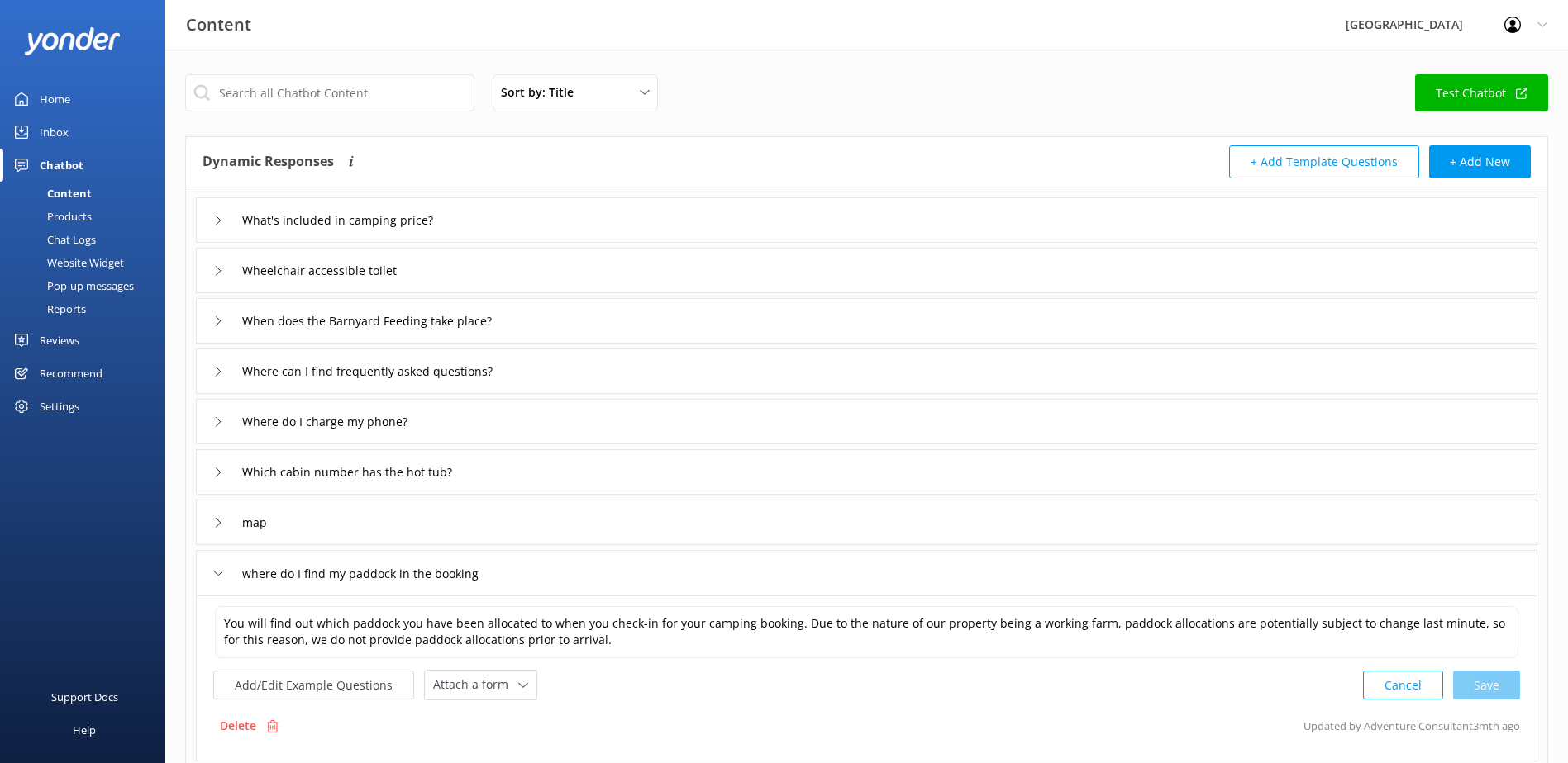
click at [78, 193] on div "Content" at bounding box center [51, 192] width 82 height 23
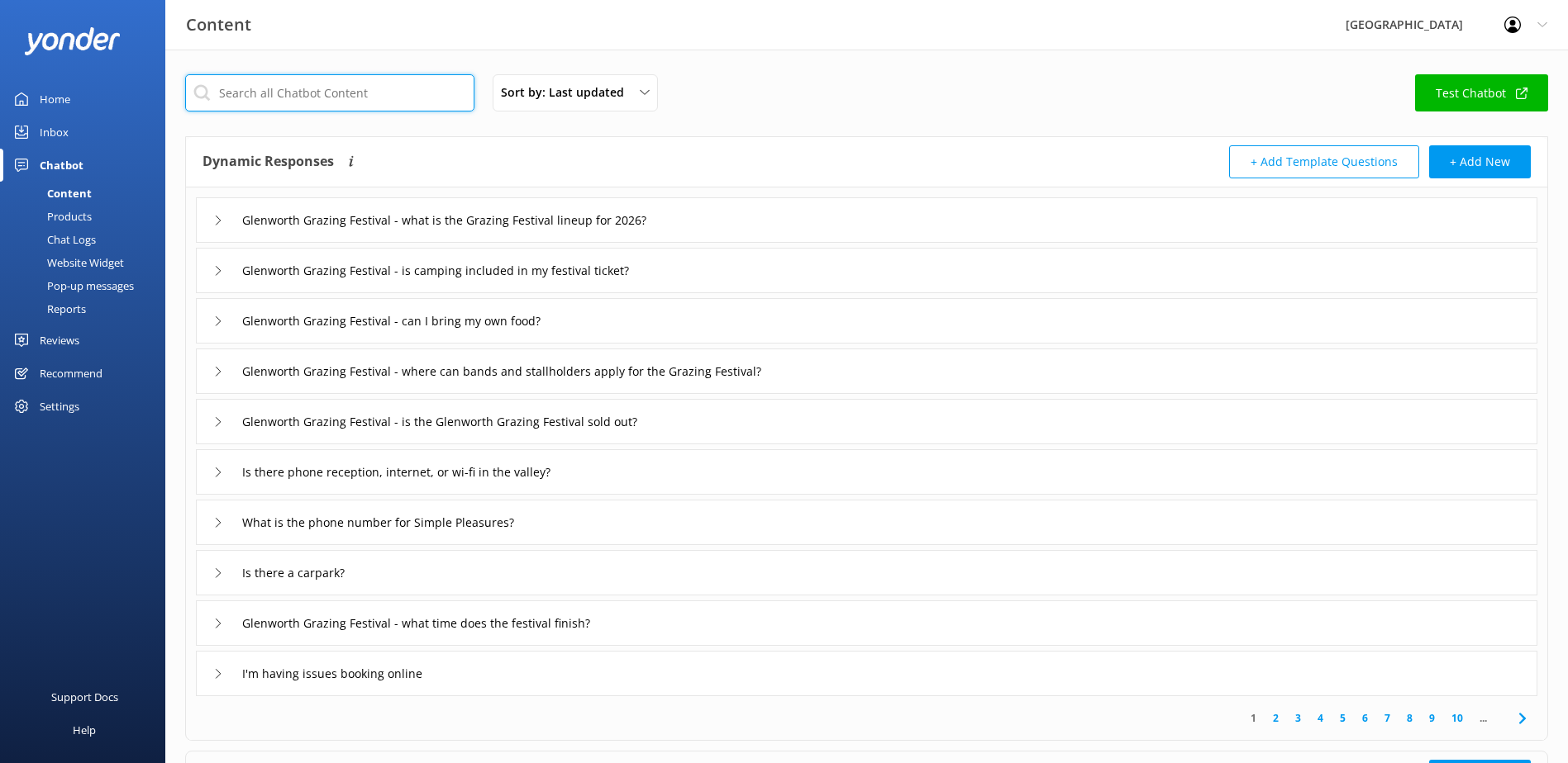
click at [282, 98] on input "text" at bounding box center [330, 92] width 289 height 37
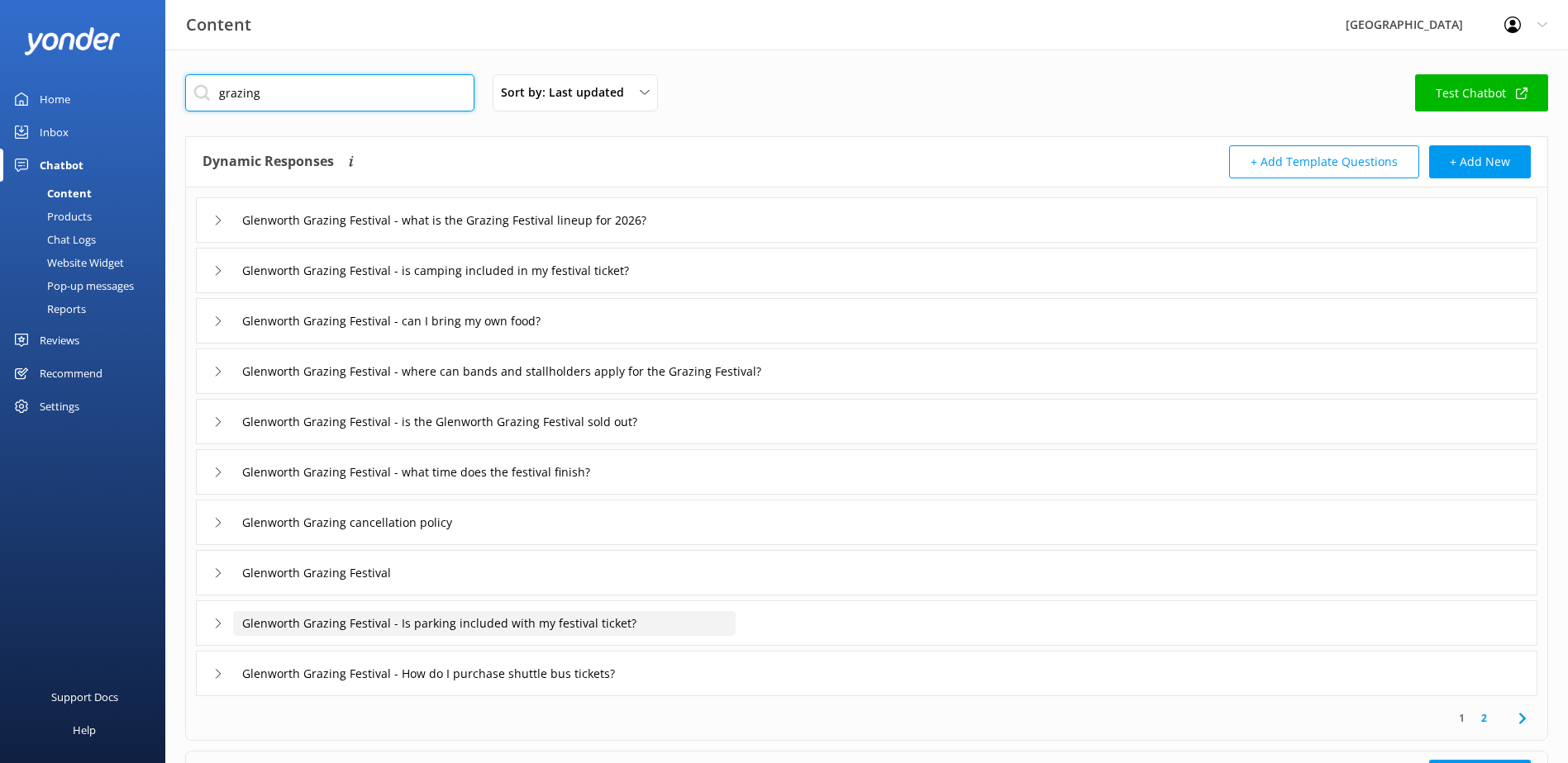
type input "grazing"
click at [421, 233] on input "Glenworth Grazing Festival - Is parking included with my festival ticket?" at bounding box center [487, 220] width 509 height 25
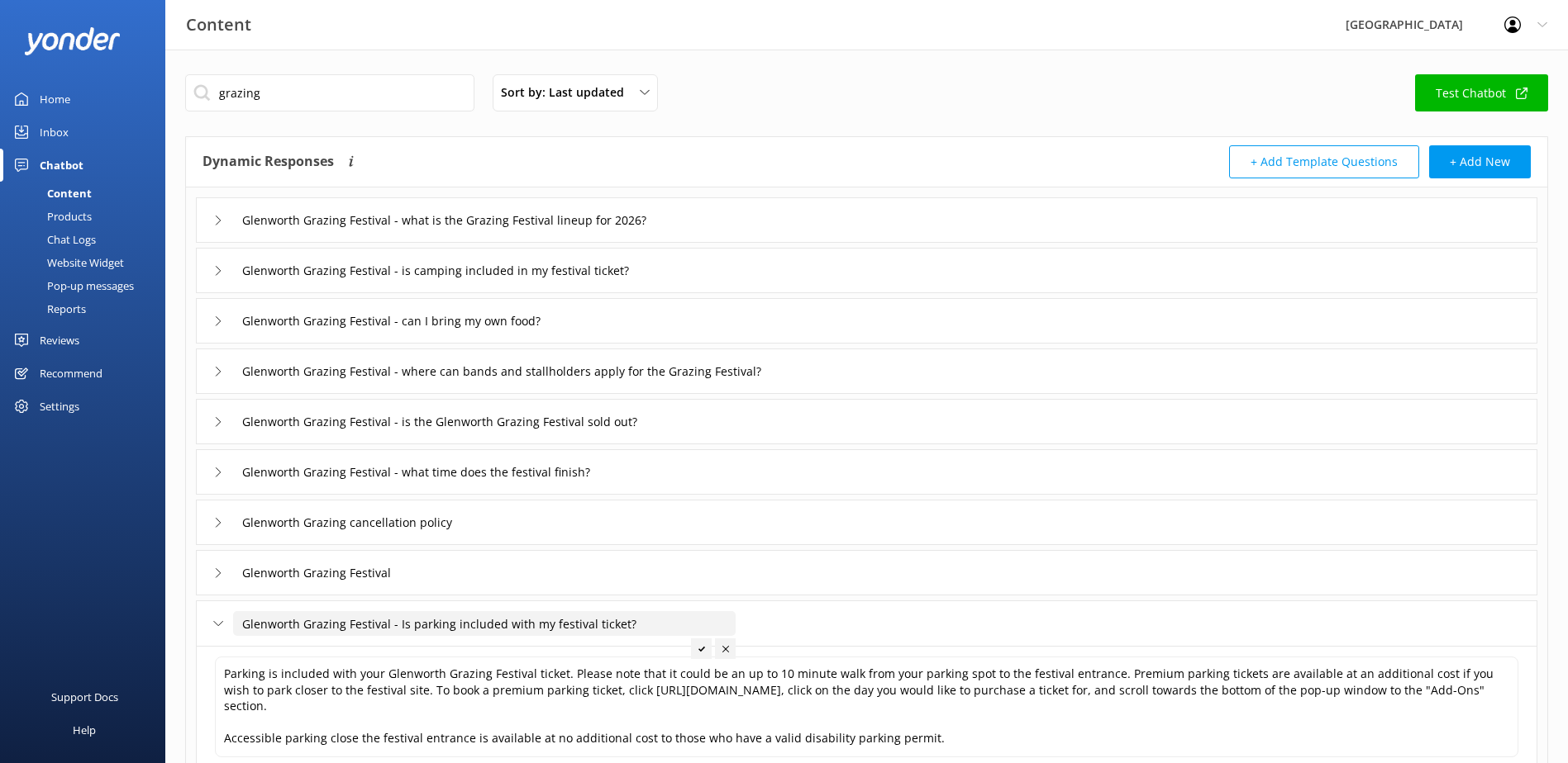
click at [400, 618] on input "Glenworth Grazing Festival - Is parking included with my festival ticket?" at bounding box center [484, 624] width 502 height 25
type input "Glenworth Grazing Festival - is parking included with my festival ticket?"
click at [699, 649] on use at bounding box center [702, 648] width 7 height 5
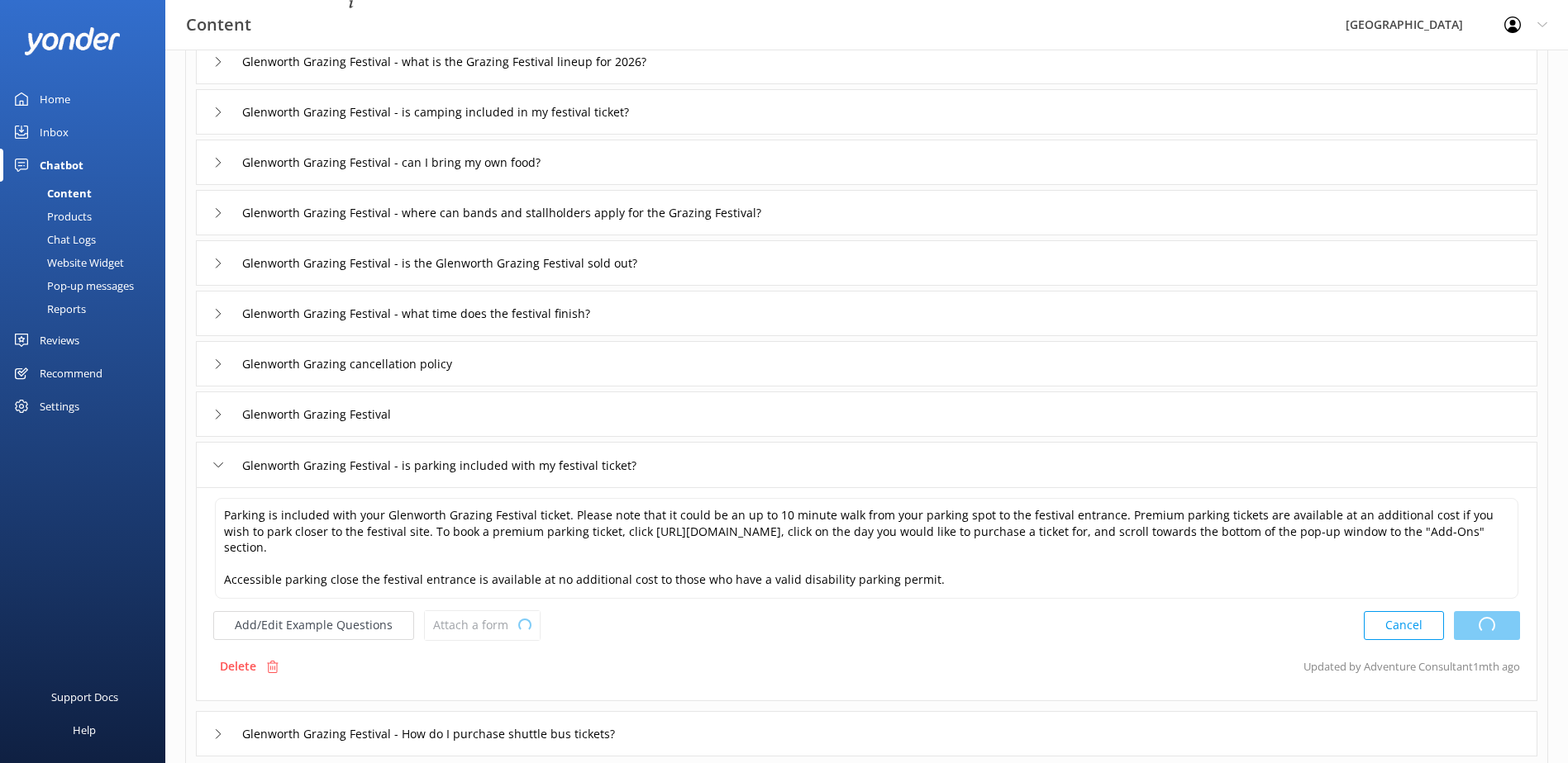
scroll to position [248, 0]
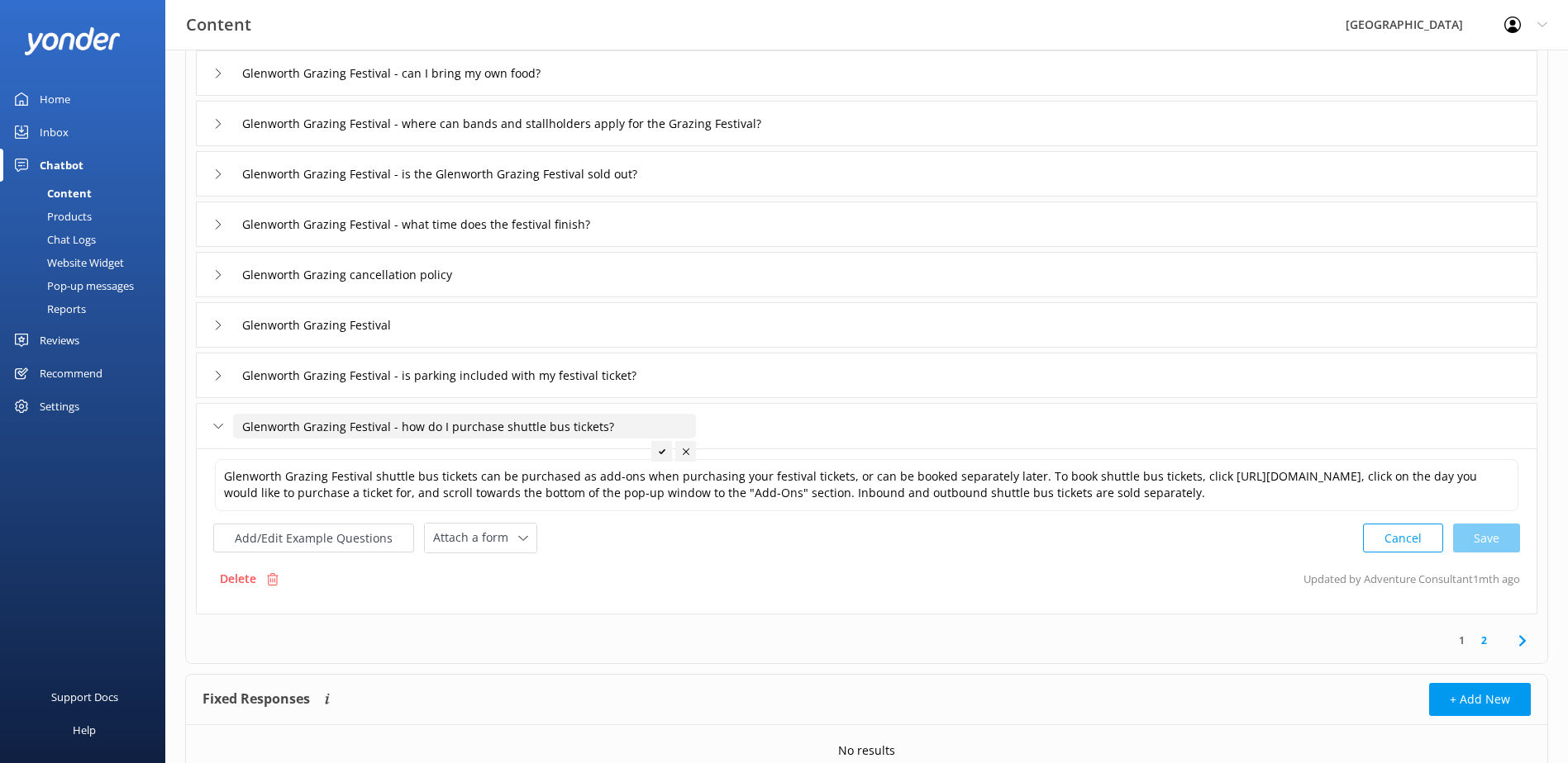
type input "Glenworth Grazing Festival - how do I purchase shuttle bus tickets?"
click at [660, 446] on div at bounding box center [662, 452] width 21 height 21
click at [1490, 643] on link "2" at bounding box center [1484, 641] width 22 height 15
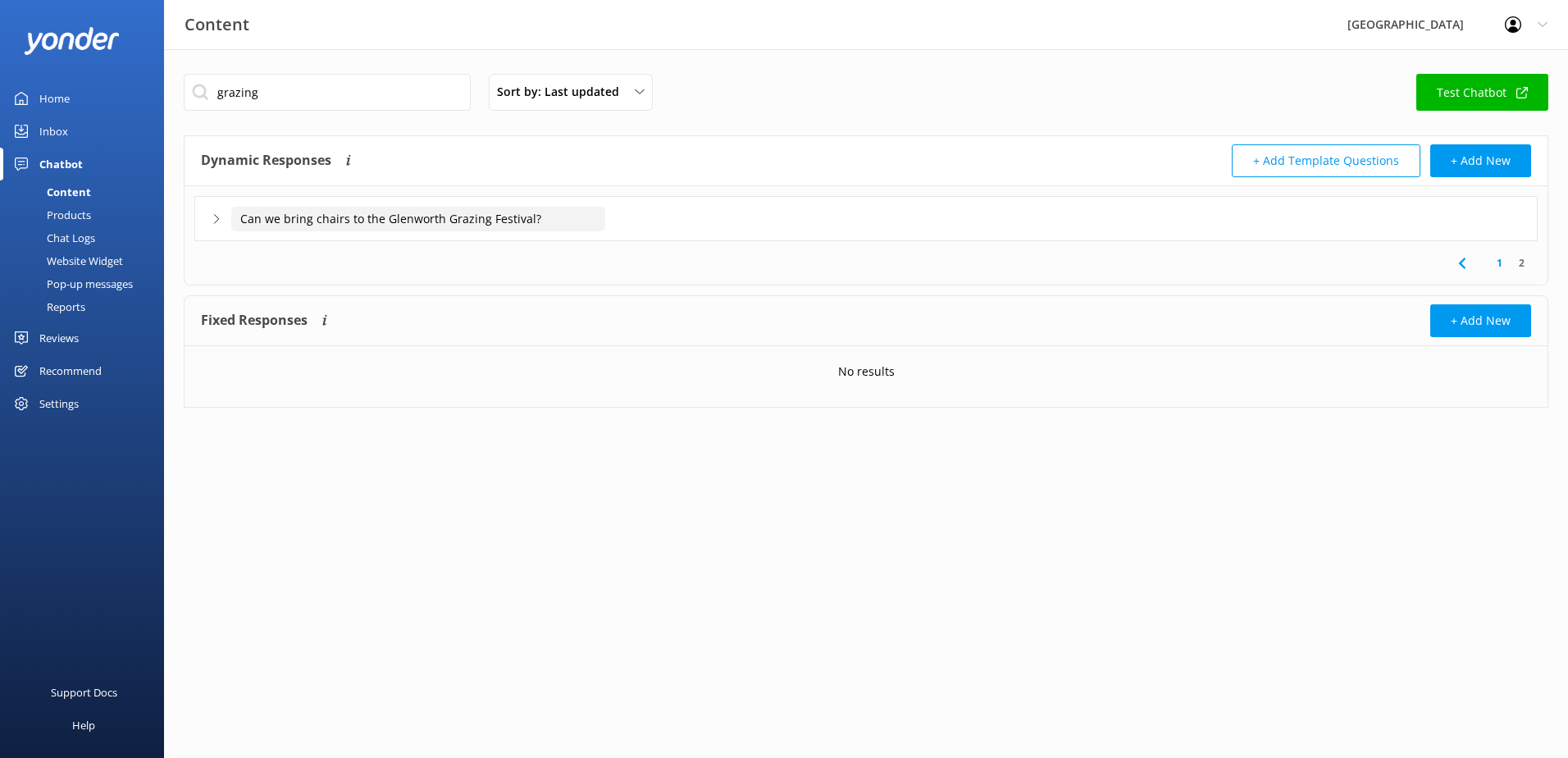
click at [238, 220] on input "Can we bring chairs to the Glenworth Grazing Festival?" at bounding box center [418, 218] width 374 height 25
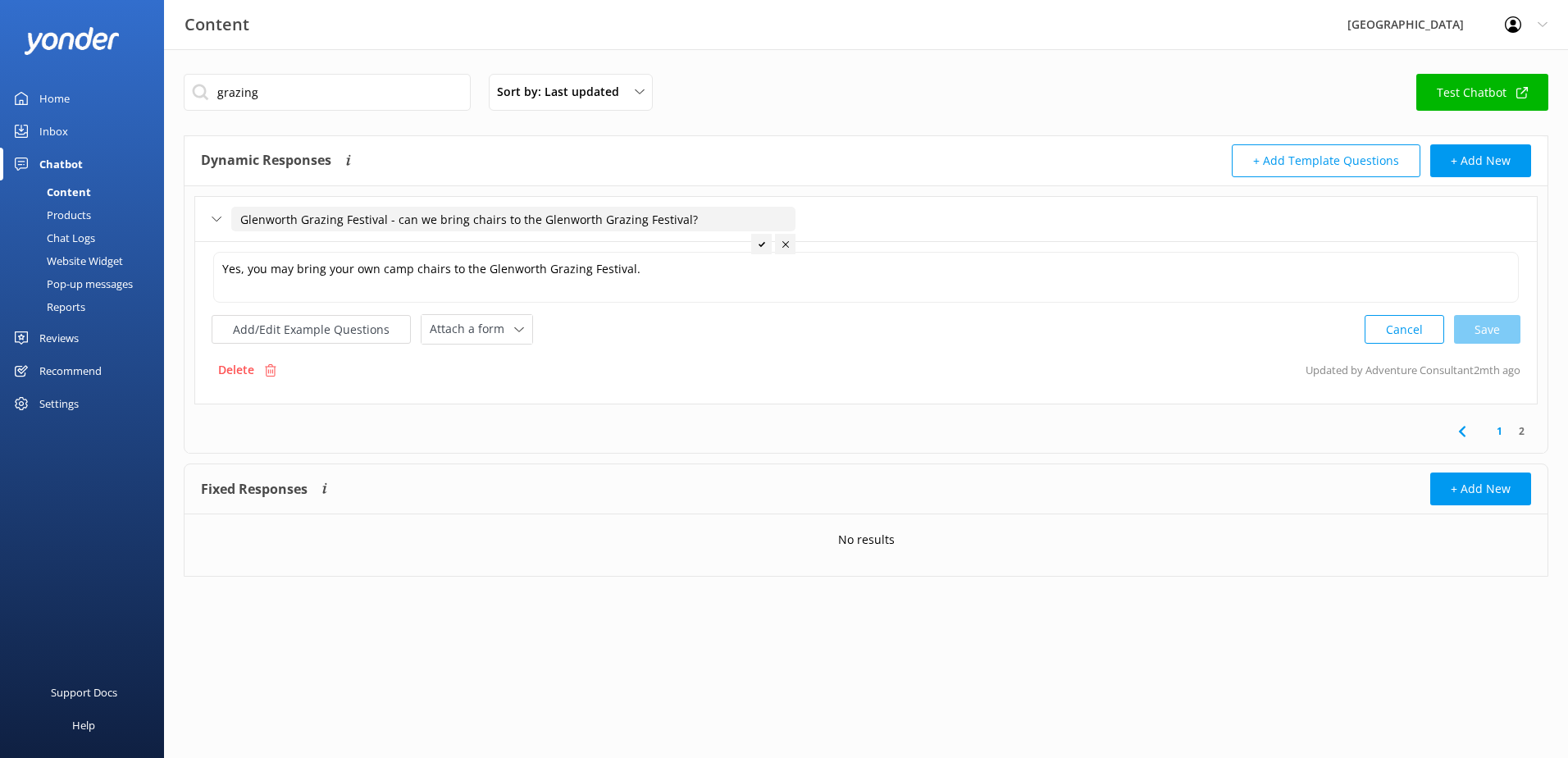
click at [465, 220] on input "Glenworth Grazing Festival - can we bring chairs to the Glenworth Grazing Festi…" at bounding box center [513, 218] width 564 height 25
drag, startPoint x: 688, startPoint y: 214, endPoint x: 578, endPoint y: 223, distance: 110.4
click at [578, 223] on input "Glenworth Grazing Festival - can we bring our own chairs to the Glenworth Grazi…" at bounding box center [539, 218] width 617 height 25
type input "Glenworth Grazing Festival - can we bring our own chairs to the festival?"
click at [694, 247] on icon at bounding box center [697, 245] width 7 height 7
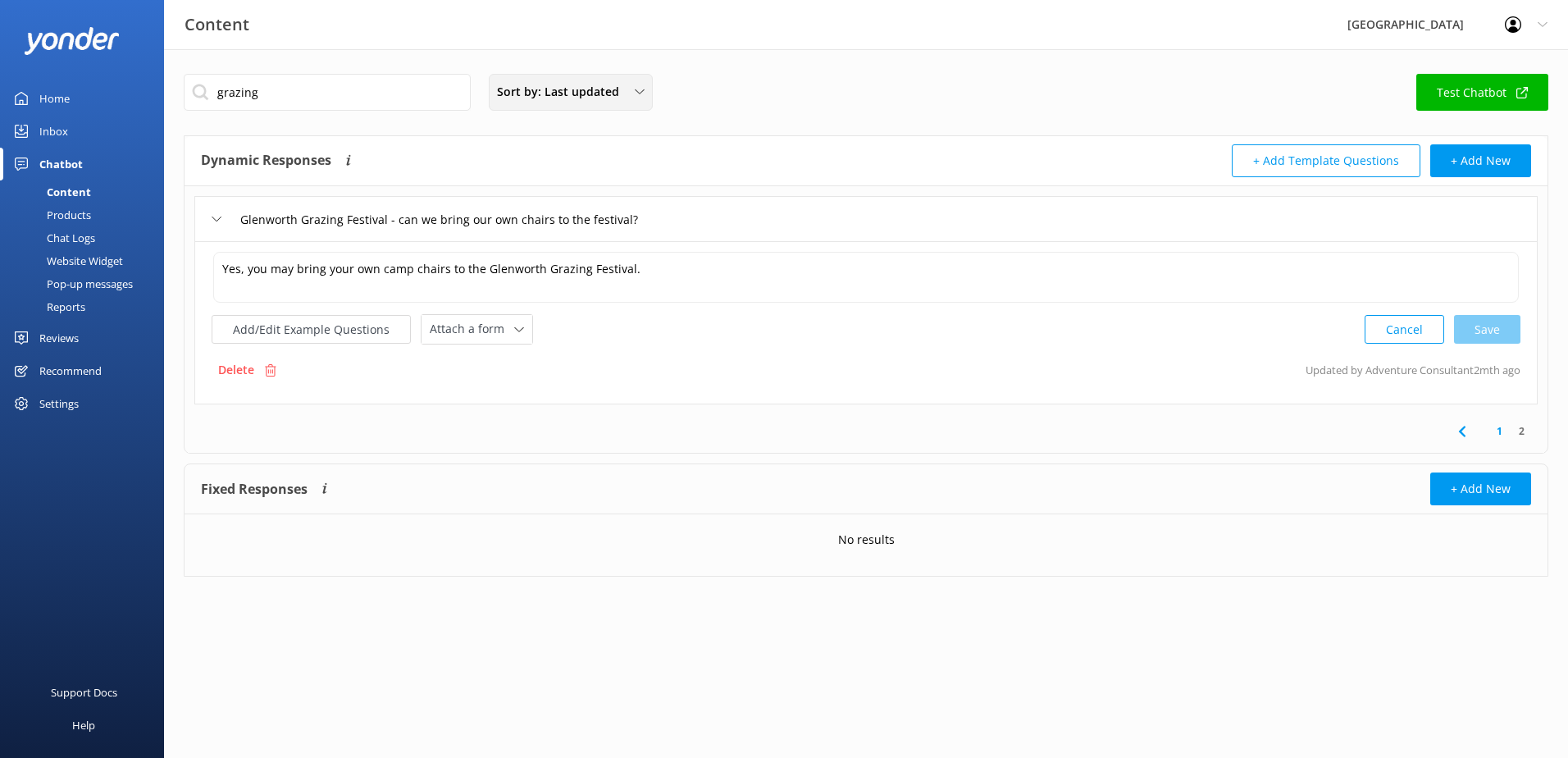
click at [586, 103] on div "Sort by: Last updated Title Last updated" at bounding box center [571, 92] width 164 height 37
click at [554, 125] on link "Title" at bounding box center [570, 131] width 161 height 33
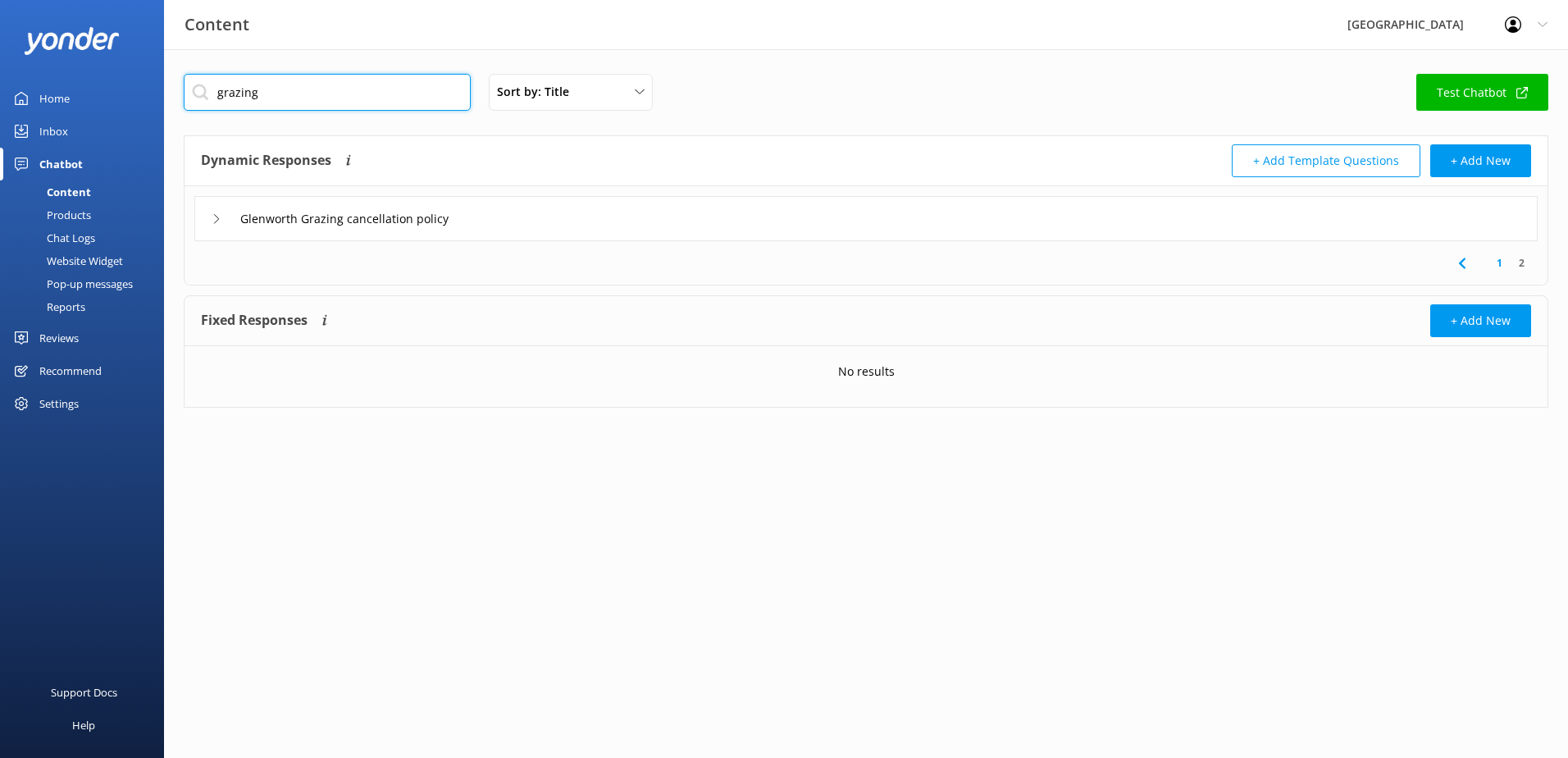
click at [297, 96] on input "grazing" at bounding box center [327, 92] width 287 height 37
drag, startPoint x: 203, startPoint y: 217, endPoint x: 223, endPoint y: 216, distance: 20.0
click at [212, 217] on div "Glenworth Grazing cancellation policy" at bounding box center [866, 218] width 1344 height 45
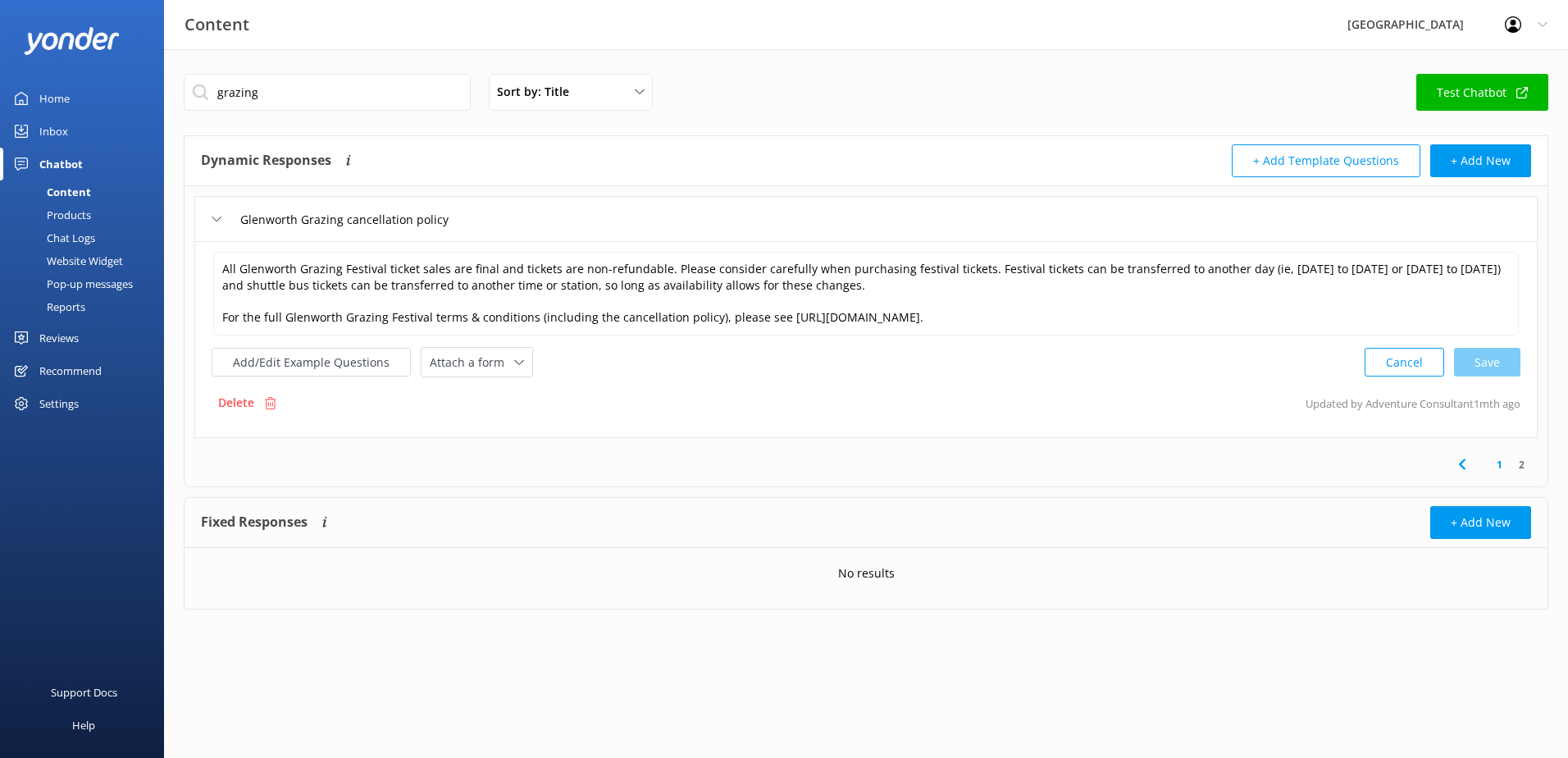
click at [216, 218] on icon at bounding box center [217, 219] width 10 height 10
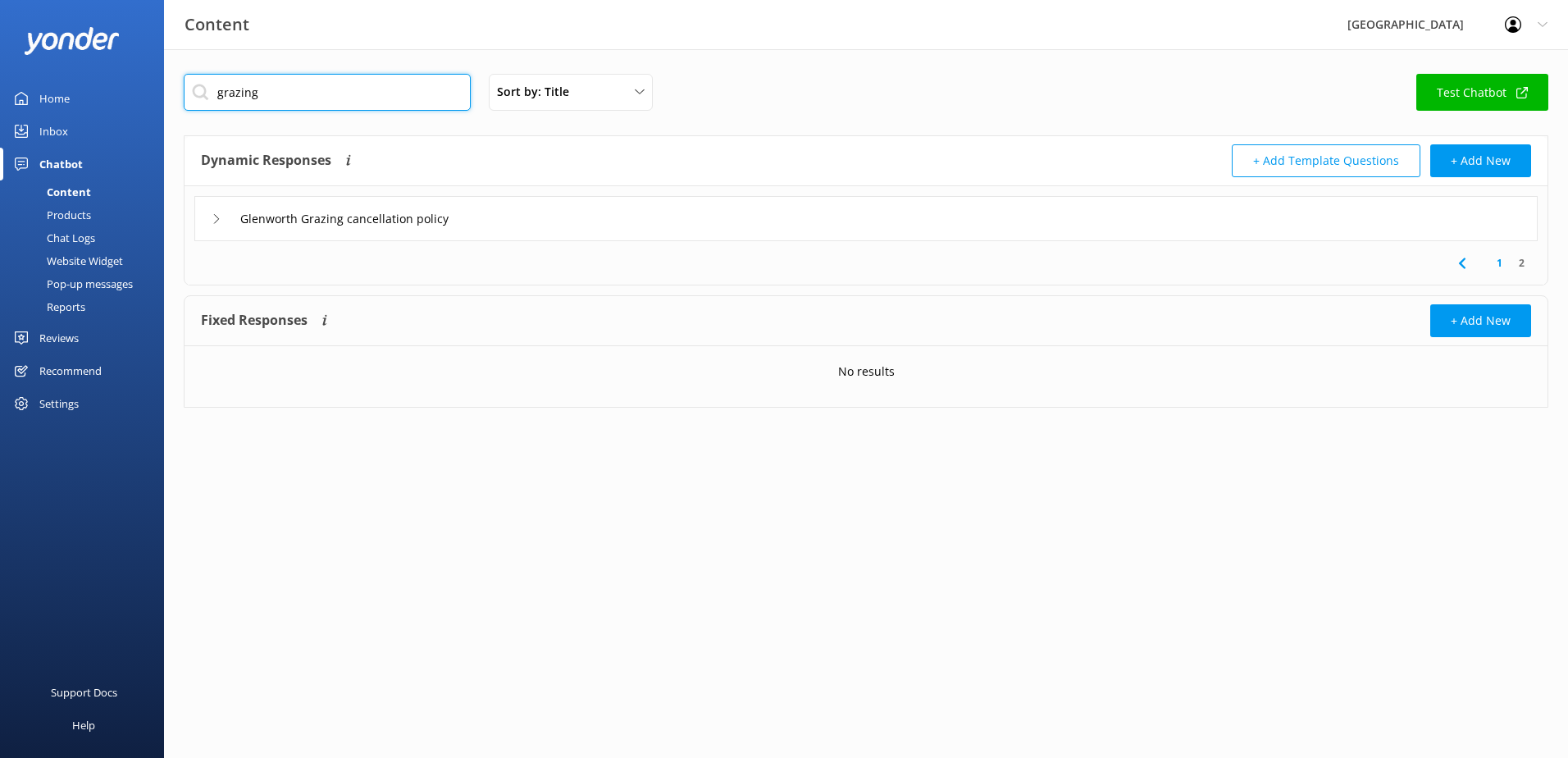
drag, startPoint x: 294, startPoint y: 103, endPoint x: 116, endPoint y: 99, distance: 178.0
click at [117, 100] on div "Content Glenworth Valley Profile Settings Logout Home Inbox Chatbot Content Pro…" at bounding box center [784, 253] width 1568 height 408
type input "h"
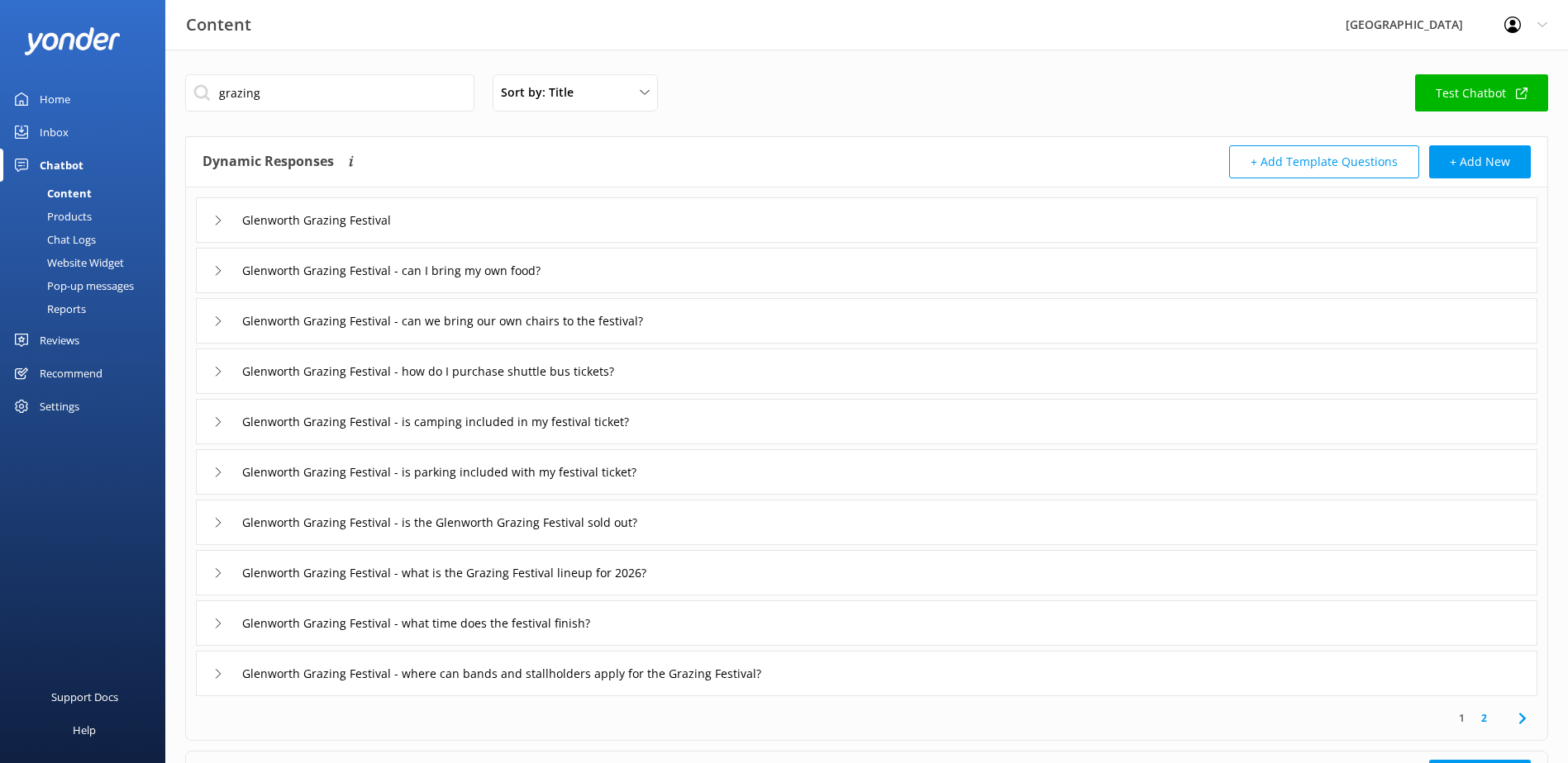
click at [1480, 721] on link "2" at bounding box center [1484, 718] width 22 height 15
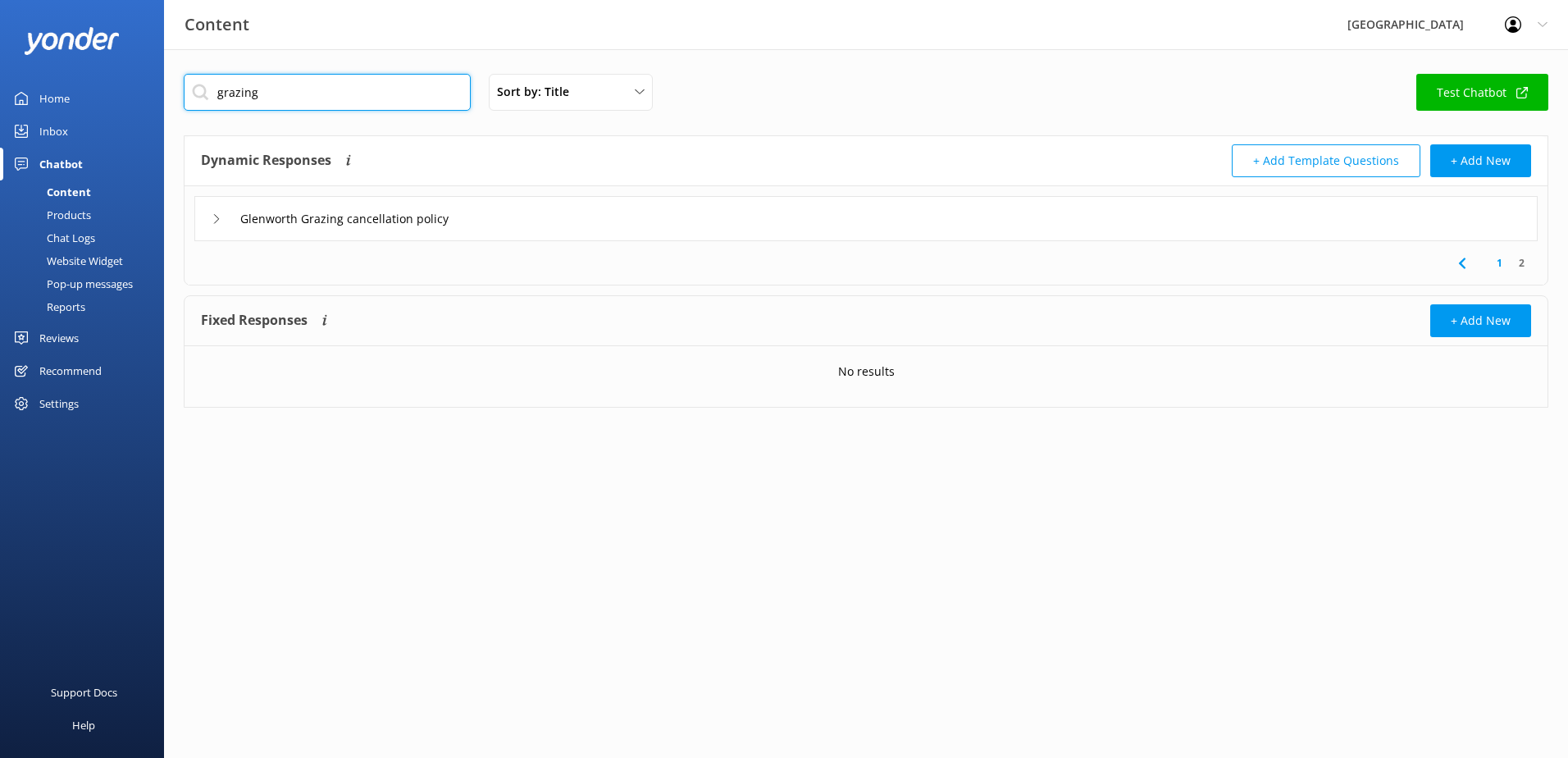
drag, startPoint x: 312, startPoint y: 96, endPoint x: 20, endPoint y: 99, distance: 292.0
click at [20, 99] on div "Content Glenworth Valley Profile Settings Logout Home Inbox Chatbot Content Pro…" at bounding box center [784, 253] width 1568 height 408
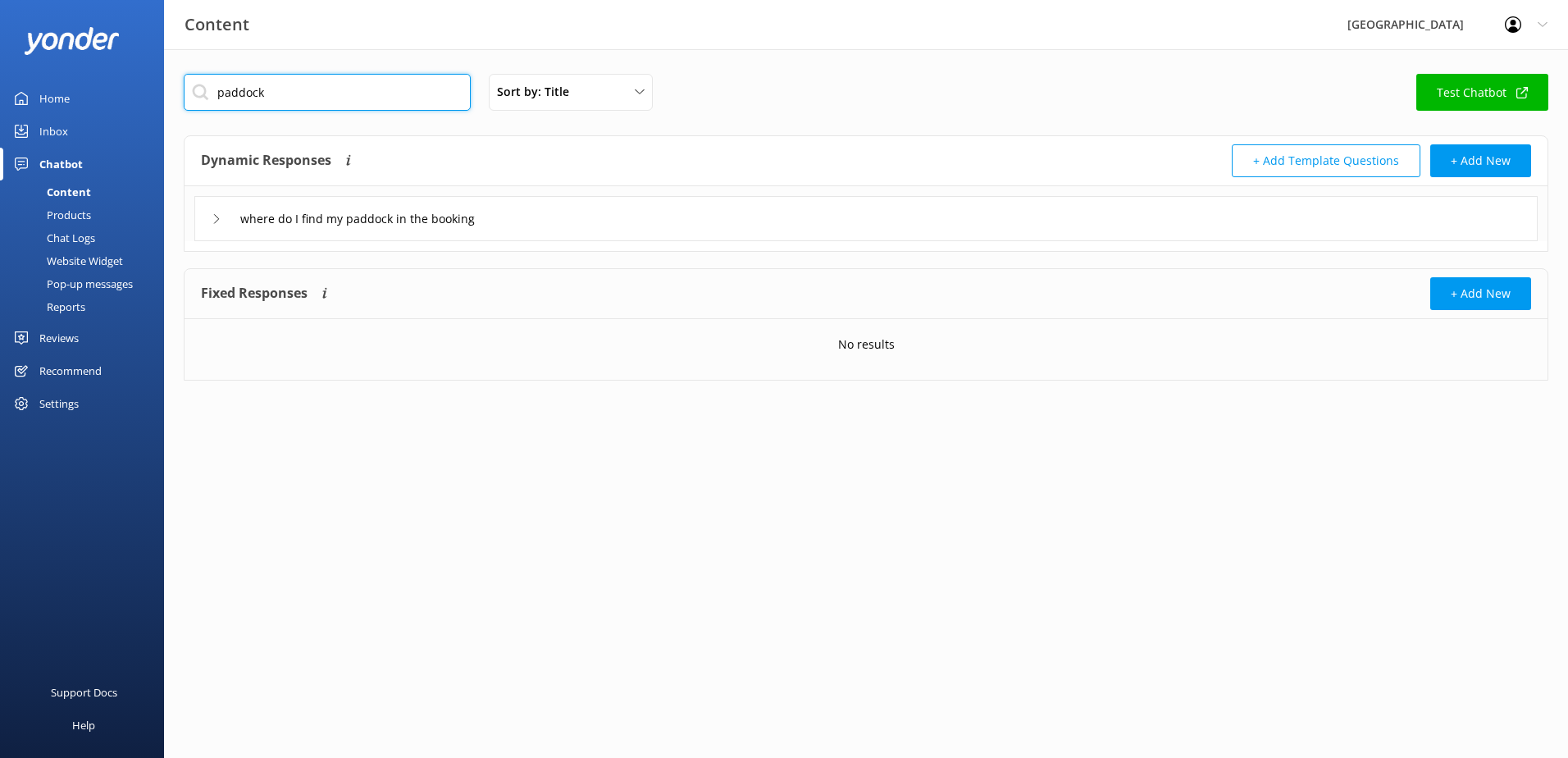
drag, startPoint x: 279, startPoint y: 93, endPoint x: 78, endPoint y: 86, distance: 201.1
click at [66, 101] on div "Content Glenworth Valley Profile Settings Logout Home Inbox Chatbot Content Pro…" at bounding box center [784, 240] width 1568 height 381
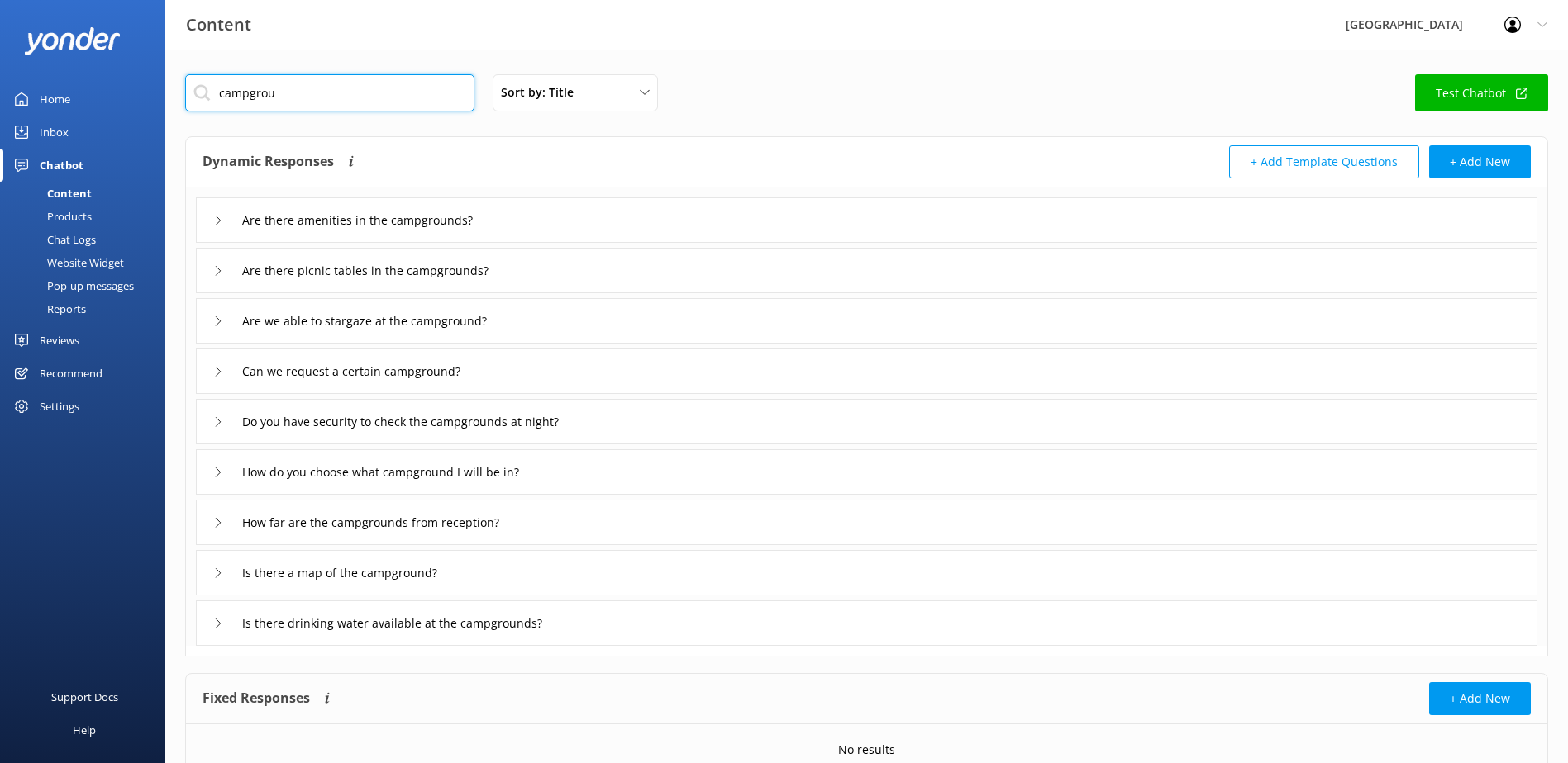
type input "campgrou"
click at [577, 481] on div "How do you choose what campground I will be in?" at bounding box center [866, 471] width 1341 height 45
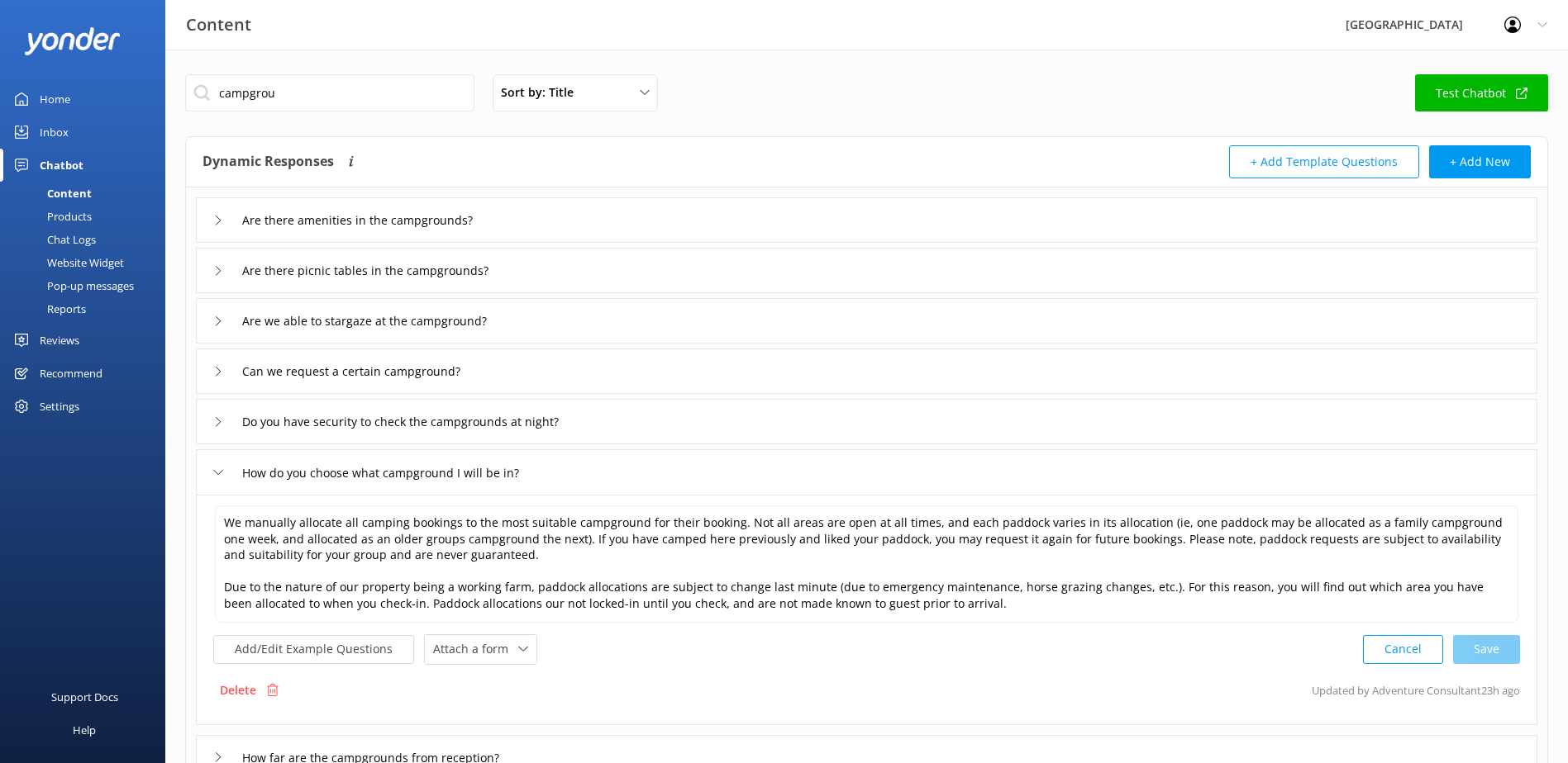
click at [546, 369] on div "Can we request a certain campground?" at bounding box center [866, 371] width 1341 height 45
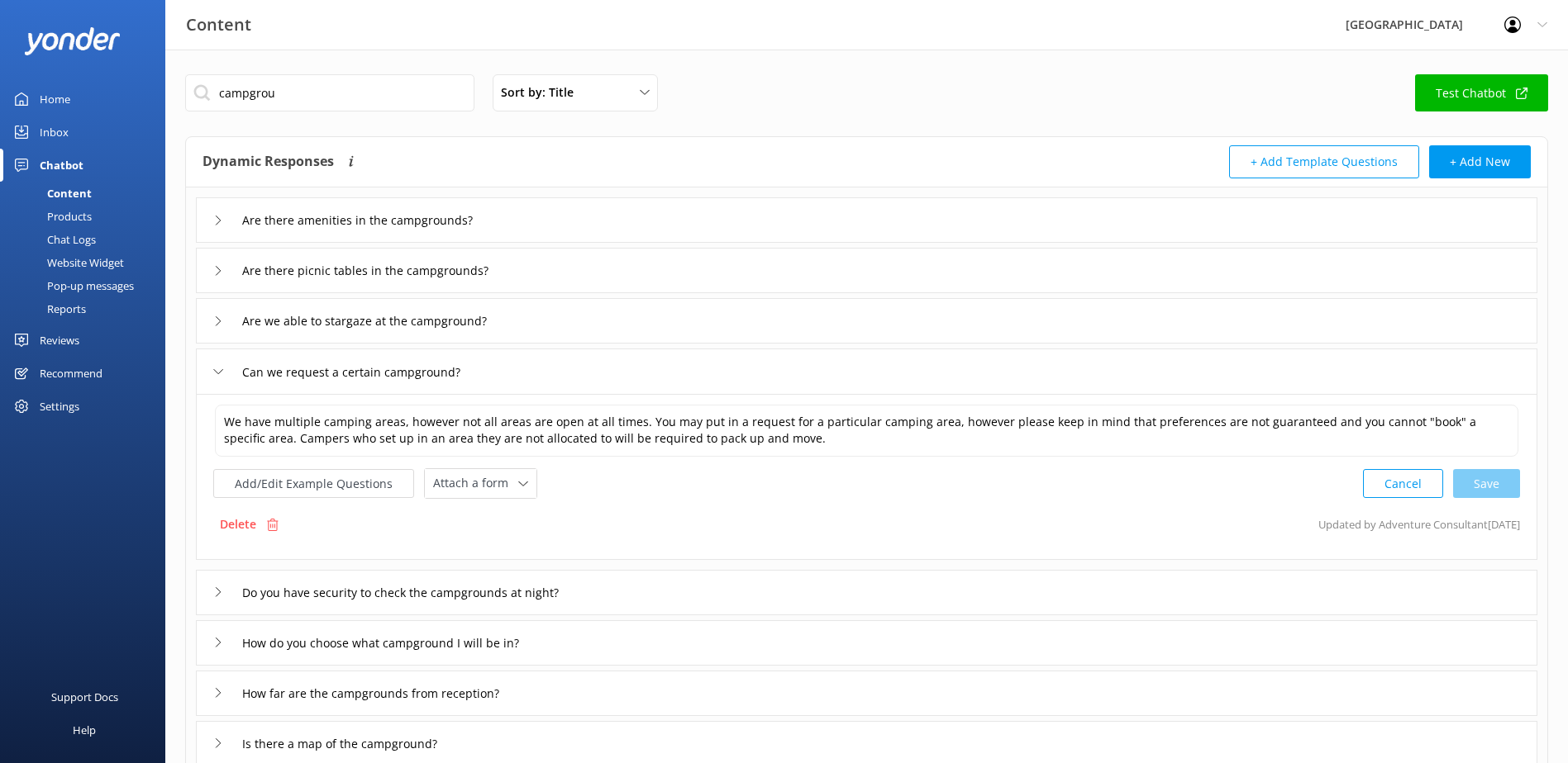
click at [546, 369] on div "Can we request a certain campground?" at bounding box center [866, 371] width 1341 height 45
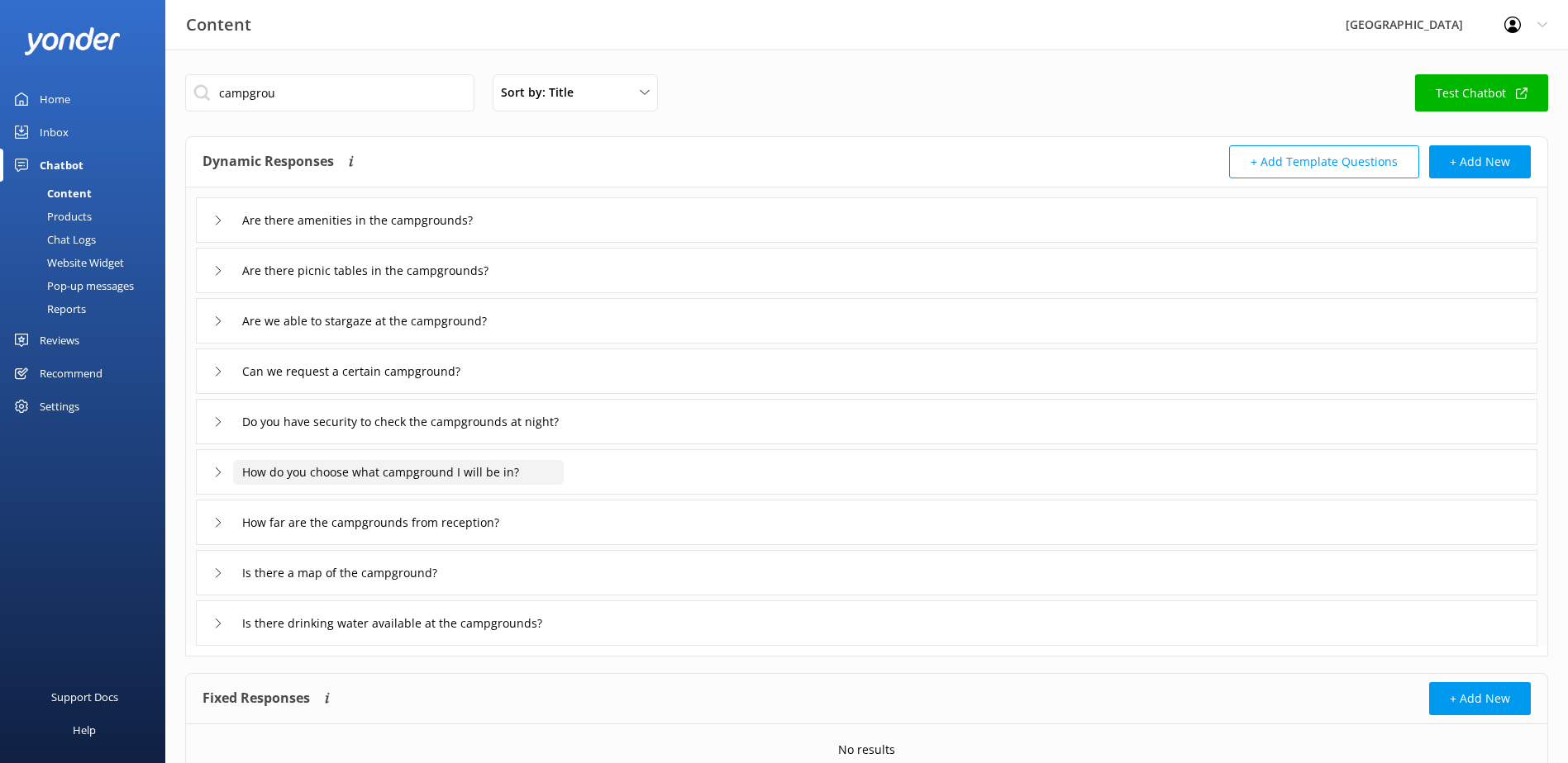
click at [511, 233] on input "How do you choose what campground I will be in?" at bounding box center [371, 220] width 277 height 25
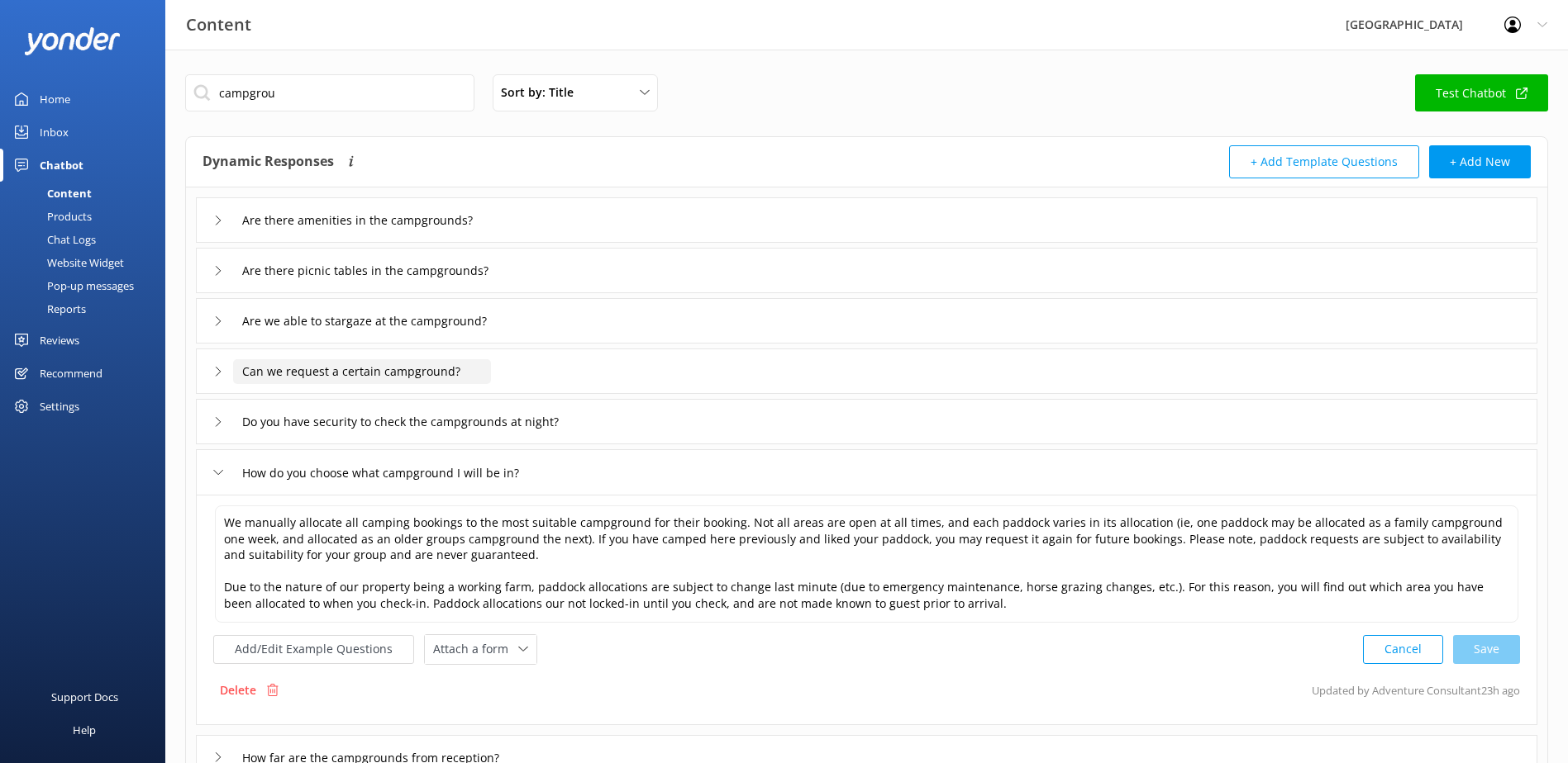
drag, startPoint x: 100, startPoint y: 376, endPoint x: 59, endPoint y: 370, distance: 41.4
click at [59, 371] on div "Content Glenworth Valley Profile Settings Logout Home Inbox Chatbot Content Pro…" at bounding box center [784, 560] width 1568 height 1022
click at [210, 373] on div "Can we request a certain campground?" at bounding box center [866, 371] width 1341 height 45
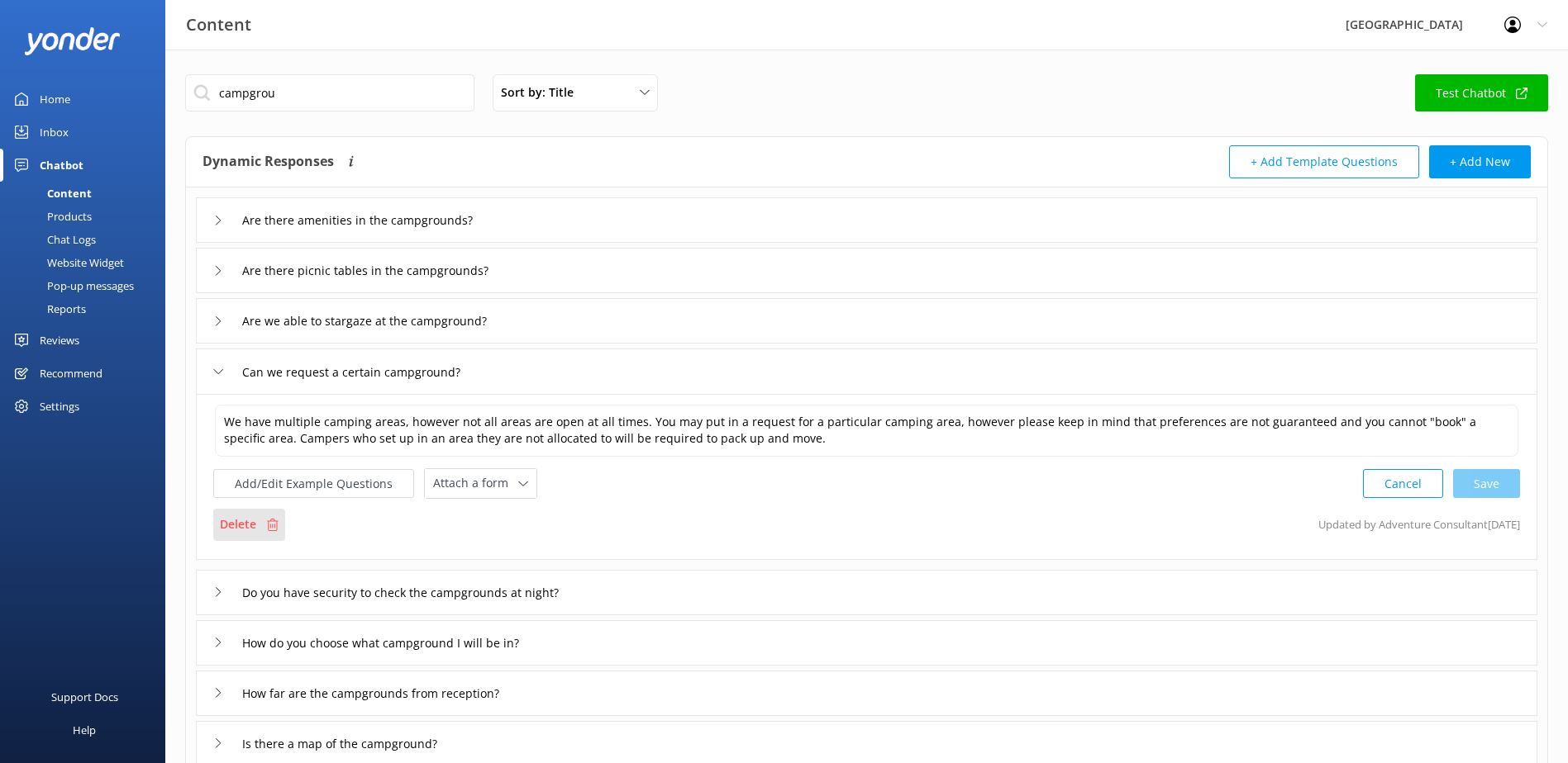
click at [232, 516] on p "Delete" at bounding box center [238, 524] width 36 height 18
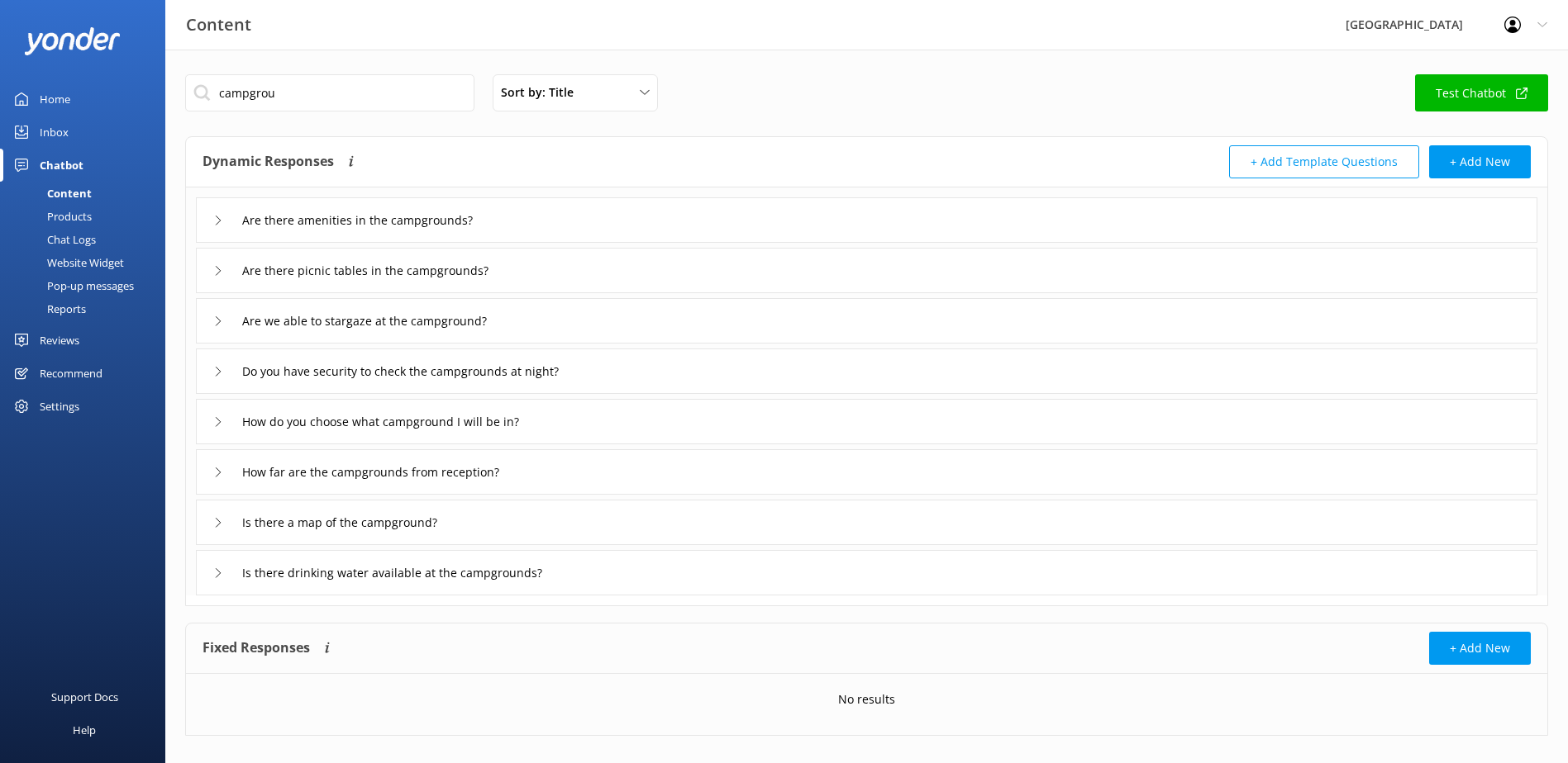
click at [217, 427] on div "How do you choose what campground I will be in?" at bounding box center [378, 422] width 330 height 27
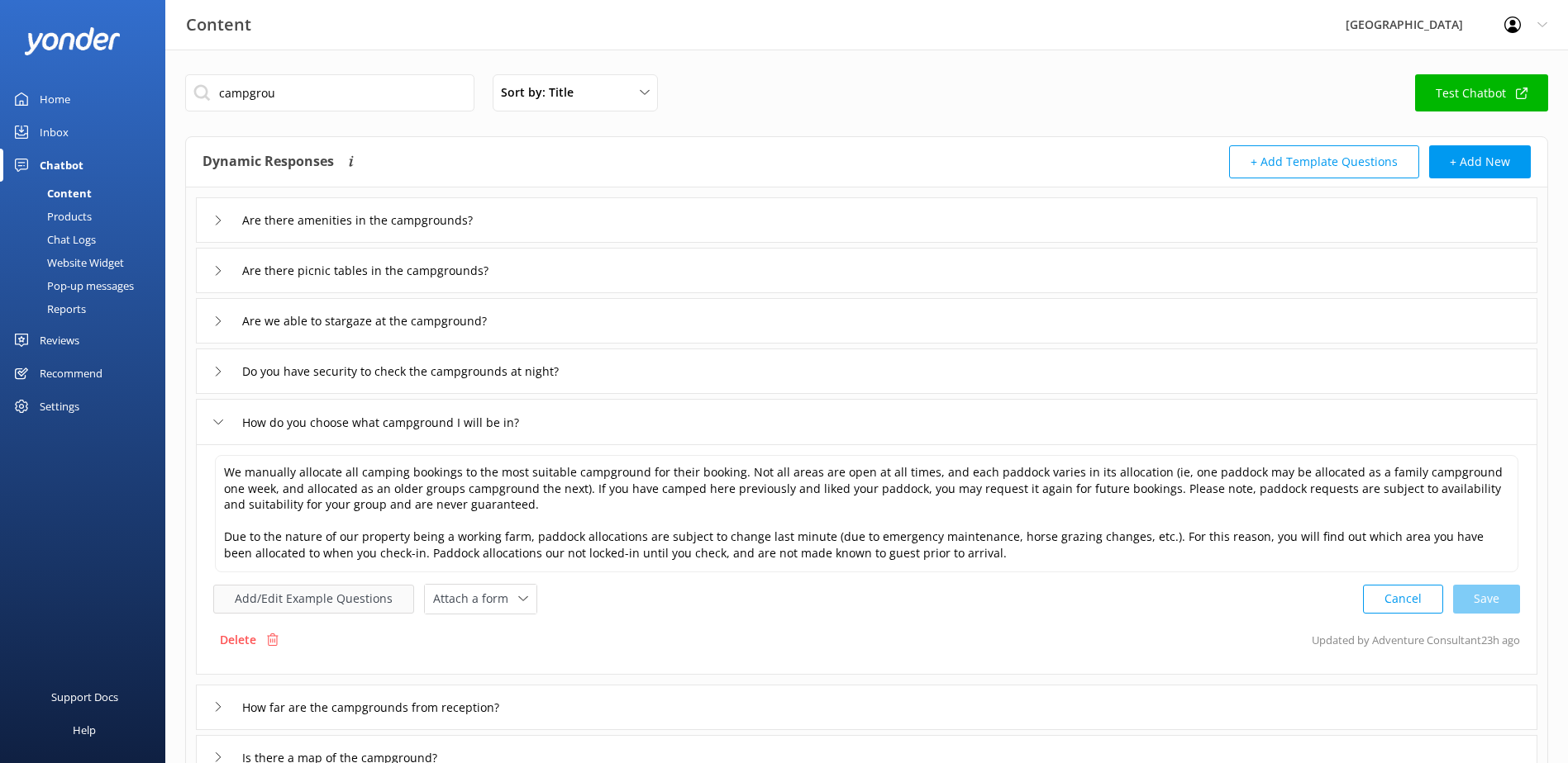
click at [289, 594] on button "Add/Edit Example Questions" at bounding box center [313, 600] width 201 height 29
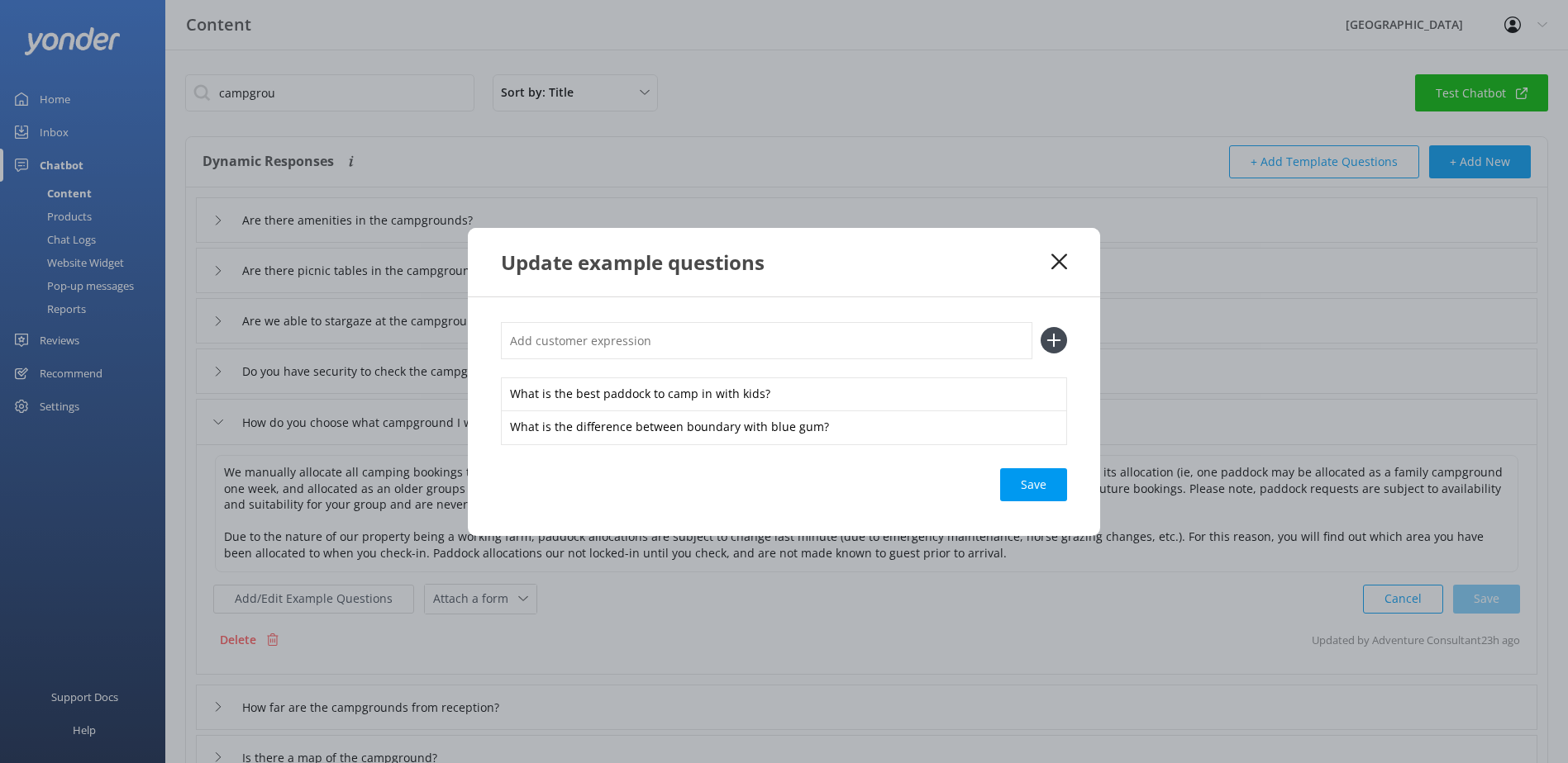
click at [579, 341] on input "text" at bounding box center [766, 340] width 532 height 37
paste input "Can we request a certain campground?"
type input "Can we request a certain campground?"
click at [1060, 342] on icon at bounding box center [1054, 340] width 27 height 27
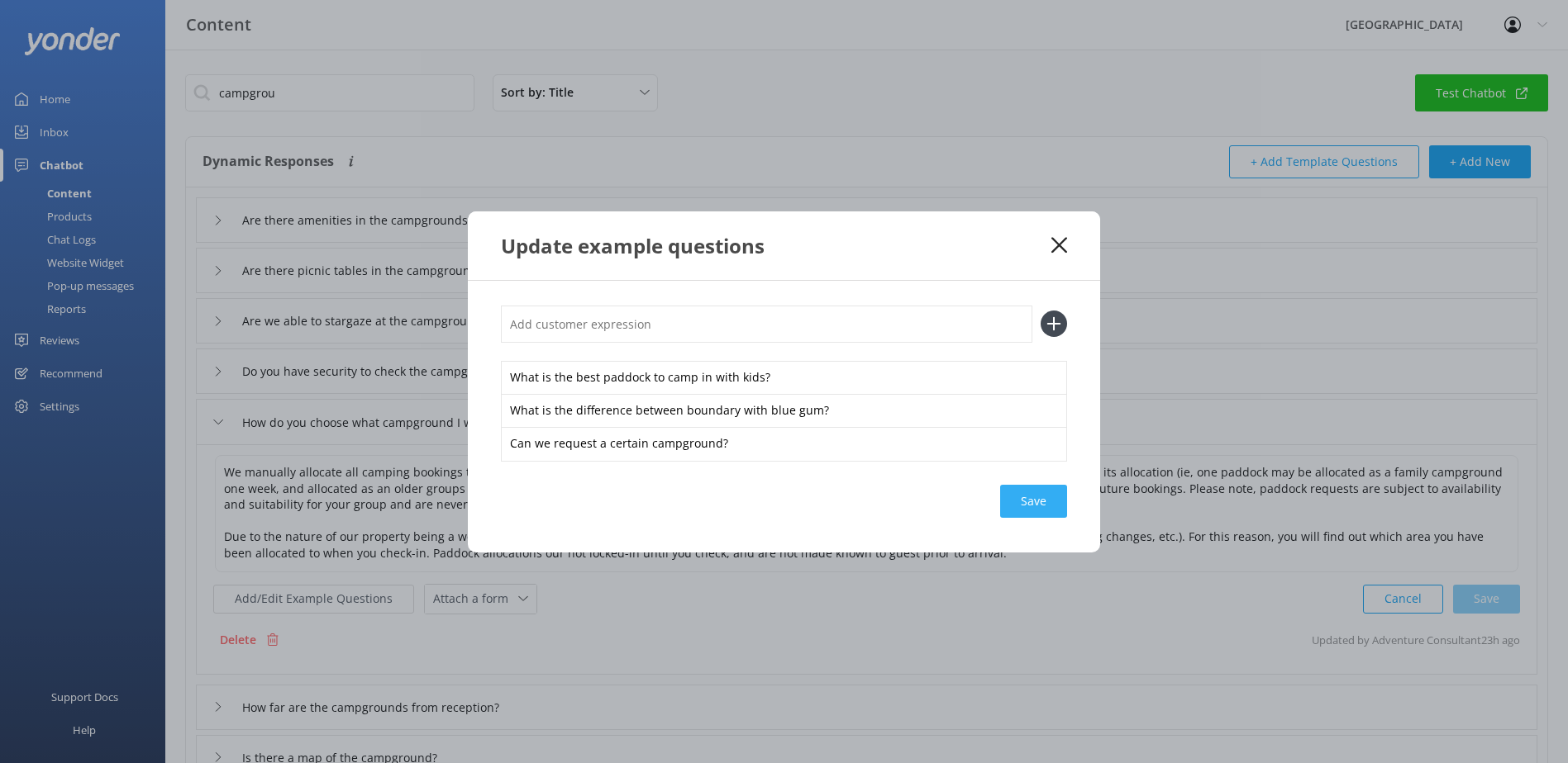
click at [1047, 492] on div "Save" at bounding box center [1033, 501] width 67 height 33
click at [593, 336] on input "text" at bounding box center [766, 323] width 532 height 37
paste input "where do I find my paddock in the booking"
type input "where do I find my paddock in the booking"
click at [1054, 328] on use at bounding box center [1054, 324] width 14 height 14
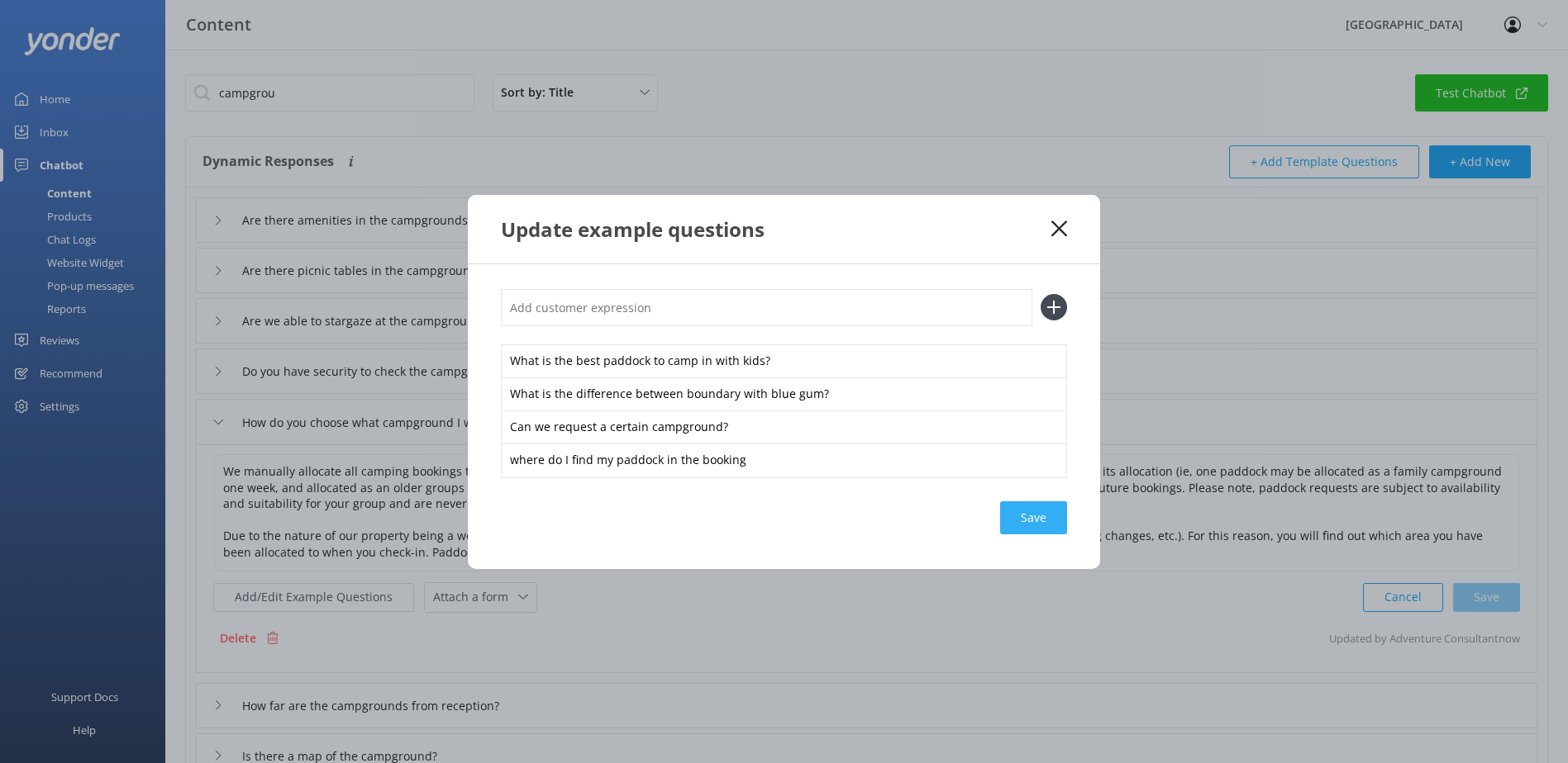
click at [1024, 517] on div "Save" at bounding box center [1033, 518] width 67 height 33
click at [1059, 230] on icon at bounding box center [1059, 228] width 15 height 16
